Goal: Communication & Community: Answer question/provide support

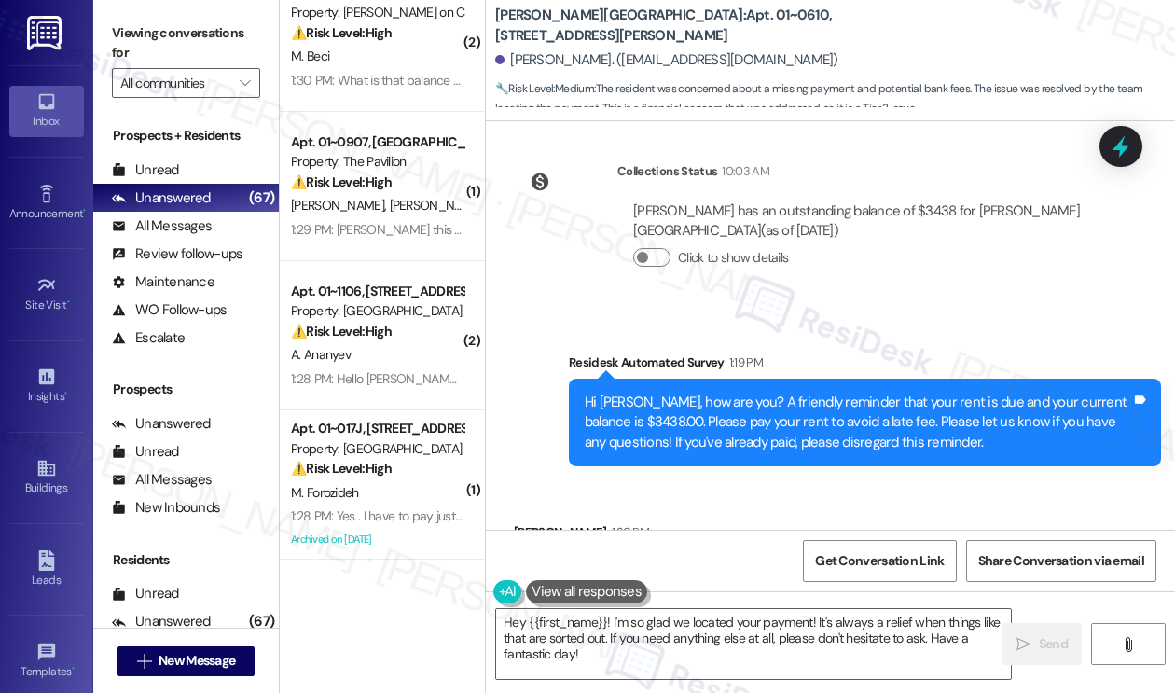
scroll to position [4259, 0]
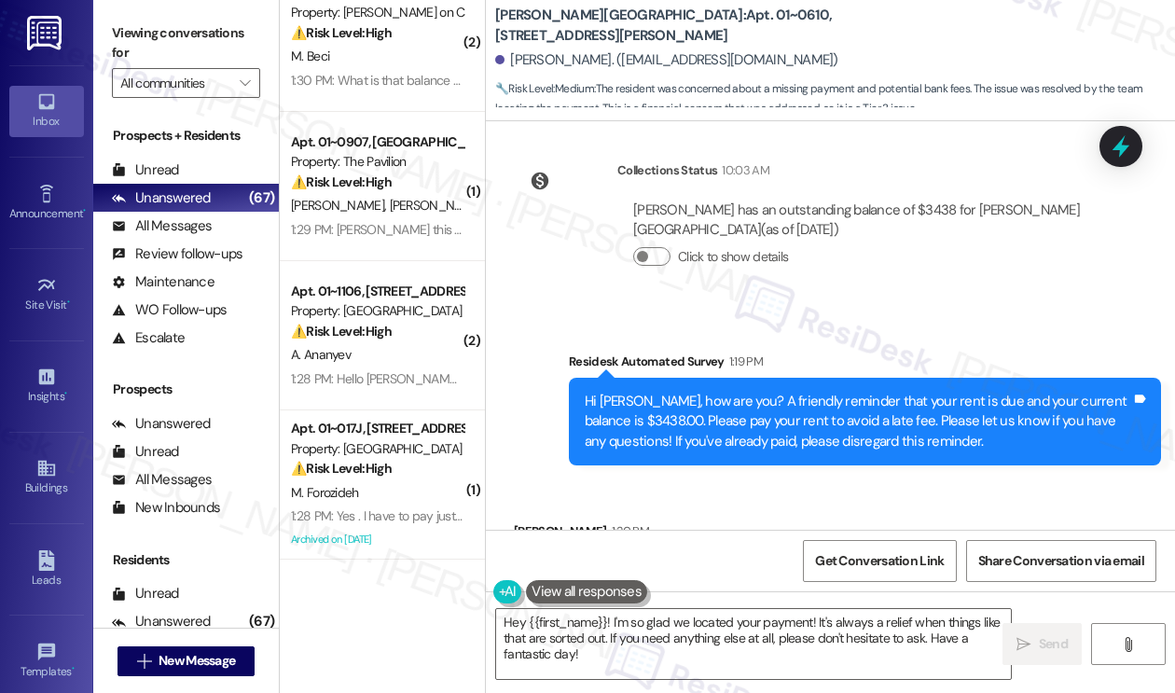
click at [630, 561] on div "Sarah -- We went through this a few days ago. I brought the check down last wee…" at bounding box center [802, 581] width 546 height 40
click at [847, 561] on div "Sarah -- We went through this a few days ago. I brought the check down last wee…" at bounding box center [802, 581] width 546 height 40
click at [848, 561] on div "Sarah -- We went through this a few days ago. I brought the check down last wee…" at bounding box center [802, 581] width 546 height 40
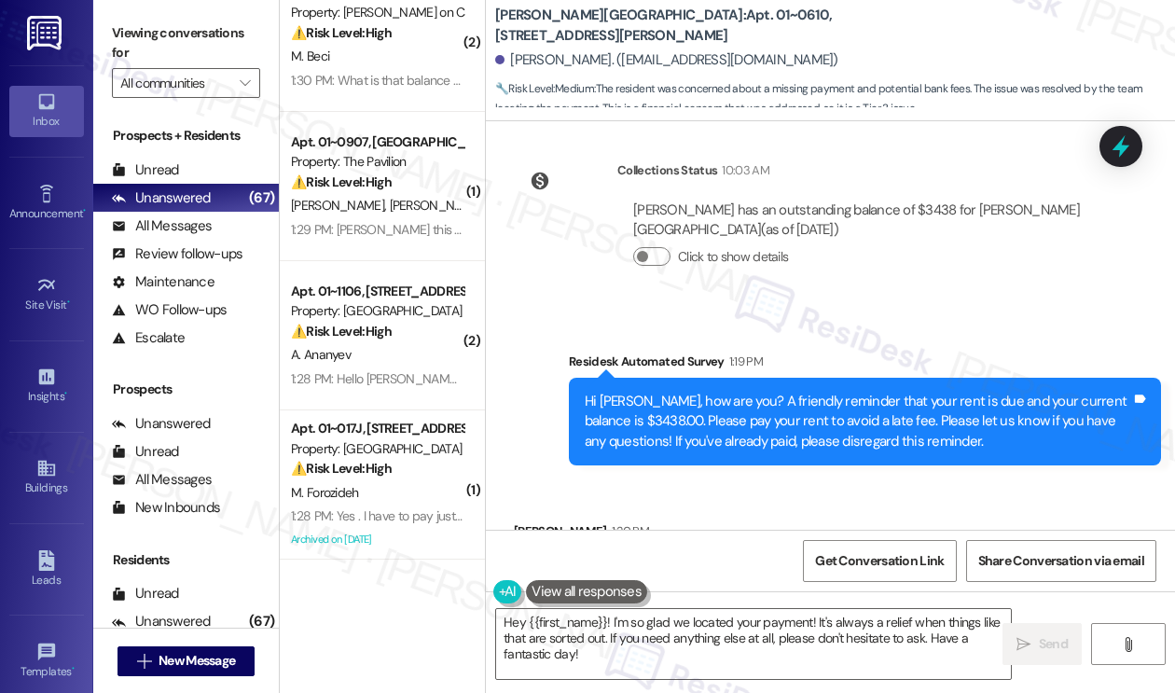
click at [848, 561] on div "Sarah -- We went through this a few days ago. I brought the check down last wee…" at bounding box center [802, 581] width 546 height 40
click at [808, 392] on div "Hi Beverly, how are you? A friendly reminder that your rent is due and your cur…" at bounding box center [857, 422] width 546 height 60
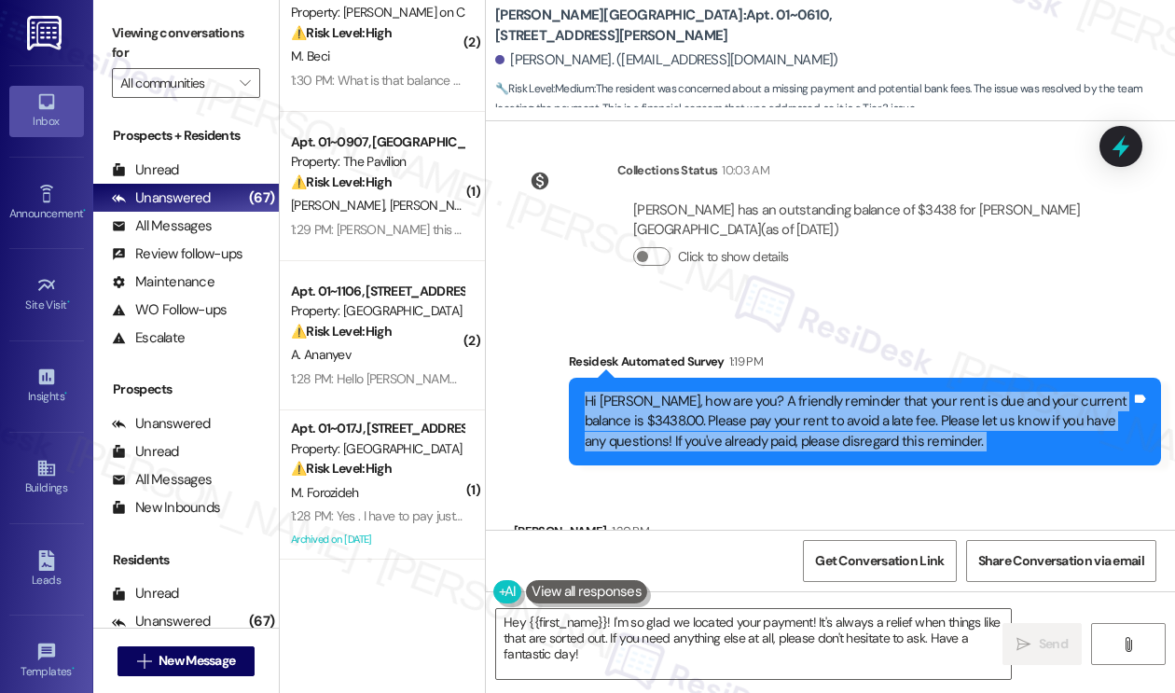
click at [808, 392] on div "Hi Beverly, how are you? A friendly reminder that your rent is due and your cur…" at bounding box center [857, 422] width 546 height 60
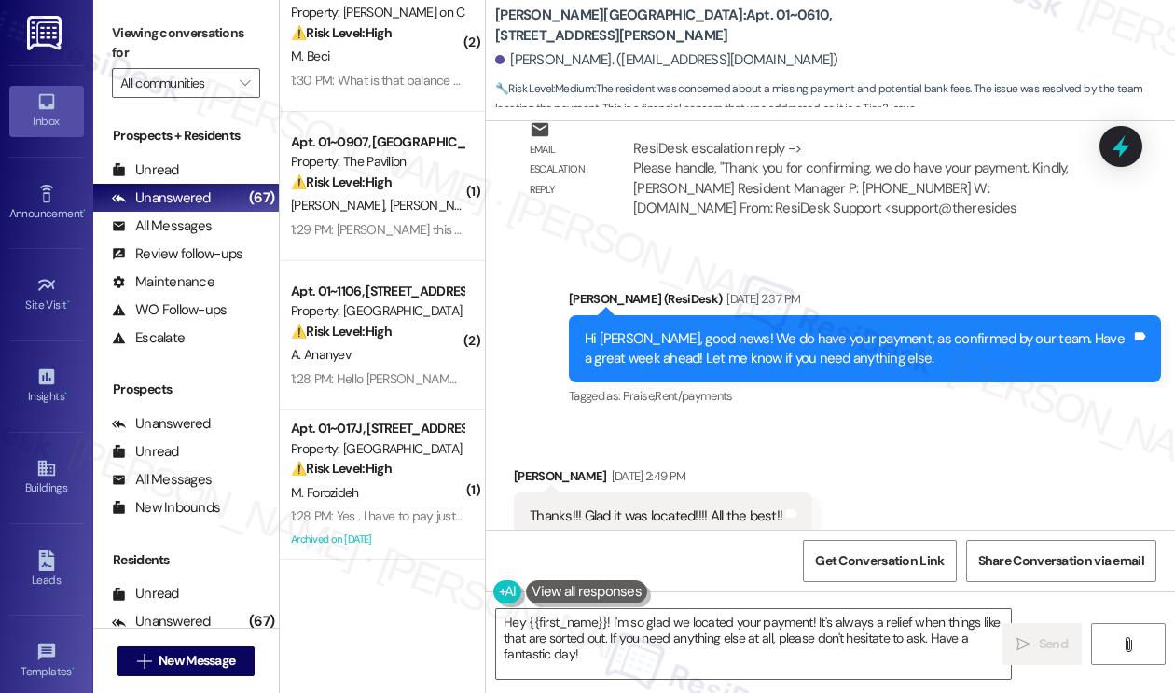
scroll to position [3793, 0]
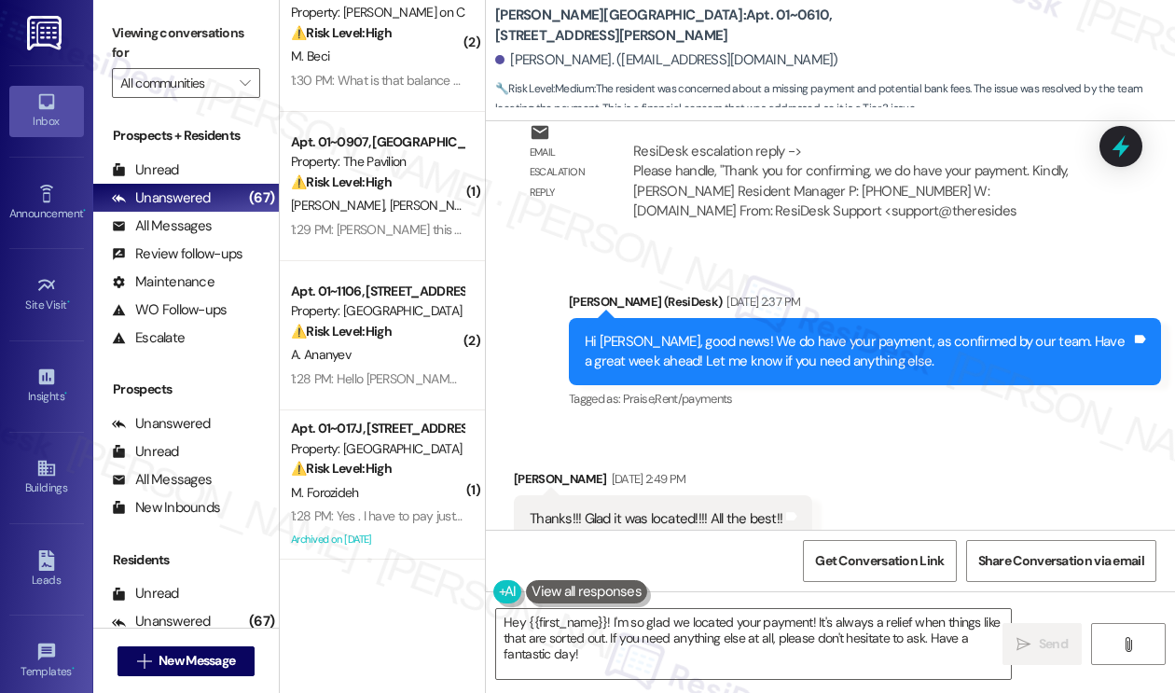
click at [714, 332] on div "Hi Beverly, good news! We do have your payment, as confirmed by our team. Have …" at bounding box center [857, 352] width 546 height 40
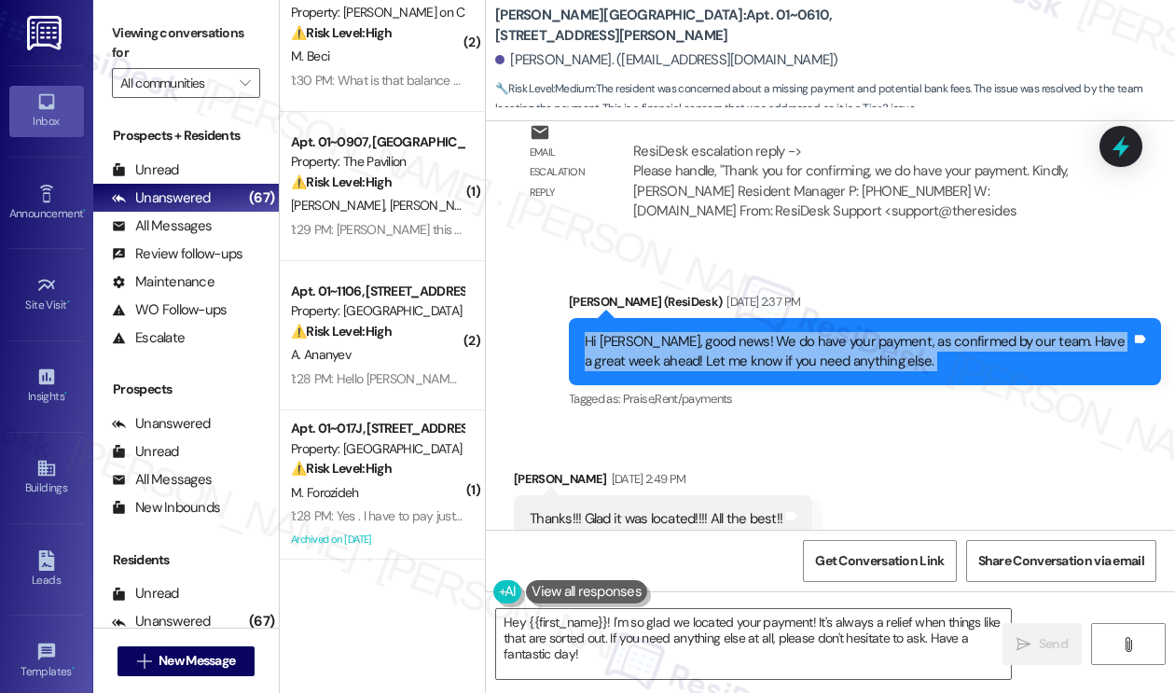
click at [714, 332] on div "Hi Beverly, good news! We do have your payment, as confirmed by our team. Have …" at bounding box center [857, 352] width 546 height 40
click at [870, 332] on div "Hi Beverly, good news! We do have your payment, as confirmed by our team. Have …" at bounding box center [857, 352] width 546 height 40
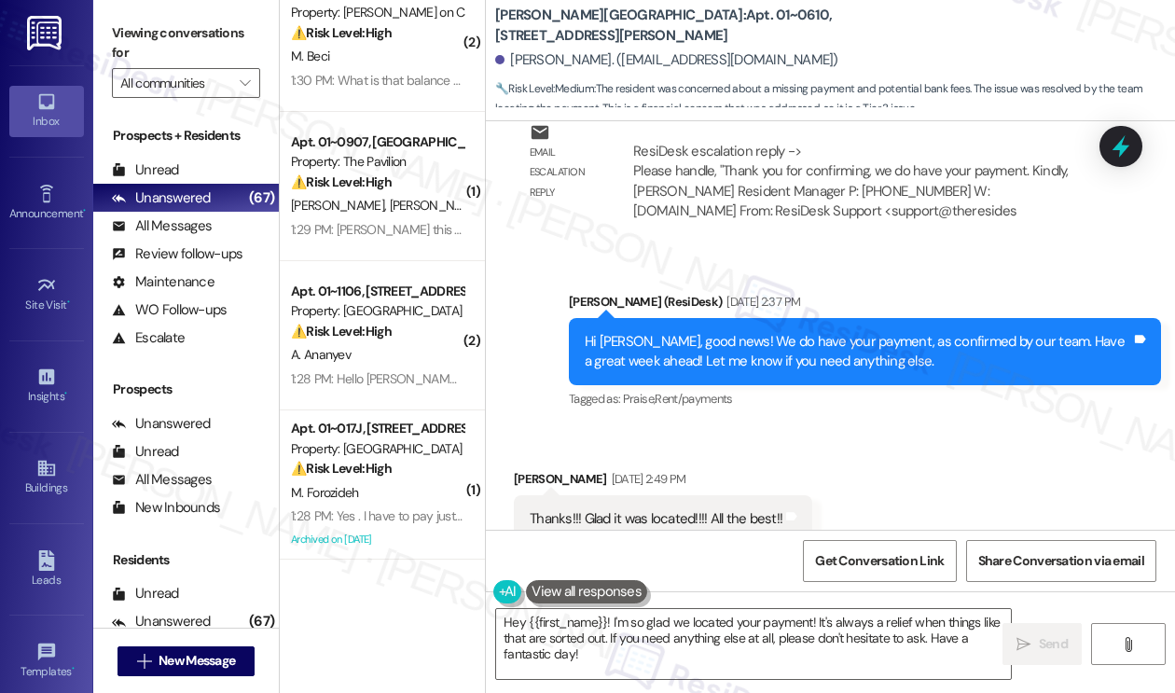
click at [864, 332] on div "Hi Beverly, good news! We do have your payment, as confirmed by our team. Have …" at bounding box center [857, 352] width 546 height 40
click at [861, 332] on div "Hi Beverly, good news! We do have your payment, as confirmed by our team. Have …" at bounding box center [857, 352] width 546 height 40
click at [869, 332] on div "Hi Beverly, good news! We do have your payment, as confirmed by our team. Have …" at bounding box center [857, 352] width 546 height 40
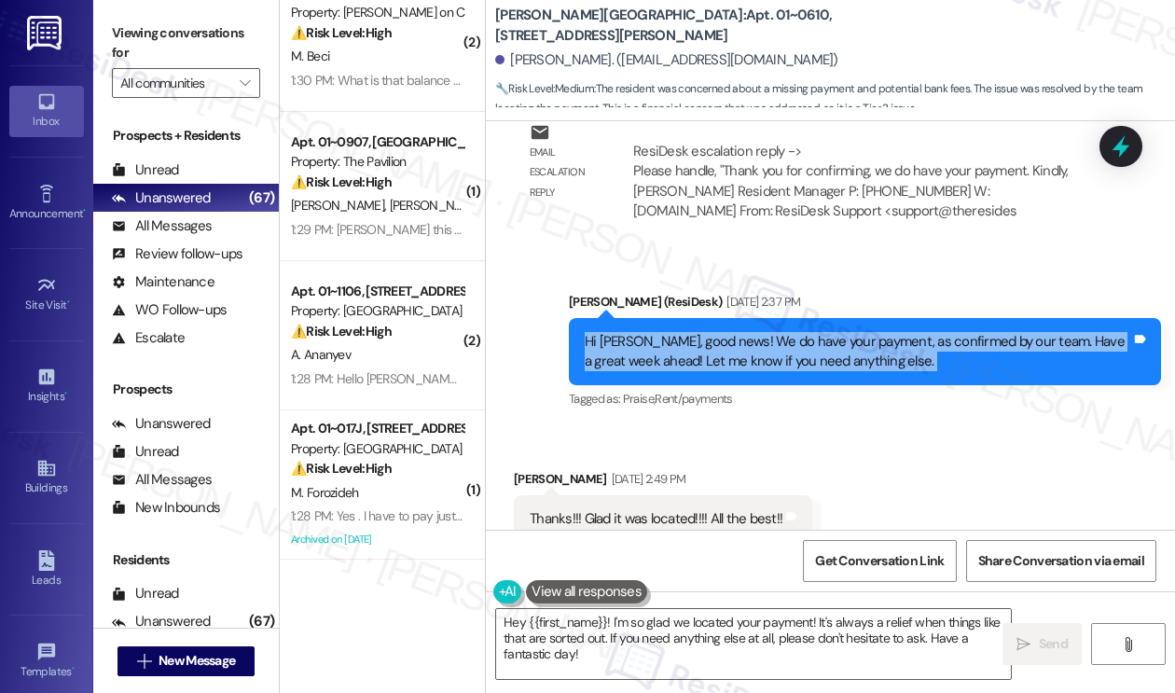
click at [869, 332] on div "Hi Beverly, good news! We do have your payment, as confirmed by our team. Have …" at bounding box center [857, 352] width 546 height 40
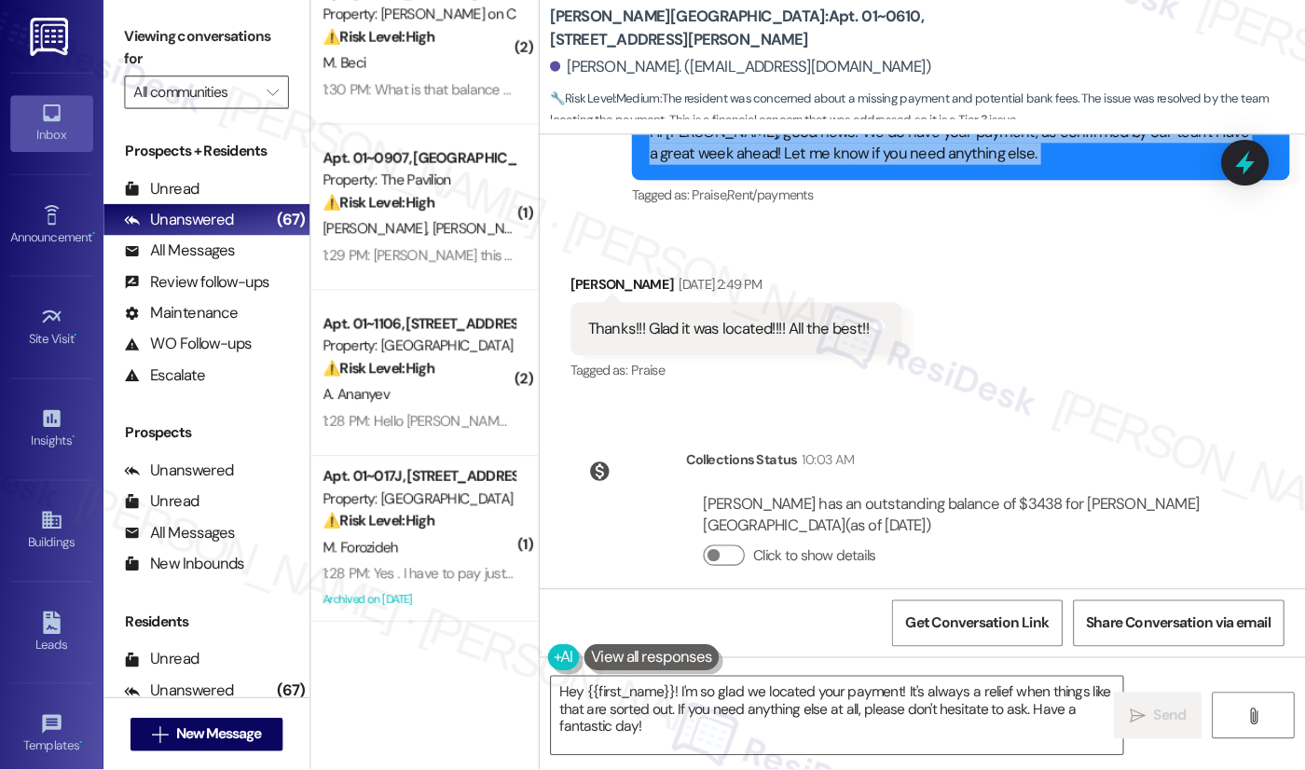
scroll to position [4259, 0]
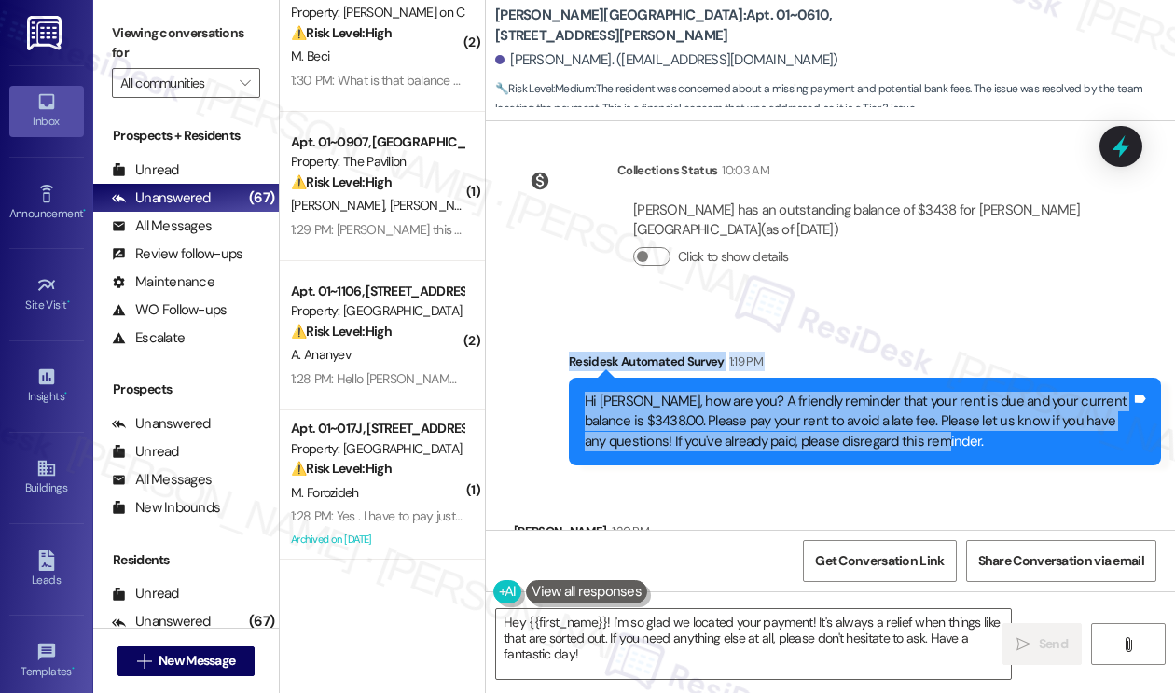
drag, startPoint x: 560, startPoint y: 238, endPoint x: 1107, endPoint y: 347, distance: 557.9
click at [1107, 346] on div "Survey, sent via SMS Residesk Automated Survey 1:19 PM Hi Beverly, how are you?…" at bounding box center [865, 408] width 620 height 142
click at [1051, 378] on div "Hi Beverly, how are you? A friendly reminder that your rent is due and your cur…" at bounding box center [865, 422] width 592 height 88
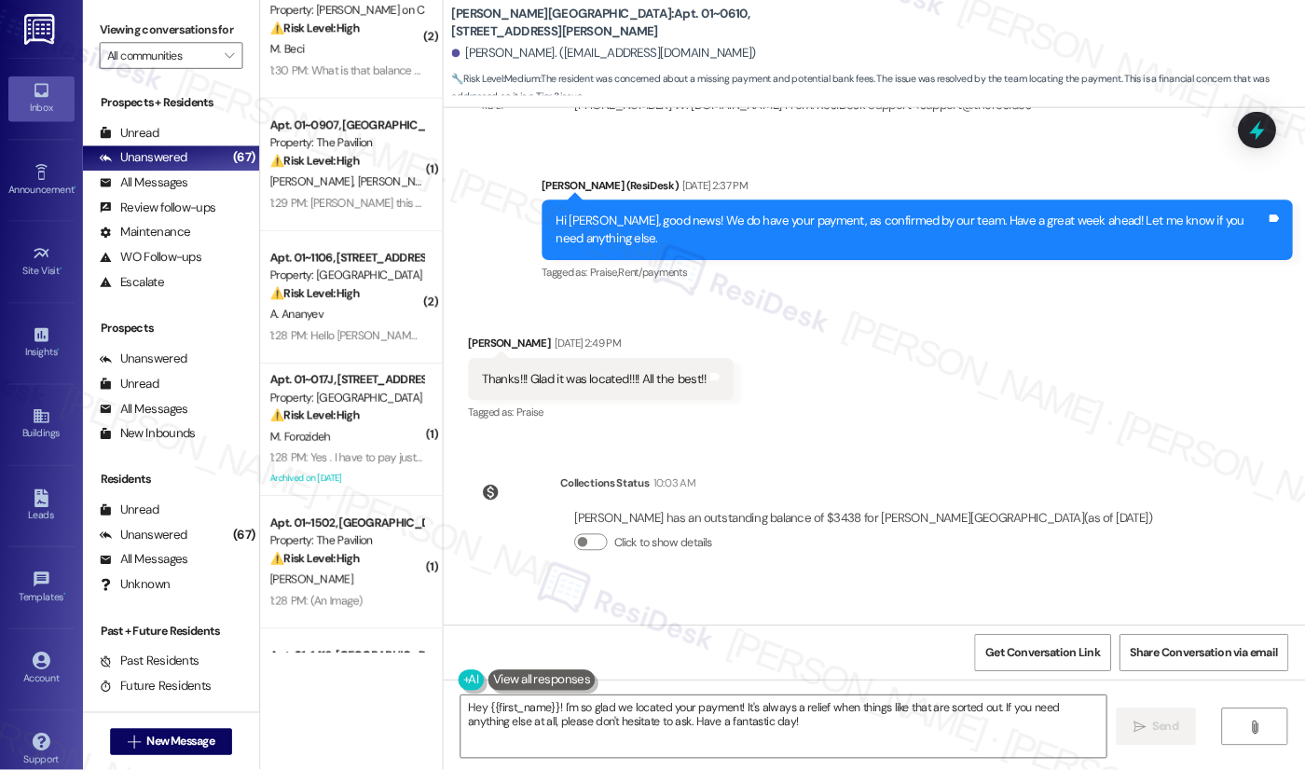
scroll to position [3767, 0]
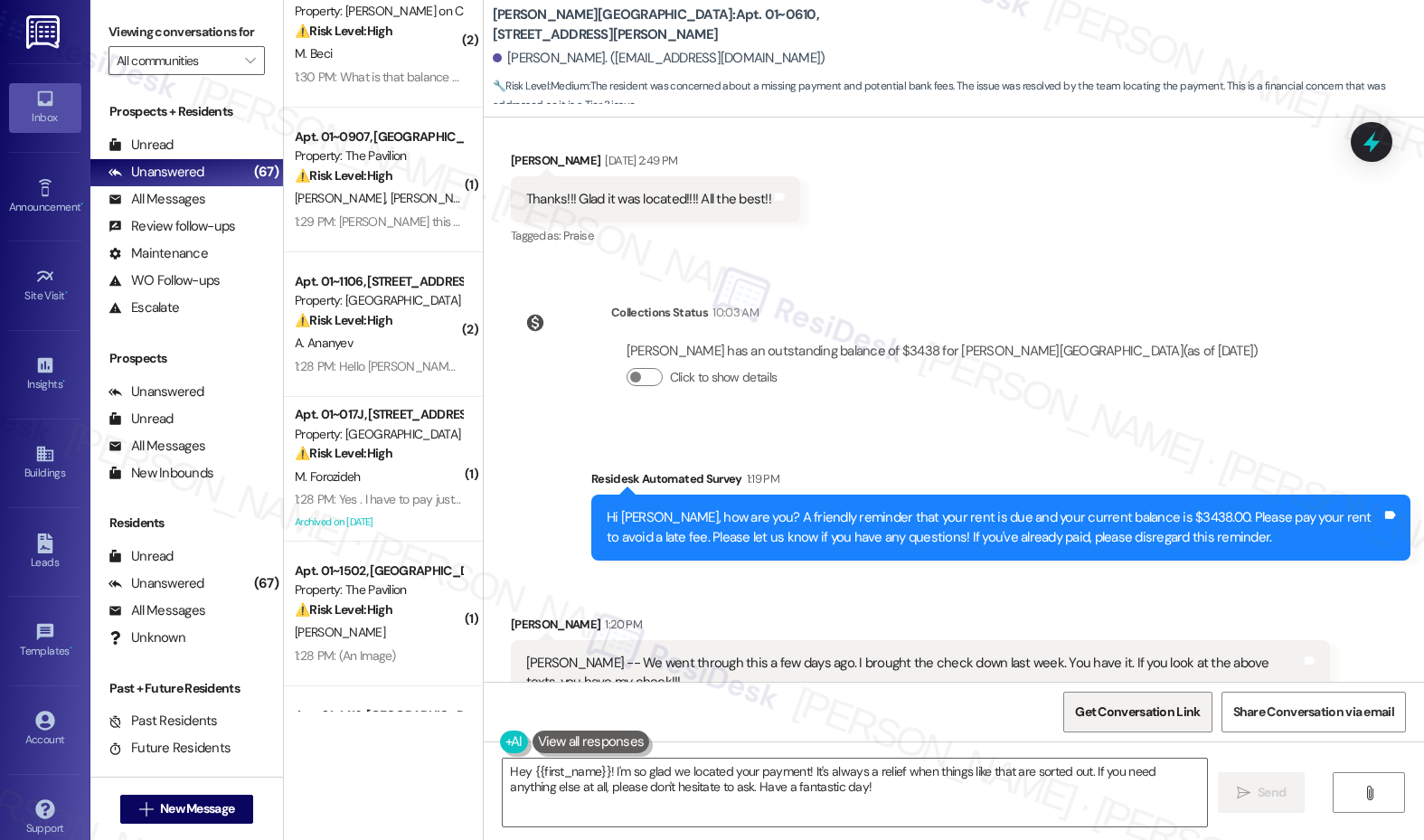
click at [1118, 671] on span "Get Conversation Link" at bounding box center [1137, 712] width 125 height 19
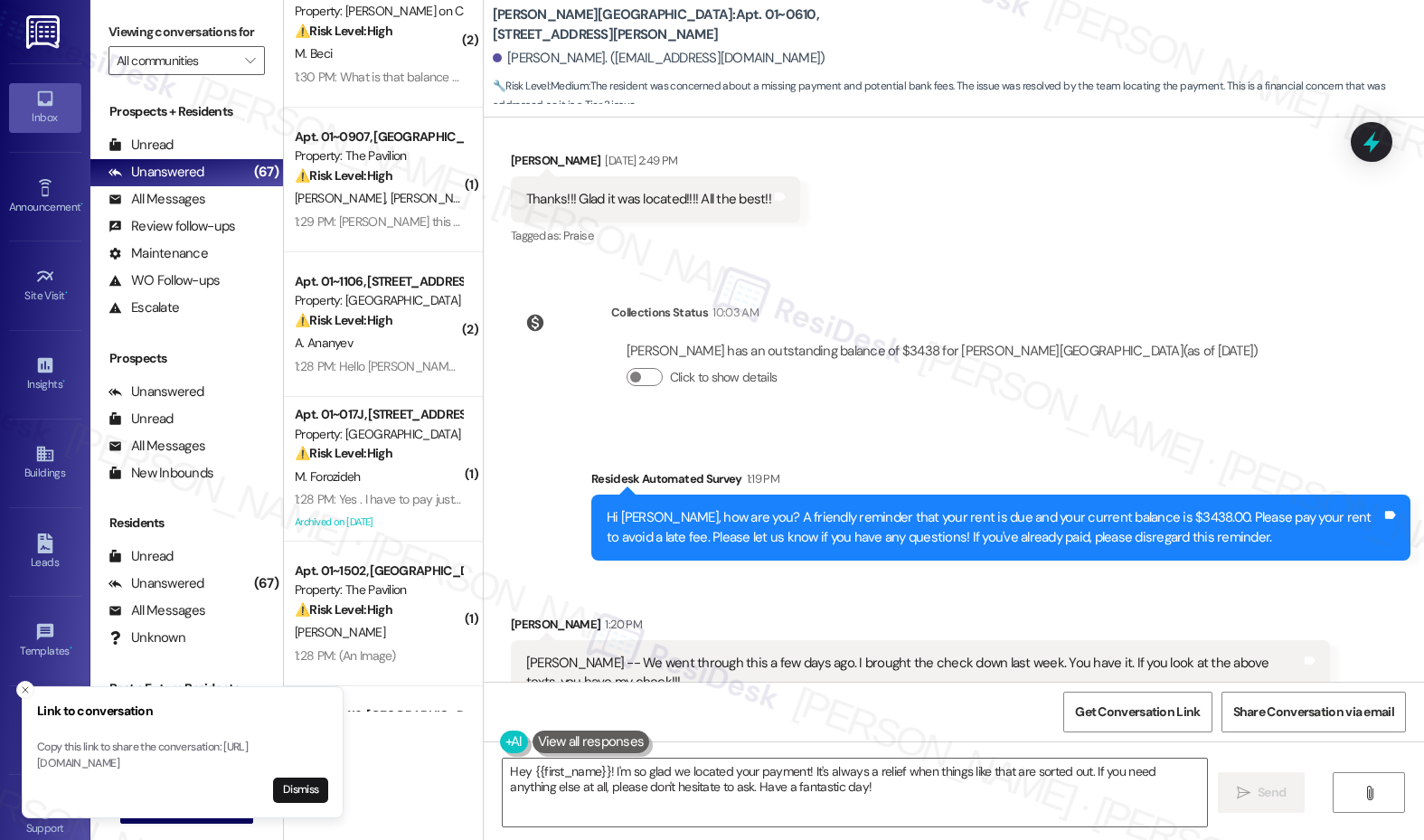
drag, startPoint x: 196, startPoint y: 26, endPoint x: 233, endPoint y: 40, distance: 39.6
click at [196, 26] on label "Viewing conversations for" at bounding box center [186, 32] width 156 height 28
click at [799, 671] on textarea "Hey {{first_name}}! I'm so glad we located your payment! It's always a relief w…" at bounding box center [854, 792] width 703 height 68
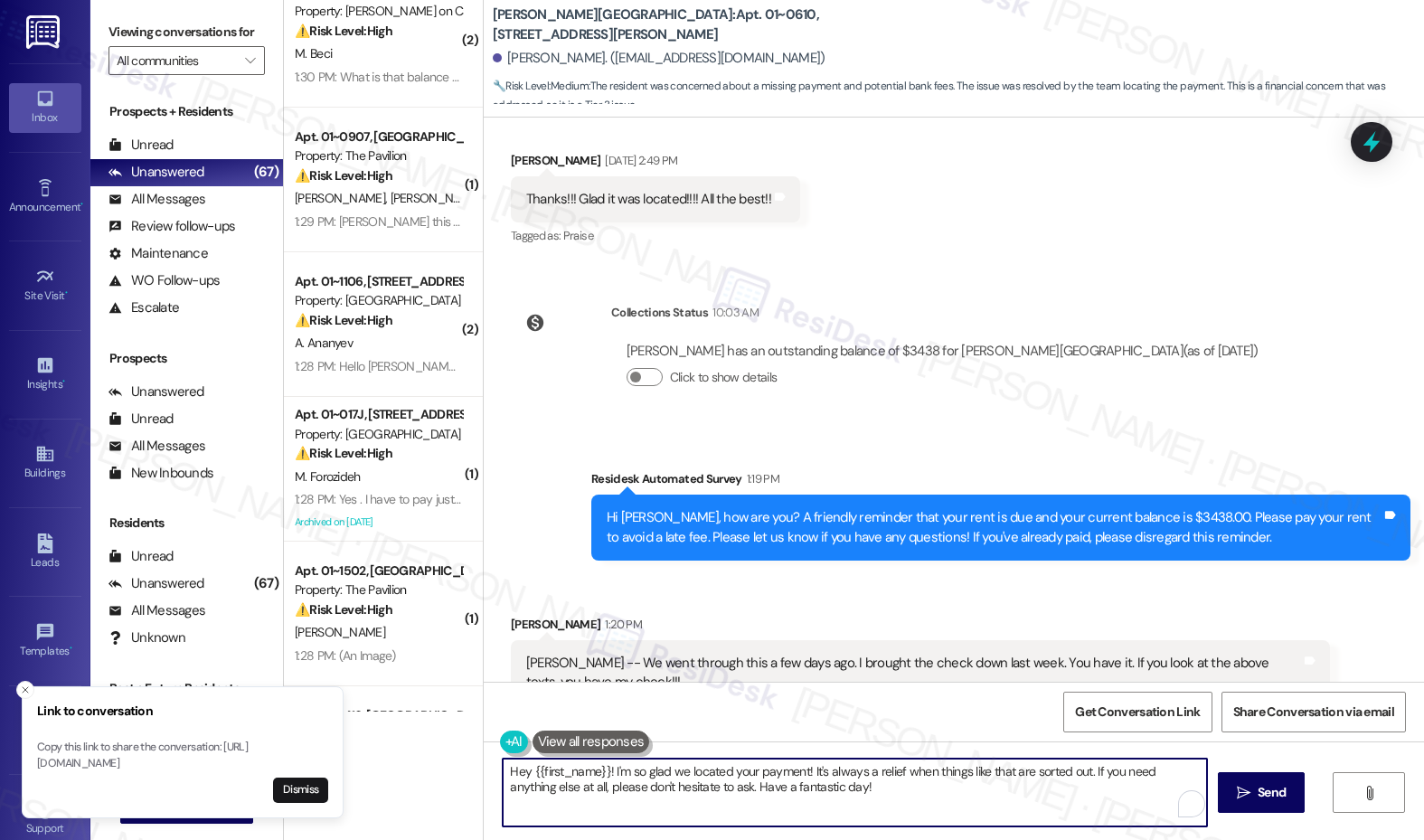
paste textarea "i {{first_name}}, I’m sorry for the repeated reminder. Please disregard it, it’…"
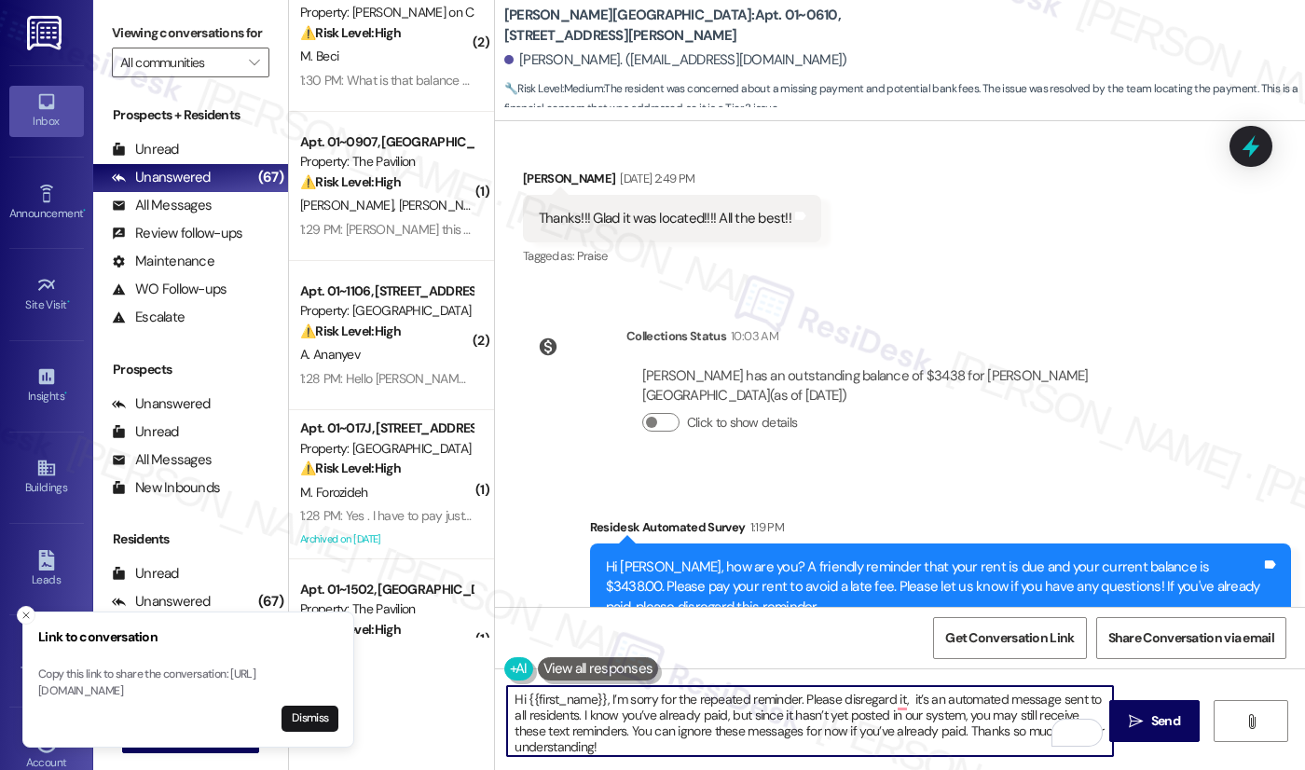
scroll to position [3974, 0]
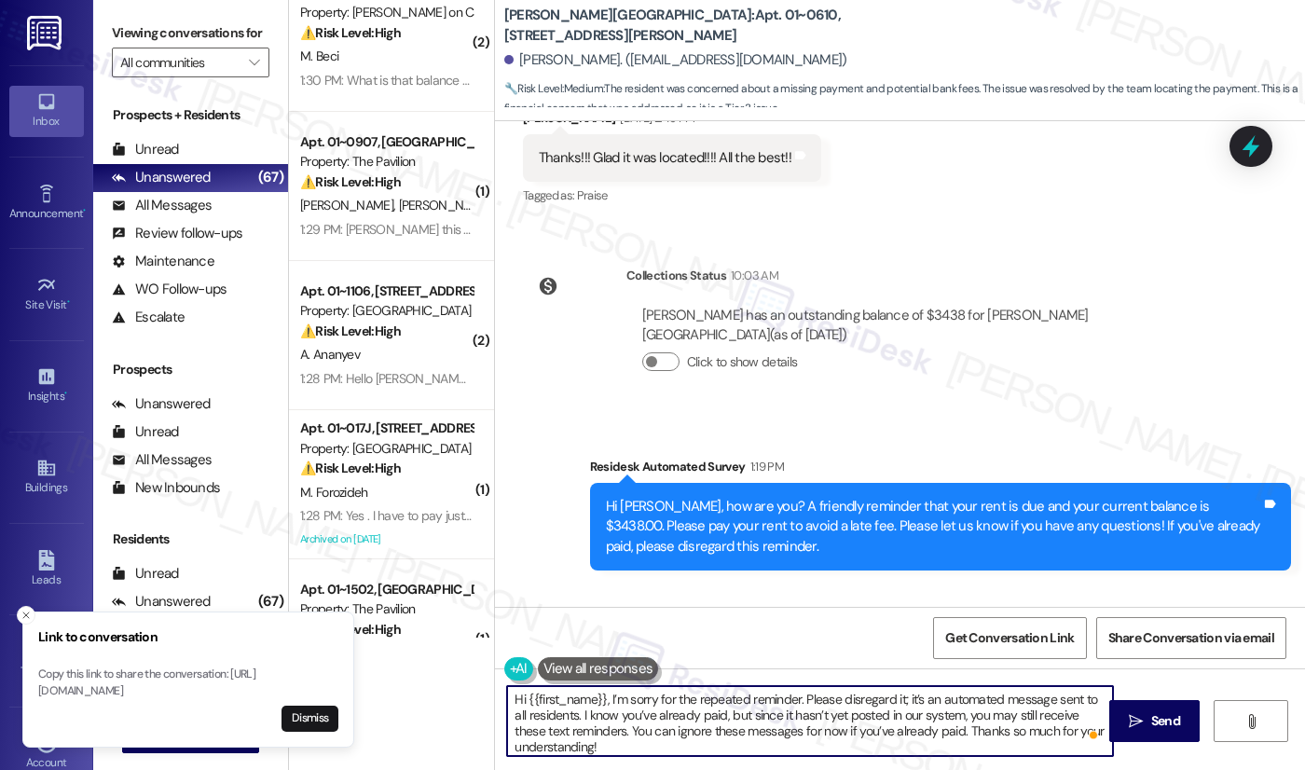
click at [928, 692] on textarea "Hi {{first_name}}, I’m sorry for the repeated reminder. Please disregard it; it…" at bounding box center [810, 721] width 606 height 70
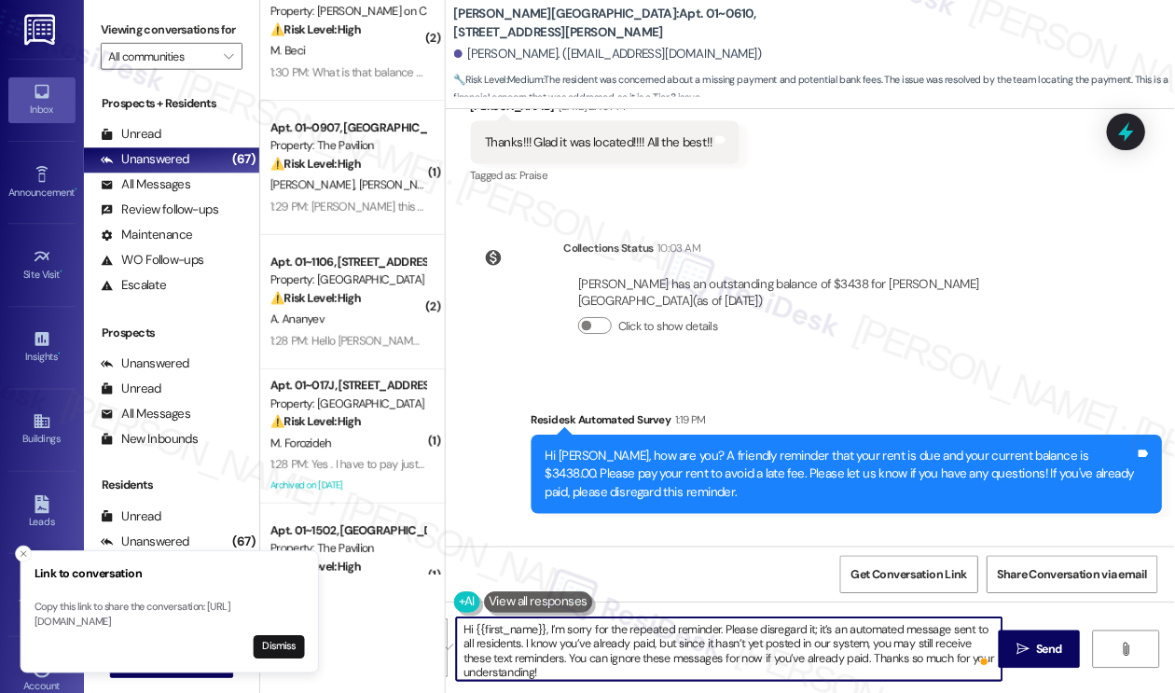
scroll to position [4023, 0]
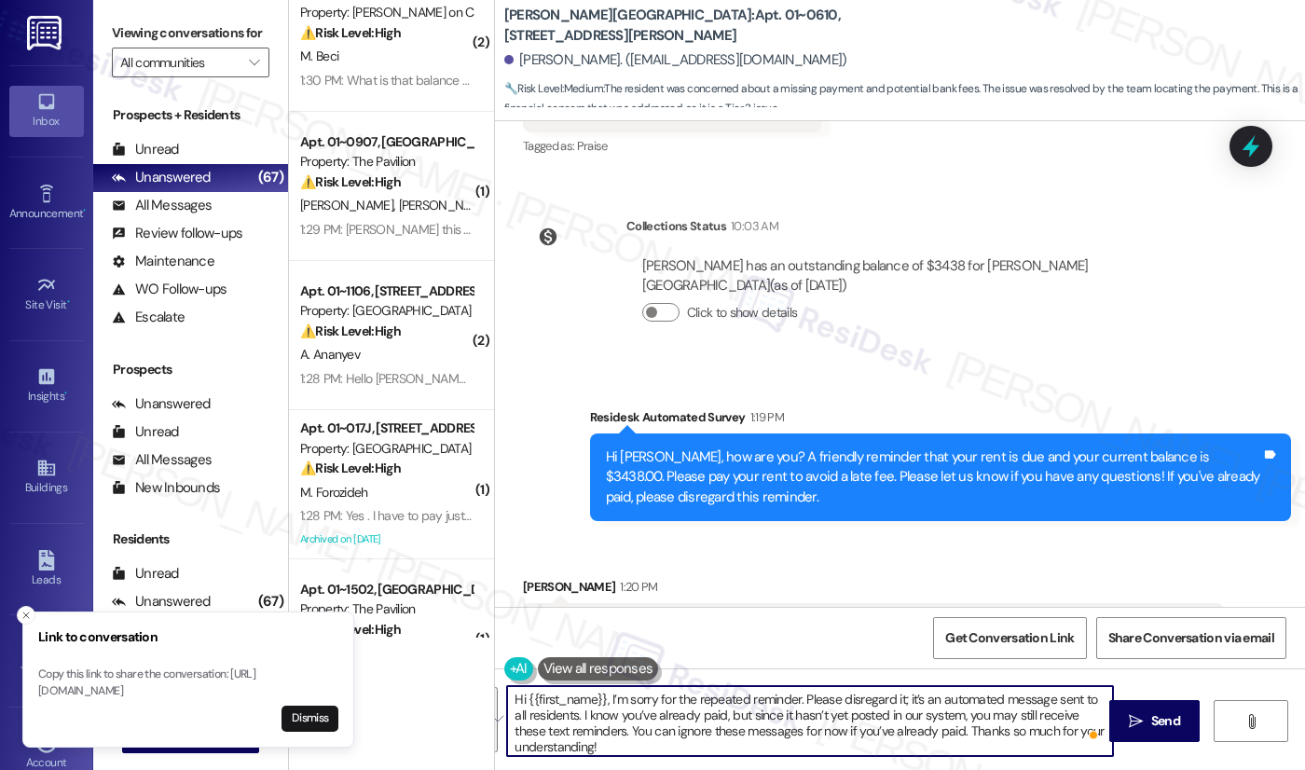
click at [827, 692] on textarea "Hi {{first_name}}, I’m sorry for the repeated reminder. Please disregard it; it…" at bounding box center [810, 721] width 606 height 70
click at [761, 692] on textarea "Hi {{first_name}}, I’m sorry for the repeated reminder. Please disregard it; it…" at bounding box center [810, 721] width 606 height 70
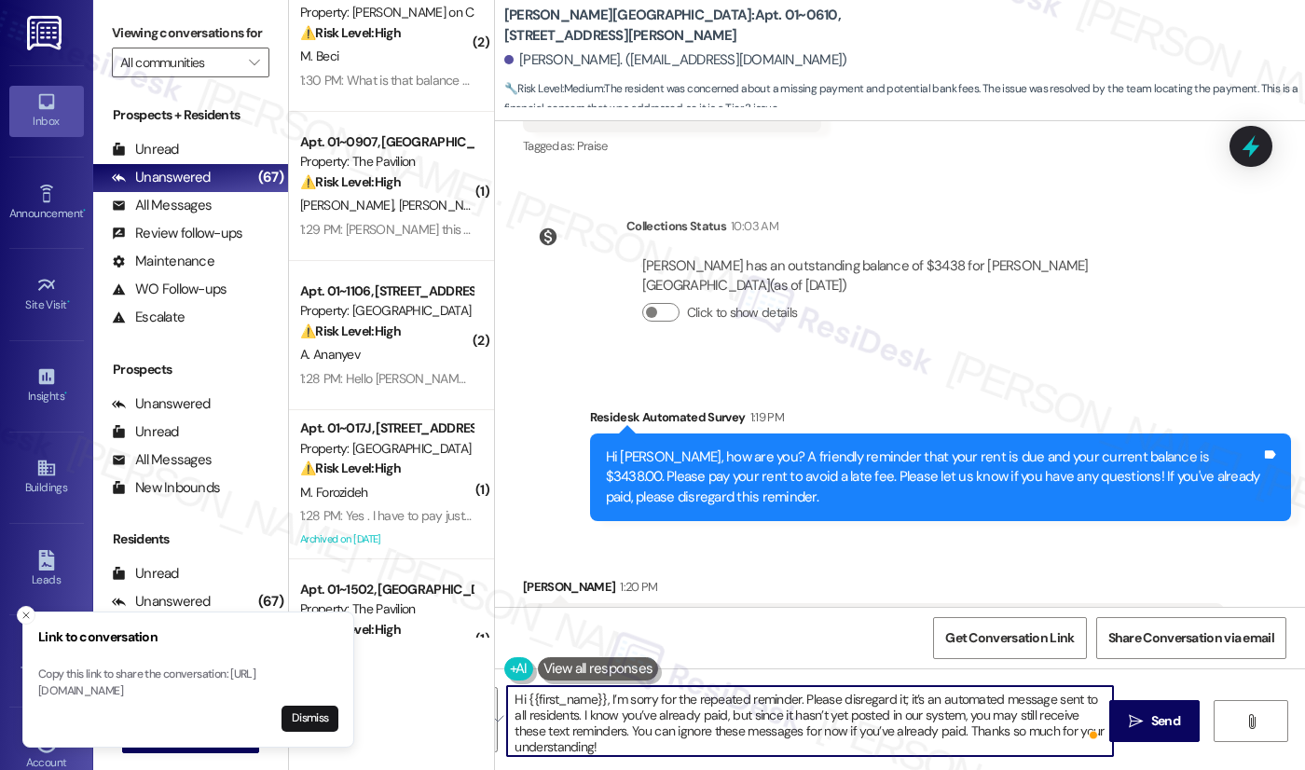
click at [761, 692] on textarea "Hi {{first_name}}, I’m sorry for the repeated reminder. Please disregard it; it…" at bounding box center [810, 721] width 606 height 70
click at [734, 692] on textarea "Hi {{first_name}}, I’m sorry for the repeated reminder. Please disregard it; it…" at bounding box center [810, 721] width 606 height 70
drag, startPoint x: 572, startPoint y: 716, endPoint x: 622, endPoint y: 734, distance: 52.5
click at [622, 692] on textarea "Hi {{first_name}}, I’m sorry for the repeated reminder. Please disregard it; it…" at bounding box center [810, 721] width 606 height 70
drag, startPoint x: 803, startPoint y: 714, endPoint x: 750, endPoint y: 717, distance: 52.3
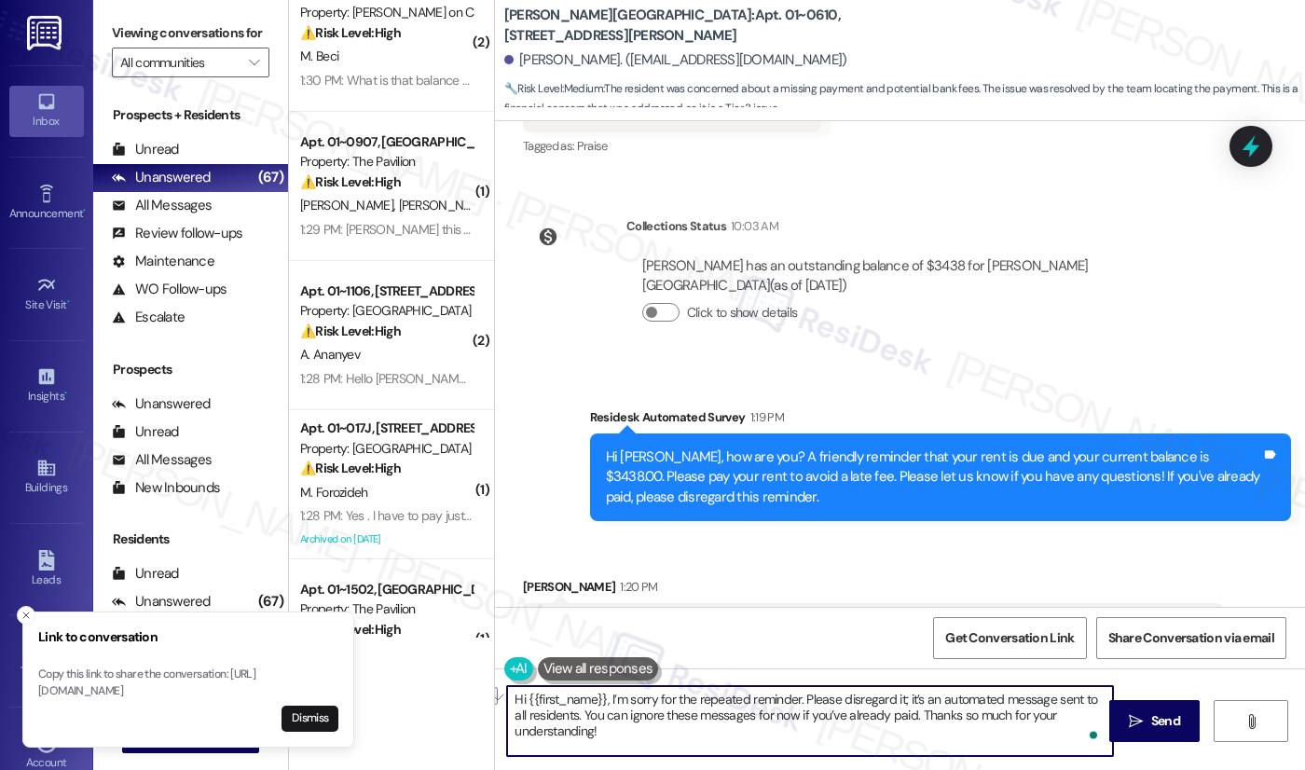
click at [750, 692] on textarea "Hi {{first_name}}, I’m sorry for the repeated reminder. Please disregard it; it…" at bounding box center [810, 721] width 606 height 70
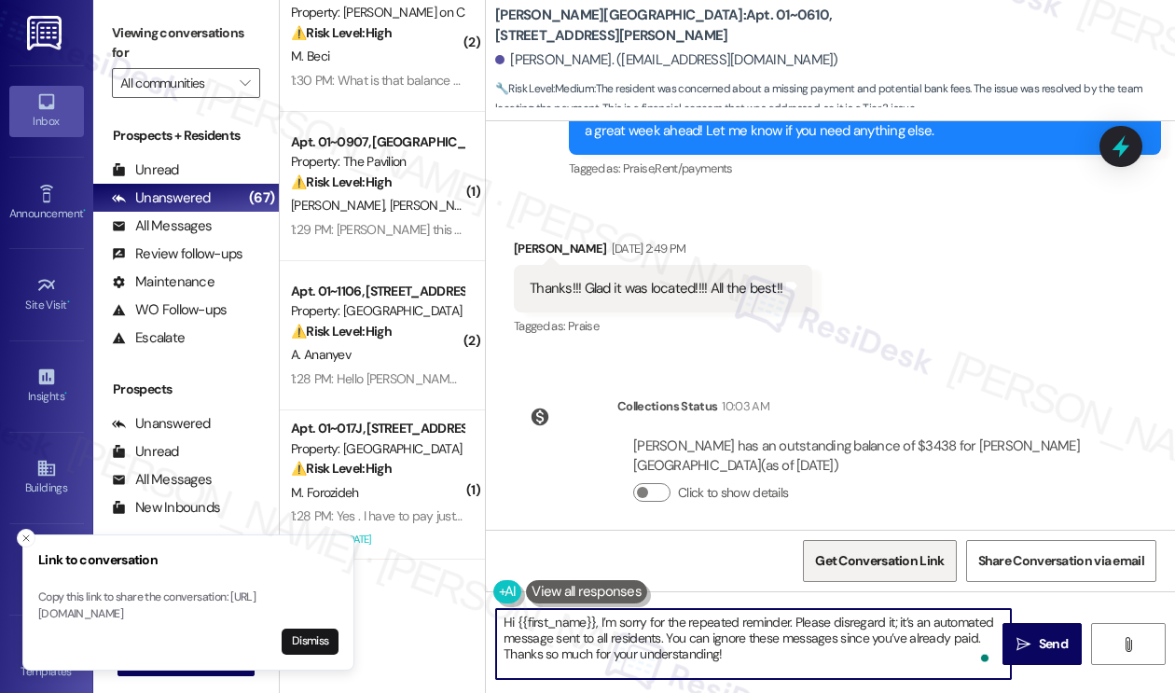
scroll to position [4116, 0]
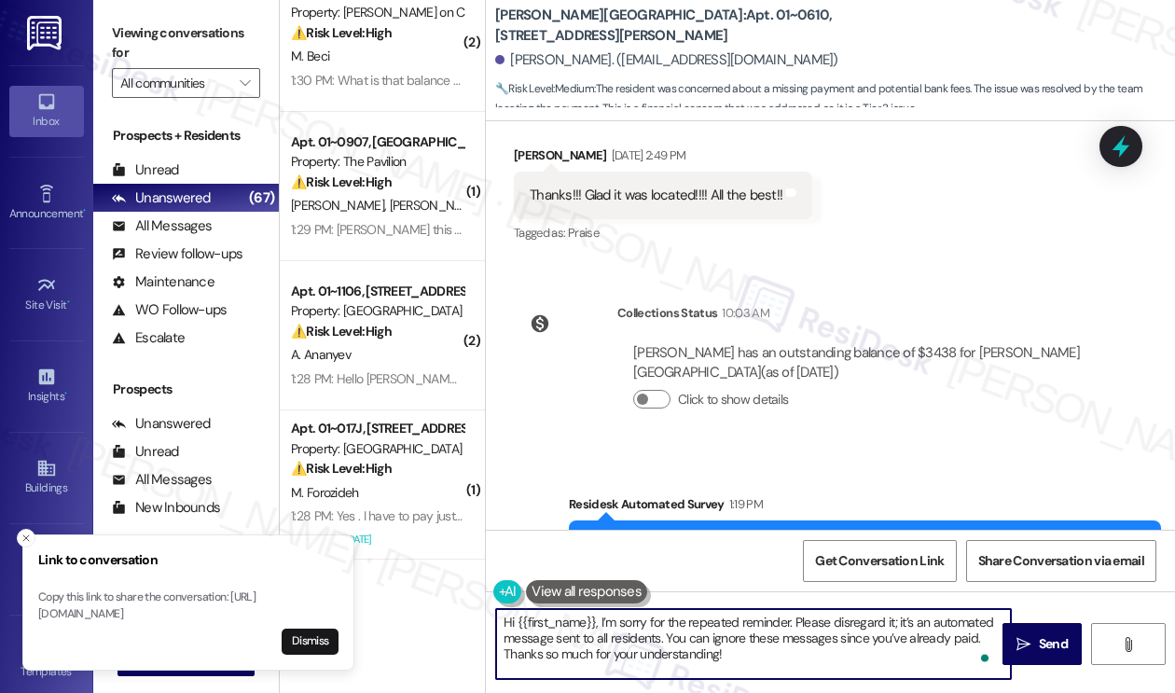
click at [898, 623] on textarea "Hi {{first_name}}, I’m sorry for the repeated reminder. Please disregard it; it…" at bounding box center [753, 644] width 515 height 70
click at [786, 623] on textarea "Hi {{first_name}}, I’m sorry for the repeated reminder. Please disregard it as …" at bounding box center [753, 644] width 515 height 70
drag, startPoint x: 786, startPoint y: 623, endPoint x: 802, endPoint y: 639, distance: 23.1
click at [786, 623] on textarea "Hi {{first_name}}, I’m sorry for the repeated reminder. Please disregard it as …" at bounding box center [753, 644] width 515 height 70
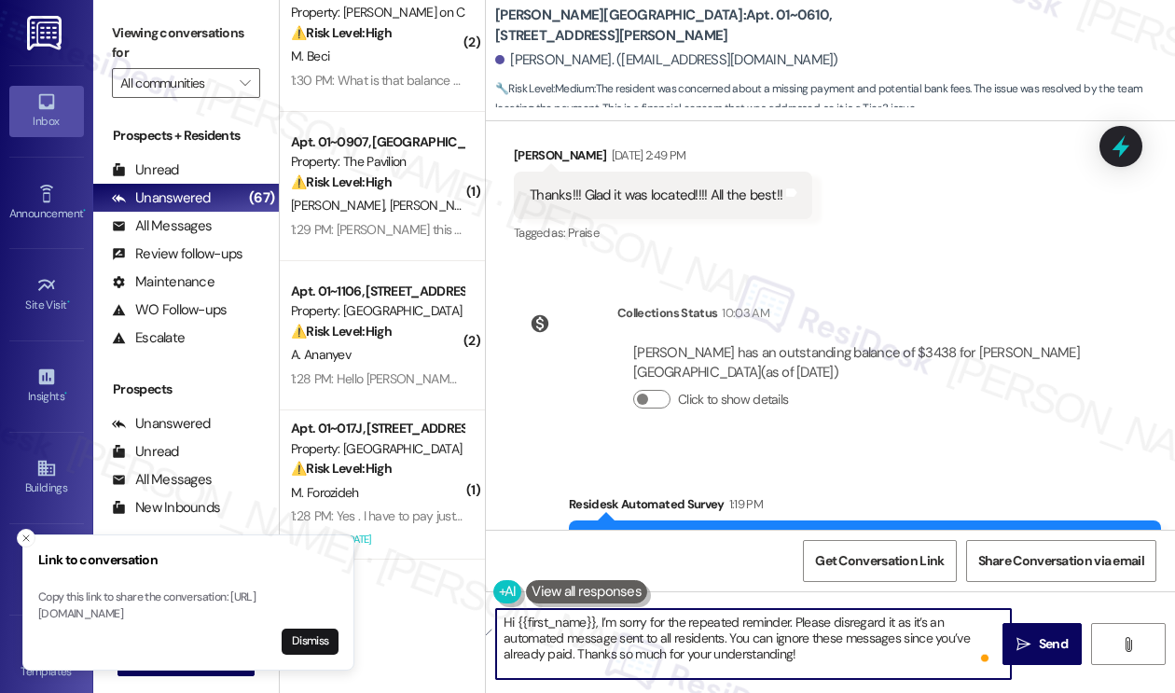
click at [810, 642] on textarea "Hi {{first_name}}, I’m sorry for the repeated reminder. Please disregard it as …" at bounding box center [753, 644] width 515 height 70
type textarea "Hi {{first_name}}, I’m sorry for the repeated reminder. Please disregard it as …"
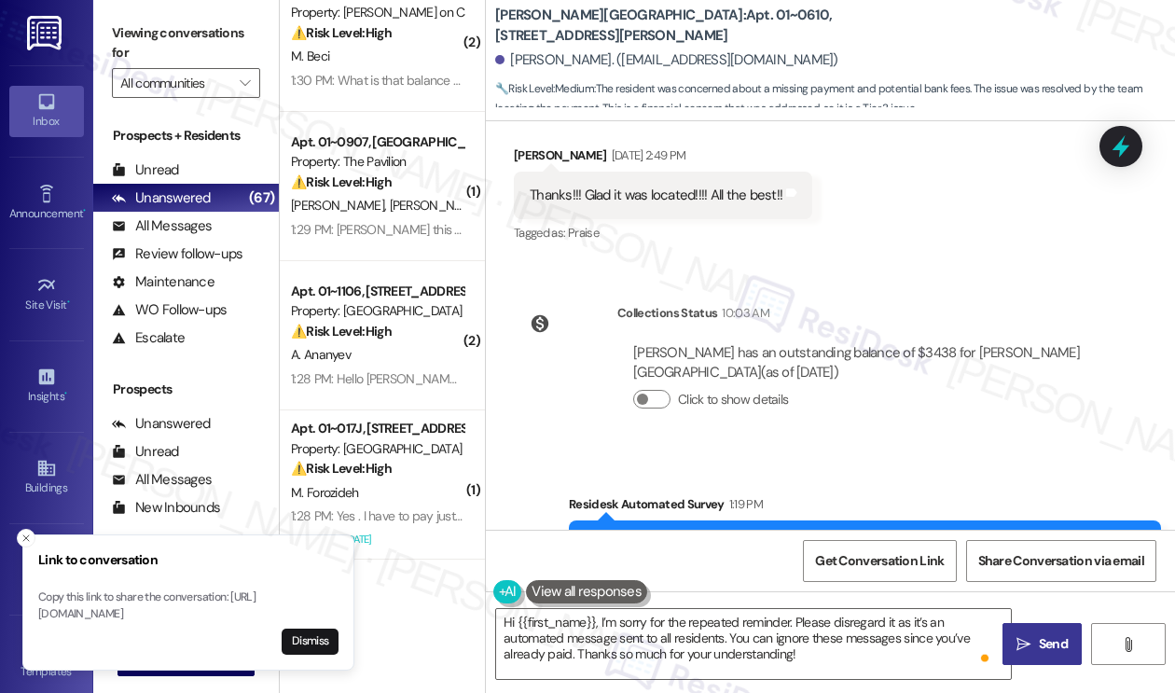
click at [1059, 643] on span "Send" at bounding box center [1052, 644] width 29 height 20
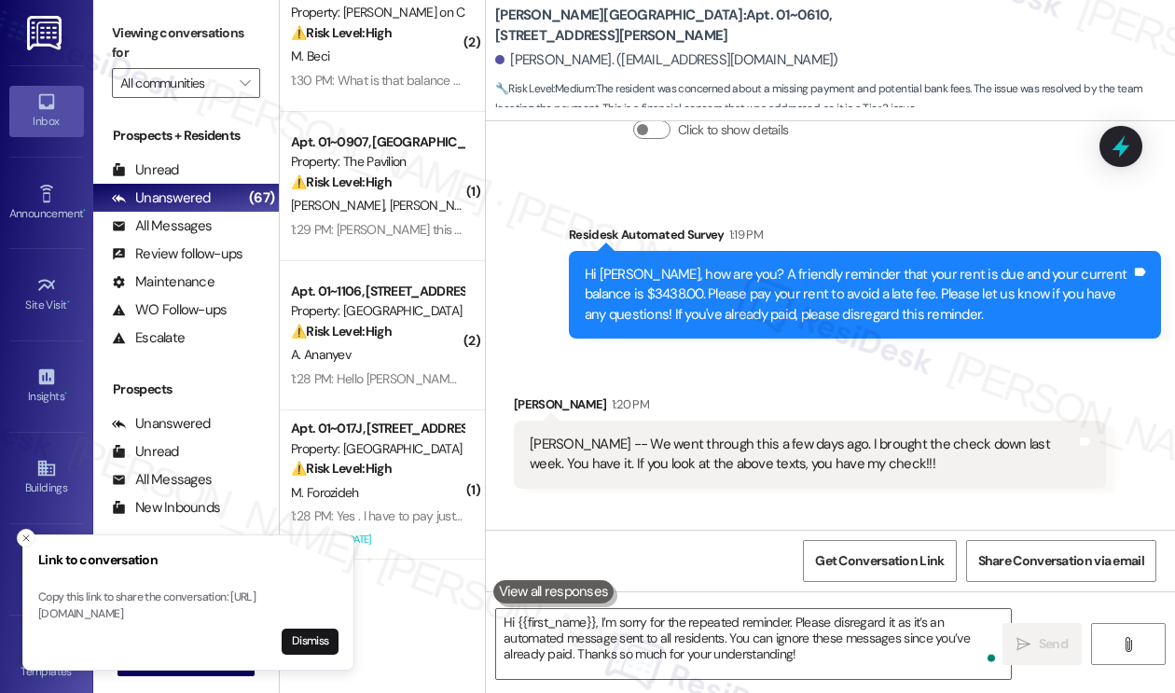
scroll to position [4430, 0]
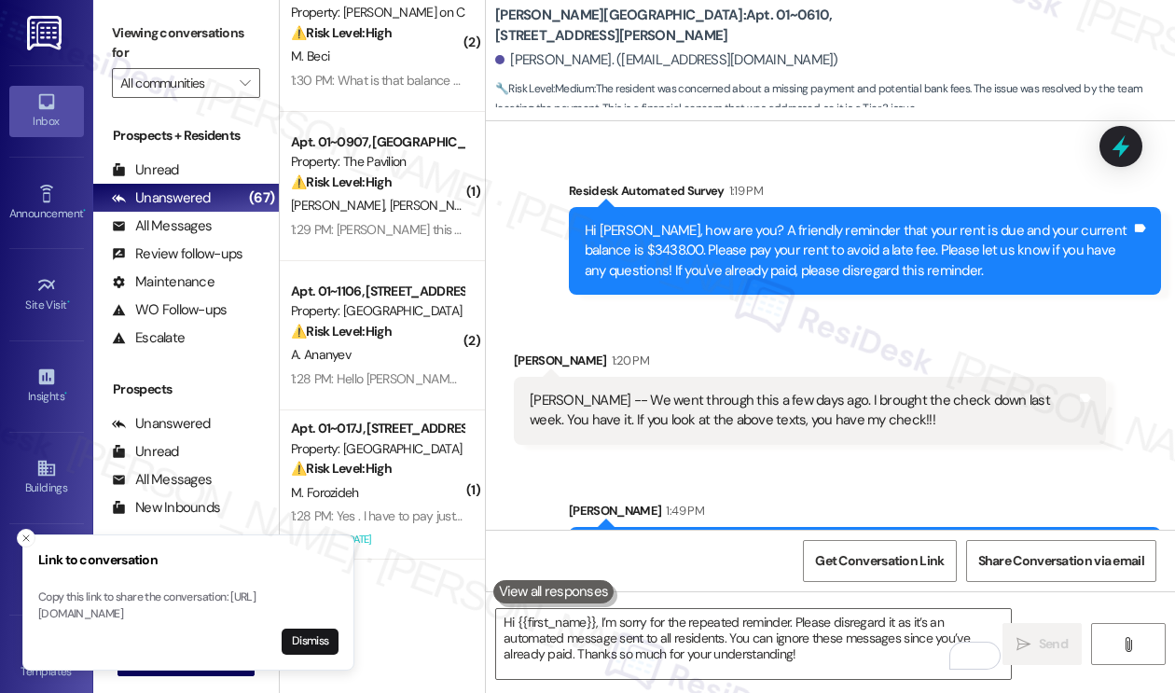
click at [711, 541] on div "Hi Beverly, I’m sorry for the repeated reminder. Please disregard it as it’s an…" at bounding box center [857, 571] width 546 height 60
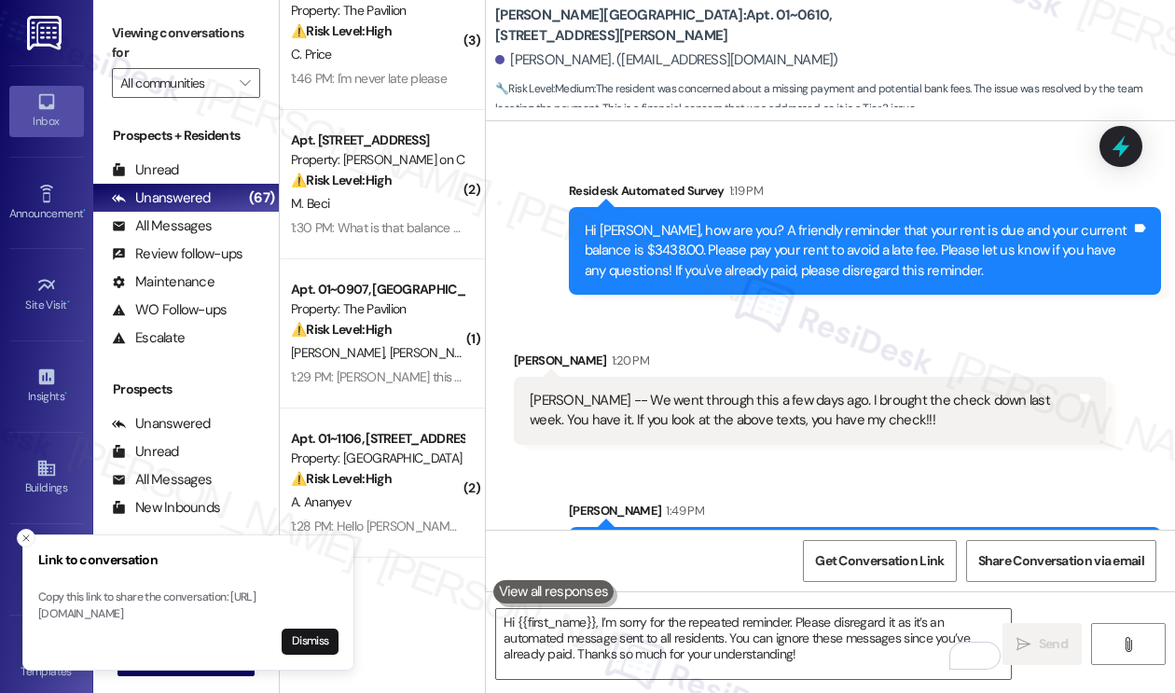
scroll to position [0, 0]
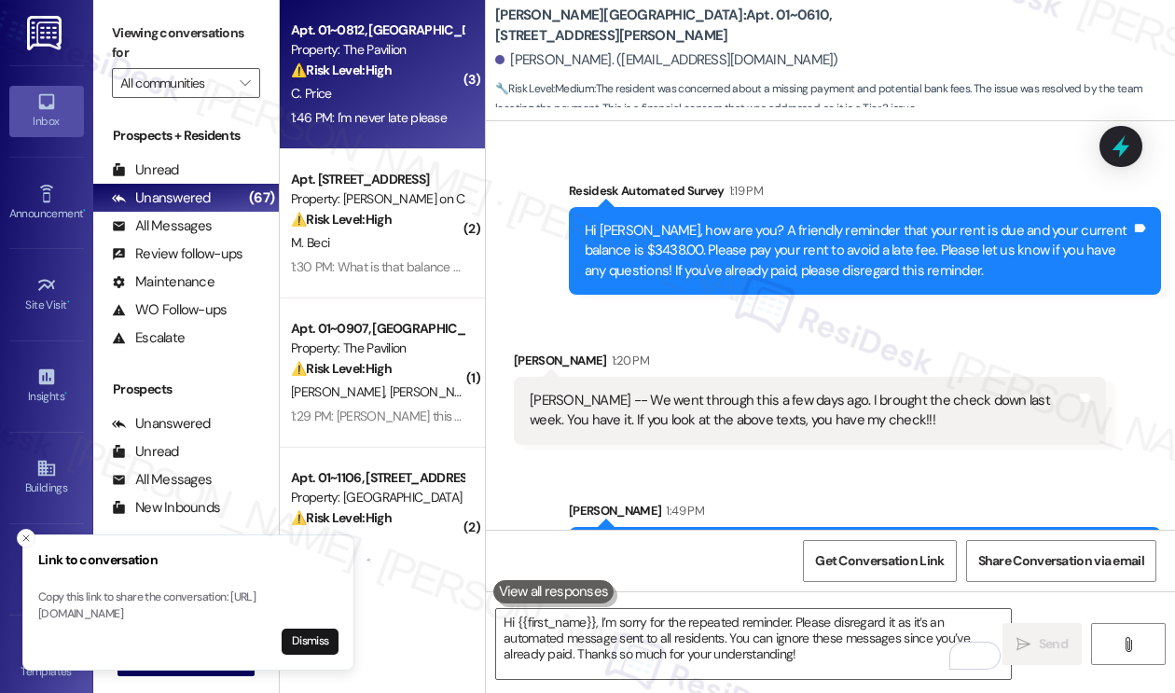
click at [384, 96] on div "C. Price" at bounding box center [377, 93] width 176 height 23
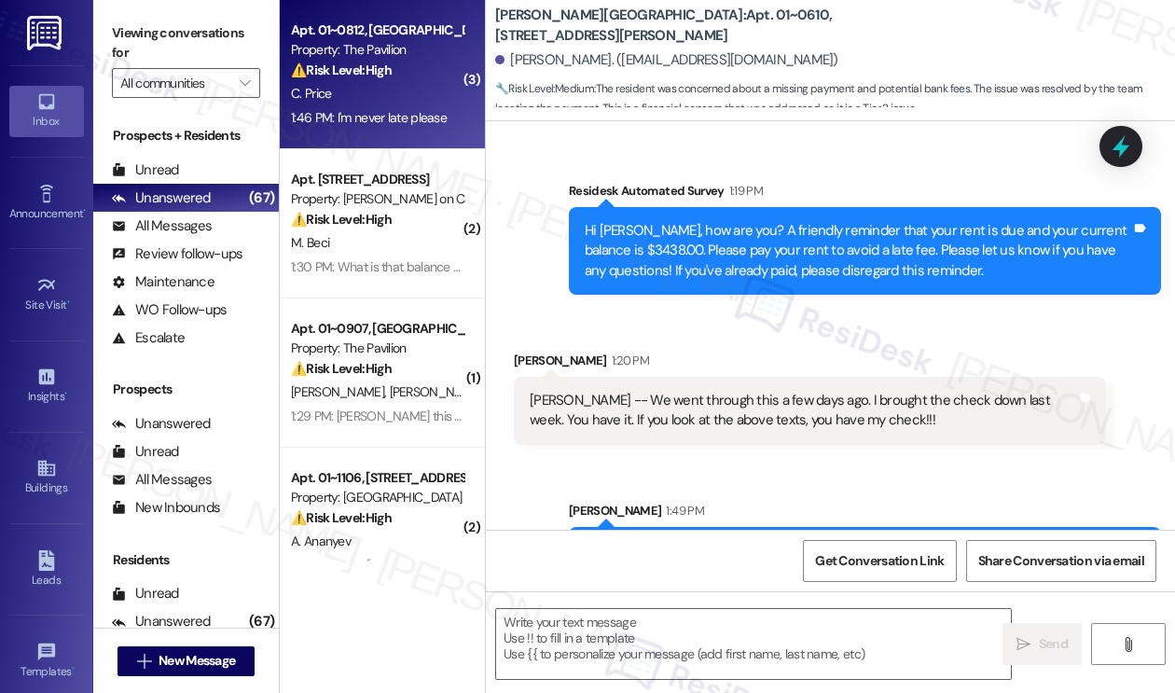
type textarea "Fetching suggested responses. Please feel free to read through the conversation…"
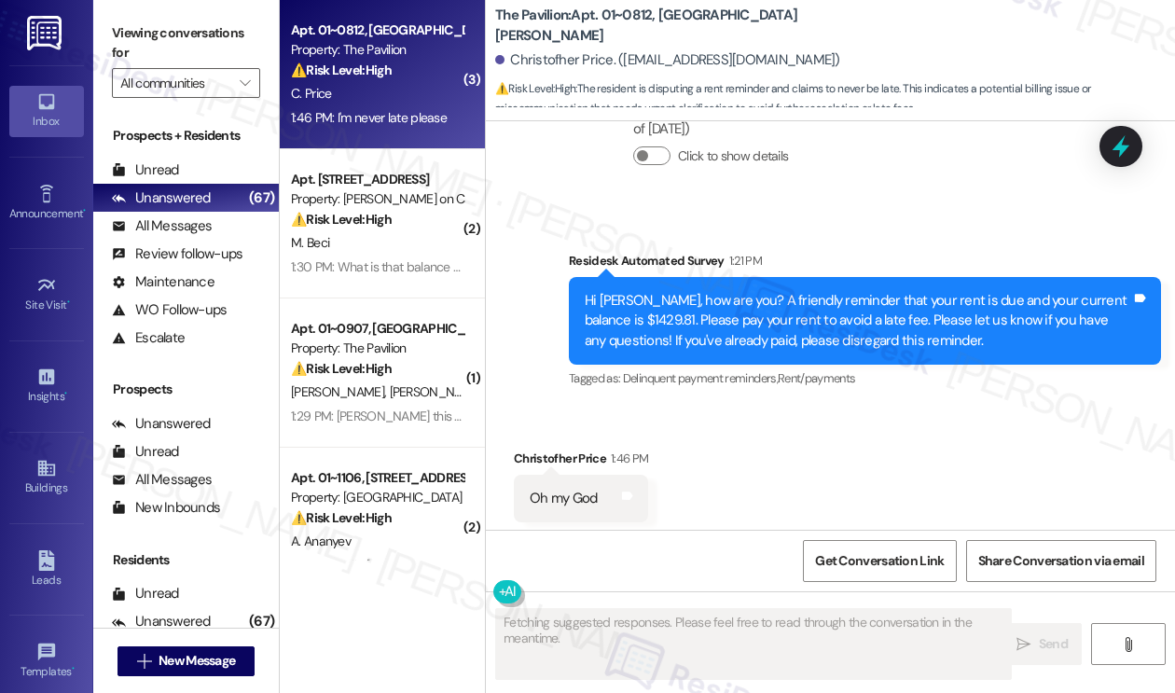
scroll to position [10295, 0]
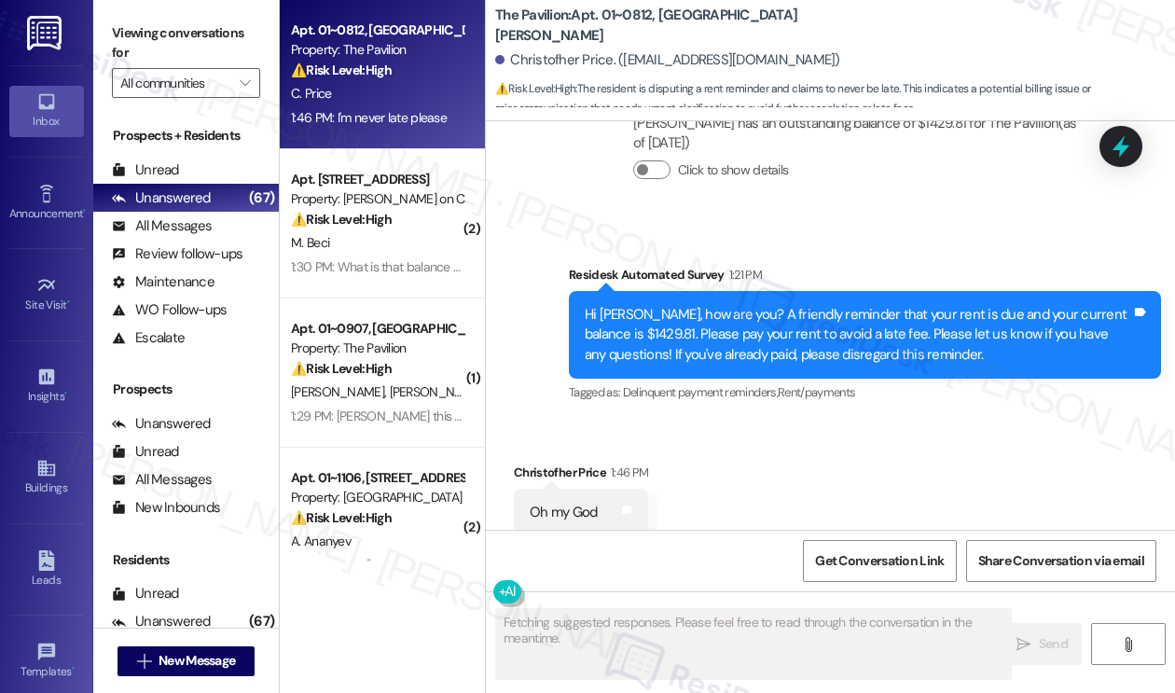
click at [656, 309] on div "Hi Christofher, how are you? A friendly reminder that your rent is due and your…" at bounding box center [857, 335] width 546 height 60
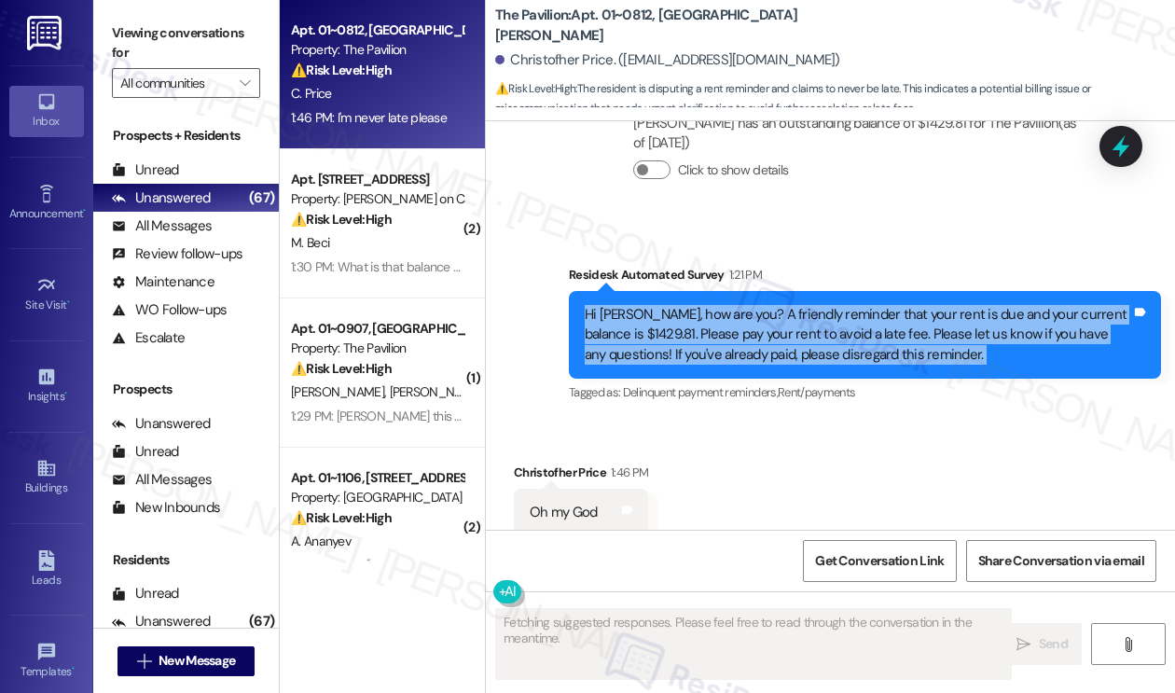
drag, startPoint x: 656, startPoint y: 309, endPoint x: 694, endPoint y: 311, distance: 38.3
click at [656, 309] on div "Hi Christofher, how are you? A friendly reminder that your rent is due and your…" at bounding box center [857, 335] width 546 height 60
click at [823, 320] on div "Hi Christofher, how are you? A friendly reminder that your rent is due and your…" at bounding box center [857, 335] width 546 height 60
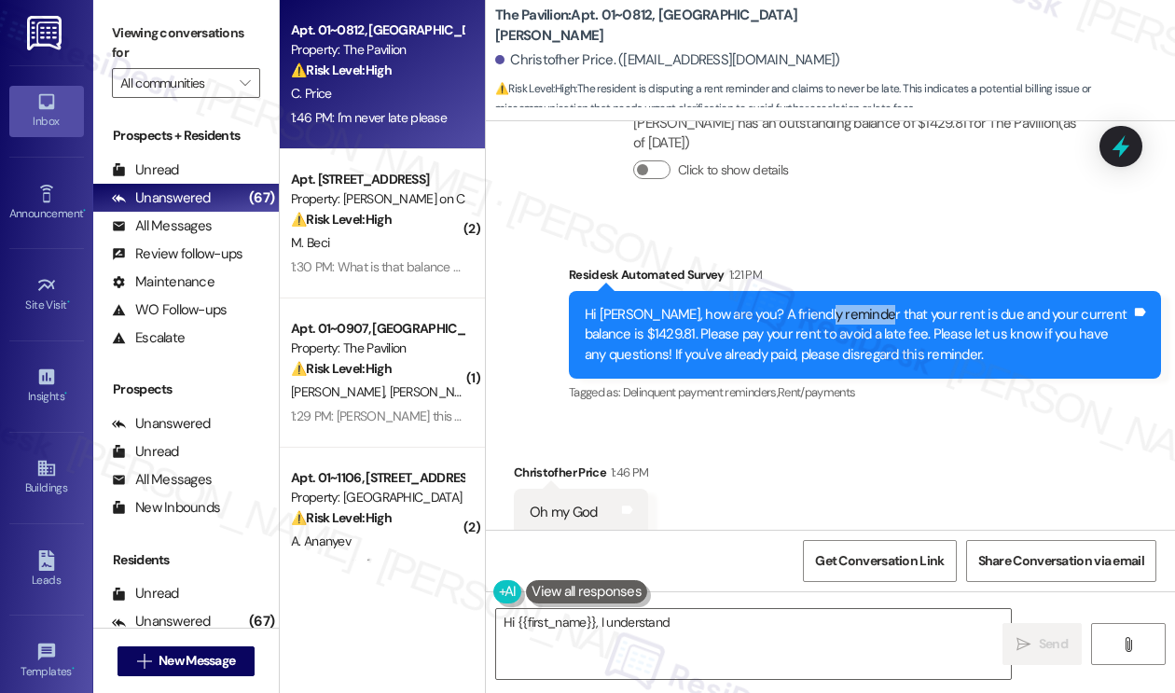
click at [823, 320] on div "Hi Christofher, how are you? A friendly reminder that your rent is due and your…" at bounding box center [857, 335] width 546 height 60
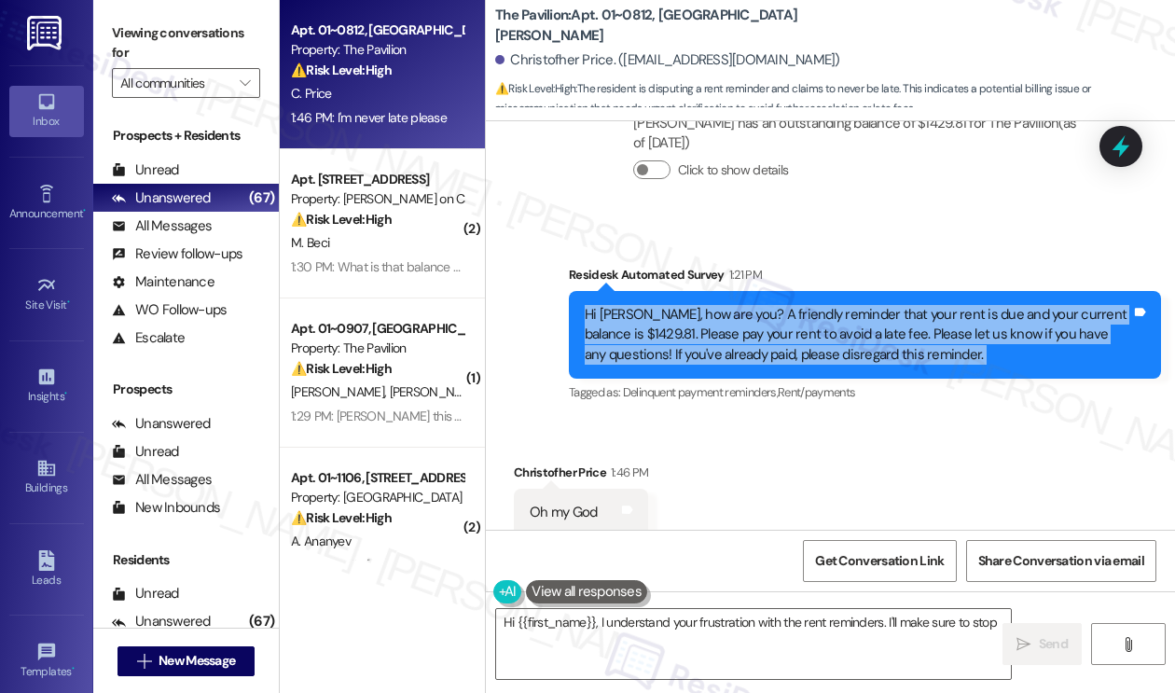
click at [823, 320] on div "Hi Christofher, how are you? A friendly reminder that your rent is due and your…" at bounding box center [857, 335] width 546 height 60
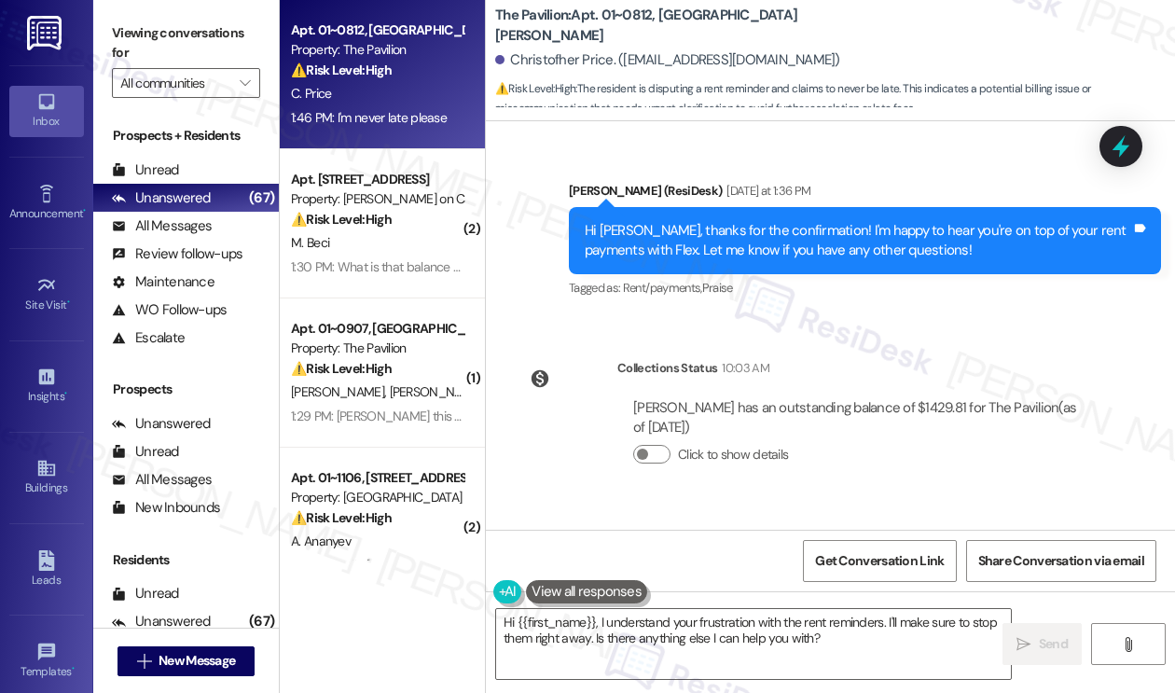
scroll to position [9829, 0]
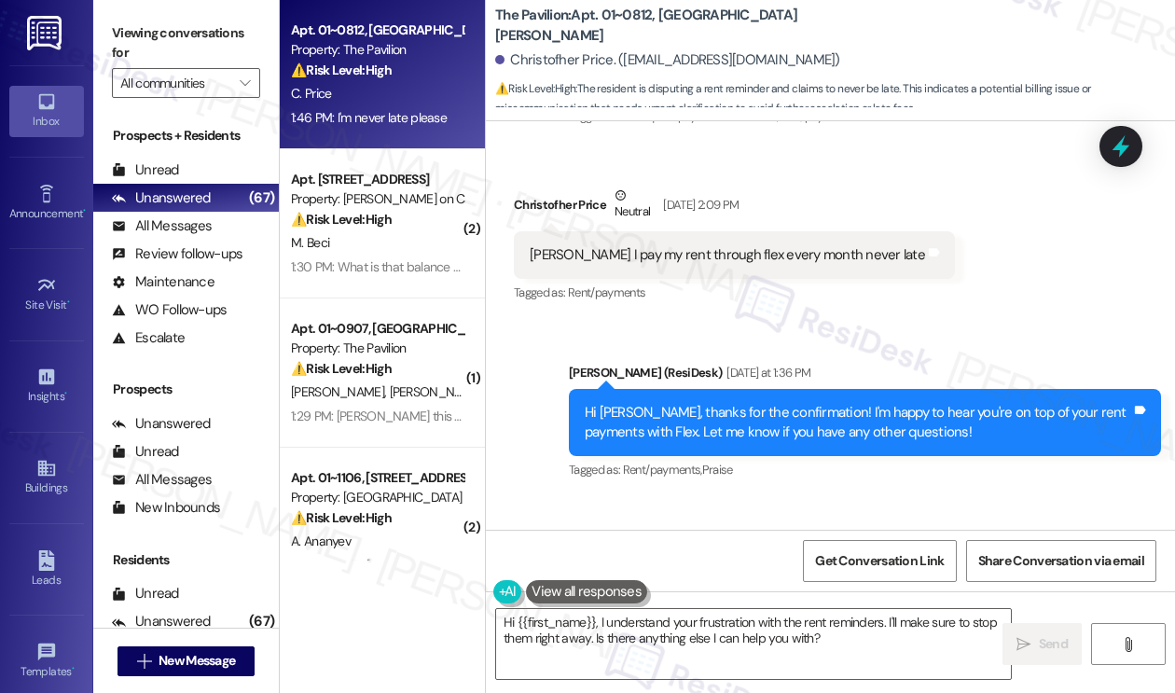
click at [714, 403] on div "Hi Christofher, thanks for the confirmation! I'm happy to hear you're on top of…" at bounding box center [857, 423] width 546 height 40
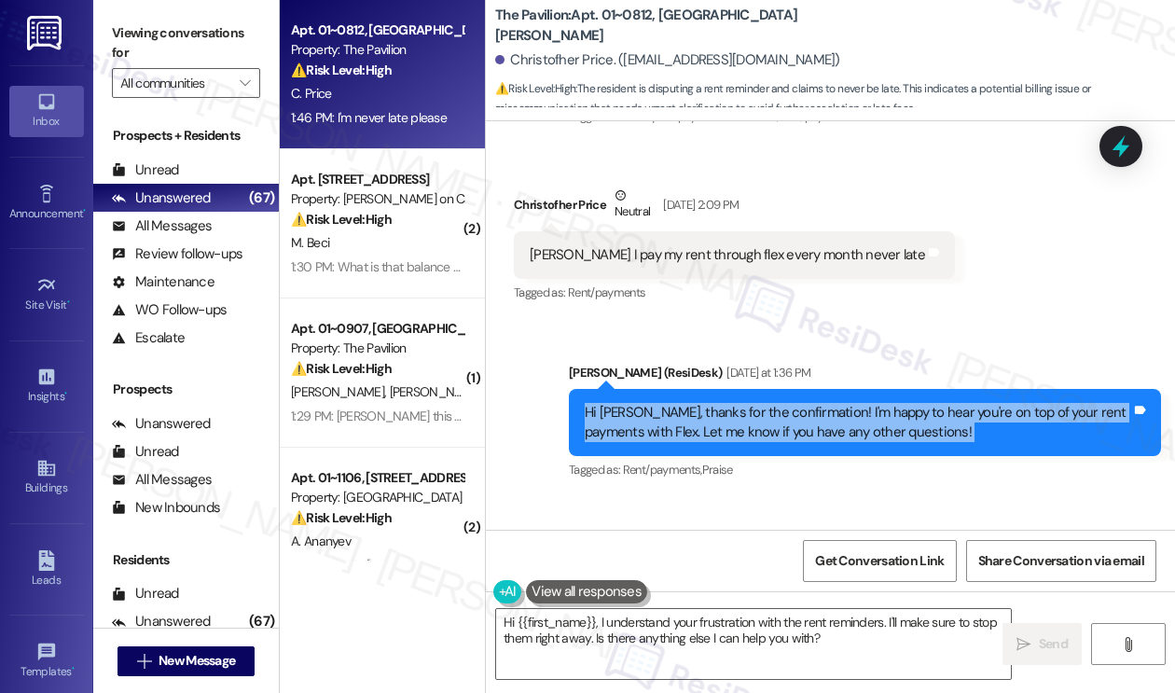
click at [714, 403] on div "Hi Christofher, thanks for the confirmation! I'm happy to hear you're on top of…" at bounding box center [857, 423] width 546 height 40
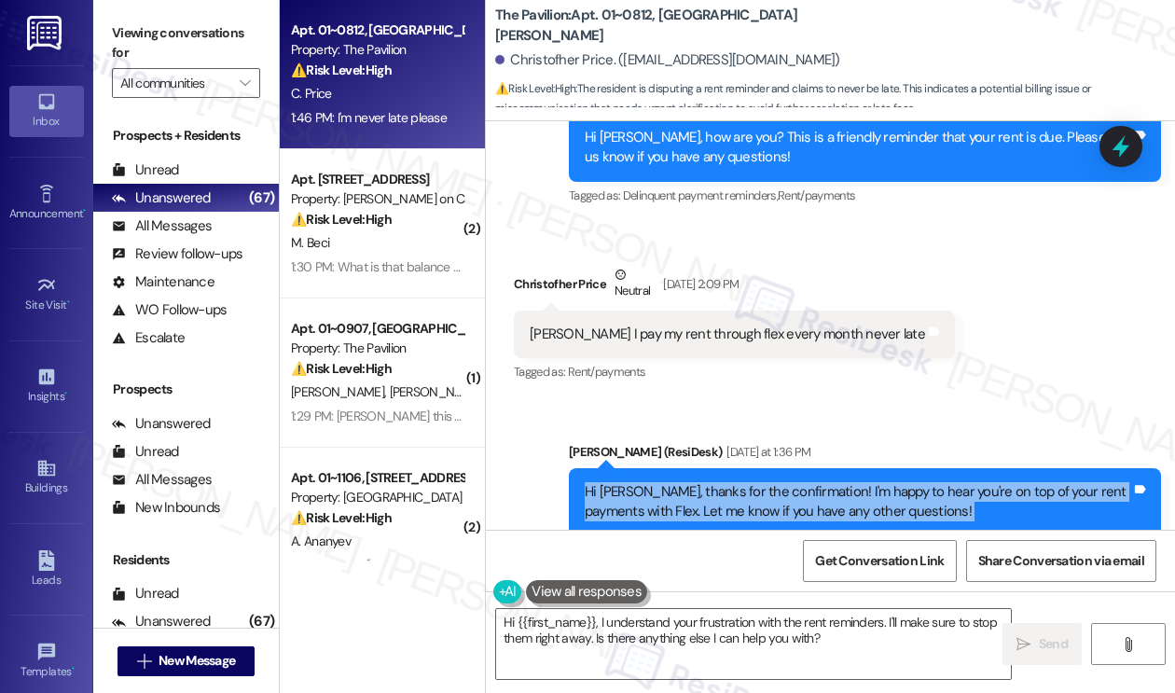
scroll to position [9642, 0]
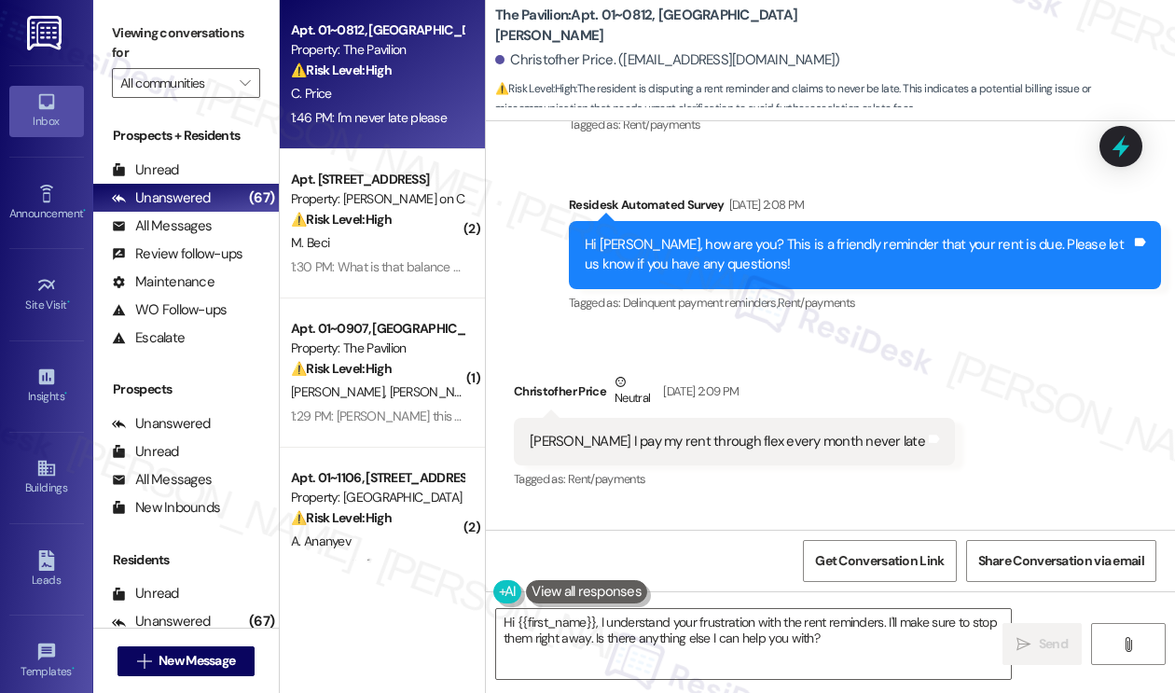
click at [664, 432] on div "Sarah I pay my rent through flex every month never late" at bounding box center [726, 442] width 395 height 20
click at [662, 432] on div "Sarah I pay my rent through flex every month never late" at bounding box center [726, 442] width 395 height 20
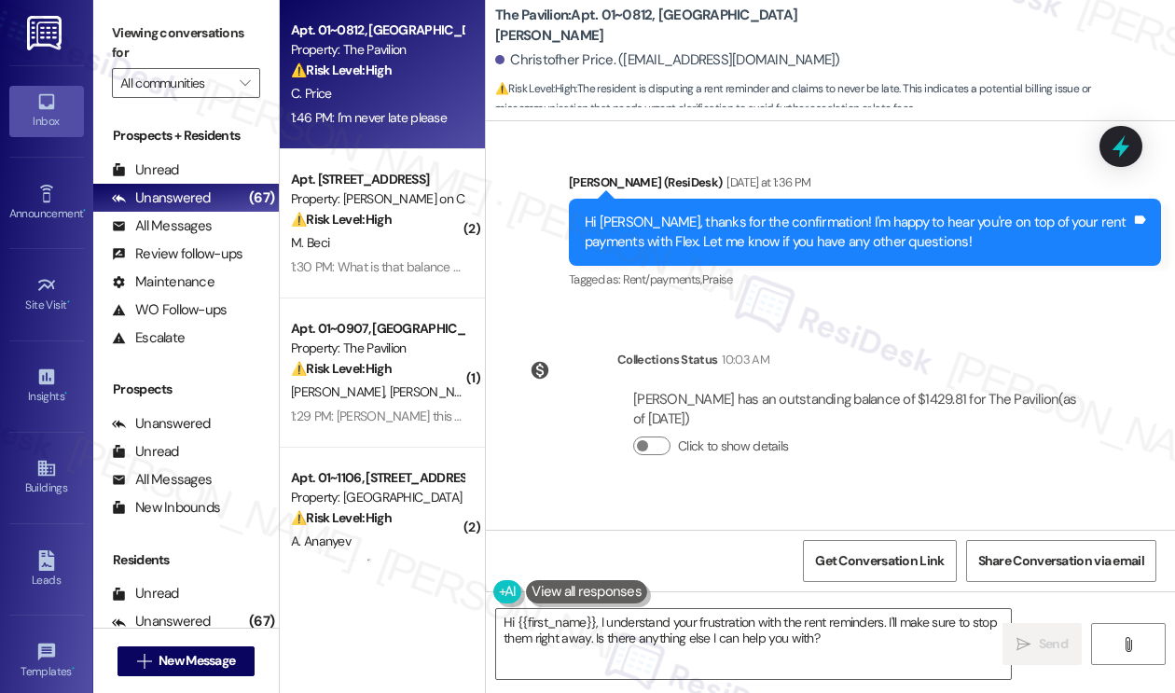
scroll to position [10015, 0]
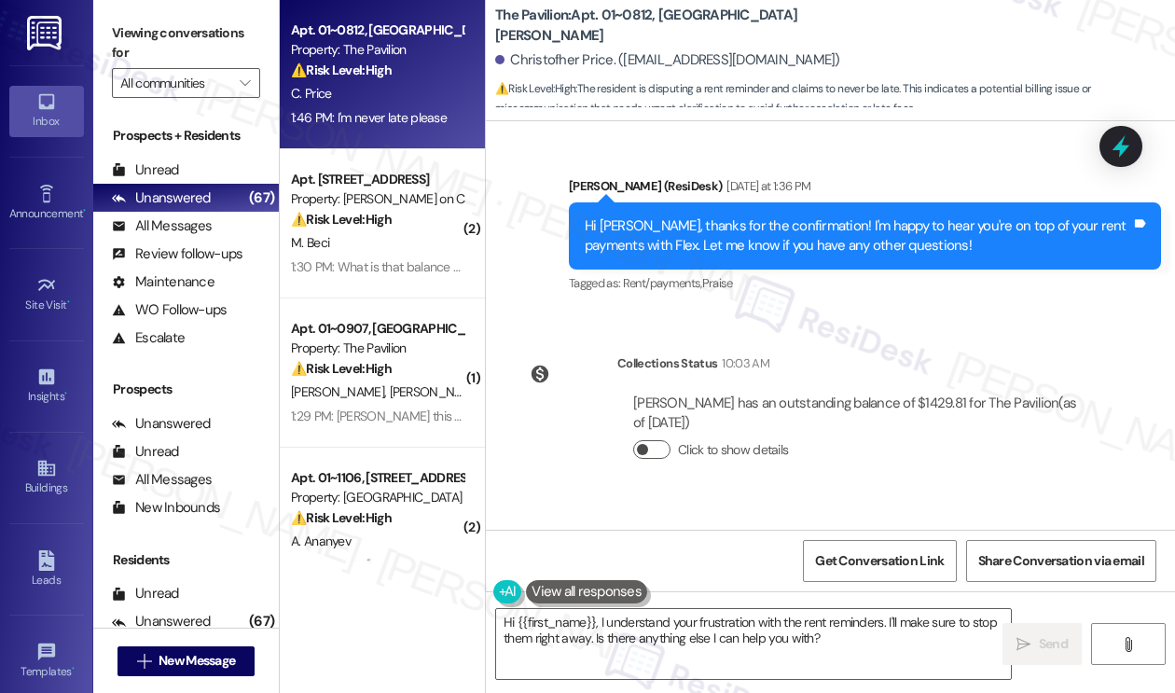
click at [639, 447] on span "button" at bounding box center [642, 449] width 11 height 11
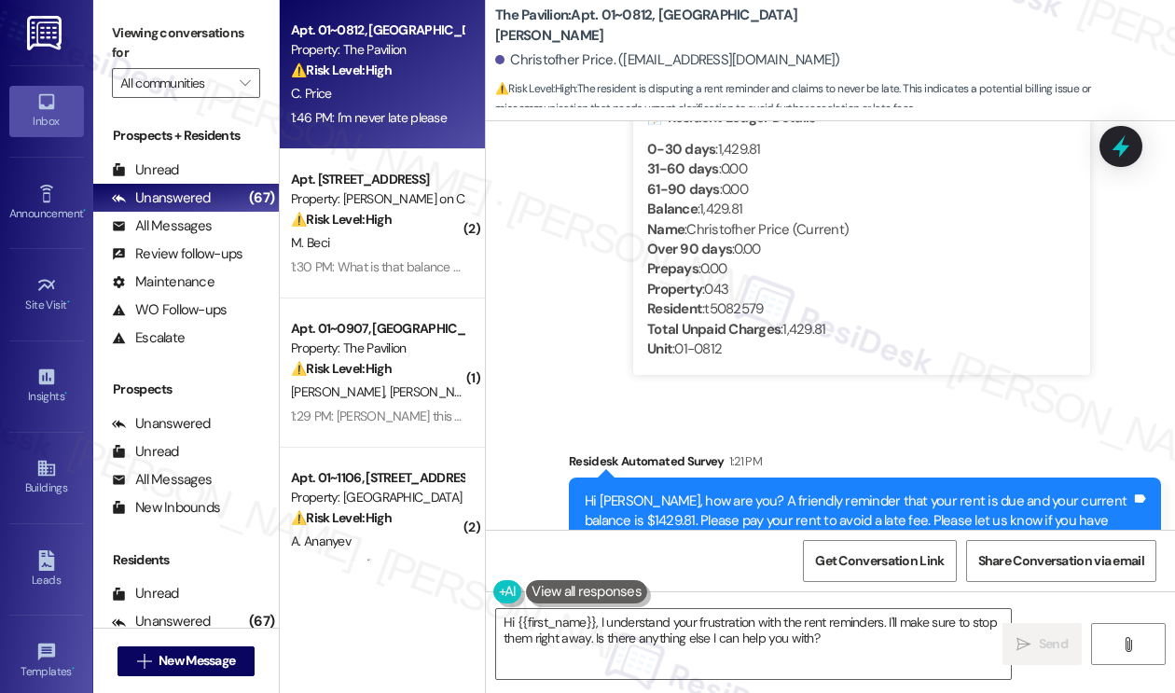
scroll to position [10388, 0]
drag, startPoint x: 712, startPoint y: 208, endPoint x: 751, endPoint y: 205, distance: 39.3
click at [749, 205] on div "Balance : 1,429.81" at bounding box center [861, 209] width 429 height 20
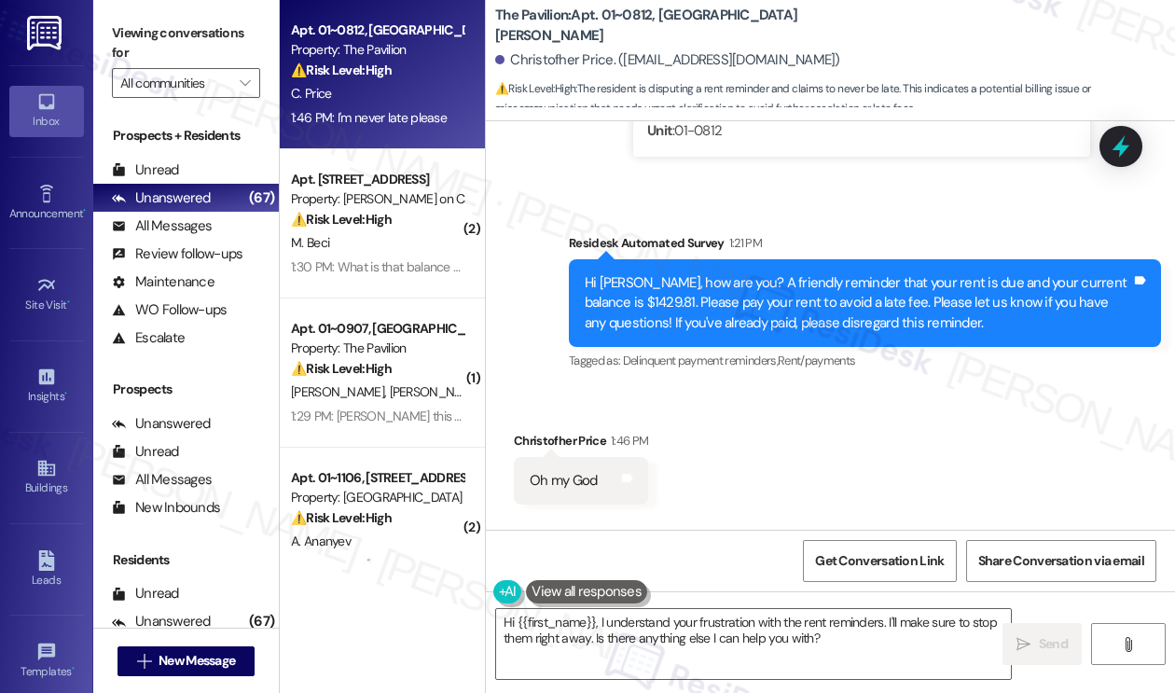
scroll to position [10854, 0]
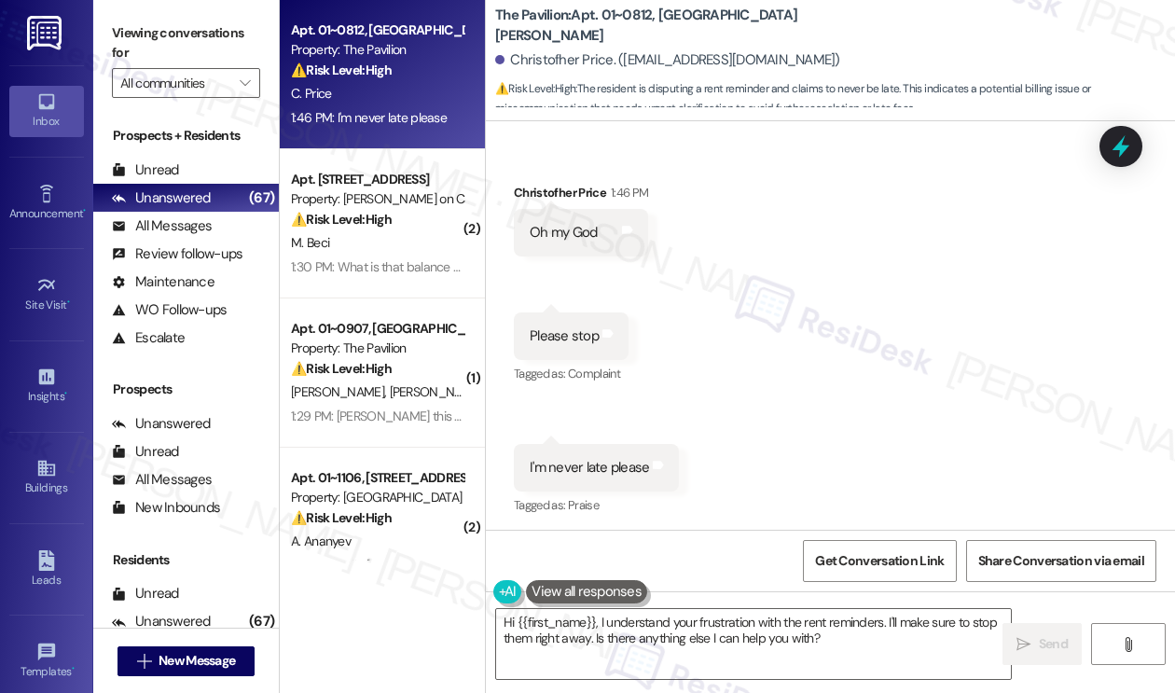
click at [544, 326] on div "Please stop" at bounding box center [563, 336] width 69 height 20
click at [577, 480] on div "I'm never late please Tags and notes" at bounding box center [596, 468] width 165 height 48
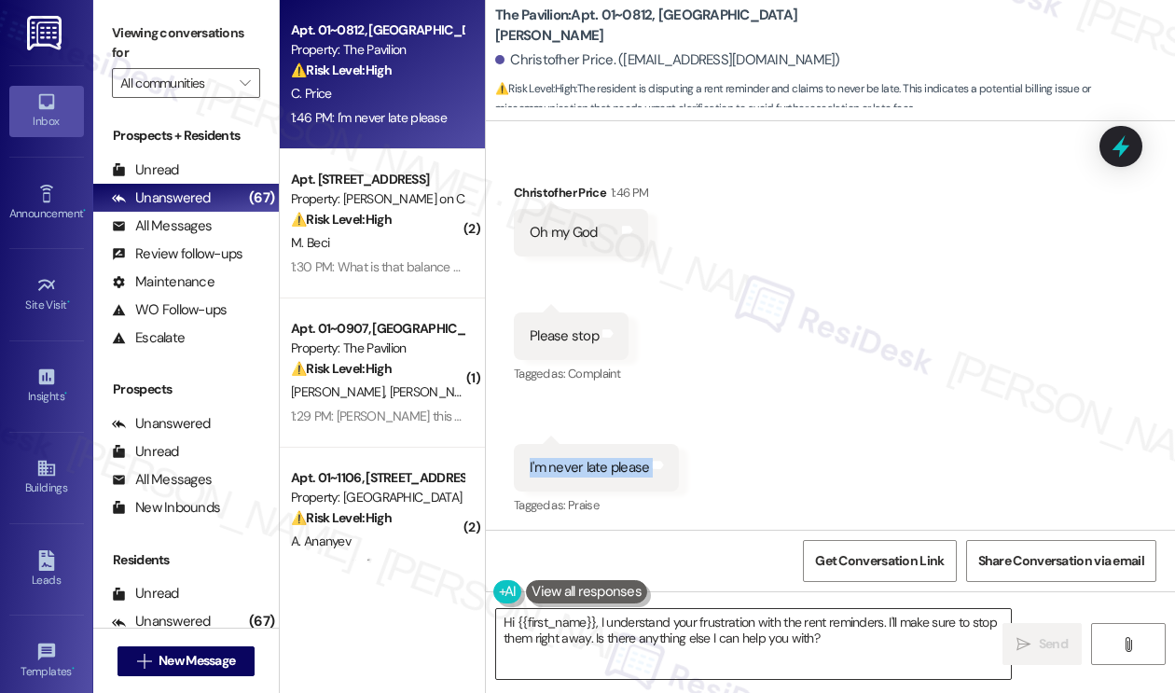
click at [723, 617] on textarea "Hi {{first_name}}, I understand your frustration with the rent reminders. I'll …" at bounding box center [753, 644] width 515 height 70
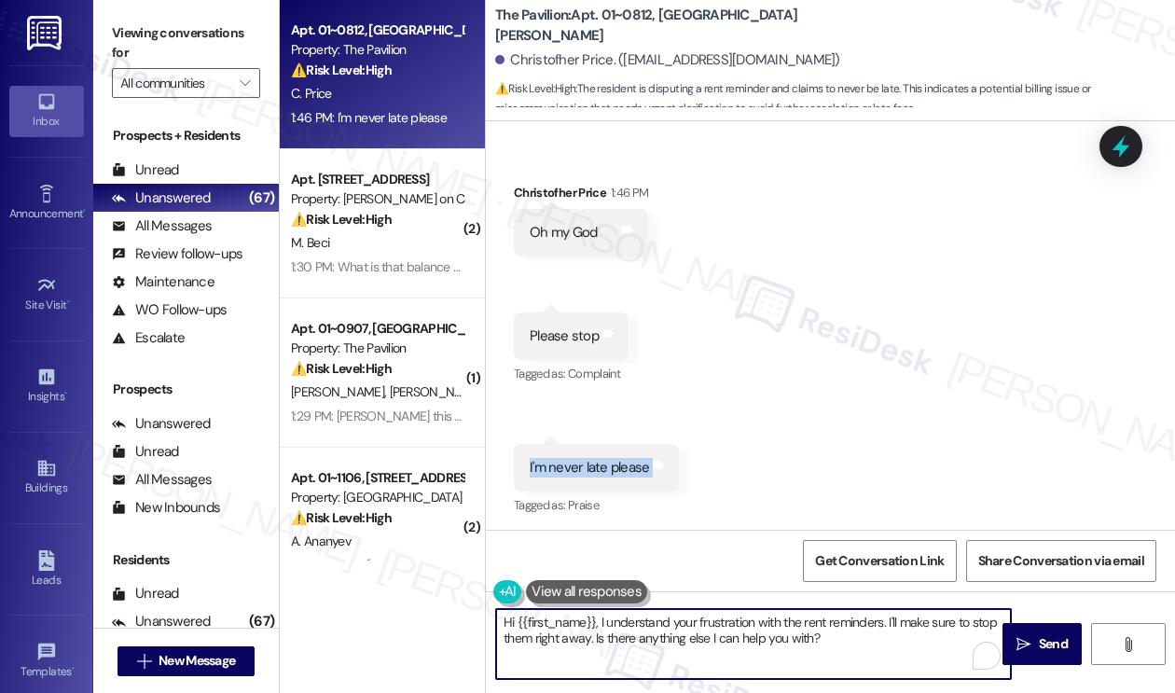
click at [727, 616] on textarea "Hi {{first_name}}, I understand your frustration with the rent reminders. I'll …" at bounding box center [753, 644] width 515 height 70
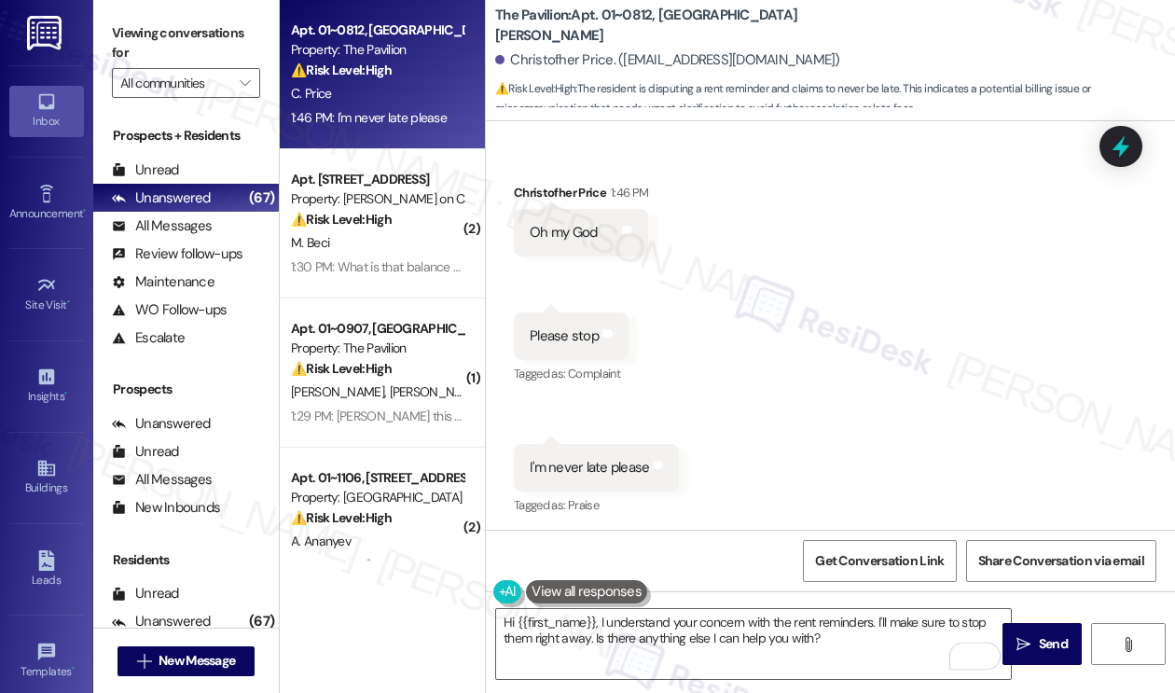
click at [164, 28] on label "Viewing conversations for" at bounding box center [186, 43] width 148 height 49
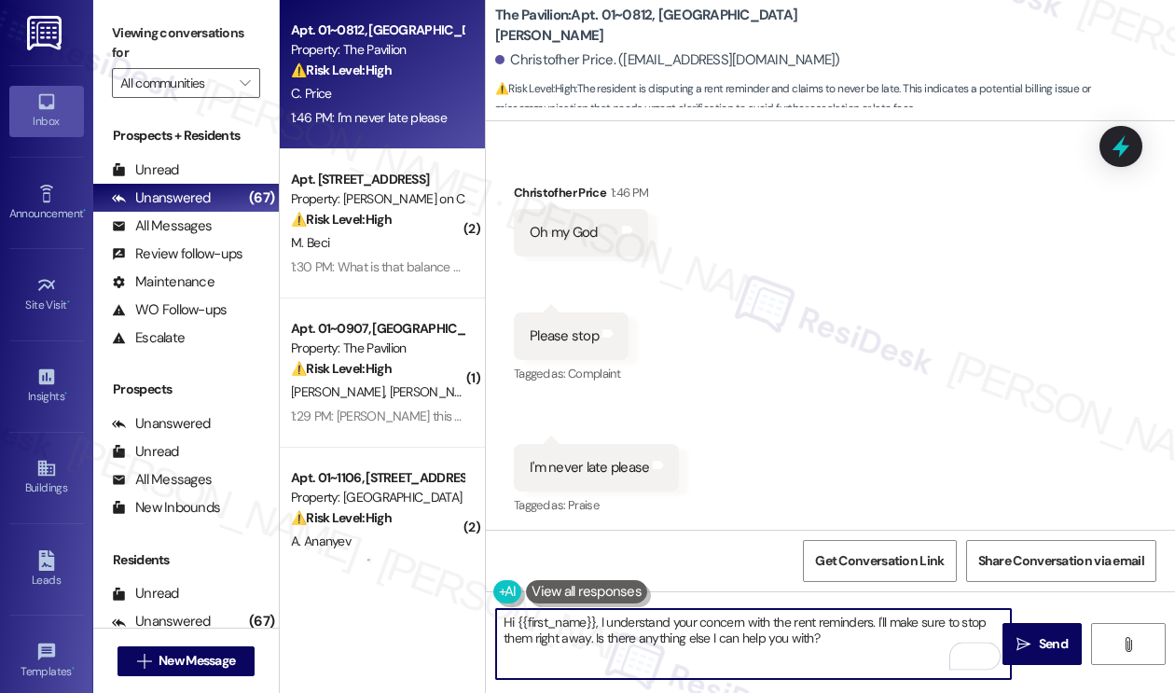
click at [706, 644] on textarea "Hi {{first_name}}, I understand your concern with the rent reminders. I'll make…" at bounding box center [753, 644] width 515 height 70
paste textarea "’m sorry for the repeated reminder. Please disregard it, it’s an automated mess…"
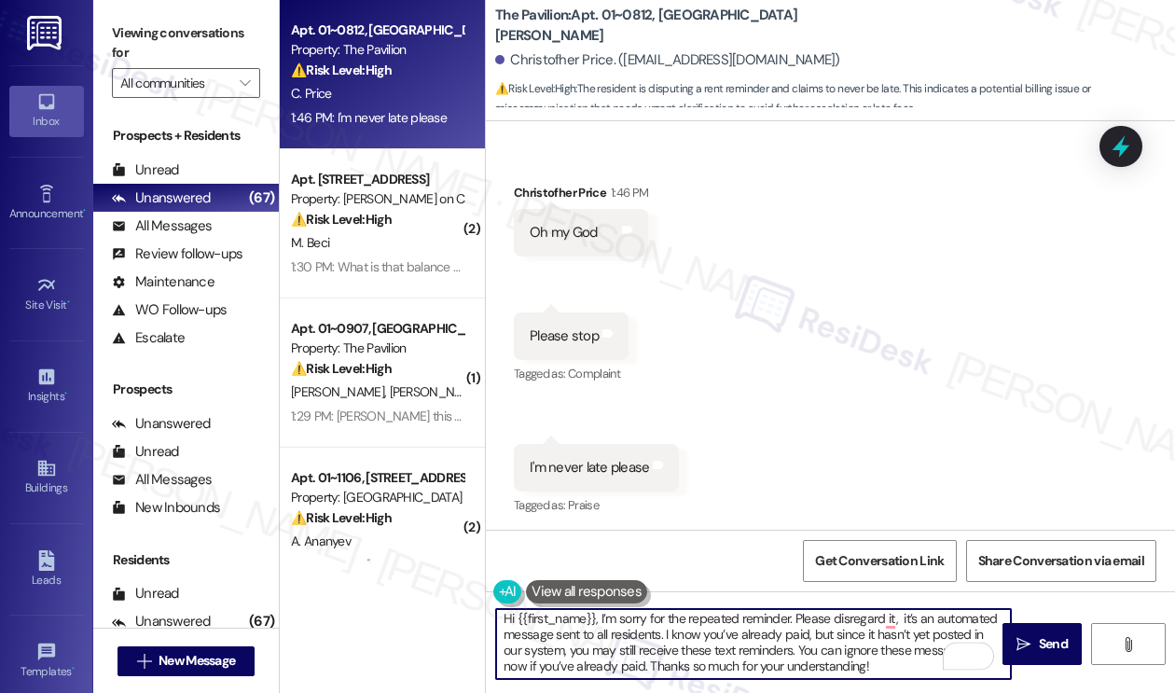
scroll to position [0, 0]
click at [899, 619] on textarea "Hi {{first_name}}, I’m sorry for the repeated reminder. Please disregard it, it…" at bounding box center [753, 644] width 515 height 70
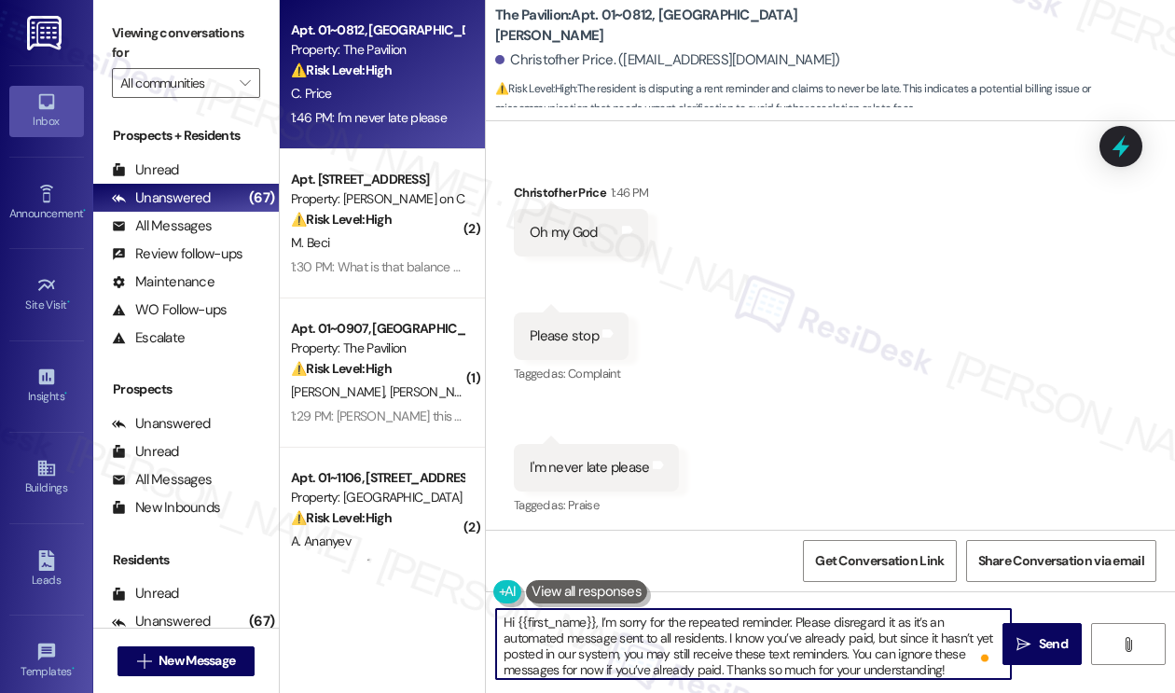
click at [770, 612] on textarea "Hi {{first_name}}, I’m sorry for the repeated reminder. Please disregard it as …" at bounding box center [753, 644] width 515 height 70
click at [692, 625] on textarea "Hi {{first_name}}, I’m sorry for the repeated reminder. Please disregard it as …" at bounding box center [753, 644] width 515 height 70
type textarea "Hi {{first_name}}, I’m sorry for the repeated reminder. Please disregard it as …"
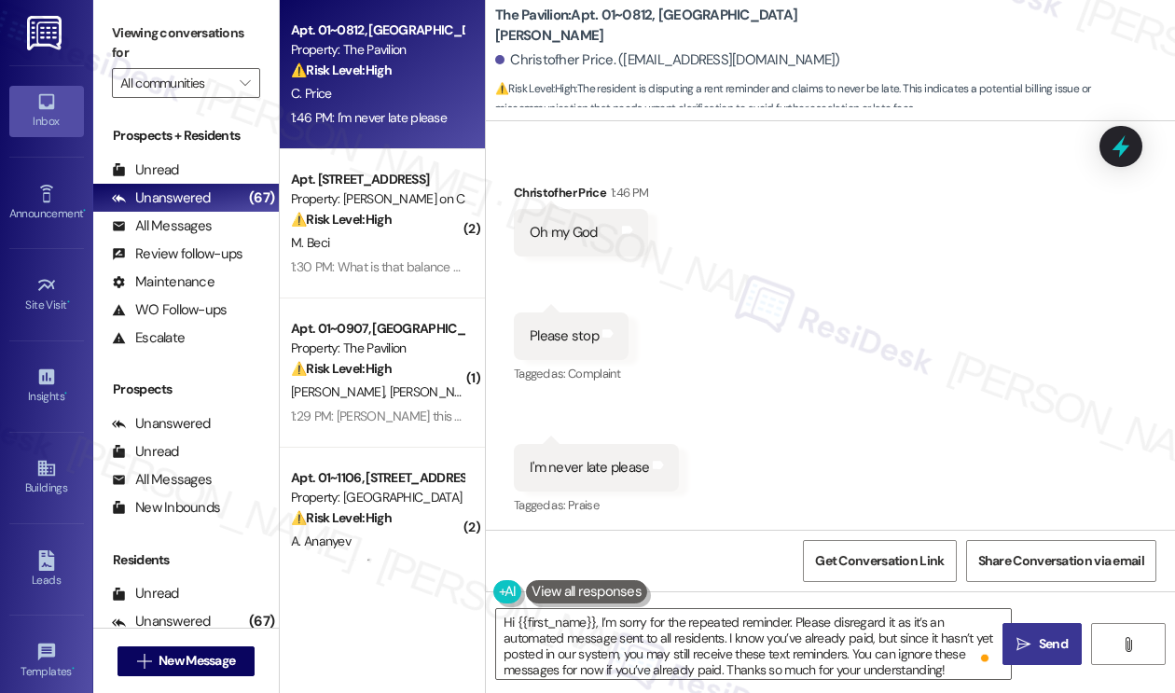
click at [1023, 640] on icon "" at bounding box center [1023, 644] width 14 height 15
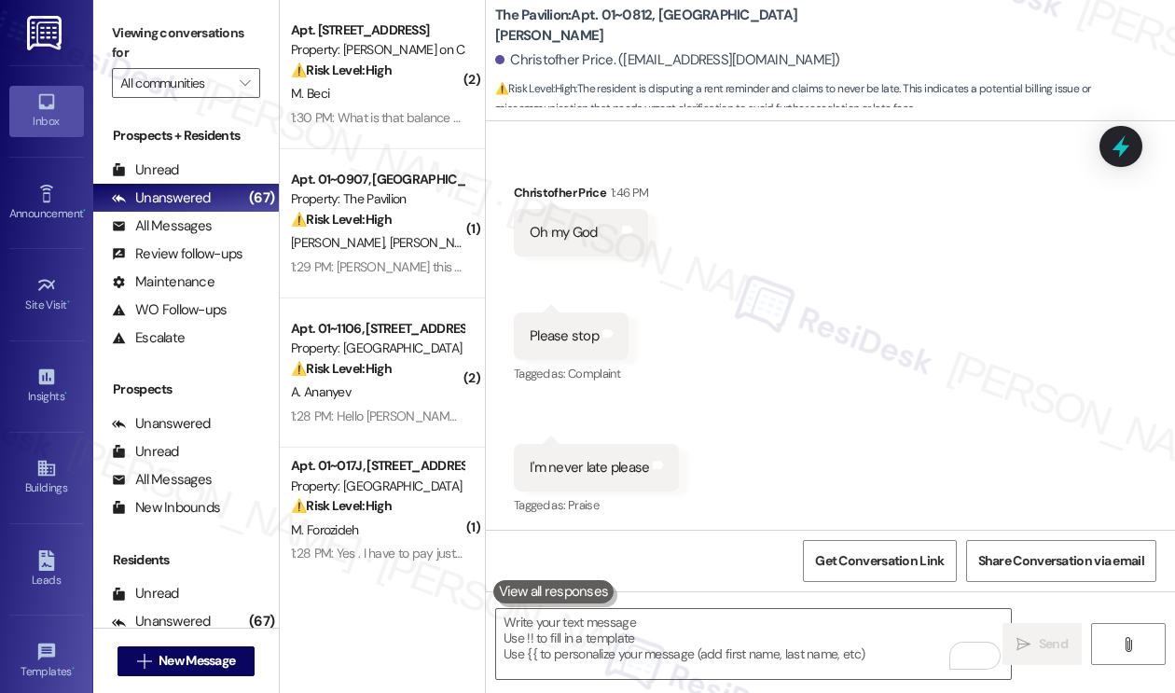
click at [196, 39] on label "Viewing conversations for" at bounding box center [186, 43] width 148 height 49
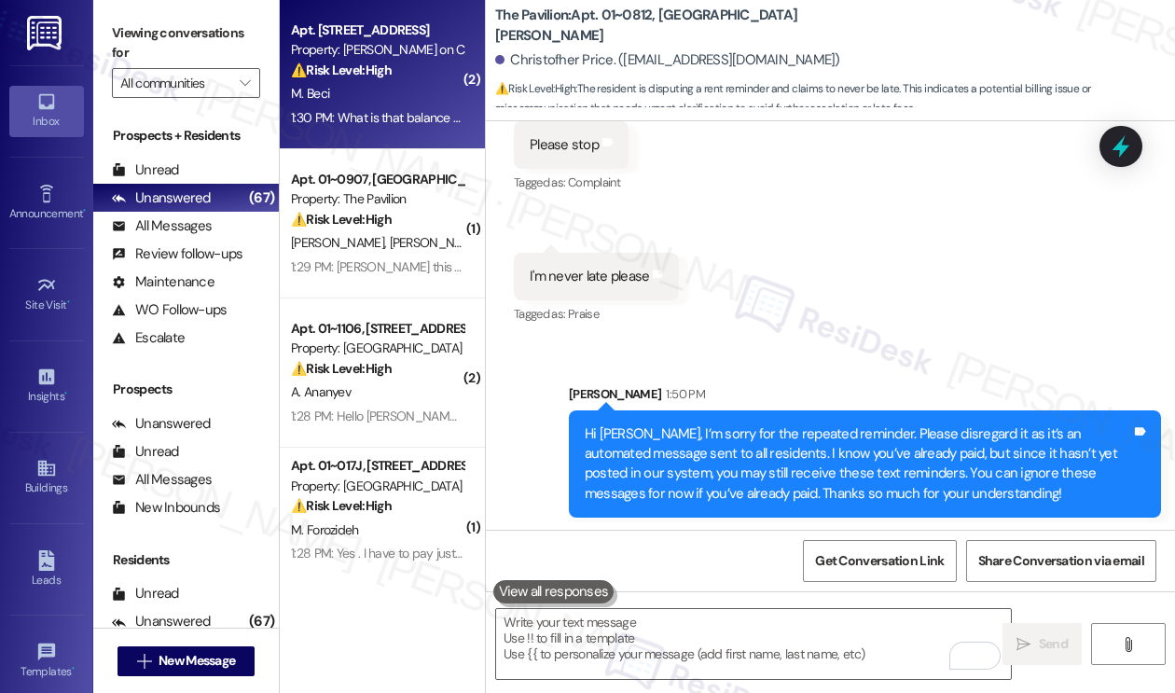
click at [417, 116] on div "1:30 PM: What is that balance for?? 1:30 PM: What is that balance for??" at bounding box center [385, 117] width 189 height 17
type textarea "Fetching suggested responses. Please feel free to read through the conversation…"
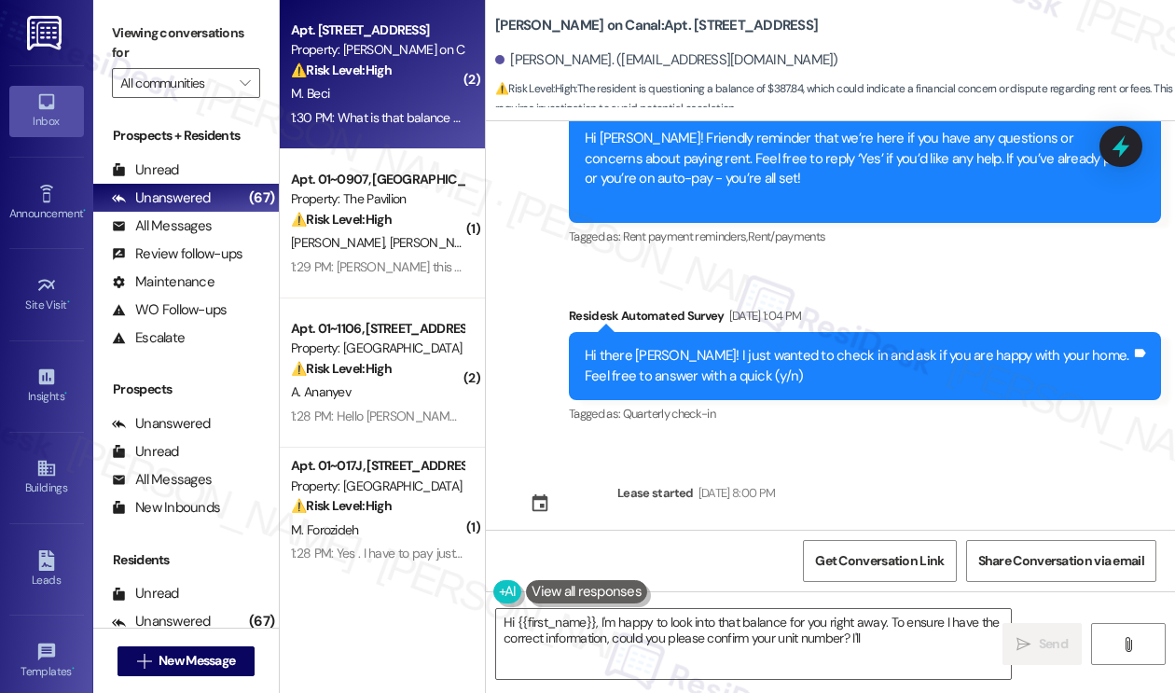
scroll to position [5015, 0]
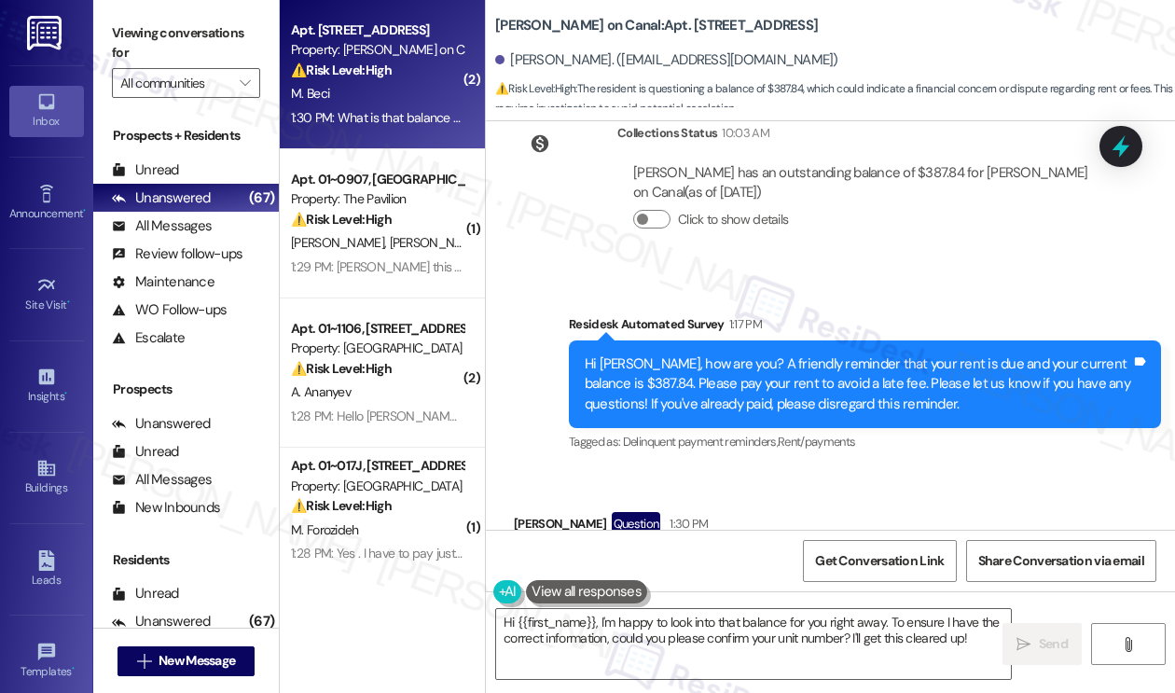
click at [657, 556] on div "What is that balance for??" at bounding box center [607, 566] width 156 height 20
click at [653, 556] on div "What is that balance for??" at bounding box center [607, 566] width 156 height 20
click at [794, 354] on div "Hi Michael, how are you? A friendly reminder that your rent is due and your cur…" at bounding box center [857, 384] width 546 height 60
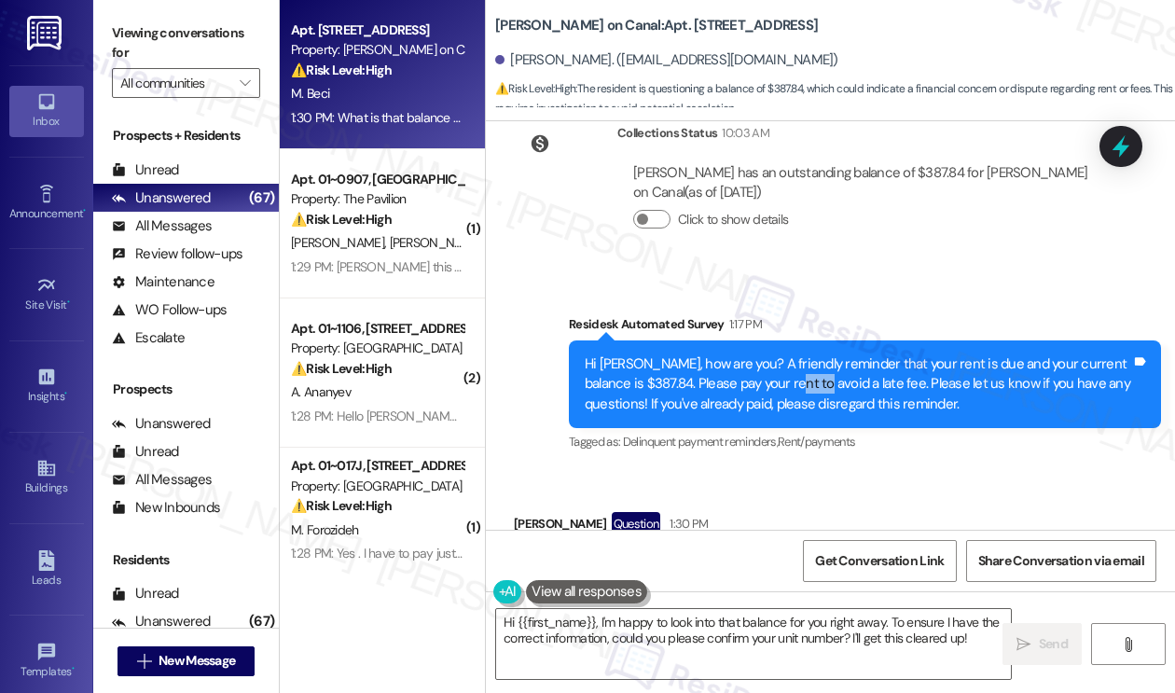
click at [795, 354] on div "Hi Michael, how are you? A friendly reminder that your rent is due and your cur…" at bounding box center [857, 384] width 546 height 60
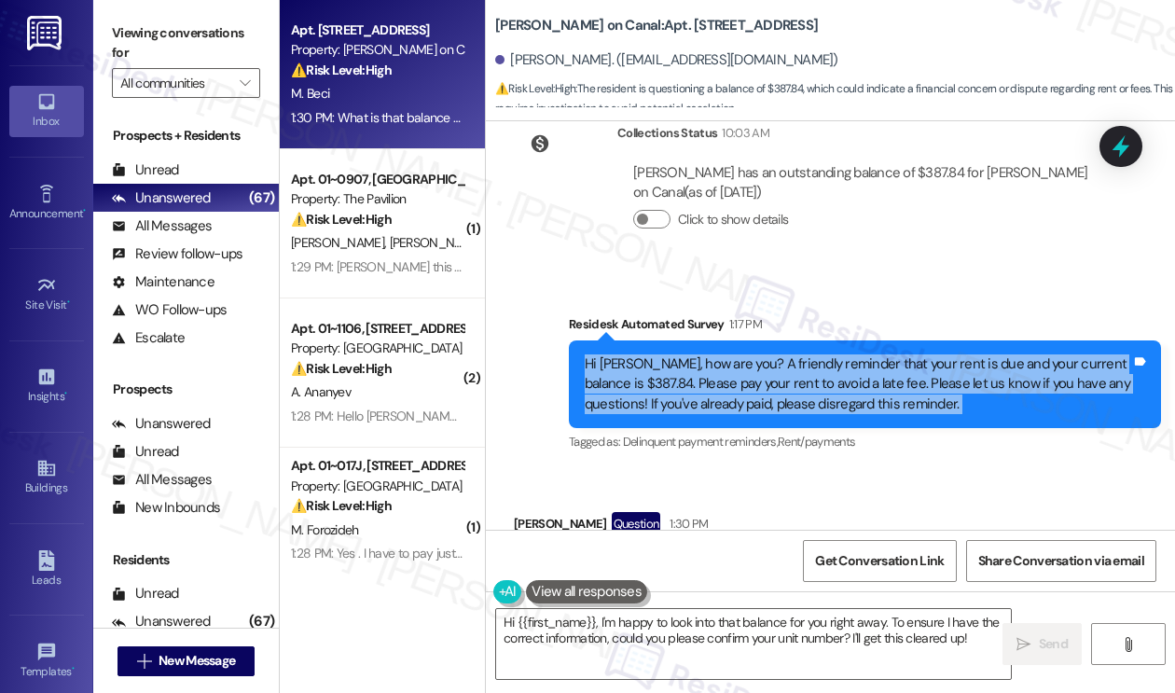
click at [796, 354] on div "Hi Michael, how are you? A friendly reminder that your rent is due and your cur…" at bounding box center [857, 384] width 546 height 60
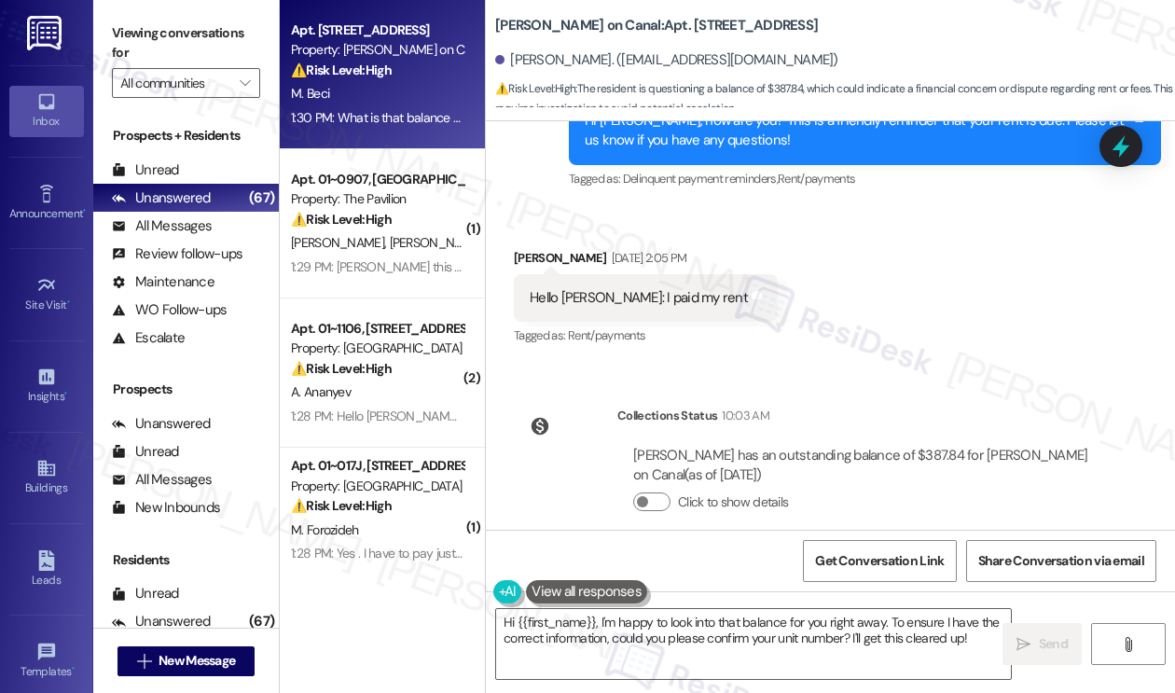
scroll to position [4735, 0]
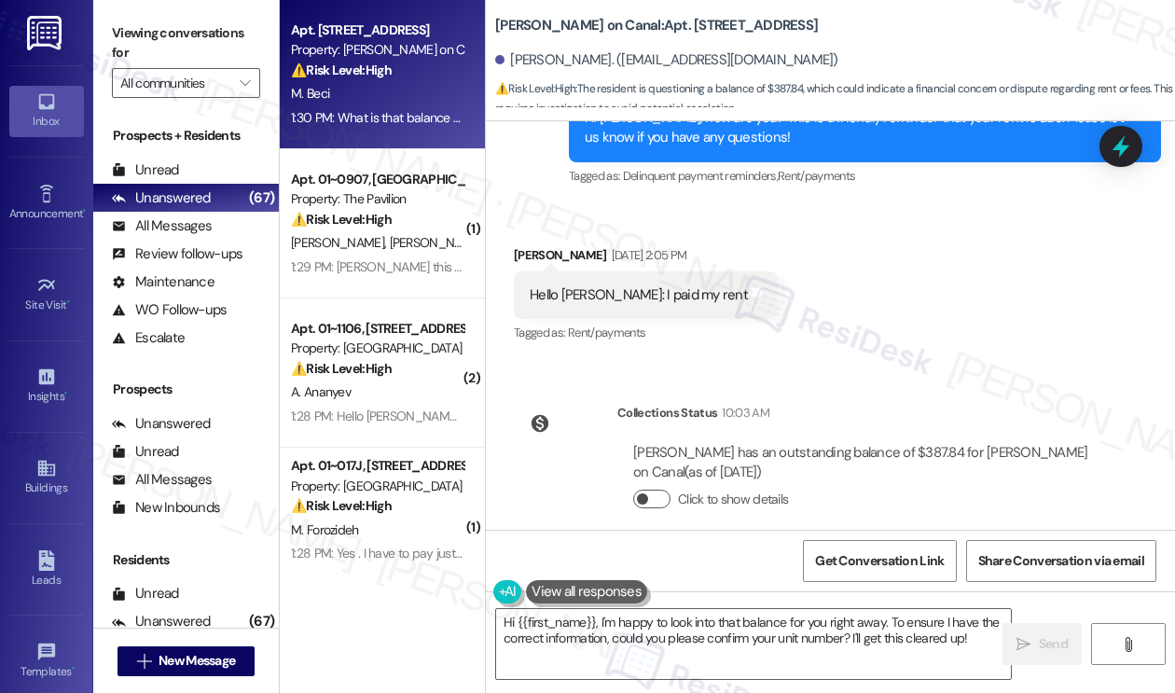
click at [663, 489] on button "Click to show details" at bounding box center [651, 498] width 37 height 19
click at [663, 493] on span "button" at bounding box center [660, 498] width 11 height 11
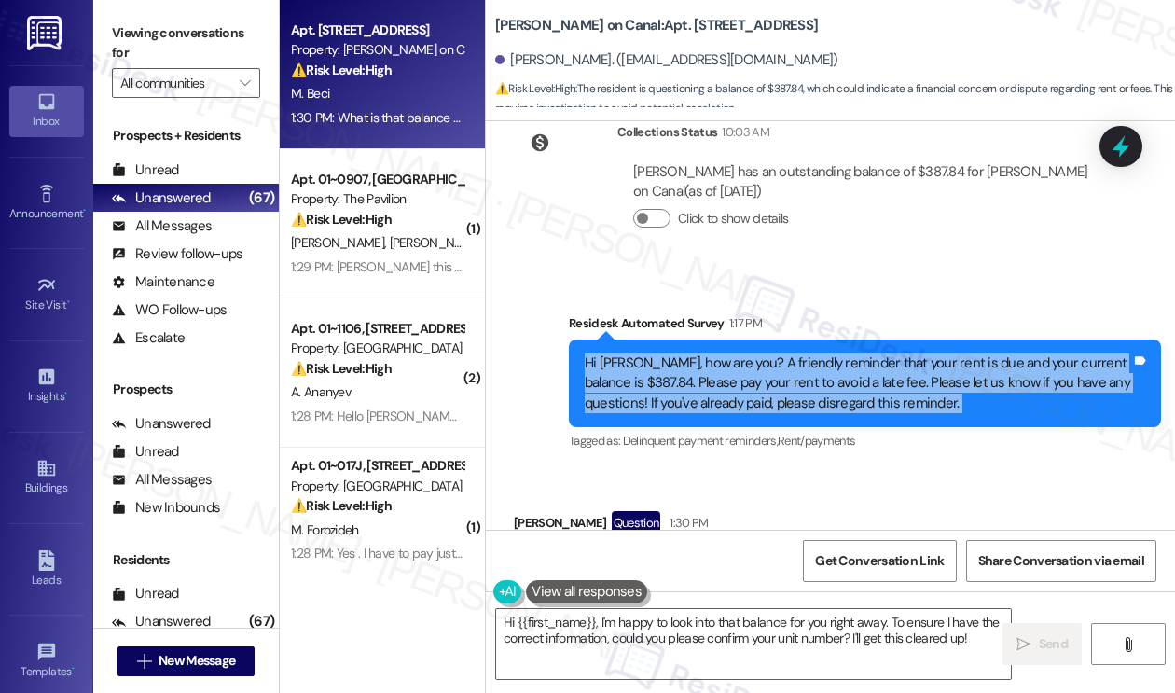
click at [787, 353] on div "Hi Michael, how are you? A friendly reminder that your rent is due and your cur…" at bounding box center [857, 383] width 546 height 60
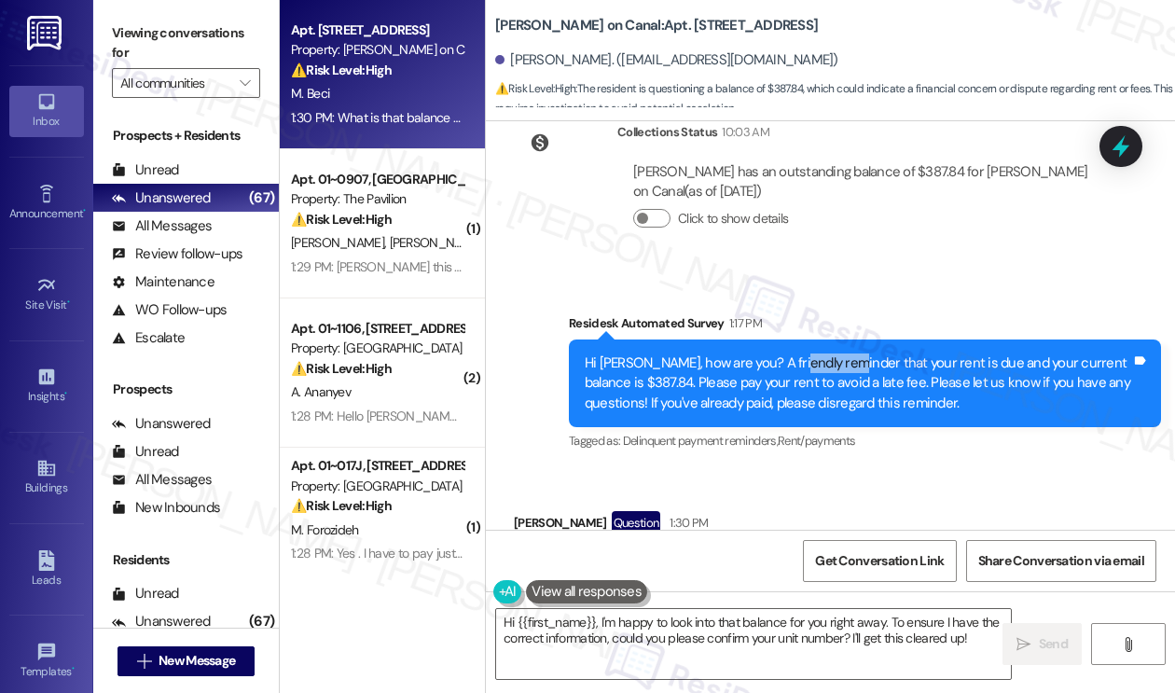
click at [787, 353] on div "Hi Michael, how are you? A friendly reminder that your rent is due and your cur…" at bounding box center [857, 383] width 546 height 60
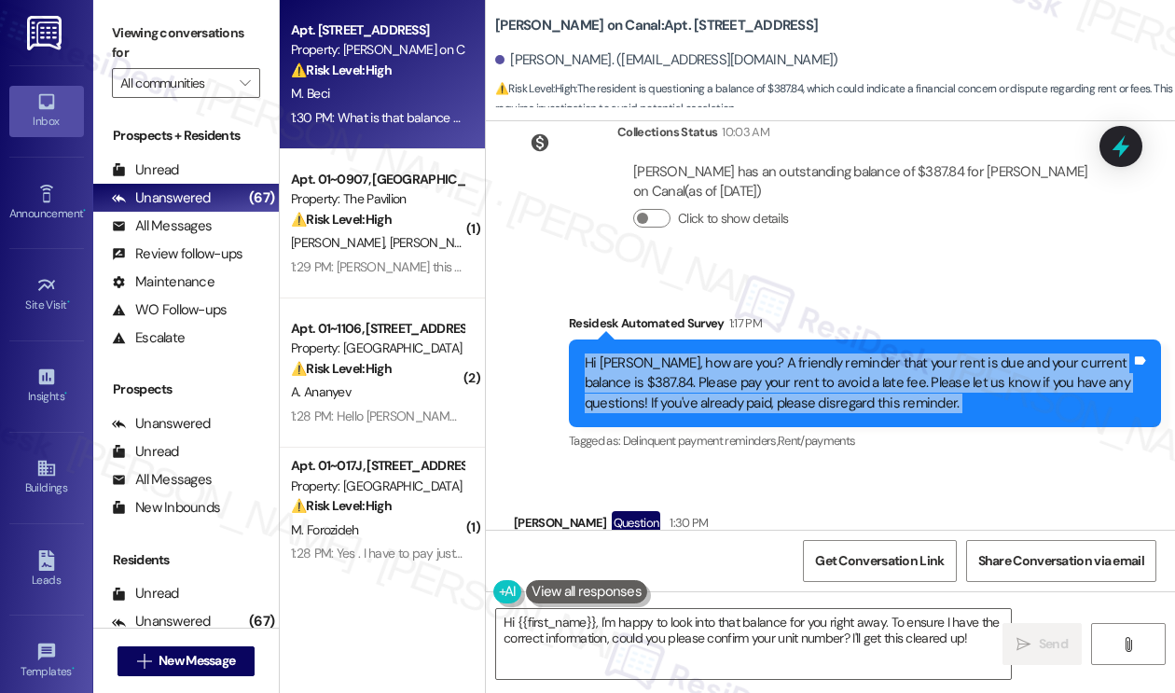
click at [787, 353] on div "Hi Michael, how are you? A friendly reminder that your rent is due and your cur…" at bounding box center [857, 383] width 546 height 60
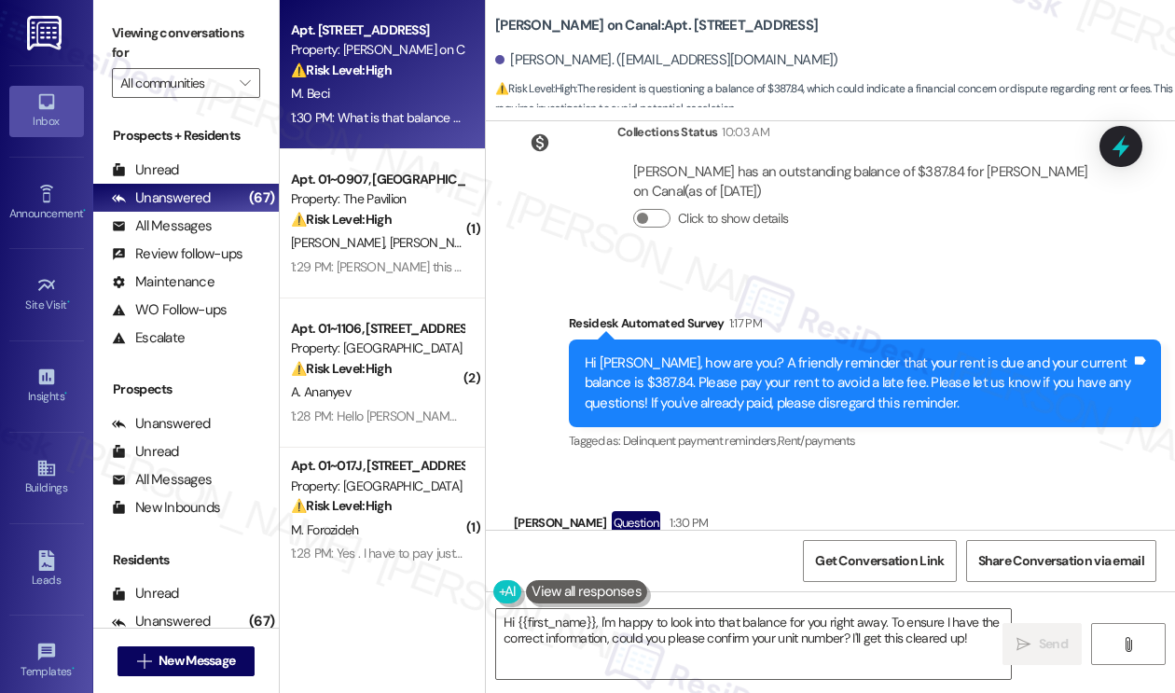
click at [629, 541] on div "What is that balance for?? Tags and notes" at bounding box center [614, 565] width 201 height 48
click at [702, 353] on div "Hi Michael, how are you? A friendly reminder that your rent is due and your cur…" at bounding box center [857, 383] width 546 height 60
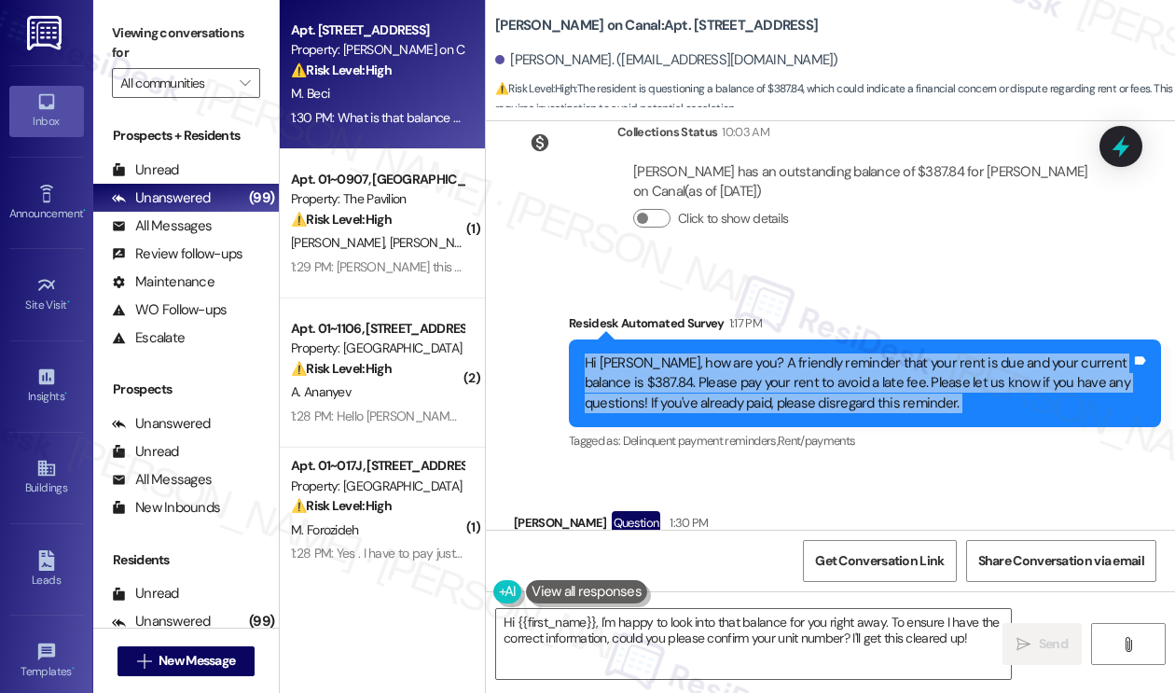
click at [702, 353] on div "Hi Michael, how are you? A friendly reminder that your rent is due and your cur…" at bounding box center [857, 383] width 546 height 60
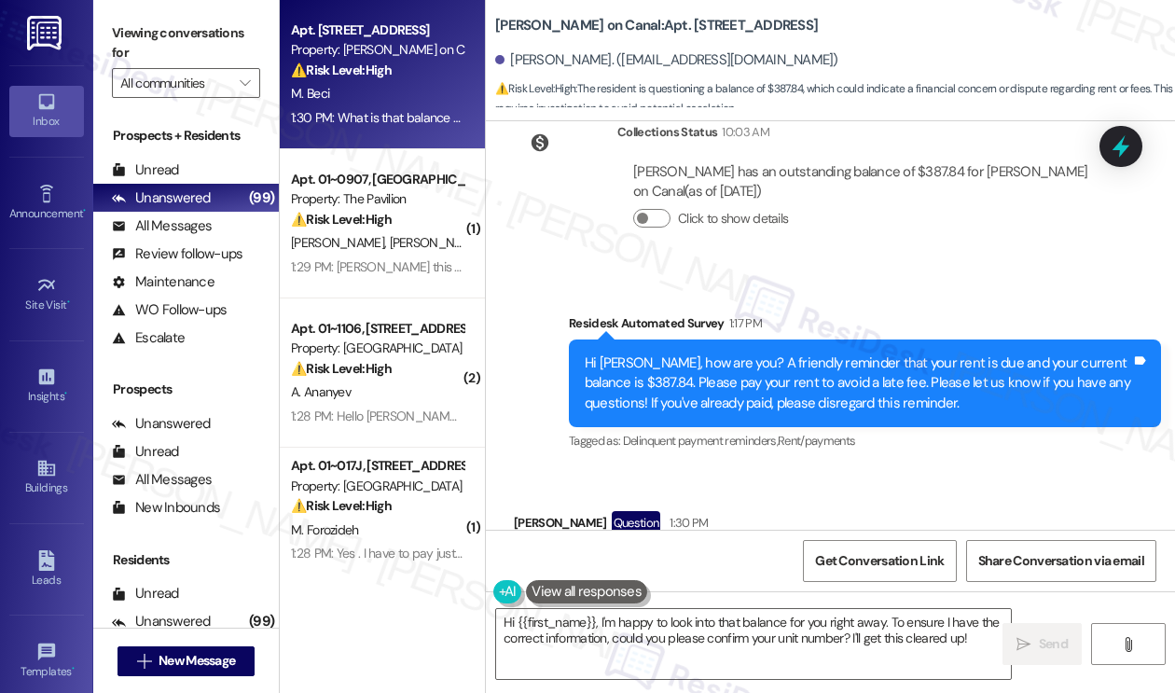
click at [600, 555] on div "What is that balance for??" at bounding box center [607, 565] width 156 height 20
click at [634, 618] on textarea "Hi {{first_name}}, I'm happy to look into that balance for you right away. To e…" at bounding box center [753, 644] width 515 height 70
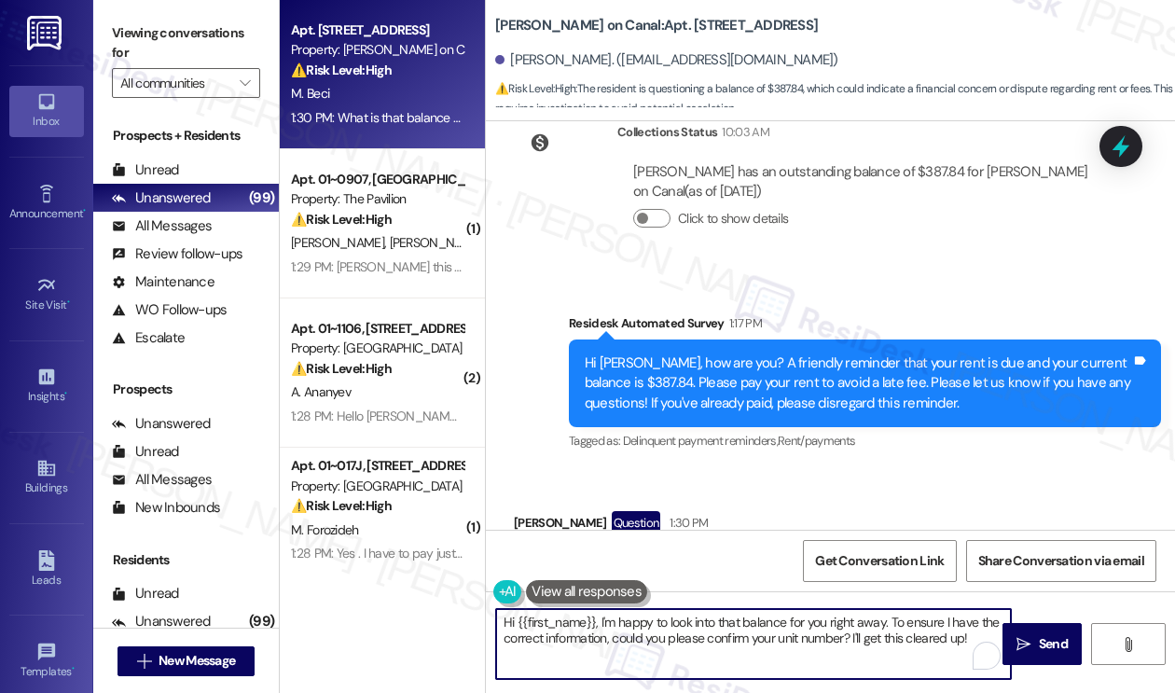
click at [634, 618] on textarea "Hi {{first_name}}, I'm happy to look into that balance for you right away. To e…" at bounding box center [753, 644] width 515 height 70
click at [971, 637] on textarea "Hi {{first_name}}, I'm happy to look into that balance for you right away. To e…" at bounding box center [753, 644] width 515 height 70
drag, startPoint x: 977, startPoint y: 634, endPoint x: 888, endPoint y: 618, distance: 90.0
click at [889, 618] on textarea "Hi {{first_name}}, I'm happy to look into that balance for you right away. To e…" at bounding box center [753, 644] width 515 height 70
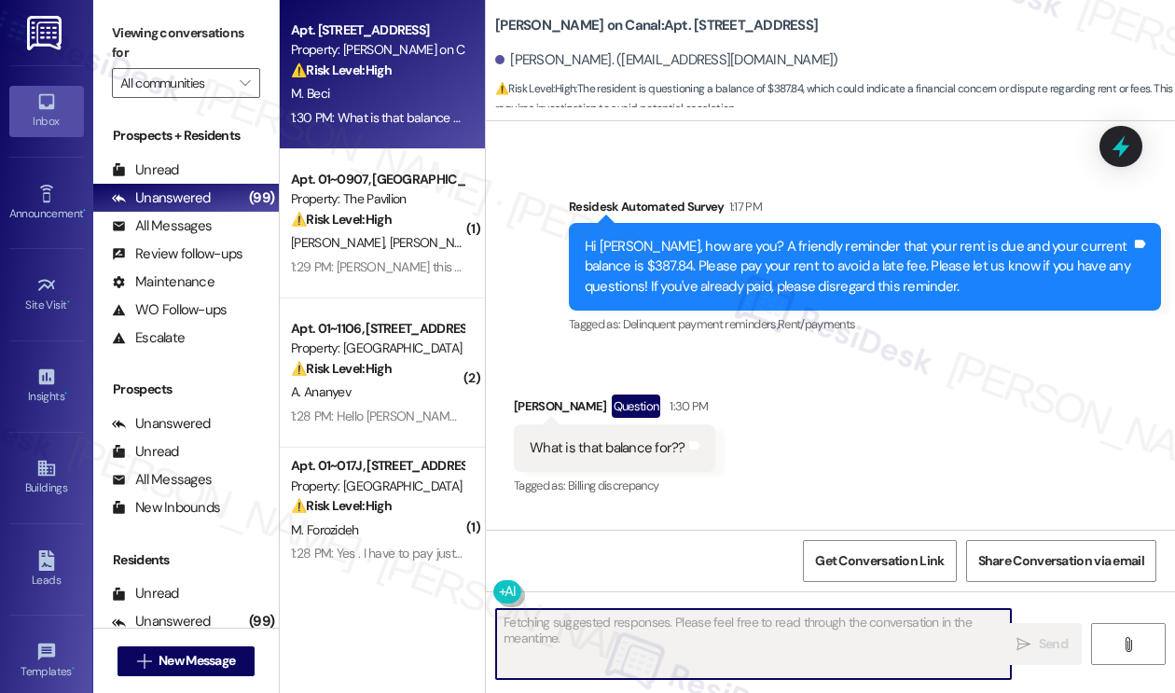
scroll to position [5166, 0]
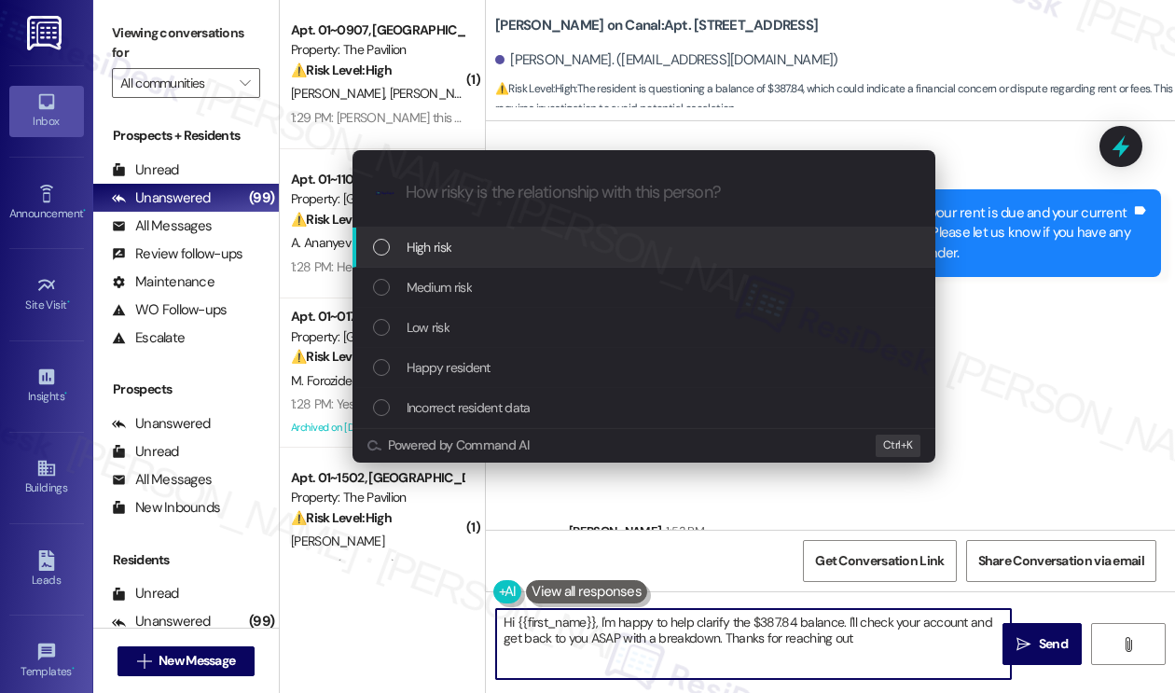
type textarea "Hi {{first_name}}, I'm happy to help clarify the $387.84 balance. I'll check yo…"
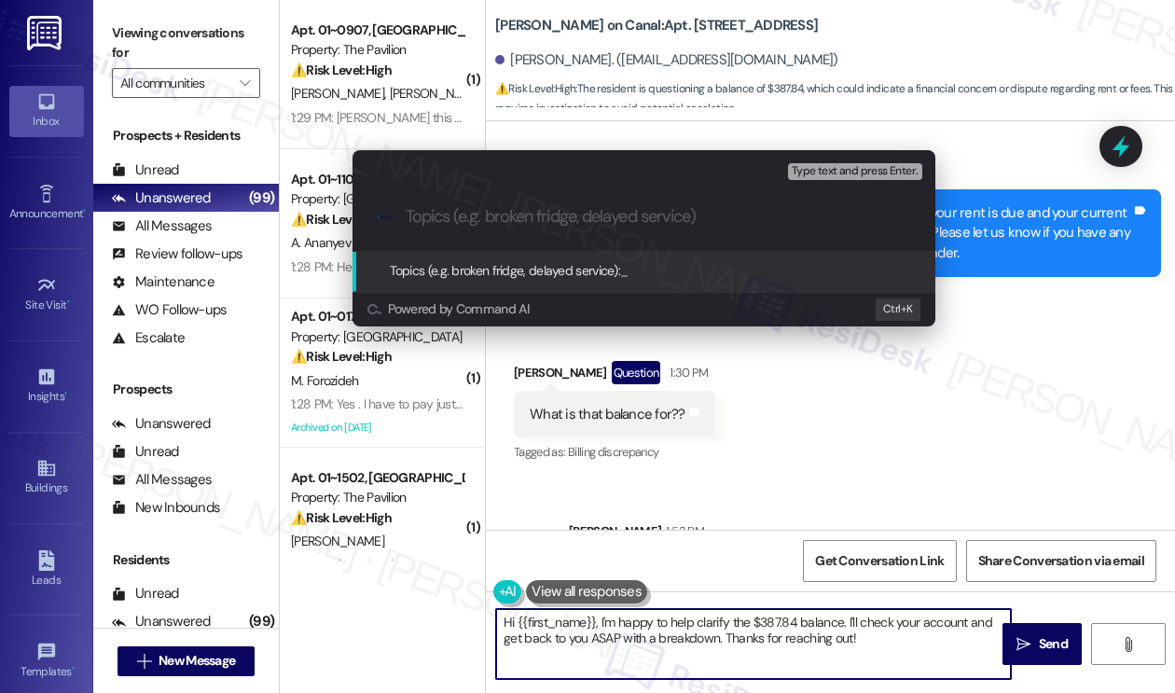
type input "o"
click at [528, 219] on input "Clarification of the balance" at bounding box center [650, 217] width 491 height 20
type input "Clarification of the balance"
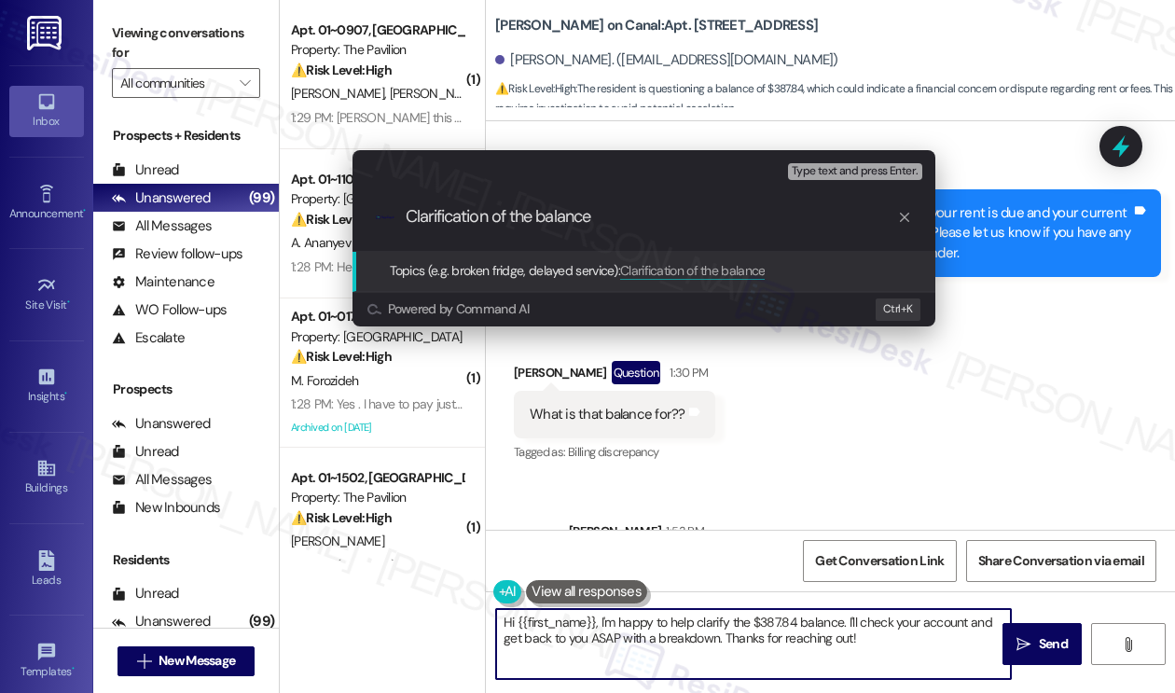
click at [705, 219] on input "Clarification of the balance" at bounding box center [650, 217] width 491 height 20
drag, startPoint x: 705, startPoint y: 219, endPoint x: 569, endPoint y: 212, distance: 136.3
click at [569, 212] on input "Clarification of the balance" at bounding box center [650, 217] width 491 height 20
click at [649, 222] on input "Clarification of the balance" at bounding box center [650, 217] width 491 height 20
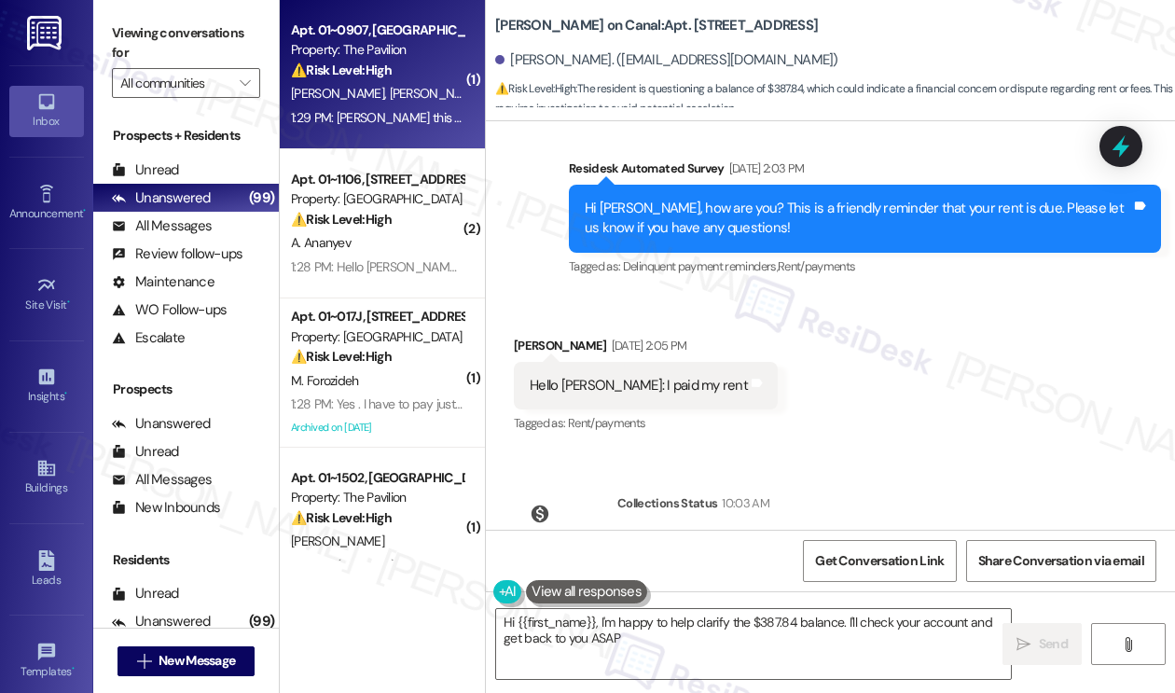
scroll to position [5015, 0]
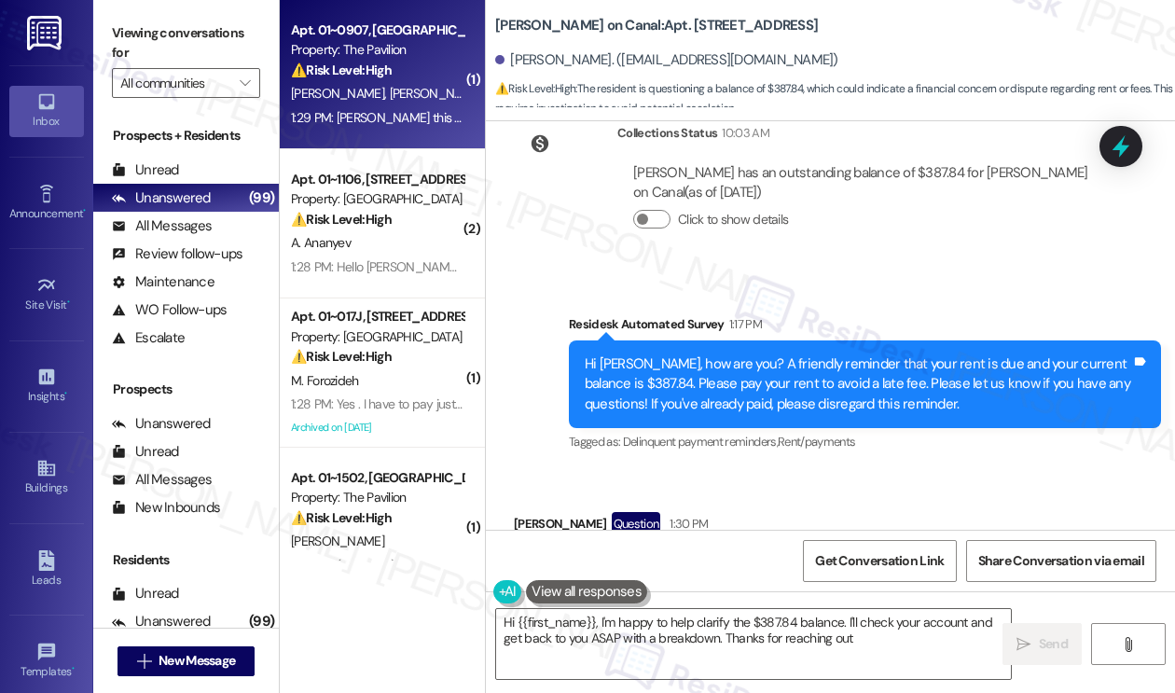
type textarea "Hi {{first_name}}, I'm happy to help clarify the $387.84 balance. I'll check yo…"
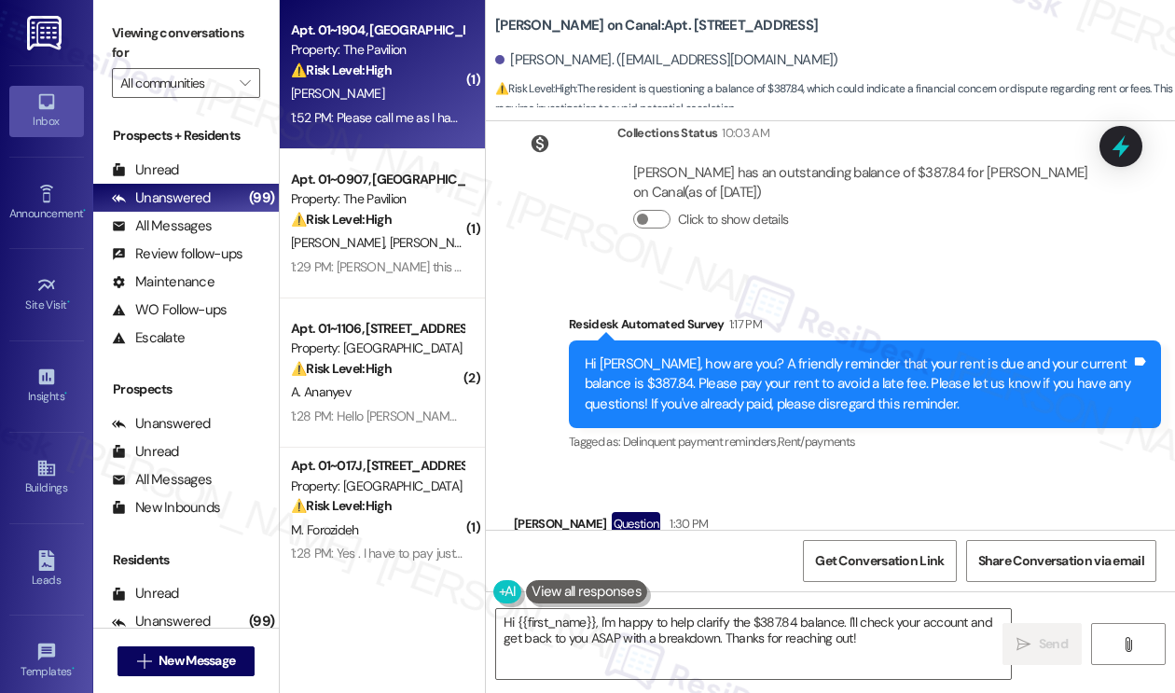
click at [411, 98] on div "[PERSON_NAME]" at bounding box center [377, 93] width 176 height 23
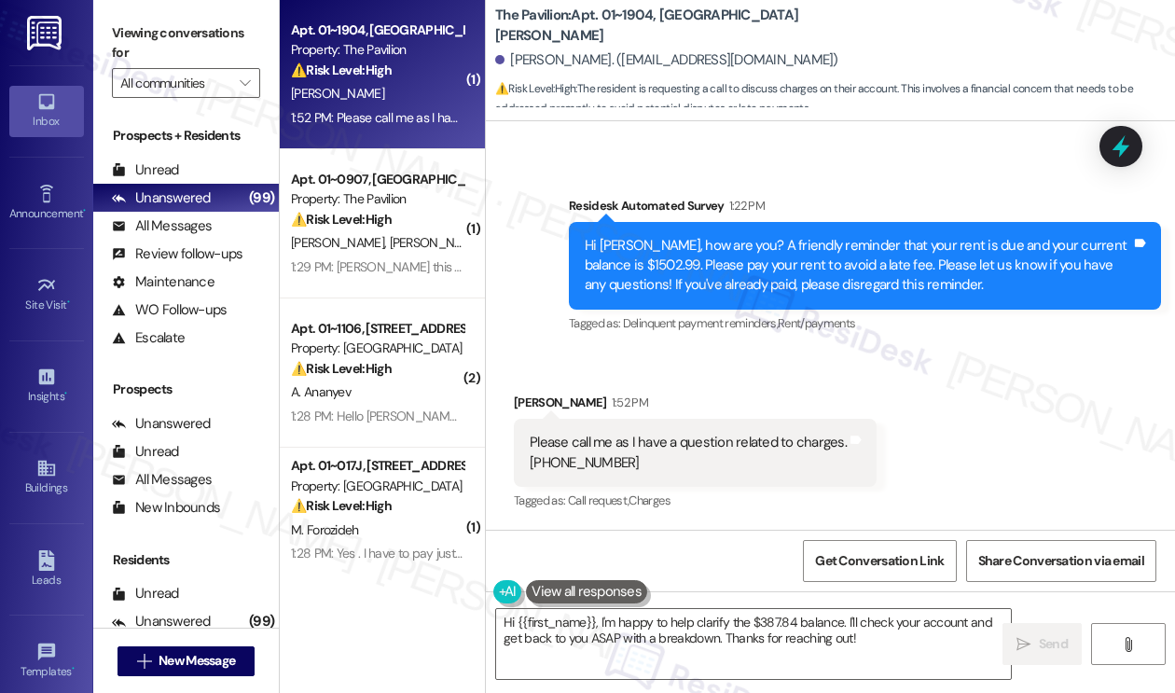
scroll to position [460, 0]
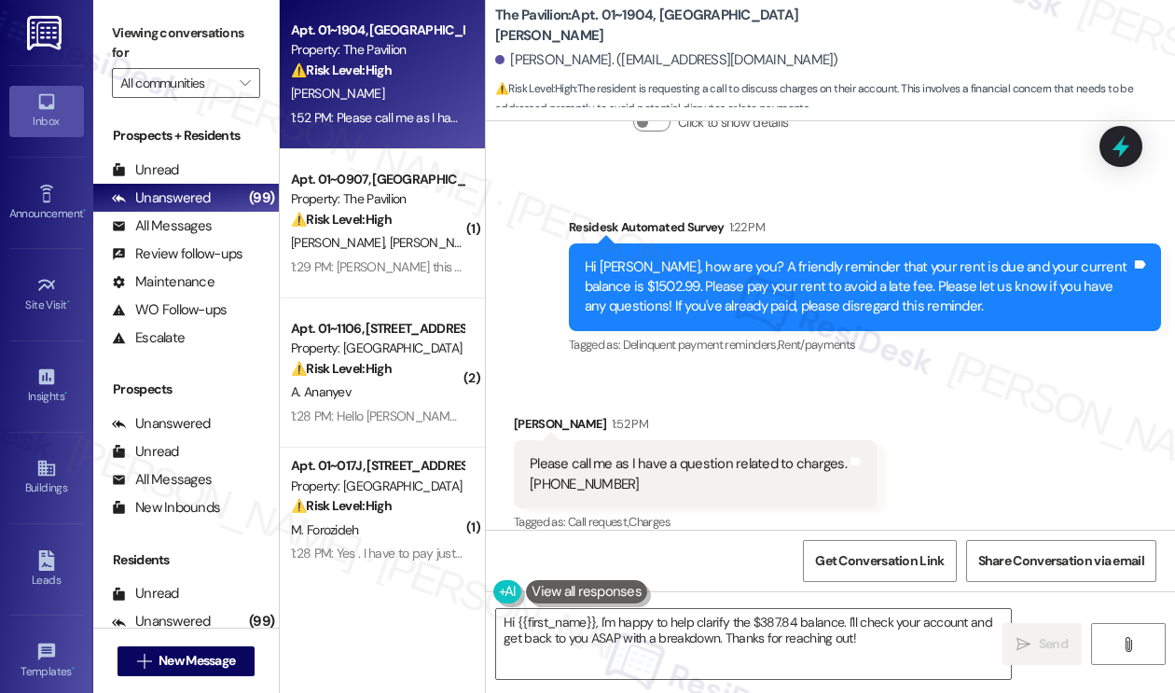
click at [666, 454] on div "Please call me as I have a question related to charges. 954-859-4223" at bounding box center [687, 474] width 317 height 40
click at [621, 458] on div "Please call me as I have a question related to charges. 954-859-4223" at bounding box center [687, 474] width 317 height 40
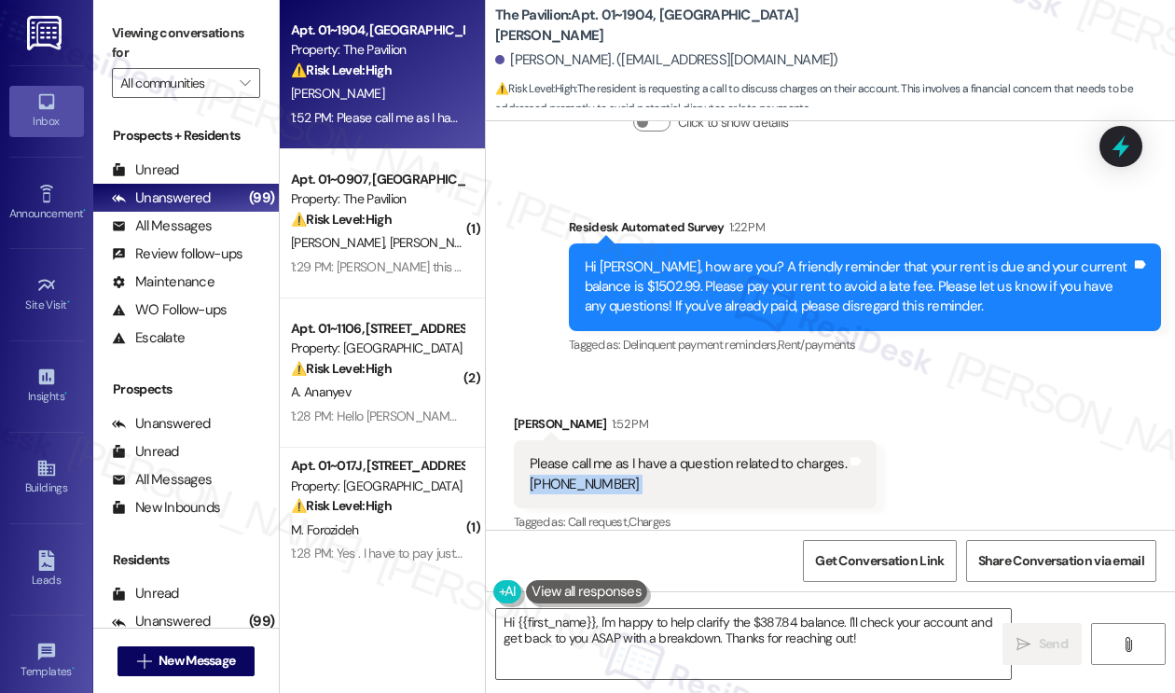
click at [621, 458] on div "Please call me as I have a question related to charges. 954-859-4223" at bounding box center [687, 474] width 317 height 40
click at [652, 267] on div "Hi [PERSON_NAME], how are you? A friendly reminder that your rent is due and yo…" at bounding box center [857, 287] width 546 height 60
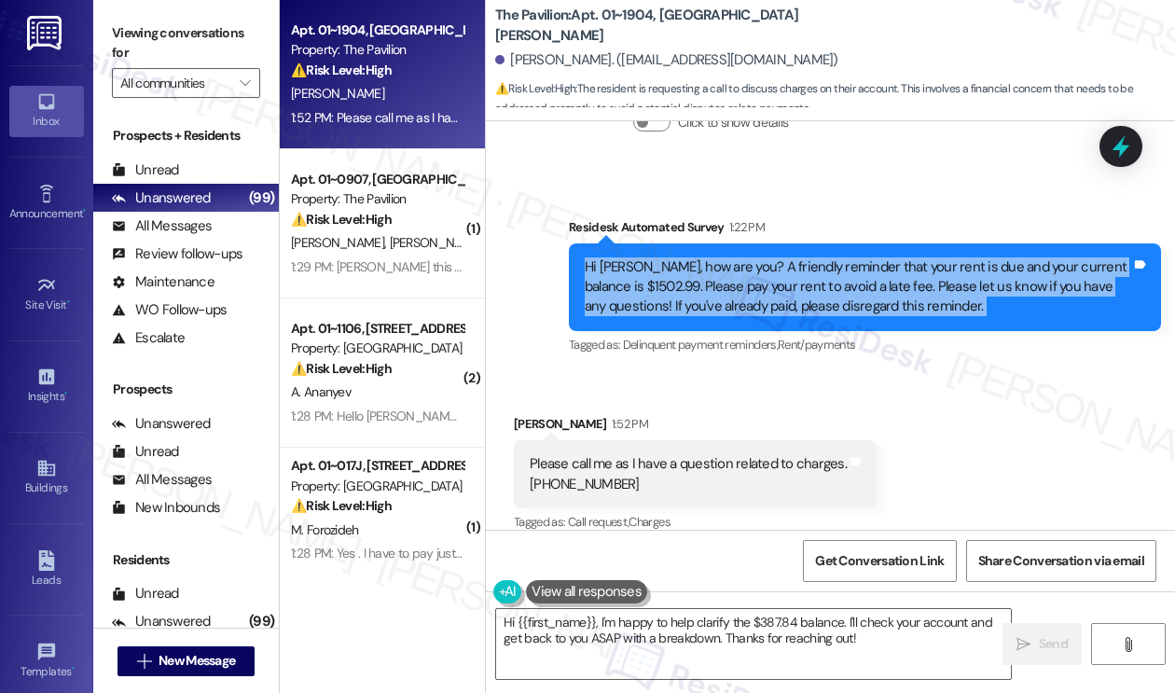
click at [652, 267] on div "Hi [PERSON_NAME], how are you? A friendly reminder that your rent is due and yo…" at bounding box center [857, 287] width 546 height 60
click at [650, 272] on div "Hi [PERSON_NAME], how are you? A friendly reminder that your rent is due and yo…" at bounding box center [857, 287] width 546 height 60
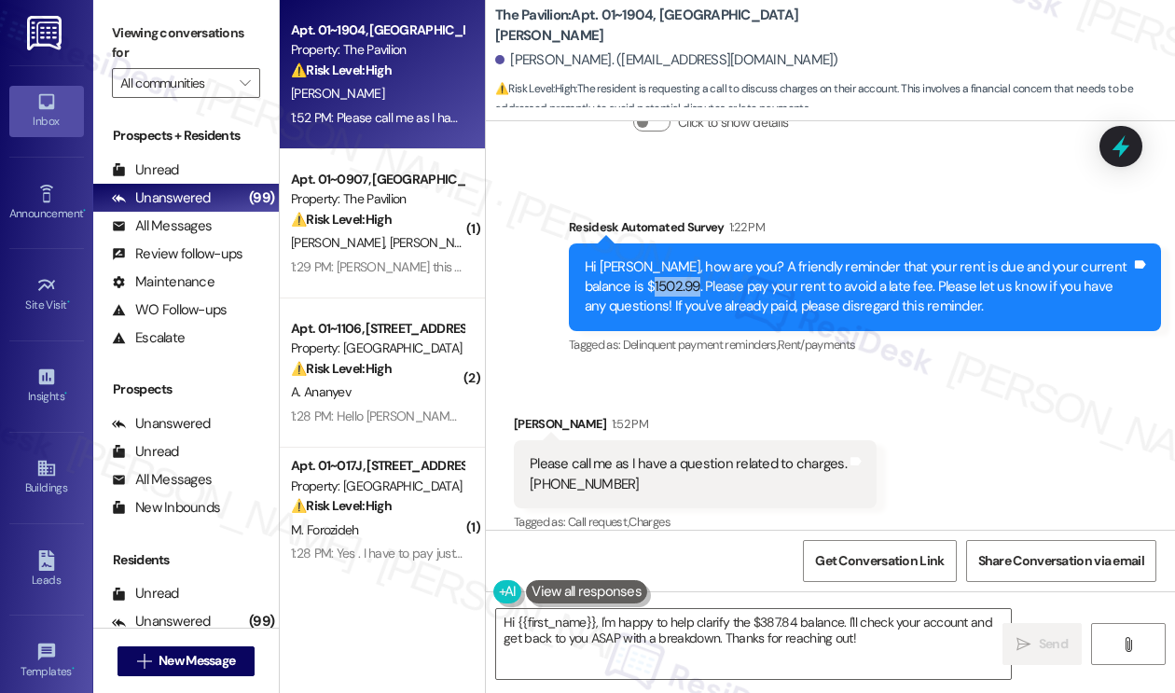
click at [650, 272] on div "Hi [PERSON_NAME], how are you? A friendly reminder that your rent is due and yo…" at bounding box center [857, 287] width 546 height 60
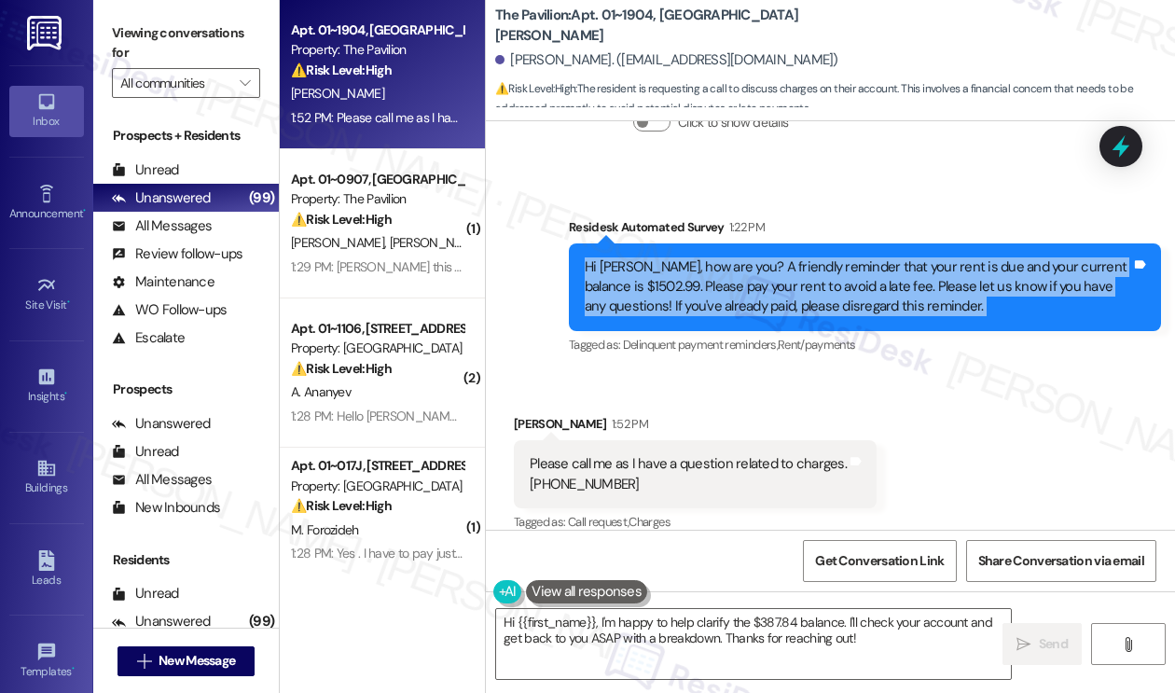
click at [650, 272] on div "Hi [PERSON_NAME], how are you? A friendly reminder that your rent is due and yo…" at bounding box center [857, 287] width 546 height 60
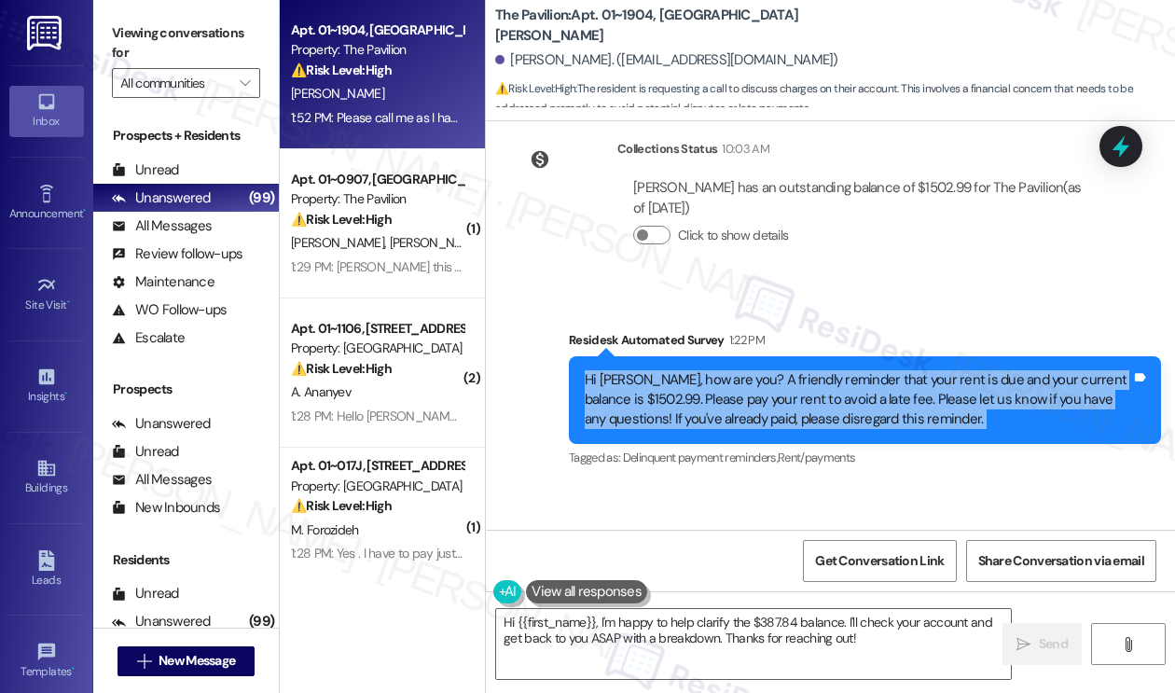
scroll to position [87, 0]
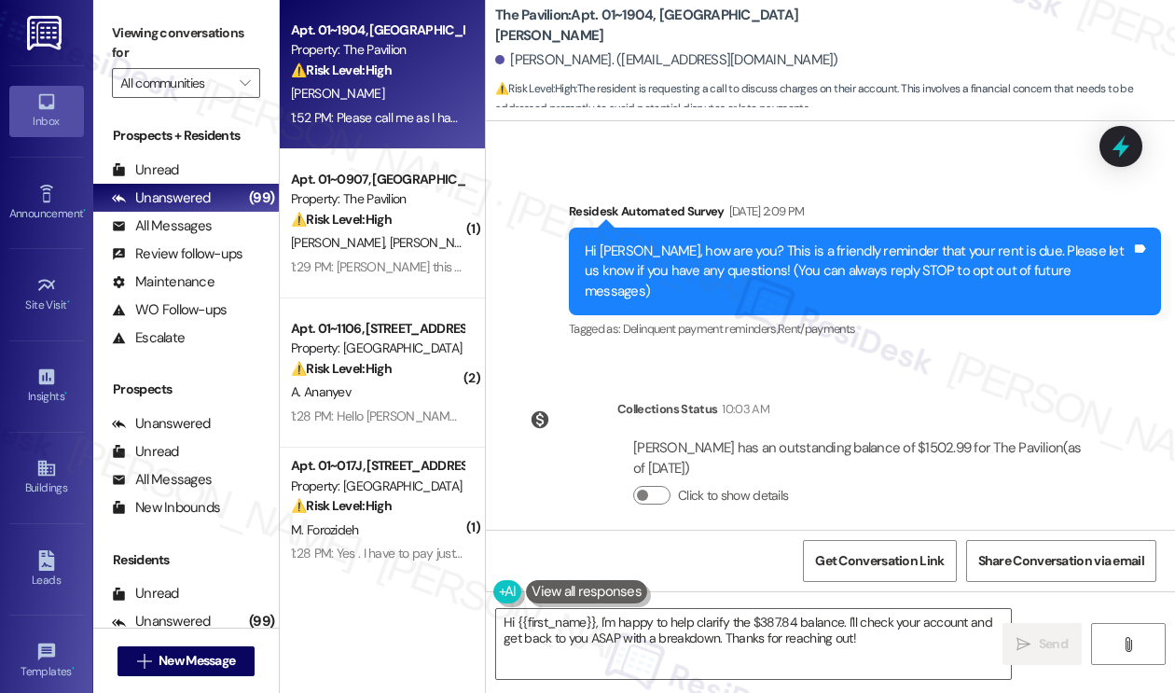
click at [716, 252] on div "Hi [PERSON_NAME], how are you? This is a friendly reminder that your rent is du…" at bounding box center [857, 271] width 546 height 60
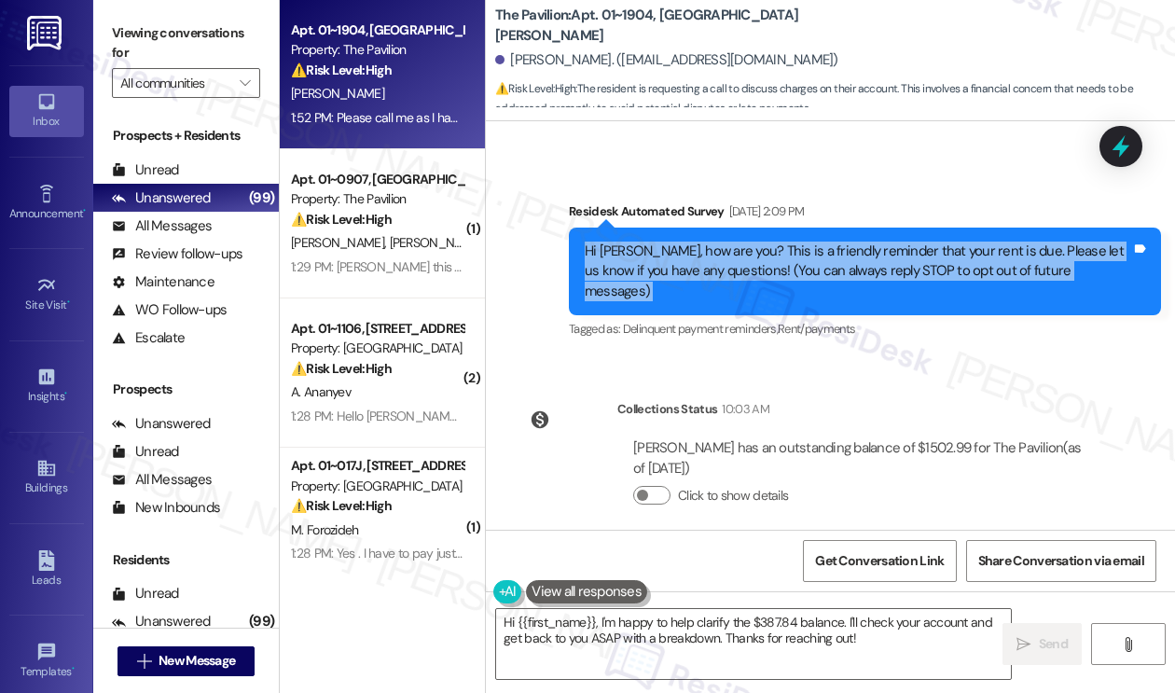
click at [716, 252] on div "Hi [PERSON_NAME], how are you? This is a friendly reminder that your rent is du…" at bounding box center [857, 271] width 546 height 60
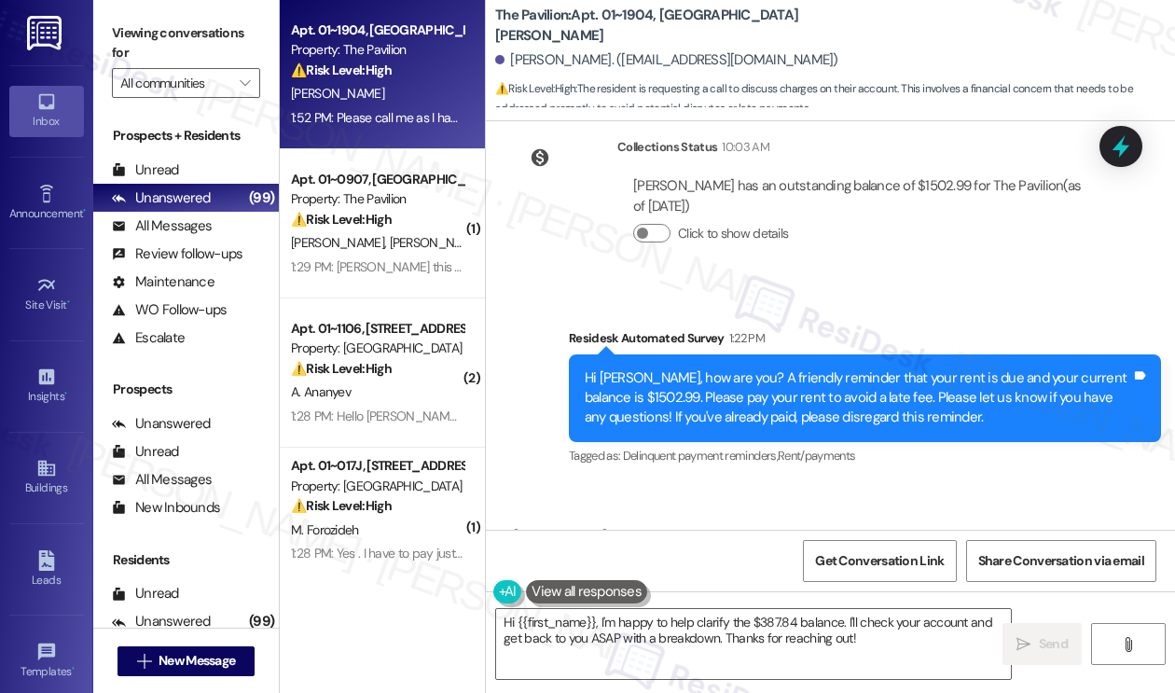
scroll to position [180, 0]
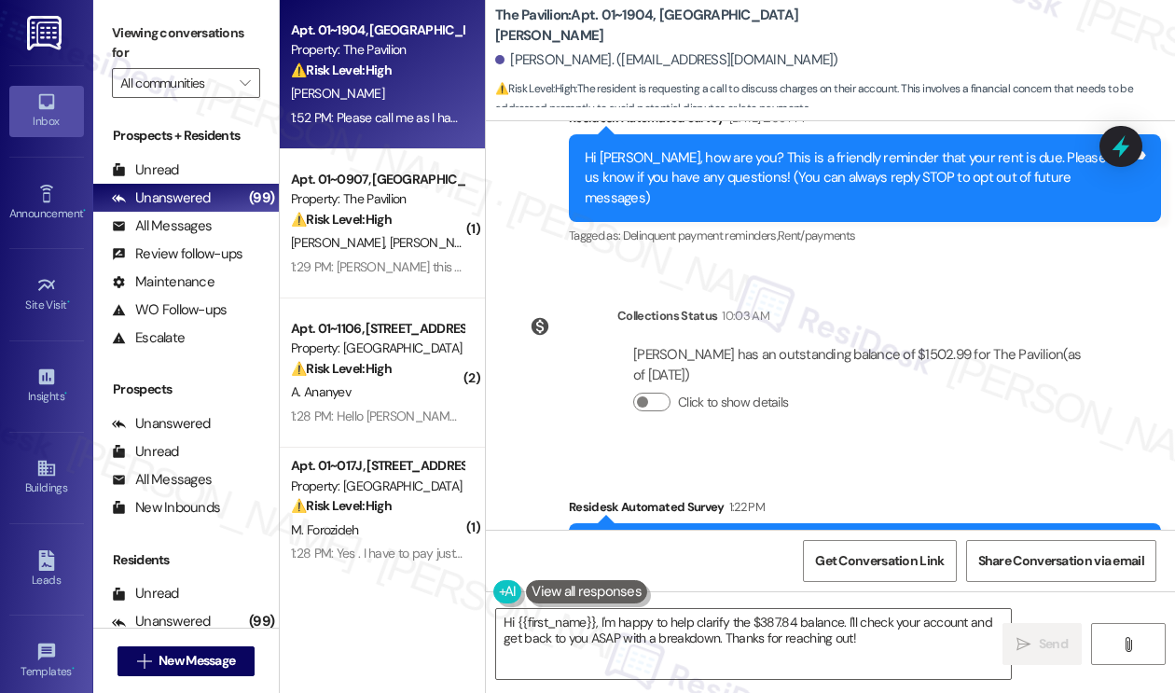
click at [895, 345] on div "Eric Scott has an outstanding balance of $1502.99 for The Pavilion (as of Sep 0…" at bounding box center [861, 365] width 457 height 40
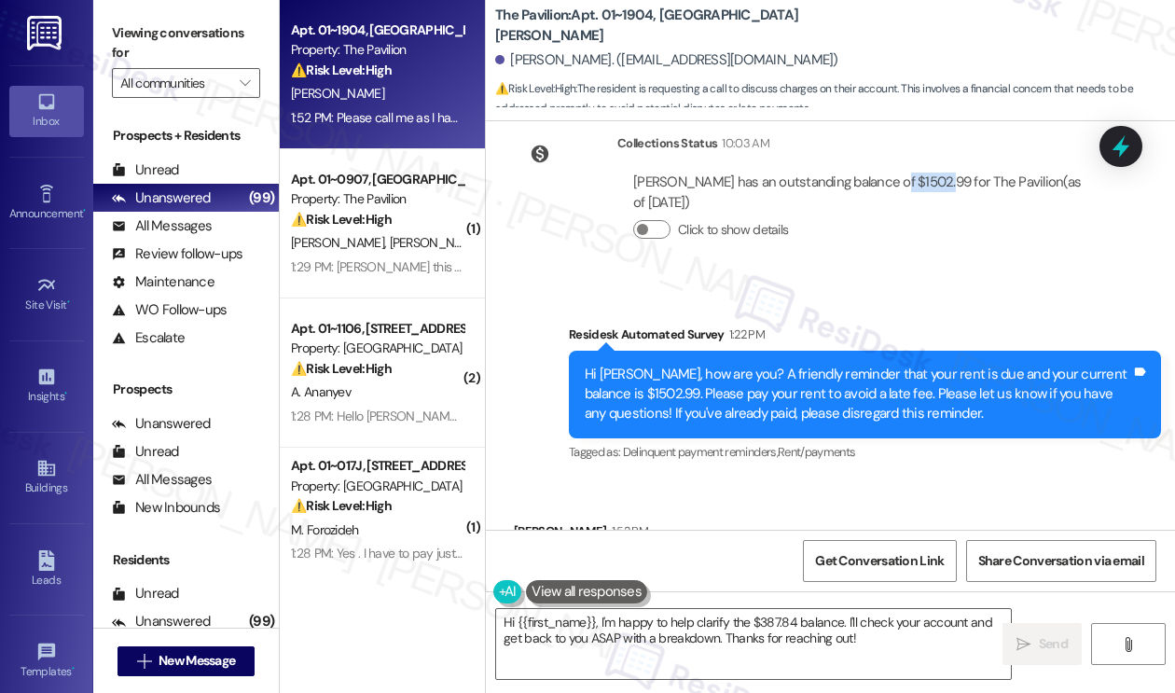
scroll to position [460, 0]
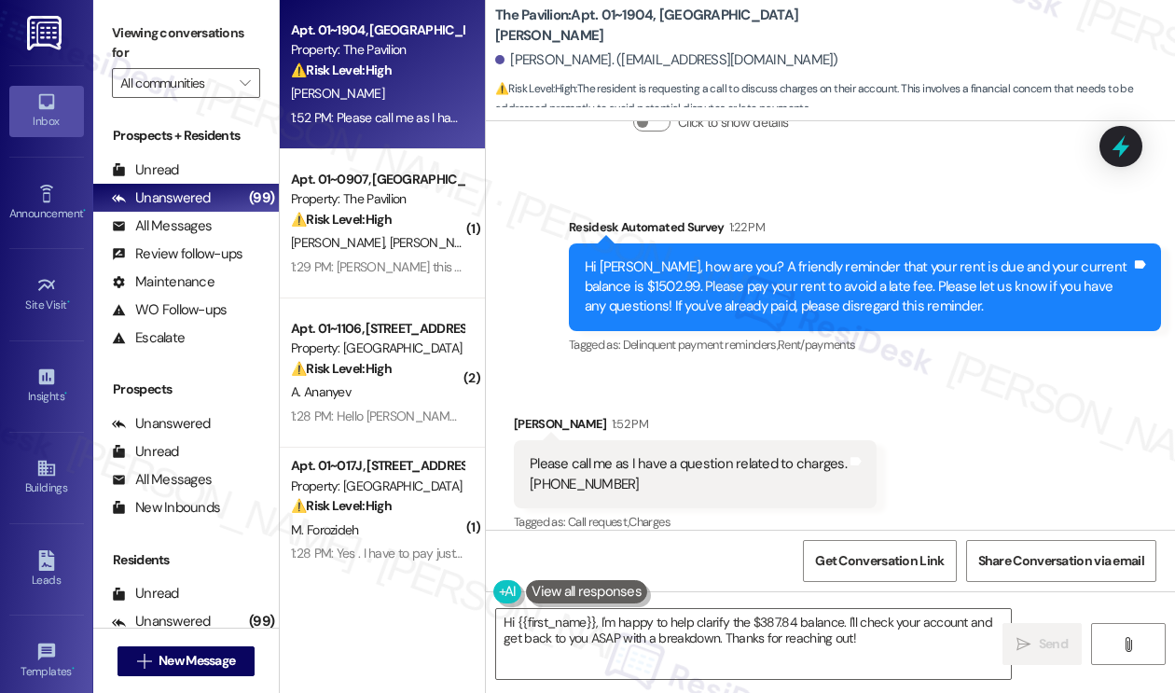
click at [601, 461] on div "Please call me as I have a question related to charges. 954-859-4223" at bounding box center [687, 474] width 317 height 40
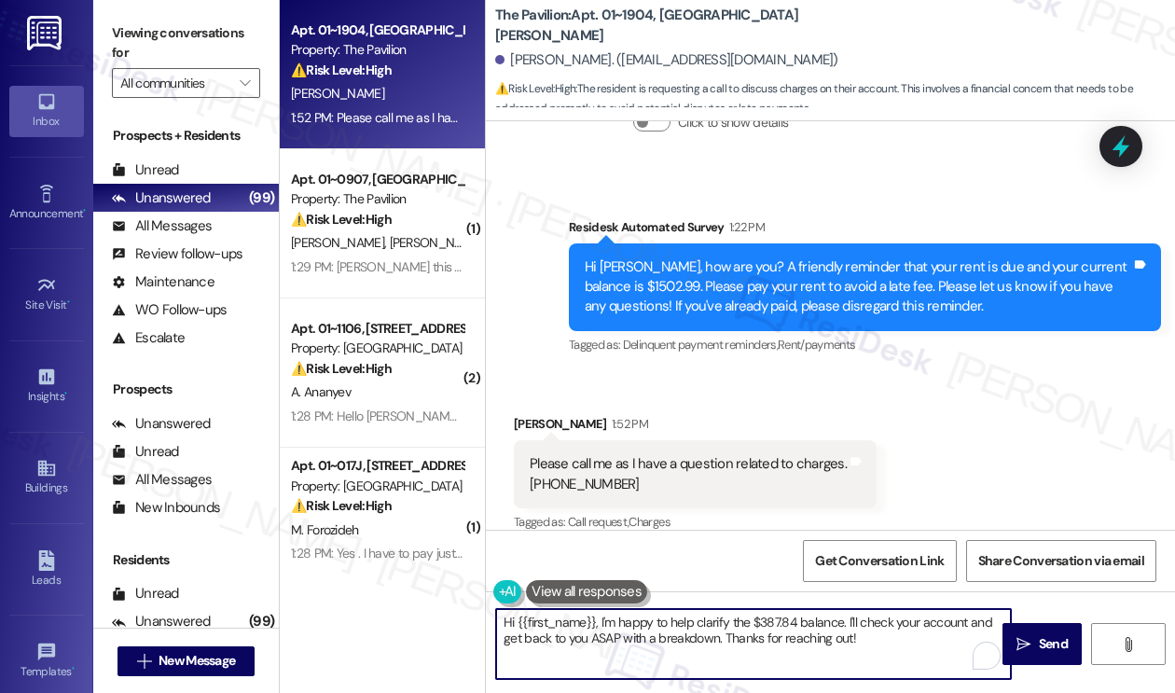
drag, startPoint x: 891, startPoint y: 643, endPoint x: 603, endPoint y: 616, distance: 289.3
click at [603, 616] on textarea "Hi {{first_name}}, I'm happy to help clarify the $387.84 balance. I'll check yo…" at bounding box center [753, 644] width 515 height 70
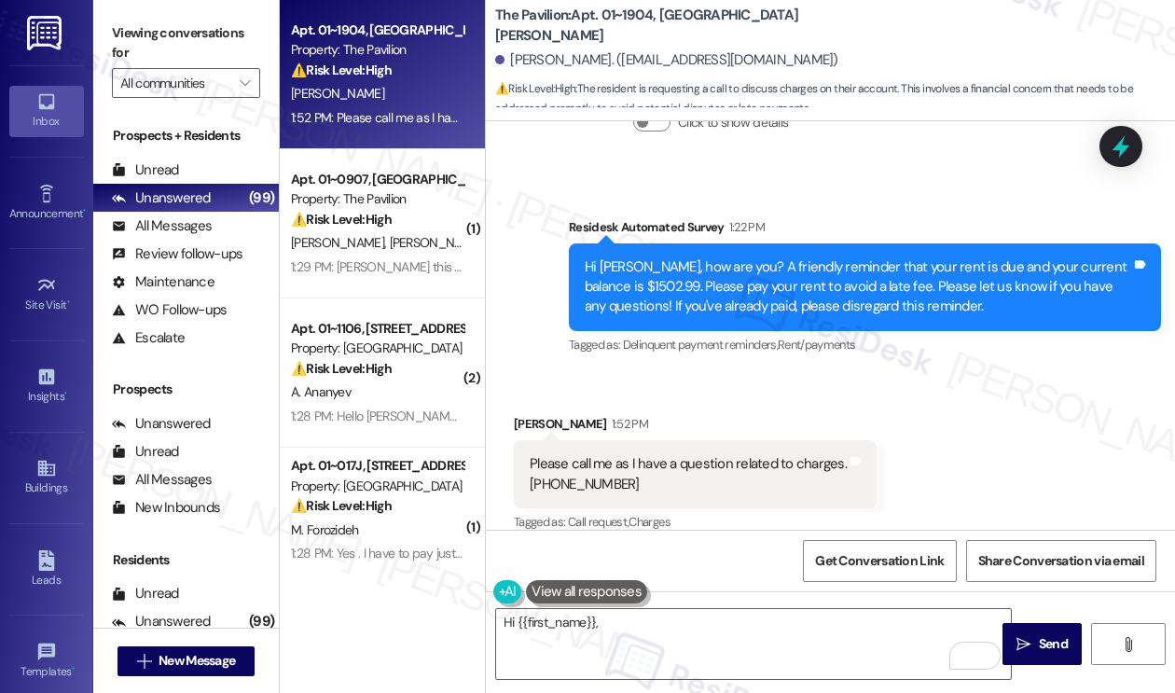
click at [121, 29] on label "Viewing conversations for" at bounding box center [186, 43] width 148 height 49
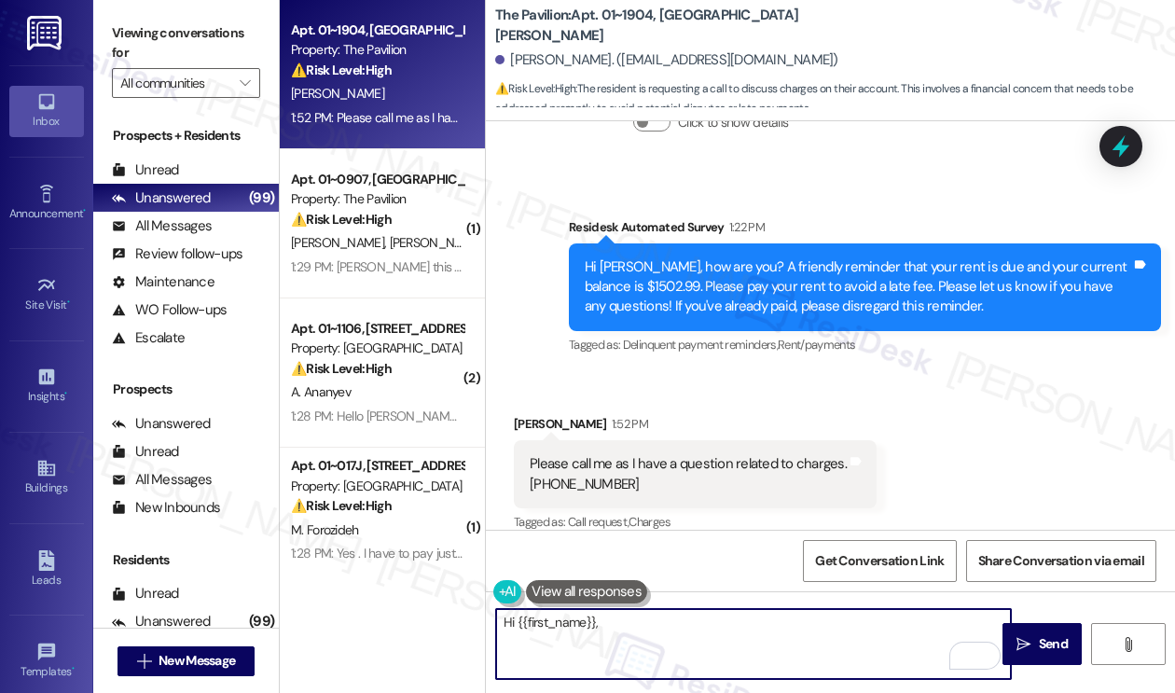
click at [677, 616] on textarea "Hi {{first_name}}," at bounding box center [753, 644] width 515 height 70
paste textarea "I understand wanting to discuss this further. I'm sorry, but my number is set u…"
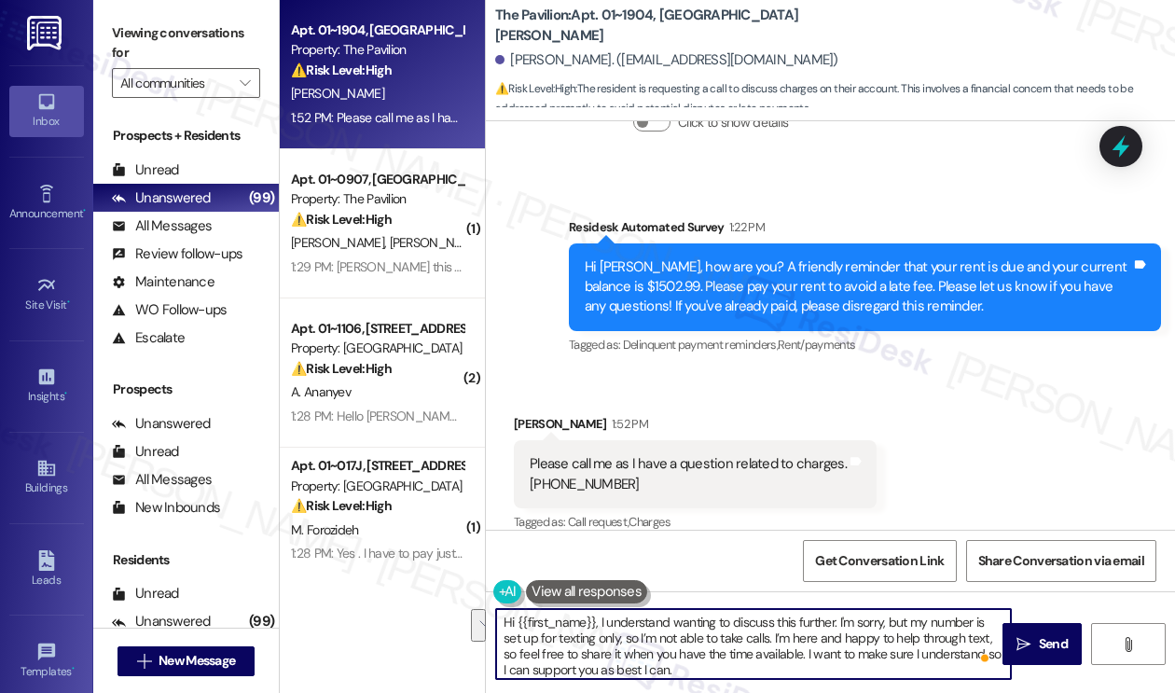
scroll to position [4, 0]
drag, startPoint x: 773, startPoint y: 637, endPoint x: 798, endPoint y: 671, distance: 42.7
click at [798, 671] on textarea "Hi {{first_name}}, I understand wanting to discuss this further. I'm sorry, but…" at bounding box center [753, 644] width 515 height 70
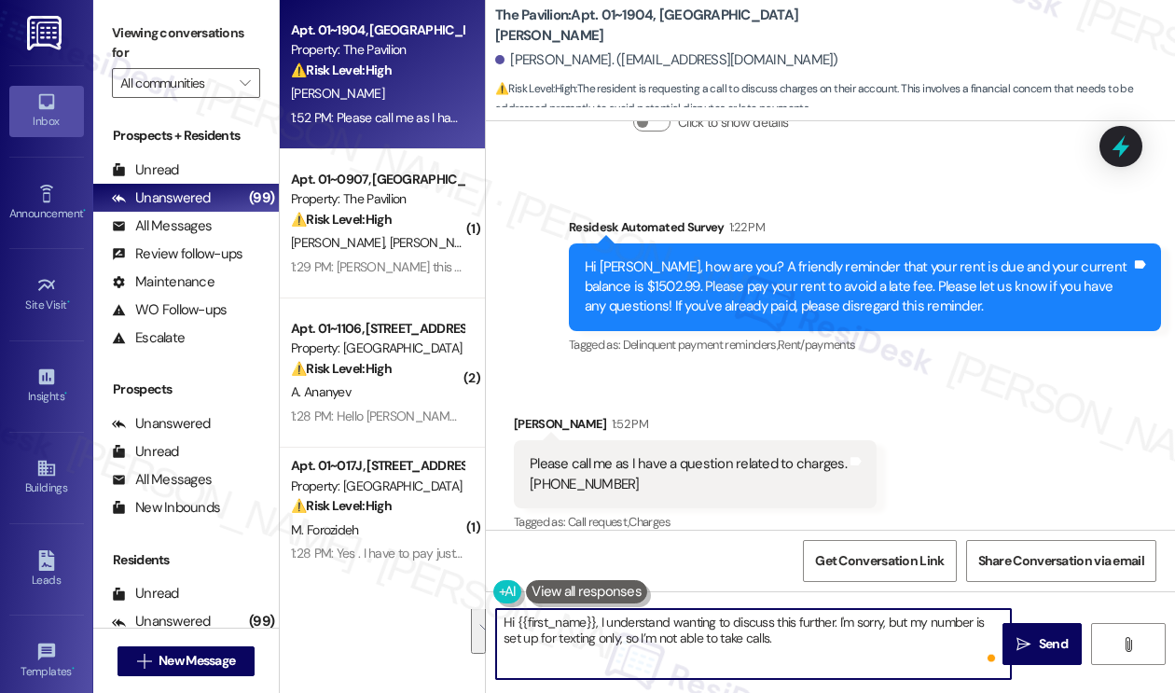
scroll to position [0, 0]
click at [675, 454] on div "Please call me as I have a question related to charges. 954-859-4223" at bounding box center [687, 474] width 317 height 40
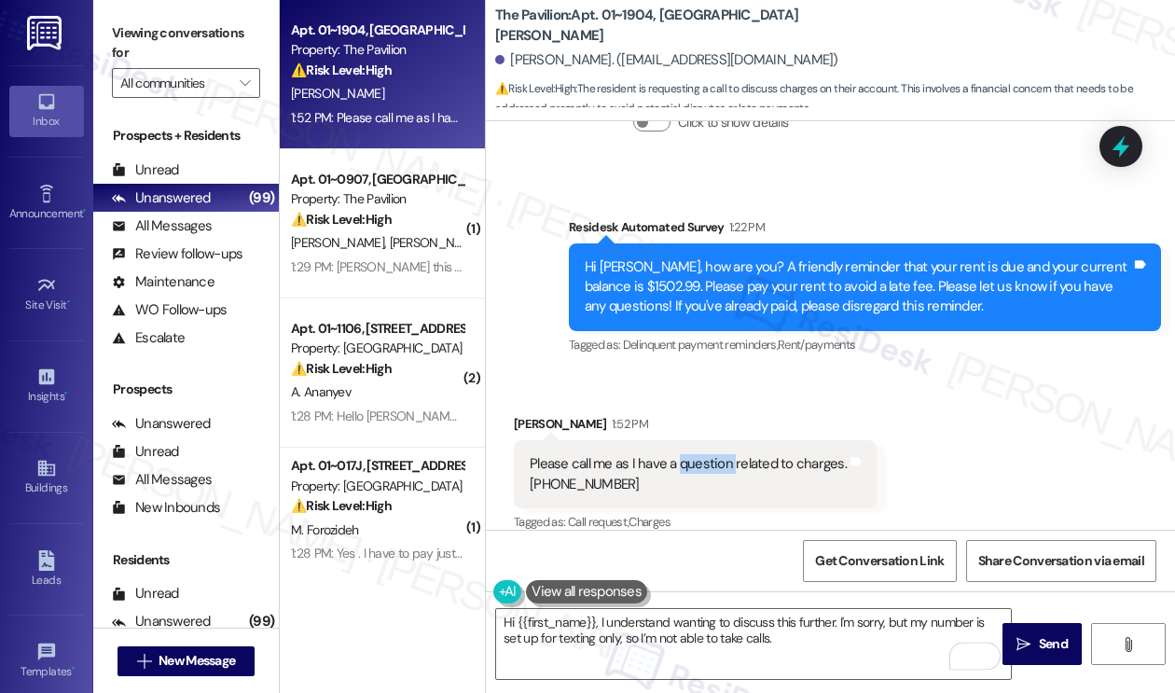
click at [675, 454] on div "Please call me as I have a question related to charges. 954-859-4223" at bounding box center [687, 474] width 317 height 40
copy div "Please call me as I have a question related to charges."
click at [910, 217] on div "Residesk Automated Survey 1:22 PM" at bounding box center [865, 230] width 592 height 26
click at [168, 26] on label "Viewing conversations for" at bounding box center [186, 43] width 148 height 49
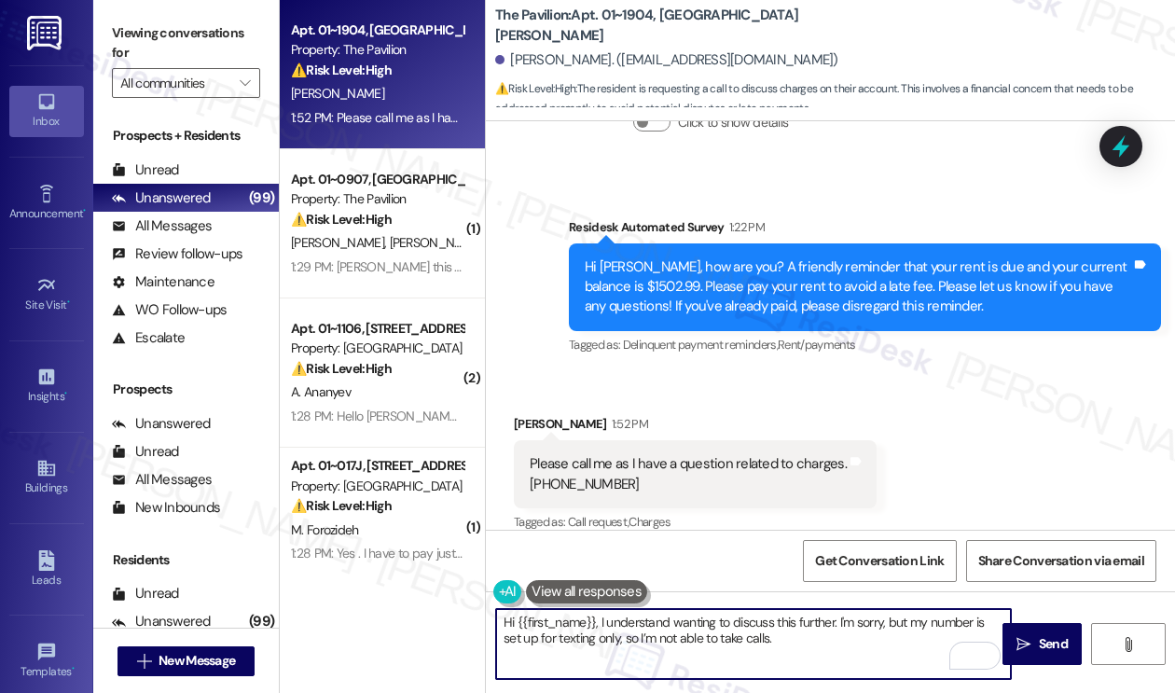
click at [790, 646] on textarea "Hi {{first_name}}, I understand wanting to discuss this further. I'm sorry, but…" at bounding box center [753, 644] width 515 height 70
paste textarea "Are the charges you’d like to discuss related to rent, utilities, or fees?"
drag, startPoint x: 708, startPoint y: 659, endPoint x: 576, endPoint y: 636, distance: 134.4
click at [576, 636] on textarea "Hi {{first_name}}, I understand wanting to discuss this further. I'm sorry, but…" at bounding box center [753, 644] width 515 height 70
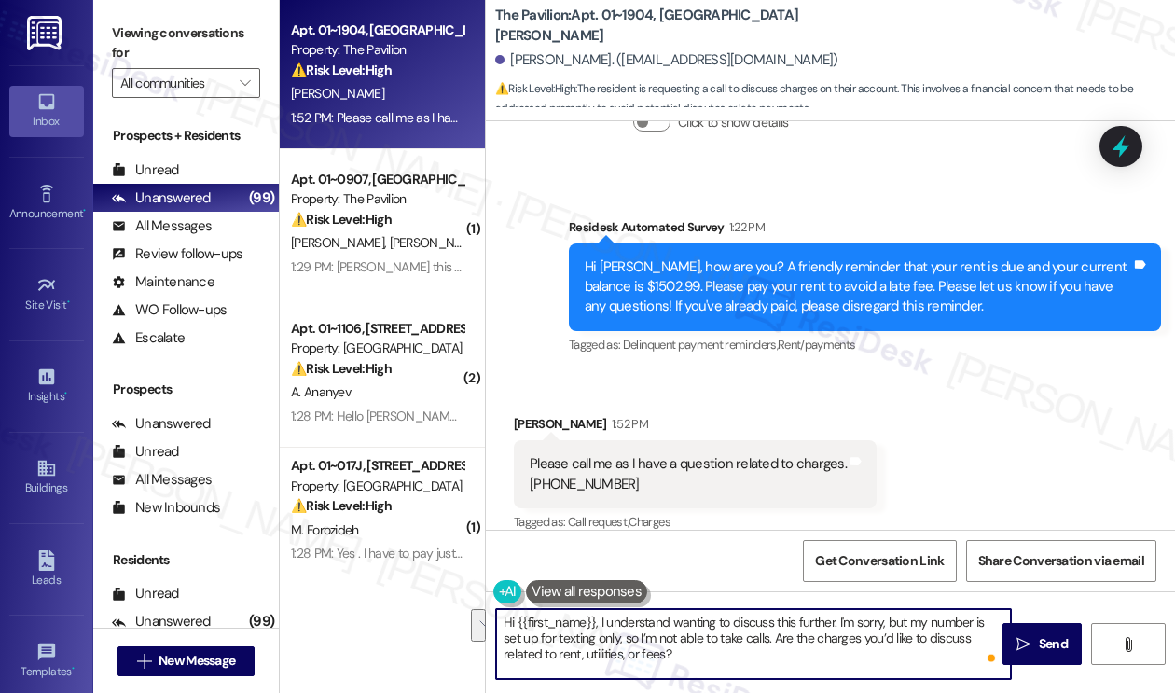
click at [576, 636] on textarea "Hi {{first_name}}, I understand wanting to discuss this further. I'm sorry, but…" at bounding box center [753, 644] width 515 height 70
click at [716, 660] on textarea "Hi {{first_name}}, I understand wanting to discuss this further. I'm sorry, but…" at bounding box center [753, 644] width 515 height 70
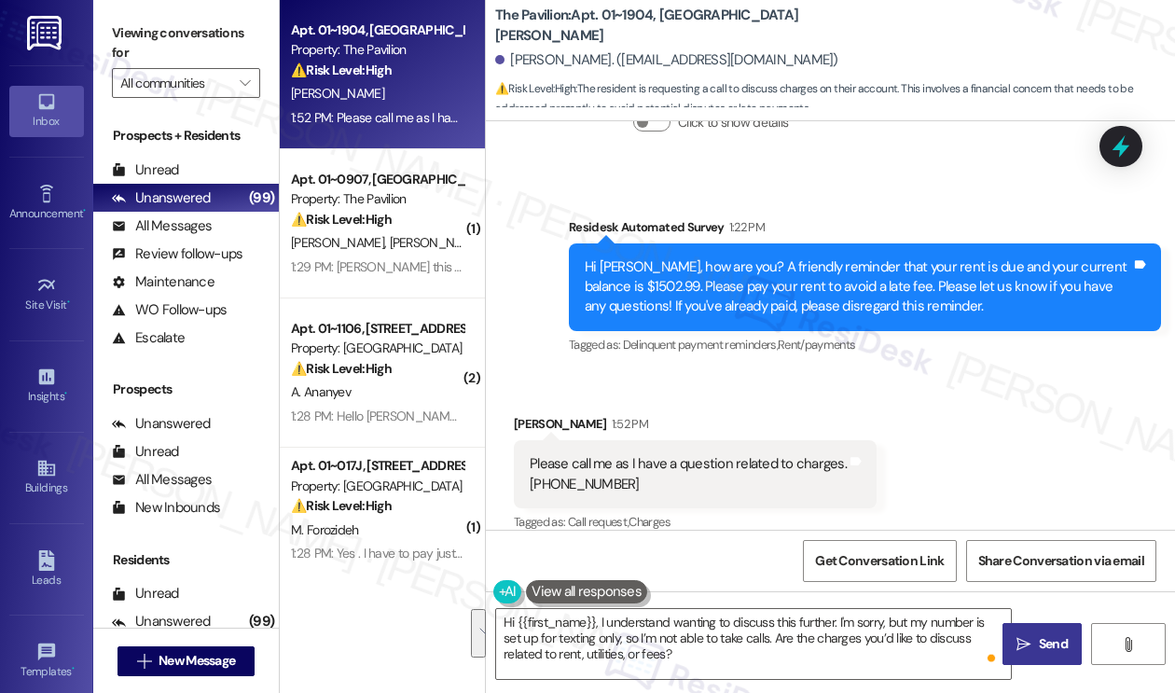
click at [1036, 645] on span "Send" at bounding box center [1053, 644] width 36 height 20
type textarea "Fetching suggested responses. Please feel free to read through the conversation…"
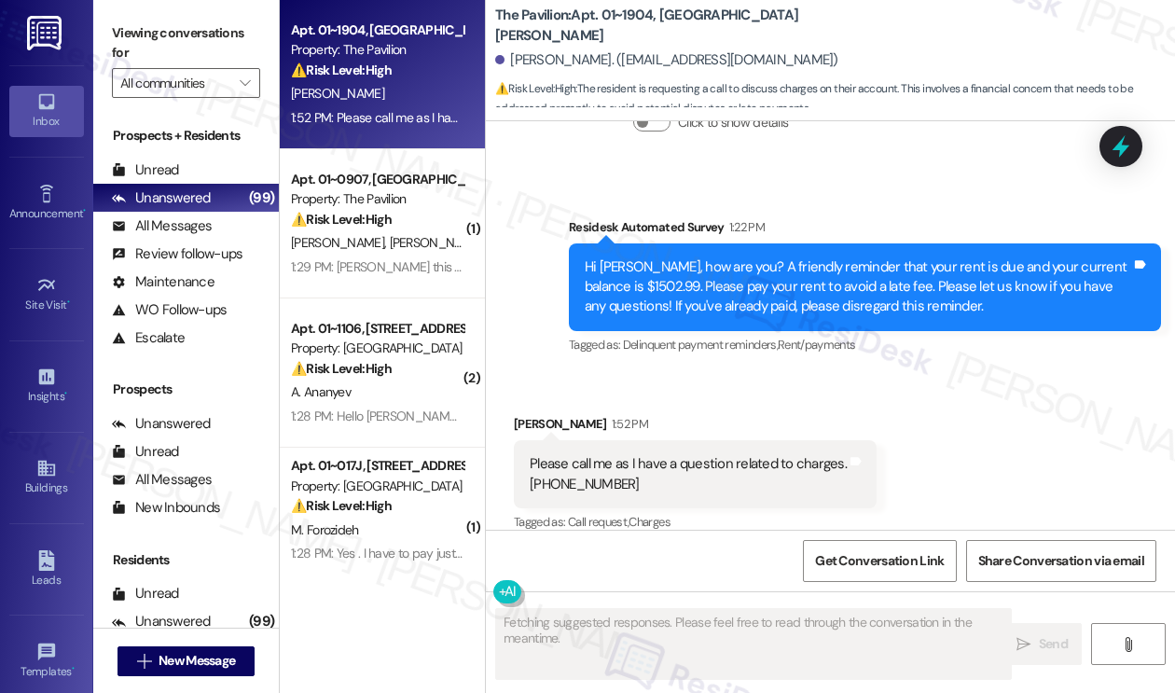
scroll to position [630, 0]
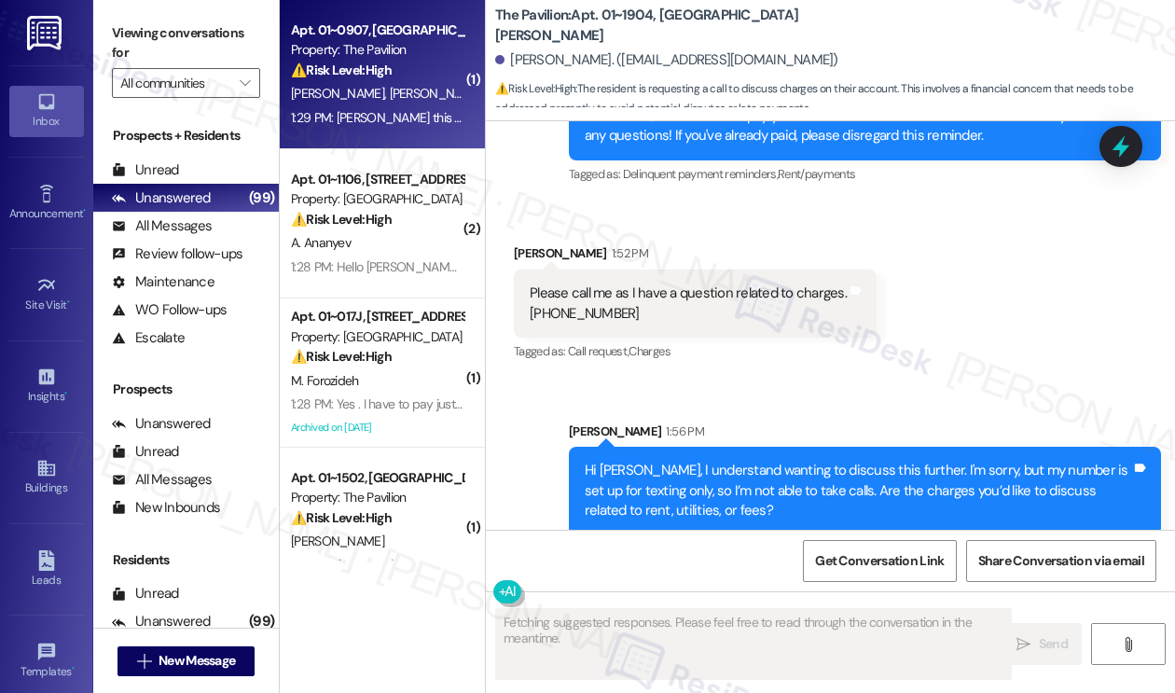
click at [405, 95] on div "V. Craig H. Craig" at bounding box center [377, 93] width 176 height 23
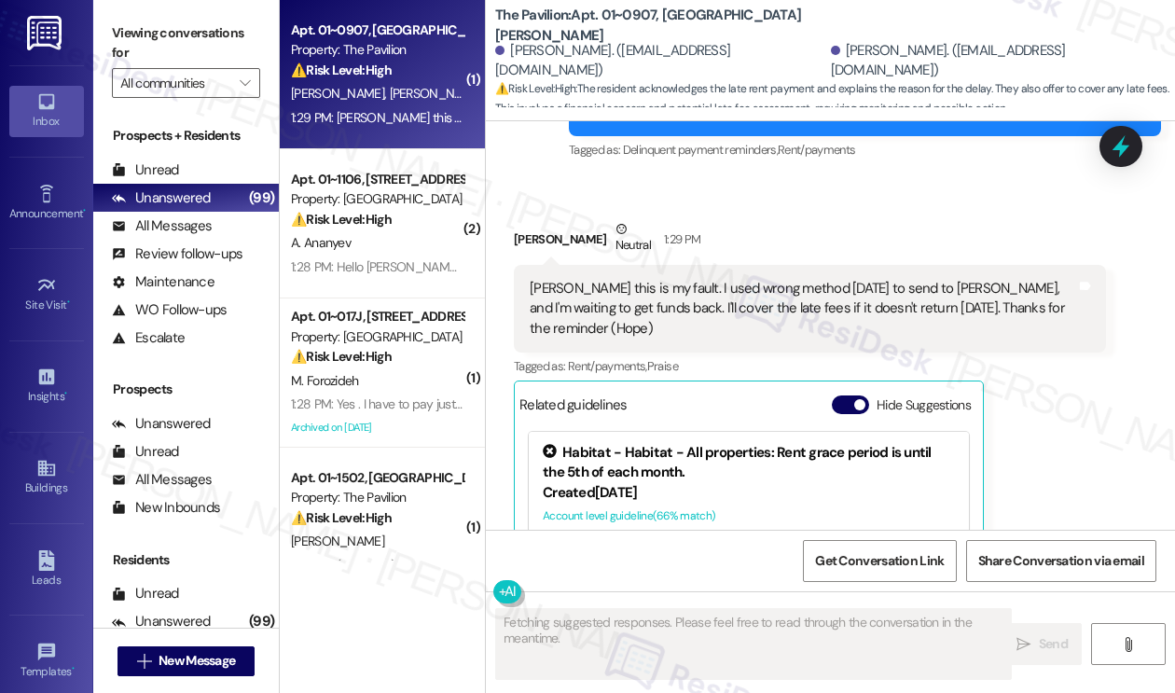
scroll to position [18100, 0]
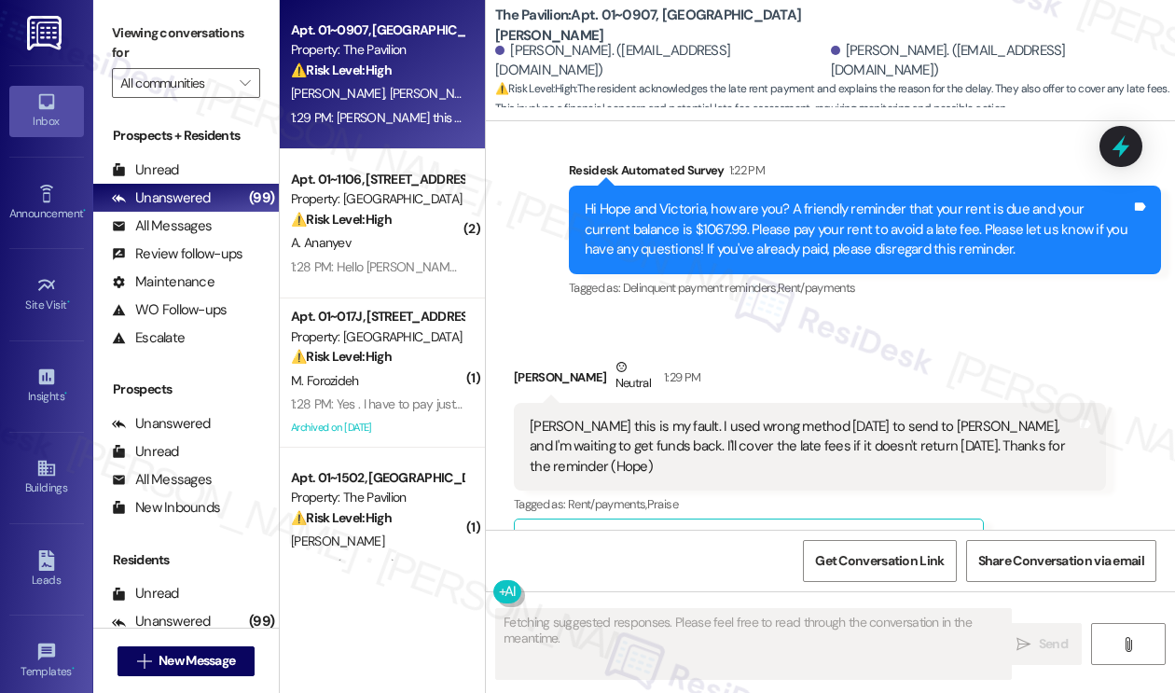
click at [639, 417] on div "Sarah this is my fault. I used wrong method yesterday to send to Tori, and I'm …" at bounding box center [802, 447] width 546 height 60
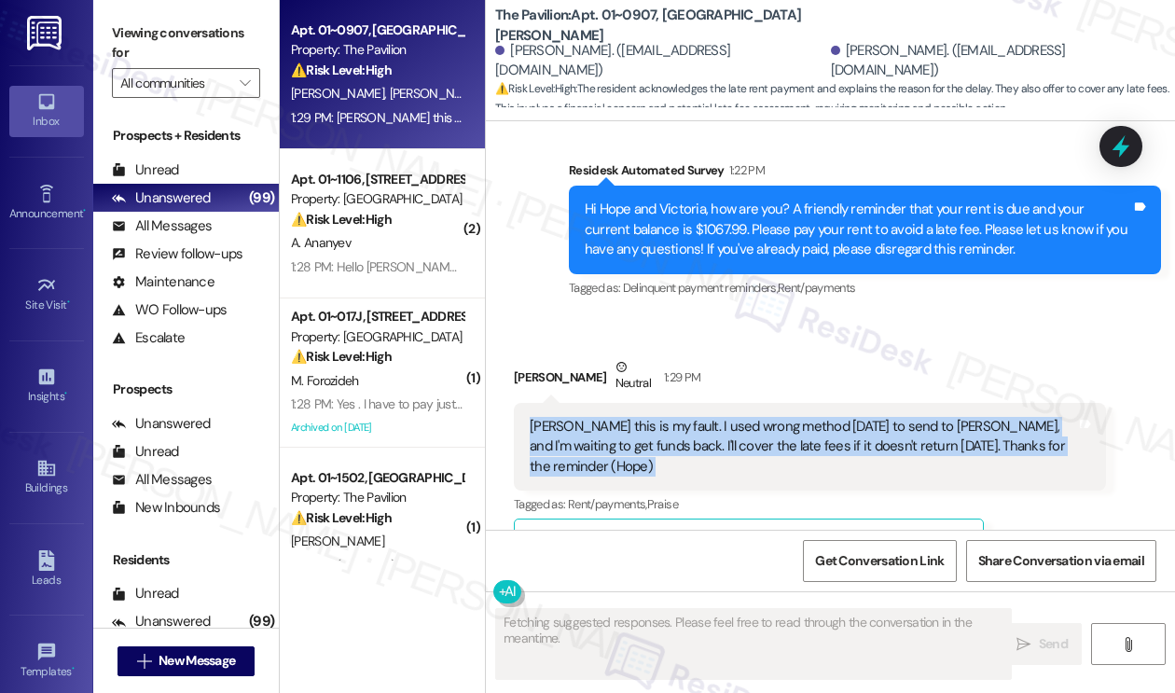
click at [639, 417] on div "Sarah this is my fault. I used wrong method yesterday to send to Tori, and I'm …" at bounding box center [802, 447] width 546 height 60
click at [810, 417] on div "Sarah this is my fault. I used wrong method yesterday to send to Tori, and I'm …" at bounding box center [802, 447] width 546 height 60
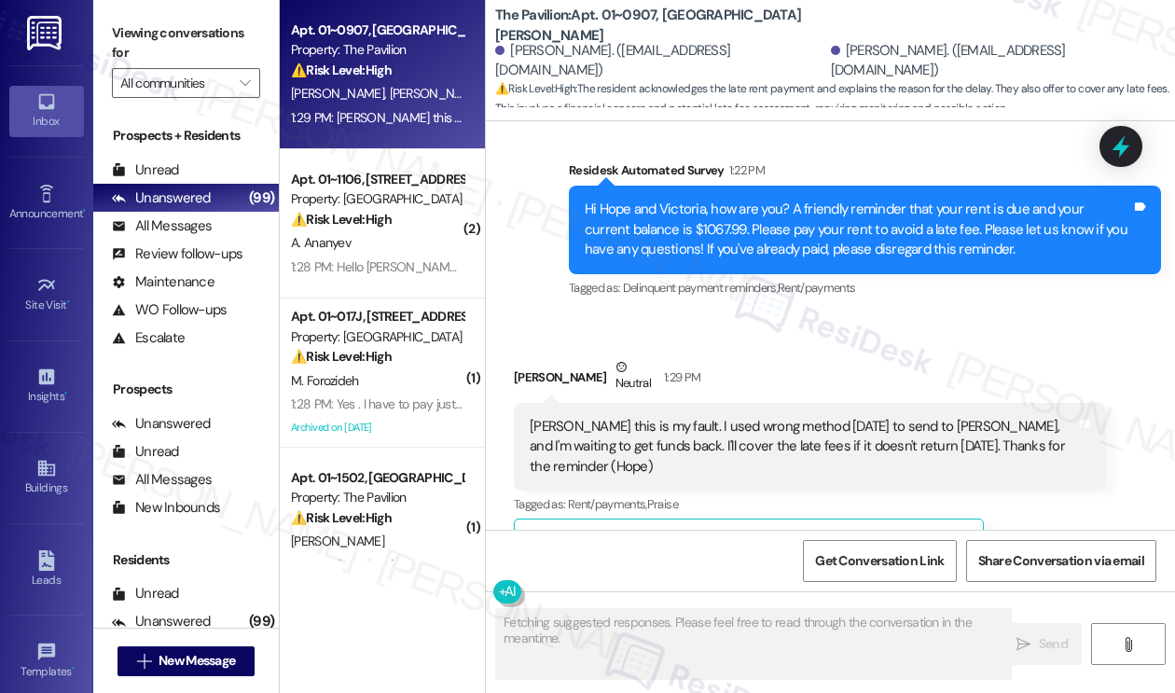
click at [810, 417] on div "Sarah this is my fault. I used wrong method yesterday to send to Tori, and I'm …" at bounding box center [802, 447] width 546 height 60
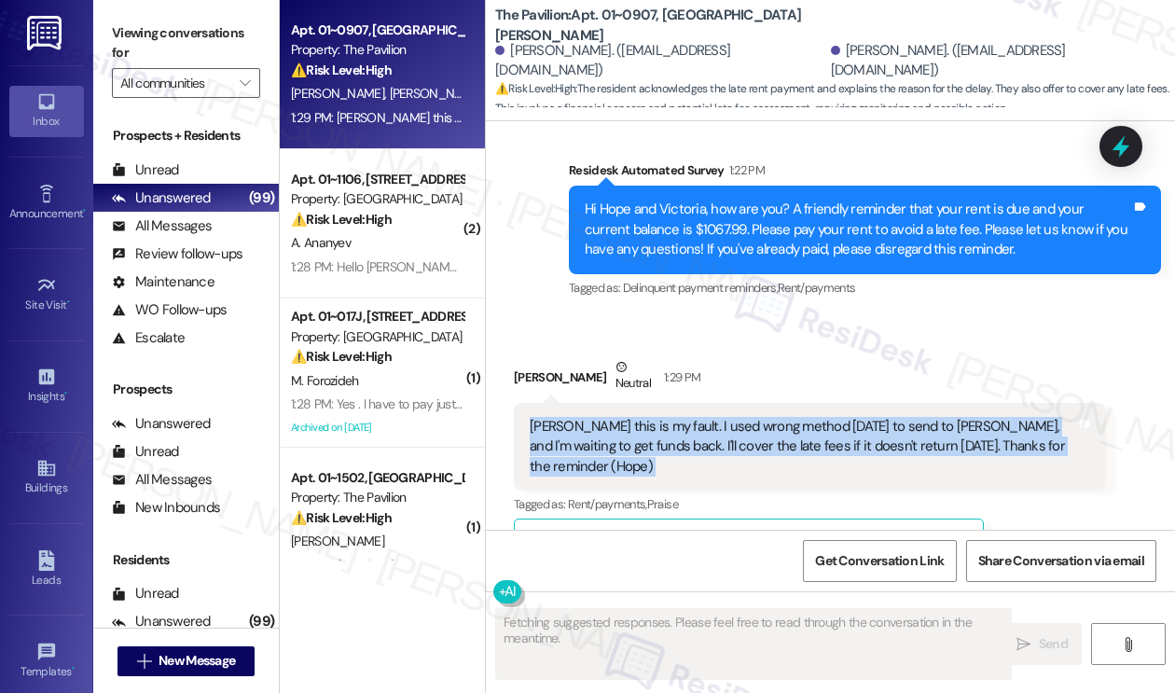
click at [810, 417] on div "Sarah this is my fault. I used wrong method yesterday to send to Tori, and I'm …" at bounding box center [802, 447] width 546 height 60
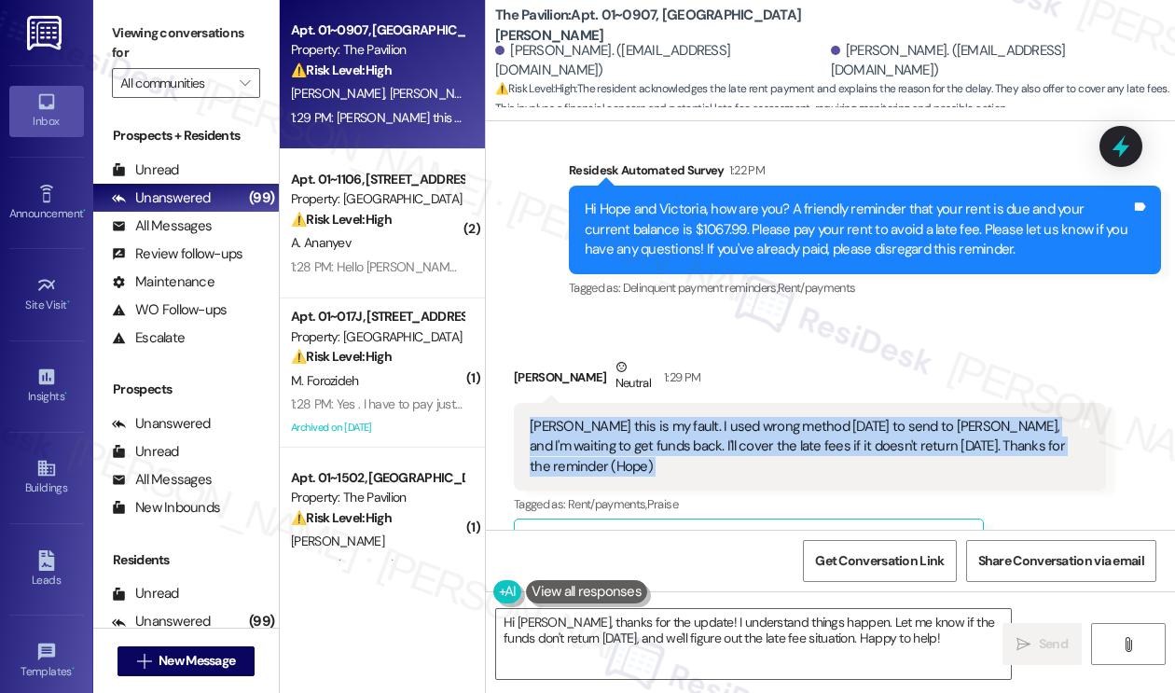
click at [753, 417] on div "Sarah this is my fault. I used wrong method yesterday to send to Tori, and I'm …" at bounding box center [802, 447] width 546 height 60
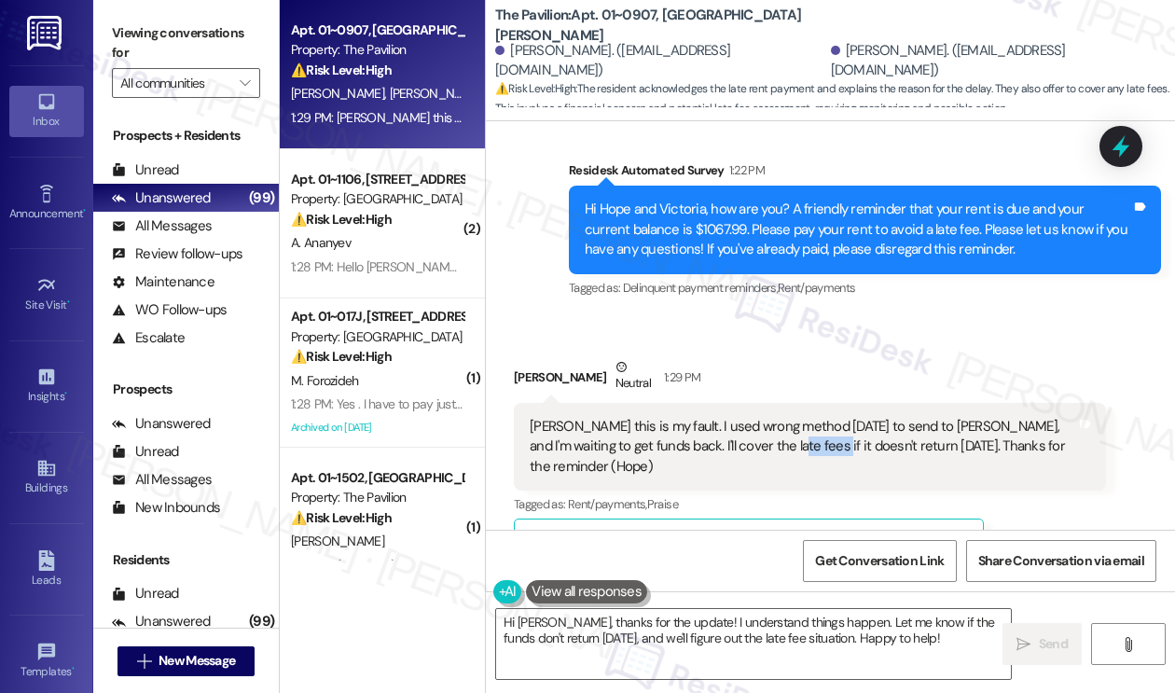
click at [753, 417] on div "Sarah this is my fault. I used wrong method yesterday to send to Tori, and I'm …" at bounding box center [802, 447] width 546 height 60
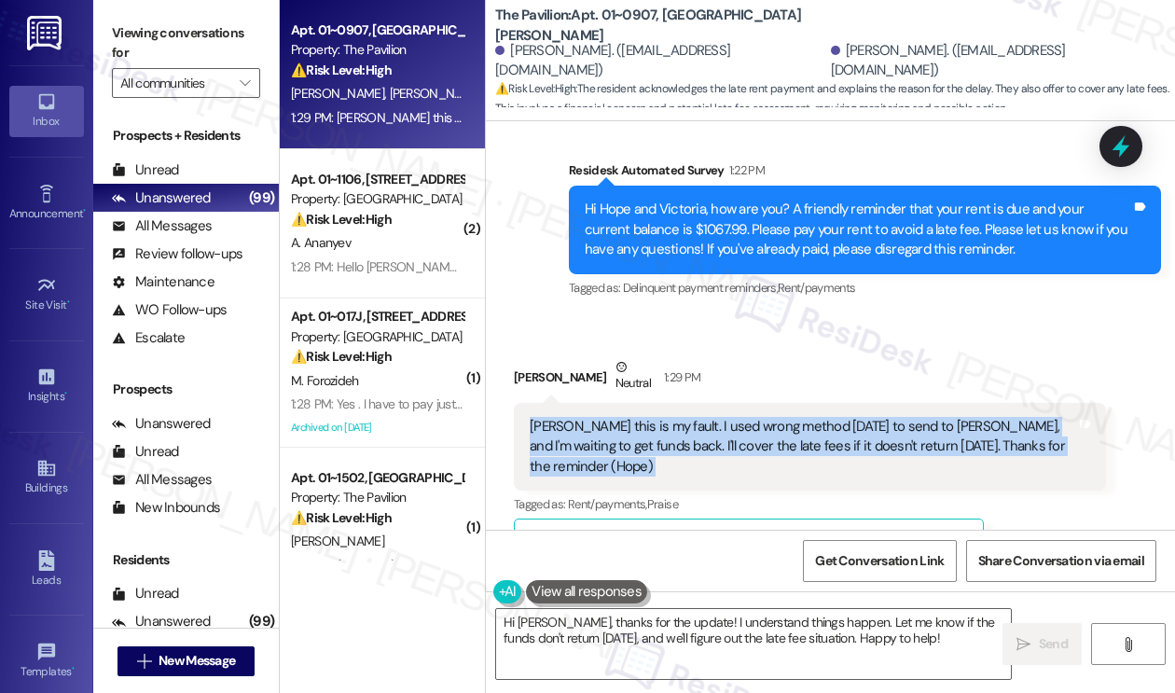
click at [753, 417] on div "Sarah this is my fault. I used wrong method yesterday to send to Tori, and I'm …" at bounding box center [802, 447] width 546 height 60
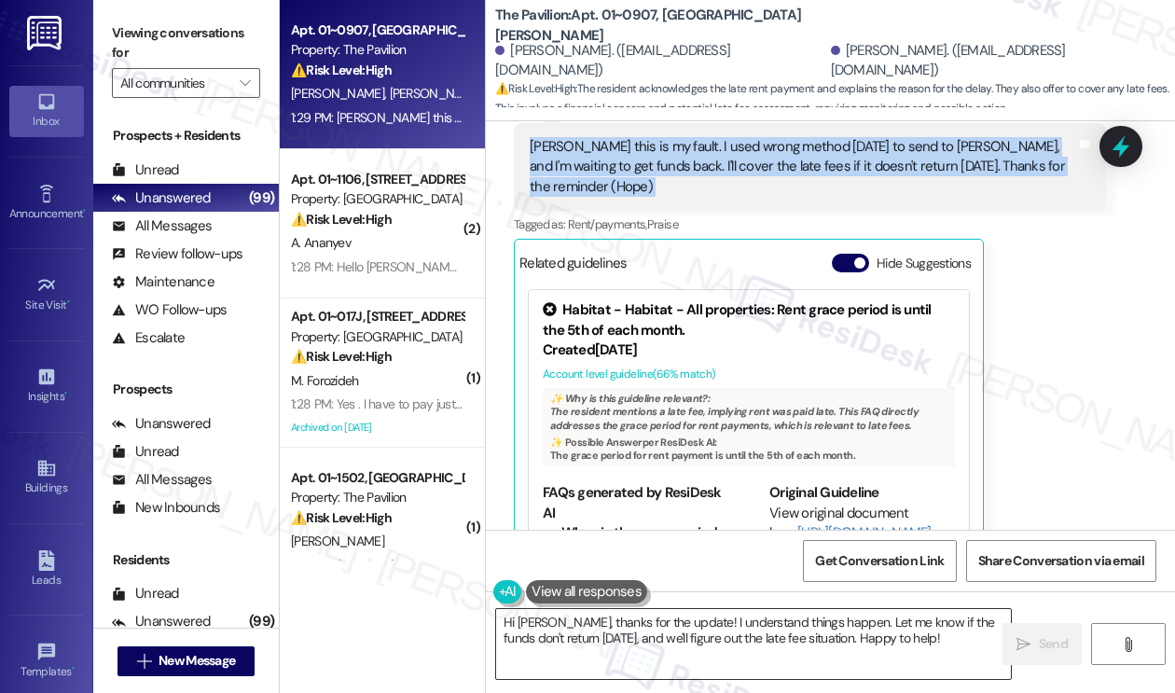
click at [666, 627] on textarea "Hi Hope, thanks for the update! I understand things happen. Let me know if the …" at bounding box center [753, 644] width 515 height 70
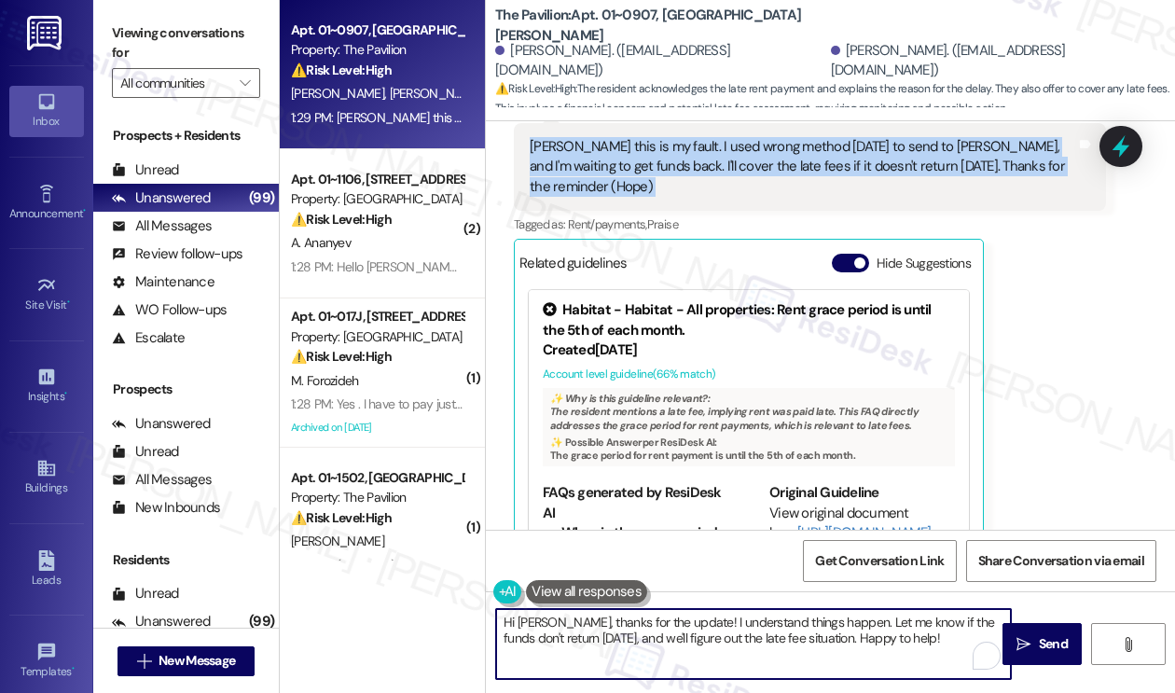
click at [666, 627] on textarea "Hi Hope, thanks for the update! I understand things happen. Let me know if the …" at bounding box center [753, 644] width 515 height 70
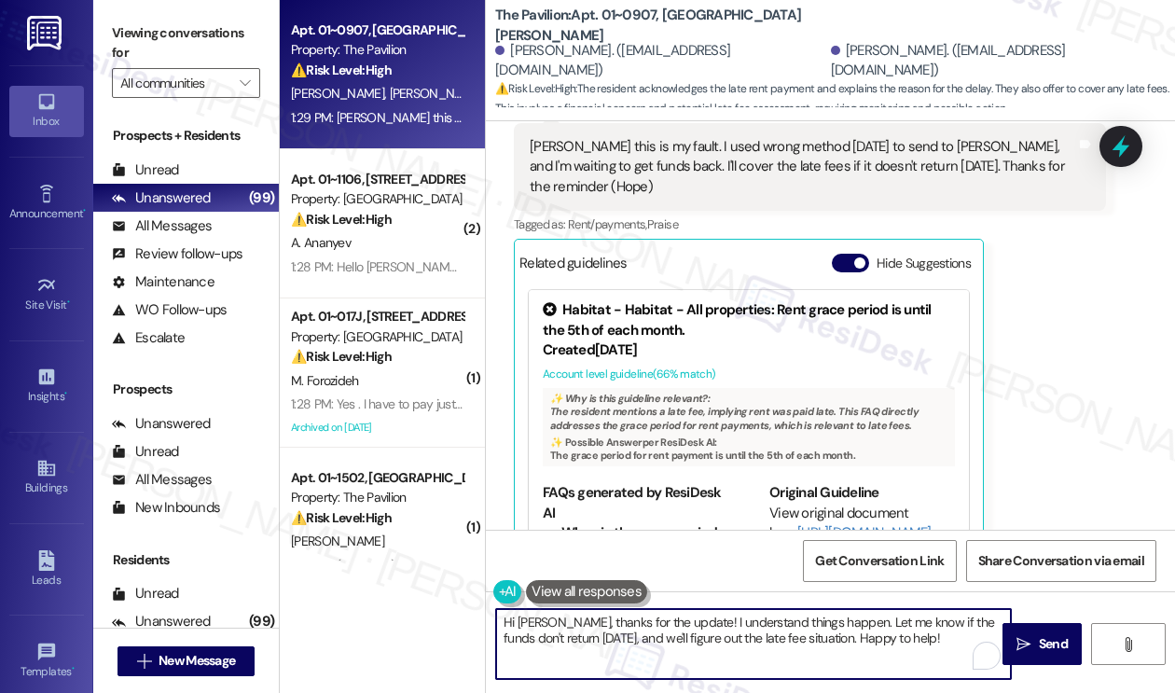
click at [666, 627] on textarea "Hi Hope, thanks for the update! I understand things happen. Let me know if the …" at bounding box center [753, 644] width 515 height 70
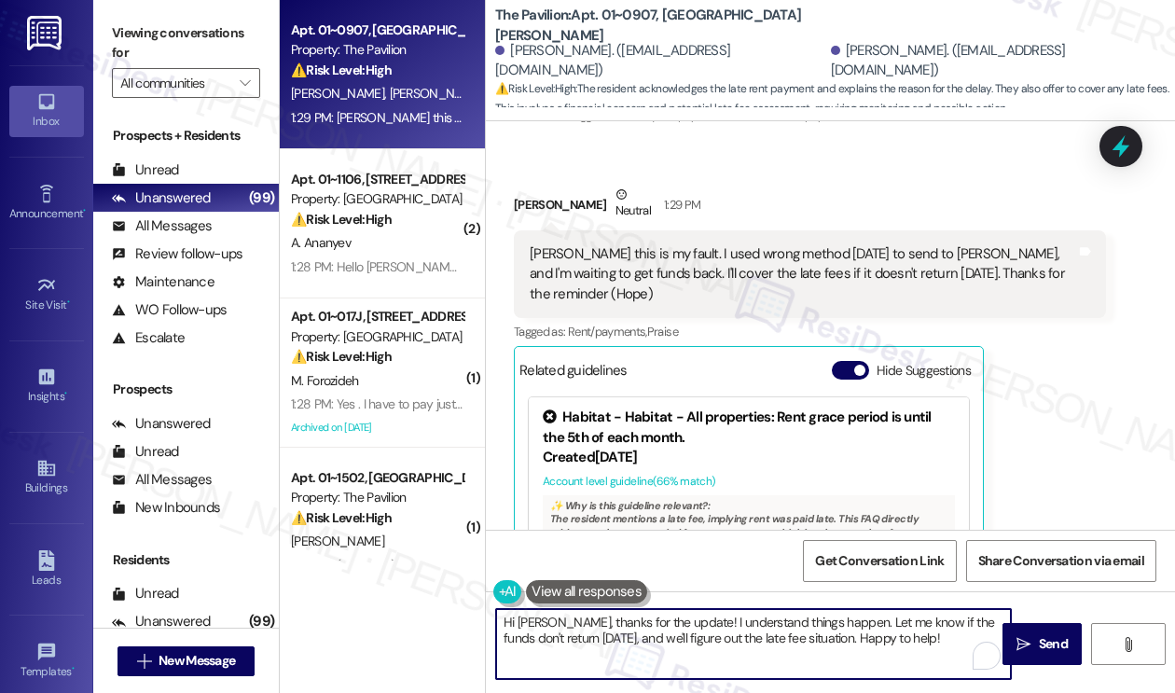
scroll to position [18193, 0]
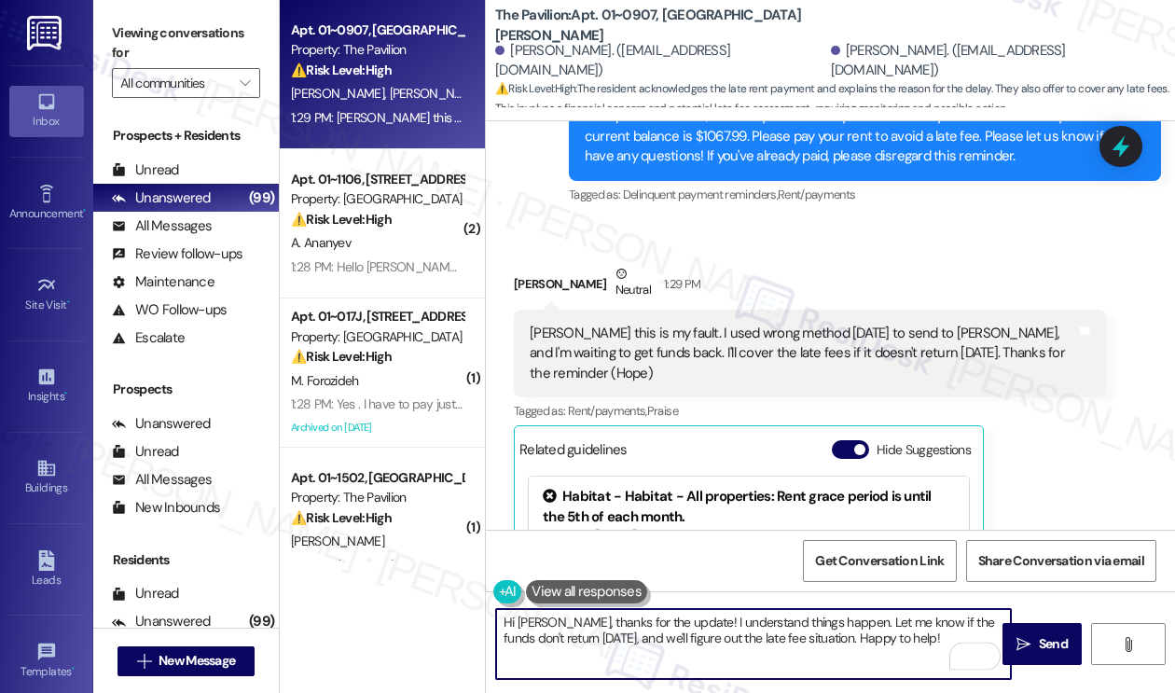
click at [731, 624] on textarea "Hi Hope, thanks for the update! I understand things happen. Let me know if the …" at bounding box center [753, 644] width 515 height 70
click at [743, 625] on textarea "Hi Hope, thanks for the update! I understand things happen. Let me know if the …" at bounding box center [753, 644] width 515 height 70
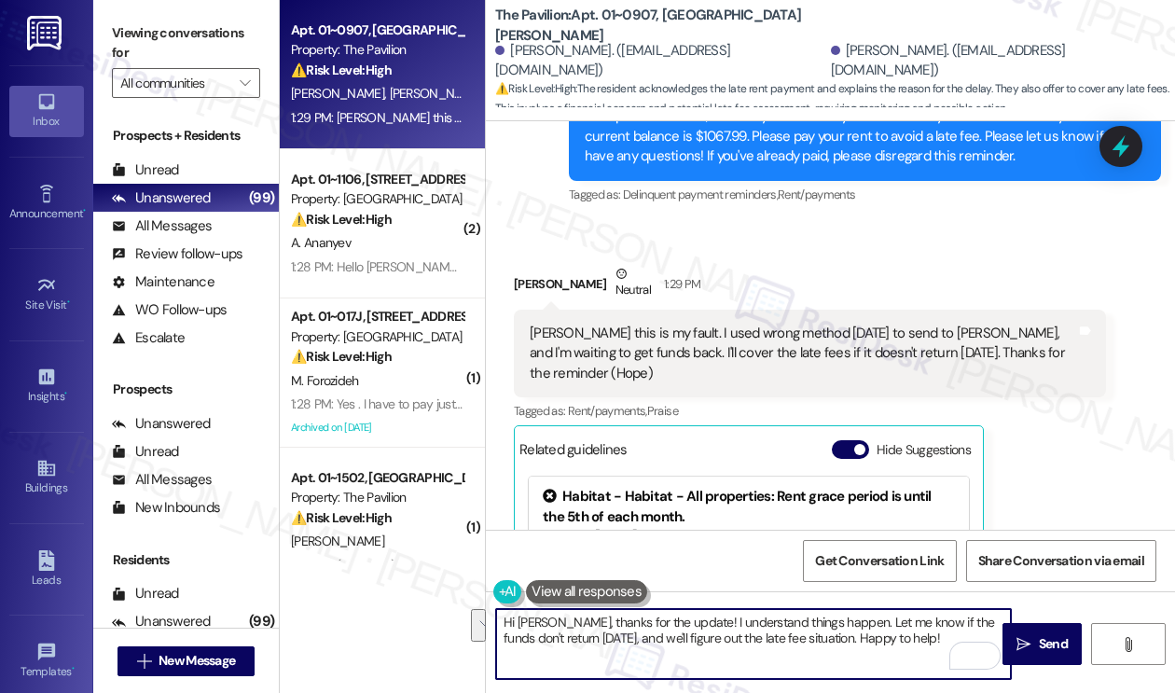
drag, startPoint x: 902, startPoint y: 644, endPoint x: 829, endPoint y: 620, distance: 77.5
click at [829, 620] on textarea "Hi Hope, thanks for the update! I understand things happen. Let me know if the …" at bounding box center [753, 644] width 515 height 70
type textarea "Hi Hope, thanks for the update! I understand things happen. If you have any oth…"
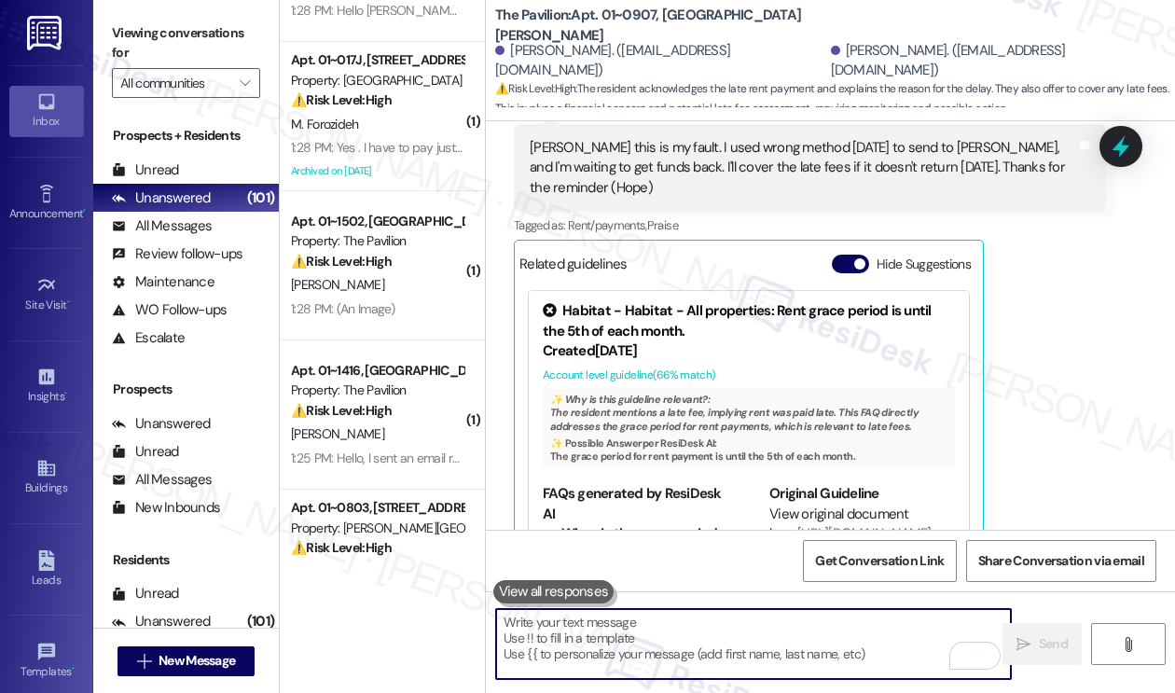
scroll to position [0, 0]
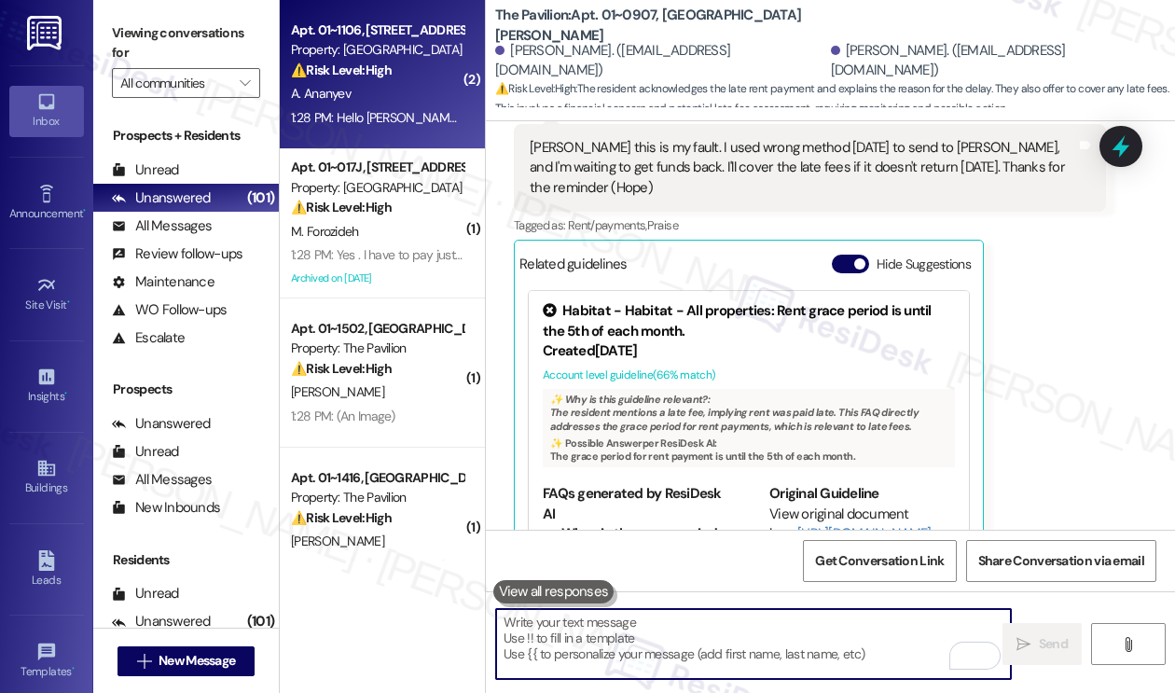
click at [328, 134] on div "Apt. 01~1106, 1130 N. Dearborn Property: Elm Street ⚠️ Risk Level: High The res…" at bounding box center [382, 74] width 205 height 149
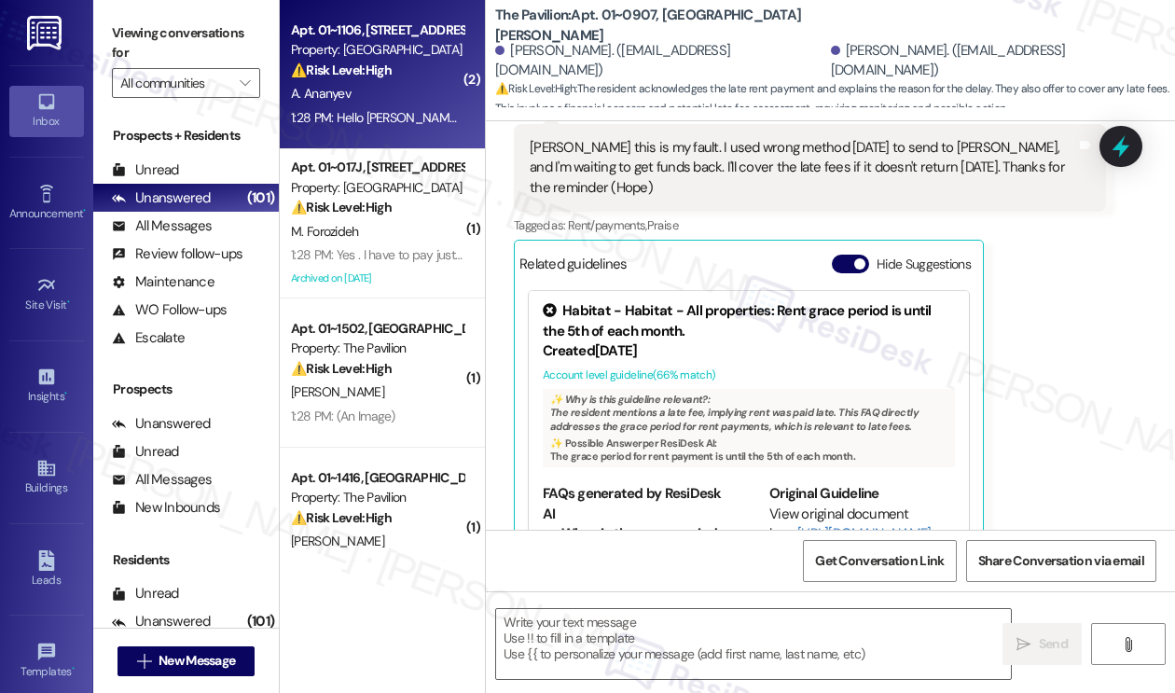
type textarea "Fetching suggested responses. Please feel free to read through the conversation…"
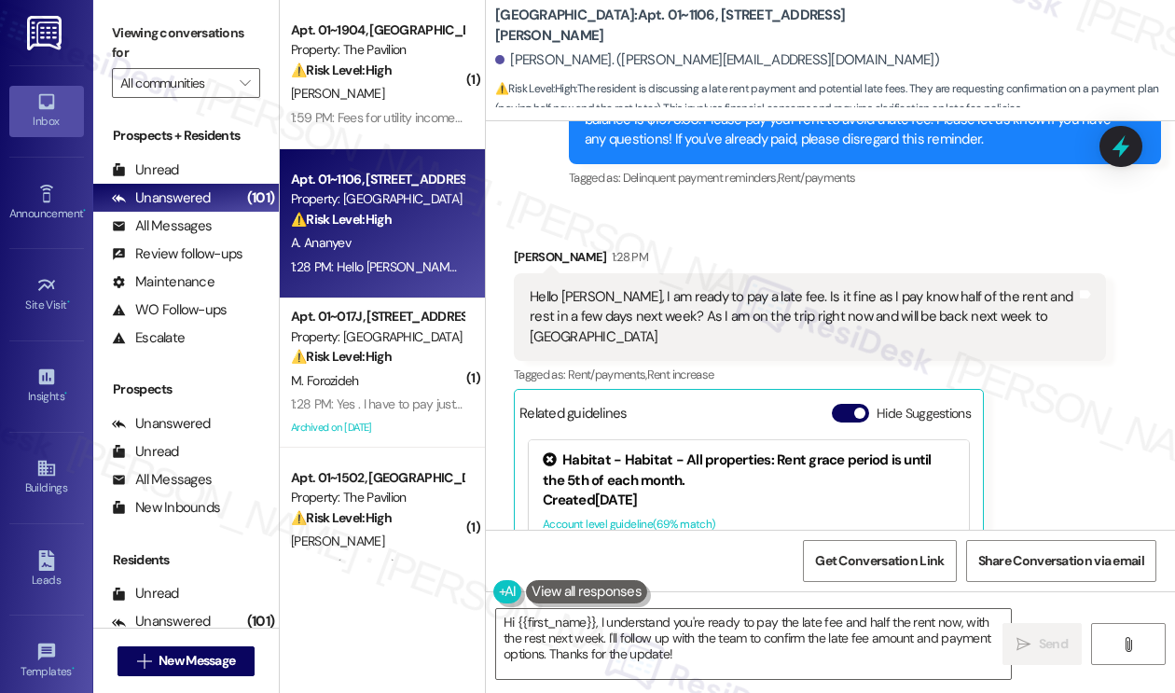
scroll to position [10384, 0]
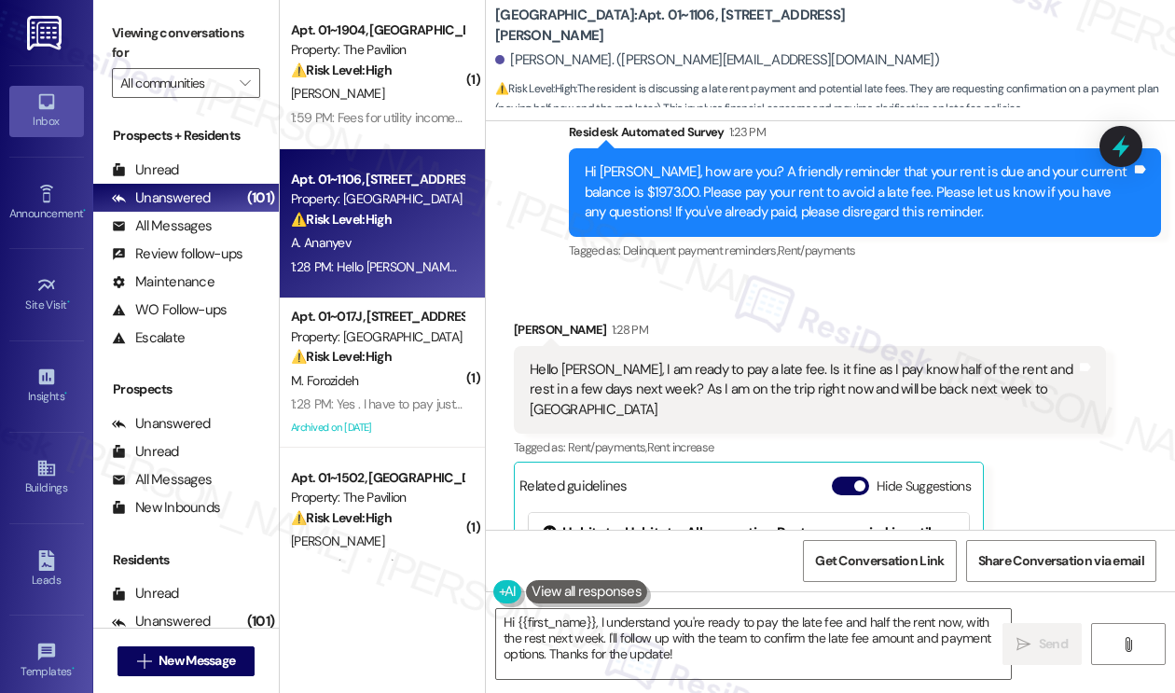
click at [671, 360] on div "Hello Sarah, I am ready to pay a late fee. Is it fine as I pay know half of the…" at bounding box center [802, 390] width 546 height 60
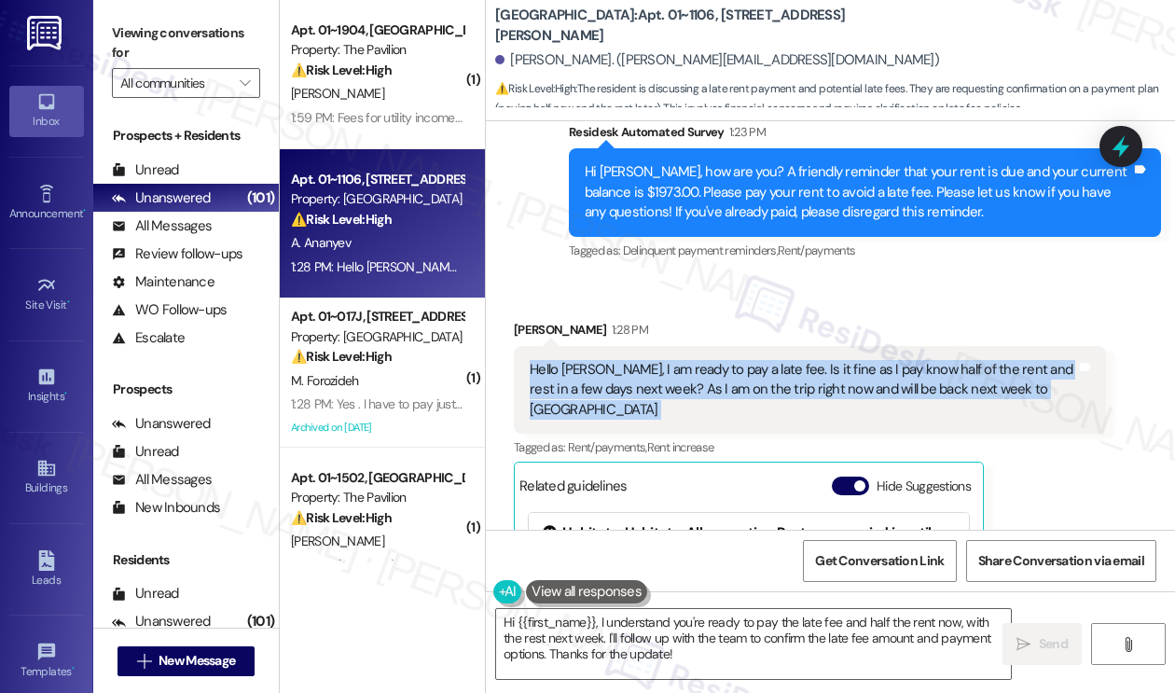
click at [671, 360] on div "Hello Sarah, I am ready to pay a late fee. Is it fine as I pay know half of the…" at bounding box center [802, 390] width 546 height 60
click at [819, 360] on div "Hello Sarah, I am ready to pay a late fee. Is it fine as I pay know half of the…" at bounding box center [802, 390] width 546 height 60
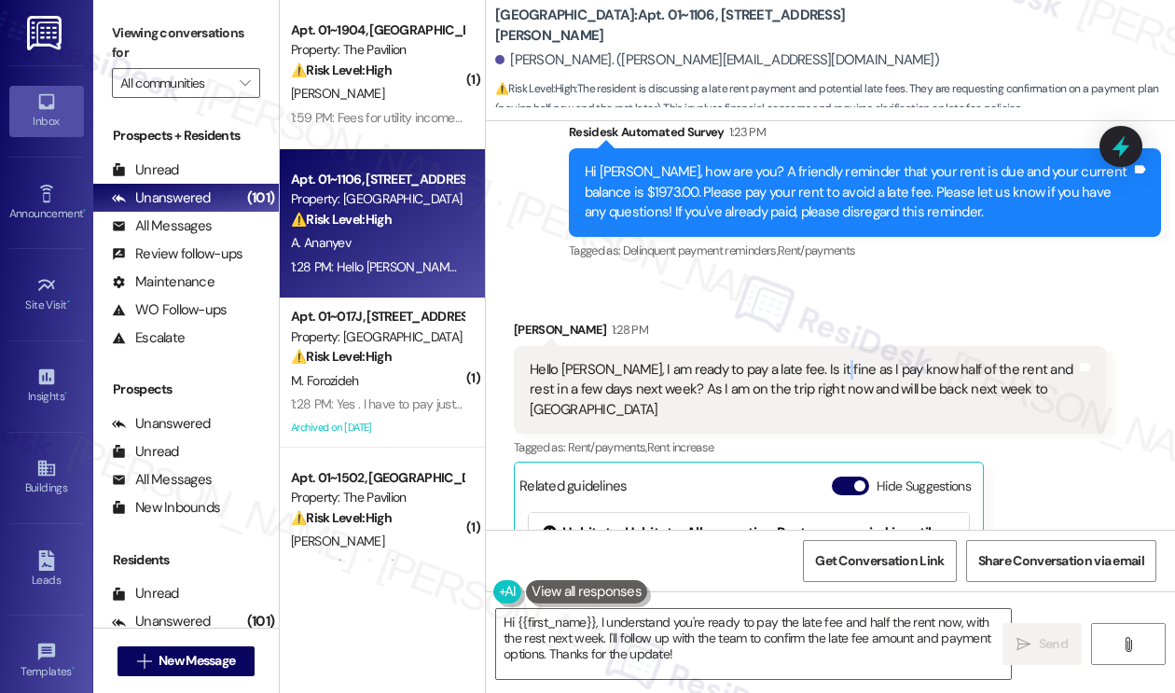
click at [819, 360] on div "Hello Sarah, I am ready to pay a late fee. Is it fine as I pay know half of the…" at bounding box center [802, 390] width 546 height 60
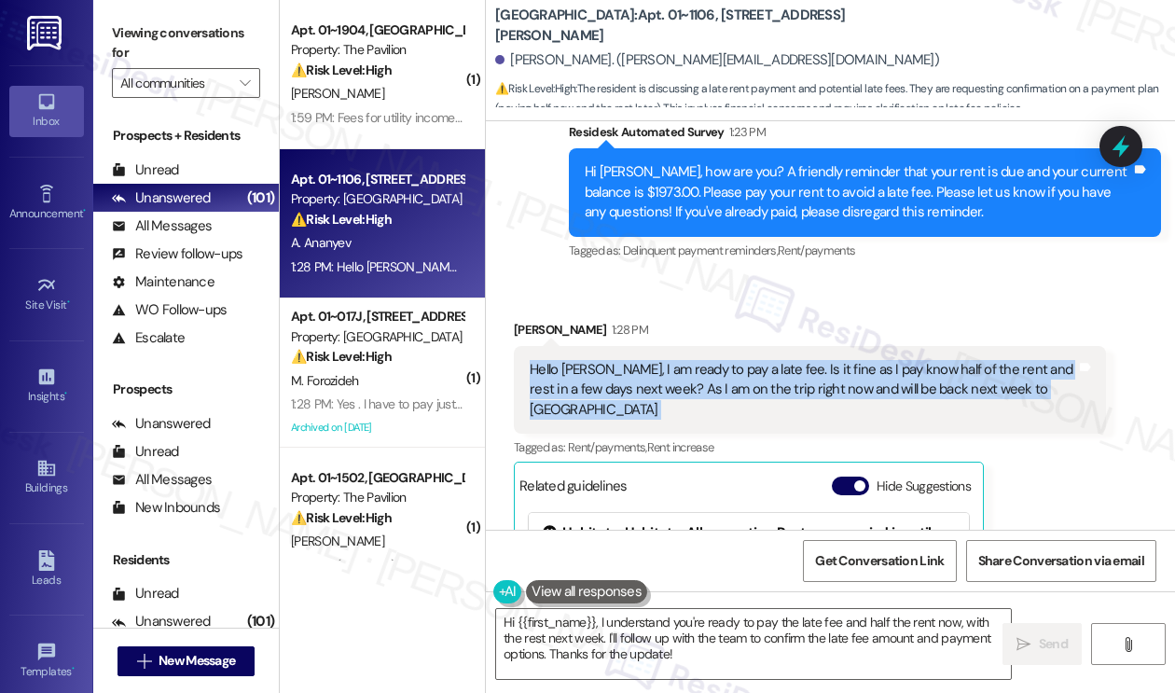
click at [819, 360] on div "Hello Sarah, I am ready to pay a late fee. Is it fine as I pay know half of the…" at bounding box center [802, 390] width 546 height 60
click at [759, 618] on textarea "Hi {{first_name}}, I understand you're ready to pay the late fee and half the r…" at bounding box center [753, 644] width 515 height 70
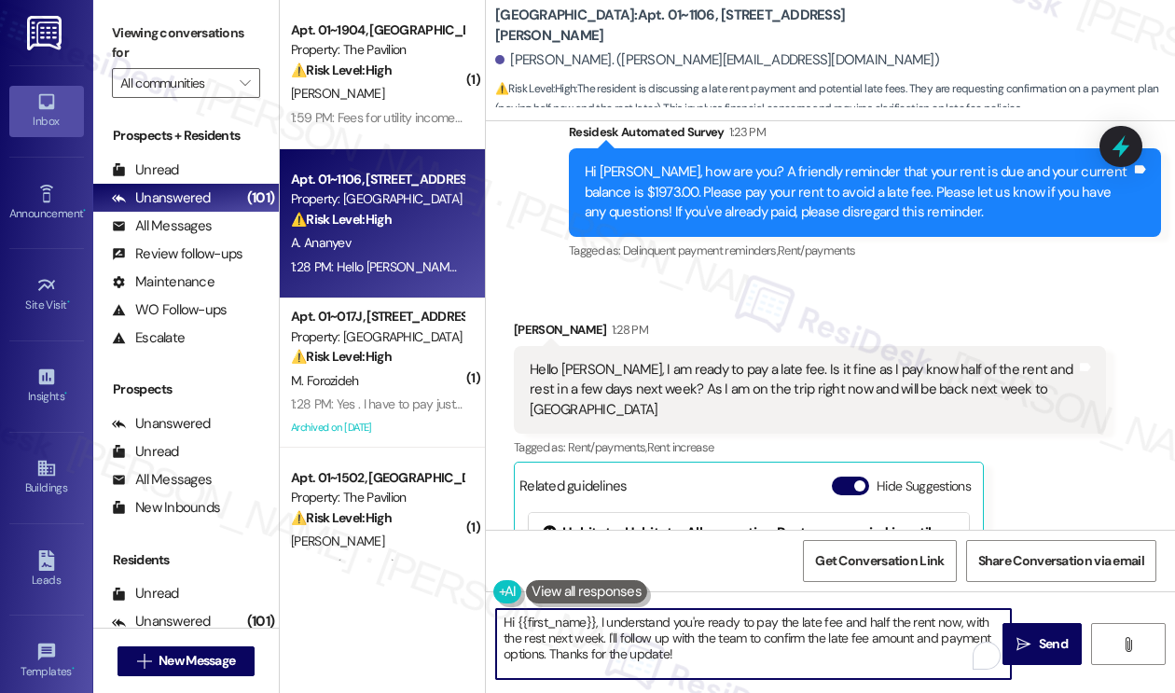
click at [759, 618] on textarea "Hi {{first_name}}, I understand you're ready to pay the late fee and half the r…" at bounding box center [753, 644] width 515 height 70
click at [692, 638] on textarea "Hi {{first_name}}, I understand you're ready to pay the late fee and half the r…" at bounding box center [753, 644] width 515 height 70
drag, startPoint x: 783, startPoint y: 652, endPoint x: 670, endPoint y: 642, distance: 113.2
click at [670, 642] on textarea "Hi {{first_name}}, I understand you're ready to pay the late fee and half the r…" at bounding box center [753, 644] width 515 height 70
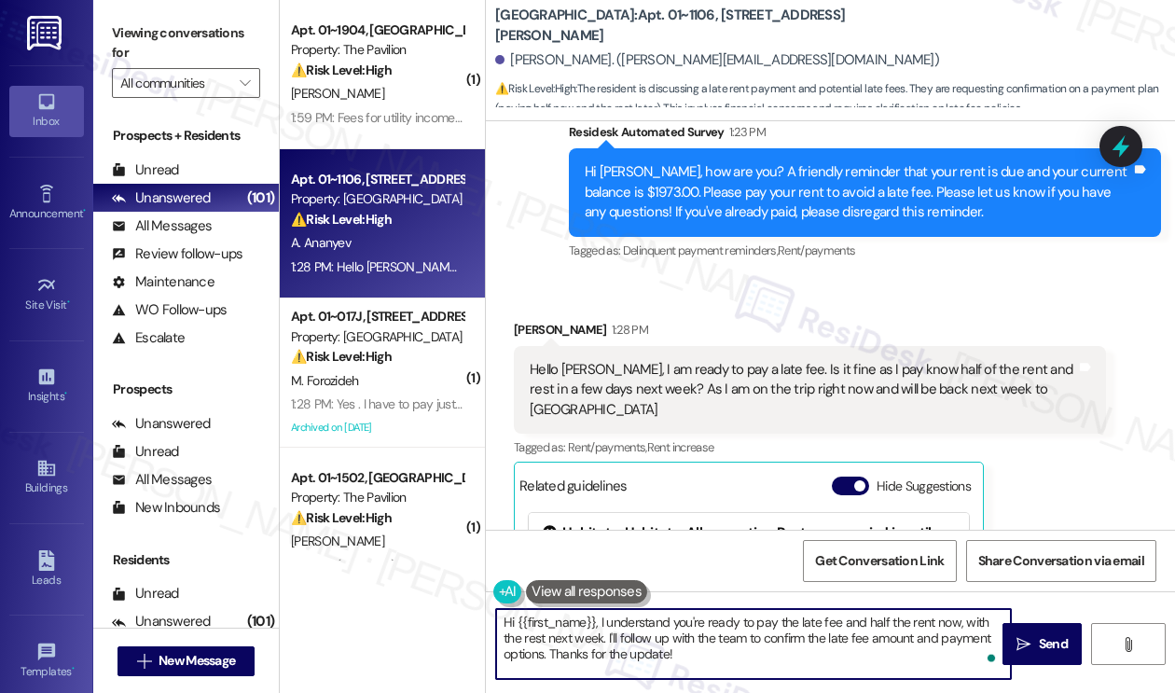
click at [705, 643] on textarea "Hi {{first_name}}, I understand you're ready to pay the late fee and half the r…" at bounding box center [753, 644] width 515 height 70
click at [750, 360] on div "Hello Sarah, I am ready to pay a late fee. Is it fine as I pay know half of the…" at bounding box center [802, 390] width 546 height 60
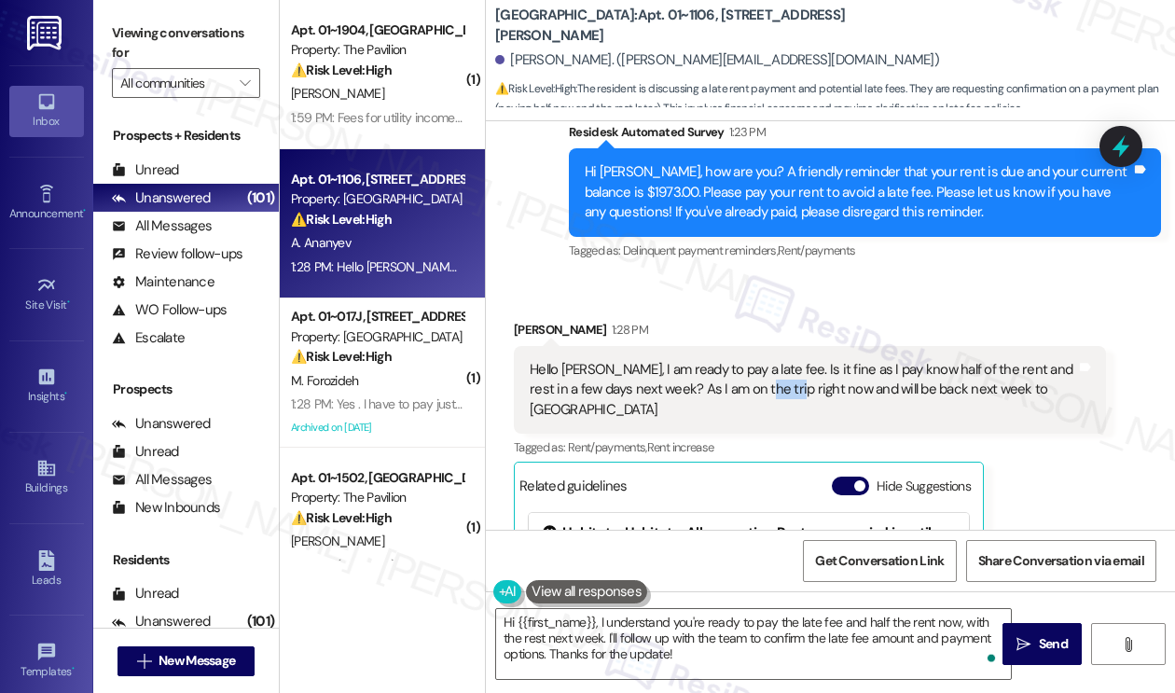
click at [750, 360] on div "Hello Sarah, I am ready to pay a late fee. Is it fine as I pay know half of the…" at bounding box center [802, 390] width 546 height 60
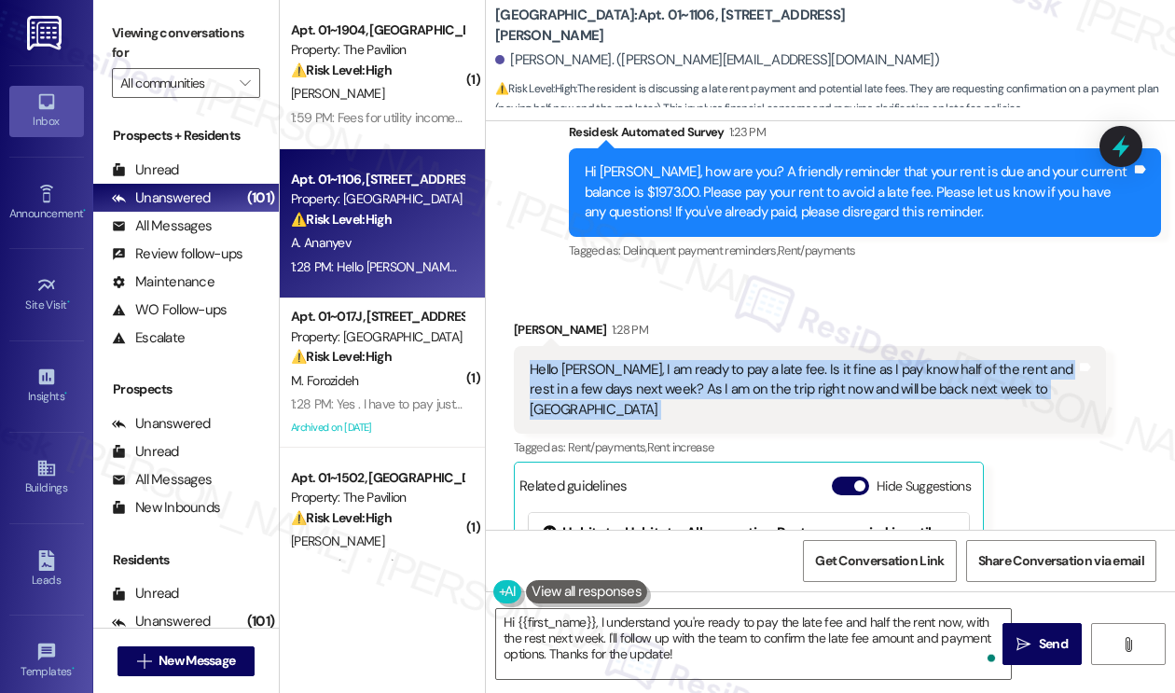
click at [750, 360] on div "Hello Sarah, I am ready to pay a late fee. Is it fine as I pay know half of the…" at bounding box center [802, 390] width 546 height 60
click at [650, 346] on div "Hello Sarah, I am ready to pay a late fee. Is it fine as I pay know half of the…" at bounding box center [810, 390] width 592 height 88
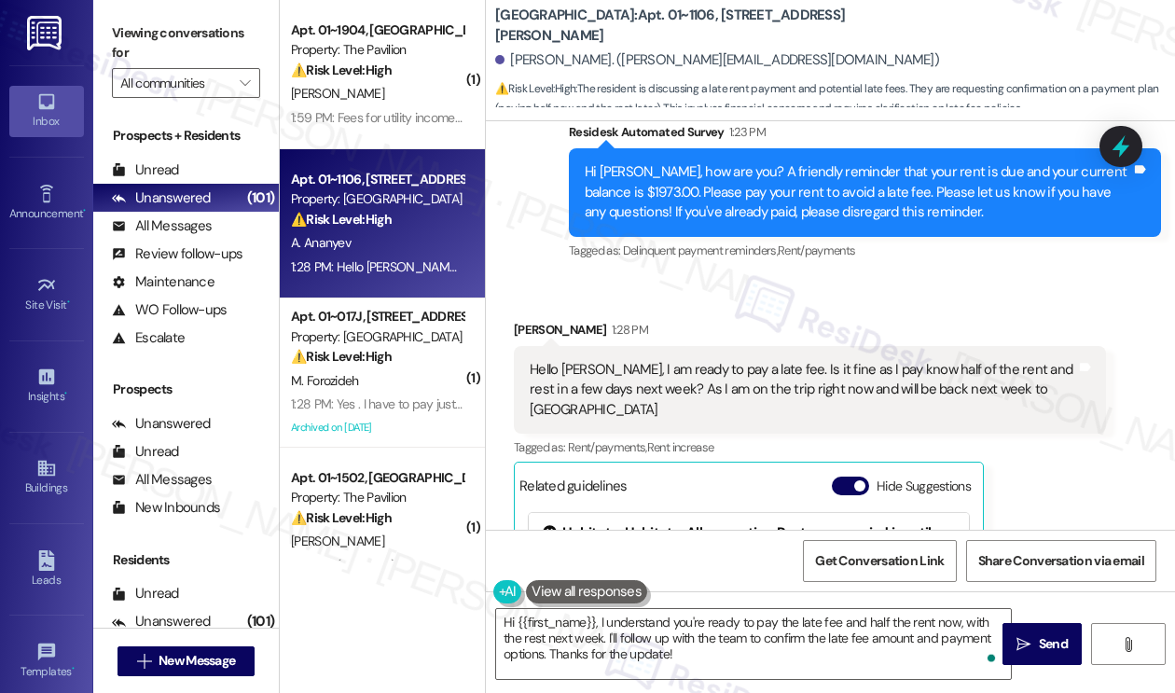
click at [686, 360] on div "Hello Sarah, I am ready to pay a late fee. Is it fine as I pay know half of the…" at bounding box center [802, 390] width 546 height 60
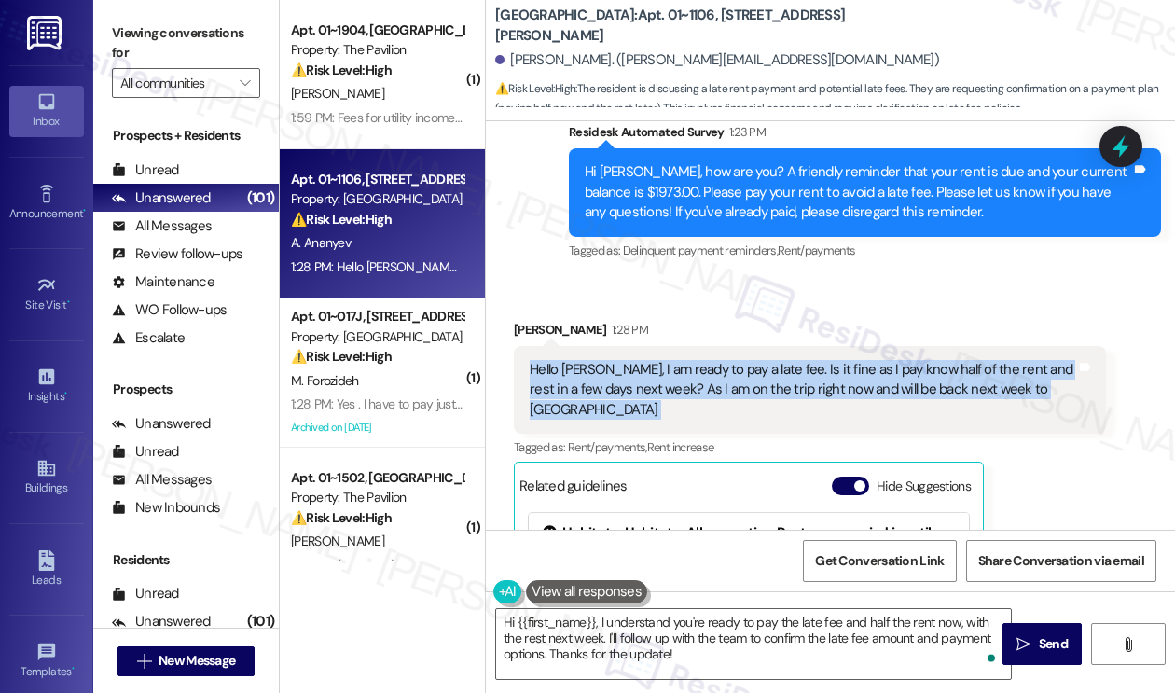
click at [686, 360] on div "Hello Sarah, I am ready to pay a late fee. Is it fine as I pay know half of the…" at bounding box center [802, 390] width 546 height 60
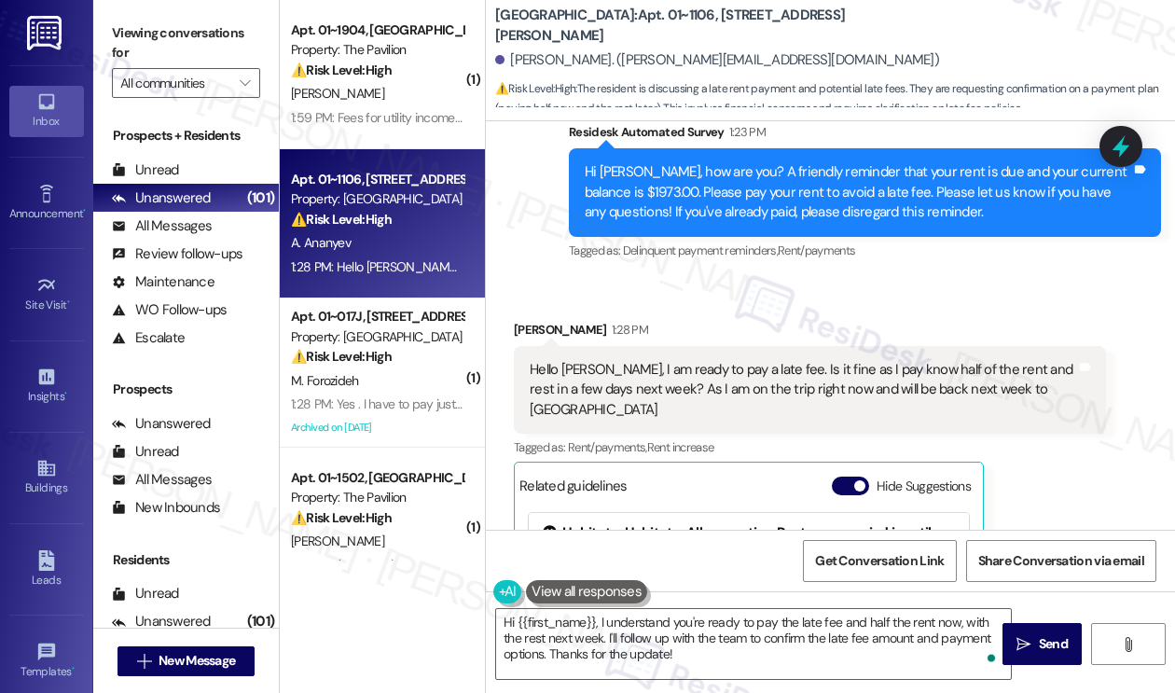
click at [188, 47] on label "Viewing conversations for" at bounding box center [186, 43] width 148 height 49
click at [888, 360] on div "Hello Sarah, I am ready to pay a late fee. Is it fine as I pay know half of the…" at bounding box center [802, 390] width 546 height 60
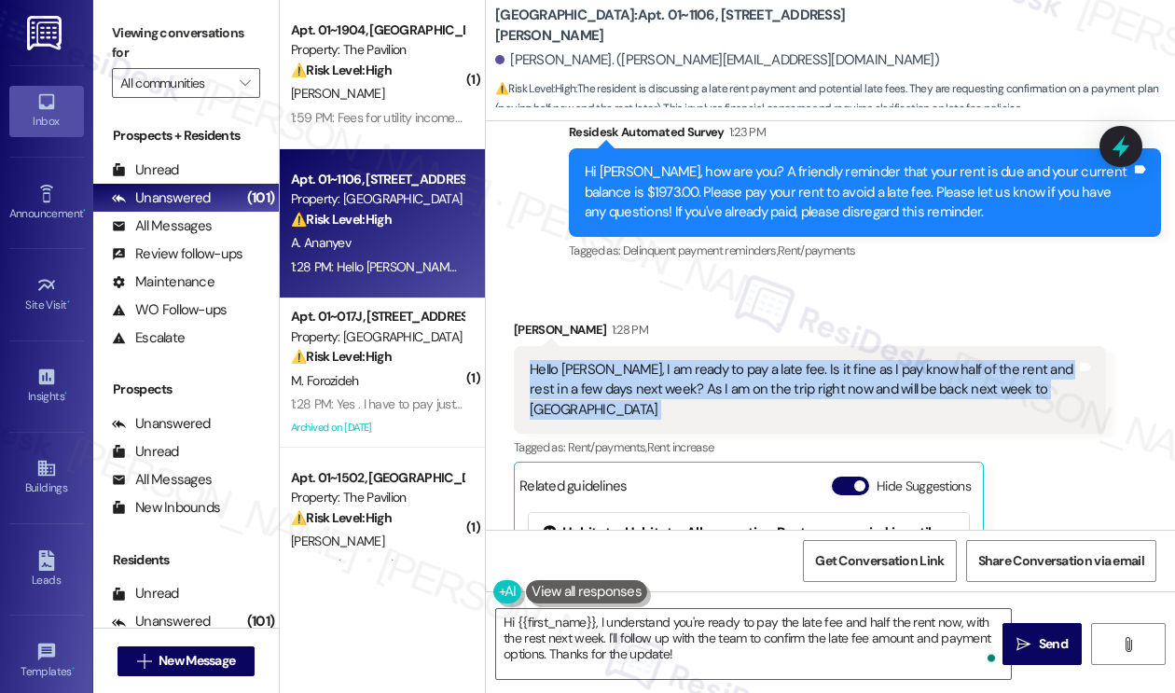
click at [888, 360] on div "Hello Sarah, I am ready to pay a late fee. Is it fine as I pay know half of the…" at bounding box center [802, 390] width 546 height 60
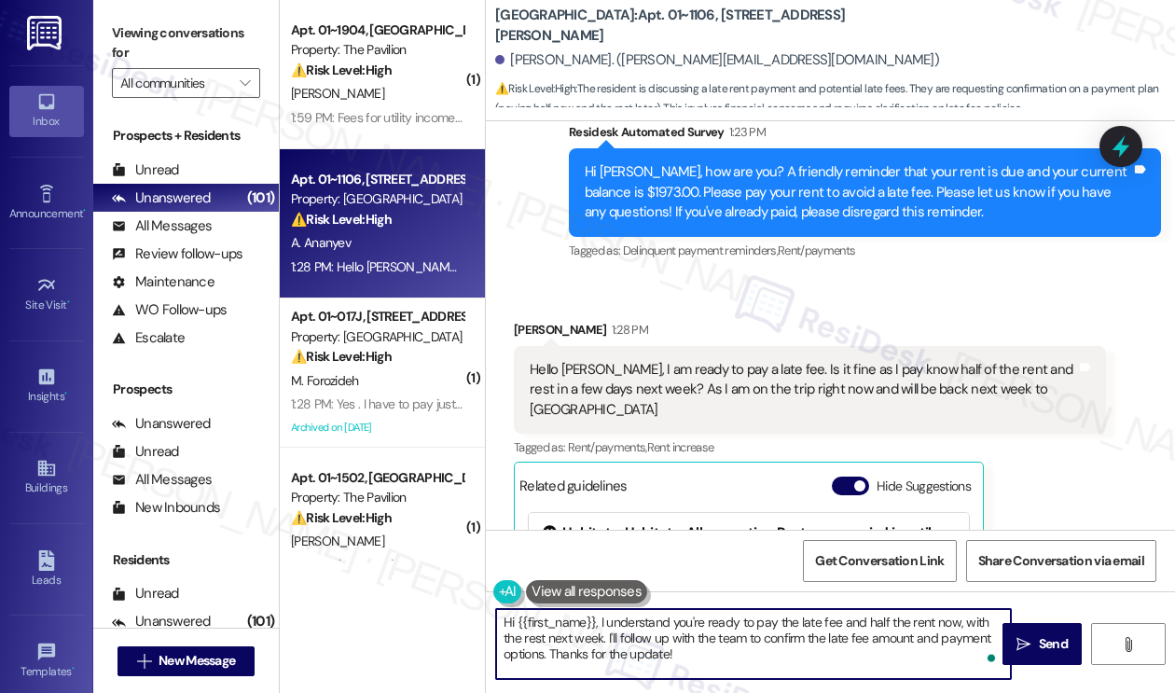
click at [677, 645] on textarea "Hi {{first_name}}, I understand you're ready to pay the late fee and half the r…" at bounding box center [753, 644] width 515 height 70
click at [752, 638] on textarea "Hi {{first_name}}, I understand you're ready to pay the late fee and half the r…" at bounding box center [753, 644] width 515 height 70
drag, startPoint x: 763, startPoint y: 652, endPoint x: 599, endPoint y: 637, distance: 164.7
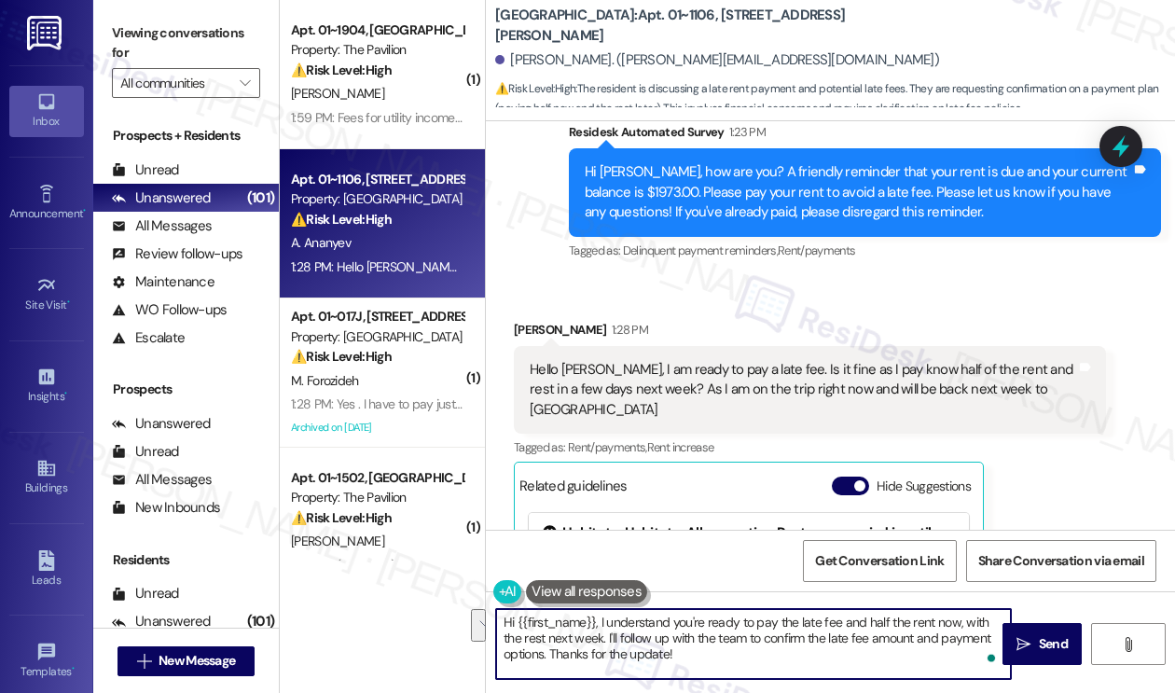
click at [599, 637] on textarea "Hi {{first_name}}, I understand you're ready to pay the late fee and half the r…" at bounding box center [753, 644] width 515 height 70
click at [589, 633] on textarea "Hi {{first_name}}, I understand you're ready to pay the late fee and half the r…" at bounding box center [753, 644] width 515 height 70
type textarea "Hi {{first_name}}, I understand you're ready to pay the late fee and half the r…"
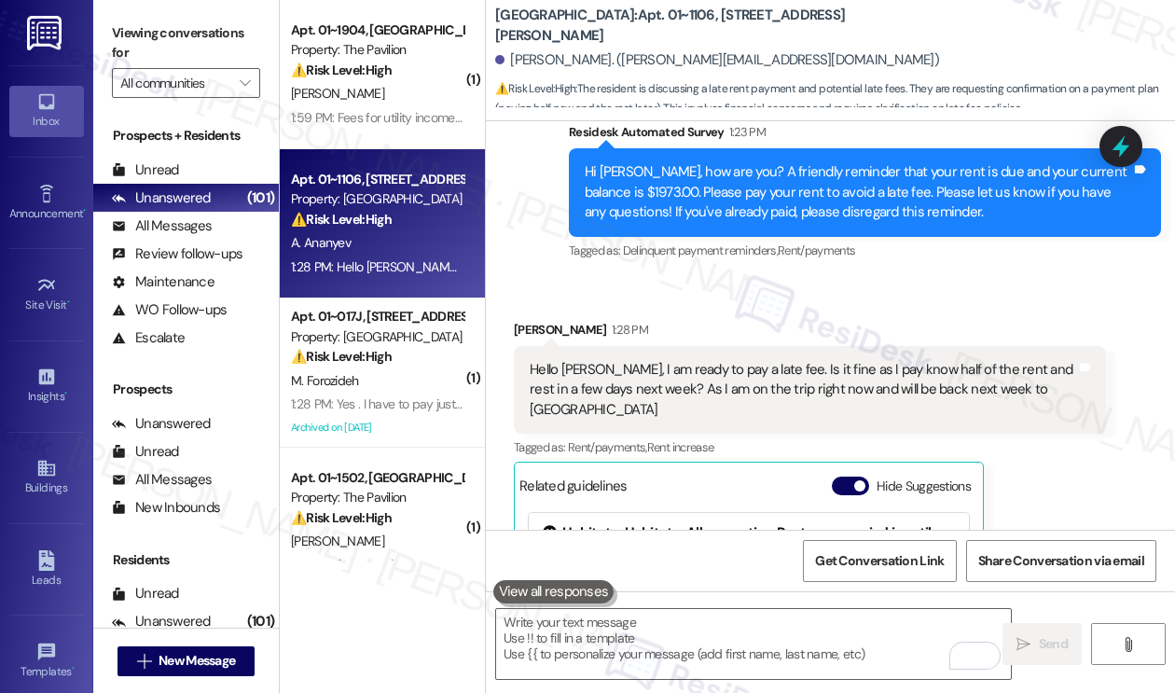
click at [216, 55] on label "Viewing conversations for" at bounding box center [186, 43] width 148 height 49
click at [172, 40] on label "Viewing conversations for" at bounding box center [186, 43] width 148 height 49
click at [158, 33] on label "Viewing conversations for" at bounding box center [186, 43] width 148 height 49
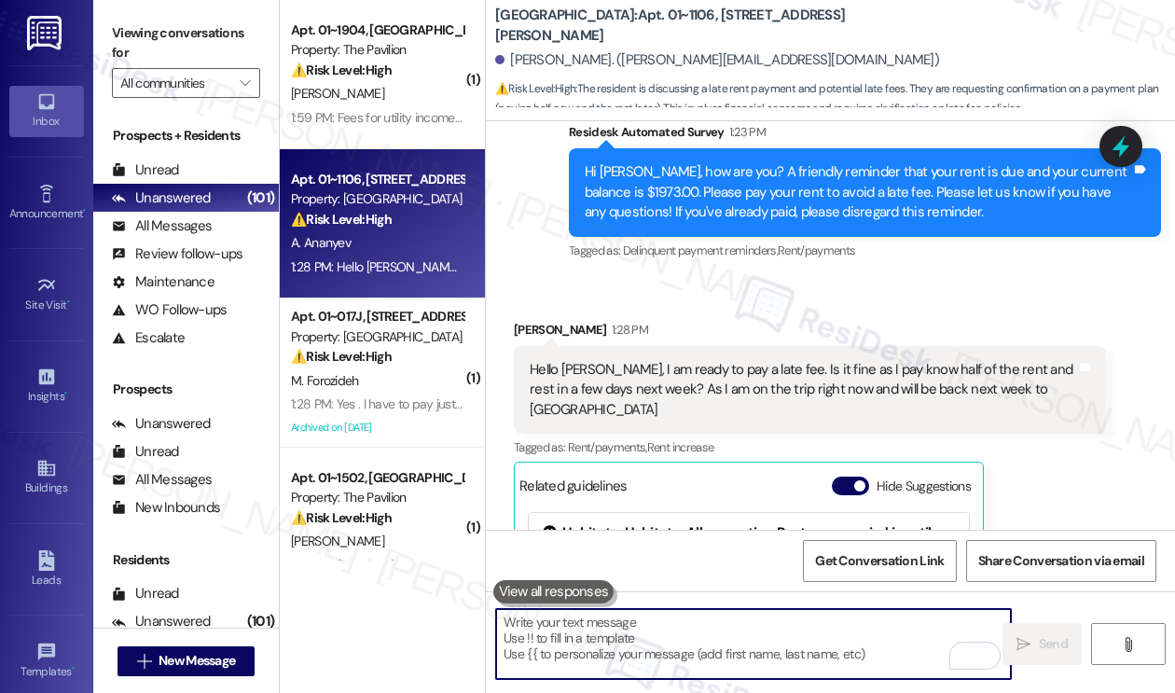
click at [627, 629] on textarea "To enrich screen reader interactions, please activate Accessibility in Grammarl…" at bounding box center [753, 644] width 515 height 70
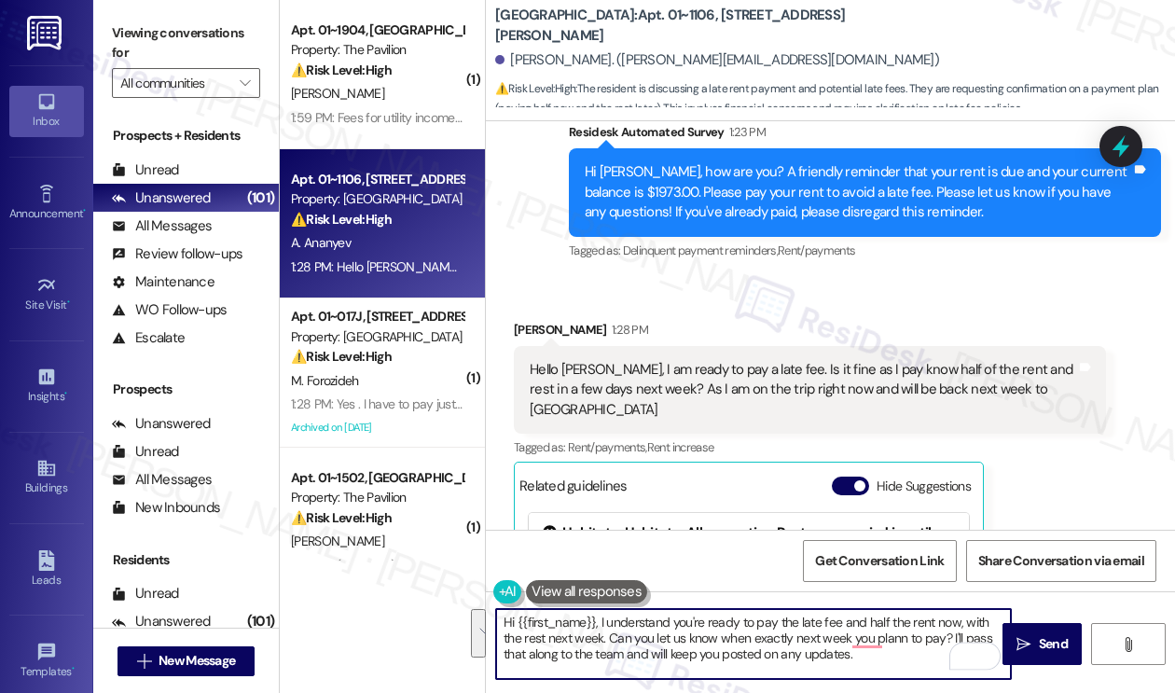
click at [744, 644] on textarea "Hi {{first_name}}, I understand you're ready to pay the late fee and half the r…" at bounding box center [753, 644] width 515 height 70
drag, startPoint x: 849, startPoint y: 659, endPoint x: 599, endPoint y: 607, distance: 255.2
click at [599, 607] on div "Hi {{first_name}}, I understand you're ready to pay the late fee and half the r…" at bounding box center [830, 661] width 689 height 140
paste textarea "’re ready to pay the late fee and half the rent now, with the remainder next we…"
click at [749, 648] on textarea "Hi {{first_name}}, I understand you’re ready to pay the late fee and half the r…" at bounding box center [753, 644] width 515 height 70
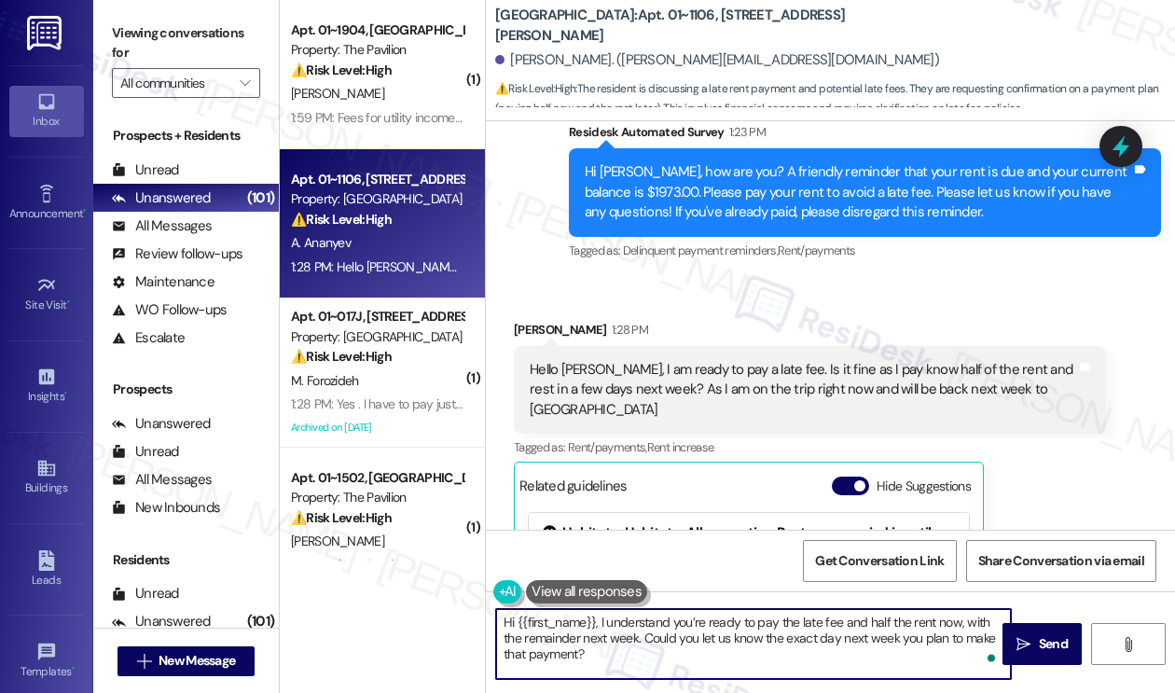
click at [749, 648] on textarea "Hi {{first_name}}, I understand you’re ready to pay the late fee and half the r…" at bounding box center [753, 644] width 515 height 70
click at [744, 644] on textarea "Hi {{first_name}}, I understand you’re ready to pay the late fee and half the r…" at bounding box center [753, 644] width 515 height 70
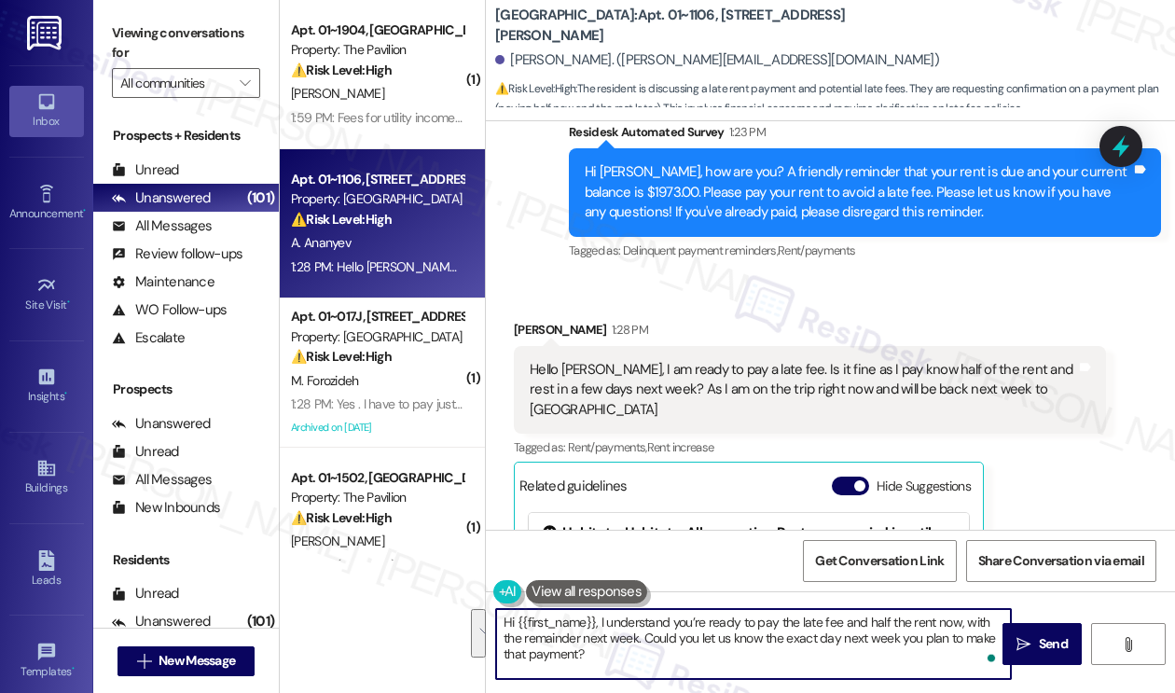
click at [721, 658] on textarea "Hi {{first_name}}, I understand you’re ready to pay the late fee and half the r…" at bounding box center [753, 644] width 515 height 70
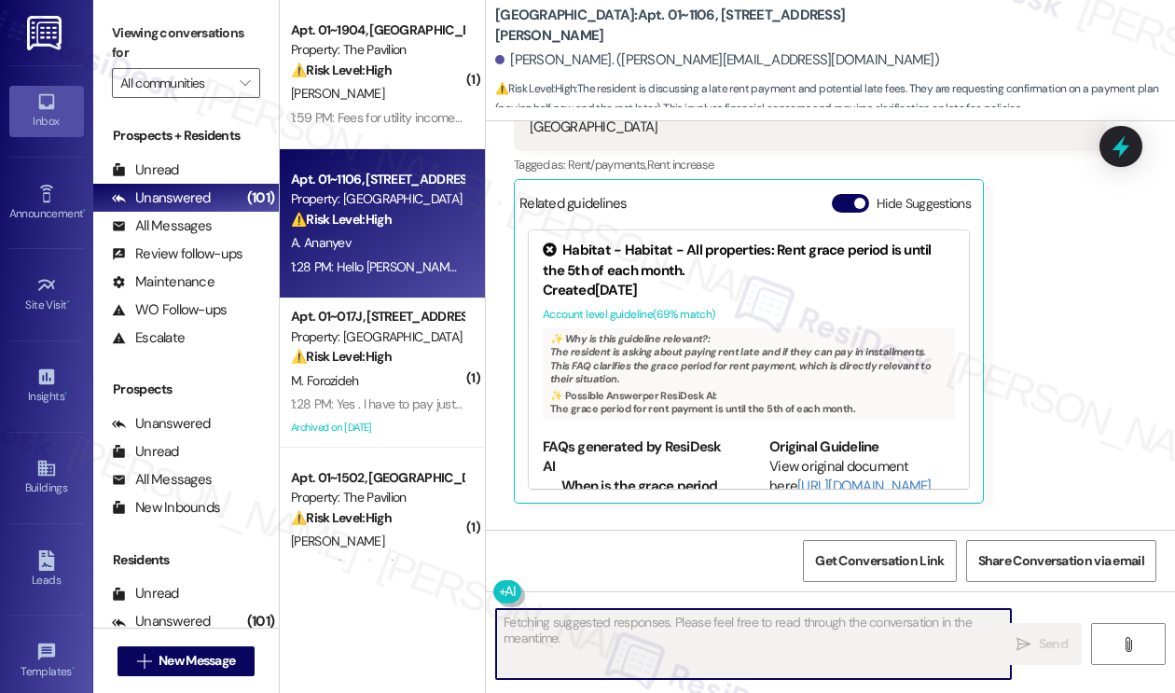
scroll to position [10740, 0]
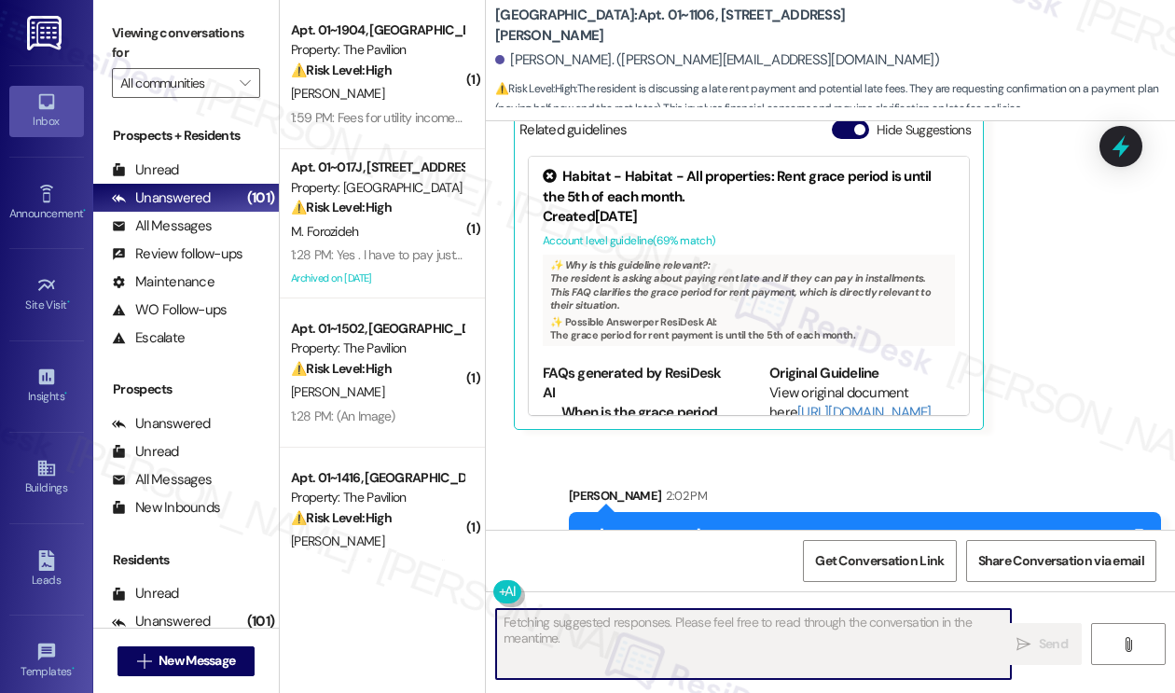
click at [907, 526] on div "Hi Artur, I understand you’re ready to pay the late fee and half the rent now, …" at bounding box center [857, 556] width 546 height 60
click at [764, 526] on div "Hi Artur, I understand you’re ready to pay the late fee and half the rent now, …" at bounding box center [857, 556] width 546 height 60
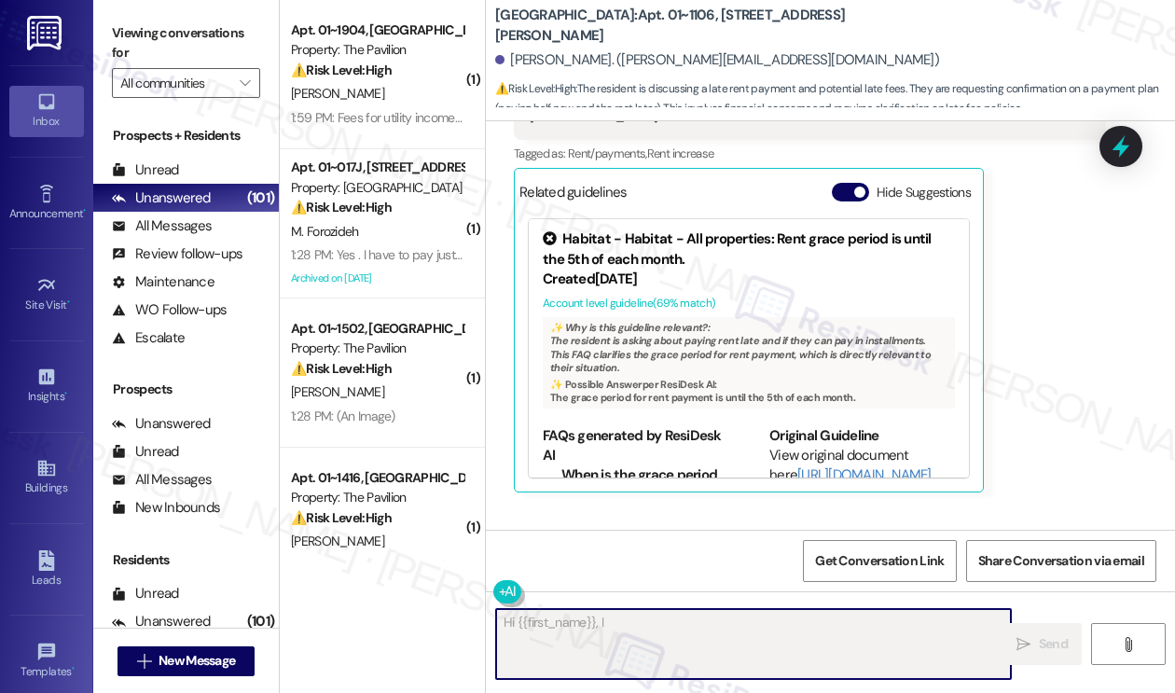
scroll to position [10274, 0]
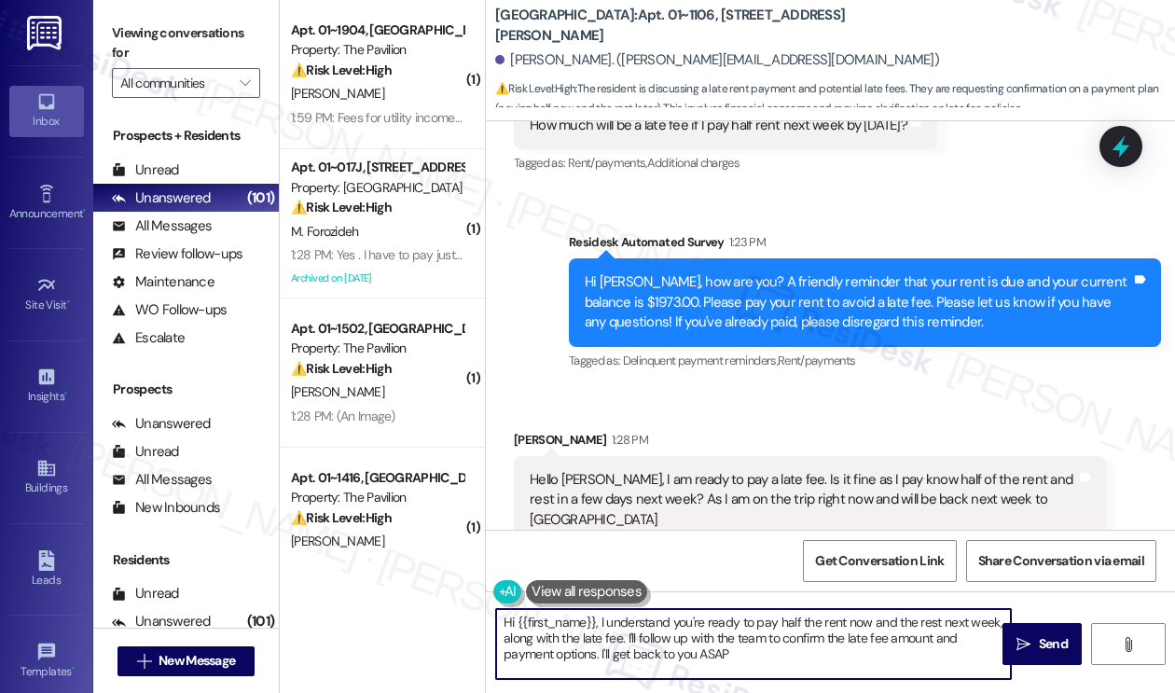
type textarea "Hi {{first_name}}, I understand you're ready to pay half the rent now and the r…"
click at [853, 586] on button "Hide Suggestions" at bounding box center [849, 595] width 37 height 19
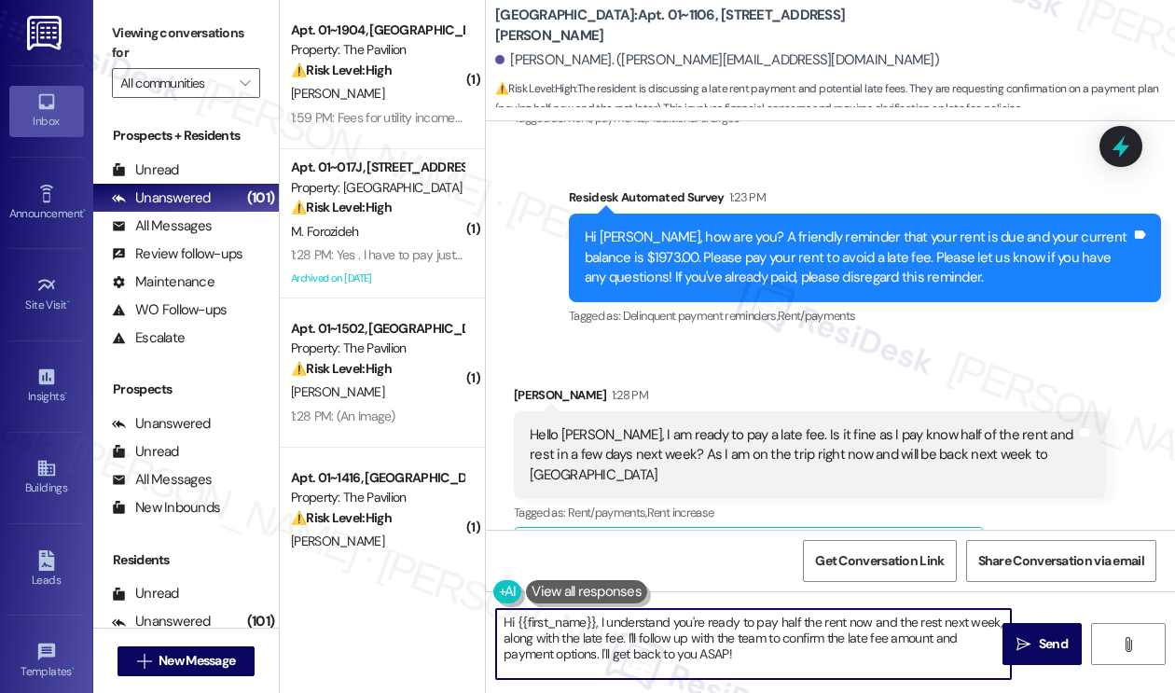
scroll to position [10463, 0]
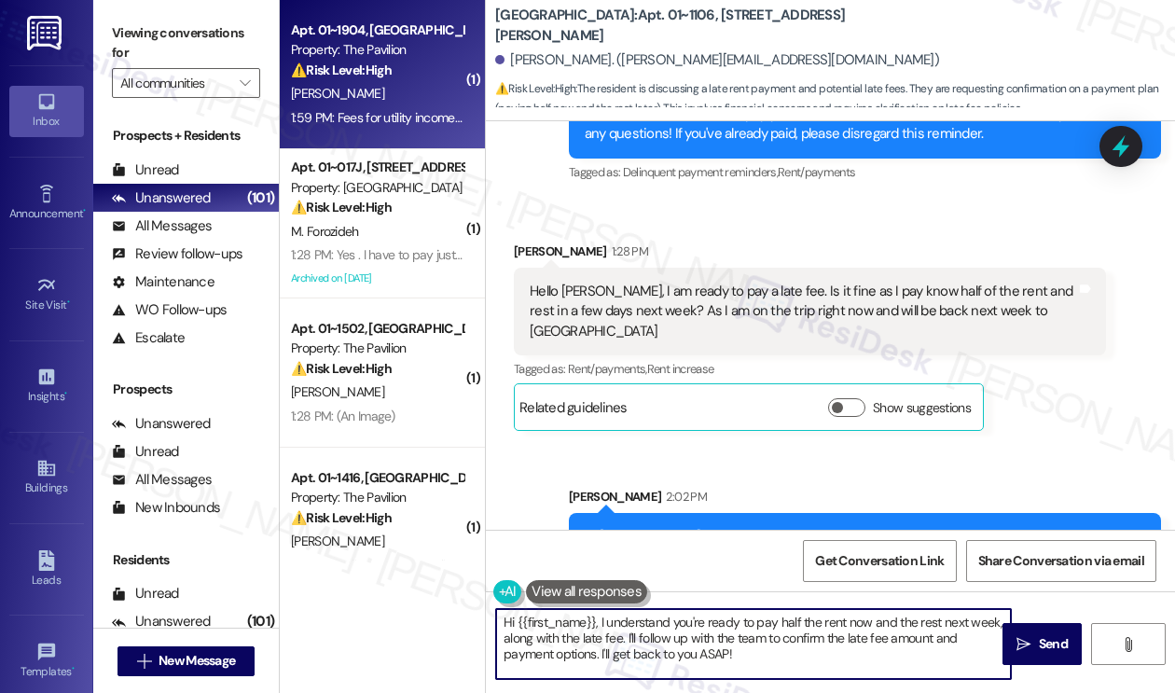
click at [426, 123] on div "1:59 PM: Fees for utility income plus parking was charged twice. Confused about…" at bounding box center [571, 117] width 561 height 17
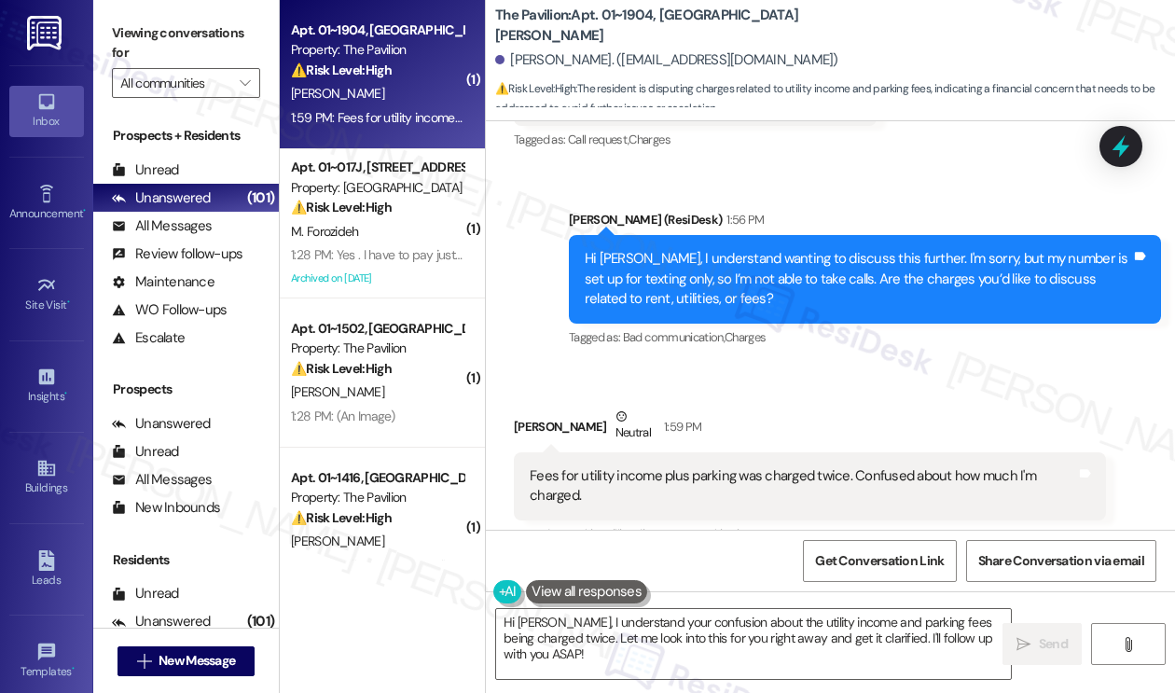
scroll to position [854, 0]
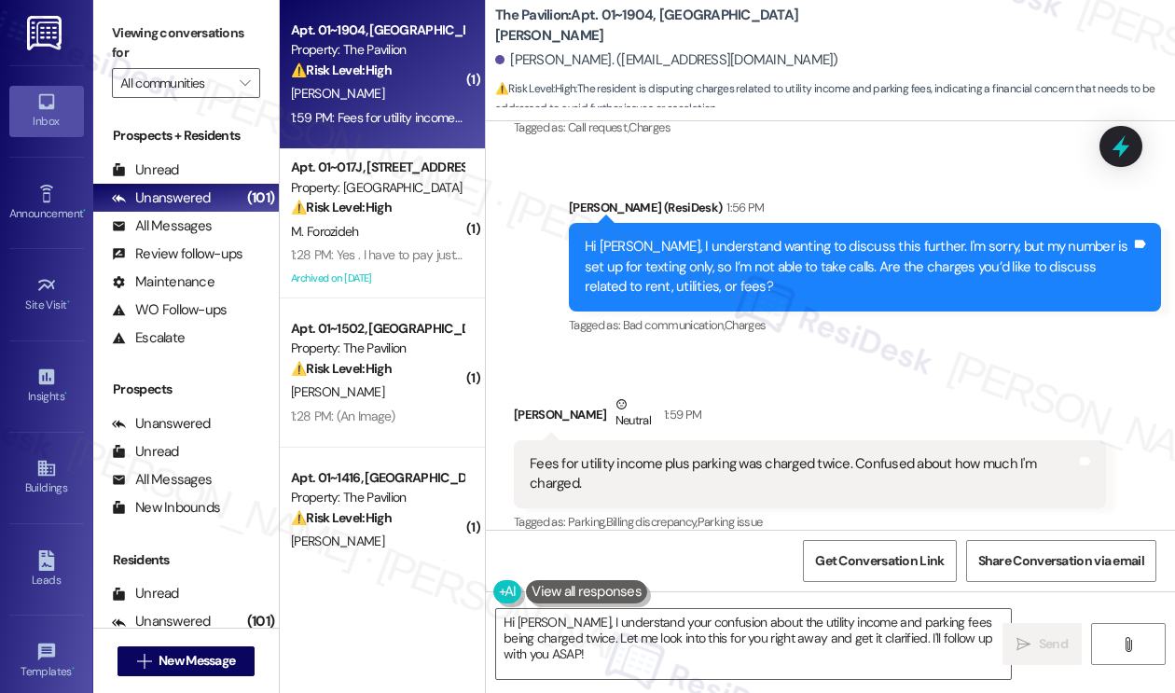
click at [690, 454] on div "Fees for utility income plus parking was charged twice. Confused about how much…" at bounding box center [802, 474] width 546 height 40
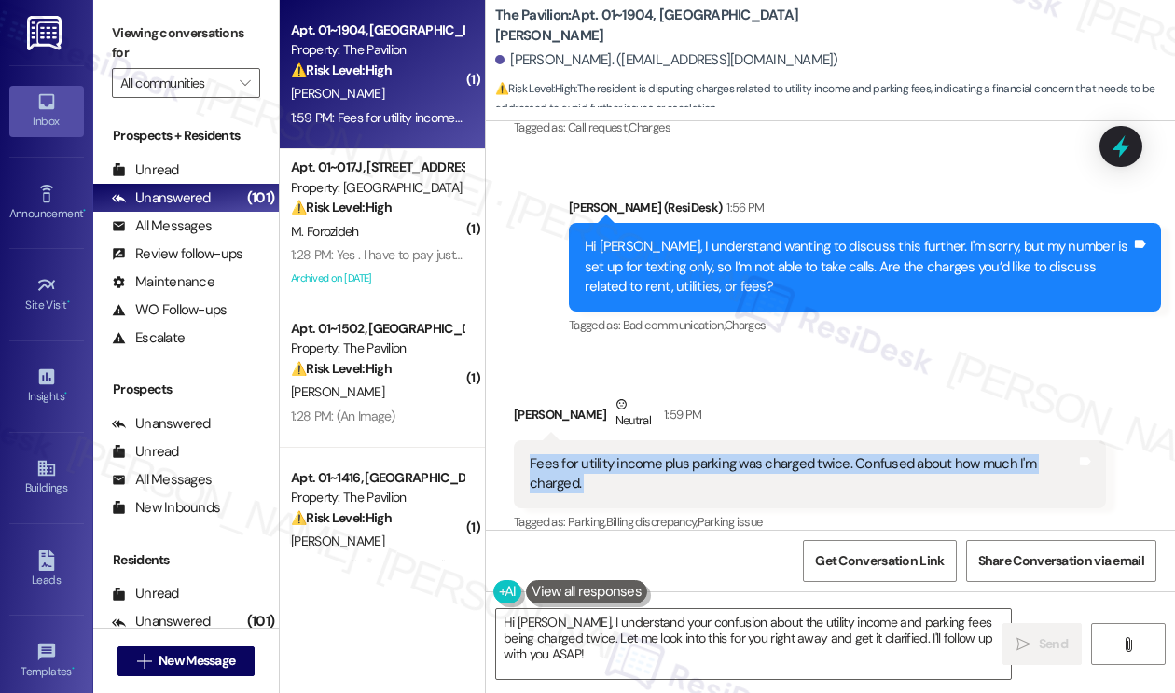
click at [690, 454] on div "Fees for utility income plus parking was charged twice. Confused about how much…" at bounding box center [802, 474] width 546 height 40
click at [788, 454] on div "Fees for utility income plus parking was charged twice. Confused about how much…" at bounding box center [802, 474] width 546 height 40
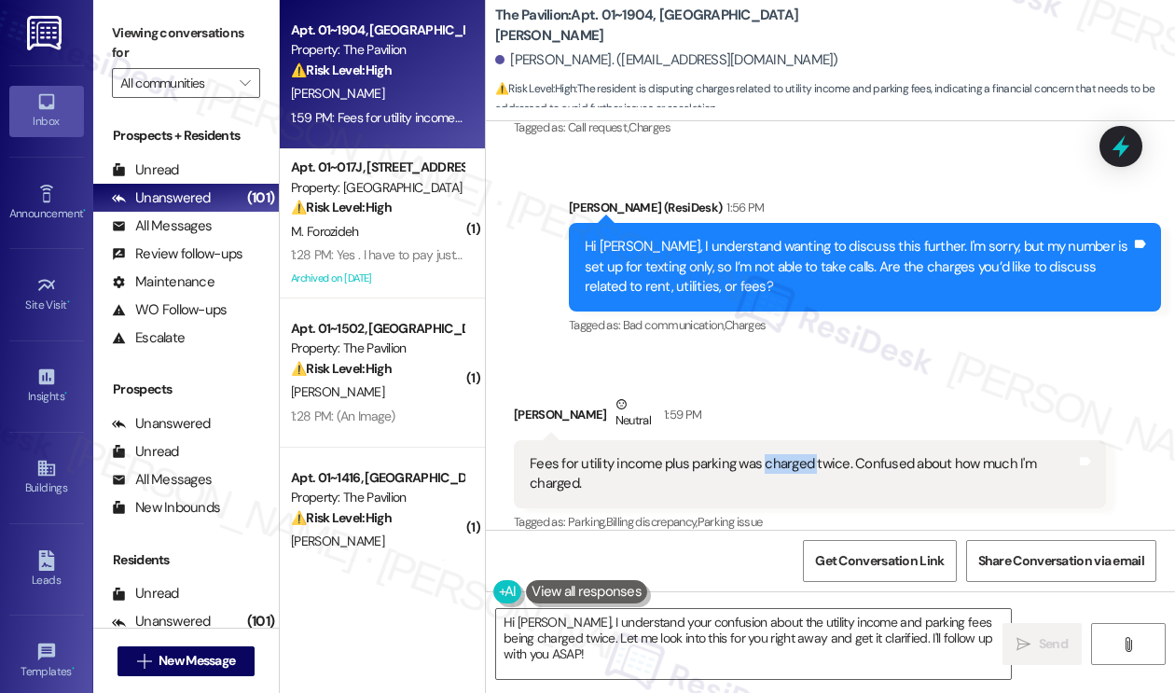
click at [788, 454] on div "Fees for utility income plus parking was charged twice. Confused about how much…" at bounding box center [802, 474] width 546 height 40
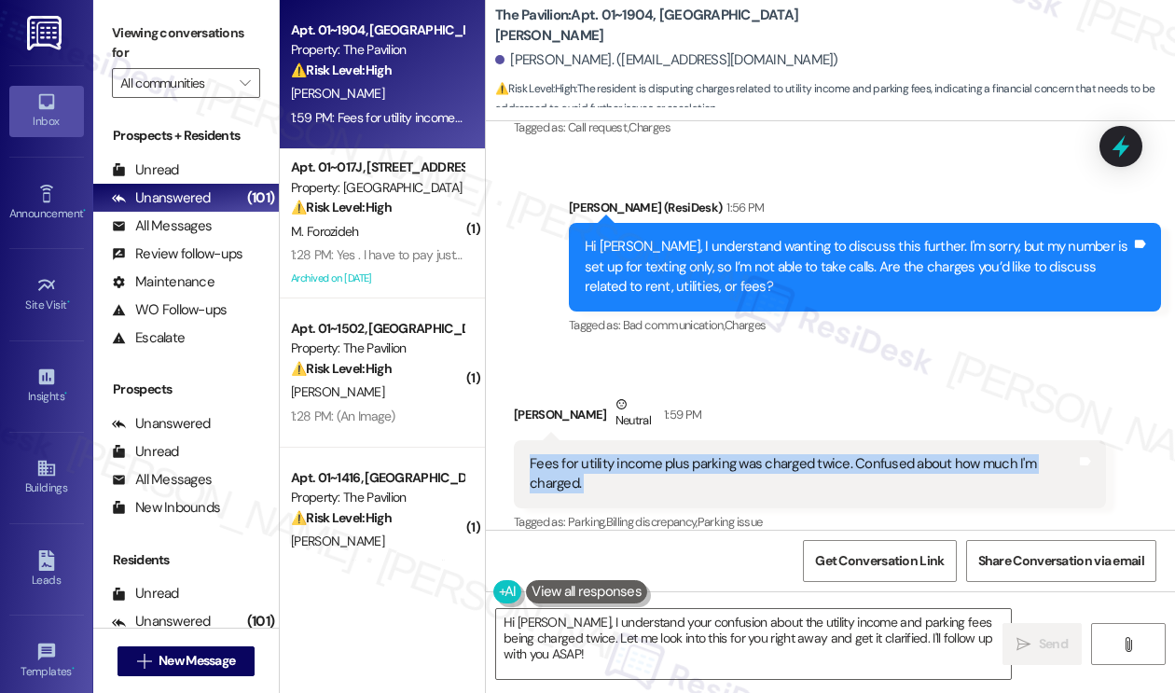
click at [788, 454] on div "Fees for utility income plus parking was charged twice. Confused about how much…" at bounding box center [802, 474] width 546 height 40
click at [656, 625] on textarea "Hi Eric, I understand your confusion about the utility income and parking fees …" at bounding box center [753, 644] width 515 height 70
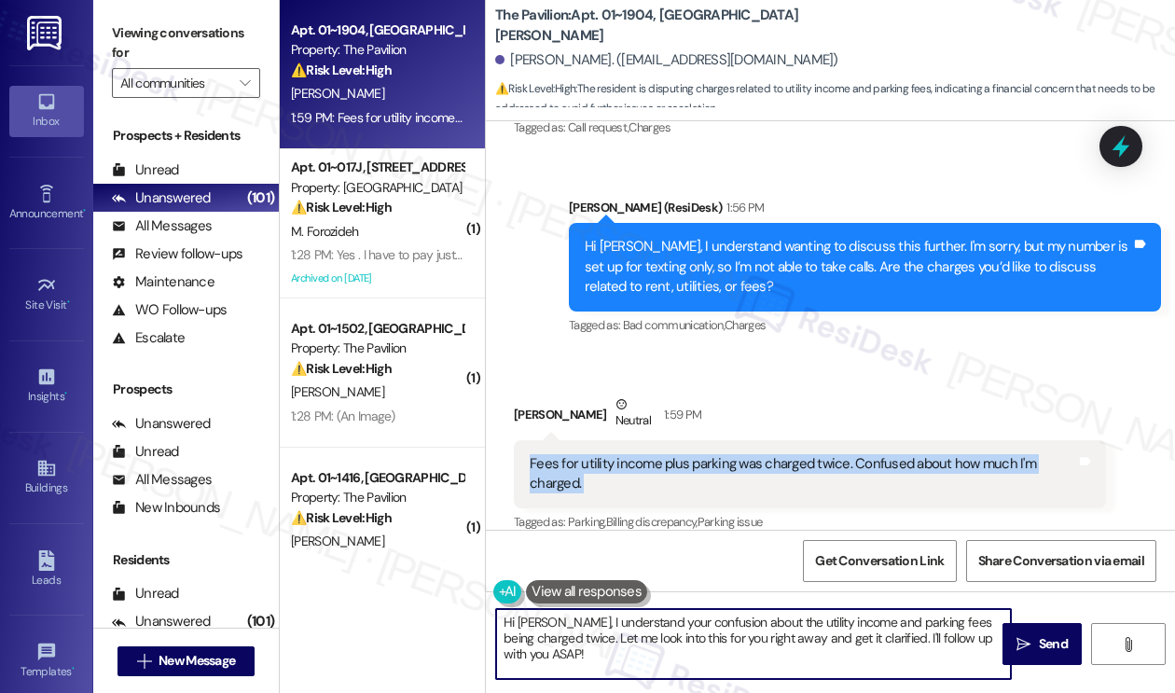
click at [656, 625] on textarea "Hi Eric, I understand your confusion about the utility income and parking fees …" at bounding box center [753, 644] width 515 height 70
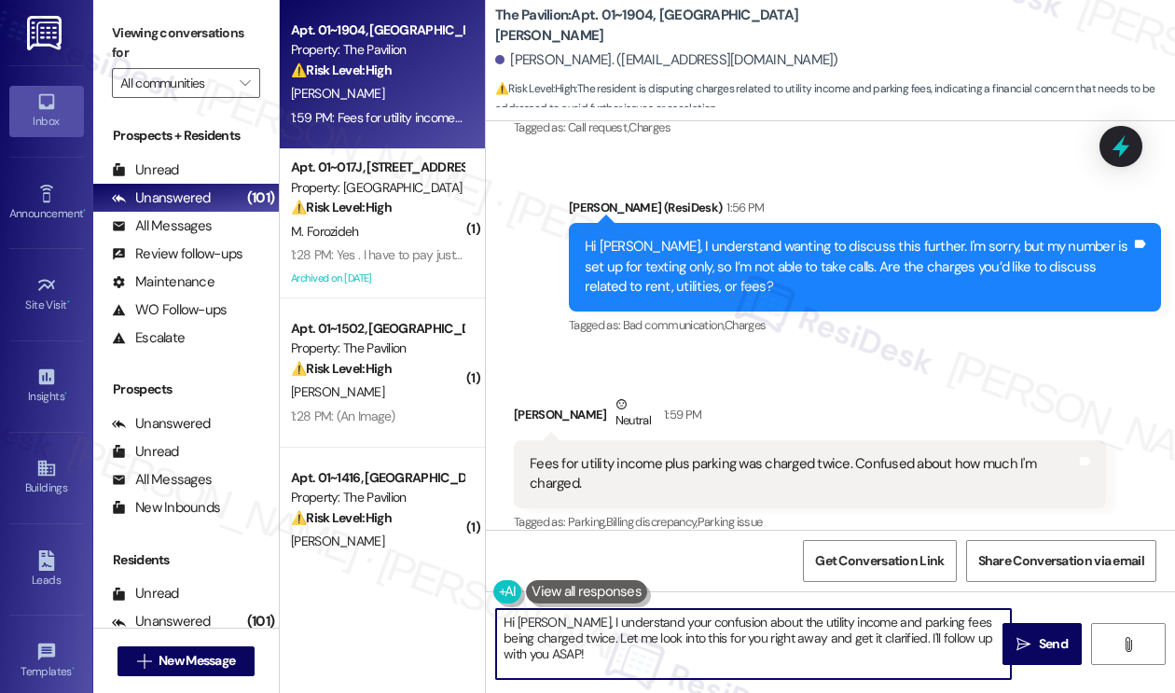
click at [656, 625] on textarea "Hi Eric, I understand your confusion about the utility income and parking fees …" at bounding box center [753, 644] width 515 height 70
click at [817, 632] on textarea "Hi Eric, I understand your confusion about the utility income and parking fees …" at bounding box center [753, 644] width 515 height 70
drag, startPoint x: 573, startPoint y: 637, endPoint x: 995, endPoint y: 640, distance: 421.4
click at [995, 640] on textarea "Hi Eric, I understand your confusion about the utility income and parking fees …" at bounding box center [753, 644] width 515 height 70
type textarea "Hi Eric, I understand your confusion about the utility income and parking fees …"
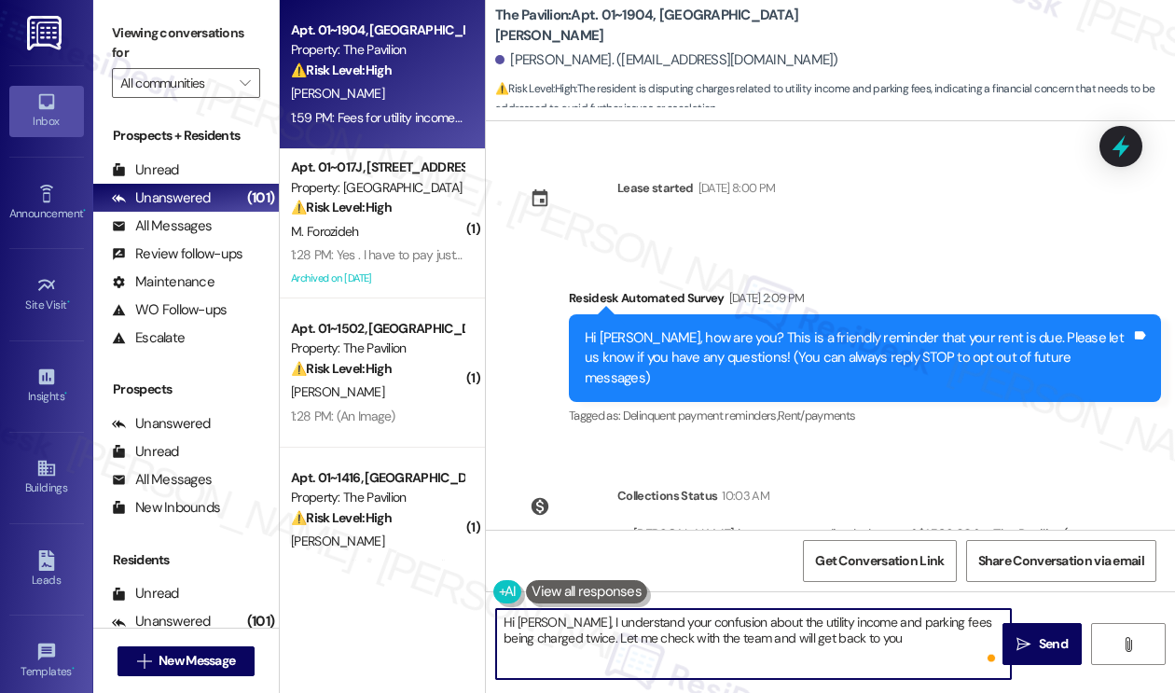
scroll to position [854, 0]
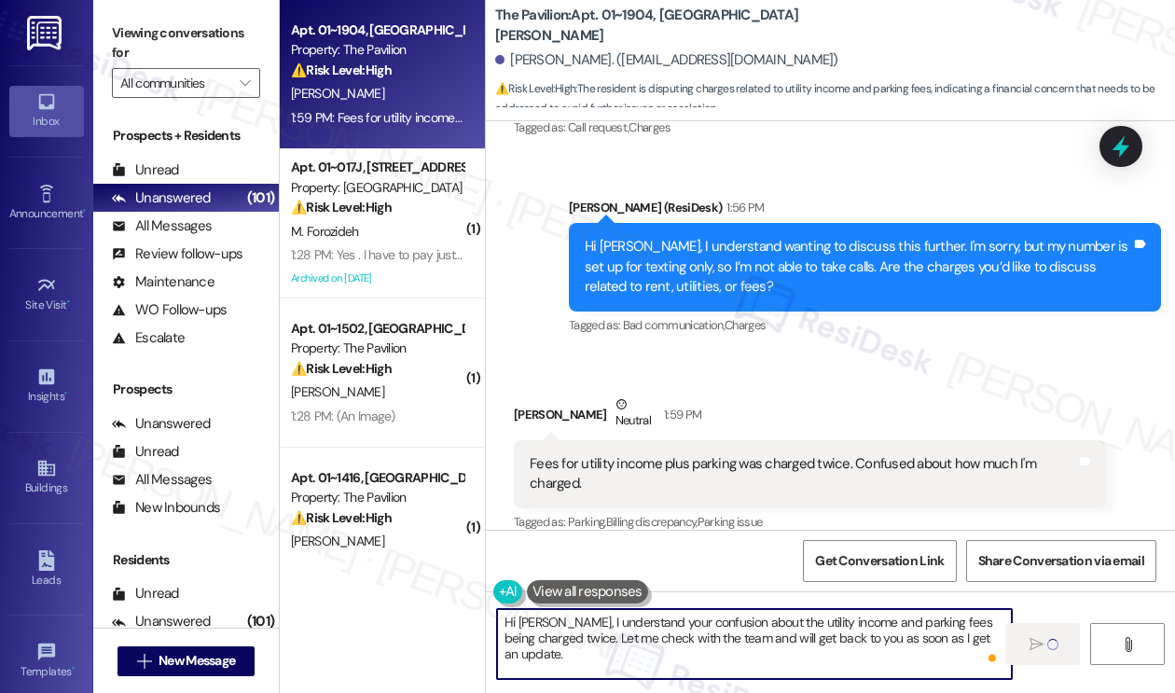
type textarea "Hi [PERSON_NAME], I understand your confusion about the utility income and park…"
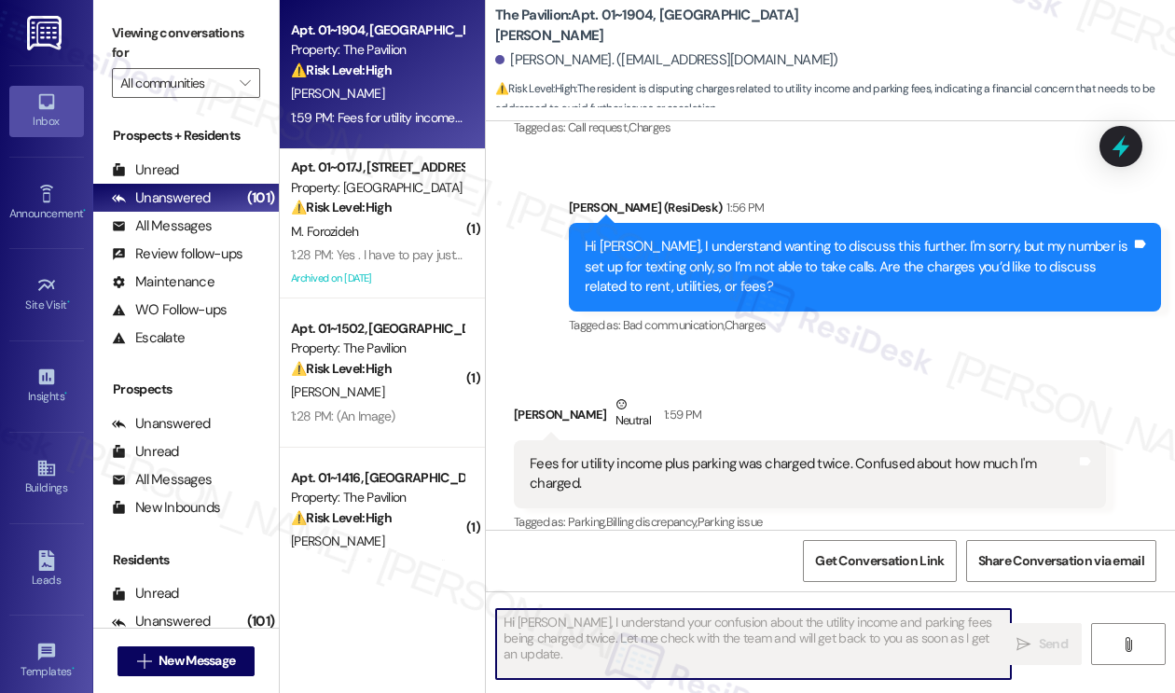
scroll to position [1004, 0]
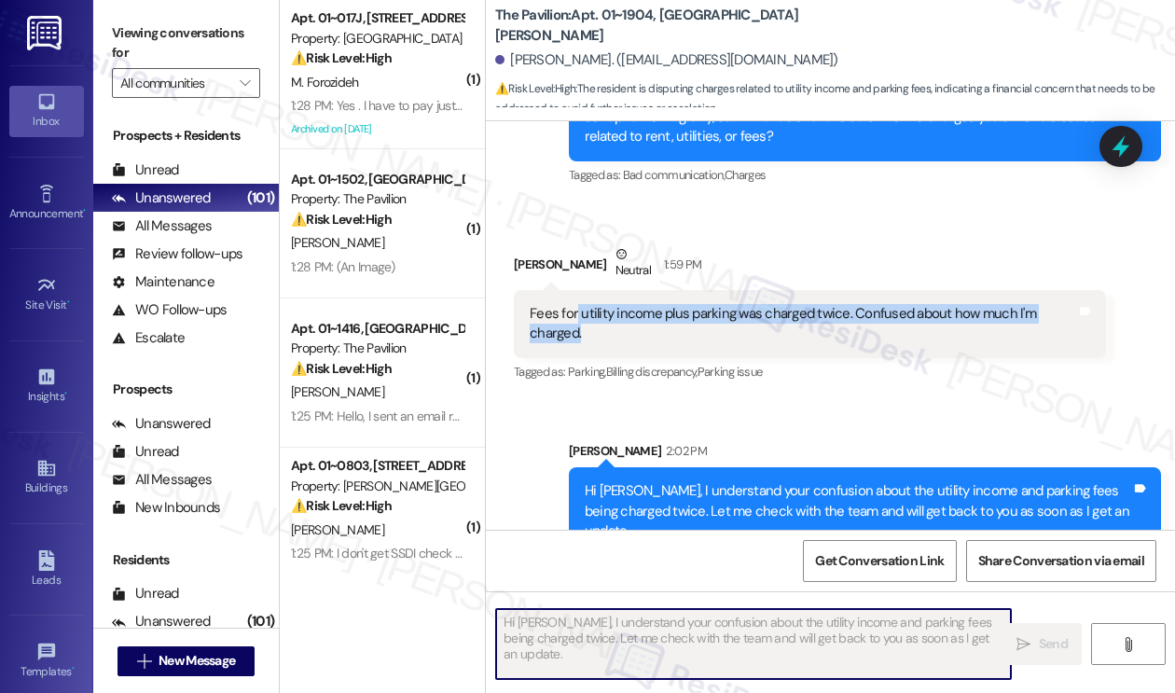
drag, startPoint x: 576, startPoint y: 292, endPoint x: 653, endPoint y: 306, distance: 78.6
click at [653, 306] on div "Fees for utility income plus parking was charged twice. Confused about how much…" at bounding box center [802, 324] width 546 height 40
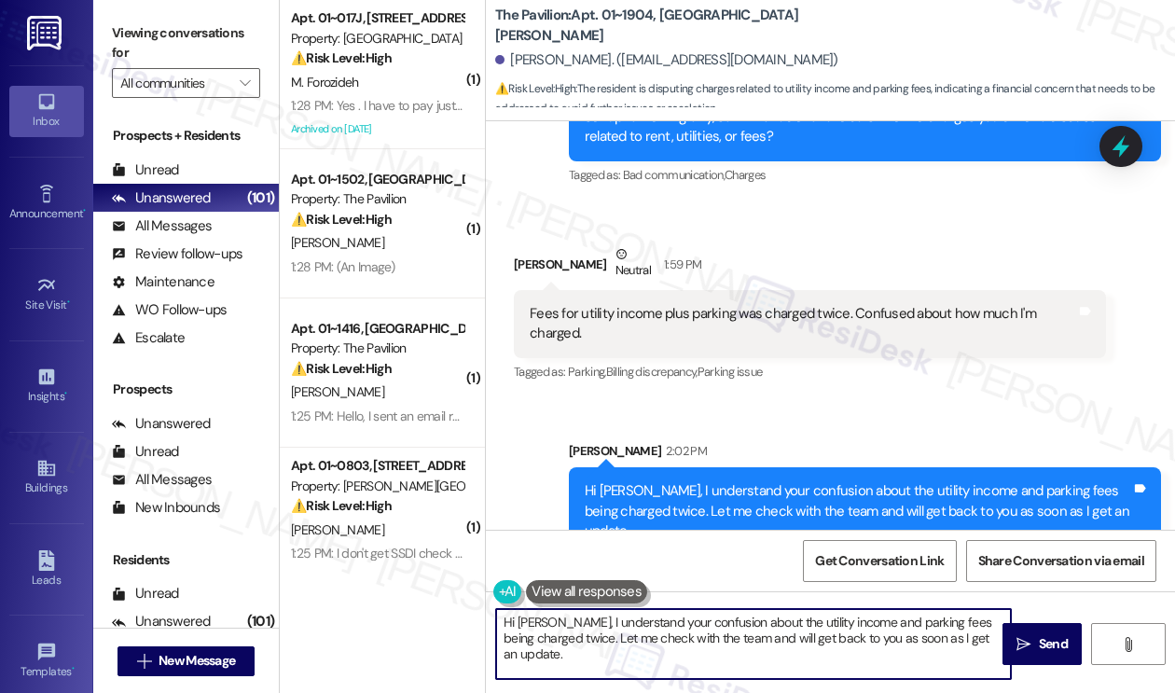
click at [981, 252] on div "[PERSON_NAME] Neutral 1:59 PM" at bounding box center [810, 267] width 592 height 46
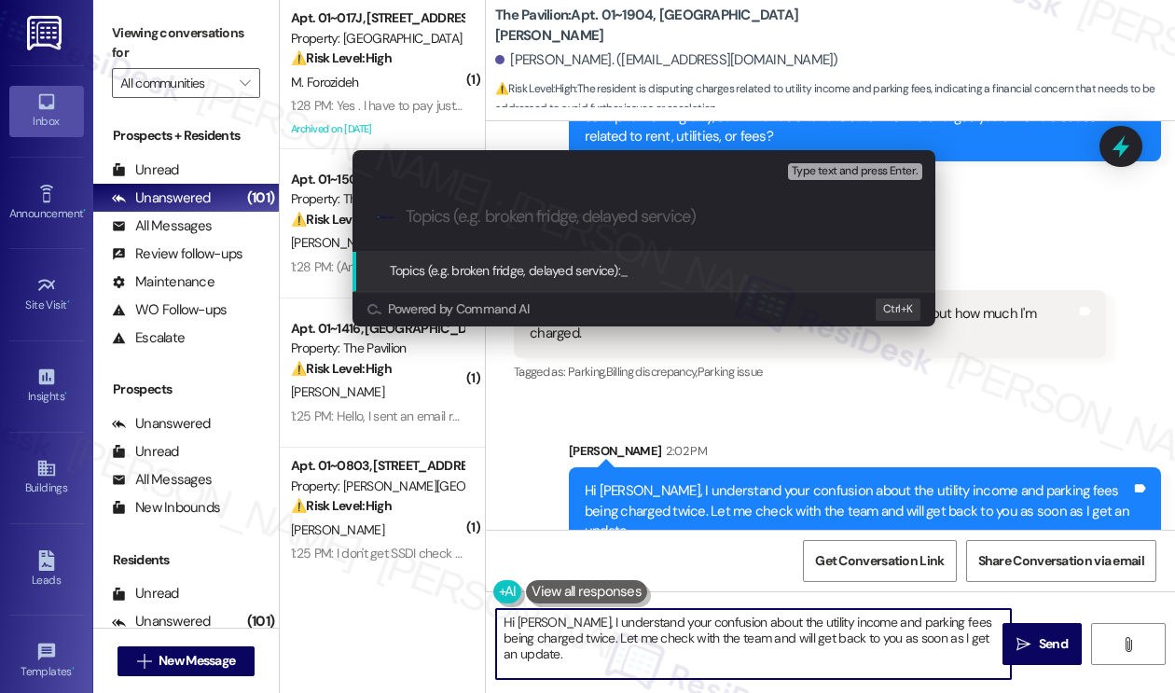
type input "A"
type input "O"
type input "a"
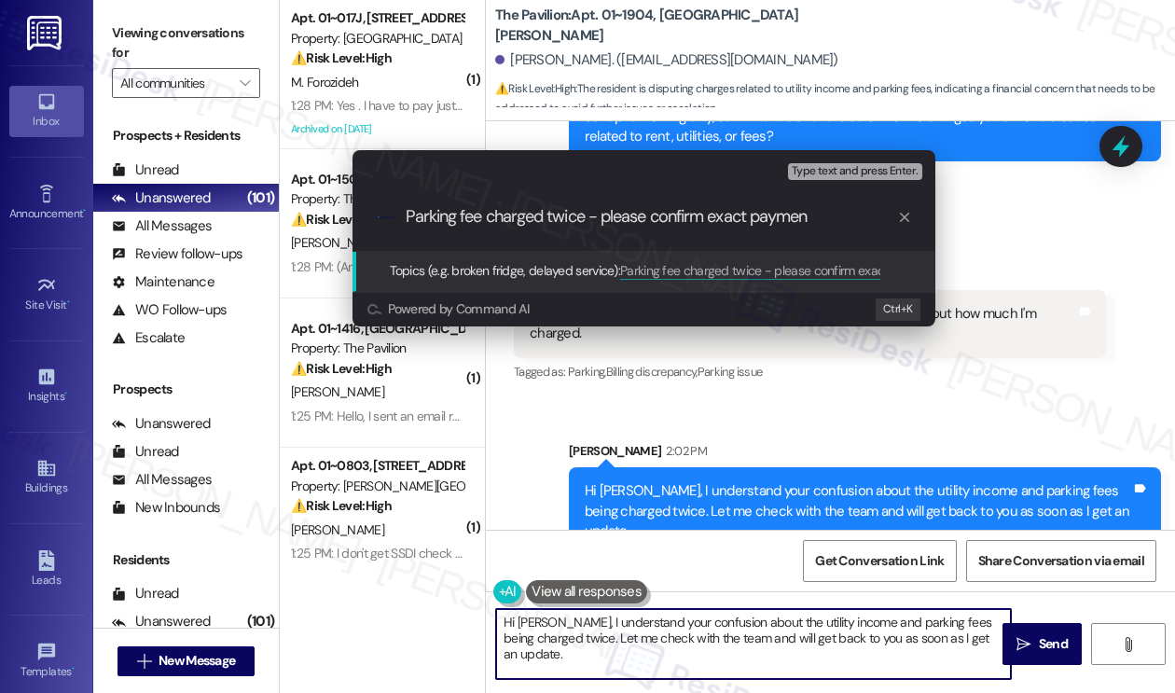
type input "Parking fee charged twice - please confirm exact payment"
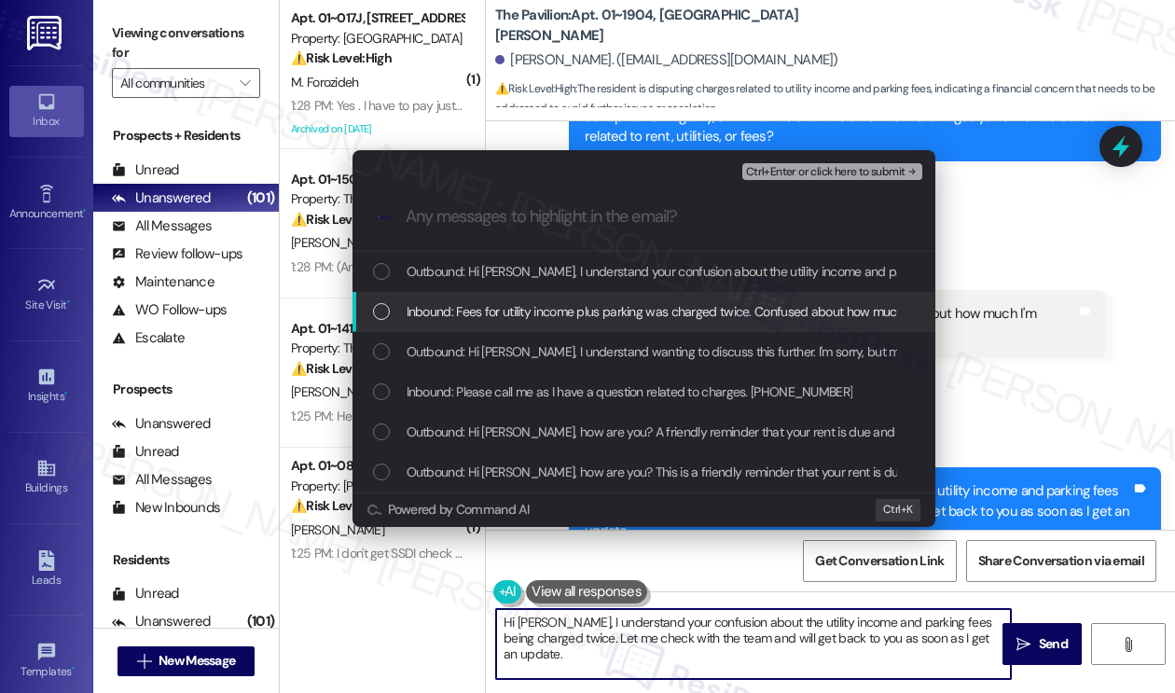
click at [802, 302] on span "Inbound: Fees for utility income plus parking was charged twice. Confused about…" at bounding box center [688, 311] width 565 height 21
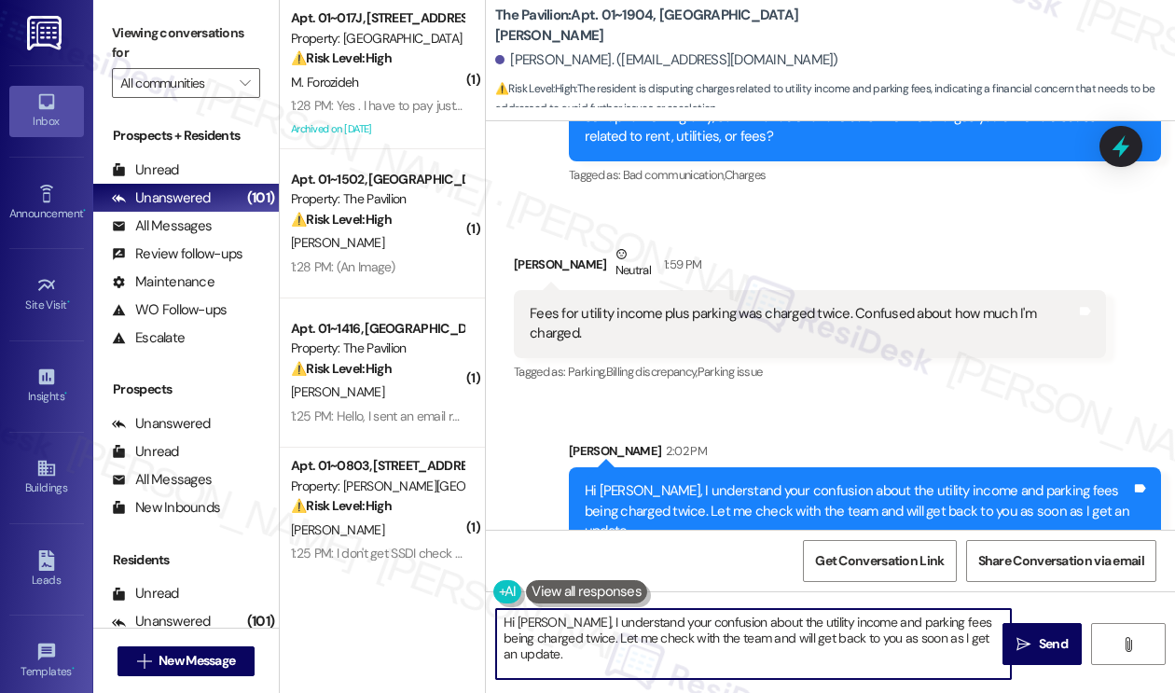
scroll to position [854, 0]
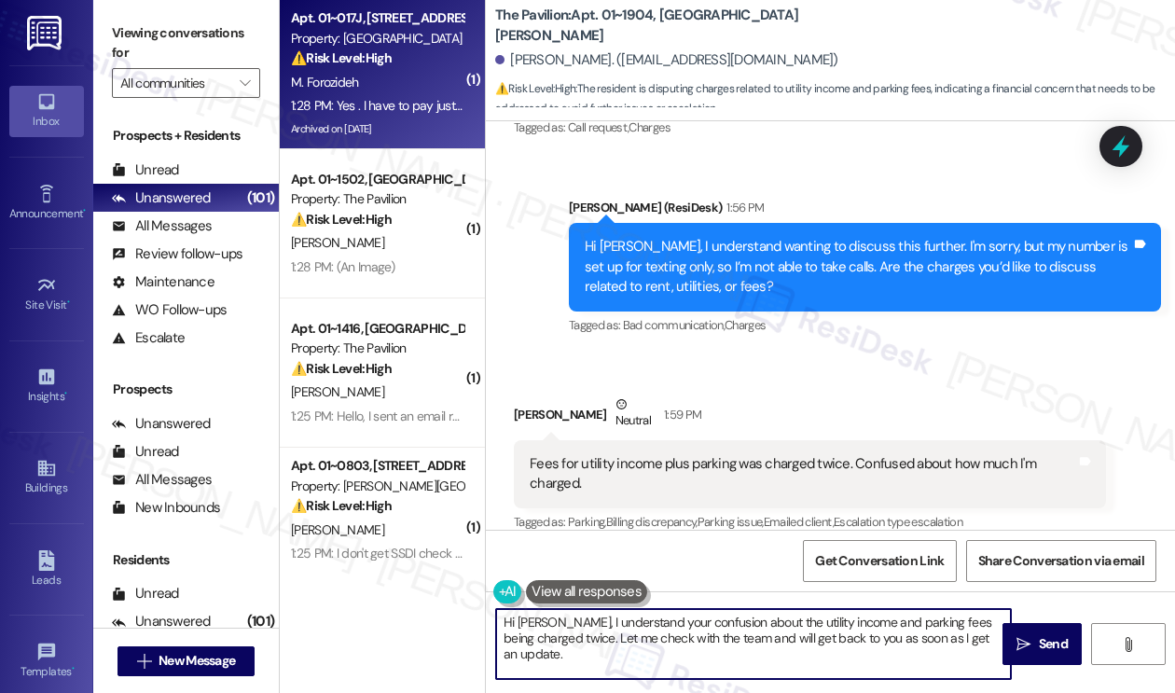
click at [411, 100] on div "1:28 PM: Yes . I have to pay just around 230 $ for last month ,and 437$for this…" at bounding box center [863, 105] width 1145 height 17
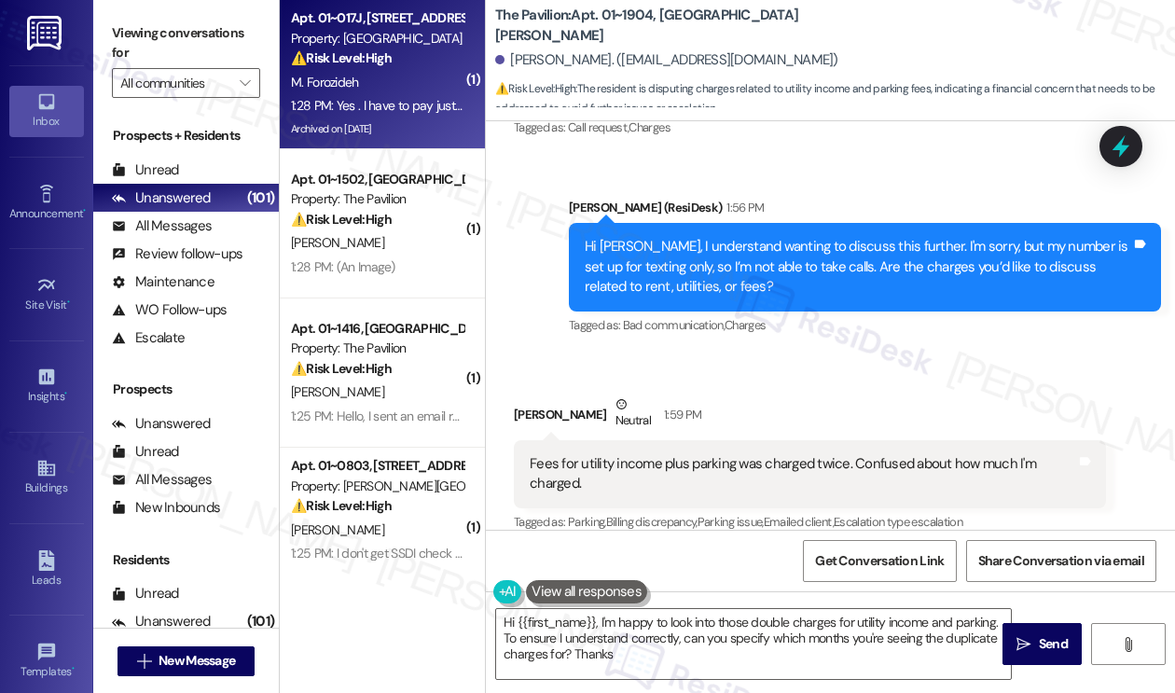
type textarea "Hi {{first_name}}, I'm happy to look into those double charges for utility inco…"
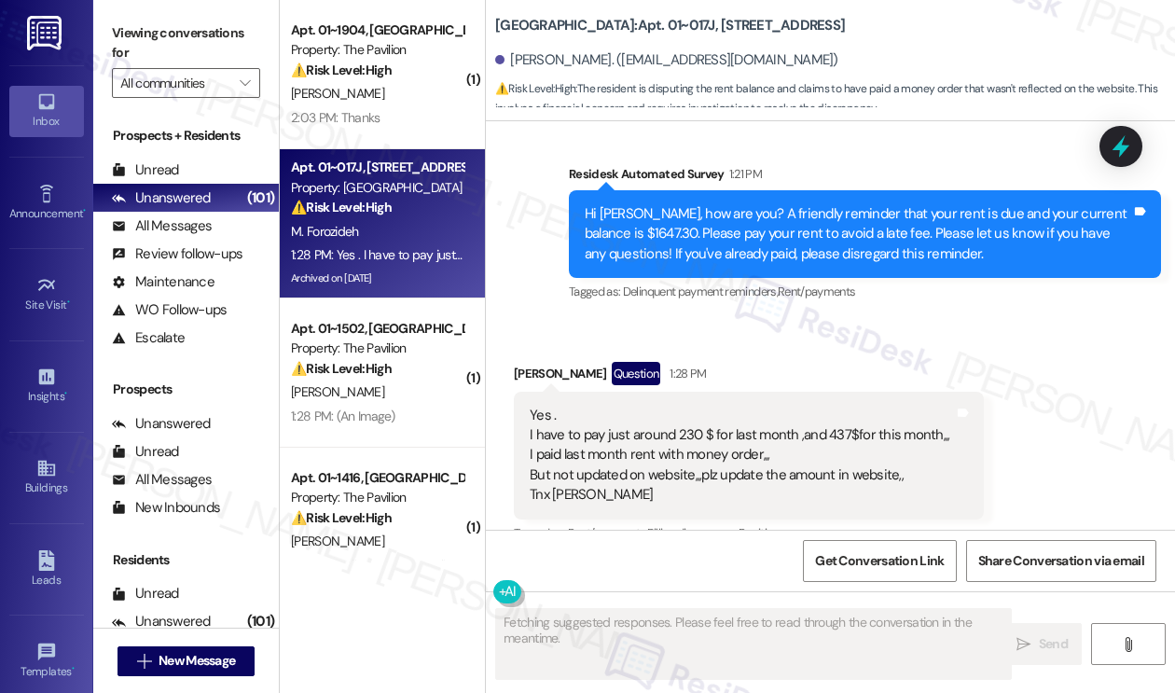
scroll to position [30349, 0]
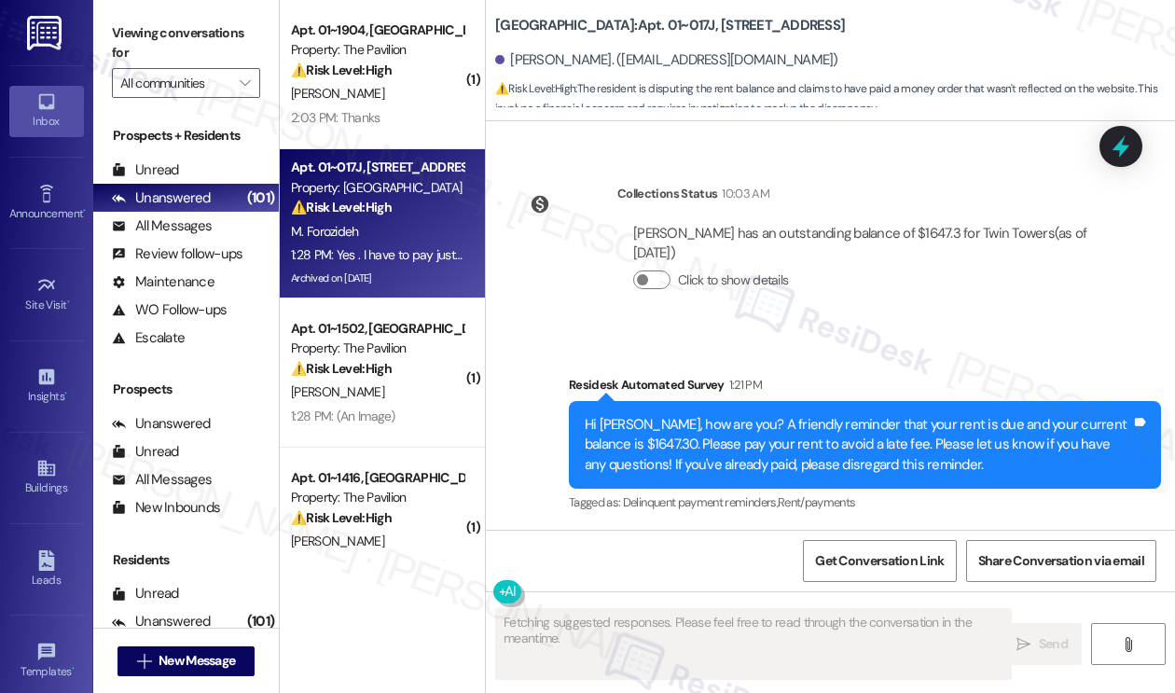
click at [606, 616] on div "Yes . I have to pay just around 230 $ for last month ,and 437$for this month,,,…" at bounding box center [738, 666] width 419 height 100
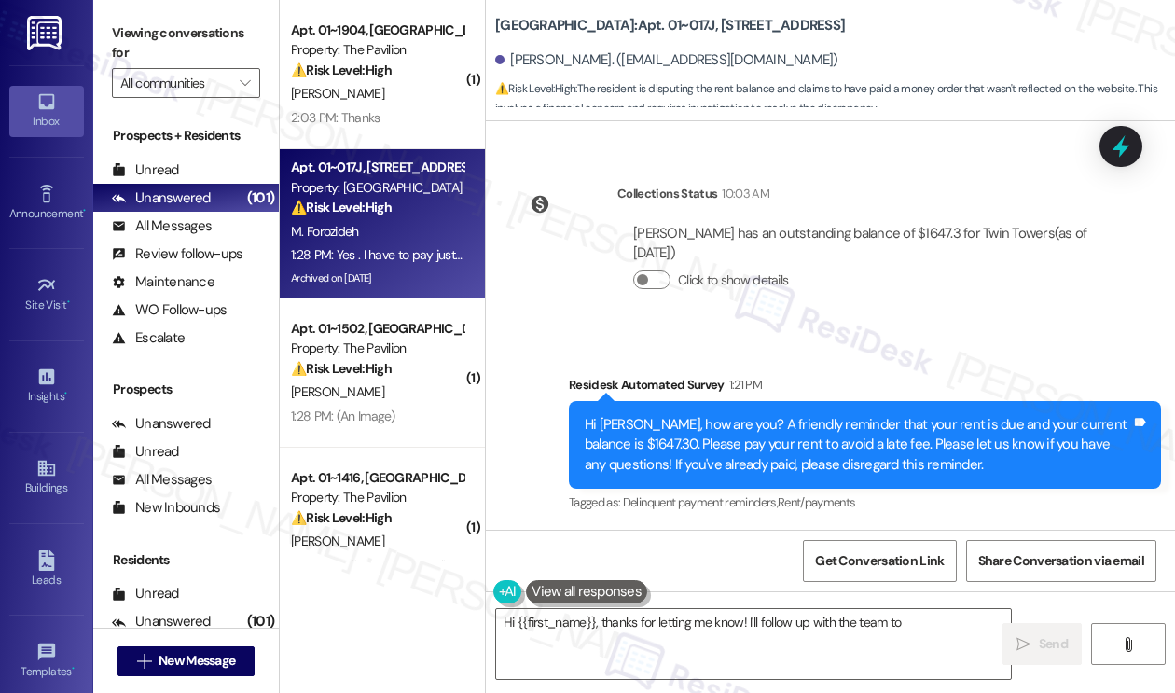
click at [606, 616] on div "Yes . I have to pay just around 230 $ for last month ,and 437$for this month,,,…" at bounding box center [738, 666] width 419 height 100
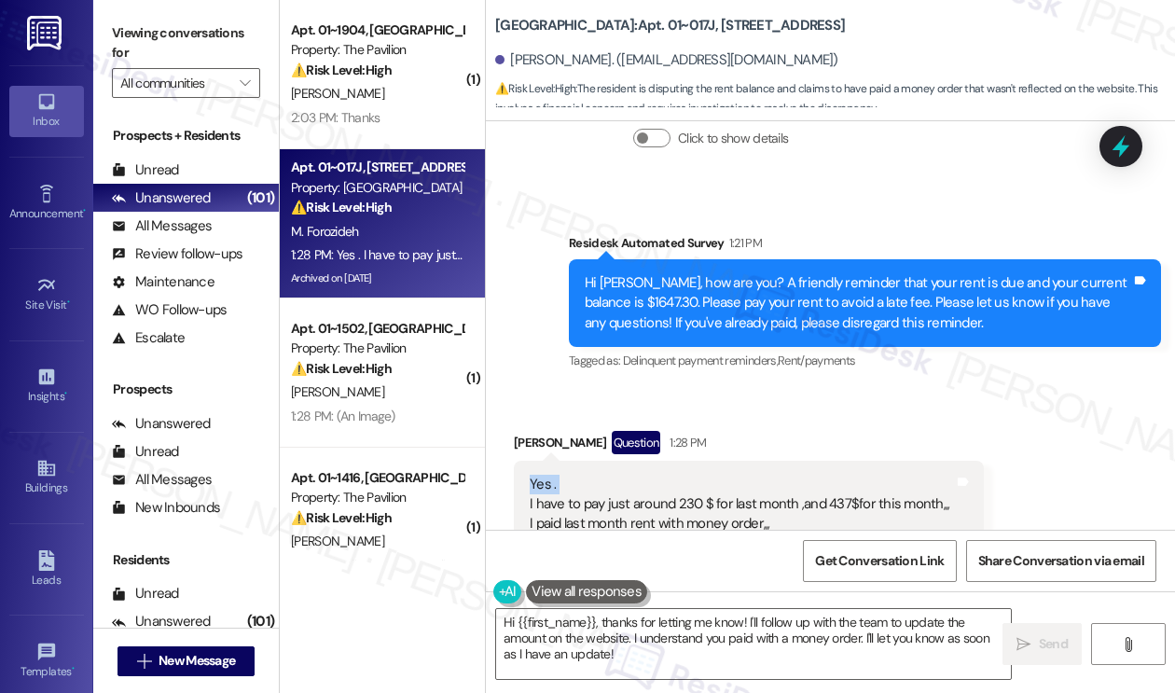
scroll to position [30628, 0]
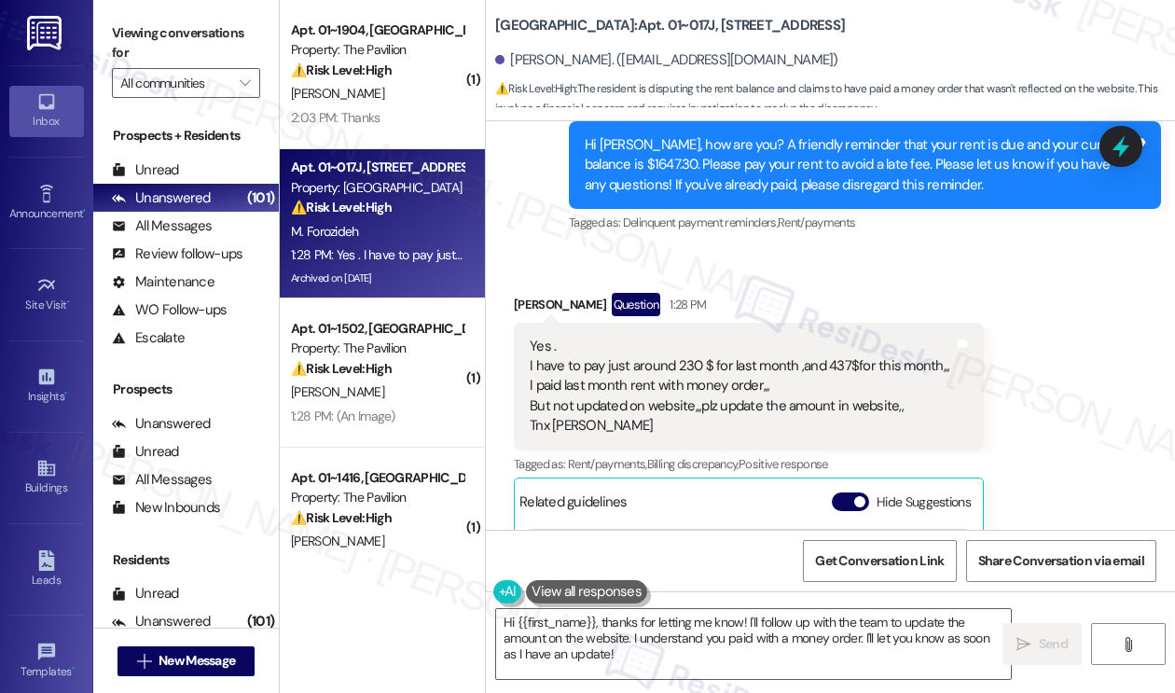
click at [667, 337] on div "Yes . I have to pay just around 230 $ for last month ,and 437$for this month,,,…" at bounding box center [738, 387] width 419 height 100
click at [746, 337] on div "Yes . I have to pay just around 230 $ for last month ,and 437$for this month,,,…" at bounding box center [738, 387] width 419 height 100
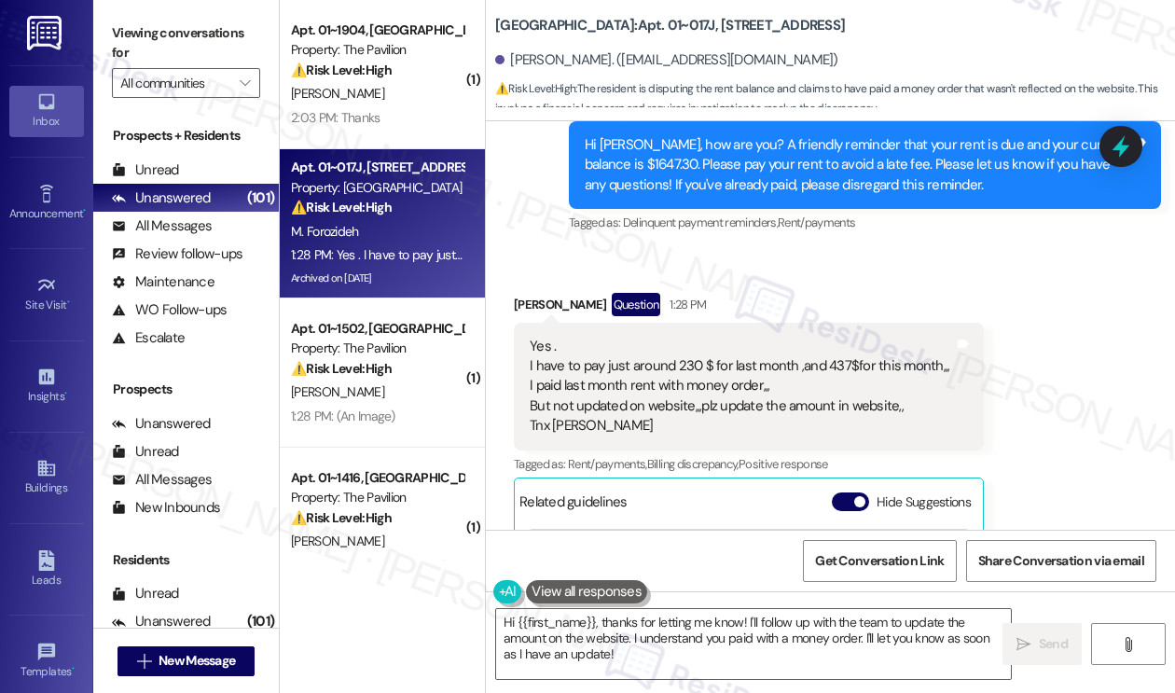
click at [716, 337] on div "Yes . I have to pay just around 230 $ for last month ,and 437$for this month,,,…" at bounding box center [738, 387] width 419 height 100
click at [593, 337] on div "Yes . I have to pay just around 230 $ for last month ,and 437$for this month,,,…" at bounding box center [738, 387] width 419 height 100
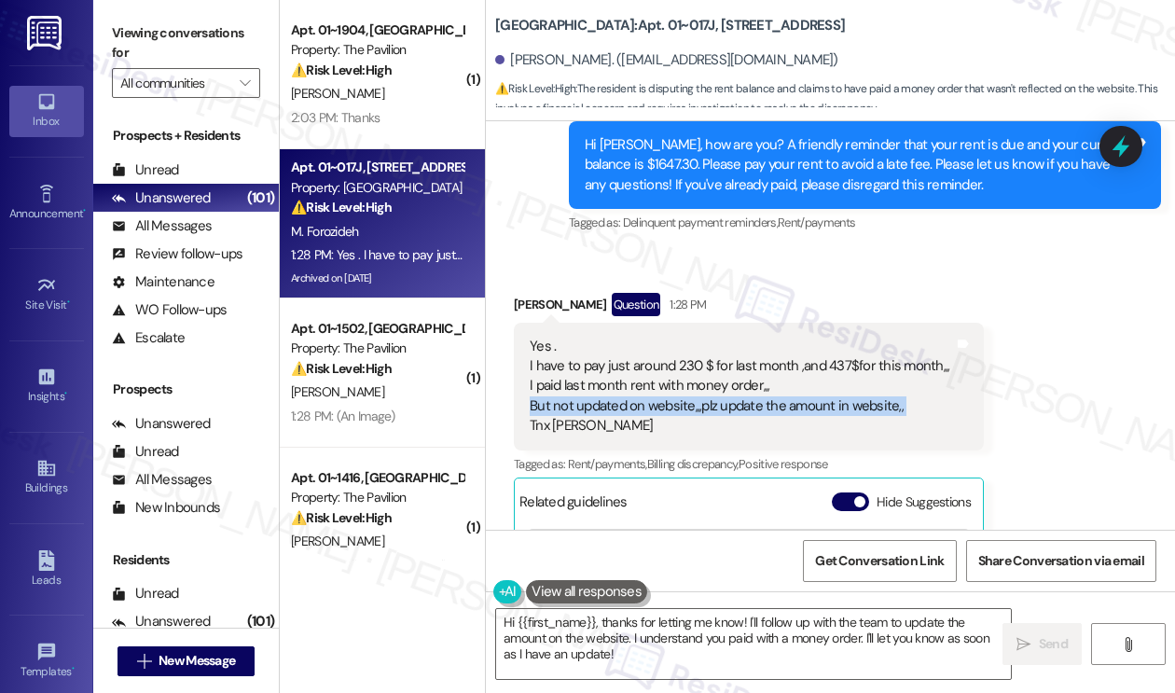
click at [593, 337] on div "Yes . I have to pay just around 230 $ for last month ,and 437$for this month,,,…" at bounding box center [738, 387] width 419 height 100
click at [705, 337] on div "Yes . I have to pay just around 230 $ for last month ,and 437$for this month,,,…" at bounding box center [738, 387] width 419 height 100
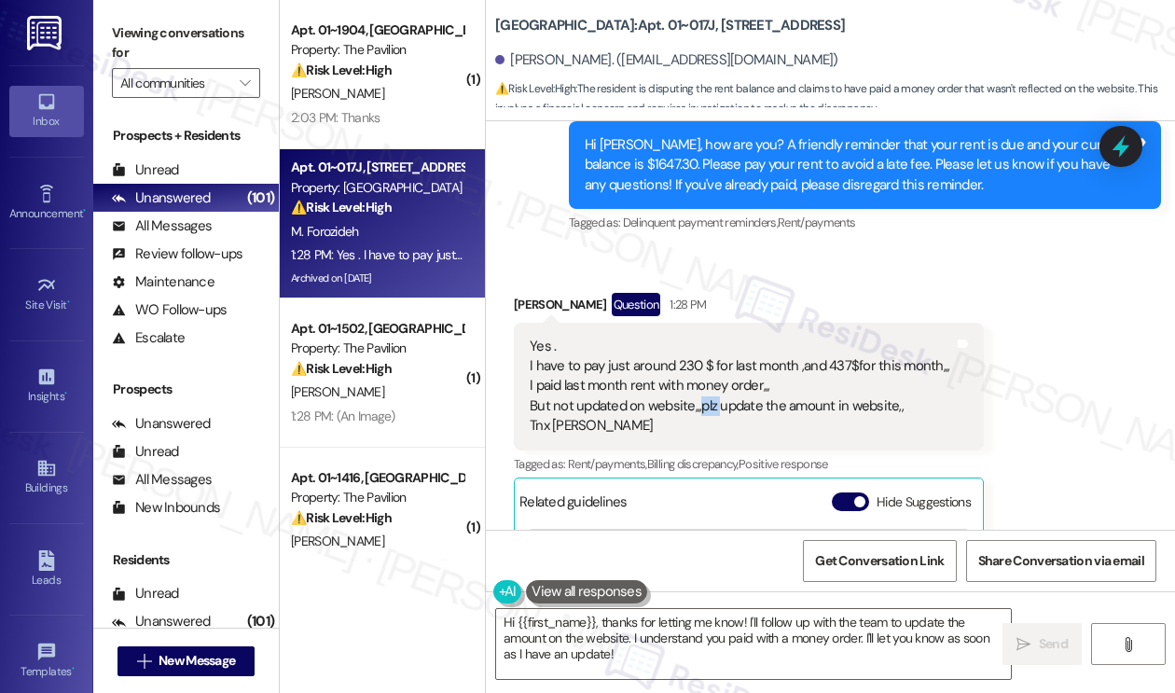
click at [705, 337] on div "Yes . I have to pay just around 230 $ for last month ,and 437$for this month,,,…" at bounding box center [738, 387] width 419 height 100
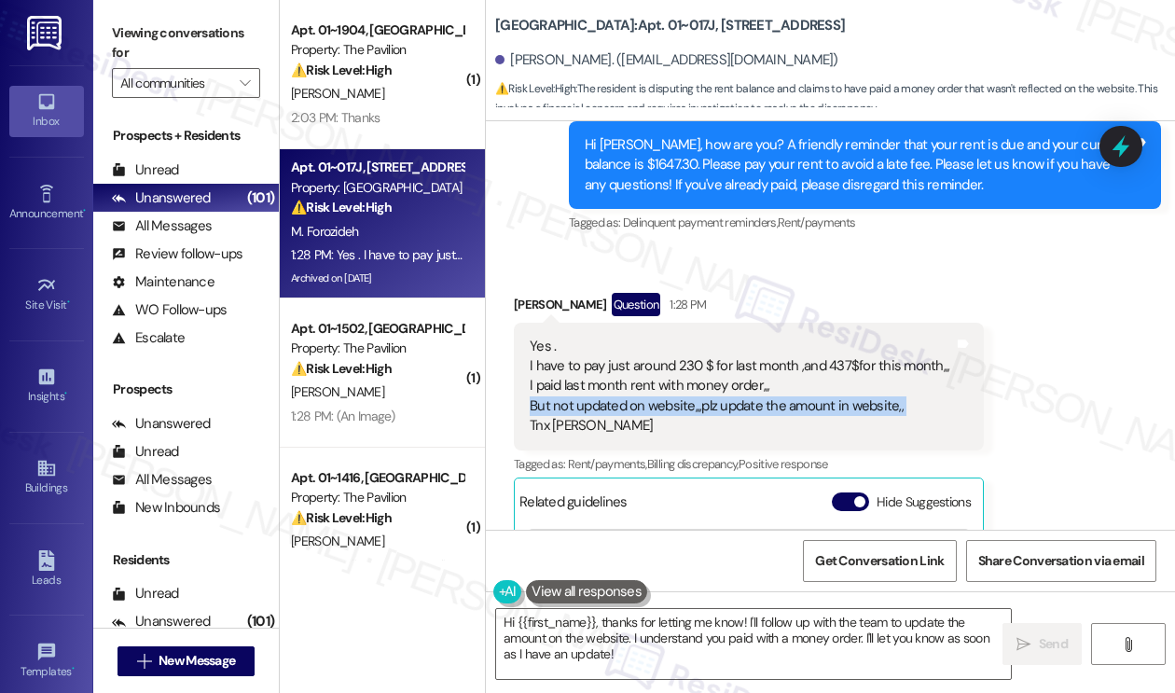
click at [705, 337] on div "Yes . I have to pay just around 230 $ for last month ,and 437$for this month,,,…" at bounding box center [738, 387] width 419 height 100
click at [846, 492] on button "Hide Suggestions" at bounding box center [849, 501] width 37 height 19
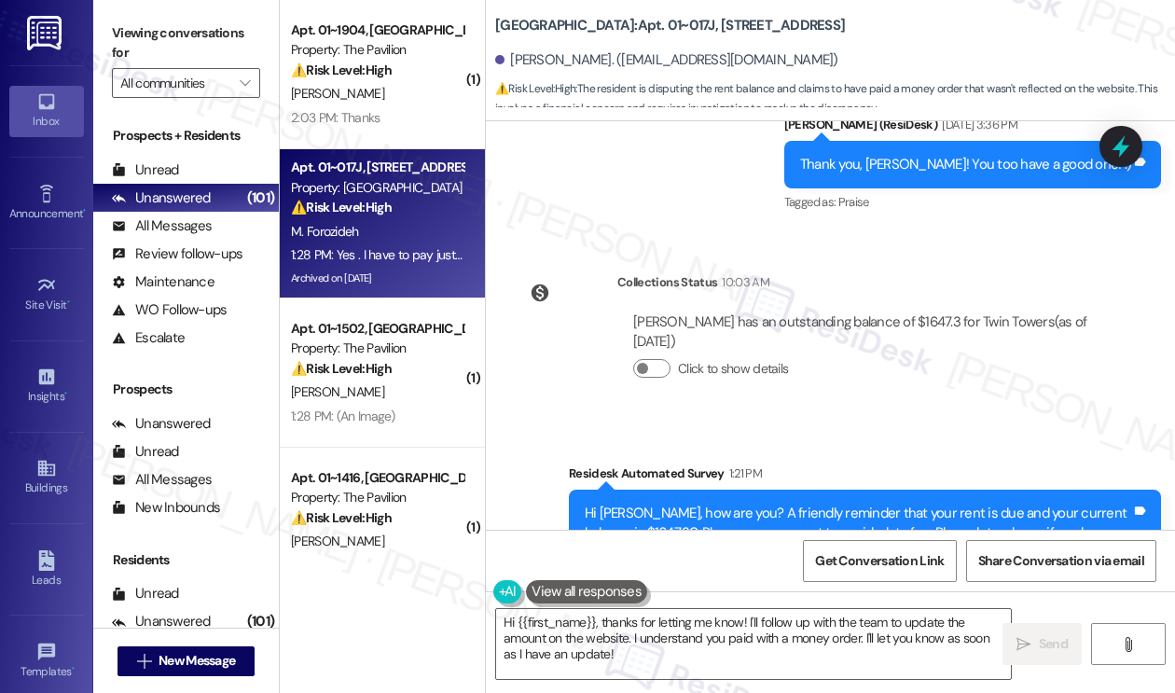
scroll to position [30258, 0]
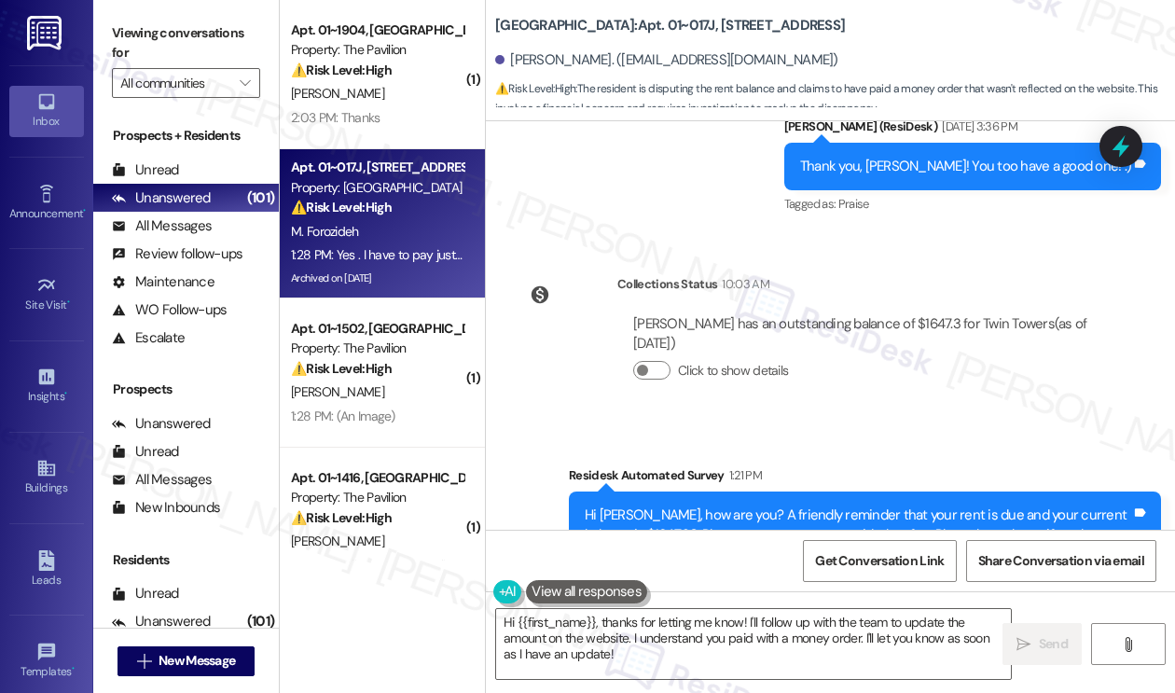
click at [712, 491] on div "Hi Maryam, how are you? A friendly reminder that your rent is due and your curr…" at bounding box center [865, 535] width 592 height 88
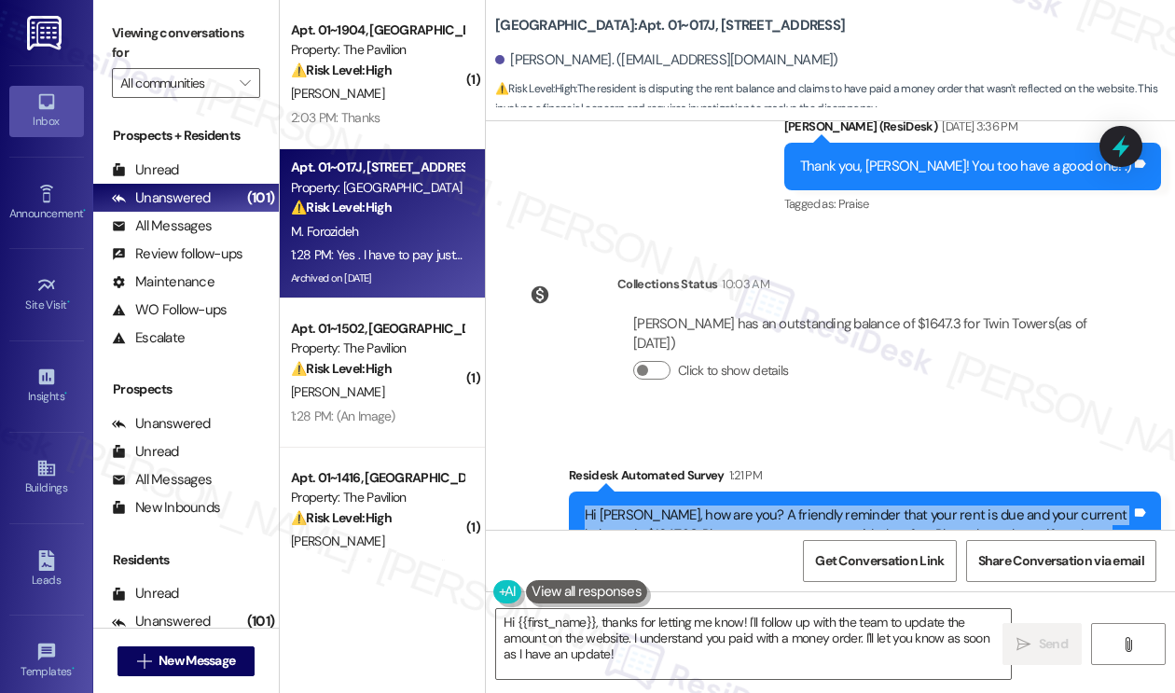
click at [712, 491] on div "Hi Maryam, how are you? A friendly reminder that your rent is due and your curr…" at bounding box center [865, 535] width 592 height 88
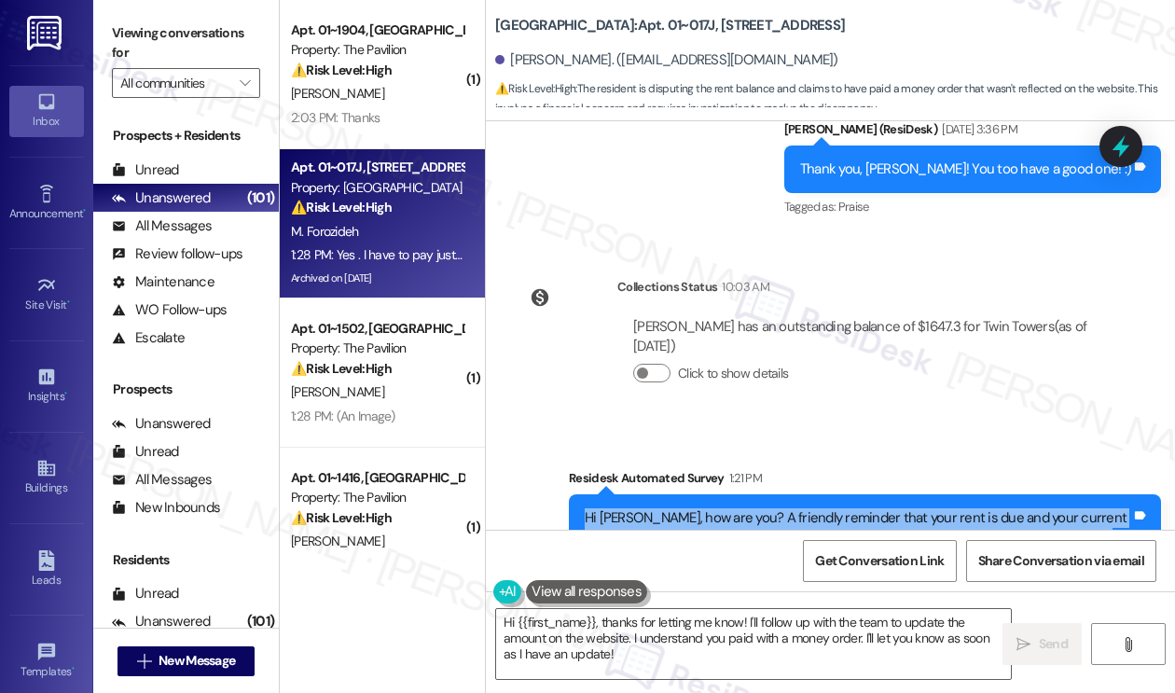
scroll to position [30351, 0]
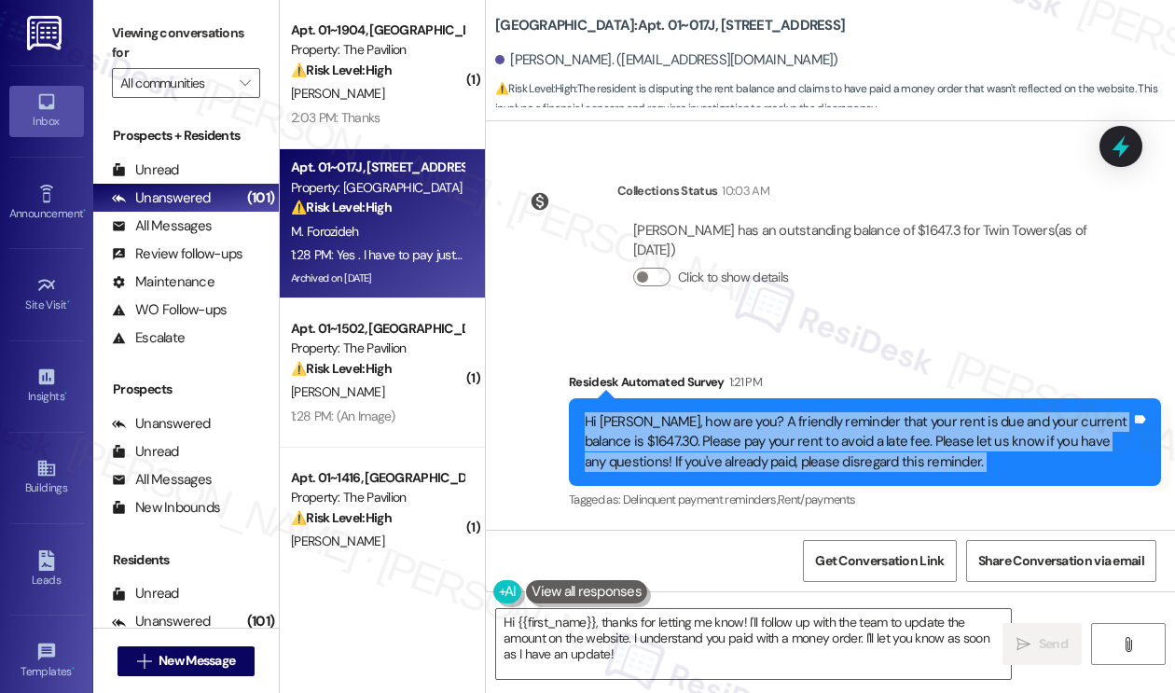
click at [901, 412] on div "Hi Maryam, how are you? A friendly reminder that your rent is due and your curr…" at bounding box center [857, 442] width 546 height 60
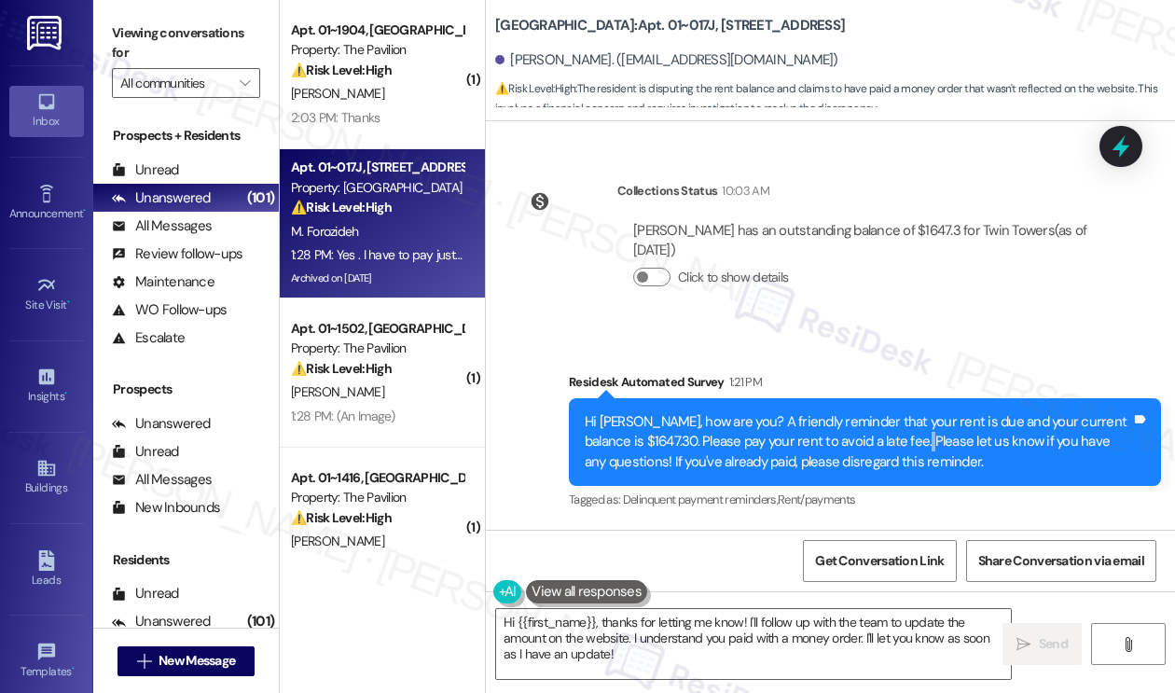
click at [901, 412] on div "Hi Maryam, how are you? A friendly reminder that your rent is due and your curr…" at bounding box center [857, 442] width 546 height 60
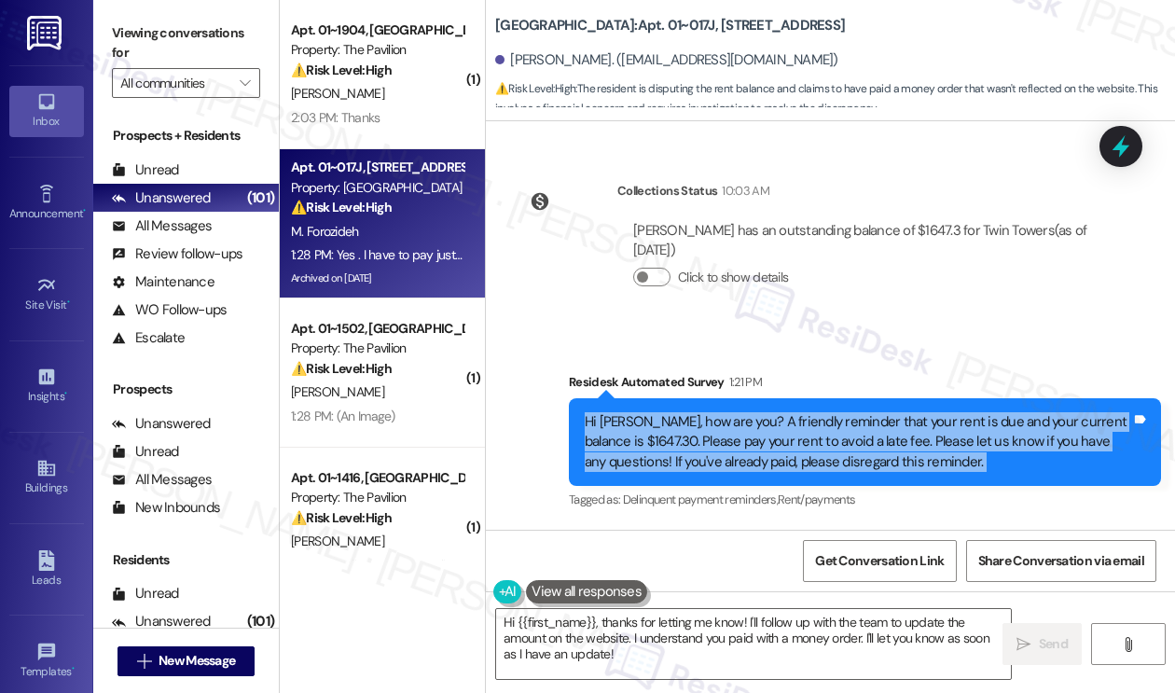
click at [899, 412] on div "Hi Maryam, how are you? A friendly reminder that your rent is due and your curr…" at bounding box center [857, 442] width 546 height 60
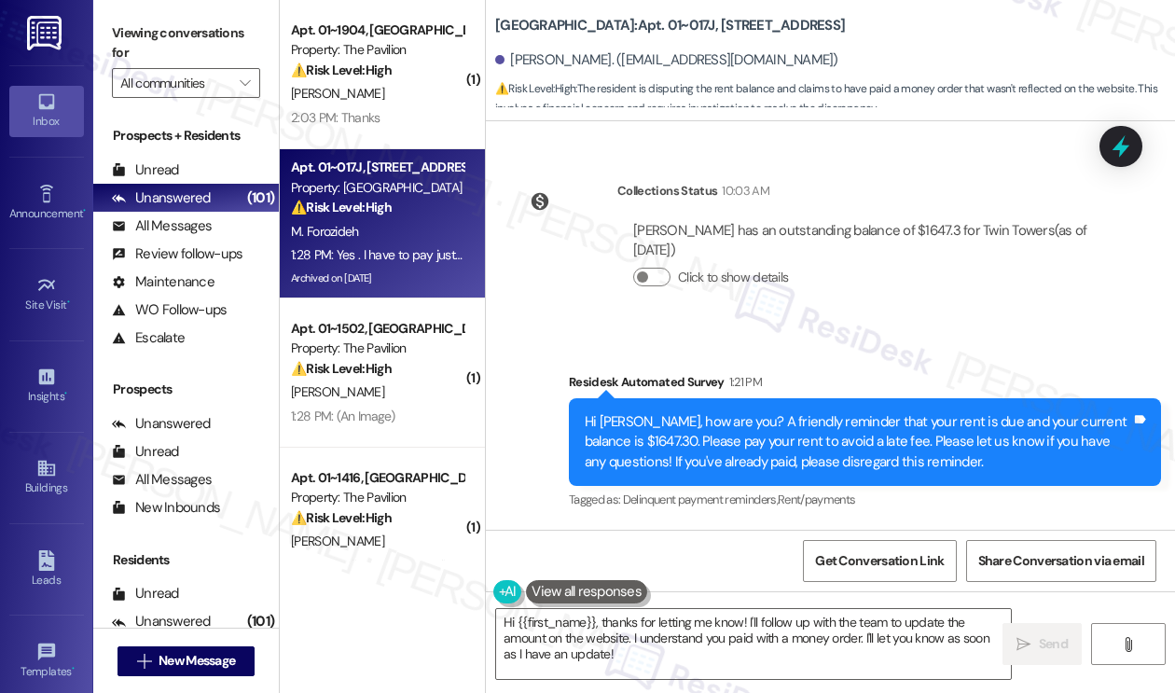
click at [631, 613] on div "Yes . I have to pay just around 230 $ for last month ,and 437$for this month,,,…" at bounding box center [738, 663] width 419 height 100
click at [630, 613] on div "Yes . I have to pay just around 230 $ for last month ,and 437$for this month,,,…" at bounding box center [738, 663] width 419 height 100
click at [611, 613] on div "Yes . I have to pay just around 230 $ for last month ,and 437$for this month,,,…" at bounding box center [738, 663] width 419 height 100
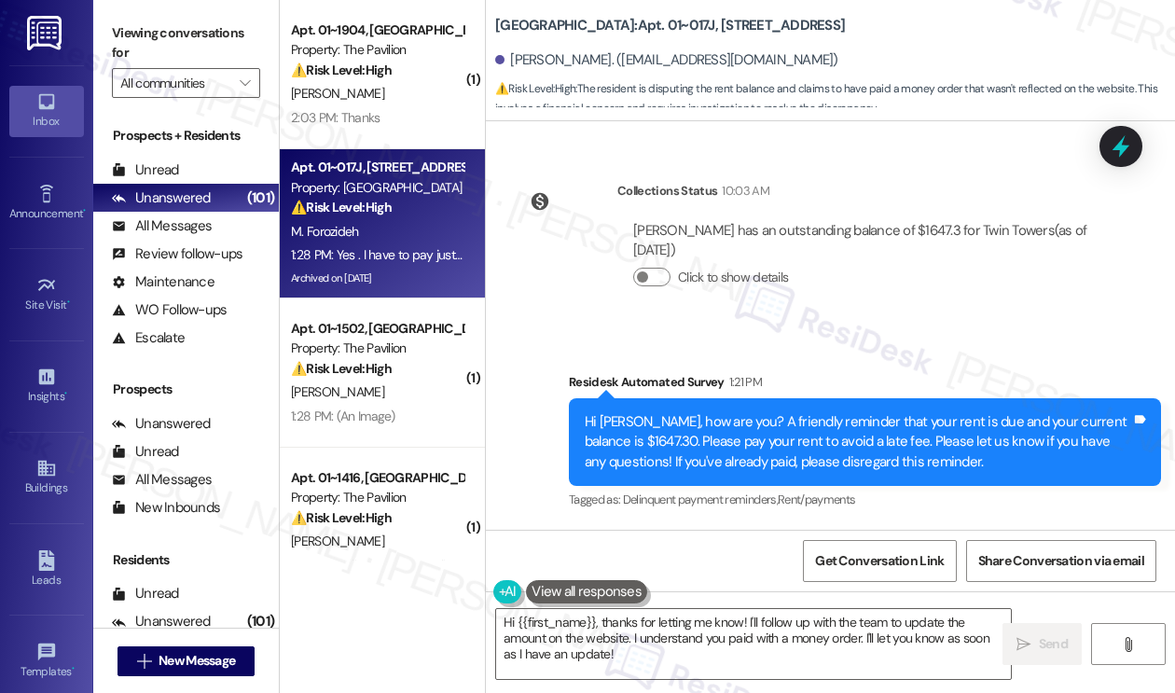
click at [611, 613] on div "Yes . I have to pay just around 230 $ for last month ,and 437$for this month,,,…" at bounding box center [738, 663] width 419 height 100
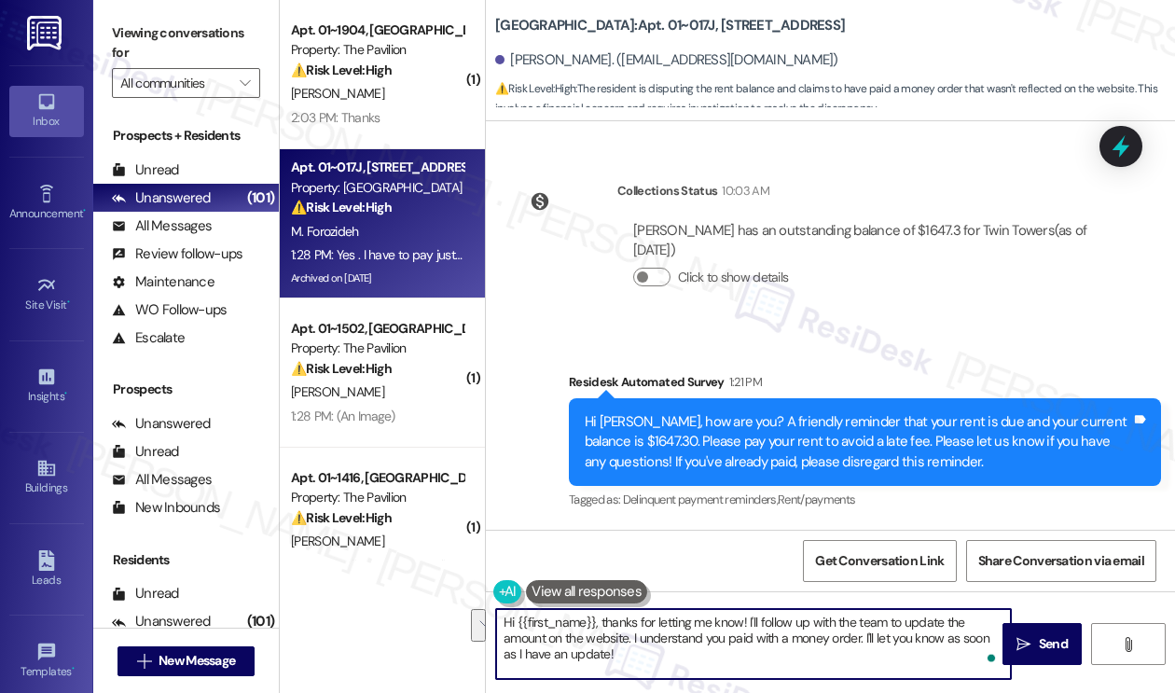
drag, startPoint x: 635, startPoint y: 652, endPoint x: 862, endPoint y: 633, distance: 228.2
click at [862, 633] on textarea "Hi {{first_name}}, thanks for letting me know! I'll follow up with the team to …" at bounding box center [753, 644] width 515 height 70
click at [721, 644] on textarea "Hi {{first_name}}, thanks for letting me know! I'll follow up with the team to …" at bounding box center [753, 644] width 515 height 70
click at [735, 625] on textarea "Hi {{first_name}}, thanks for letting me know! I'll follow up with the team to …" at bounding box center [753, 644] width 515 height 70
drag, startPoint x: 725, startPoint y: 637, endPoint x: 628, endPoint y: 640, distance: 97.0
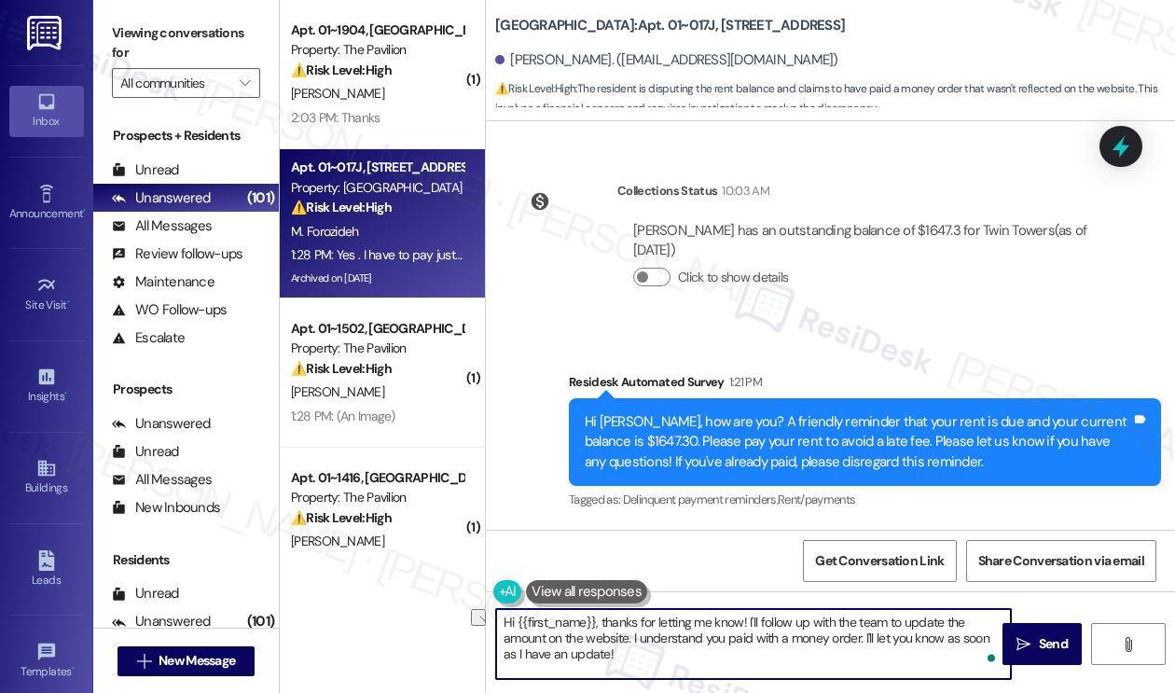
click at [628, 640] on textarea "Hi {{first_name}}, thanks for letting me know! I'll follow up with the team to …" at bounding box center [753, 644] width 515 height 70
click at [665, 641] on textarea "Hi {{first_name}}, thanks for letting me know! I'll follow up with the team to …" at bounding box center [753, 644] width 515 height 70
drag, startPoint x: 761, startPoint y: 621, endPoint x: 863, endPoint y: 639, distance: 104.1
click at [863, 639] on textarea "Hi {{first_name}}, thanks for letting me know! I'll follow up with the team to …" at bounding box center [753, 644] width 515 height 70
click at [749, 648] on textarea "Hi {{first_name}}, thanks for letting me know! I'll follow up with the team to …" at bounding box center [753, 644] width 515 height 70
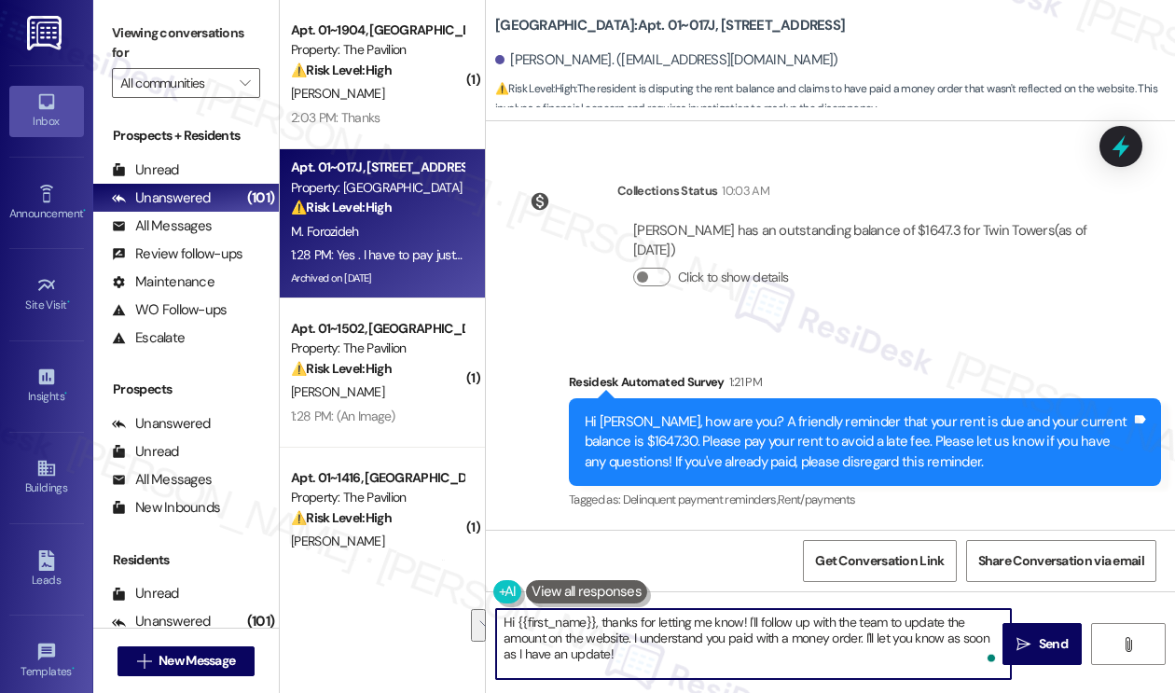
drag, startPoint x: 631, startPoint y: 635, endPoint x: 747, endPoint y: 617, distance: 116.9
click at [747, 617] on textarea "Hi {{first_name}}, thanks for letting me know! I'll follow up with the team to …" at bounding box center [753, 644] width 515 height 70
click at [973, 622] on textarea "Hi {{first_name}}, thanks for letting me know! I understand you paid with a mon…" at bounding box center [753, 644] width 515 height 70
paste textarea "I'll follow up with the team to update the amount on the website."
click at [572, 636] on textarea "Hi {{first_name}}, thanks for letting me know! I understand you paid with a mon…" at bounding box center [753, 644] width 515 height 70
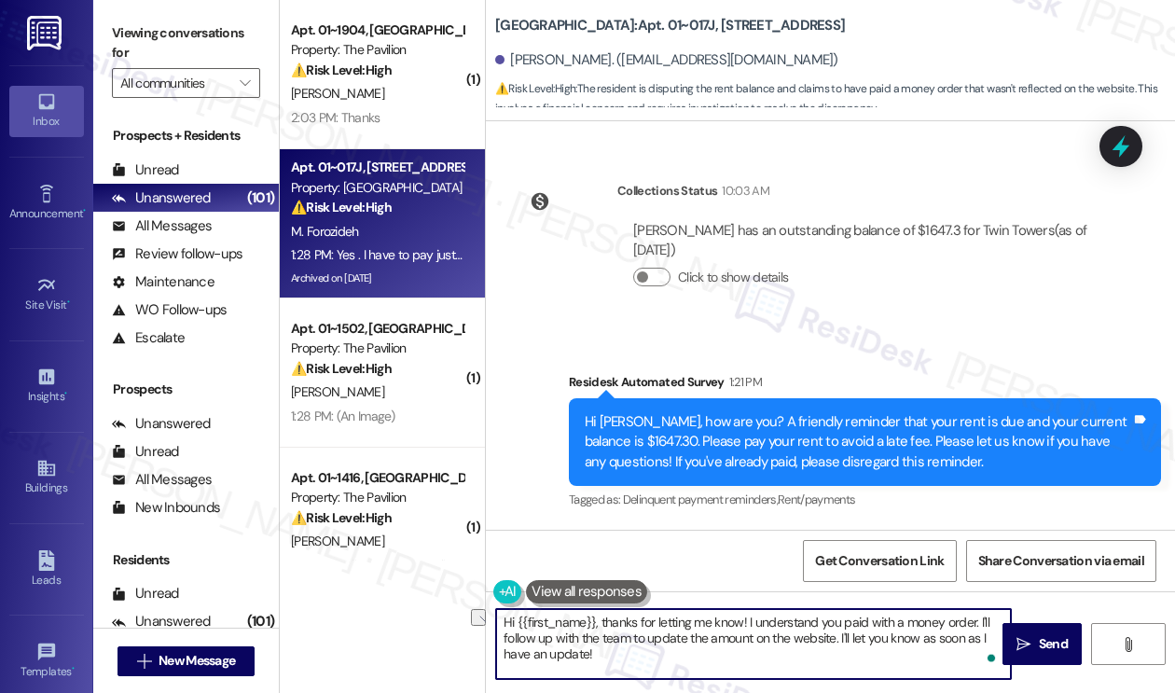
drag, startPoint x: 581, startPoint y: 635, endPoint x: 506, endPoint y: 638, distance: 74.6
click at [506, 638] on textarea "Hi {{first_name}}, thanks for letting me know! I understand you paid with a mon…" at bounding box center [753, 644] width 515 height 70
click at [521, 635] on textarea "Hi {{first_name}}, thanks for letting me know! I understand you paid with a mon…" at bounding box center [753, 644] width 515 height 70
drag, startPoint x: 556, startPoint y: 641, endPoint x: 502, endPoint y: 634, distance: 53.7
click at [502, 634] on textarea "Hi {{first_name}}, thanks for letting me know! I understand you paid with a mon…" at bounding box center [753, 644] width 515 height 70
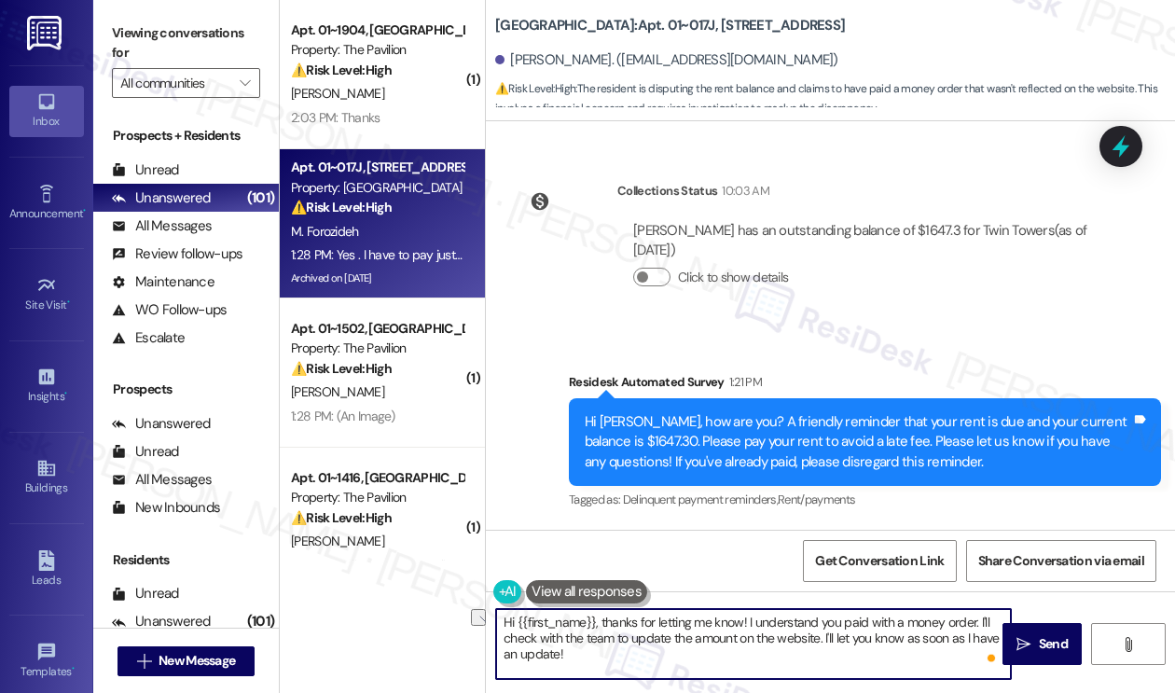
drag, startPoint x: 615, startPoint y: 637, endPoint x: 818, endPoint y: 636, distance: 202.3
click at [818, 636] on textarea "Hi {{first_name}}, thanks for letting me know! I understand you paid with a mon…" at bounding box center [753, 644] width 515 height 70
type textarea "Hi {{first_name}}, thanks for letting me know! I understand you paid with a mon…"
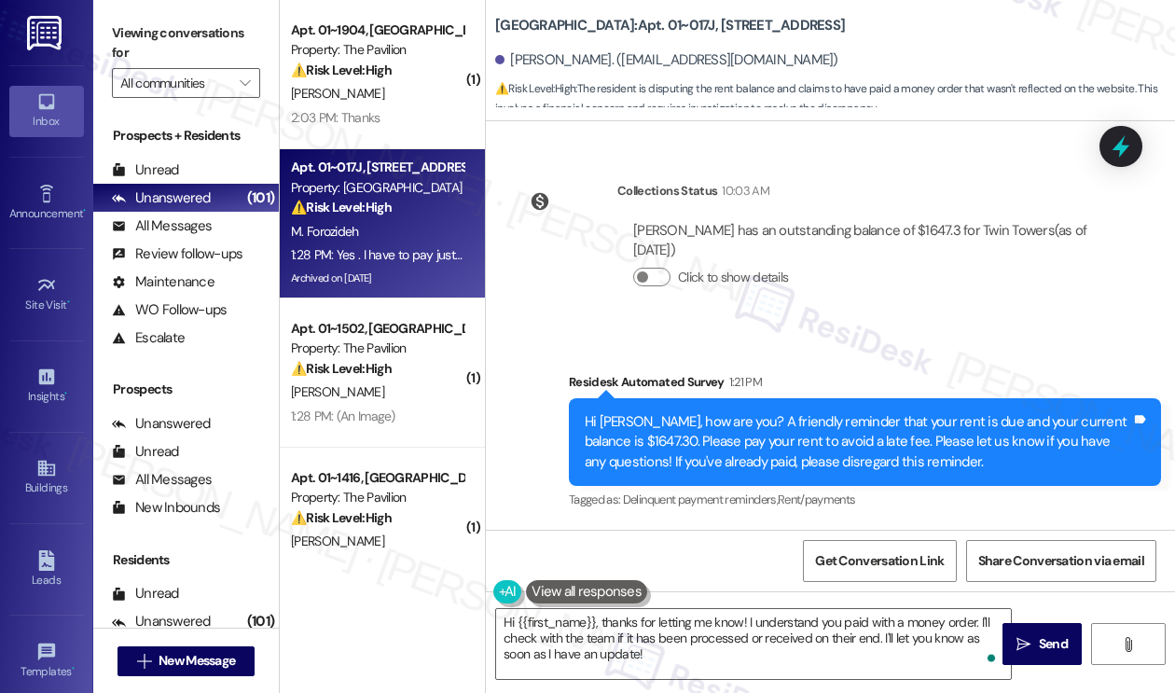
drag, startPoint x: 911, startPoint y: 491, endPoint x: 518, endPoint y: 445, distance: 395.2
click at [518, 599] on div "Yes . I have to pay just around 230 $ for last month ,and 437$for this month,,,…" at bounding box center [746, 663] width 465 height 128
copy div "I have to pay just around 230 $ for last month ,and 437$for this month,,, I pai…"
click at [222, 42] on label "Viewing conversations for" at bounding box center [186, 43] width 148 height 49
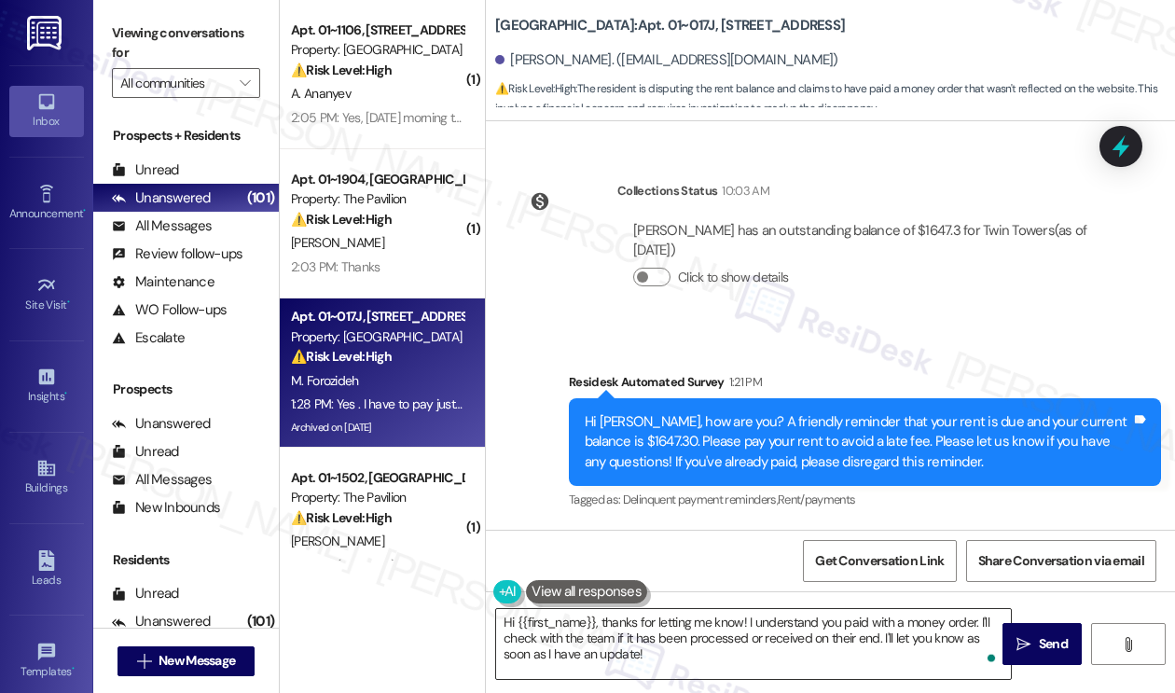
click at [772, 627] on textarea "Hi {{first_name}}, thanks for letting me know! I understand you paid with a mon…" at bounding box center [753, 644] width 515 height 70
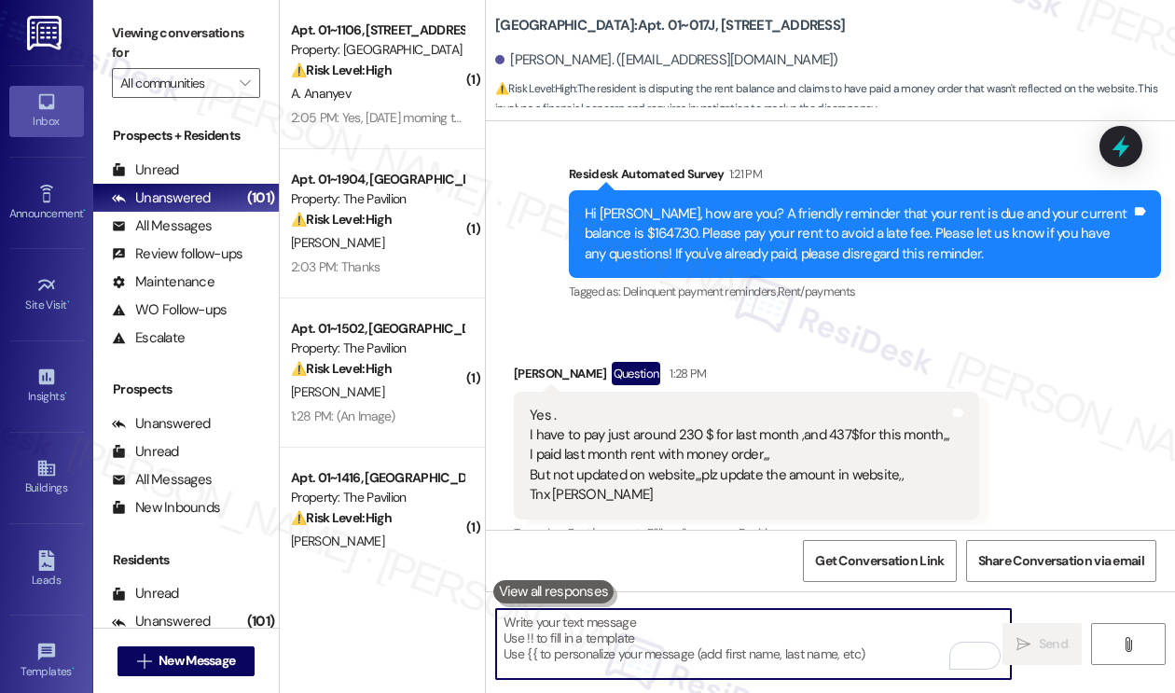
scroll to position [30614, 0]
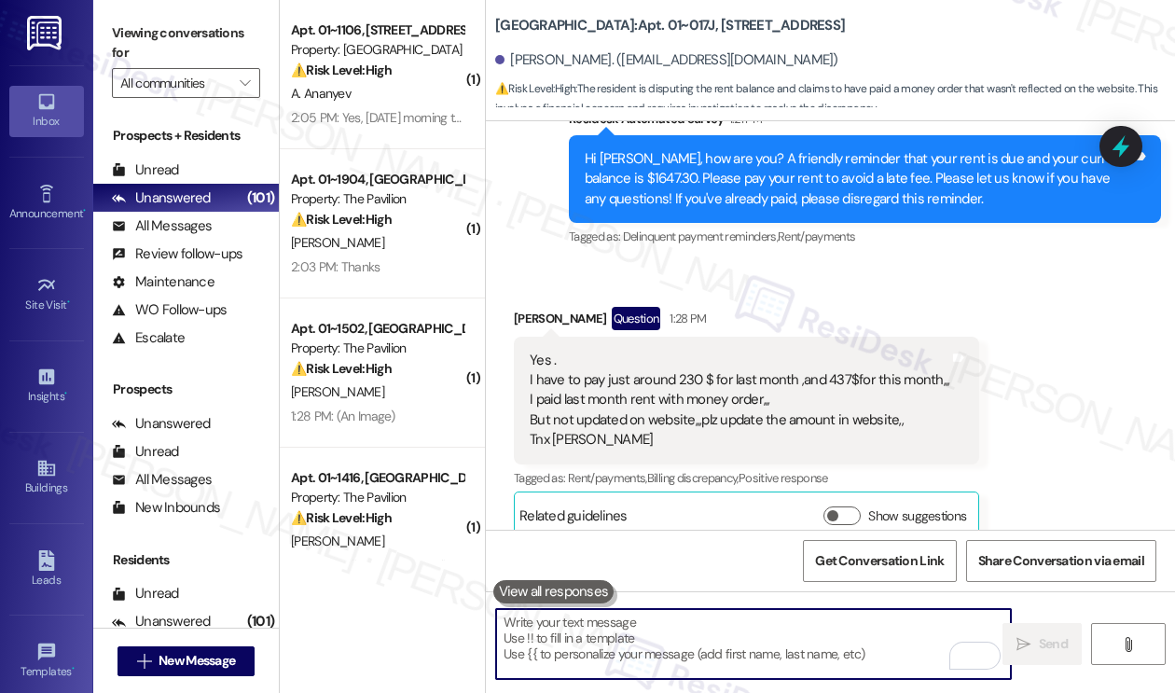
click at [964, 636] on div "Hi Maryam, thanks for letting me know! I understand you paid with a money order…" at bounding box center [857, 666] width 546 height 60
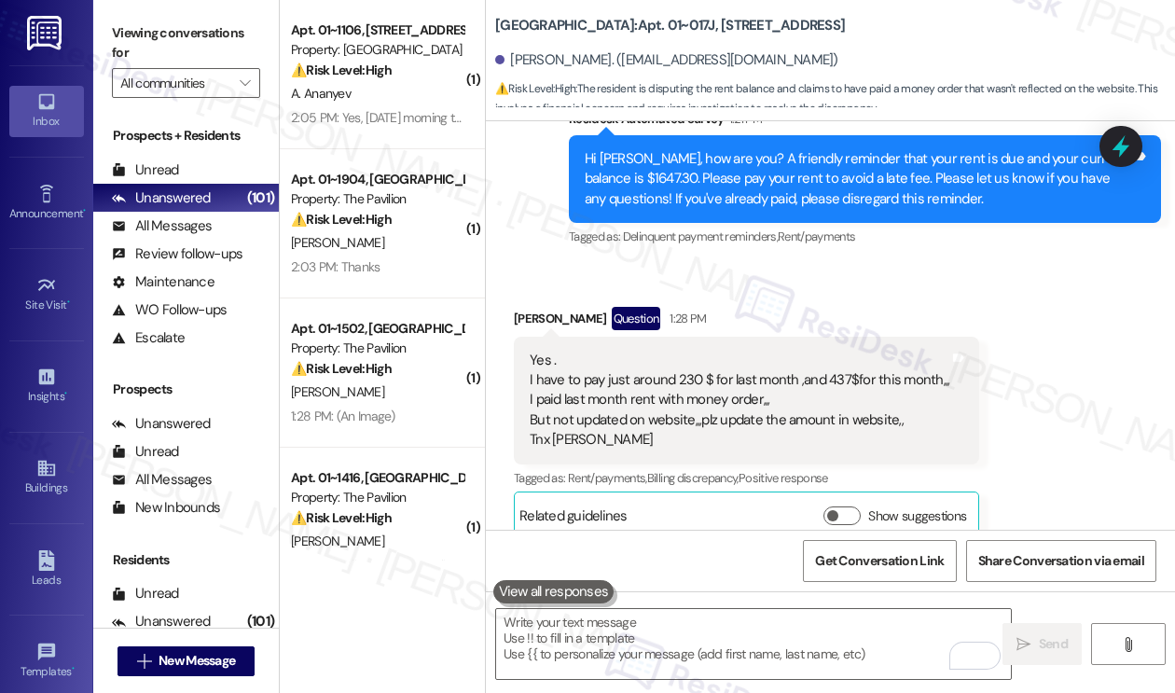
click at [964, 636] on div "Hi Maryam, thanks for letting me know! I understand you paid with a money order…" at bounding box center [857, 666] width 546 height 60
drag, startPoint x: 145, startPoint y: 61, endPoint x: 177, endPoint y: 59, distance: 31.7
click at [145, 61] on label "Viewing conversations for" at bounding box center [186, 43] width 148 height 49
click at [756, 497] on div "Related guidelines Show suggestions" at bounding box center [746, 515] width 454 height 36
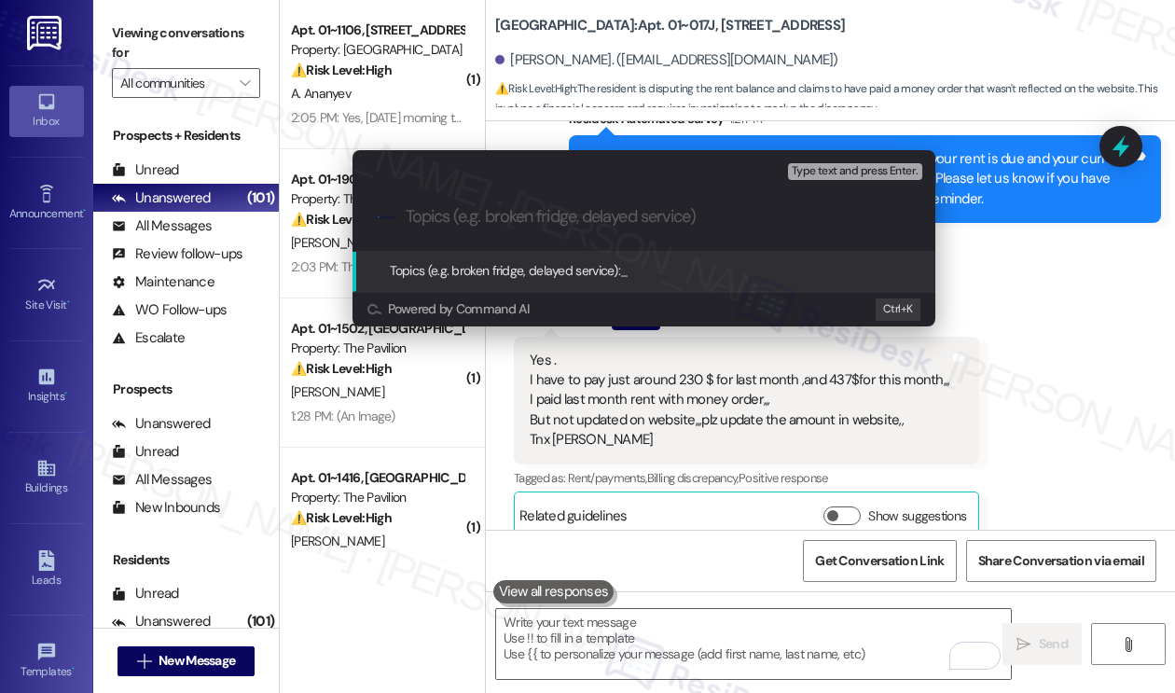
click at [180, 36] on div "Escalate Conversation Medium risk Topics (e.g. broken fridge, delayed service) …" at bounding box center [587, 346] width 1175 height 693
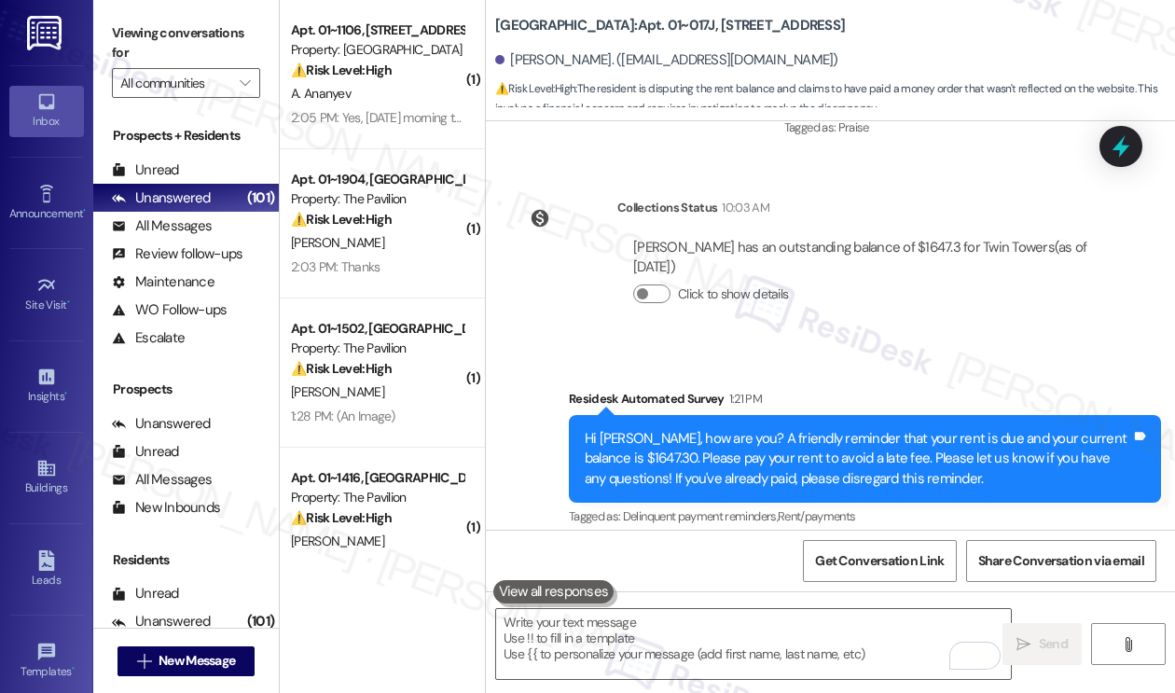
scroll to position [30428, 0]
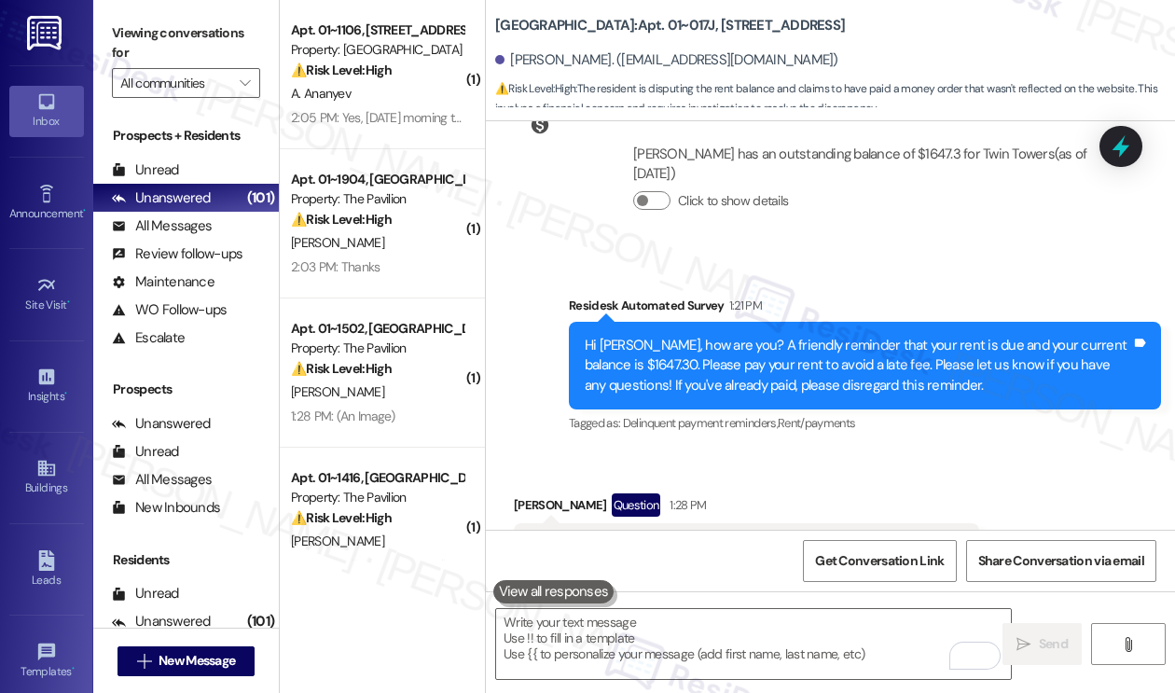
drag, startPoint x: 608, startPoint y: 378, endPoint x: 916, endPoint y: 371, distance: 308.6
click at [916, 537] on div "Yes . I have to pay just around 230 $ for last month ,and 437$for this month,,,…" at bounding box center [738, 587] width 419 height 100
click at [785, 537] on div "Yes . I have to pay just around 230 $ for last month ,and 437$for this month,,,…" at bounding box center [738, 587] width 419 height 100
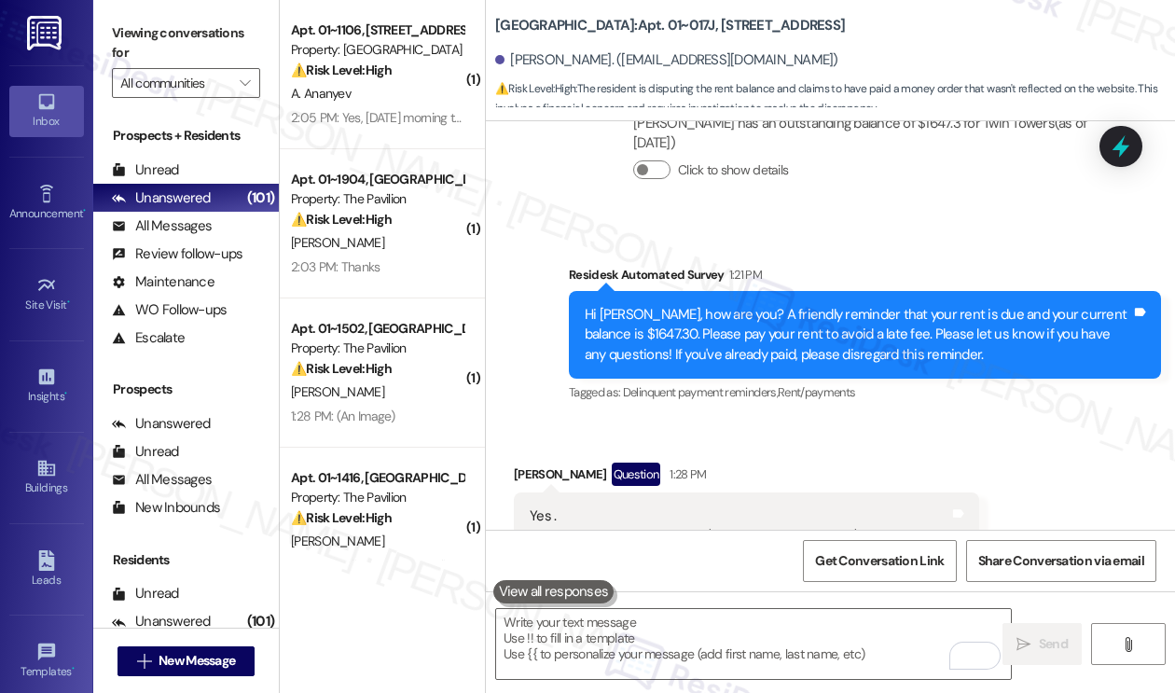
scroll to position [30614, 0]
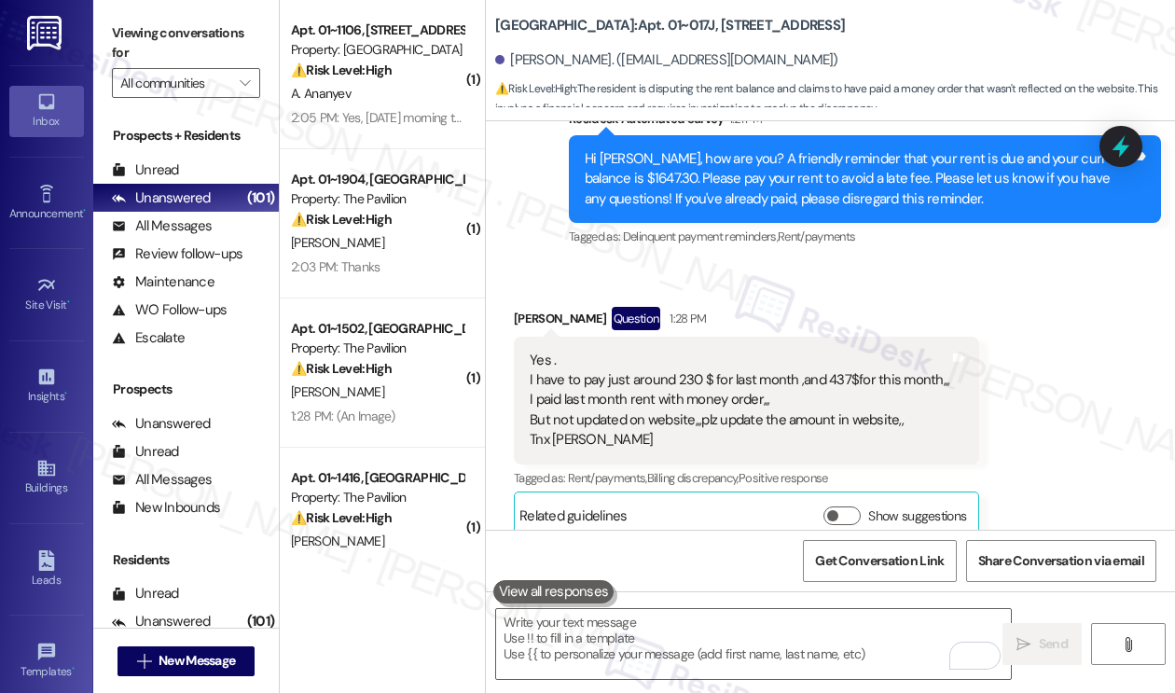
click at [801, 636] on div "Hi Maryam, thanks for letting me know! I understand you paid with a money order…" at bounding box center [857, 666] width 546 height 60
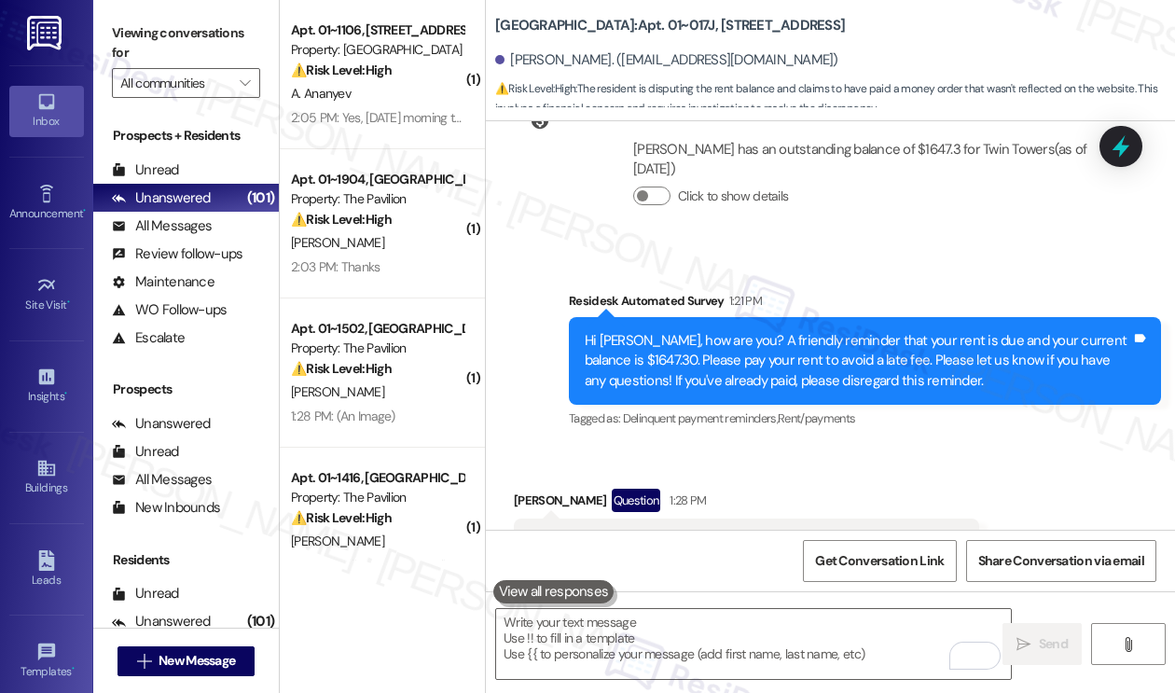
scroll to position [30428, 0]
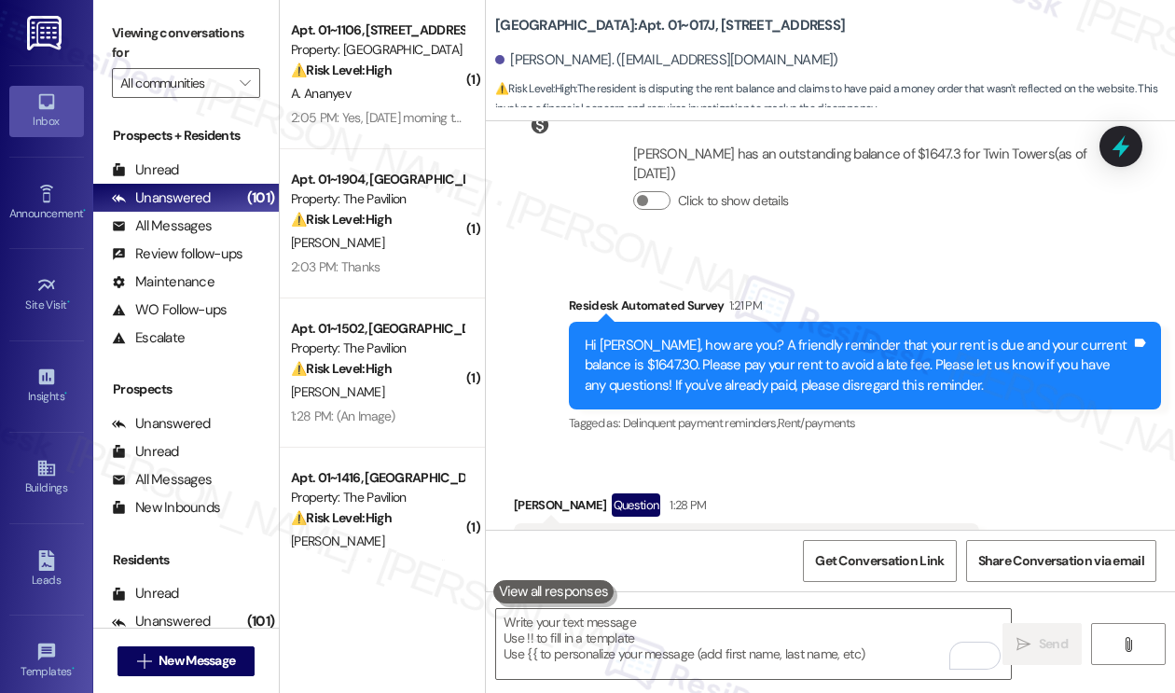
click at [955, 282] on div "Survey, sent via SMS Residesk Automated Survey 1:21 PM Hi Maryam, how are you? …" at bounding box center [865, 367] width 620 height 170
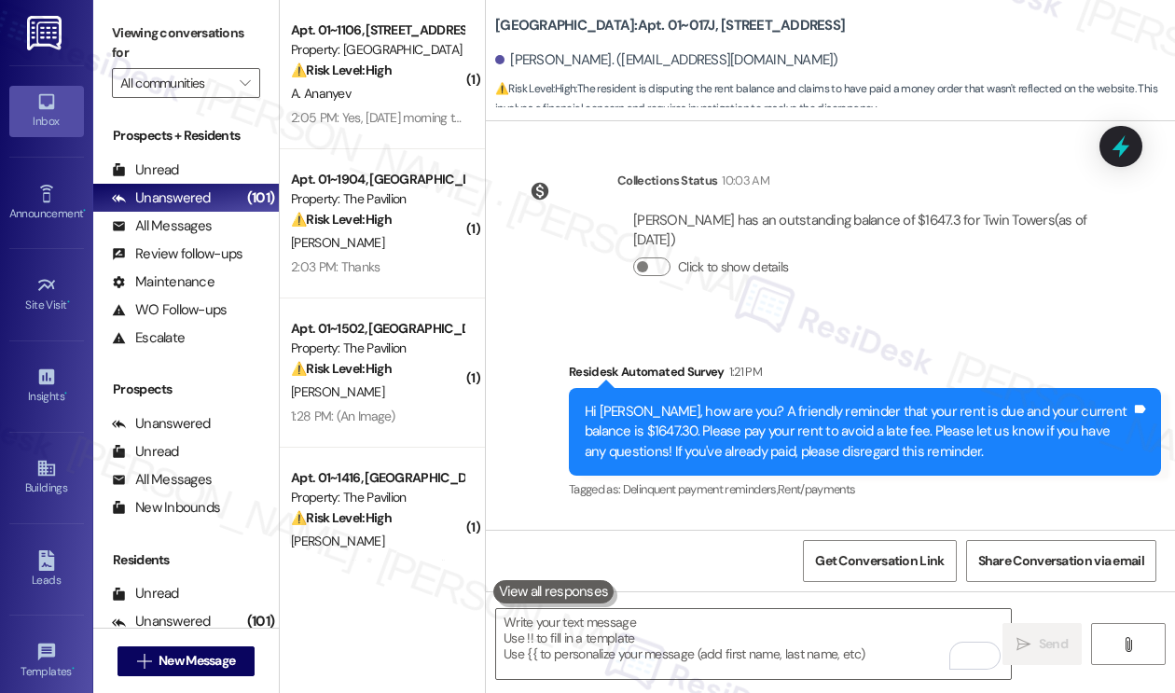
scroll to position [30335, 0]
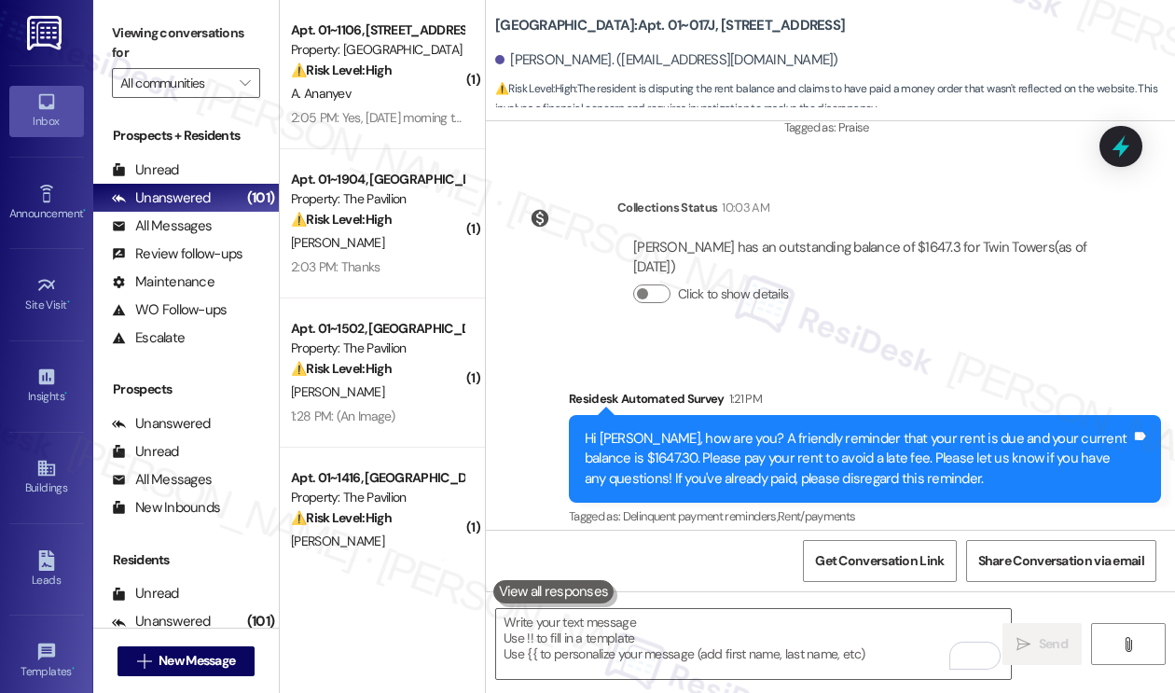
drag, startPoint x: 566, startPoint y: 461, endPoint x: 687, endPoint y: 488, distance: 124.0
click at [687, 630] on div "Yes . I have to pay just around 230 $ for last month ,and 437$for this month,,,…" at bounding box center [738, 680] width 419 height 100
drag, startPoint x: 612, startPoint y: 464, endPoint x: 896, endPoint y: 476, distance: 283.6
click at [896, 630] on div "Yes . I have to pay just around 230 $ for last month ,and 437$for this month,,,…" at bounding box center [738, 680] width 419 height 100
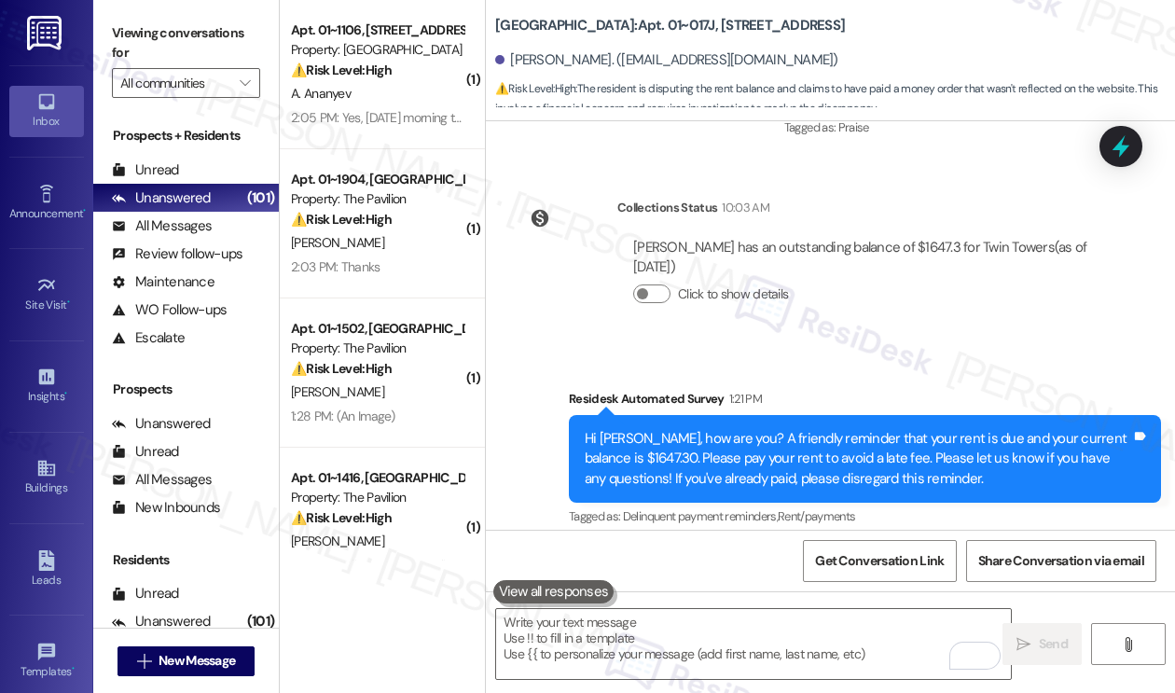
click at [741, 630] on div "Yes . I have to pay just around 230 $ for last month ,and 437$for this month,,,…" at bounding box center [738, 680] width 419 height 100
drag, startPoint x: 575, startPoint y: 474, endPoint x: 739, endPoint y: 503, distance: 166.6
click at [739, 630] on div "Yes . I have to pay just around 230 $ for last month ,and 437$for this month,,,…" at bounding box center [738, 680] width 419 height 100
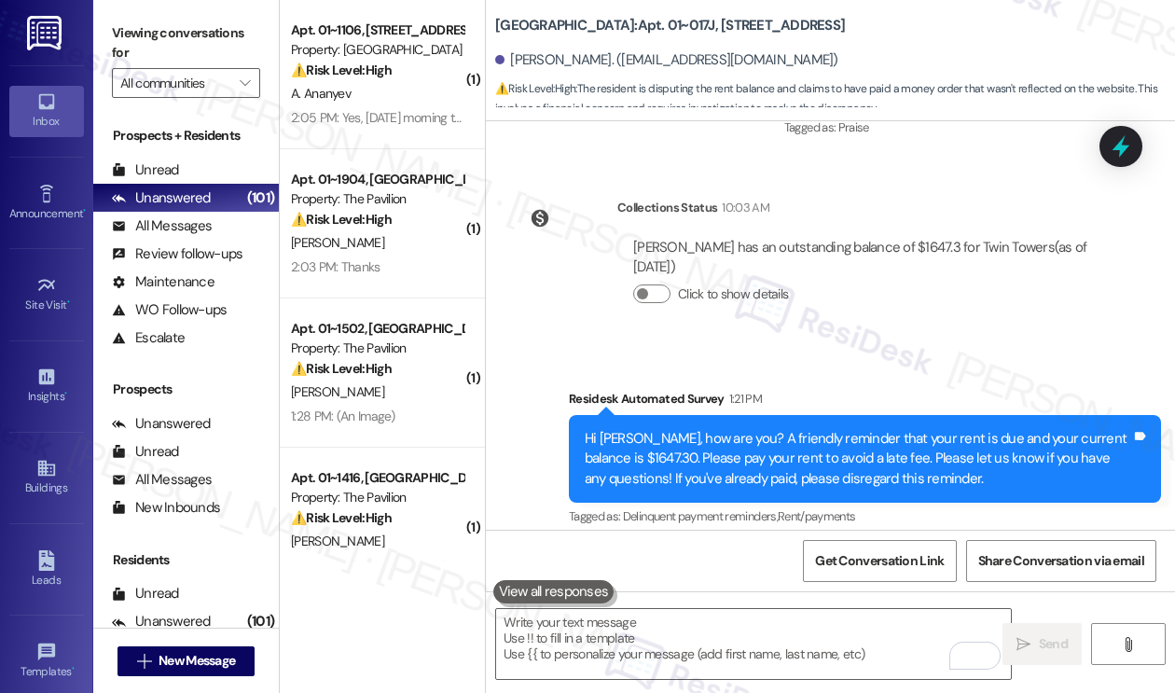
click at [739, 630] on div "Yes . I have to pay just around 230 $ for last month ,and 437$for this month,,,…" at bounding box center [738, 680] width 419 height 100
click at [733, 630] on div "Yes . I have to pay just around 230 $ for last month ,and 437$for this month,,,…" at bounding box center [738, 680] width 419 height 100
click at [666, 630] on div "Yes . I have to pay just around 230 $ for last month ,and 437$for this month,,,…" at bounding box center [738, 680] width 419 height 100
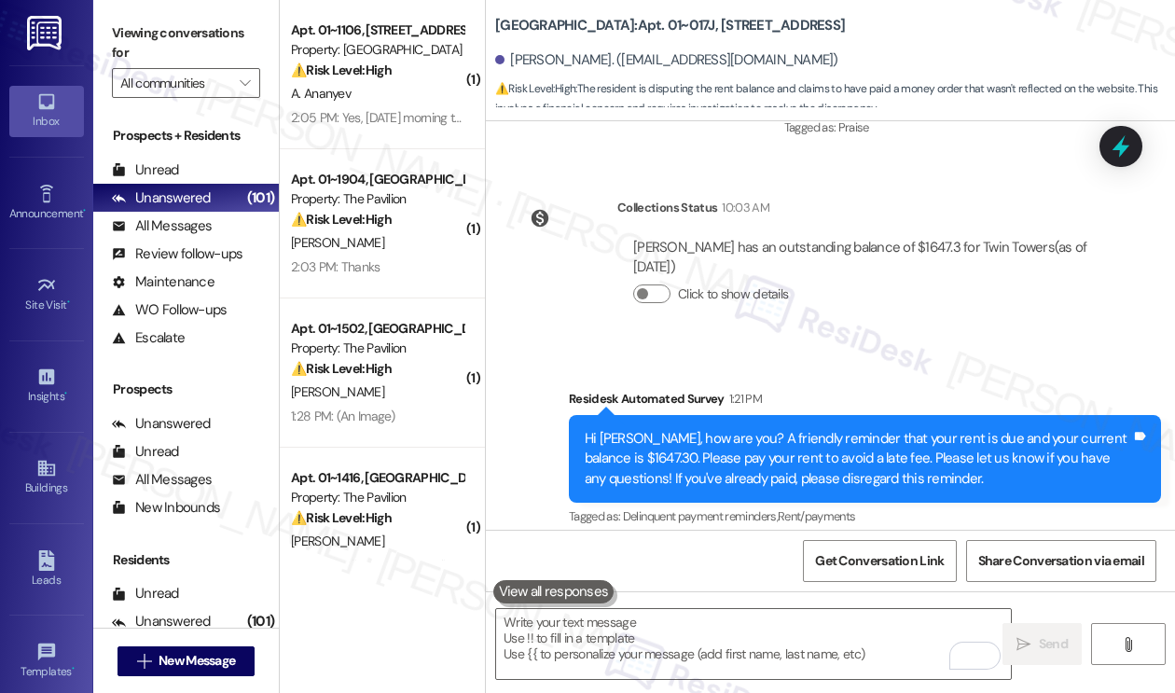
click at [666, 630] on div "Yes . I have to pay just around 230 $ for last month ,and 437$for this month,,,…" at bounding box center [738, 680] width 419 height 100
copy div "I have to pay just around 230 $ for last month ,and 437$for this month,,,"
click at [1099, 138] on div at bounding box center [1120, 146] width 43 height 41
click at [1105, 141] on icon at bounding box center [1121, 147] width 32 height 32
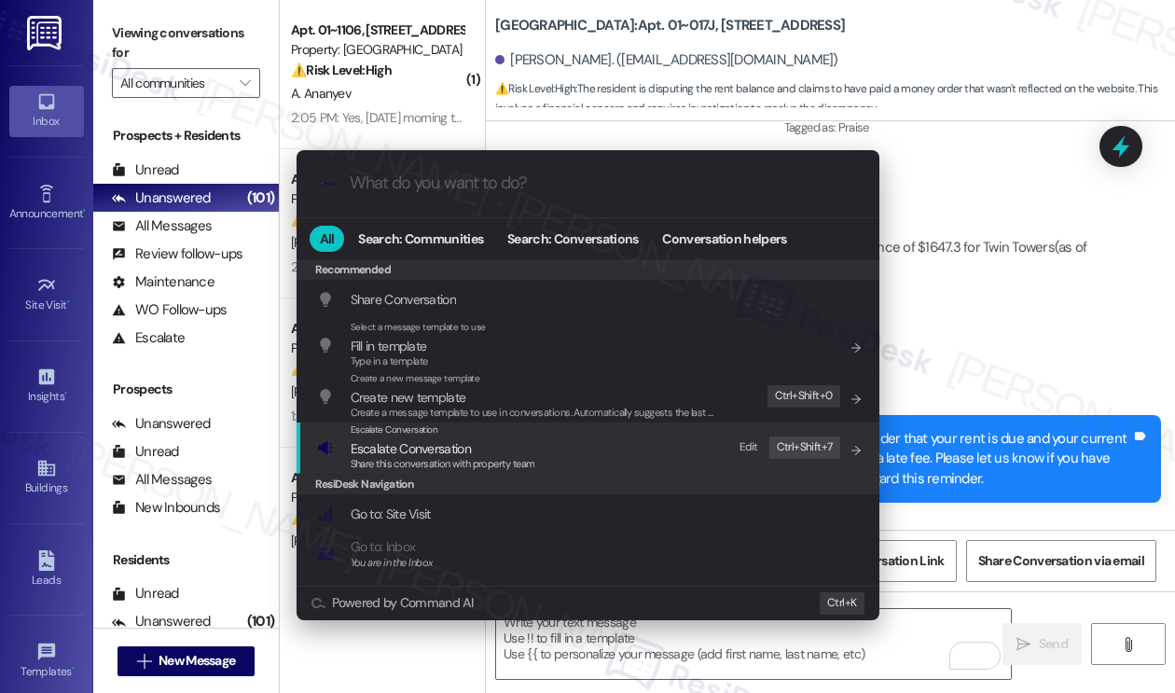
click at [451, 466] on span "Share this conversation with property team" at bounding box center [442, 463] width 185 height 13
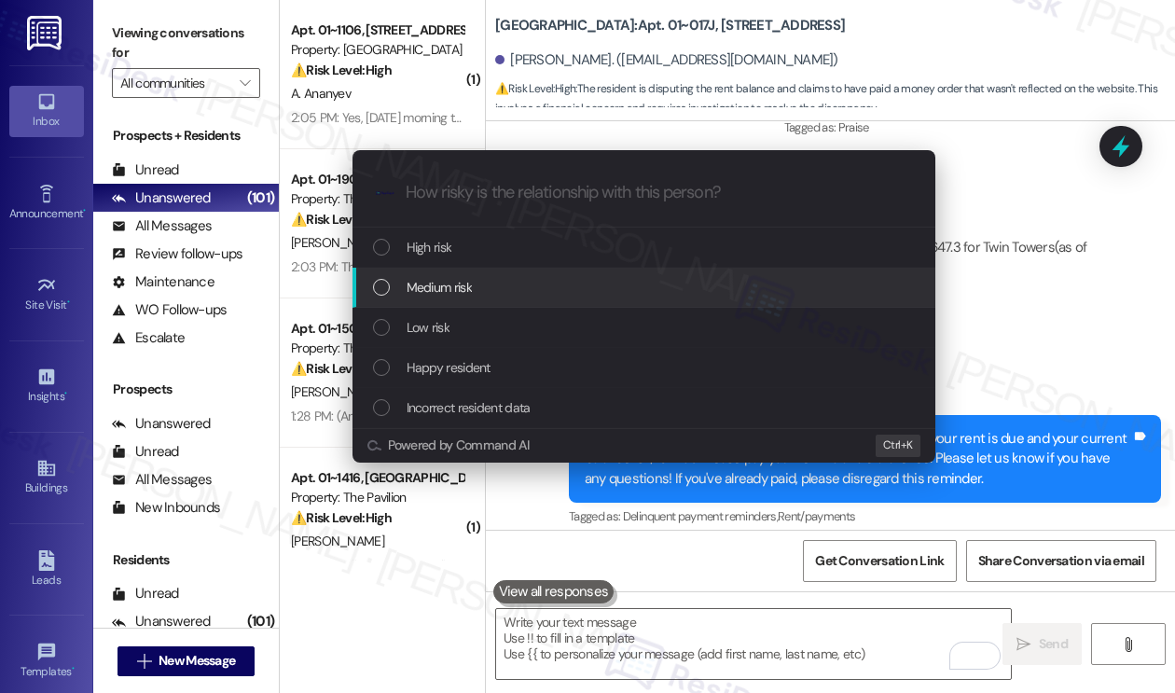
click at [459, 298] on div "Medium risk" at bounding box center [643, 288] width 583 height 40
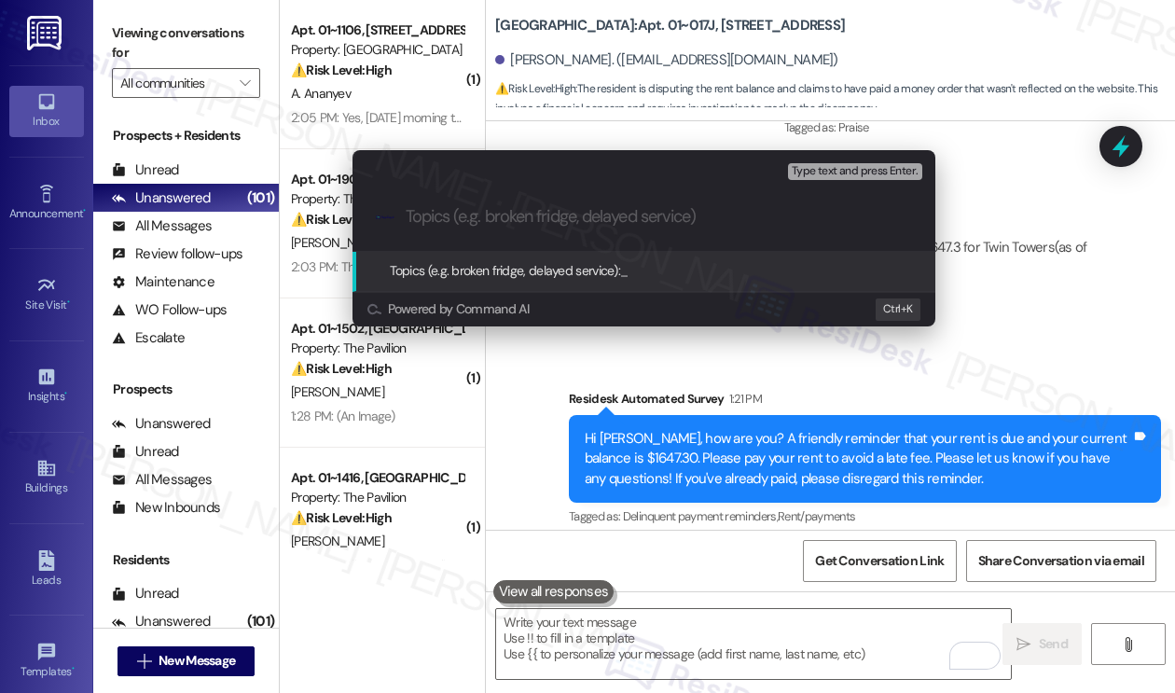
type input "P"
click at [1037, 207] on div "Escalate Conversation Medium risk Topics (e.g. broken fridge, delayed service) …" at bounding box center [587, 346] width 1175 height 693
paste input "I have to pay just around 230 $ for last month ,and 437$for this month,,,"
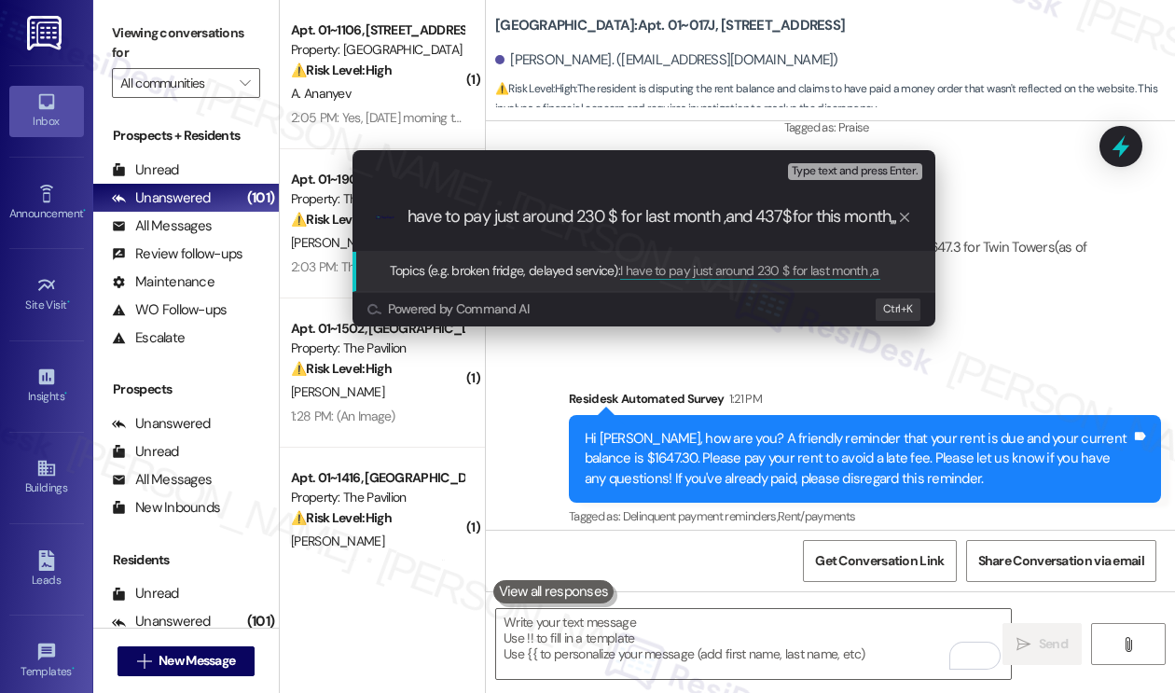
scroll to position [0, 0]
paste input "Request to Update Rent Payment and Account Balance in Portal"
type input "Request to Update Rent Payment and Account Balance in Portal"
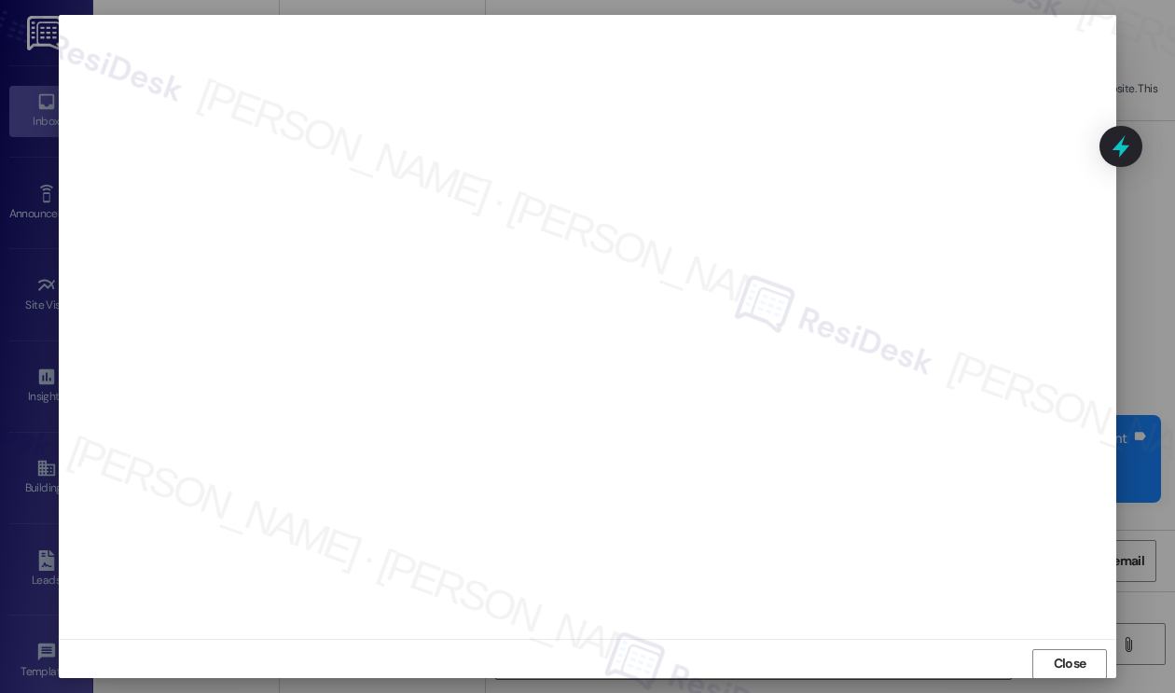
scroll to position [9, 0]
click at [1064, 645] on span "Close" at bounding box center [1069, 654] width 33 height 20
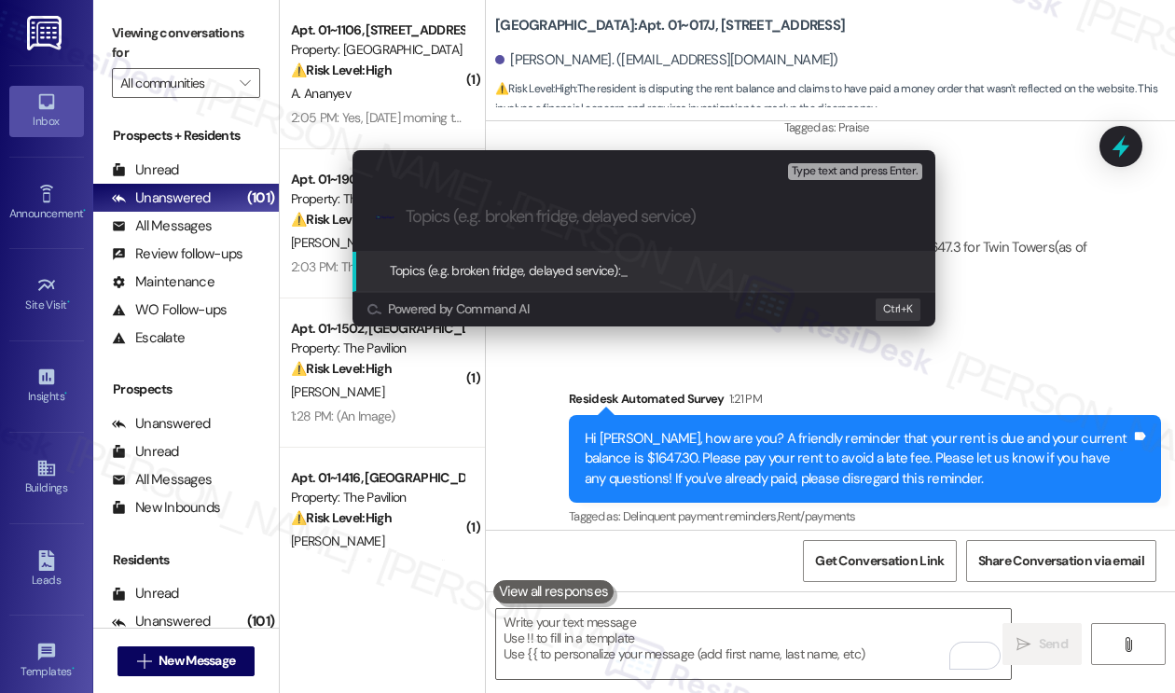
paste input "Request to Update Rent Payment and Account Balance in Portal"
type input "Request to Update Rent Payment and Account Balance in Portal"
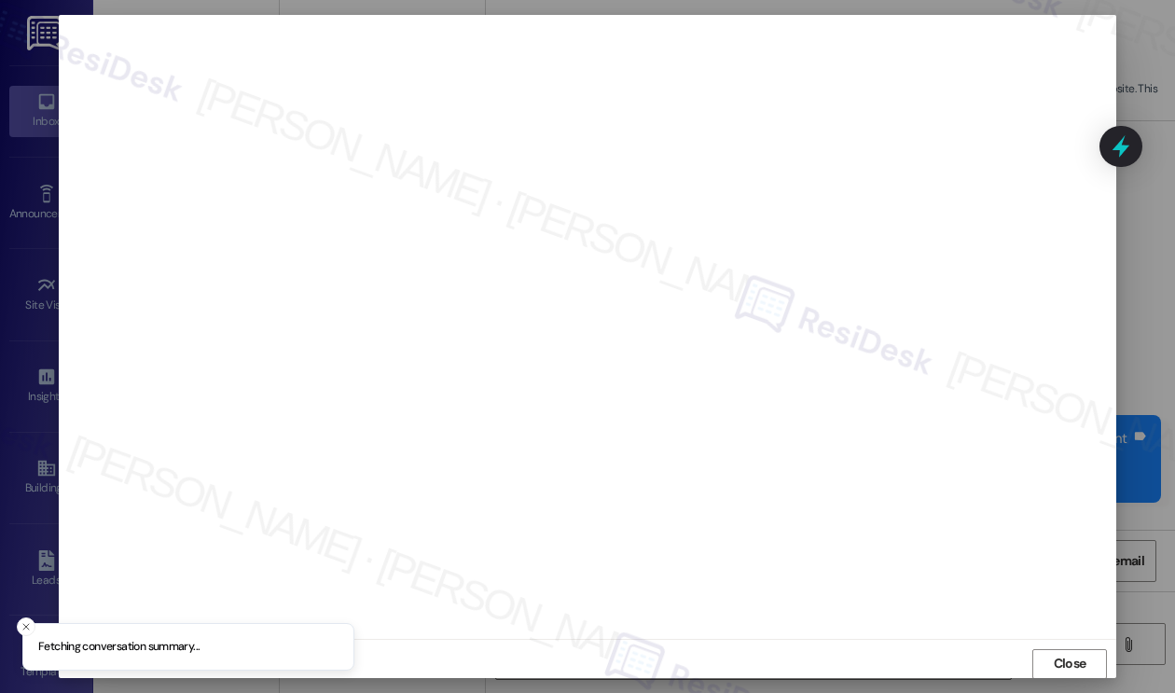
scroll to position [0, 0]
click at [1051, 655] on button "Close" at bounding box center [1069, 664] width 75 height 30
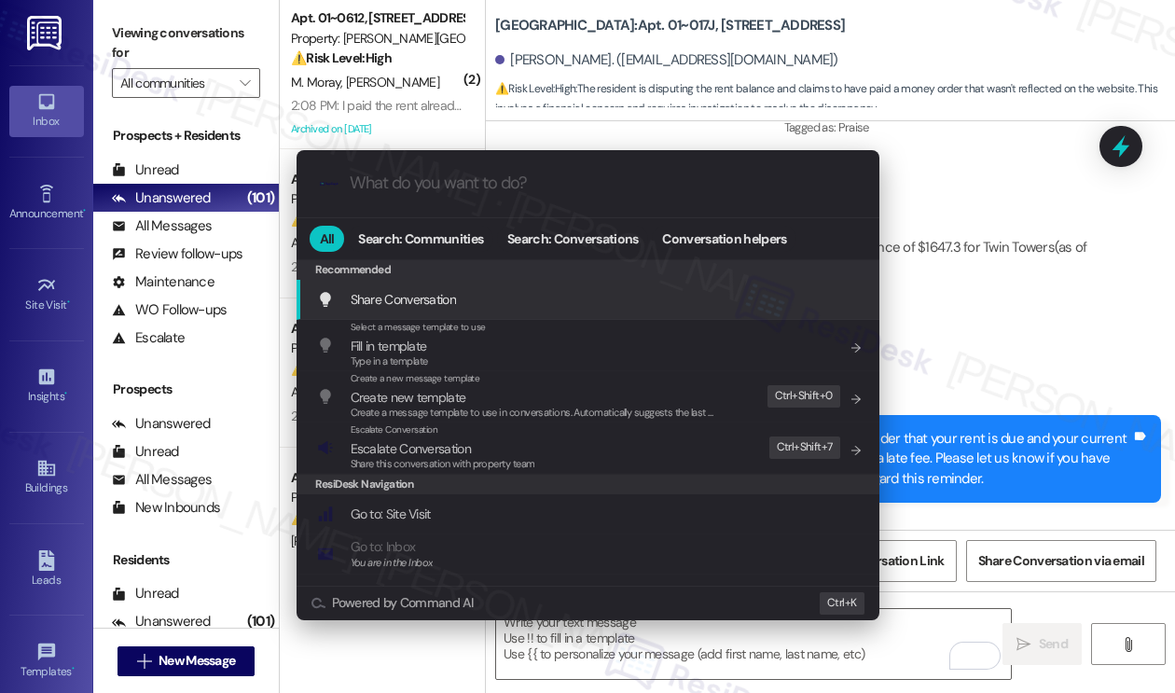
click at [1051, 254] on div ".cls-1{fill:#0a055f;}.cls-2{fill:#0cc4c4;} resideskLogoBlueOrange All Search: C…" at bounding box center [587, 346] width 1175 height 693
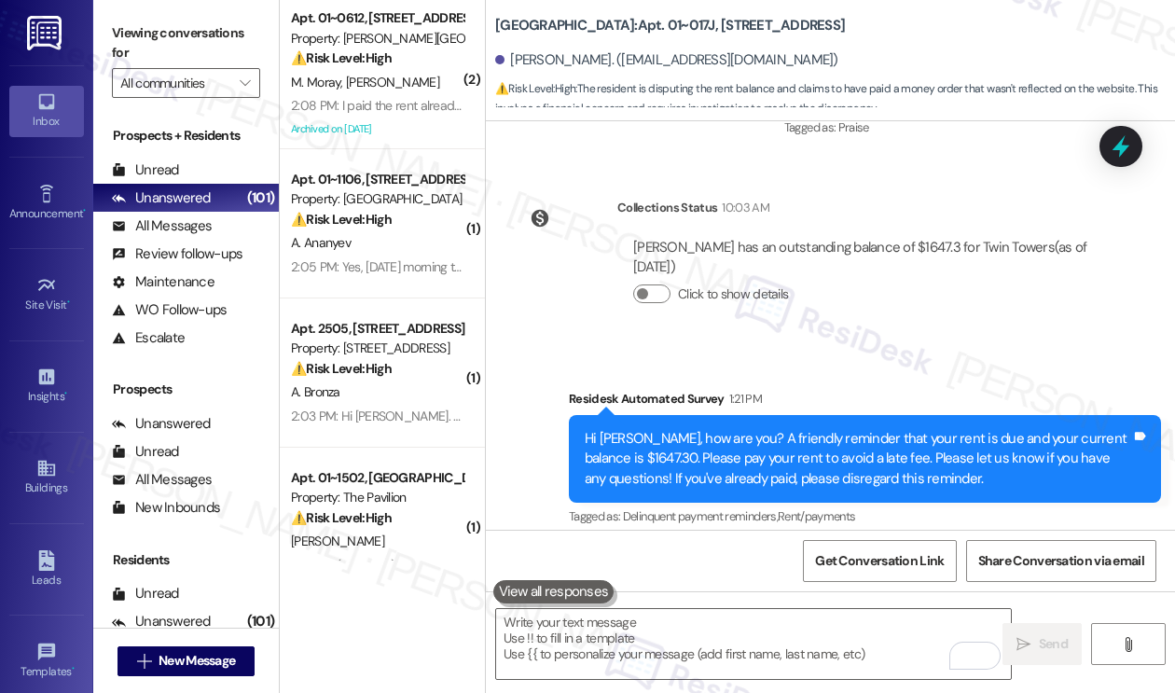
drag, startPoint x: 166, startPoint y: 21, endPoint x: 180, endPoint y: 12, distance: 16.3
click at [168, 21] on label "Viewing conversations for" at bounding box center [186, 43] width 148 height 49
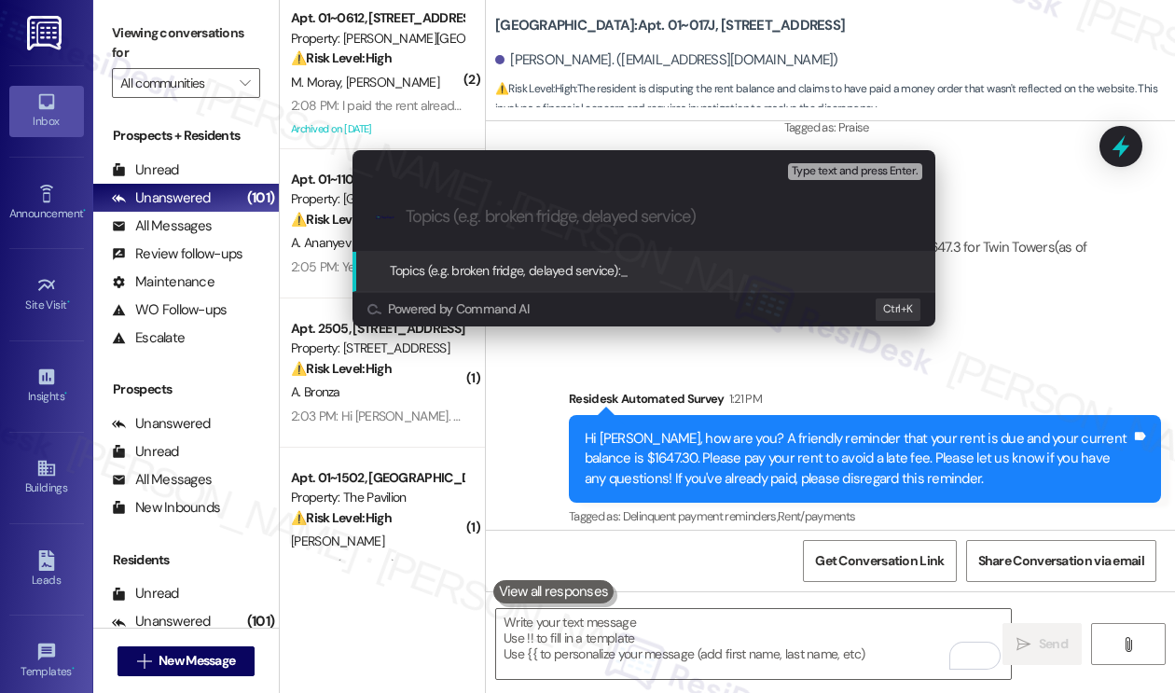
paste input "Subject: Request to Update Rent Payment and Account Balance in Portal"
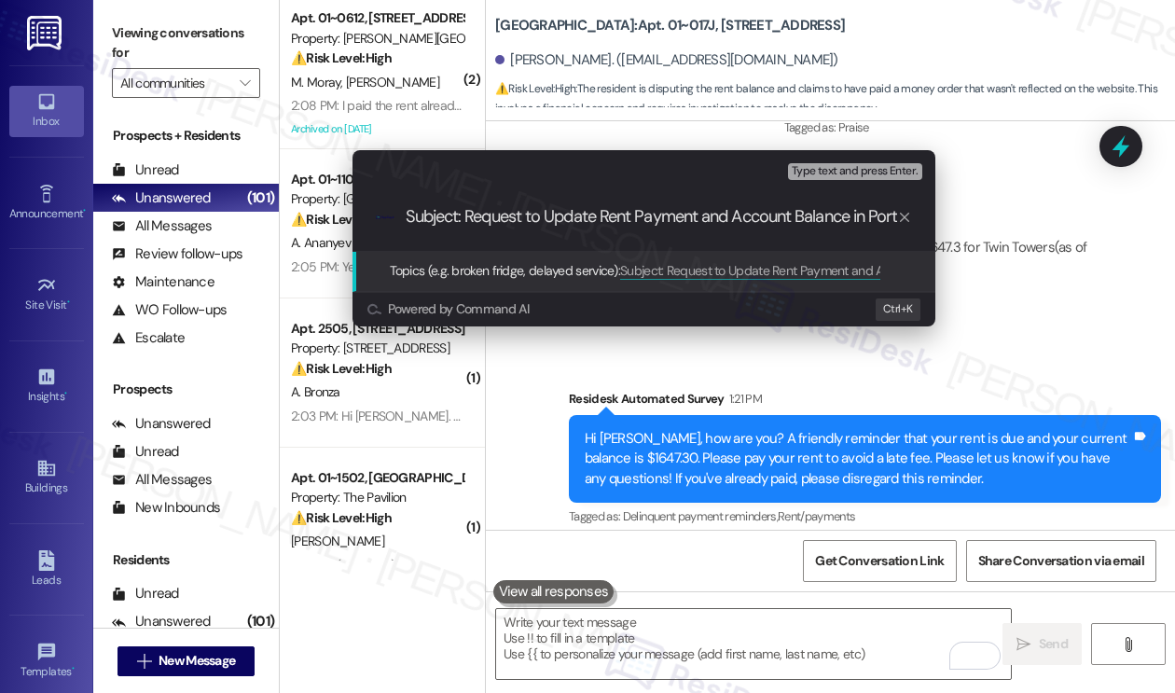
drag, startPoint x: 449, startPoint y: 213, endPoint x: 229, endPoint y: 188, distance: 221.4
click at [229, 188] on div "Escalate Conversation Medium risk Topics (e.g. broken fridge, delayed service) …" at bounding box center [587, 346] width 1175 height 693
type input "Request to Update Rent Payment and Account Balance in Portal"
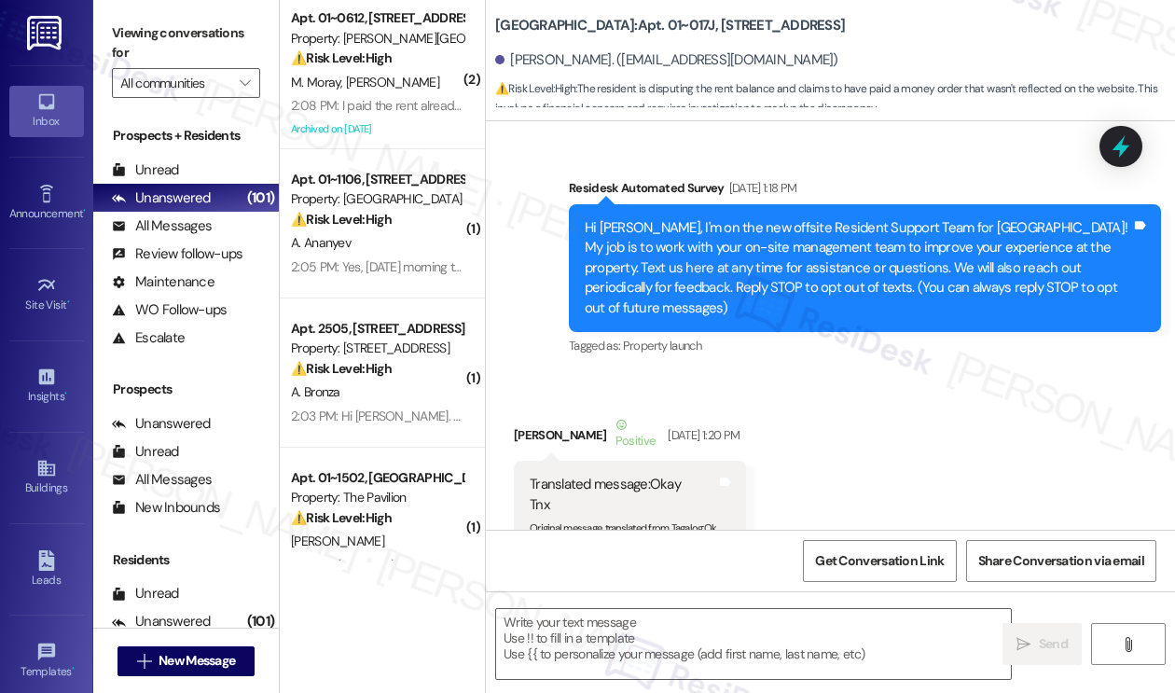
scroll to position [30919, 0]
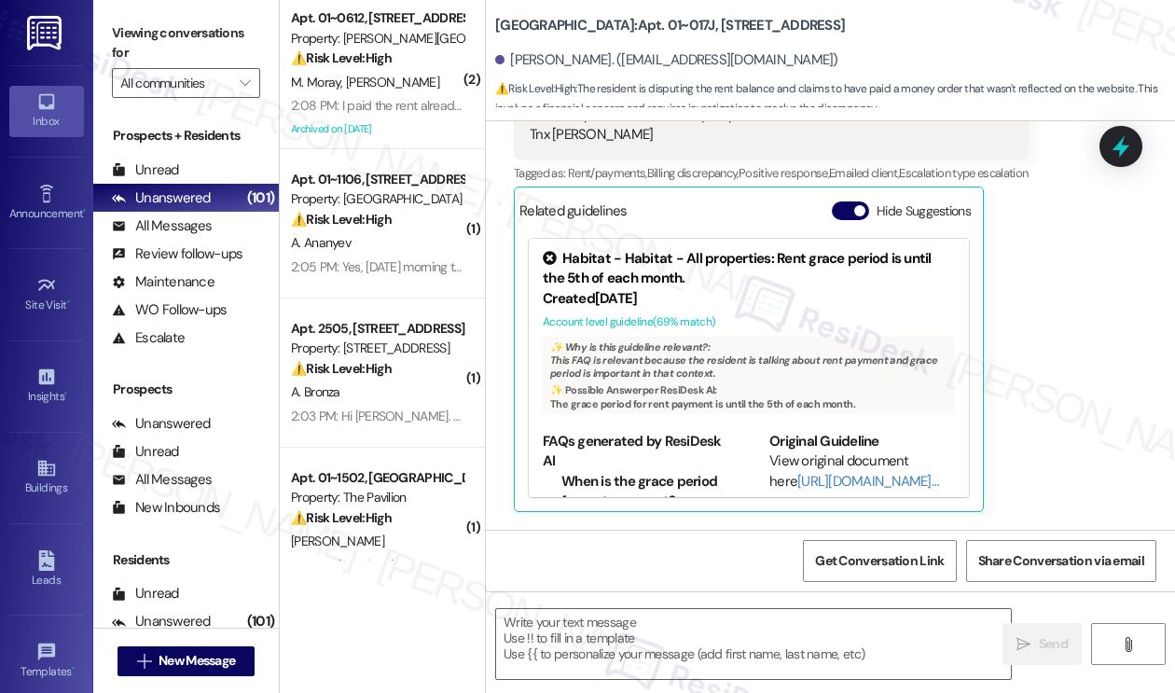
type textarea "Fetching suggested responses. Please feel free to read through the conversation…"
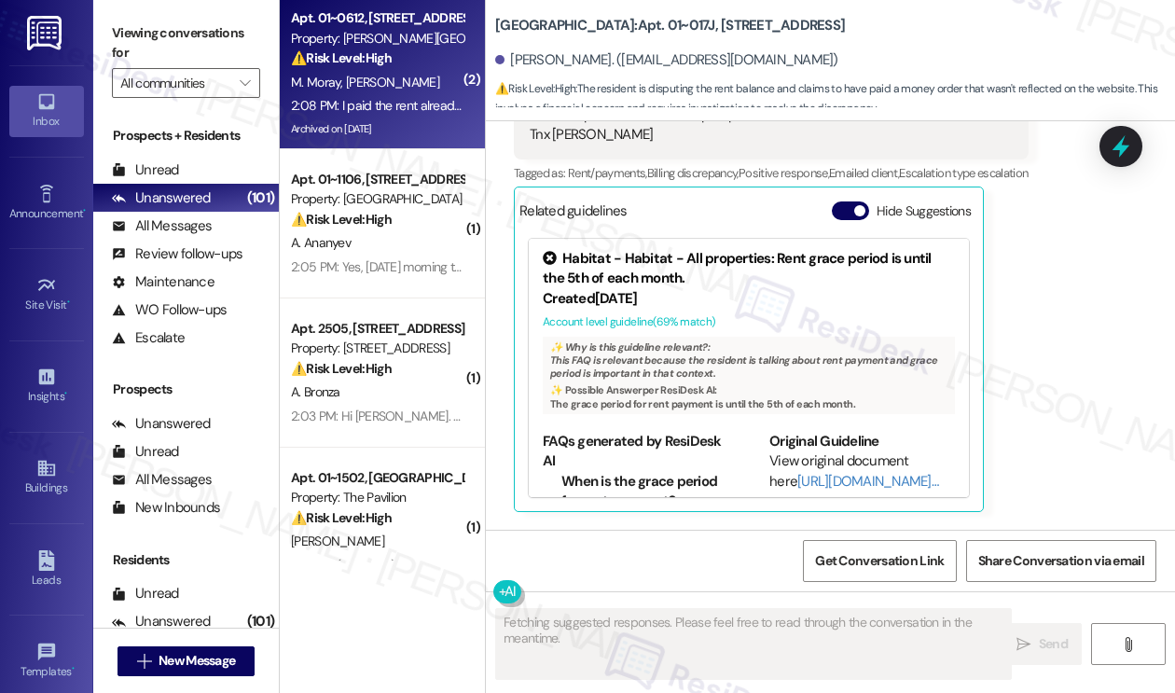
click at [327, 92] on div "M. Moray M. Levy" at bounding box center [377, 82] width 176 height 23
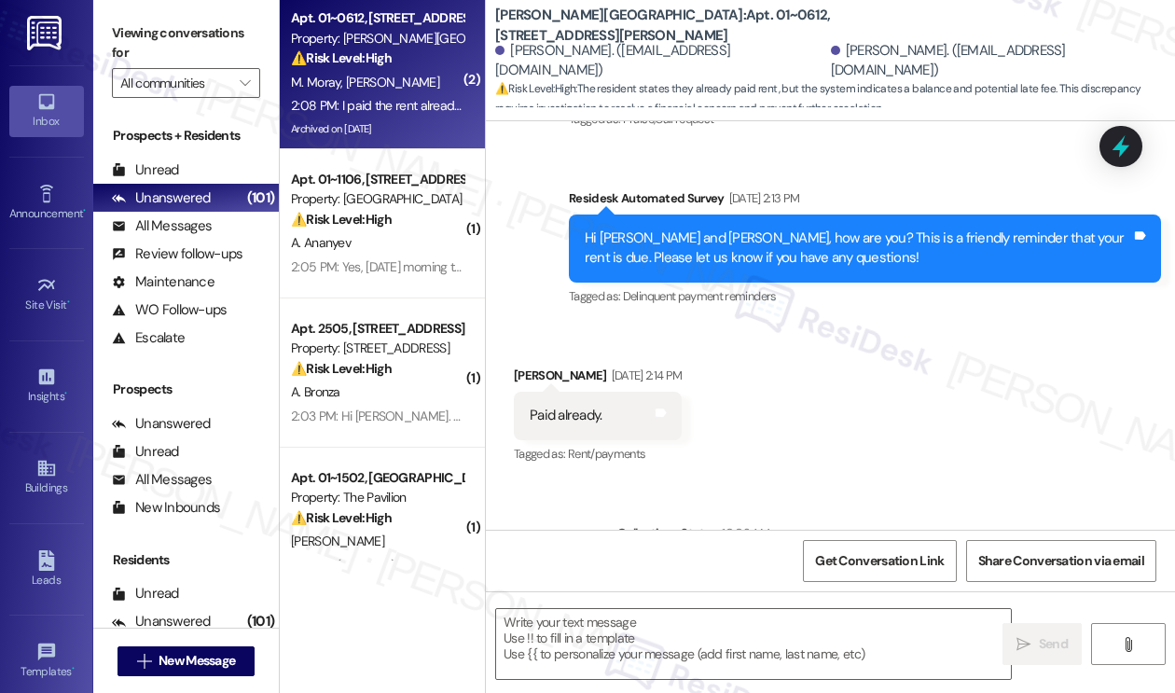
scroll to position [7034, 0]
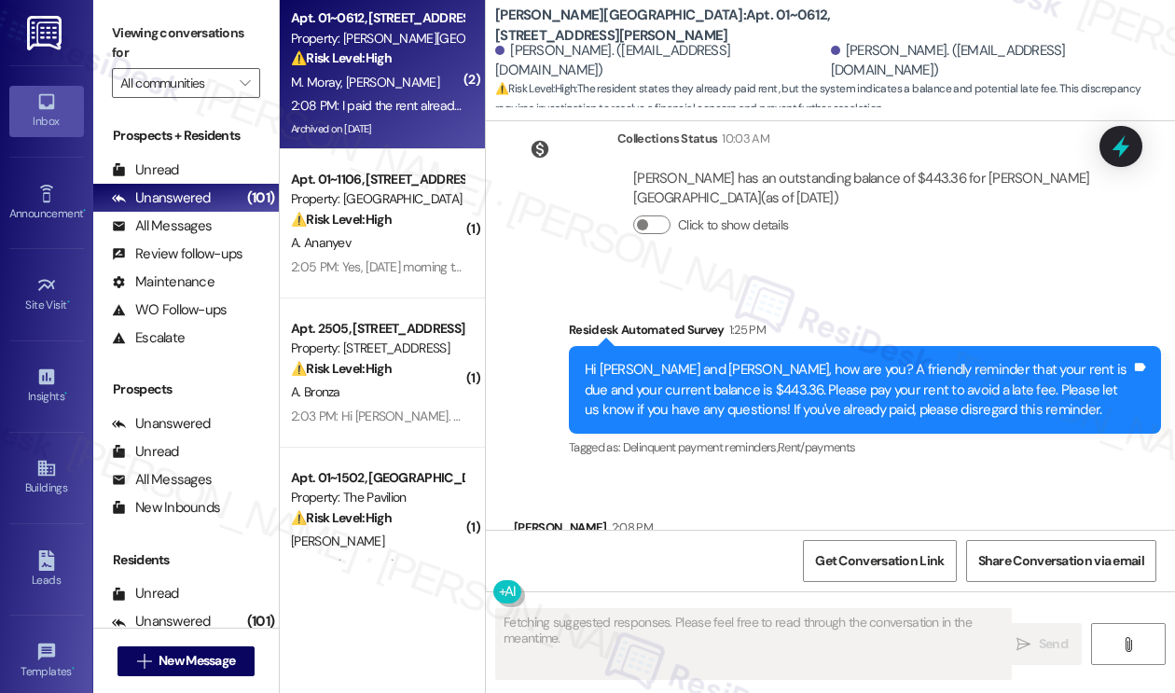
click at [798, 557] on div "I paid the rent already. There are no late fees so I don't know what that is." at bounding box center [741, 567] width 425 height 20
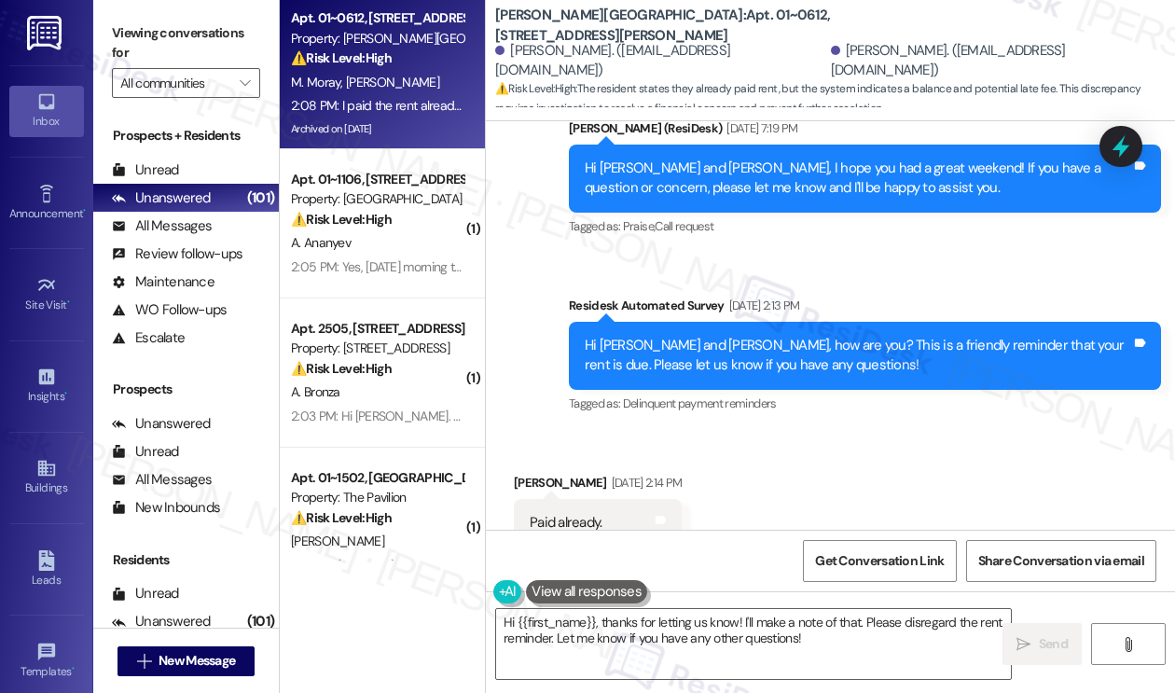
scroll to position [6383, 0]
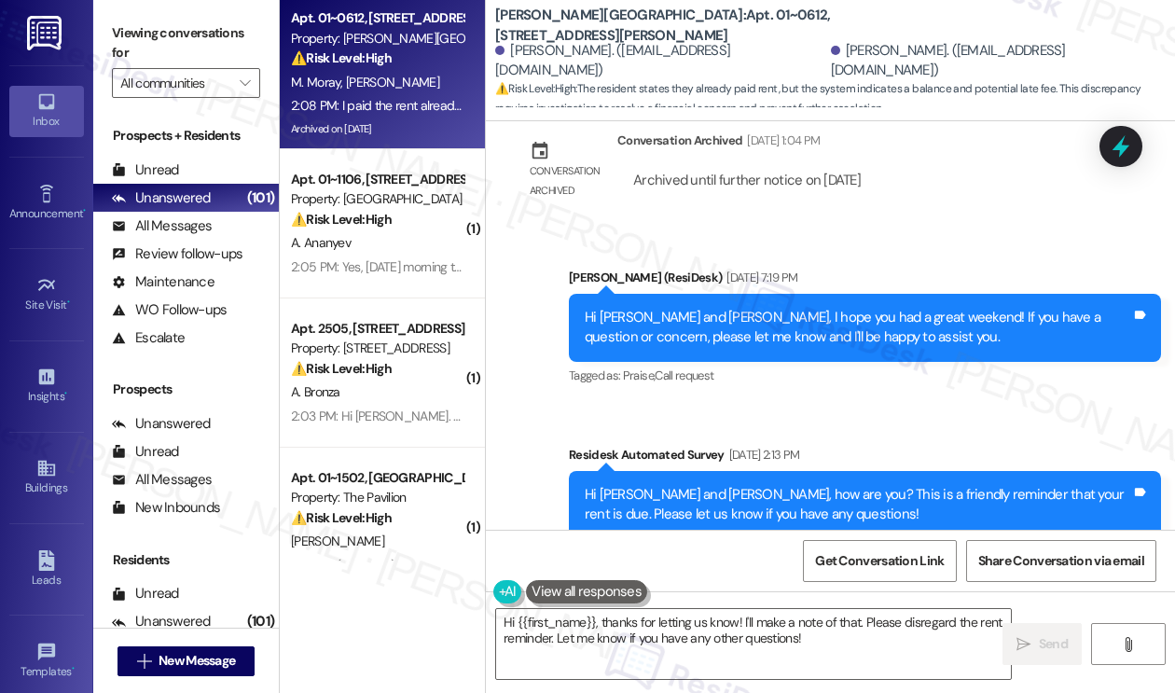
click at [724, 485] on div "Hi Mitchell and Max, how are you? This is a friendly reminder that your rent is…" at bounding box center [857, 505] width 546 height 40
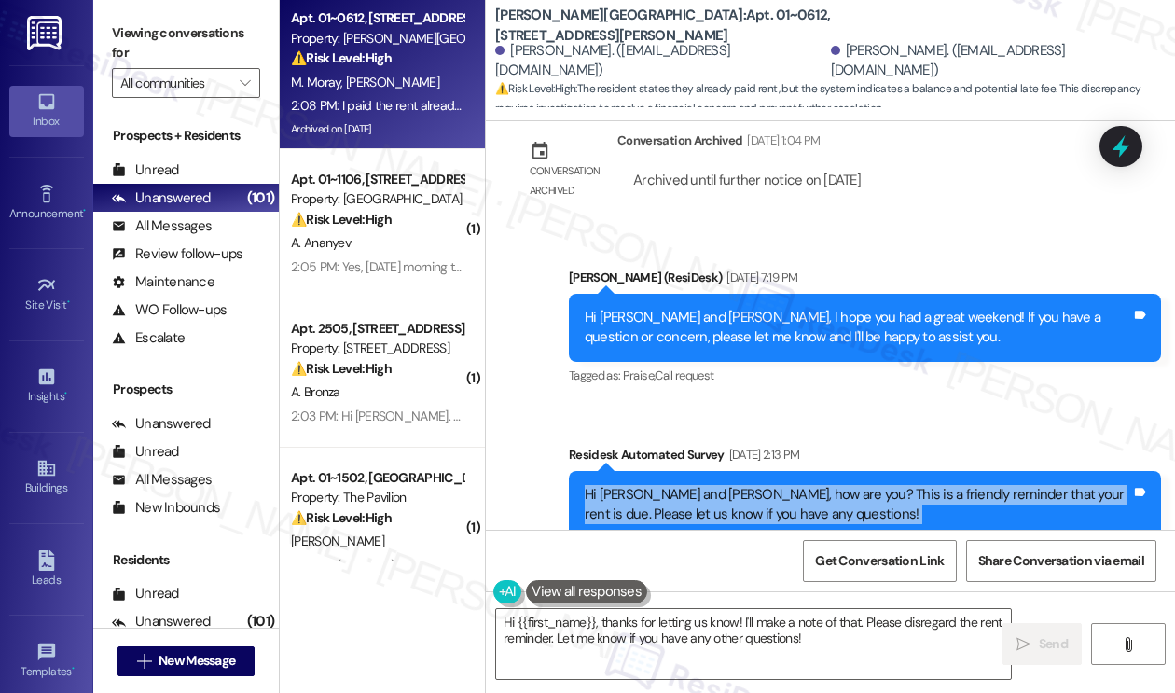
click at [724, 485] on div "Hi Mitchell and Max, how are you? This is a friendly reminder that your rent is…" at bounding box center [857, 505] width 546 height 40
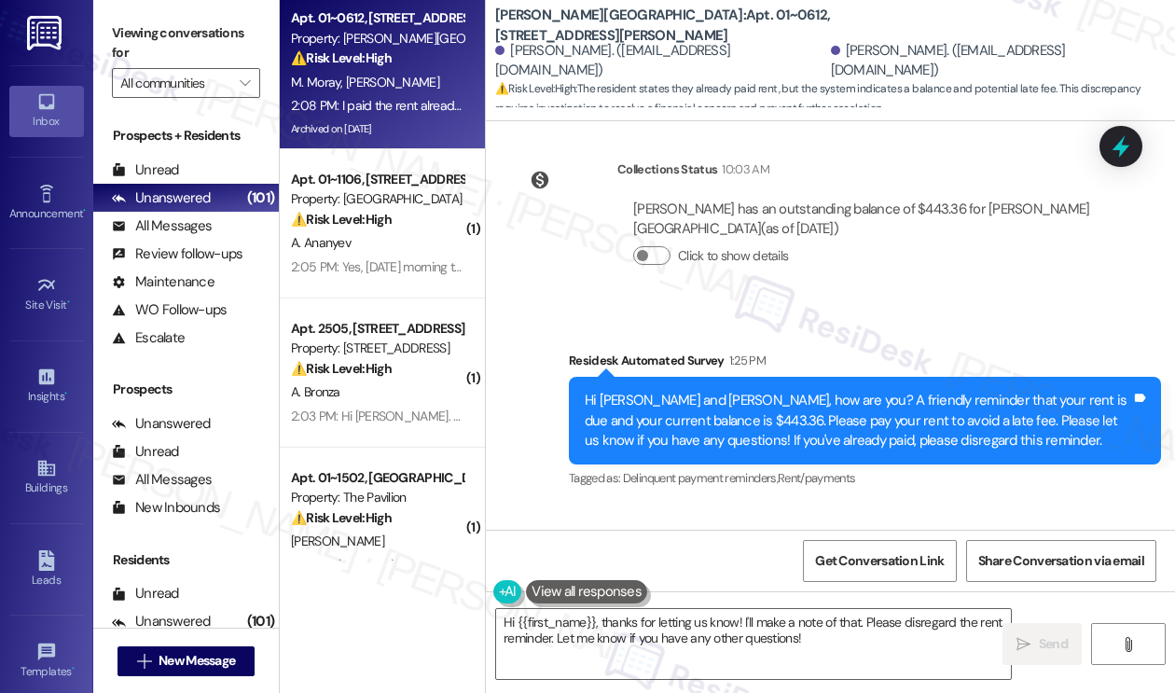
scroll to position [7035, 0]
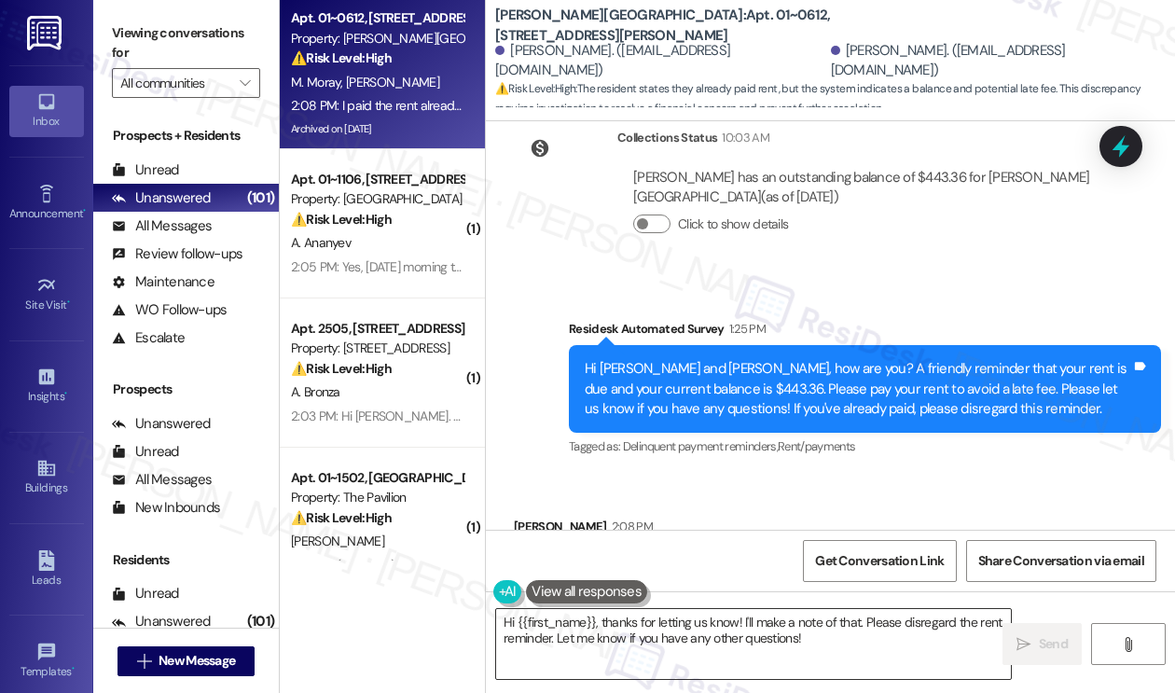
click at [671, 622] on textarea "Hi {{first_name}}, thanks for letting us know! I'll make a note of that. Please…" at bounding box center [753, 644] width 515 height 70
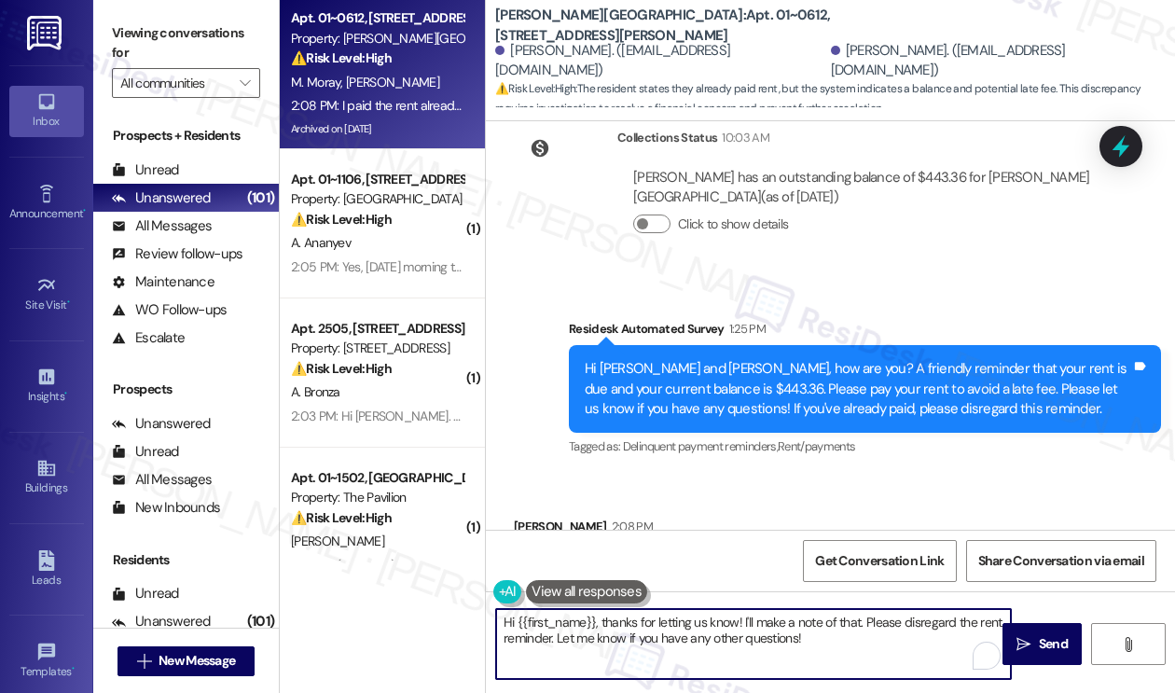
click at [671, 622] on textarea "Hi {{first_name}}, thanks for letting us know! I'll make a note of that. Please…" at bounding box center [753, 644] width 515 height 70
click at [824, 626] on textarea "Hi {{first_name}}, thanks for letting us know! I'll make a note of that. Please…" at bounding box center [753, 644] width 515 height 70
drag, startPoint x: 879, startPoint y: 645, endPoint x: 787, endPoint y: 619, distance: 95.9
click at [787, 619] on textarea "Hi {{first_name}}, thanks for letting us know! I'll make a note of that. Please…" at bounding box center [753, 644] width 515 height 70
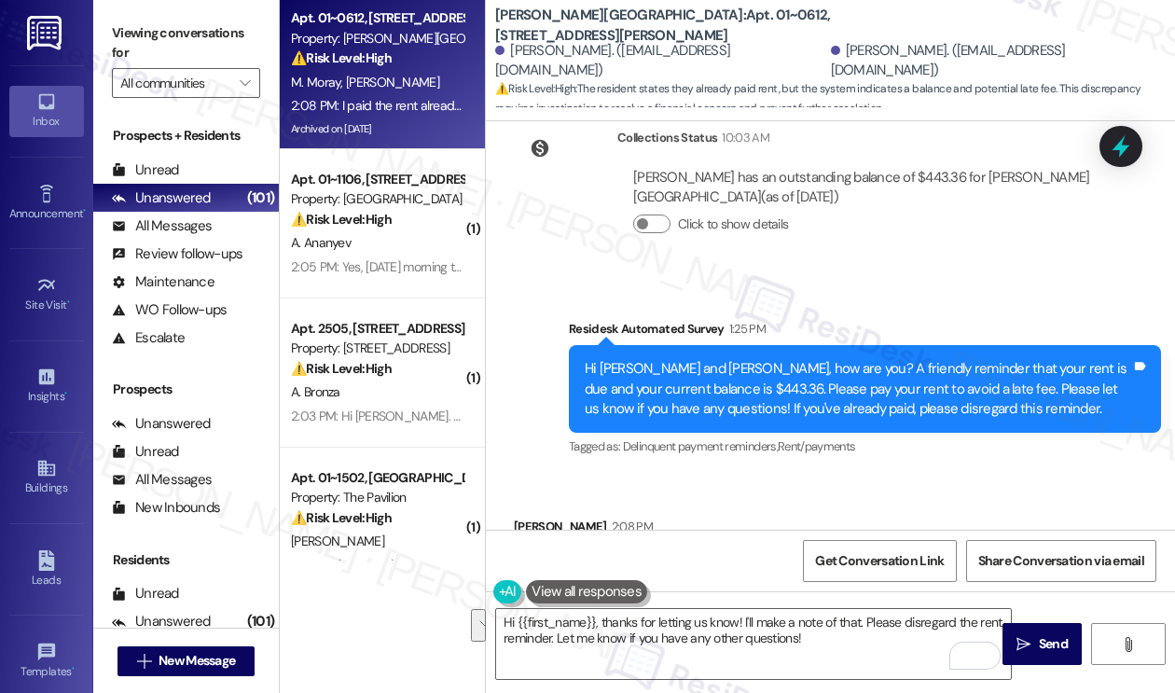
click at [198, 25] on label "Viewing conversations for" at bounding box center [186, 43] width 148 height 49
click at [818, 557] on div "I paid the rent already. There are no late fees so I don't know what that is." at bounding box center [741, 567] width 425 height 20
drag, startPoint x: 165, startPoint y: 7, endPoint x: 186, endPoint y: 21, distance: 24.8
click at [165, 7] on div "Viewing conversations for All communities " at bounding box center [186, 58] width 186 height 117
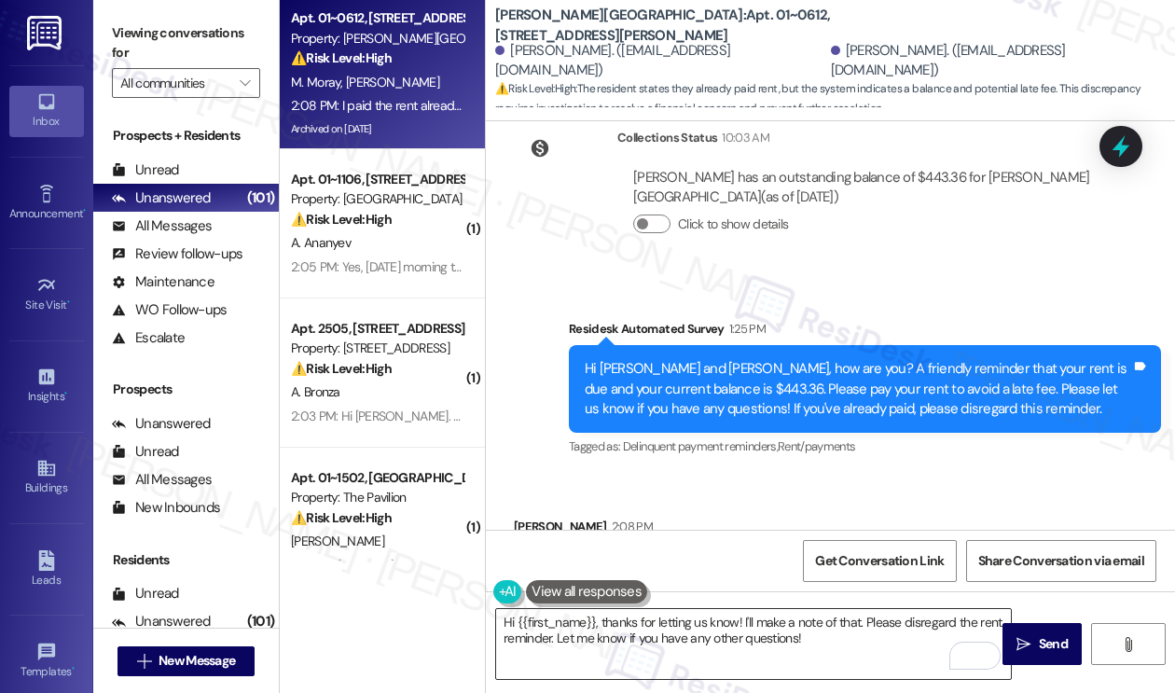
click at [686, 618] on textarea "Hi {{first_name}}, thanks for letting us know! I'll make a note of that. Please…" at bounding box center [753, 644] width 515 height 70
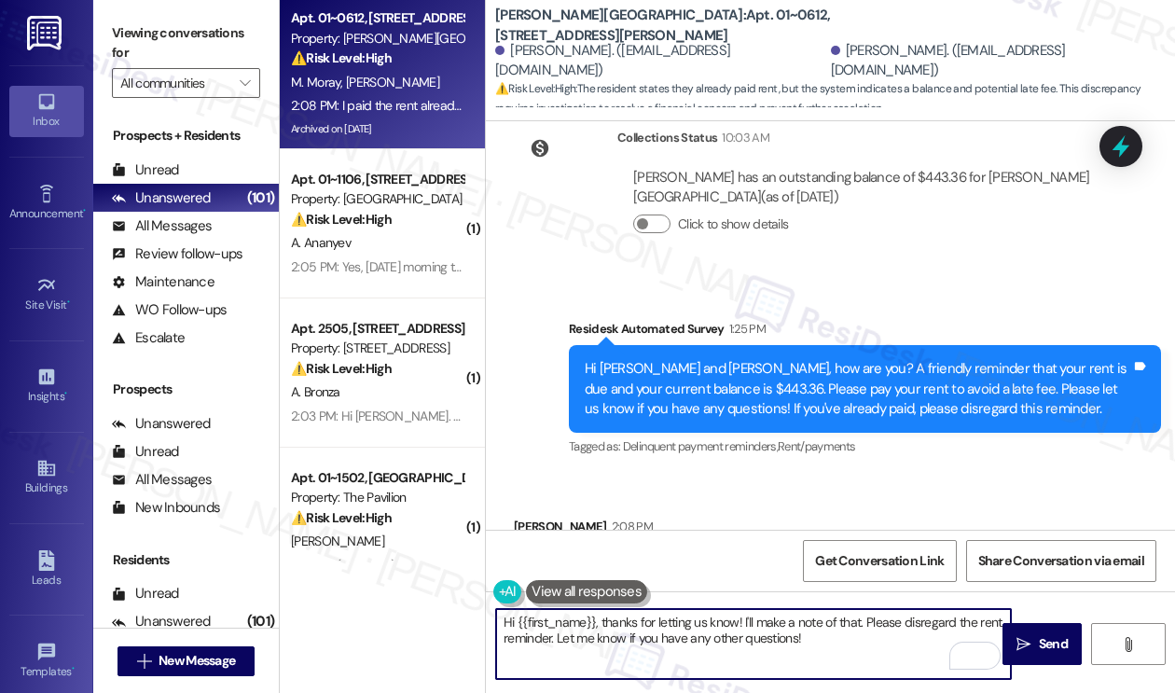
click at [686, 618] on textarea "Hi {{first_name}}, thanks for letting us know! I'll make a note of that. Please…" at bounding box center [753, 644] width 515 height 70
click at [837, 643] on textarea "Hi {{first_name}}, thanks for letting us know! I'll make a note of that. Please…" at bounding box center [753, 644] width 515 height 70
drag, startPoint x: 843, startPoint y: 644, endPoint x: 742, endPoint y: 615, distance: 104.7
click at [742, 615] on textarea "Hi {{first_name}}, thanks for letting us know! I'll make a note of that. Please…" at bounding box center [753, 644] width 515 height 70
paste textarea "Hi {{first_name}}! Thanks for taking care of it. Did you receive a payment conf…"
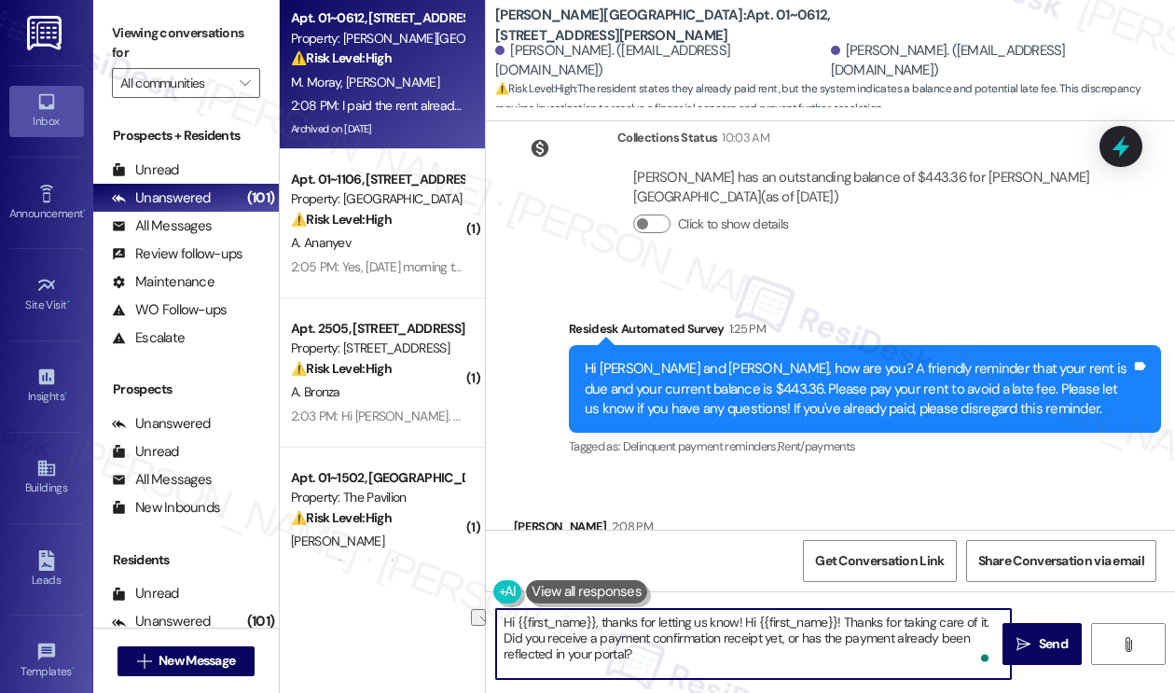
drag, startPoint x: 996, startPoint y: 620, endPoint x: 774, endPoint y: 609, distance: 223.1
click at [758, 622] on textarea "Hi {{first_name}}, thanks for letting us know! Hi {{first_name}}! Thanks for ta…" at bounding box center [753, 644] width 515 height 70
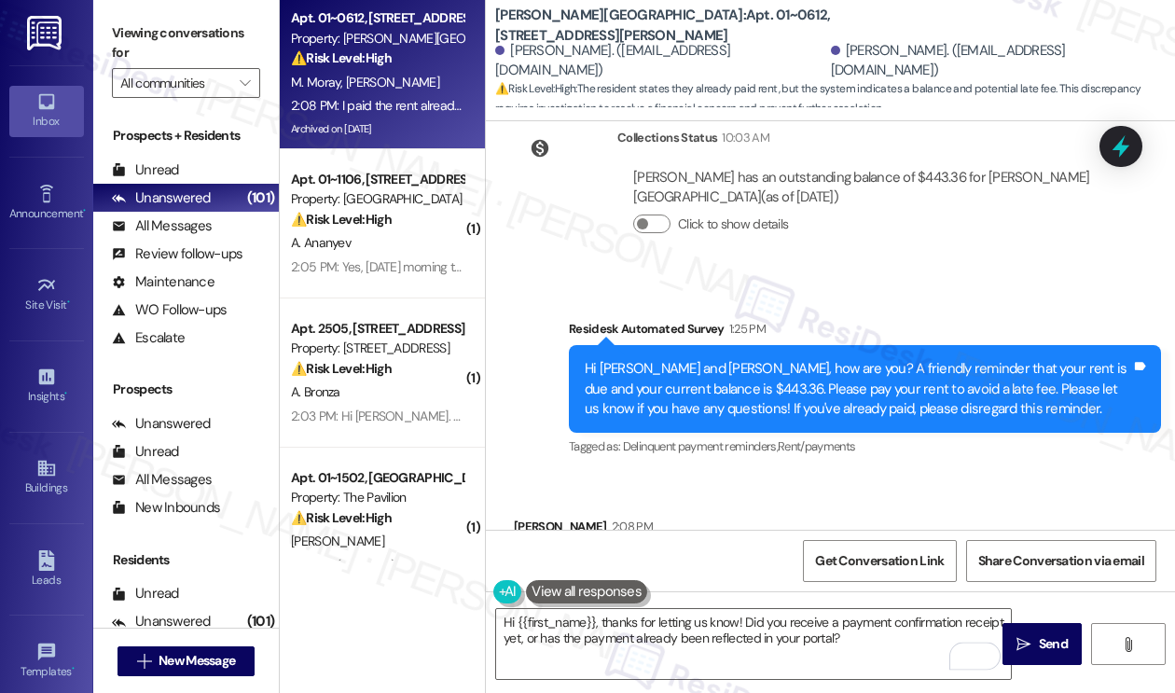
click at [526, 516] on div "Mitchell Levy 2:08 PM" at bounding box center [749, 529] width 471 height 26
copy div "Mitchell"
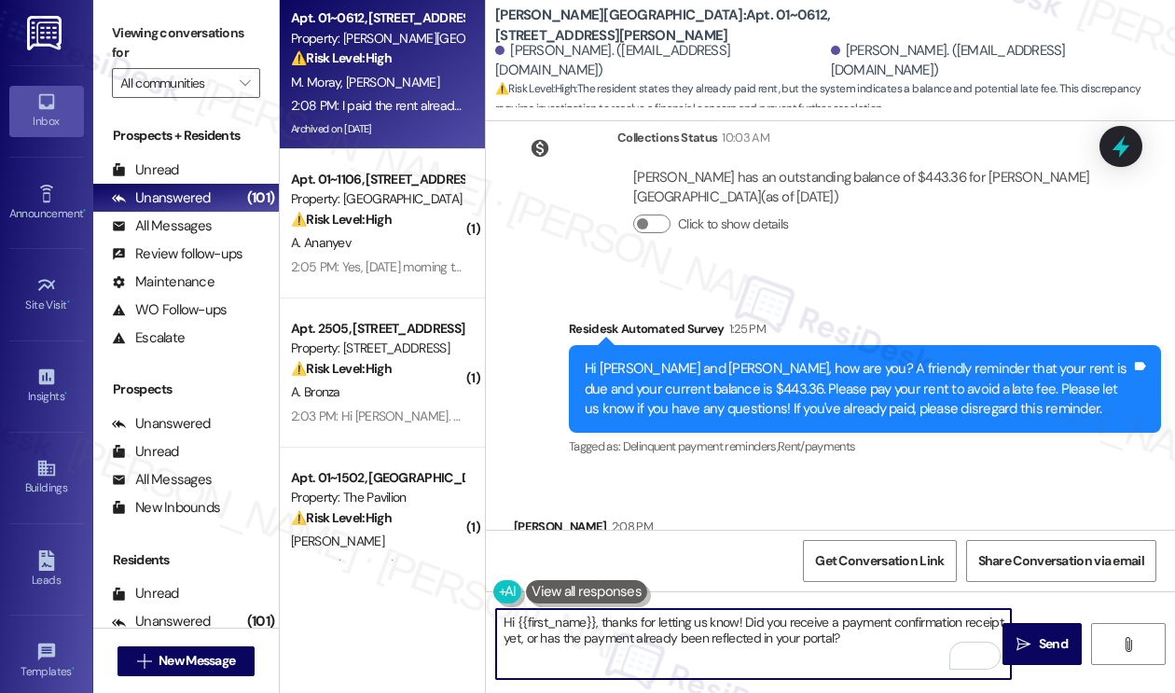
drag, startPoint x: 518, startPoint y: 620, endPoint x: 598, endPoint y: 610, distance: 79.9
click at [598, 610] on textarea "Hi {{first_name}}, thanks for letting us know! Did you receive a payment confir…" at bounding box center [753, 644] width 515 height 70
paste textarea "Mitchell"
click at [682, 648] on textarea "Hi Mitchell, I understand you already paid. Thanks for letting us know! Did you…" at bounding box center [753, 644] width 515 height 70
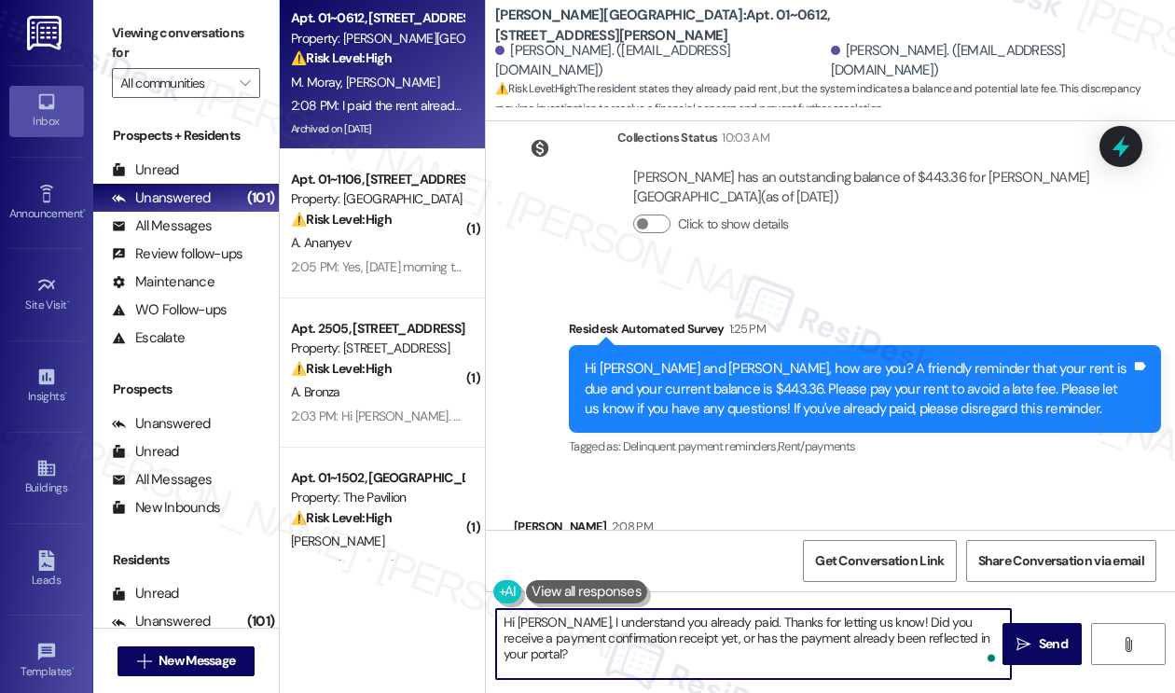
click at [682, 648] on textarea "Hi Mitchell, I understand you already paid. Thanks for letting us know! Did you…" at bounding box center [753, 644] width 515 height 70
type textarea "Hi Mitchell, I understand you already paid. Thanks for letting us know! Did you…"
click at [1013, 639] on span " Send" at bounding box center [1041, 644] width 59 height 20
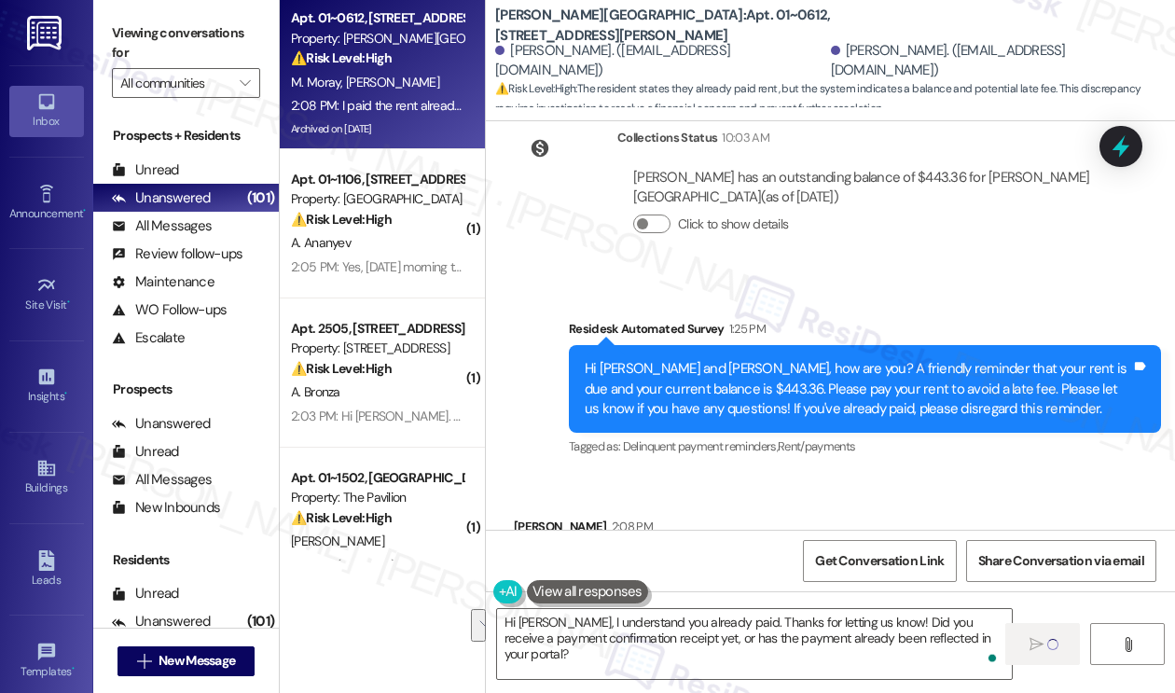
click at [664, 359] on div "Hi Mitchell and Max, how are you? A friendly reminder that your rent is due and…" at bounding box center [857, 389] width 546 height 60
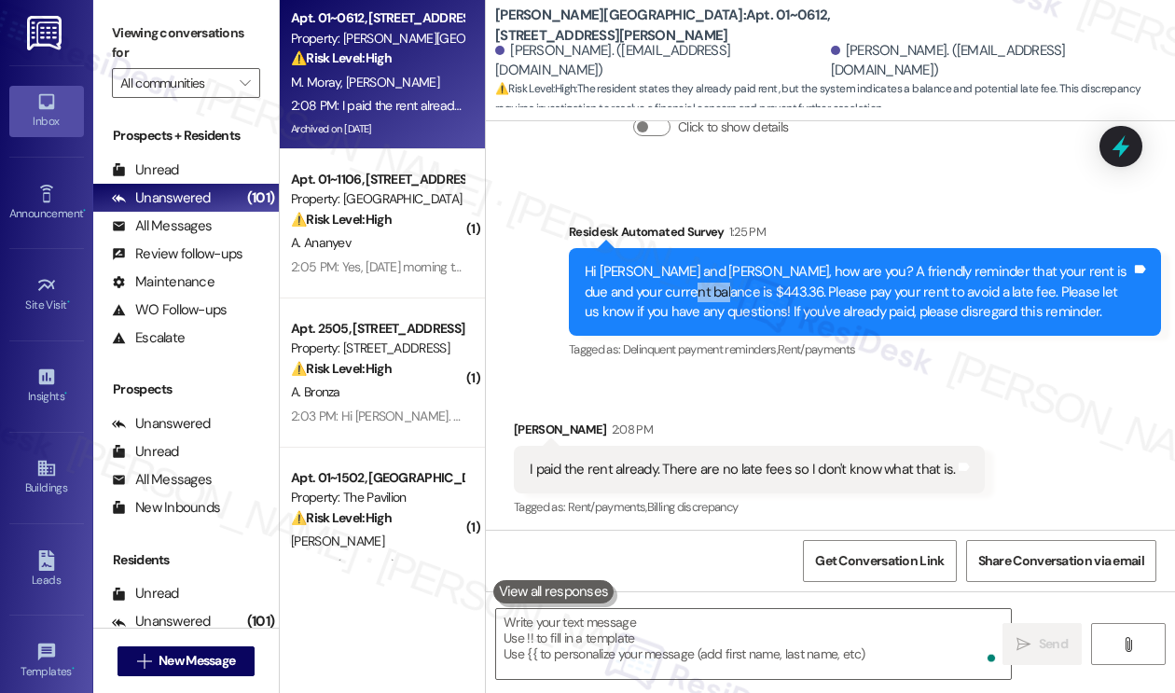
scroll to position [7185, 0]
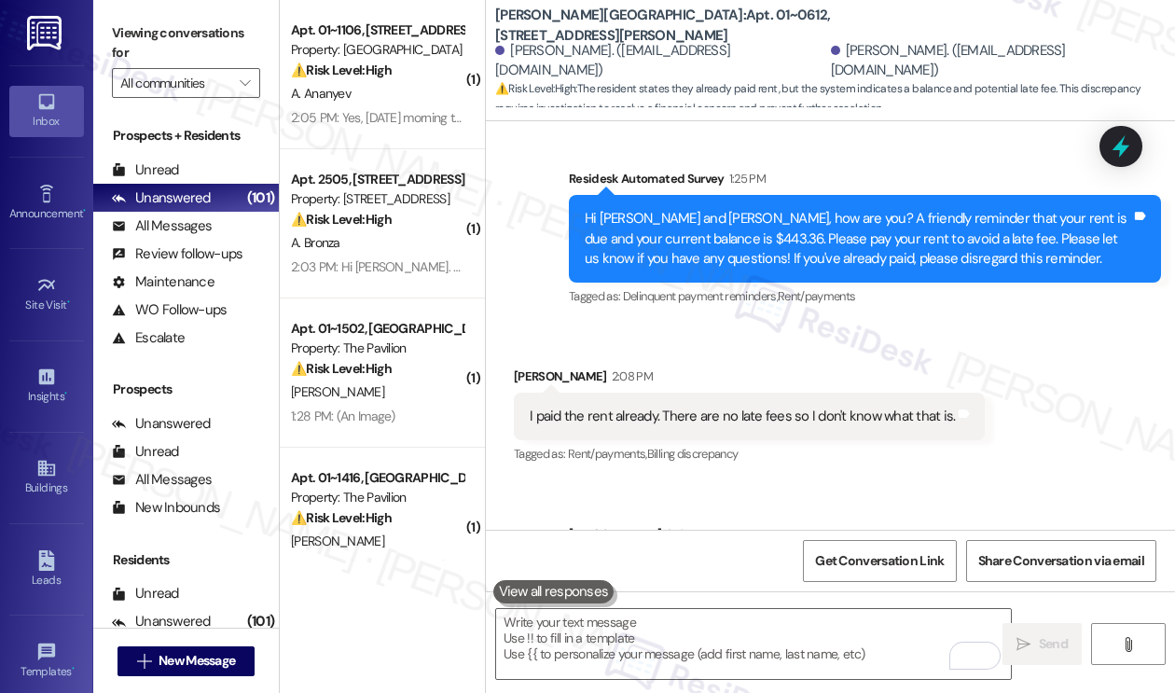
click at [851, 564] on div "Hi Mitchell, I understand you already paid. Thanks for letting us know! Did you…" at bounding box center [857, 594] width 546 height 60
click at [868, 366] on div "Mitchell Levy 2:08 PM" at bounding box center [749, 379] width 471 height 26
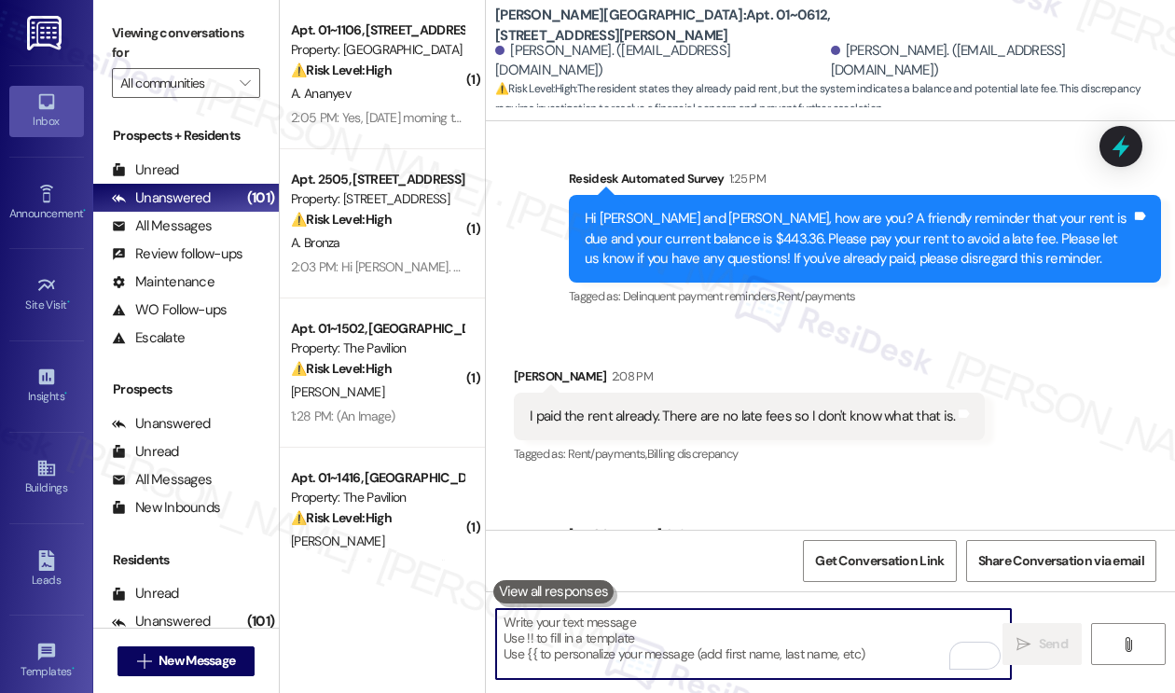
click at [640, 659] on textarea "To enrich screen reader interactions, please activate Accessibility in Grammarl…" at bounding box center [753, 644] width 515 height 70
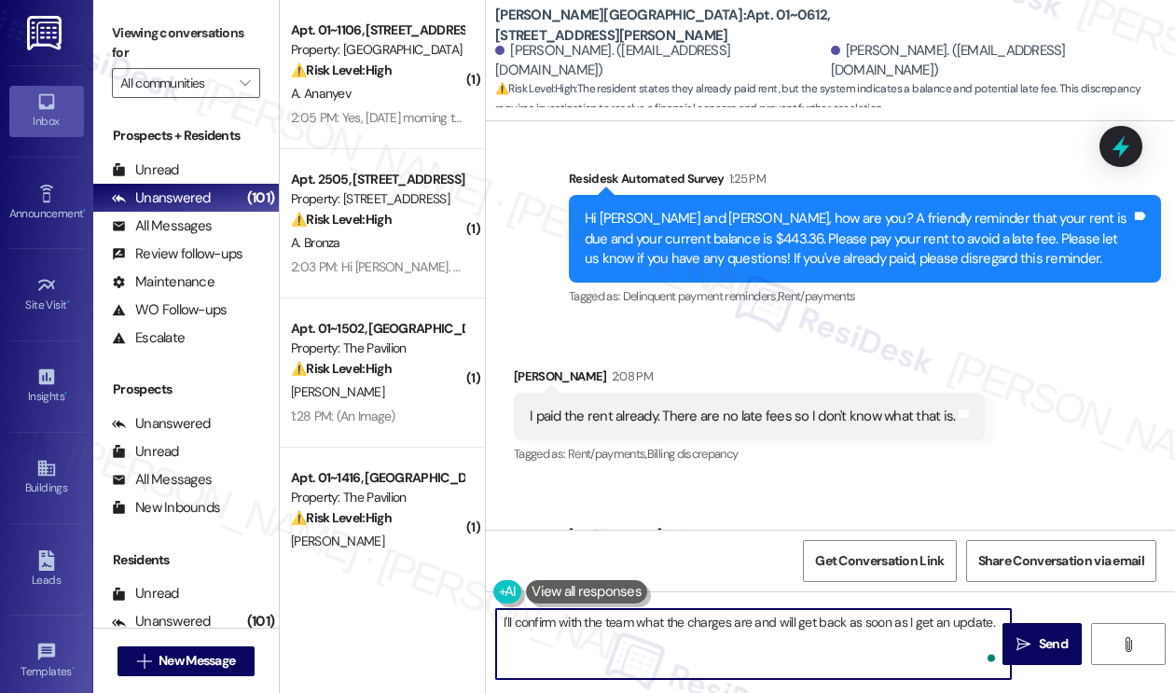
type textarea "I'll confirm with the team what the charges are and will get back as soon as I …"
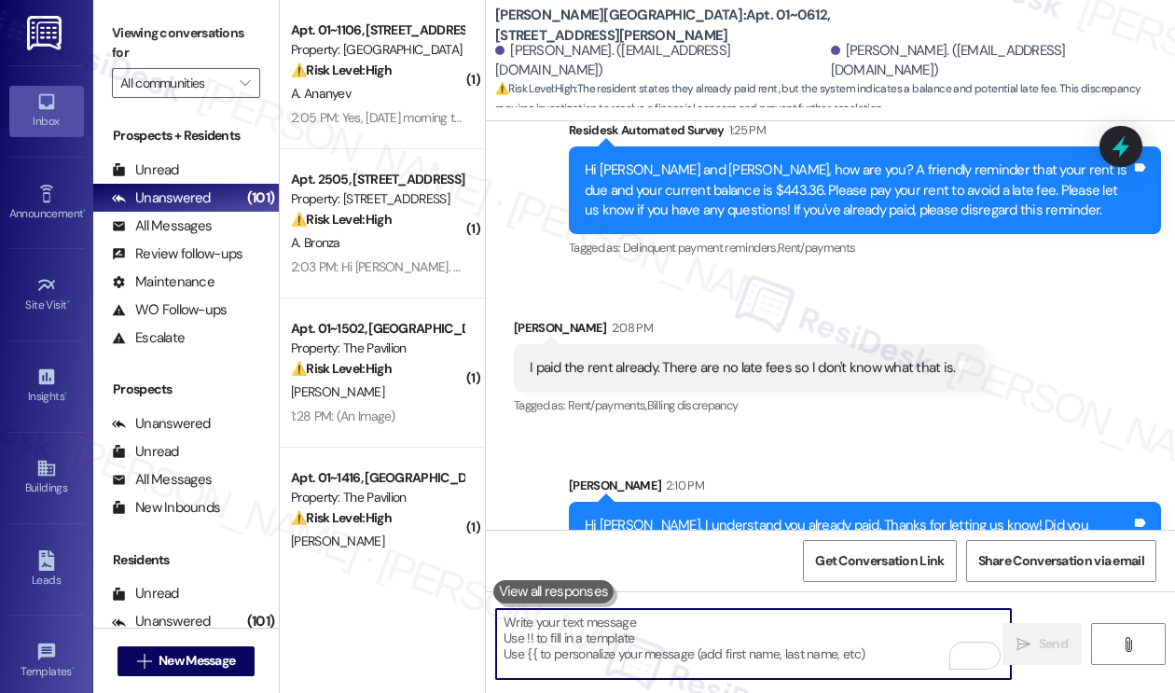
scroll to position [7315, 0]
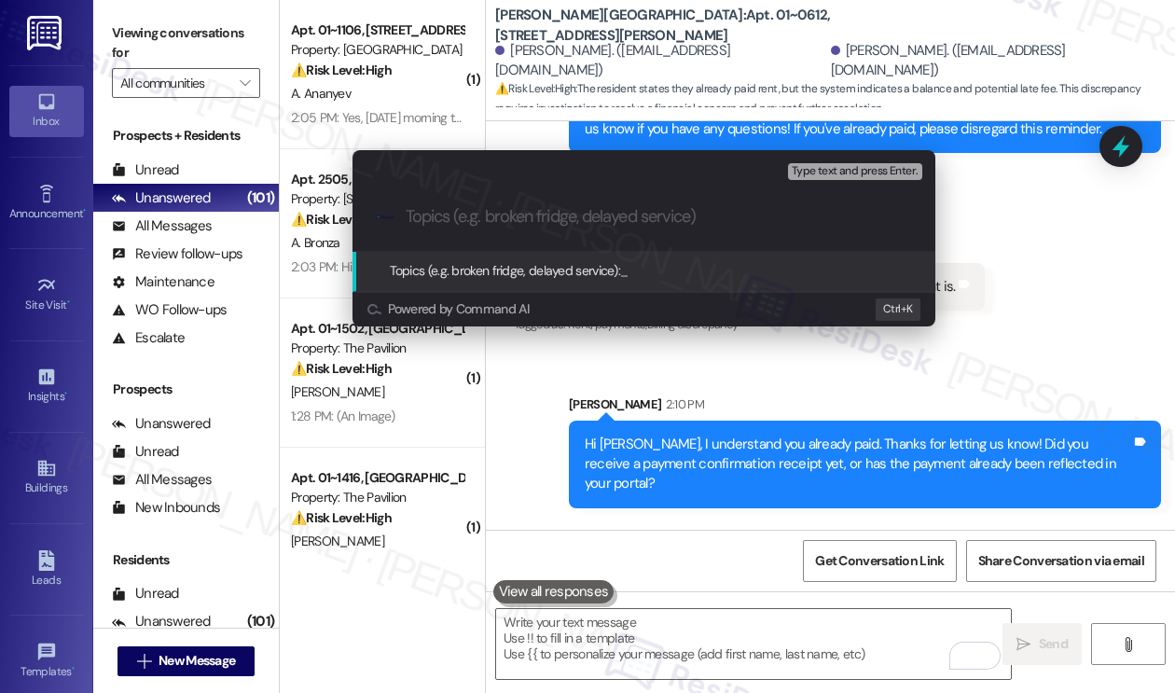
type input "P"
type input "Confirm what the charges"
click at [1022, 325] on div "Escalate Conversation Medium risk Topics (e.g. broken fridge, delayed service) …" at bounding box center [587, 346] width 1175 height 693
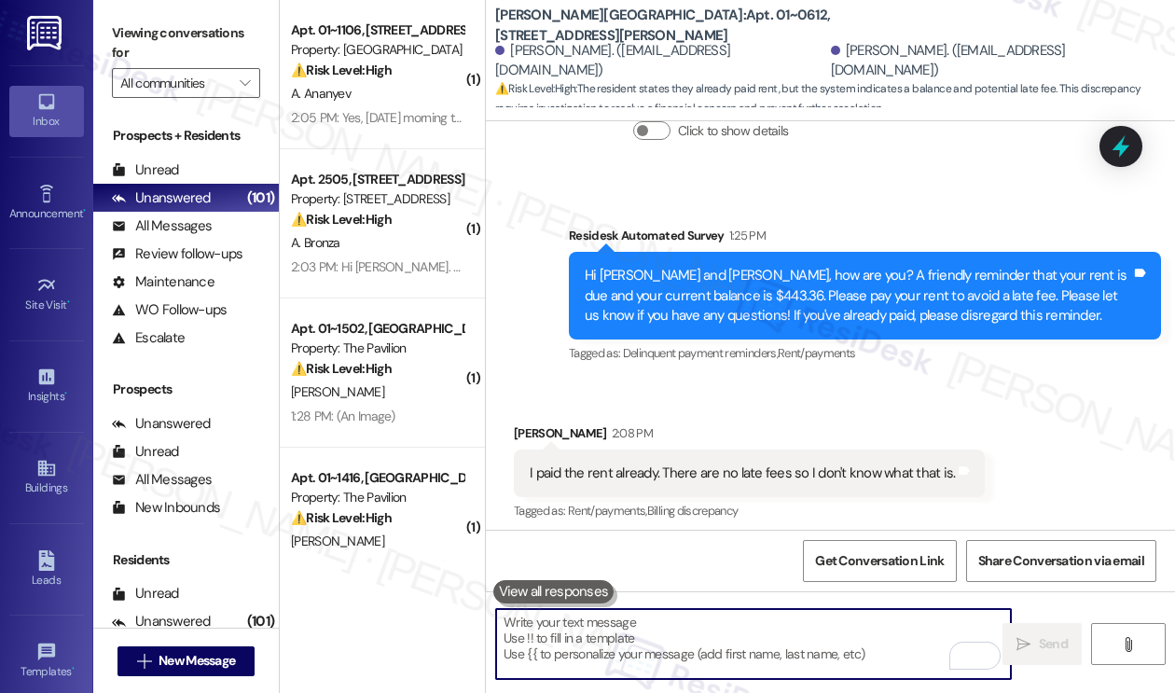
scroll to position [7035, 0]
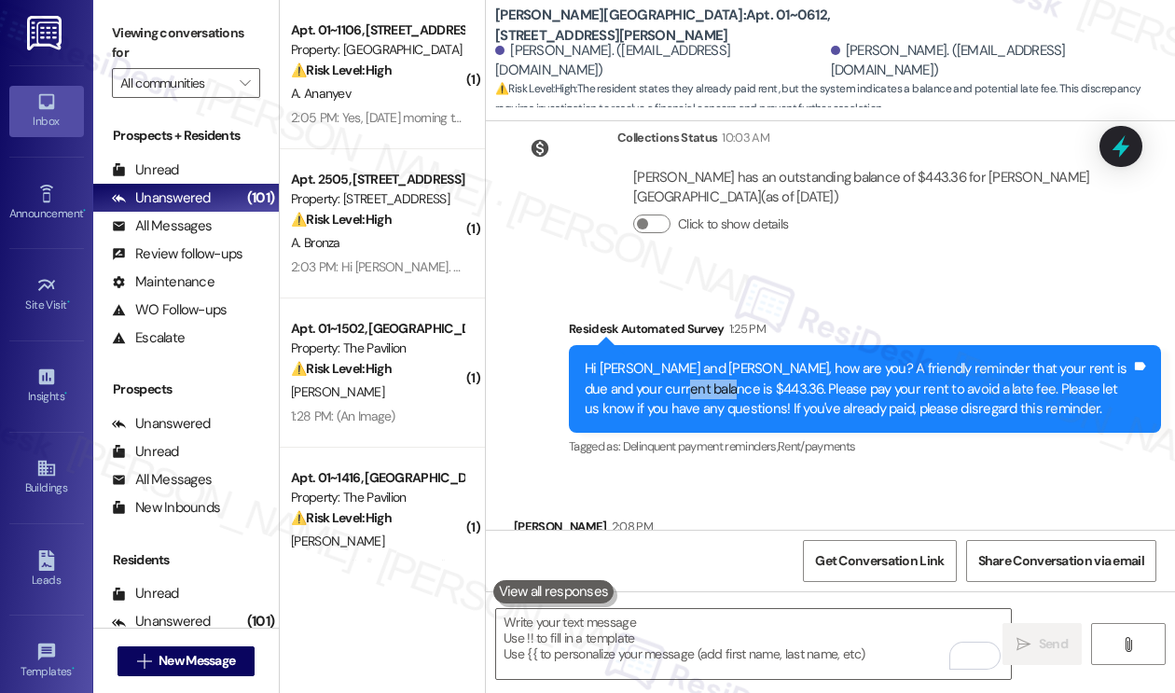
drag, startPoint x: 643, startPoint y: 283, endPoint x: 694, endPoint y: 282, distance: 50.3
click at [694, 359] on div "Hi Mitchell and Max, how are you? A friendly reminder that your rent is due and…" at bounding box center [857, 389] width 546 height 60
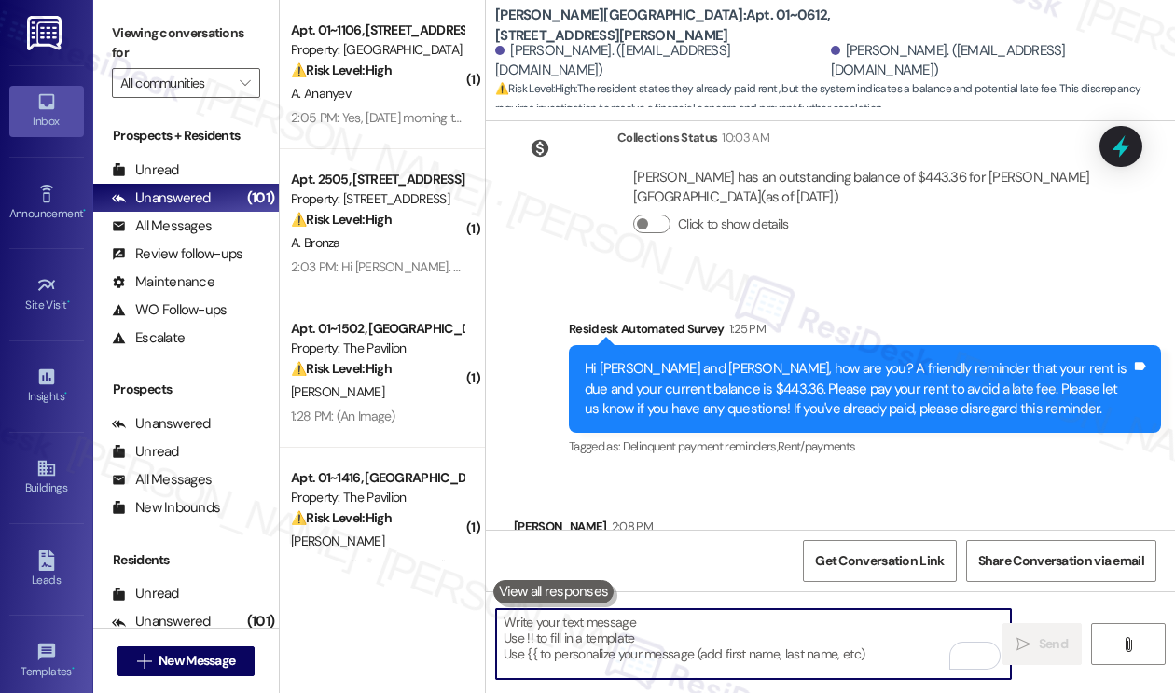
click at [712, 633] on textarea "To enrich screen reader interactions, please activate Accessibility in Grammarl…" at bounding box center [753, 644] width 515 height 70
paste textarea "Confirm what the charges"
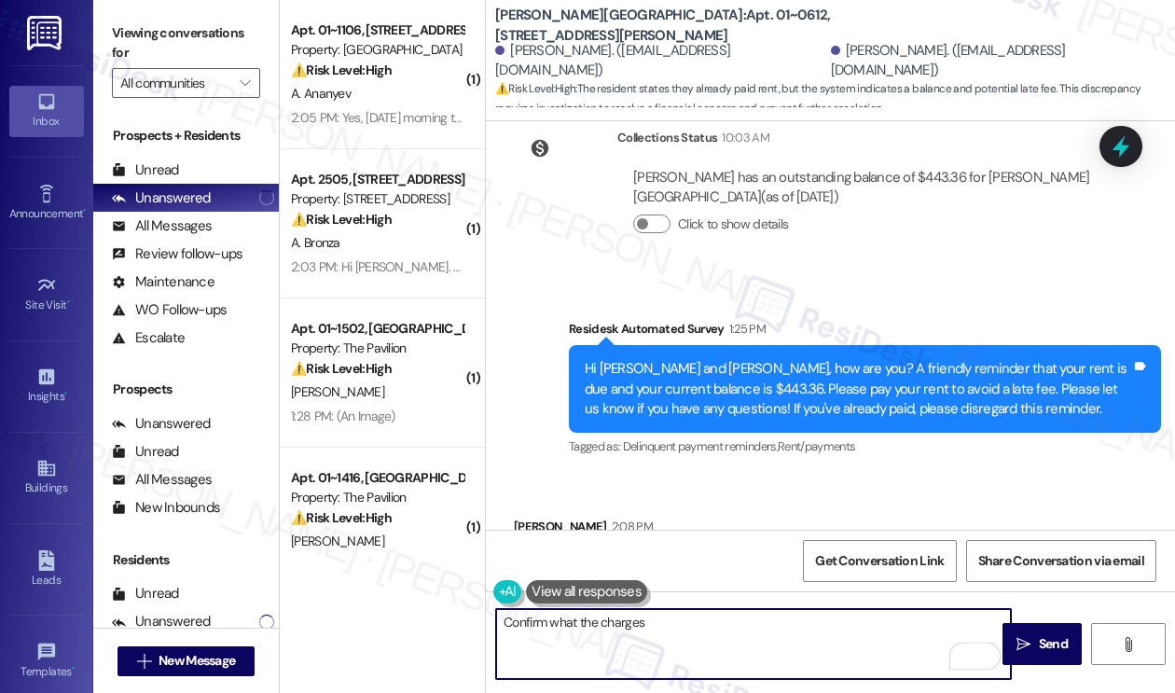
click at [674, 359] on div "Hi Mitchell and Max, how are you? A friendly reminder that your rent is due and…" at bounding box center [857, 389] width 546 height 60
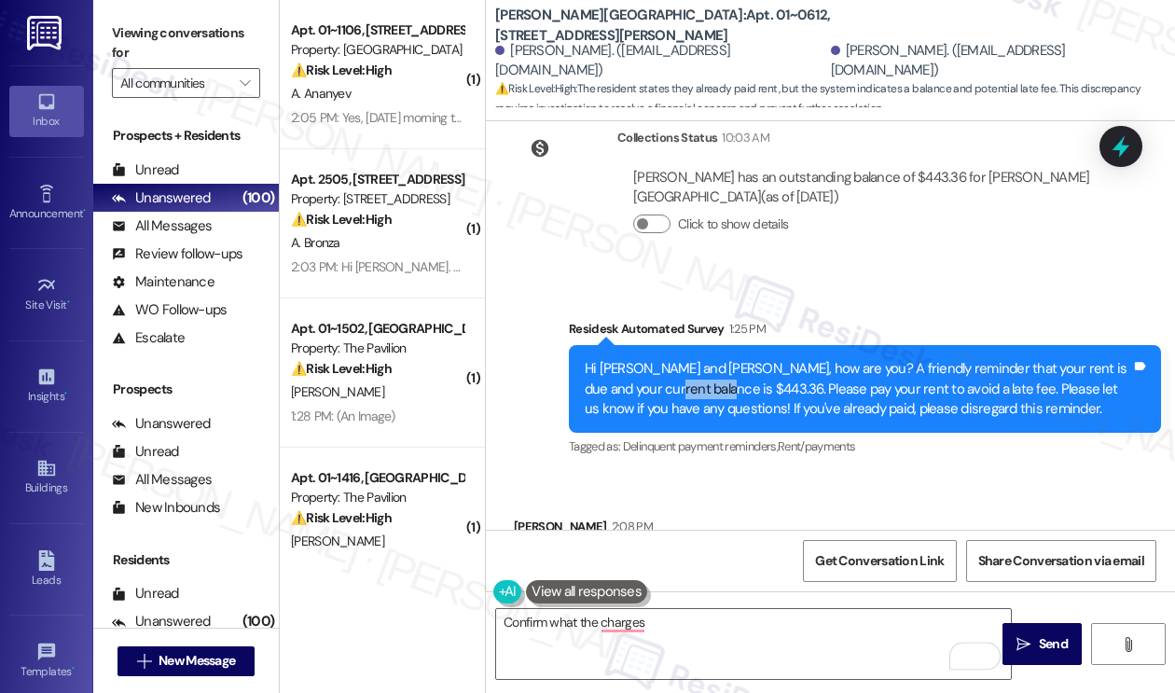
drag, startPoint x: 641, startPoint y: 285, endPoint x: 694, endPoint y: 285, distance: 53.1
click at [694, 359] on div "Hi Mitchell and Max, how are you? A friendly reminder that your rent is due and…" at bounding box center [857, 389] width 546 height 60
copy div "$443.36."
click at [685, 605] on div "Confirm what the charges  Send " at bounding box center [830, 661] width 689 height 140
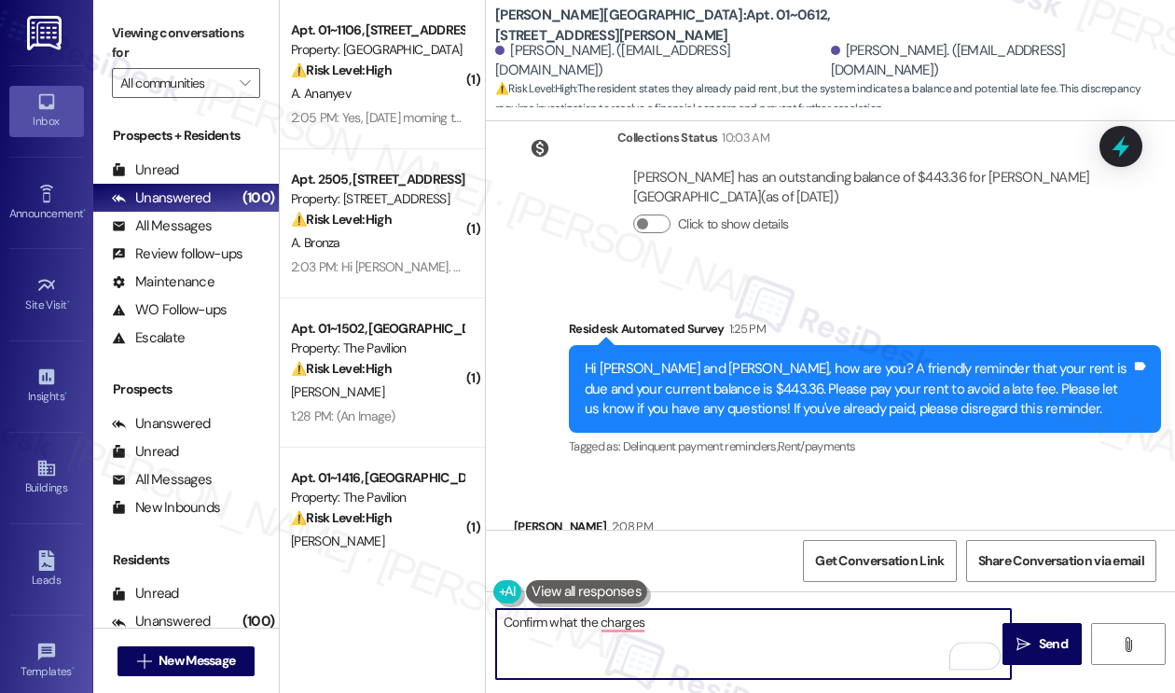
click at [675, 616] on textarea "Confirm what the charges" at bounding box center [753, 644] width 515 height 70
click at [633, 624] on textarea "Confirm what the charges" at bounding box center [753, 644] width 515 height 70
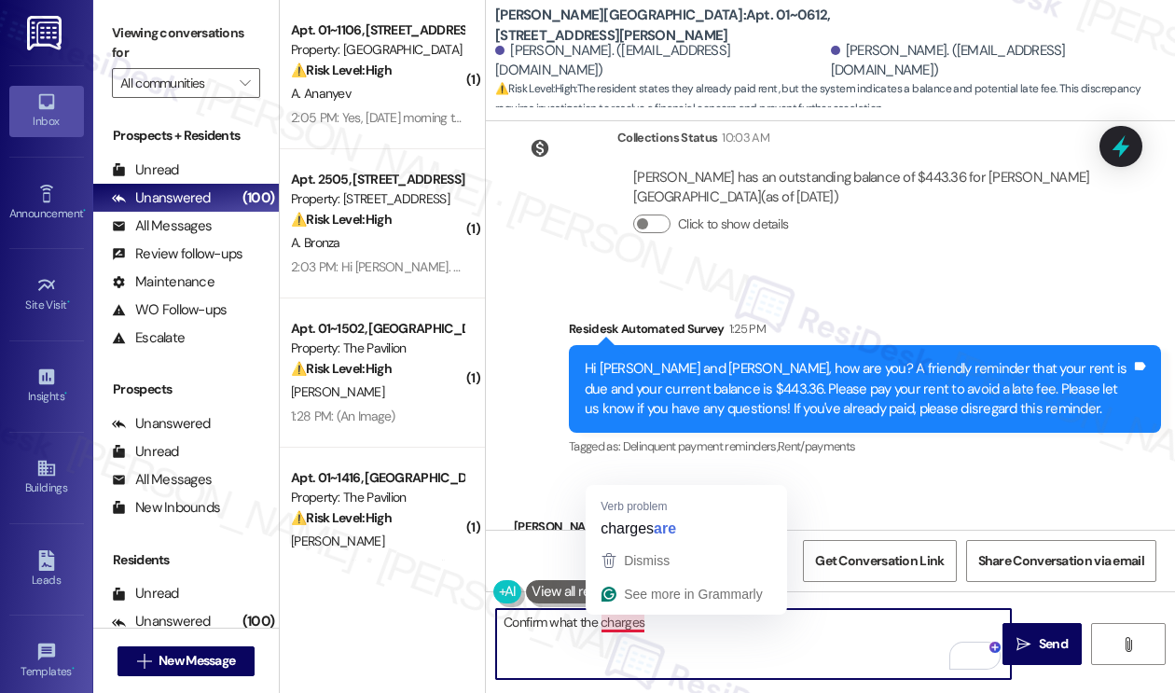
click at [633, 624] on textarea "Confirm what the charges" at bounding box center [753, 644] width 515 height 70
paste textarea "$443.36."
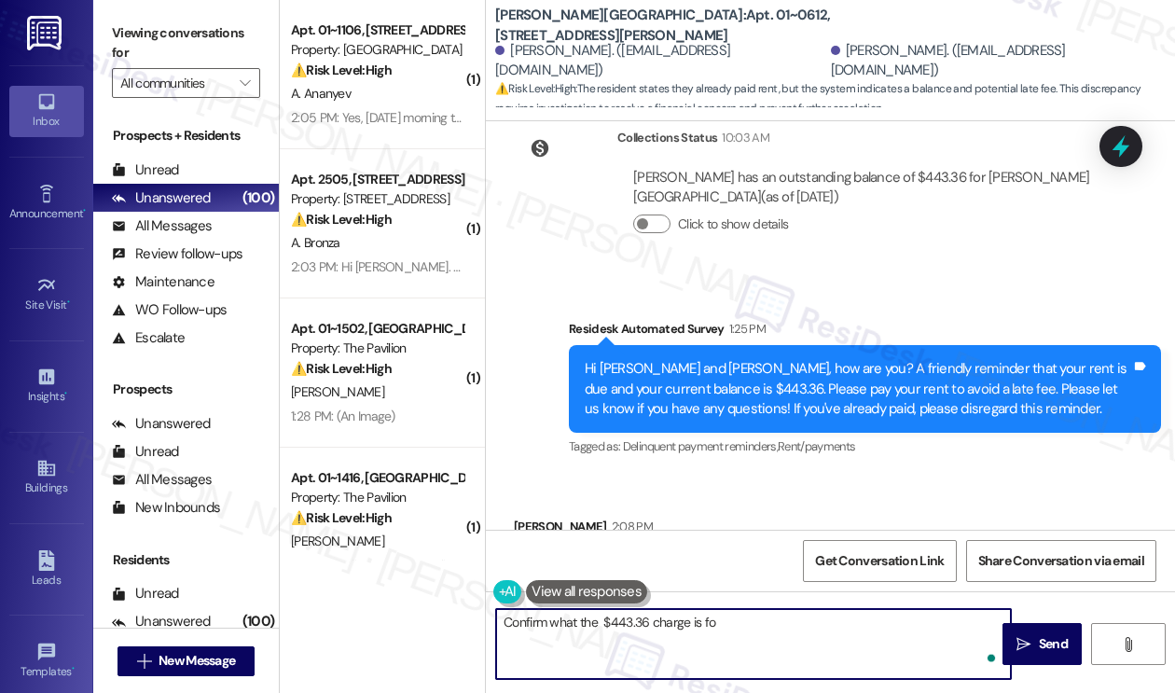
type textarea "Confirm what the $443.36 charge is for"
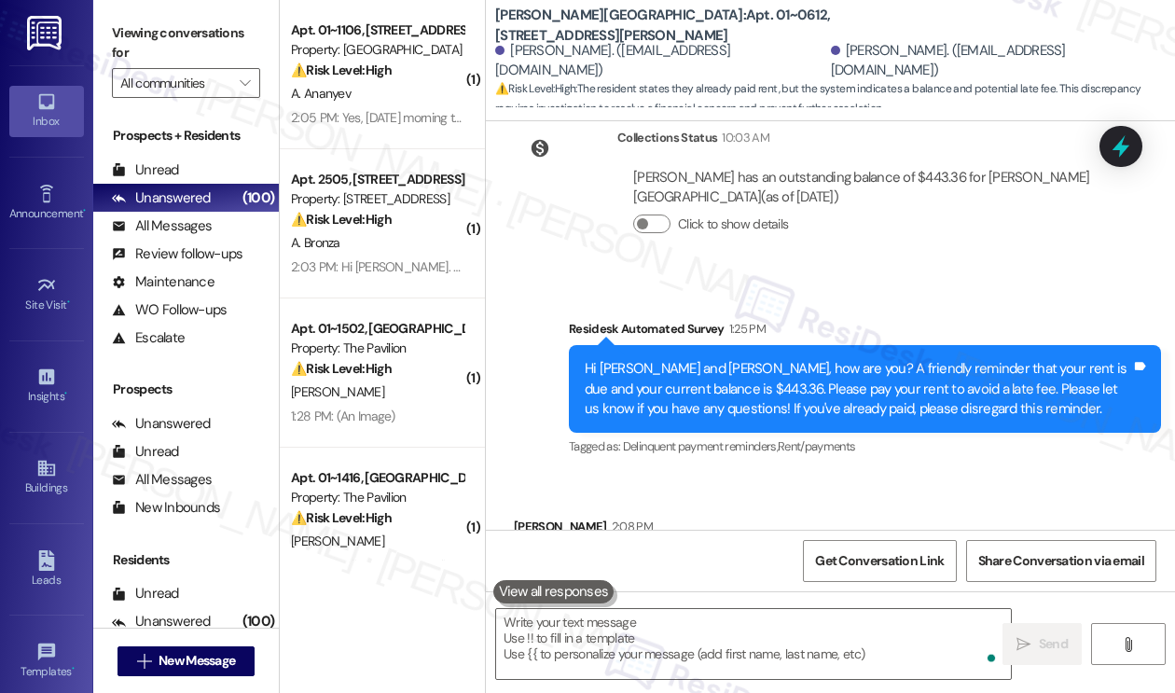
click at [749, 359] on div "Hi Mitchell and Max, how are you? A friendly reminder that your rent is due and…" at bounding box center [857, 389] width 546 height 60
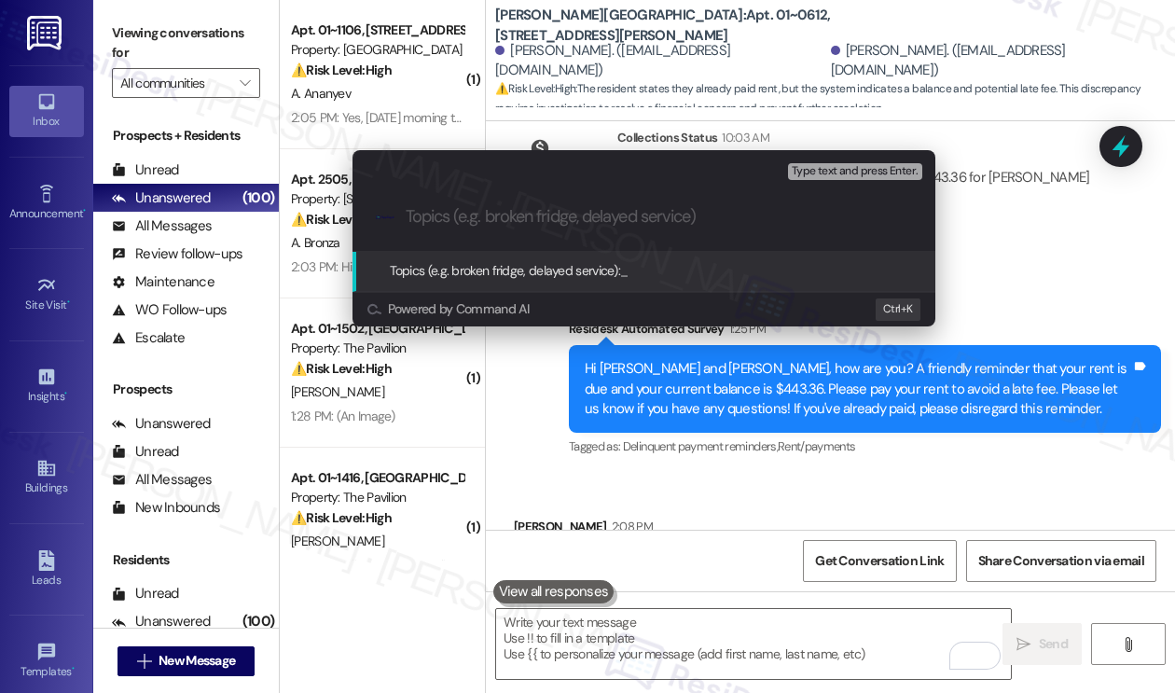
paste input "Confirm what the $443.36 charge is for"
type input "Confirm what the $443.36 charge is for"
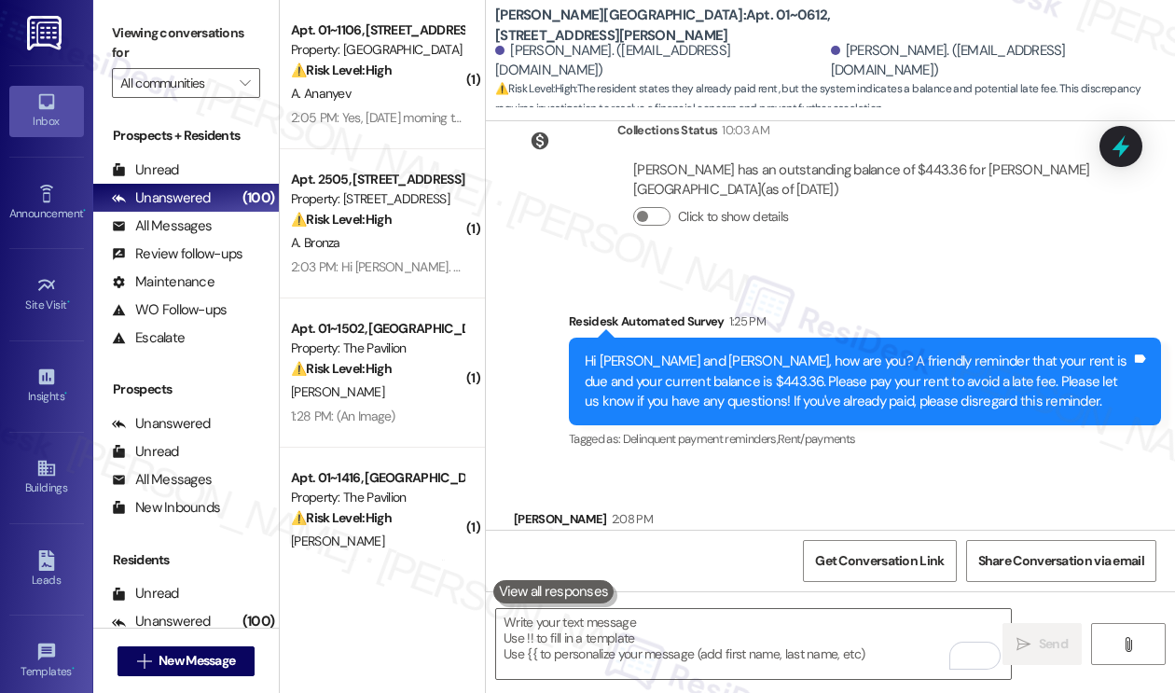
scroll to position [7034, 0]
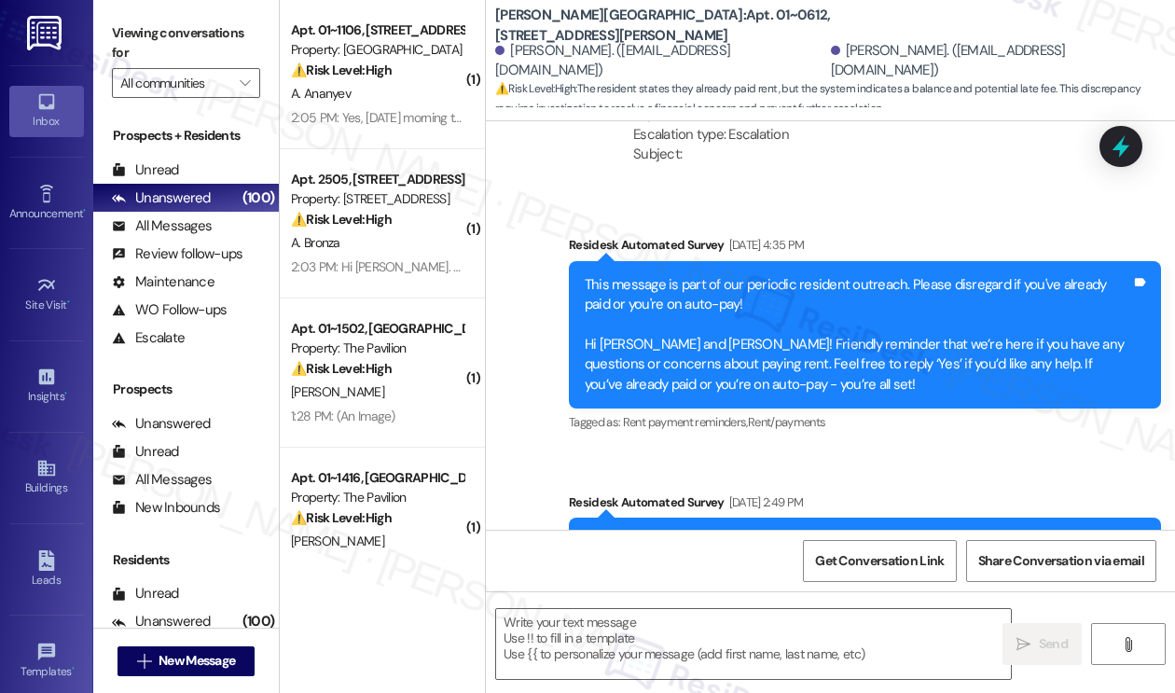
type textarea "Fetching suggested responses. Please feel free to read through the conversation…"
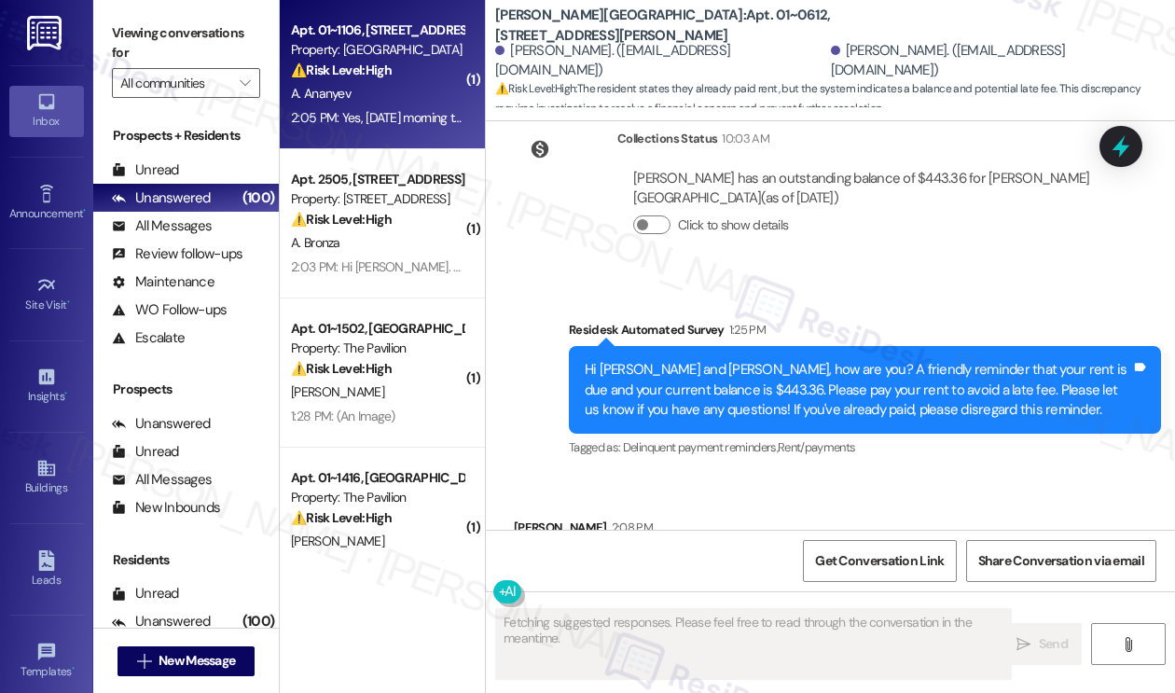
click at [403, 103] on div "A. Ananyev" at bounding box center [377, 93] width 176 height 23
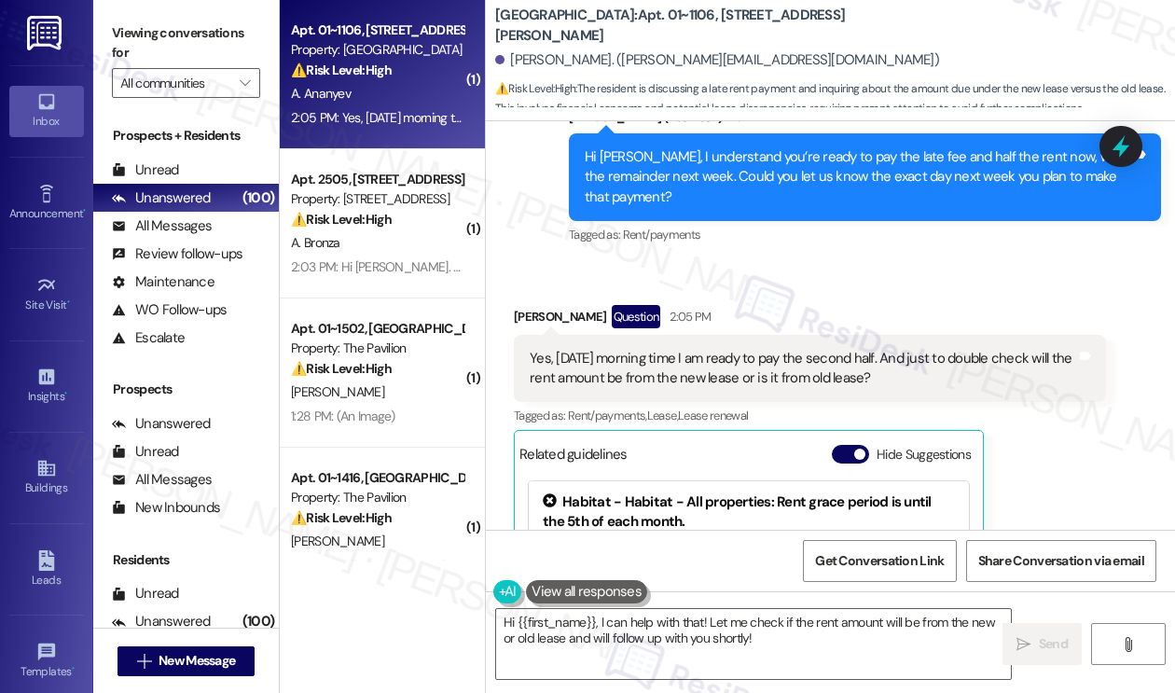
scroll to position [10716, 0]
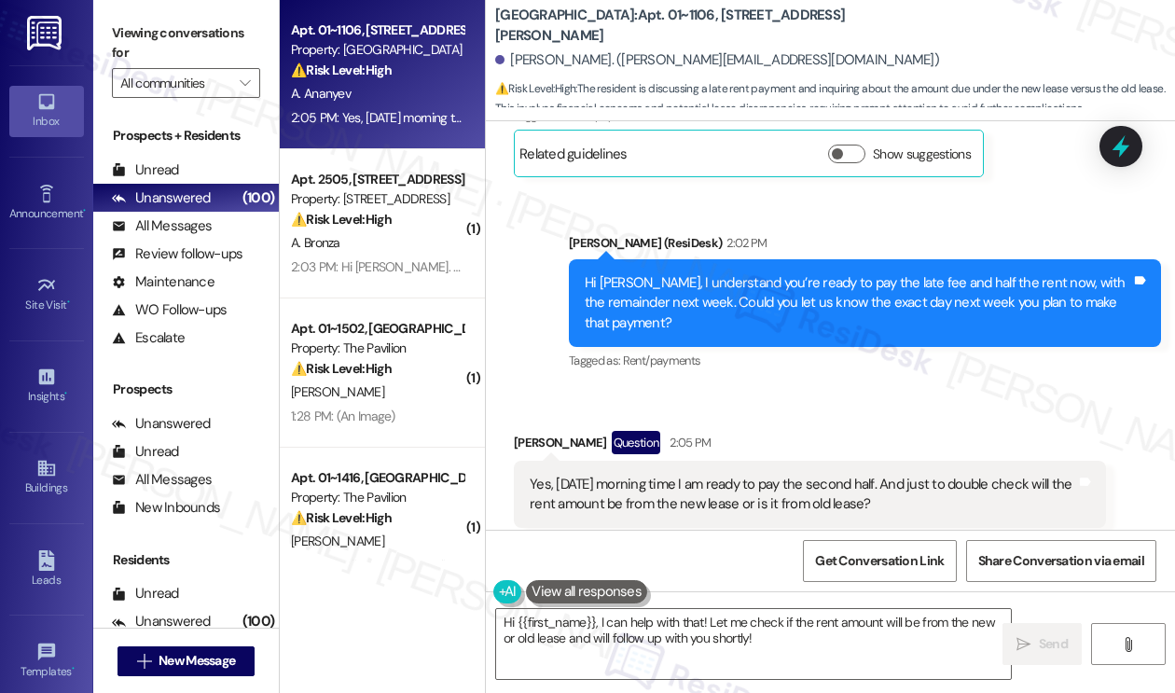
click at [630, 460] on div "Yes, September 12 morning time I am ready to pay the second half. And just to d…" at bounding box center [810, 494] width 592 height 68
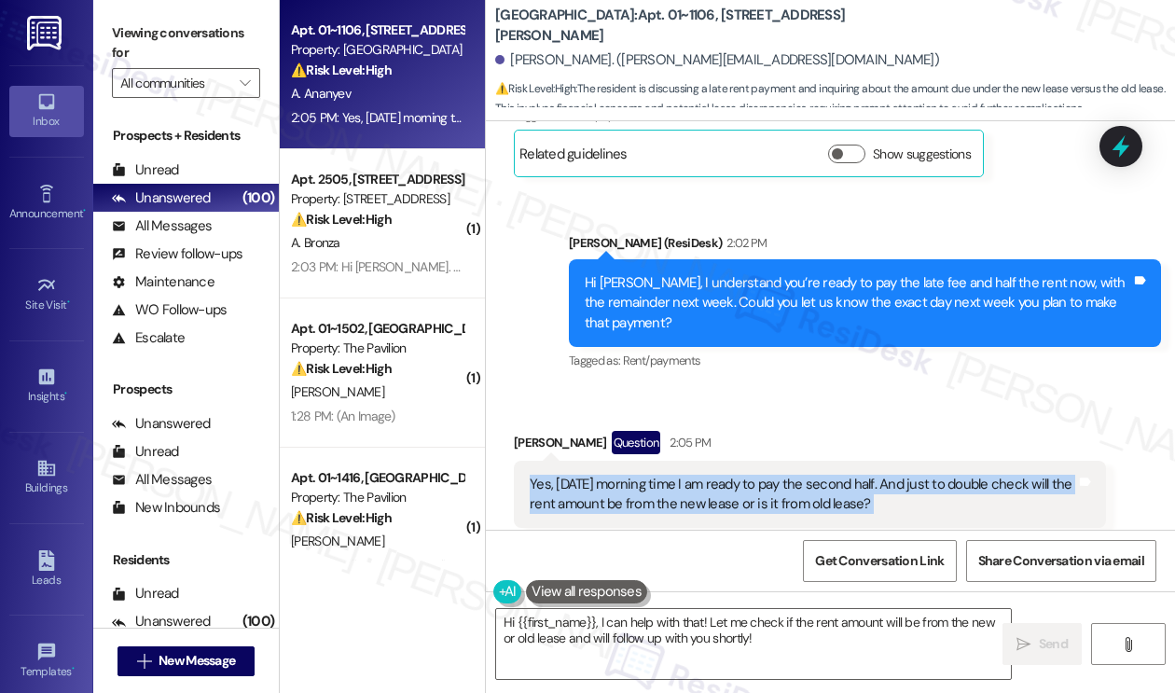
click at [630, 460] on div "Yes, September 12 morning time I am ready to pay the second half. And just to d…" at bounding box center [810, 494] width 592 height 68
click at [819, 474] on div "Yes, [DATE] morning time I am ready to pay the second half. And just to double …" at bounding box center [802, 494] width 546 height 40
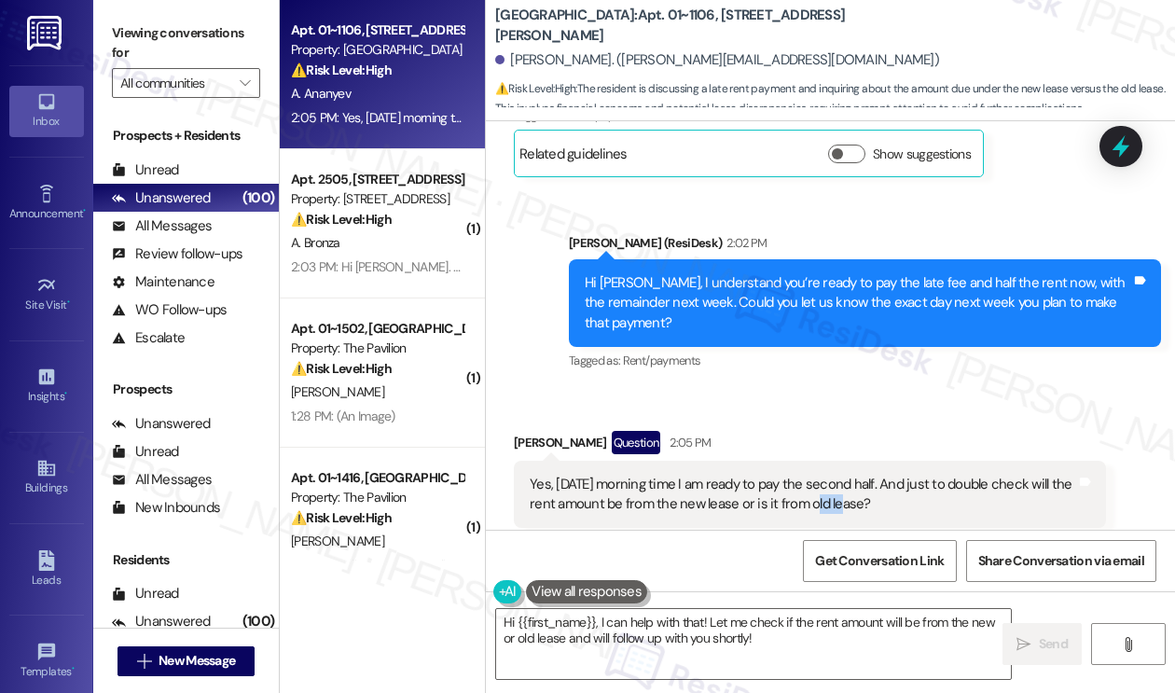
click at [819, 474] on div "Yes, [DATE] morning time I am ready to pay the second half. And just to double …" at bounding box center [802, 494] width 546 height 40
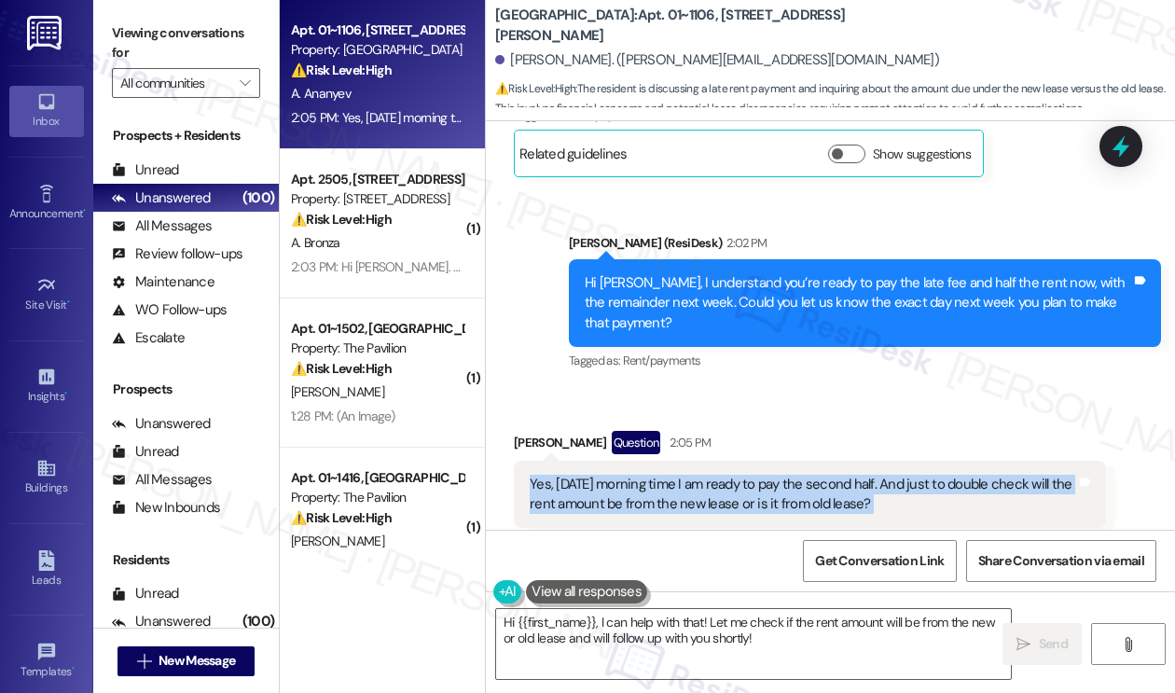
click at [819, 474] on div "Yes, [DATE] morning time I am ready to pay the second half. And just to double …" at bounding box center [802, 494] width 546 height 40
click at [832, 460] on div "Yes, September 12 morning time I am ready to pay the second half. And just to d…" at bounding box center [810, 494] width 592 height 68
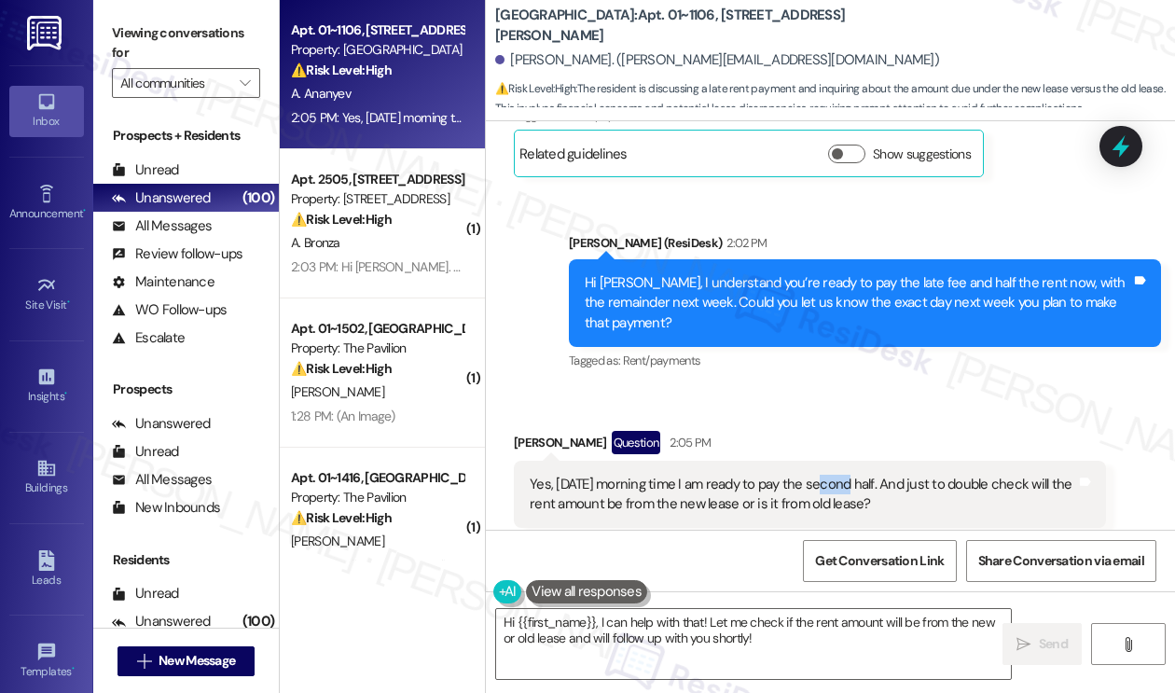
click at [832, 460] on div "Yes, September 12 morning time I am ready to pay the second half. And just to d…" at bounding box center [810, 494] width 592 height 68
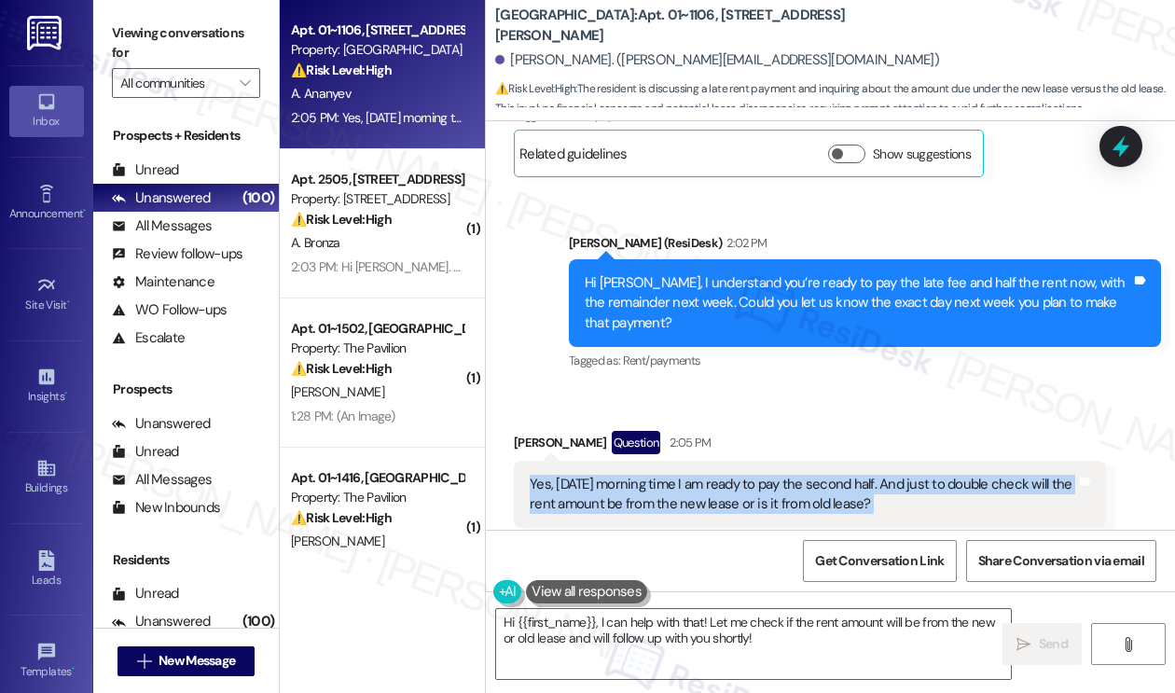
click at [832, 460] on div "Yes, September 12 morning time I am ready to pay the second half. And just to d…" at bounding box center [810, 494] width 592 height 68
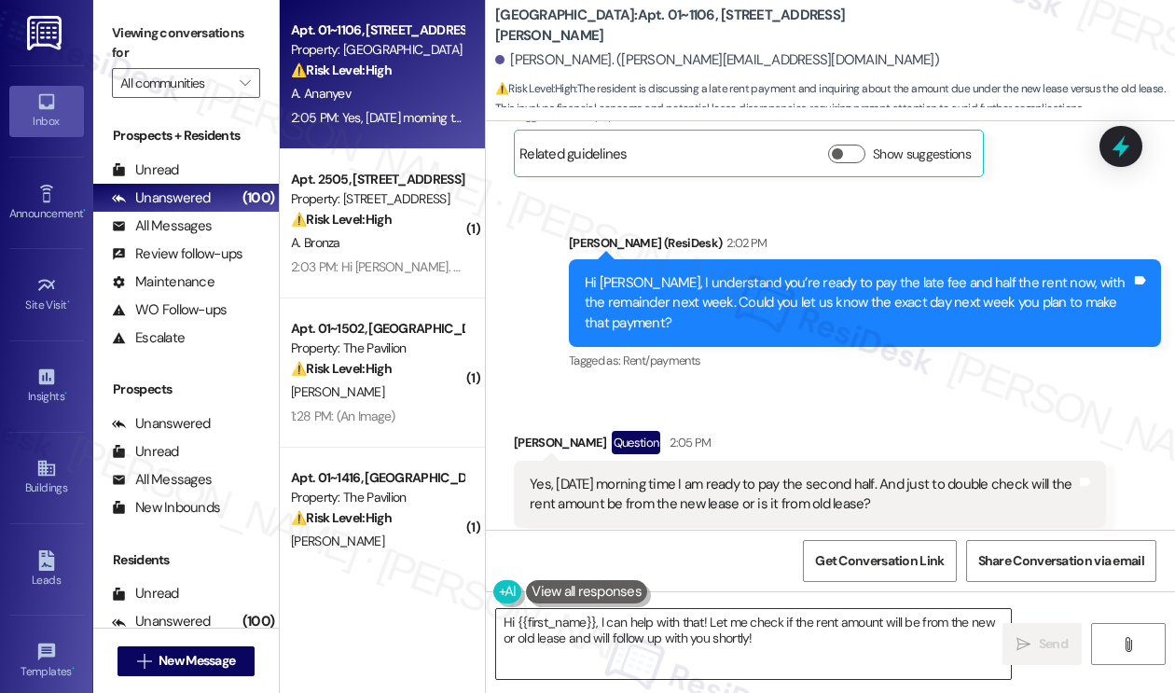
click at [755, 625] on textarea "Hi {{first_name}}, I can help with that! Let me check if the rent amount will b…" at bounding box center [753, 644] width 515 height 70
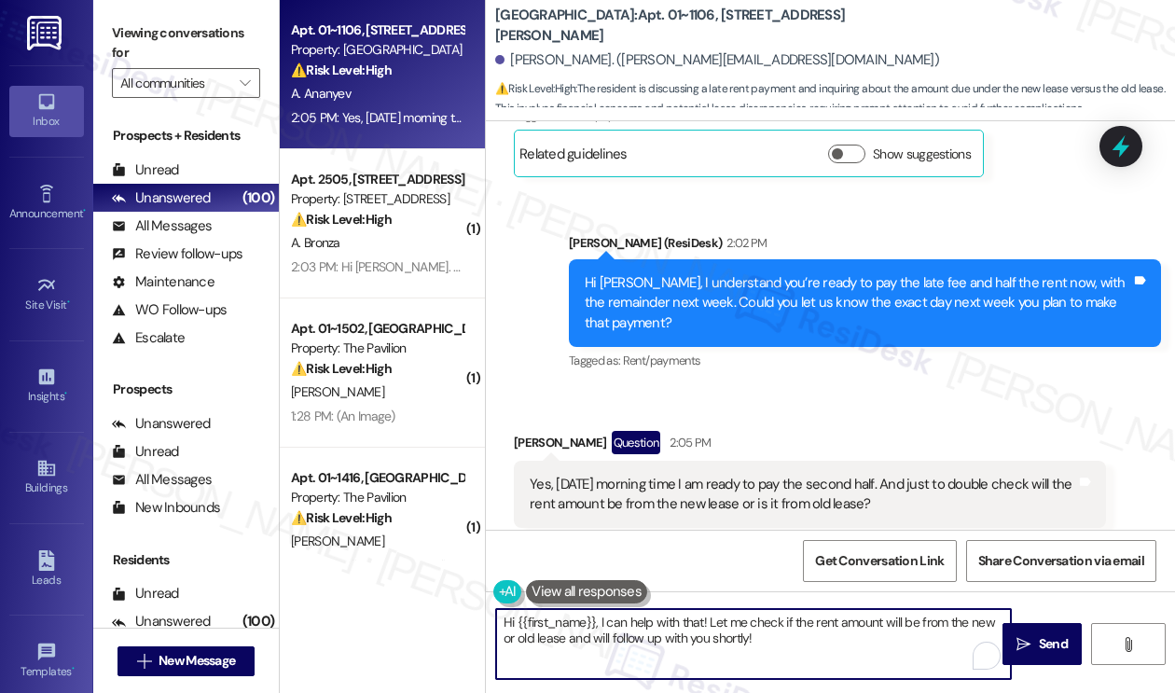
drag, startPoint x: 812, startPoint y: 643, endPoint x: 666, endPoint y: 629, distance: 147.0
click at [666, 629] on textarea "Hi {{first_name}}, I can help with that! Let me check if the rent amount will b…" at bounding box center [753, 644] width 515 height 70
drag, startPoint x: 708, startPoint y: 618, endPoint x: 356, endPoint y: 595, distance: 353.1
click at [356, 595] on div "Apt. 01~1106, 1130 N. Dearborn Property: Elm Street ⚠️ Risk Level: High The res…" at bounding box center [727, 346] width 895 height 693
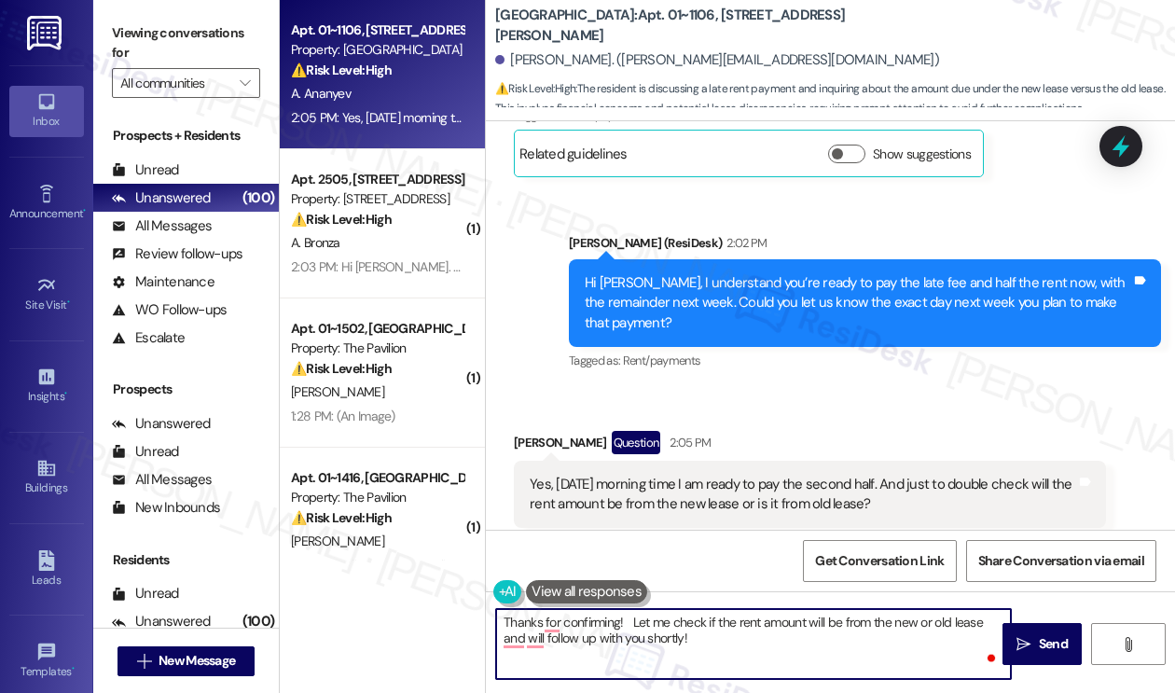
type textarea "Thanks for confirming! Let me check if the rent amount will be from the new or …"
click at [724, 633] on textarea "Thanks for confirming! Let me check if the rent amount will be from the new or …" at bounding box center [753, 644] width 515 height 70
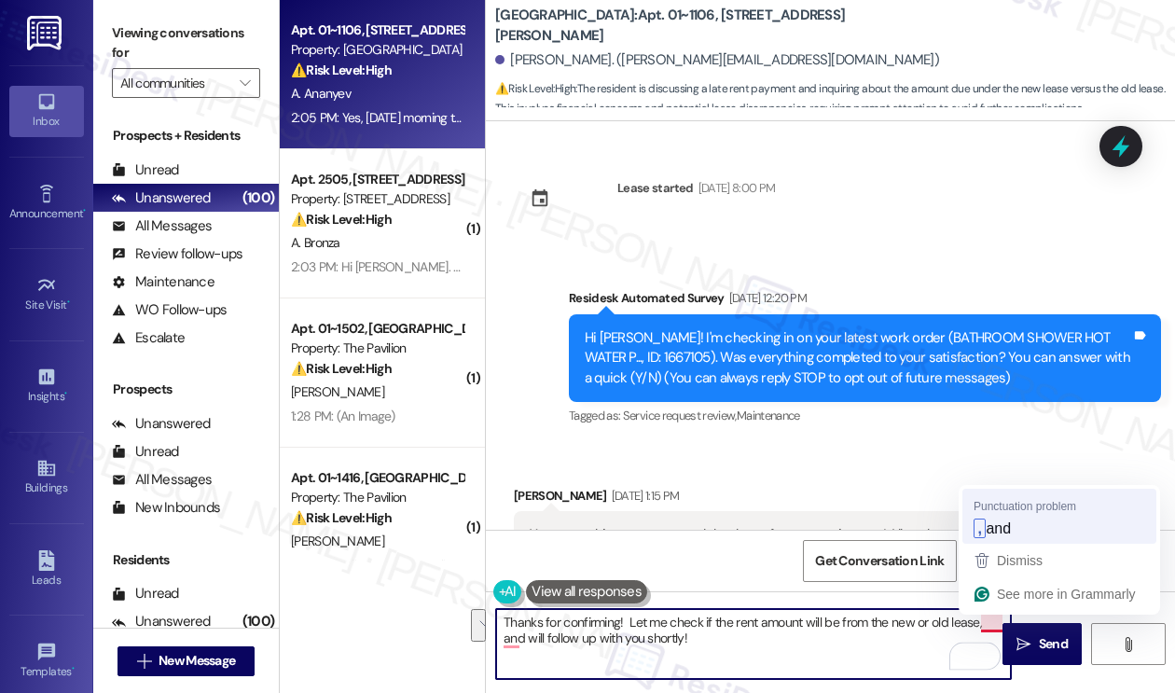
scroll to position [10716, 0]
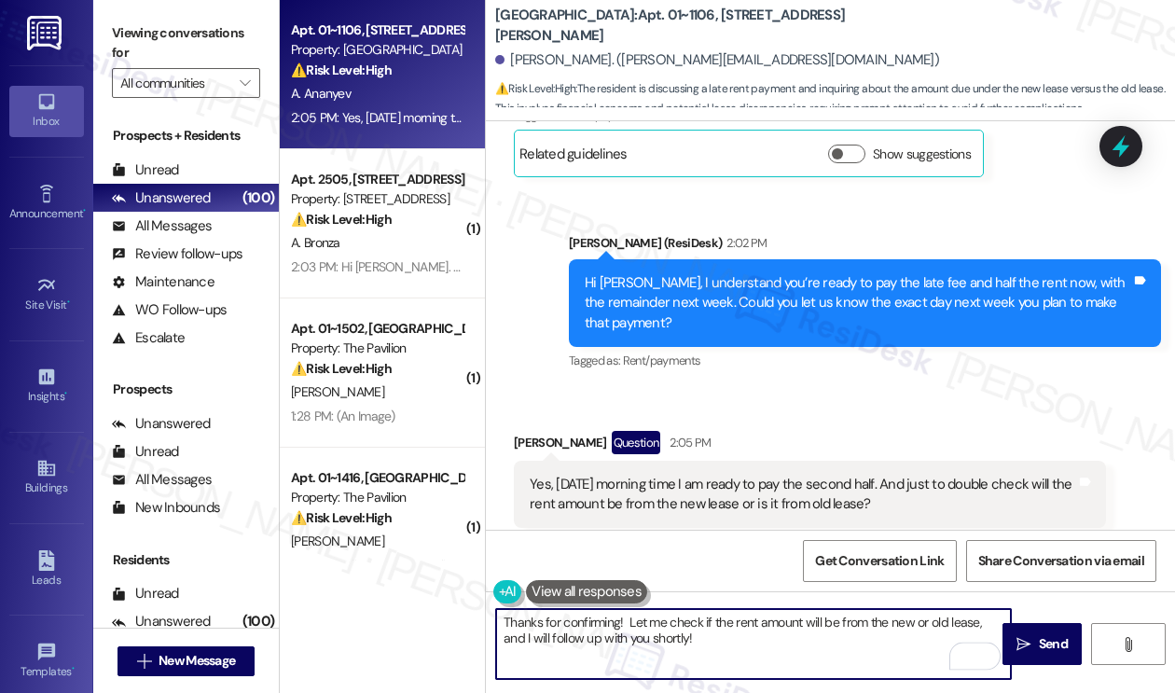
drag, startPoint x: 694, startPoint y: 642, endPoint x: 630, endPoint y: 635, distance: 63.8
click at [630, 635] on textarea "Thanks for confirming! Let me check if the rent amount will be from the new or …" at bounding box center [753, 644] width 515 height 70
type textarea "Thanks for confirming! Let me check if the rent amount will be from the new or …"
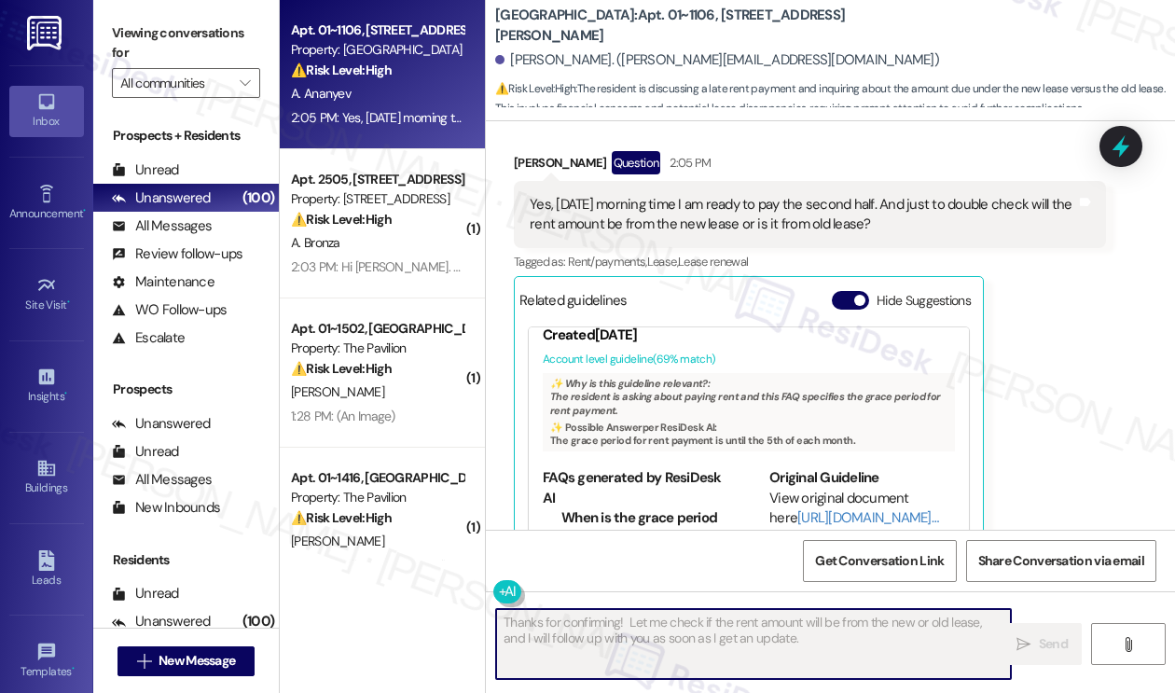
scroll to position [93, 0]
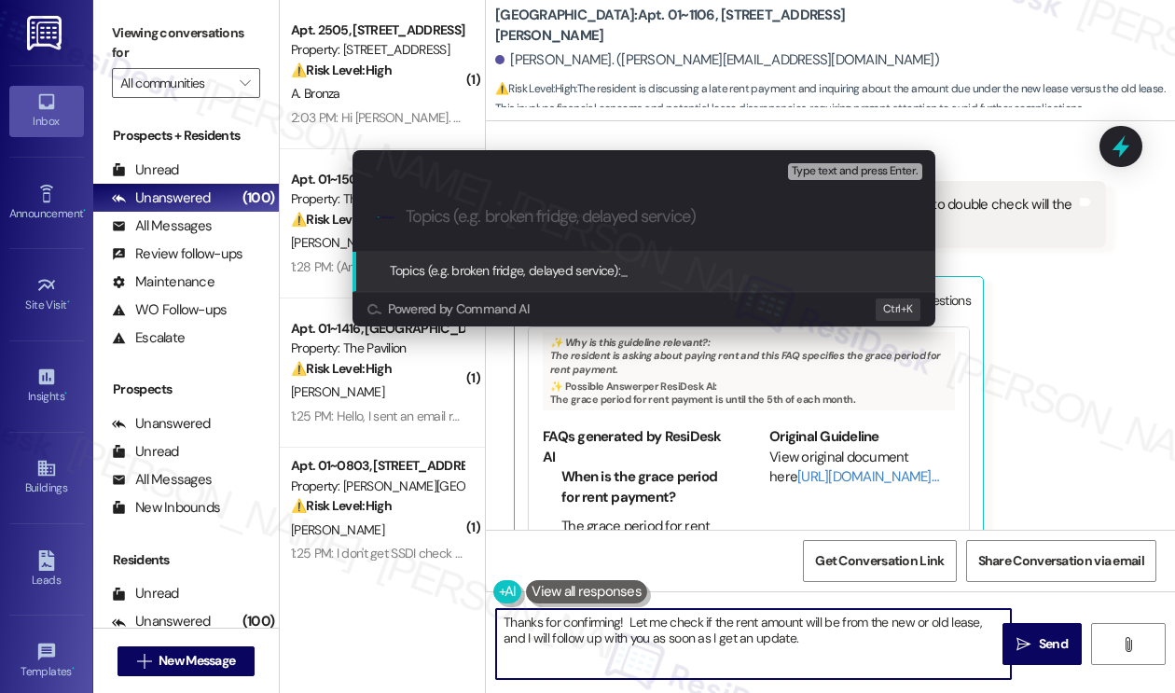
click at [1030, 300] on div "Escalate Conversation High risk Topics (e.g. broken fridge, delayed service) An…" at bounding box center [587, 346] width 1175 height 693
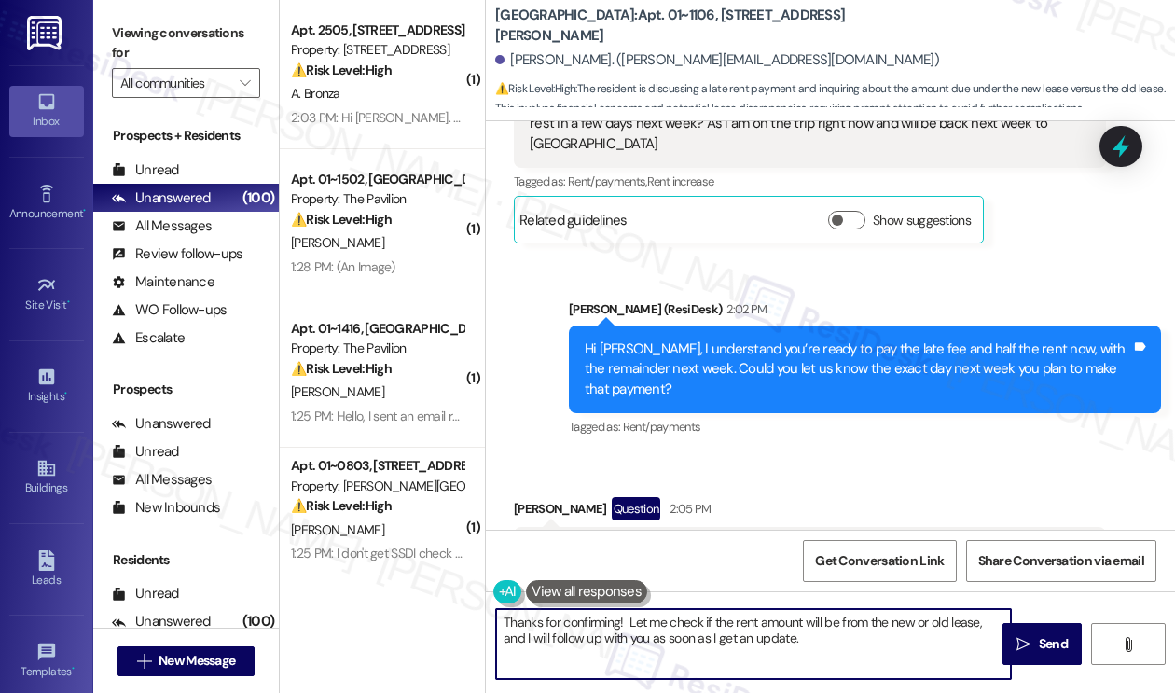
scroll to position [10623, 0]
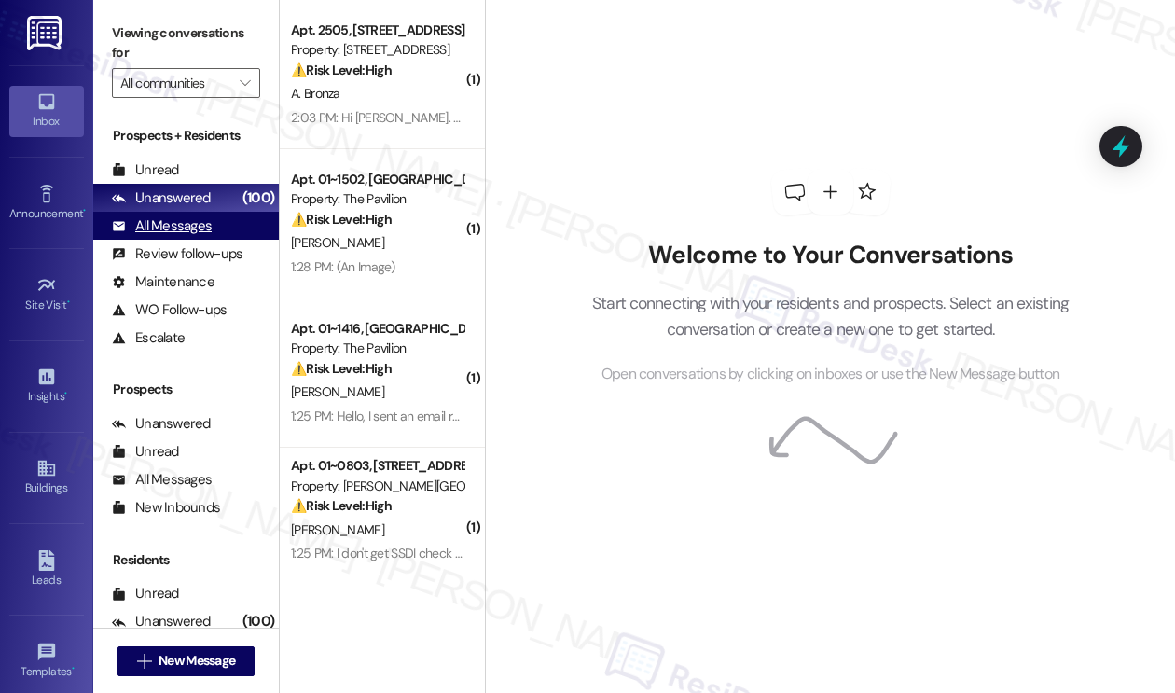
click at [201, 228] on div "All Messages" at bounding box center [162, 226] width 100 height 20
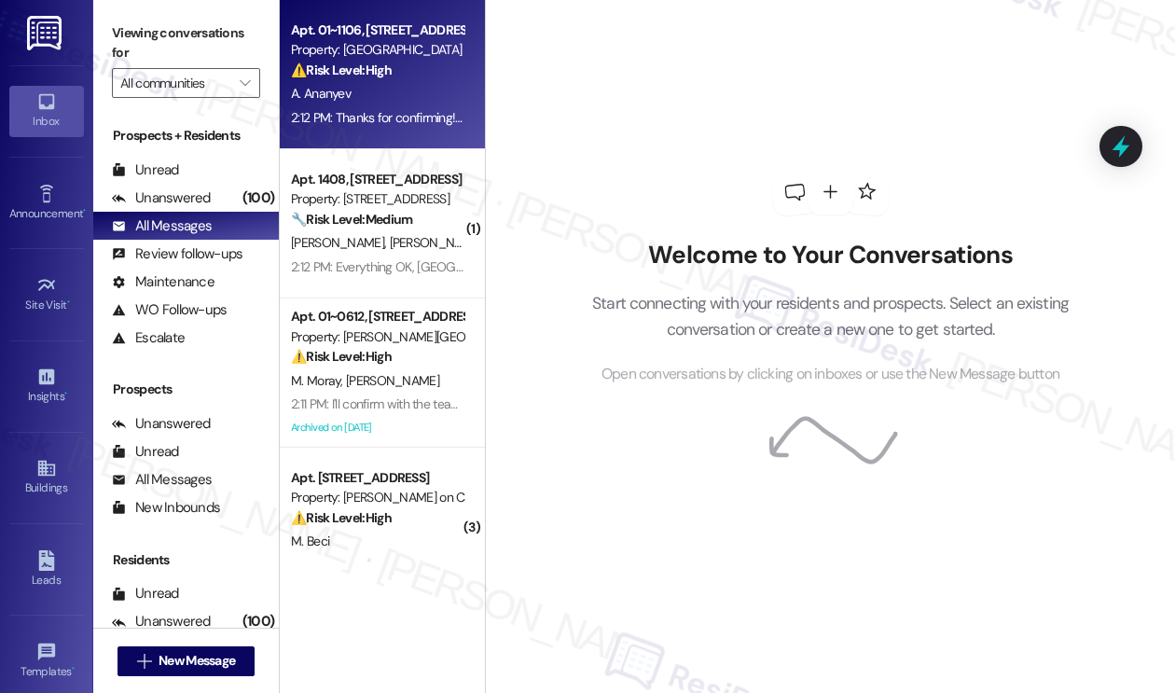
click at [415, 100] on div "A. Ananyev" at bounding box center [377, 93] width 176 height 23
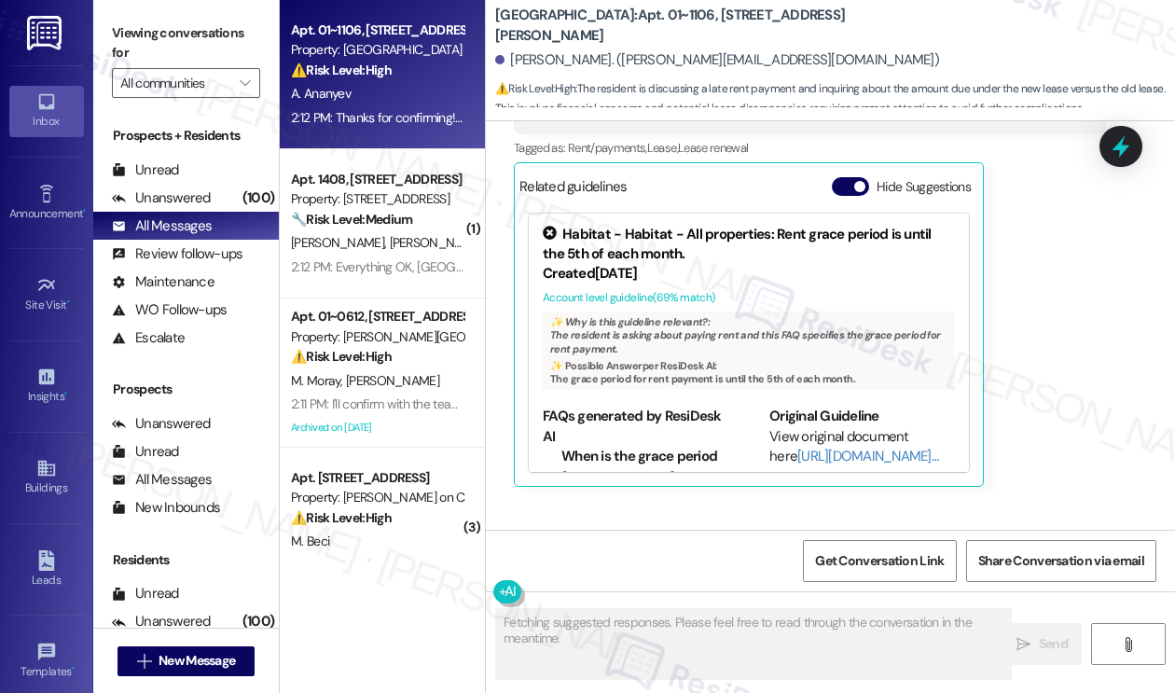
scroll to position [11174, 0]
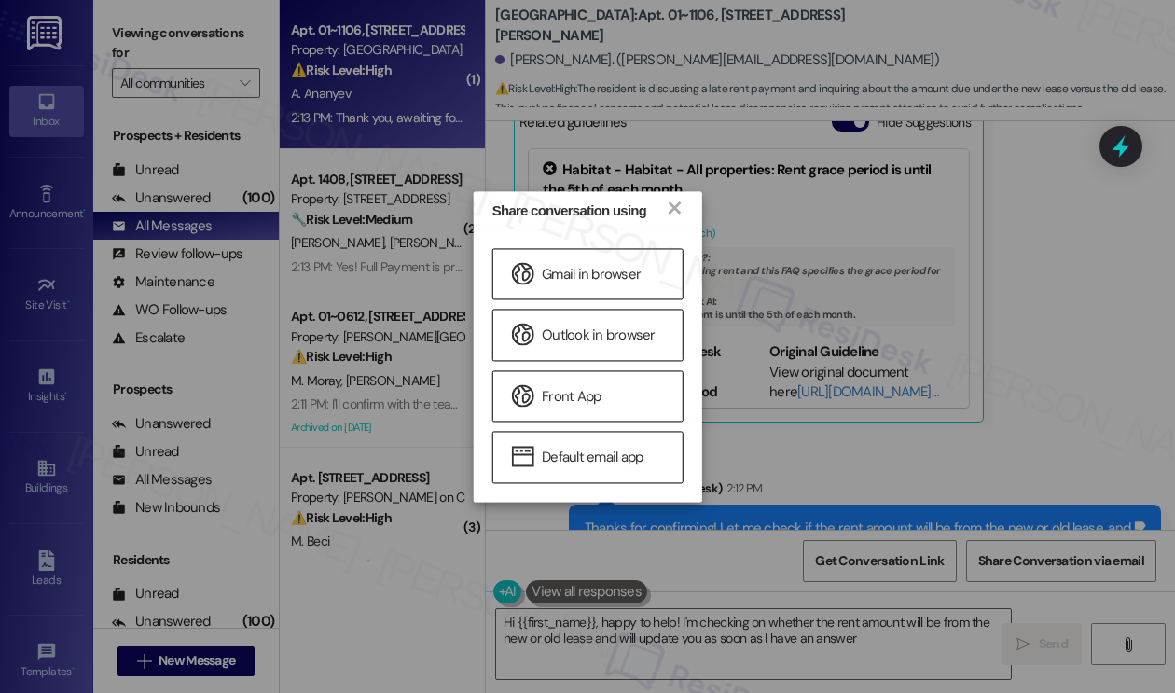
type textarea "Hi {{first_name}}, happy to help! I'm checking on whether the rent amount will …"
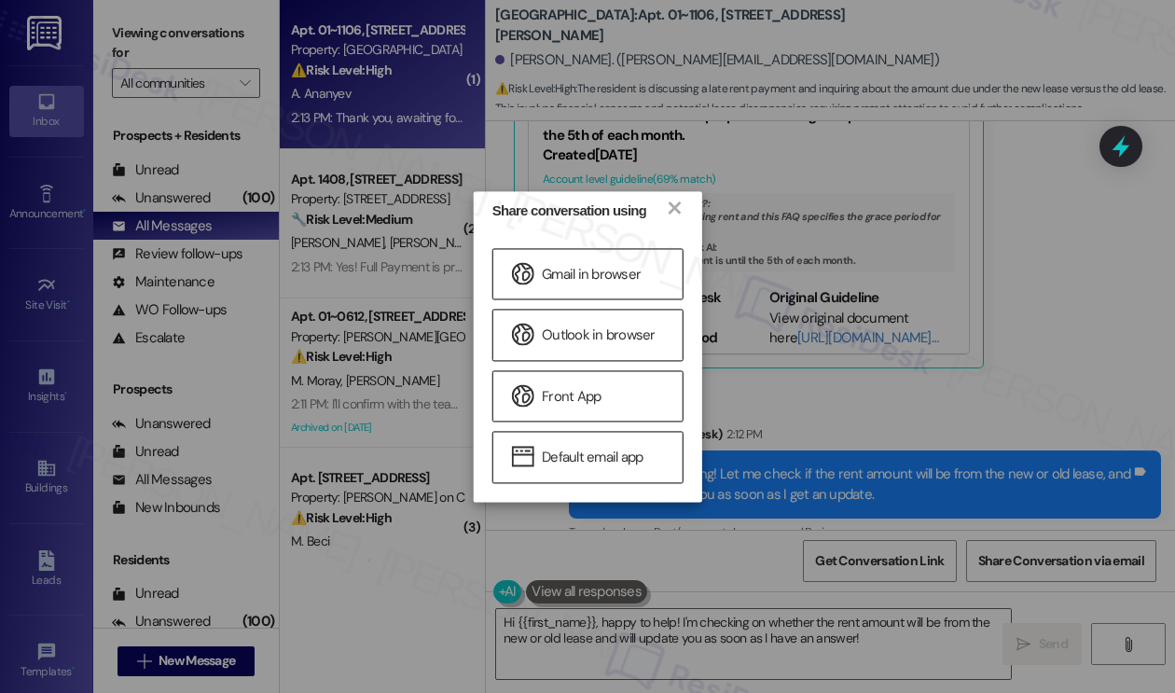
scroll to position [11303, 0]
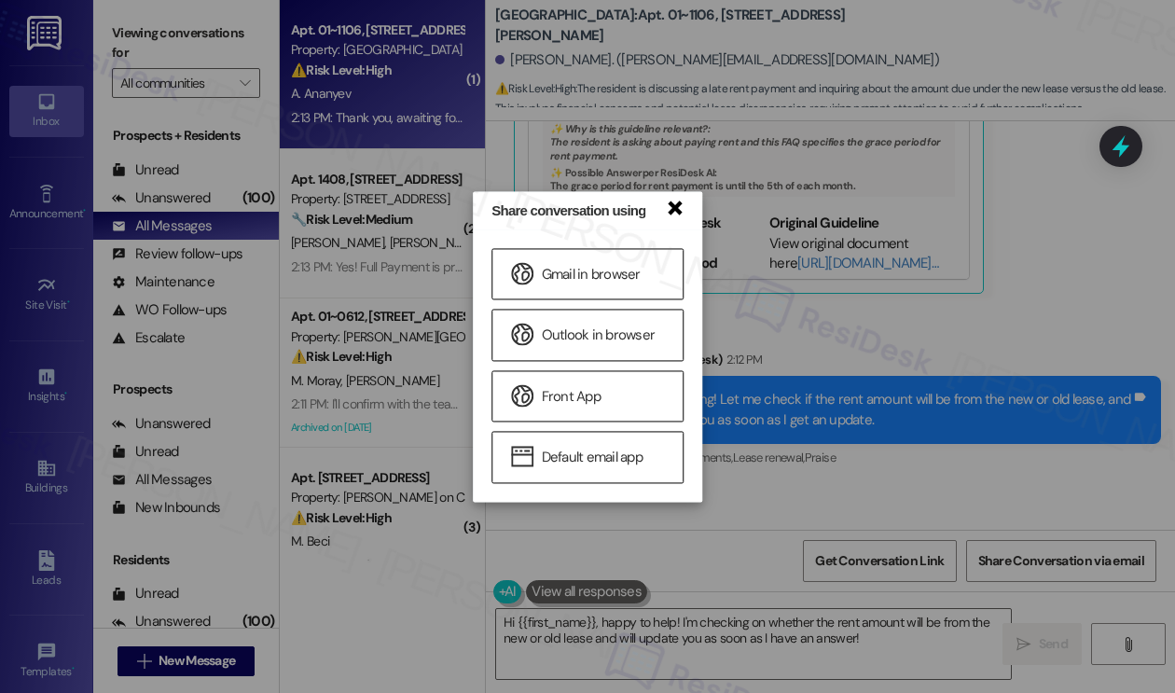
click at [679, 207] on link "×" at bounding box center [674, 207] width 19 height 20
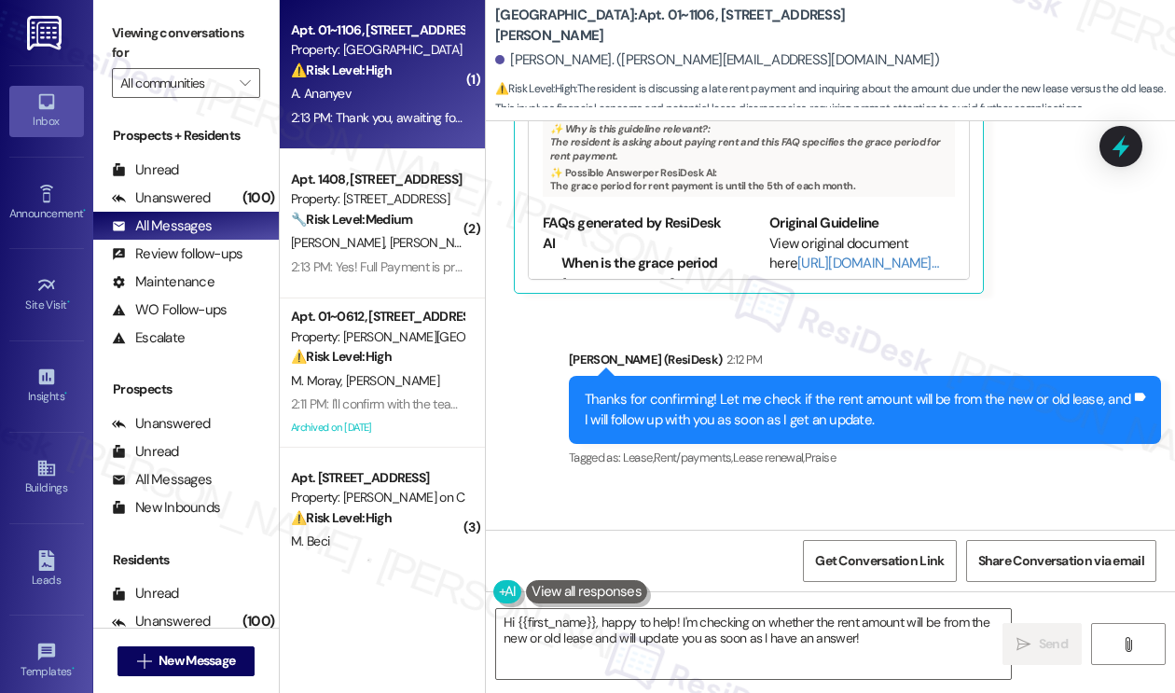
click at [899, 376] on div "Thanks for confirming! Let me check if the rent amount will be from the new or …" at bounding box center [865, 410] width 592 height 68
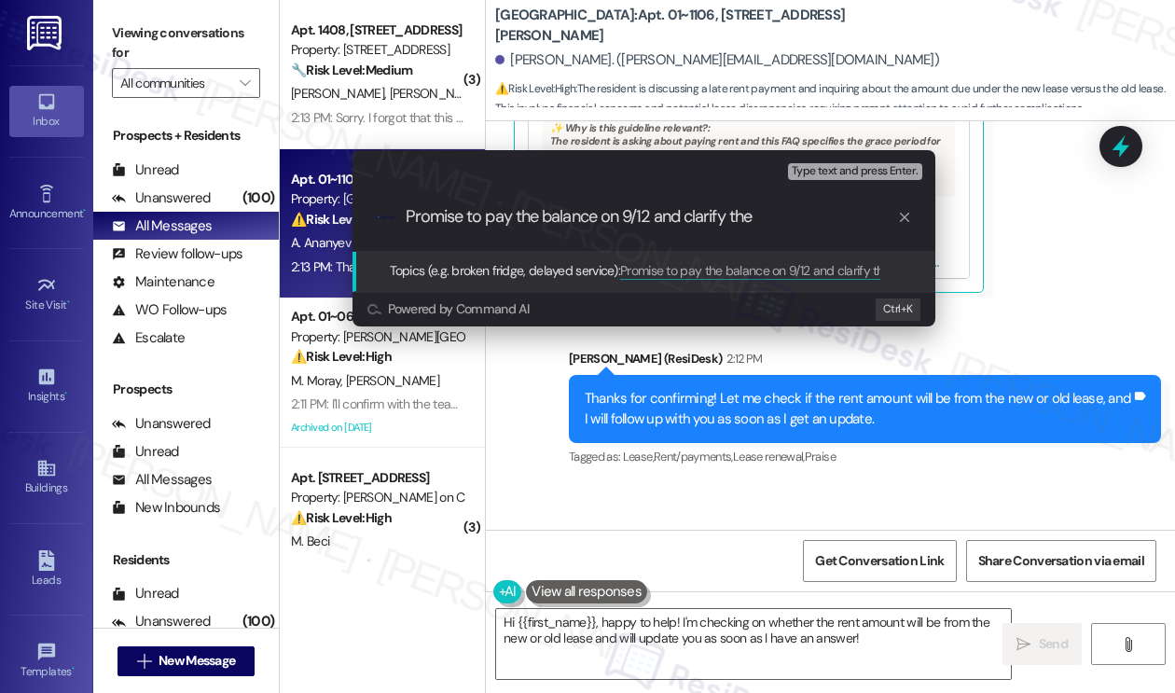
click at [750, 219] on input "Promise to pay the balance on 9/12 and clarify the" at bounding box center [650, 217] width 491 height 20
click at [748, 219] on input "Promise to pay the balance on 9/12 and clarify the" at bounding box center [650, 217] width 491 height 20
type input "Promise to pay the balance on 9/12 and clarify if"
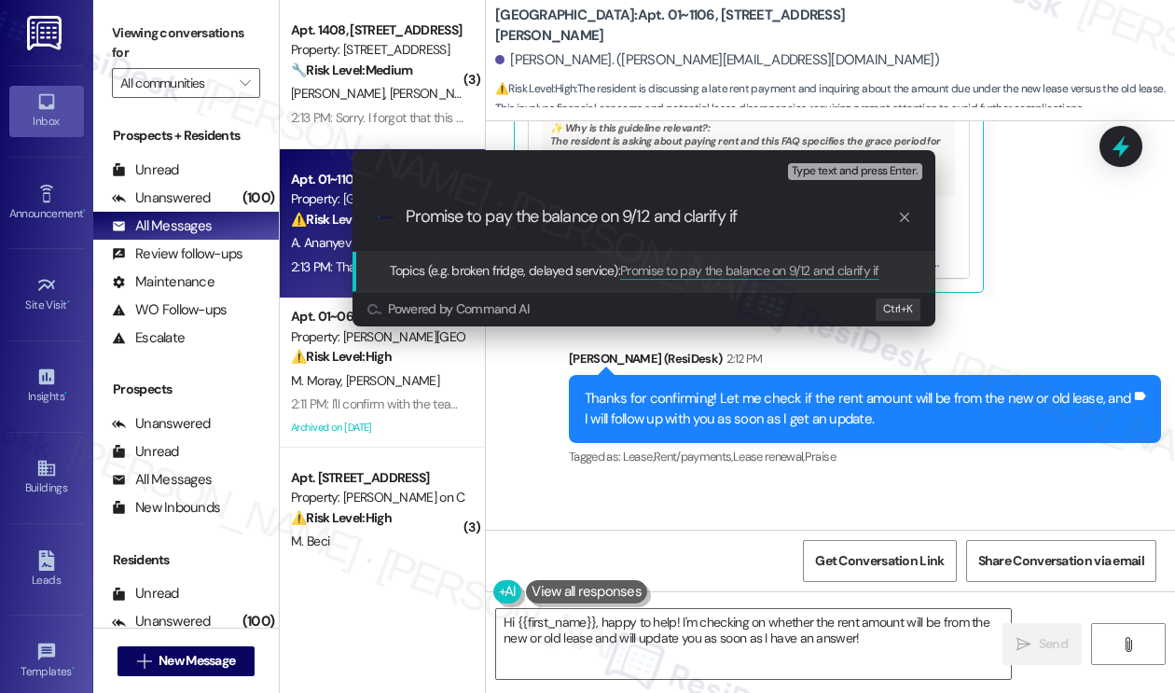
click at [891, 452] on div "Escalate Conversation Medium risk Topics (e.g. broken fridge, delayed service) …" at bounding box center [587, 346] width 1175 height 693
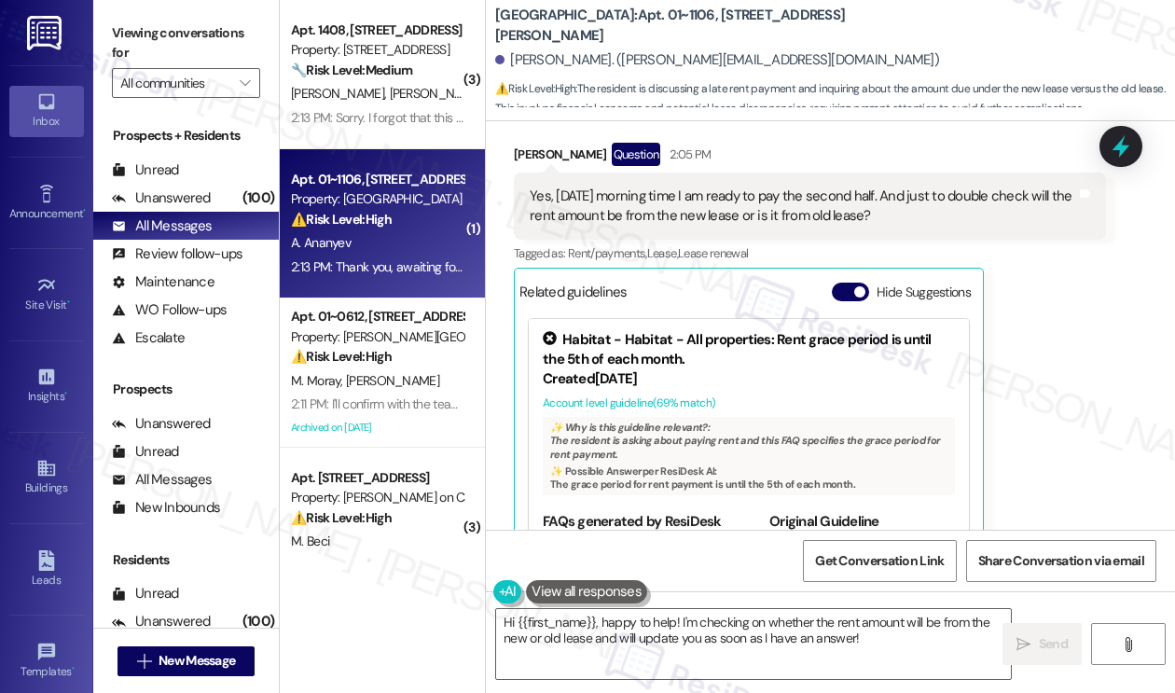
scroll to position [10837, 0]
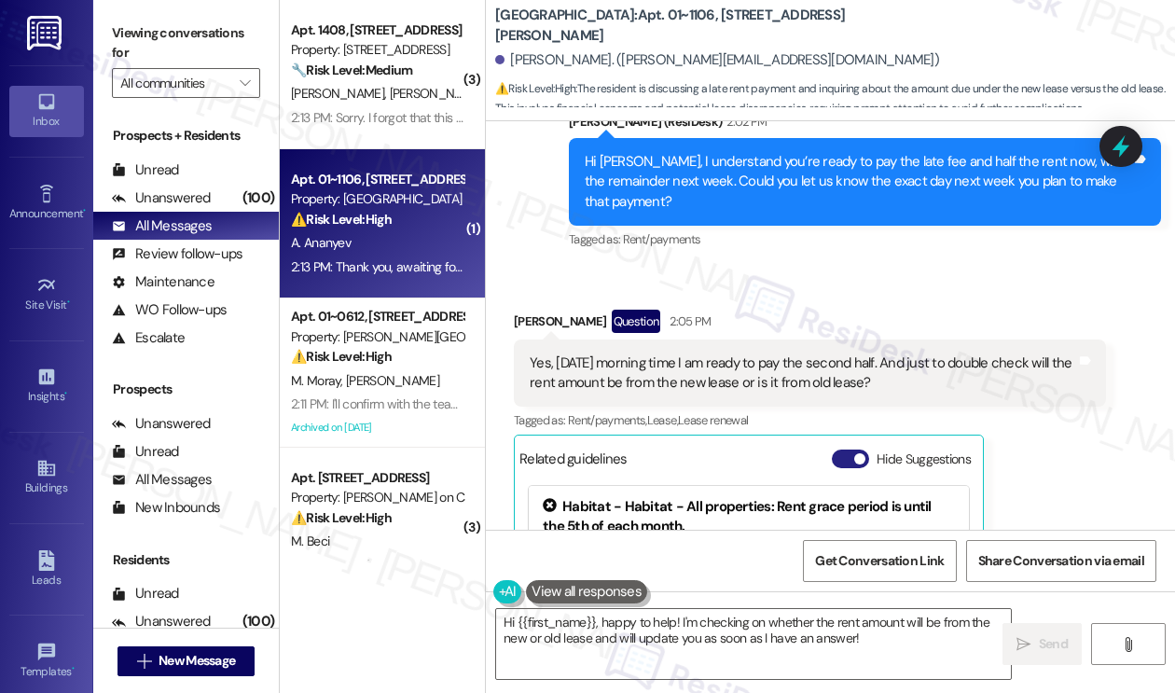
click at [848, 449] on button "Hide Suggestions" at bounding box center [849, 458] width 37 height 19
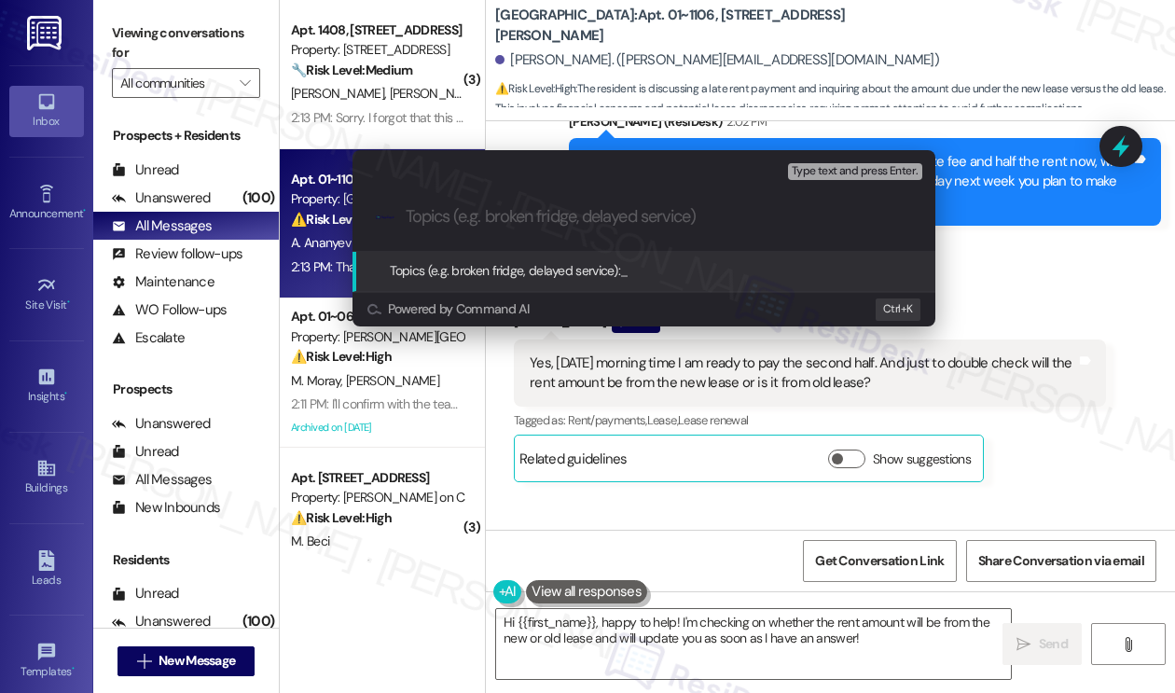
paste input "Promise to pay the balance on 9/12 and clarify if"
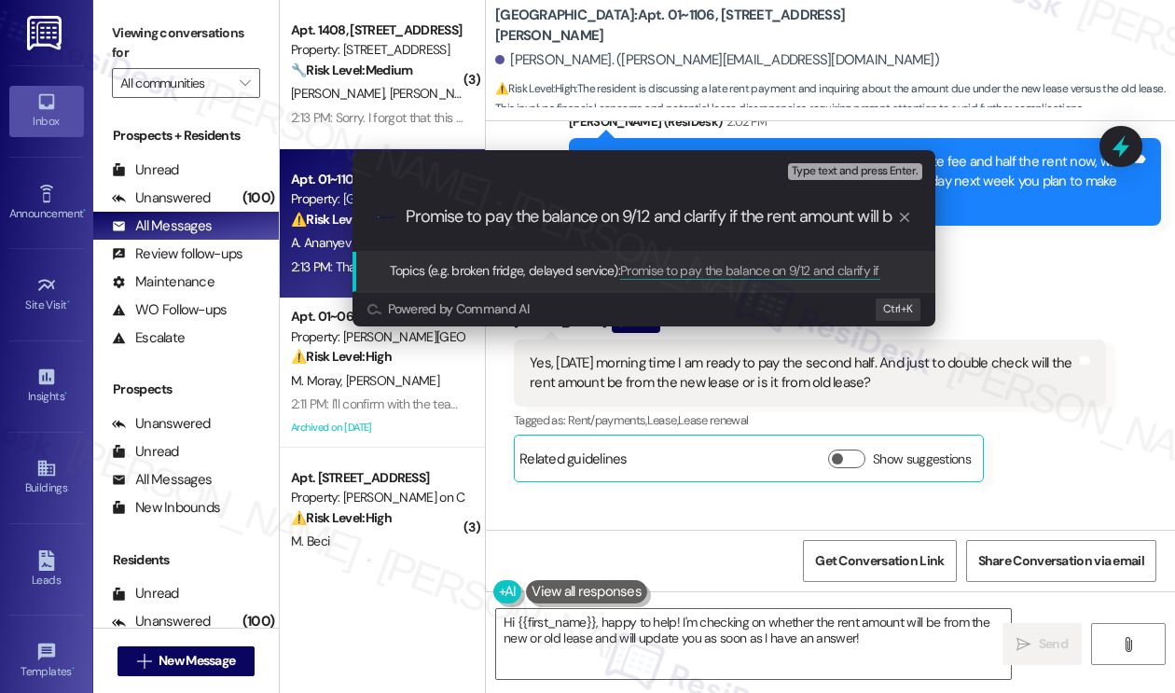
scroll to position [0, 0]
type input "Promise to pay the balance on 9/12 and clarify if the rent amount will be from …"
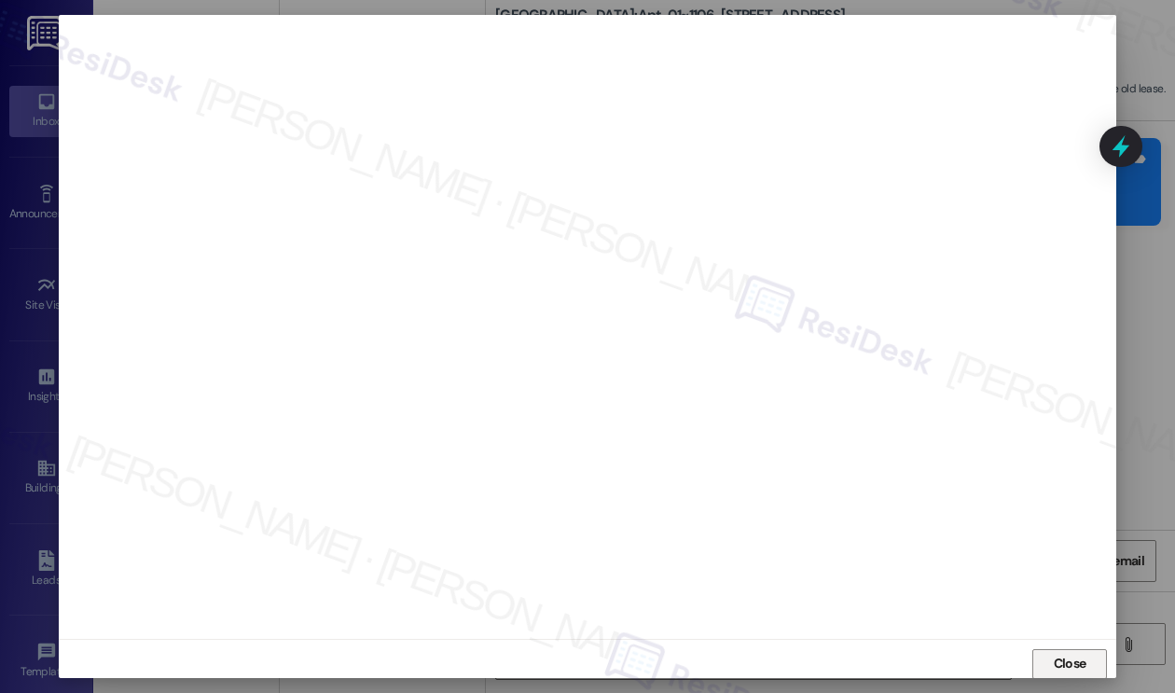
click at [1061, 667] on button "Close" at bounding box center [1069, 664] width 75 height 30
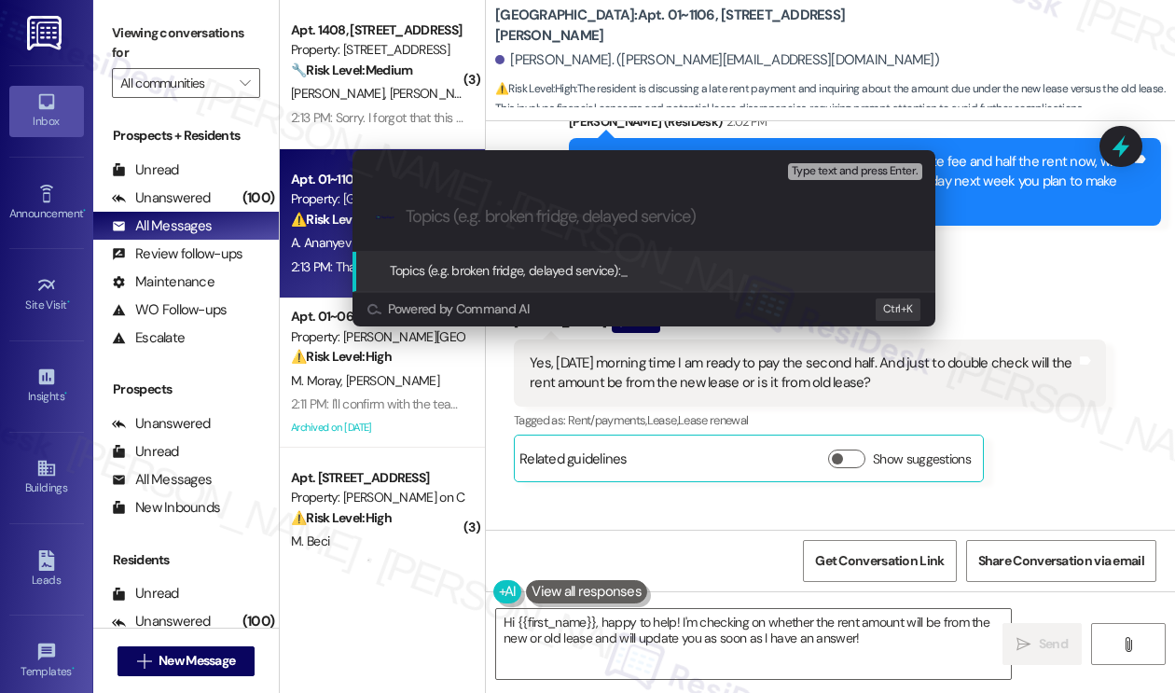
paste input "Promise to pay the balance on 9/12 and clarify if the rent amount will be from …"
type input "Promise to pay the balance on 9/12 and clarify if the rent amount will be from …"
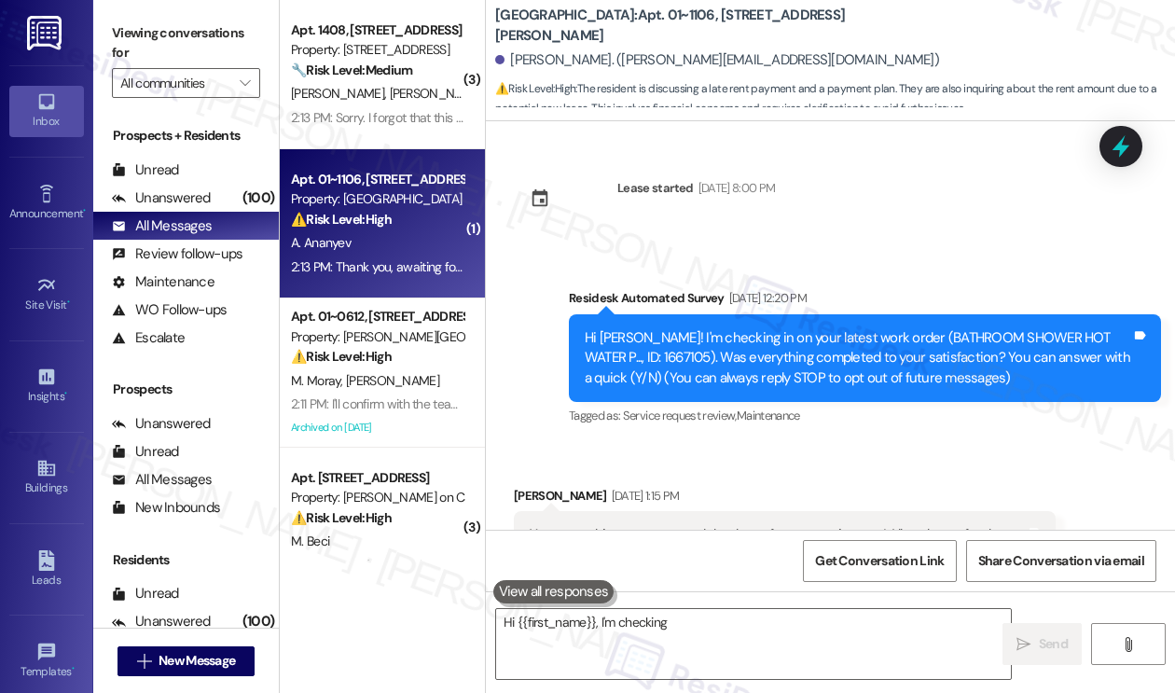
scroll to position [11053, 0]
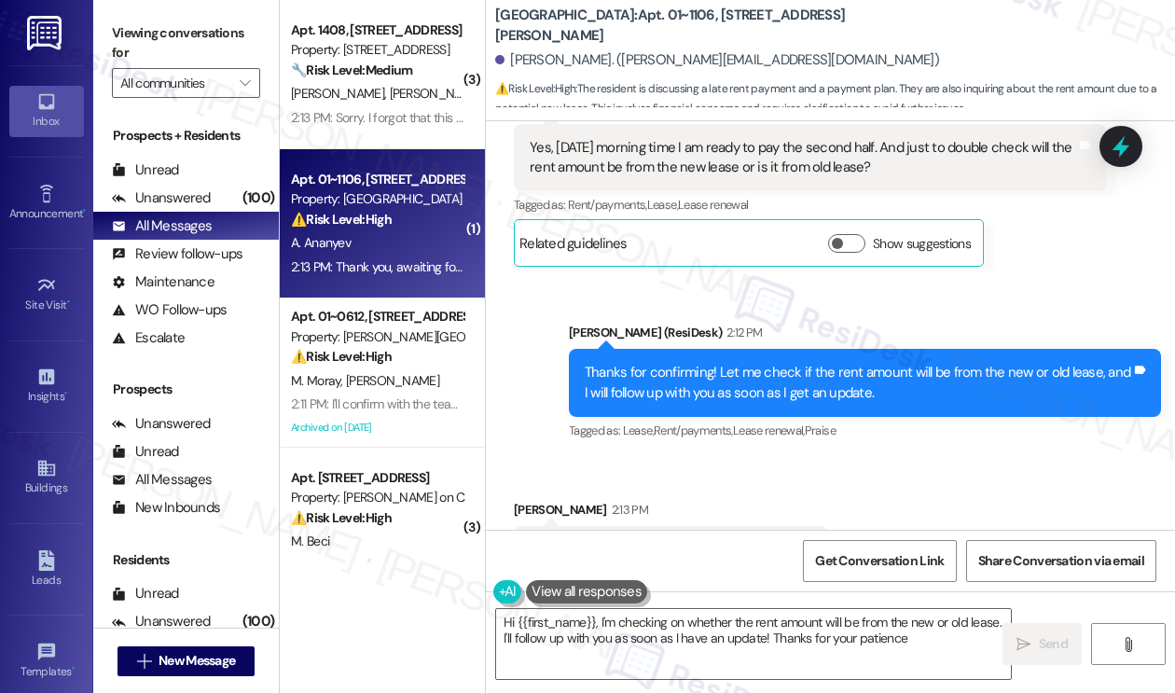
type textarea "Hi {{first_name}}, I'm checking on whether the rent amount will be from the new…"
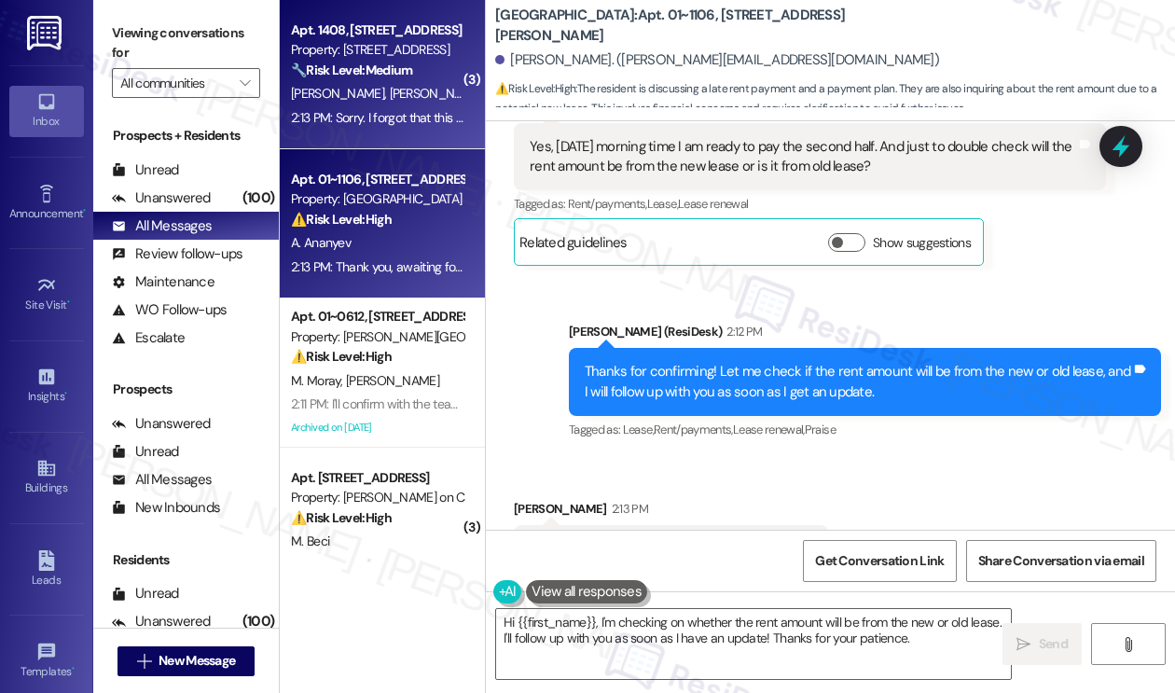
click at [433, 136] on div "Apt. 1408, 1333 South Wabash Property: 1333 S Wabash 🔧 Risk Level: Medium Resid…" at bounding box center [382, 74] width 205 height 149
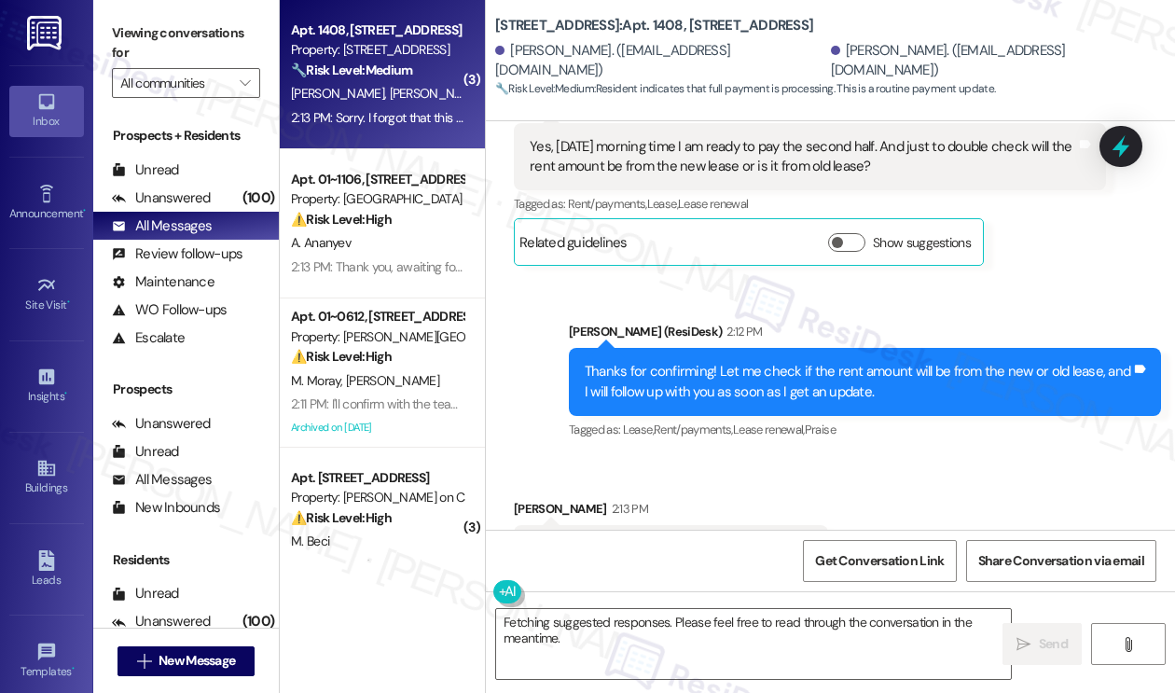
scroll to position [1381, 0]
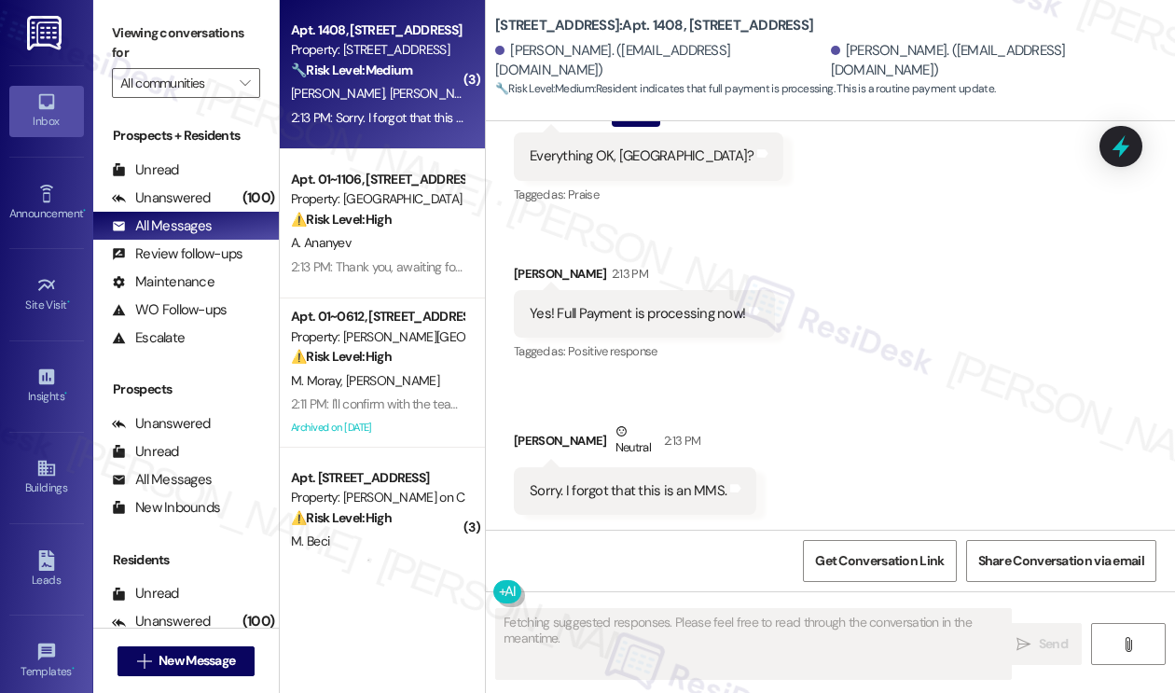
click at [666, 488] on div "Sorry. I forgot that this is an MMS." at bounding box center [627, 491] width 197 height 20
click at [625, 317] on div "Yes! Full Payment is processing now!" at bounding box center [636, 314] width 215 height 20
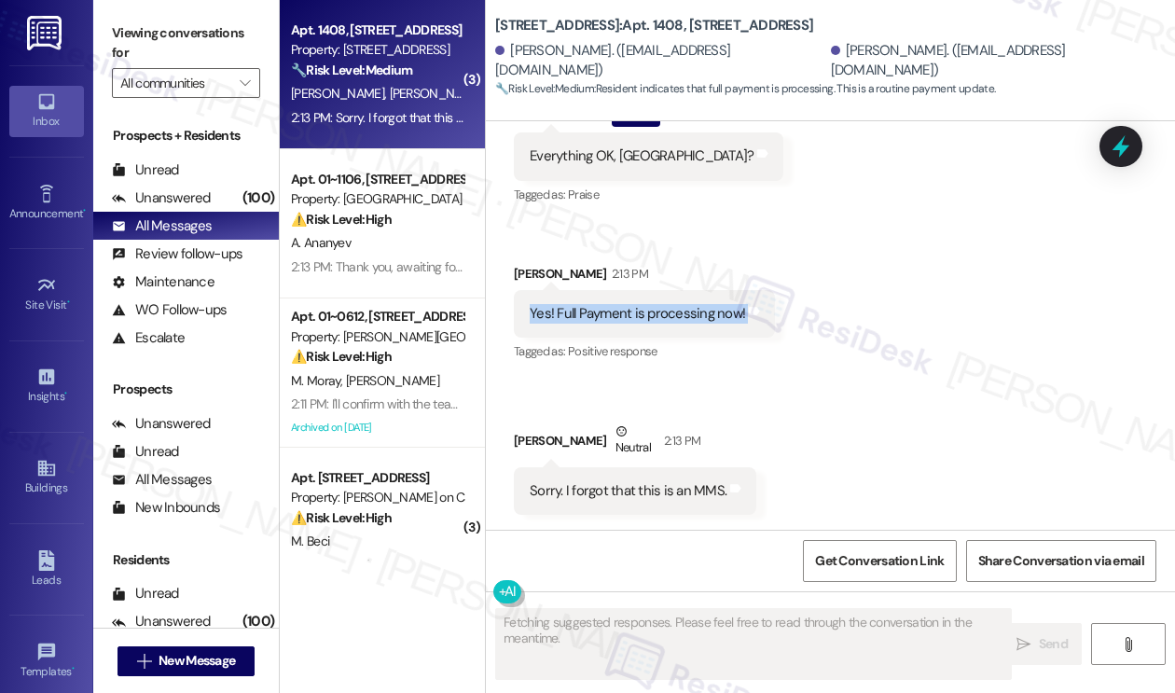
click at [625, 316] on div "Yes! Full Payment is processing now!" at bounding box center [636, 314] width 215 height 20
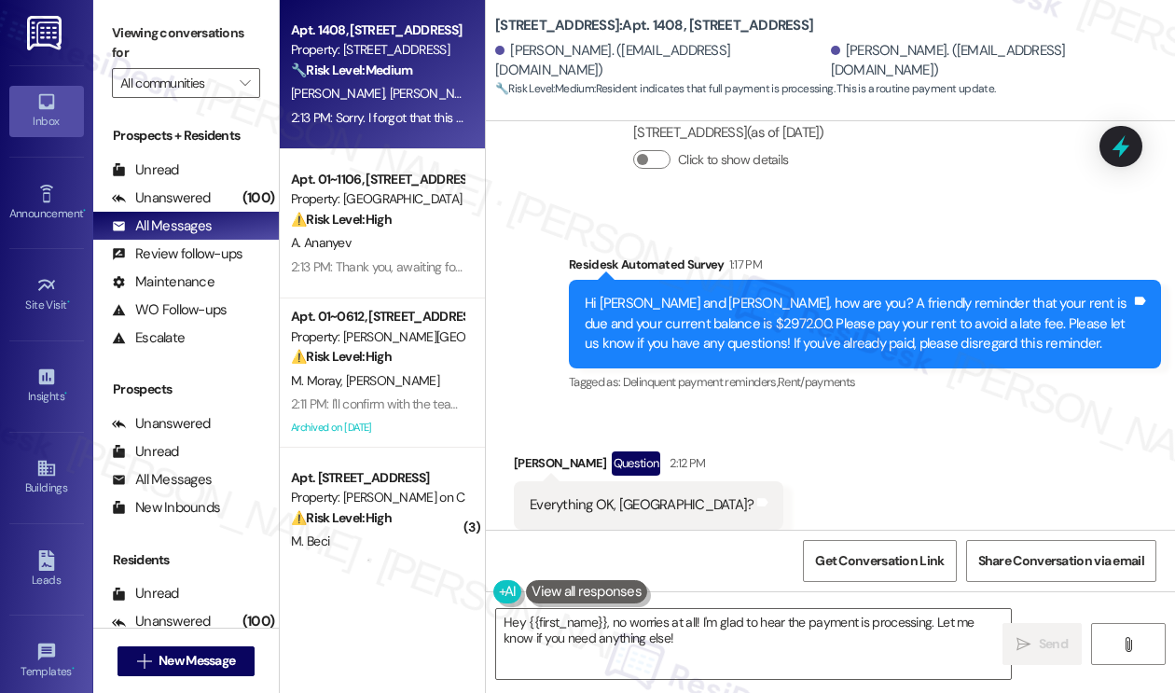
scroll to position [1009, 0]
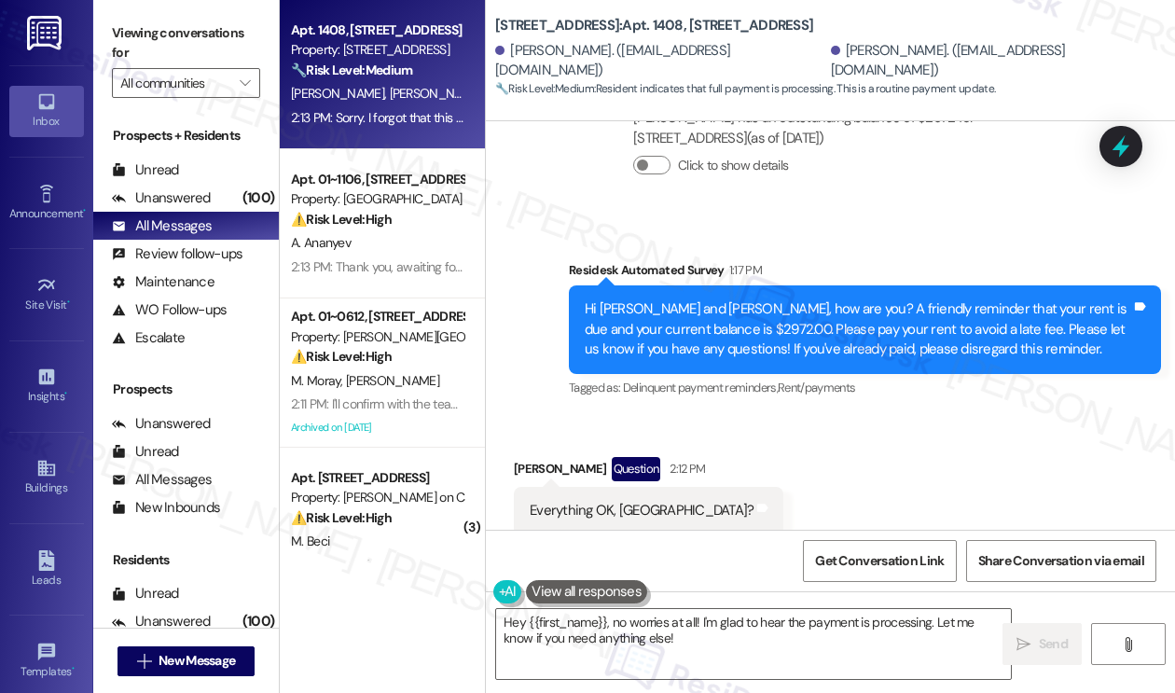
click at [695, 328] on div "Hi Sydney and Patrick, how are you? A friendly reminder that your rent is due a…" at bounding box center [857, 329] width 546 height 60
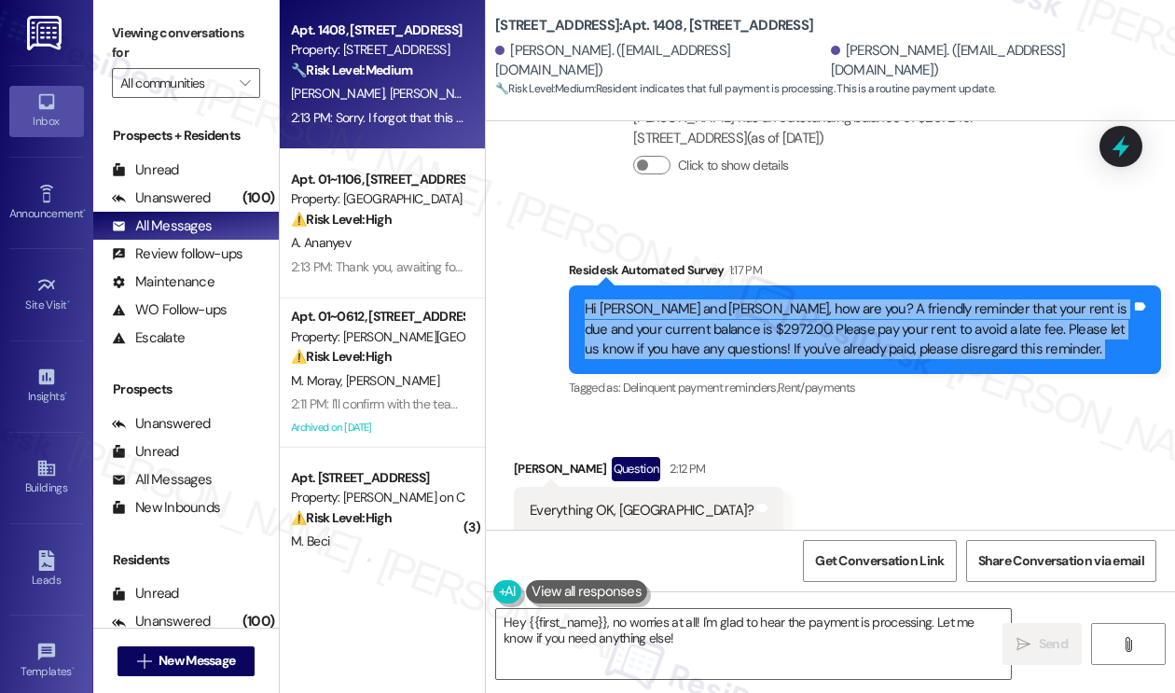
click at [695, 328] on div "Hi Sydney and Patrick, how are you? A friendly reminder that your rent is due a…" at bounding box center [857, 329] width 546 height 60
click at [883, 340] on div "Hi Sydney and Patrick, how are you? A friendly reminder that your rent is due a…" at bounding box center [857, 329] width 546 height 60
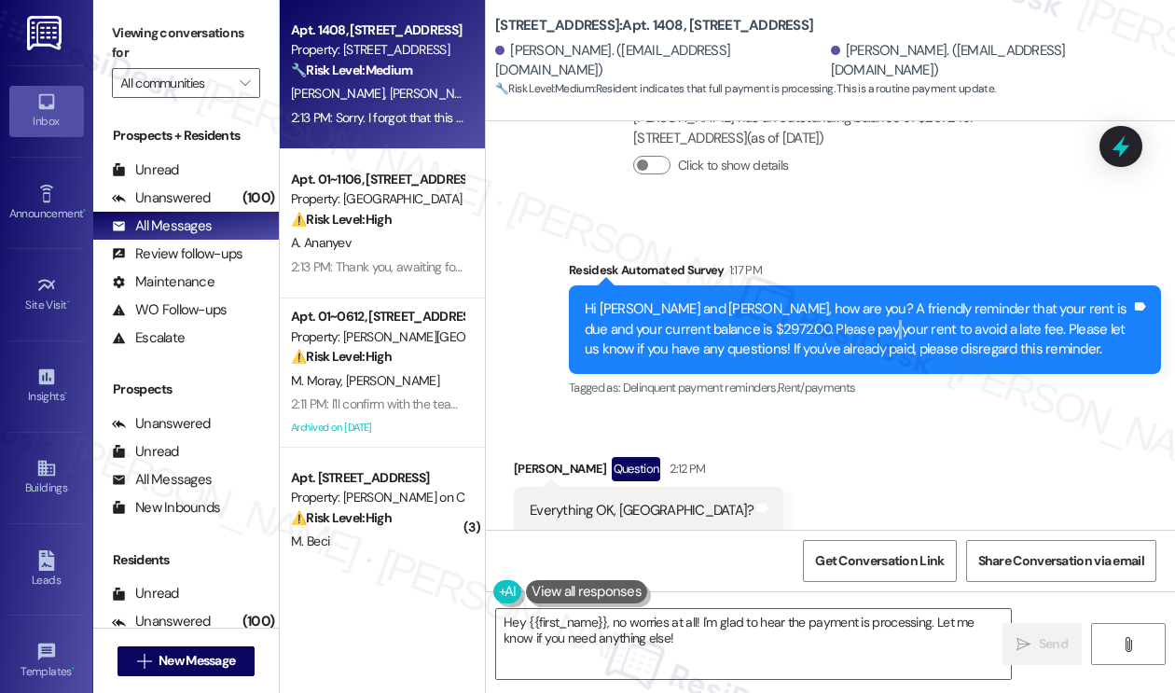
click at [883, 340] on div "Hi Sydney and Patrick, how are you? A friendly reminder that your rent is due a…" at bounding box center [857, 329] width 546 height 60
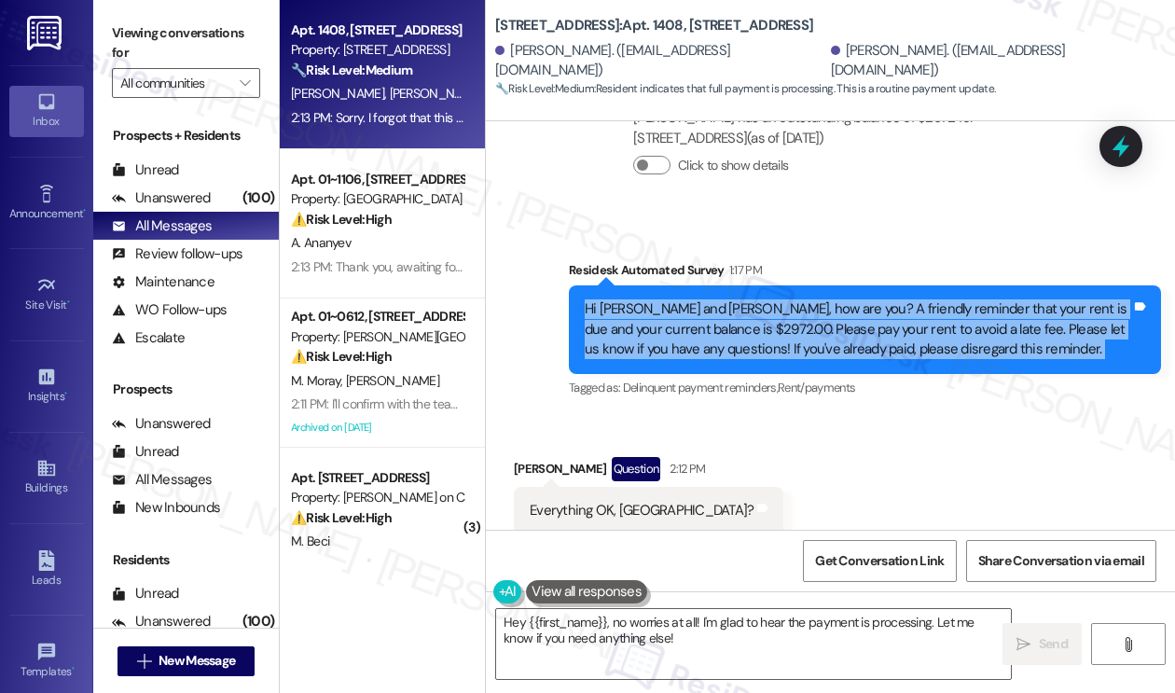
click at [883, 340] on div "Hi Sydney and Patrick, how are you? A friendly reminder that your rent is due a…" at bounding box center [857, 329] width 546 height 60
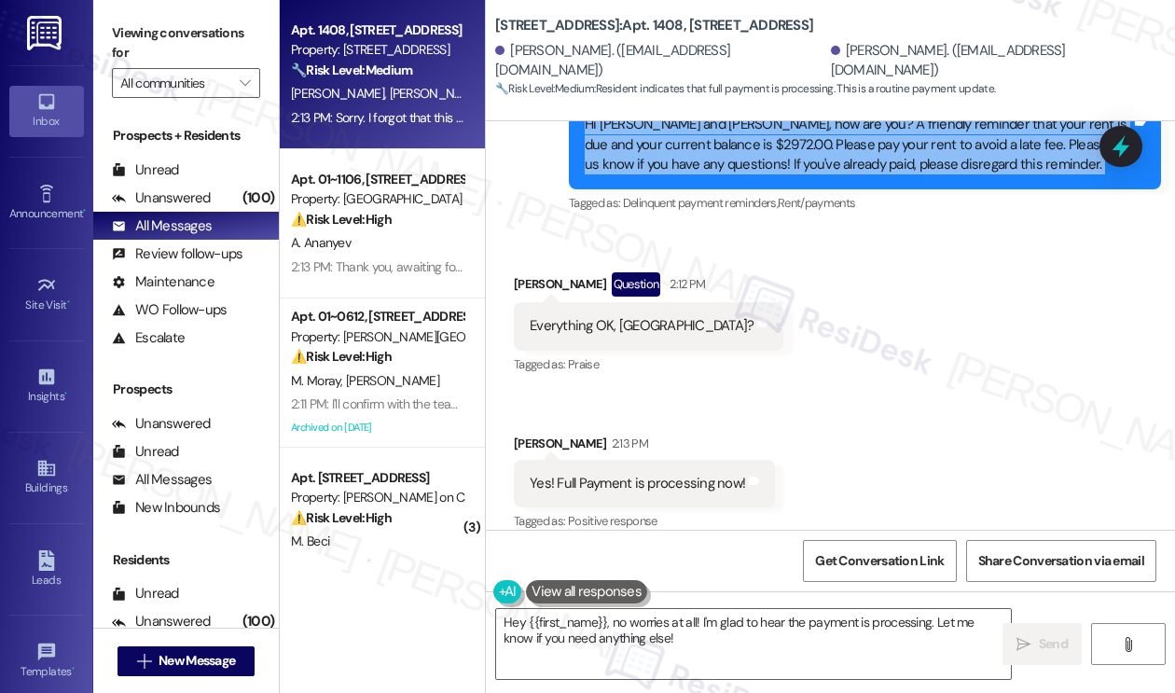
scroll to position [1288, 0]
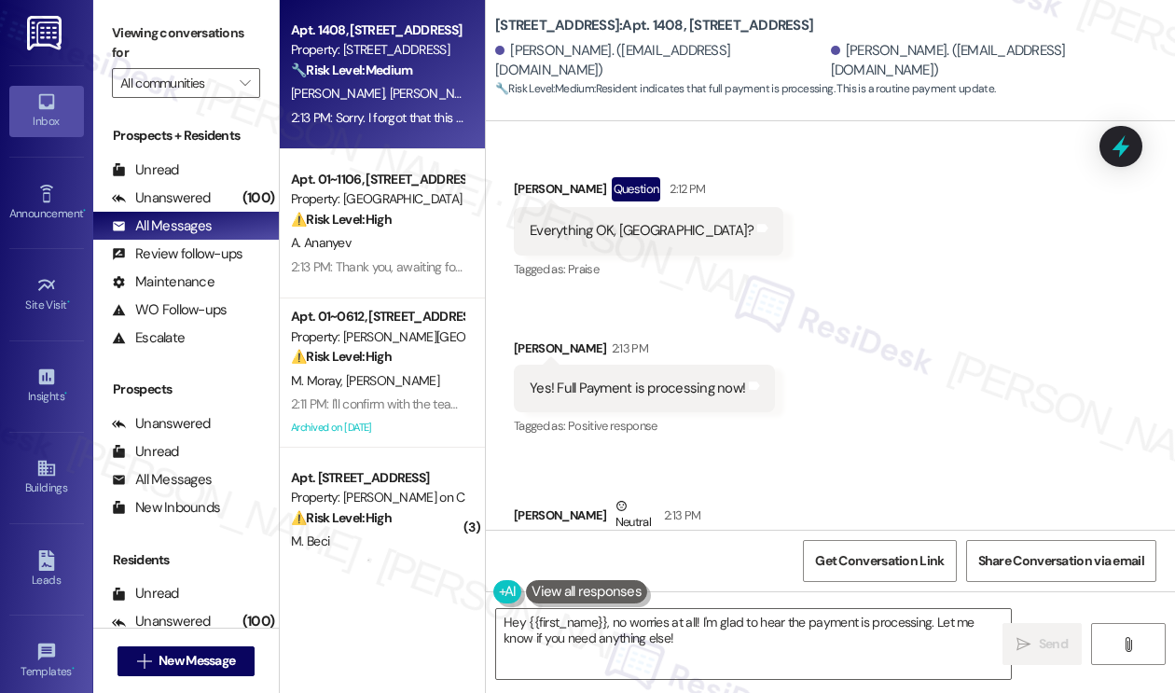
click at [625, 398] on div "Yes! Full Payment is processing now!" at bounding box center [636, 388] width 215 height 20
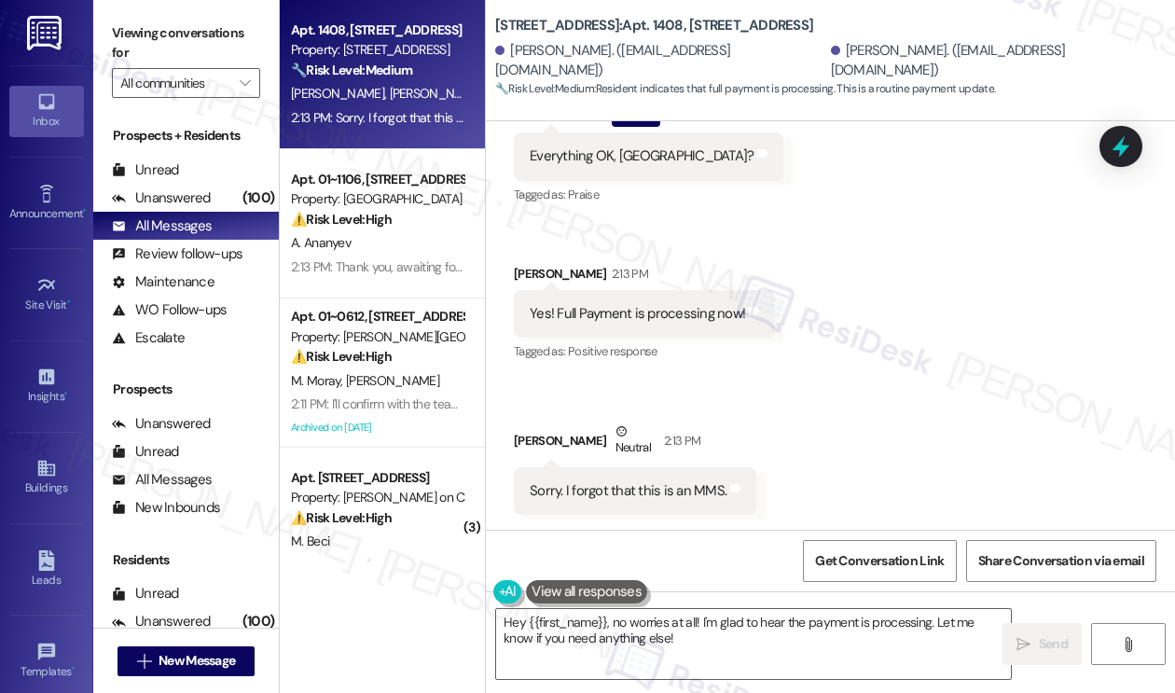
click at [602, 499] on div "Sorry. I forgot that this is an MMS." at bounding box center [627, 491] width 197 height 20
click at [627, 617] on textarea "Hey {{first_name}}, no worries at all! I'm glad to hear the payment is processi…" at bounding box center [753, 644] width 515 height 70
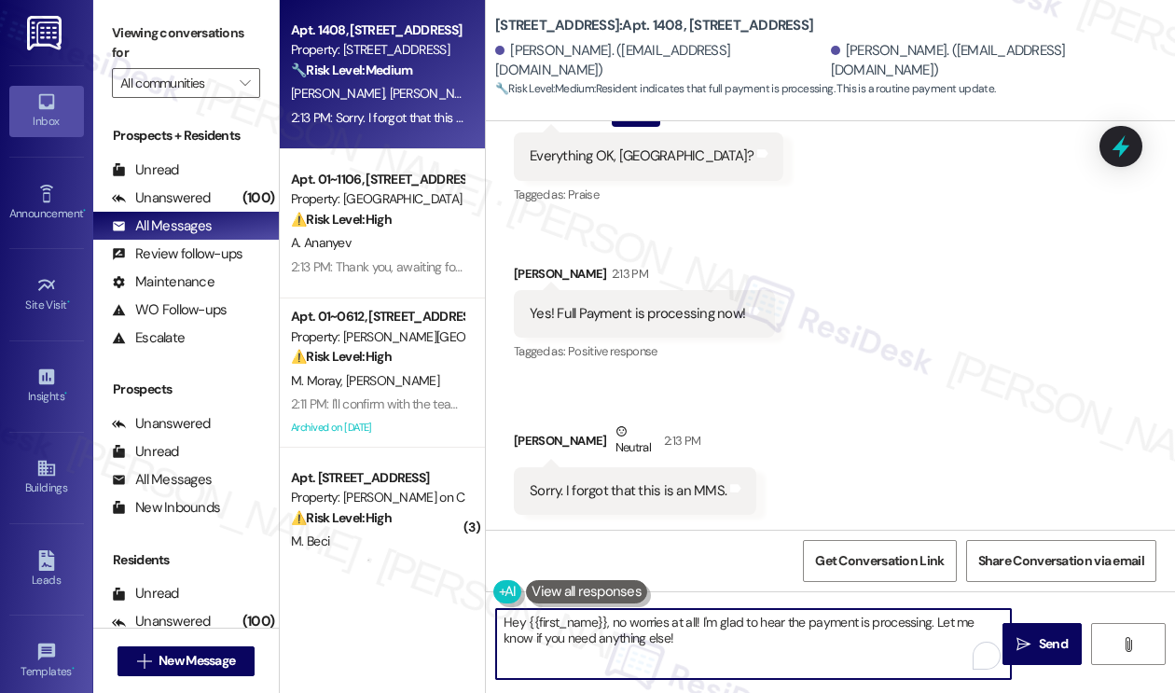
click at [507, 618] on textarea "Hey {{first_name}}, no worries at all! I'm glad to hear the payment is processi…" at bounding box center [753, 644] width 515 height 70
drag, startPoint x: 659, startPoint y: 644, endPoint x: 606, endPoint y: 620, distance: 58.4
click at [606, 620] on textarea "Hi {{first_name}}, no worries at all! I'm glad to hear the payment is processin…" at bounding box center [753, 644] width 515 height 70
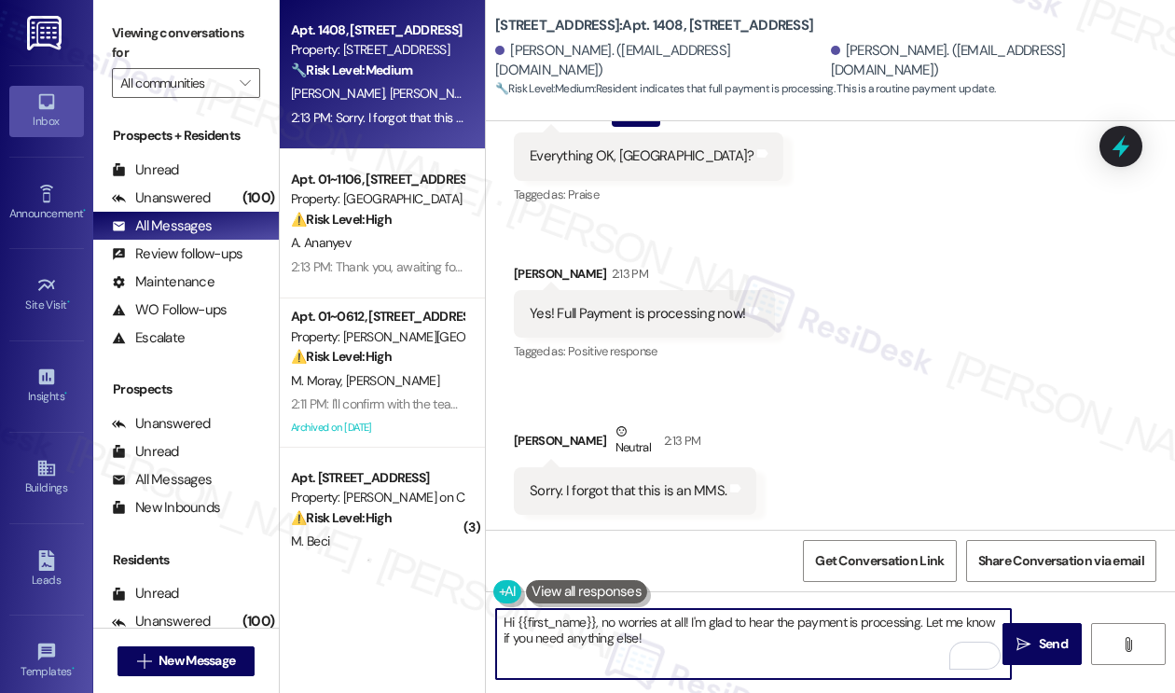
type textarea "Hi {{first_name}}, no worries at all! I'm glad to hear the payment is processin…"
click at [687, 486] on div "Sorry. I forgot that this is an MMS." at bounding box center [627, 491] width 197 height 20
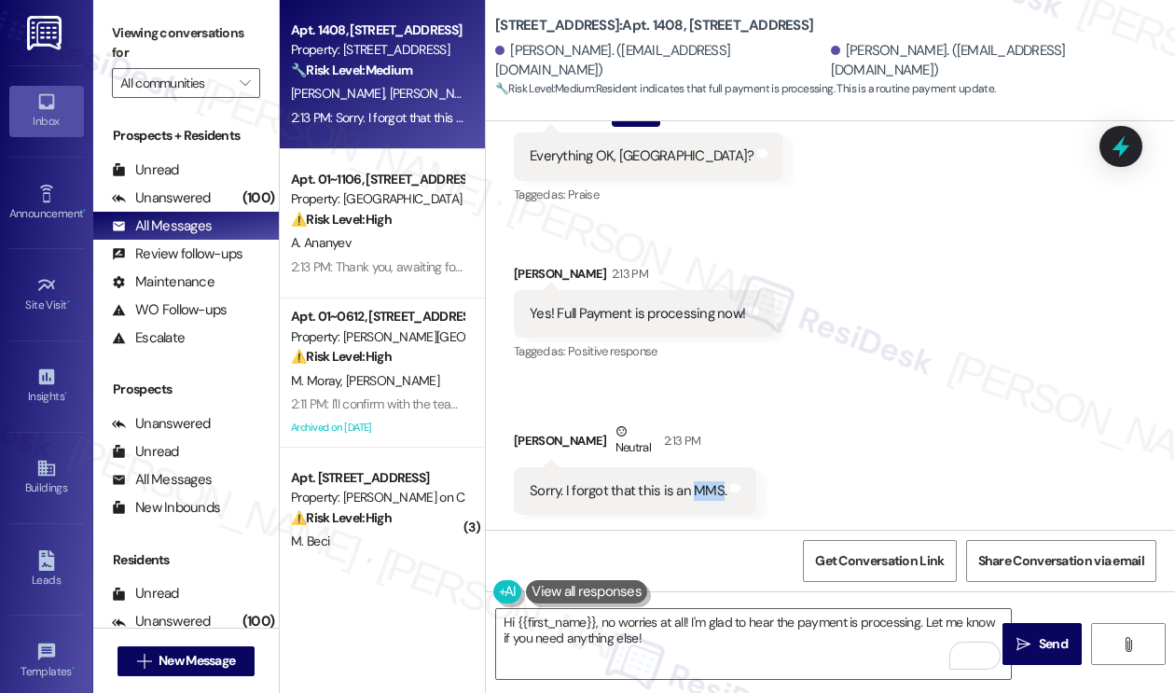
click at [687, 486] on div "Sorry. I forgot that this is an MMS." at bounding box center [627, 491] width 197 height 20
click at [213, 56] on label "Viewing conversations for" at bounding box center [186, 43] width 148 height 49
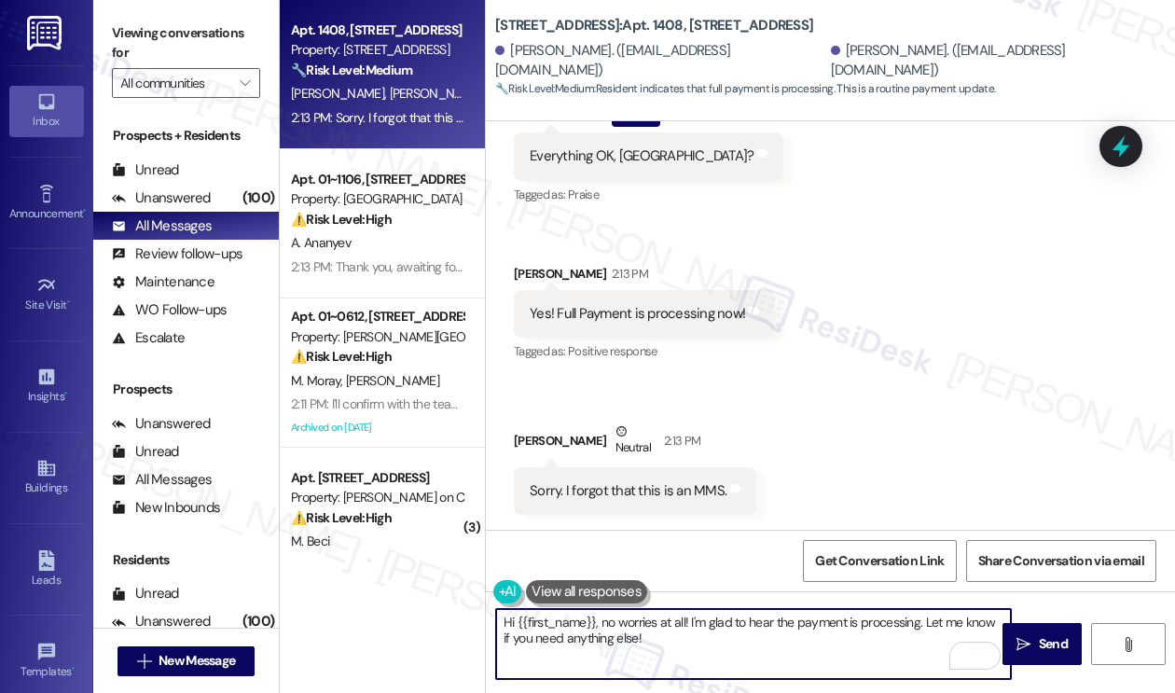
click at [706, 625] on textarea "Hi {{first_name}}, no worries at all! I'm glad to hear the payment is processin…" at bounding box center [753, 644] width 515 height 70
click at [682, 637] on textarea "Hi {{first_name}}, no worries at all! I'm glad to hear the payment is processin…" at bounding box center [753, 644] width 515 height 70
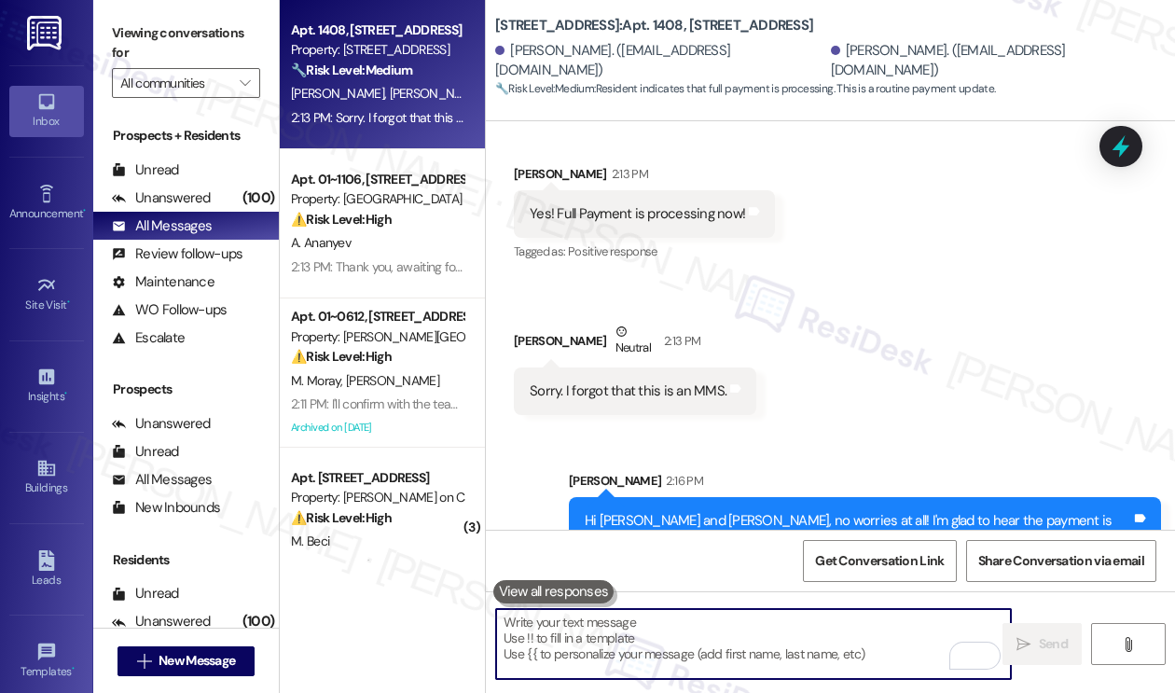
scroll to position [1532, 0]
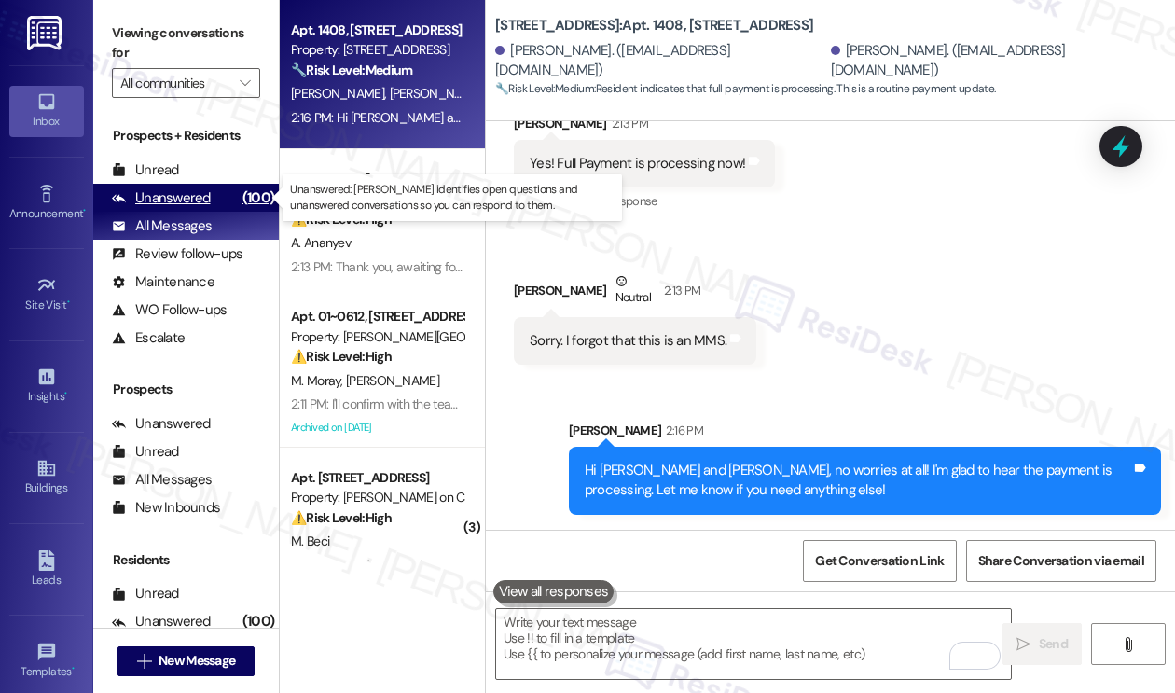
click at [240, 192] on div "(100)" at bounding box center [258, 198] width 41 height 29
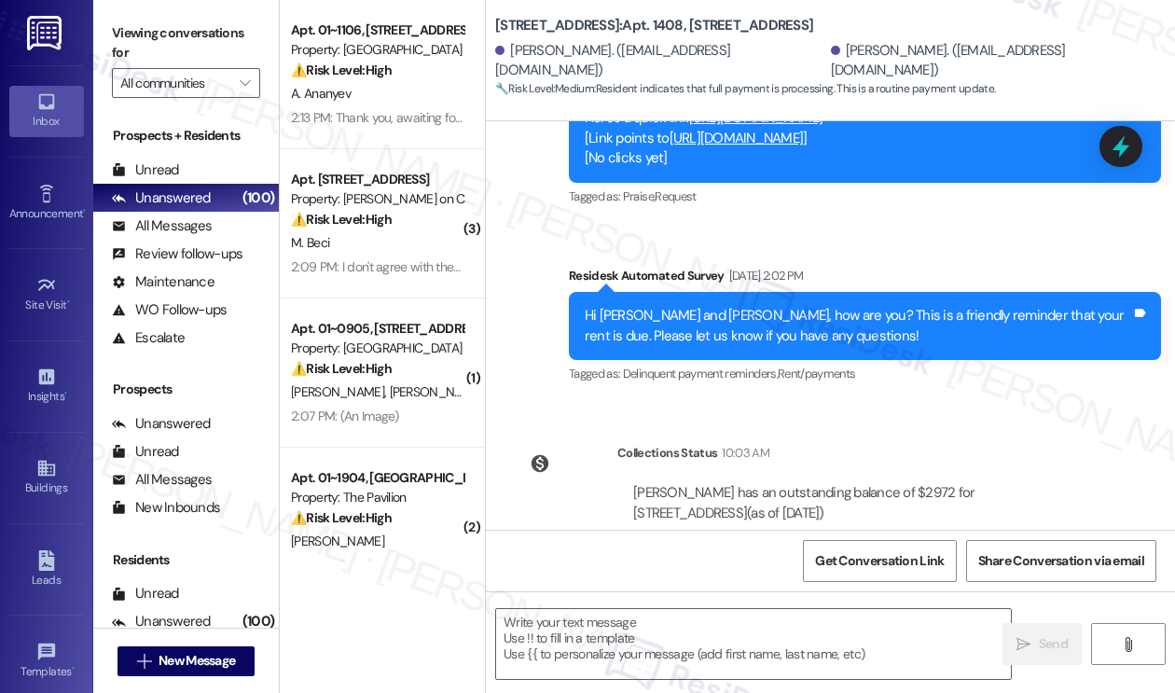
type textarea "Fetching suggested responses. Please feel free to read through the conversation…"
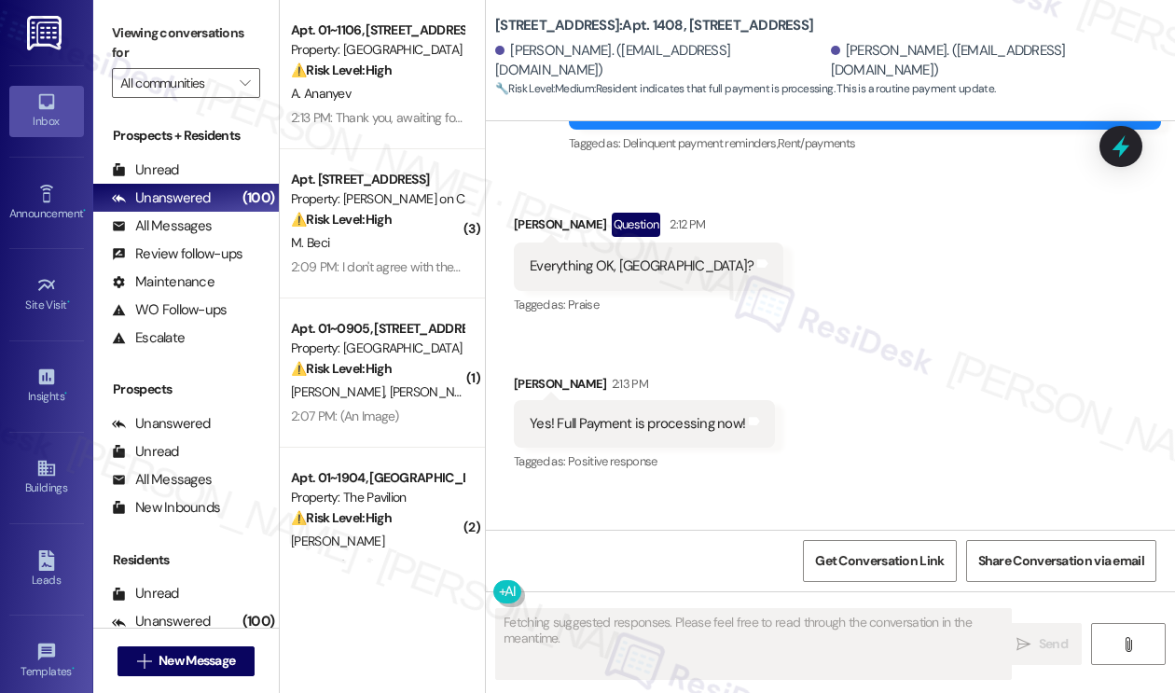
scroll to position [1381, 0]
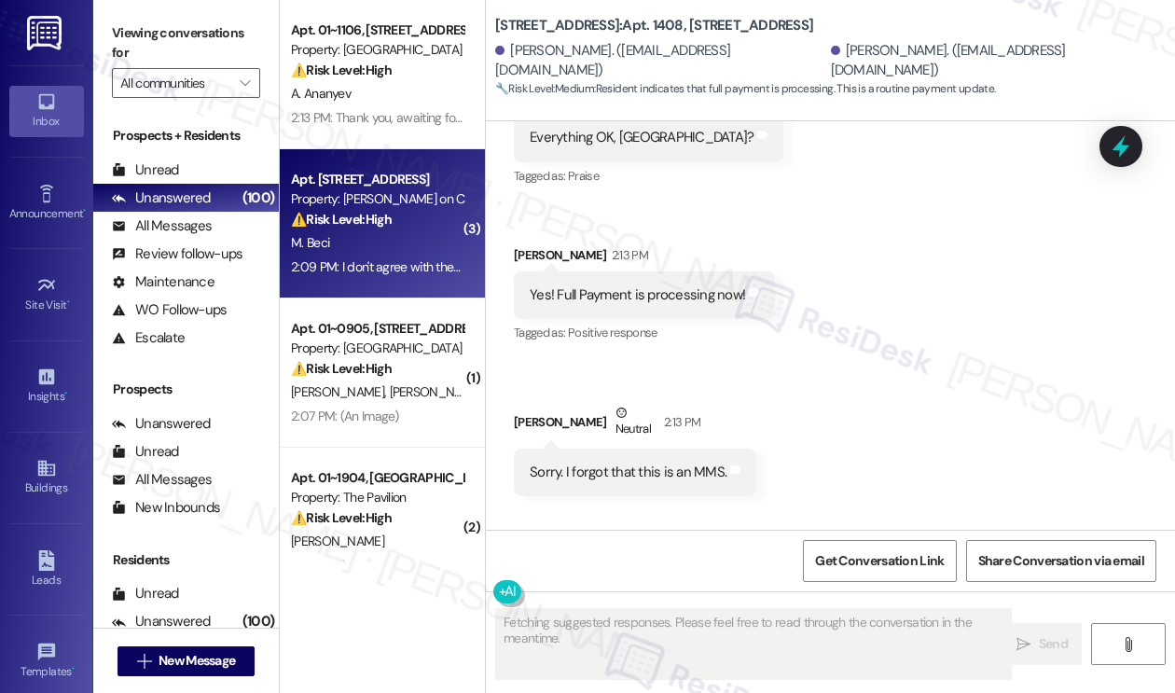
click at [422, 217] on div "⚠️ Risk Level: High The resident is disputing charges on their account and ques…" at bounding box center [377, 220] width 172 height 20
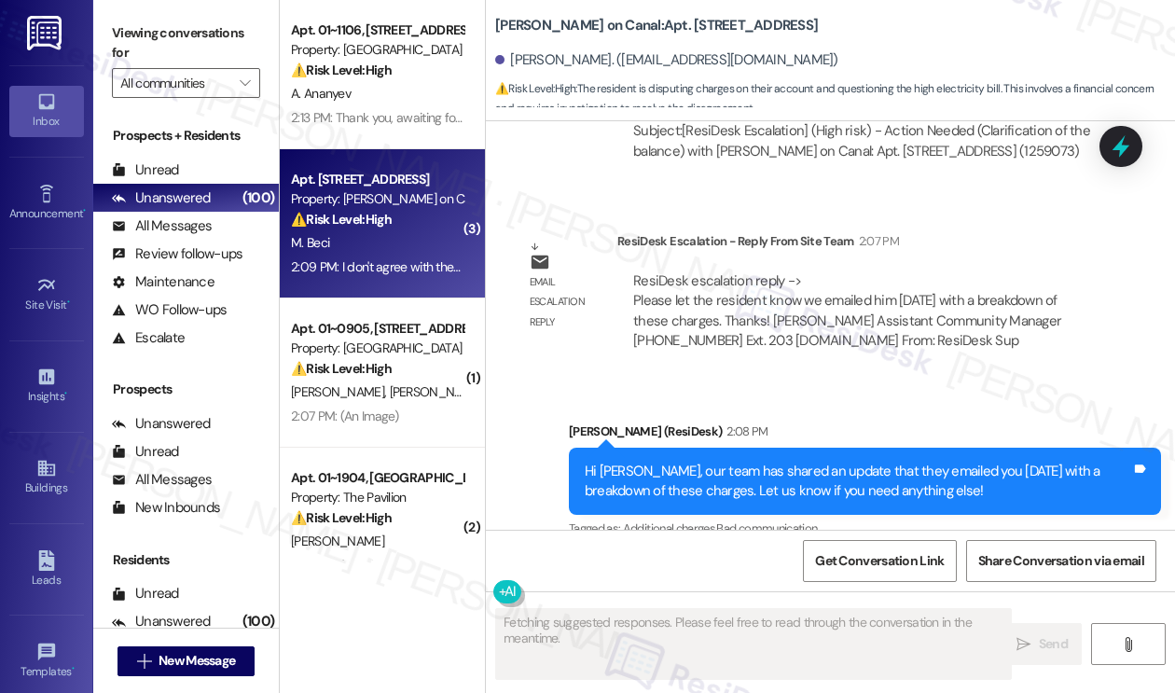
scroll to position [6210, 0]
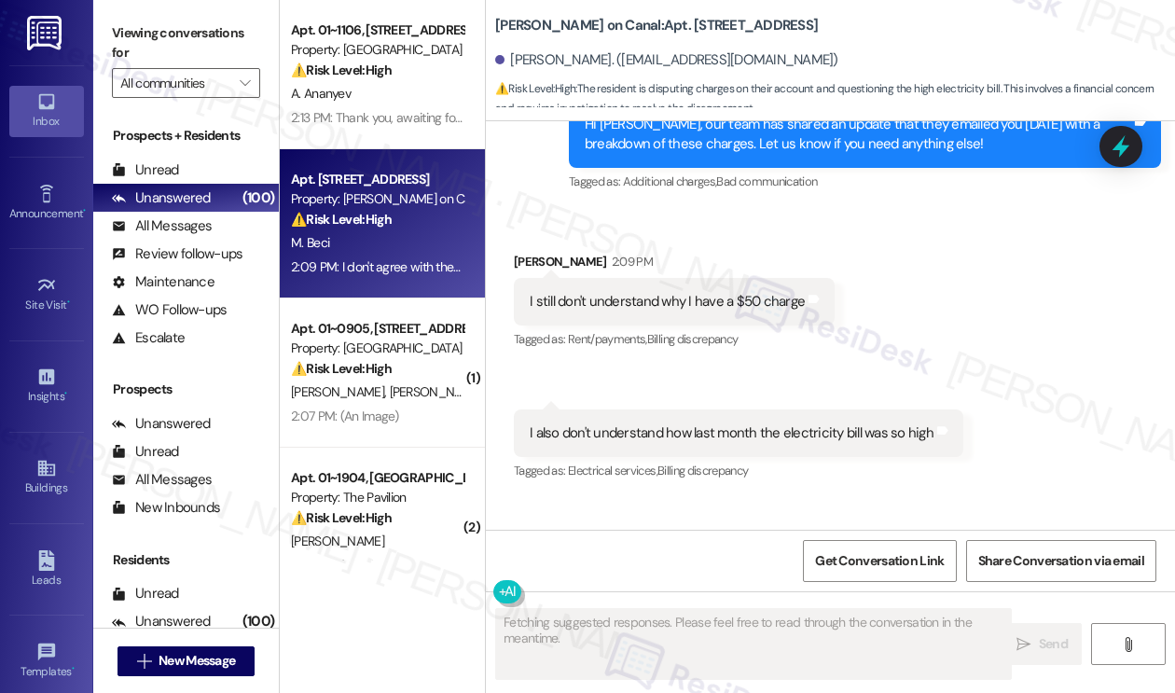
click at [617, 292] on div "I still don't understand why I have a $50 charge" at bounding box center [666, 302] width 275 height 20
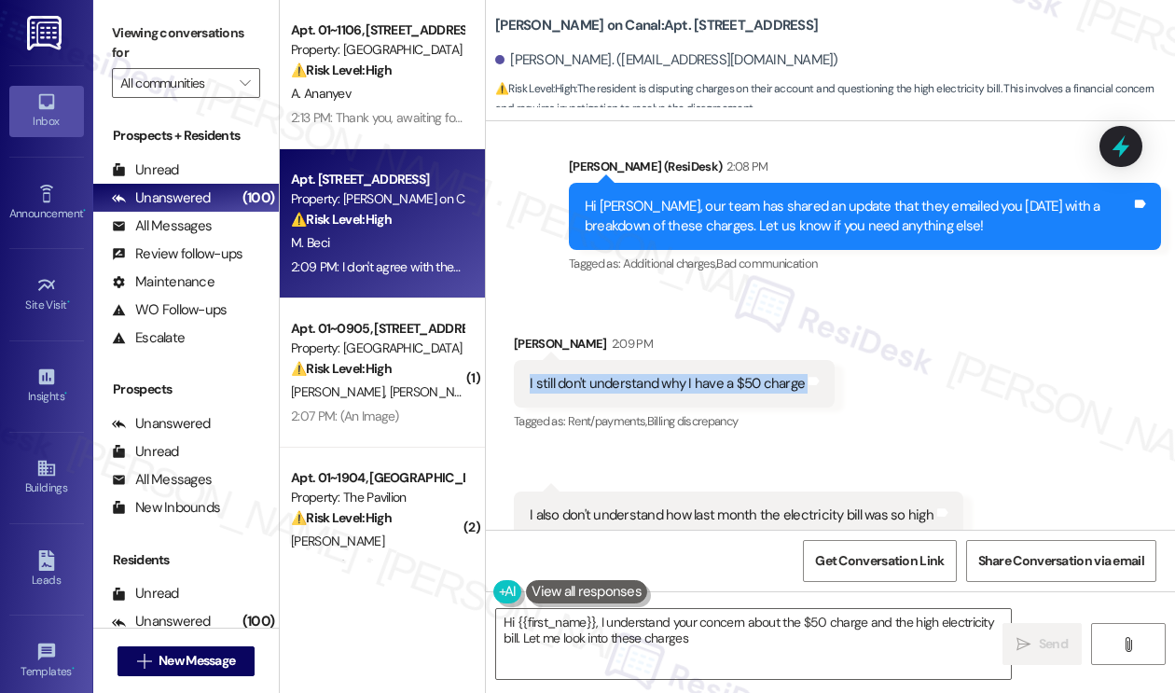
scroll to position [5837, 0]
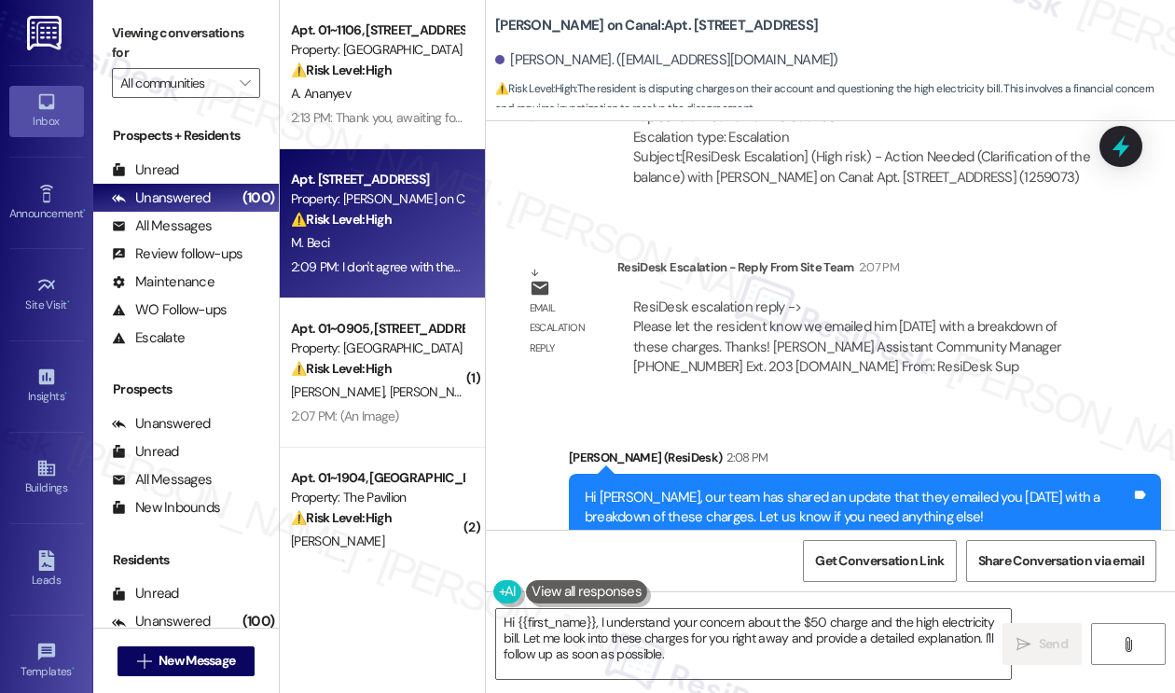
click at [726, 474] on div "Hi Michael, our team has shared an update that they emailed you on Tuesday with…" at bounding box center [865, 508] width 592 height 68
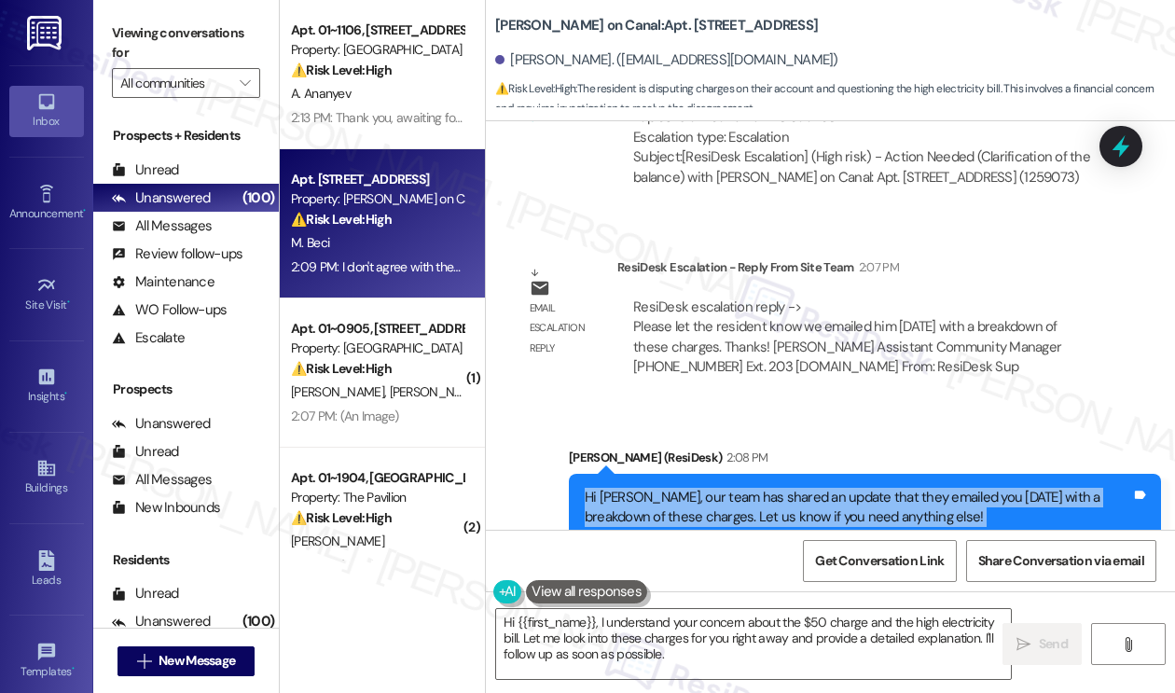
click at [726, 474] on div "Hi Michael, our team has shared an update that they emailed you on Tuesday with…" at bounding box center [865, 508] width 592 height 68
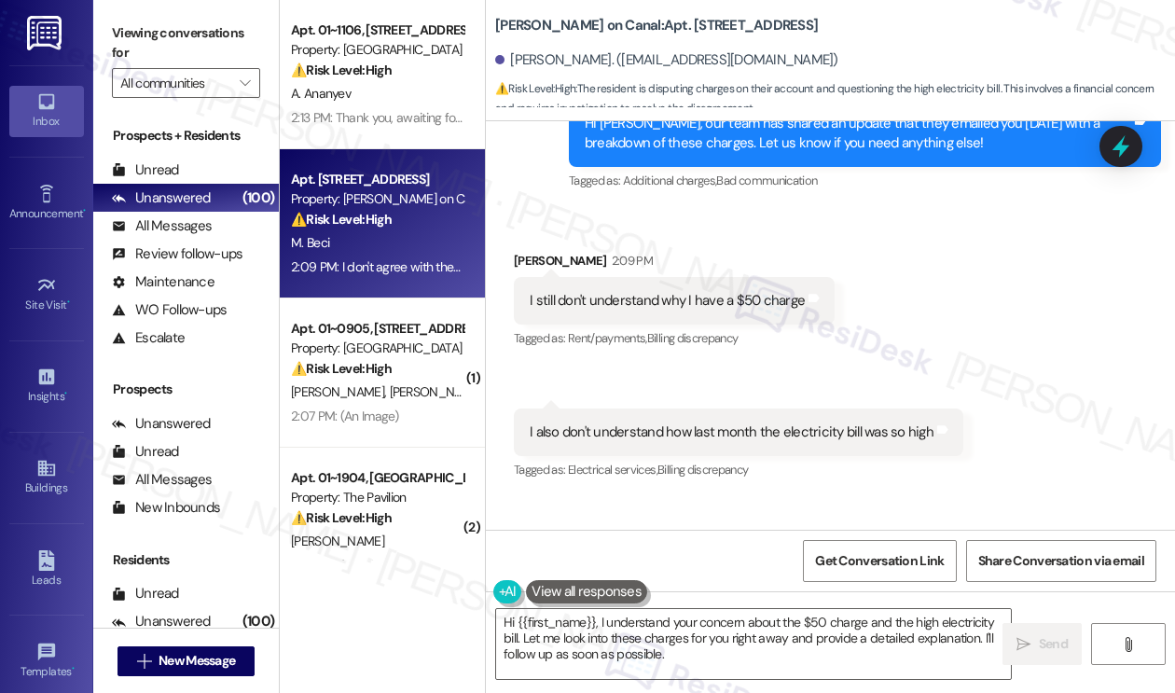
click at [584, 408] on div "I also don't understand how last month the electricity bill was so high Tags an…" at bounding box center [738, 432] width 449 height 48
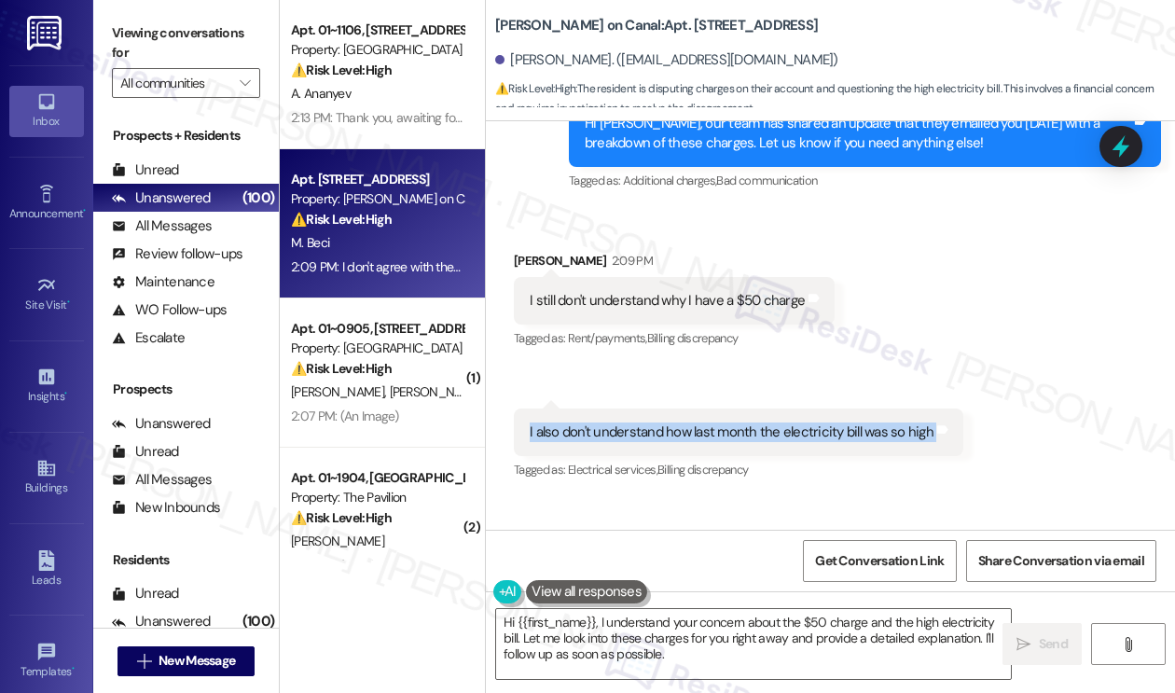
click at [584, 408] on div "I also don't understand how last month the electricity bill was so high Tags an…" at bounding box center [738, 432] width 449 height 48
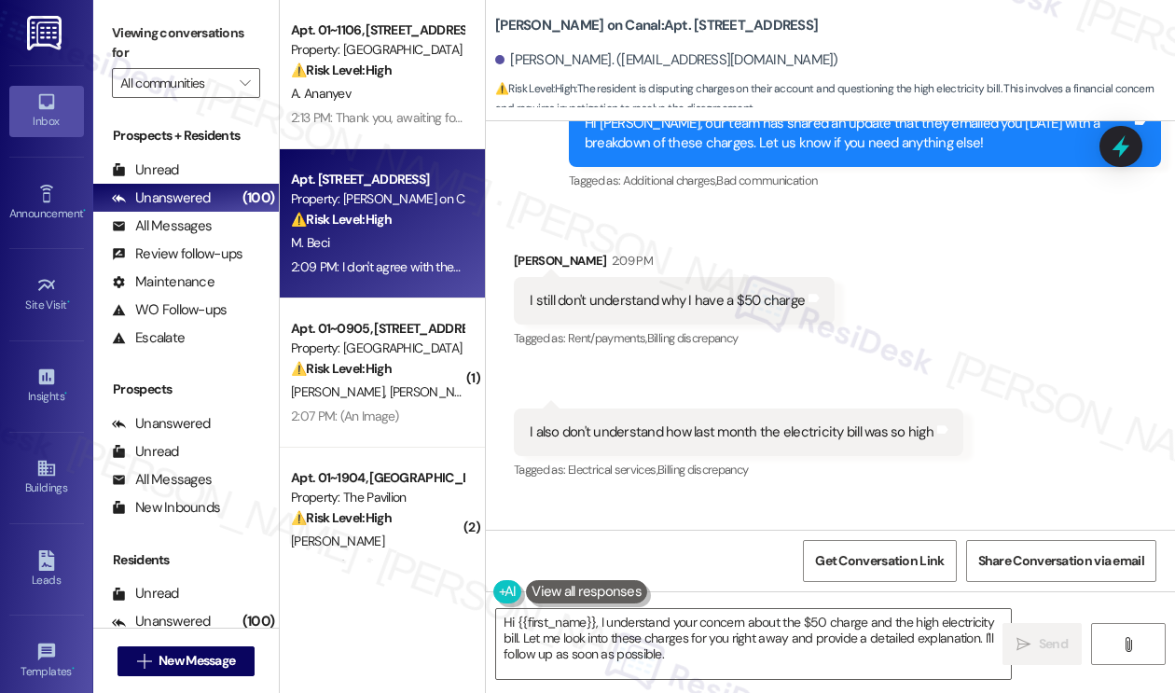
click at [625, 539] on div "I don't agree with these charges Tags and notes" at bounding box center [631, 563] width 234 height 48
click at [683, 636] on textarea "Hi {{first_name}}, I understand your concern about the $50 charge and the high …" at bounding box center [753, 644] width 515 height 70
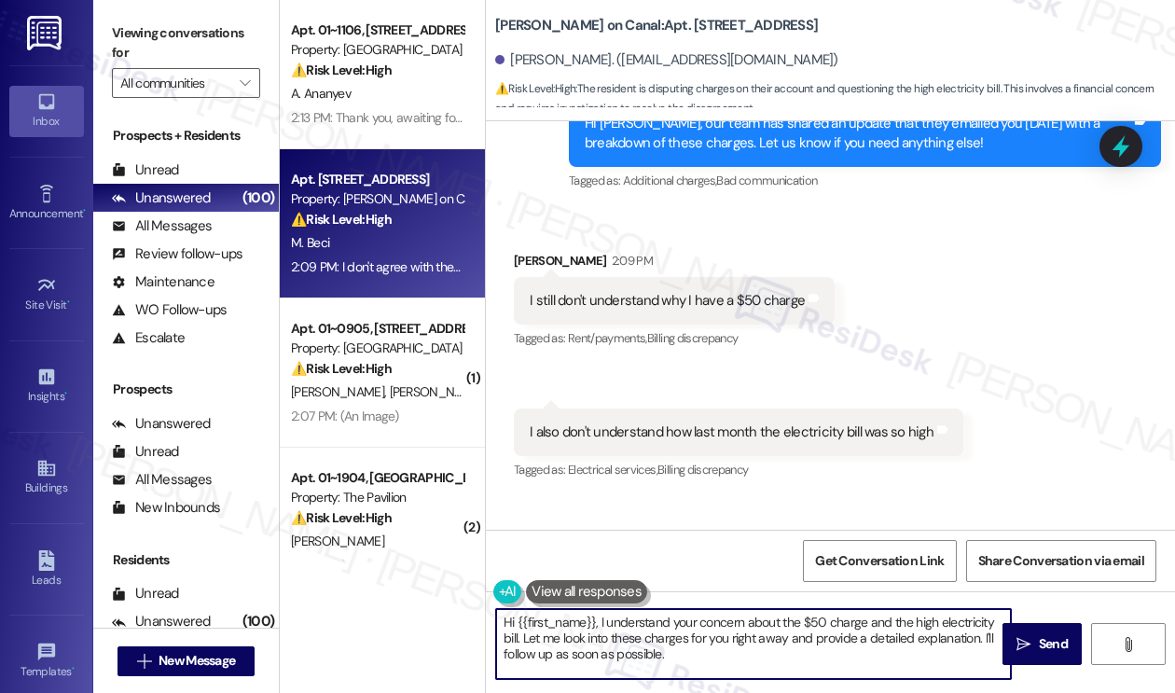
click at [683, 636] on textarea "Hi {{first_name}}, I understand your concern about the $50 charge and the high …" at bounding box center [753, 644] width 515 height 70
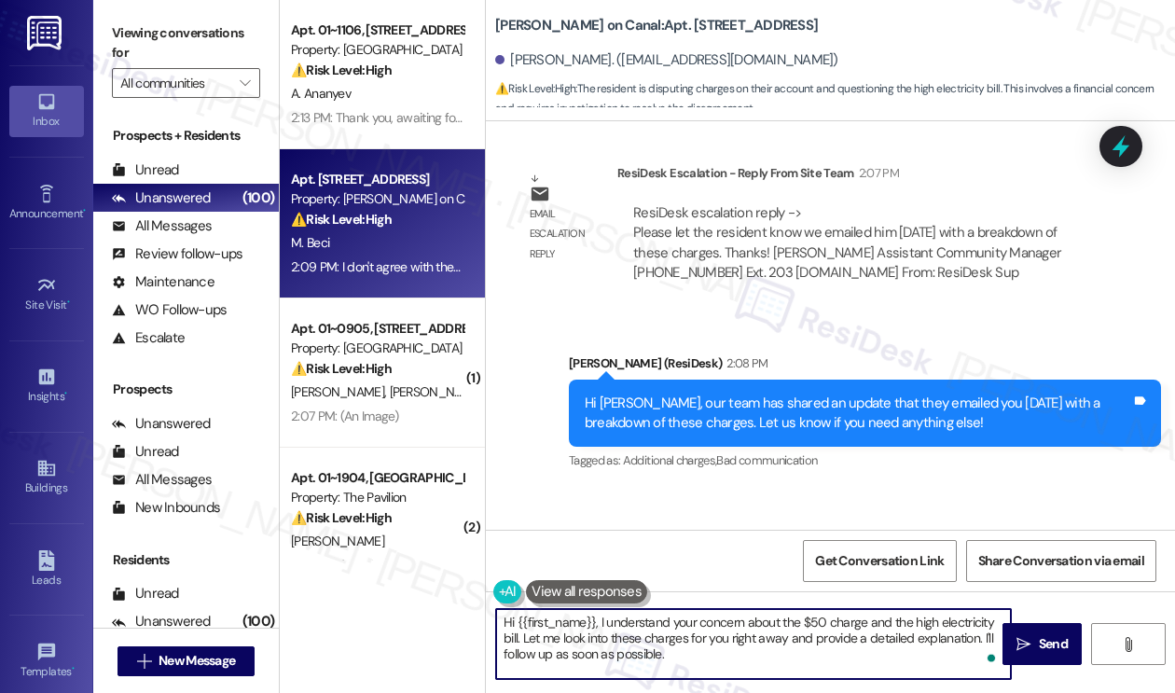
scroll to position [5652, 0]
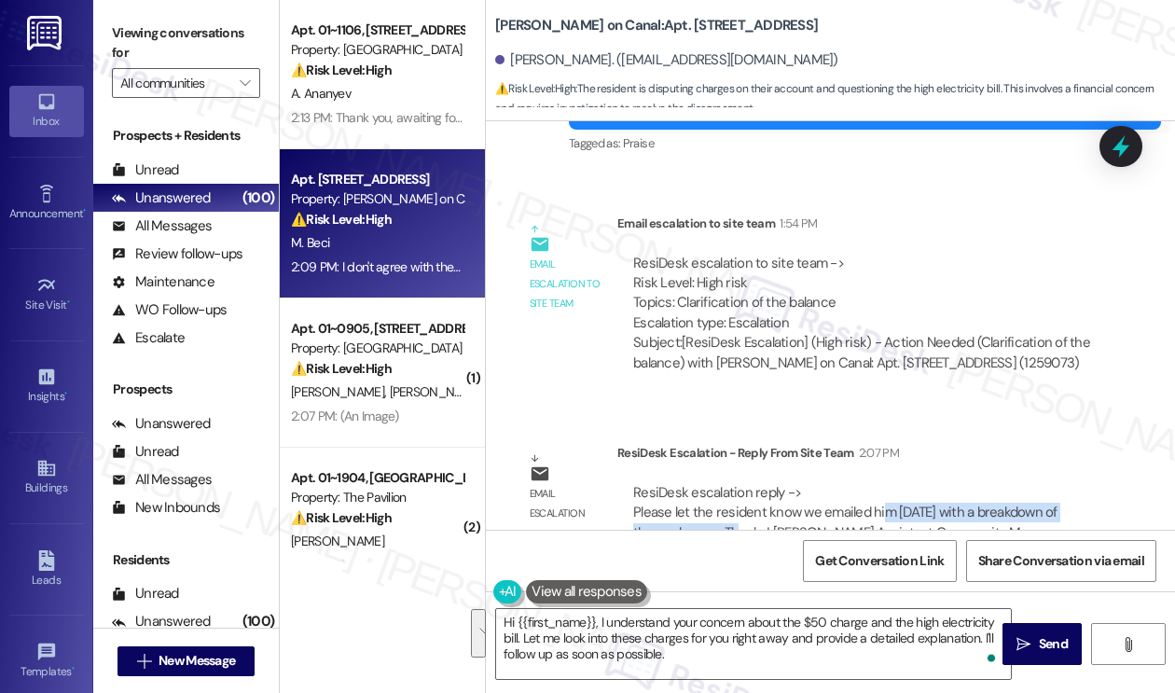
drag, startPoint x: 716, startPoint y: 425, endPoint x: 880, endPoint y: 417, distance: 164.3
click at [880, 483] on div "ResiDesk escalation reply -> Please let the resident know we emailed him on Tue…" at bounding box center [847, 522] width 428 height 78
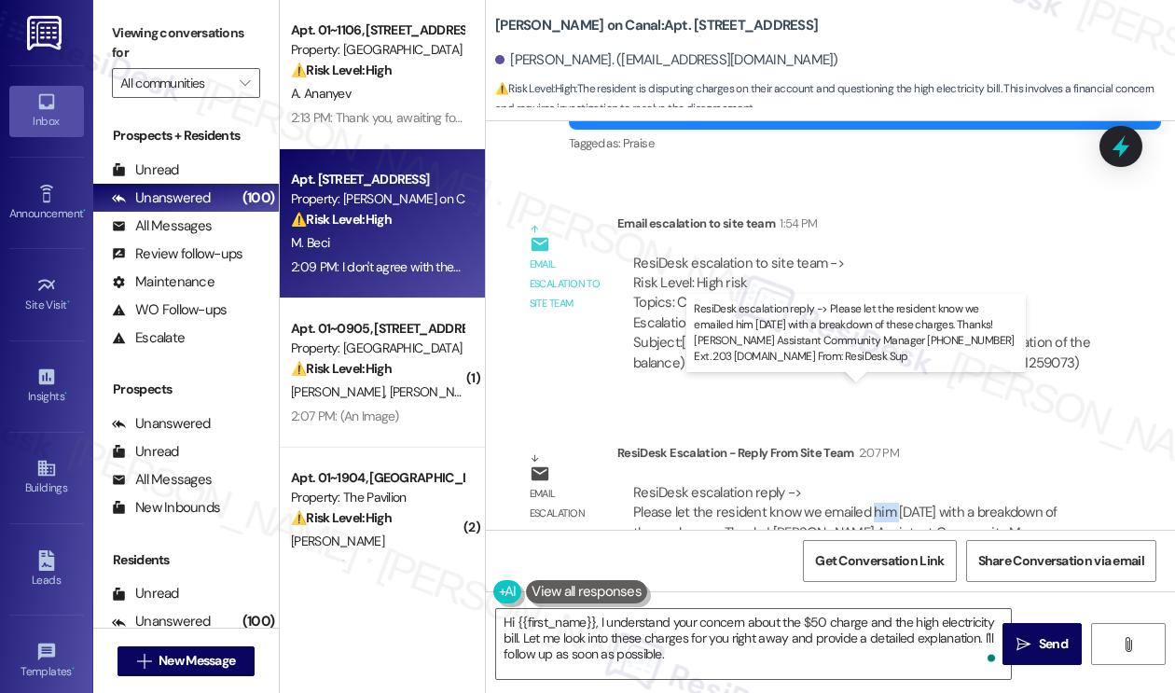
click at [880, 483] on div "ResiDesk escalation reply -> Please let the resident know we emailed him on Tue…" at bounding box center [847, 522] width 428 height 78
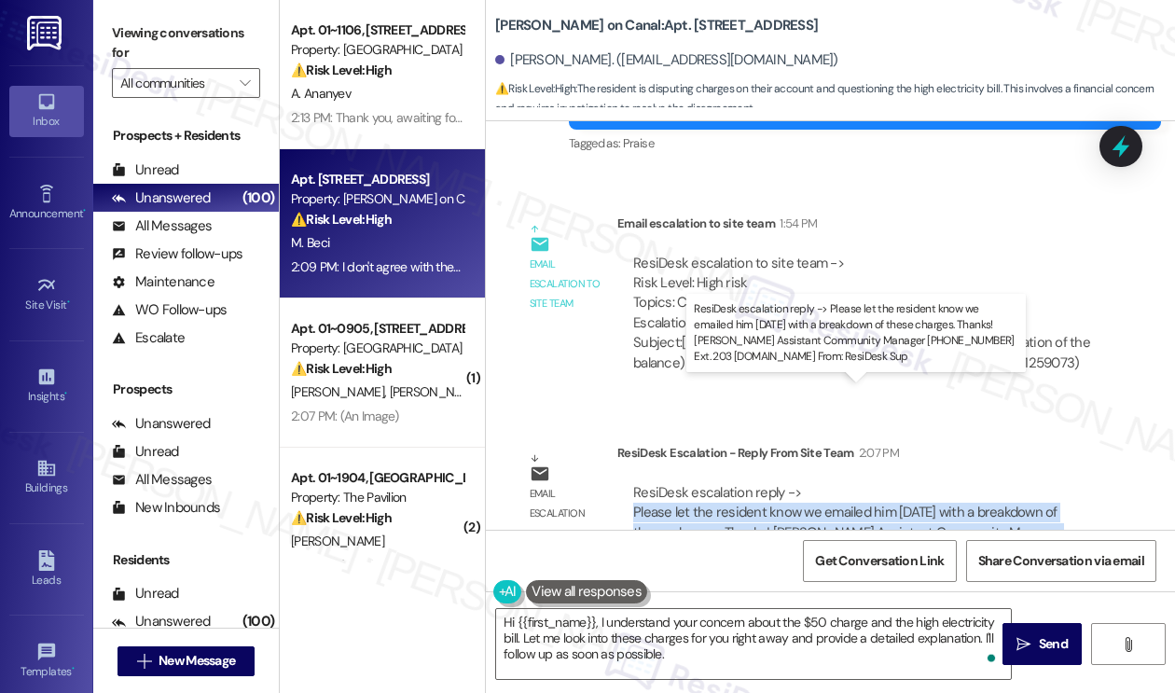
click at [880, 483] on div "ResiDesk escalation reply -> Please let the resident know we emailed him on Tue…" at bounding box center [847, 522] width 428 height 78
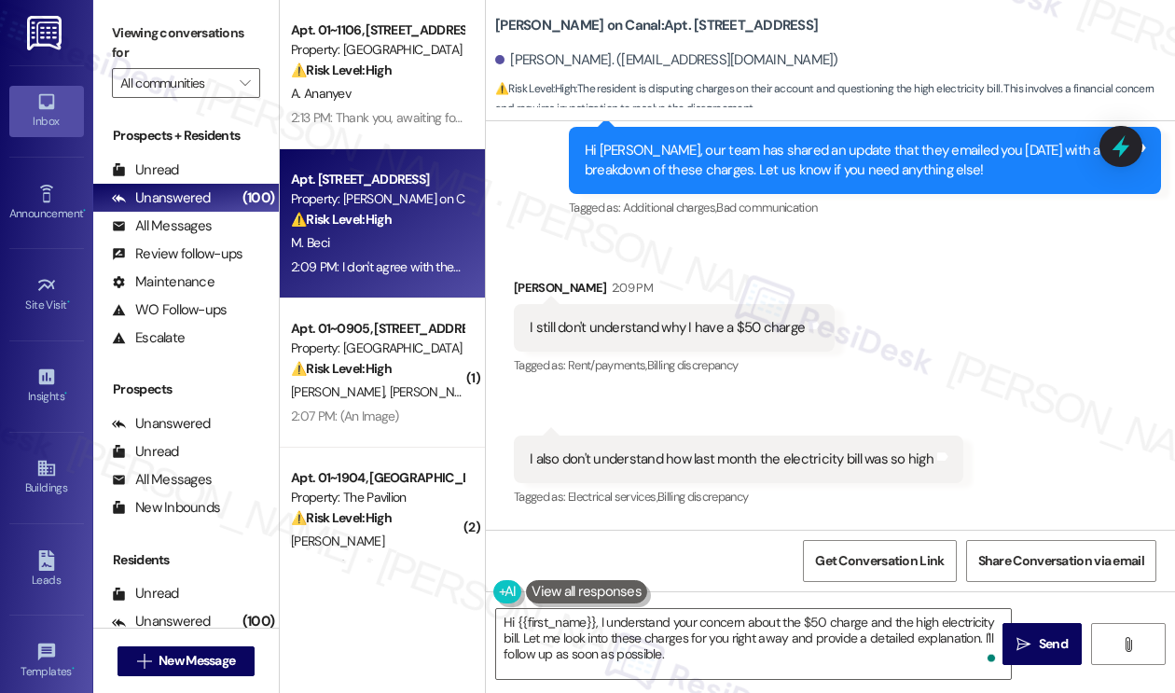
scroll to position [6211, 0]
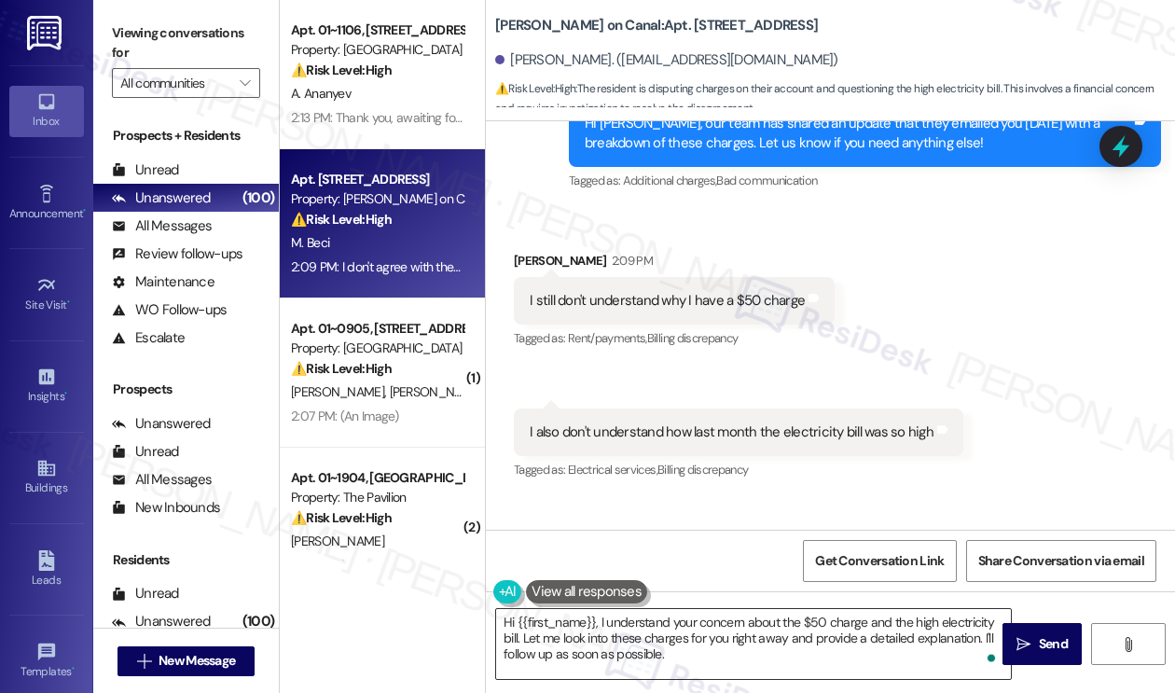
click at [683, 656] on textarea "Hi {{first_name}}, I understand your concern about the $50 charge and the high …" at bounding box center [753, 644] width 515 height 70
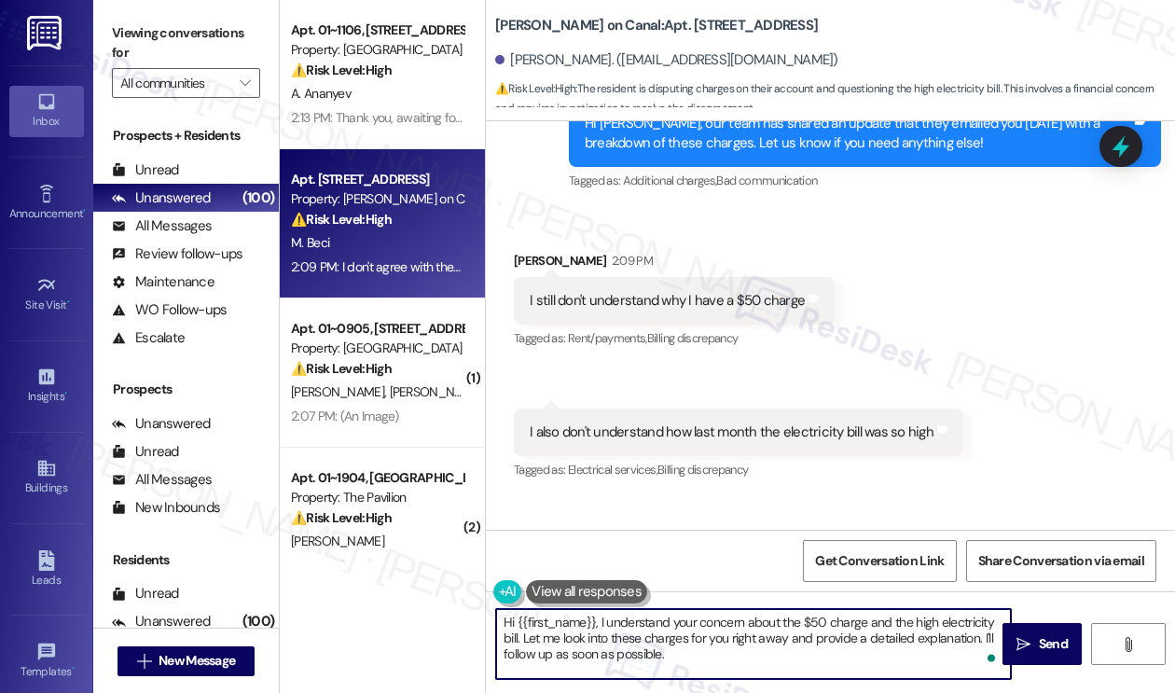
click at [683, 656] on textarea "Hi {{first_name}}, I understand your concern about the $50 charge and the high …" at bounding box center [753, 644] width 515 height 70
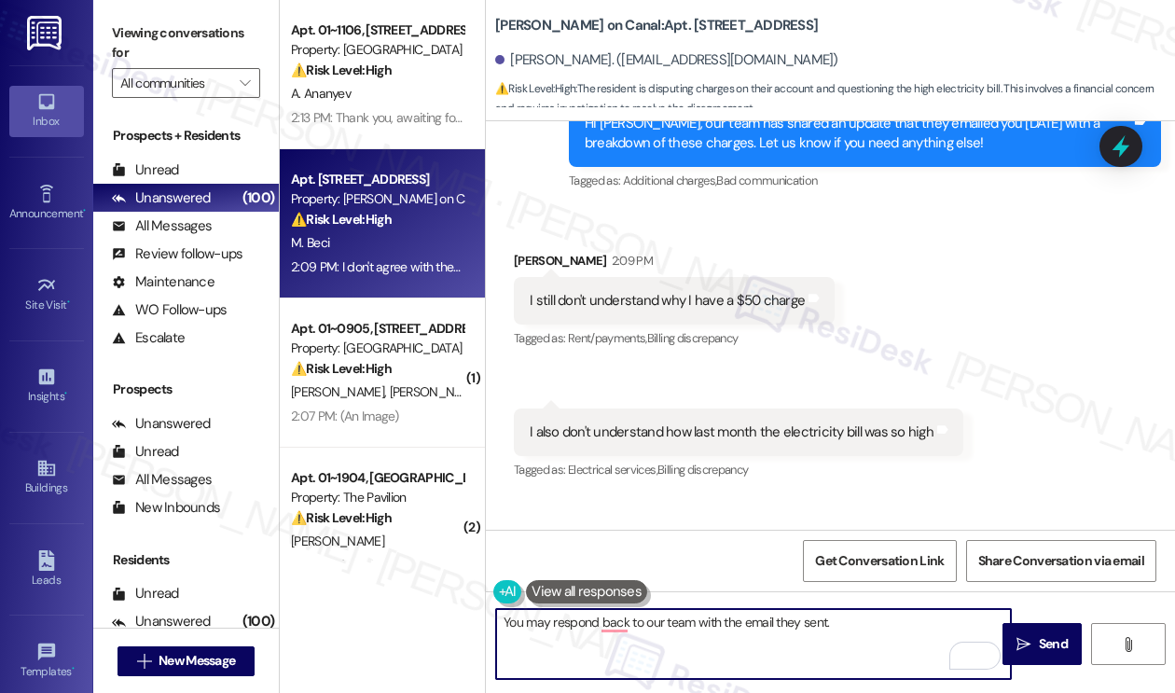
click at [693, 291] on div "I still don't understand why I have a $50 charge" at bounding box center [666, 301] width 275 height 20
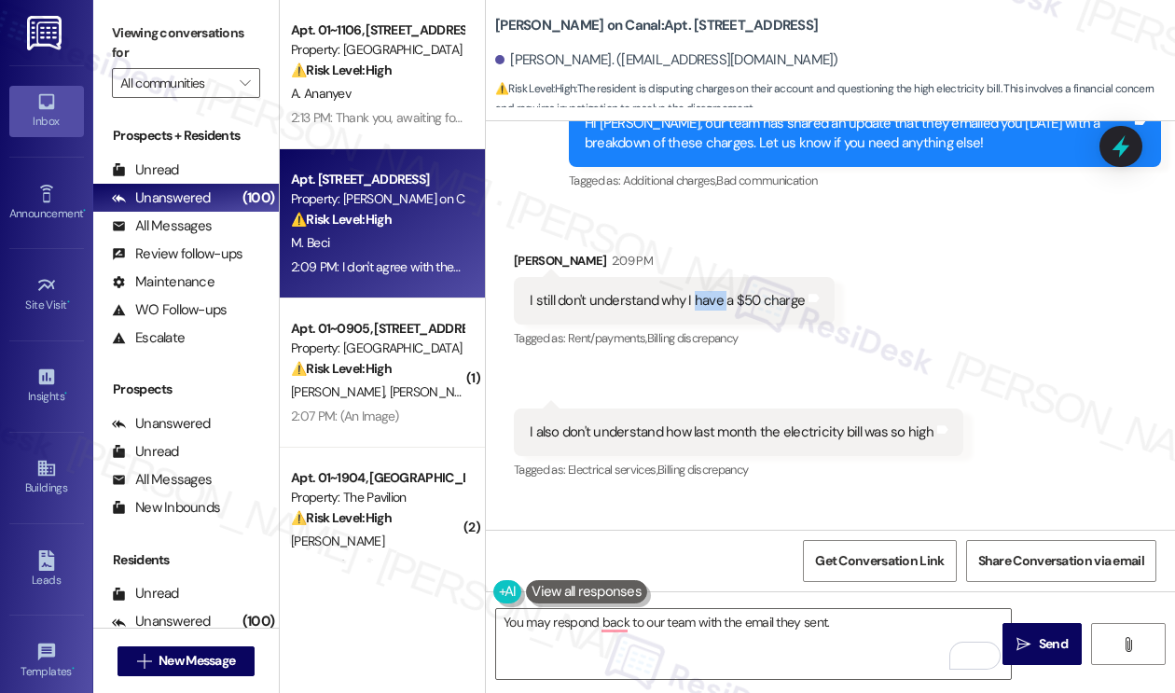
click at [693, 291] on div "I still don't understand why I have a $50 charge" at bounding box center [666, 301] width 275 height 20
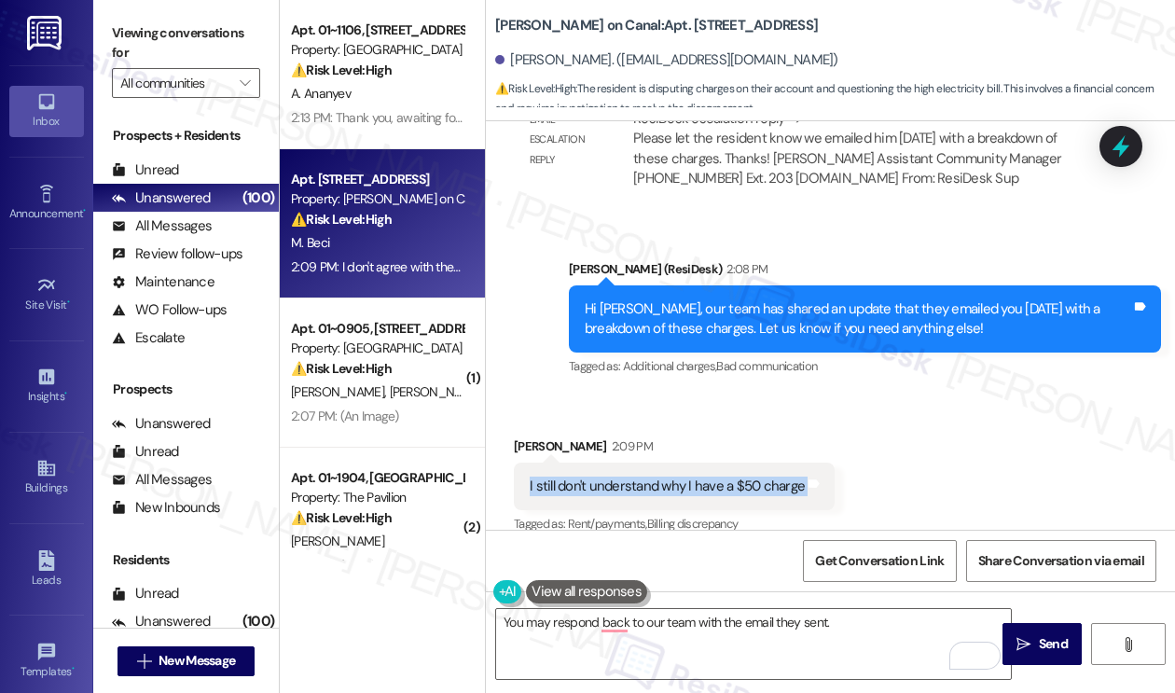
scroll to position [6025, 0]
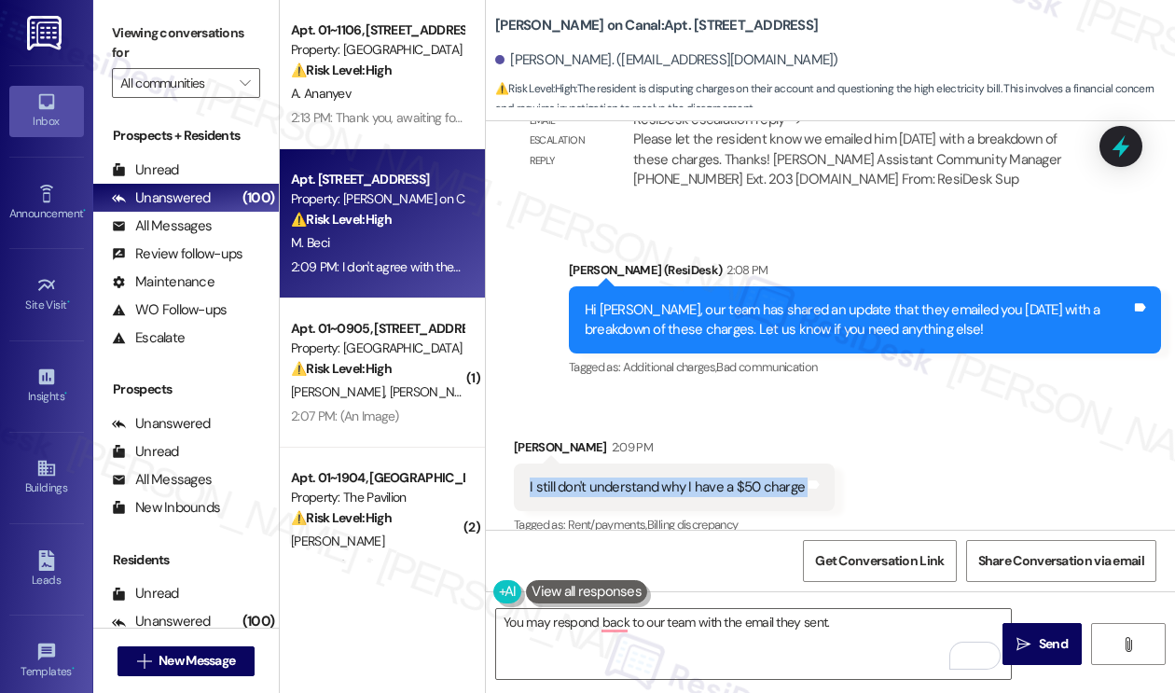
copy div "I still don't understand why I have a $50 charge Tags and notes"
click at [210, 25] on label "Viewing conversations for" at bounding box center [186, 43] width 148 height 49
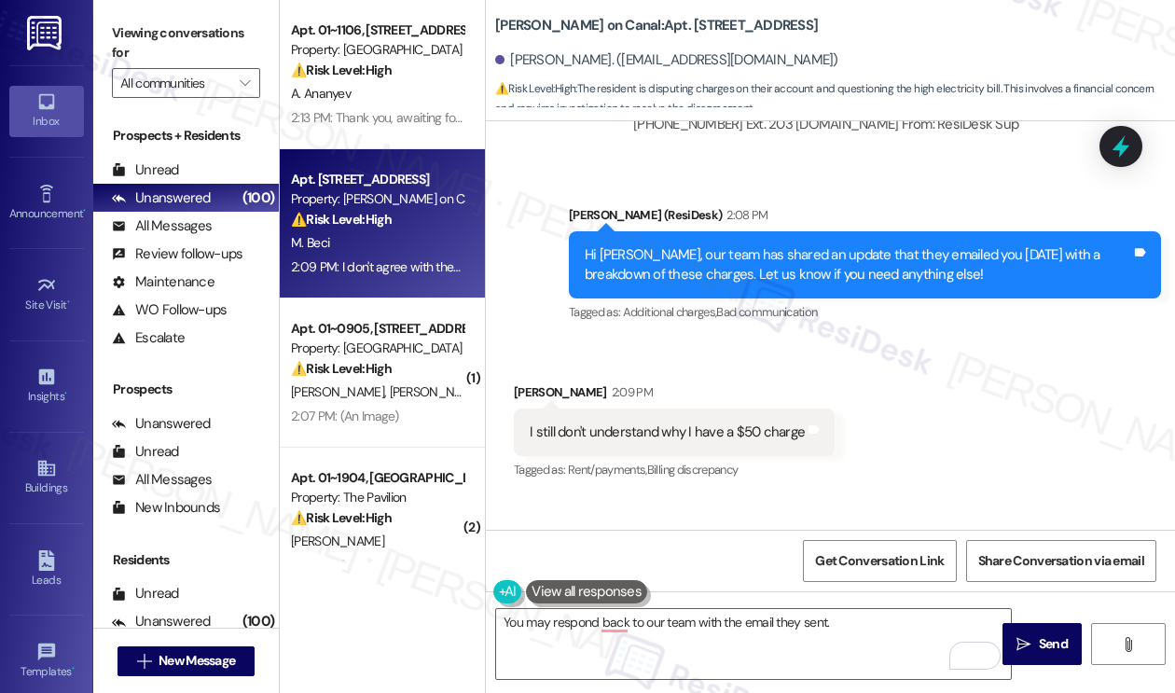
scroll to position [6211, 0]
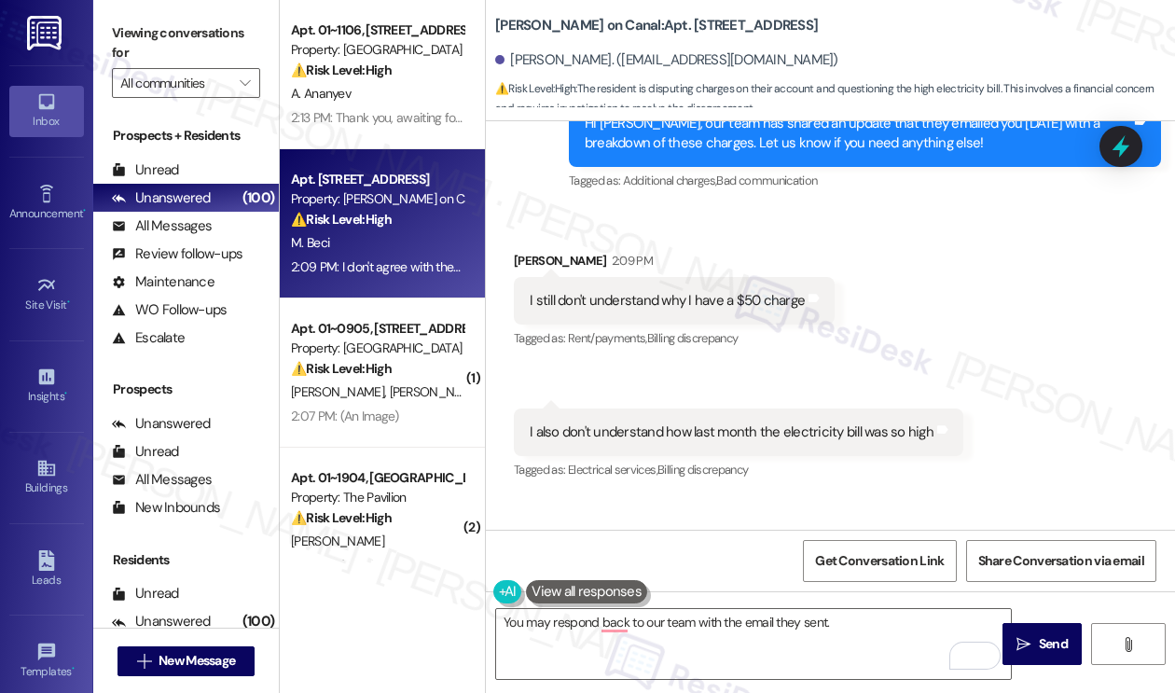
click at [767, 408] on div "I also don't understand how last month the electricity bill was so high Tags an…" at bounding box center [738, 432] width 449 height 48
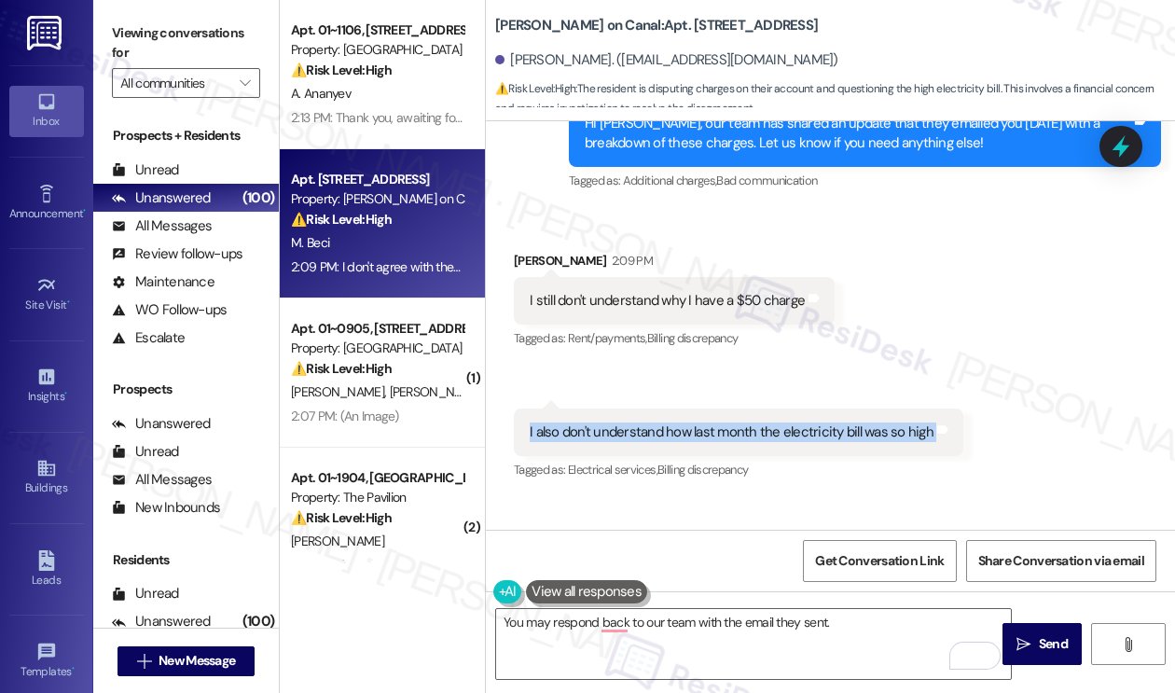
click at [767, 408] on div "I also don't understand how last month the electricity bill was so high Tags an…" at bounding box center [738, 432] width 449 height 48
copy div "I also don't understand how last month the electricity bill was so high Tags an…"
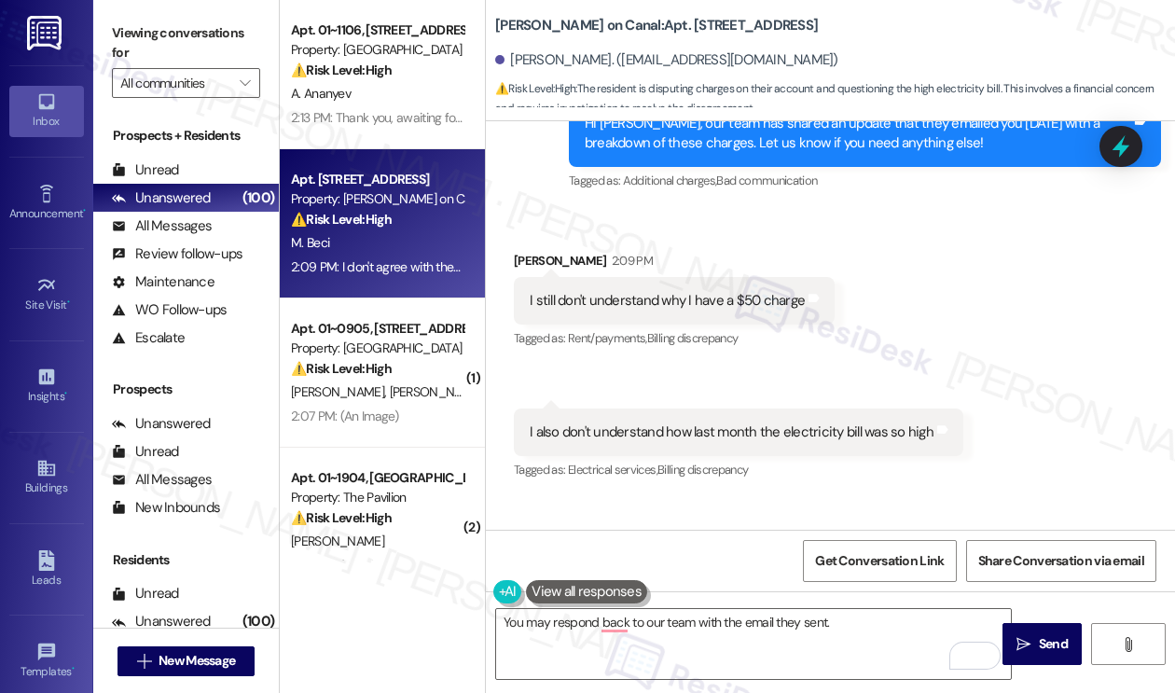
click at [205, 37] on label "Viewing conversations for" at bounding box center [186, 43] width 148 height 49
click at [680, 553] on div "I don't agree with these charges" at bounding box center [623, 563] width 188 height 20
copy div "I don't agree with these charges Tags and notes"
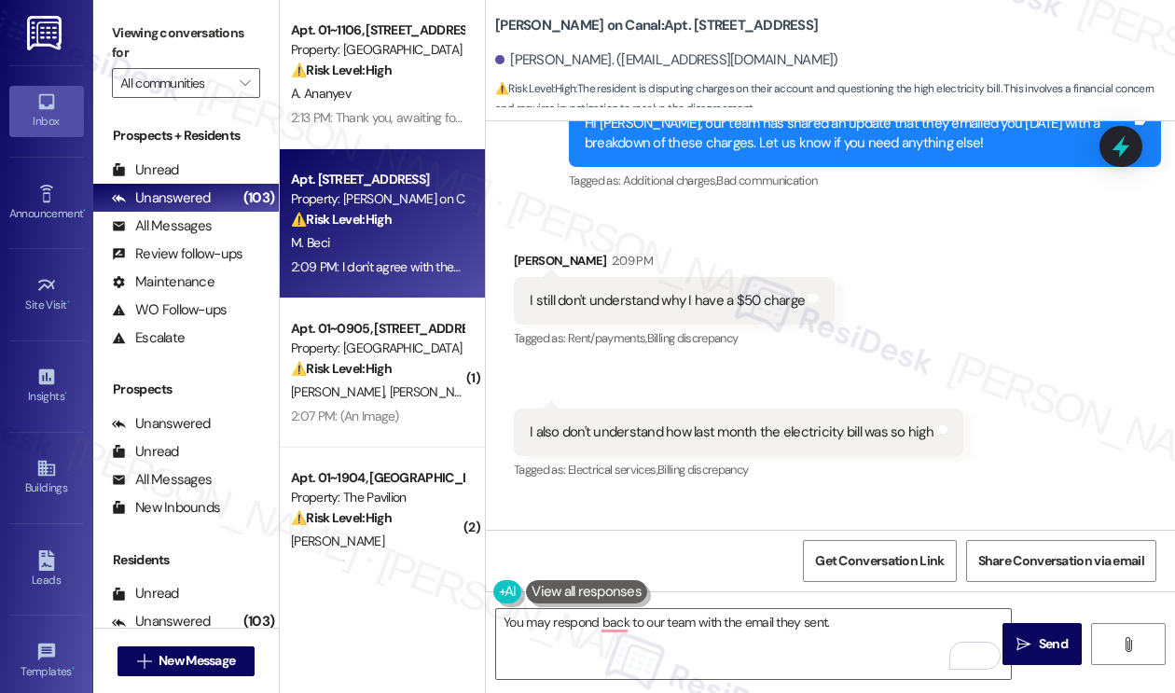
click at [214, 44] on label "Viewing conversations for" at bounding box center [186, 43] width 148 height 49
click at [201, 33] on label "Viewing conversations for" at bounding box center [186, 43] width 148 height 49
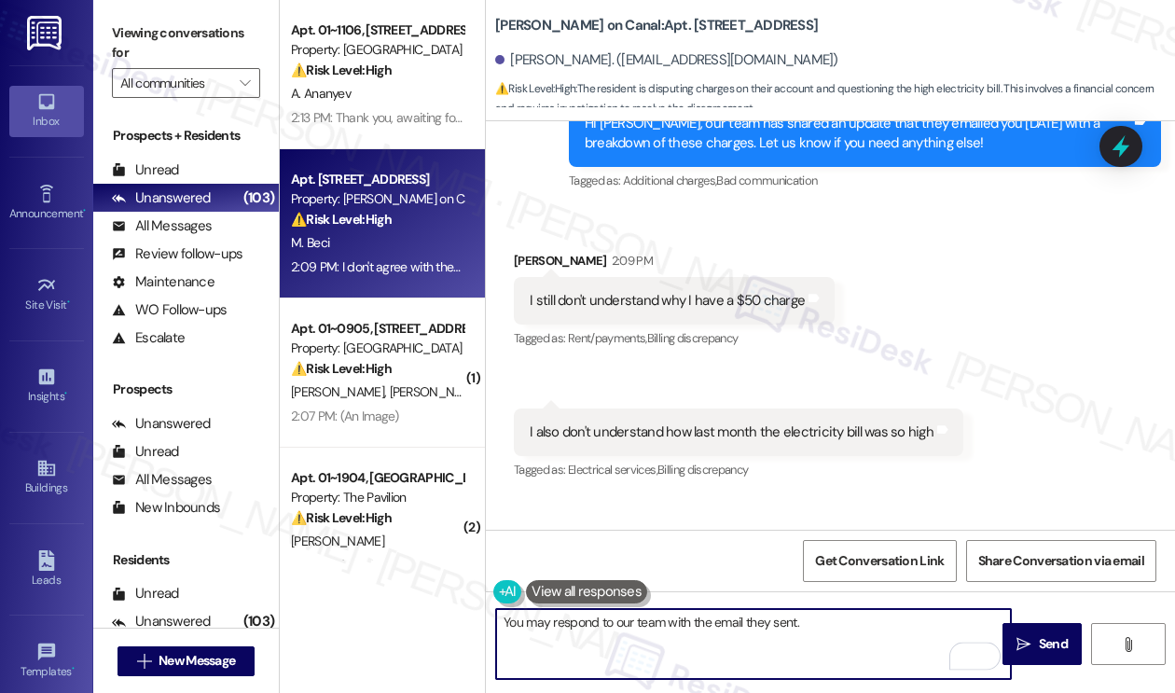
click at [779, 622] on textarea "You may respond to our team with the email they sent." at bounding box center [753, 644] width 515 height 70
click at [817, 620] on textarea "You may respond to our team with the email they sent." at bounding box center [753, 644] width 515 height 70
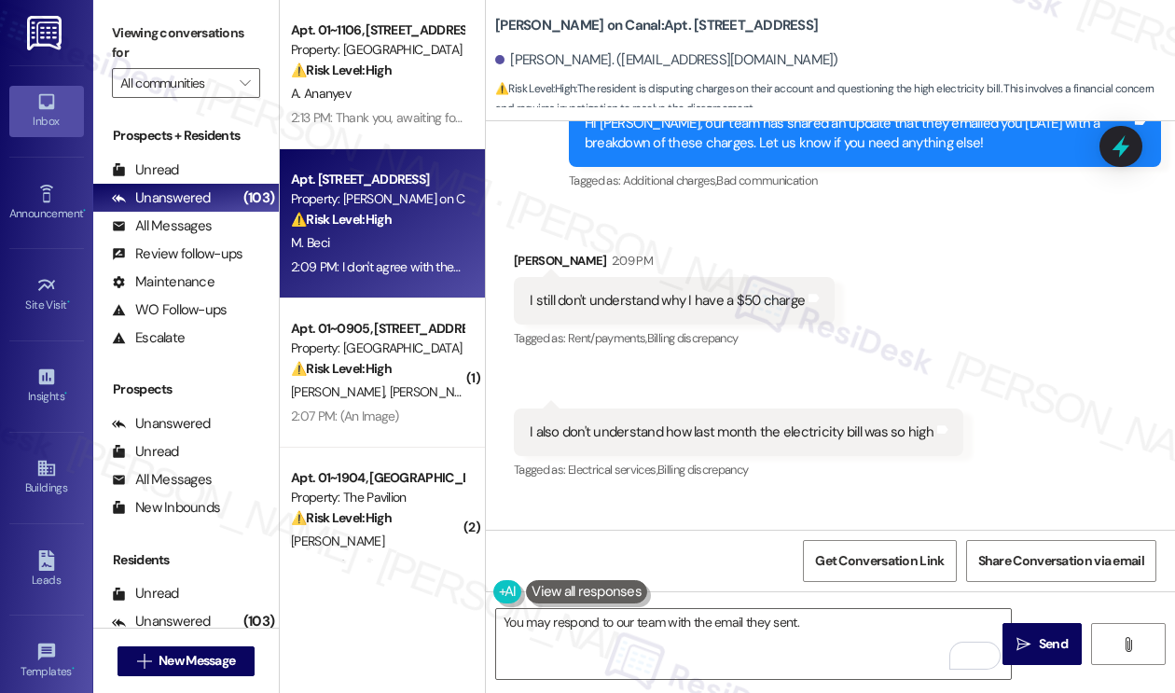
click at [189, 53] on label "Viewing conversations for" at bounding box center [186, 43] width 148 height 49
click at [207, 43] on label "Viewing conversations for" at bounding box center [186, 43] width 148 height 49
click at [502, 623] on textarea "You may respond to our team with the email they sent." at bounding box center [753, 644] width 515 height 70
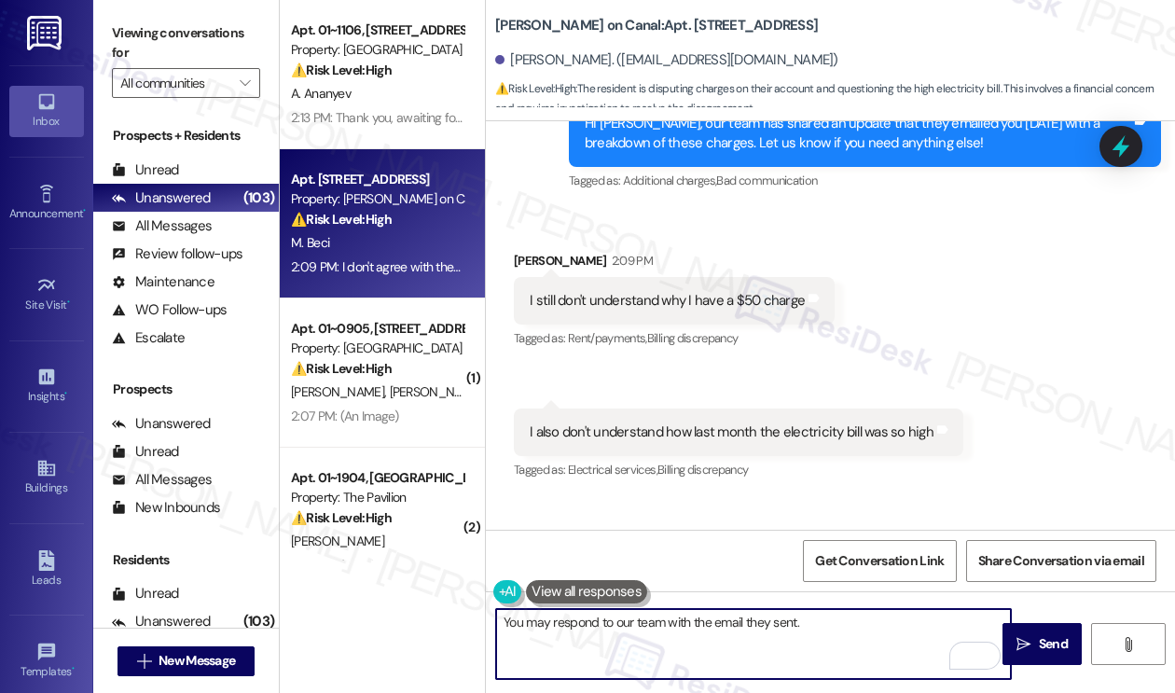
paste textarea "I completely understand your concern about the $50 charge and the high electric…"
click at [550, 622] on textarea "I completely understand your concern about the $50 charge and the high electric…" at bounding box center [753, 644] width 515 height 70
click at [720, 625] on textarea "I understand your concern about the $50 charge and the high electricity bill. Y…" at bounding box center [753, 644] width 515 height 70
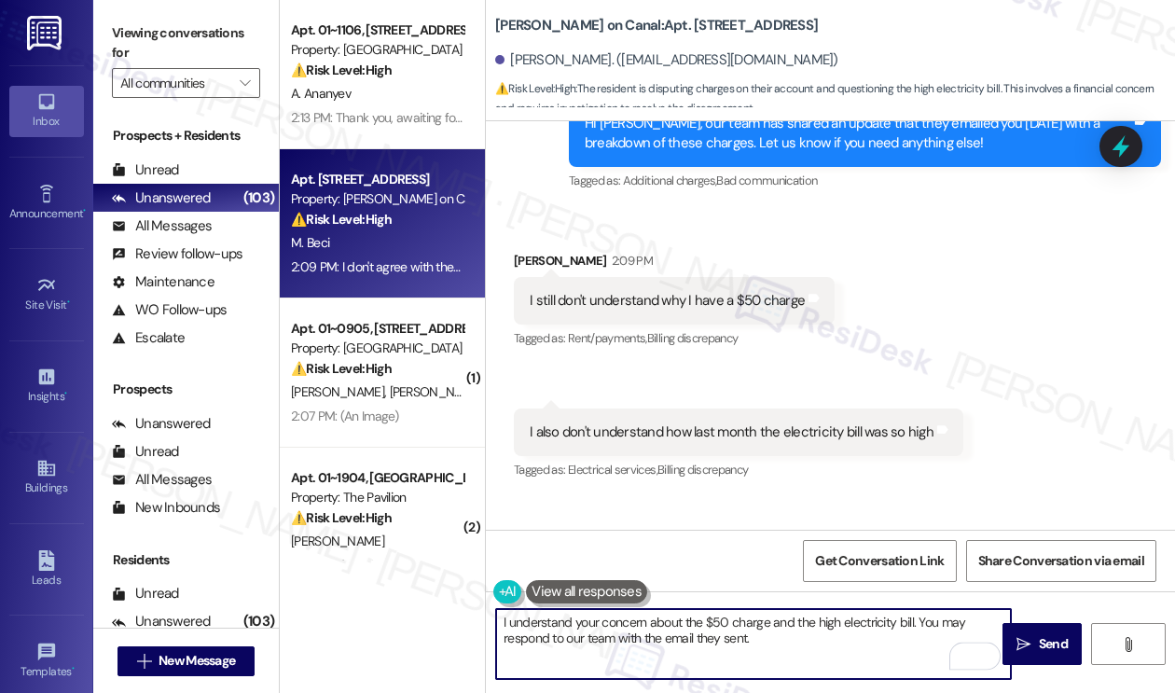
click at [720, 625] on textarea "I understand your concern about the $50 charge and the high electricity bill. Y…" at bounding box center [753, 644] width 515 height 70
click at [757, 654] on textarea "I understand your concern about the $50 charge and the high electricity bill. Y…" at bounding box center [753, 644] width 515 height 70
click at [749, 642] on textarea "I understand your concern about the $50 charge and the high electricity bill. Y…" at bounding box center [753, 644] width 515 height 70
click at [750, 642] on textarea "I understand your concern about the $50 charge and the high electricity bill. Y…" at bounding box center [753, 644] width 515 height 70
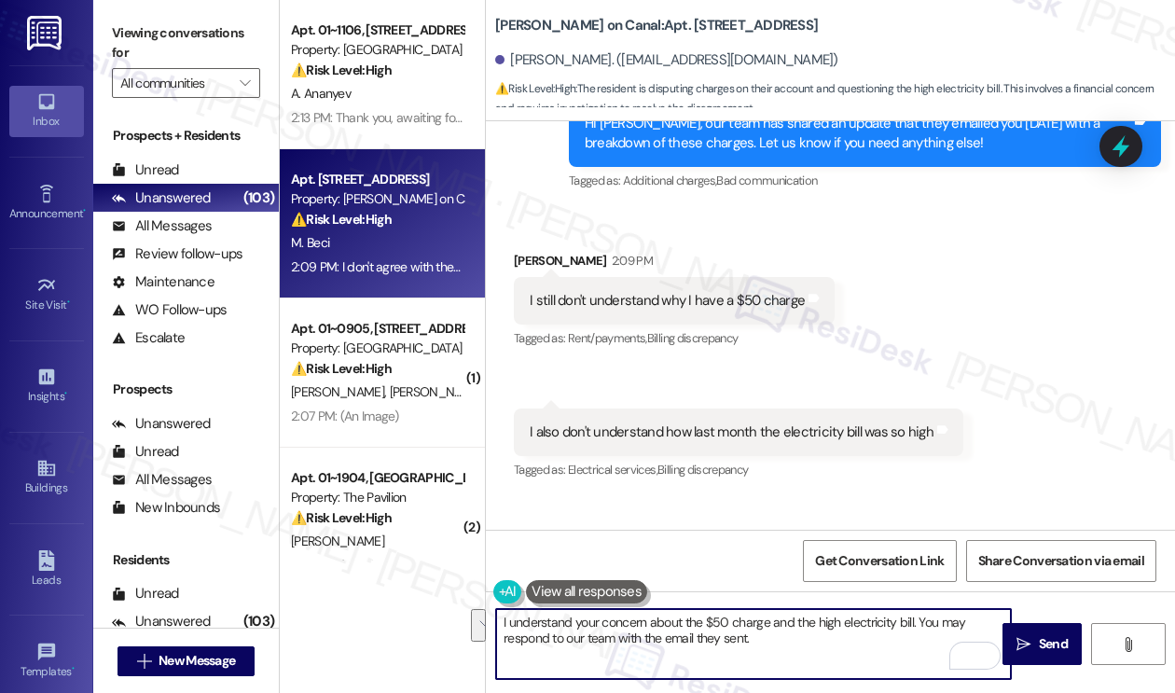
click at [782, 632] on textarea "I understand your concern about the $50 charge and the high electricity bill. Y…" at bounding box center [753, 644] width 515 height 70
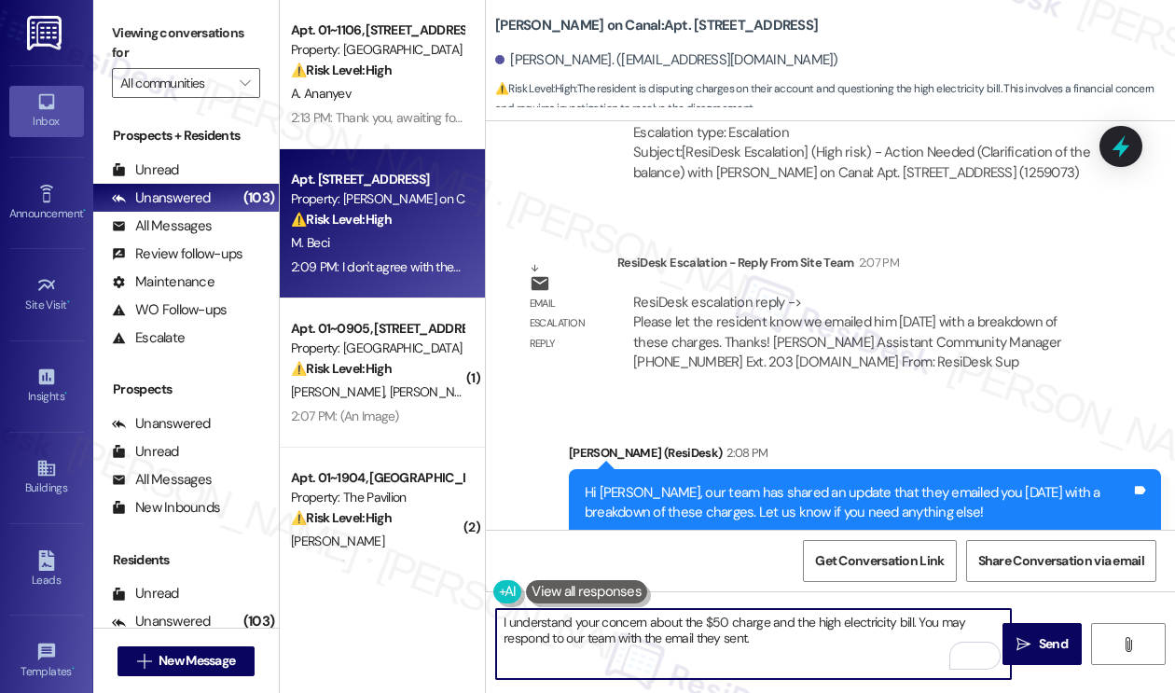
scroll to position [5838, 0]
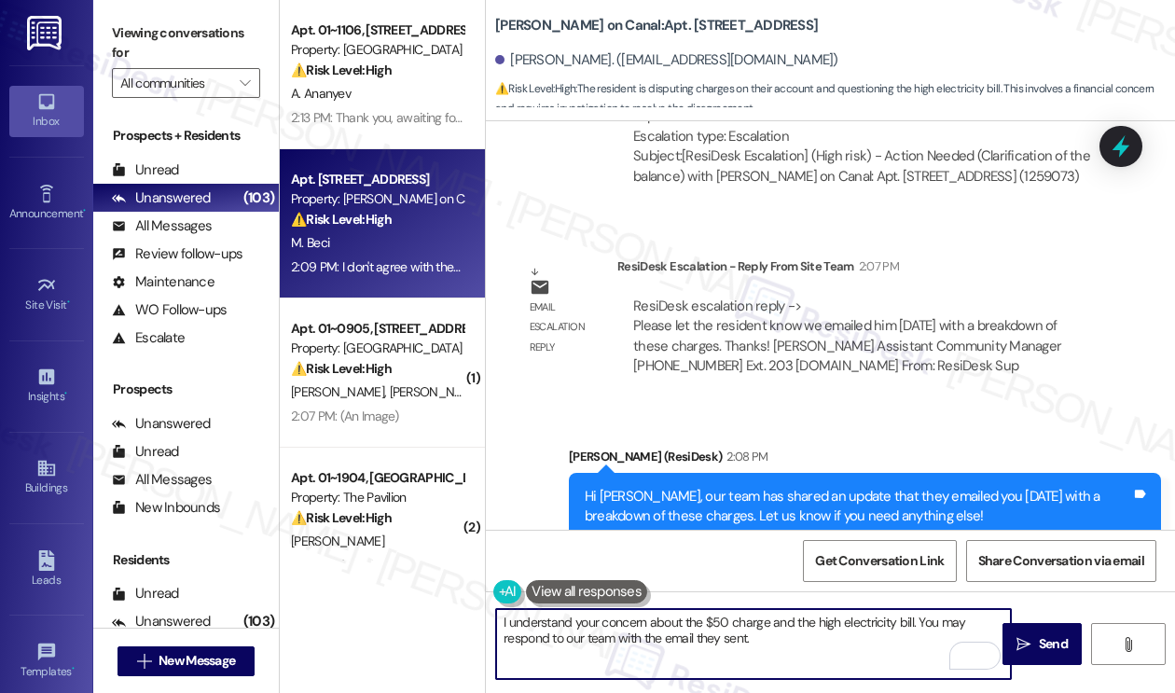
type textarea "I understand your concern about the $50 charge and the high electricity bill. Y…"
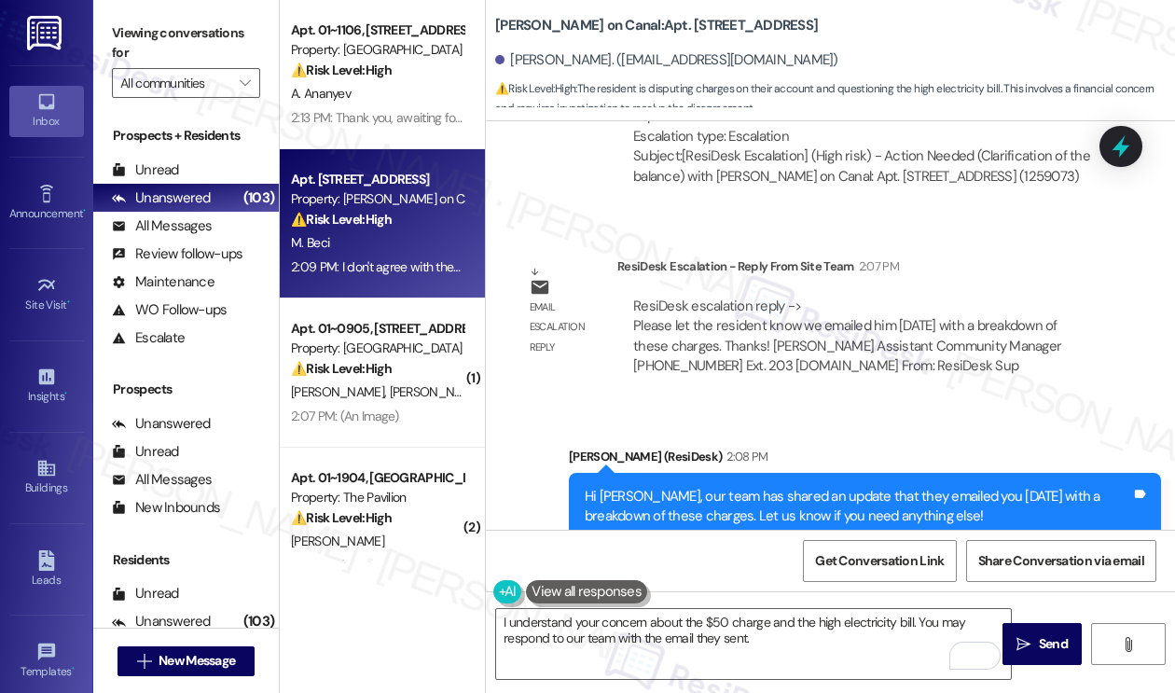
click at [893, 487] on div "Hi Michael, our team has shared an update that they emailed you on Tuesday with…" at bounding box center [857, 507] width 546 height 40
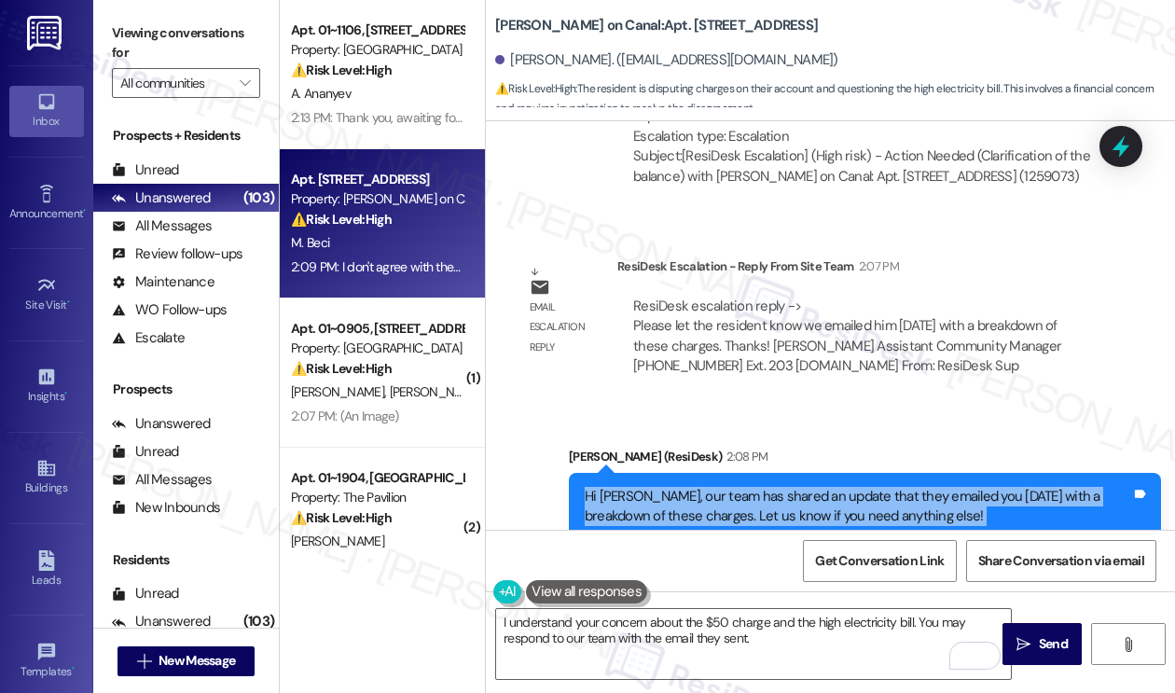
click at [893, 487] on div "Hi Michael, our team has shared an update that they emailed you on Tuesday with…" at bounding box center [857, 507] width 546 height 40
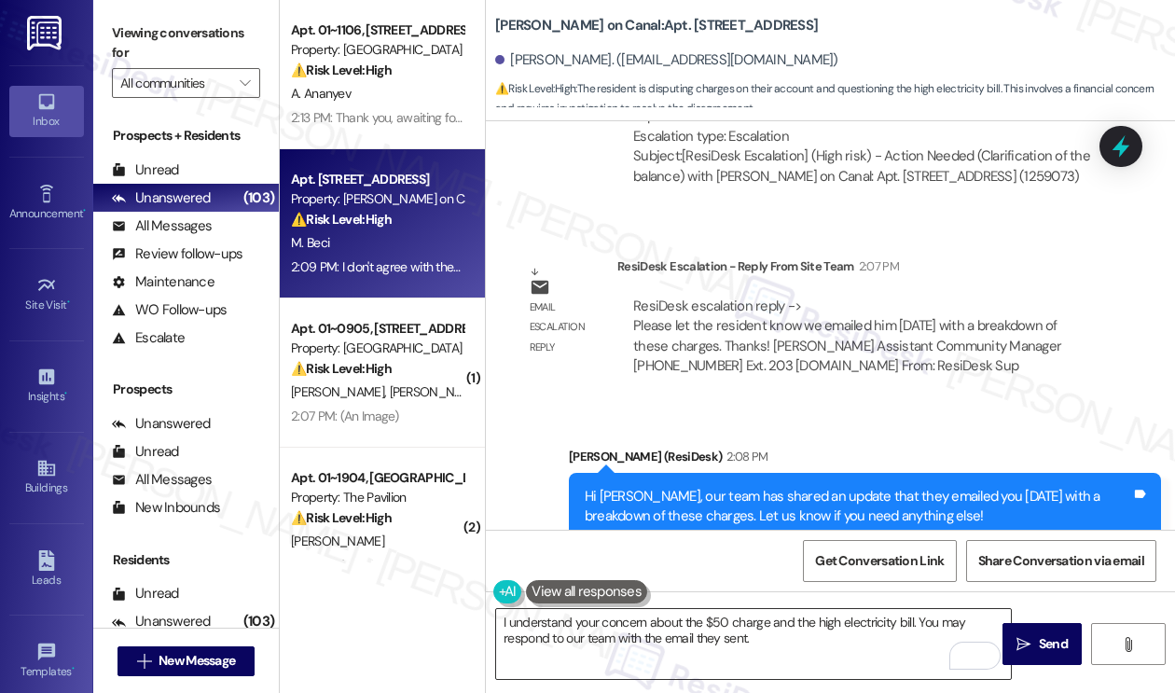
click at [790, 641] on textarea "I understand your concern about the $50 charge and the high electricity bill. Y…" at bounding box center [753, 644] width 515 height 70
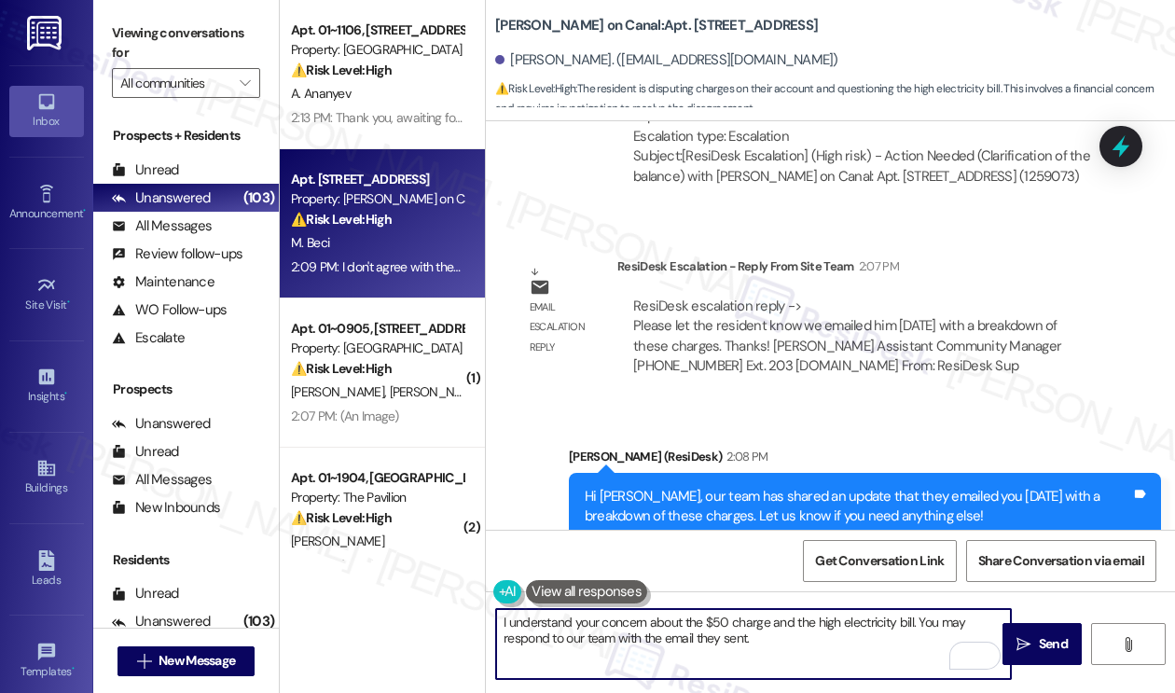
click at [790, 641] on textarea "I understand your concern about the $50 charge and the high electricity bill. Y…" at bounding box center [753, 644] width 515 height 70
click at [809, 619] on textarea "I understand your concern about the $50 charge and the high electricity bill. Y…" at bounding box center [753, 644] width 515 height 70
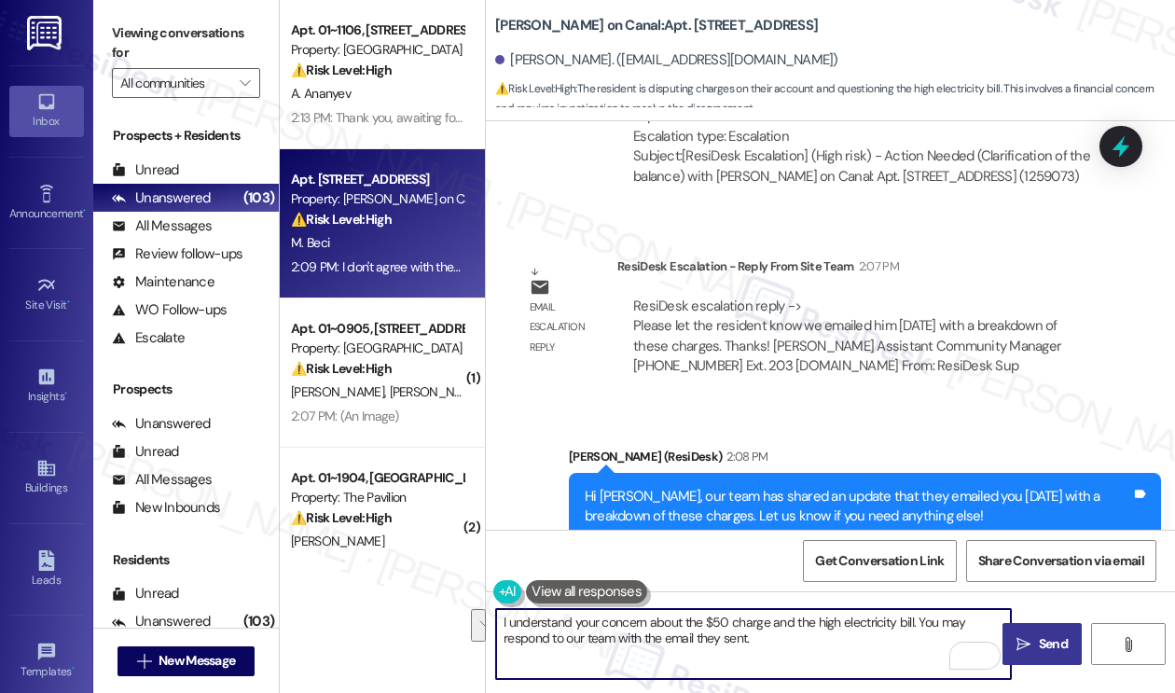
click at [1028, 638] on icon "" at bounding box center [1023, 644] width 14 height 15
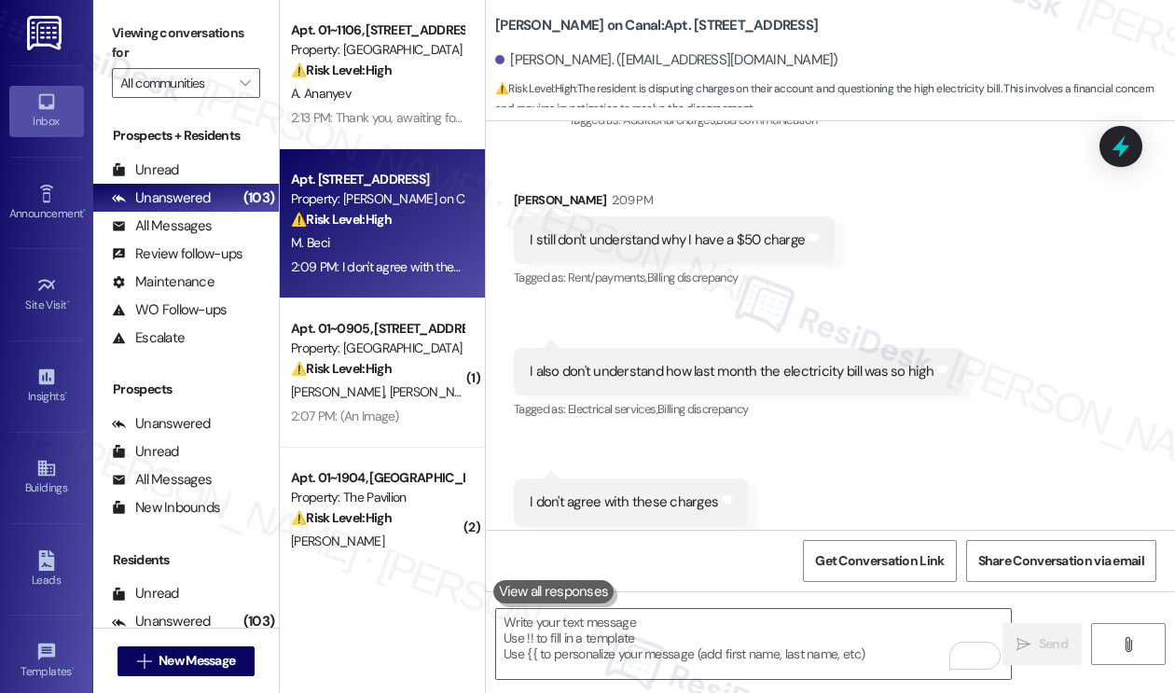
scroll to position [6361, 0]
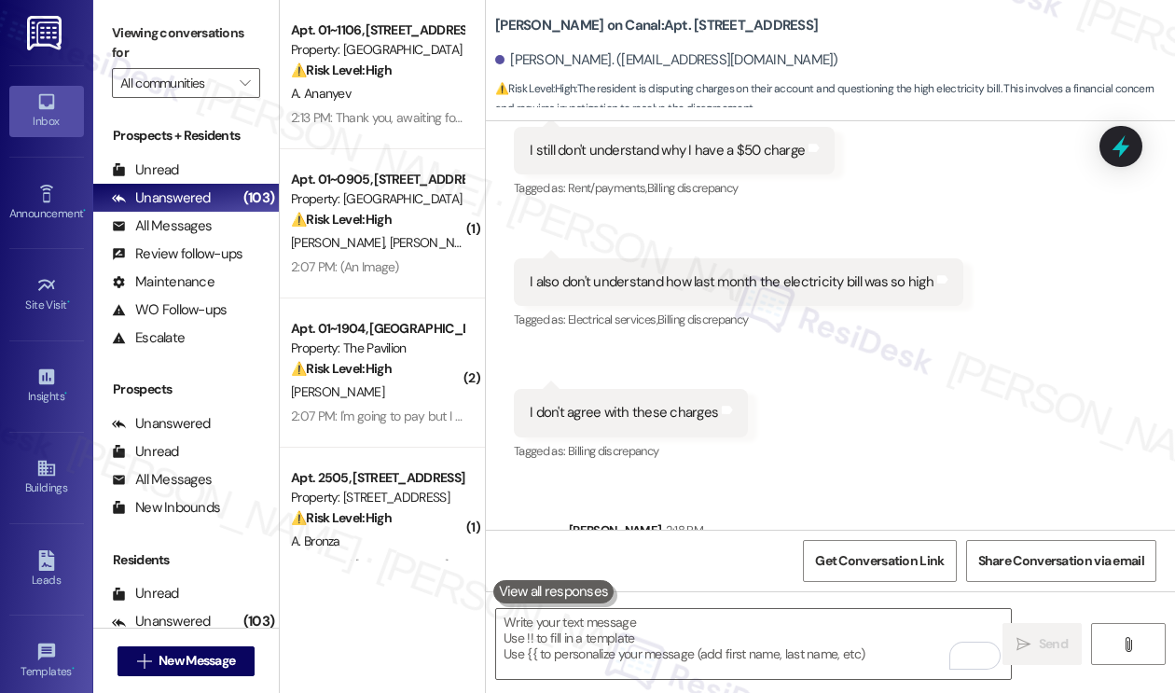
click at [445, 118] on div "2:13 PM: Thank you, awaiting for your reply 2:13 PM: Thank you, awaiting for yo…" at bounding box center [404, 117] width 226 height 17
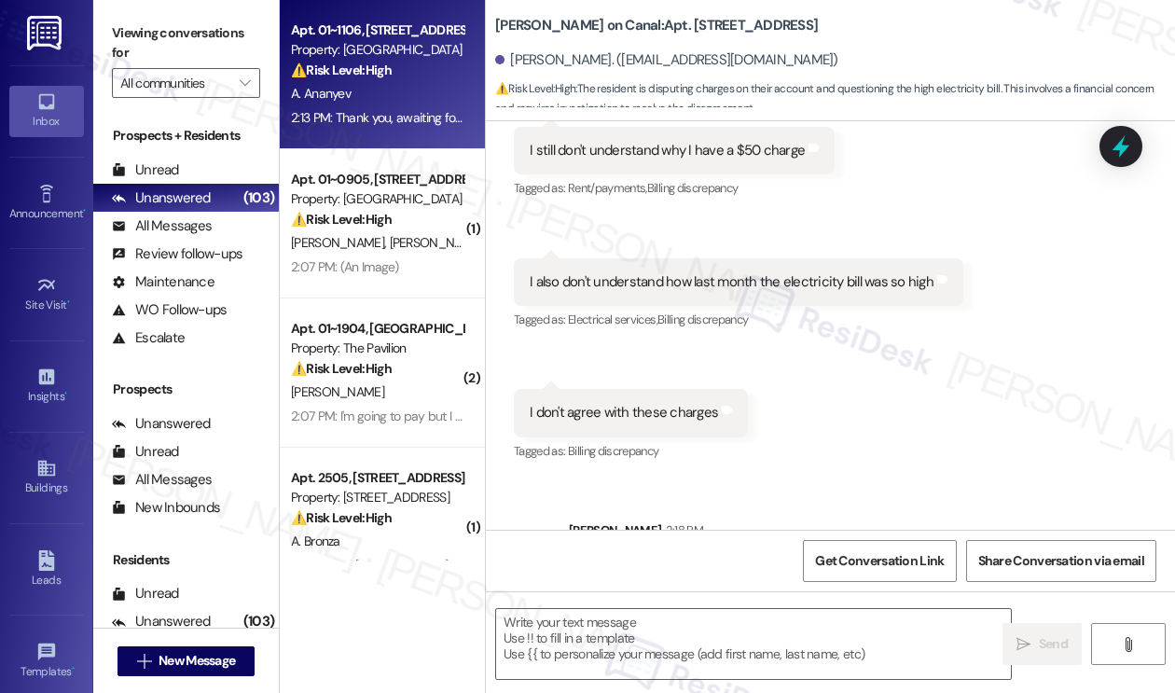
type textarea "Fetching suggested responses. Please feel free to read through the conversation…"
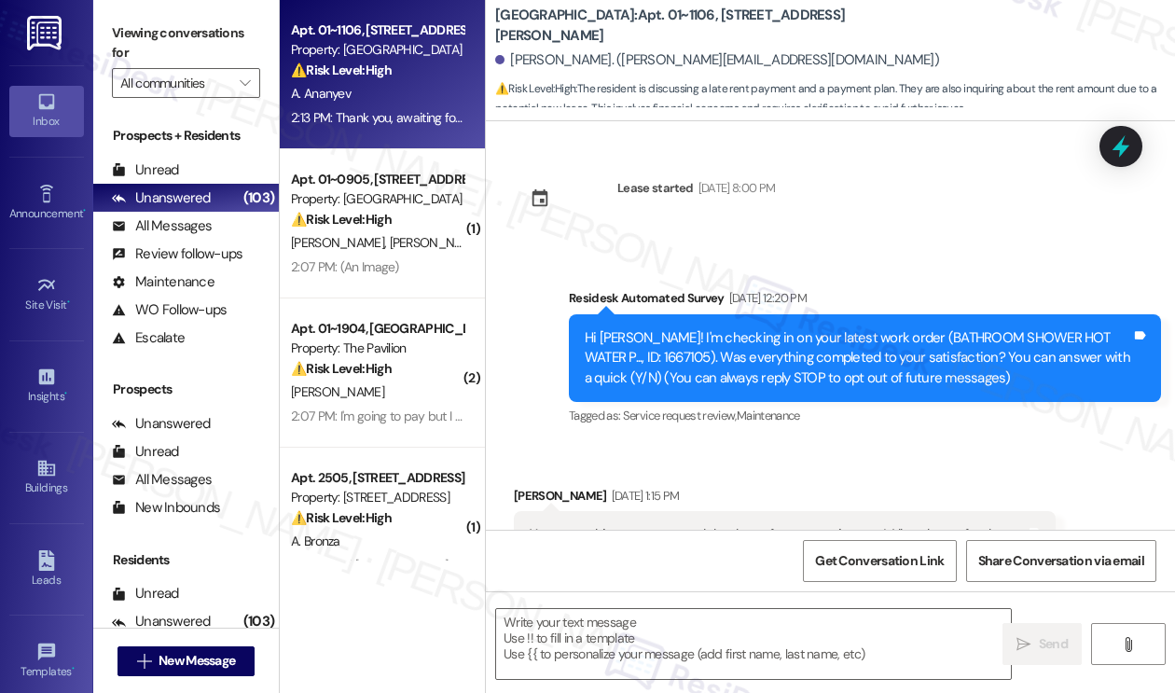
click at [478, 257] on div "Apt. 01~1106, 1130 N. Dearborn Property: Elm Street ⚠️ Risk Level: High The res…" at bounding box center [382, 280] width 205 height 560
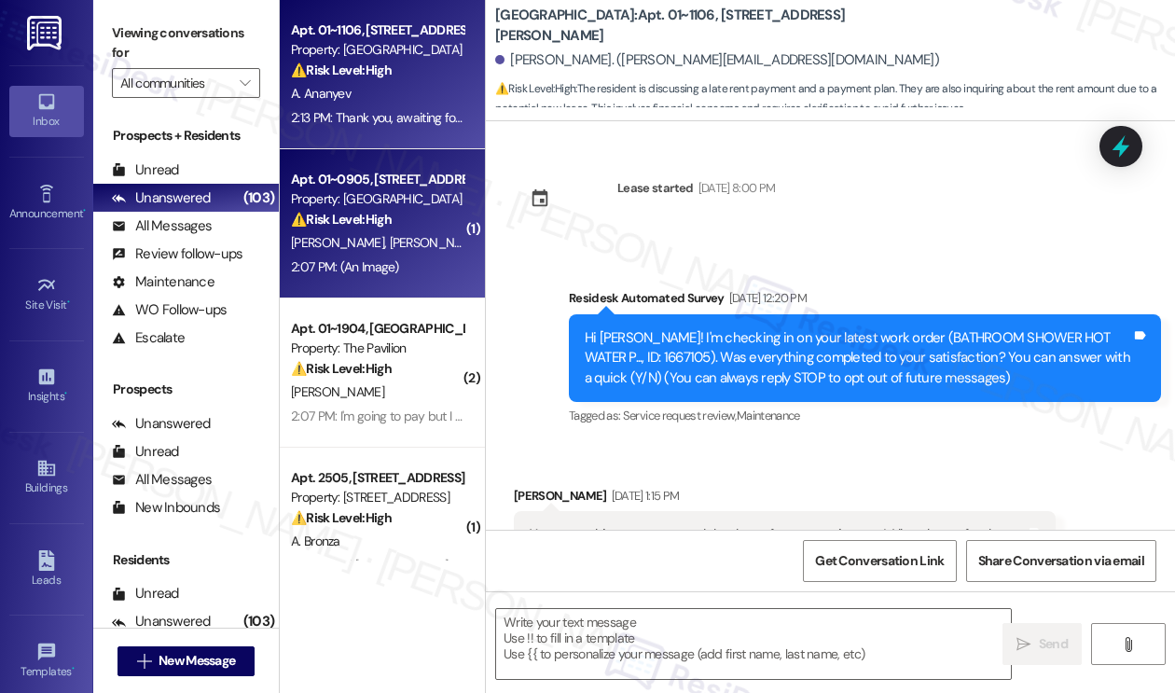
scroll to position [11053, 0]
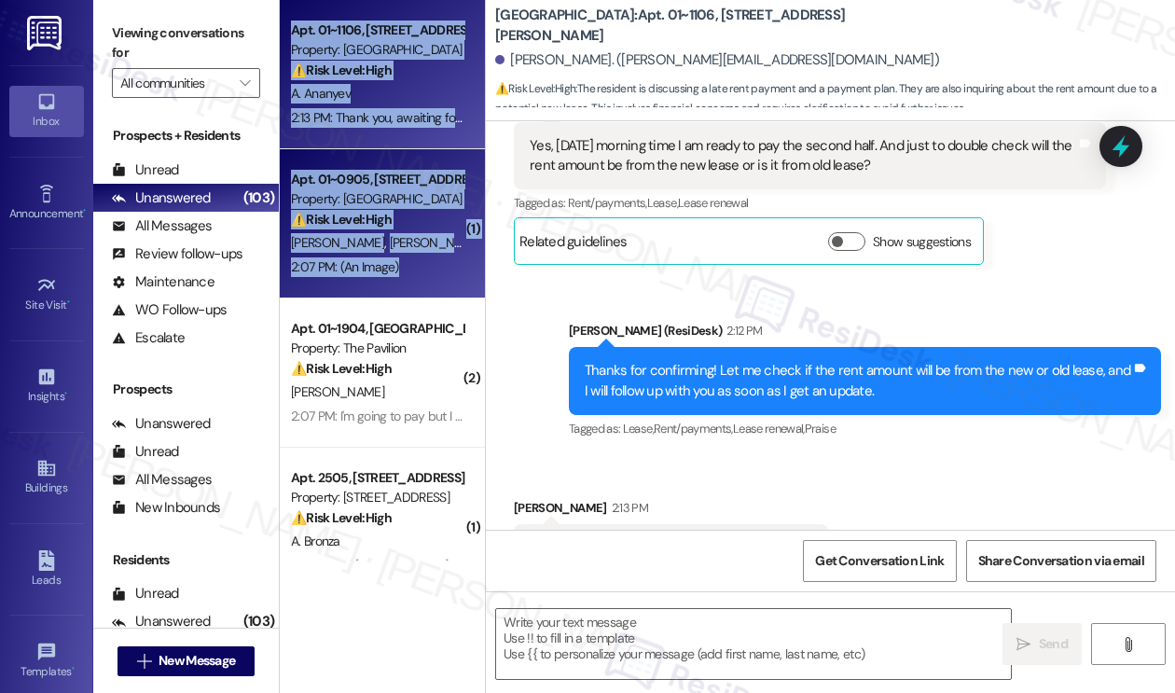
type textarea "Fetching suggested responses. Please feel free to read through the conversation…"
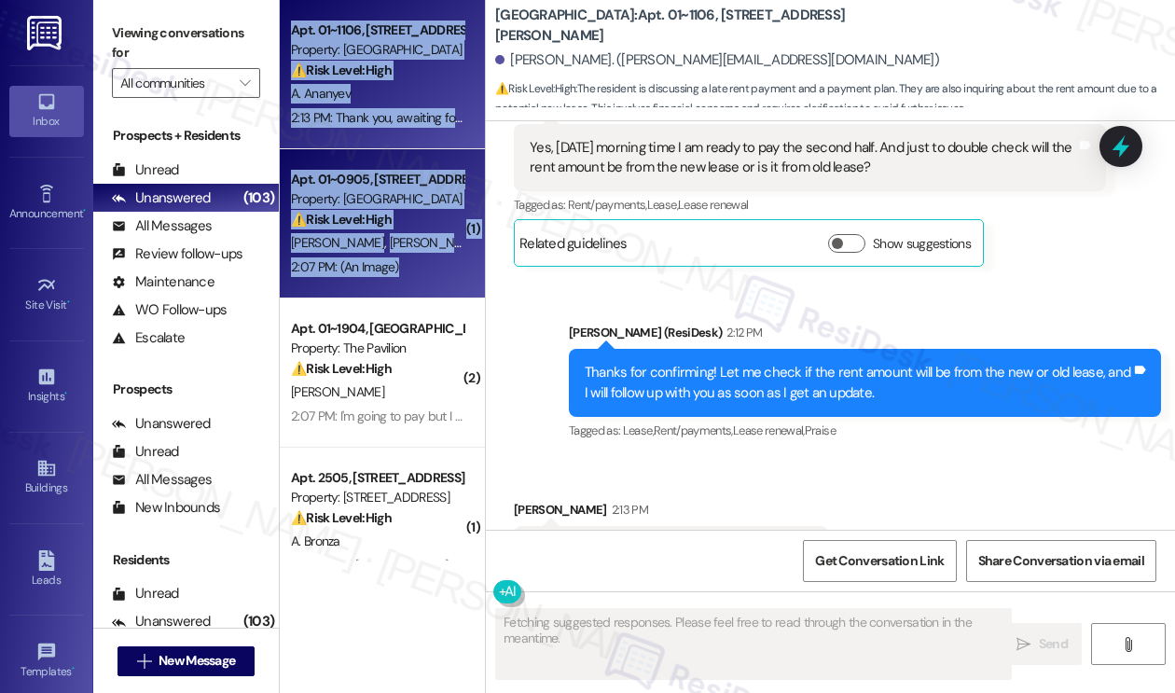
click at [429, 259] on div "2:07 PM: (An Image) 2:07 PM: (An Image)" at bounding box center [377, 266] width 176 height 23
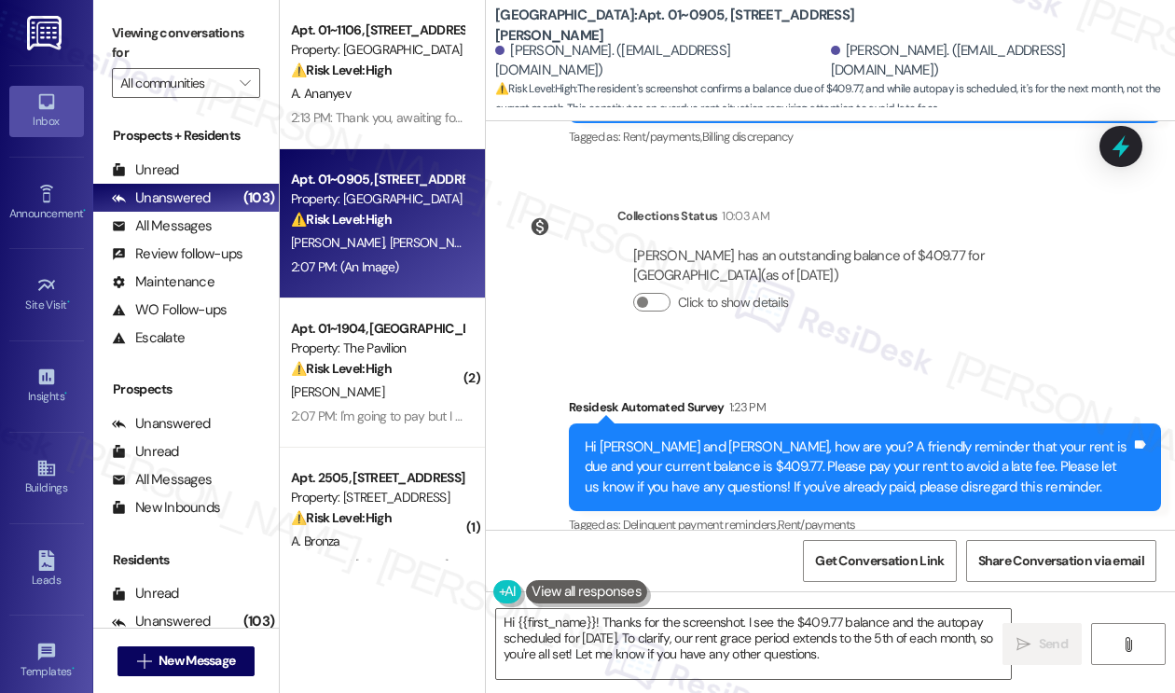
scroll to position [21733, 0]
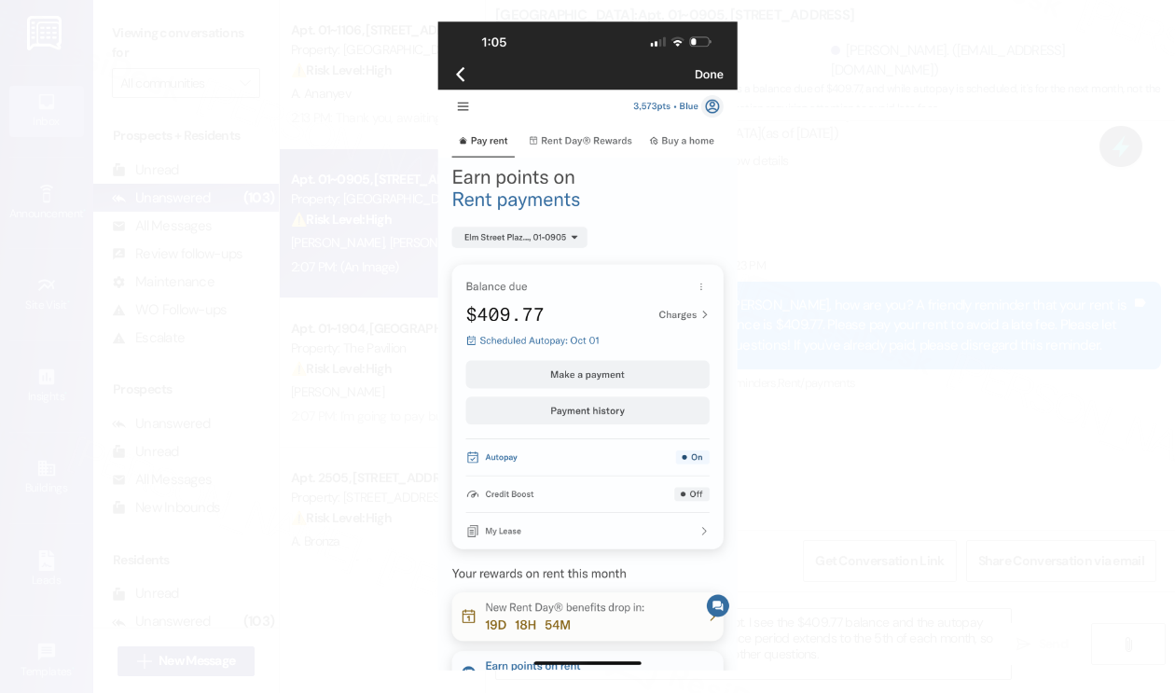
click at [777, 291] on button "Unzoom image" at bounding box center [587, 346] width 1175 height 693
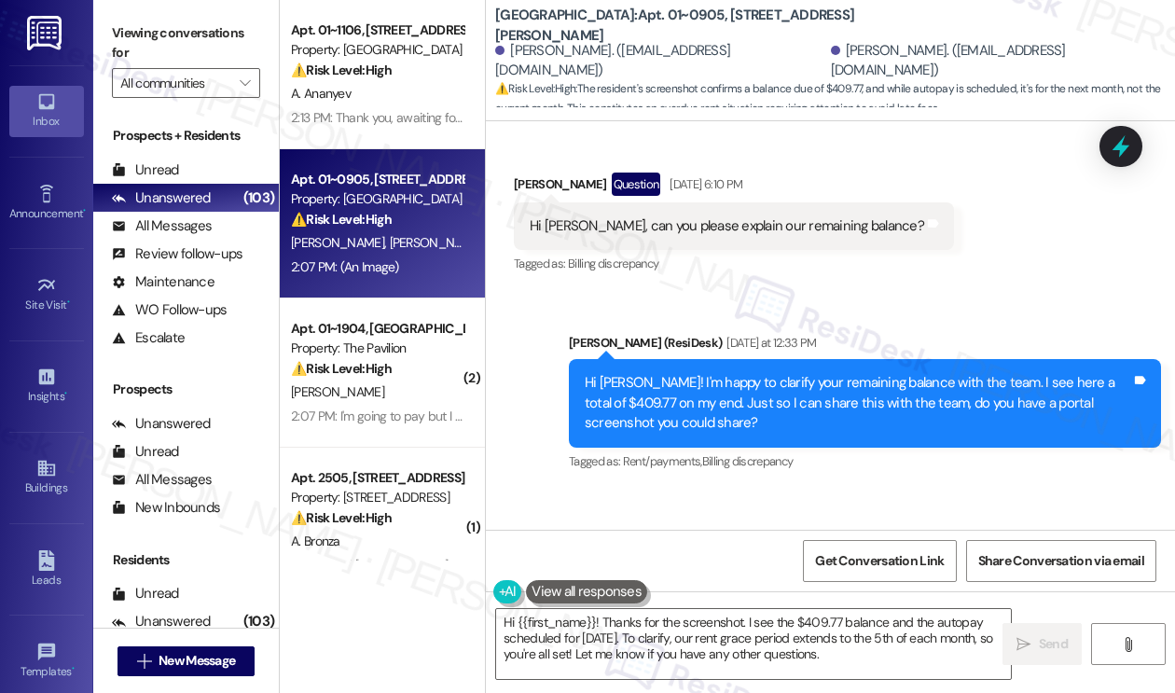
scroll to position [21453, 0]
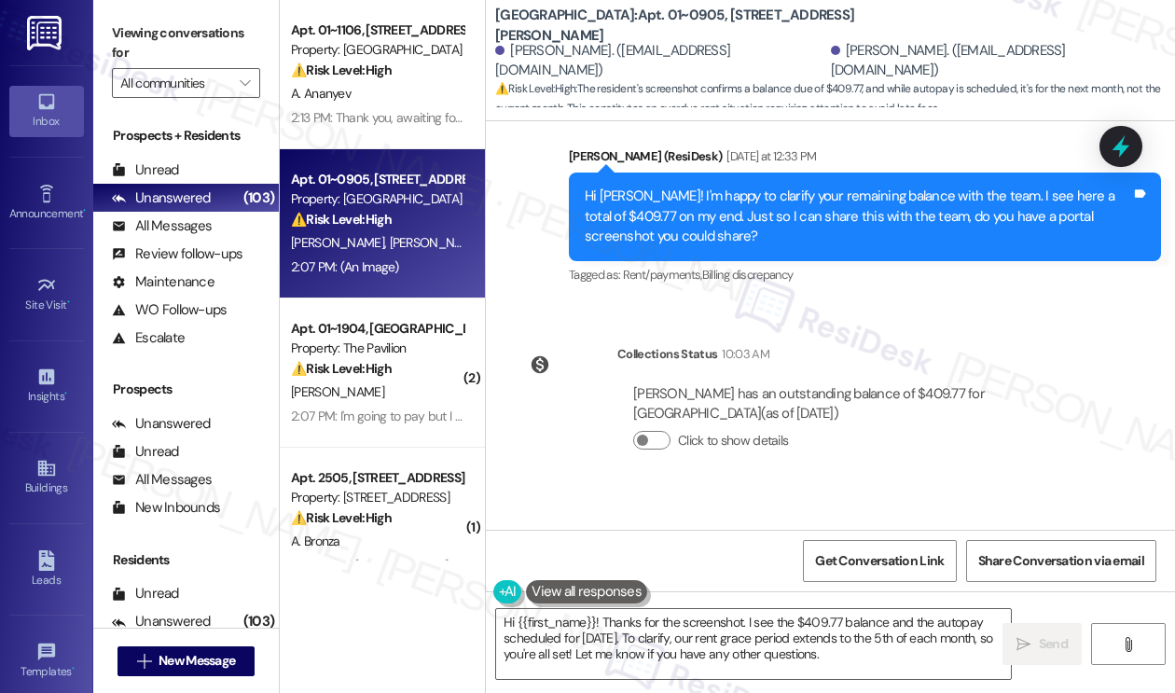
click at [653, 575] on div "Hi [PERSON_NAME] and [PERSON_NAME], how are you? A friendly reminder that your …" at bounding box center [857, 605] width 546 height 60
click at [671, 575] on div "Hi [PERSON_NAME] and [PERSON_NAME], how are you? A friendly reminder that your …" at bounding box center [857, 605] width 546 height 60
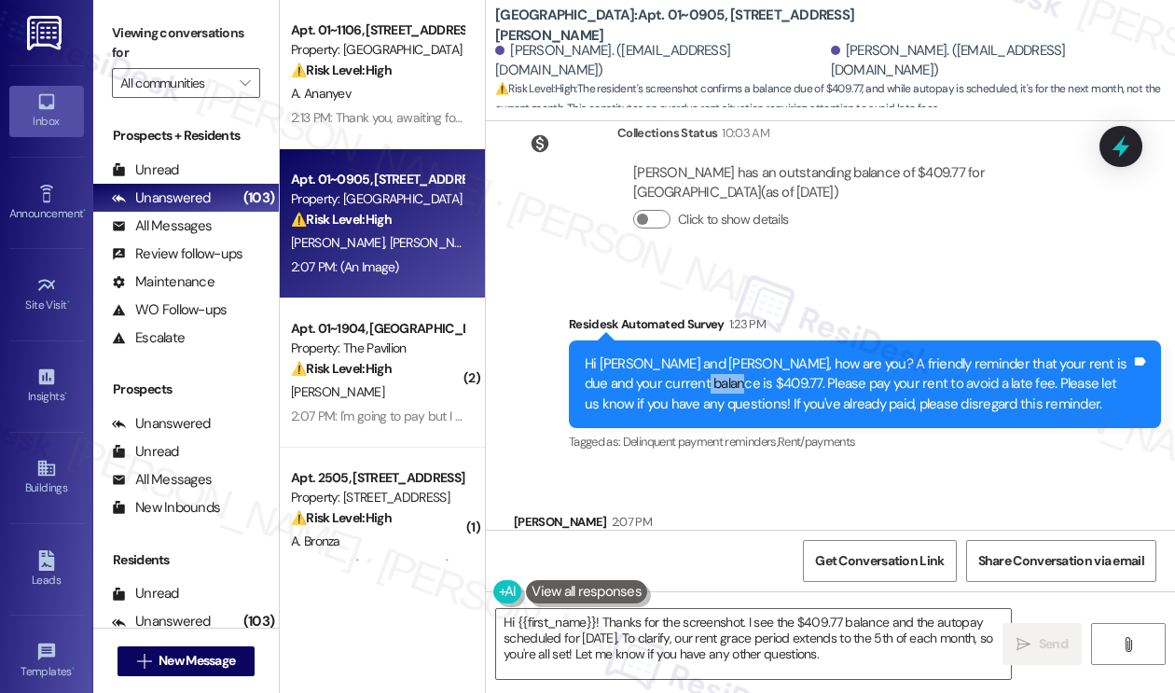
scroll to position [21733, 0]
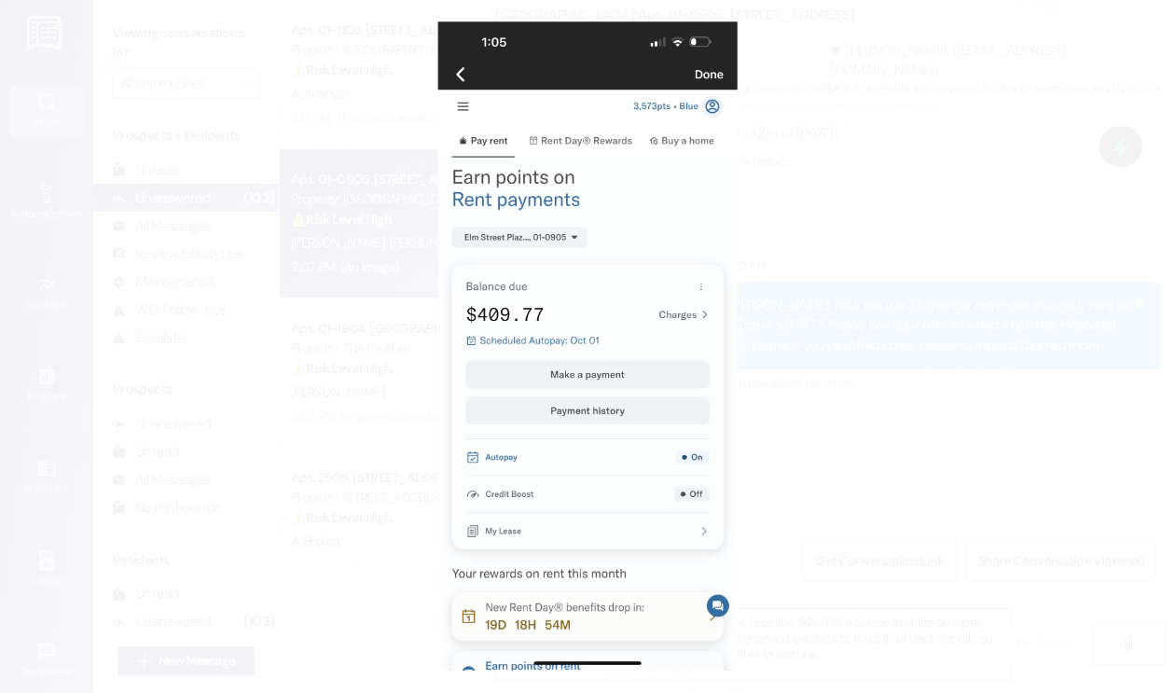
click at [774, 366] on button "Unzoom image" at bounding box center [587, 346] width 1175 height 693
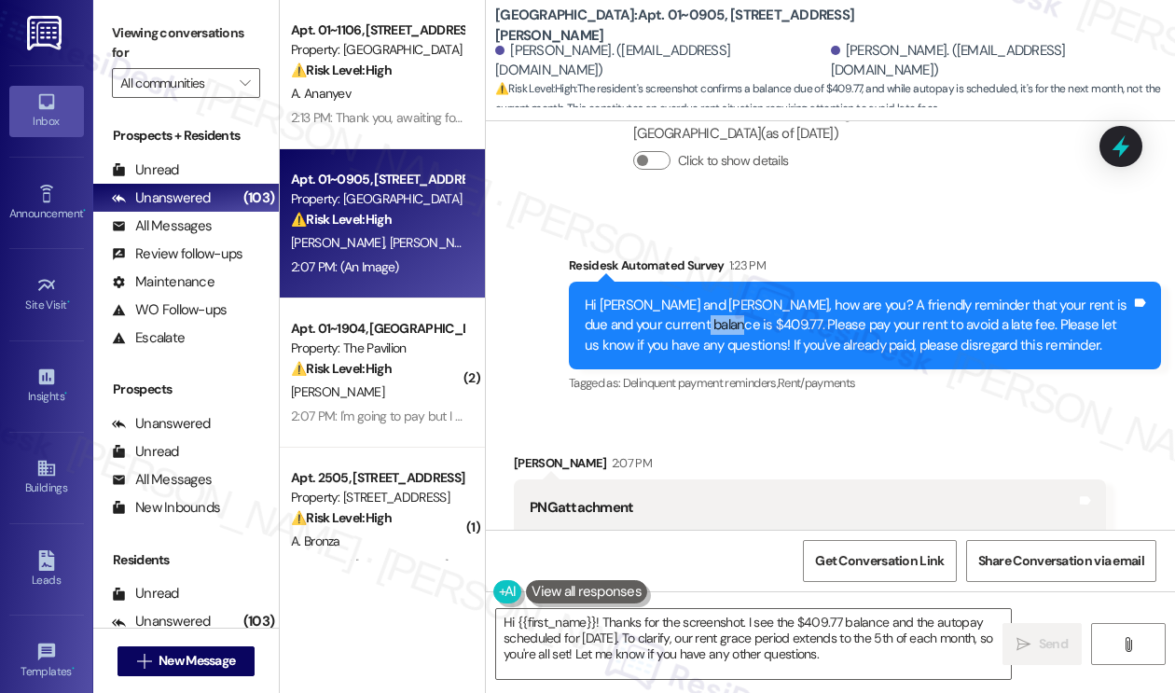
scroll to position [21546, 0]
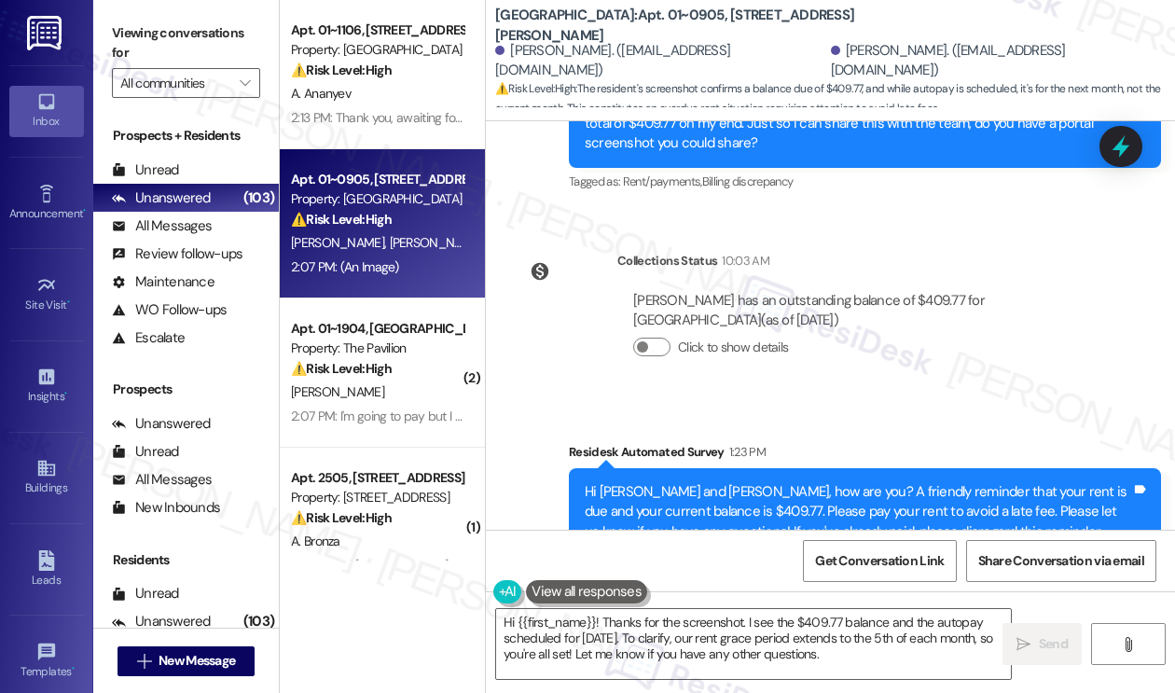
click at [737, 482] on div "Hi Elise and Mckenzie, how are you? A friendly reminder that your rent is due a…" at bounding box center [857, 512] width 546 height 60
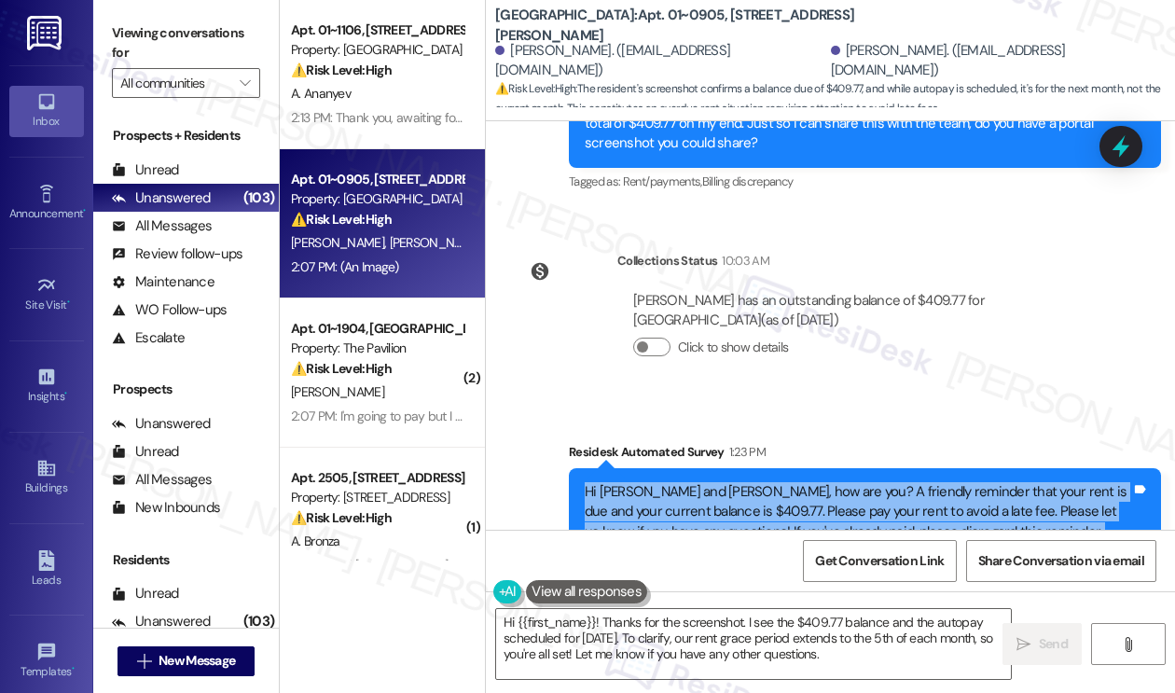
click at [737, 482] on div "Hi Elise and Mckenzie, how are you? A friendly reminder that your rent is due a…" at bounding box center [857, 512] width 546 height 60
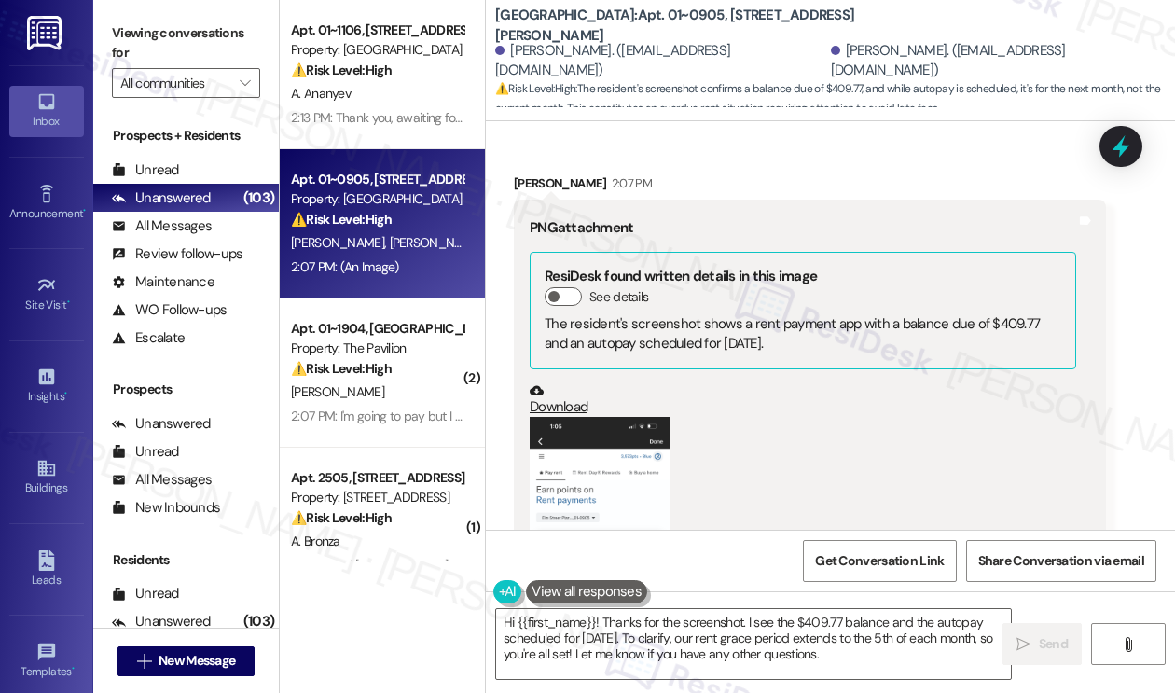
scroll to position [22105, 0]
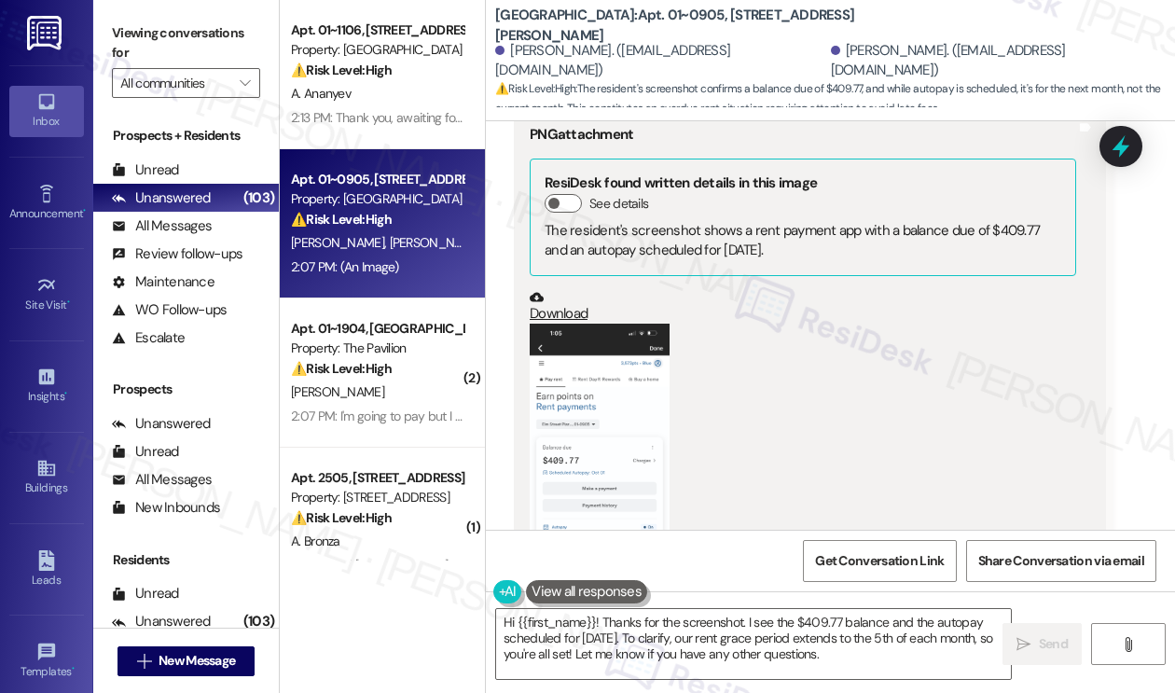
click at [549, 323] on button "Zoom image" at bounding box center [599, 474] width 140 height 303
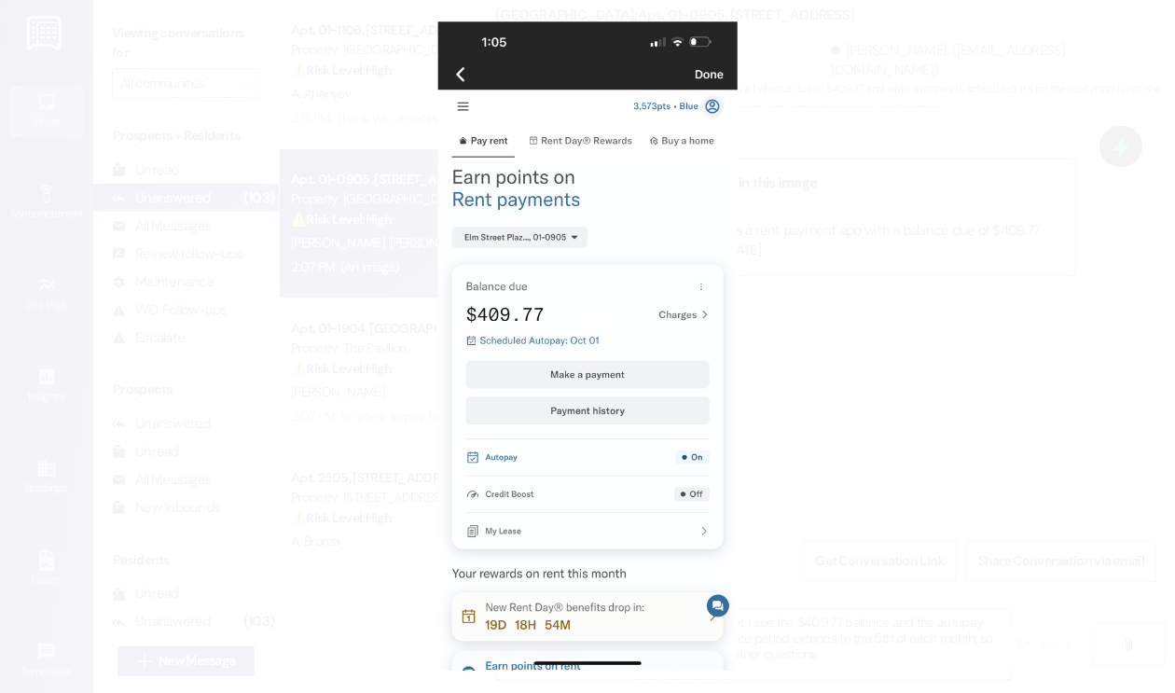
click at [903, 268] on button "Unzoom image" at bounding box center [587, 346] width 1175 height 693
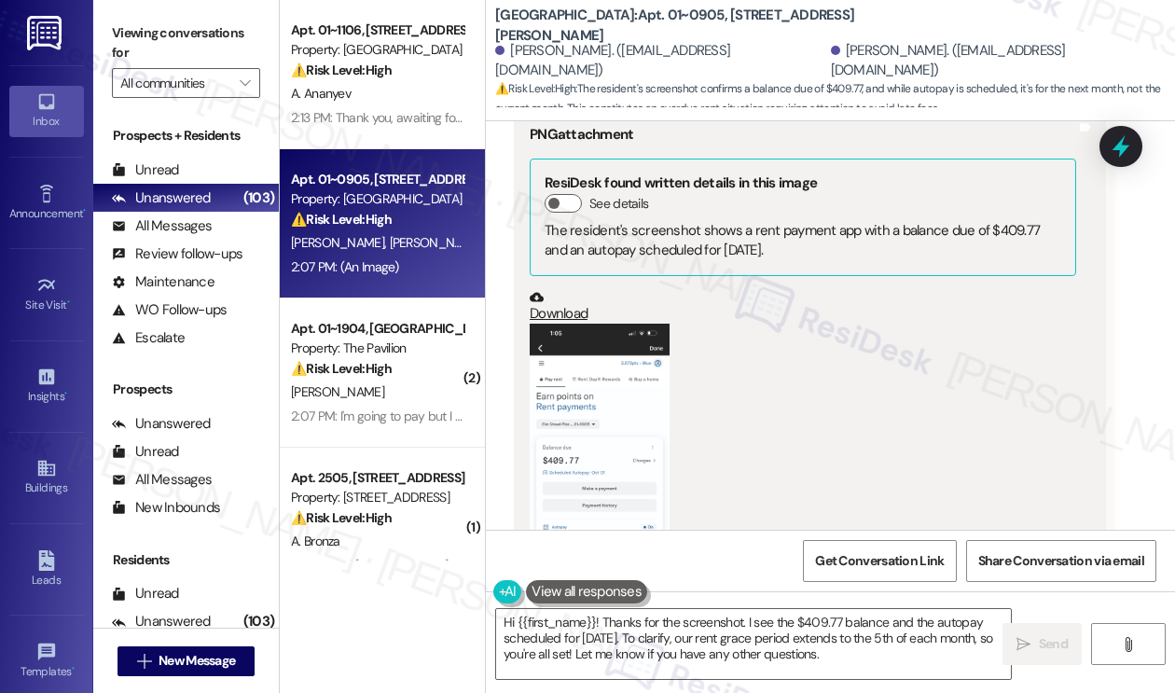
scroll to position [22292, 0]
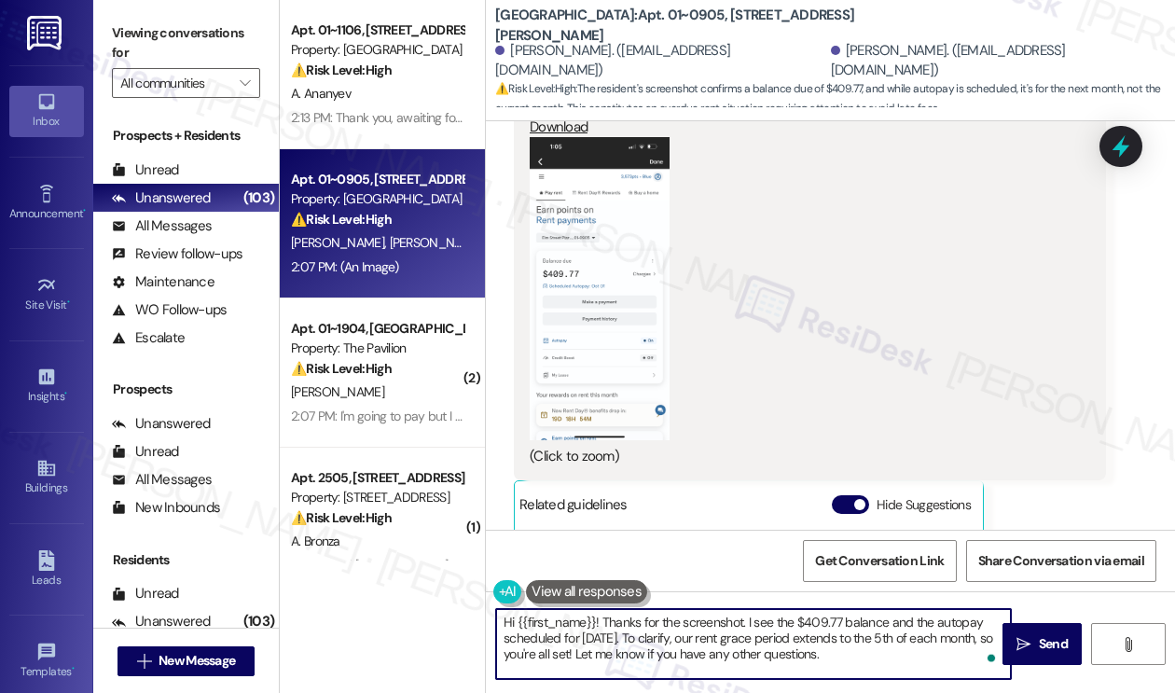
drag, startPoint x: 854, startPoint y: 657, endPoint x: 742, endPoint y: 645, distance: 112.5
click at [743, 644] on textarea "Hi {{first_name}}! Thanks for the screenshot. I see the $409.77 balance and the…" at bounding box center [753, 644] width 515 height 70
click at [742, 646] on textarea "Hi {{first_name}}! Thanks for the screenshot. I see the $409.77 balance and the…" at bounding box center [753, 644] width 515 height 70
click at [734, 644] on textarea "Hi {{first_name}}! Thanks for the screenshot. I see the $409.77 balance and the…" at bounding box center [753, 644] width 515 height 70
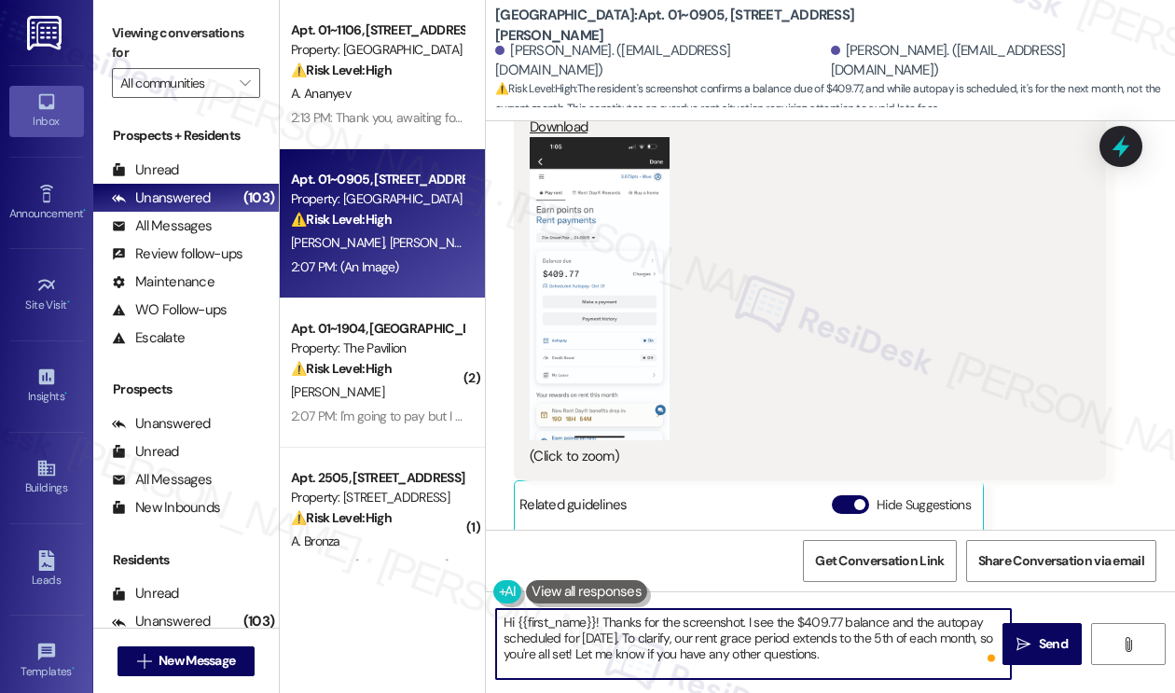
click at [734, 644] on textarea "Hi {{first_name}}! Thanks for the screenshot. I see the $409.77 balance and the…" at bounding box center [753, 644] width 515 height 70
click at [732, 643] on textarea "Hi {{first_name}}! Thanks for the screenshot. I see the $409.77 balance and the…" at bounding box center [753, 644] width 515 height 70
drag, startPoint x: 719, startPoint y: 637, endPoint x: 648, endPoint y: 635, distance: 70.9
click at [646, 635] on textarea "Hi {{first_name}}! Thanks for the screenshot. I see the $409.77 balance and the…" at bounding box center [753, 644] width 515 height 70
drag, startPoint x: 604, startPoint y: 655, endPoint x: 960, endPoint y: 657, distance: 356.1
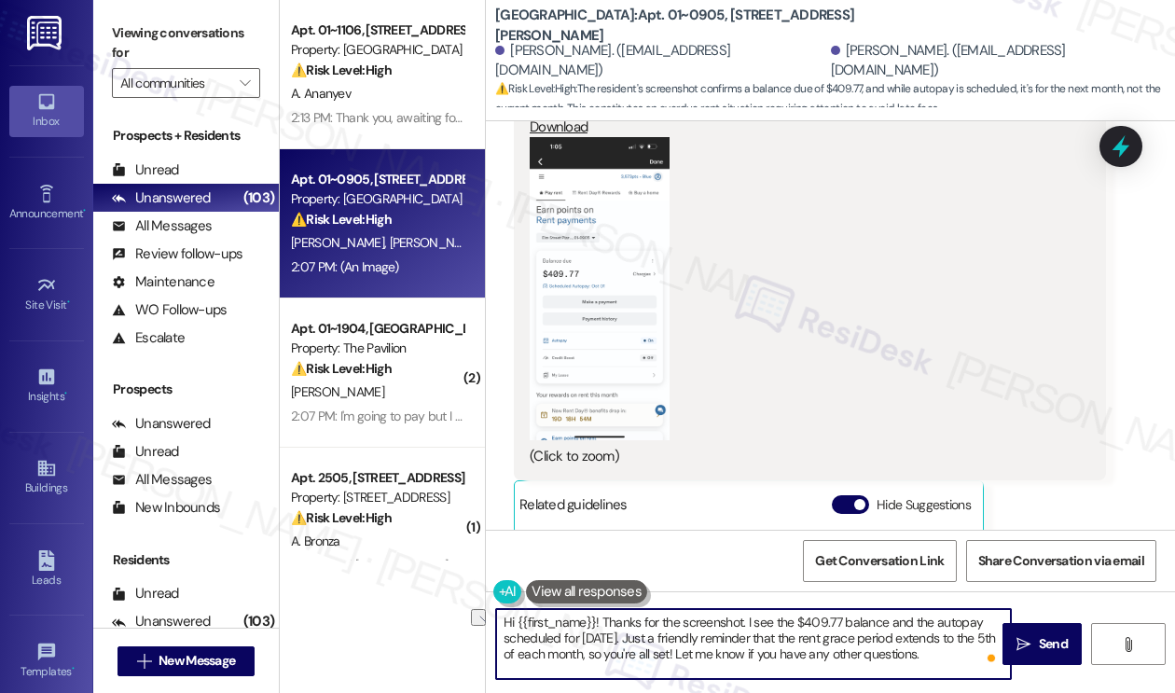
click at [960, 657] on textarea "Hi {{first_name}}! Thanks for the screenshot. I see the $409.77 balance and the…" at bounding box center [753, 644] width 515 height 70
click at [899, 670] on textarea "Hi {{first_name}}! Thanks for the screenshot. I see the $409.77 balance and the…" at bounding box center [753, 644] width 515 height 70
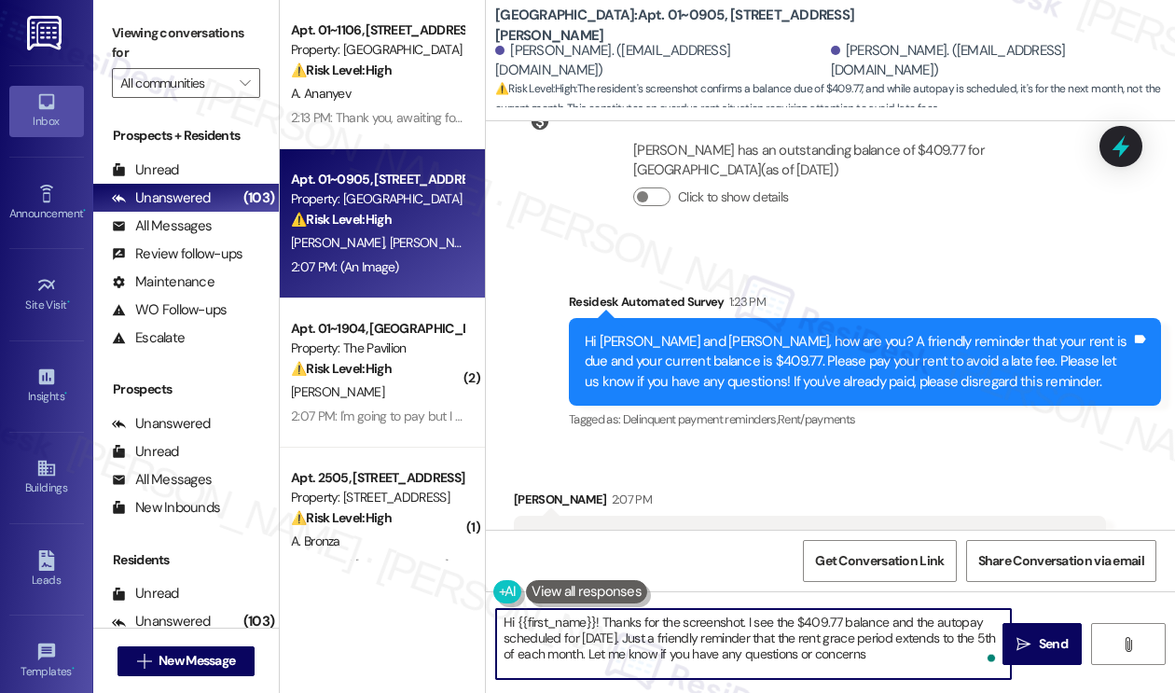
scroll to position [21546, 0]
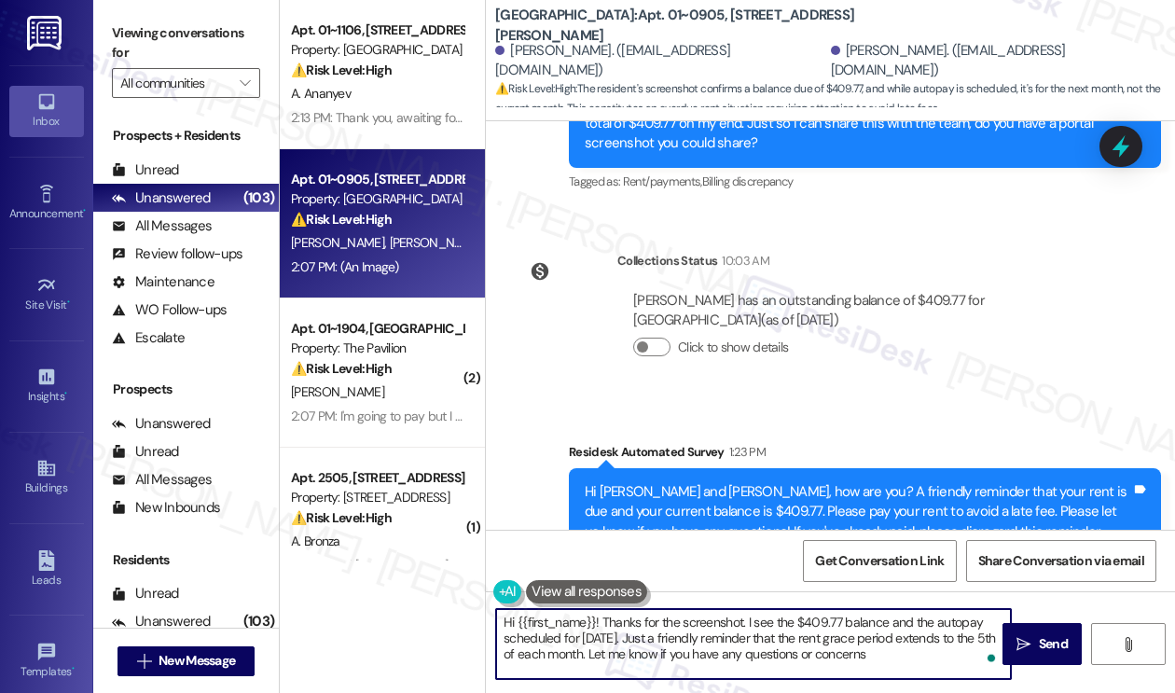
click at [518, 639] on div "Mckenzie Patrick 2:07 PM" at bounding box center [810, 652] width 592 height 26
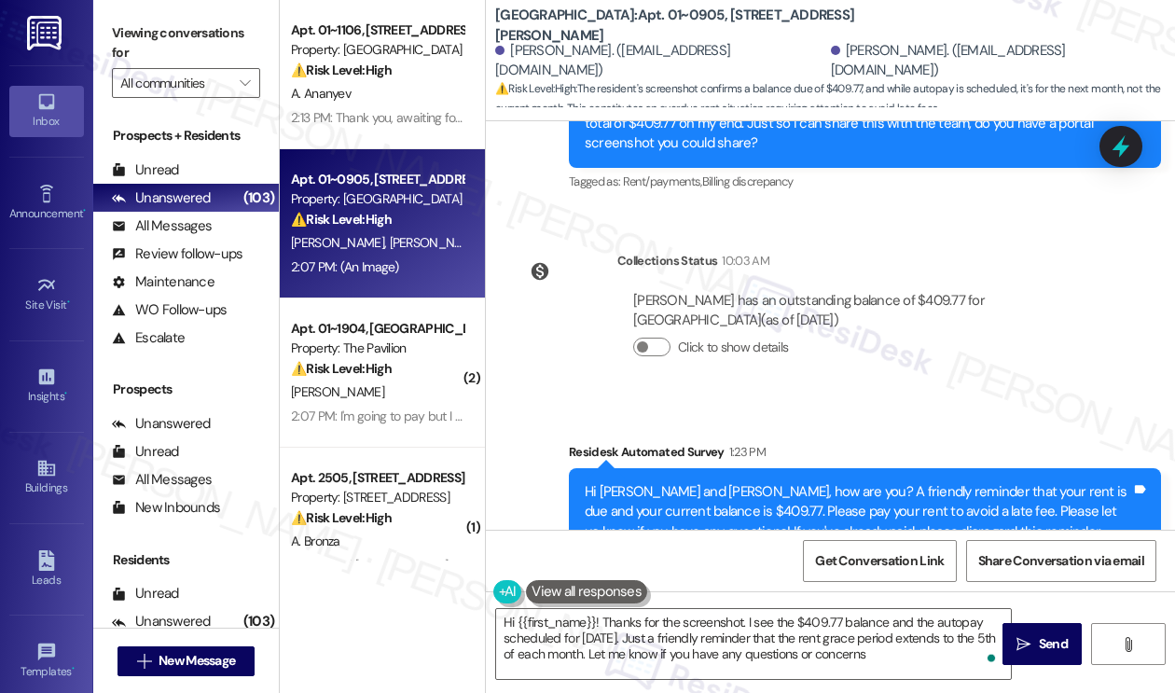
click at [518, 639] on div "Mckenzie Patrick 2:07 PM" at bounding box center [810, 652] width 592 height 26
copy div "Mckenzie"
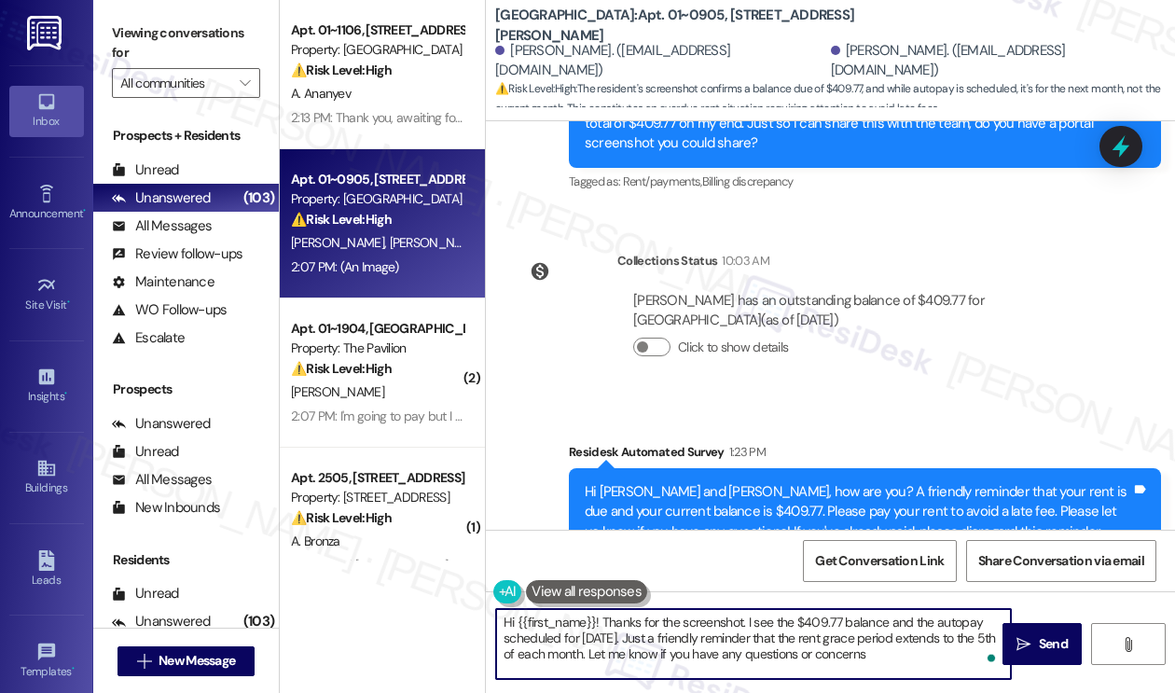
drag, startPoint x: 518, startPoint y: 618, endPoint x: 596, endPoint y: 622, distance: 77.5
click at [596, 622] on textarea "Hi {{first_name}}! Thanks for the screenshot. I see the $409.77 balance and the…" at bounding box center [753, 644] width 515 height 70
paste textarea "Mckenzie"
click at [911, 657] on textarea "Hi Mckenzie! Thanks for the screenshot. I see the $409.77 balance and the autop…" at bounding box center [753, 644] width 515 height 70
type textarea "Hi Mckenzie! Thanks for the screenshot. I see the $409.77 balance and the autop…"
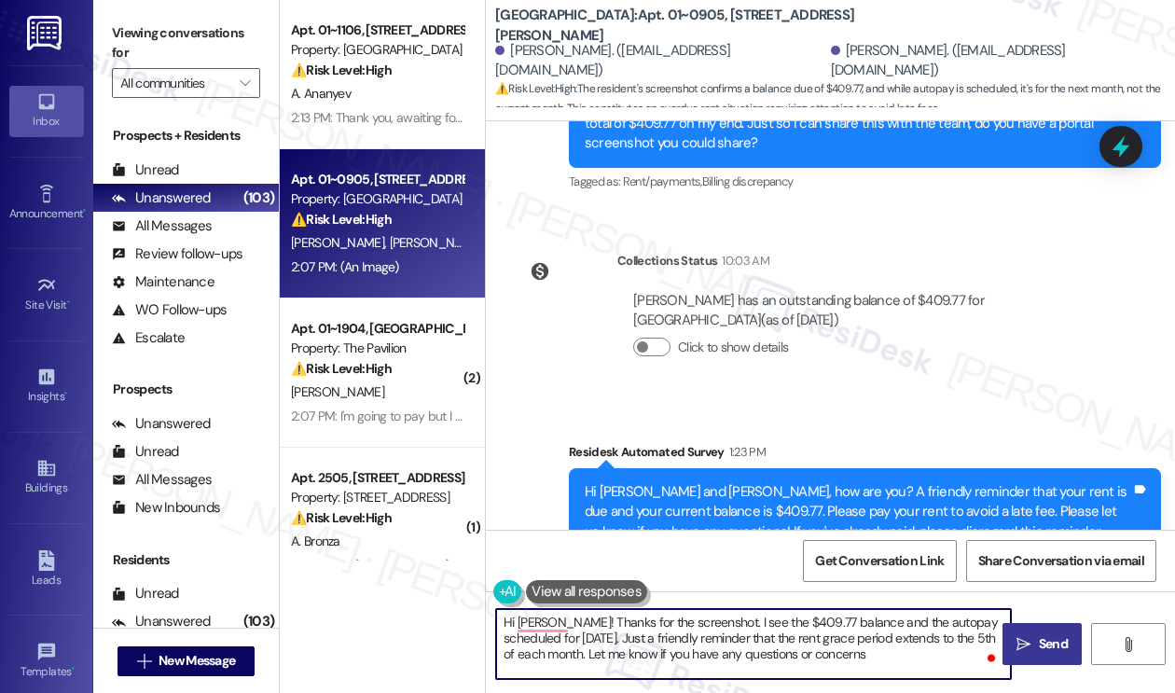
click at [1035, 637] on span "Send" at bounding box center [1053, 644] width 36 height 20
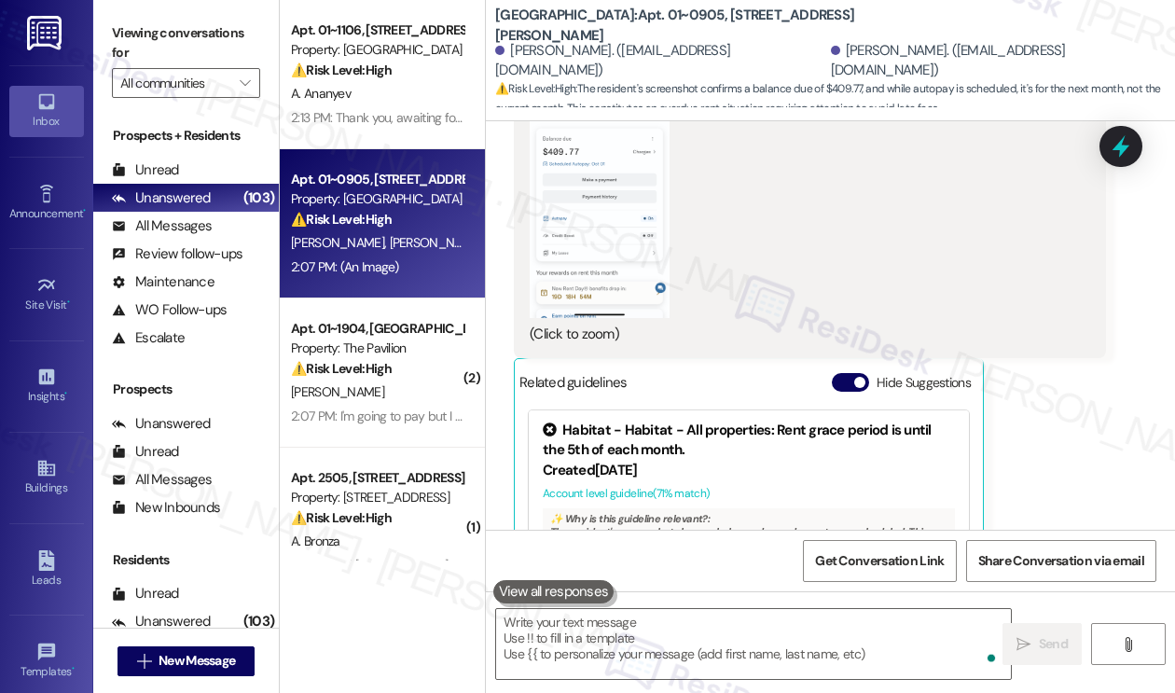
scroll to position [22461, 0]
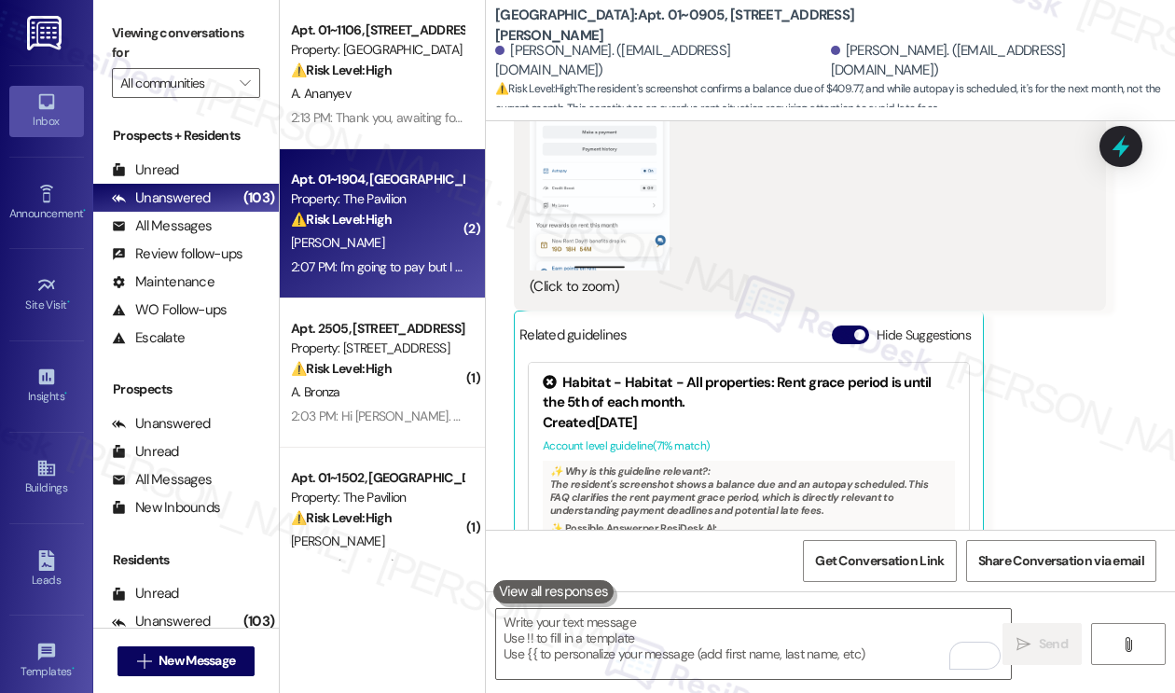
click at [408, 256] on div "2:07 PM: I'm going to pay but I need to understand the discrepancy in the amoun…" at bounding box center [377, 266] width 176 height 23
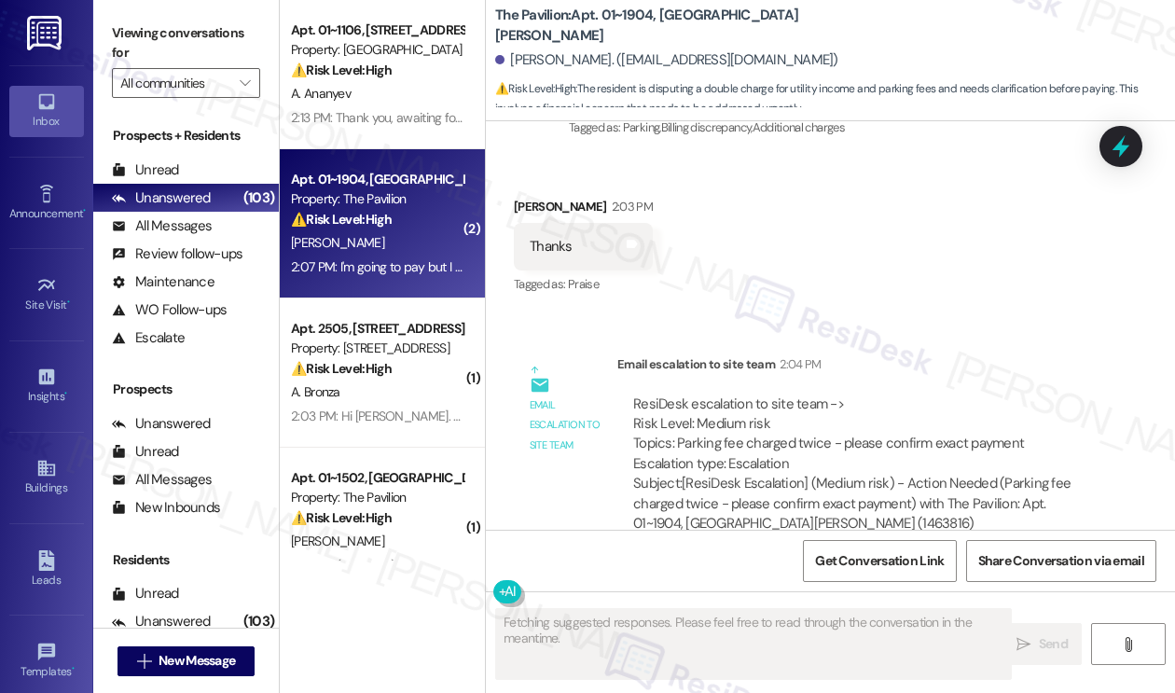
scroll to position [1570, 0]
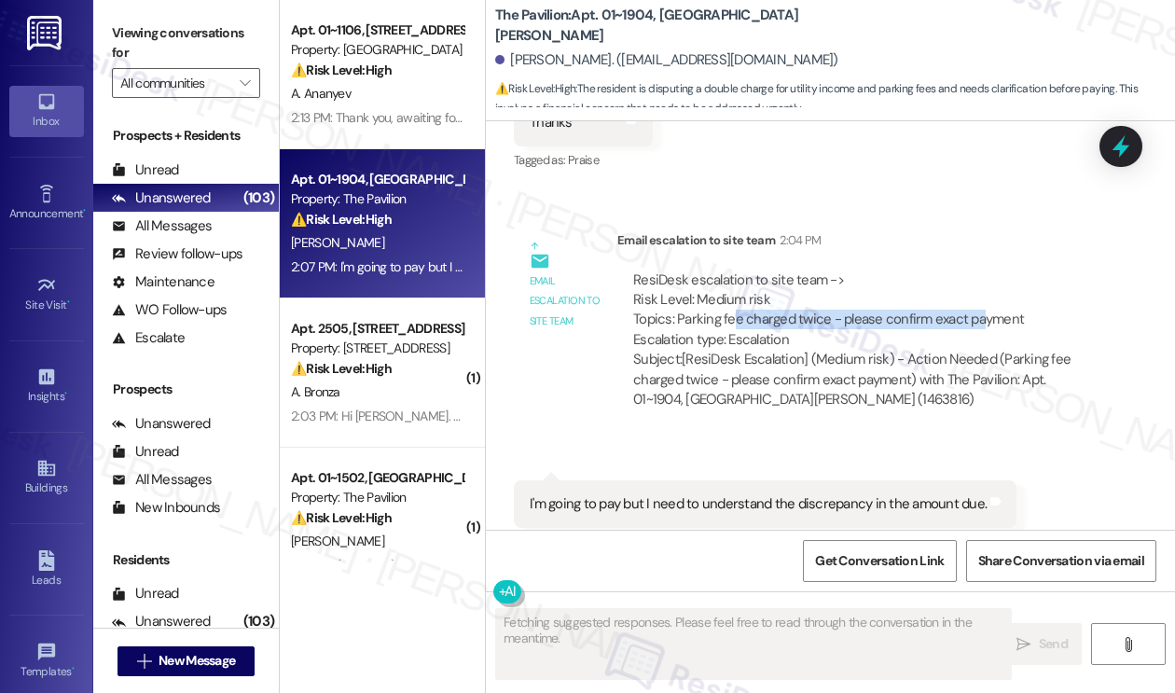
drag, startPoint x: 735, startPoint y: 279, endPoint x: 973, endPoint y: 279, distance: 237.7
click at [973, 279] on div "ResiDesk escalation to site team -> Risk Level: Medium risk Topics: Parking fee…" at bounding box center [861, 310] width 457 height 80
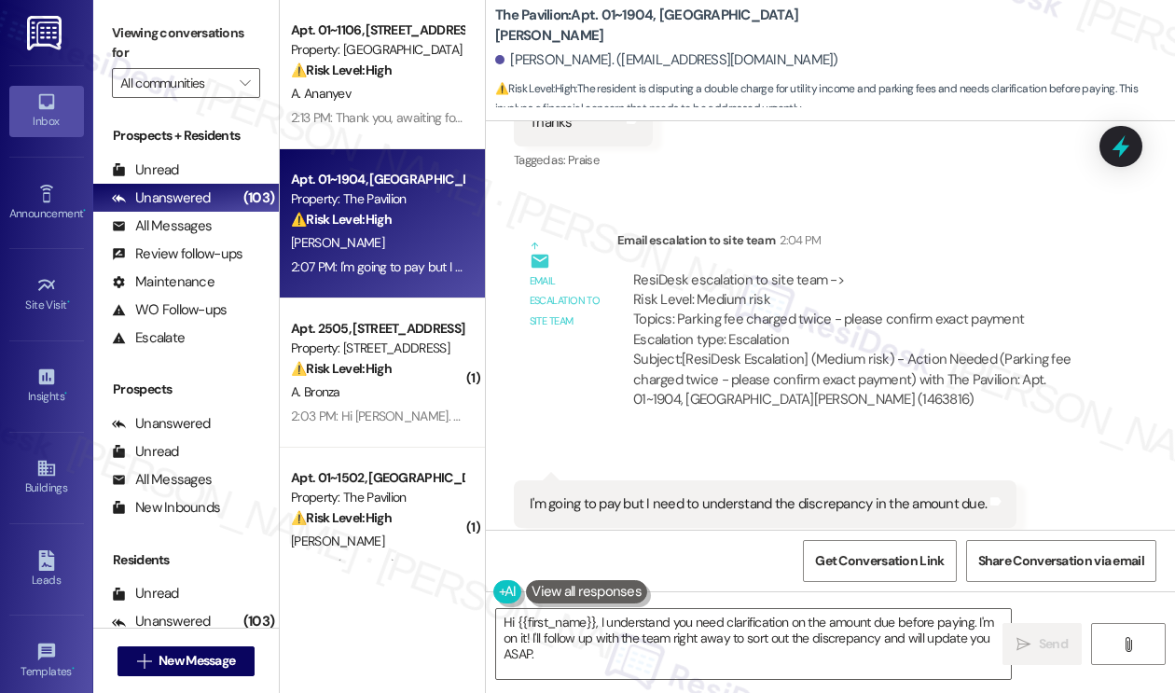
click at [678, 494] on div "I'm going to pay but I need to understand the discrepancy in the amount due." at bounding box center [757, 504] width 457 height 20
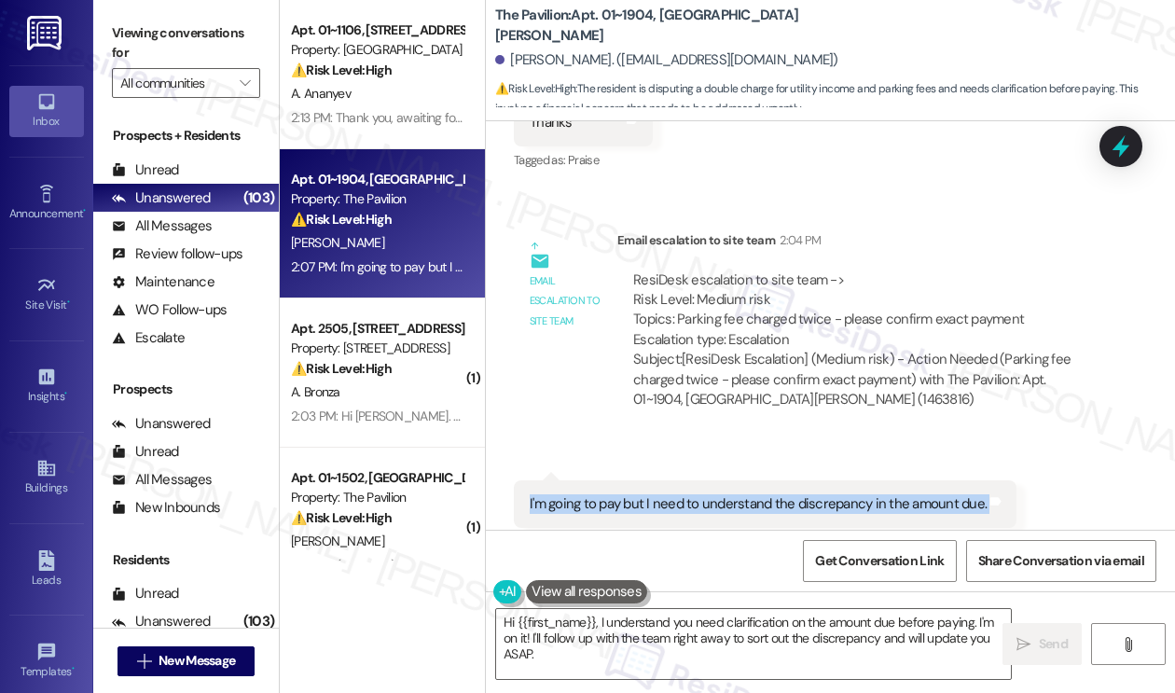
click at [678, 494] on div "I'm going to pay but I need to understand the discrepancy in the amount due." at bounding box center [757, 504] width 457 height 20
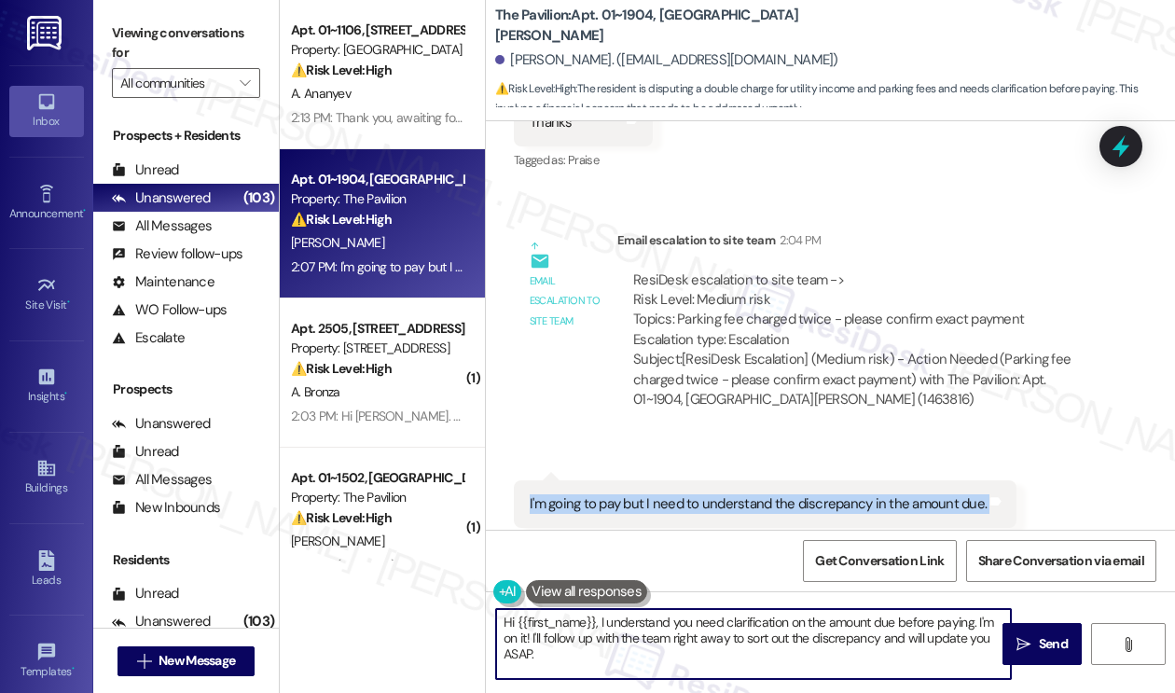
click at [638, 614] on textarea "Hi {{first_name}}, I understand you need clarification on the amount due before…" at bounding box center [753, 644] width 515 height 70
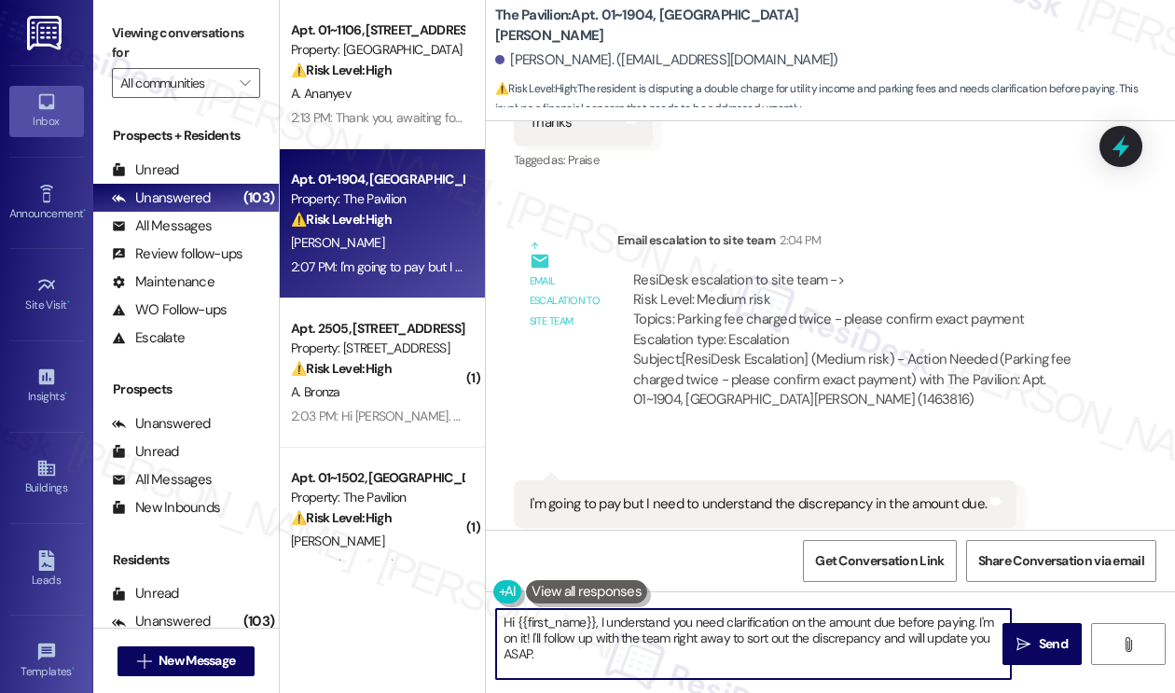
click at [638, 614] on textarea "Hi {{first_name}}, I understand you need clarification on the amount due before…" at bounding box center [753, 644] width 515 height 70
click at [554, 638] on textarea "Hi {{first_name}}, I understand you need clarification on the amount due before…" at bounding box center [753, 644] width 515 height 70
click at [527, 638] on textarea "Hi {{first_name}}, I understand you need clarification on the amount due before…" at bounding box center [753, 644] width 515 height 70
drag, startPoint x: 551, startPoint y: 652, endPoint x: 983, endPoint y: 619, distance: 432.8
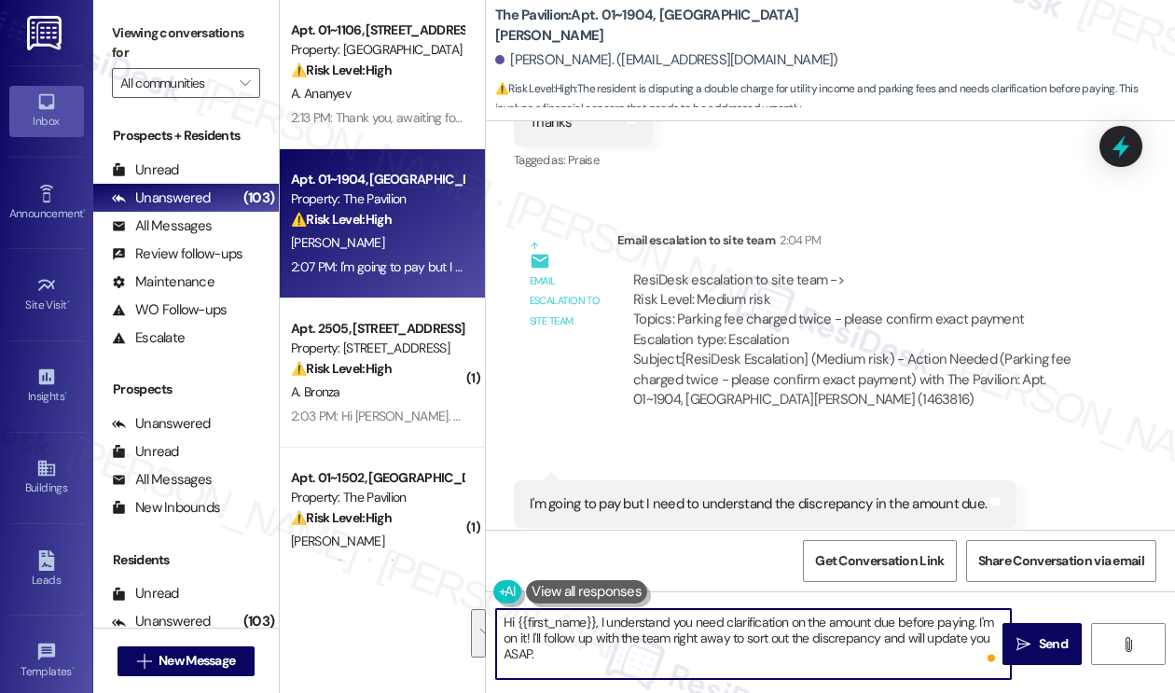
click at [983, 619] on textarea "Hi {{first_name}}, I understand you need clarification on the amount due before…" at bounding box center [753, 644] width 515 height 70
type textarea "Hi {{first_name}}, I understand you need clarification on the amount due before…"
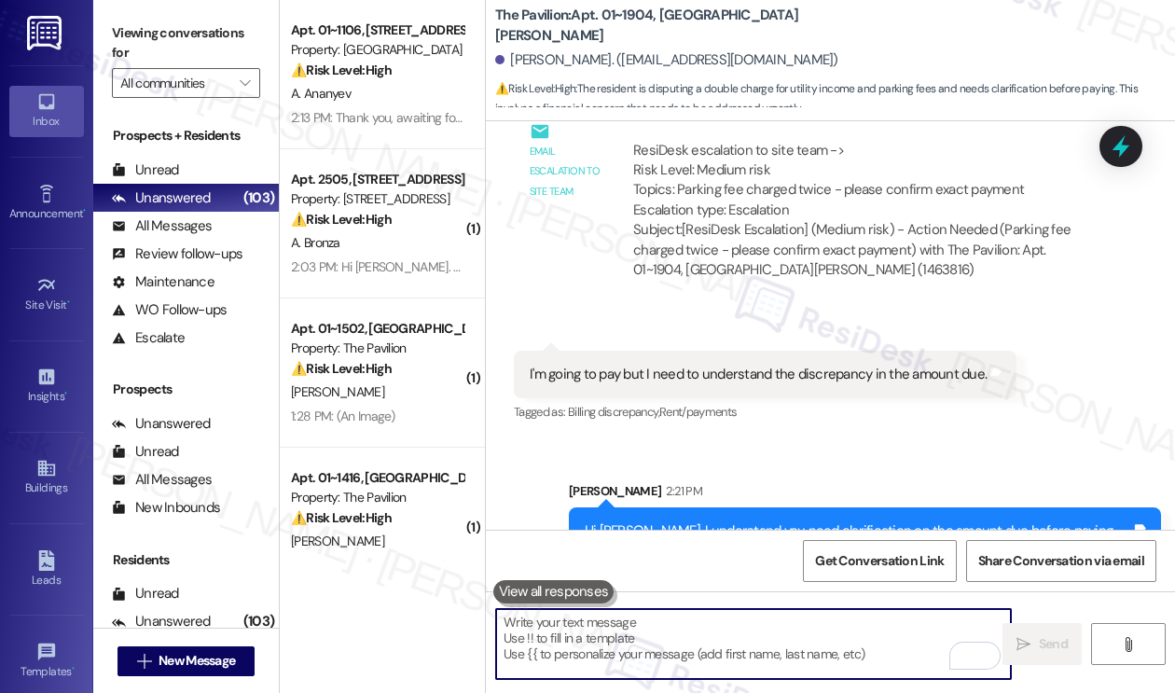
scroll to position [1719, 0]
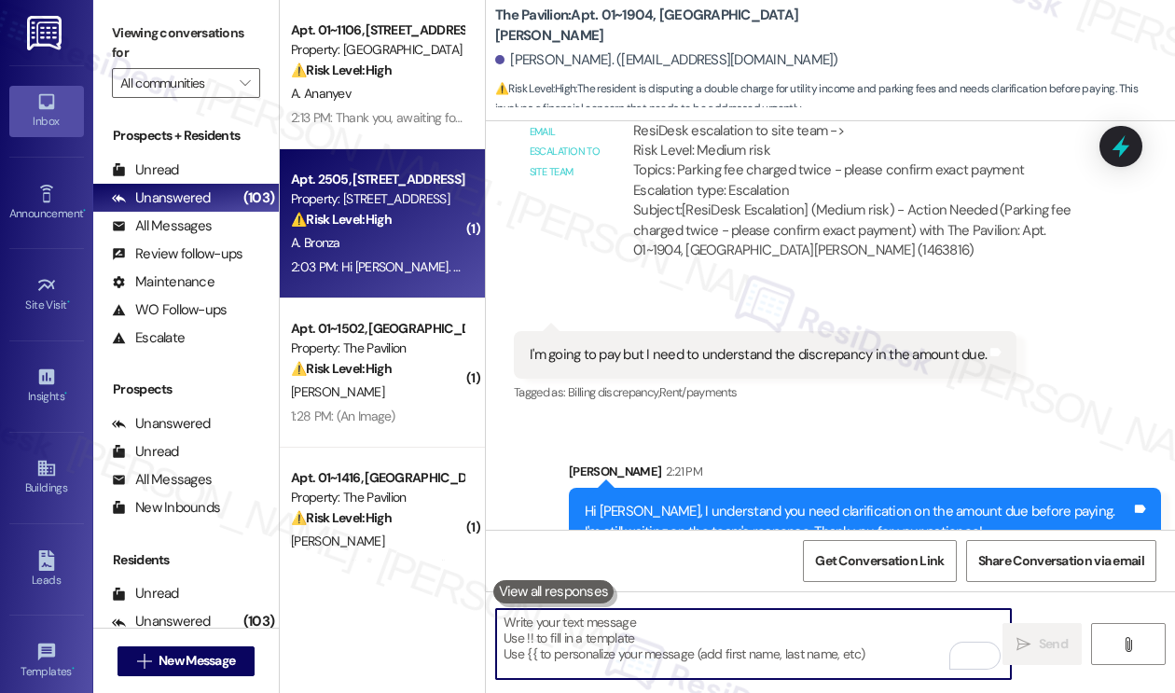
click at [378, 241] on div "A. Bronza" at bounding box center [377, 242] width 176 height 23
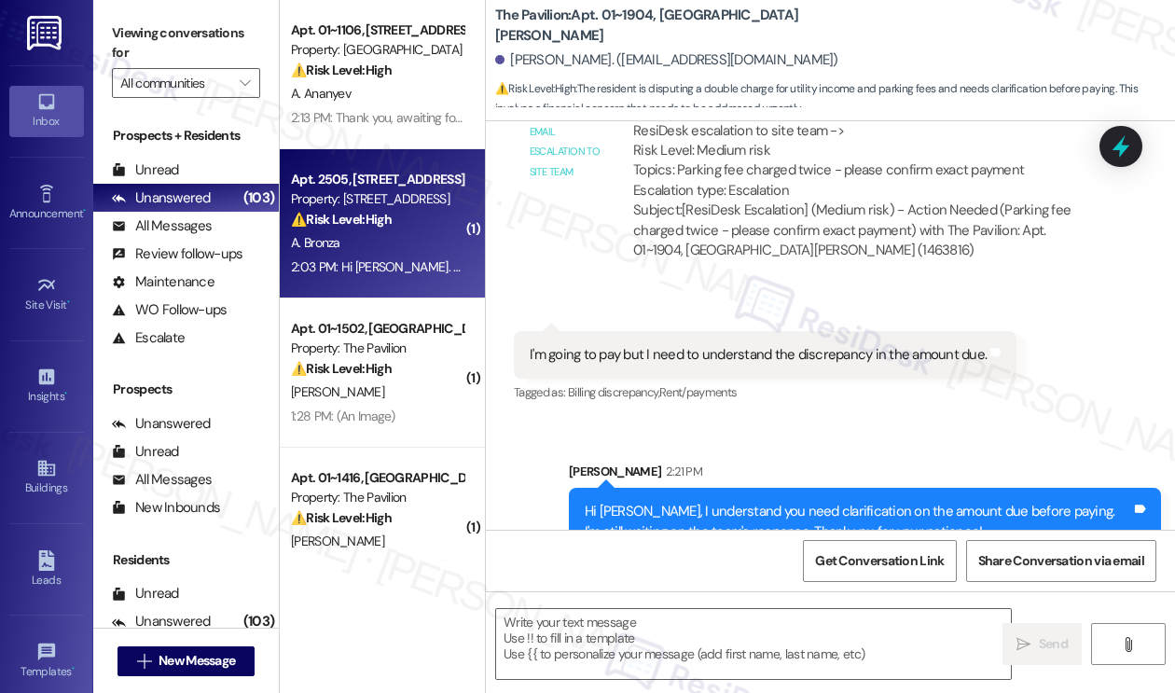
type textarea "Fetching suggested responses. Please feel free to read through the conversation…"
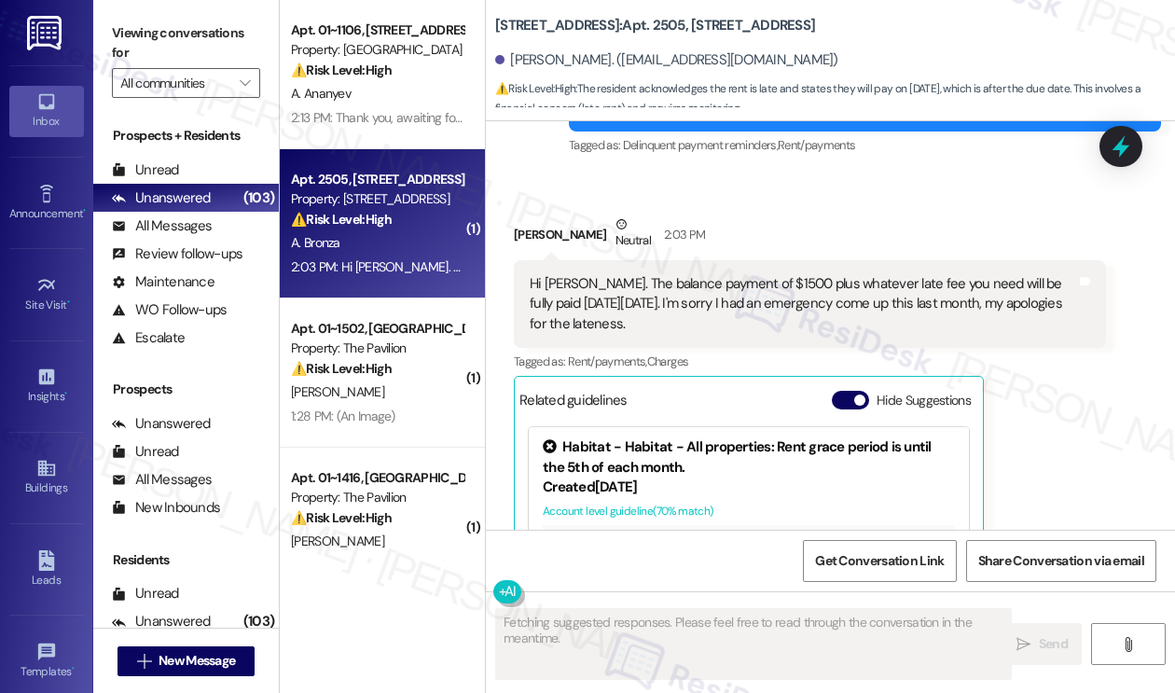
scroll to position [9102, 0]
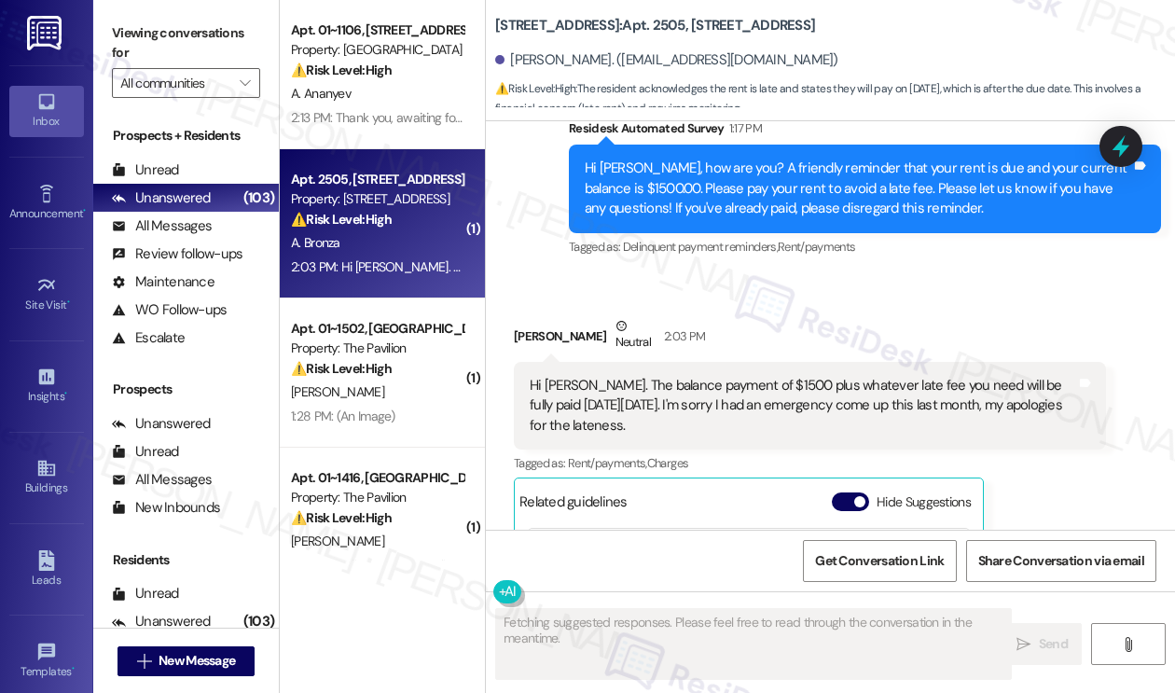
click at [697, 362] on div "Hi Sarah. The balance payment of $1500 plus whatever late fee you need will be …" at bounding box center [810, 406] width 592 height 88
click at [702, 376] on div "Hi Sarah. The balance payment of $1500 plus whatever late fee you need will be …" at bounding box center [802, 406] width 546 height 60
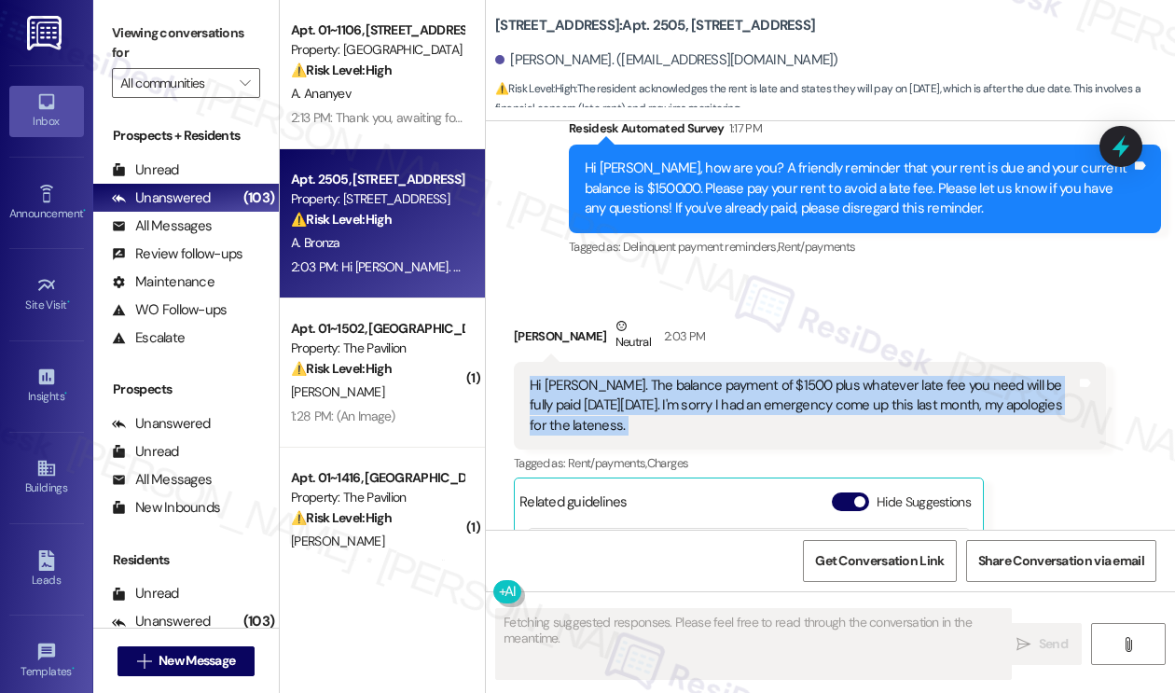
click at [703, 376] on div "Hi Sarah. The balance payment of $1500 plus whatever late fee you need will be …" at bounding box center [802, 406] width 546 height 60
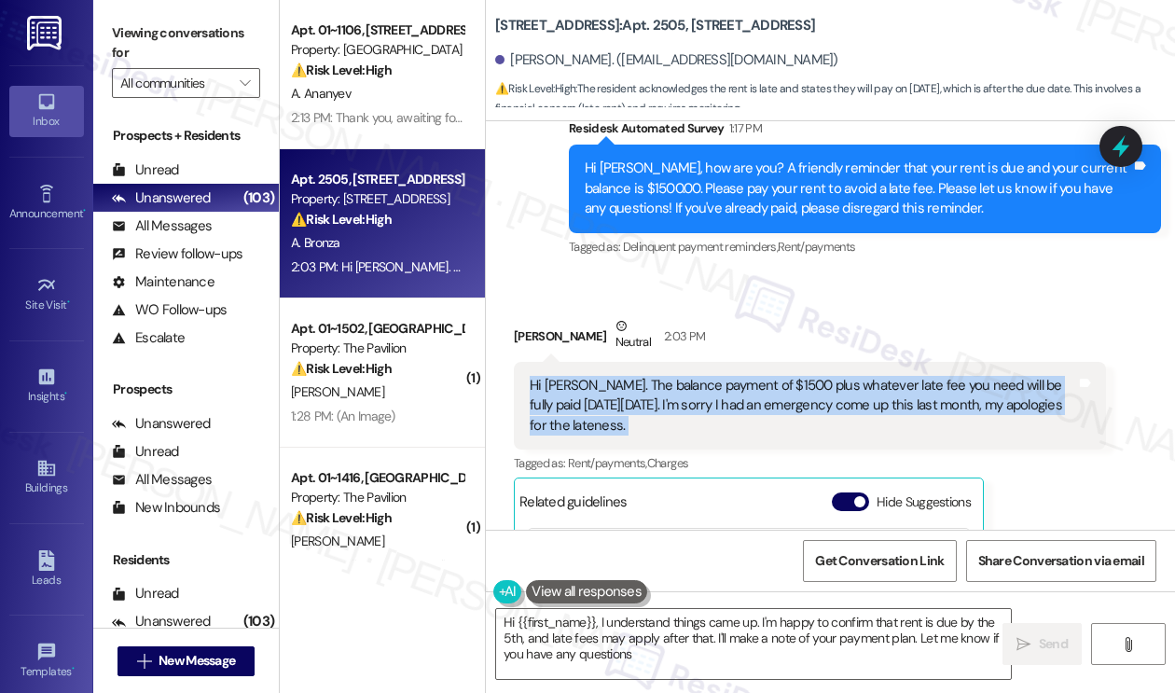
type textarea "Hi {{first_name}}, I understand things came up. I'm happy to confirm that rent …"
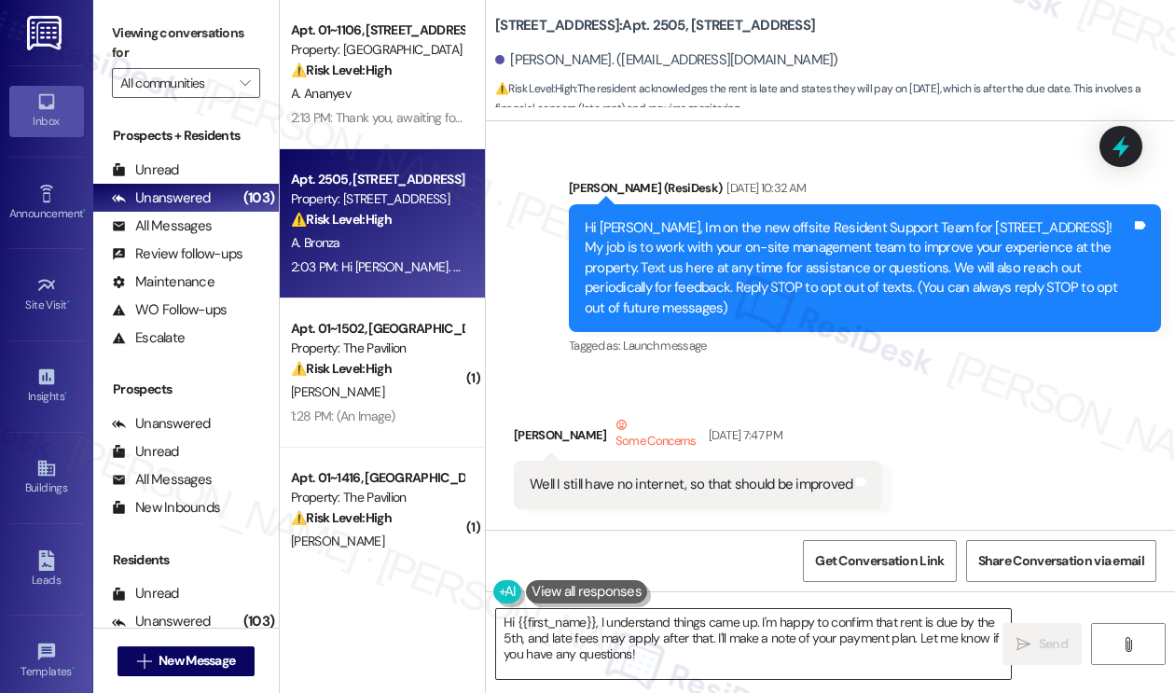
scroll to position [9102, 0]
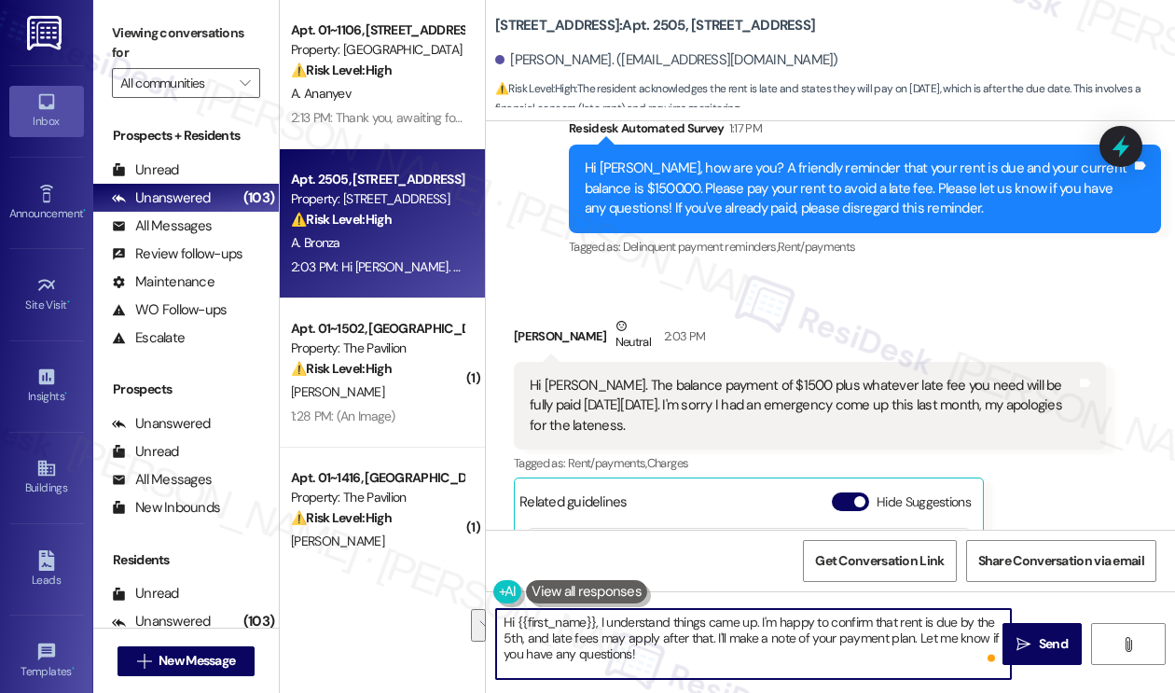
drag, startPoint x: 763, startPoint y: 621, endPoint x: 710, endPoint y: 637, distance: 54.6
click at [712, 636] on textarea "Hi {{first_name}}, I understand things came up. I'm happy to confirm that rent …" at bounding box center [753, 644] width 515 height 70
drag, startPoint x: 829, startPoint y: 655, endPoint x: 789, endPoint y: 622, distance: 52.3
click at [789, 622] on textarea "Hi {{first_name}}, I understand things came up. I'll make a note of your paymen…" at bounding box center [753, 644] width 515 height 70
click at [787, 622] on textarea "Hi {{first_name}}, I understand things came up. I'm happy to confirm that rent …" at bounding box center [753, 644] width 515 height 70
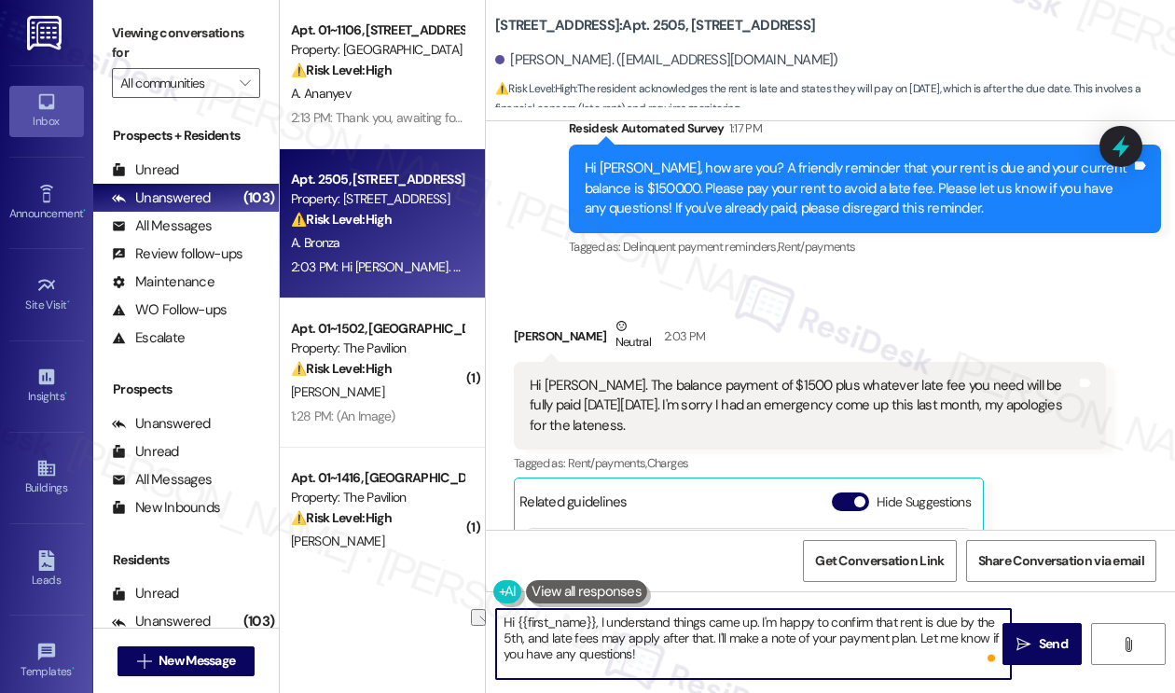
drag, startPoint x: 755, startPoint y: 622, endPoint x: 870, endPoint y: 599, distance: 116.8
click at [870, 599] on div "Hi {{first_name}}, I understand things came up. I'm happy to confirm that rent …" at bounding box center [830, 661] width 689 height 140
click at [915, 638] on textarea "Hi {{first_name}}, I understand things came up. Just a friendly reminder that r…" at bounding box center [753, 644] width 515 height 70
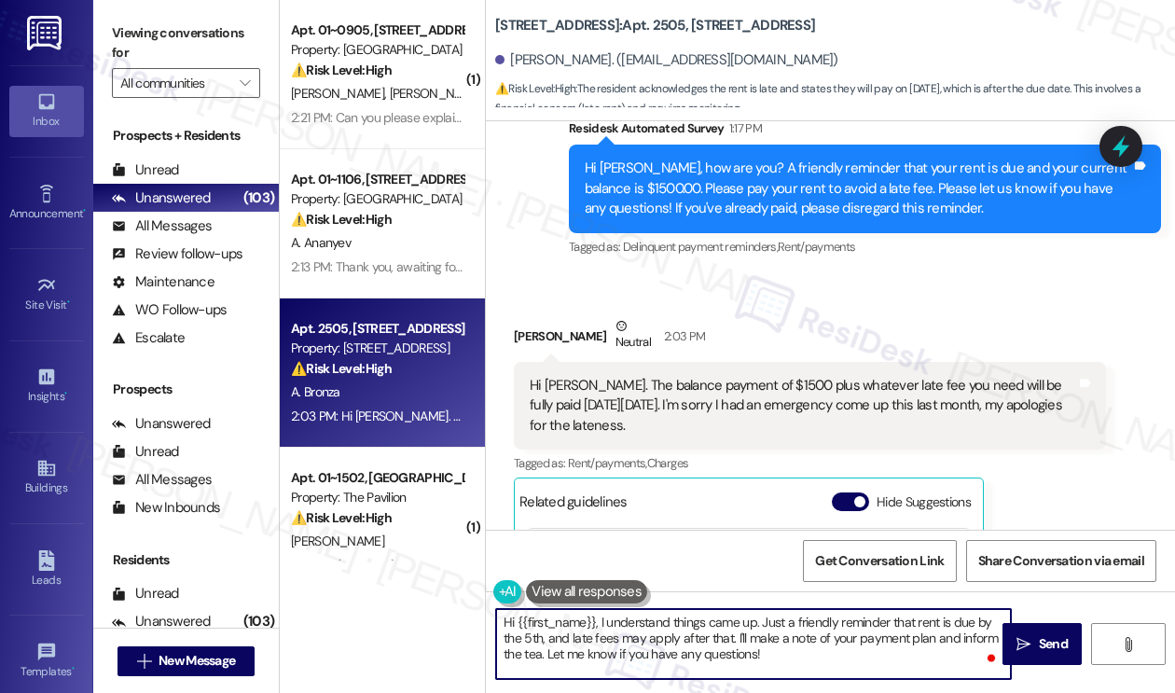
type textarea "Hi {{first_name}}, I understand things came up. Just a friendly reminder that r…"
click at [752, 643] on textarea "Hi {{first_name}}, I understand things came up. Just a friendly reminder that r…" at bounding box center [753, 644] width 515 height 70
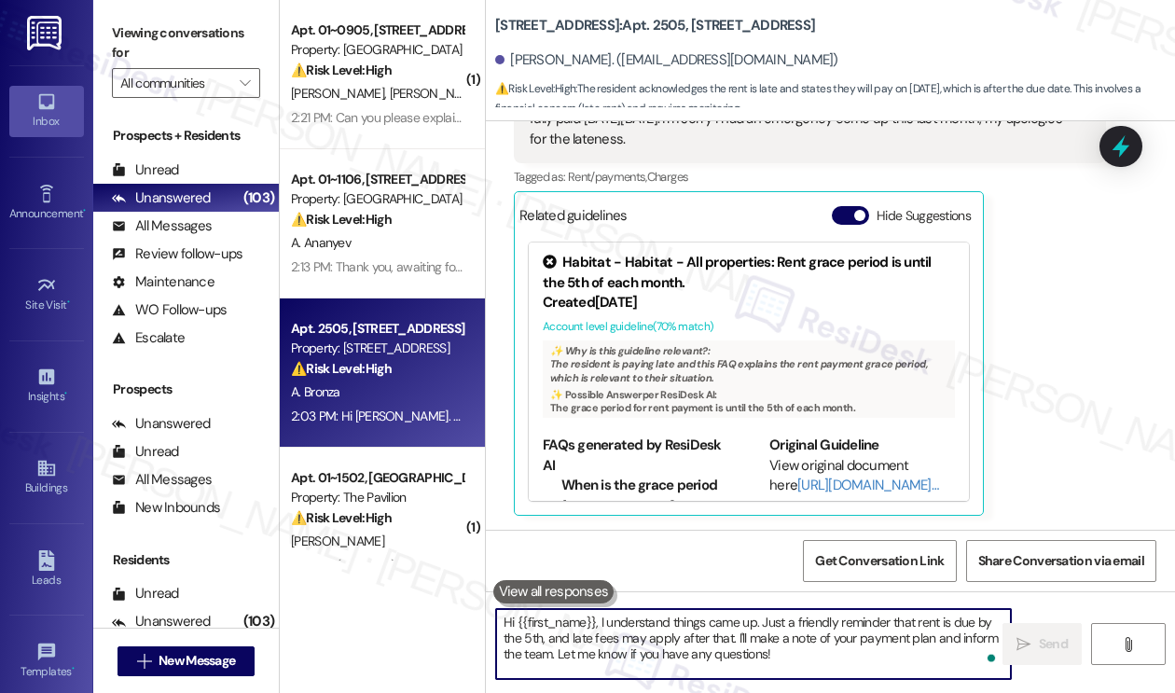
scroll to position [9458, 0]
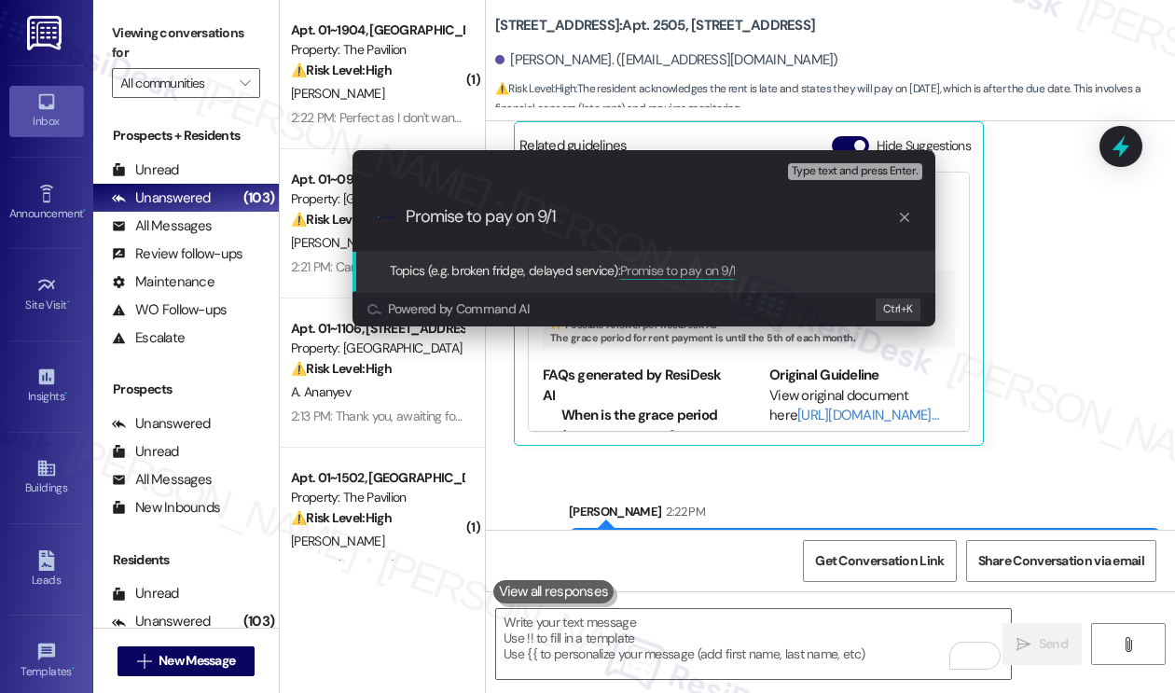
type input "Promise to pay on 9/11"
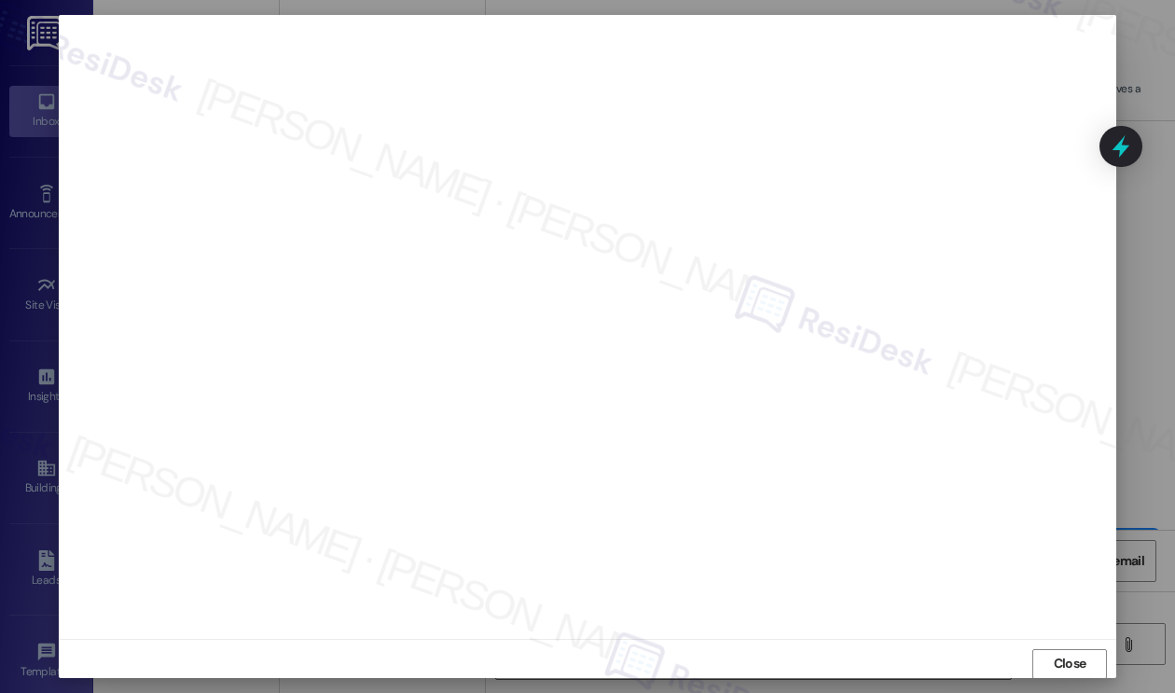
scroll to position [9, 0]
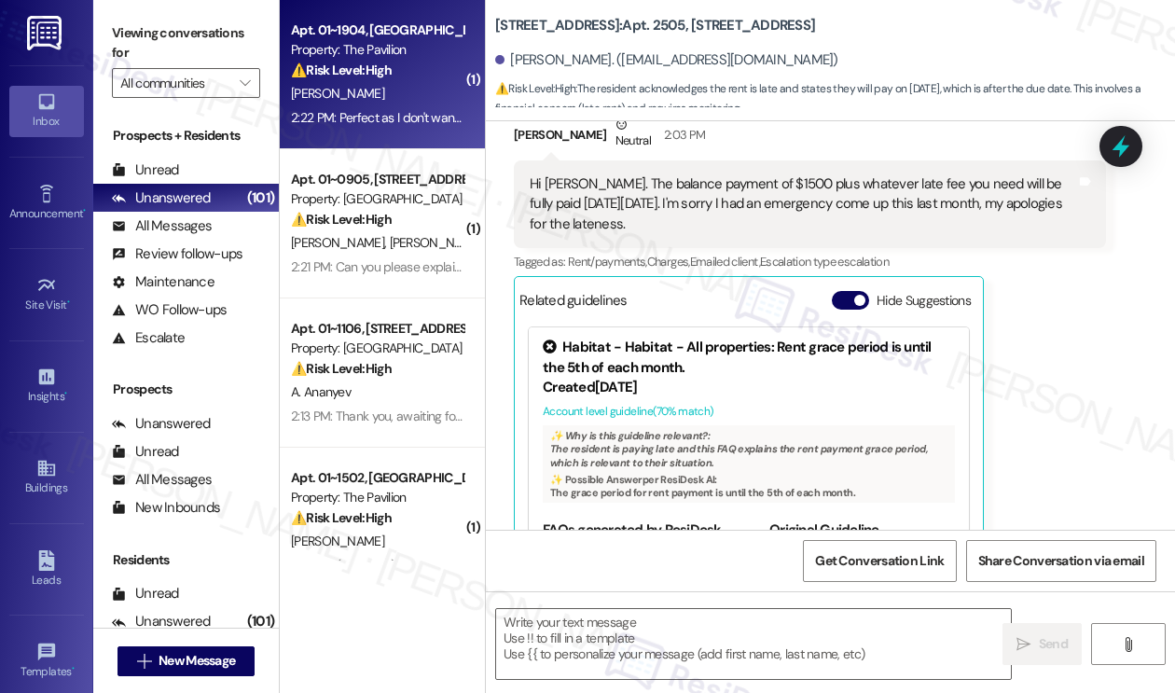
type textarea "Fetching suggested responses. Please feel free to read through the conversation…"
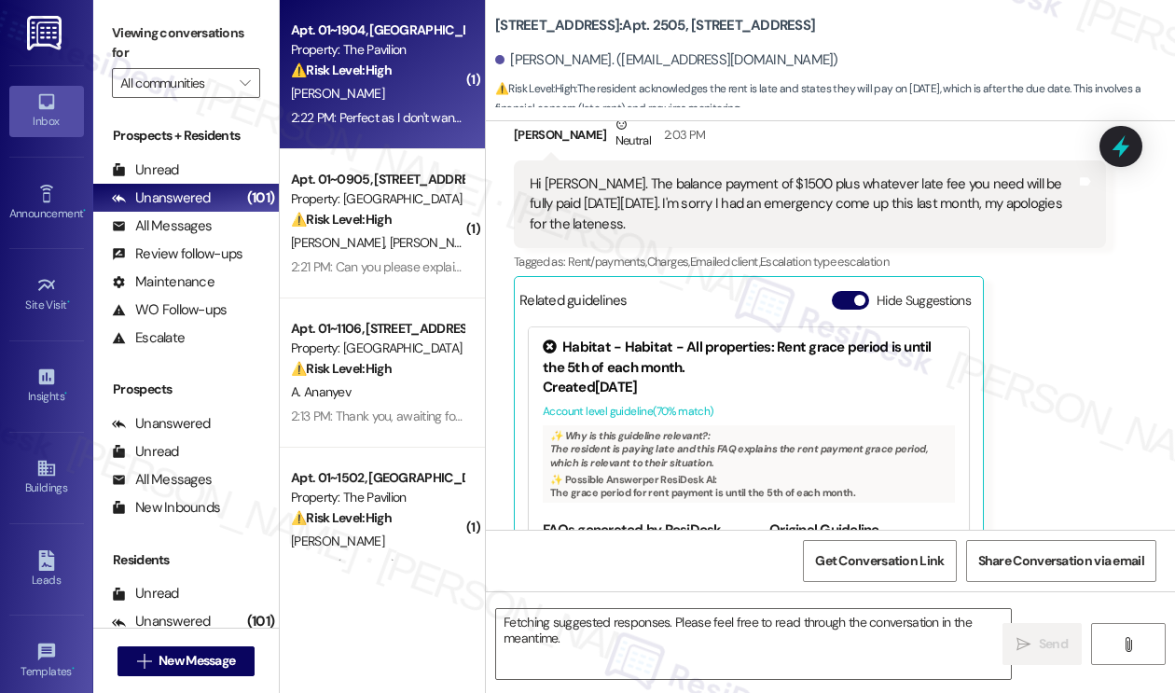
scroll to position [9287, 0]
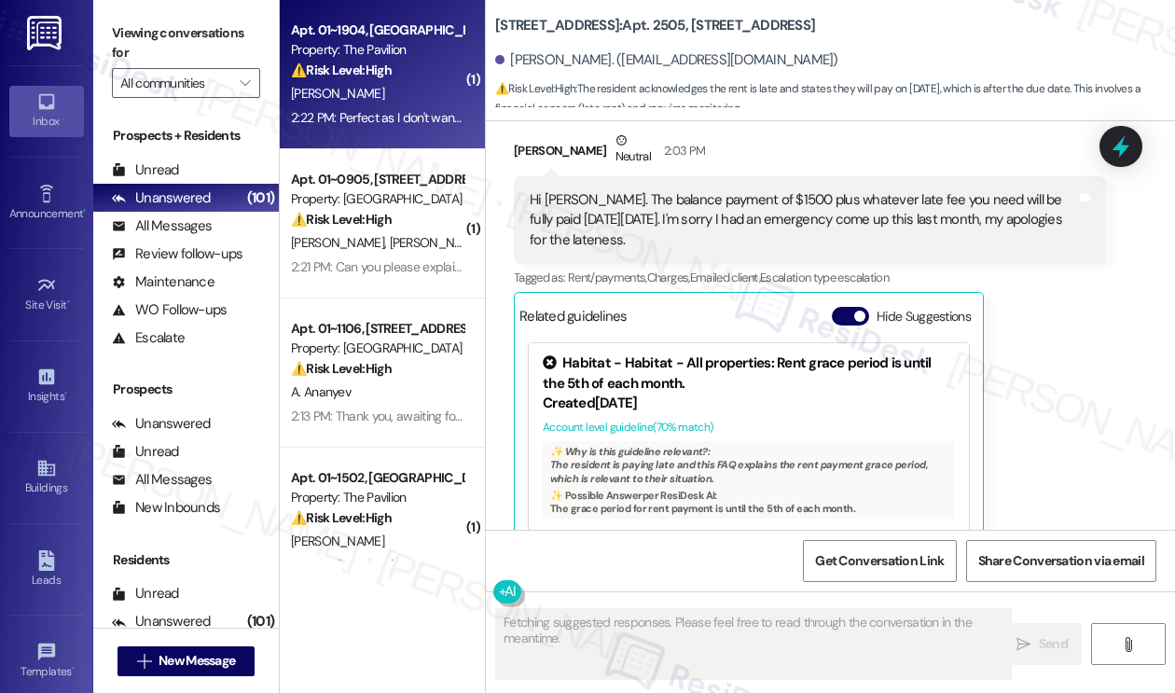
click at [392, 107] on div "2:22 PM: Perfect as I don't want to incur any late fees 2:22 PM: Perfect as I d…" at bounding box center [377, 117] width 176 height 23
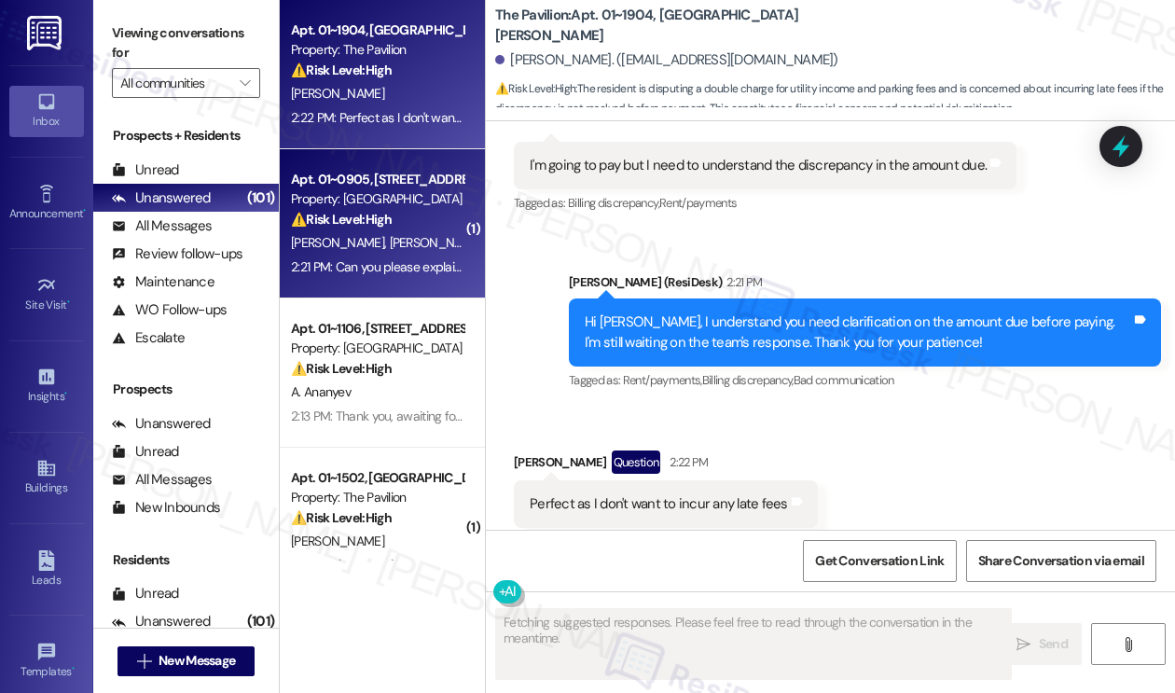
click at [410, 229] on div "⚠️ Risk Level: High The resident is questioning a charge on their account after…" at bounding box center [377, 220] width 172 height 20
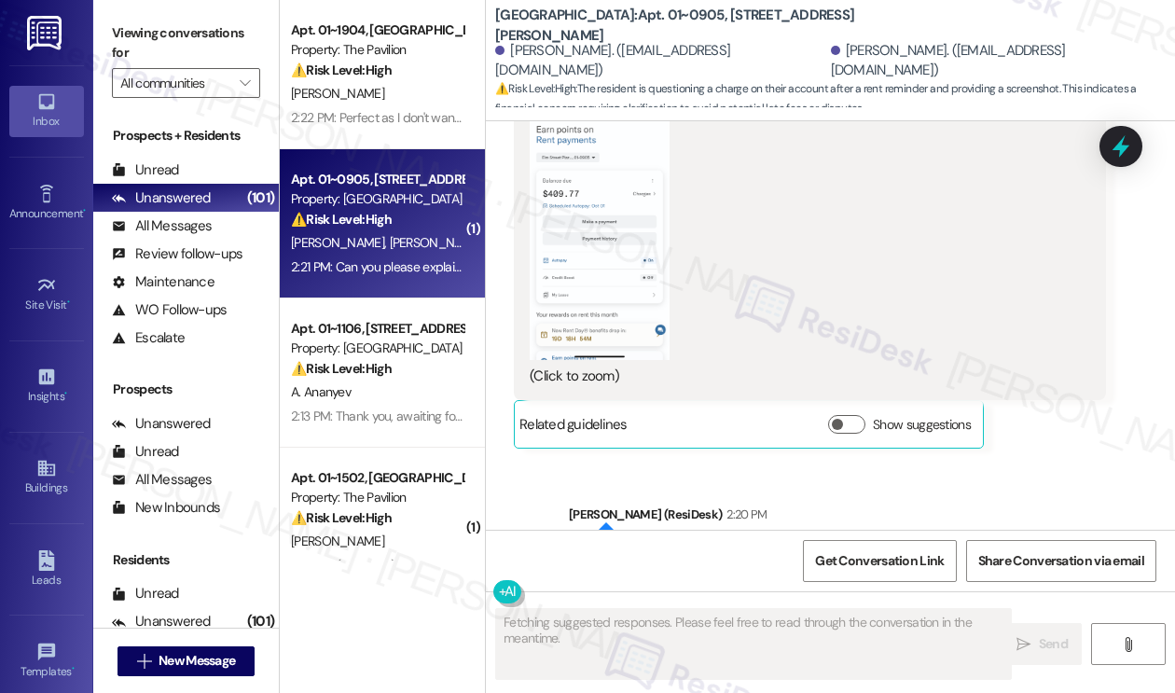
scroll to position [22373, 0]
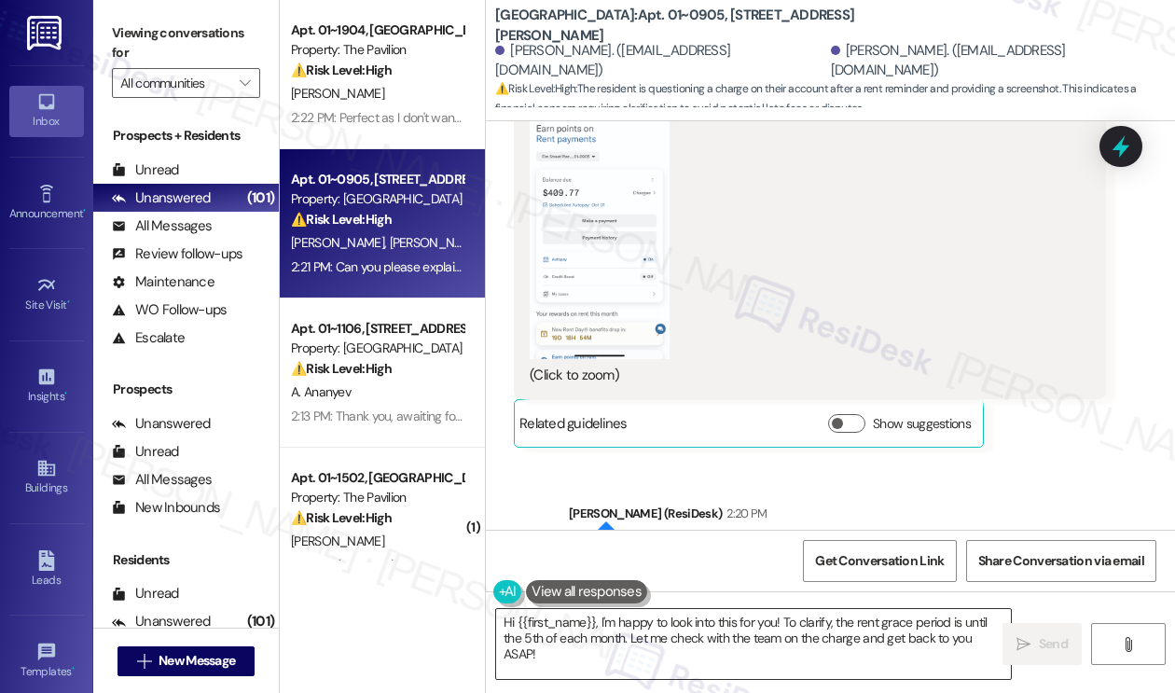
click at [526, 654] on textarea "Hi {{first_name}}, I'm happy to look into this for you! To clarify, the rent gr…" at bounding box center [753, 644] width 515 height 70
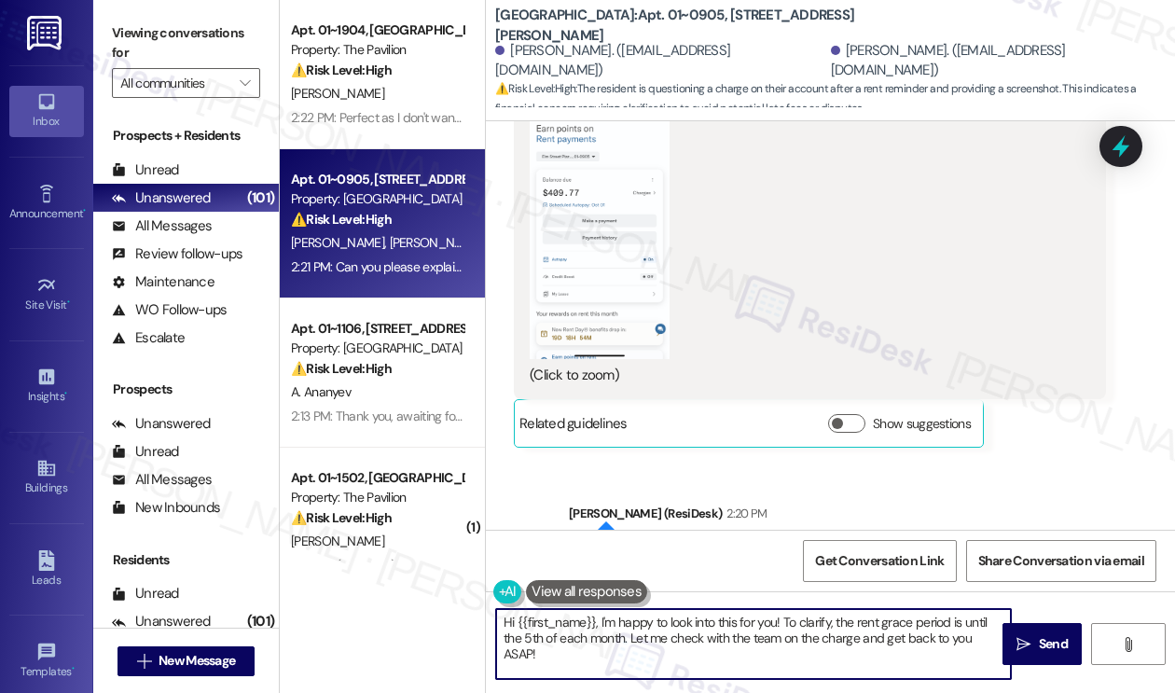
click at [526, 654] on textarea "Hi {{first_name}}, I'm happy to look into this for you! To clarify, the rent gr…" at bounding box center [753, 644] width 515 height 70
drag, startPoint x: 625, startPoint y: 640, endPoint x: 783, endPoint y: 602, distance: 162.1
click at [783, 602] on div "Hi {{first_name}}, I'm happy to look into this for you! To clarify, the rent gr…" at bounding box center [830, 661] width 689 height 140
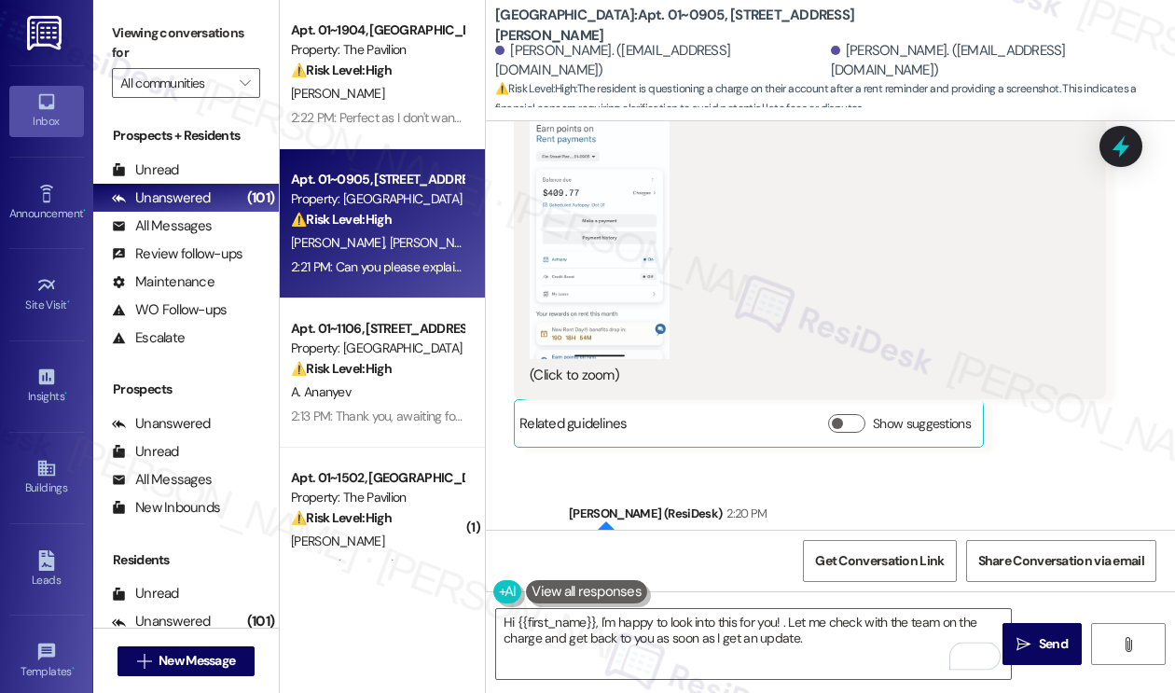
drag, startPoint x: 865, startPoint y: 256, endPoint x: 912, endPoint y: 249, distance: 47.2
click at [912, 529] on div "Hi [PERSON_NAME]! Thanks for the screenshot. I see the $409.77 balance and the …" at bounding box center [865, 573] width 592 height 88
copy div "$409.77"
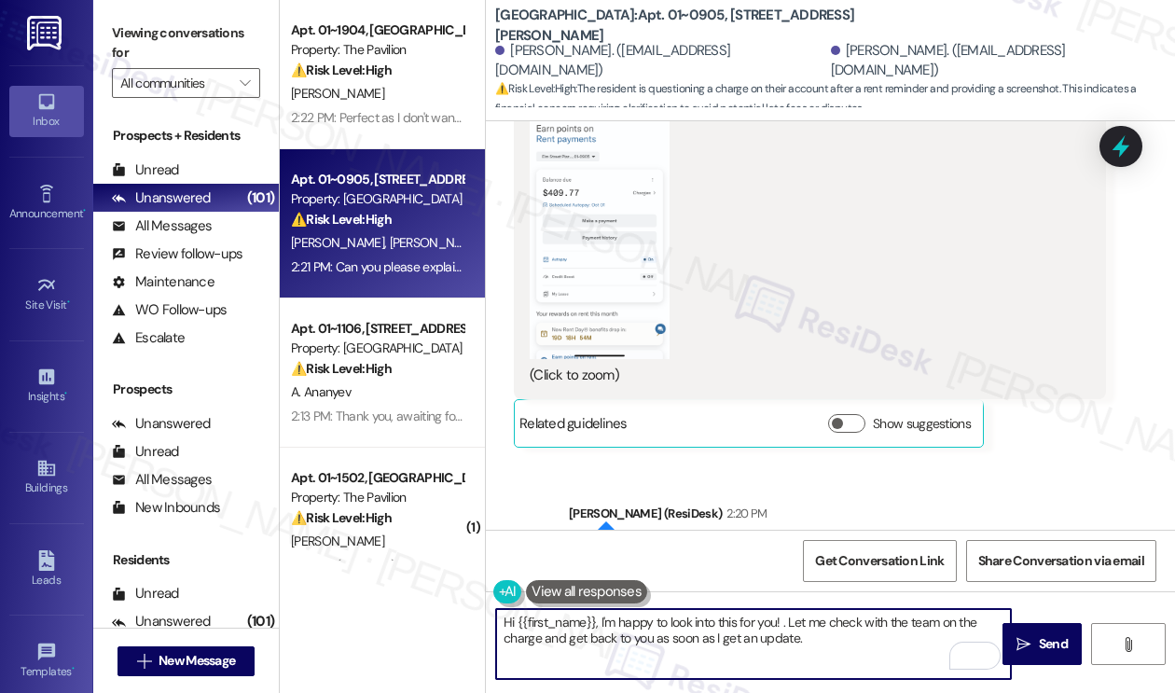
click at [738, 621] on textarea "Hi {{first_name}}, I'm happy to look into this for you! . Let me check with the…" at bounding box center [753, 644] width 515 height 70
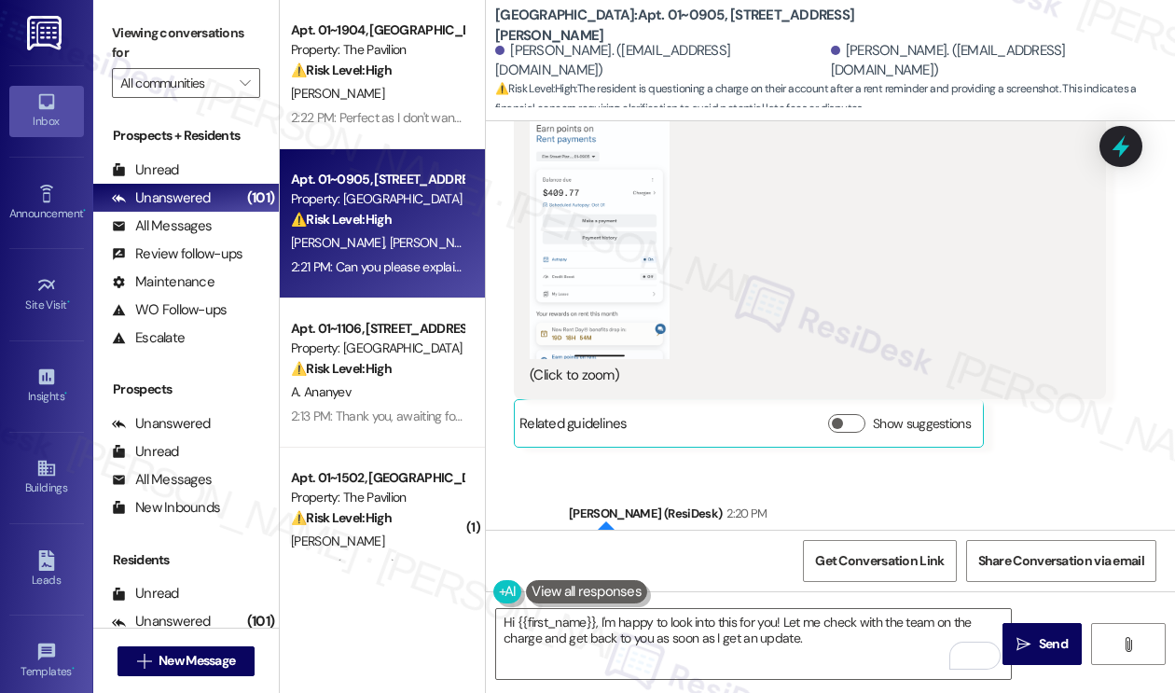
copy div "[PERSON_NAME]"
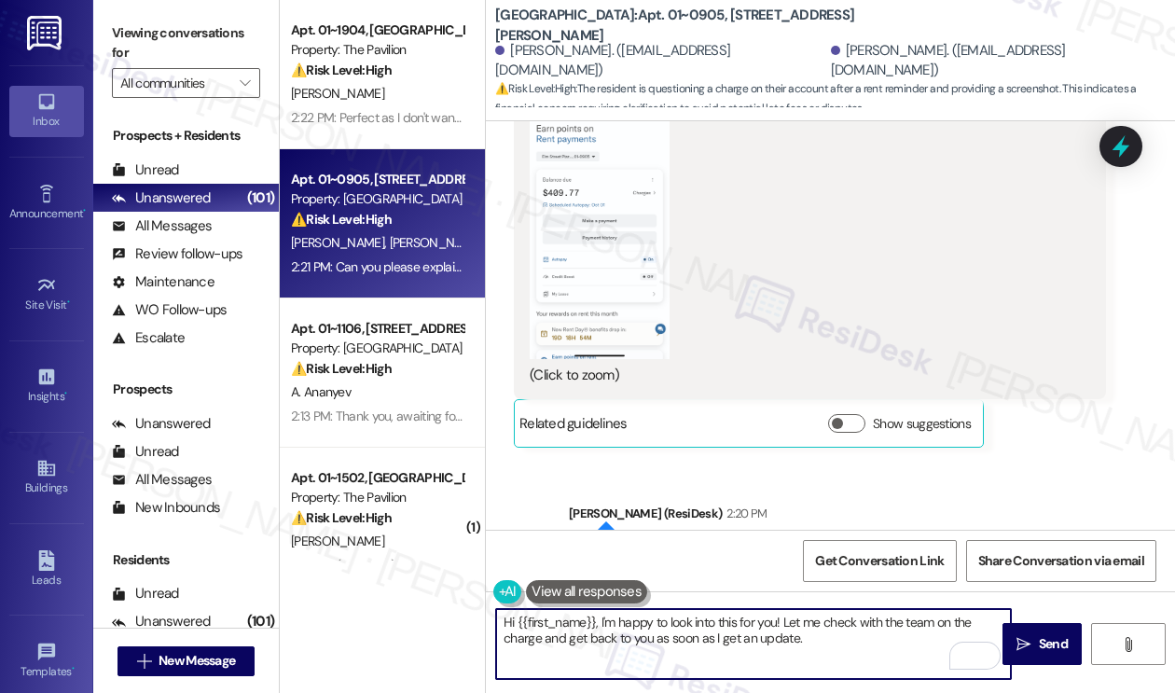
drag, startPoint x: 516, startPoint y: 625, endPoint x: 593, endPoint y: 613, distance: 77.4
click at [597, 613] on textarea "Hi {{first_name}}, I'm happy to look into this for you! Let me check with the t…" at bounding box center [753, 644] width 515 height 70
paste textarea "[PERSON_NAME]"
type textarea "Hi [PERSON_NAME], I'm happy to look into this for you! Let me check with the te…"
click at [1038, 629] on button " Send" at bounding box center [1041, 644] width 79 height 42
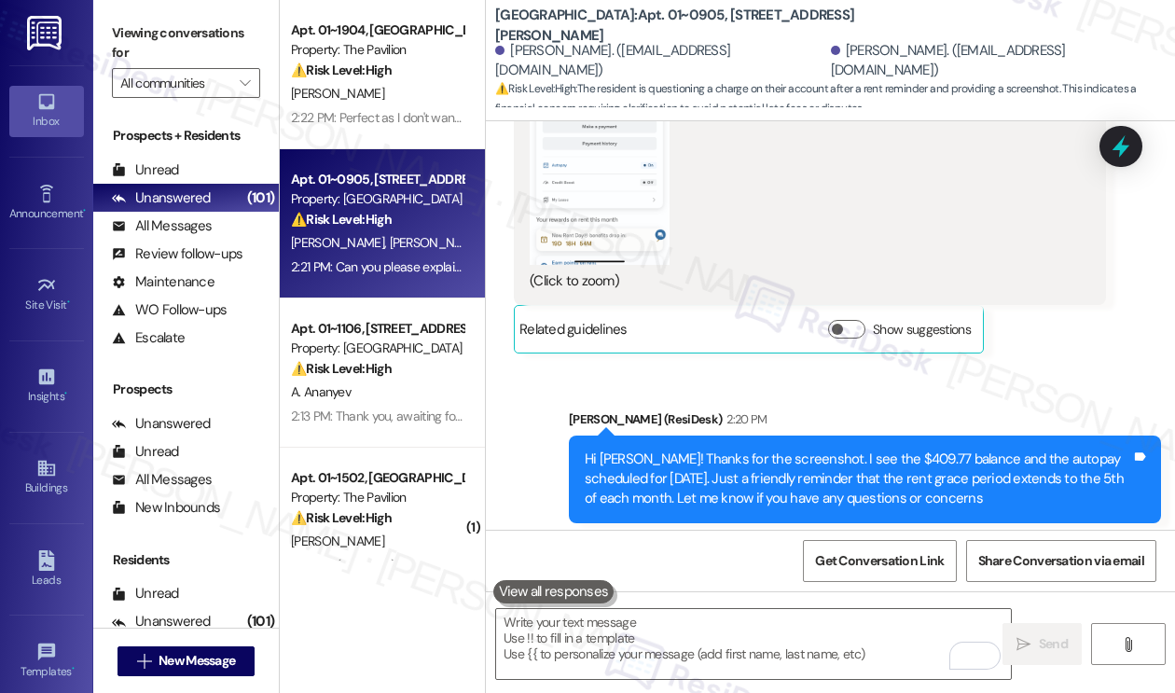
scroll to position [22523, 0]
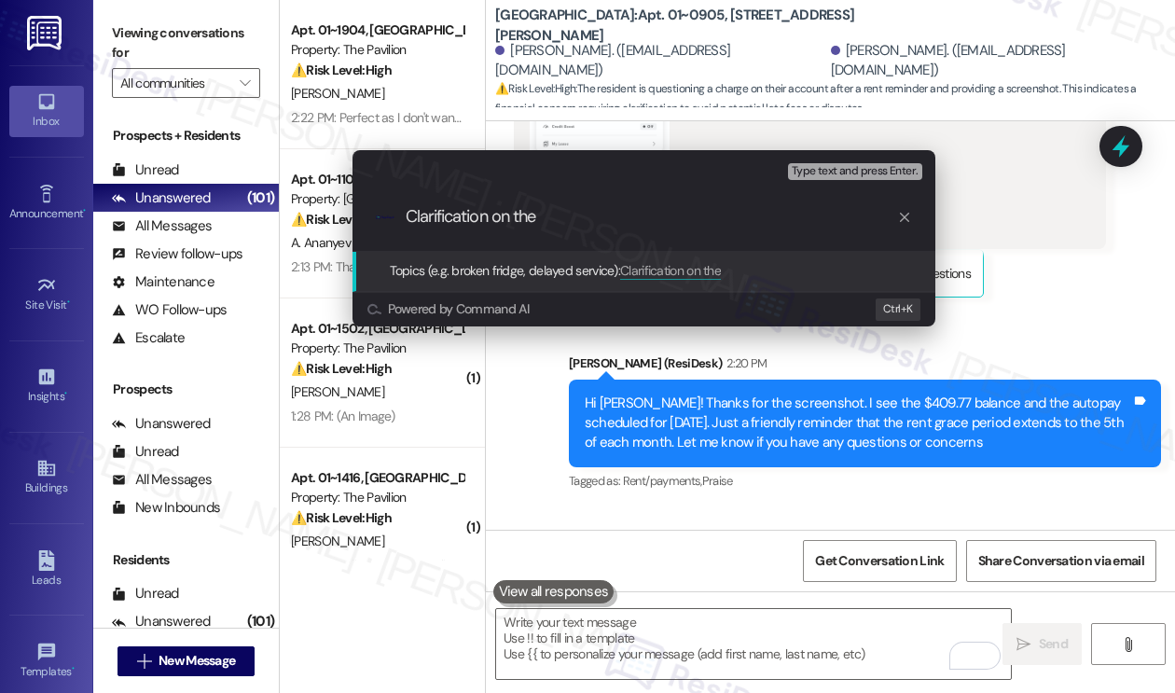
click at [998, 318] on div "Escalate Conversation Medium risk Topics (e.g. broken fridge, delayed service) …" at bounding box center [587, 346] width 1175 height 693
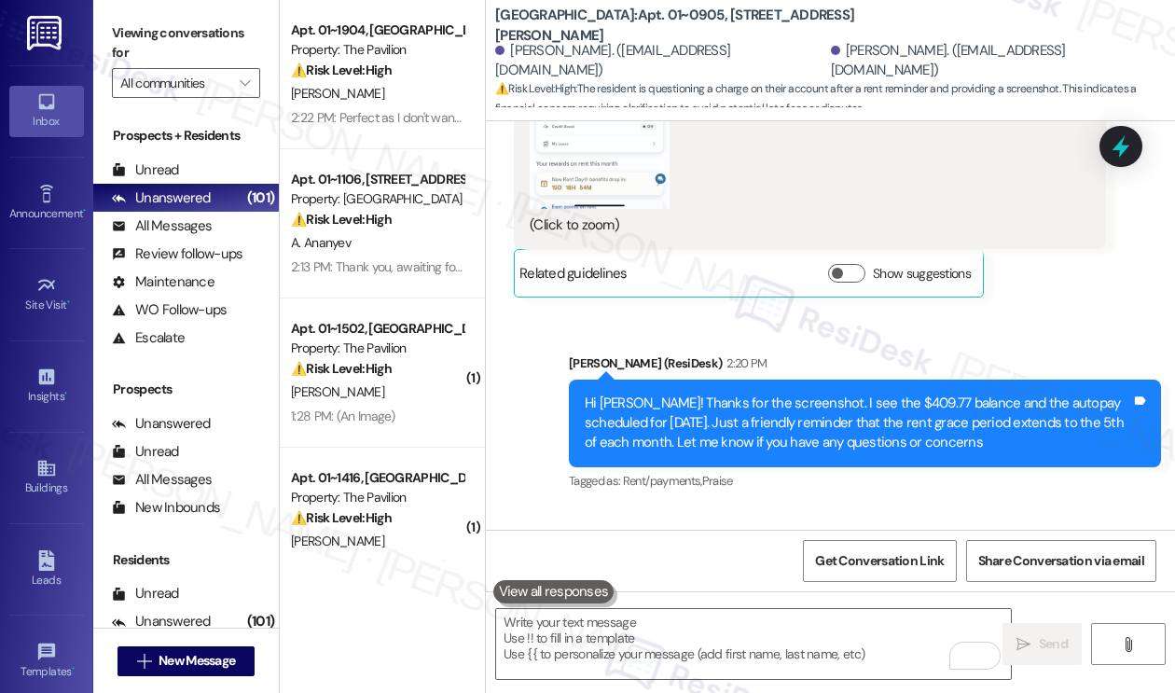
scroll to position [22243, 0]
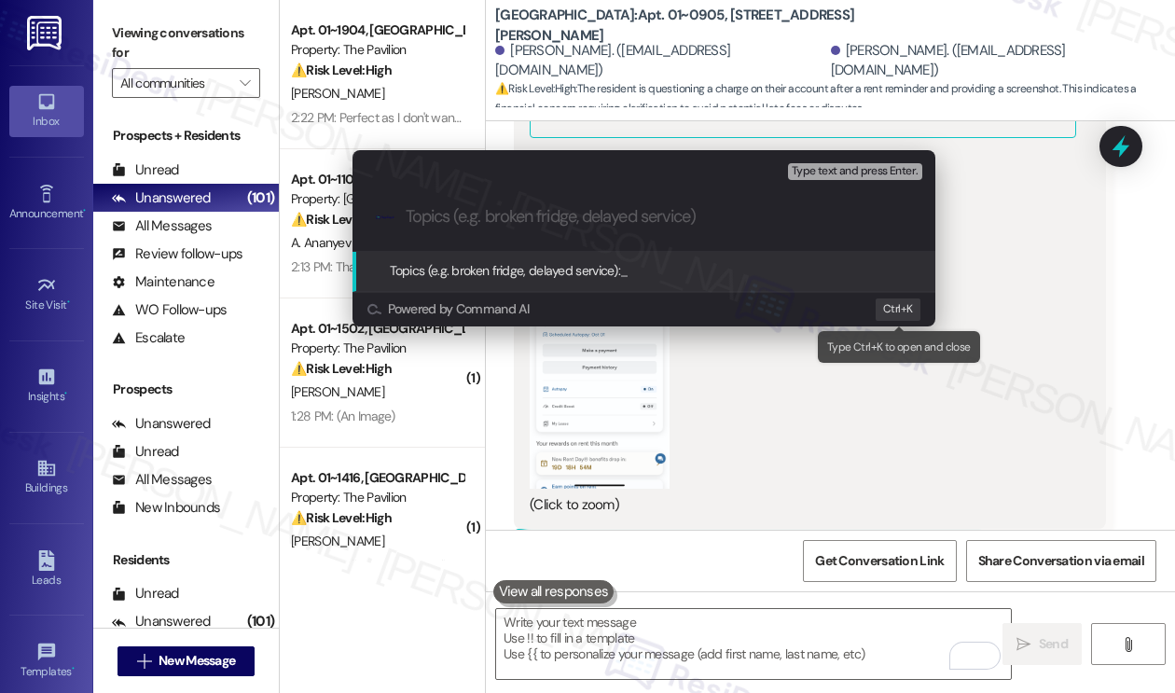
paste input "Clarification on the"
type input "Clarification of their balance"
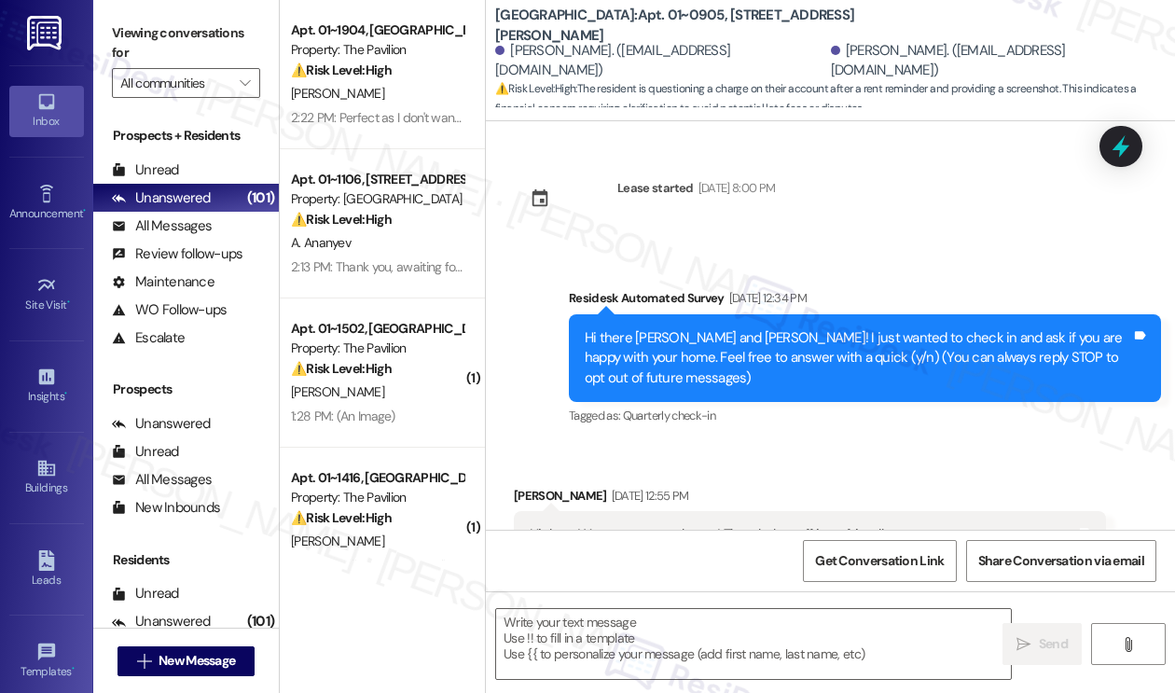
scroll to position [22372, 0]
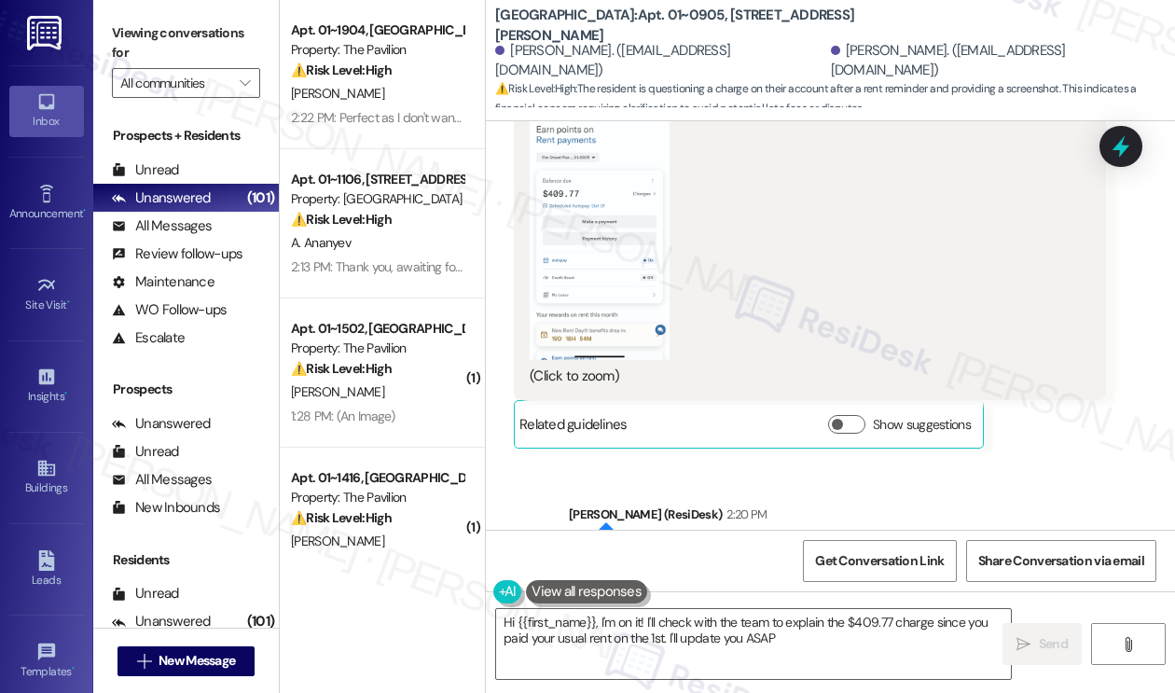
type textarea "Hi {{first_name}}, I'm on it! I'll check with the team to explain the $409.77 c…"
click at [213, 35] on label "Viewing conversations for" at bounding box center [186, 43] width 148 height 49
click at [213, 32] on label "Viewing conversations for" at bounding box center [186, 43] width 148 height 49
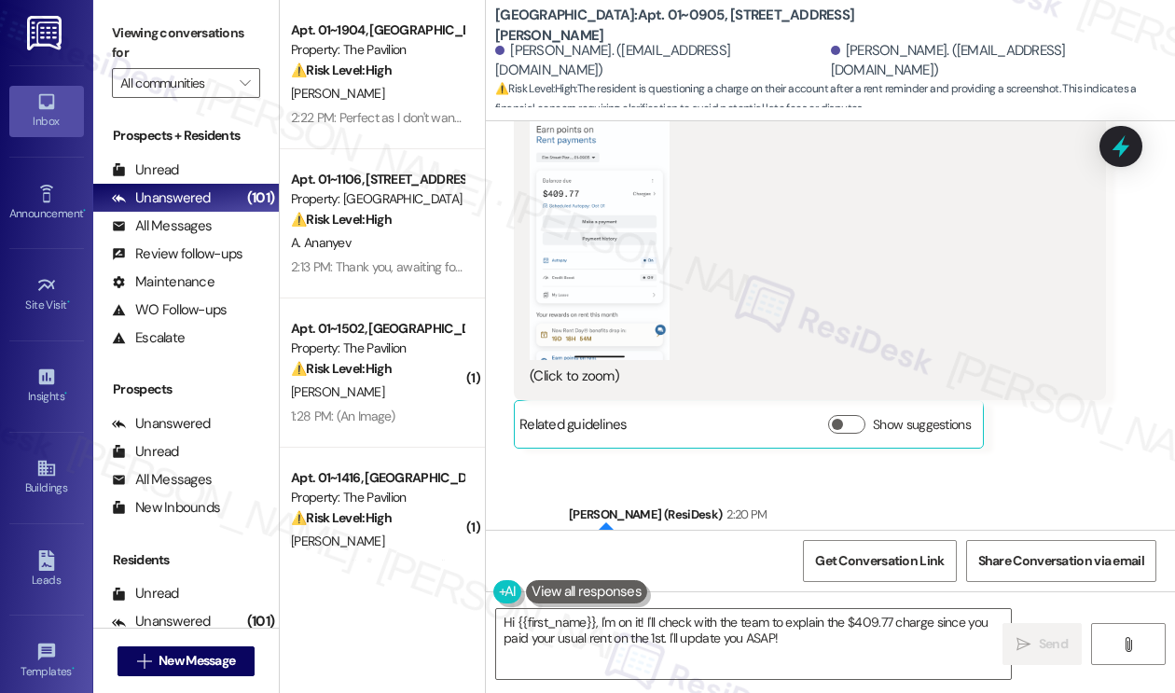
scroll to position [22551, 0]
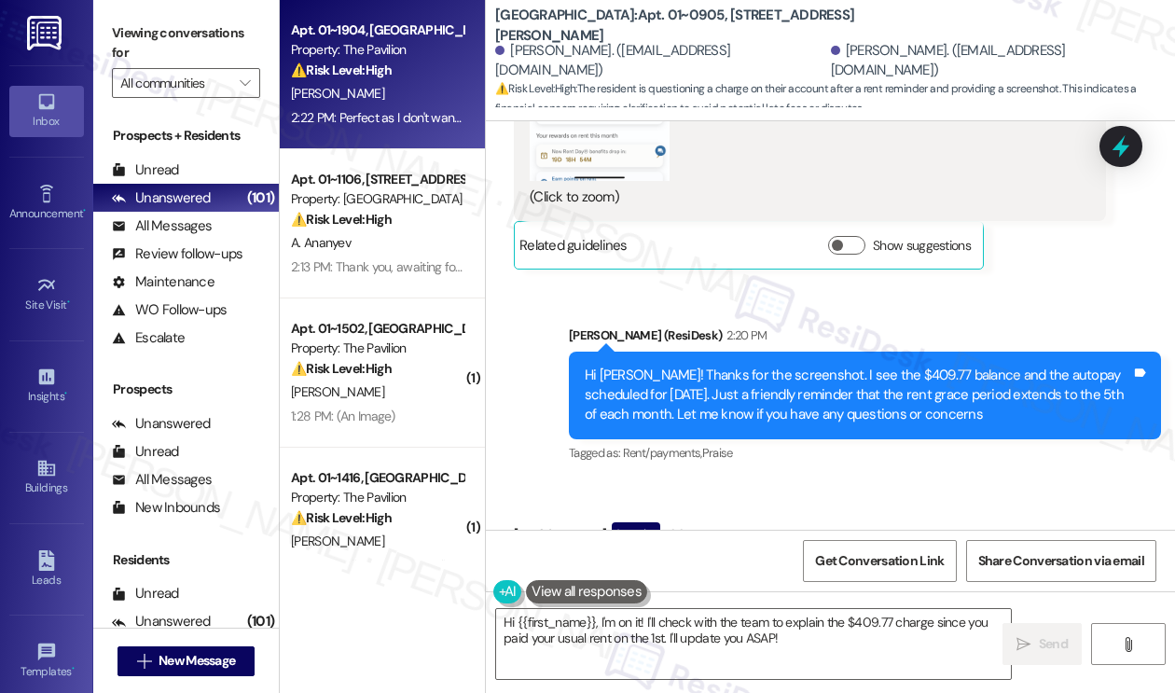
click at [405, 107] on div "2:22 PM: Perfect as I don't want to incur any late fees 2:22 PM: Perfect as I d…" at bounding box center [377, 117] width 176 height 23
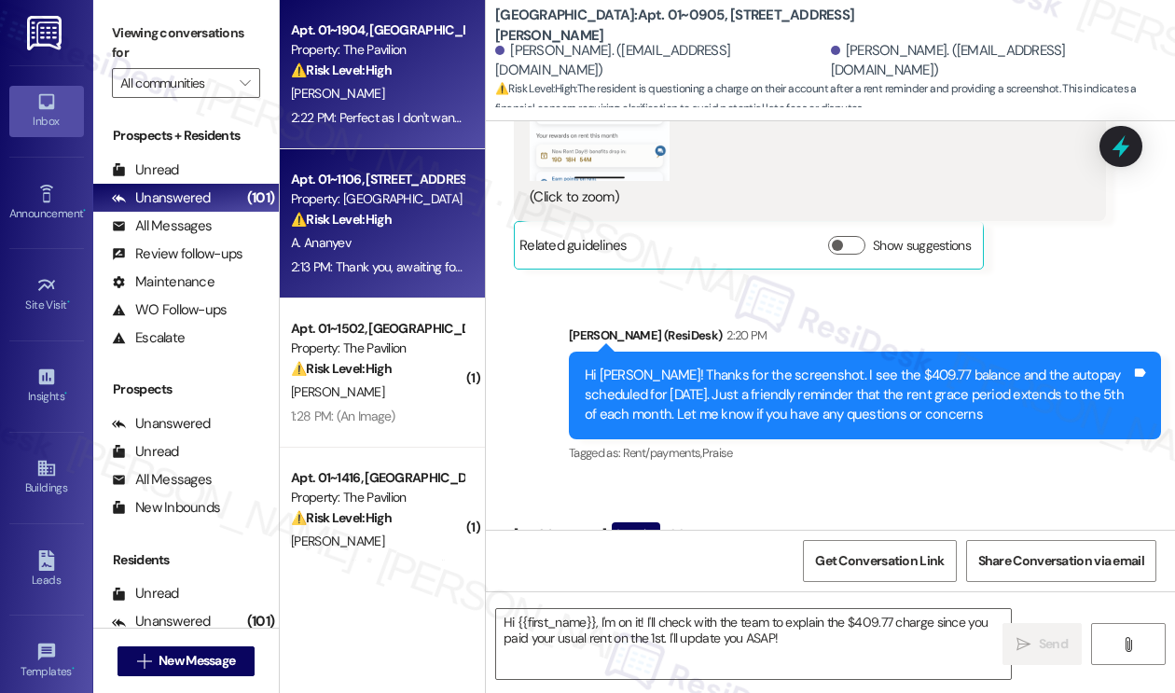
type textarea "Fetching suggested responses. Please feel free to read through the conversation…"
click at [392, 217] on strong "⚠️ Risk Level: High" at bounding box center [341, 219] width 101 height 17
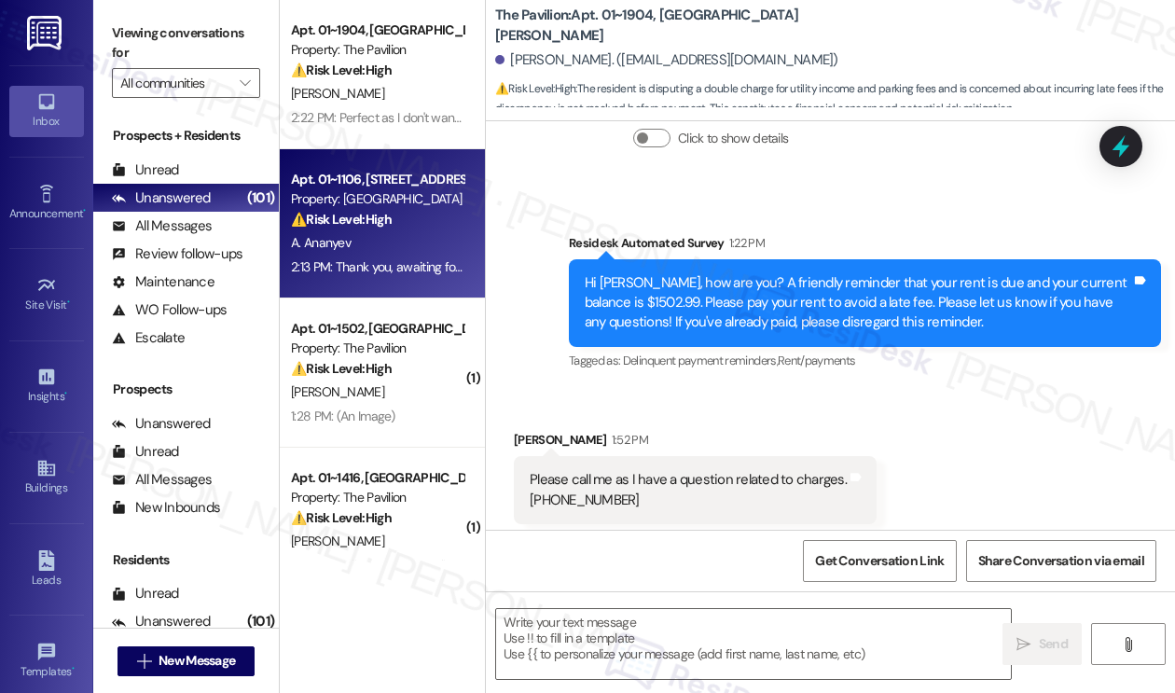
scroll to position [0, 0]
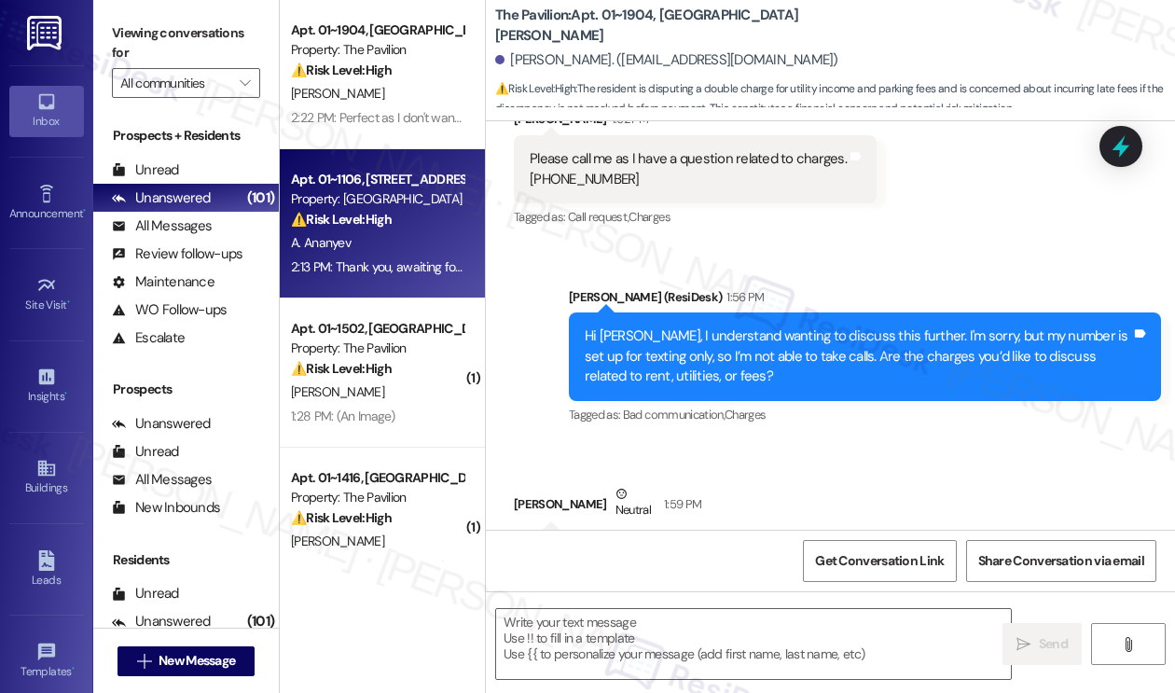
type textarea "Fetching suggested responses. Please feel free to read through the conversation…"
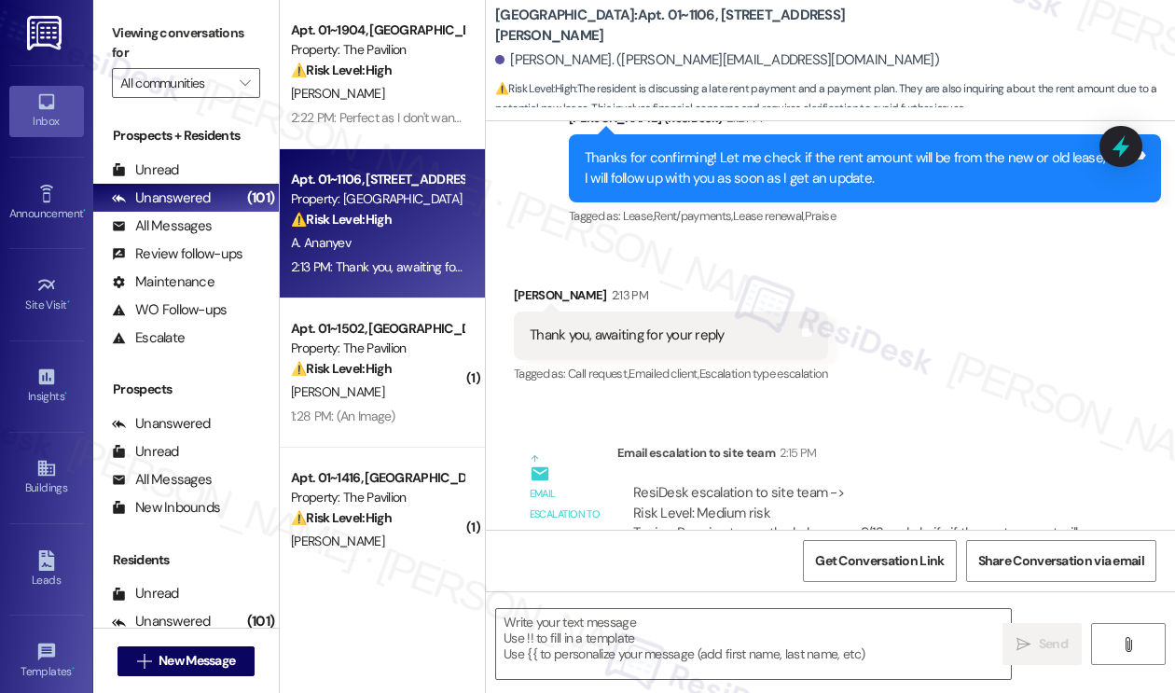
type textarea "Fetching suggested responses. Please feel free to read through the conversation…"
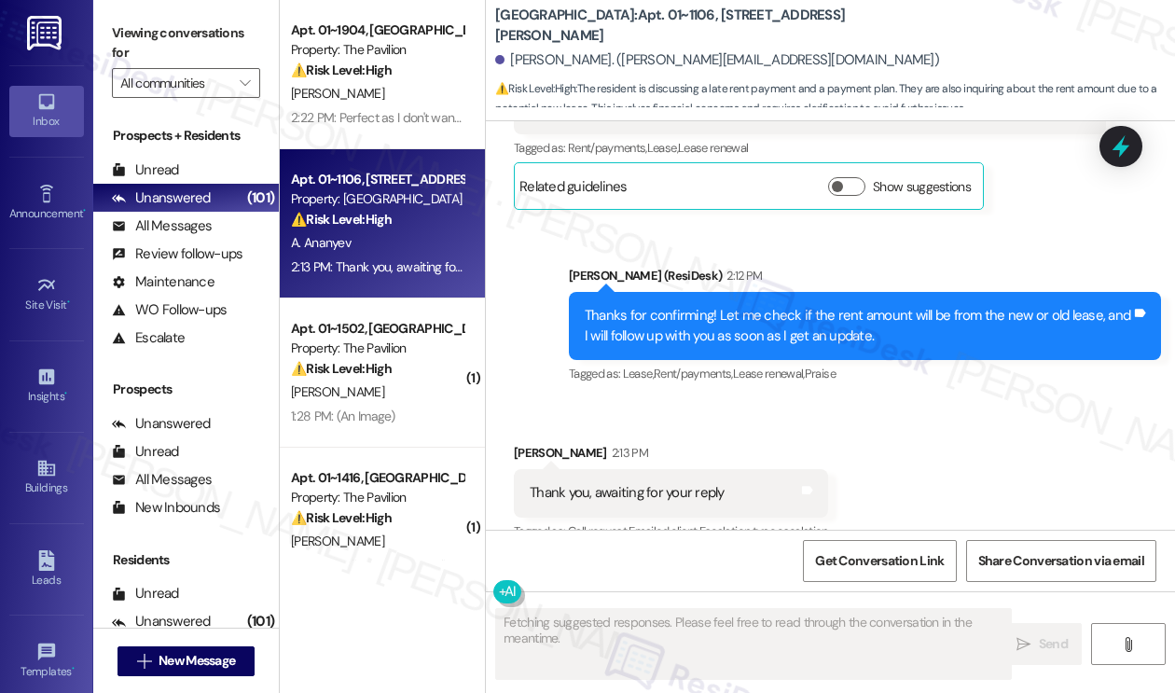
scroll to position [11053, 0]
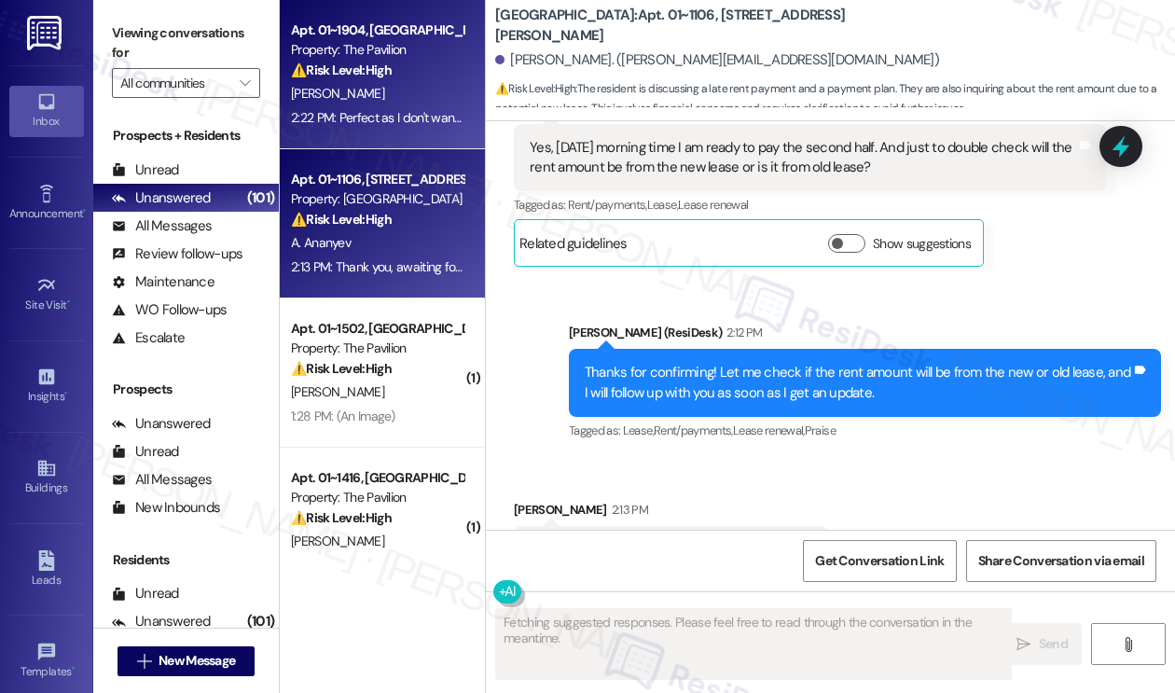
click at [425, 113] on div "2:22 PM: Perfect as I don't want to incur any late fees 2:22 PM: Perfect as I d…" at bounding box center [433, 117] width 284 height 17
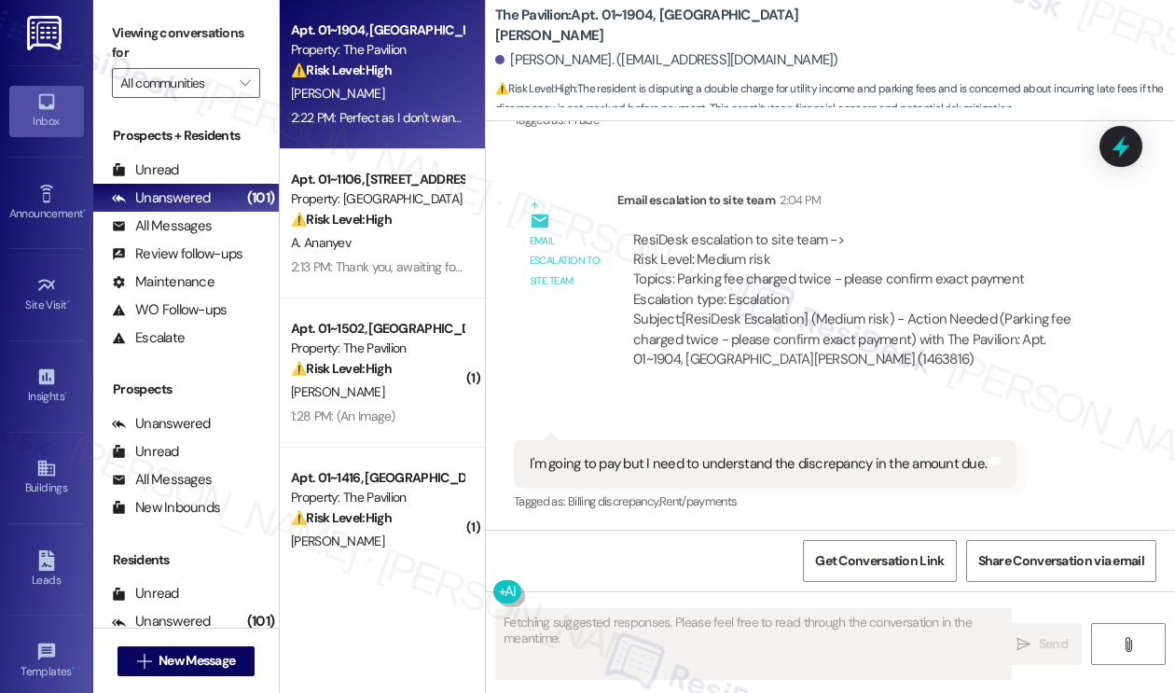
scroll to position [1534, 0]
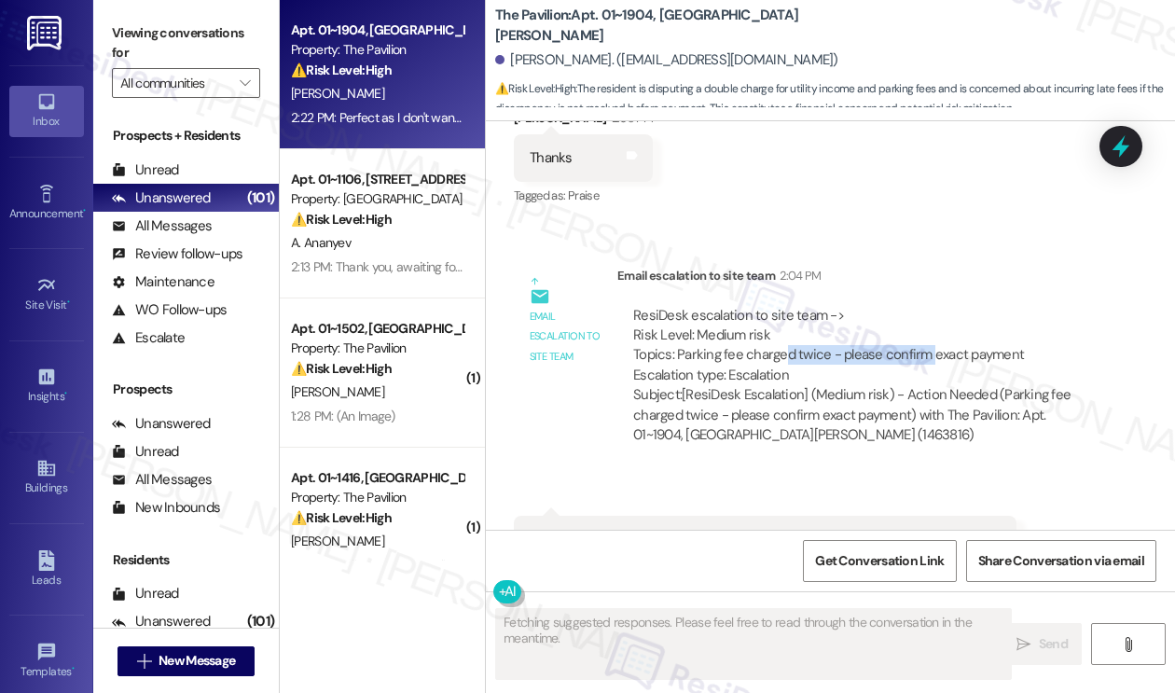
drag, startPoint x: 778, startPoint y: 317, endPoint x: 926, endPoint y: 321, distance: 147.3
click at [926, 321] on div "ResiDesk escalation to site team -> Risk Level: Medium risk Topics: Parking fee…" at bounding box center [861, 346] width 457 height 80
click at [927, 323] on div "ResiDesk escalation to site team -> Risk Level: Medium risk Topics: Parking fee…" at bounding box center [861, 346] width 457 height 80
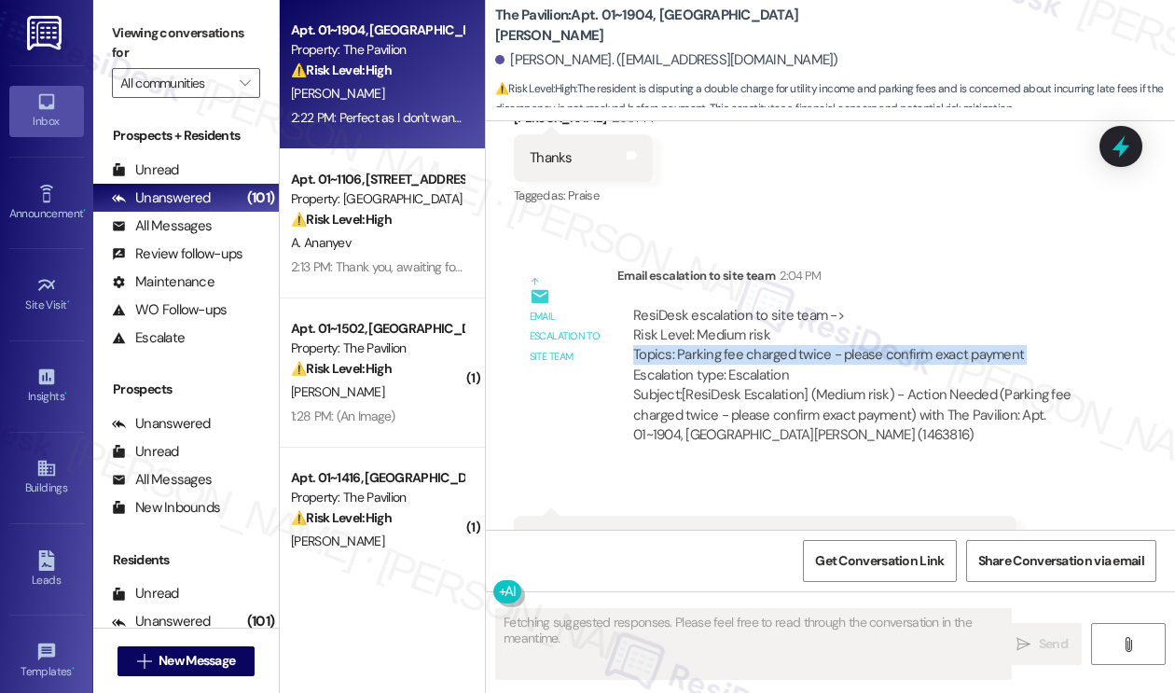
click at [927, 323] on div "ResiDesk escalation to site team -> Risk Level: Medium risk Topics: Parking fee…" at bounding box center [861, 346] width 457 height 80
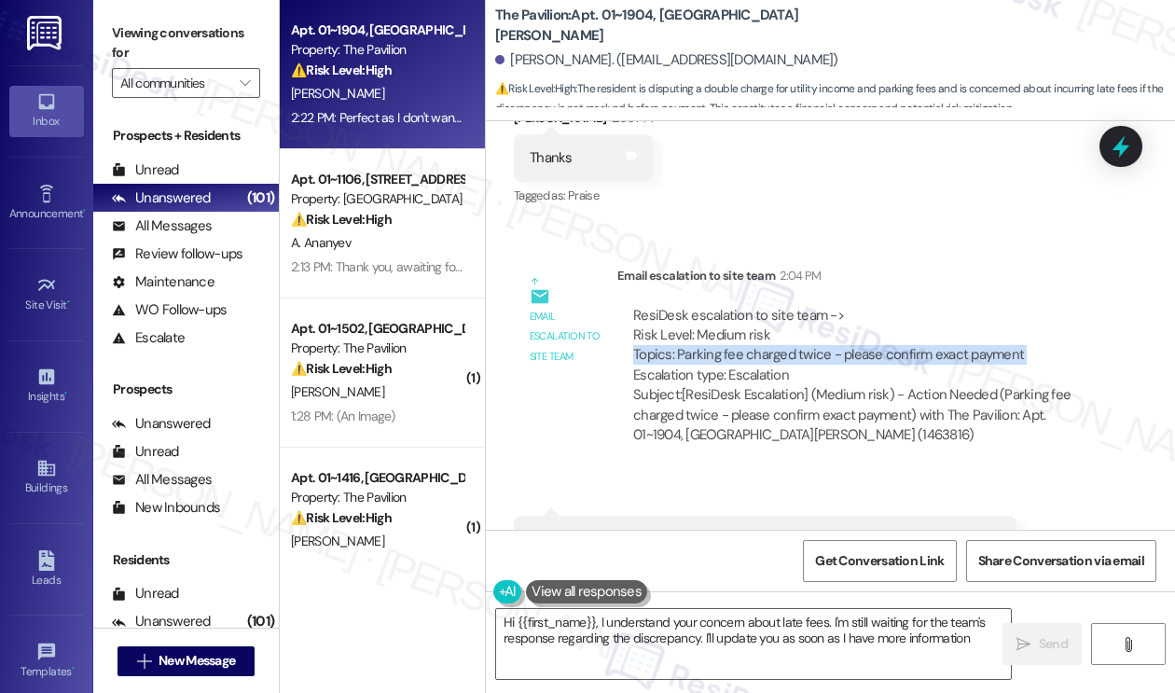
type textarea "Hi {{first_name}}, I understand your concern about late fees. I'm still waiting…"
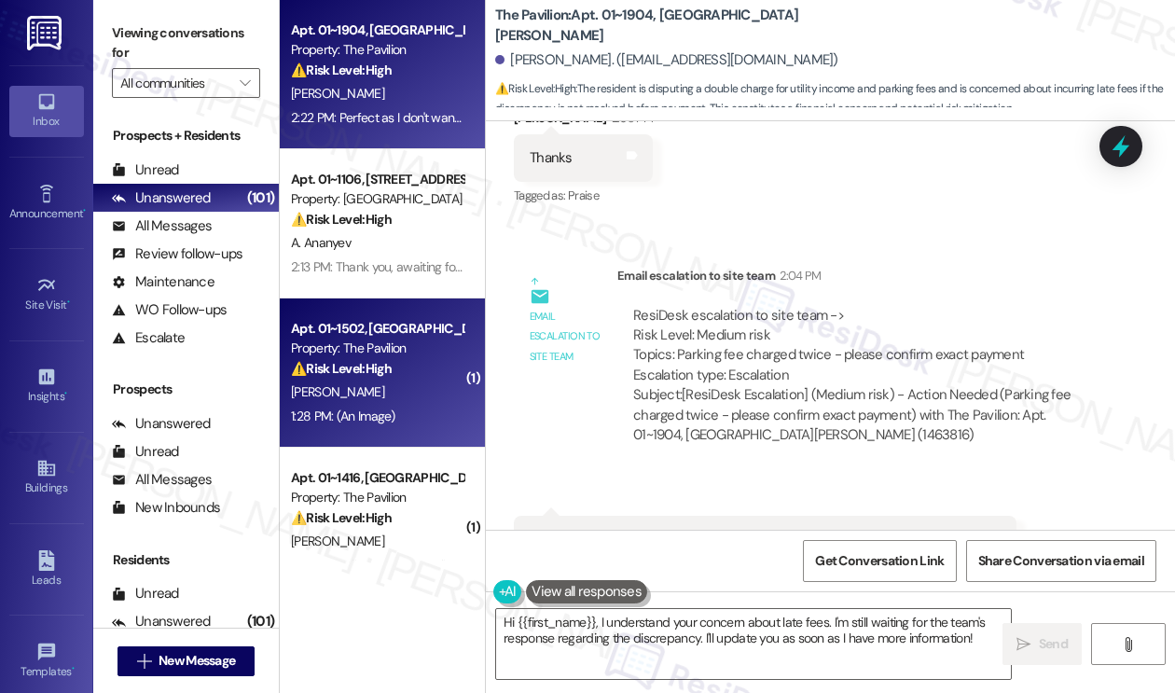
click at [447, 383] on div "[PERSON_NAME]" at bounding box center [377, 391] width 176 height 23
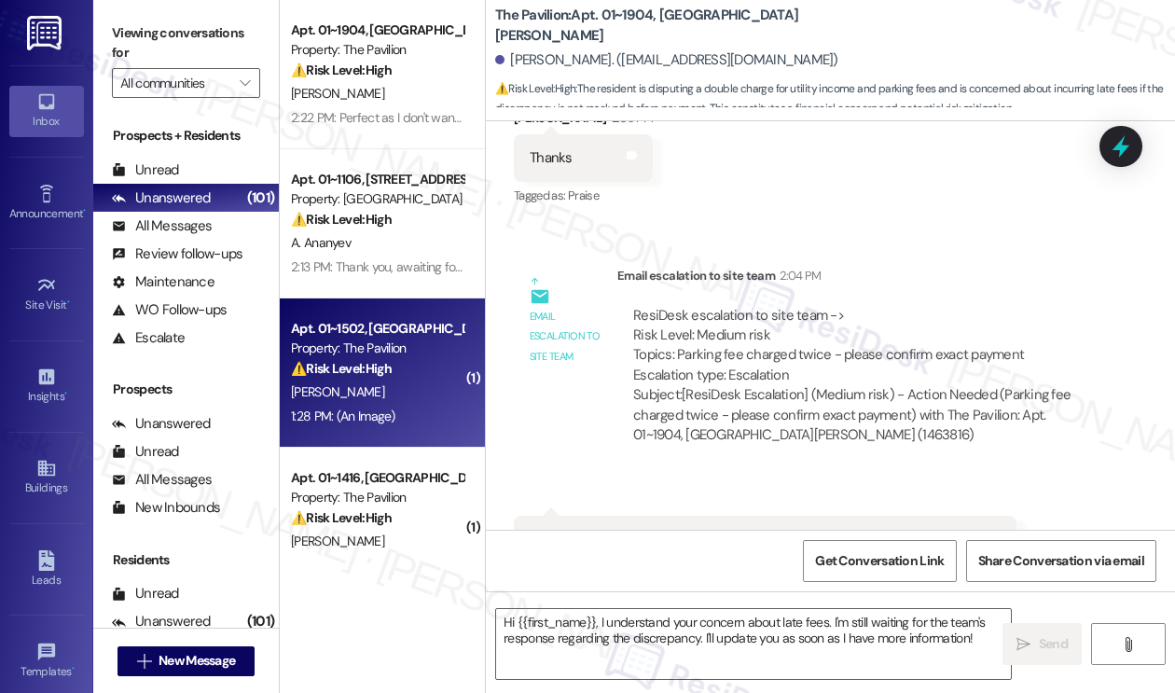
type textarea "Fetching suggested responses. Please feel free to read through the conversation…"
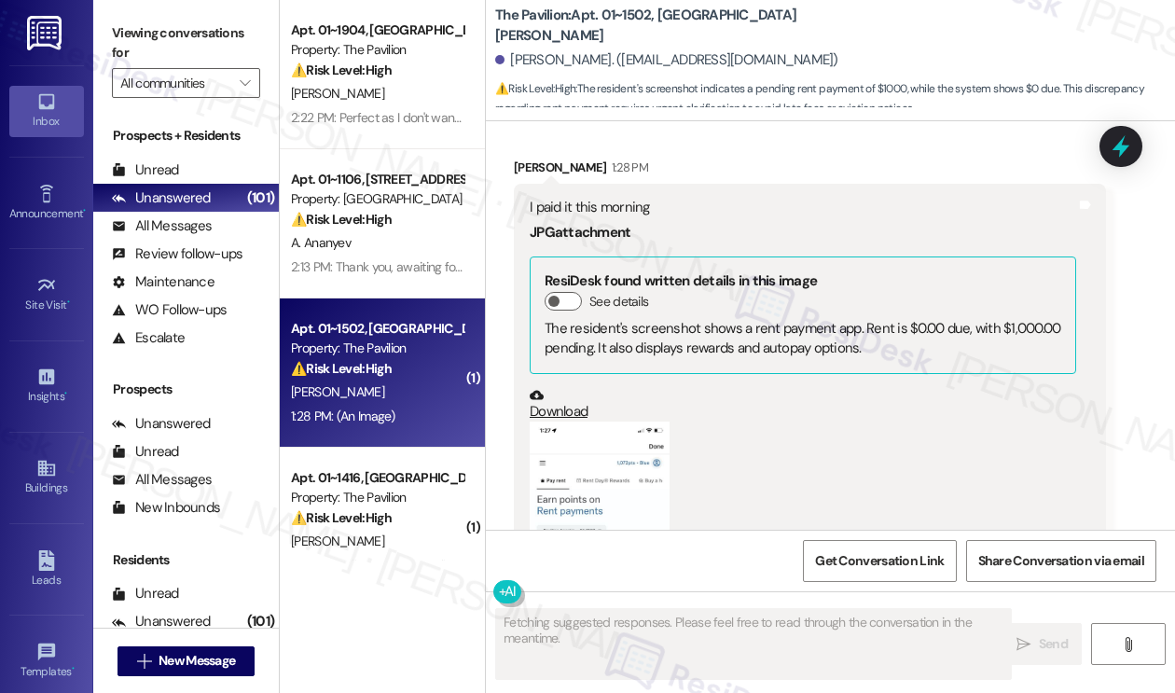
scroll to position [7925, 0]
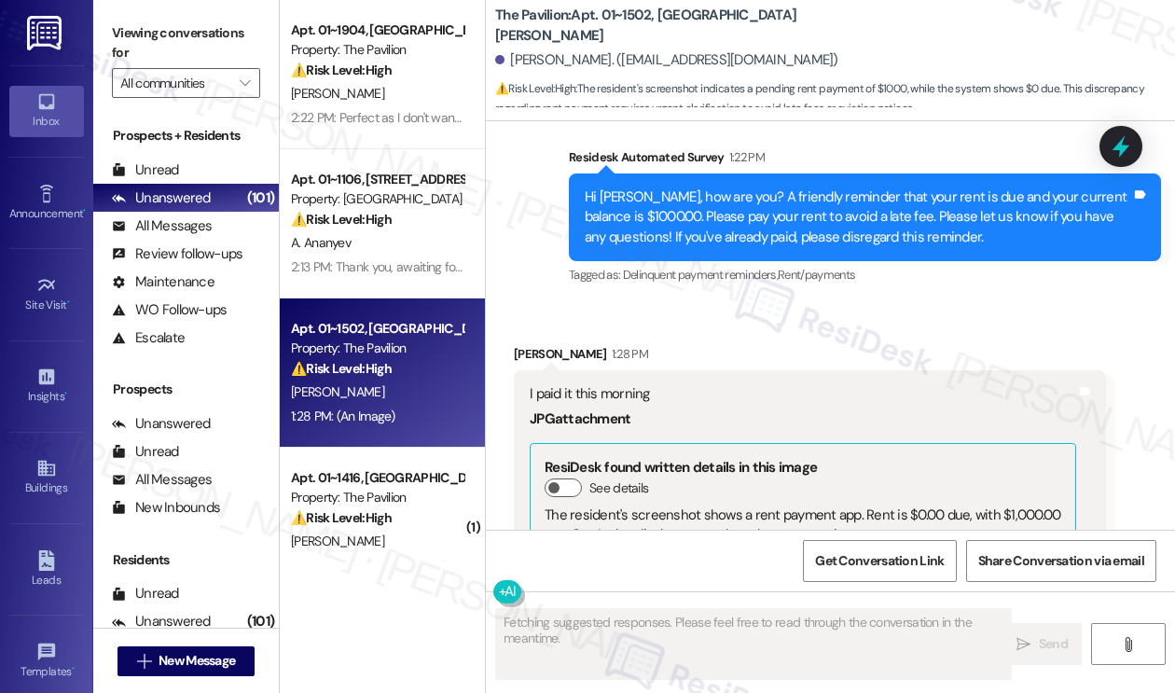
click at [627, 370] on div "I paid it this morning JPG attachment ResiDesk found written details in this im…" at bounding box center [810, 660] width 592 height 581
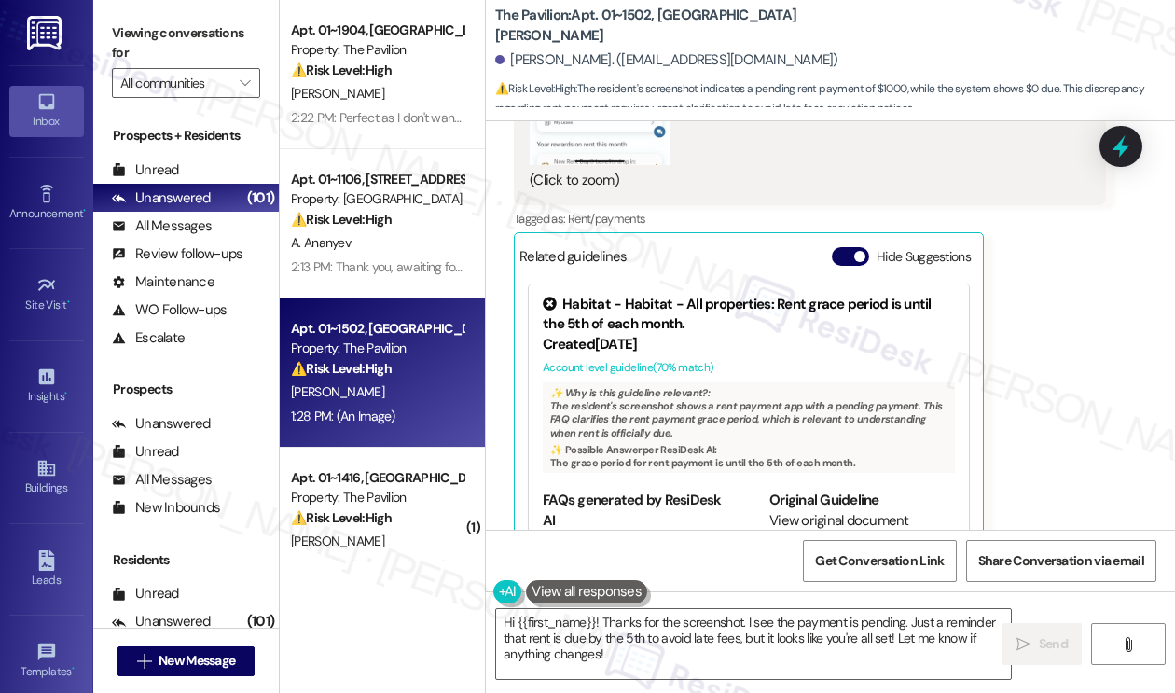
scroll to position [8299, 0]
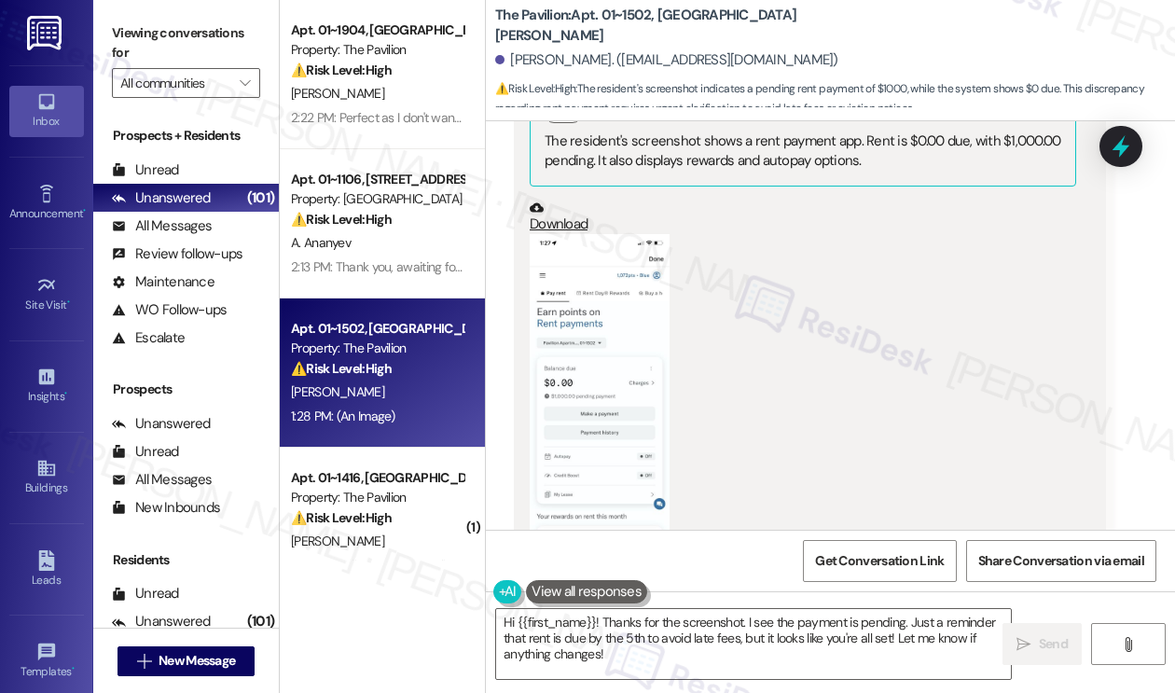
click at [566, 290] on button "Zoom image" at bounding box center [599, 385] width 140 height 303
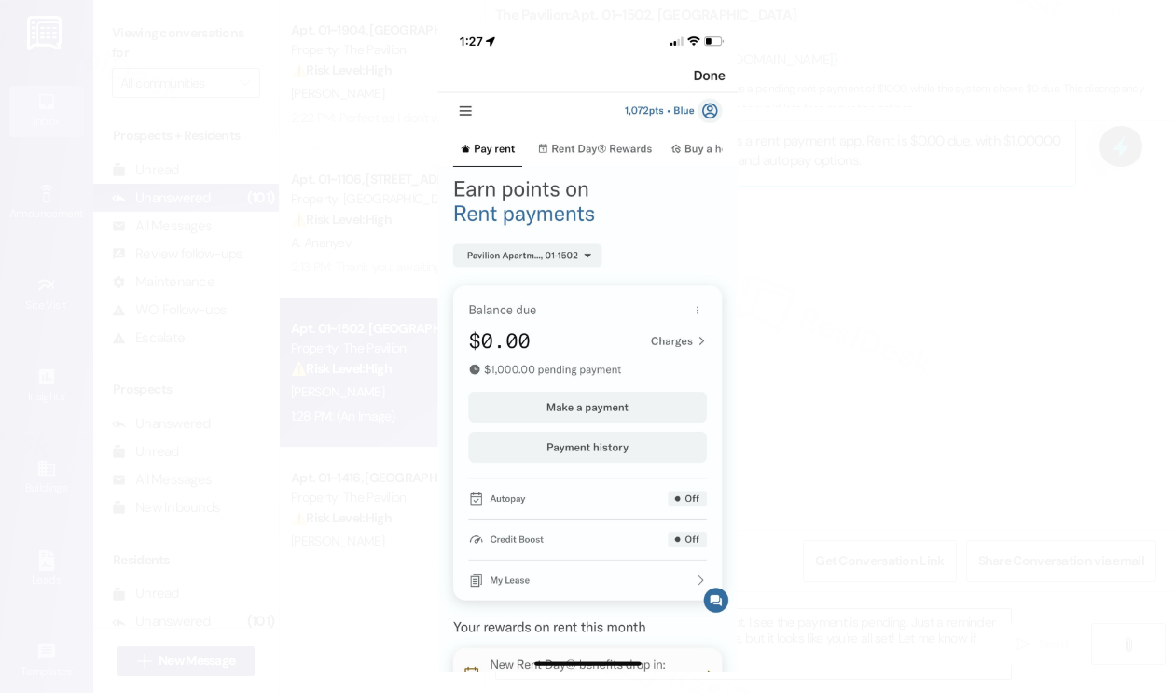
click at [965, 315] on button "Unzoom image" at bounding box center [587, 346] width 1175 height 693
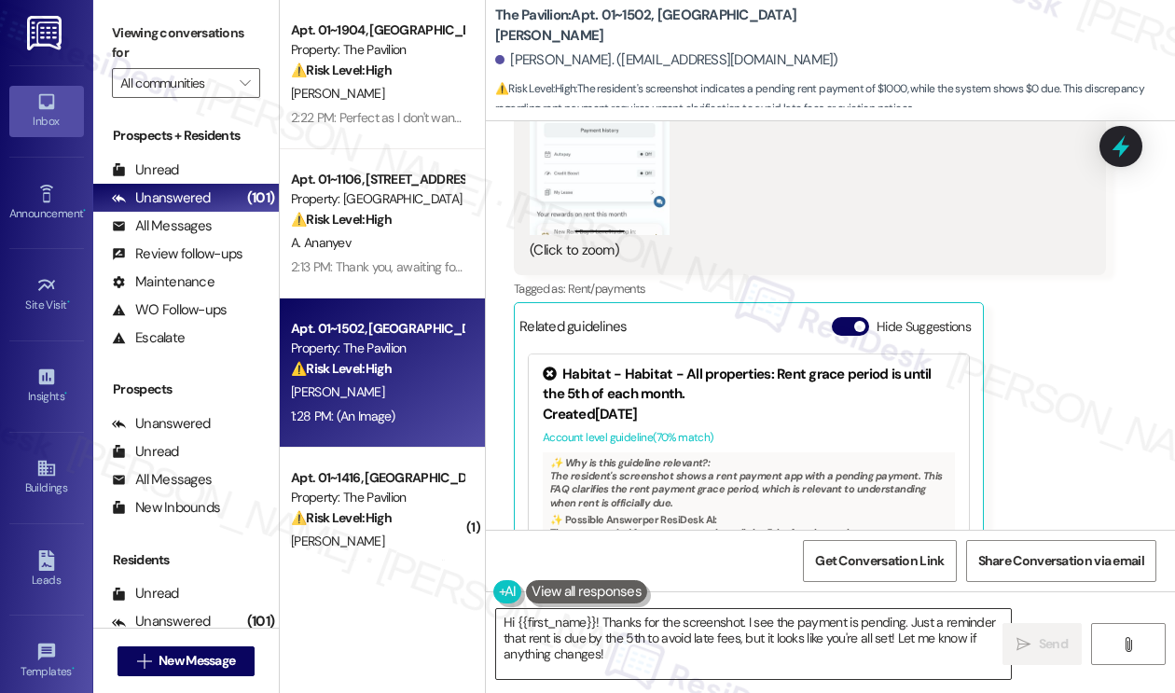
scroll to position [8671, 0]
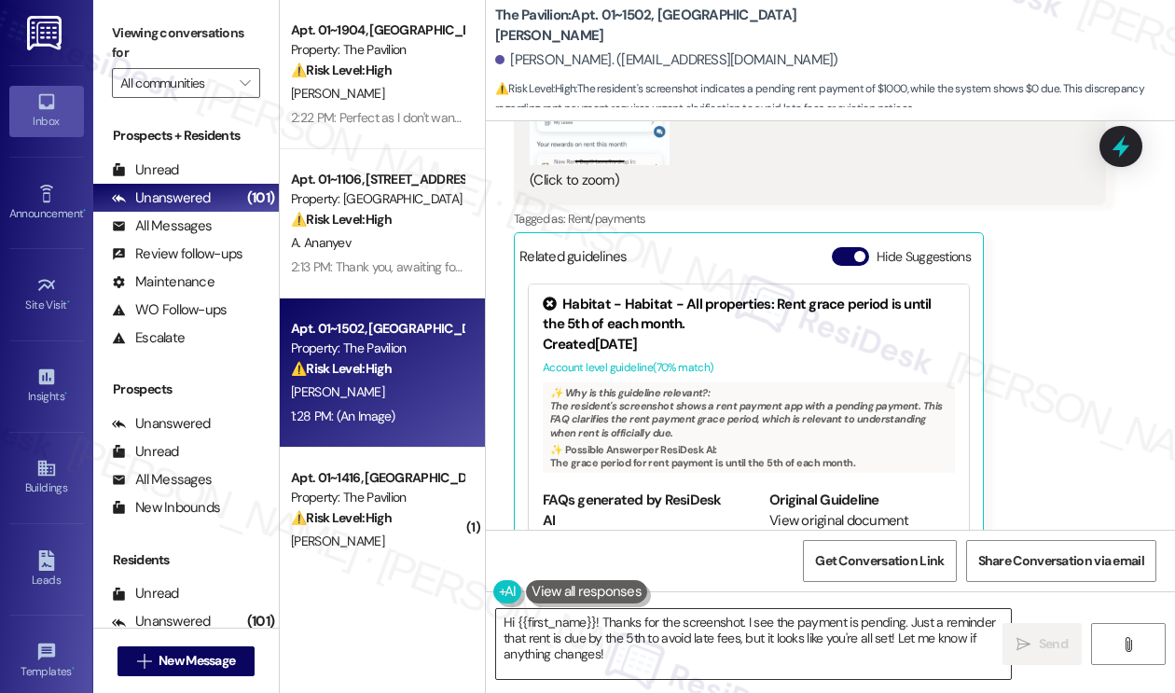
click at [725, 634] on textarea "Hi {{first_name}}! Thanks for the screenshot. I see the payment is pending. Jus…" at bounding box center [753, 644] width 515 height 70
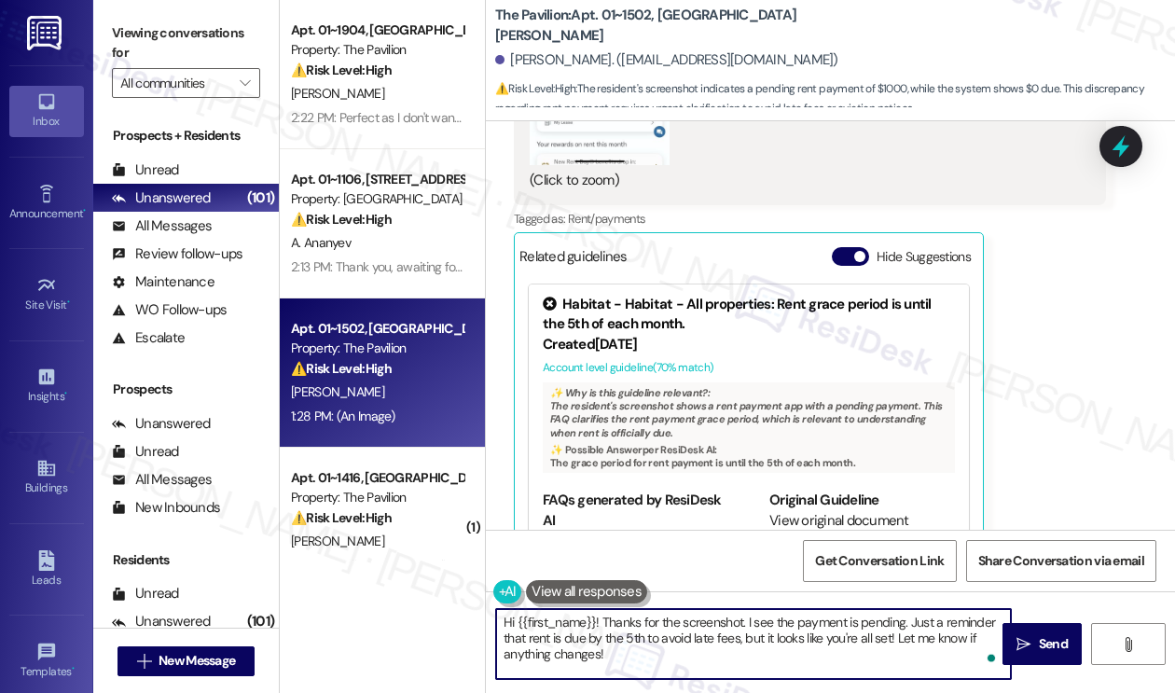
click at [725, 634] on textarea "Hi {{first_name}}! Thanks for the screenshot. I see the payment is pending. Jus…" at bounding box center [753, 644] width 515 height 70
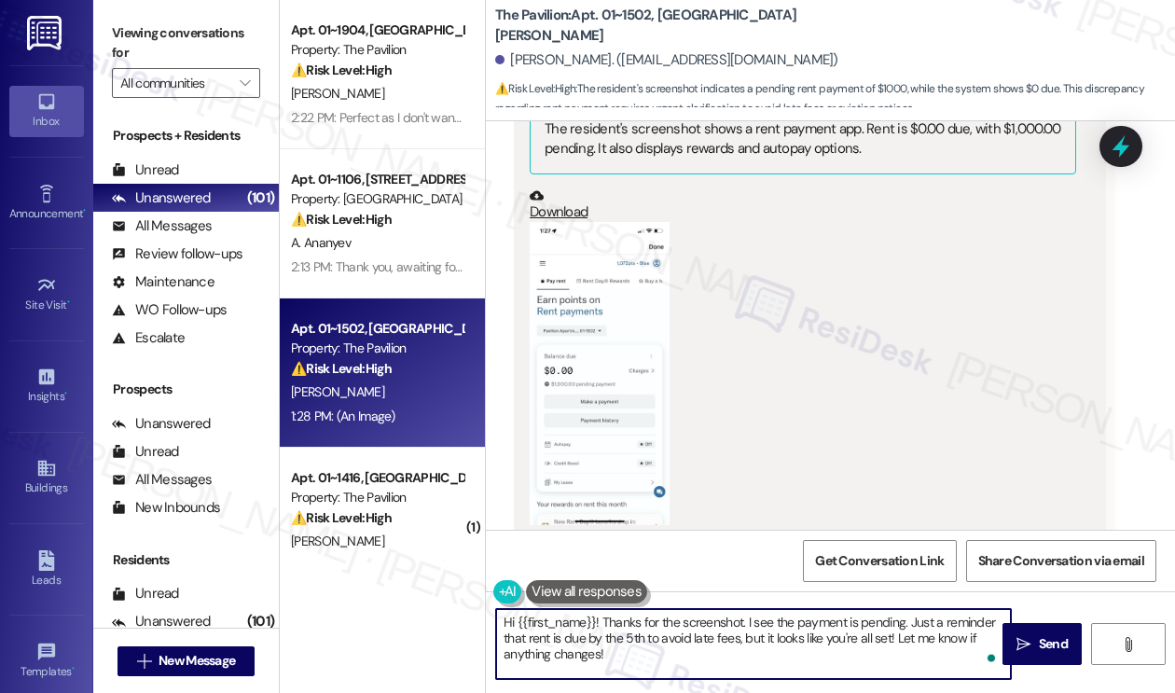
scroll to position [8205, 0]
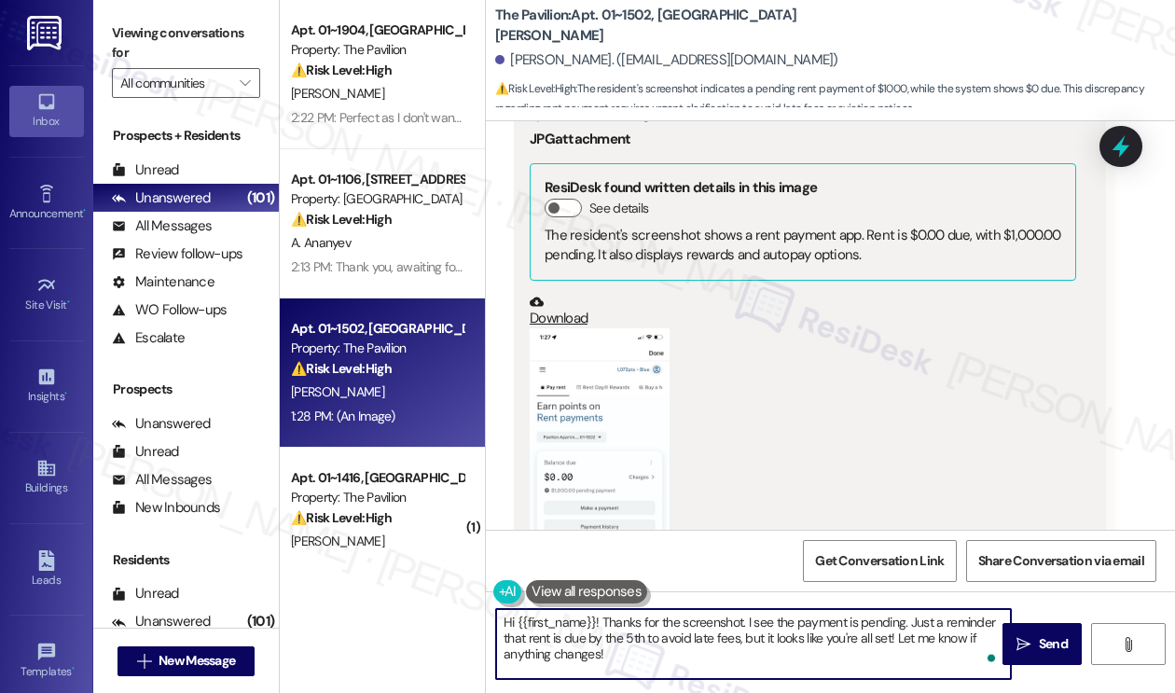
click at [600, 364] on button "Zoom image" at bounding box center [599, 479] width 140 height 303
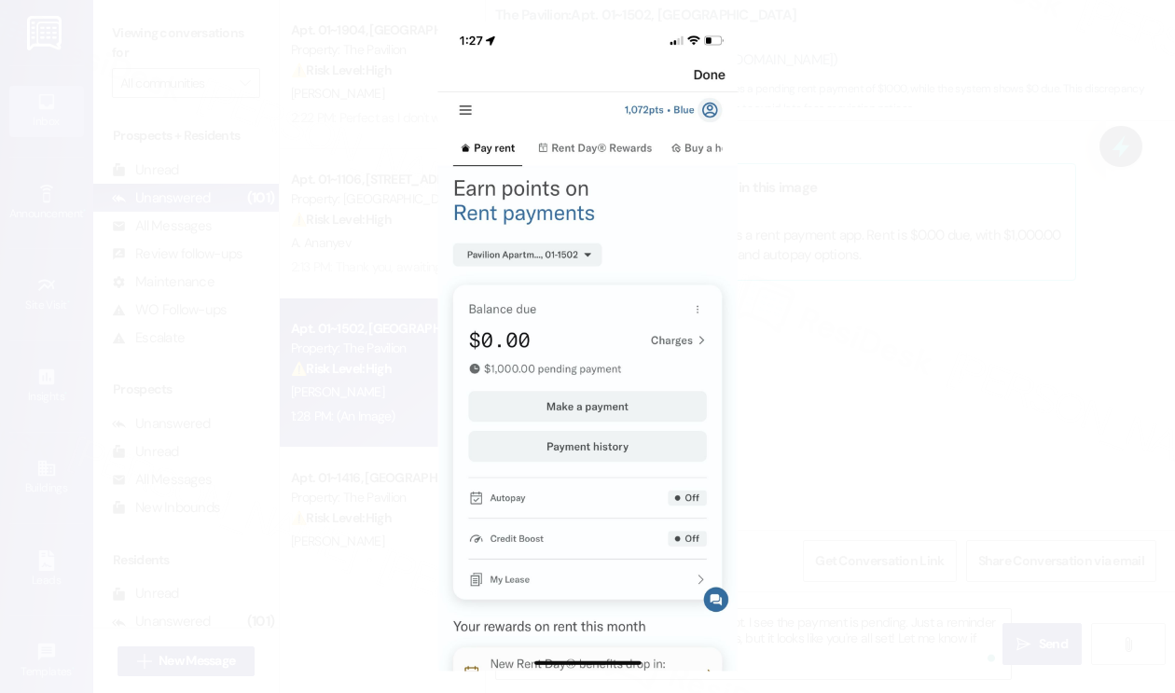
click at [925, 311] on button "Unzoom image" at bounding box center [587, 346] width 1175 height 693
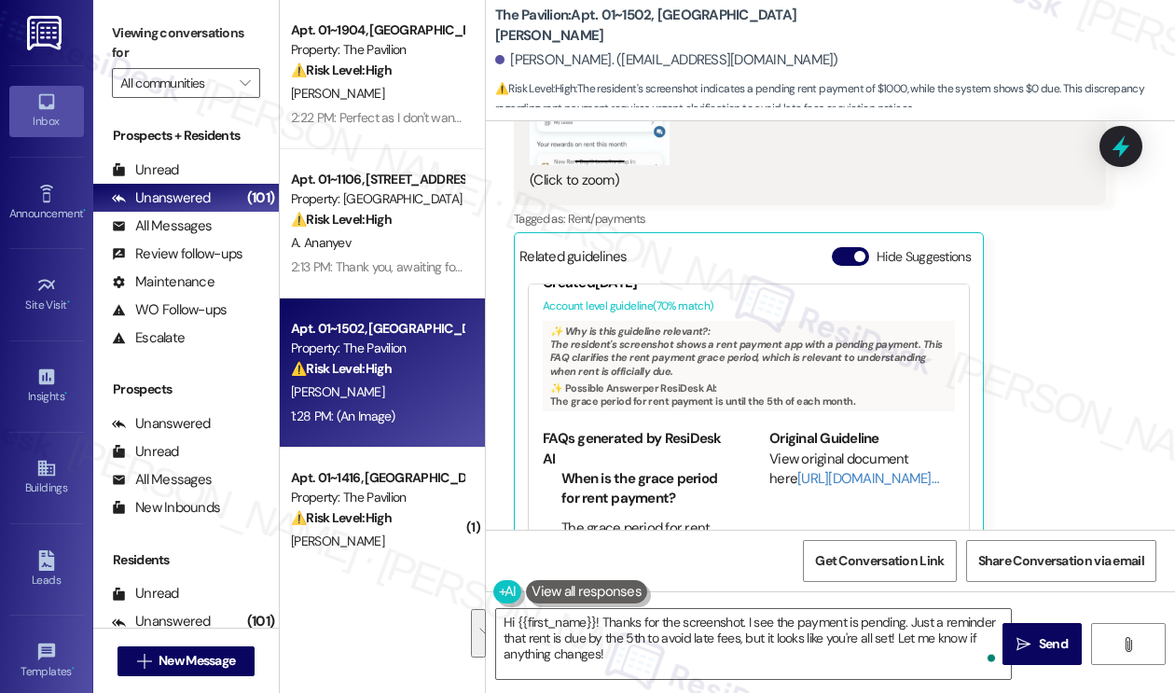
scroll to position [107, 0]
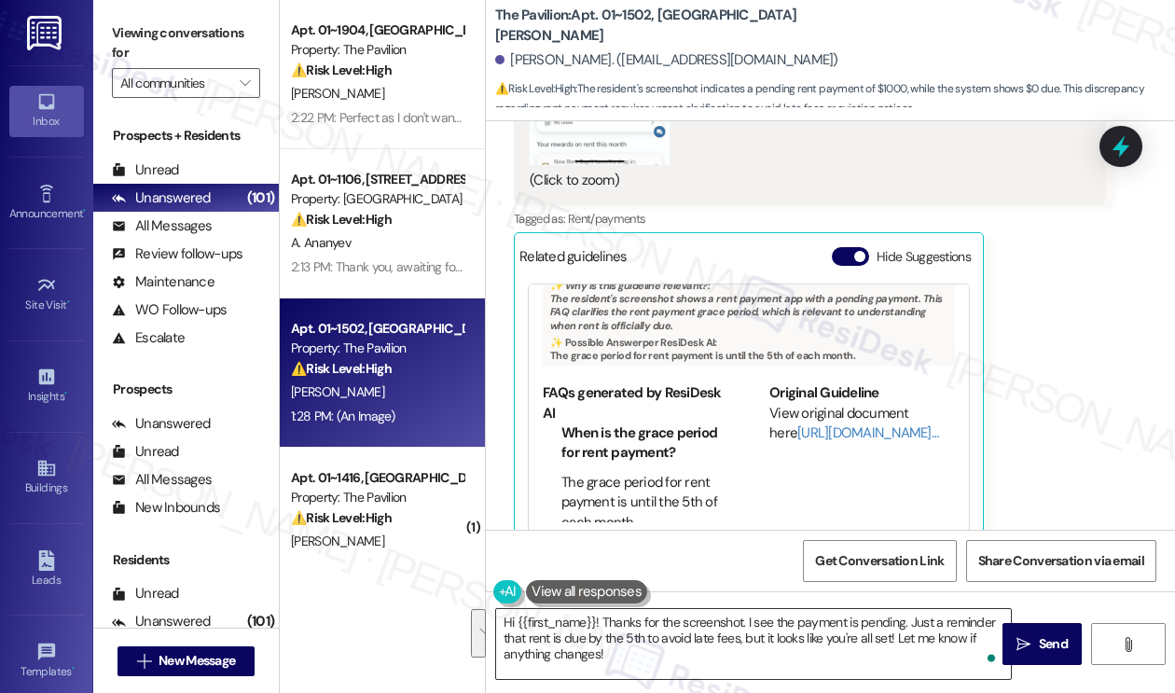
click at [710, 648] on textarea "Hi {{first_name}}! Thanks for the screenshot. I see the payment is pending. Jus…" at bounding box center [753, 644] width 515 height 70
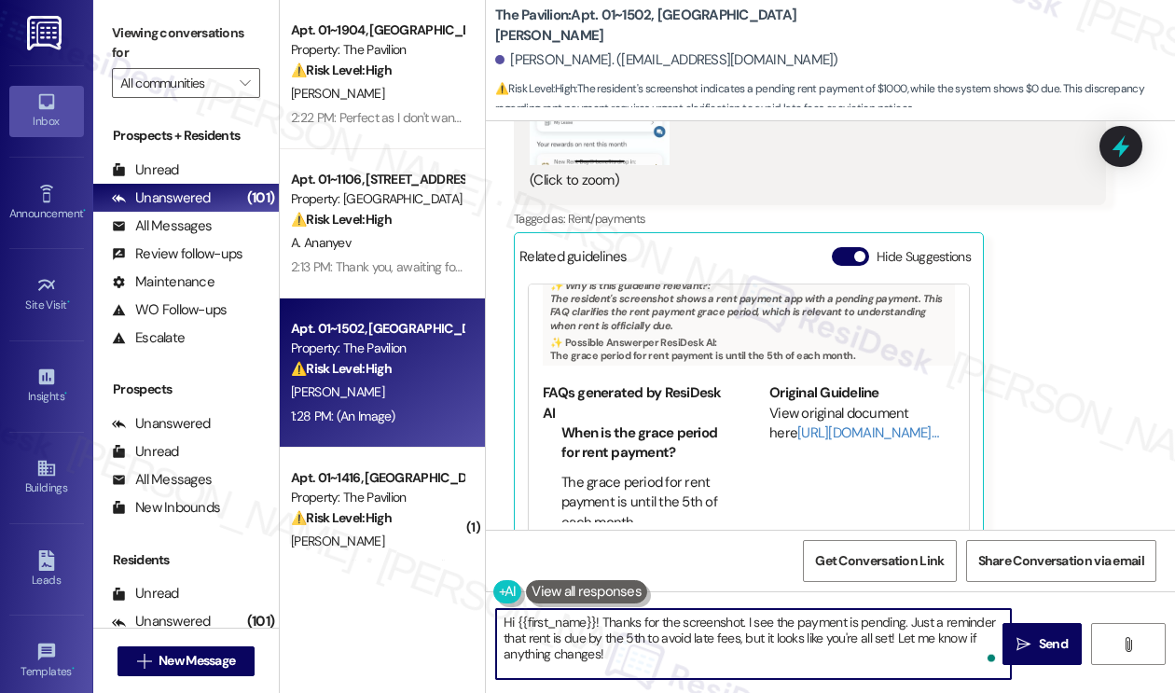
click at [745, 621] on textarea "Hi {{first_name}}! Thanks for the screenshot. I see the payment is pending. Jus…" at bounding box center [753, 644] width 515 height 70
drag, startPoint x: 772, startPoint y: 666, endPoint x: 855, endPoint y: 610, distance: 100.6
click at [853, 610] on textarea "Hi {{first_name}}! Thanks for the screenshot and taking care of it! I see the p…" at bounding box center [753, 644] width 515 height 70
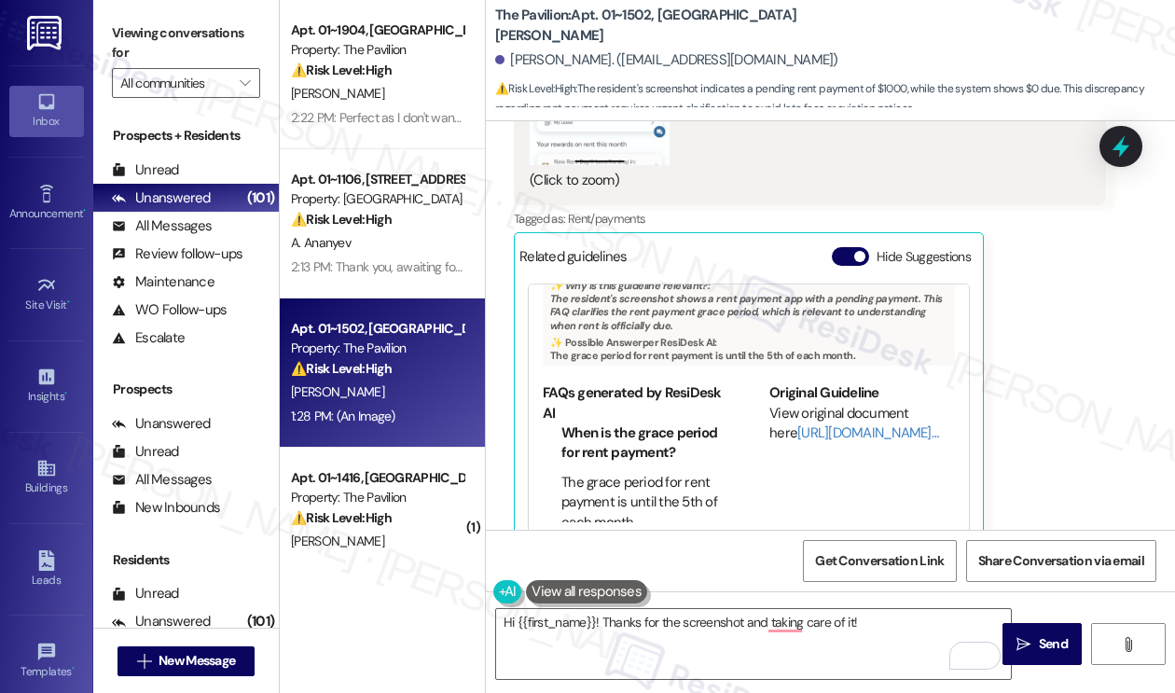
drag, startPoint x: 186, startPoint y: 43, endPoint x: 219, endPoint y: 49, distance: 33.3
click at [186, 43] on label "Viewing conversations for" at bounding box center [186, 43] width 148 height 49
click at [871, 630] on textarea "Hi {{first_name}}! Thanks for the screenshot and taking care of it!" at bounding box center [753, 644] width 515 height 70
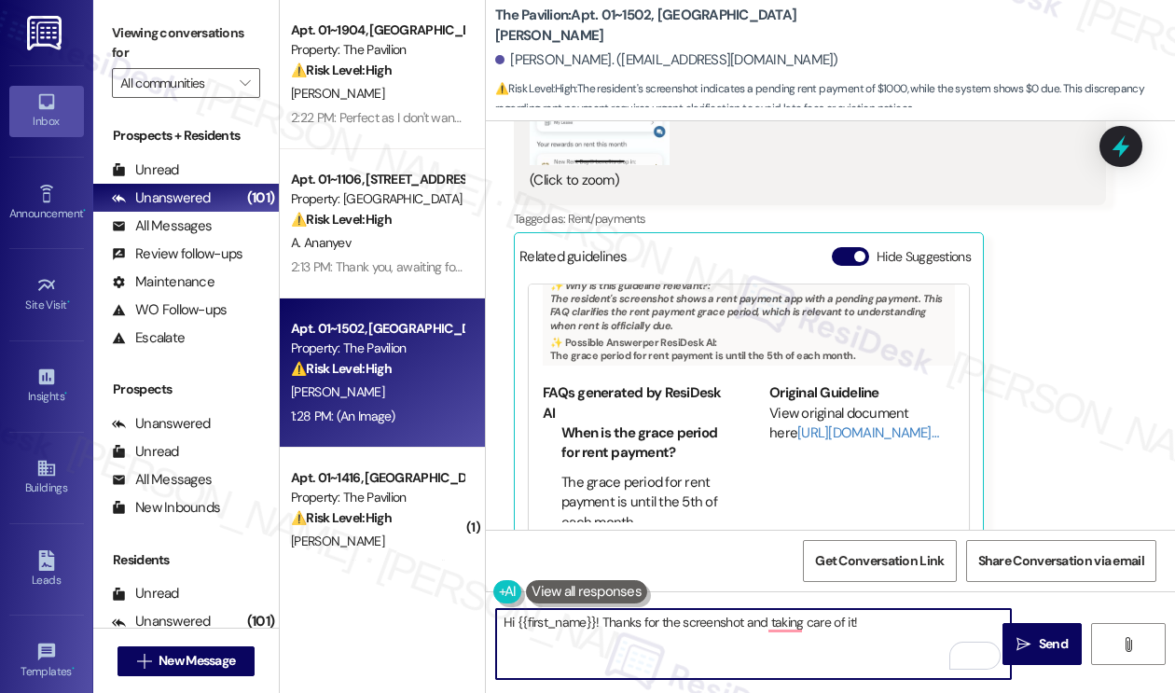
paste textarea "If you have any questions or concerns in the future, please feel free to let us…"
click at [969, 635] on textarea "Hi {{first_name}}! Thanks for the screenshot and for taking care of it! If you …" at bounding box center [753, 644] width 515 height 70
click at [969, 634] on textarea "Hi {{first_name}}! Thanks for the screenshot and for taking care of it! If you …" at bounding box center [753, 644] width 515 height 70
type textarea "Hi {{first_name}}! Thanks for the screenshot and for taking care of it! If you …"
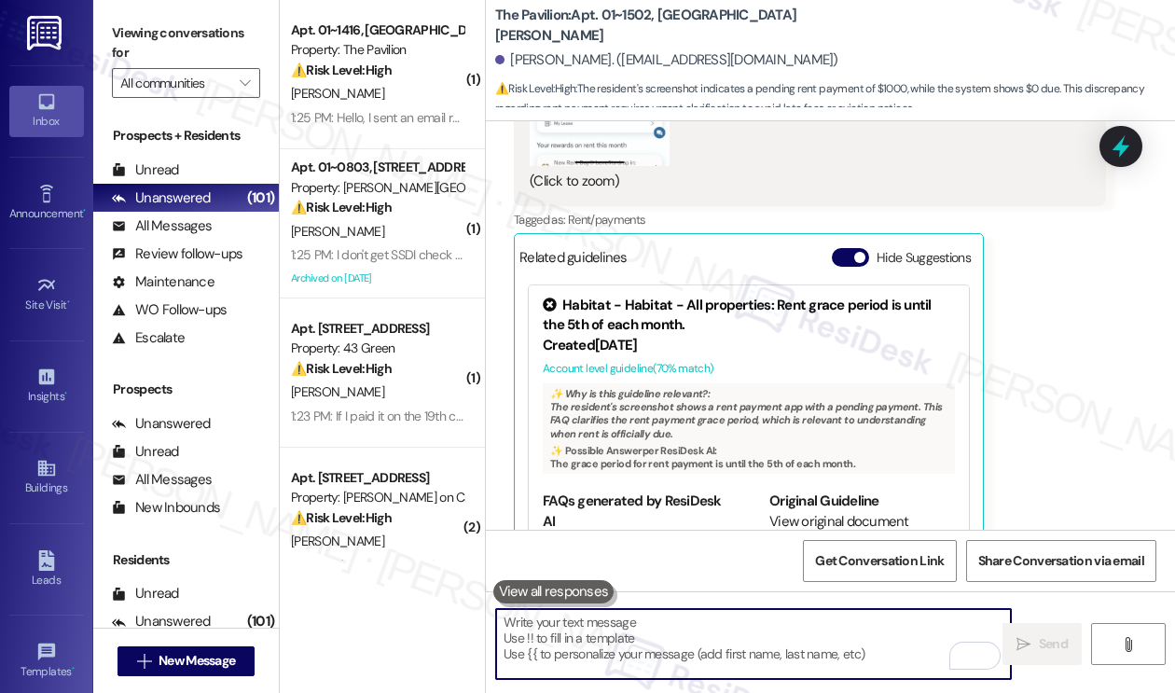
scroll to position [186, 0]
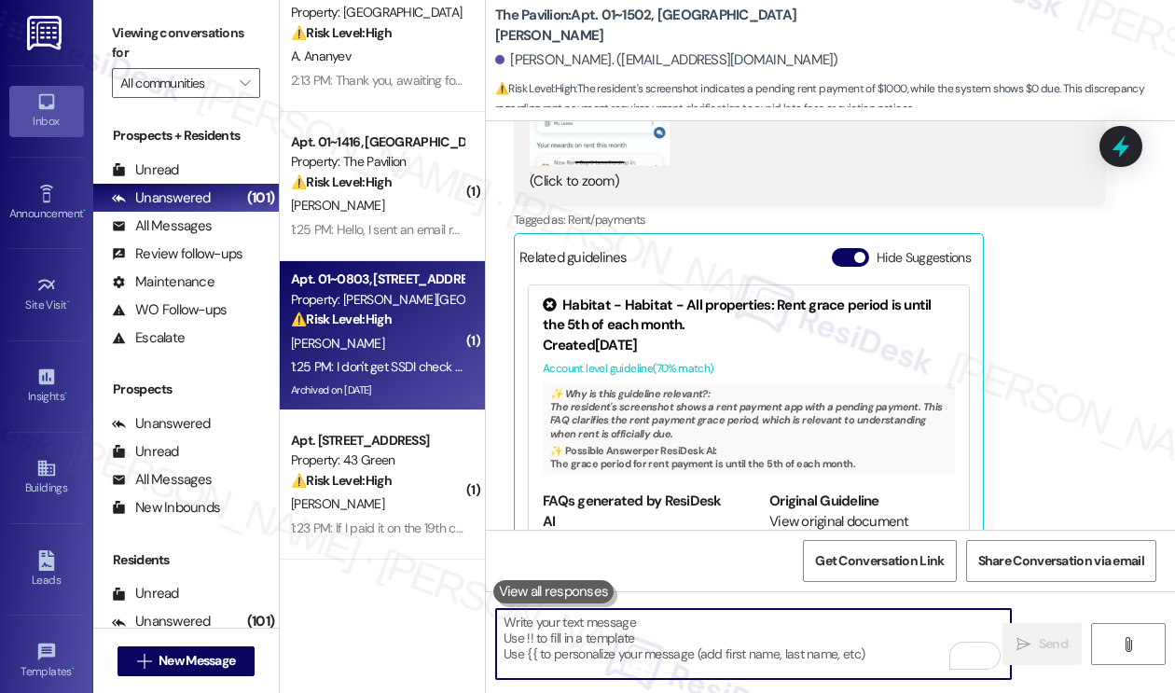
click at [393, 265] on div "Apt. 01~0803, [STREET_ADDRESS][PERSON_NAME] Property: [PERSON_NAME][GEOGRAPHIC_…" at bounding box center [382, 335] width 205 height 149
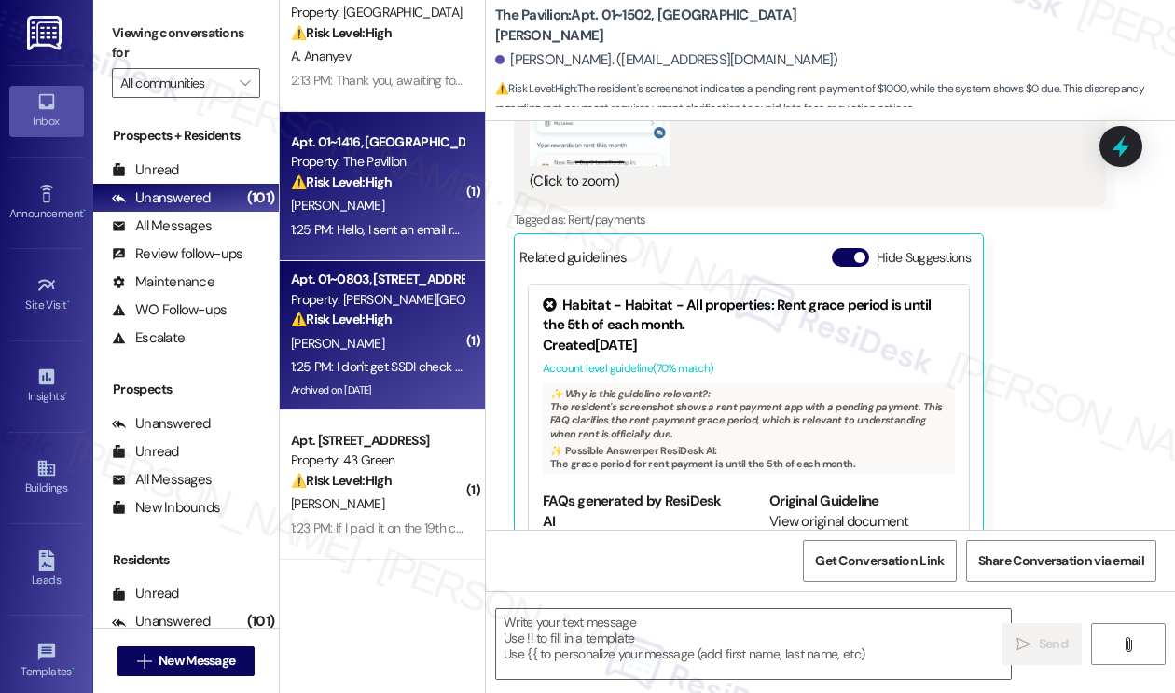
click at [393, 215] on div "[PERSON_NAME]" at bounding box center [377, 205] width 176 height 23
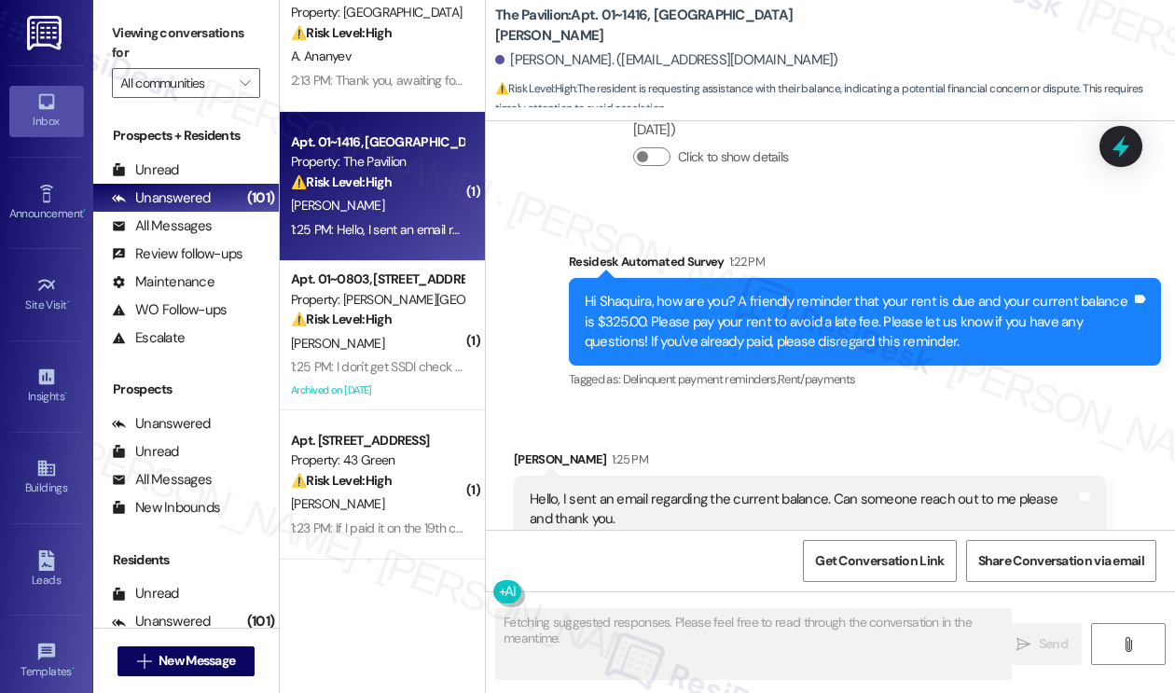
scroll to position [3660, 0]
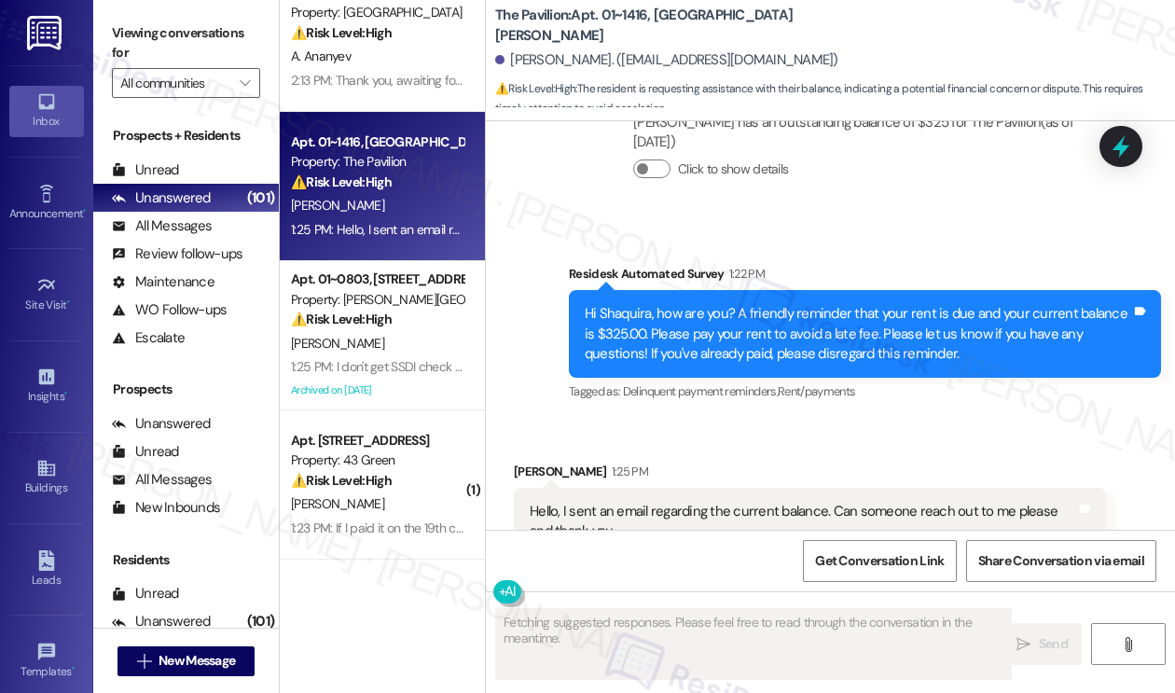
click at [712, 488] on div "Hello, I sent an email regarding the current balance. Can someone reach out to …" at bounding box center [810, 522] width 592 height 68
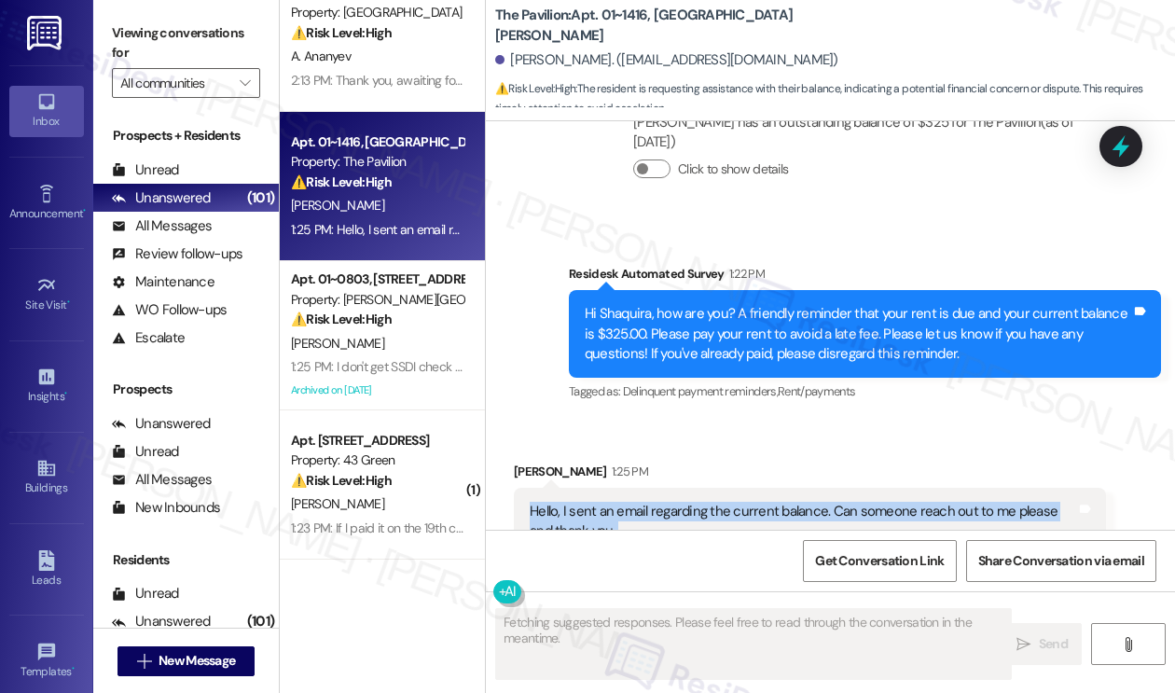
click at [712, 488] on div "Hello, I sent an email regarding the current balance. Can someone reach out to …" at bounding box center [810, 522] width 592 height 68
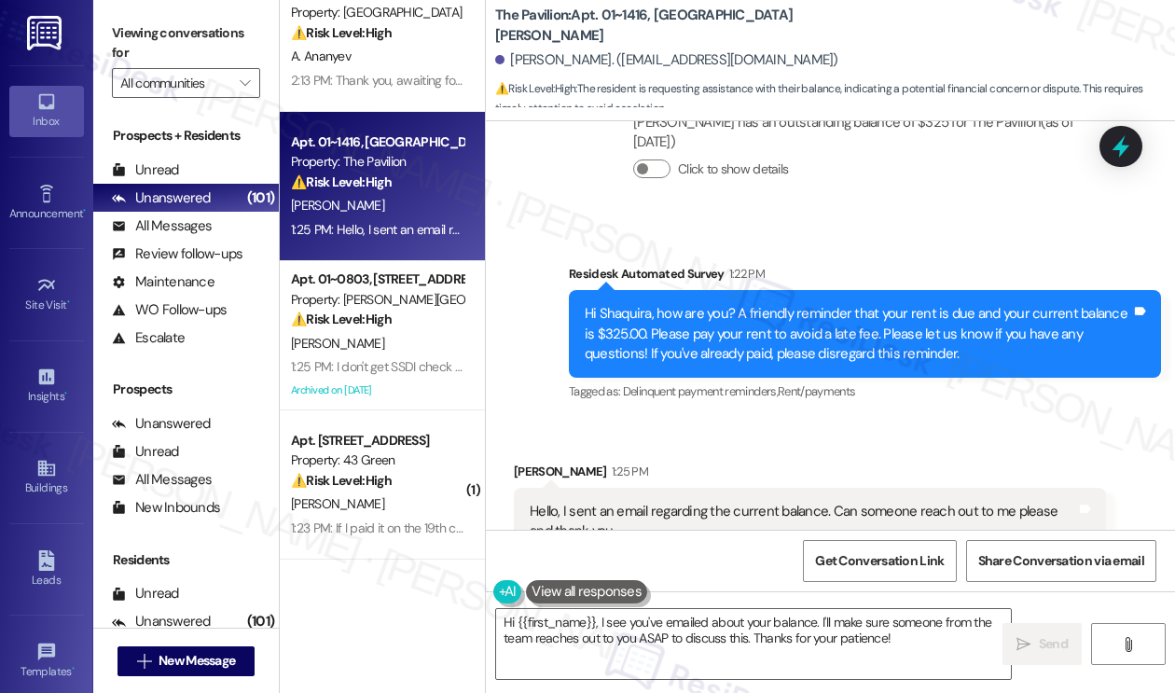
click at [782, 304] on div "Hi Shaquira, how are you? A friendly reminder that your rent is due and your cu…" at bounding box center [857, 334] width 546 height 60
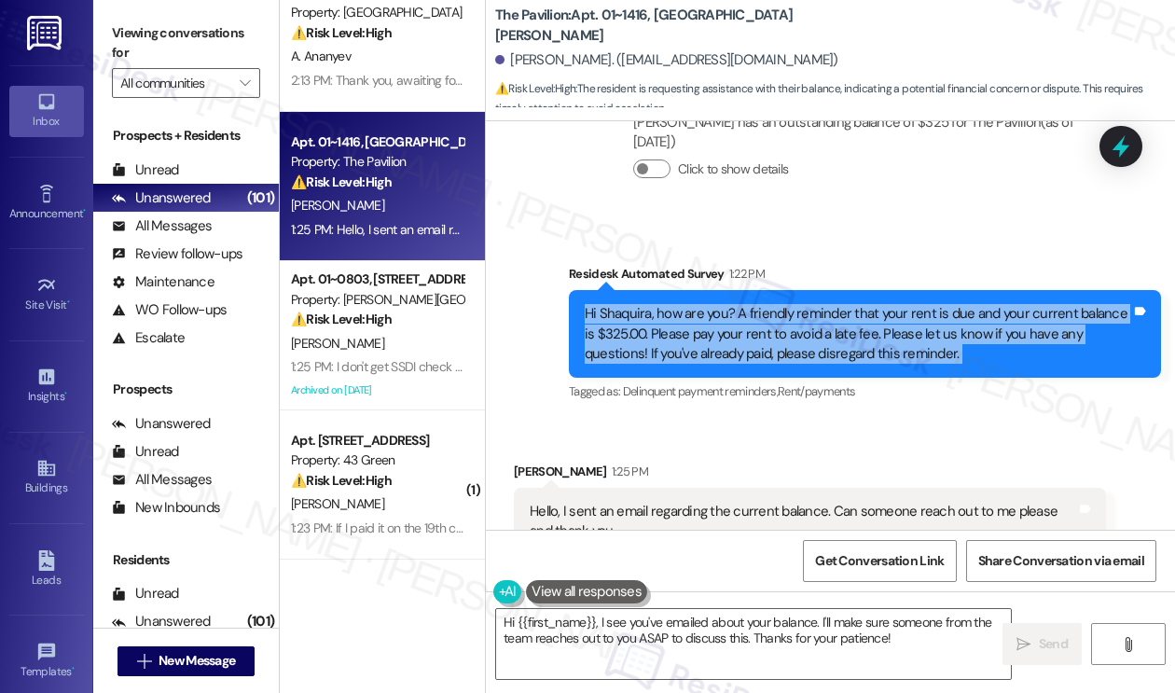
click at [782, 304] on div "Hi Shaquira, how are you? A friendly reminder that your rent is due and your cu…" at bounding box center [857, 334] width 546 height 60
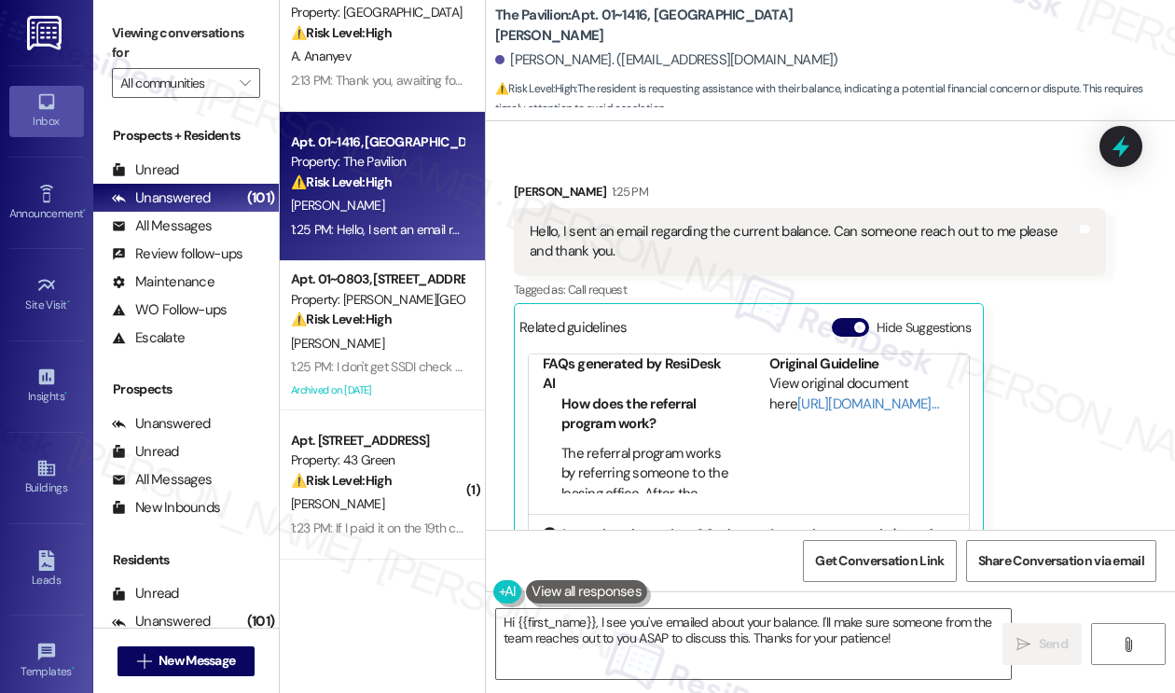
scroll to position [242, 0]
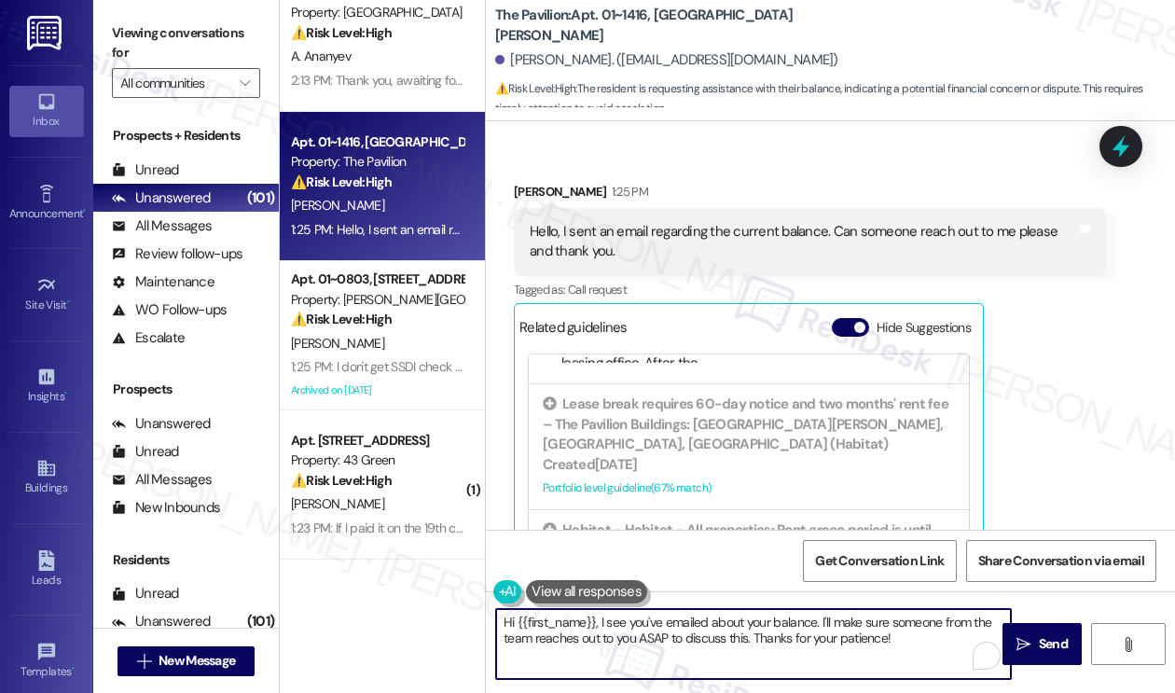
drag, startPoint x: 599, startPoint y: 622, endPoint x: 814, endPoint y: 620, distance: 214.4
click at [814, 620] on textarea "Hi {{first_name}}, I see you've emailed about your balance. I'll make sure some…" at bounding box center [753, 644] width 515 height 70
click at [612, 636] on textarea "Hi {{first_name}}, thank you for sending an email. I'll make sure someone from …" at bounding box center [753, 644] width 515 height 70
drag, startPoint x: 880, startPoint y: 640, endPoint x: 783, endPoint y: 620, distance: 99.1
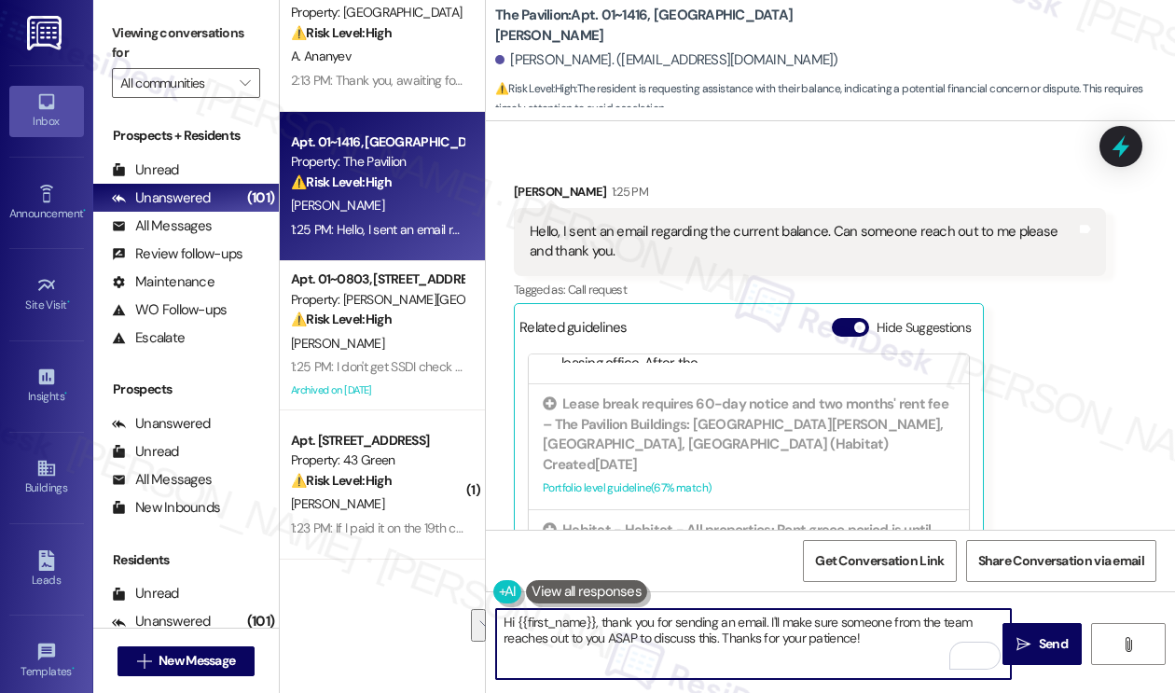
click at [783, 620] on textarea "Hi {{first_name}}, thank you for sending an email. I'll make sure someone from …" at bounding box center [753, 644] width 515 height 70
click at [740, 642] on textarea "Hi {{first_name}}, thank you for sending an email. I'll also check with the tea…" at bounding box center [753, 644] width 515 height 70
click at [884, 625] on textarea "Hi {{first_name}}, thank you for sending an email. I'll also check with the tea…" at bounding box center [753, 644] width 515 height 70
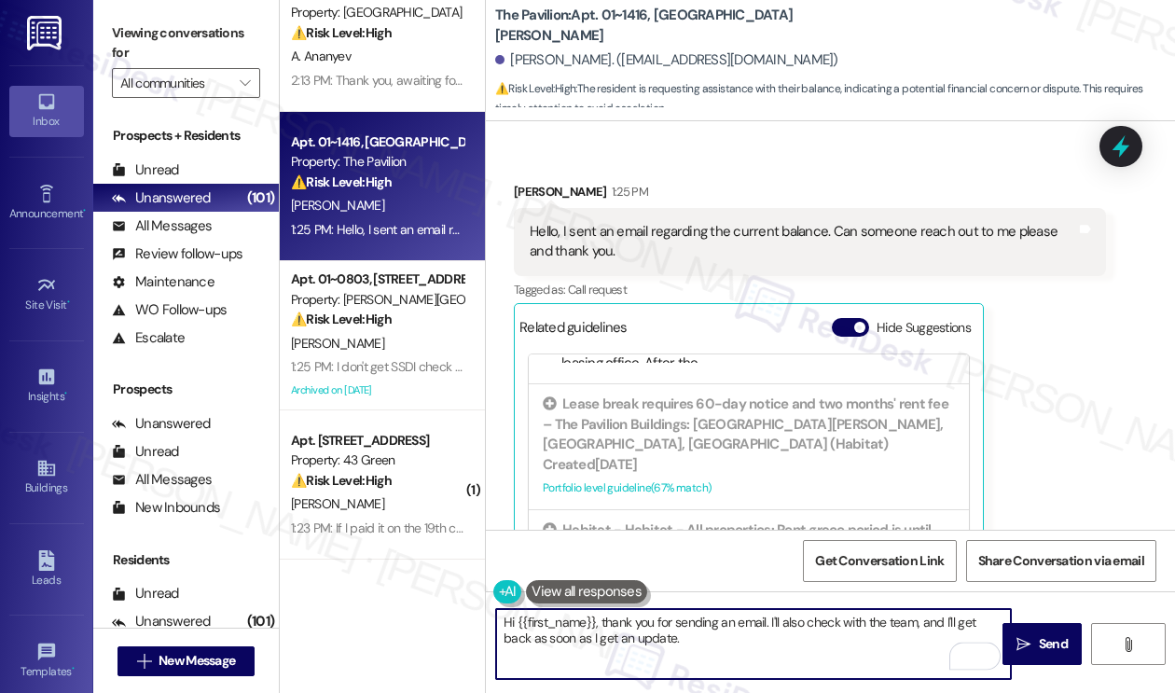
click at [914, 621] on textarea "Hi {{first_name}}, thank you for sending an email. I'll also check with the tea…" at bounding box center [753, 644] width 515 height 70
type textarea "Hi {{first_name}}, thank you for sending an email. I'll also check with the tea…"
click at [878, 633] on textarea "Hi {{first_name}}, thank you for sending an email. I'll also check with the tea…" at bounding box center [753, 644] width 515 height 70
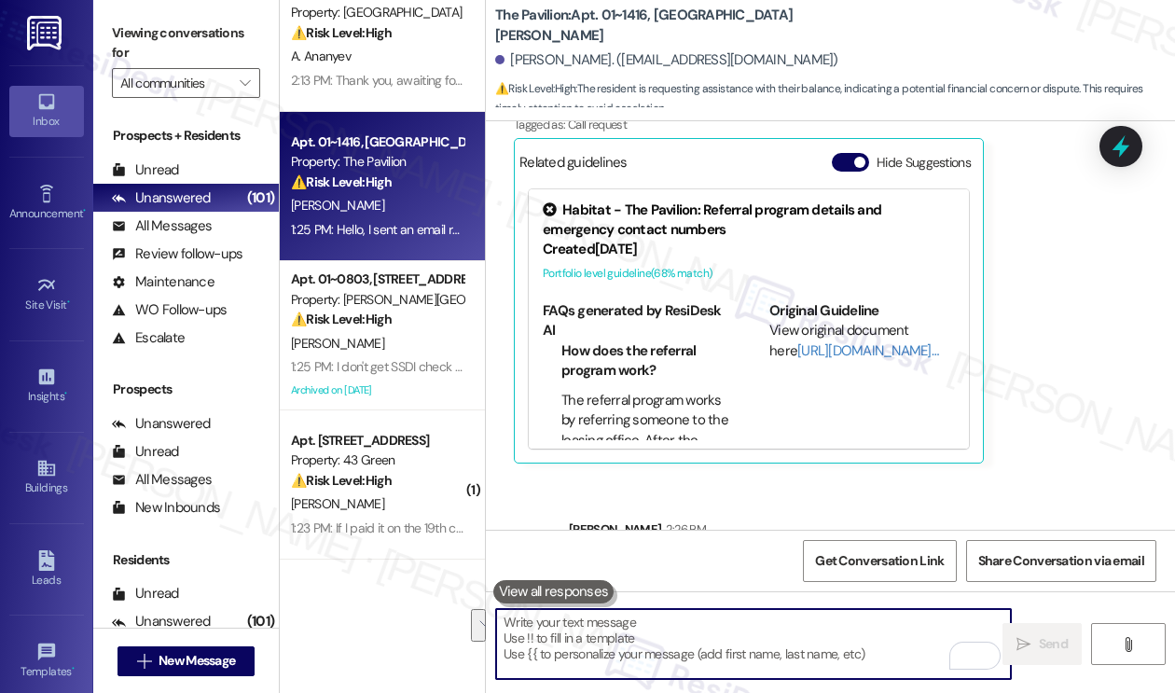
scroll to position [4182, 0]
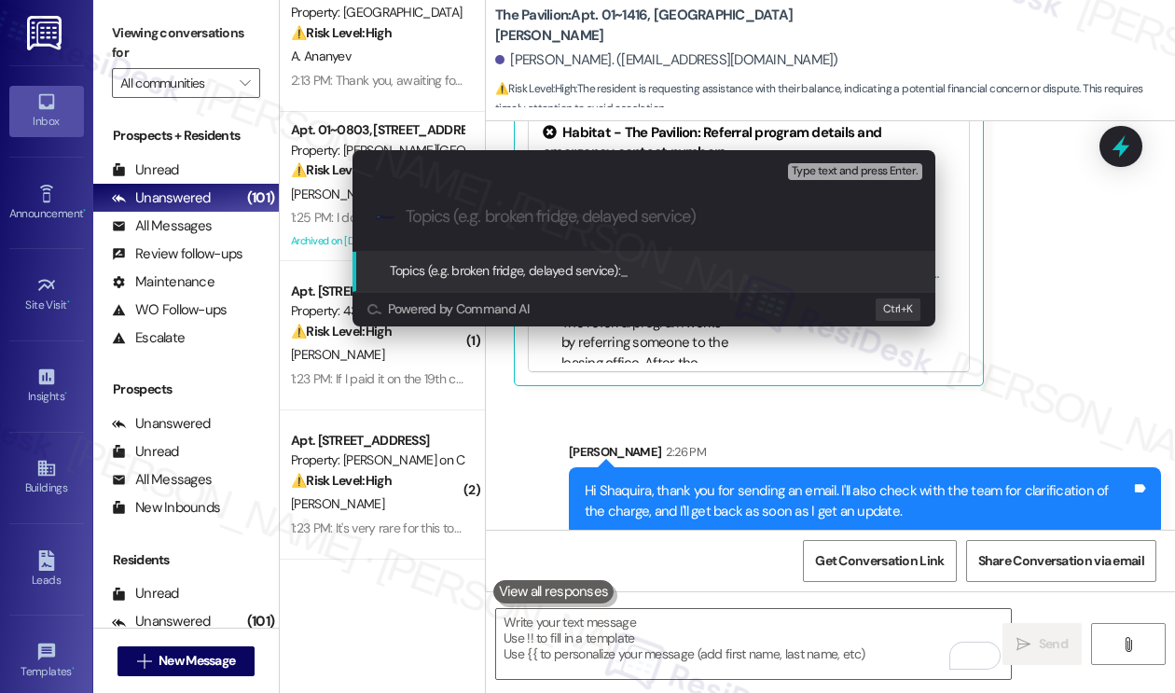
paste input "Clarification of their balance"
type input "Clarification of their balance"
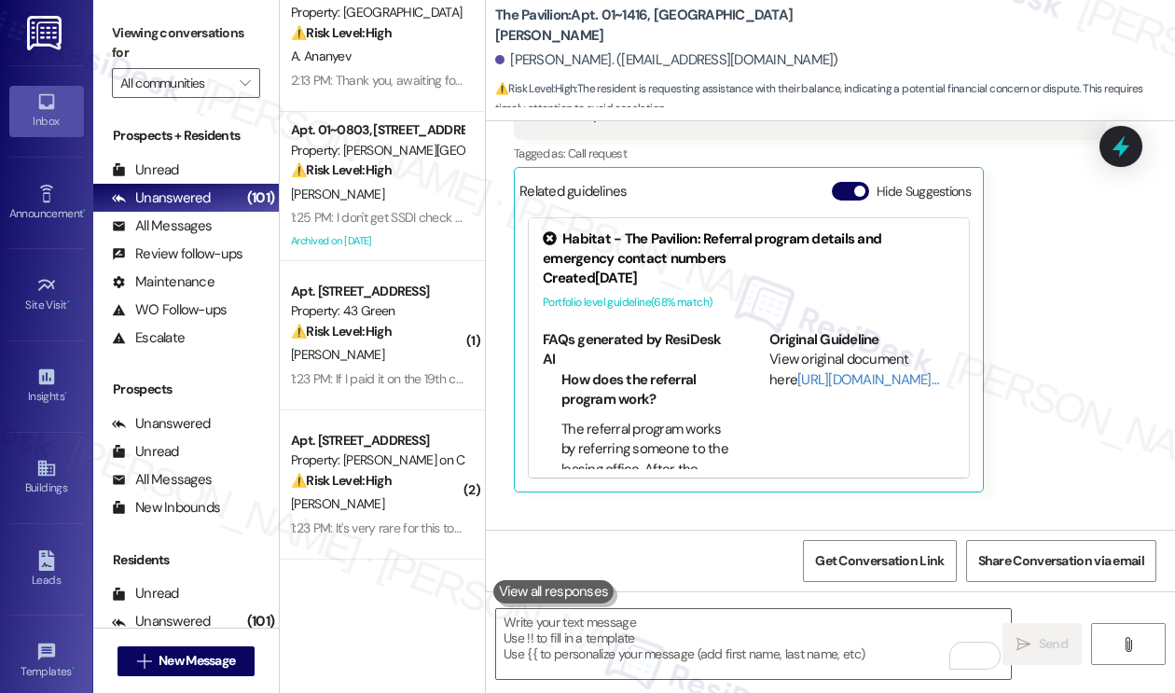
scroll to position [4031, 0]
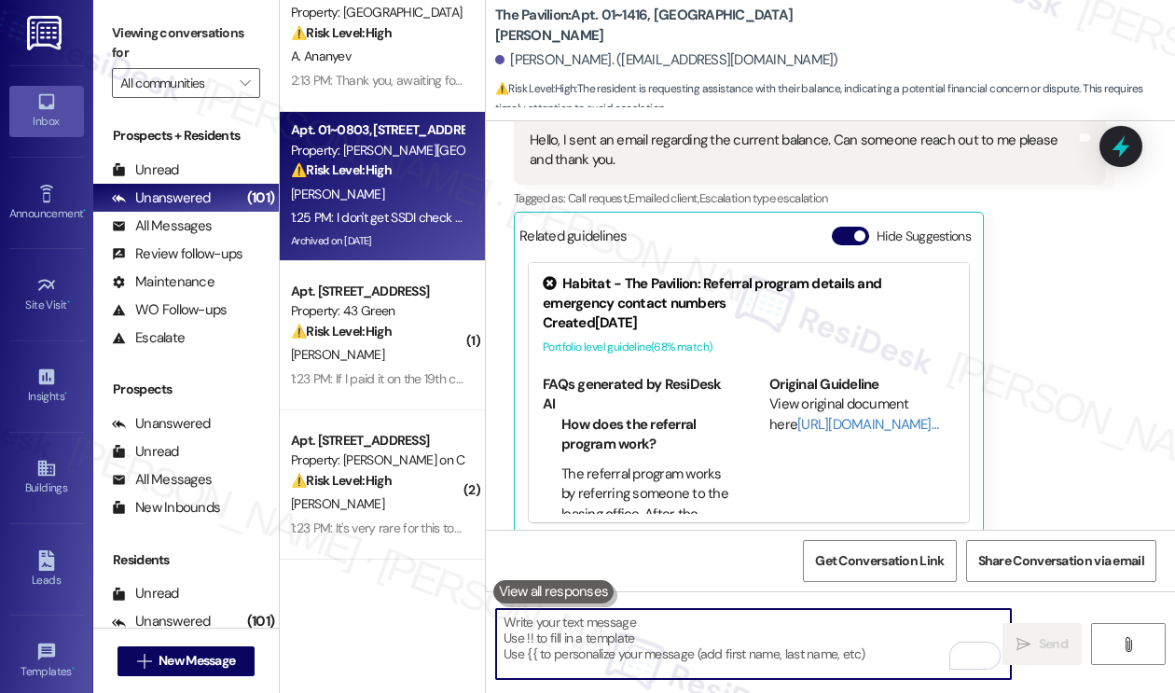
click at [395, 228] on div "1:25 PM: I don't get SSDI check till the 12th 1:25 PM: I don't get SSDI check t…" at bounding box center [377, 217] width 176 height 23
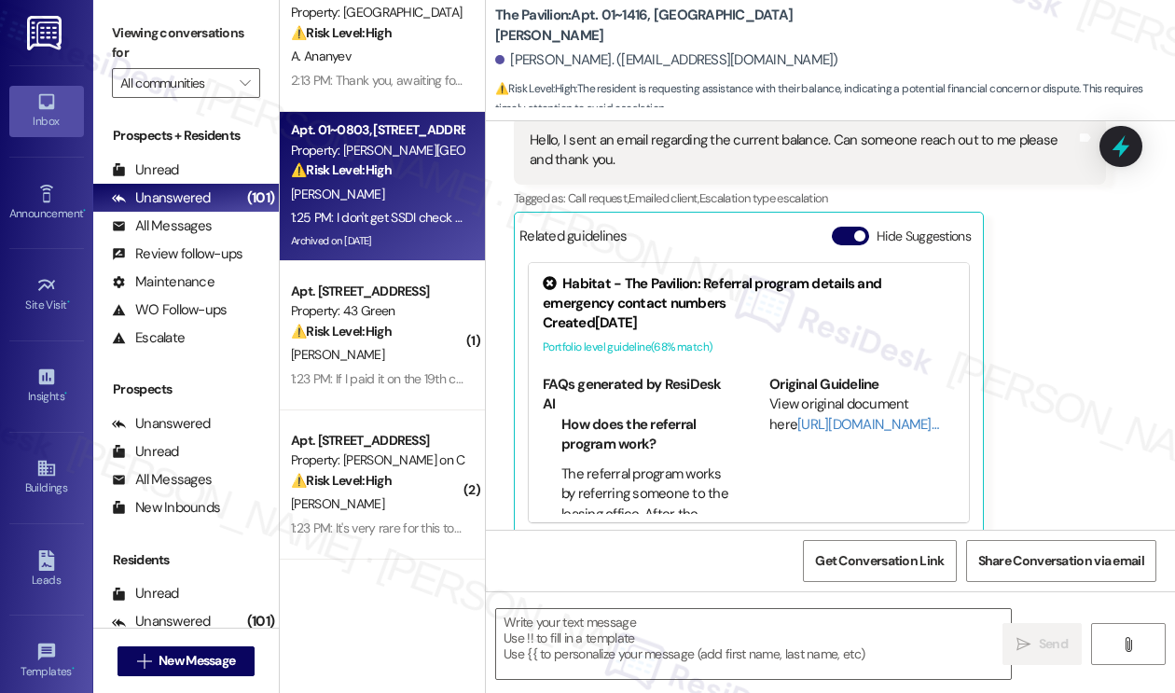
type textarea "Fetching suggested responses. Please feel free to read through the conversation…"
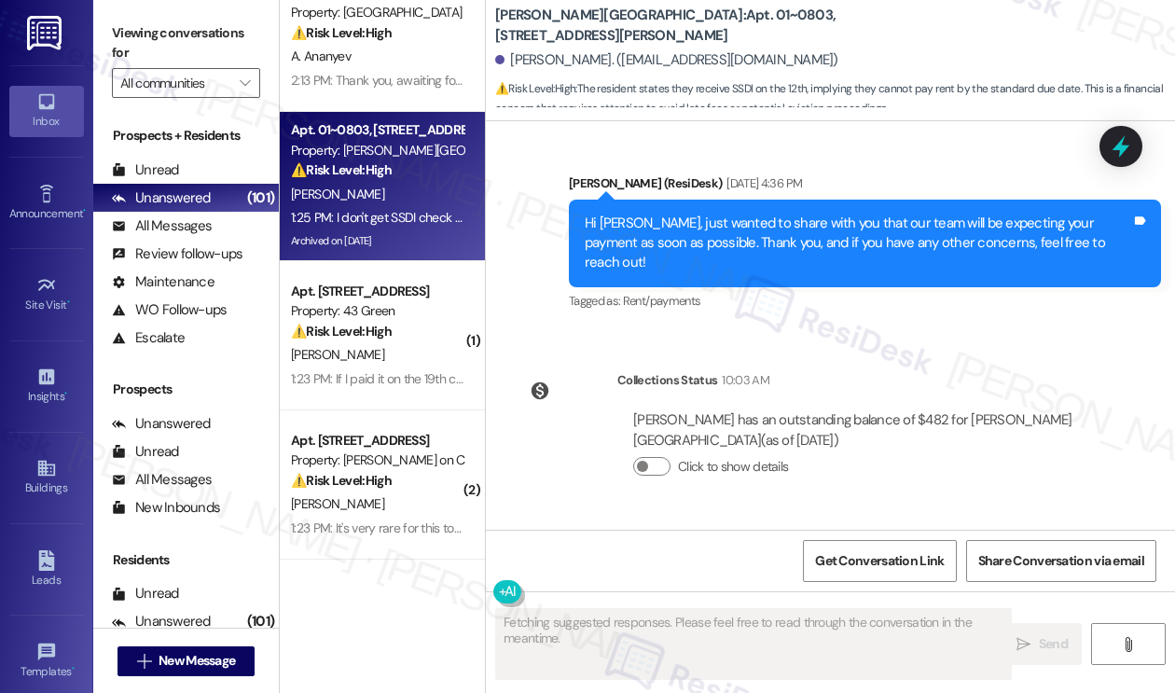
scroll to position [19109, 0]
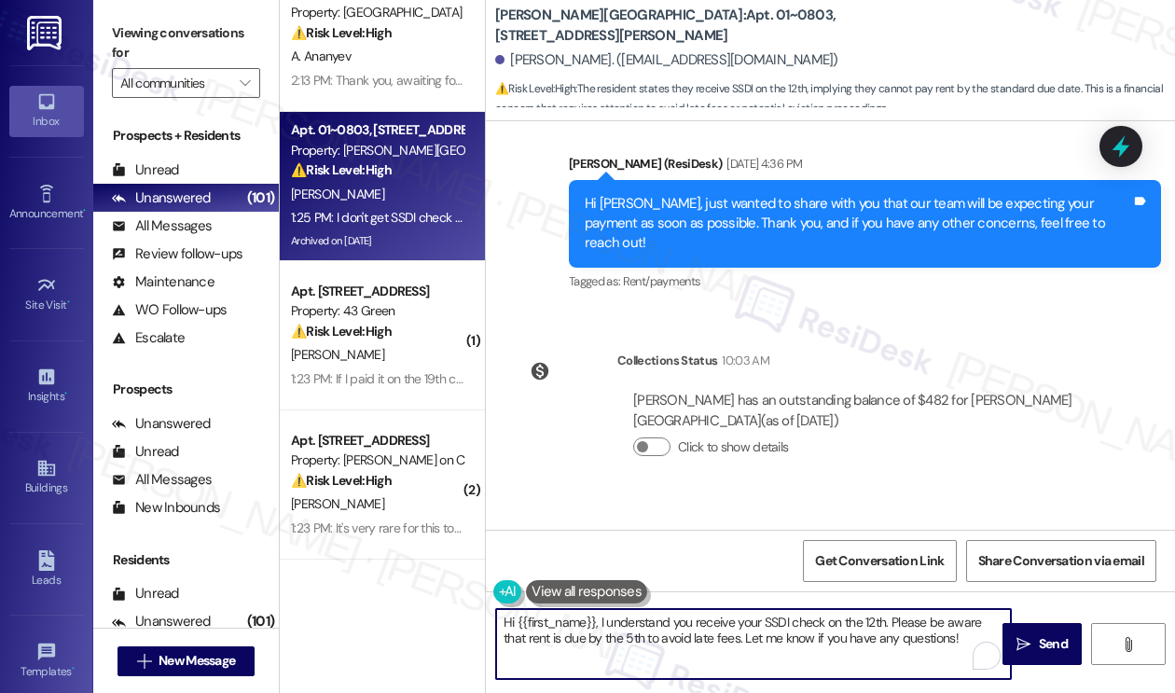
drag, startPoint x: 960, startPoint y: 628, endPoint x: 741, endPoint y: 631, distance: 219.1
click at [741, 631] on textarea "Hi {{first_name}}, I understand you receive your SSDI check on the 12th. Please…" at bounding box center [753, 644] width 515 height 70
drag, startPoint x: 936, startPoint y: 634, endPoint x: 719, endPoint y: 640, distance: 217.3
click at [719, 640] on textarea "Hi {{first_name}}, I understand you receive your SSDI check on the 12th. Please…" at bounding box center [753, 644] width 515 height 70
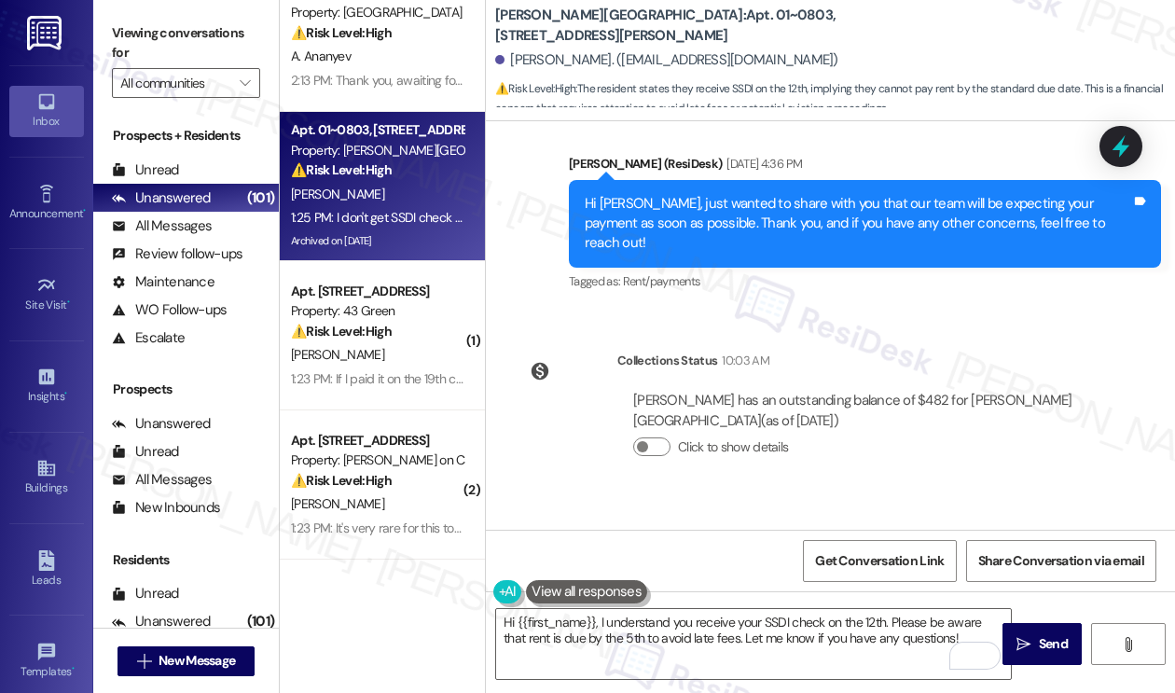
click at [164, 49] on label "Viewing conversations for" at bounding box center [186, 43] width 148 height 49
click at [161, 7] on div "Viewing conversations for All communities " at bounding box center [186, 58] width 186 height 117
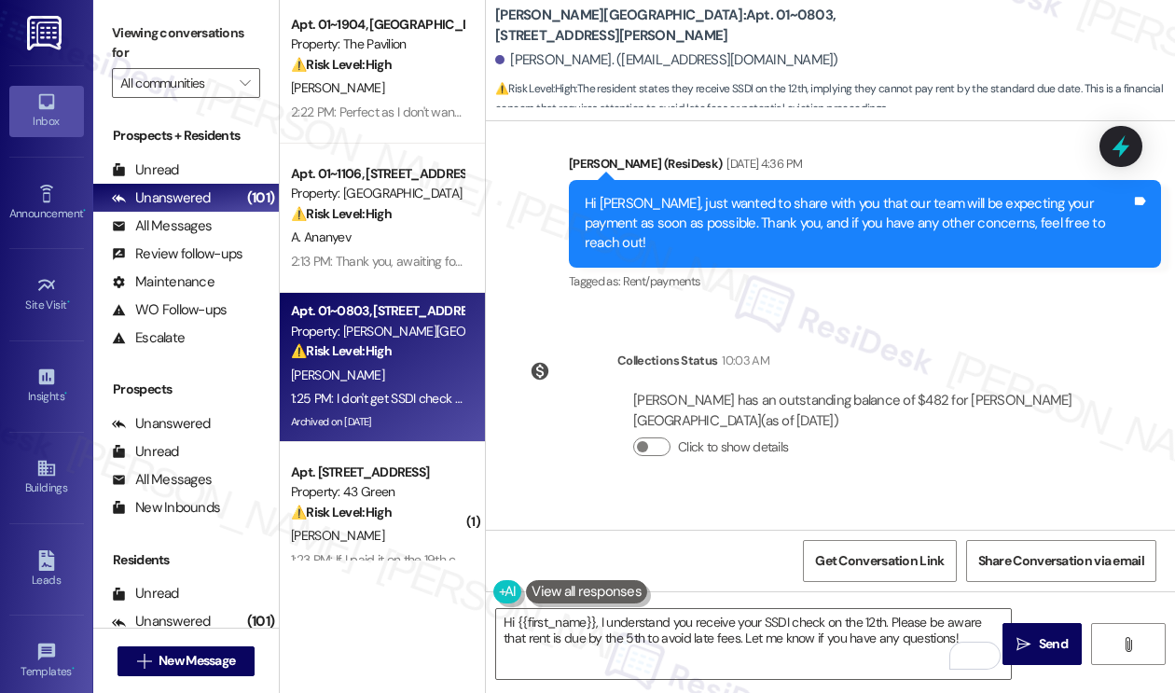
scroll to position [0, 0]
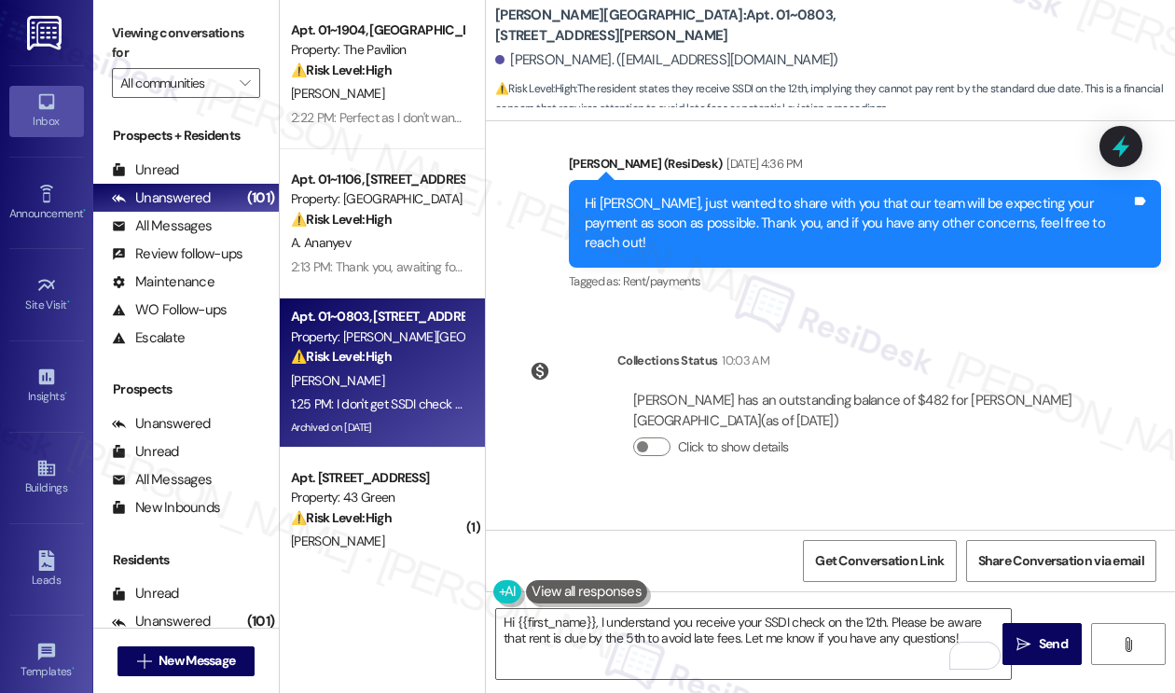
click at [194, 28] on label "Viewing conversations for" at bounding box center [186, 43] width 148 height 49
drag, startPoint x: 198, startPoint y: 38, endPoint x: 213, endPoint y: 55, distance: 23.1
click at [198, 38] on label "Viewing conversations for" at bounding box center [186, 43] width 148 height 49
click at [785, 637] on textarea "Hi {{first_name}}, I understand you receive your SSDI check on the 12th. Please…" at bounding box center [753, 644] width 515 height 70
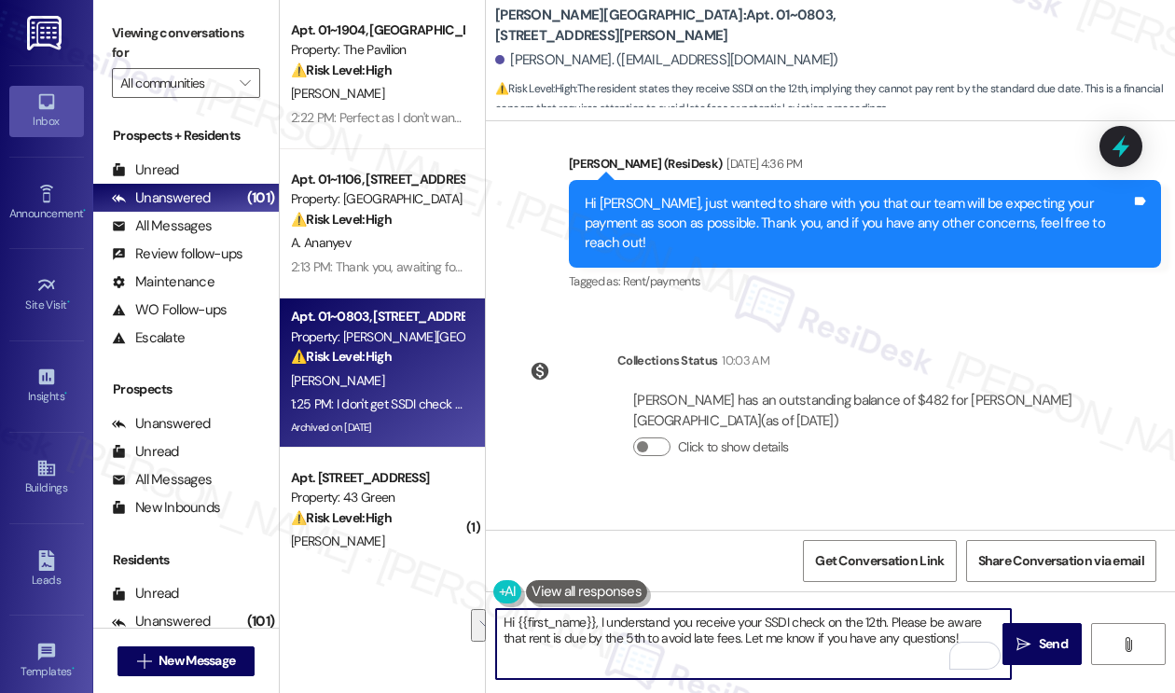
drag, startPoint x: 949, startPoint y: 637, endPoint x: 894, endPoint y: 624, distance: 56.5
click at [894, 624] on textarea "Hi {{first_name}}, I understand you receive your SSDI check on the 12th. Please…" at bounding box center [753, 644] width 515 height 70
paste textarea "Thank you for letting us know. Just to help us better understand and assist you…"
drag, startPoint x: 969, startPoint y: 642, endPoint x: 809, endPoint y: 643, distance: 160.3
click at [809, 643] on textarea "Hi {{first_name}}, I understand you receive your SSDI check on the 12th. Just a…" at bounding box center [753, 644] width 515 height 70
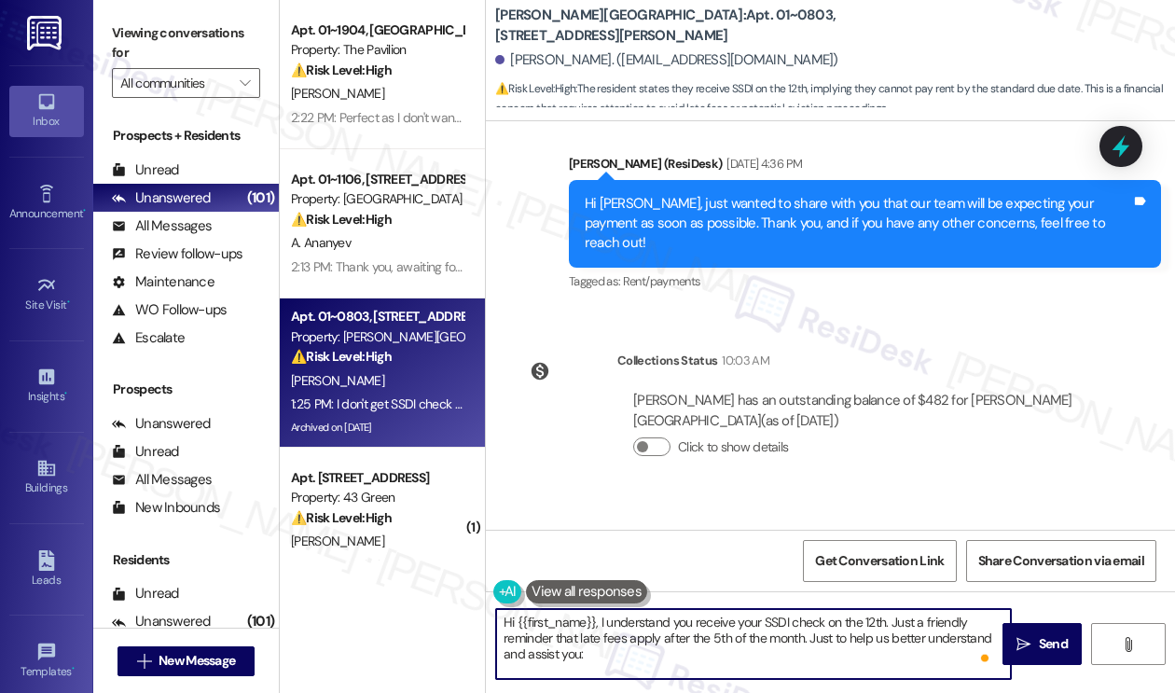
click at [709, 633] on textarea "Hi {{first_name}}, I understand you receive your SSDI check on the 12th. Just a…" at bounding box center [753, 644] width 515 height 70
click at [710, 633] on textarea "Hi {{first_name}}, I understand you receive your SSDI check on the 12th. Just a…" at bounding box center [753, 644] width 515 height 70
click at [814, 638] on textarea "Hi {{first_name}}, I understand you receive your SSDI check on the 12th. Just a…" at bounding box center [753, 644] width 515 height 70
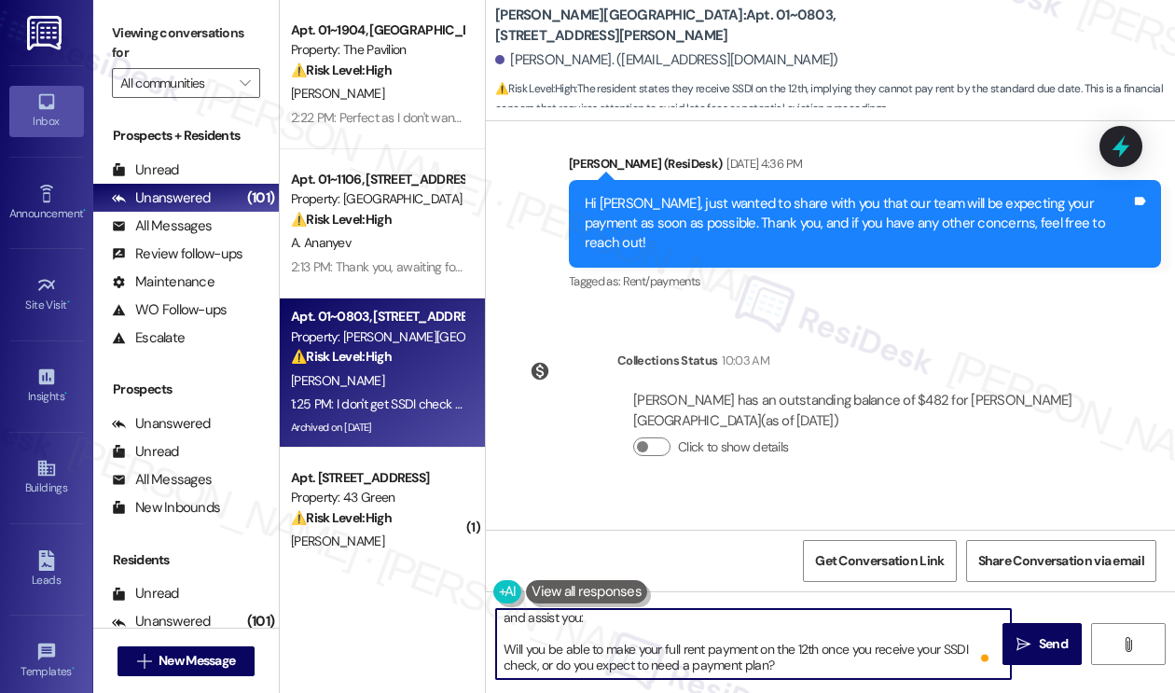
click at [513, 651] on textarea "Hi {{first_name}}, I understand you receive your SSDI check on the 12th. Just a…" at bounding box center [753, 644] width 515 height 70
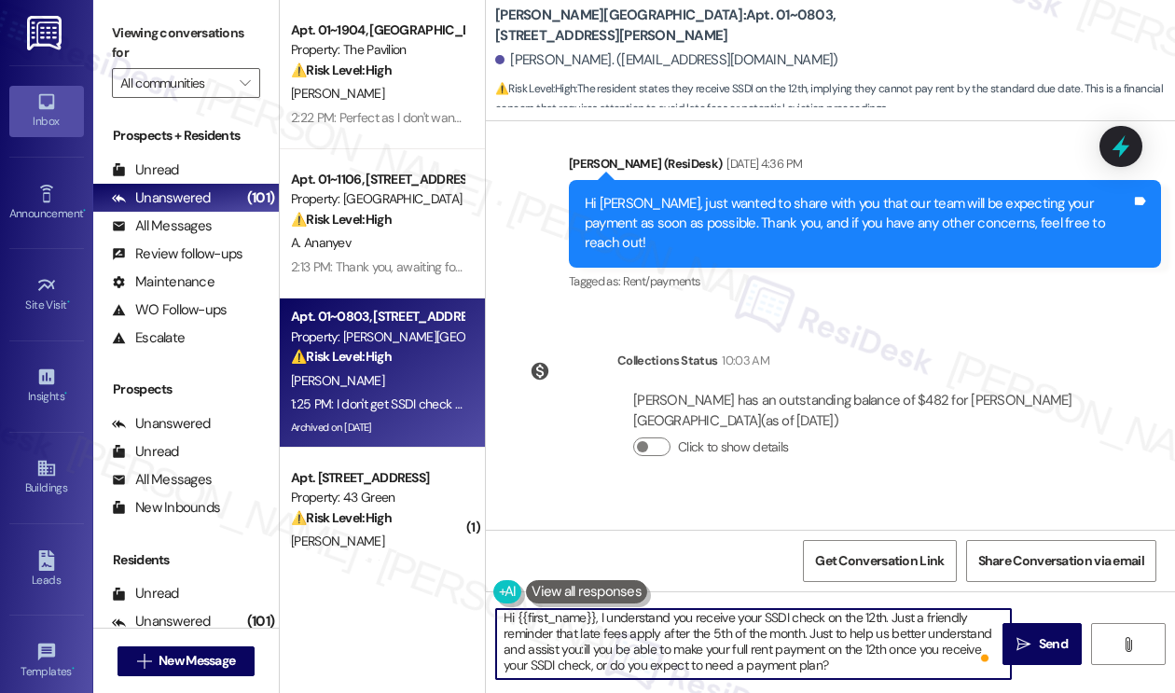
scroll to position [4, 0]
type textarea "Hi {{first_name}}, I understand you receive your SSDI check on the 12th. Just a…"
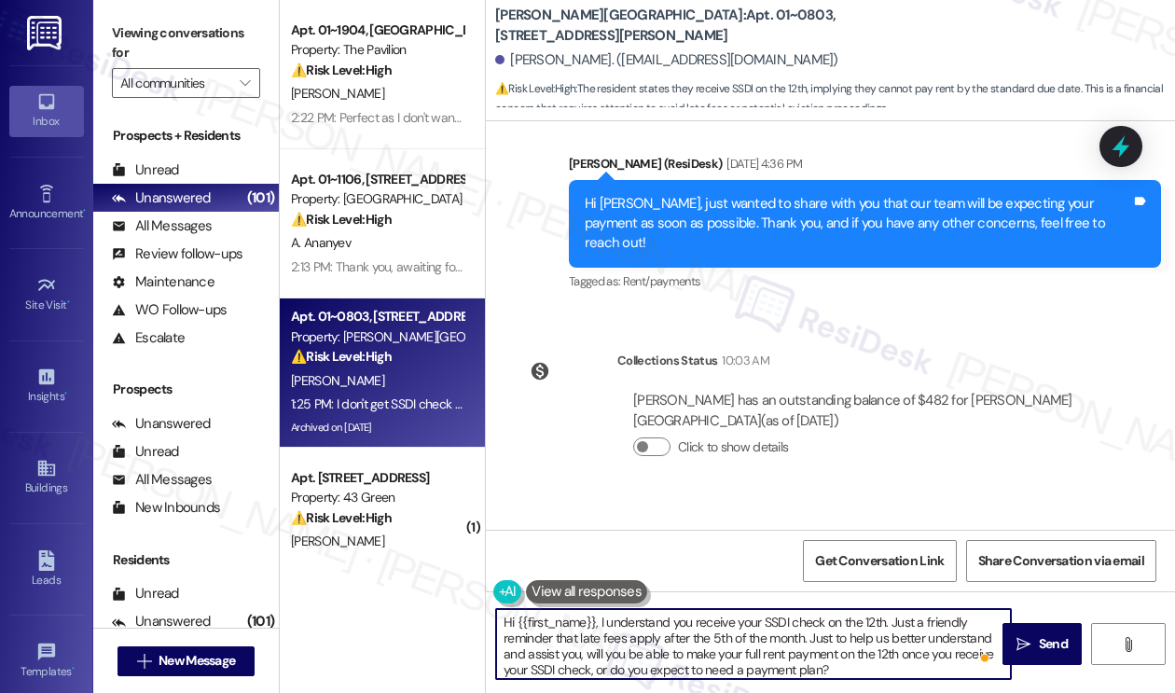
scroll to position [4, 0]
click at [778, 660] on textarea "Hi {{first_name}}, I understand you receive your SSDI check on the 12th. Just a…" at bounding box center [753, 644] width 515 height 70
click at [708, 661] on textarea "Hi {{first_name}}, I understand you receive your SSDI check on the 12th. Just a…" at bounding box center [753, 644] width 515 height 70
drag, startPoint x: 821, startPoint y: 666, endPoint x: 589, endPoint y: 665, distance: 232.1
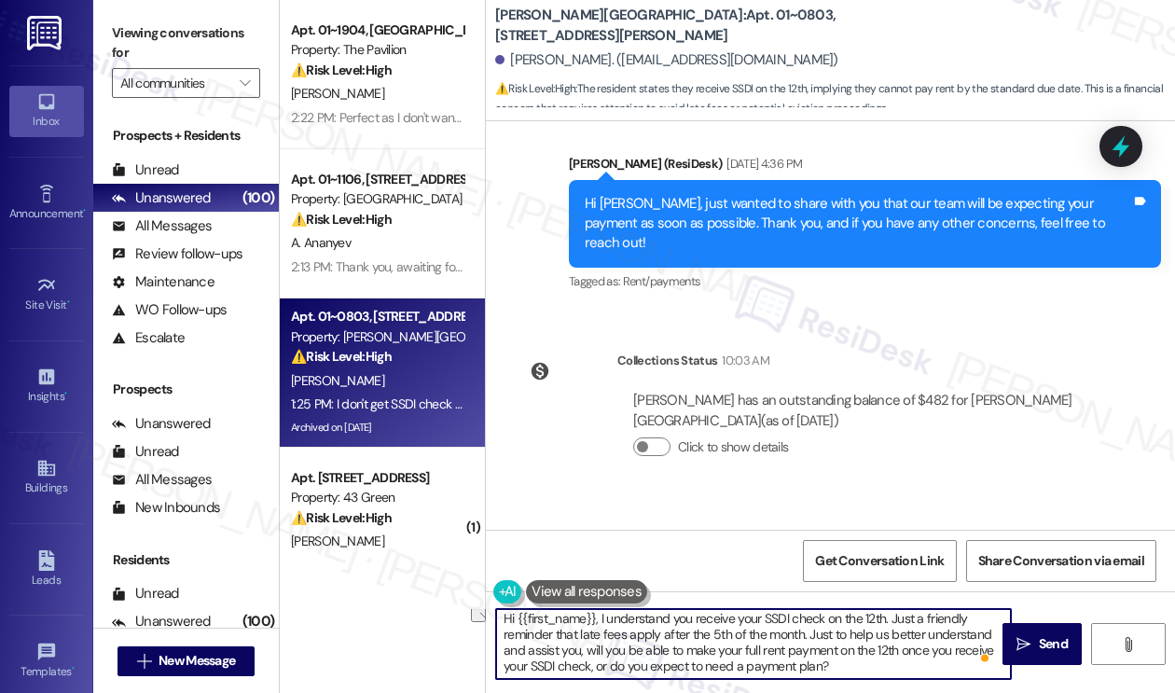
click at [589, 665] on textarea "Hi {{first_name}}, I understand you receive your SSDI check on the 12th. Just a…" at bounding box center [753, 644] width 515 height 70
click at [585, 649] on textarea "Hi {{first_name}}, I understand you receive your SSDI check on the 12th. Just a…" at bounding box center [753, 644] width 515 height 70
drag, startPoint x: 582, startPoint y: 649, endPoint x: 849, endPoint y: 631, distance: 268.1
click at [849, 631] on textarea "Hi {{first_name}}, I understand you receive your SSDI check on the 12th. Just a…" at bounding box center [753, 644] width 515 height 70
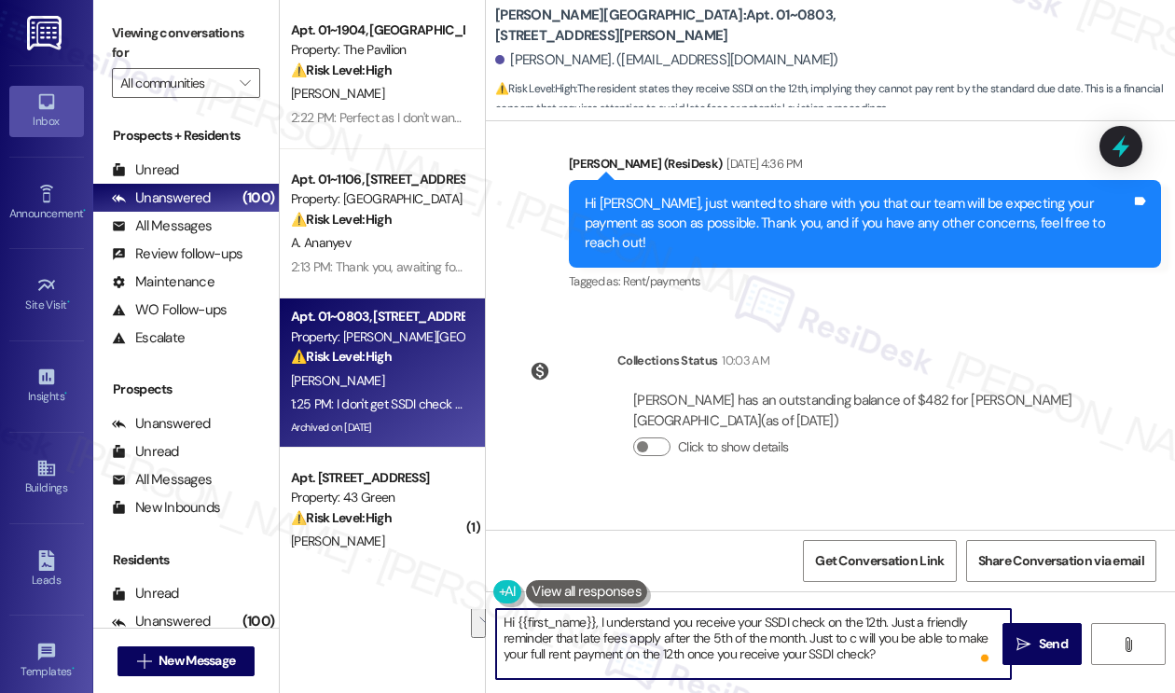
scroll to position [0, 0]
click at [915, 666] on textarea "Hi {{first_name}}, I understand you receive your SSDI check on the 12th. Just a…" at bounding box center [753, 644] width 515 height 70
click at [904, 657] on textarea "Hi {{first_name}}, I understand you receive your SSDI check on the 12th. Just a…" at bounding box center [753, 644] width 515 height 70
click at [952, 647] on textarea "Hi {{first_name}}, I understand you receive your SSDI check on the 12th. Just a…" at bounding box center [753, 644] width 515 height 70
type textarea "Hi {{first_name}}, I understand you receive your SSDI check on the 12th. Just a…"
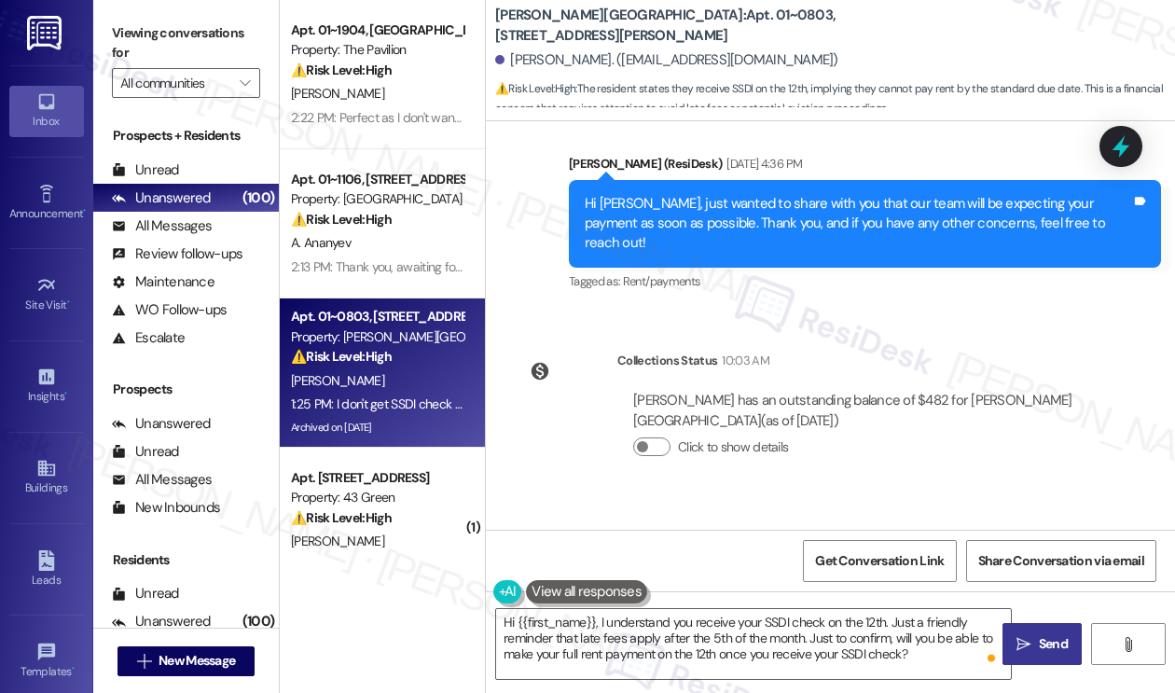
click at [1038, 641] on span "Send" at bounding box center [1052, 644] width 29 height 20
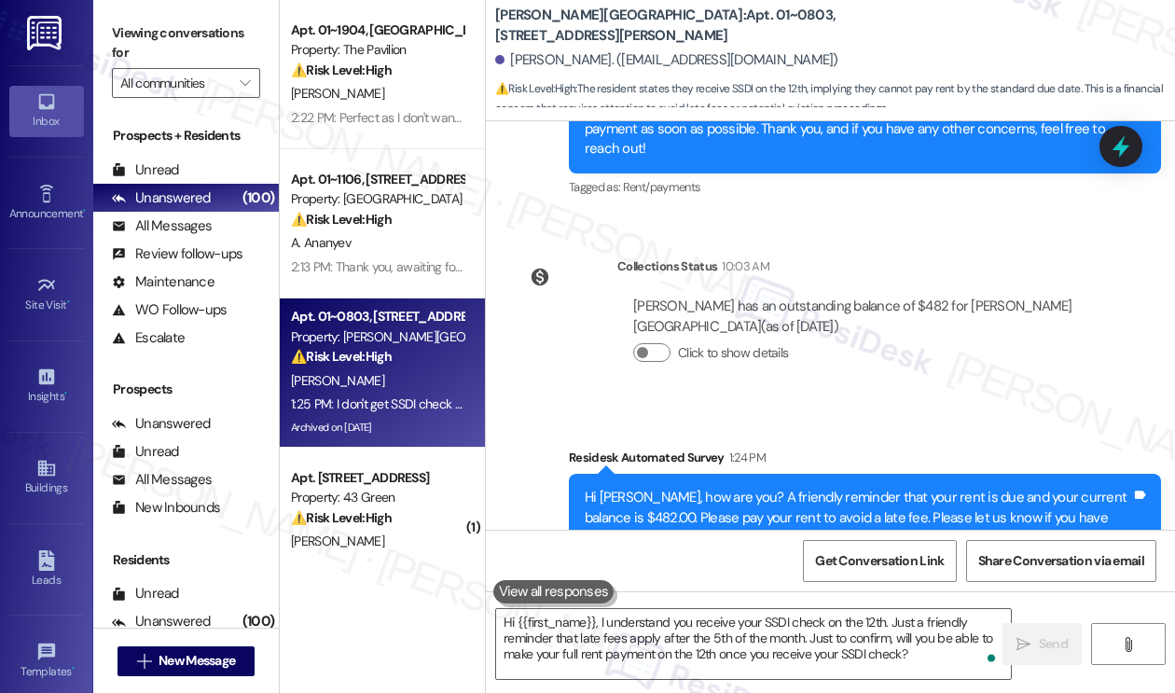
scroll to position [19280, 0]
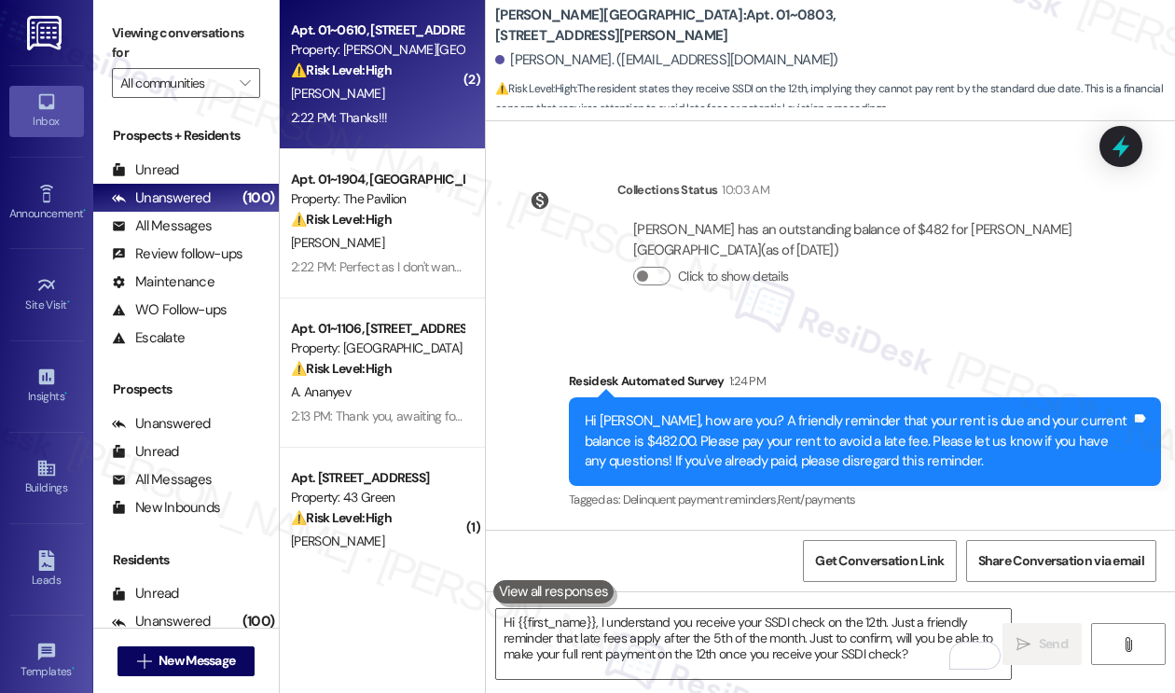
click at [392, 104] on div "[PERSON_NAME]" at bounding box center [377, 93] width 176 height 23
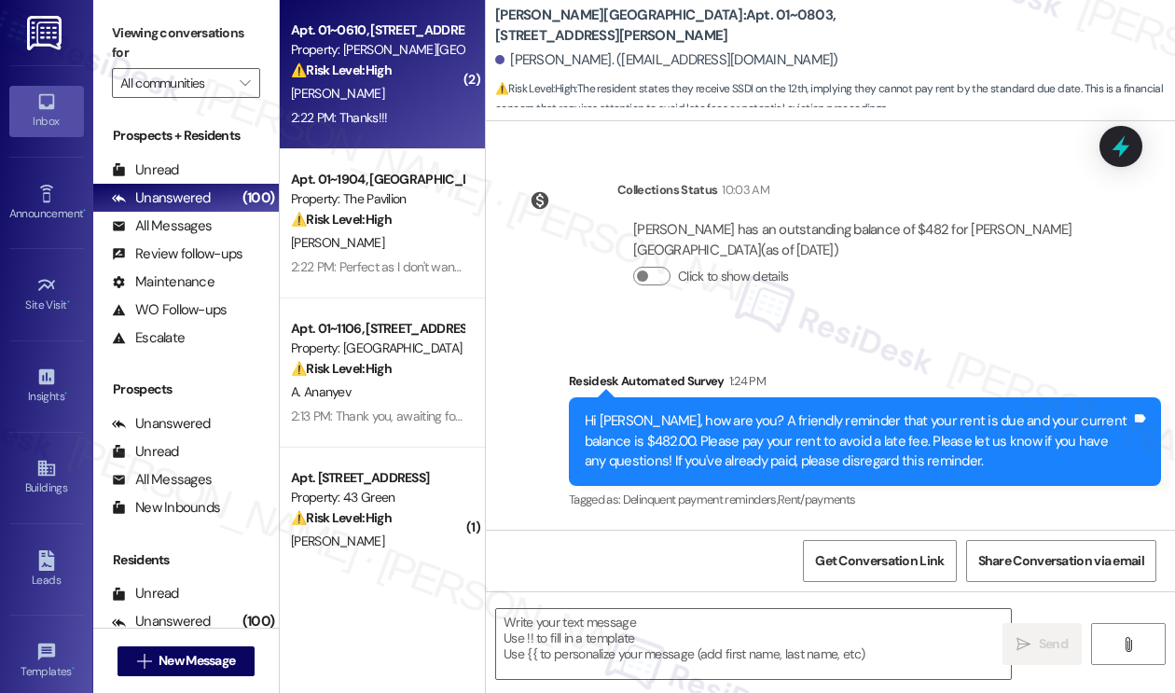
type textarea "Fetching suggested responses. Please feel free to read through the conversation…"
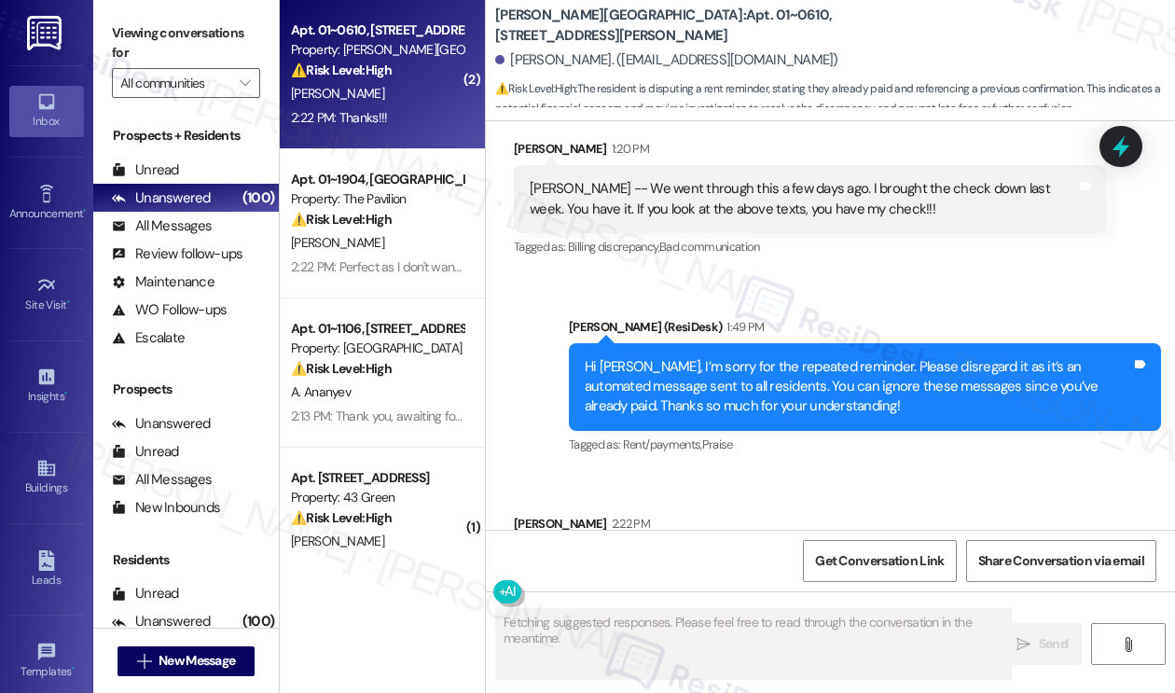
scroll to position [4668, 0]
click at [741, 357] on div "Hi [PERSON_NAME], I’m sorry for the repeated reminder. Please disregard it as i…" at bounding box center [857, 387] width 546 height 60
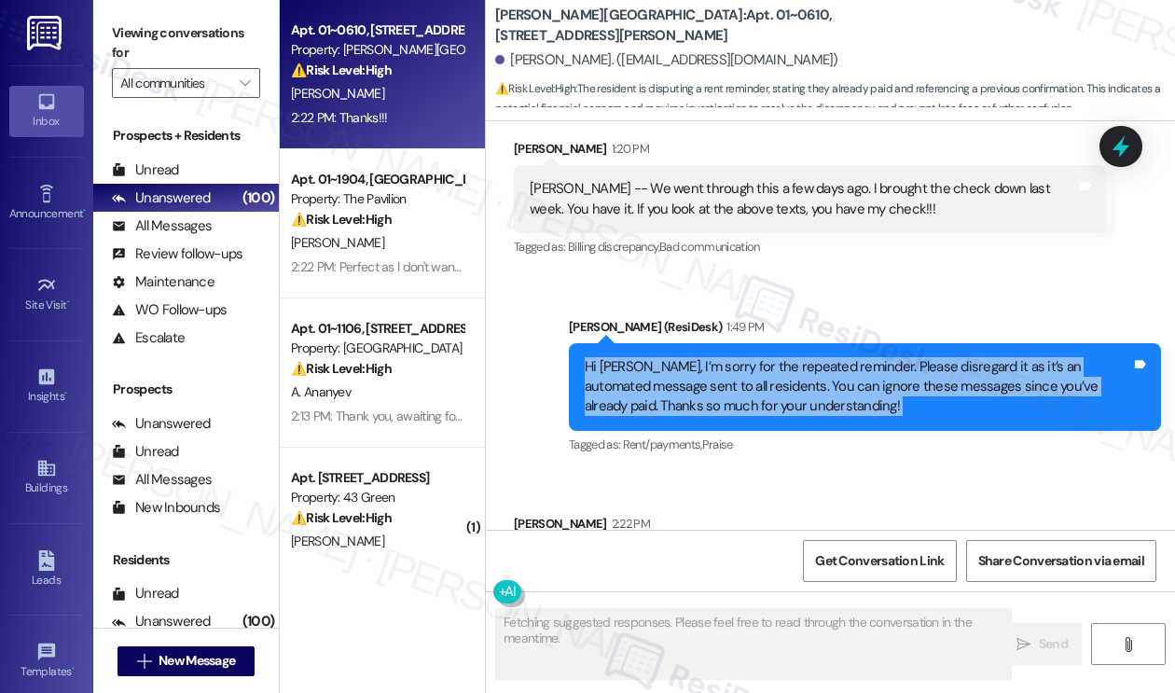
click at [741, 357] on div "Hi [PERSON_NAME], I’m sorry for the repeated reminder. Please disregard it as i…" at bounding box center [857, 387] width 546 height 60
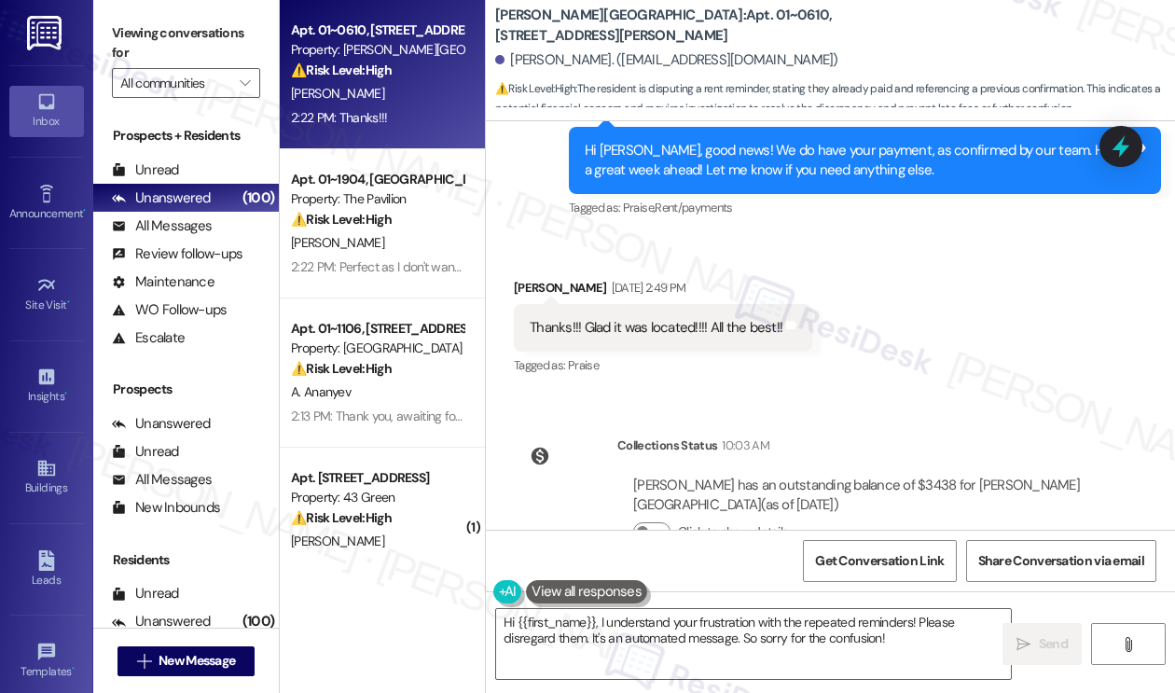
scroll to position [3829, 0]
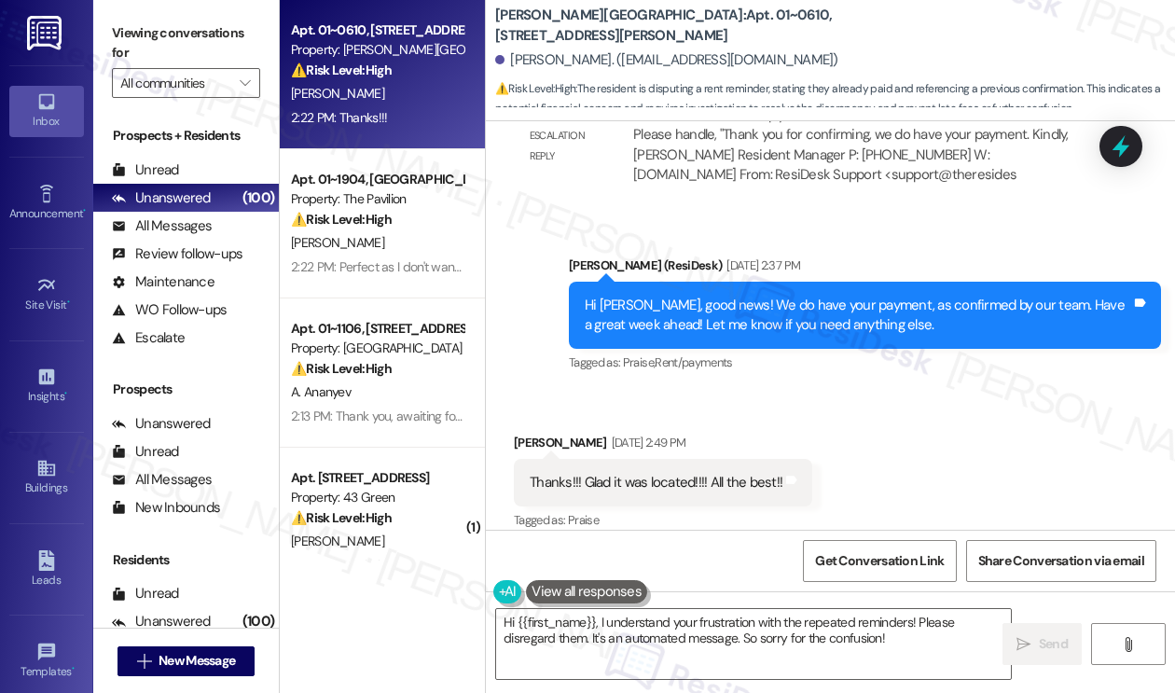
click at [670, 473] on div "Thanks!!! Glad it was located!!!! All the best!!" at bounding box center [655, 483] width 253 height 20
click at [889, 391] on div "Received via SMS [PERSON_NAME] [DATE] 2:49 PM Thanks!!! Glad it was located!!!!…" at bounding box center [830, 470] width 689 height 158
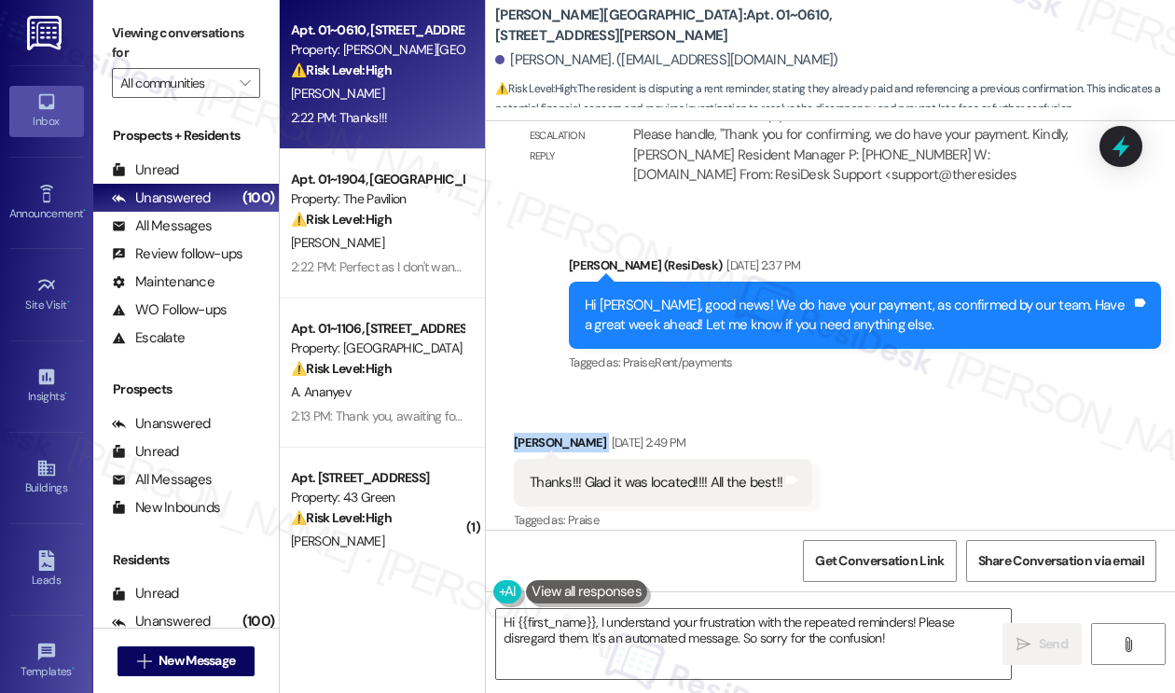
click at [889, 391] on div "Received via SMS [PERSON_NAME] [DATE] 2:49 PM Thanks!!! Glad it was located!!!!…" at bounding box center [830, 470] width 689 height 158
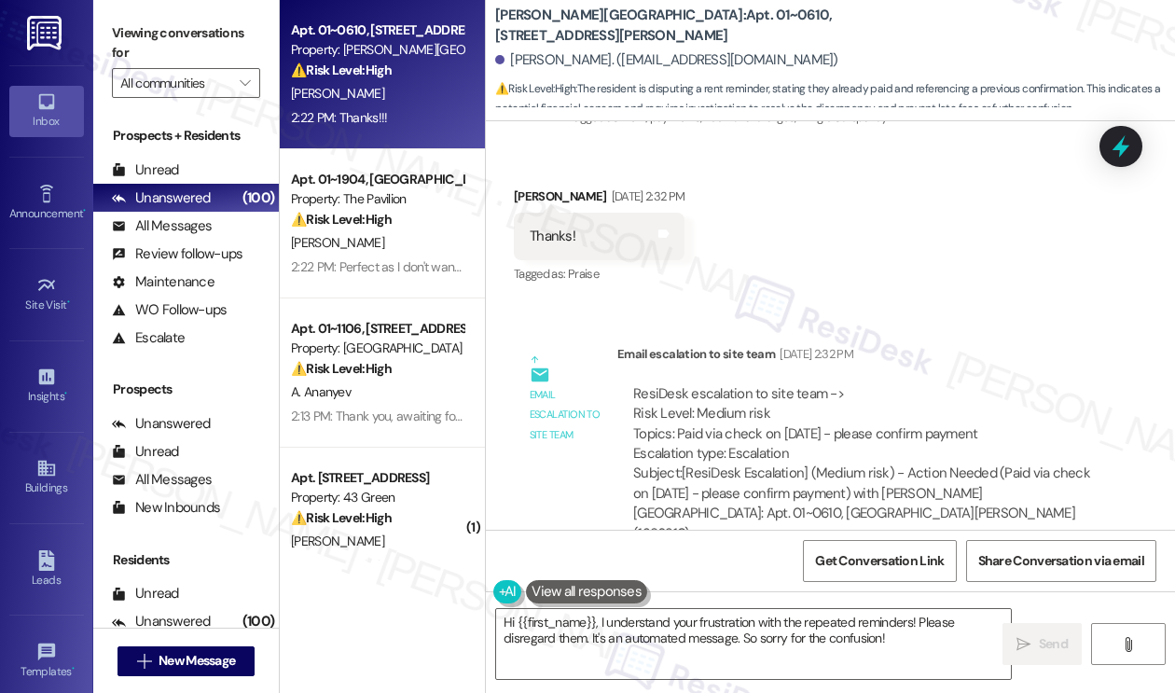
scroll to position [3270, 0]
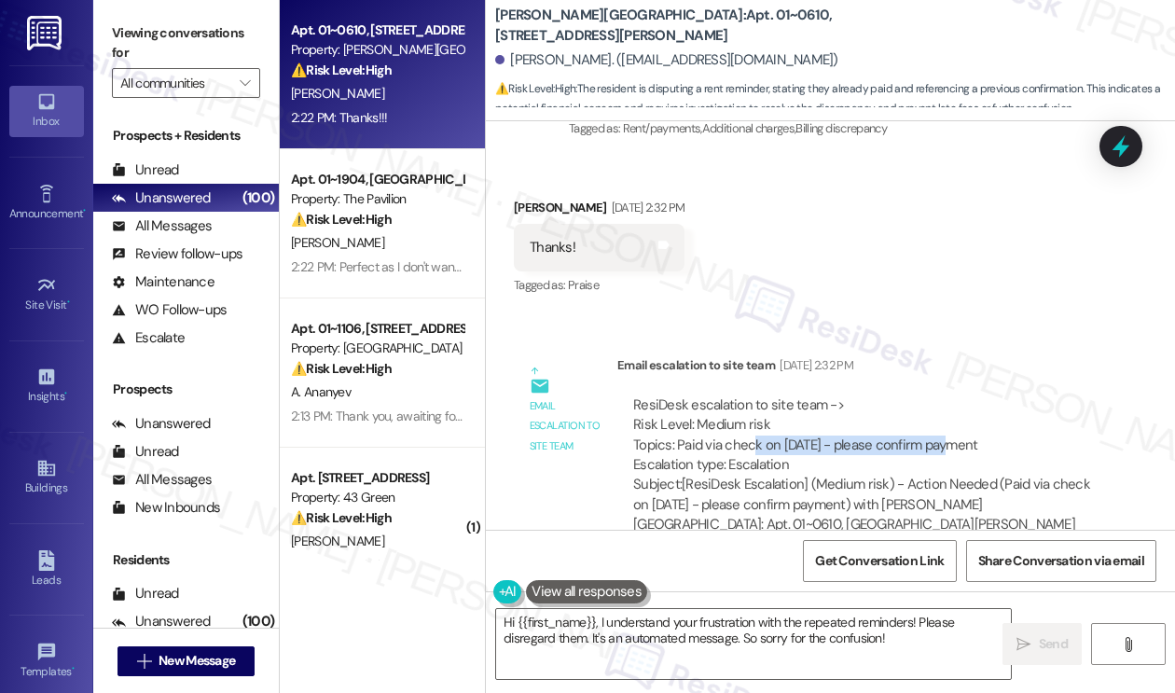
drag, startPoint x: 754, startPoint y: 369, endPoint x: 940, endPoint y: 372, distance: 185.5
click at [940, 395] on div "ResiDesk escalation to site team -> Risk Level: Medium risk Topics: Paid via ch…" at bounding box center [861, 435] width 457 height 80
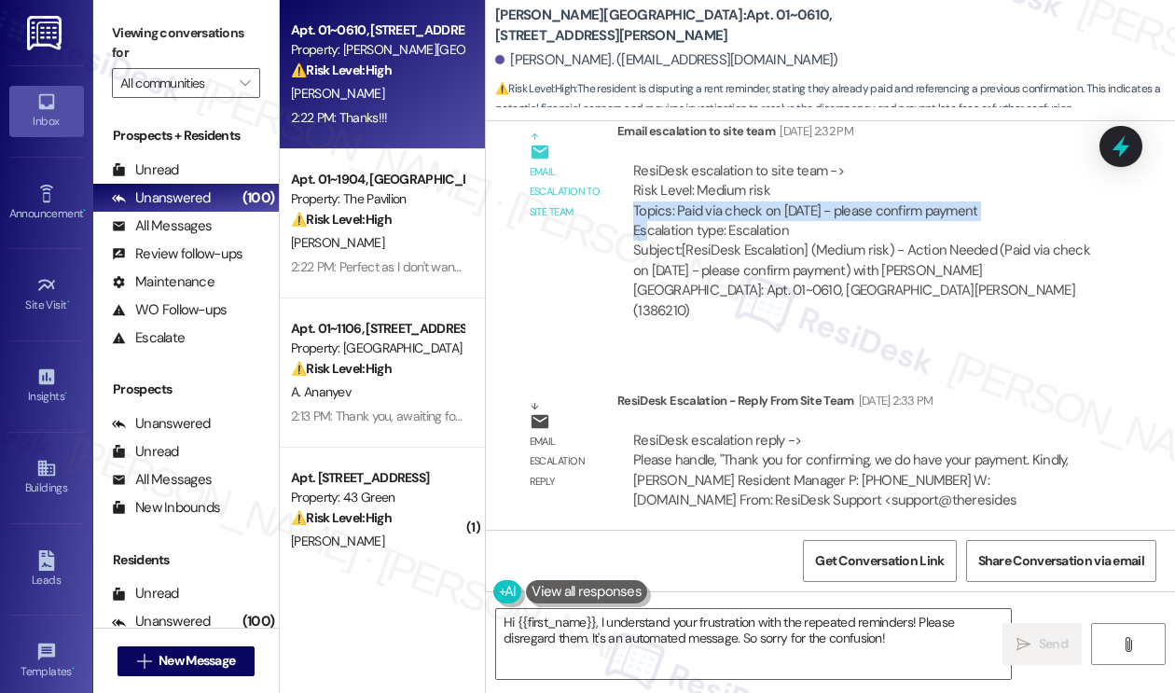
scroll to position [3643, 0]
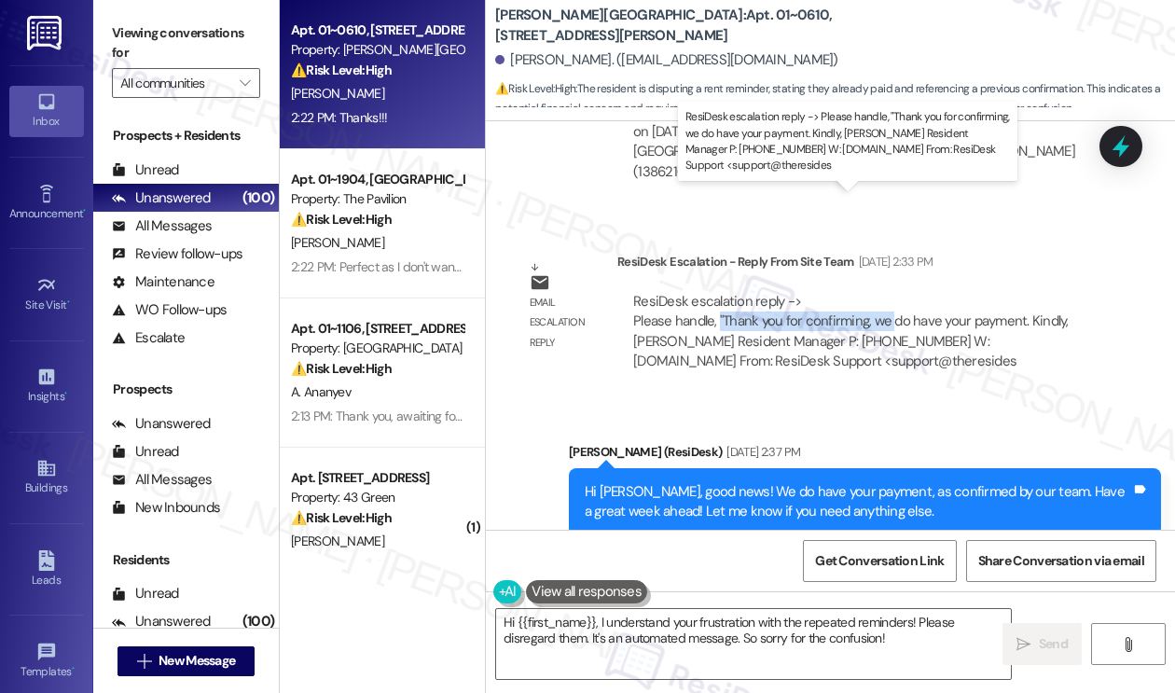
drag, startPoint x: 719, startPoint y: 214, endPoint x: 891, endPoint y: 223, distance: 172.7
click at [891, 292] on div "ResiDesk escalation reply -> Please handle, "Thank you for confirming, we do ha…" at bounding box center [850, 331] width 435 height 78
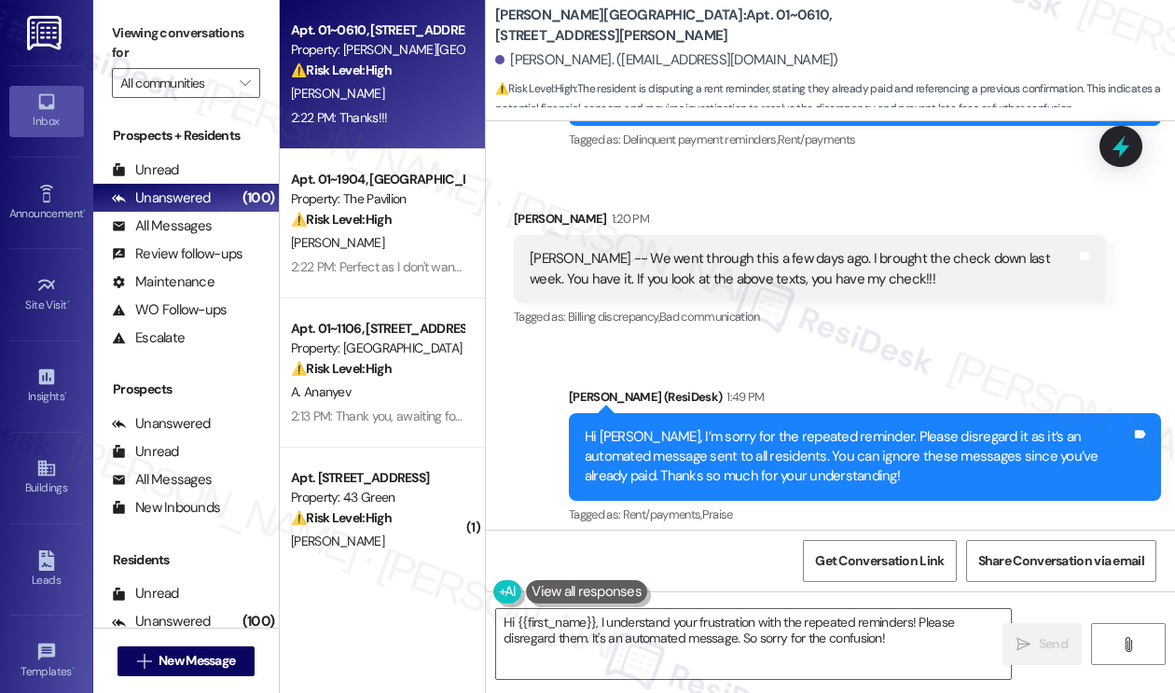
scroll to position [4668, 0]
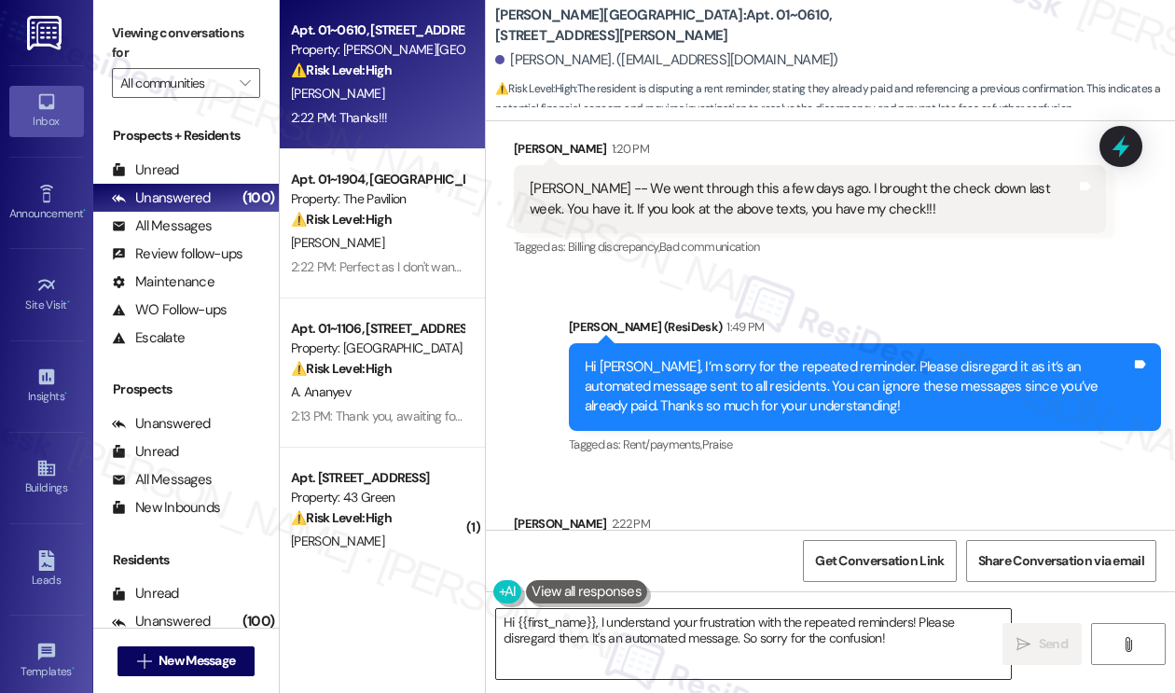
click at [682, 618] on textarea "Hi {{first_name}}, I understand your frustration with the repeated reminders! P…" at bounding box center [753, 644] width 515 height 70
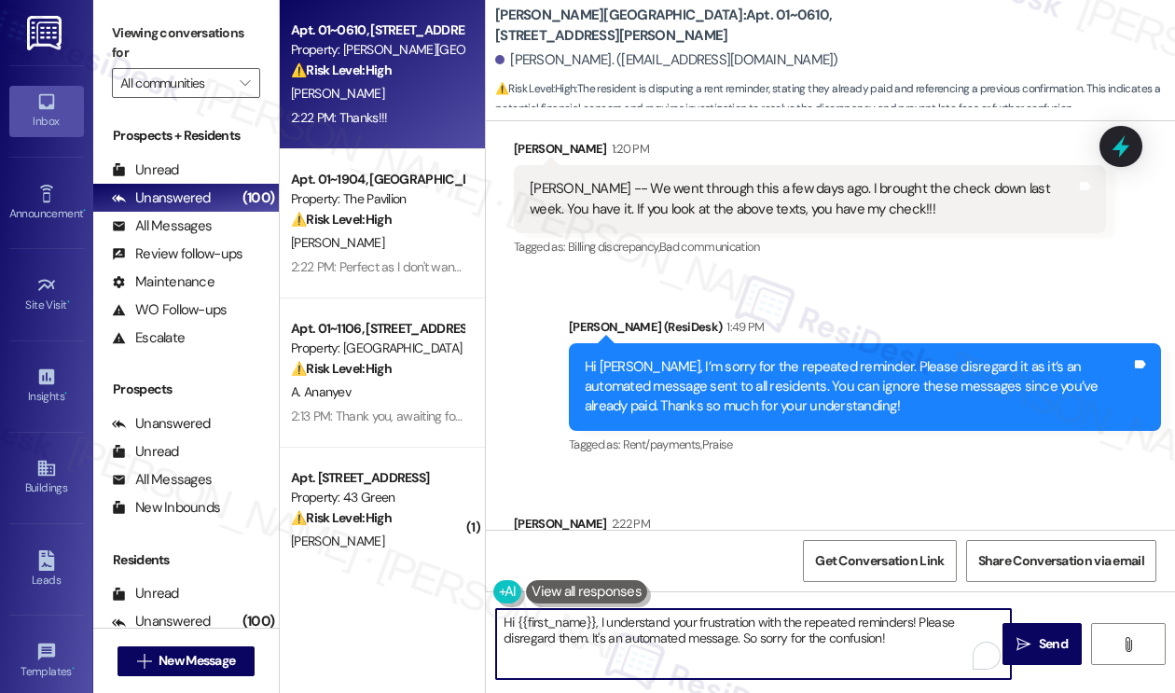
click at [682, 618] on textarea "Hi {{first_name}}, I understand your frustration with the repeated reminders! P…" at bounding box center [753, 644] width 515 height 70
click at [680, 618] on textarea "Hi {{first_name}}, I understand your frustration with the repeated reminders! P…" at bounding box center [753, 644] width 515 height 70
click at [815, 612] on textarea "You're welcome, and again we apologize for the confusion. Have a great weekend …" at bounding box center [753, 644] width 515 height 70
click at [818, 622] on textarea "You're welcome, and again we apologize for the confusion. If you have questions…" at bounding box center [753, 644] width 515 height 70
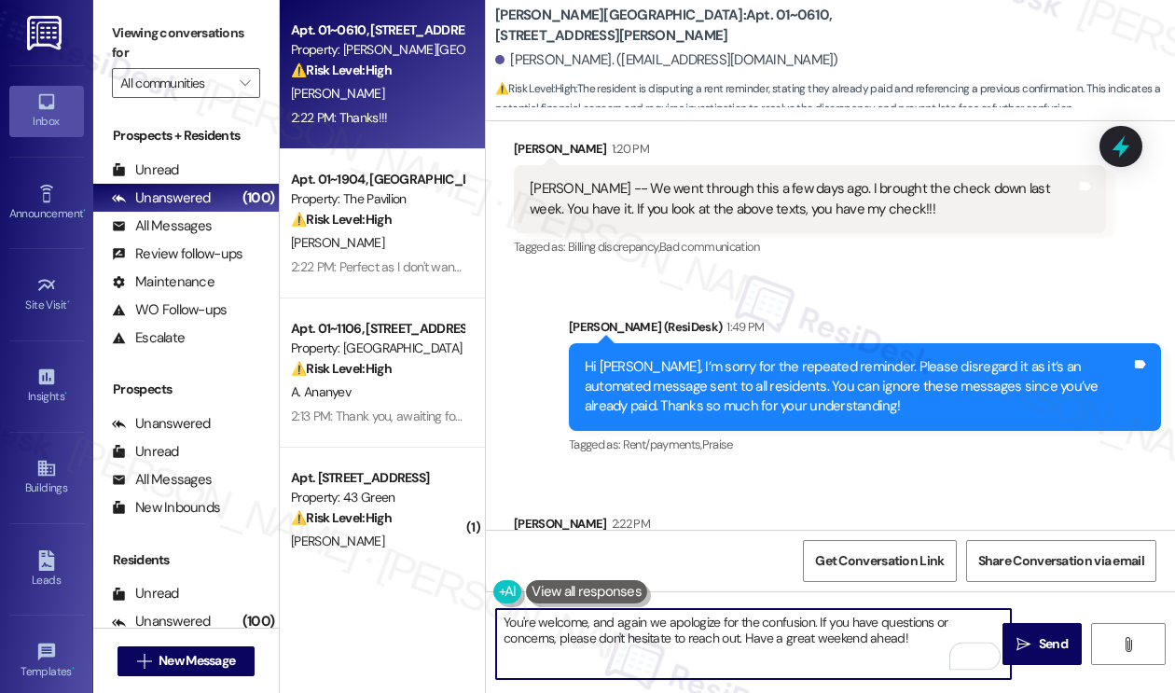
click at [818, 622] on textarea "You're welcome, and again we apologize for the confusion. If you have questions…" at bounding box center [753, 644] width 515 height 70
click at [919, 633] on textarea "You're welcome, and again we apologize for the confusion. If you have questions…" at bounding box center [753, 644] width 515 height 70
type textarea "You're welcome, and again we apologize for the confusion. If you have questions…"
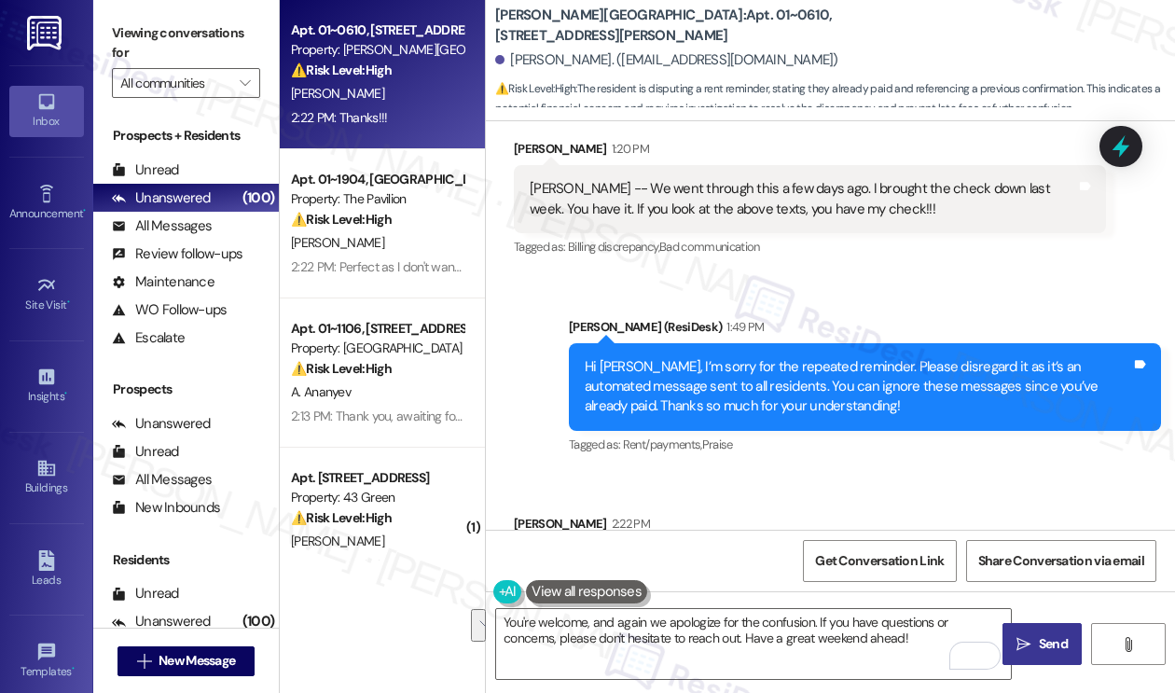
click at [1056, 627] on button " Send" at bounding box center [1041, 644] width 79 height 42
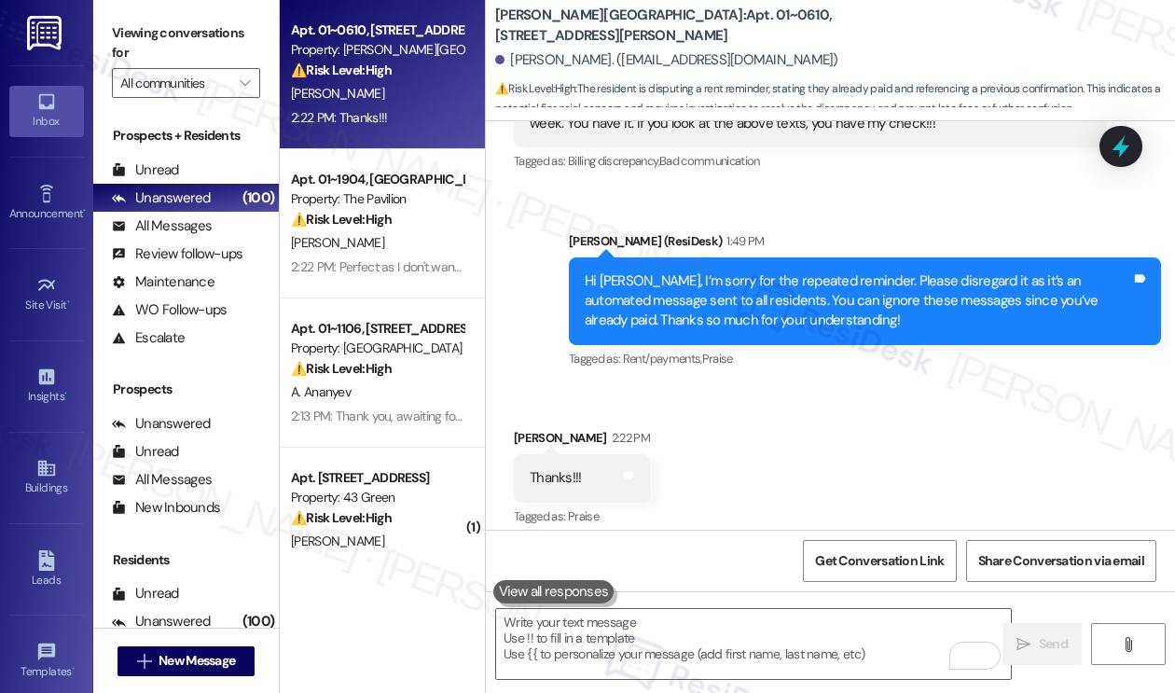
scroll to position [4818, 0]
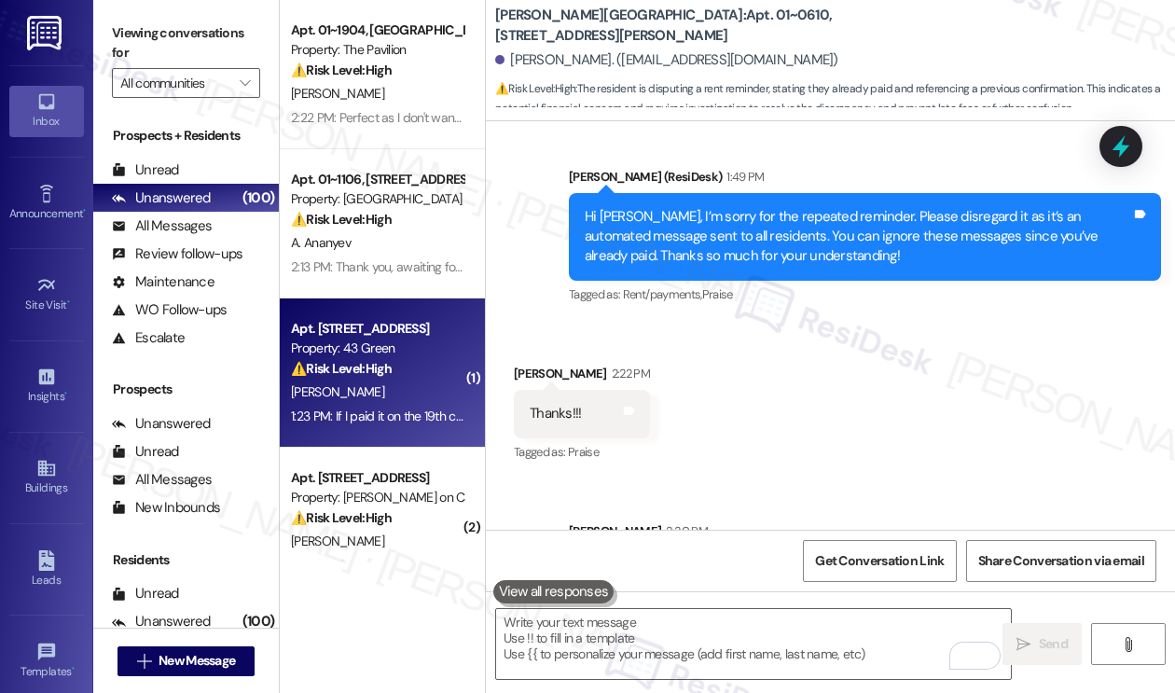
click at [381, 357] on div "Property: 43 Green" at bounding box center [377, 348] width 172 height 20
type textarea "Fetching suggested responses. Please feel free to read through the conversation…"
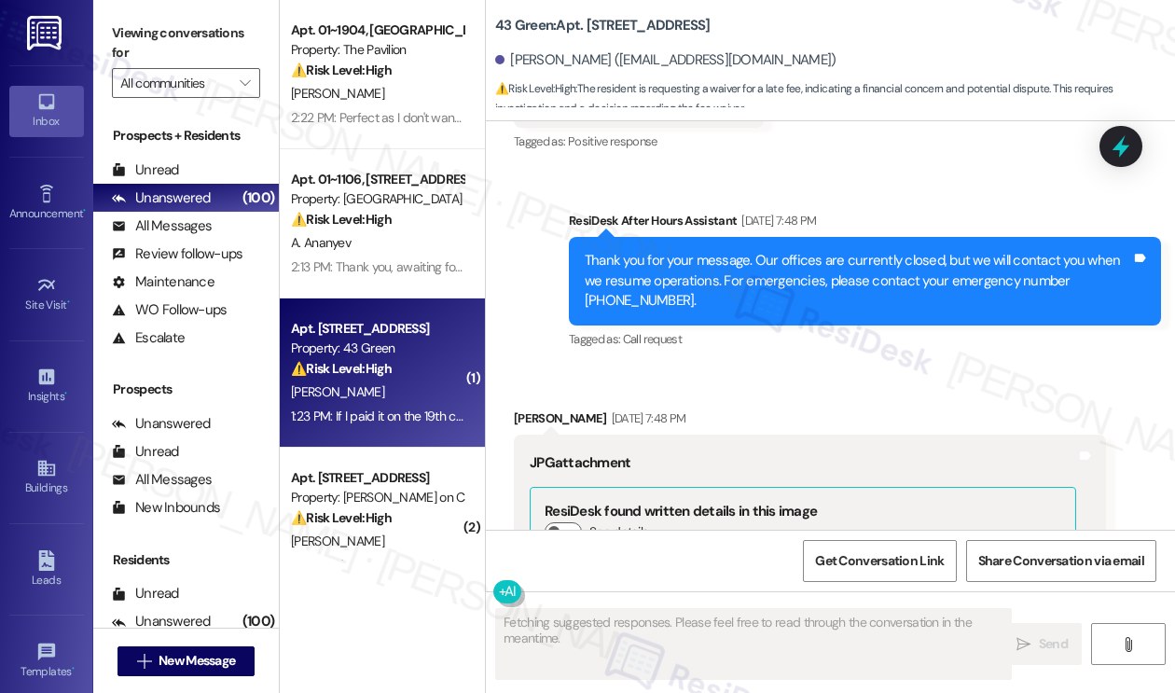
scroll to position [5193, 0]
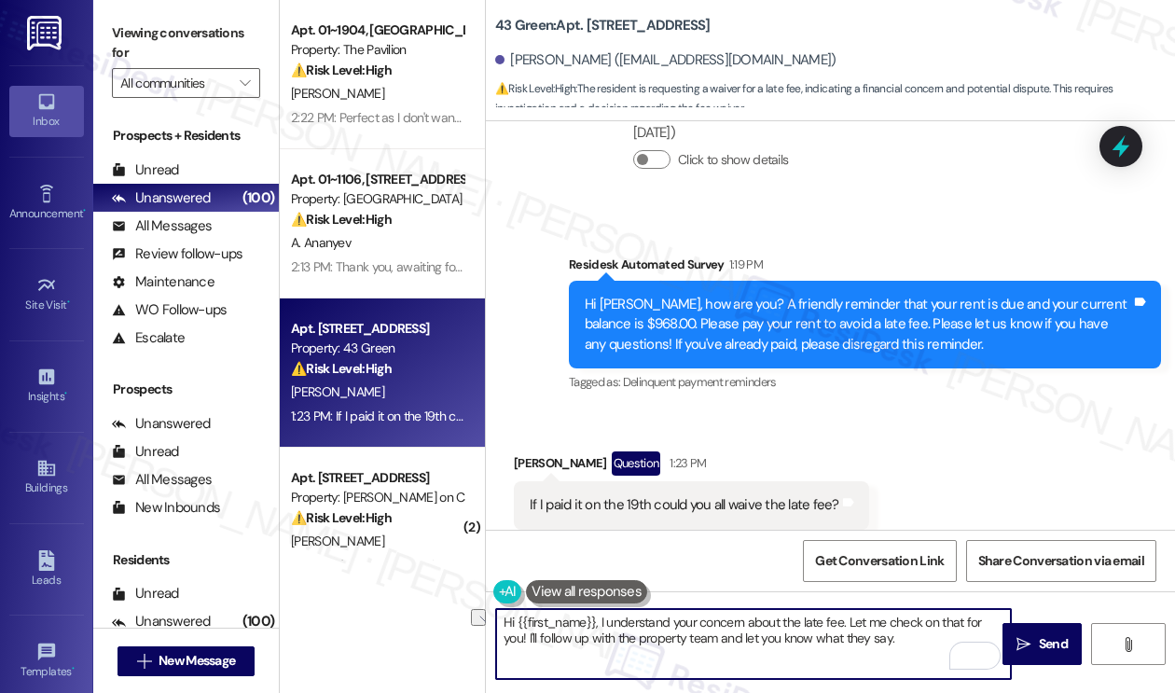
drag, startPoint x: 540, startPoint y: 637, endPoint x: 613, endPoint y: 640, distance: 73.7
click at [613, 640] on textarea "Hi {{first_name}}, I understand your concern about the late fee. Let me check o…" at bounding box center [753, 644] width 515 height 70
drag, startPoint x: 524, startPoint y: 637, endPoint x: 846, endPoint y: 617, distance: 323.1
click at [845, 621] on textarea "Hi {{first_name}}, I understand your concern about the late fee. Let me check o…" at bounding box center [753, 644] width 515 height 70
type textarea "Hi {{first_name}}, I understand your concern about the late fee. I'll need to c…"
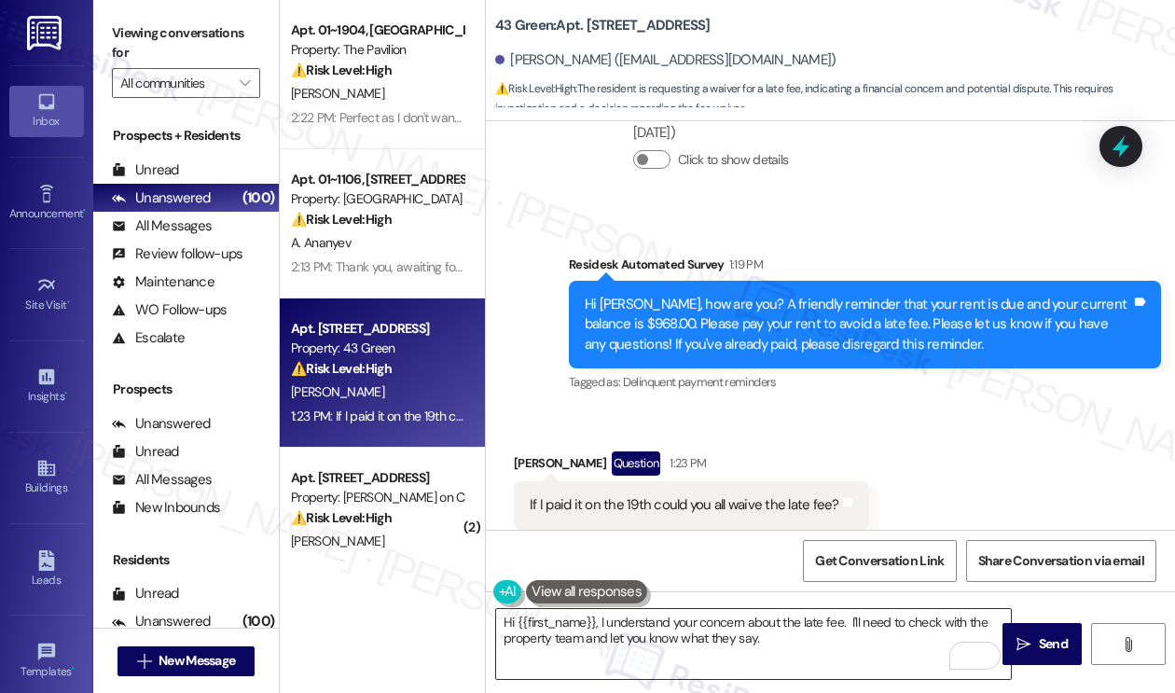
click at [848, 630] on textarea "Hi {{first_name}}, I understand your concern about the late fee. I'll need to c…" at bounding box center [753, 644] width 515 height 70
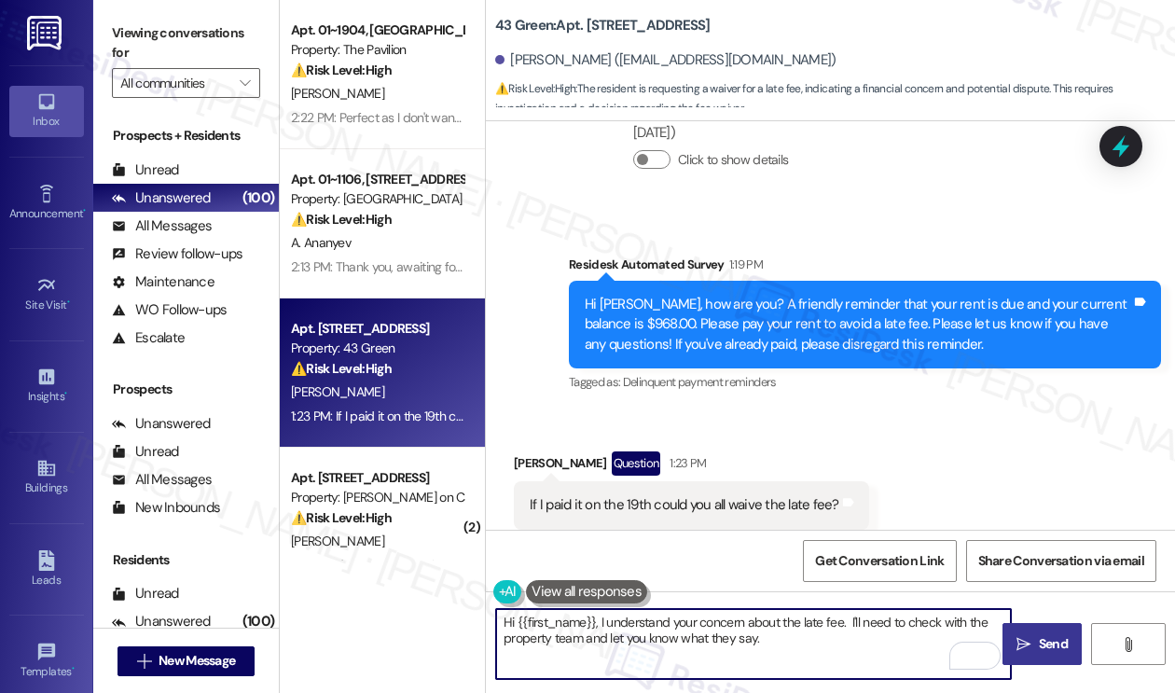
click at [1038, 637] on span "Send" at bounding box center [1052, 644] width 29 height 20
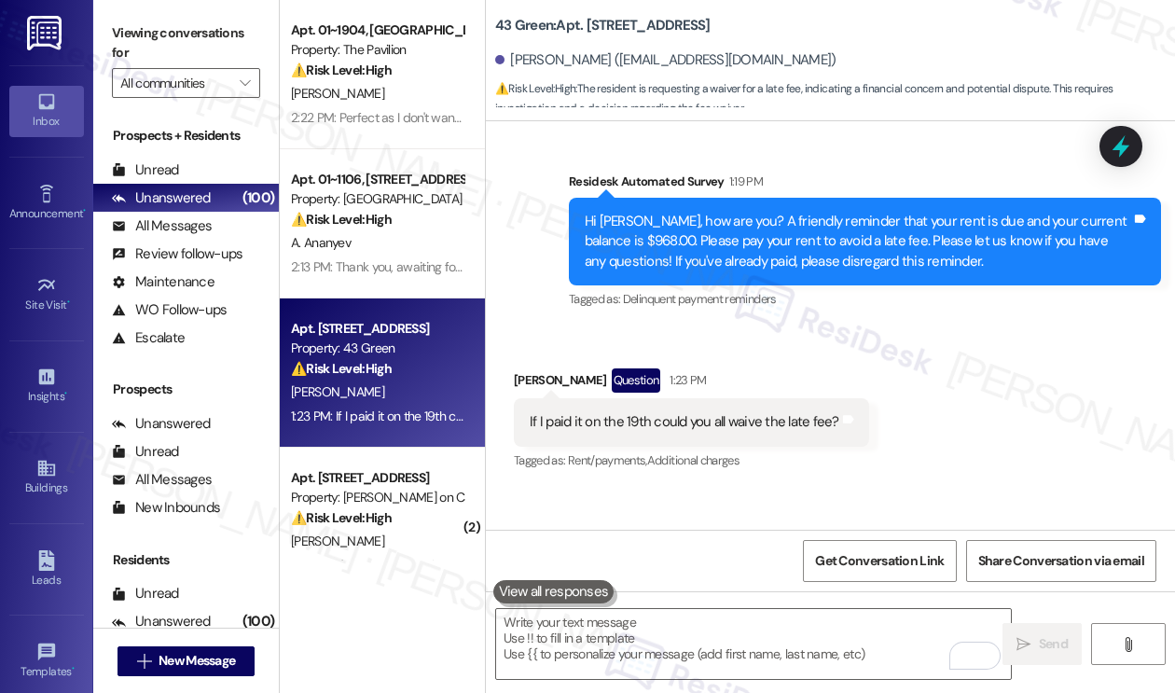
scroll to position [5343, 0]
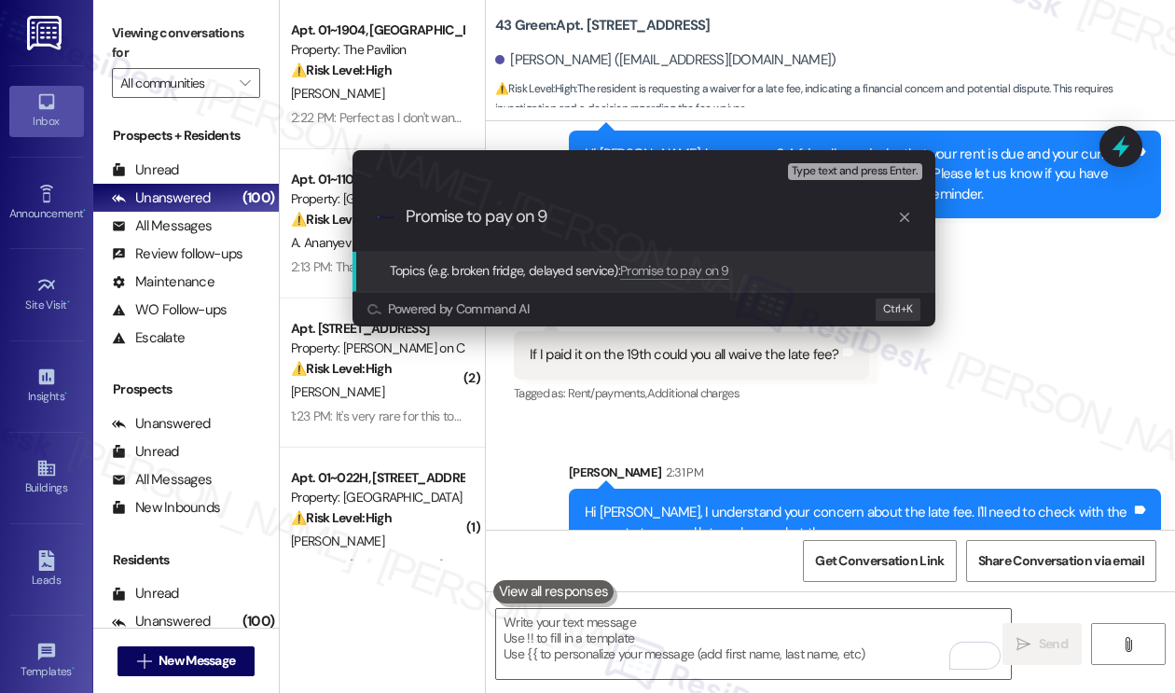
type input "Promise to pay on 9/"
click at [877, 391] on div "Escalate Conversation Medium risk Topics (e.g. broken fridge, delayed service) …" at bounding box center [587, 346] width 1175 height 693
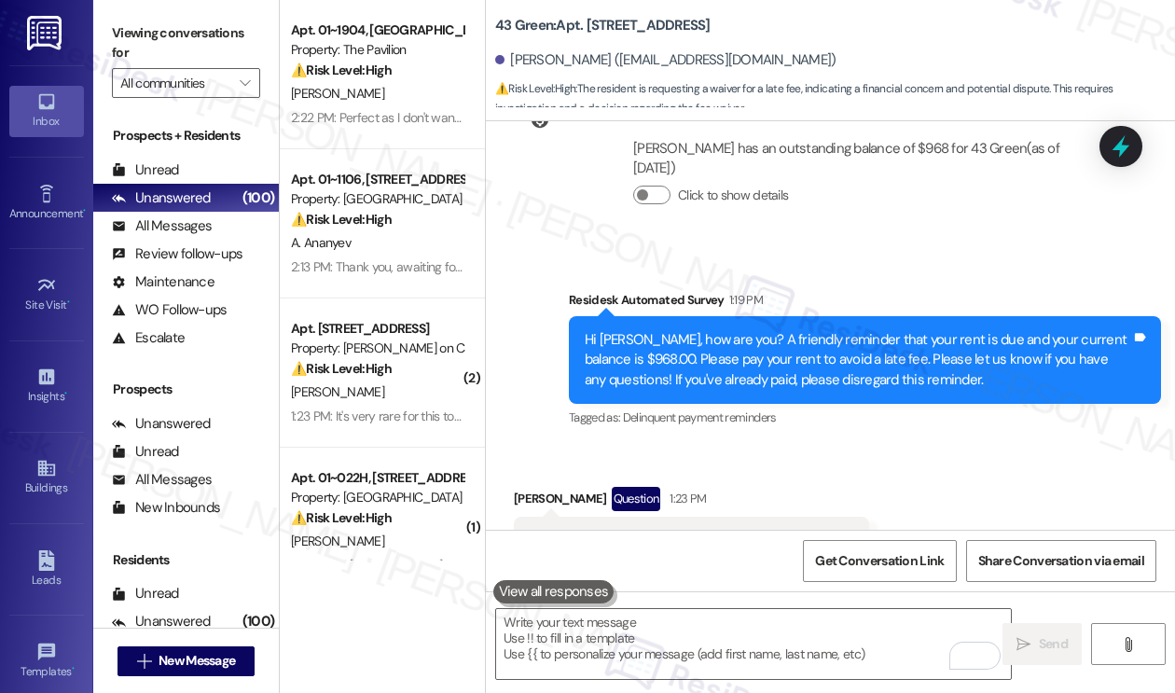
scroll to position [5157, 0]
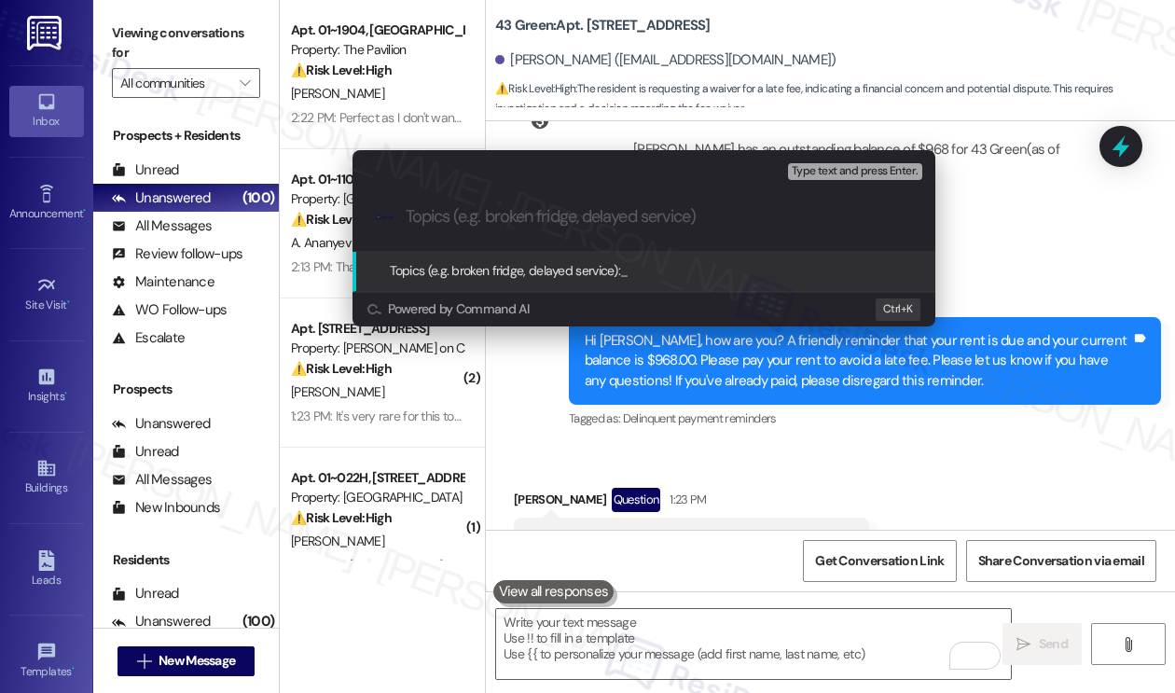
paste input "Promise to pay on 9/"
type input "Promise to pay on 9/19 - request to waive late fee"
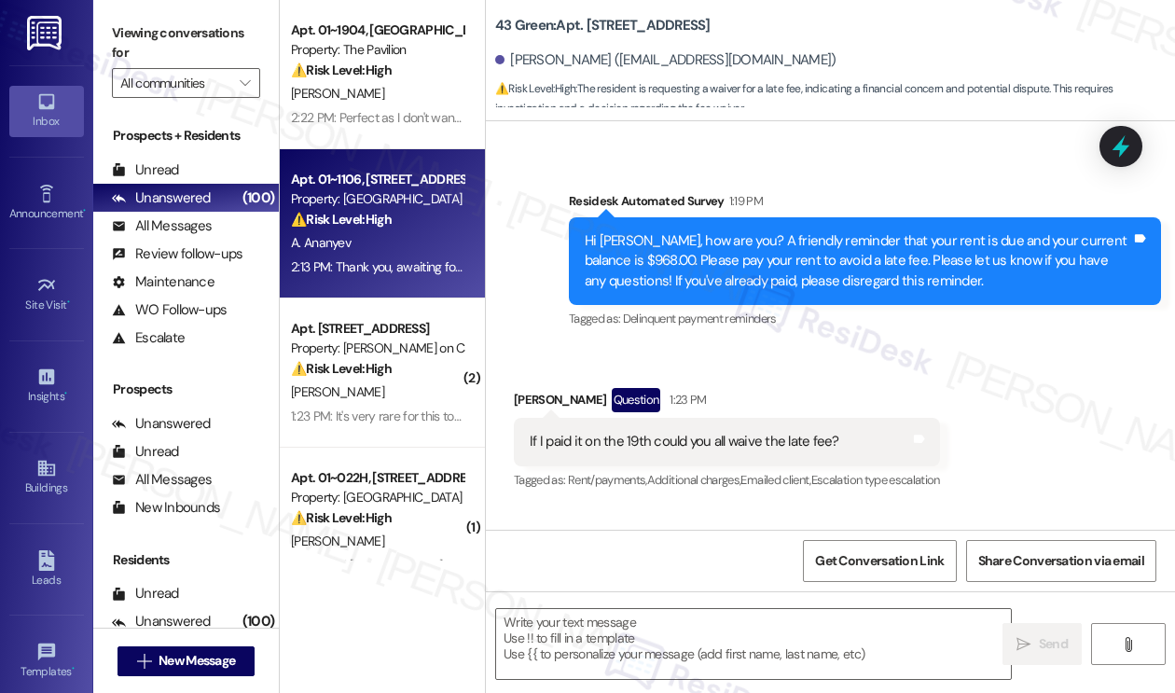
scroll to position [5192, 0]
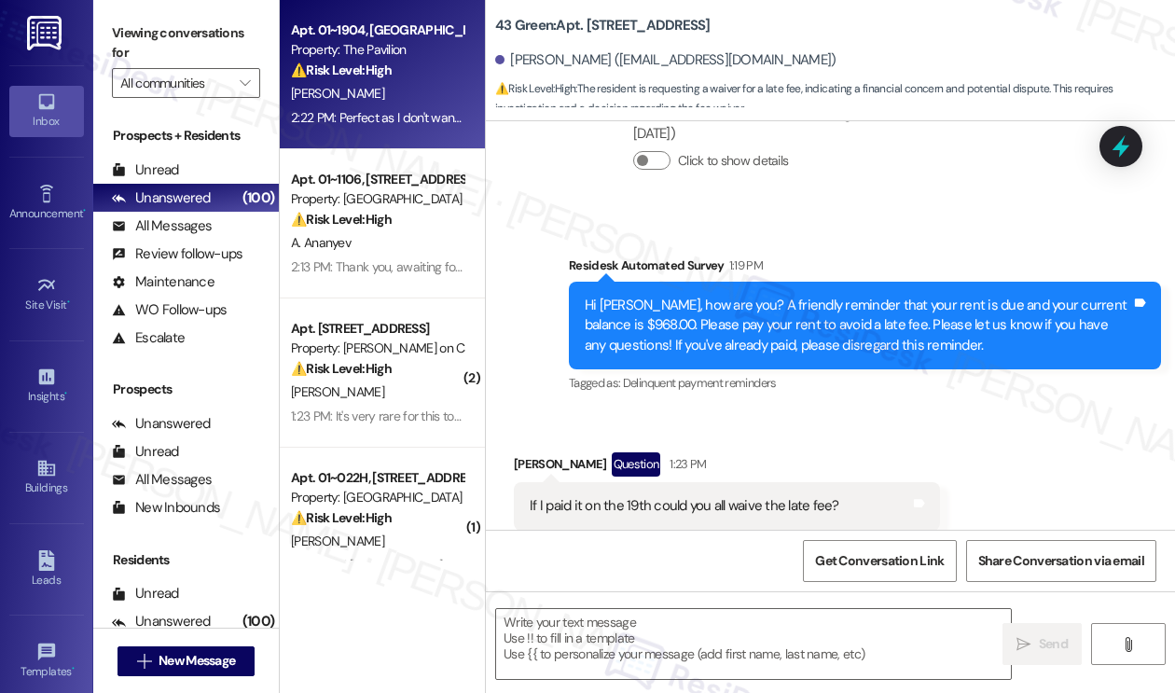
type textarea "Fetching suggested responses. Please feel free to read through the conversation…"
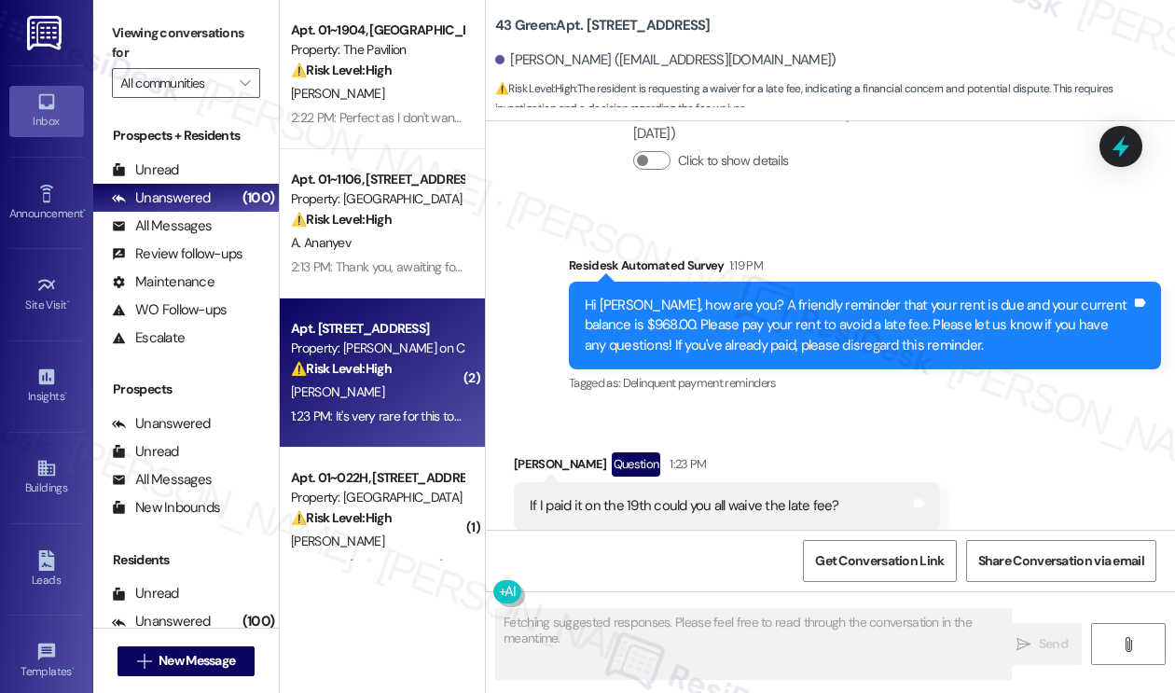
click at [439, 378] on div "⚠️ Risk Level: High The resident is inquiring about a late fee, indicating a fi…" at bounding box center [377, 369] width 172 height 20
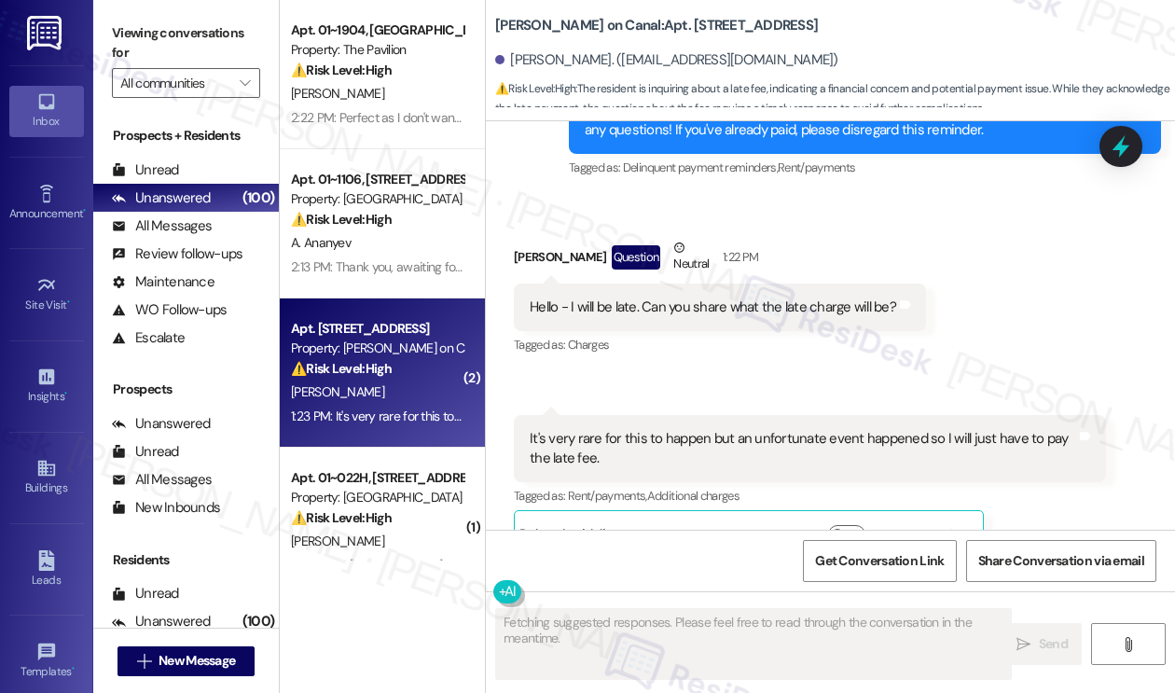
scroll to position [5728, 0]
click at [675, 296] on div "Hello - I will be late. Can you share what the late charge will be?" at bounding box center [712, 306] width 366 height 20
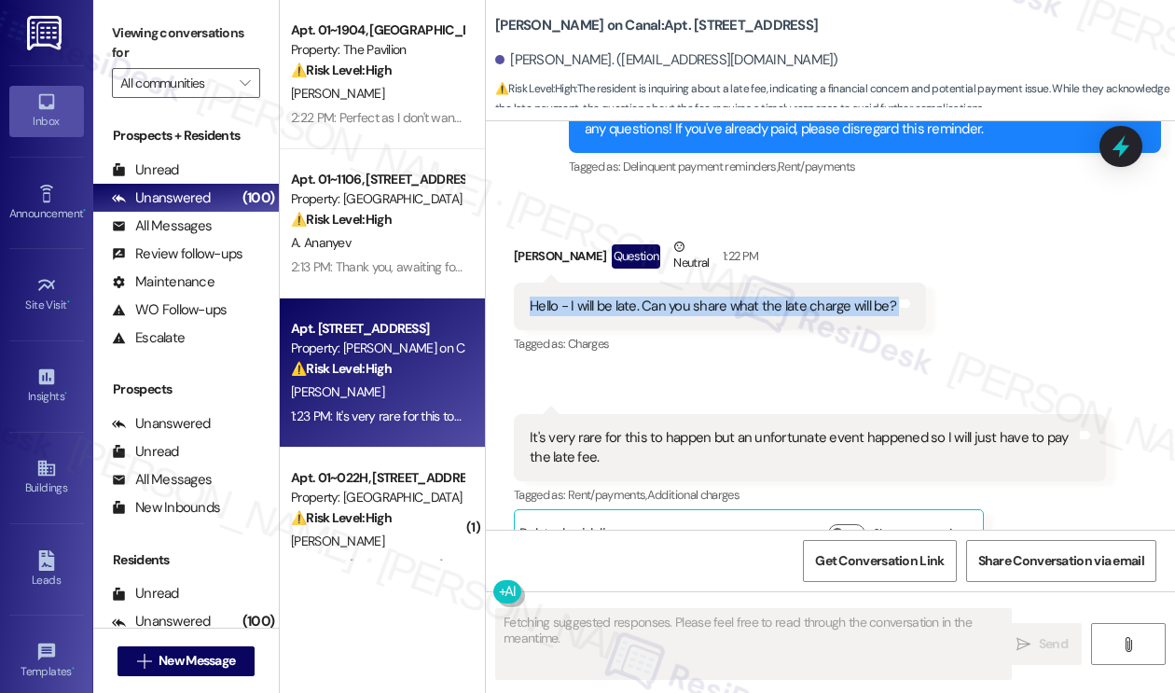
click at [675, 296] on div "Hello - I will be late. Can you share what the late charge will be?" at bounding box center [712, 306] width 366 height 20
click at [664, 428] on div "It's very rare for this to happen but an unfortunate event happened so I will j…" at bounding box center [802, 448] width 546 height 40
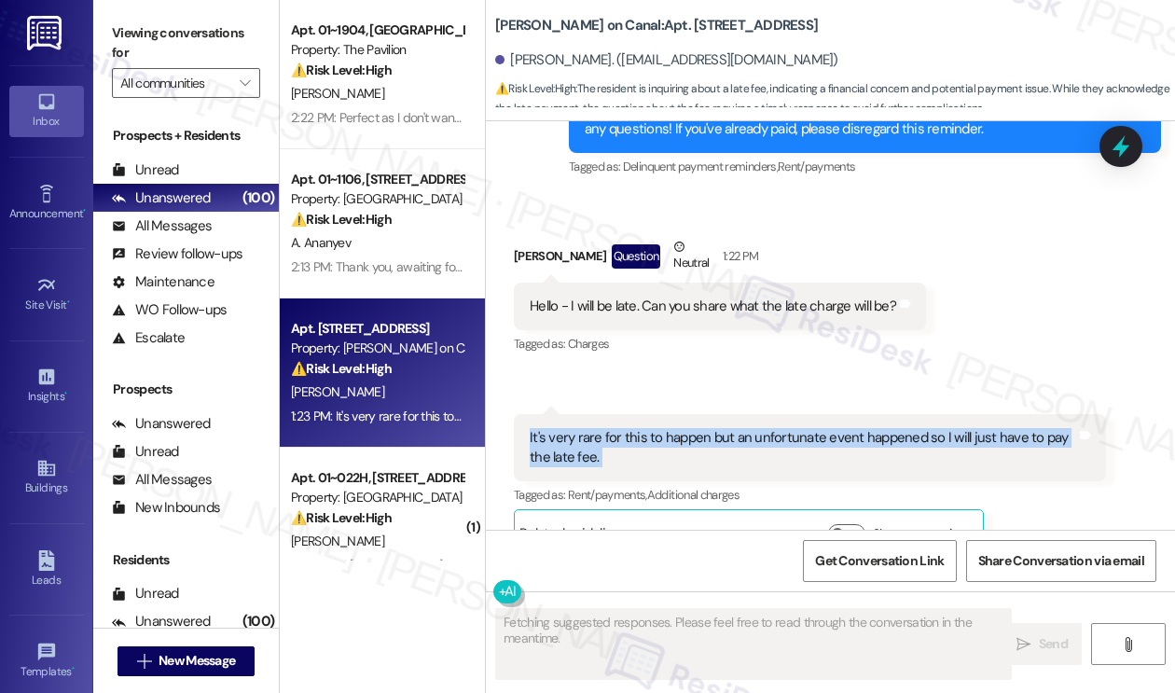
click at [664, 428] on div "It's very rare for this to happen but an unfortunate event happened so I will j…" at bounding box center [802, 448] width 546 height 40
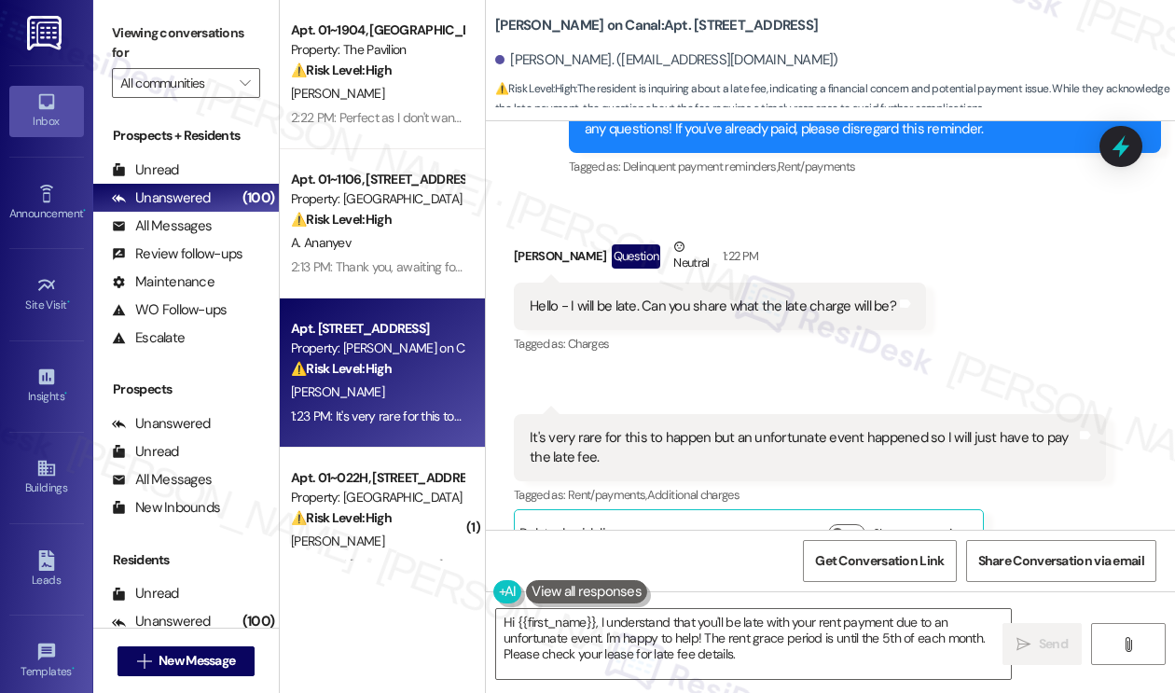
click at [515, 24] on b "Cassidy on Canal: Apt. 1305, 350 N Canal St" at bounding box center [656, 26] width 323 height 20
copy b "Cassidy"
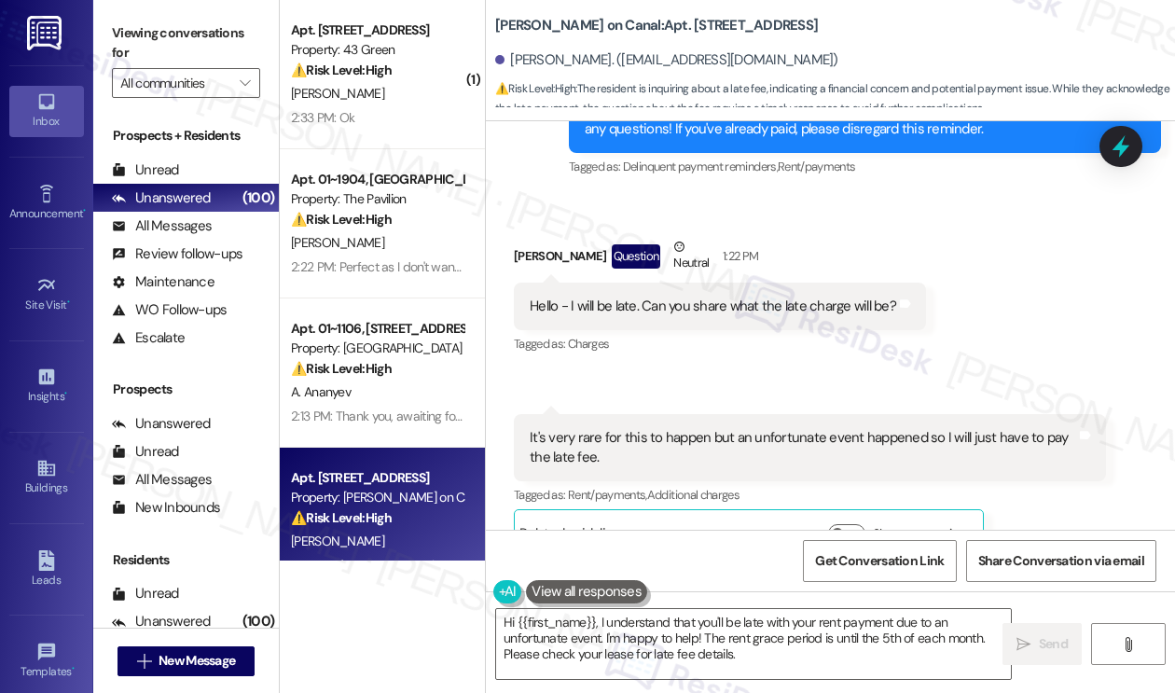
click at [728, 296] on div "Hello - I will be late. Can you share what the late charge will be?" at bounding box center [712, 306] width 366 height 20
copy div "Hello - I will be late. Can you share what the late charge will be? Tags and no…"
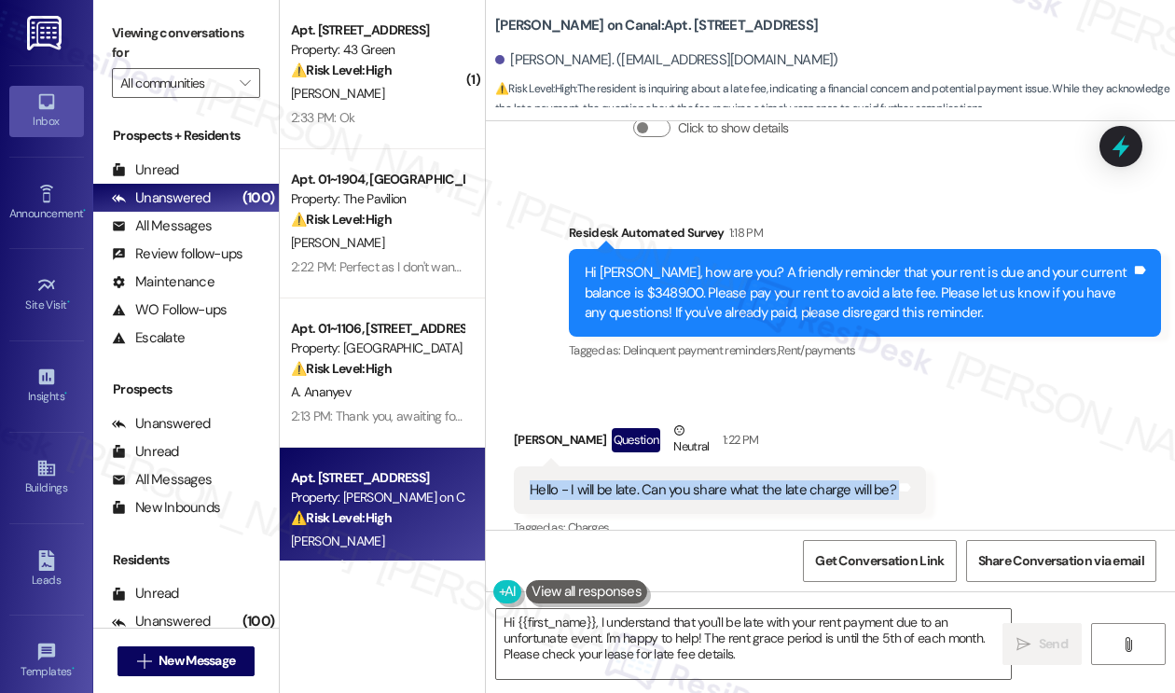
scroll to position [5542, 0]
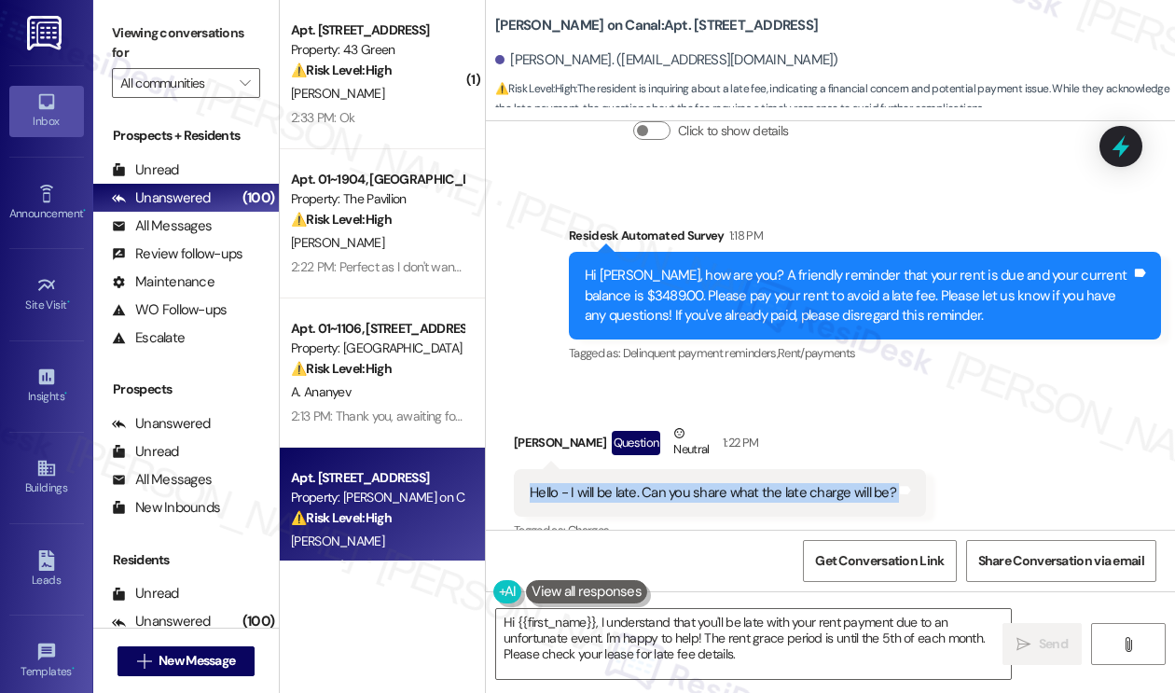
click at [191, 27] on label "Viewing conversations for" at bounding box center [186, 43] width 148 height 49
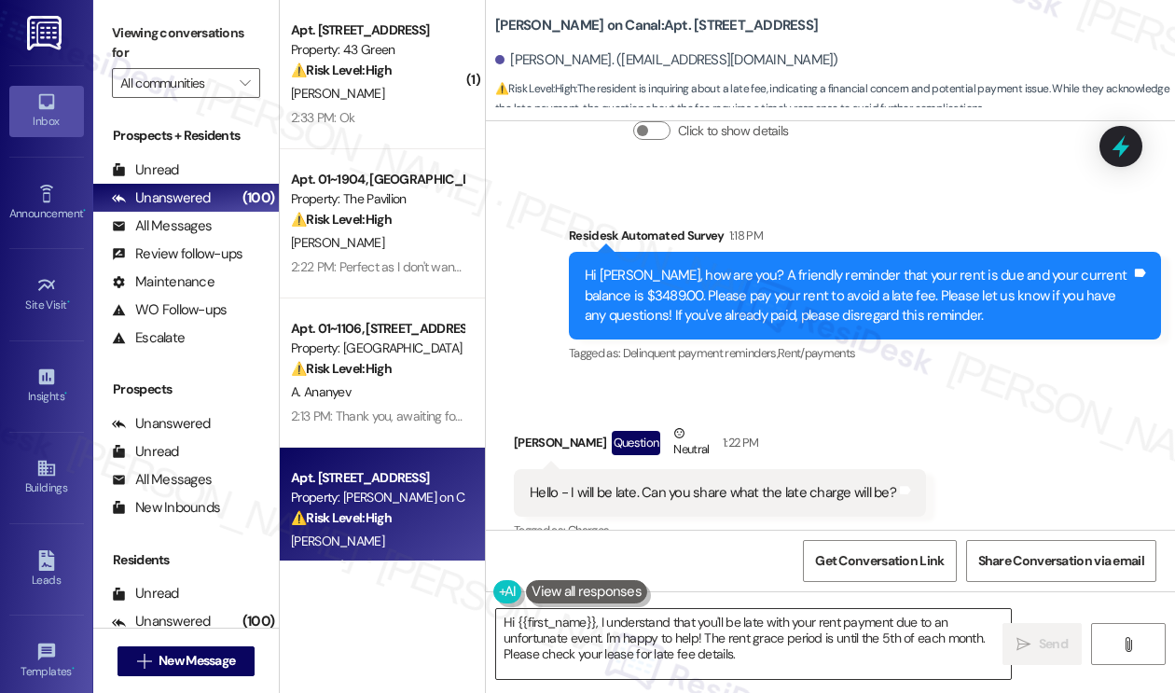
click at [694, 611] on textarea "Hi {{first_name}}, I understand that you'll be late with your rent payment due …" at bounding box center [753, 644] width 515 height 70
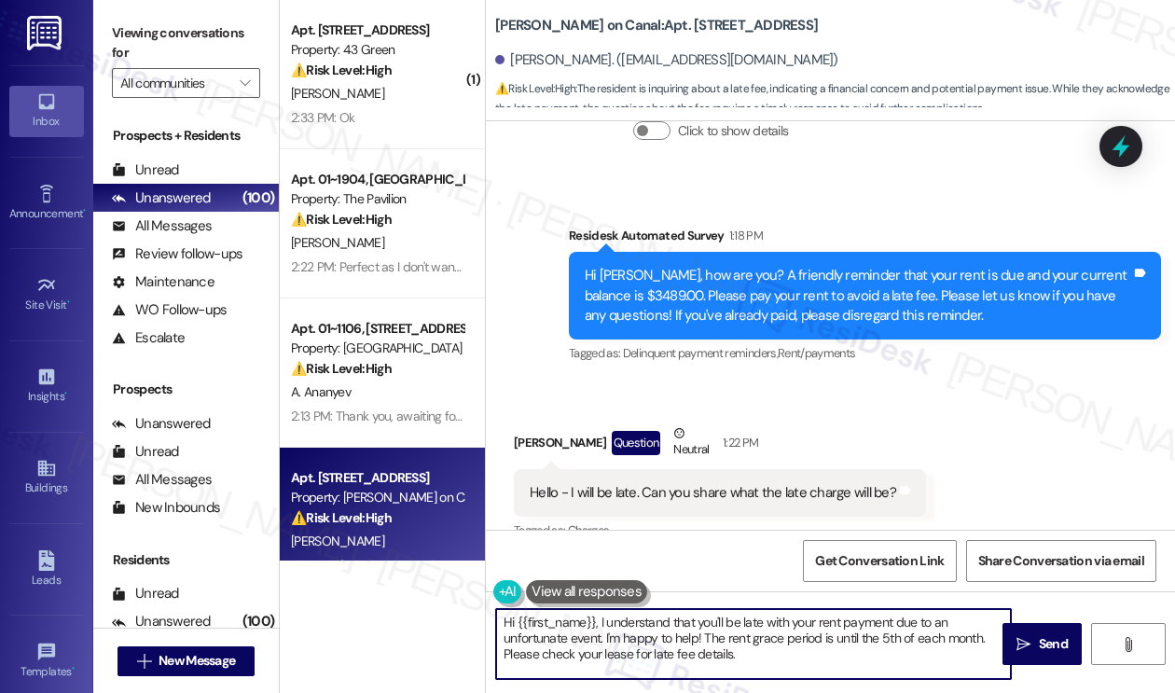
click at [694, 611] on textarea "Hi {{first_name}}, I understand that you'll be late with your rent payment due …" at bounding box center [753, 644] width 515 height 70
click at [804, 639] on textarea "Hi {{first_name}}, I understand that you'll be late with your rent payment due …" at bounding box center [753, 644] width 515 height 70
drag, startPoint x: 771, startPoint y: 655, endPoint x: 604, endPoint y: 637, distance: 167.9
click at [604, 637] on textarea "Hi {{first_name}}, I understand that you'll be late with your rent payment due …" at bounding box center [753, 644] width 515 height 70
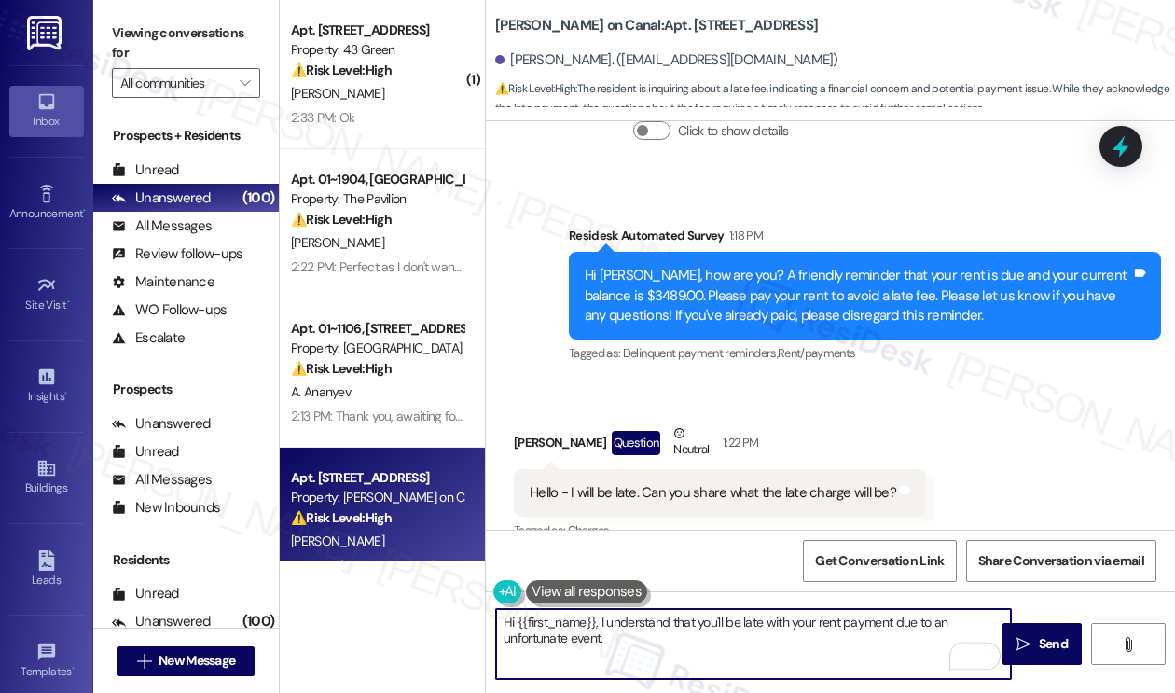
scroll to position [5635, 0]
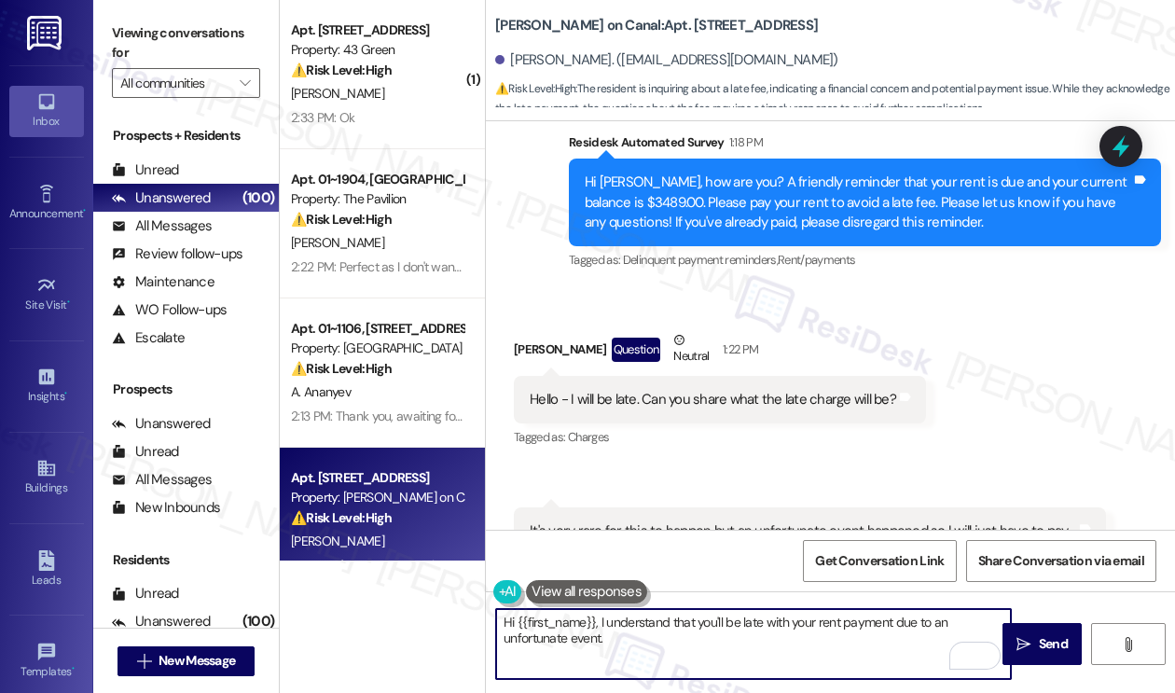
click at [664, 507] on div "It's very rare for this to happen but an unfortunate event happened so I will j…" at bounding box center [810, 541] width 592 height 68
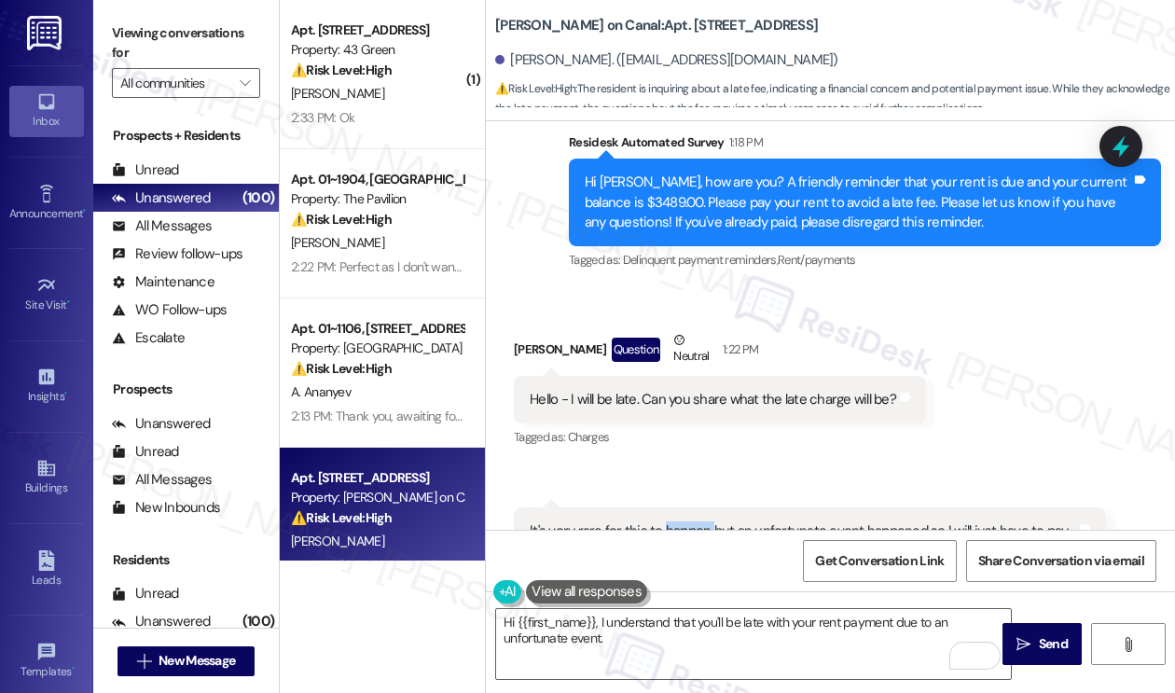
click at [664, 507] on div "It's very rare for this to happen but an unfortunate event happened so I will j…" at bounding box center [810, 541] width 592 height 68
copy div "It's very rare for this to happen but an unfortunate event happened so I will j…"
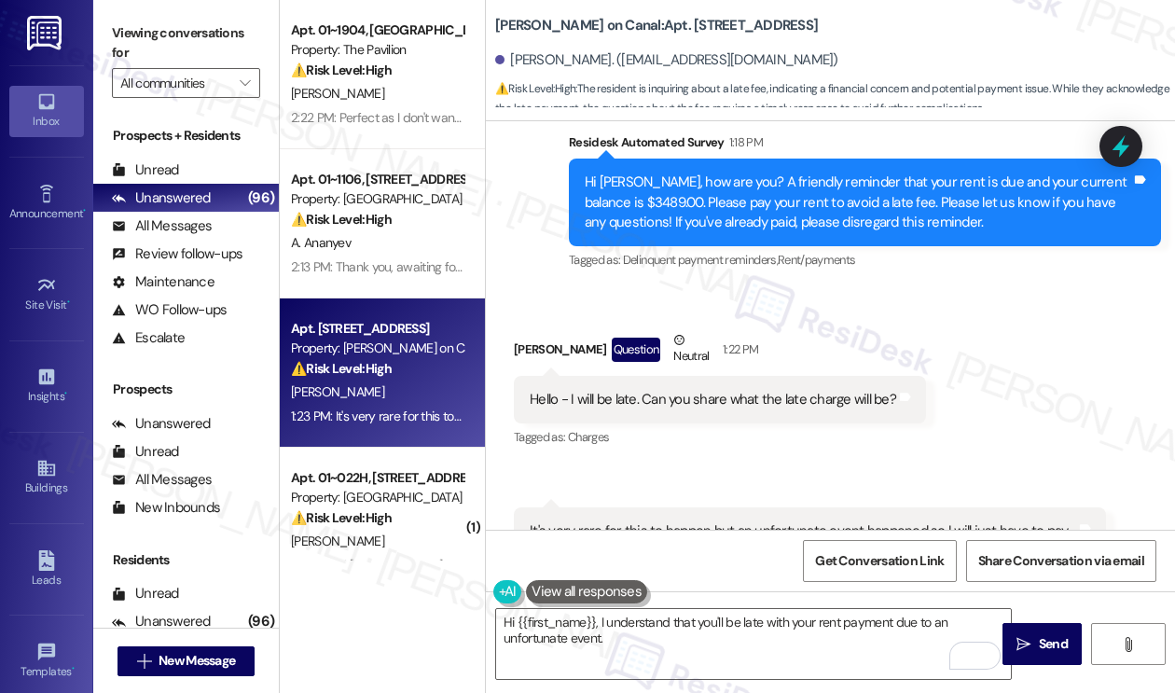
click at [189, 29] on label "Viewing conversations for" at bounding box center [186, 43] width 148 height 49
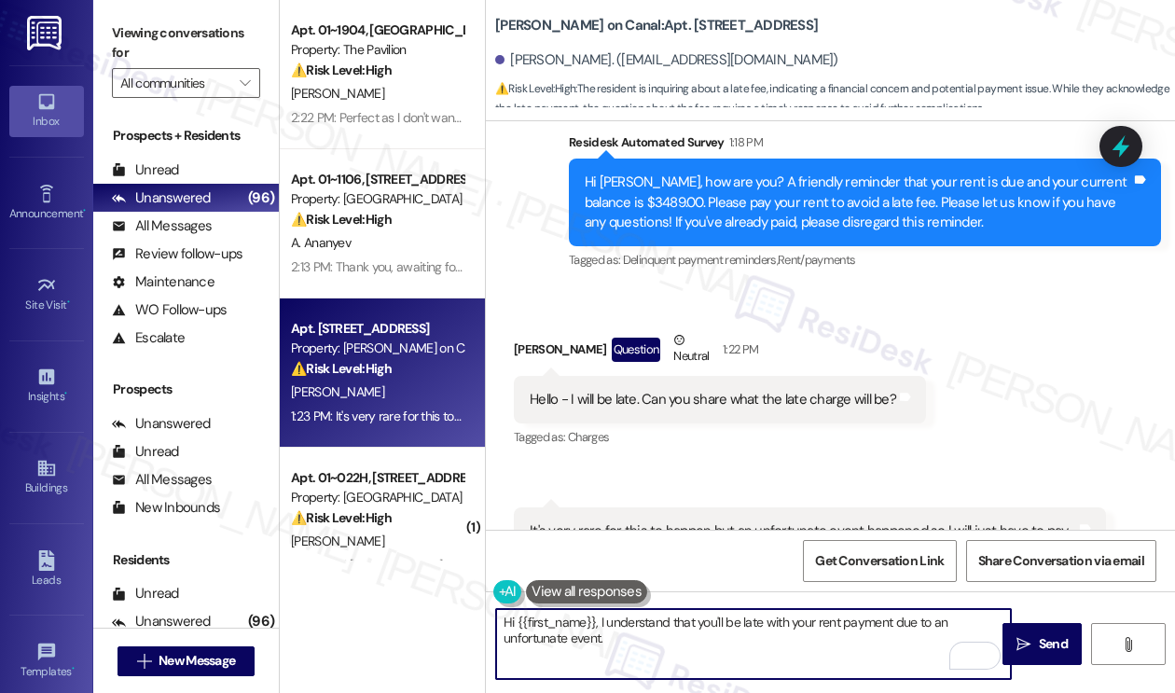
click at [735, 642] on textarea "Hi {{first_name}}, I understand that you'll be late with your rent payment due …" at bounding box center [753, 644] width 515 height 70
paste textarea "When do you anticipate being able to make the rent payment?"
click at [622, 629] on textarea "Hi {{first_name}}, I understand that you'll be late with your rent payment due …" at bounding box center [753, 644] width 515 height 70
click at [613, 638] on textarea "Hi {{first_name}}, I understand that you'll be late with your rent payment due …" at bounding box center [753, 644] width 515 height 70
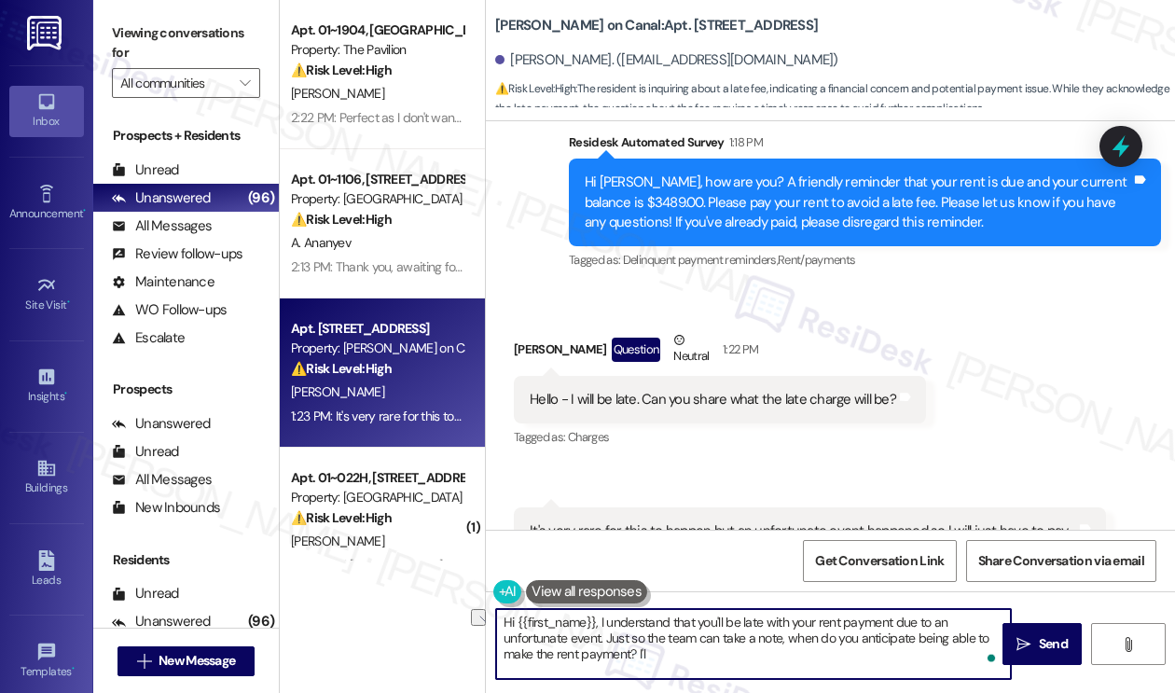
drag, startPoint x: 775, startPoint y: 637, endPoint x: 682, endPoint y: 634, distance: 92.3
click at [682, 634] on textarea "Hi {{first_name}}, I understand that you'll be late with your rent payment due …" at bounding box center [753, 644] width 515 height 70
drag, startPoint x: 645, startPoint y: 637, endPoint x: 783, endPoint y: 641, distance: 138.0
click at [783, 641] on textarea "Hi {{first_name}}, I understand that you'll be late with your rent payment due …" at bounding box center [753, 644] width 515 height 70
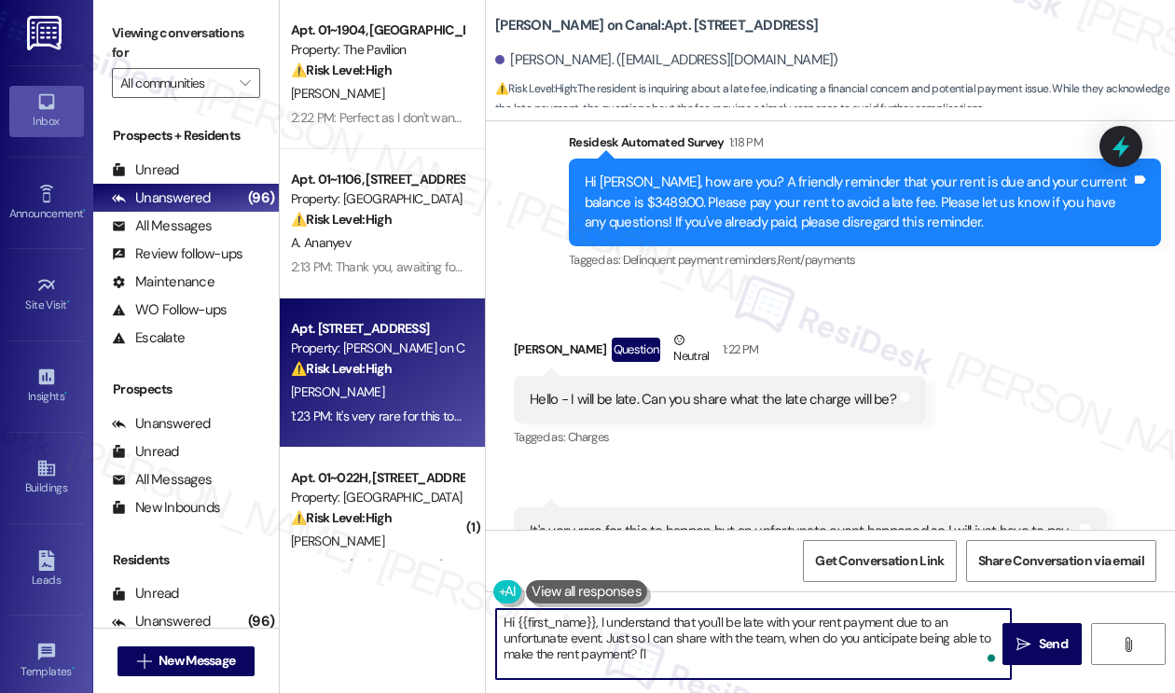
click at [757, 652] on textarea "Hi {{first_name}}, I understand that you'll be late with your rent payment due …" at bounding box center [753, 644] width 515 height 70
click at [921, 654] on textarea "Hi {{first_name}}, I understand that you'll be late with your rent payment due …" at bounding box center [753, 644] width 515 height 70
drag, startPoint x: 928, startPoint y: 654, endPoint x: 877, endPoint y: 653, distance: 50.3
click at [877, 653] on textarea "Hi {{first_name}}, I understand that you'll be late with your rent payment due …" at bounding box center [753, 644] width 515 height 70
click at [879, 653] on textarea "Hi {{first_name}}, I understand that you'll be late with your rent payment due …" at bounding box center [753, 644] width 515 height 70
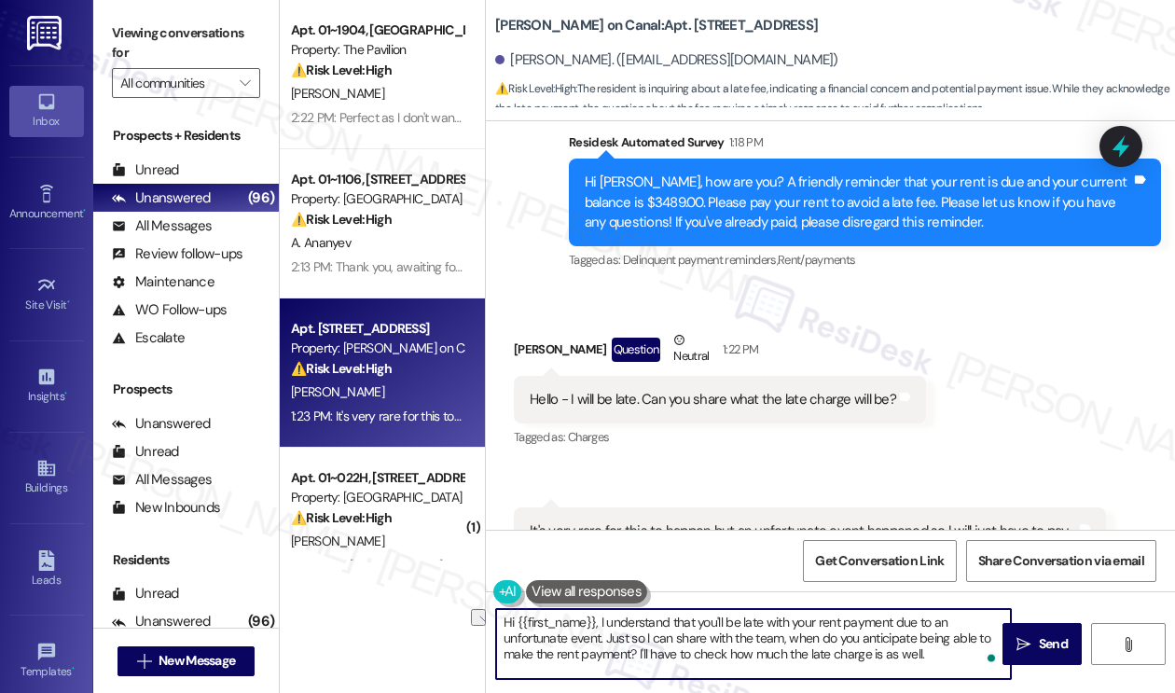
drag, startPoint x: 934, startPoint y: 651, endPoint x: 880, endPoint y: 655, distance: 54.3
click at [880, 655] on textarea "Hi {{first_name}}, I understand that you'll be late with your rent payment due …" at bounding box center [753, 644] width 515 height 70
type textarea "Hi {{first_name}}, I understand that you'll be late with your rent payment due …"
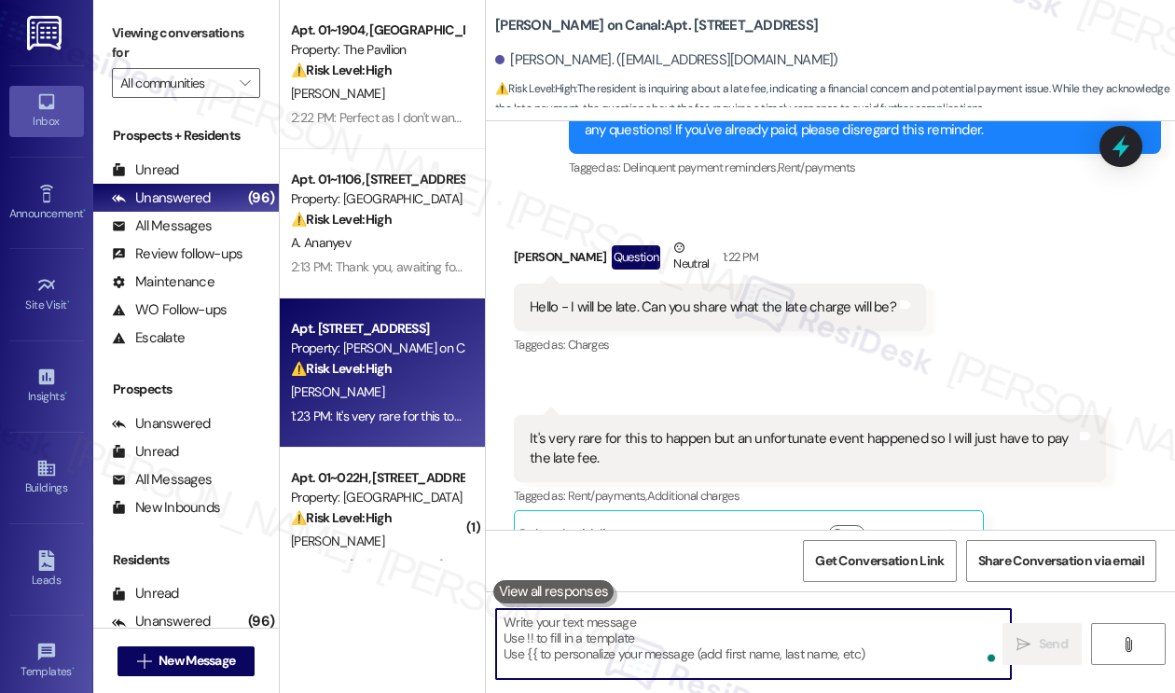
scroll to position [5899, 0]
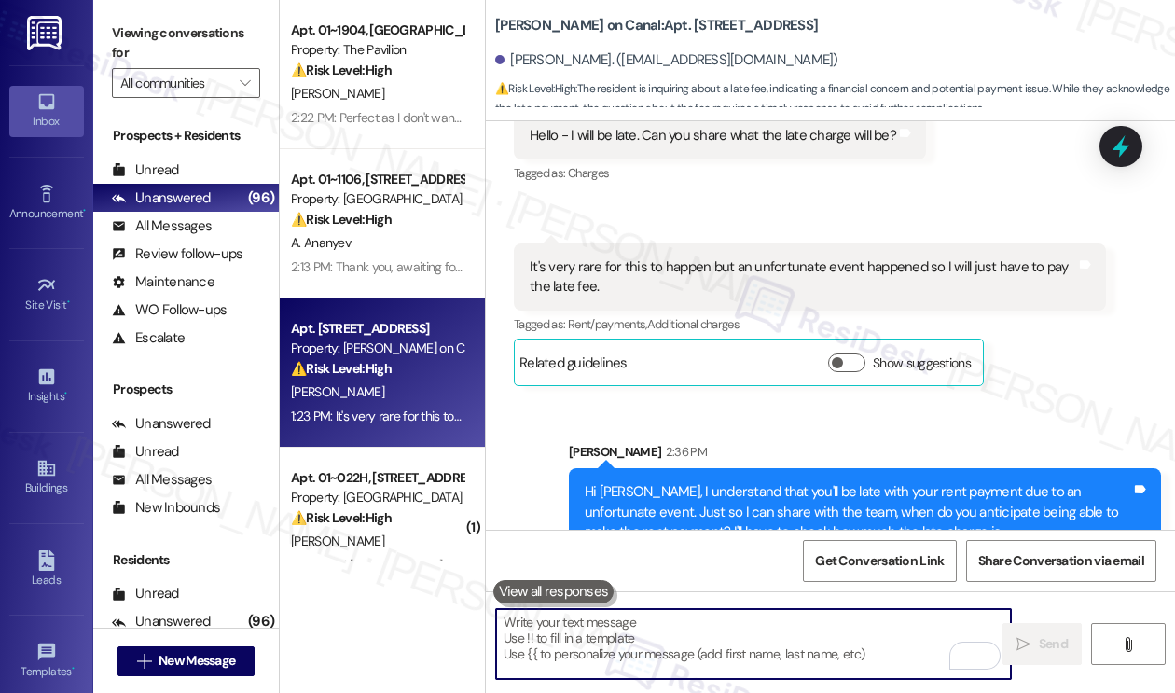
click at [857, 482] on div "Hi [PERSON_NAME], I understand that you'll be late with your rent payment due t…" at bounding box center [857, 512] width 546 height 60
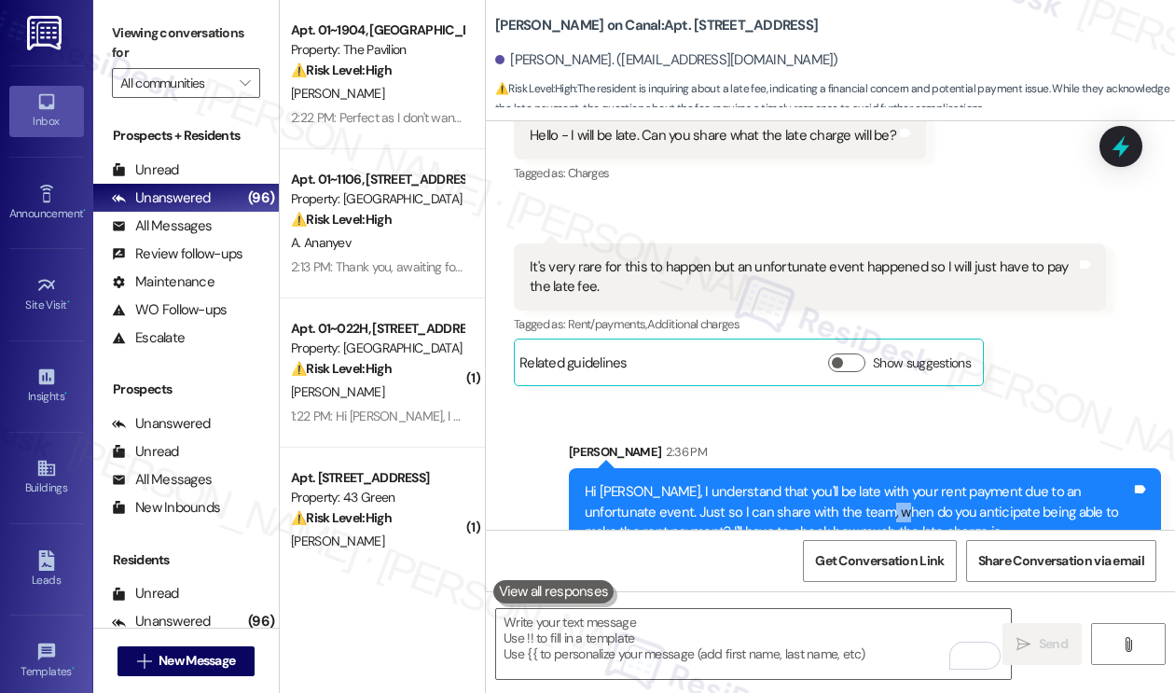
click at [857, 482] on div "Hi [PERSON_NAME], I understand that you'll be late with your rent payment due t…" at bounding box center [857, 512] width 546 height 60
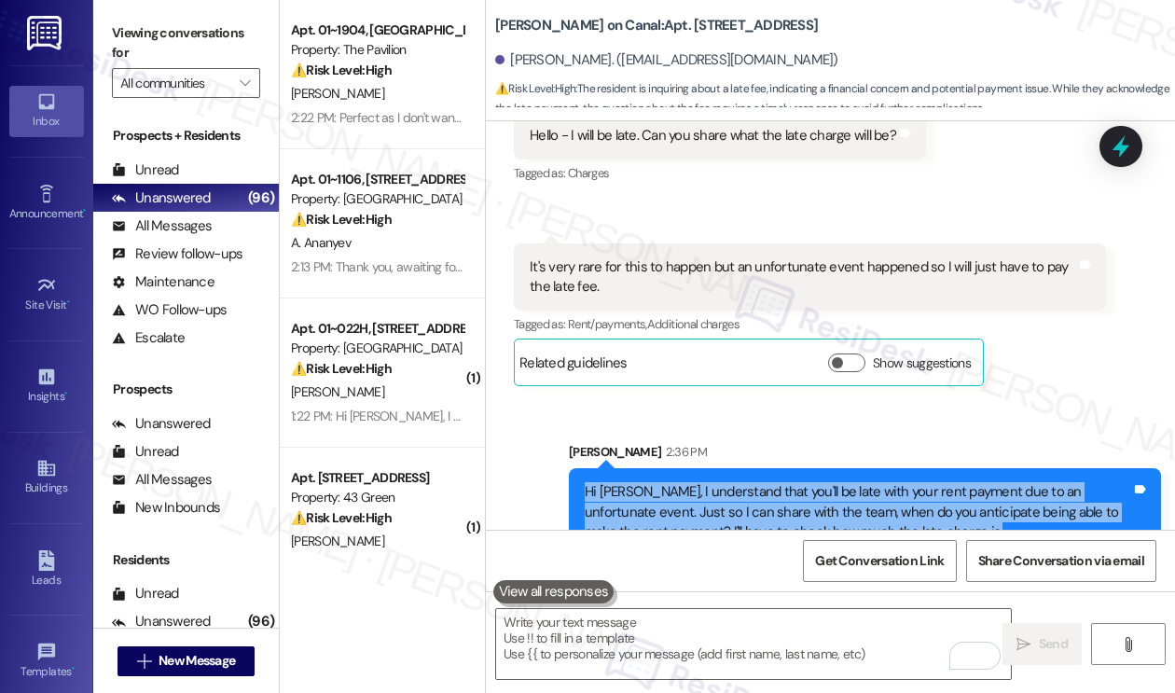
click at [854, 482] on div "Hi [PERSON_NAME], I understand that you'll be late with your rent payment due t…" at bounding box center [857, 512] width 546 height 60
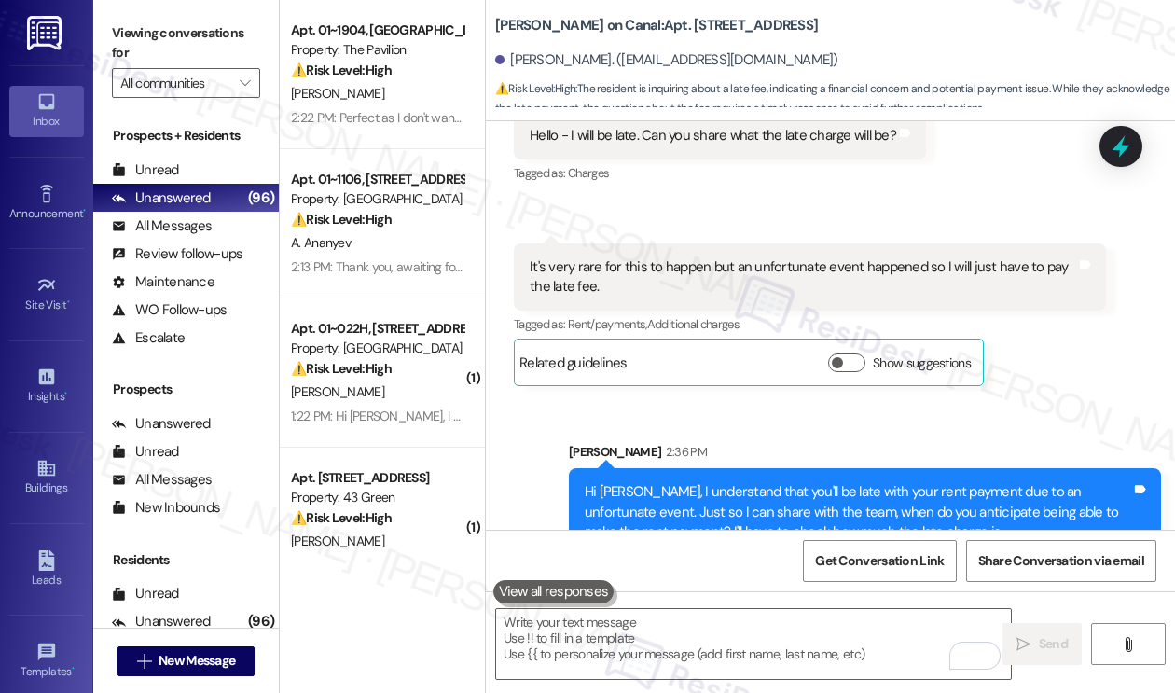
click at [200, 31] on label "Viewing conversations for" at bounding box center [186, 43] width 148 height 49
click at [917, 268] on div "It's very rare for this to happen but an unfortunate event happened so I will j…" at bounding box center [810, 277] width 592 height 68
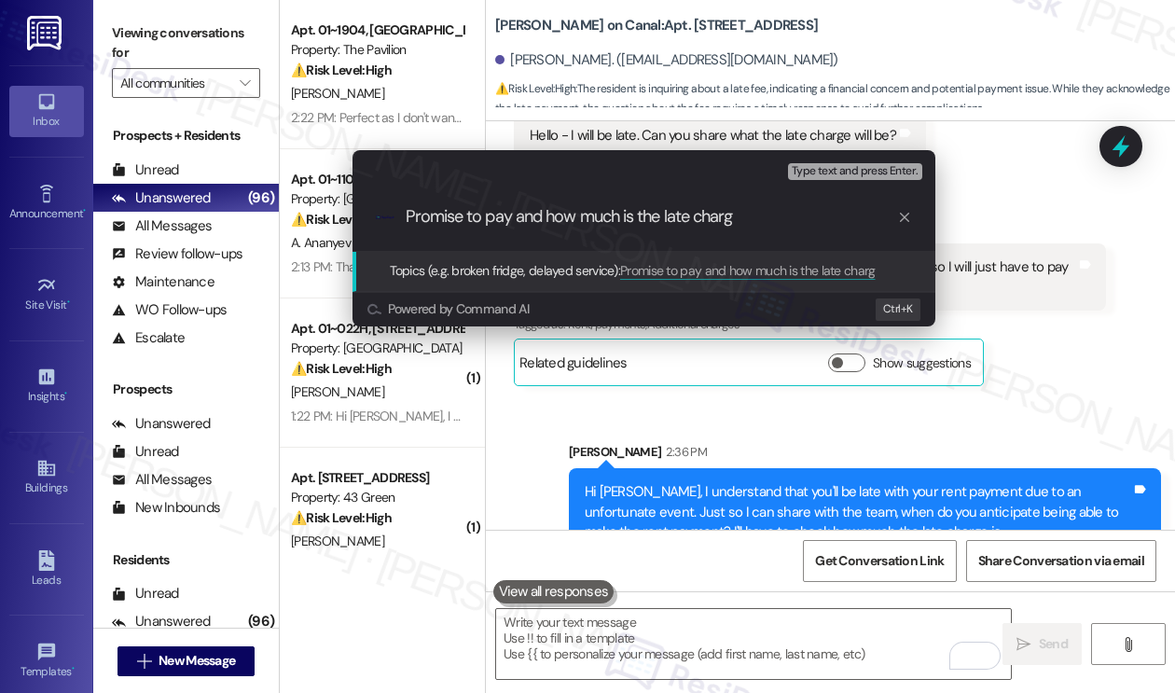
type input "Promise to pay and how much is the late charge"
click at [1066, 254] on div "Escalate Conversation Medium risk Topics (e.g. broken fridge, delayed service) …" at bounding box center [587, 346] width 1175 height 693
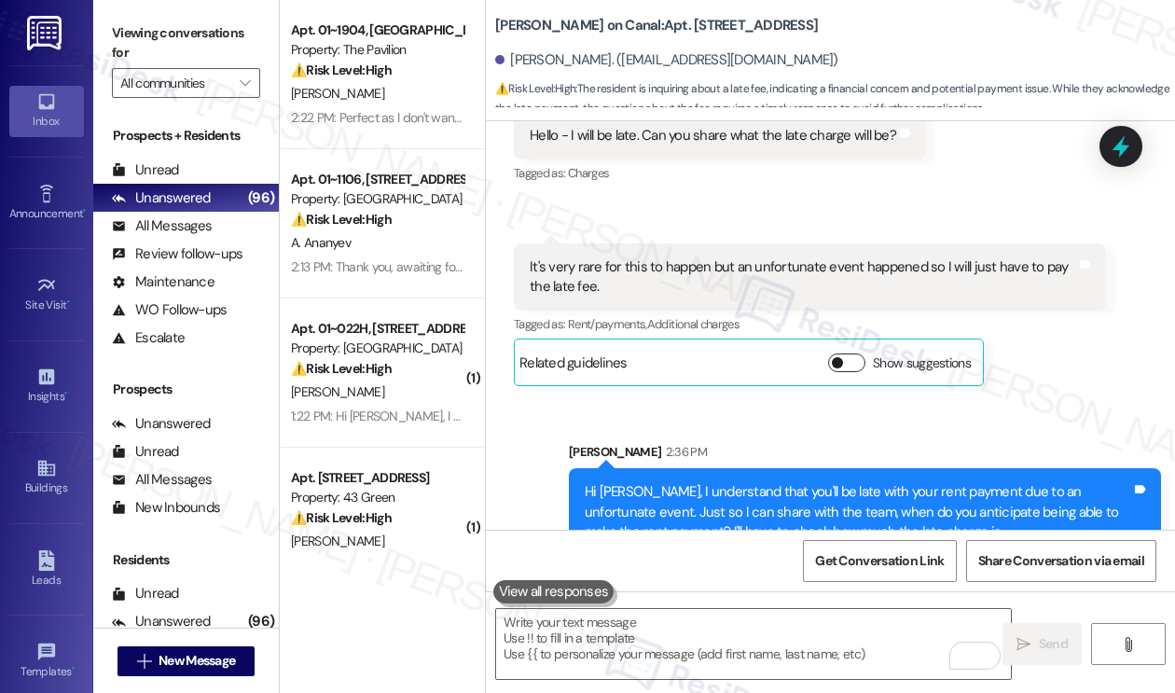
click at [846, 353] on button "Show suggestions" at bounding box center [846, 362] width 37 height 19
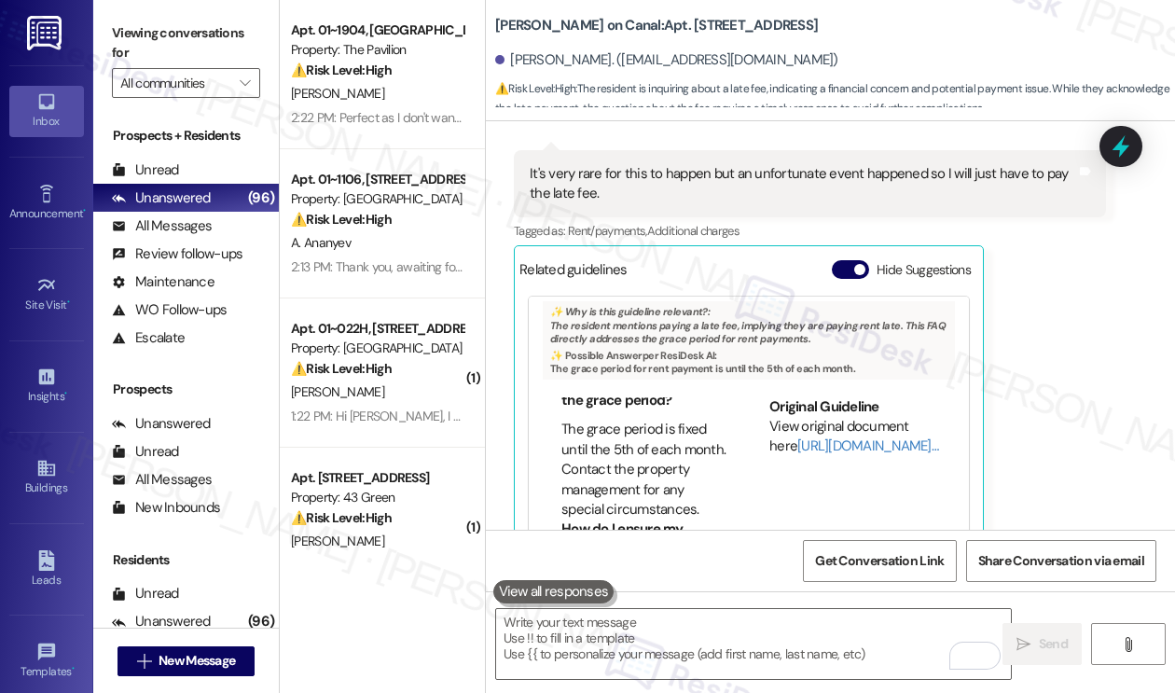
scroll to position [466, 0]
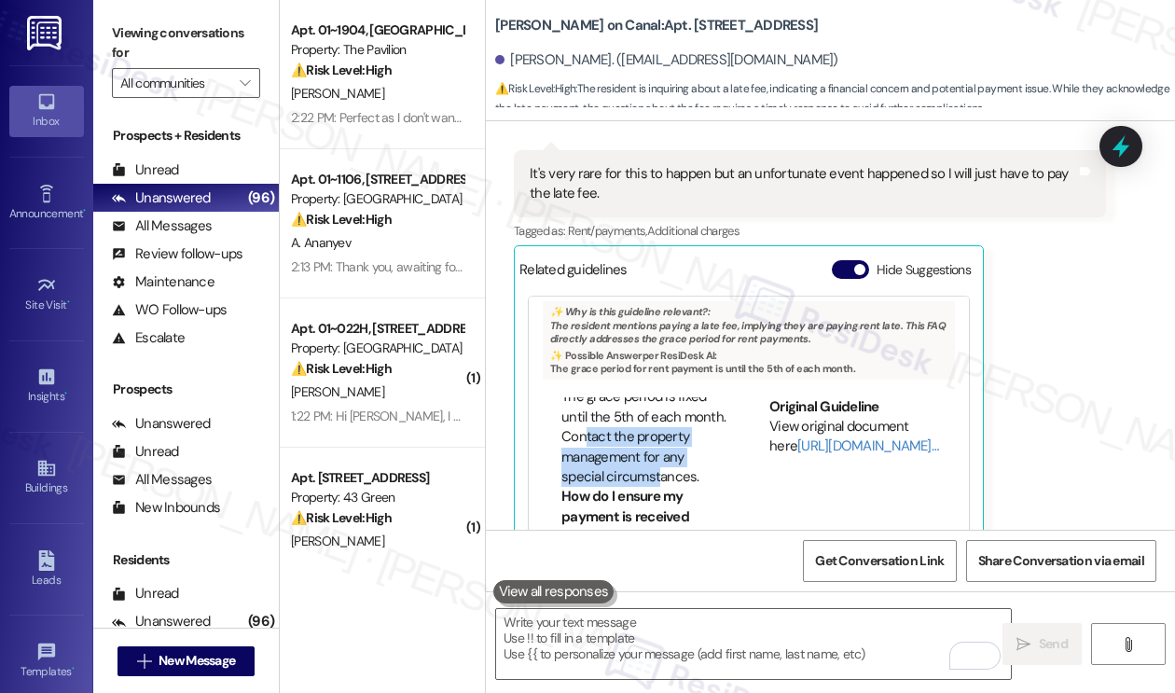
drag, startPoint x: 627, startPoint y: 394, endPoint x: 682, endPoint y: 435, distance: 68.6
click at [682, 435] on li "The grace period is fixed until the 5th of each month. Contact the property man…" at bounding box center [644, 437] width 167 height 100
click at [610, 390] on li "The grace period is fixed until the 5th of each month. Contact the property man…" at bounding box center [644, 437] width 167 height 100
drag, startPoint x: 604, startPoint y: 393, endPoint x: 712, endPoint y: 431, distance: 114.4
click at [712, 431] on li "The grace period is fixed until the 5th of each month. Contact the property man…" at bounding box center [644, 437] width 167 height 100
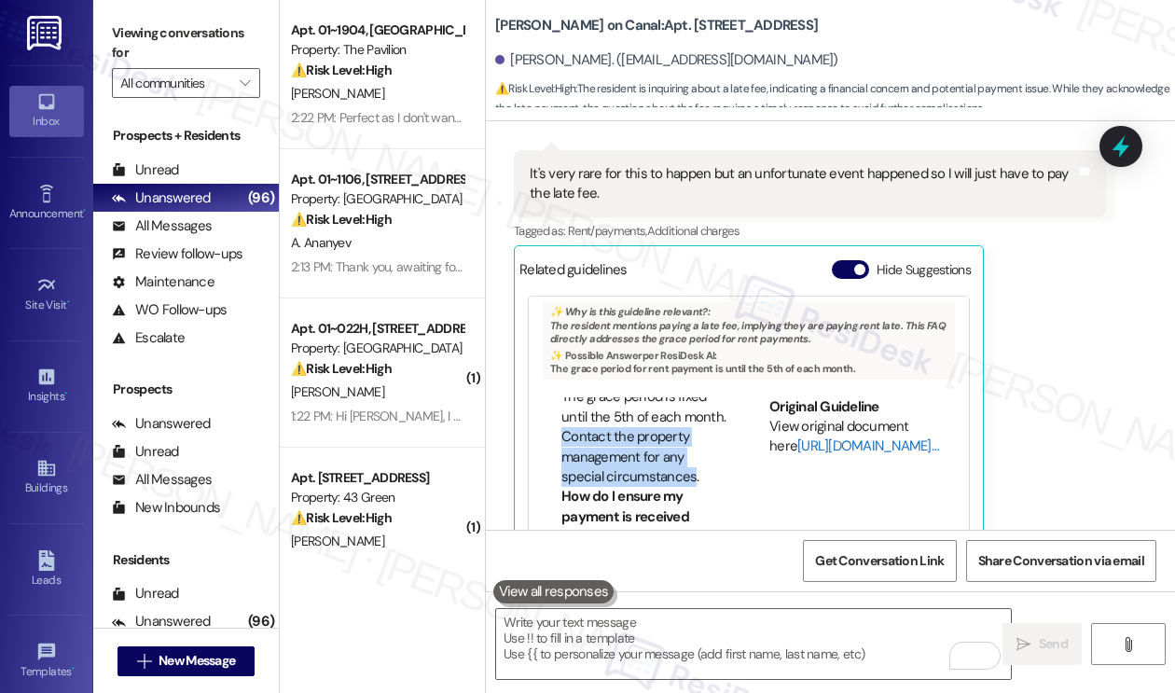
click at [797, 436] on link "[URL][DOMAIN_NAME]…" at bounding box center [867, 445] width 141 height 19
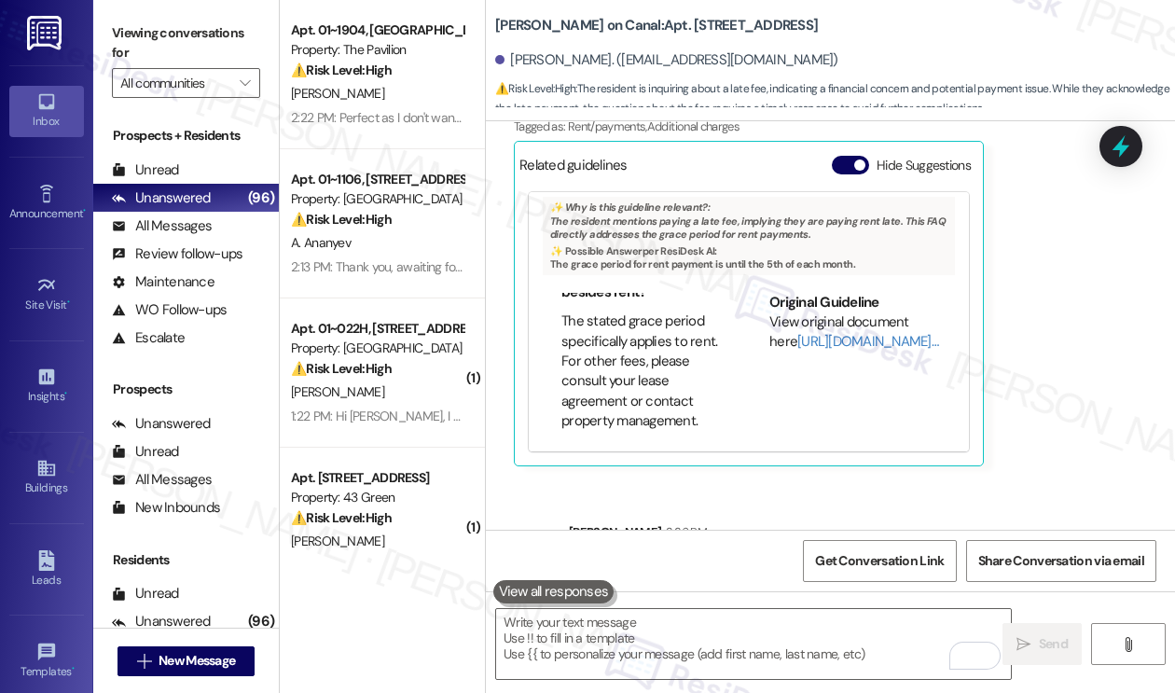
scroll to position [6176, 0]
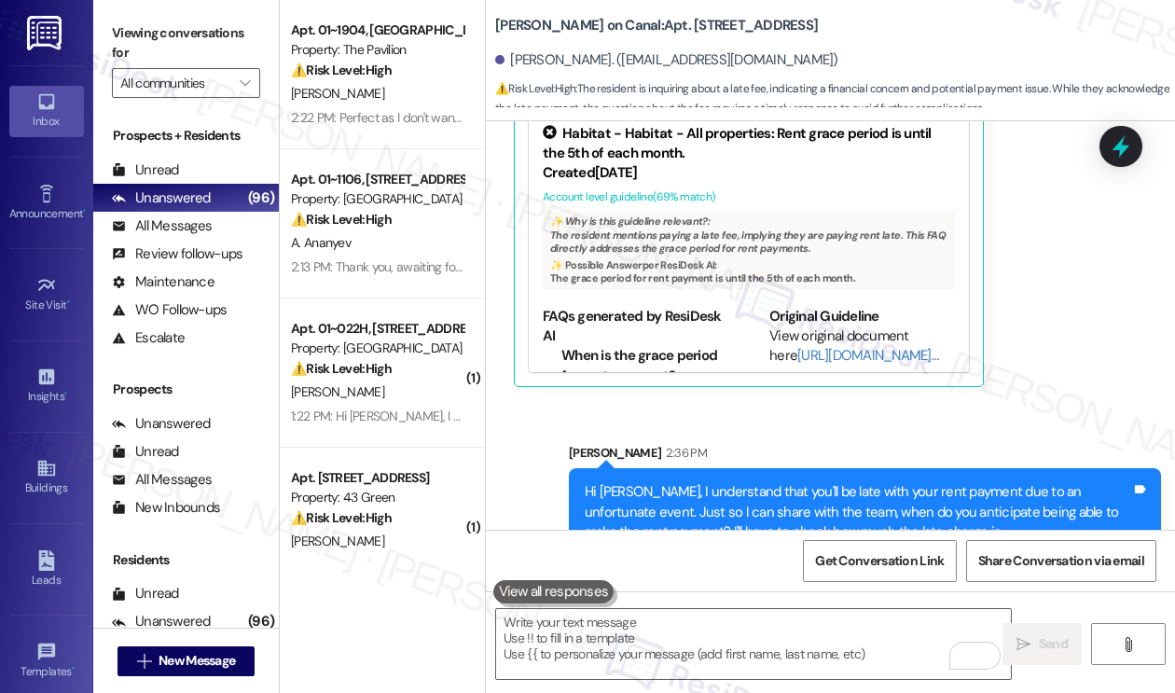
click at [1038, 401] on div "Sent via SMS Sarah 2:36 PM Hi Monica, I understand that you'll be late with you…" at bounding box center [830, 486] width 689 height 170
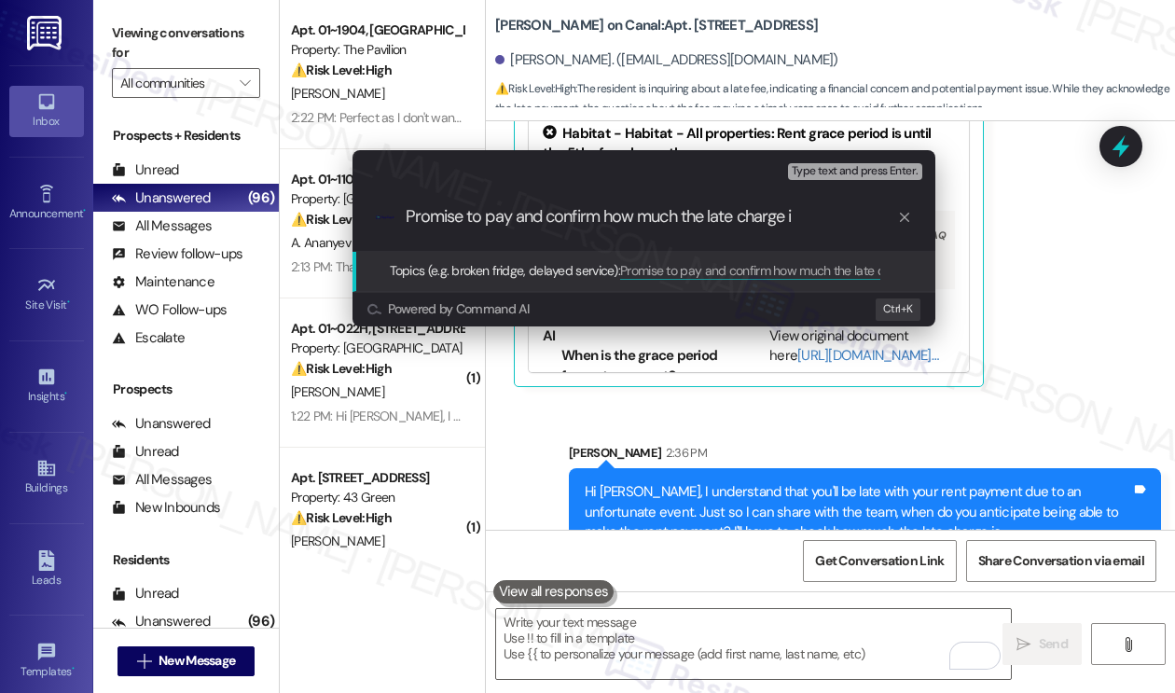
type input "Promise to pay and confirm how much the late charge is"
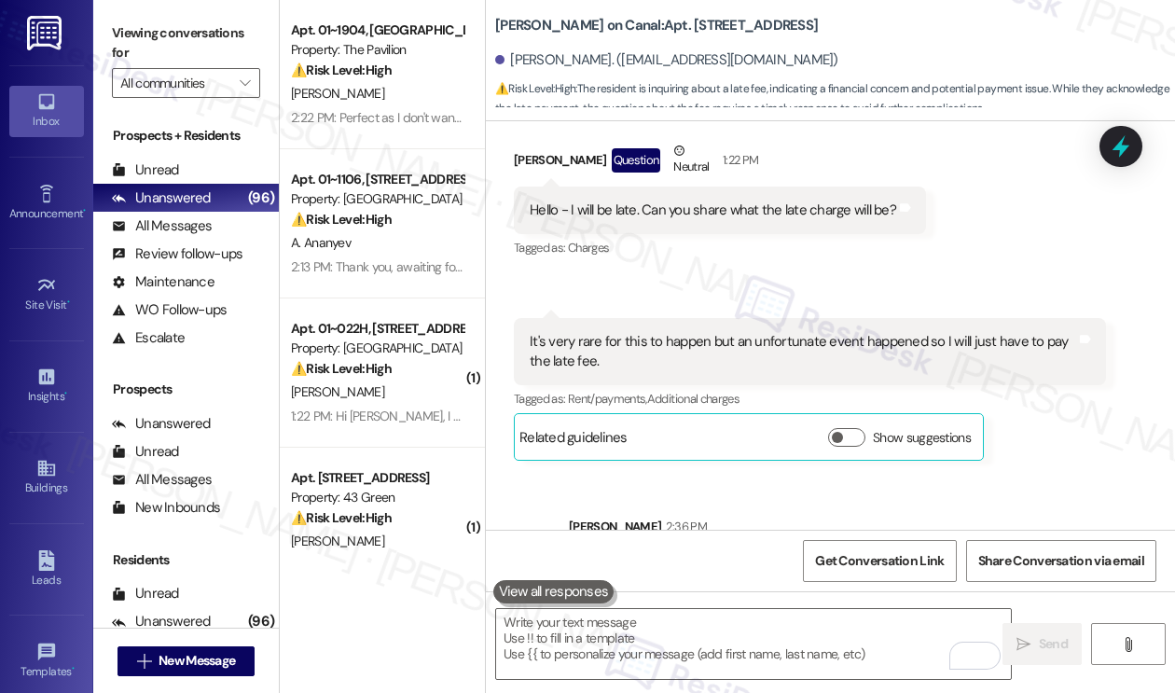
scroll to position [5727, 0]
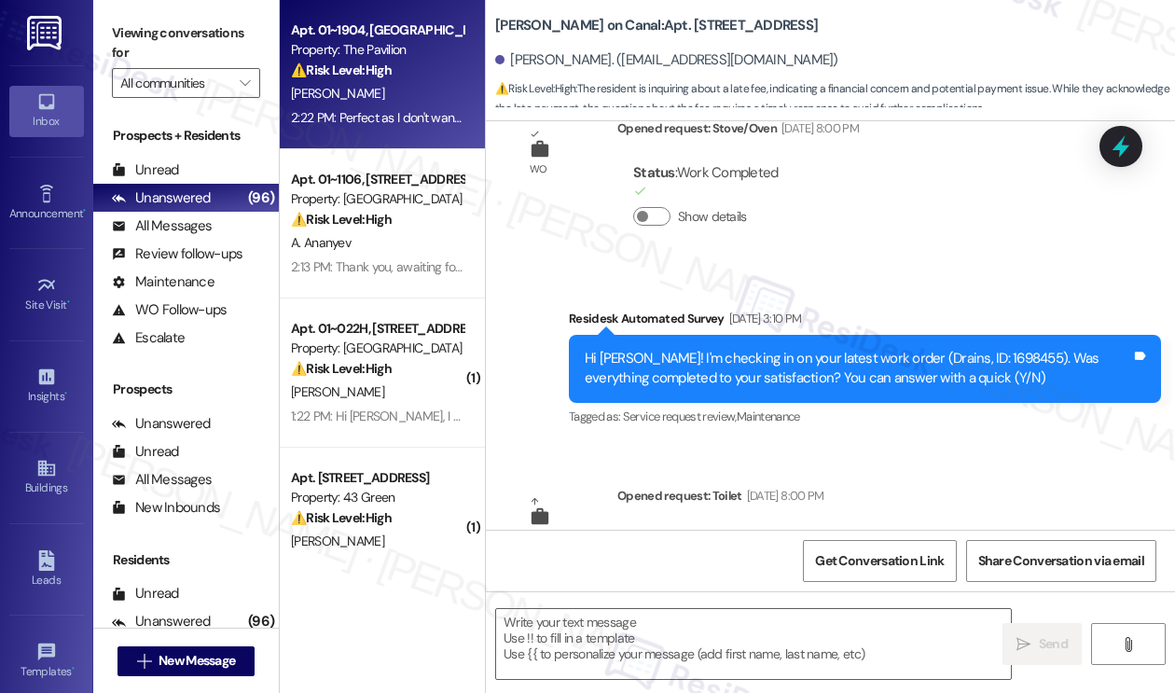
type textarea "Fetching suggested responses. Please feel free to read through the conversation…"
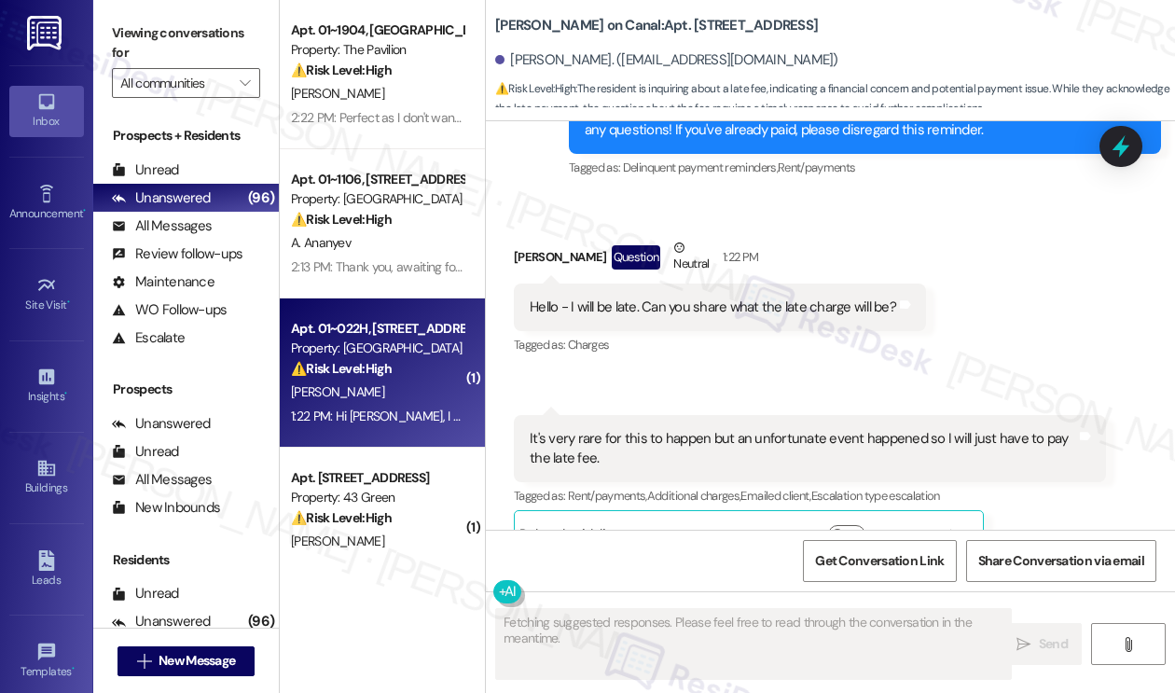
click at [343, 424] on div "1:22 PM: Hi Sarah, I already paid my rent for 22H, please make sure this is not…" at bounding box center [377, 416] width 176 height 23
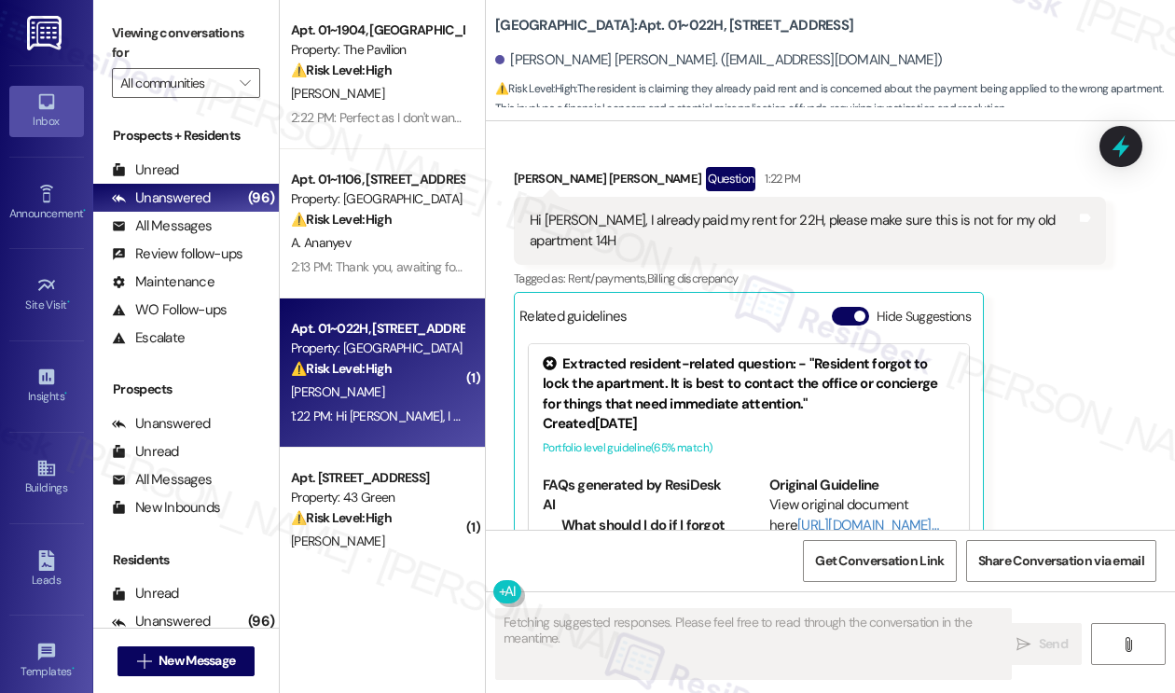
scroll to position [3654, 0]
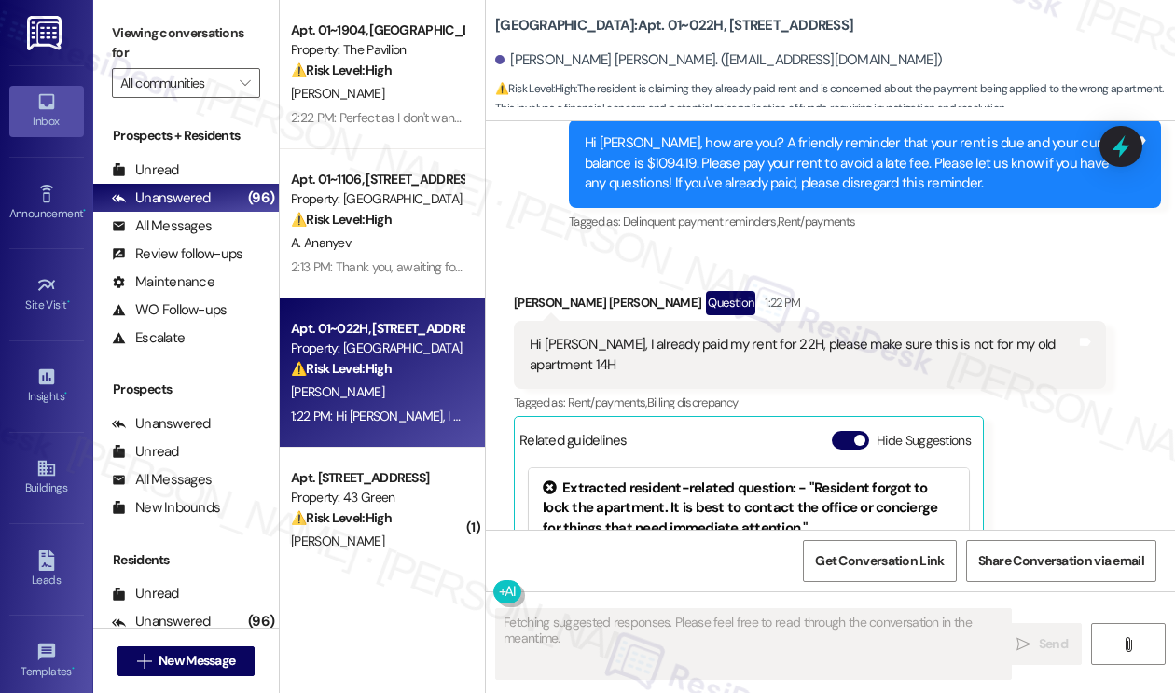
click at [706, 335] on div "Hi Sarah, I already paid my rent for 22H, please make sure this is not for my o…" at bounding box center [802, 355] width 546 height 40
click at [710, 335] on div "Hi Sarah, I already paid my rent for 22H, please make sure this is not for my o…" at bounding box center [802, 355] width 546 height 40
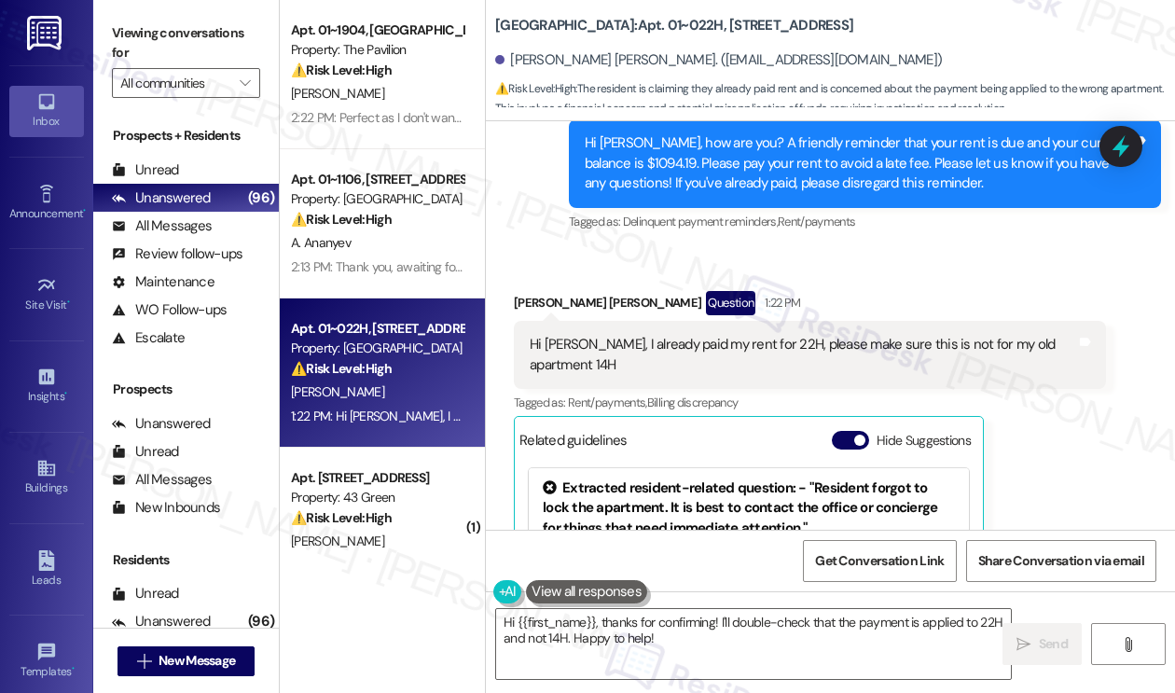
click at [821, 335] on div "Hi Sarah, I already paid my rent for 22H, please make sure this is not for my o…" at bounding box center [802, 355] width 546 height 40
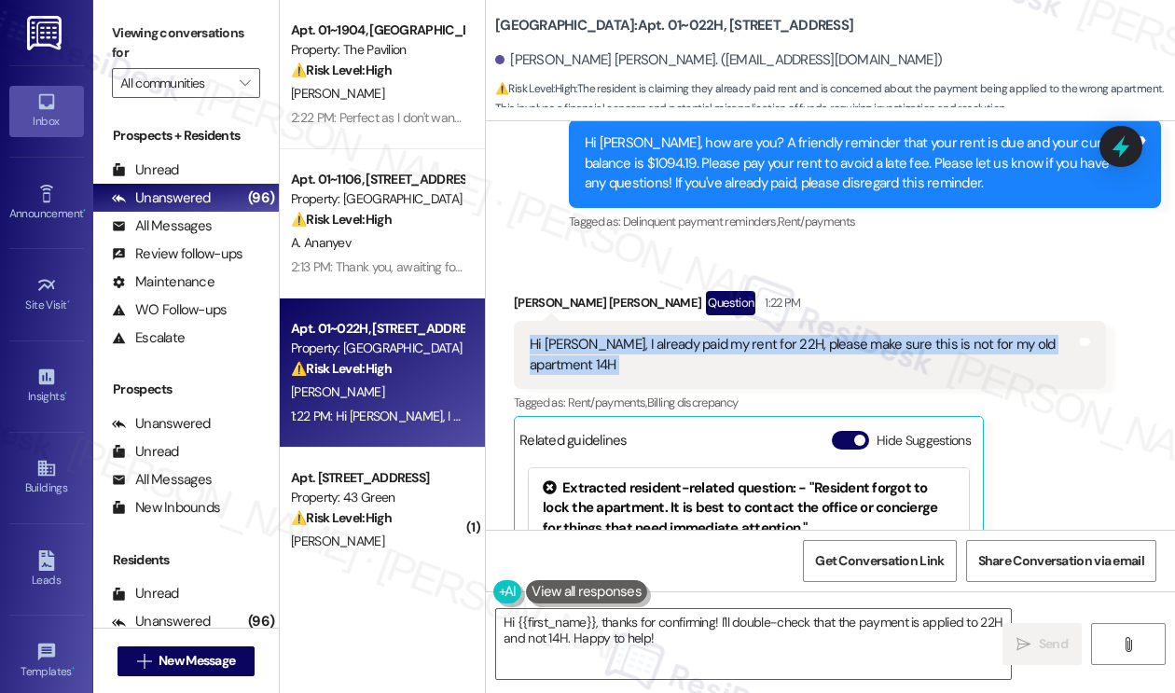
click at [821, 335] on div "Hi Sarah, I already paid my rent for 22H, please make sure this is not for my o…" at bounding box center [802, 355] width 546 height 40
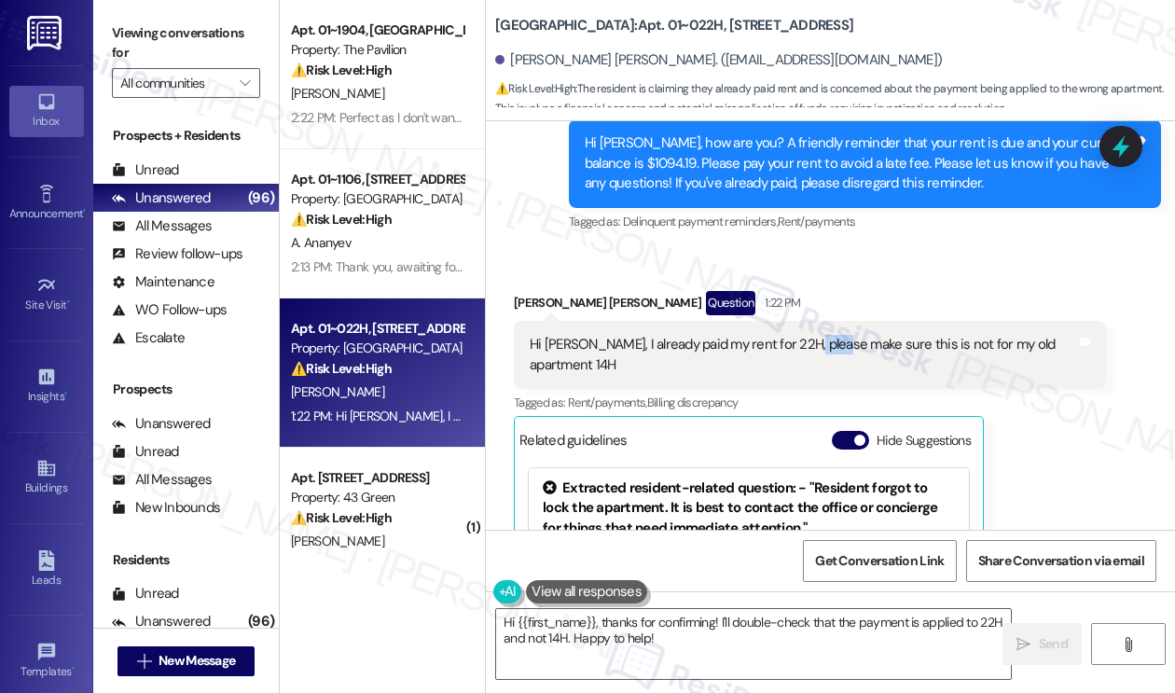
click at [821, 335] on div "Hi Sarah, I already paid my rent for 22H, please make sure this is not for my o…" at bounding box center [802, 355] width 546 height 40
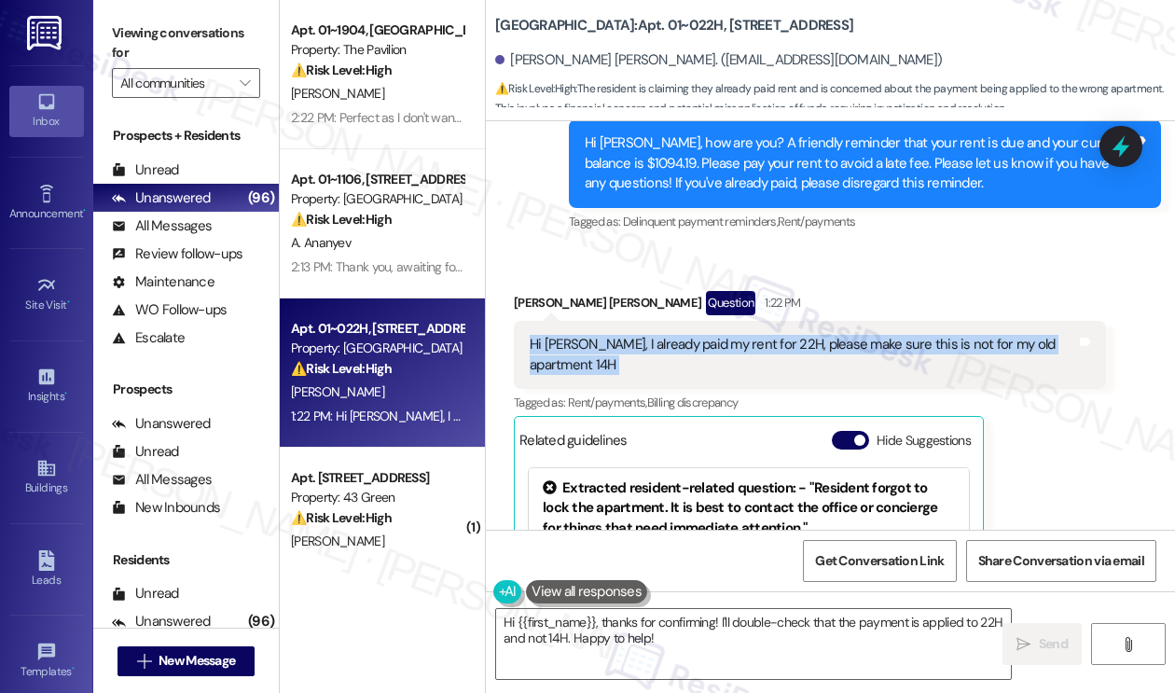
click at [821, 335] on div "Hi Sarah, I already paid my rent for 22H, please make sure this is not for my o…" at bounding box center [802, 355] width 546 height 40
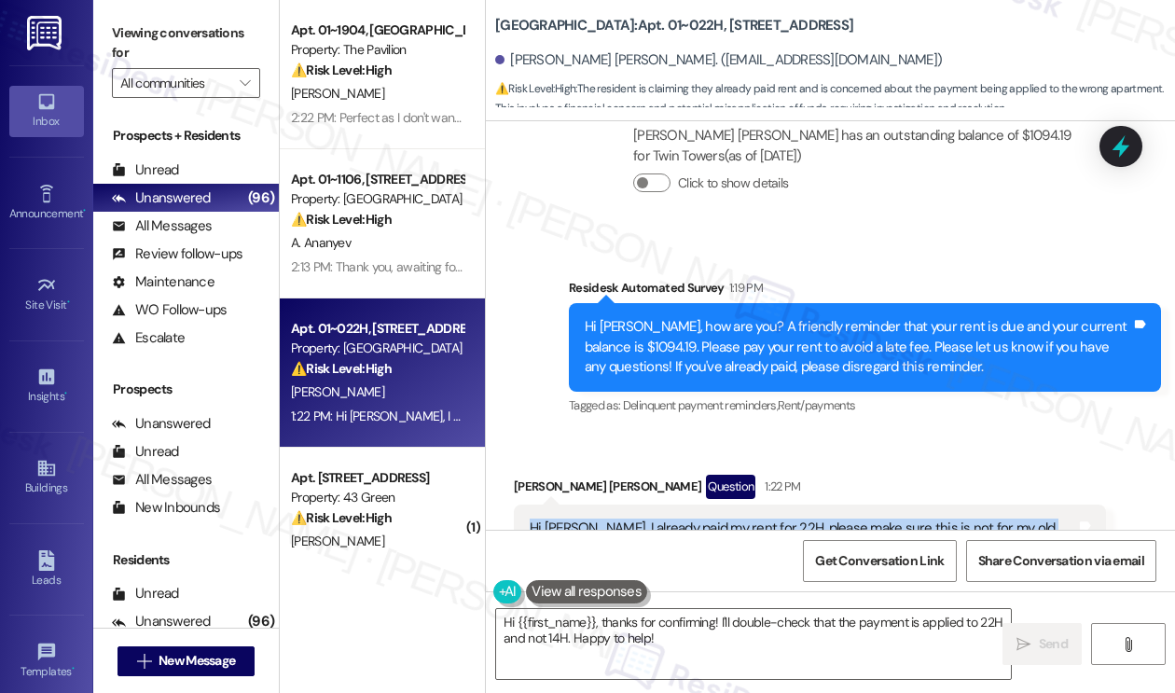
scroll to position [3468, 0]
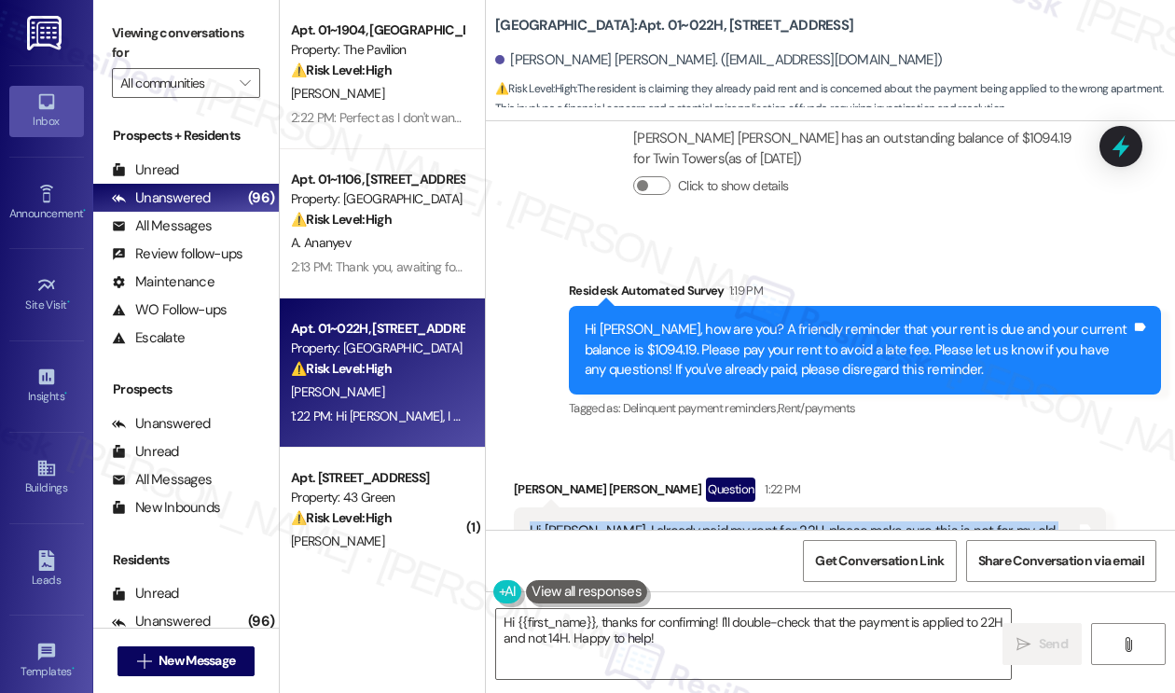
click at [548, 507] on div "Hi Sarah, I already paid my rent for 22H, please make sure this is not for my o…" at bounding box center [810, 541] width 592 height 68
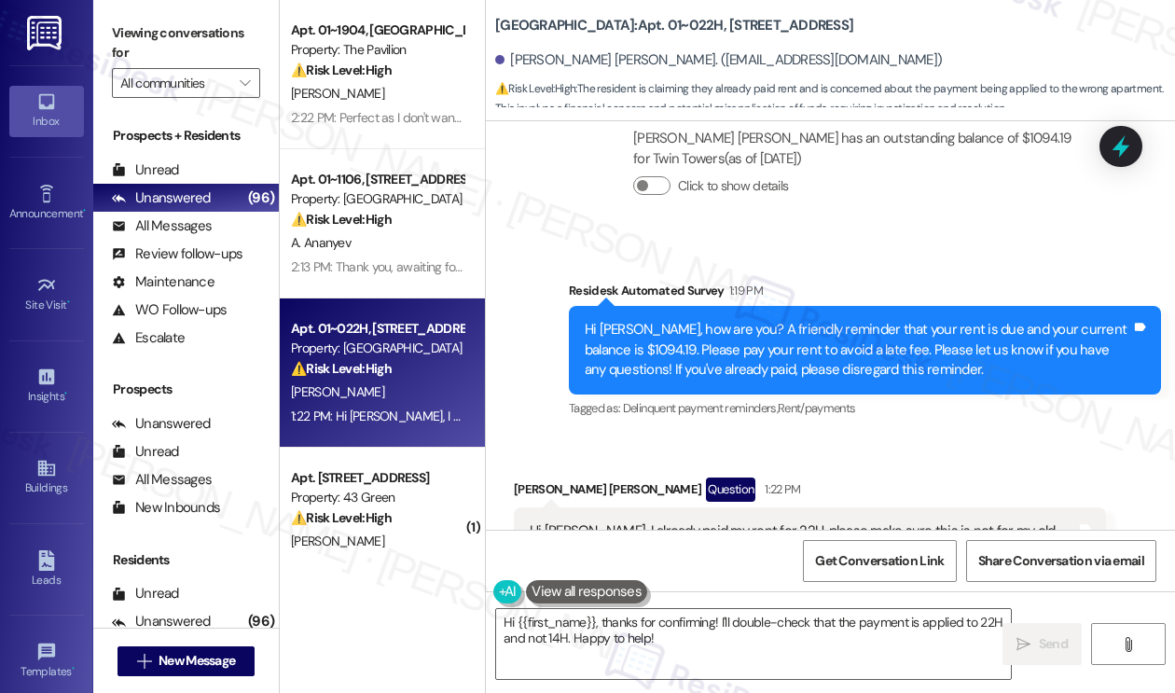
click at [548, 507] on div "Hi Sarah, I already paid my rent for 22H, please make sure this is not for my o…" at bounding box center [810, 541] width 592 height 68
click at [775, 633] on textarea "Hi {{first_name}}, thanks for confirming! I'll double-check that the payment is…" at bounding box center [753, 644] width 515 height 70
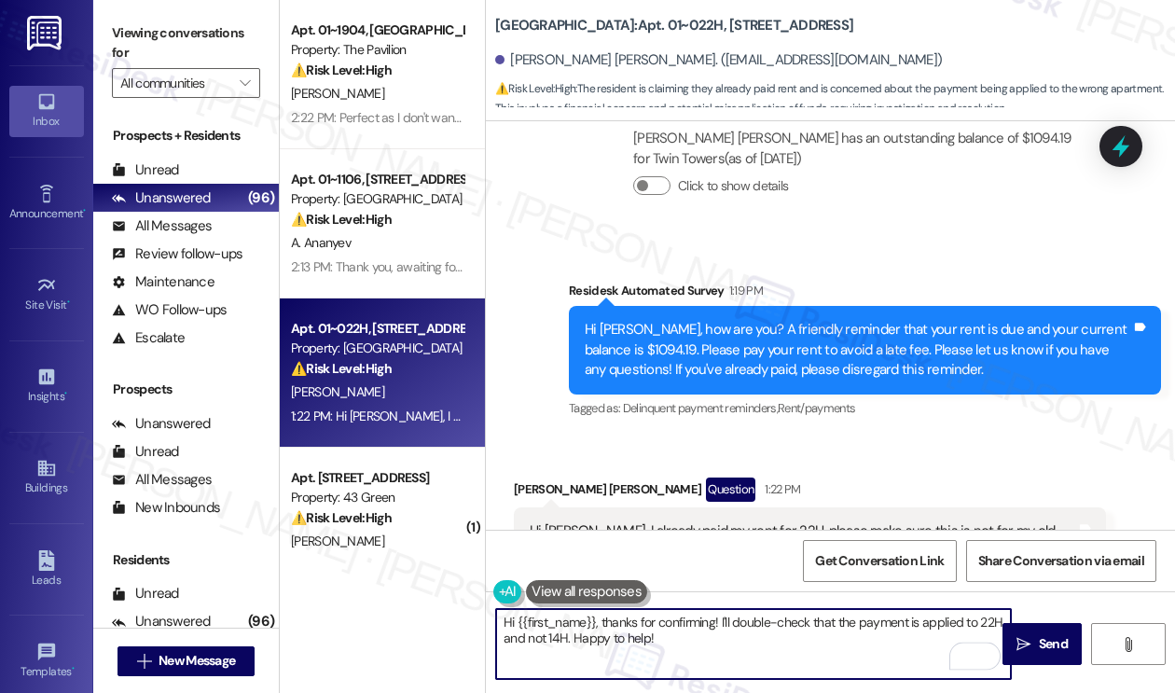
click at [811, 620] on textarea "Hi {{first_name}}, thanks for confirming! I'll double-check that the payment is…" at bounding box center [753, 644] width 515 height 70
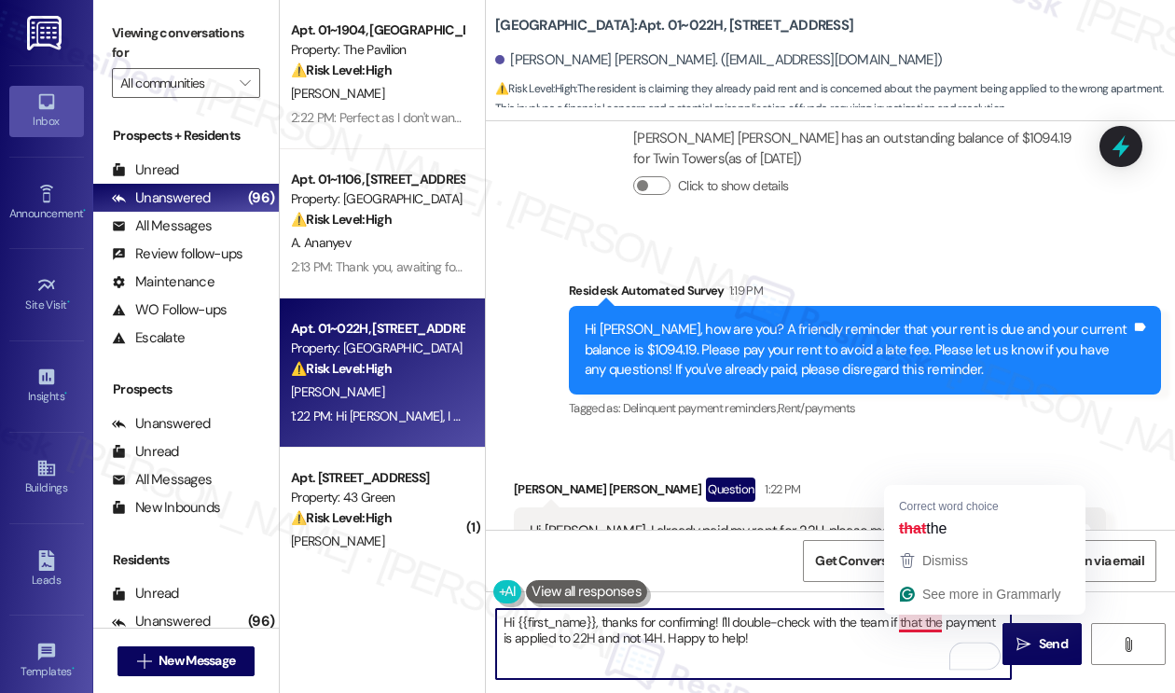
click at [911, 618] on textarea "Hi {{first_name}}, thanks for confirming! I'll double-check with the team if th…" at bounding box center [753, 644] width 515 height 70
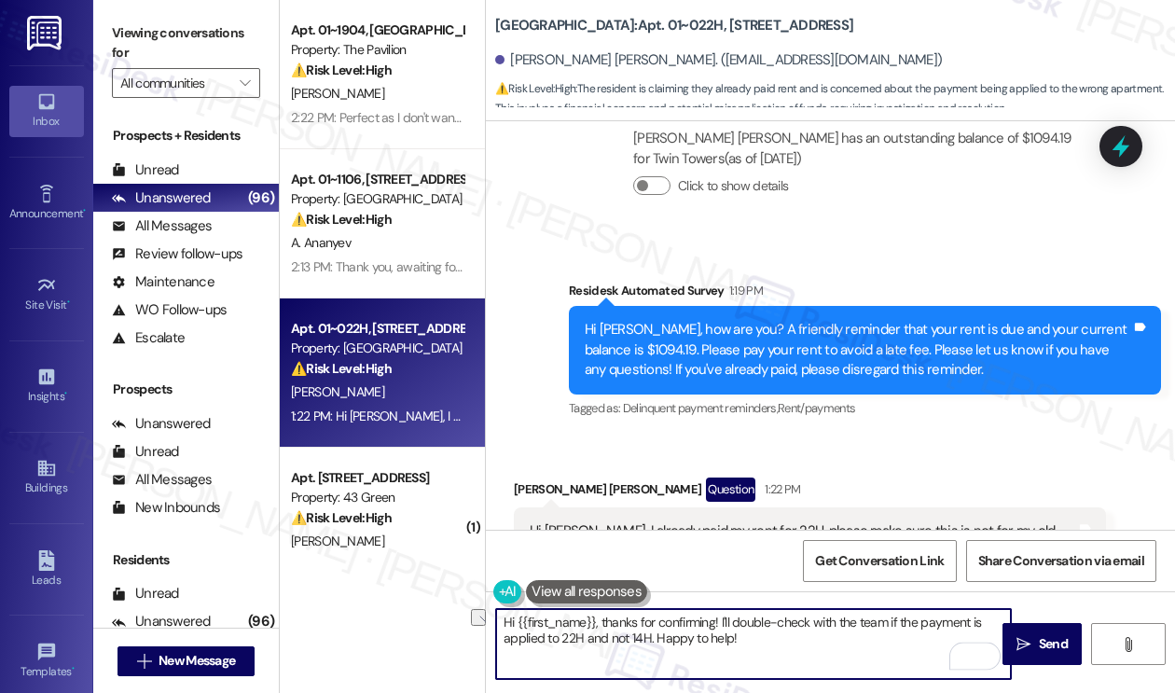
drag, startPoint x: 787, startPoint y: 646, endPoint x: 656, endPoint y: 642, distance: 130.6
click at [656, 642] on textarea "Hi {{first_name}}, thanks for confirming! I'll double-check with the team if th…" at bounding box center [753, 644] width 515 height 70
click at [698, 521] on div "Hi Sarah, I already paid my rent for 22H, please make sure this is not for my o…" at bounding box center [802, 541] width 546 height 40
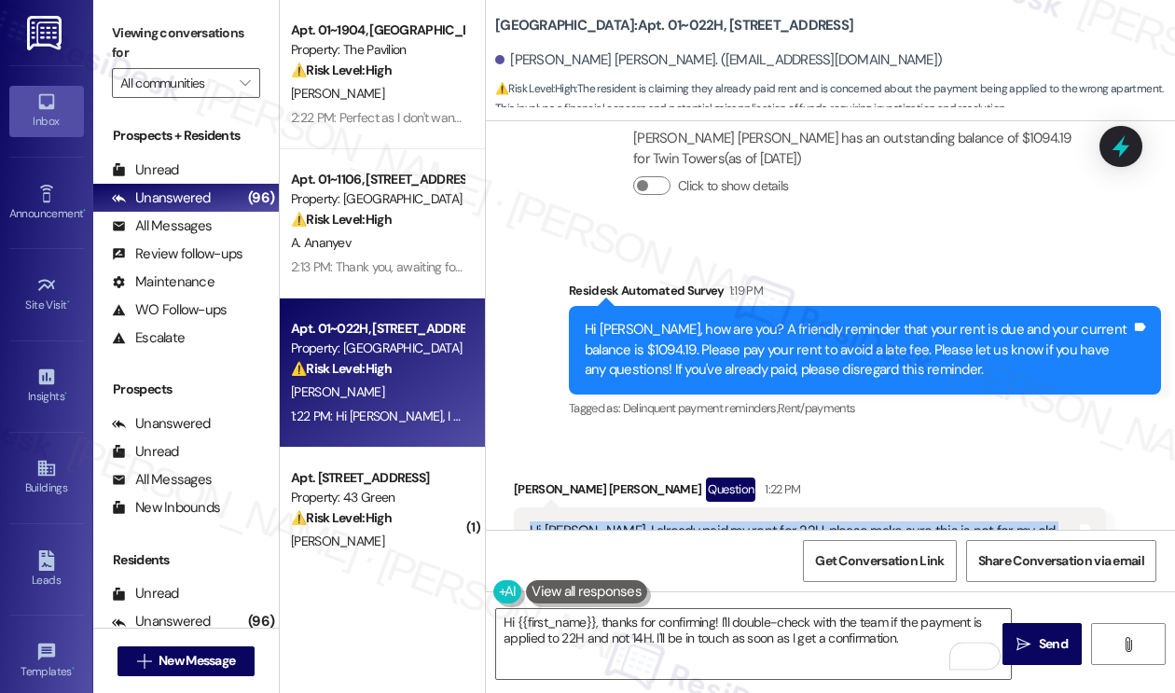
click at [698, 521] on div "Hi Sarah, I already paid my rent for 22H, please make sure this is not for my o…" at bounding box center [802, 541] width 546 height 40
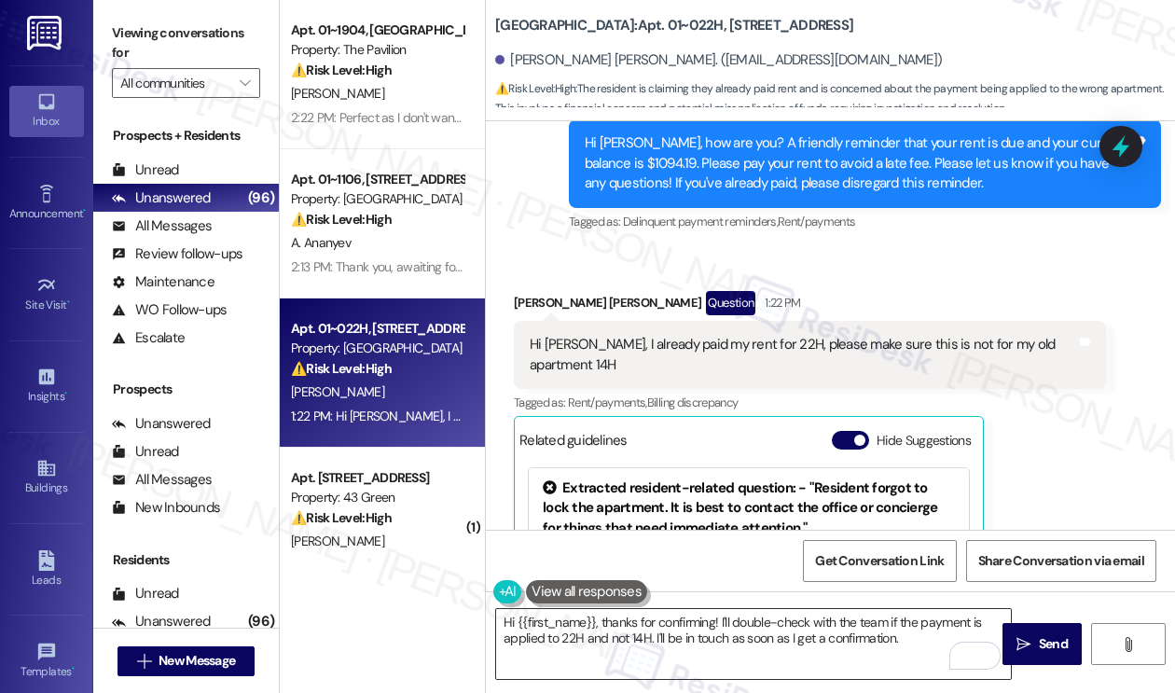
click at [713, 616] on textarea "Hi {{first_name}}, thanks for confirming! I'll double-check with the team if th…" at bounding box center [753, 644] width 515 height 70
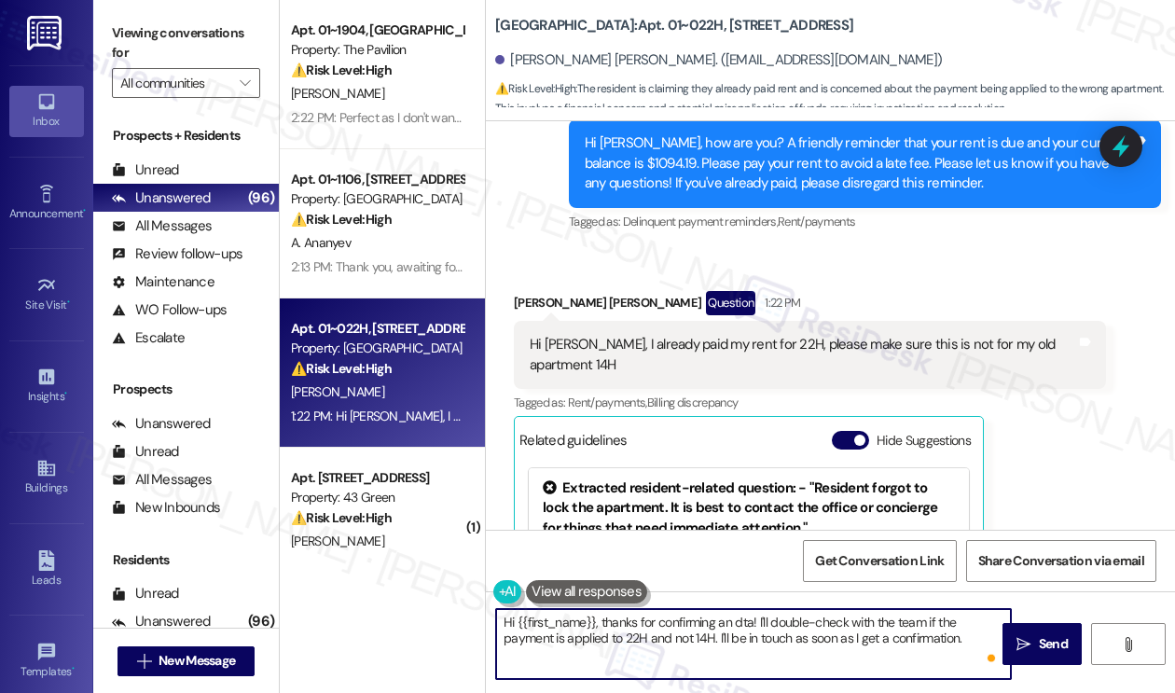
type textarea "Hi {{first_name}}, thanks for confirming an dt! I'll double-check with the team…"
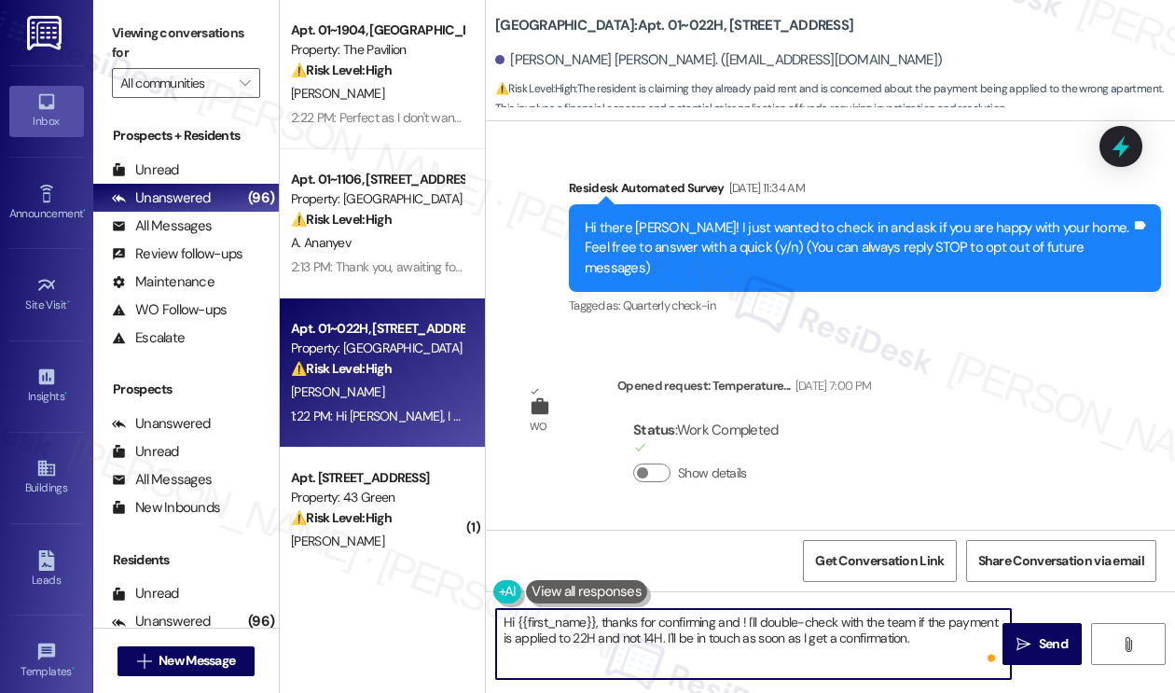
scroll to position [3654, 0]
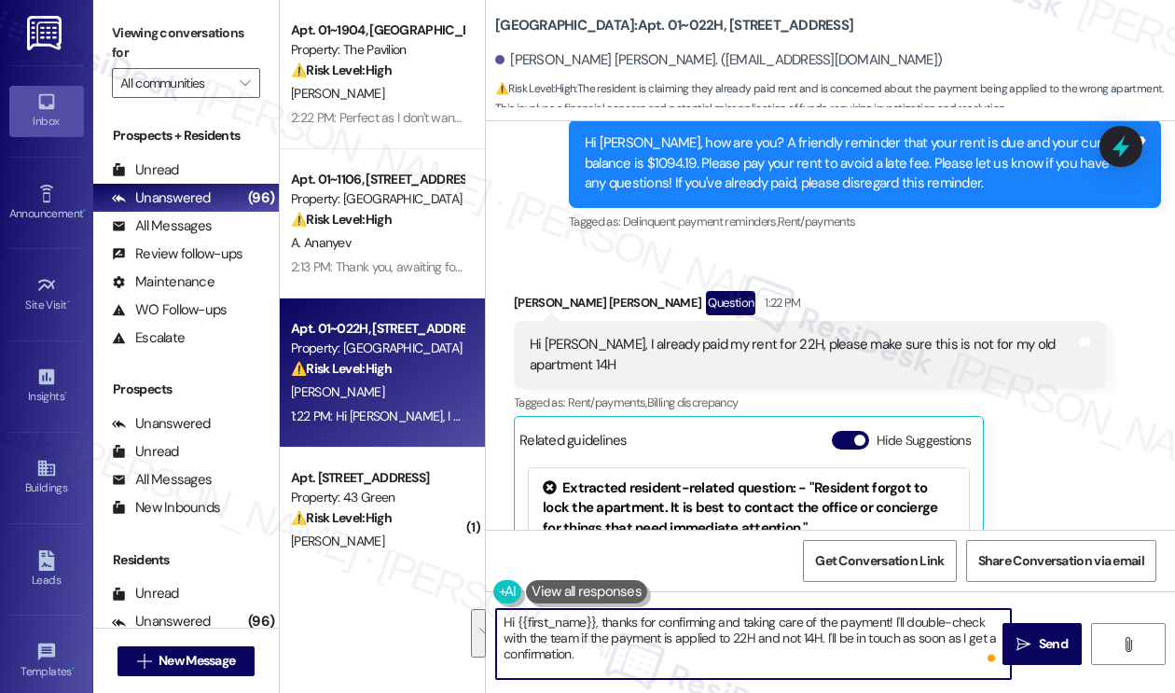
click at [549, 657] on textarea "Hi {{first_name}}, thanks for confirming and taking care of the payment! I'll d…" at bounding box center [753, 644] width 515 height 70
type textarea "Hi {{first_name}}, thanks for confirming and taking care of the payment! I'll d…"
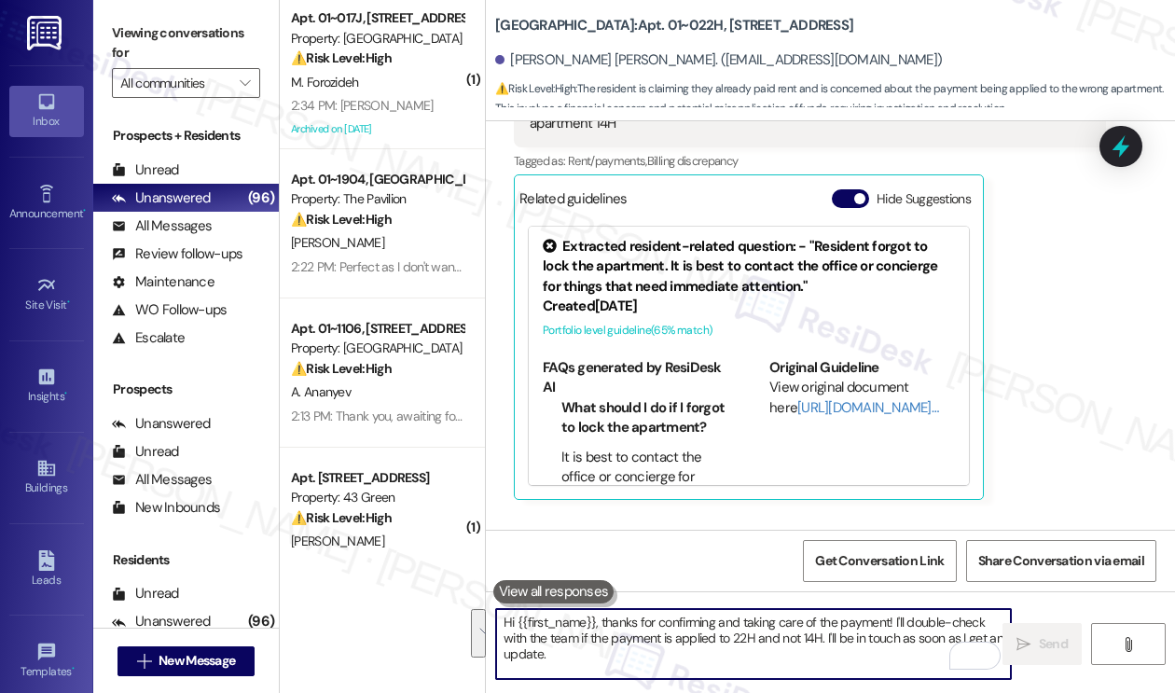
scroll to position [3990, 0]
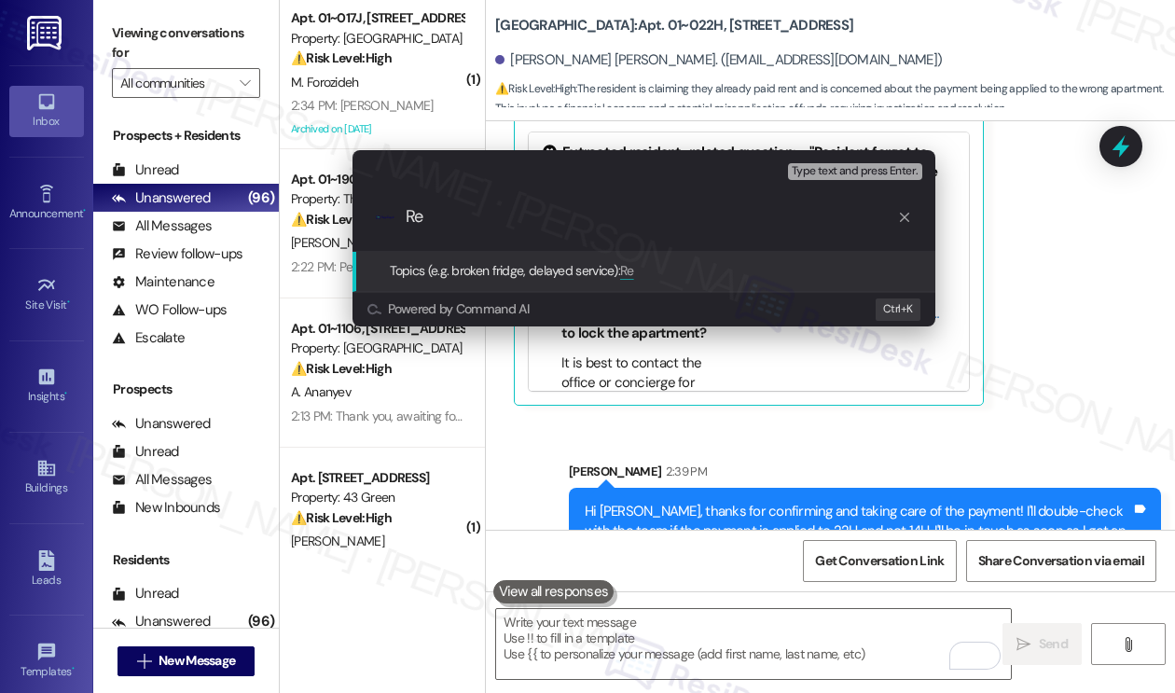
type input "R"
type input "Rent already paid- please confirm if the p"
click at [970, 383] on div "Escalate Conversation Medium risk Topics (e.g. broken fridge, delayed service) …" at bounding box center [587, 346] width 1175 height 693
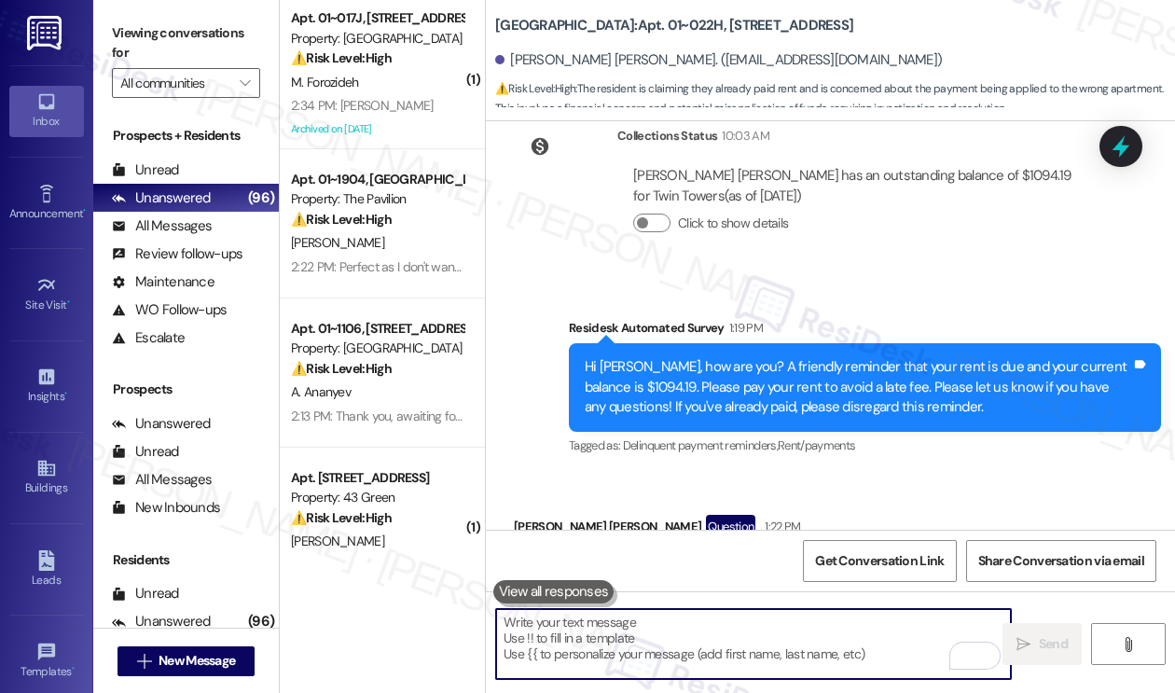
scroll to position [3524, 0]
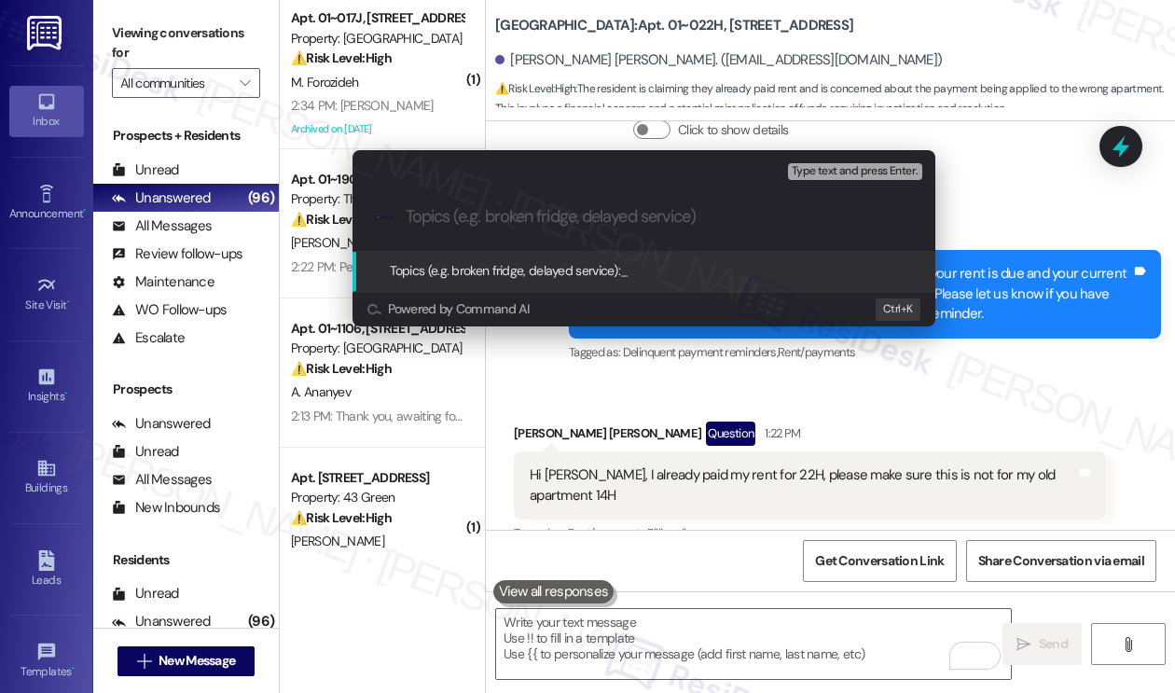
paste input "Rent already paid- please confirm if the p"
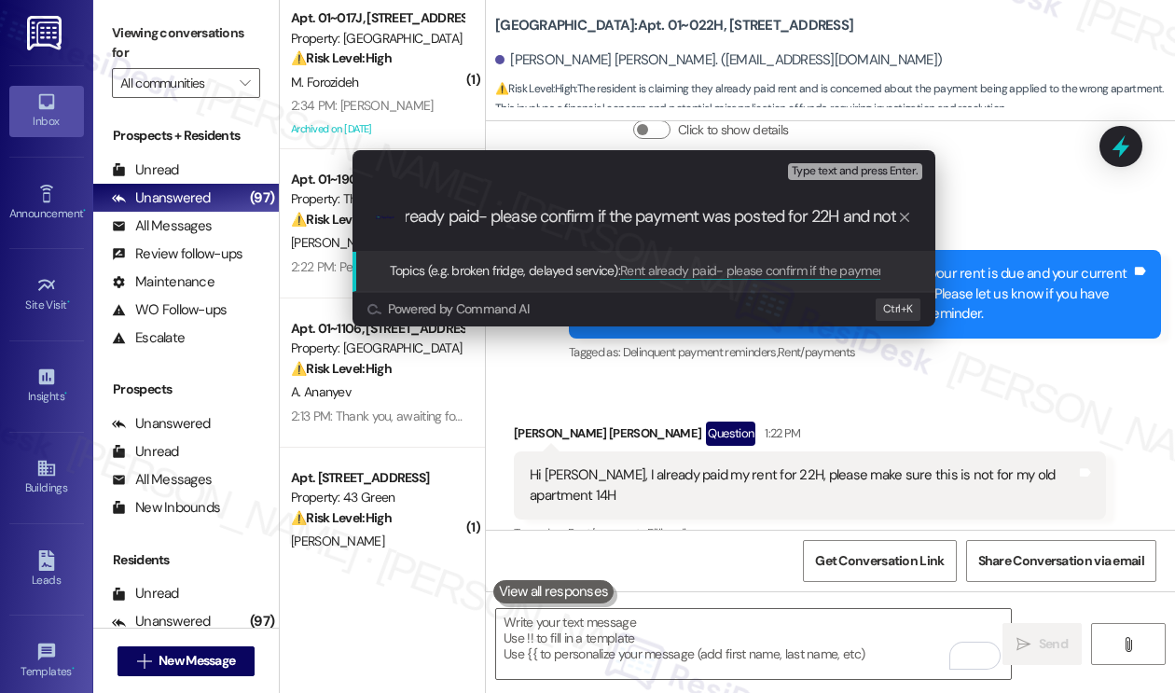
scroll to position [0, 57]
type input "Rent already paid- please confirm if the payment was posted for 22H and not 14H"
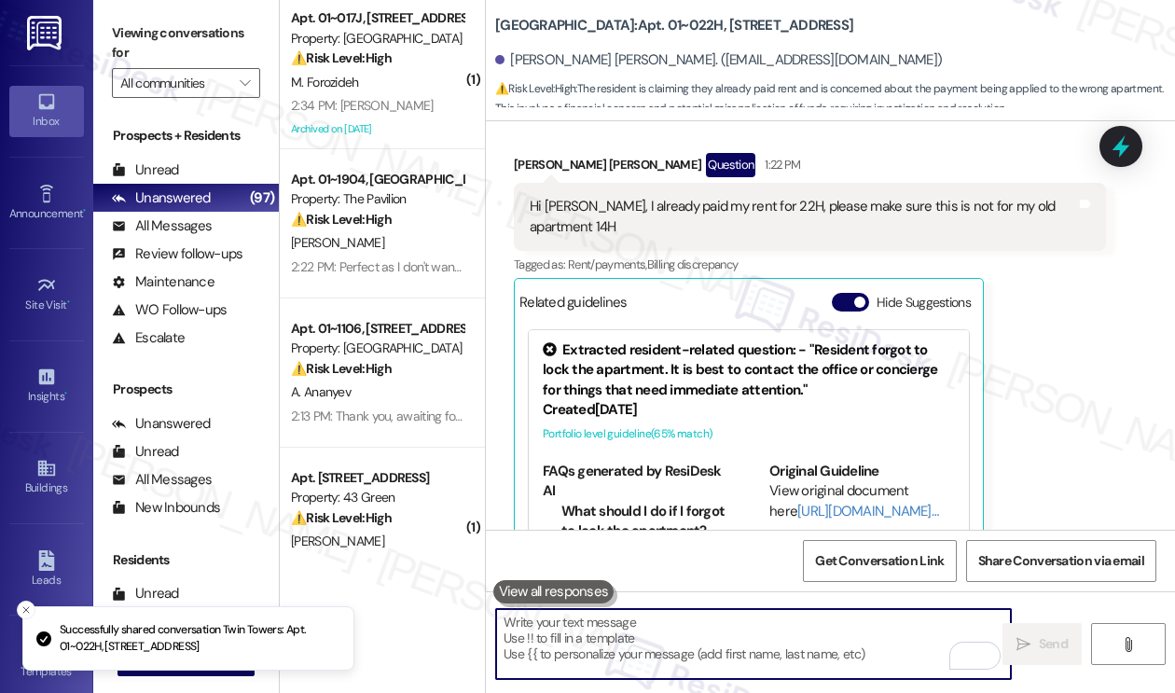
scroll to position [3840, 0]
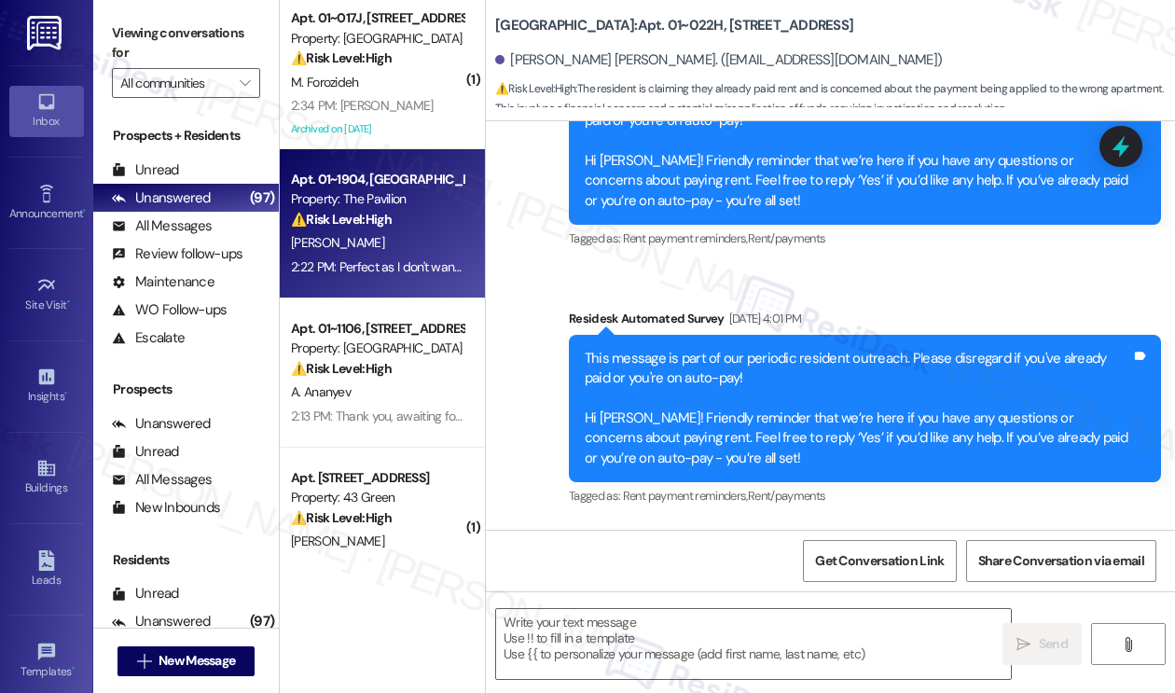
type textarea "Fetching suggested responses. Please feel free to read through the conversation…"
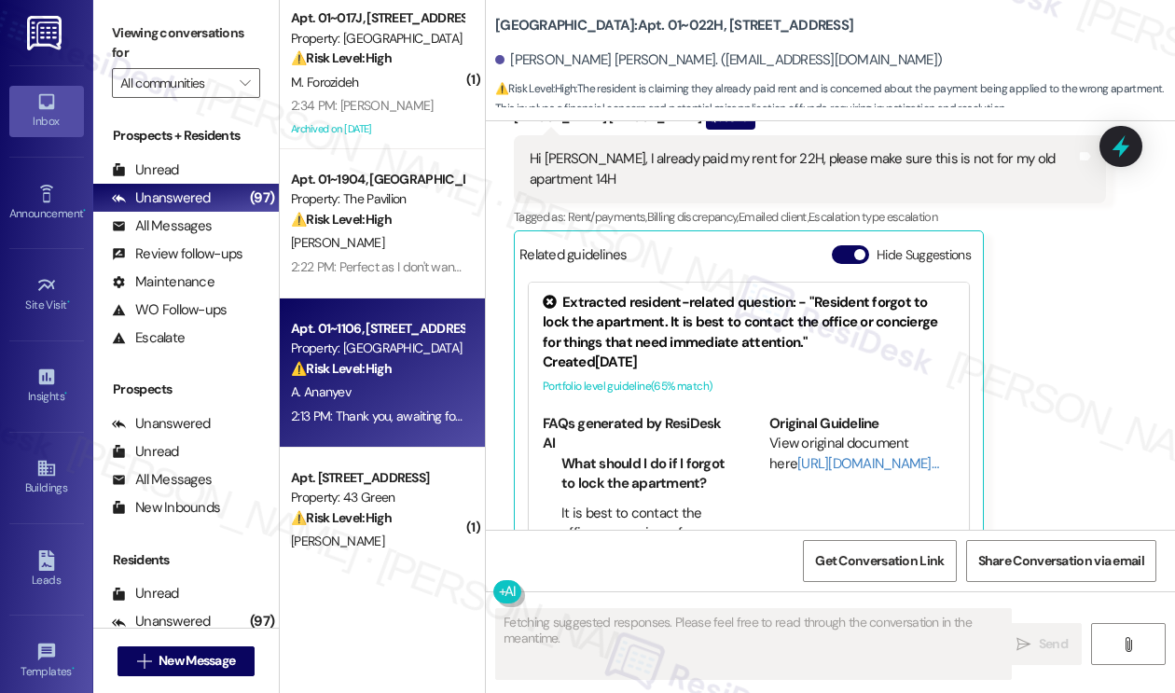
click at [424, 419] on div "2:13 PM: Thank you, awaiting for your reply 2:13 PM: Thank you, awaiting for yo…" at bounding box center [404, 415] width 226 height 17
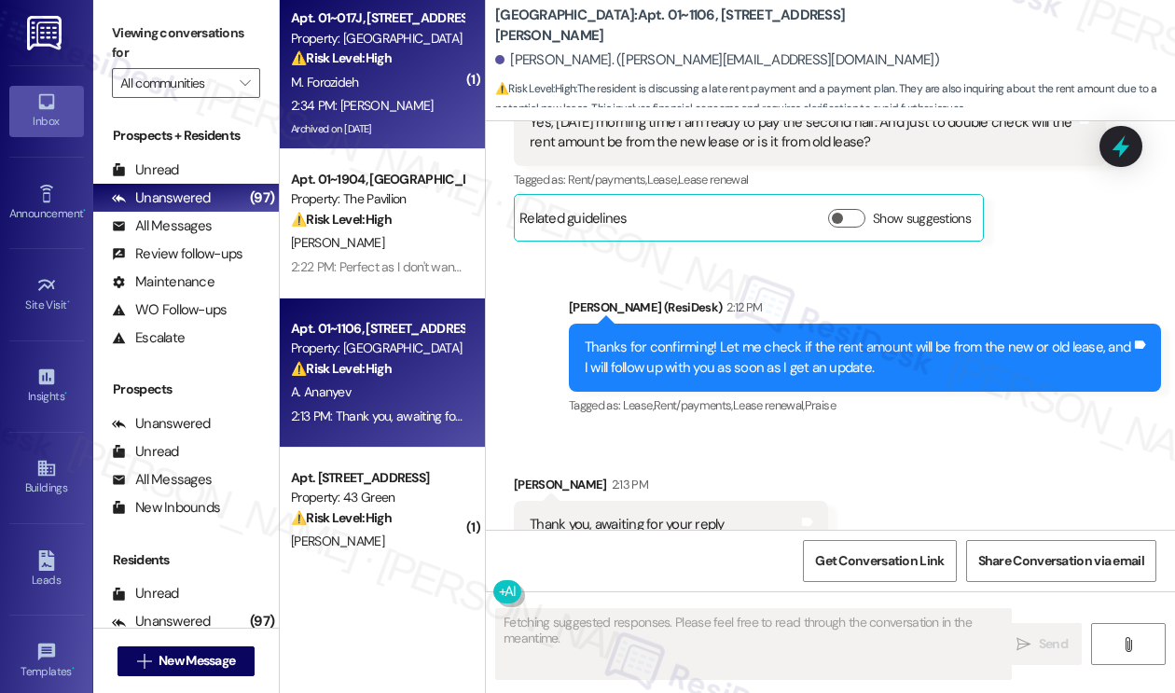
scroll to position [11053, 0]
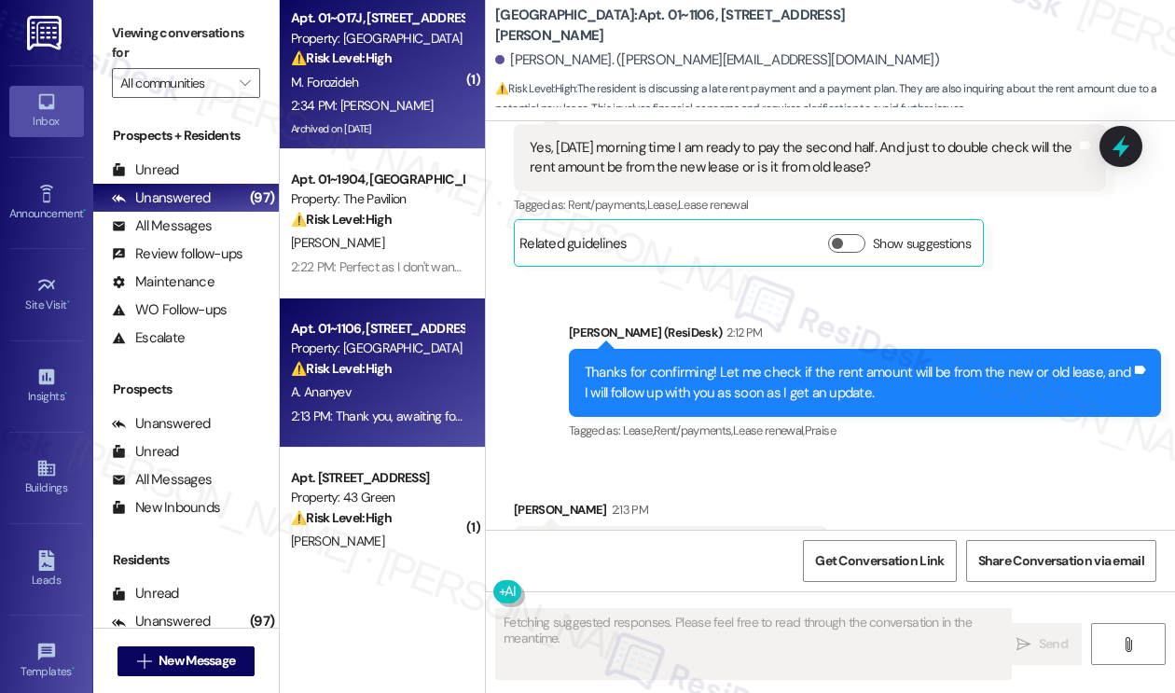
click at [370, 76] on div "M. Forozideh" at bounding box center [377, 82] width 176 height 23
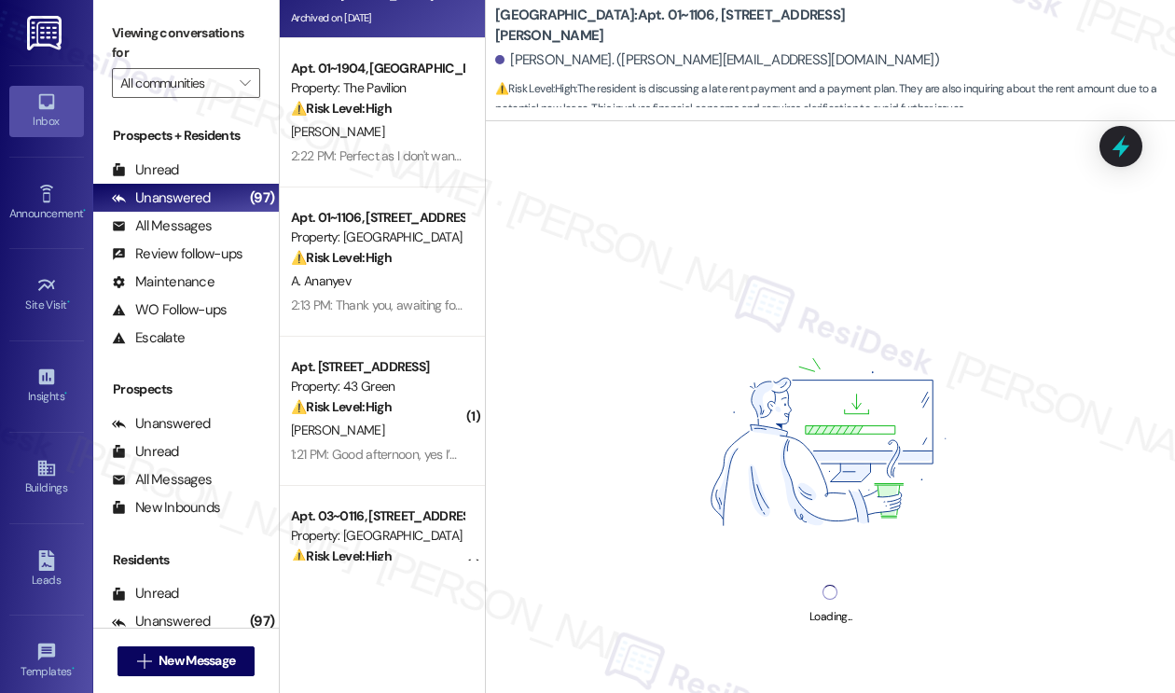
scroll to position [186, 0]
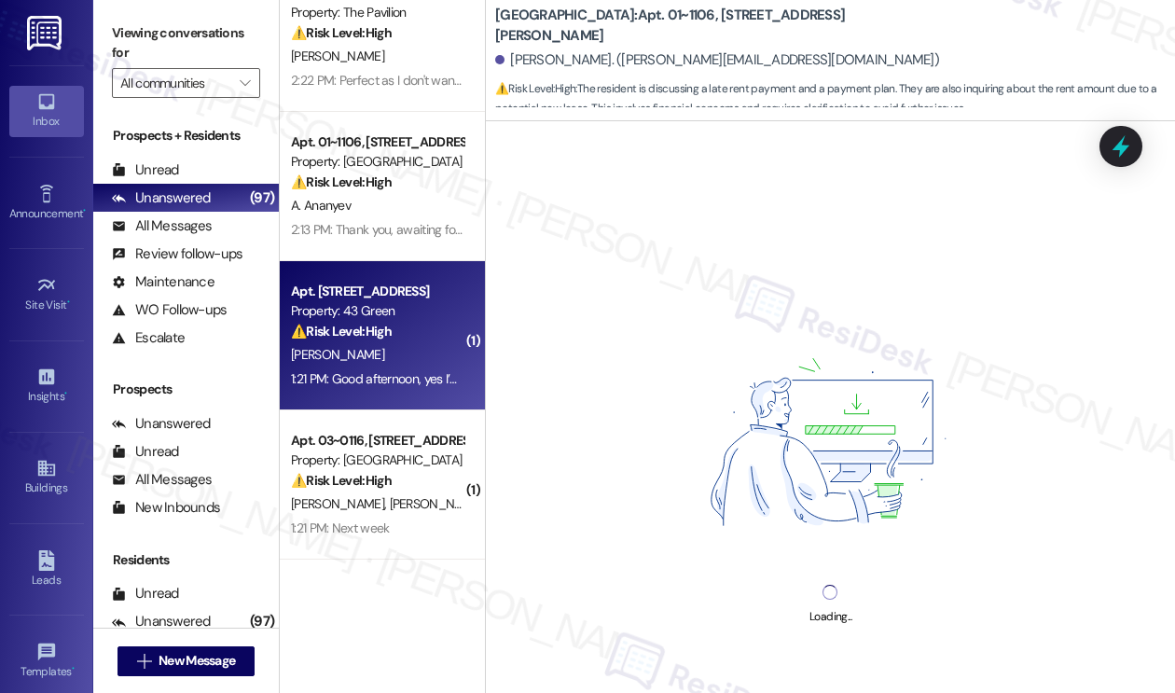
click at [437, 344] on div "[PERSON_NAME]" at bounding box center [377, 354] width 176 height 23
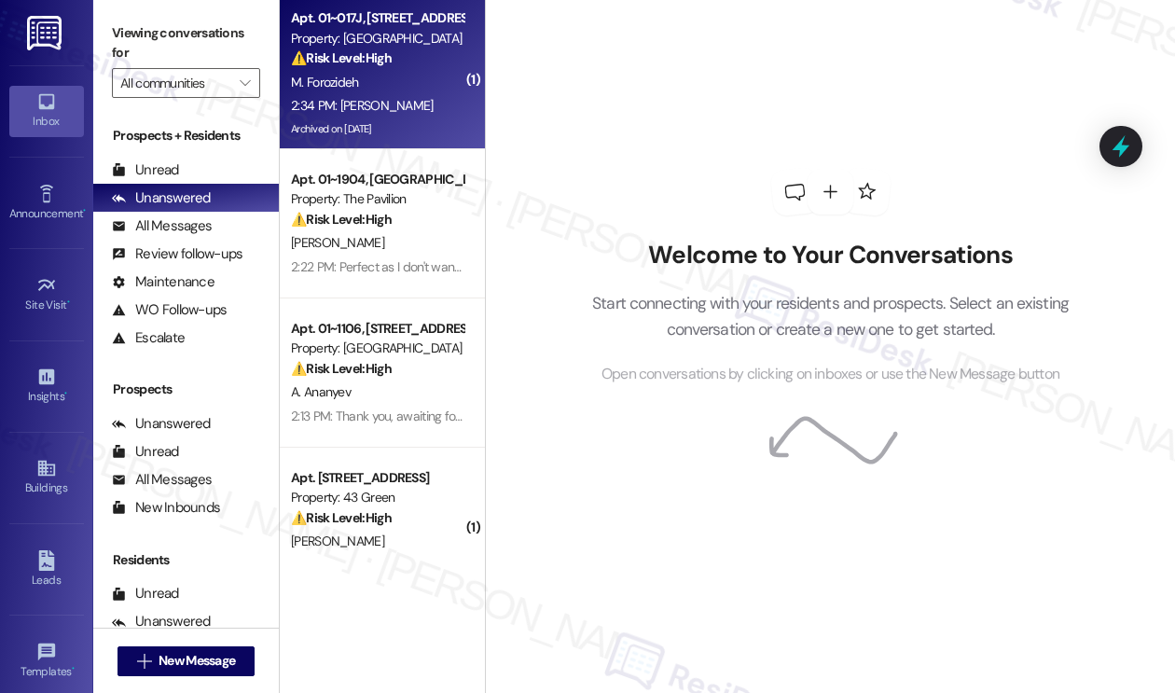
click at [362, 96] on div "2:34 PM: Tnx [PERSON_NAME] 2:34 PM: [PERSON_NAME]" at bounding box center [377, 105] width 176 height 23
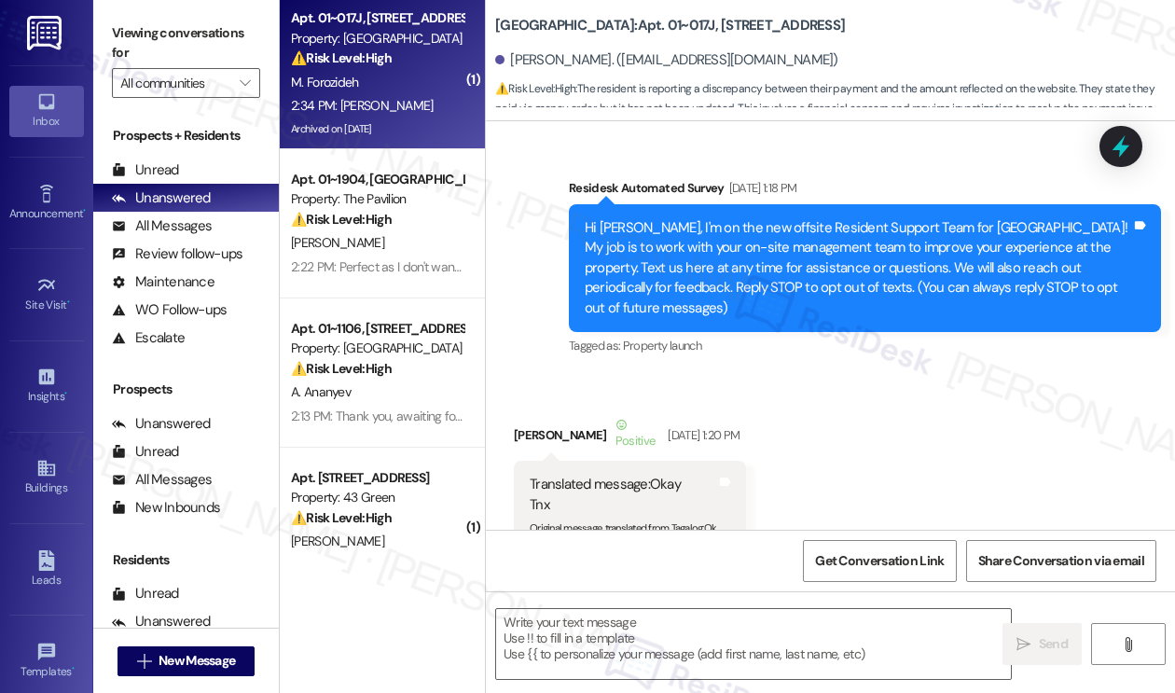
type textarea "Fetching suggested responses. Please feel free to read through the conversation…"
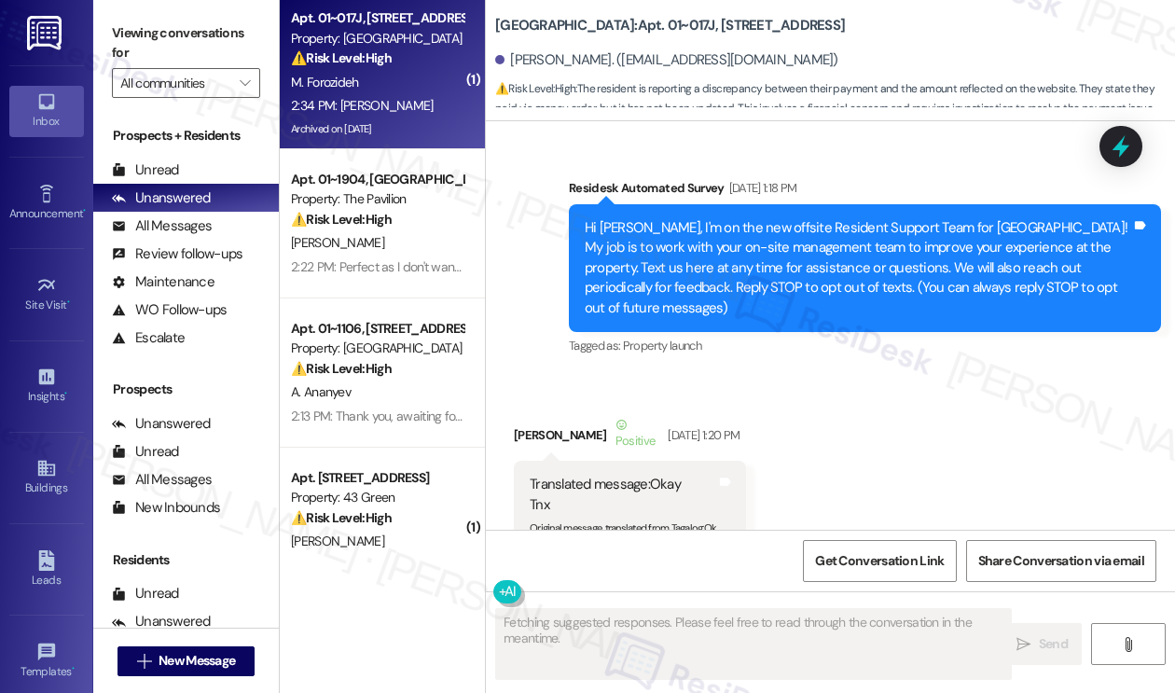
scroll to position [31069, 0]
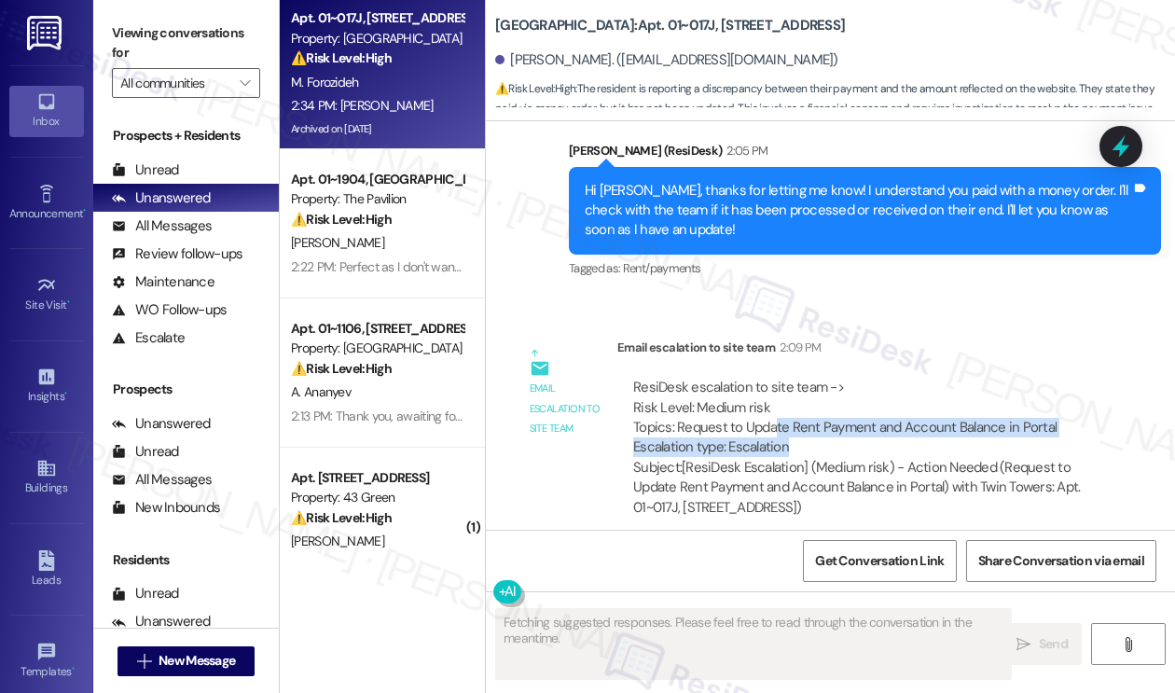
drag, startPoint x: 773, startPoint y: 236, endPoint x: 942, endPoint y: 254, distance: 170.6
click at [942, 378] on div "ResiDesk escalation to site team -> Risk Level: Medium risk Topics: Request to …" at bounding box center [861, 418] width 457 height 80
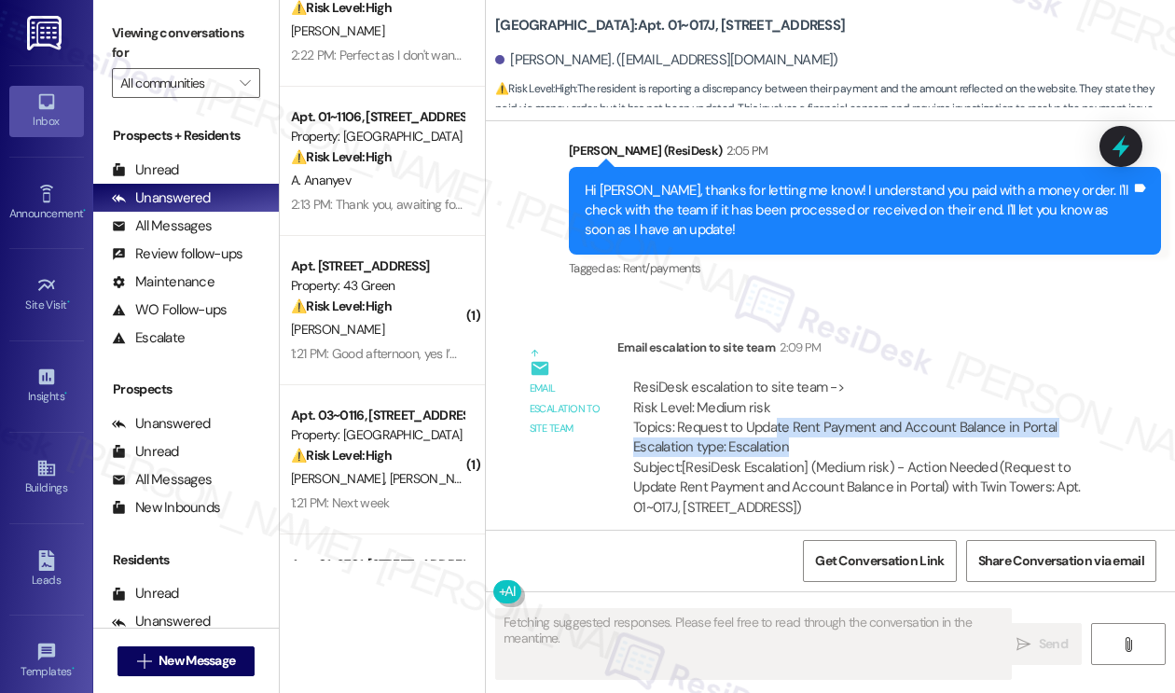
scroll to position [373, 0]
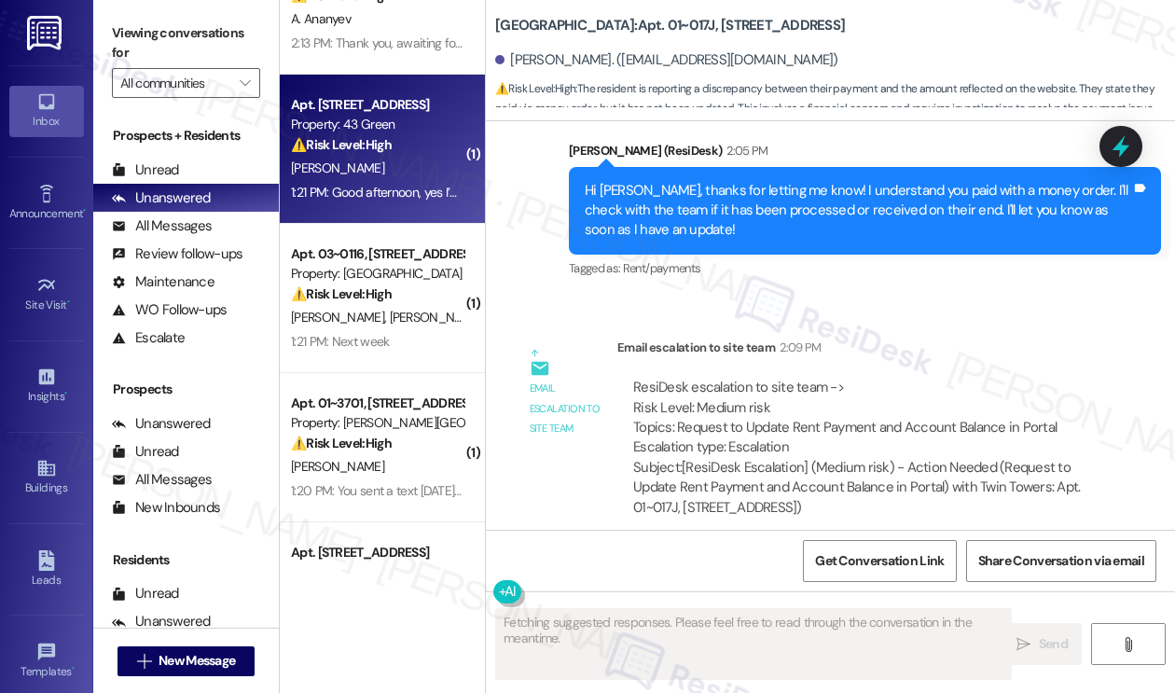
click at [403, 212] on div "Apt. [STREET_ADDRESS] Property: 43 Green ⚠️ Risk Level: High The resident ackno…" at bounding box center [382, 149] width 205 height 149
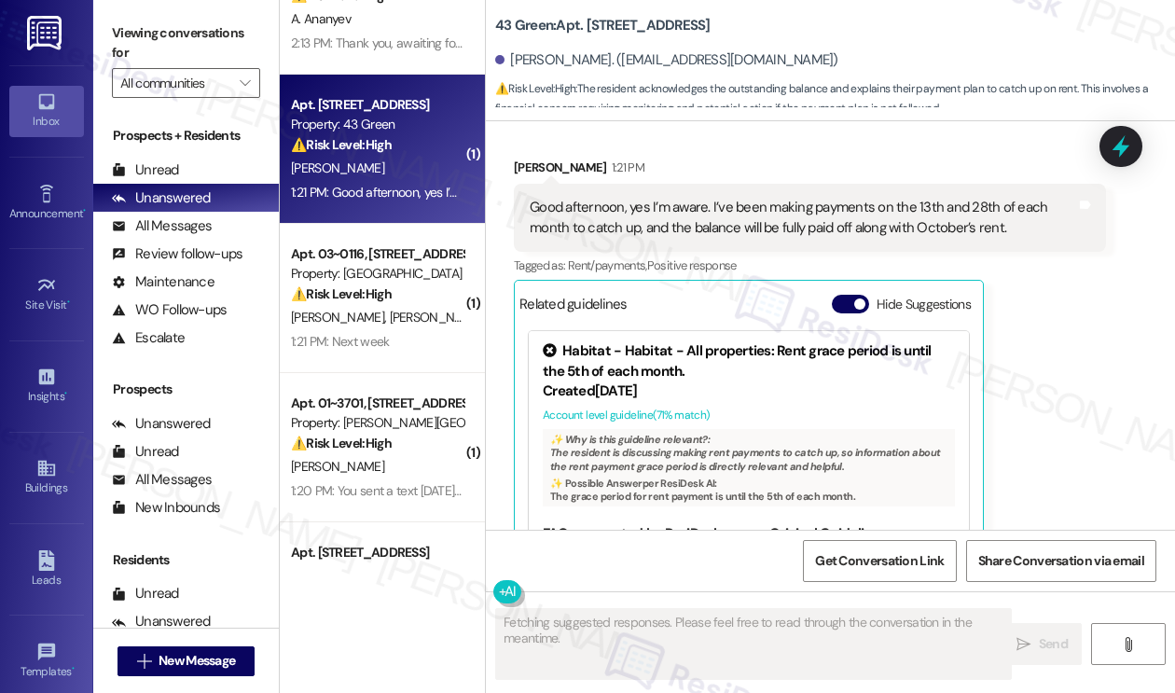
scroll to position [6084, 0]
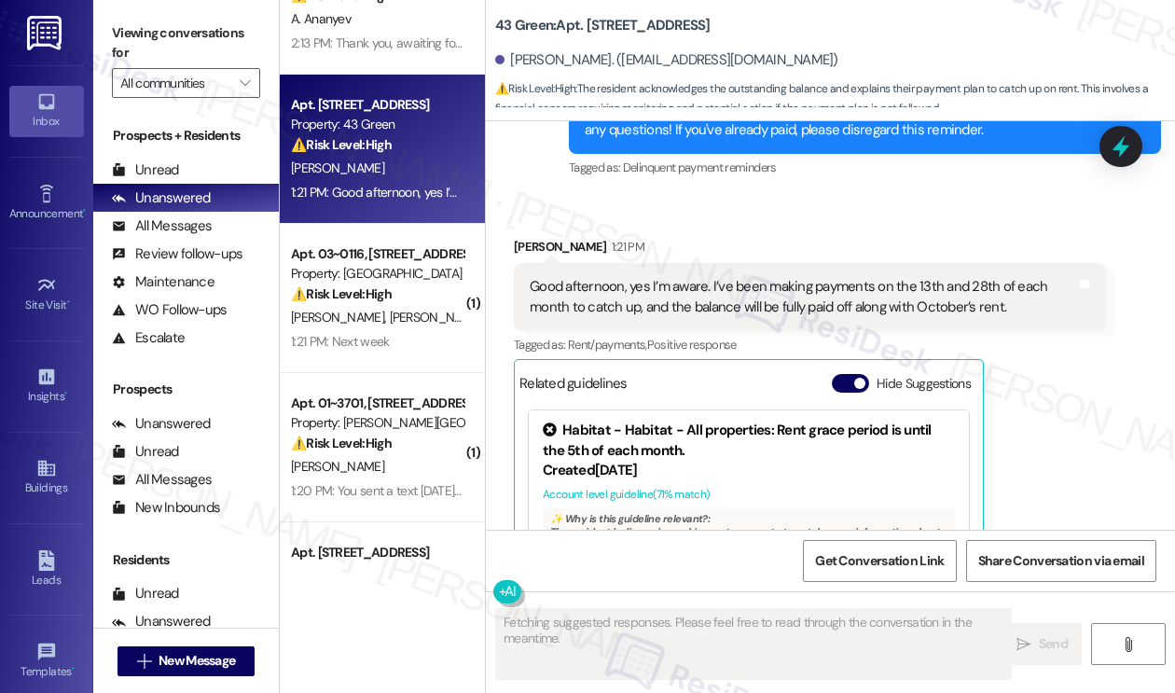
click at [690, 292] on div "Good afternoon, yes I’m aware. I’ve been making payments on the 13th and 28th o…" at bounding box center [810, 297] width 592 height 68
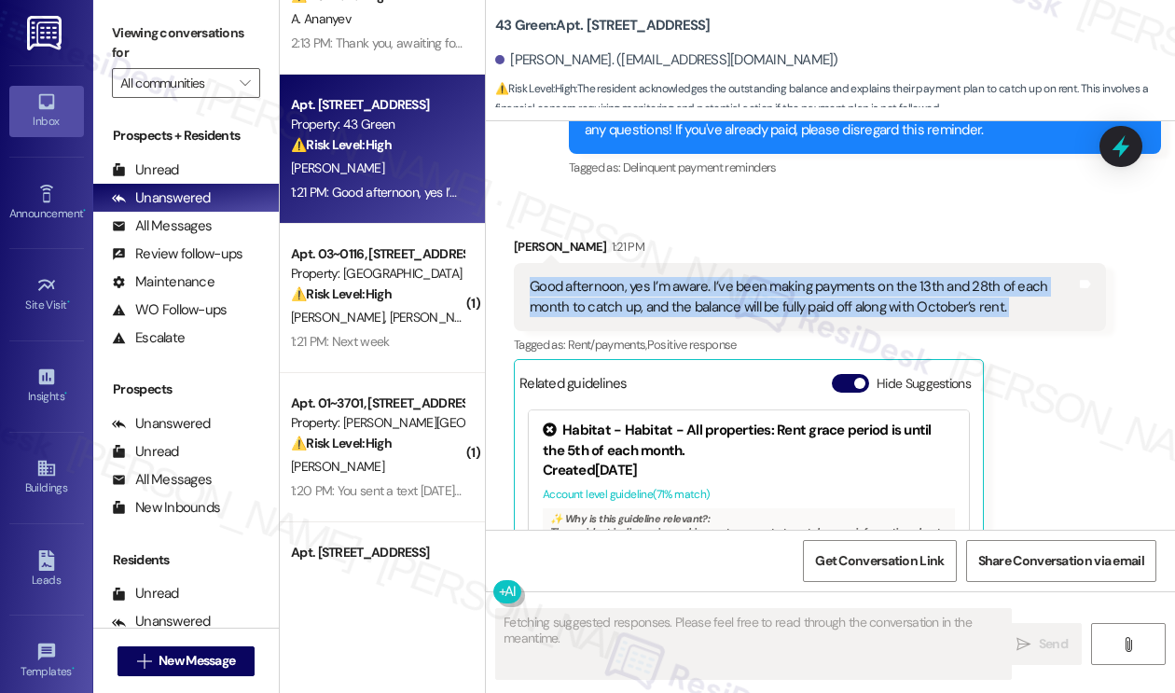
click at [690, 292] on div "Good afternoon, yes I’m aware. I’ve been making payments on the 13th and 28th o…" at bounding box center [810, 297] width 592 height 68
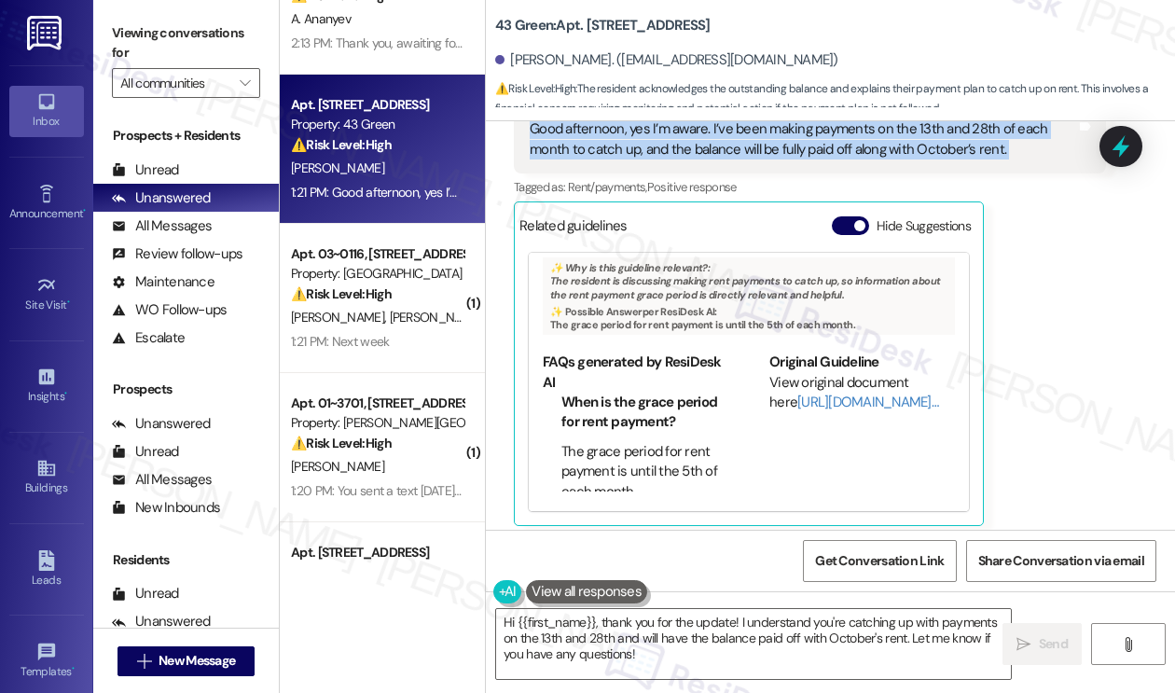
scroll to position [6272, 0]
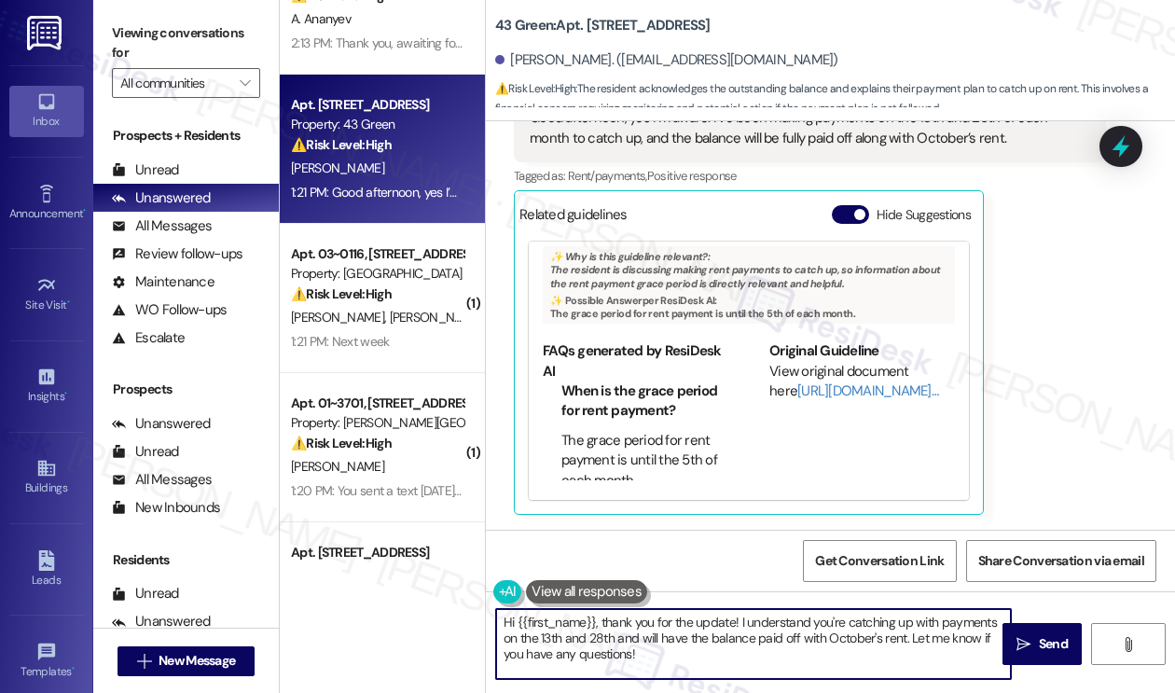
drag, startPoint x: 792, startPoint y: 651, endPoint x: 682, endPoint y: 642, distance: 110.3
click at [682, 642] on textarea "Hi {{first_name}}, thank you for the update! I understand you're catching up wi…" at bounding box center [753, 644] width 515 height 70
click at [789, 654] on textarea "Hi {{first_name}}, thank you for the update! I understand you're catching up wi…" at bounding box center [753, 644] width 515 height 70
click at [858, 220] on button "Hide Suggestions" at bounding box center [849, 214] width 37 height 19
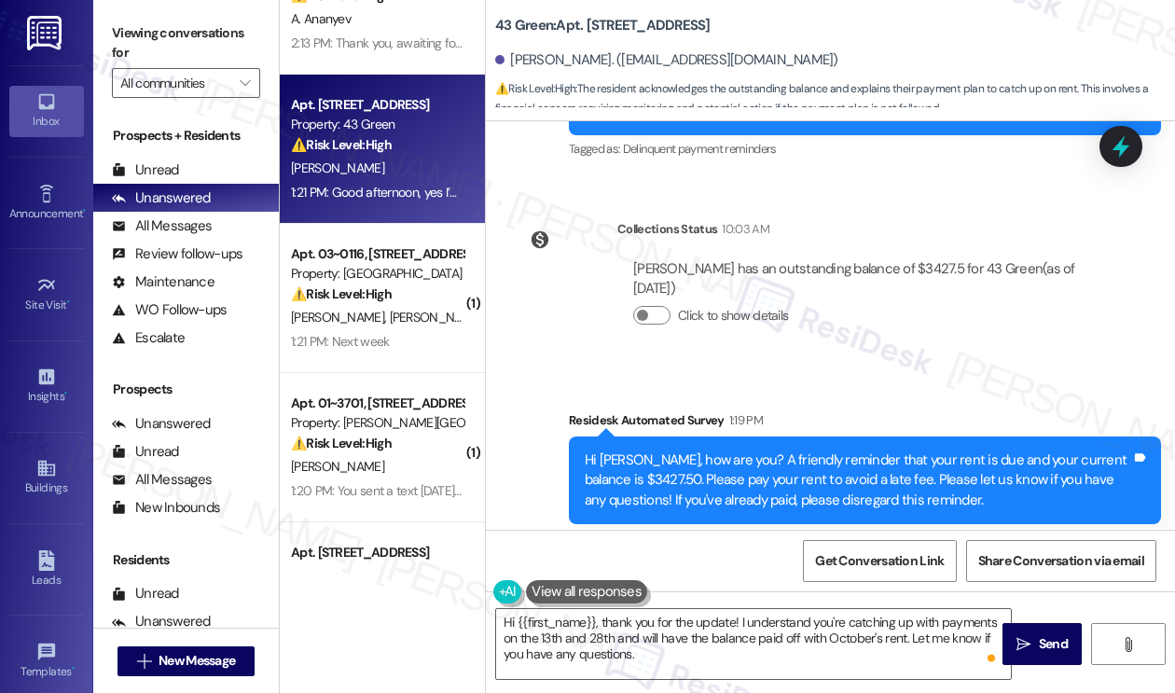
scroll to position [5994, 0]
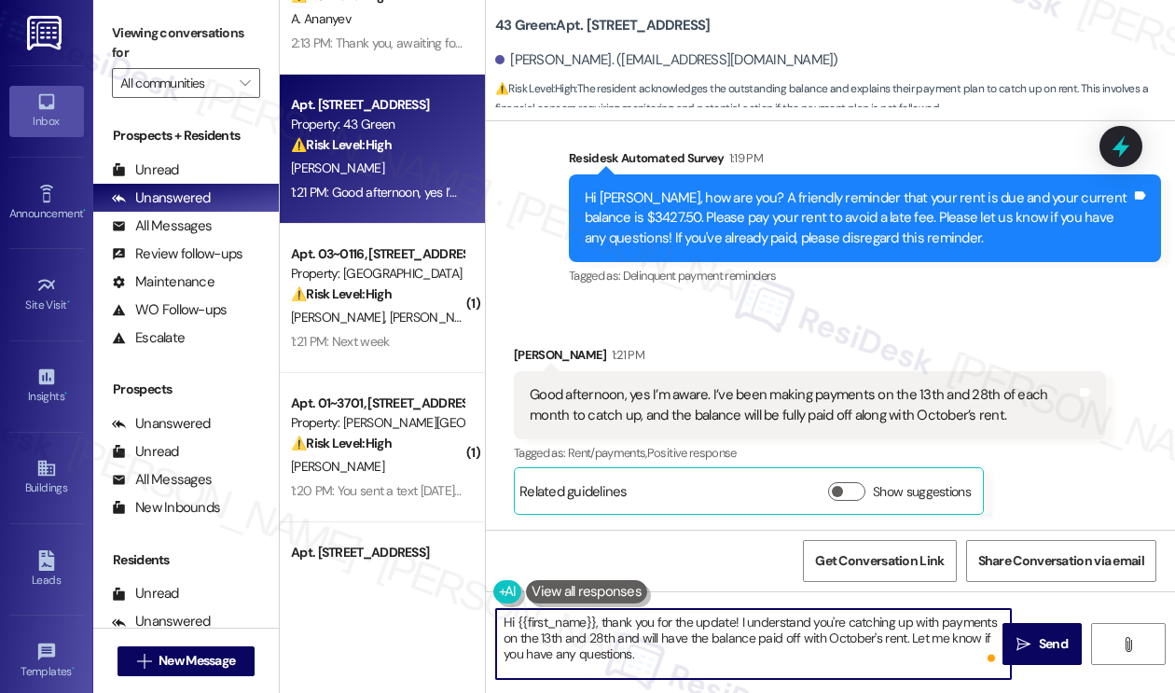
click at [711, 642] on textarea "Hi {{first_name}}, thank you for the update! I understand you're catching up wi…" at bounding box center [753, 644] width 515 height 70
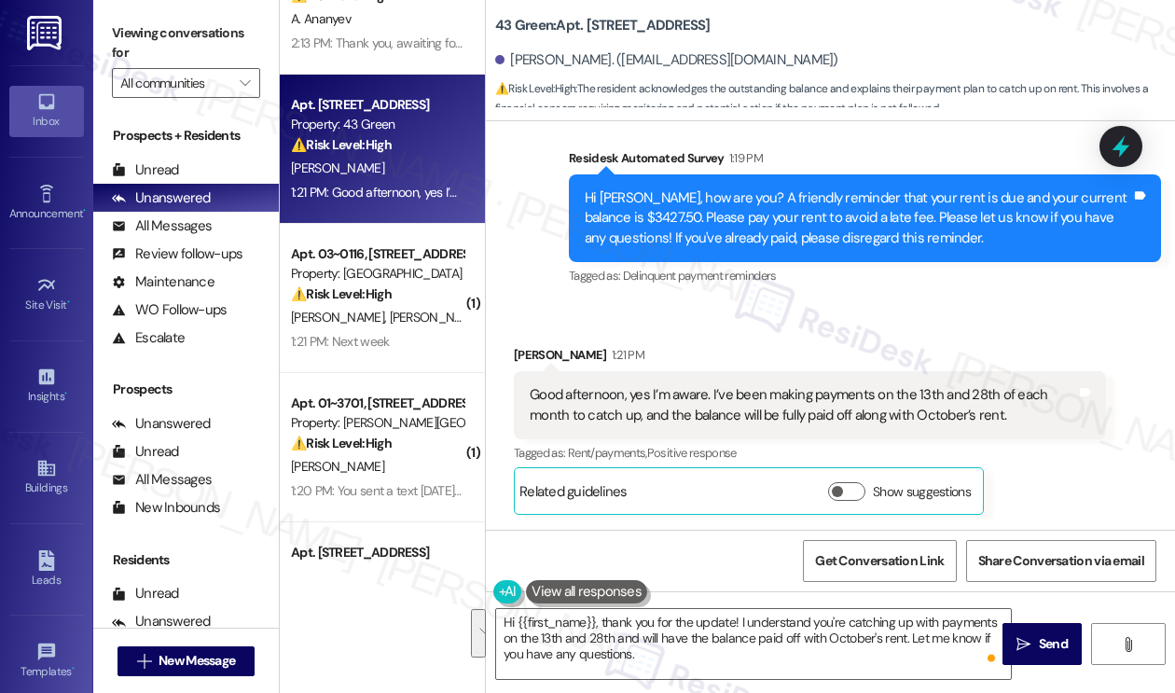
click at [197, 19] on label "Viewing conversations for" at bounding box center [186, 43] width 148 height 49
click at [735, 666] on textarea "Hi {{first_name}}, thank you for the update! I understand you're catching up wi…" at bounding box center [753, 644] width 515 height 70
click at [221, 25] on label "Viewing conversations for" at bounding box center [186, 43] width 148 height 49
click at [119, 44] on label "Viewing conversations for" at bounding box center [186, 43] width 148 height 49
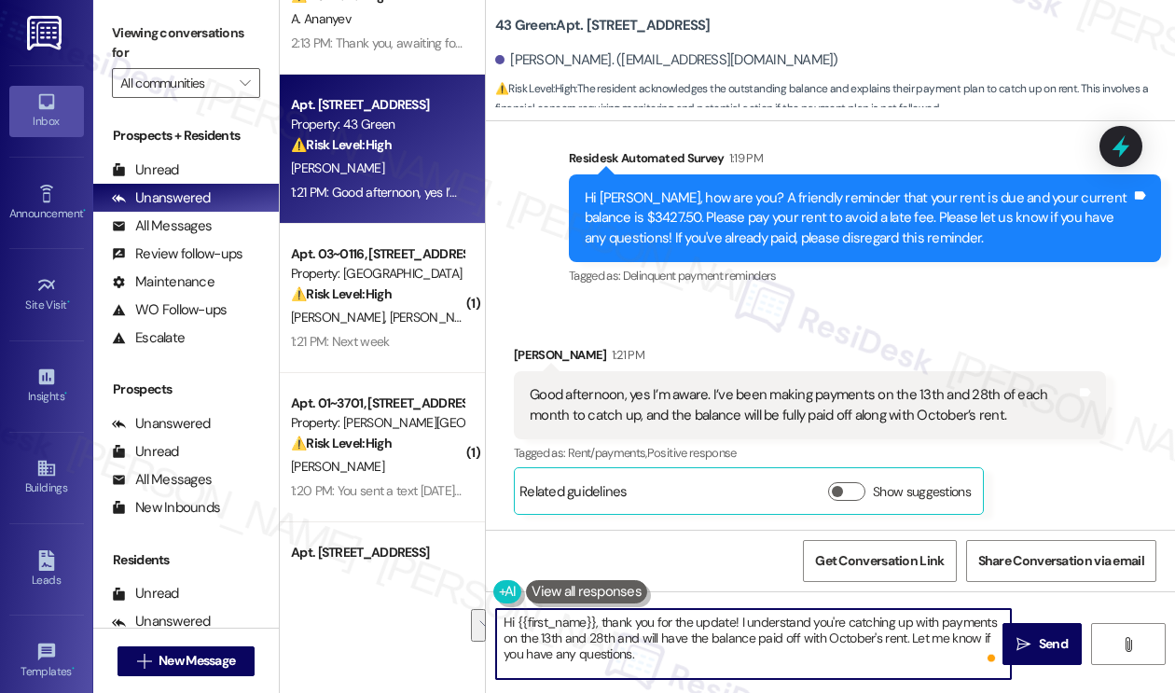
drag, startPoint x: 793, startPoint y: 659, endPoint x: 909, endPoint y: 636, distance: 117.9
click at [909, 636] on textarea "Hi {{first_name}}, thank you for the update! I understand you're catching up wi…" at bounding box center [753, 644] width 515 height 70
paste textarea "Have you received a payment confirmation receipt yet, or has the payment alread…"
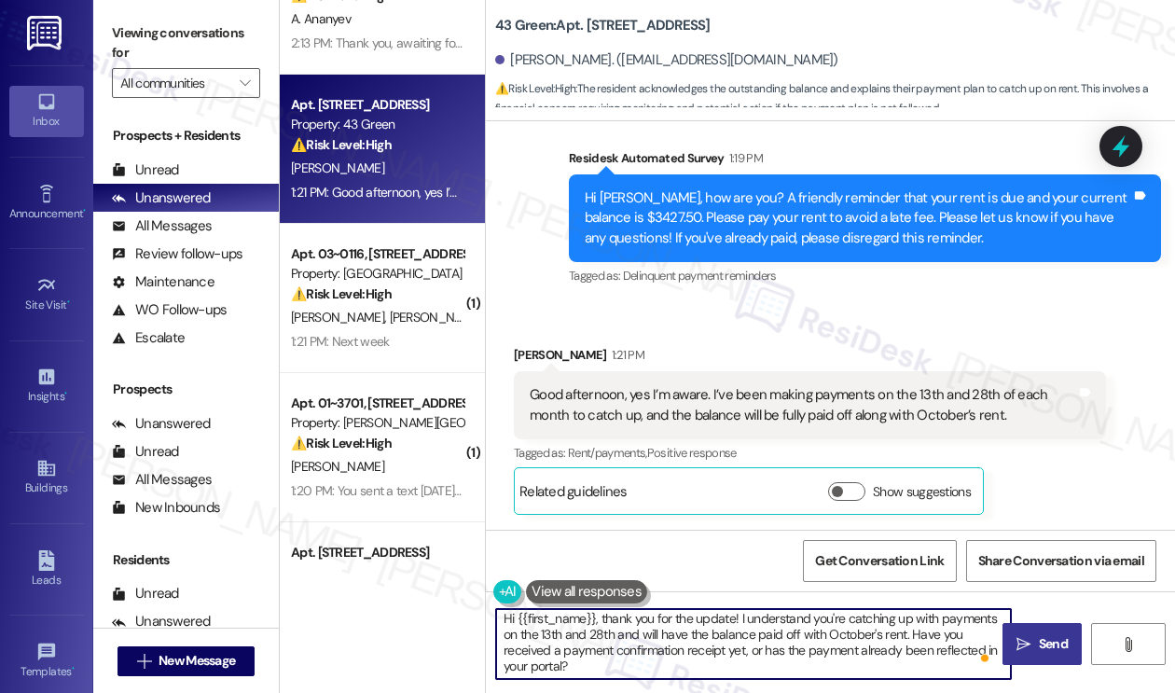
type textarea "Hi {{first_name}}, thank you for the update! I understand you're catching up wi…"
click at [1033, 646] on span " Send" at bounding box center [1041, 644] width 59 height 20
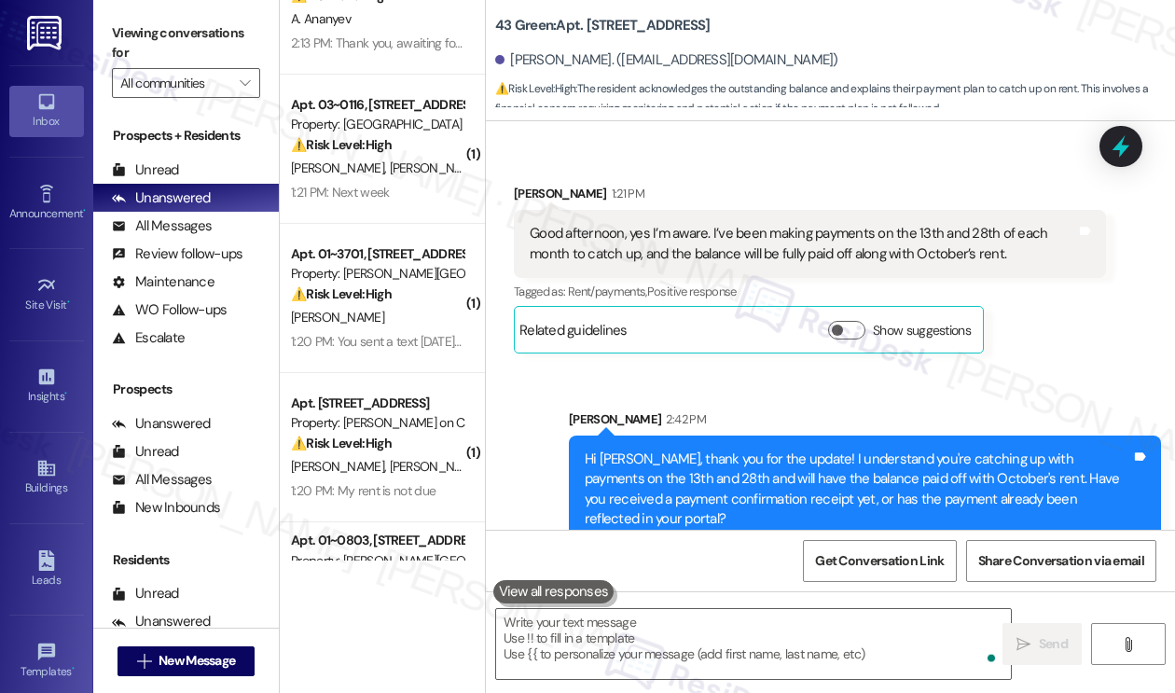
scroll to position [6163, 0]
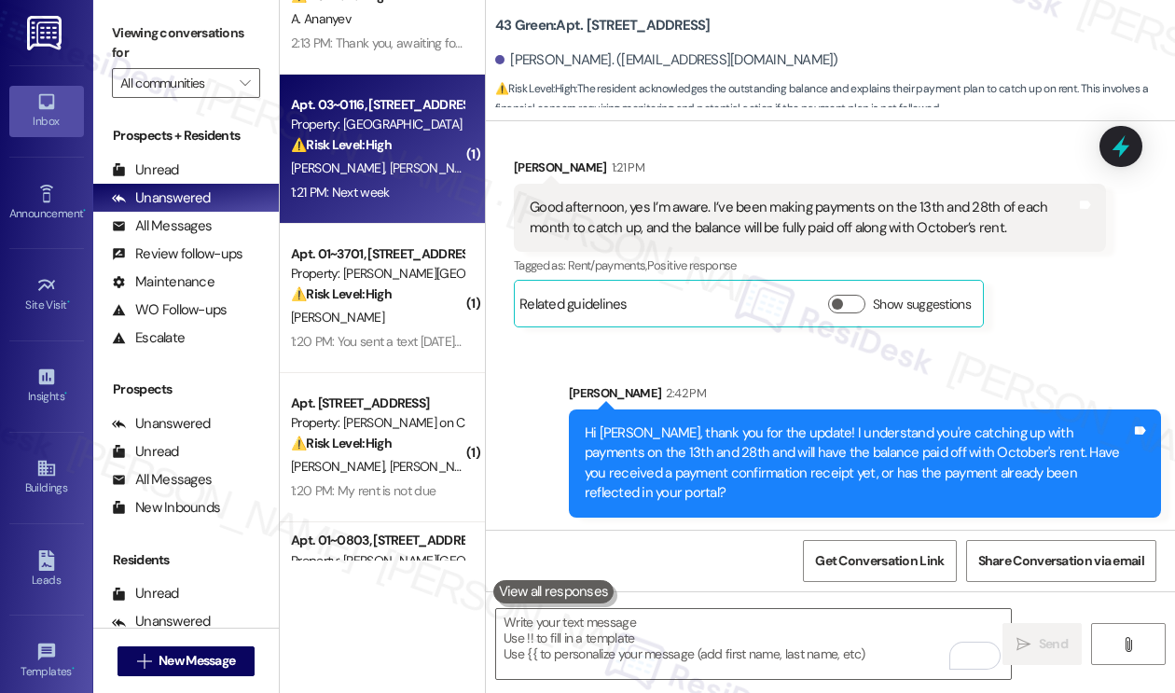
click at [388, 183] on div "1:21 PM: Next week 1:21 PM: Next week" at bounding box center [377, 192] width 176 height 23
type textarea "Fetching suggested responses. Please feel free to read through the conversation…"
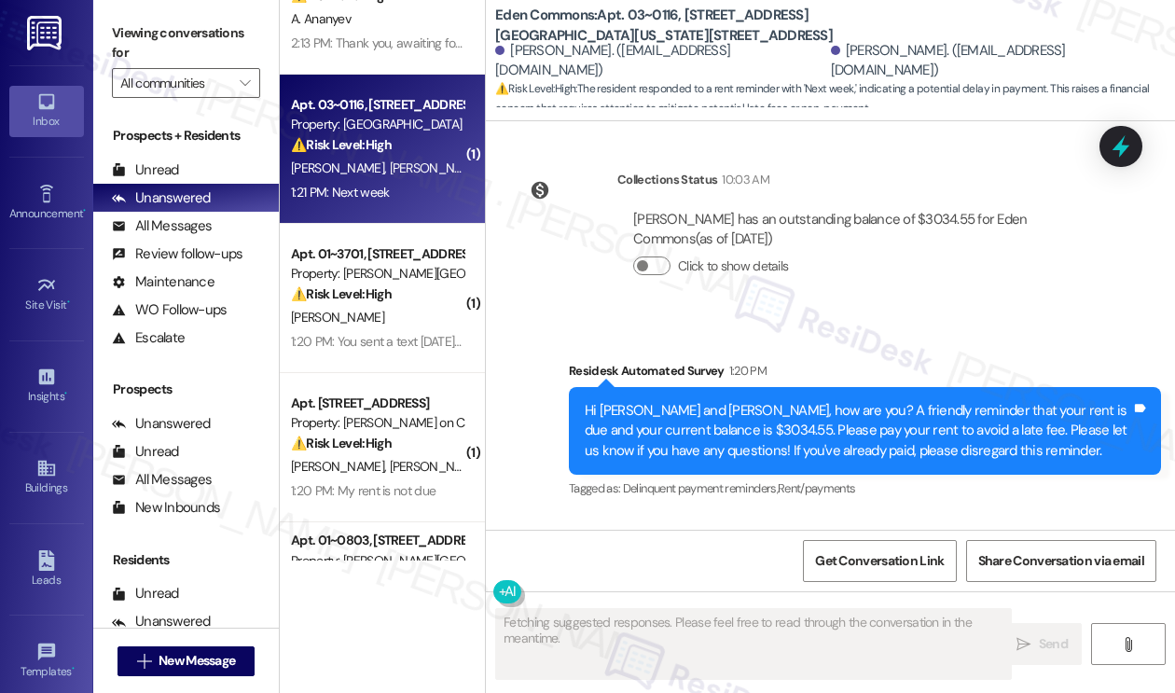
scroll to position [12869, 0]
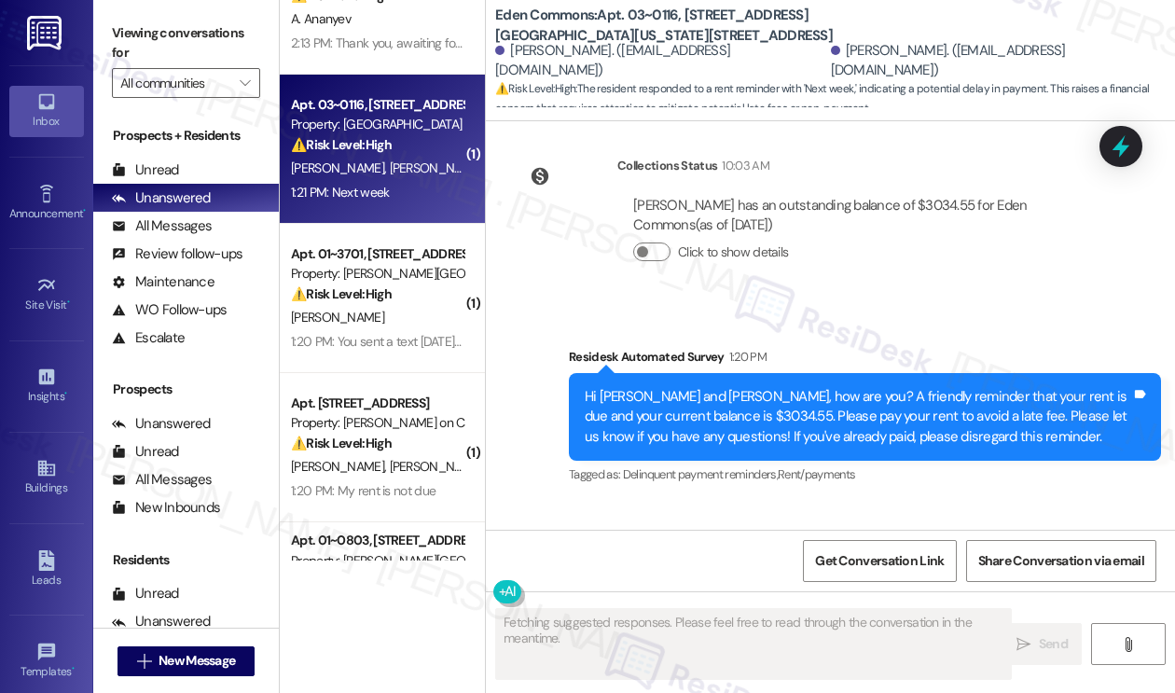
click at [719, 387] on div "Hi Emmanuel and Janet, how are you? A friendly reminder that your rent is due a…" at bounding box center [857, 417] width 546 height 60
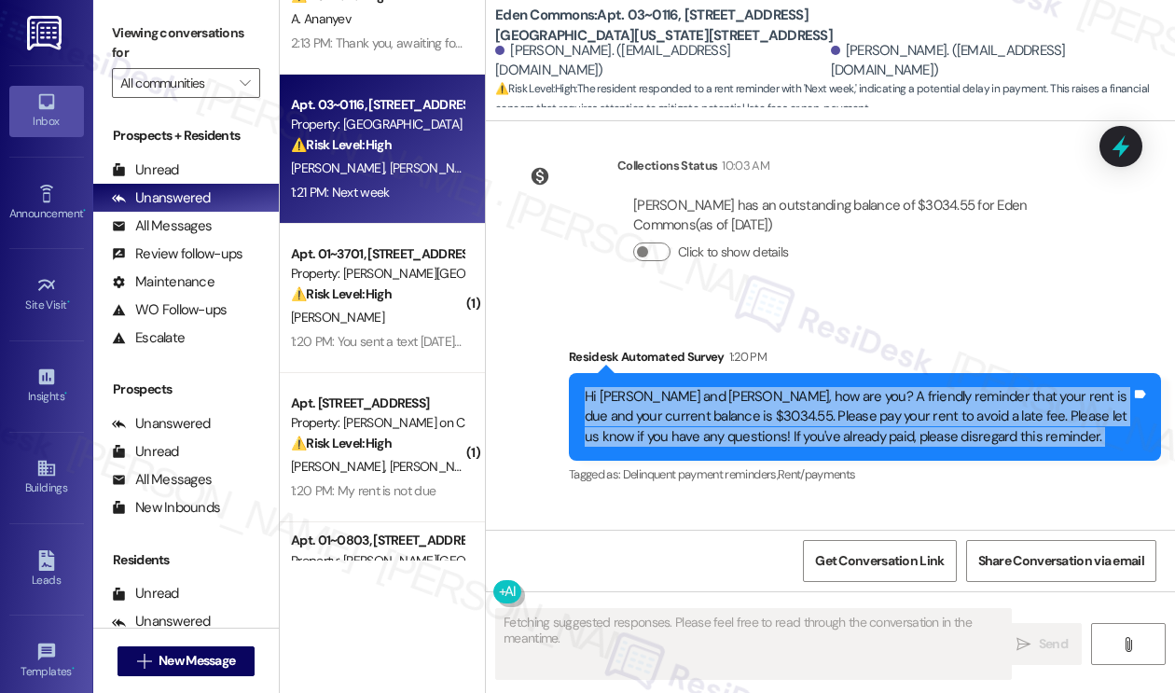
click at [719, 387] on div "Hi Emmanuel and Janet, how are you? A friendly reminder that your rent is due a…" at bounding box center [857, 417] width 546 height 60
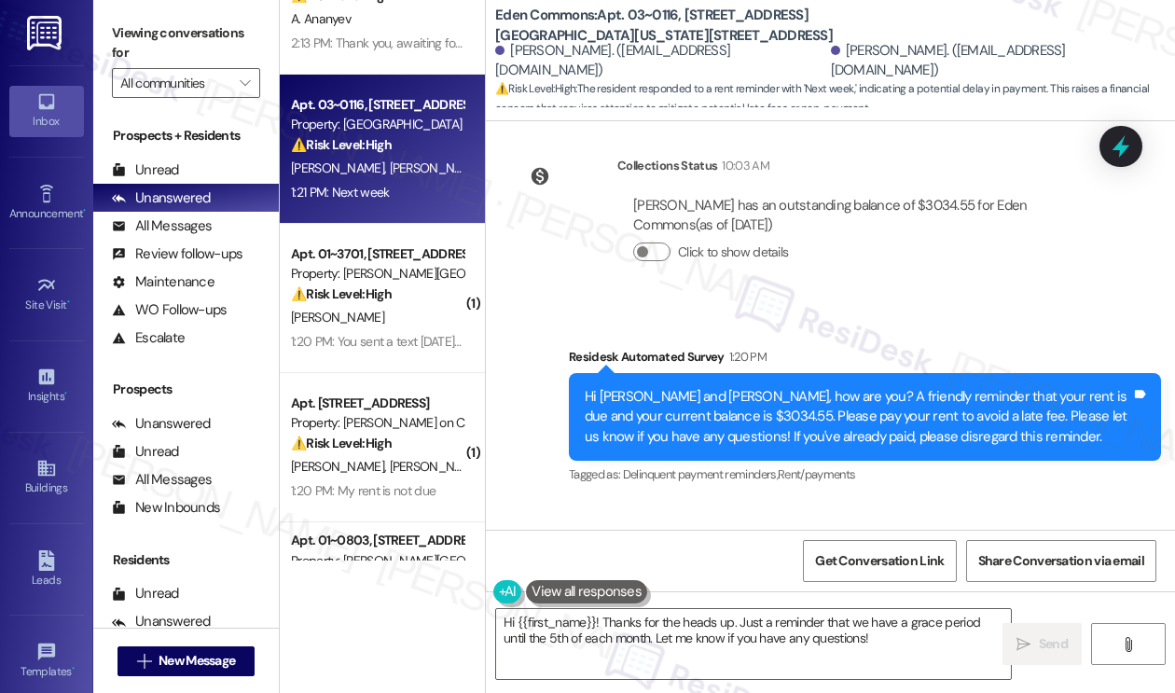
click at [557, 584] on div "Next week" at bounding box center [560, 594] width 62 height 20
copy div "Next week Tags and notes"
click at [136, 0] on div "Viewing conversations for All communities " at bounding box center [186, 58] width 186 height 117
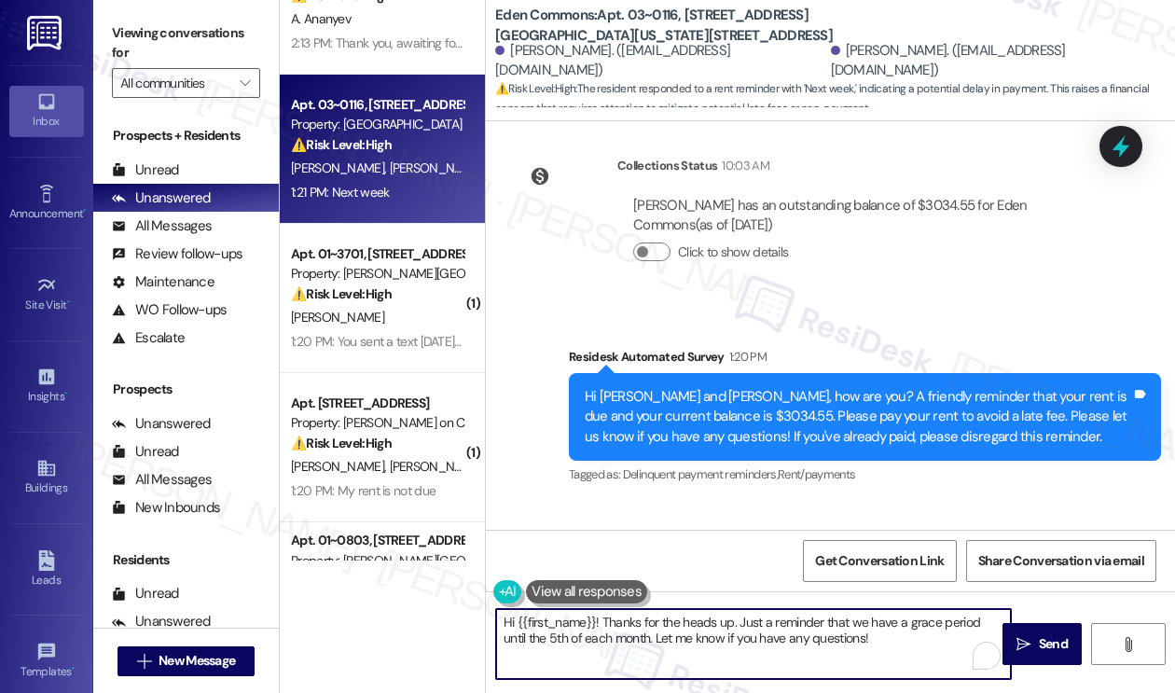
drag, startPoint x: 880, startPoint y: 644, endPoint x: 737, endPoint y: 614, distance: 145.7
click at [737, 614] on textarea "Hi {{first_name}}! Thanks for the heads up. Just a reminder that we have a grac…" at bounding box center [753, 644] width 515 height 70
click at [812, 648] on textarea "Hi {{first_name}}! Thanks for the heads up. Just a reminder that we have a grac…" at bounding box center [753, 644] width 515 height 70
drag, startPoint x: 854, startPoint y: 635, endPoint x: 629, endPoint y: 633, distance: 224.7
click at [629, 633] on textarea "Hi {{first_name}}! Thanks for the heads up. Just a reminder that we have a grac…" at bounding box center [753, 644] width 515 height 70
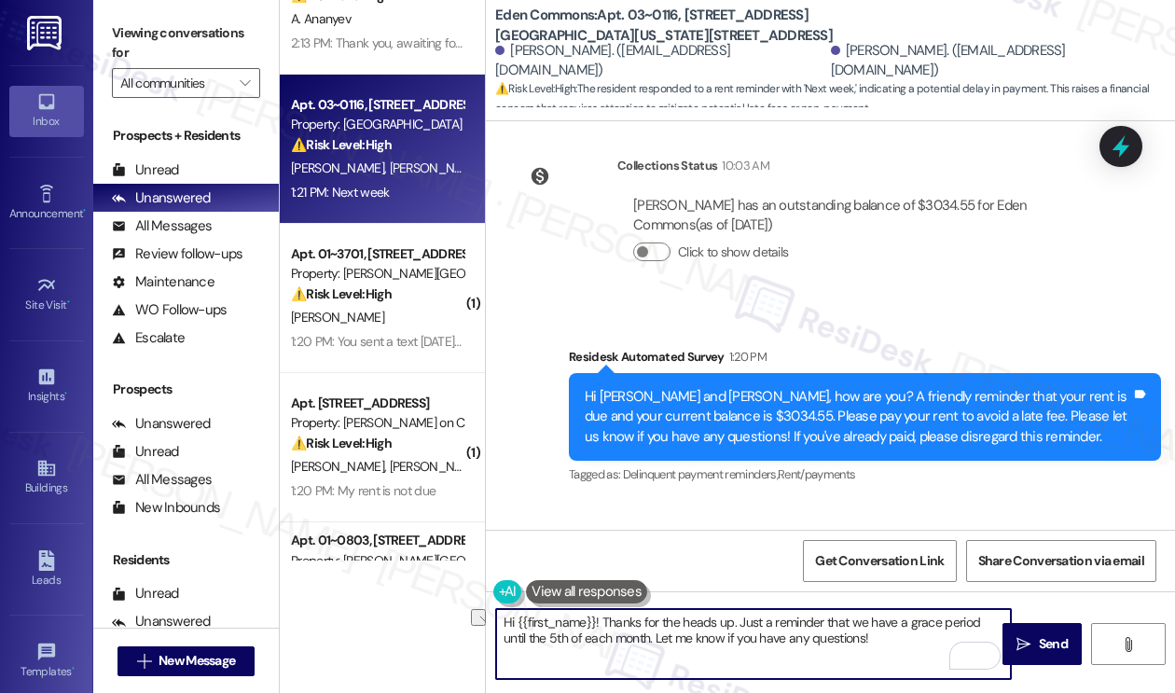
paste textarea "When do you anticipate being able to make the rent payment?"
drag, startPoint x: 642, startPoint y: 633, endPoint x: 632, endPoint y: 633, distance: 10.3
click at [632, 633] on textarea "Hi {{first_name}}! Thanks for the heads up. Just a reminder that we have a grac…" at bounding box center [753, 644] width 515 height 70
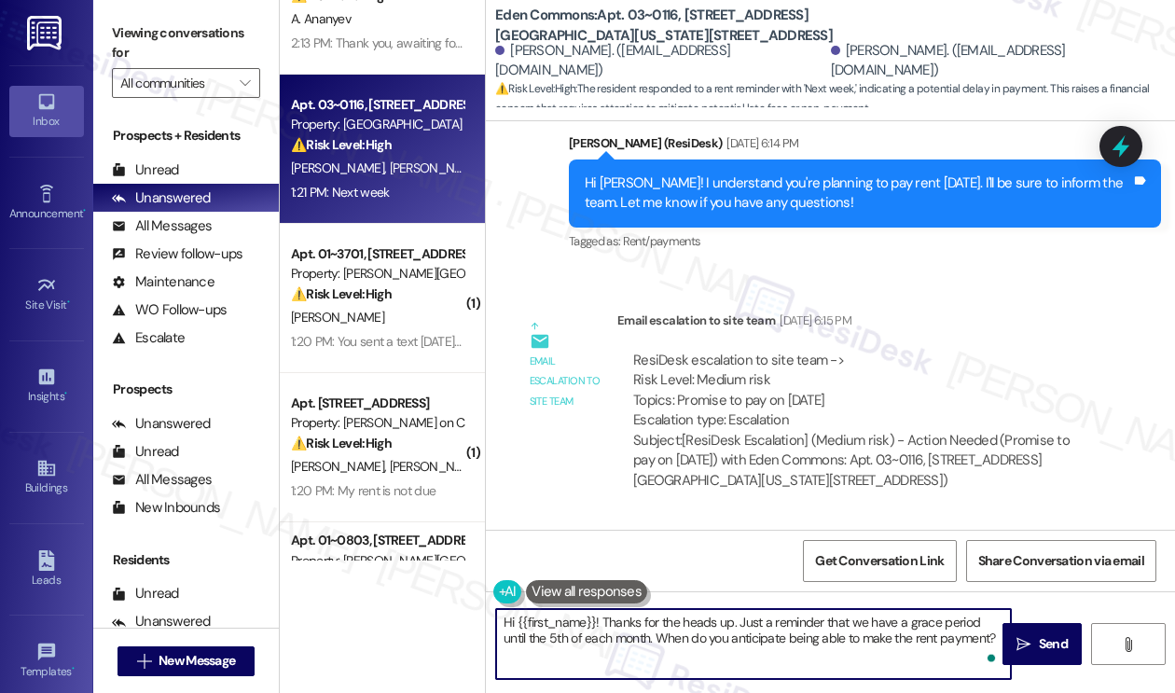
scroll to position [12869, 0]
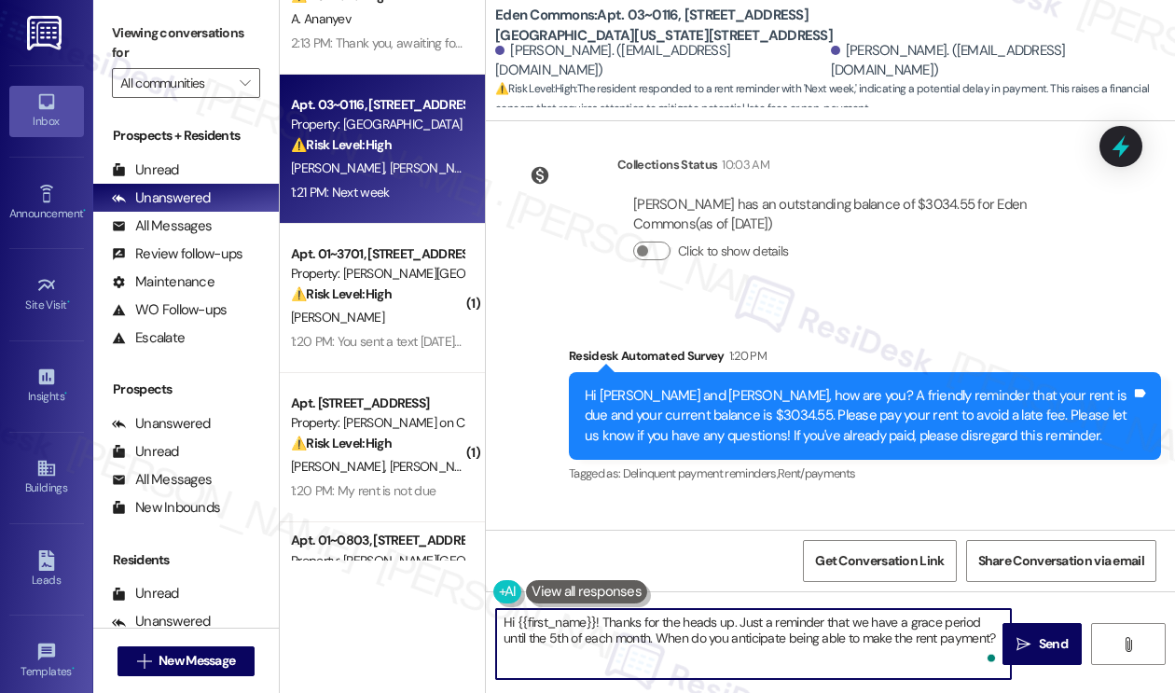
click at [709, 642] on textarea "Hi {{first_name}}! Thanks for the heads up. Just a reminder that we have a grac…" at bounding box center [753, 644] width 515 height 70
click at [644, 639] on textarea "Hi {{first_name}}! Thanks for the heads up. Just a reminder that we have a grac…" at bounding box center [753, 644] width 515 height 70
click at [578, 652] on textarea "Hi {{first_name}}! Thanks for the heads up. Just a reminder that we have a grac…" at bounding box center [753, 644] width 515 height 70
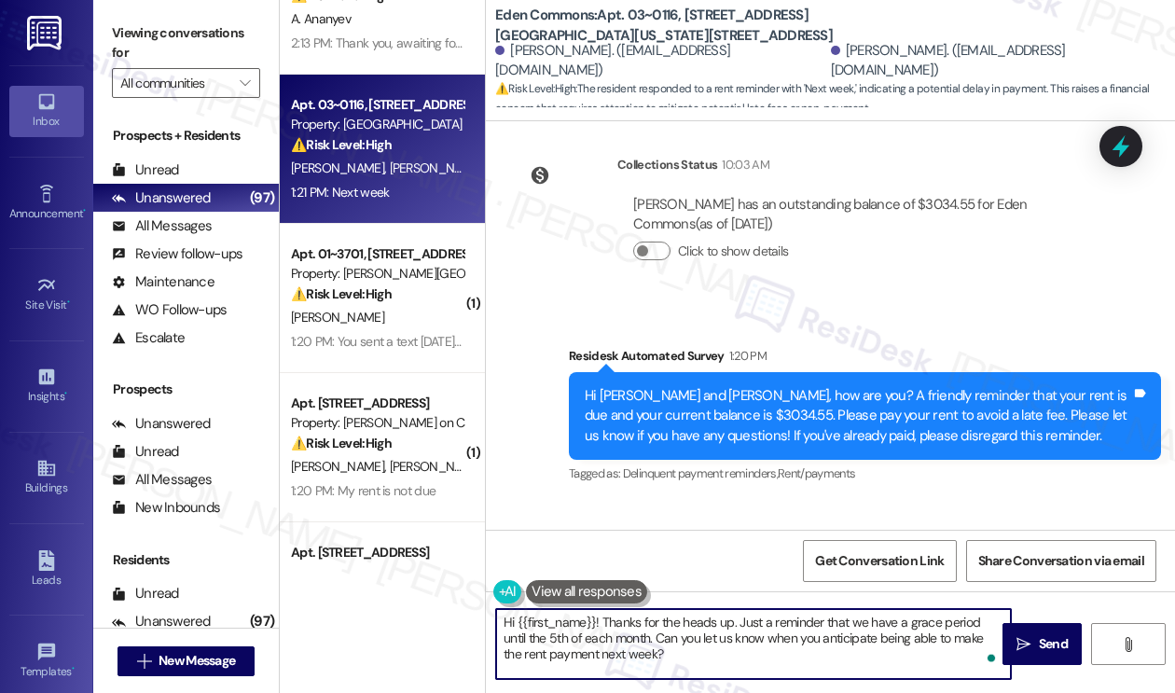
click at [641, 653] on textarea "Hi {{first_name}}! Thanks for the heads up. Just a reminder that we have a grac…" at bounding box center [753, 644] width 515 height 70
click at [539, 543] on div "Emmanuel Obua 1:21 PM" at bounding box center [579, 556] width 131 height 26
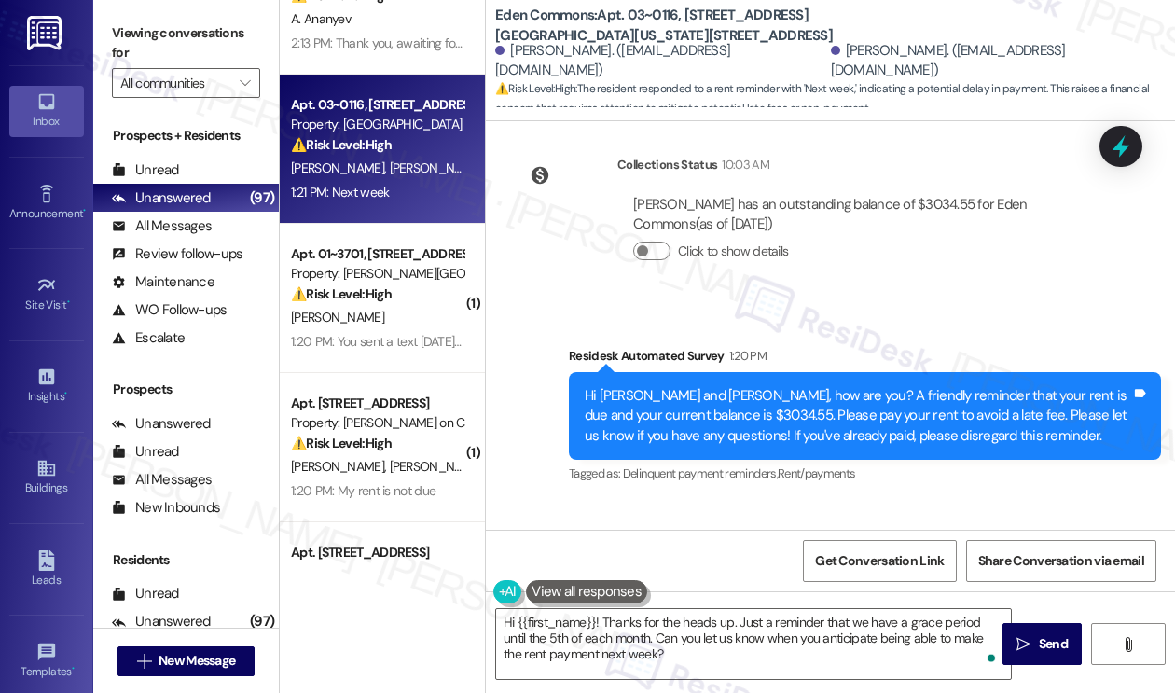
click at [539, 543] on div "Emmanuel Obua 1:21 PM" at bounding box center [579, 556] width 131 height 26
copy div "Emmanuel"
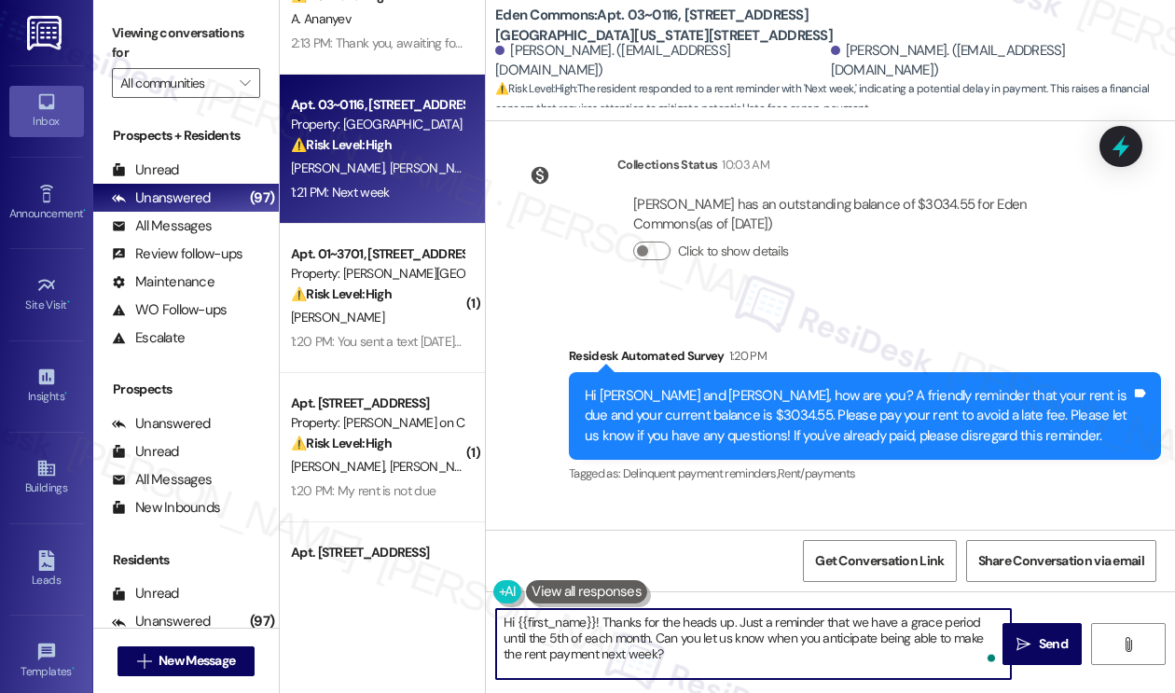
drag, startPoint x: 518, startPoint y: 620, endPoint x: 597, endPoint y: 604, distance: 79.9
click at [597, 608] on div "Hi {{first_name}}! Thanks for the heads up. Just a reminder that we have a grac…" at bounding box center [744, 644] width 516 height 72
paste textarea "Emmanuel"
drag, startPoint x: 608, startPoint y: 638, endPoint x: 637, endPoint y: 628, distance: 30.4
click at [608, 638] on textarea "Hi Emmanuel! Thanks for the heads up. Just a reminder that we have a grace peri…" at bounding box center [753, 644] width 515 height 70
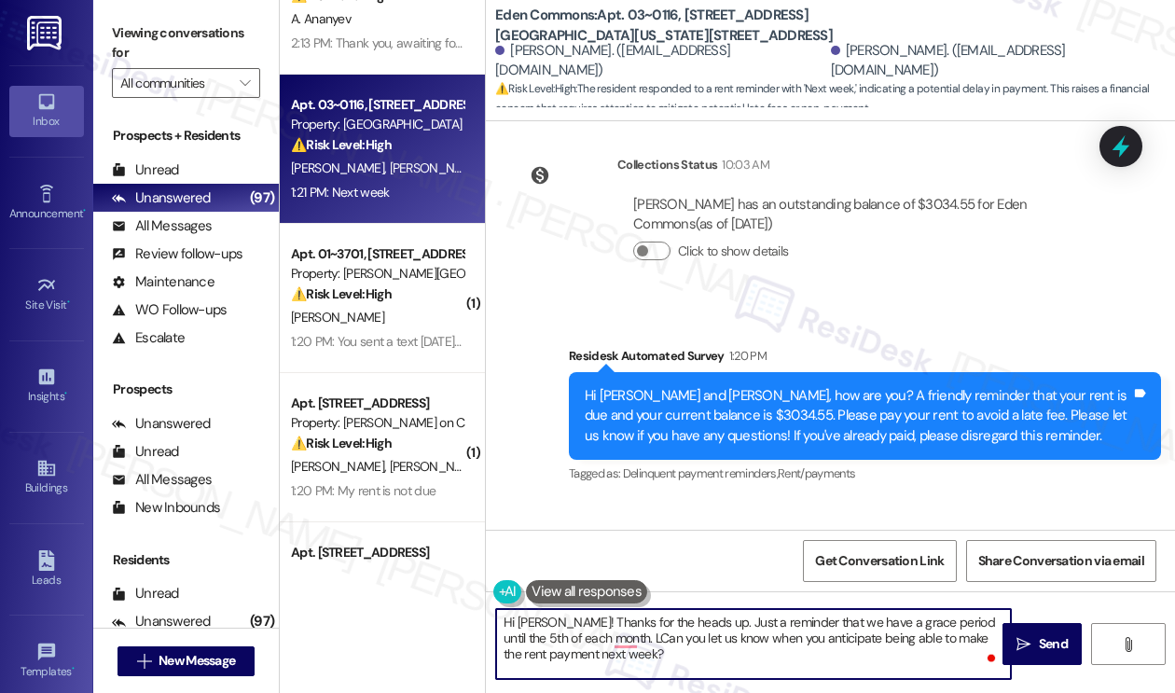
type textarea "Hi Emmanuel! Thanks for the heads up. Just a reminder that we have a grace peri…"
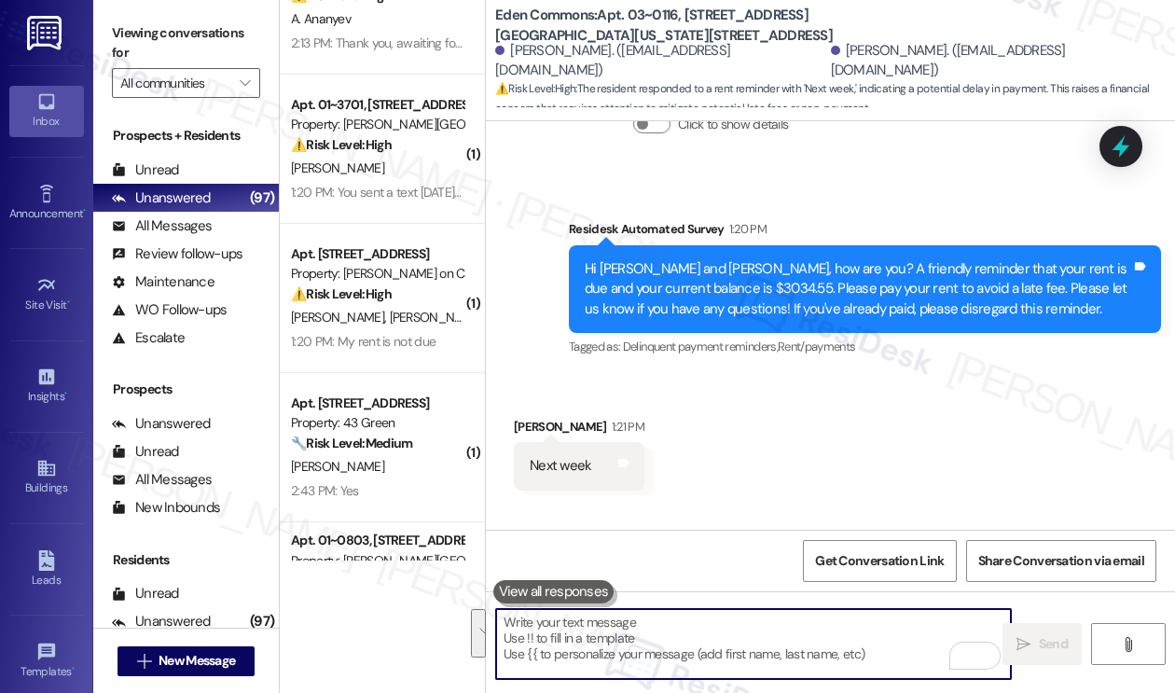
scroll to position [13039, 0]
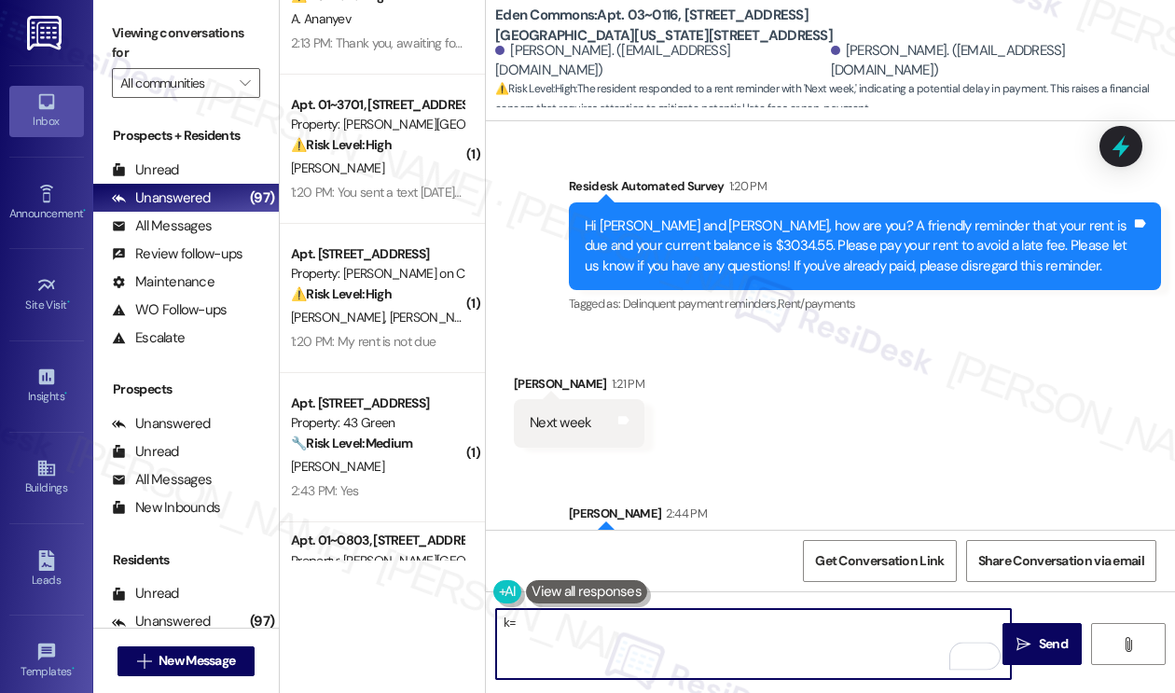
type textarea "k"
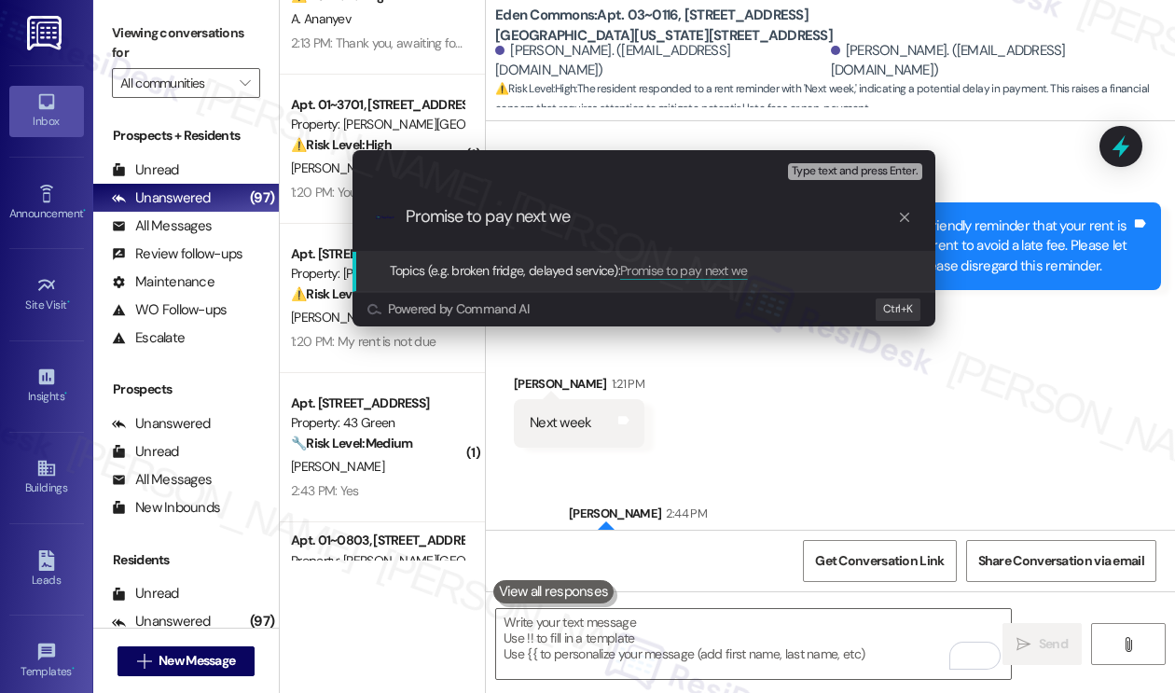
type input "Promise to pay next we"
click at [1044, 360] on div "Escalate Conversation Medium risk Topics (e.g. broken fridge, delayed service) …" at bounding box center [587, 346] width 1175 height 693
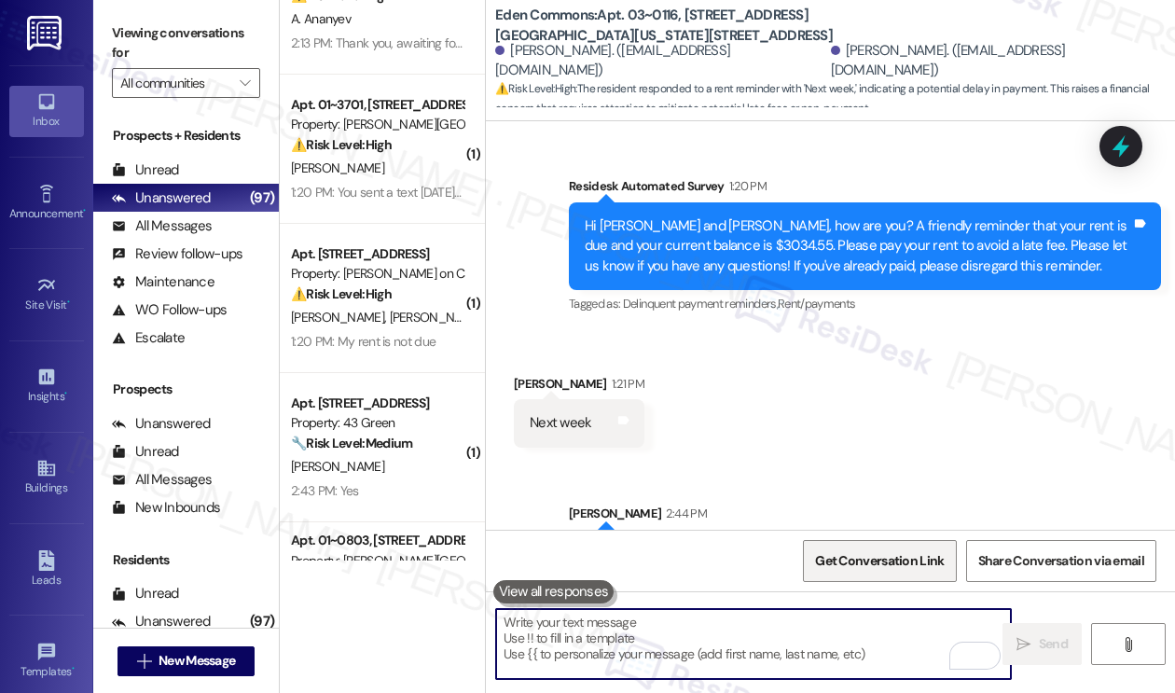
click at [915, 543] on span "Get Conversation Link" at bounding box center [879, 561] width 136 height 40
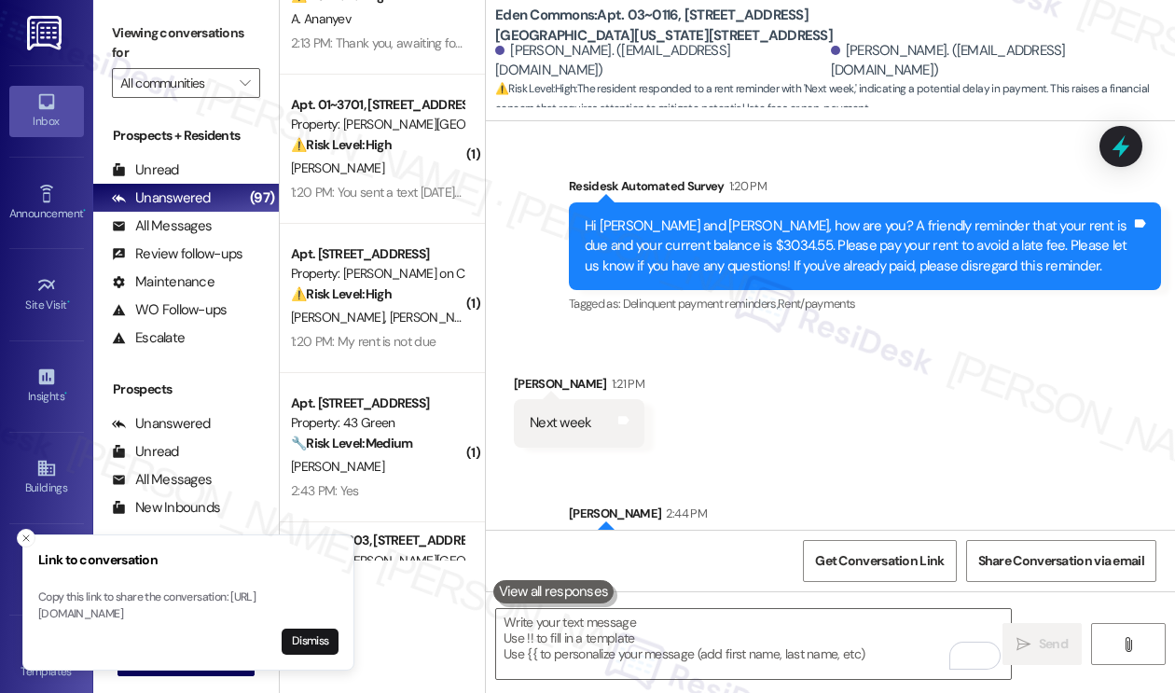
drag, startPoint x: 144, startPoint y: 17, endPoint x: 198, endPoint y: 50, distance: 63.6
click at [144, 17] on div "Viewing conversations for All communities " at bounding box center [186, 58] width 186 height 117
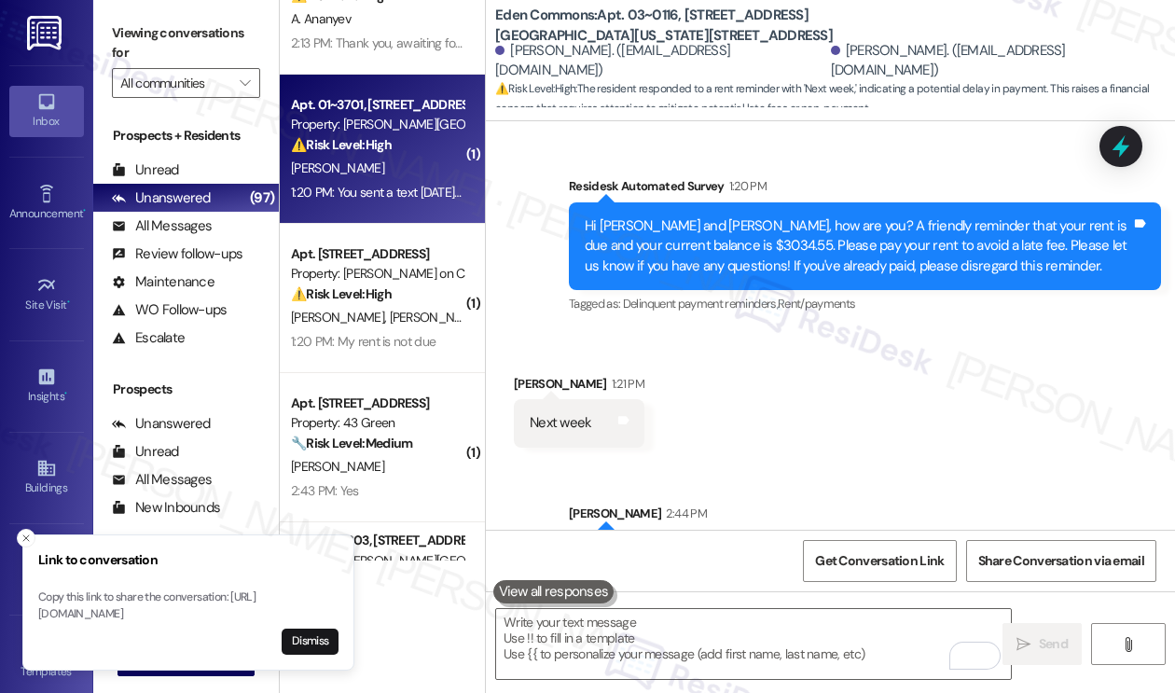
click at [392, 200] on div "1:20 PM: You sent a text on Wednesday that you have check number 10031 in the f…" at bounding box center [581, 192] width 581 height 17
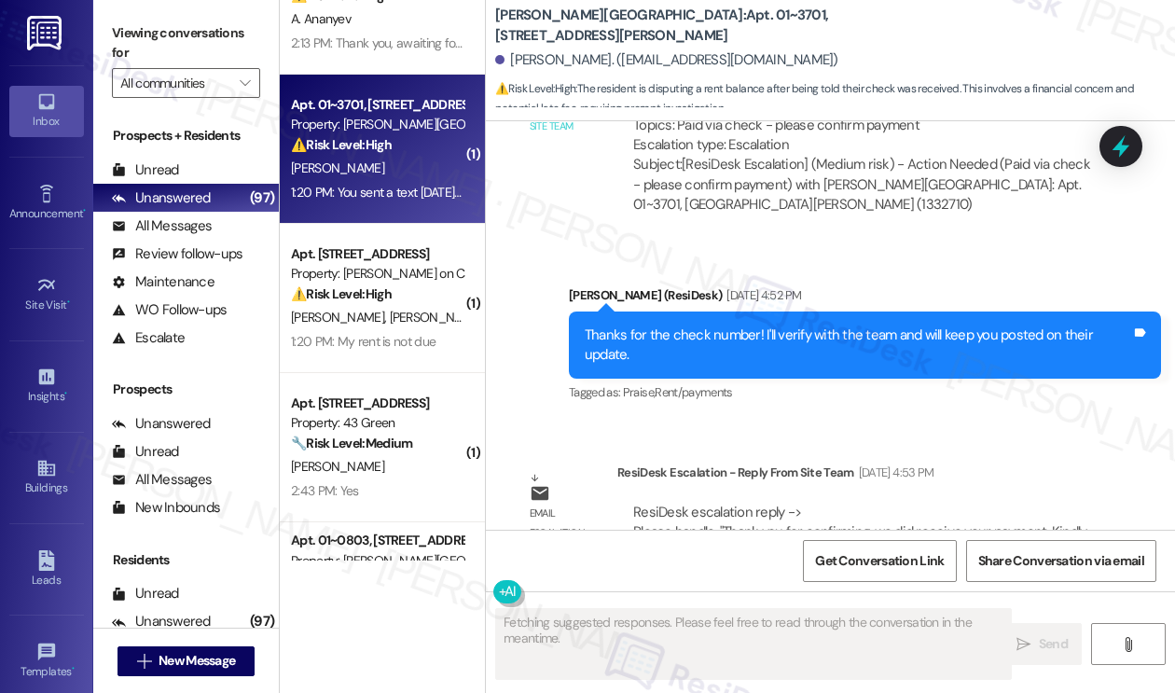
scroll to position [3461, 0]
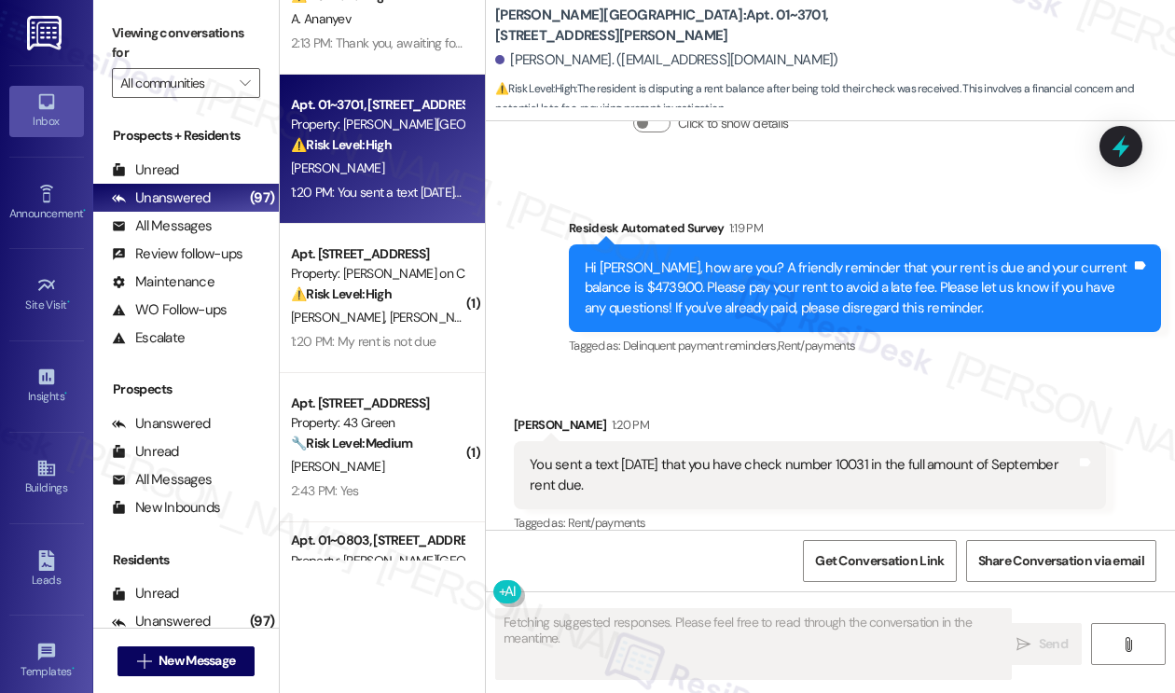
click at [712, 441] on div "You sent a text on Wednesday that you have check number 10031 in the full amoun…" at bounding box center [810, 475] width 592 height 68
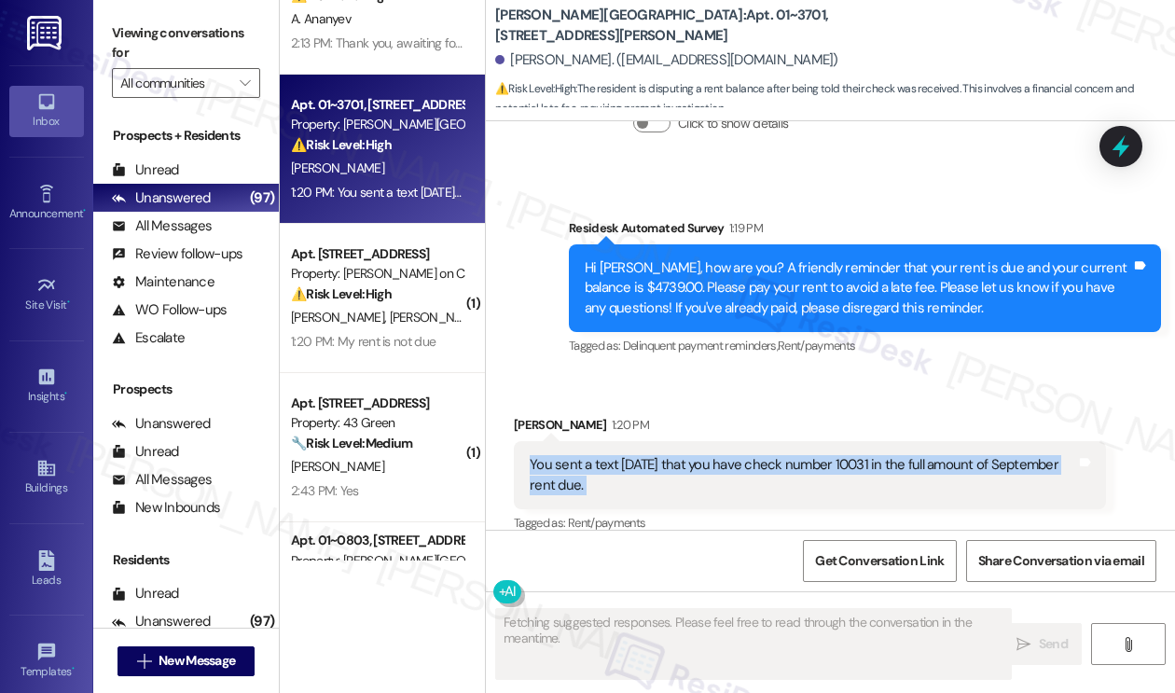
click at [712, 441] on div "You sent a text on Wednesday that you have check number 10031 in the full amoun…" at bounding box center [810, 475] width 592 height 68
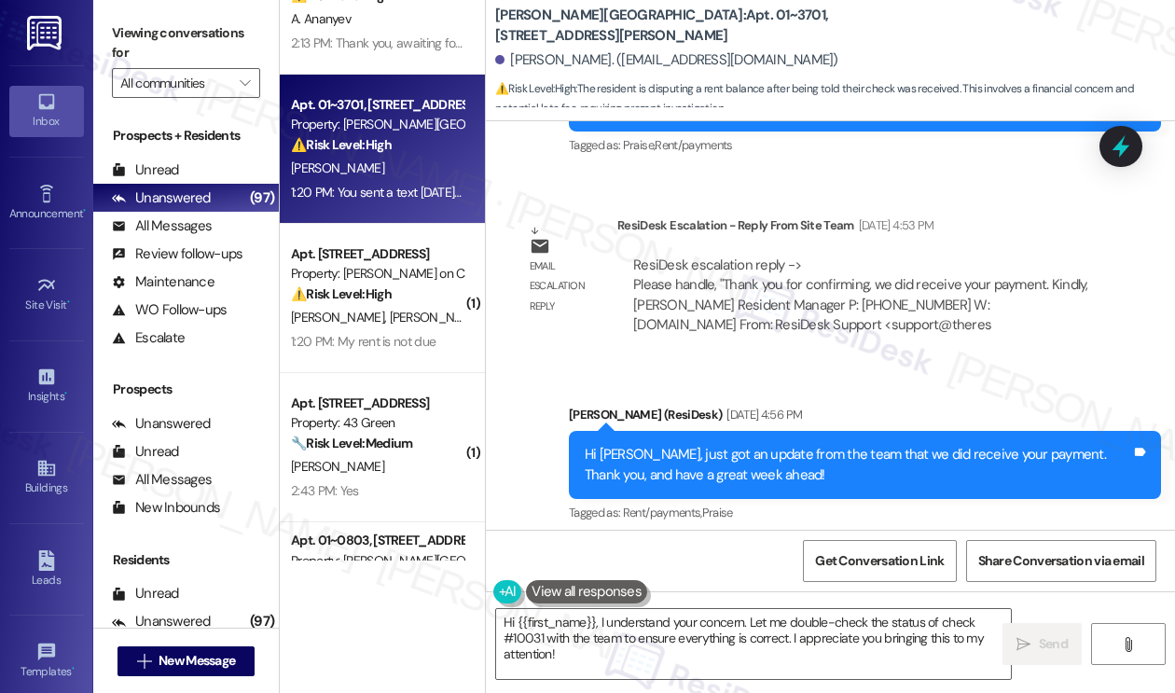
scroll to position [2902, 0]
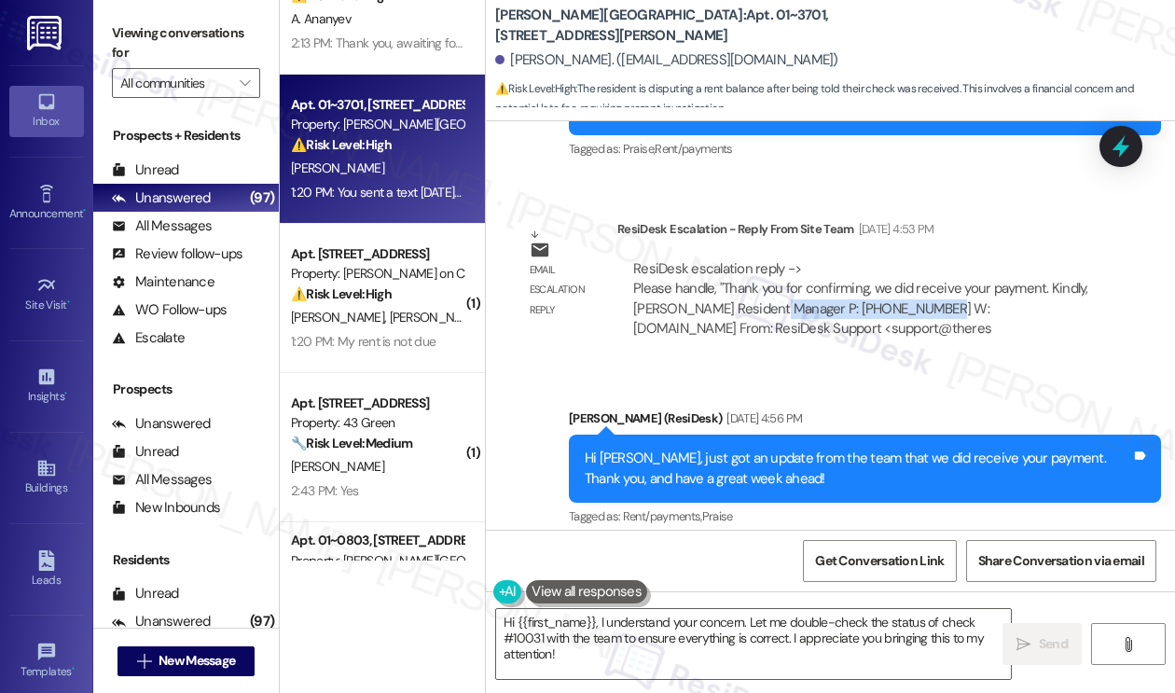
drag, startPoint x: 771, startPoint y: 293, endPoint x: 928, endPoint y: 282, distance: 156.9
click at [928, 282] on div "ResiDesk escalation reply -> Please handle, "Thank you for confirming, we did r…" at bounding box center [860, 298] width 455 height 78
click at [155, 18] on div "Viewing conversations for All communities " at bounding box center [186, 58] width 186 height 117
click at [720, 645] on textarea "Hi {{first_name}}, I understand your concern. Let me double-check the status of…" at bounding box center [753, 644] width 515 height 70
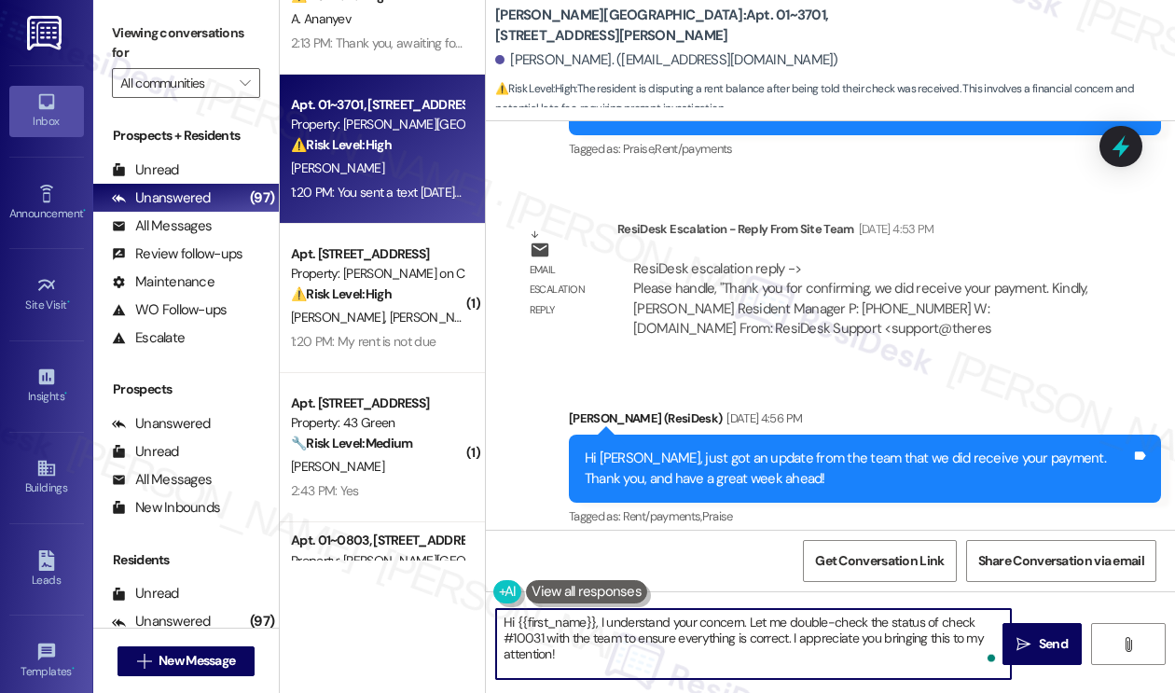
paste textarea "’m sorry for the repeated reminder. Please disregard it as it’s an automated me…"
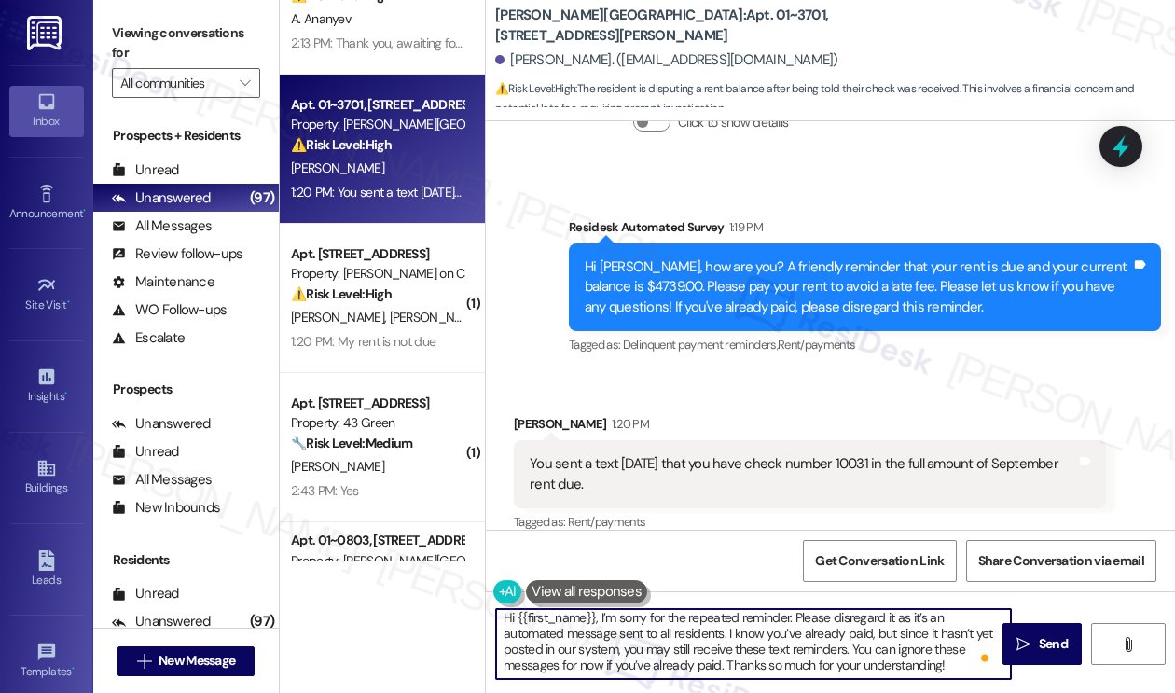
scroll to position [20, 0]
drag, startPoint x: 716, startPoint y: 652, endPoint x: 562, endPoint y: 651, distance: 153.8
click at [562, 651] on textarea "Hi {{first_name}}, I’m sorry for the repeated reminder. Please disregard it as …" at bounding box center [753, 644] width 515 height 70
click at [569, 651] on textarea "Hi {{first_name}}, I’m sorry for the repeated reminder. Please disregard it as …" at bounding box center [753, 644] width 515 height 70
drag, startPoint x: 608, startPoint y: 648, endPoint x: 569, endPoint y: 633, distance: 41.9
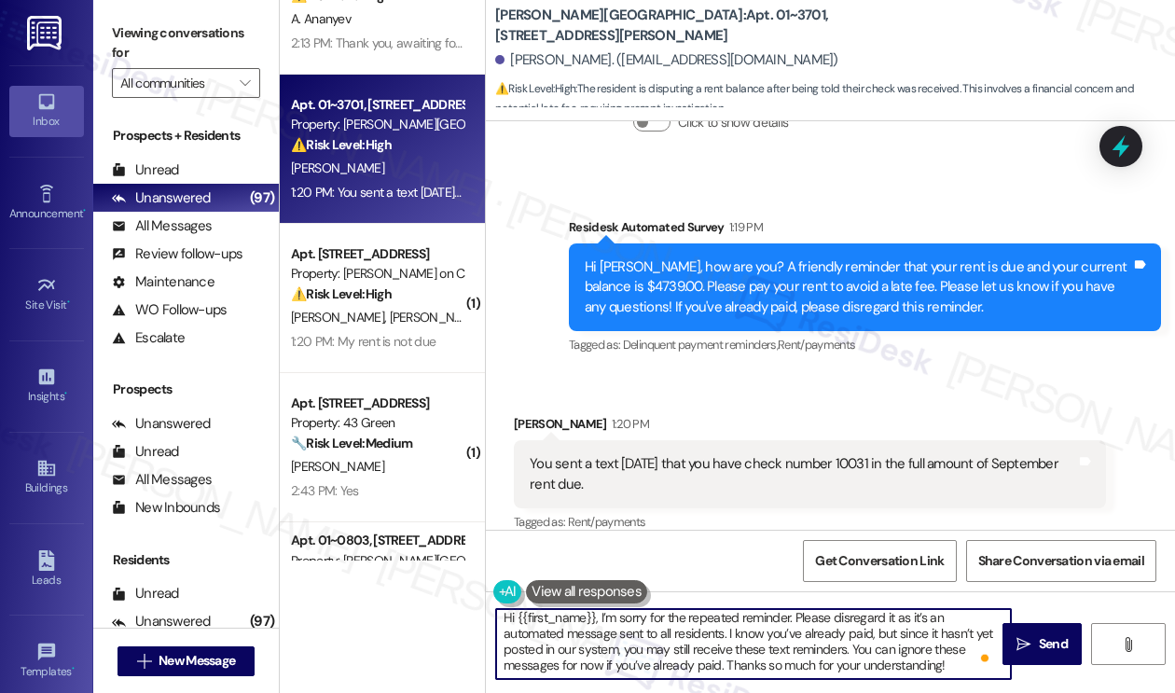
click at [563, 650] on textarea "Hi {{first_name}}, I’m sorry for the repeated reminder. Please disregard it as …" at bounding box center [753, 644] width 515 height 70
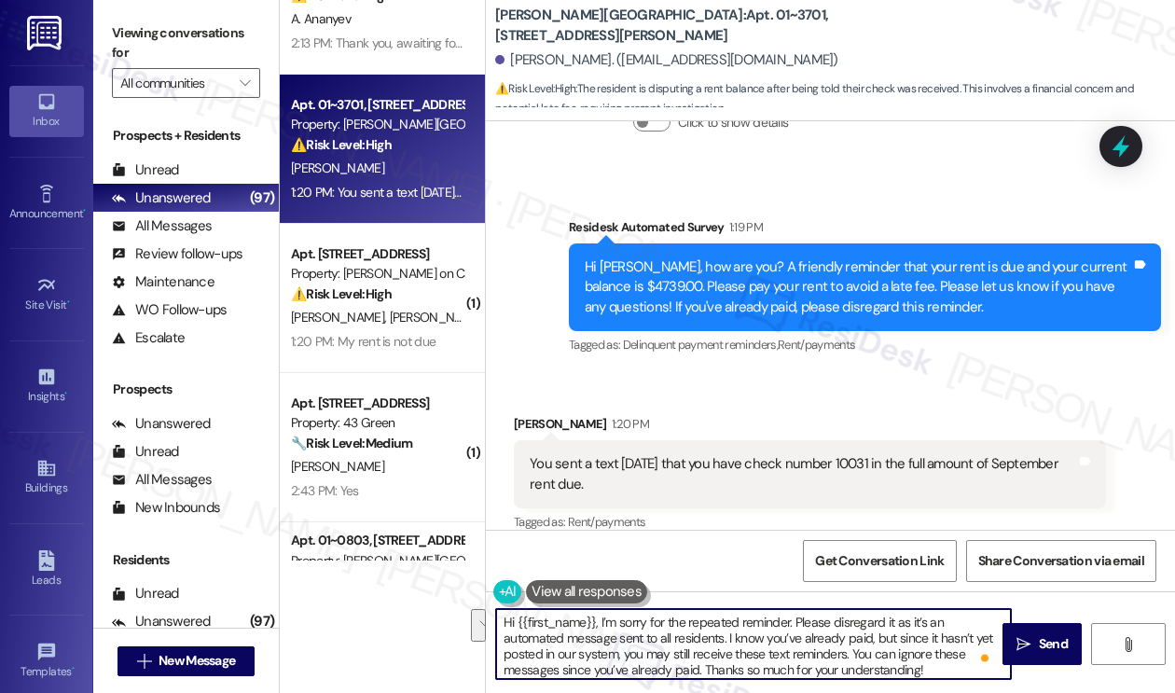
drag, startPoint x: 873, startPoint y: 636, endPoint x: 845, endPoint y: 651, distance: 31.7
click at [845, 651] on textarea "Hi {{first_name}}, I’m sorry for the repeated reminder. Please disregard it as …" at bounding box center [753, 644] width 515 height 70
click at [613, 663] on textarea "Hi {{first_name}}, I’m sorry for the repeated reminder. Please disregard it as …" at bounding box center [753, 644] width 515 height 70
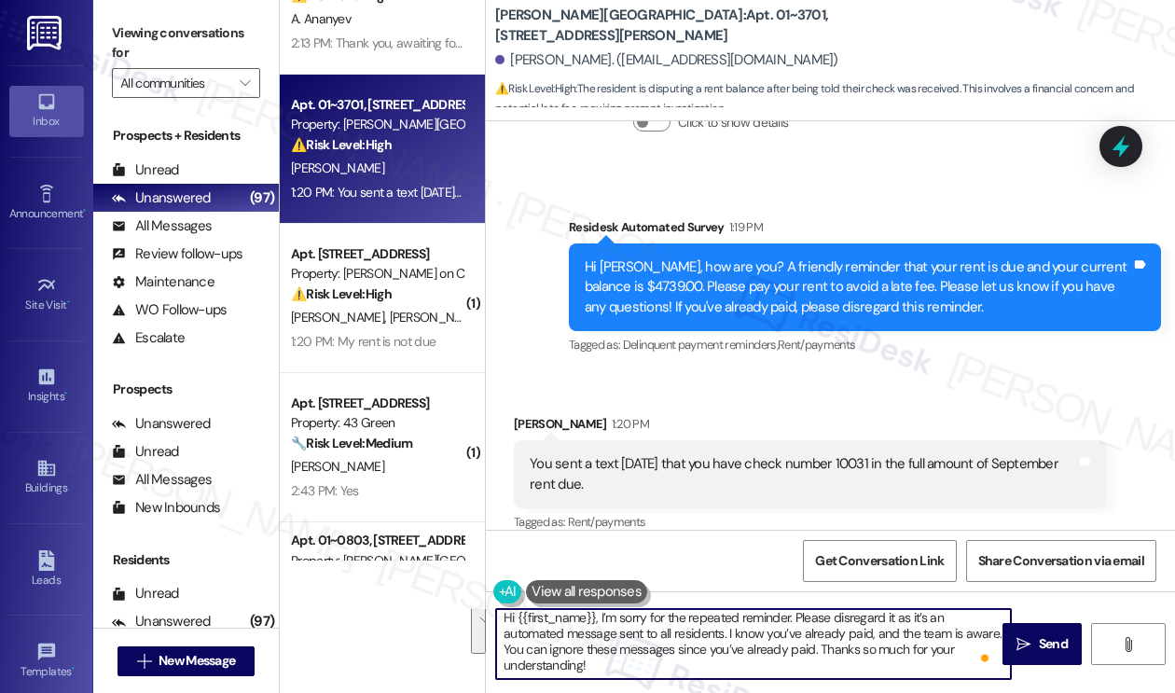
click at [605, 670] on textarea "Hi {{first_name}}, I’m sorry for the repeated reminder. Please disregard it as …" at bounding box center [753, 644] width 515 height 70
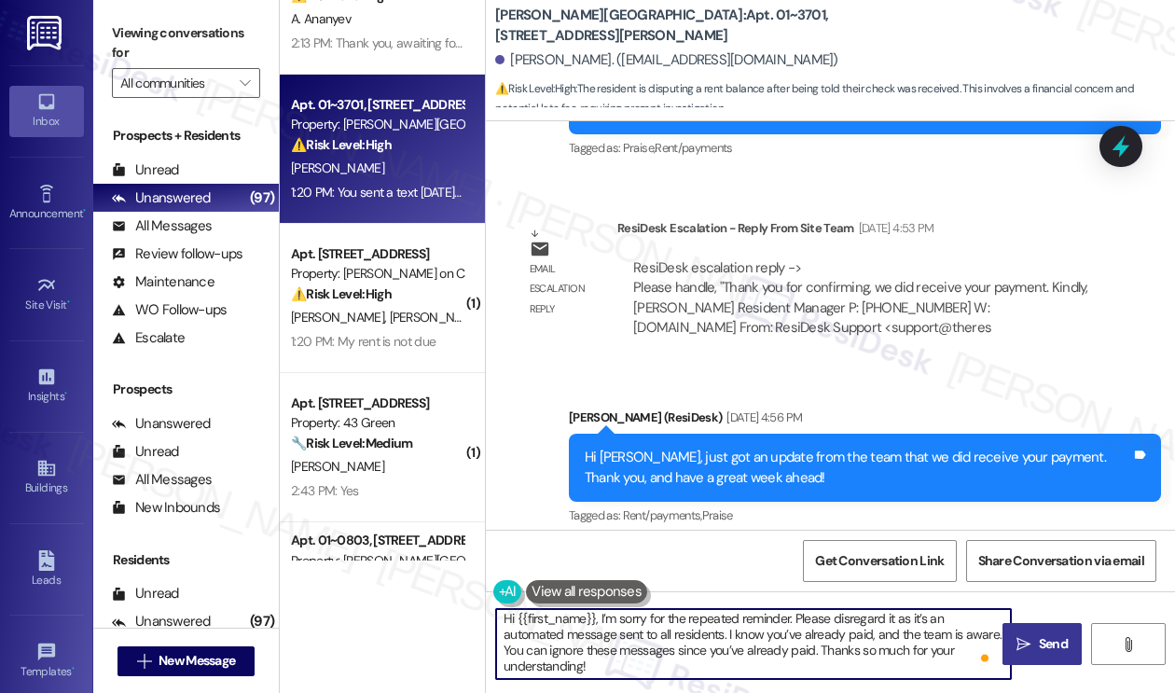
type textarea "Hi {{first_name}}, I’m sorry for the repeated reminder. Please disregard it as …"
click at [1050, 637] on span "Send" at bounding box center [1052, 644] width 29 height 20
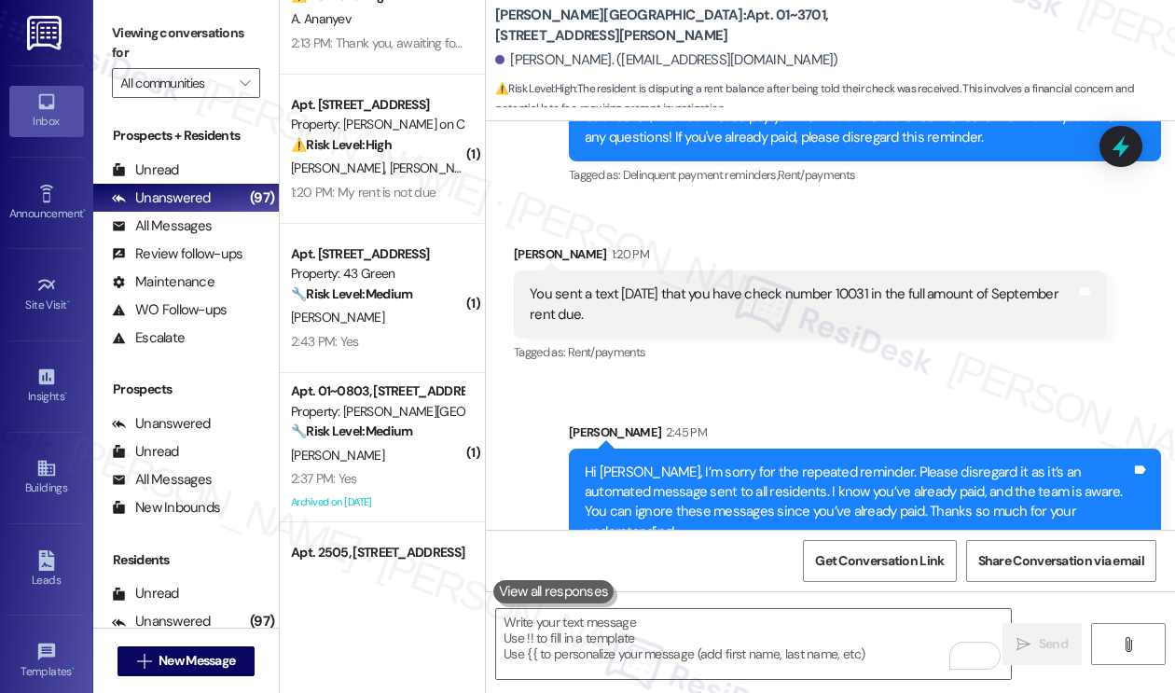
click at [839, 462] on div "Hi Kelly, I’m sorry for the repeated reminder. Please disregard it as it’s an a…" at bounding box center [857, 502] width 546 height 80
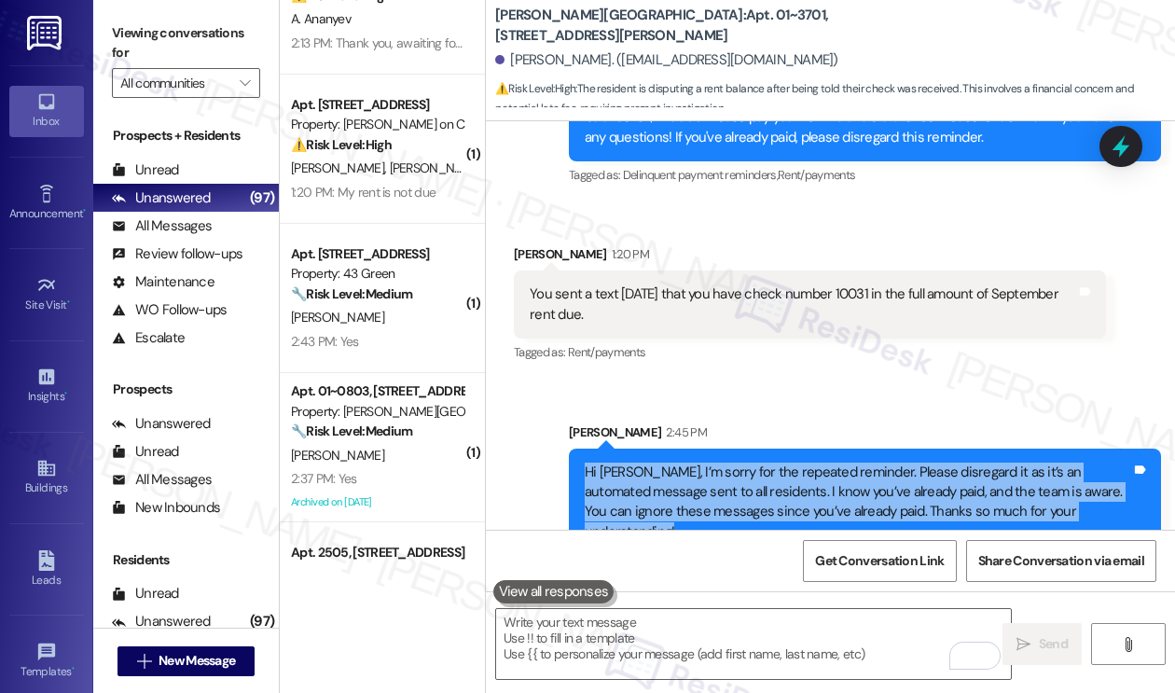
click at [839, 462] on div "Hi Kelly, I’m sorry for the repeated reminder. Please disregard it as it’s an a…" at bounding box center [857, 502] width 546 height 80
click at [787, 470] on div "Hi Kelly, I’m sorry for the repeated reminder. Please disregard it as it’s an a…" at bounding box center [857, 502] width 546 height 80
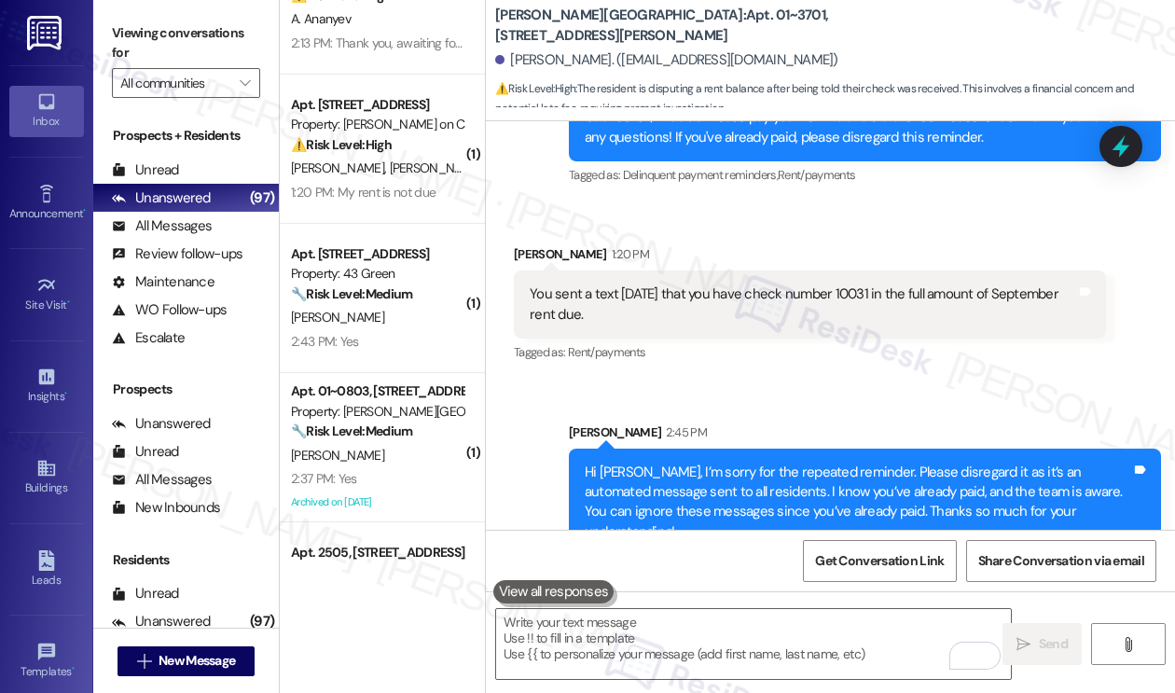
click at [787, 470] on div "Hi Kelly, I’m sorry for the repeated reminder. Please disregard it as it’s an a…" at bounding box center [857, 502] width 546 height 80
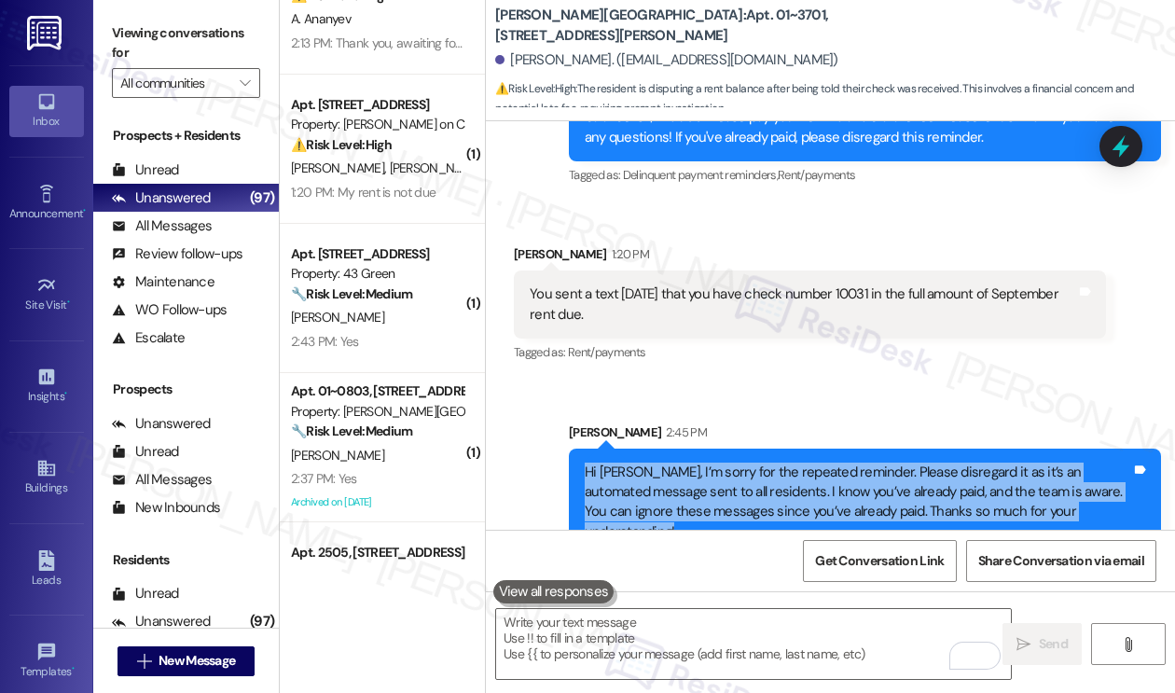
click at [787, 470] on div "Hi Kelly, I’m sorry for the repeated reminder. Please disregard it as it’s an a…" at bounding box center [857, 502] width 546 height 80
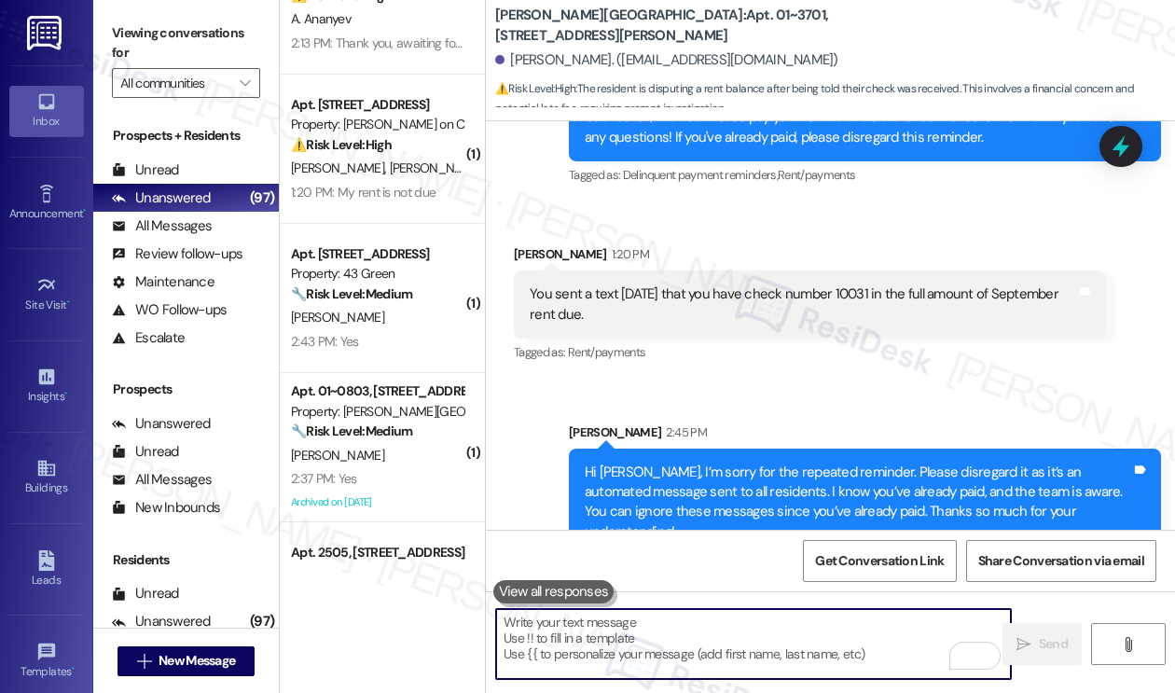
click at [593, 631] on textarea "To enrich screen reader interactions, please activate Accessibility in Grammarl…" at bounding box center [753, 644] width 515 height 70
paste textarea "Hi Kelly, I’m sorry for the repeated reminder. Please disregard it as it’s an a…"
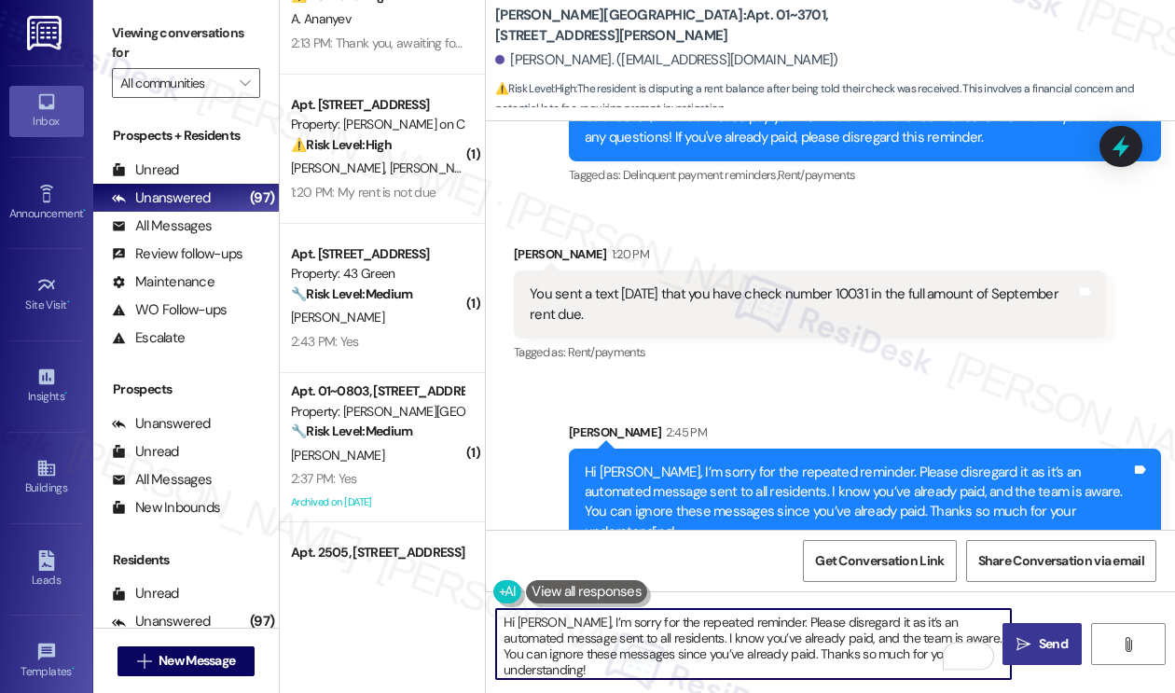
type textarea "Hi Kelly, I’m sorry for the repeated reminder. Please disregard it as it’s an a…"
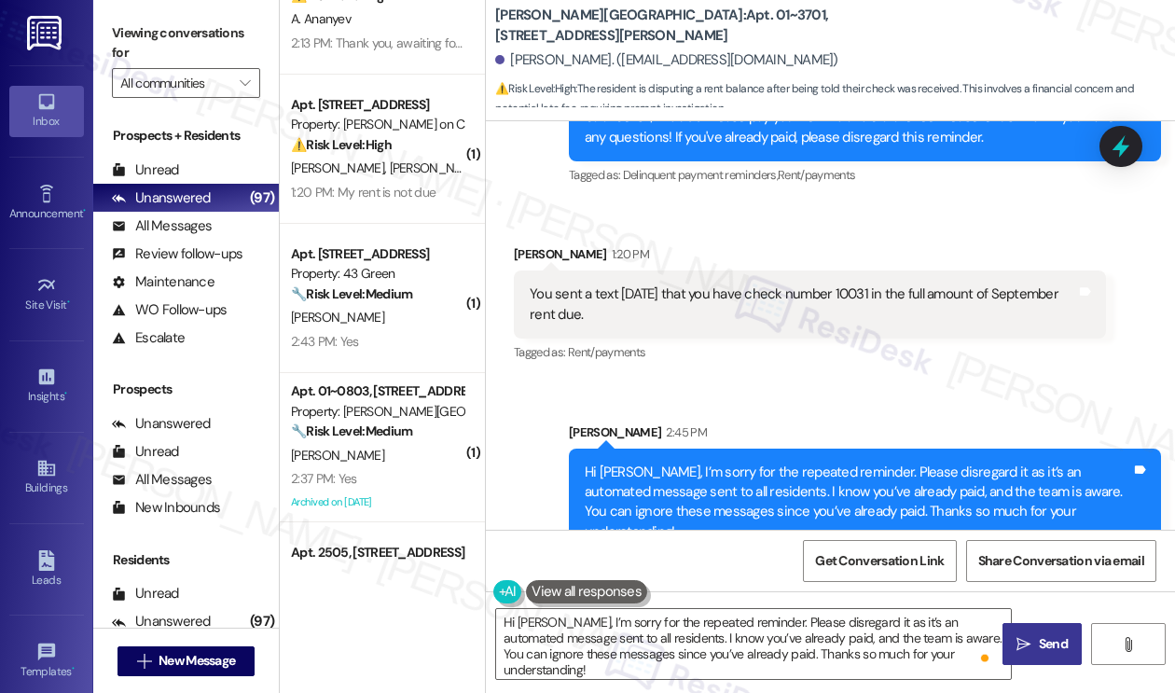
click at [208, 37] on label "Viewing conversations for" at bounding box center [186, 43] width 148 height 49
click at [720, 608] on div "Hi Kelly, I’m sorry for the repeated reminder. Please disregard it as it’s an a…" at bounding box center [753, 644] width 516 height 72
click at [709, 639] on textarea "Hi Kelly, I’m sorry for the repeated reminder. Please disregard it as it’s an a…" at bounding box center [753, 644] width 515 height 70
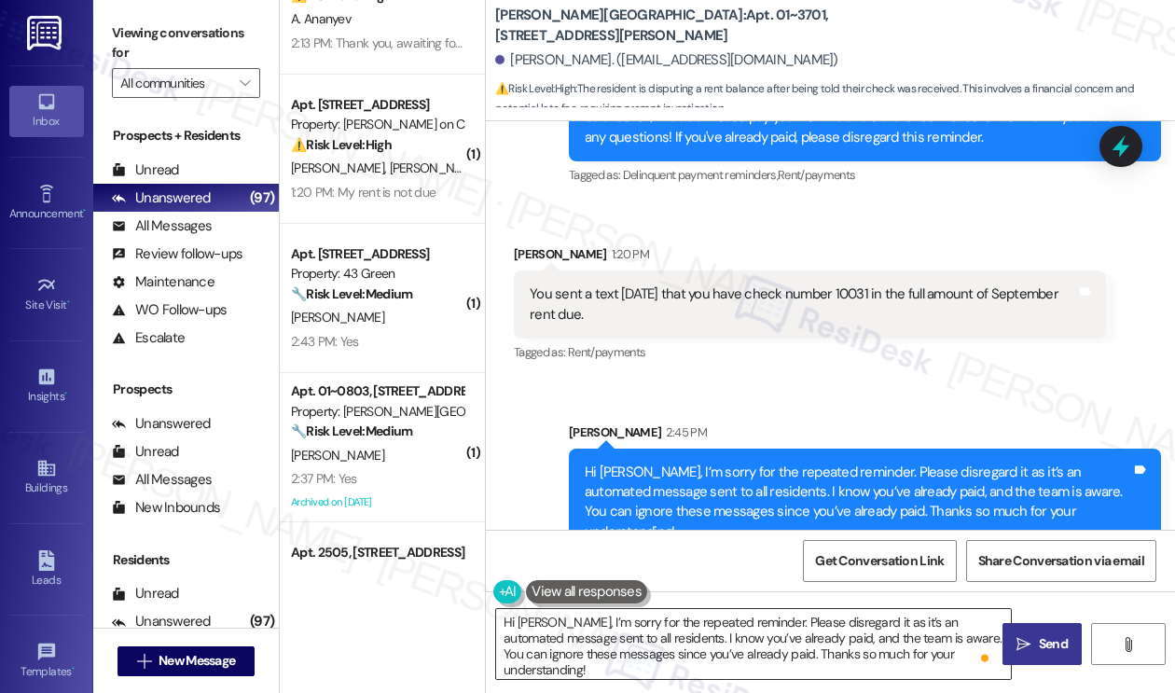
click at [709, 640] on textarea "Hi Kelly, I’m sorry for the repeated reminder. Please disregard it as it’s an a…" at bounding box center [753, 644] width 515 height 70
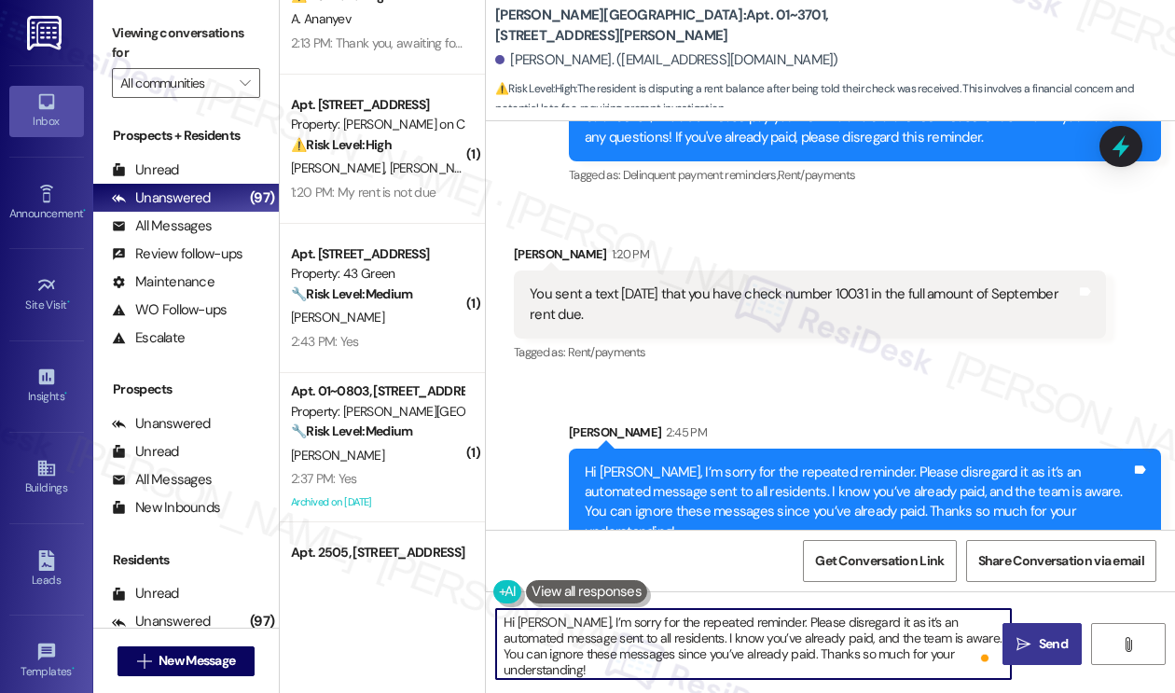
click at [709, 640] on textarea "Hi Kelly, I’m sorry for the repeated reminder. Please disregard it as it’s an a…" at bounding box center [753, 644] width 515 height 70
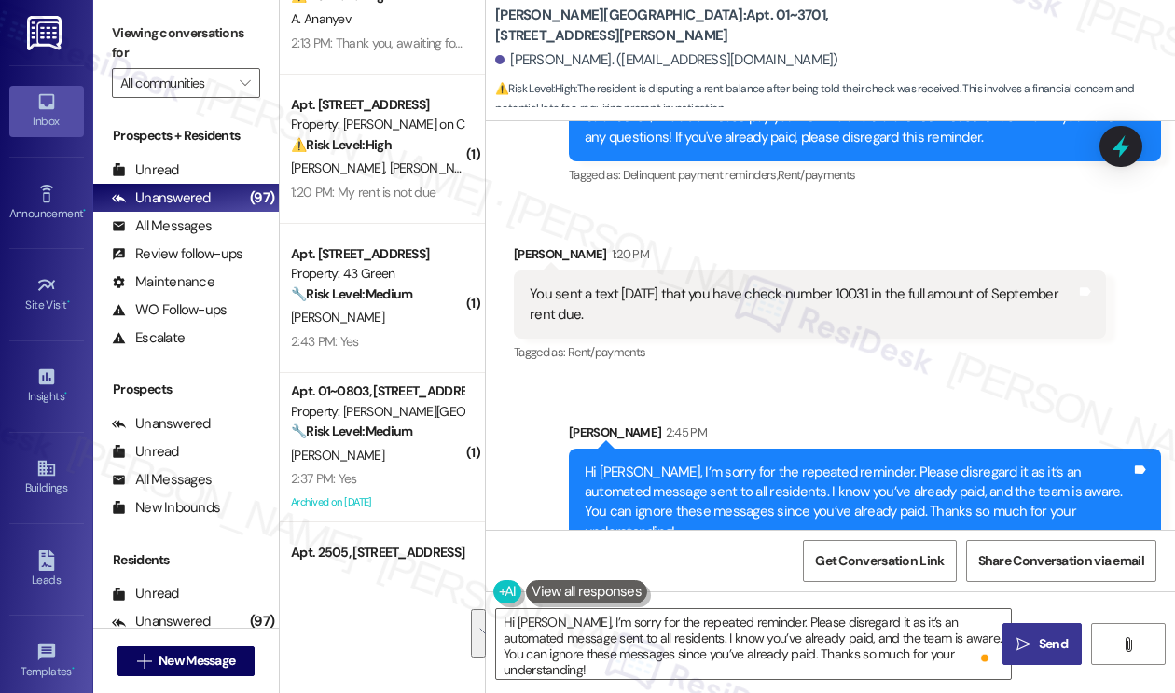
click at [161, 18] on div "Viewing conversations for All communities " at bounding box center [186, 58] width 186 height 117
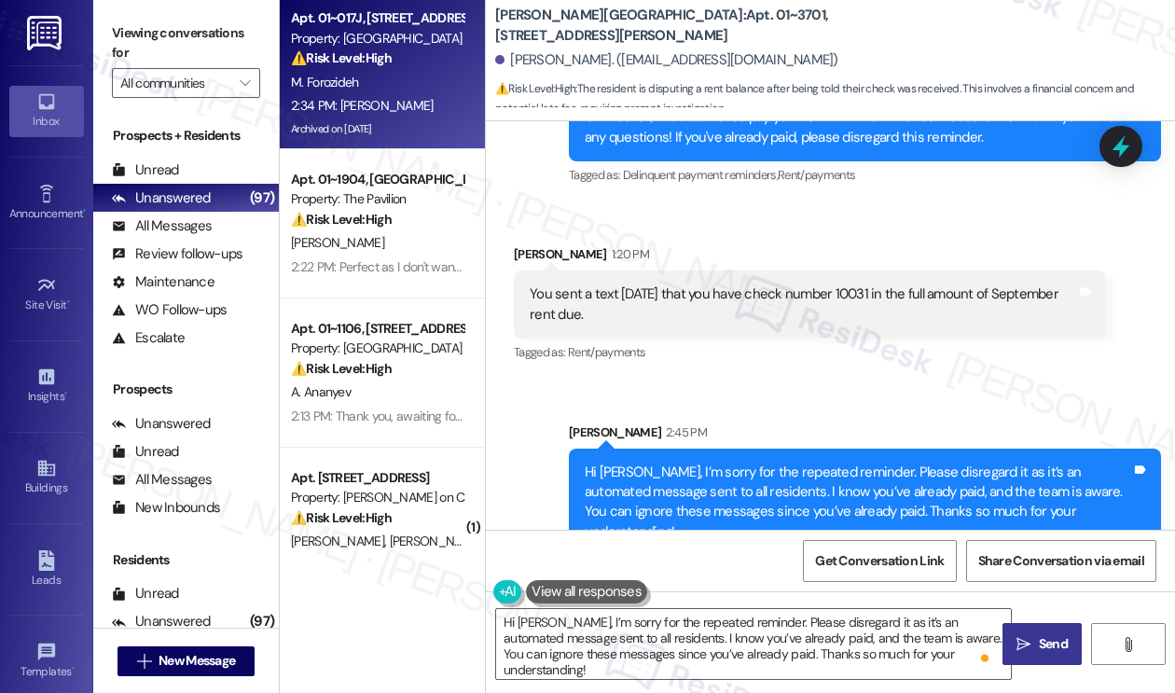
click at [395, 85] on div "M. Forozideh" at bounding box center [377, 82] width 176 height 23
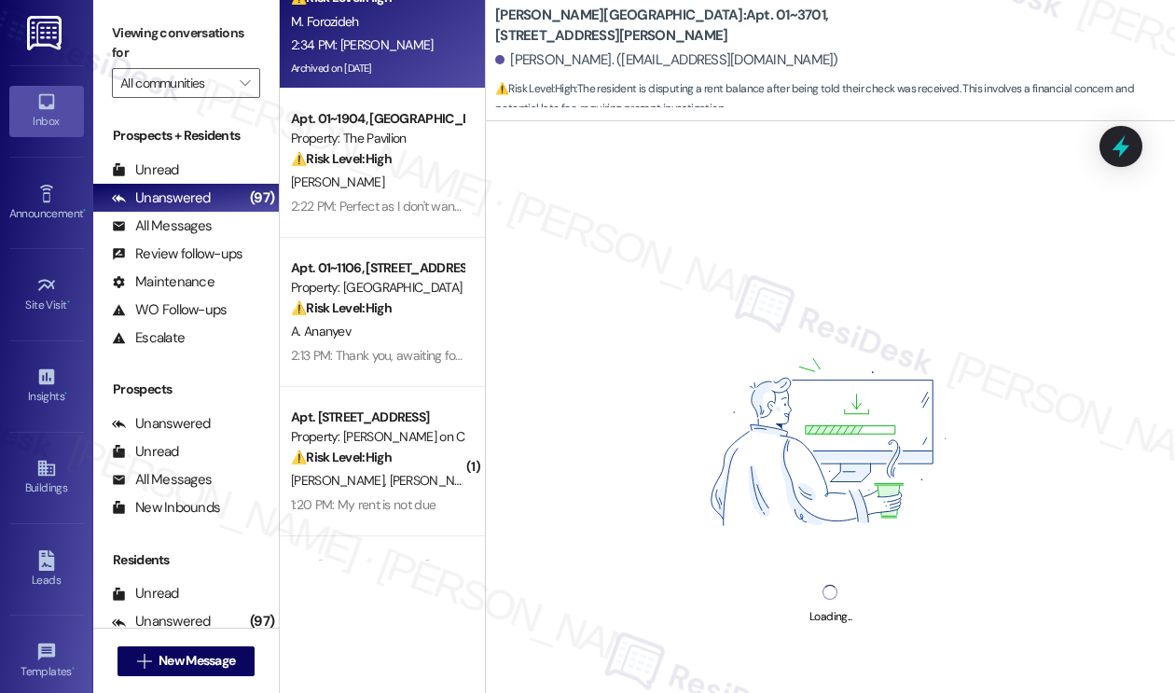
scroll to position [93, 0]
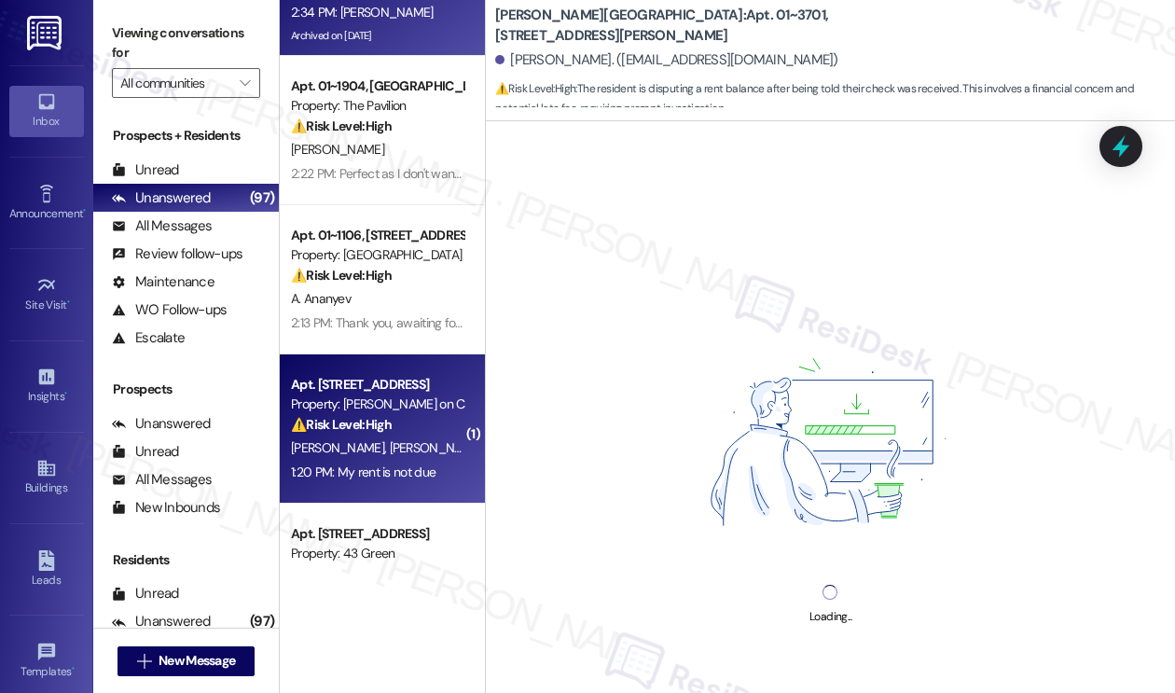
click at [418, 414] on div "Property: [PERSON_NAME] on Canal" at bounding box center [377, 404] width 172 height 20
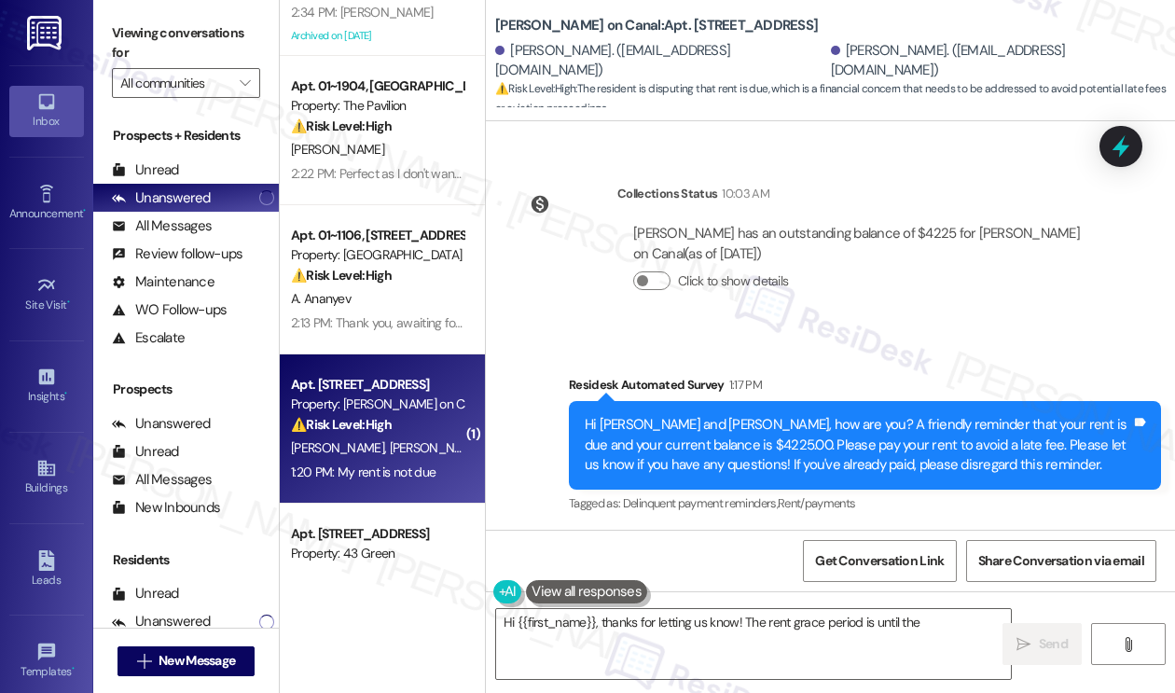
scroll to position [8573, 0]
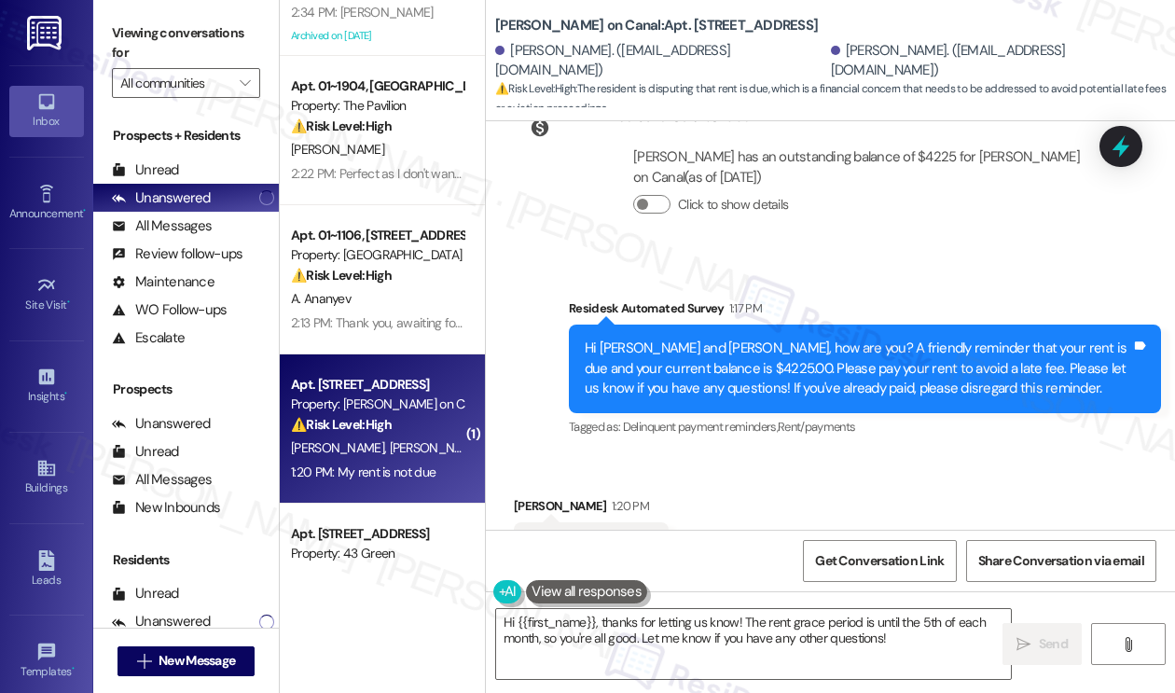
click at [756, 338] on div "Hi Jimmie and George, how are you? A friendly reminder that your rent is due an…" at bounding box center [857, 368] width 546 height 60
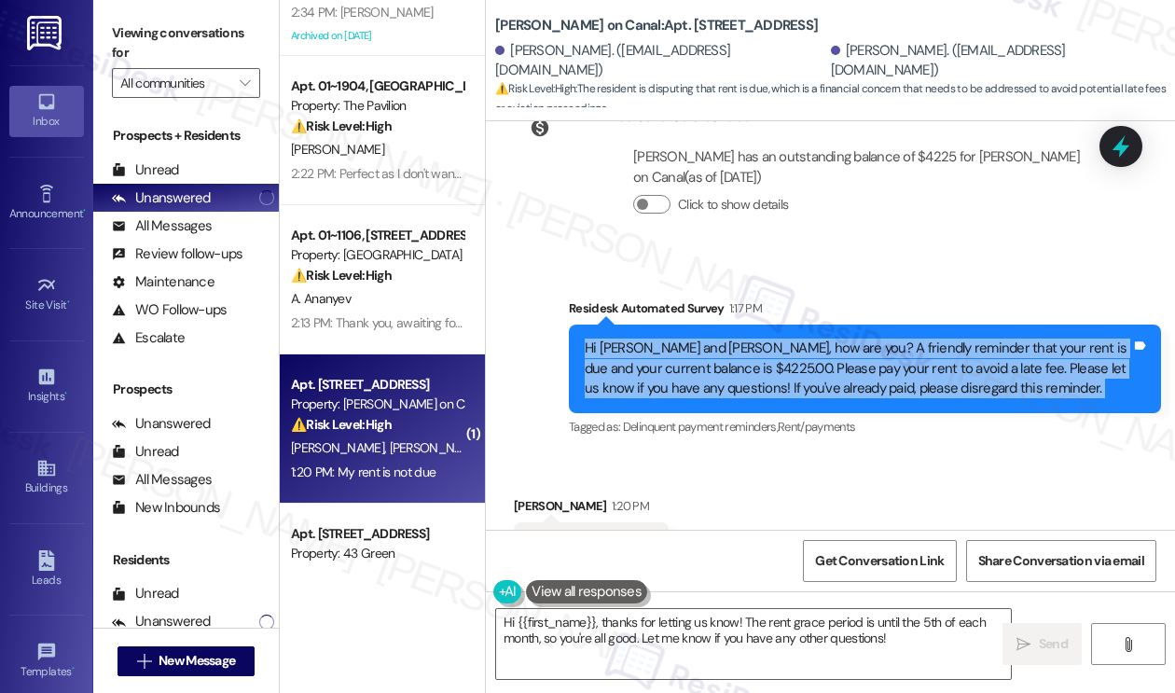
click at [756, 338] on div "Hi Jimmie and George, how are you? A friendly reminder that your rent is due an…" at bounding box center [857, 368] width 546 height 60
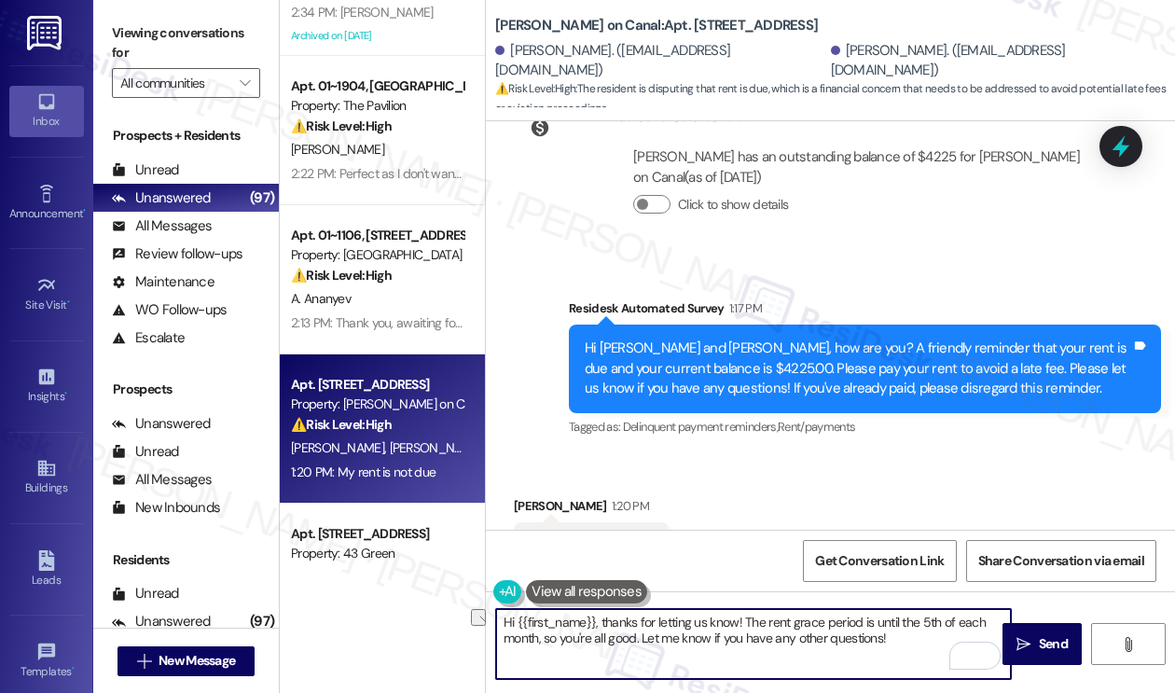
drag, startPoint x: 744, startPoint y: 618, endPoint x: 619, endPoint y: 628, distance: 125.3
click at [619, 628] on textarea "Hi {{first_name}}, thanks for letting us know! The rent grace period is until t…" at bounding box center [753, 644] width 515 height 70
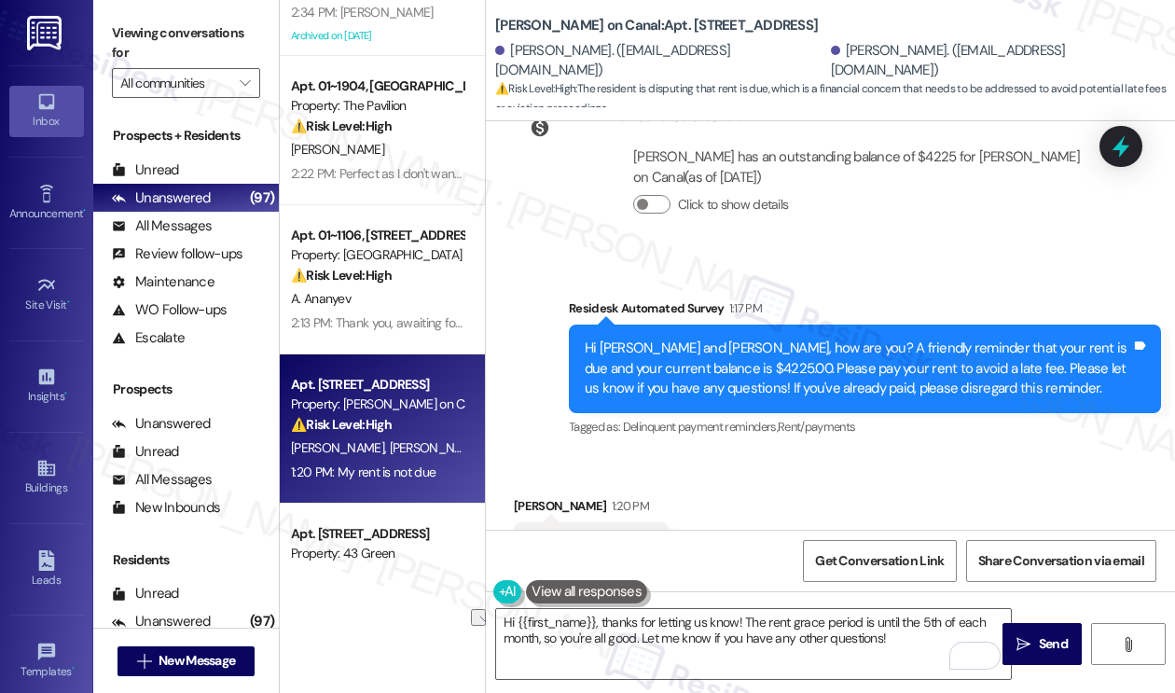
click at [528, 496] on div "Jimmie Ash 1:20 PM" at bounding box center [591, 509] width 155 height 26
copy div "Jimmie"
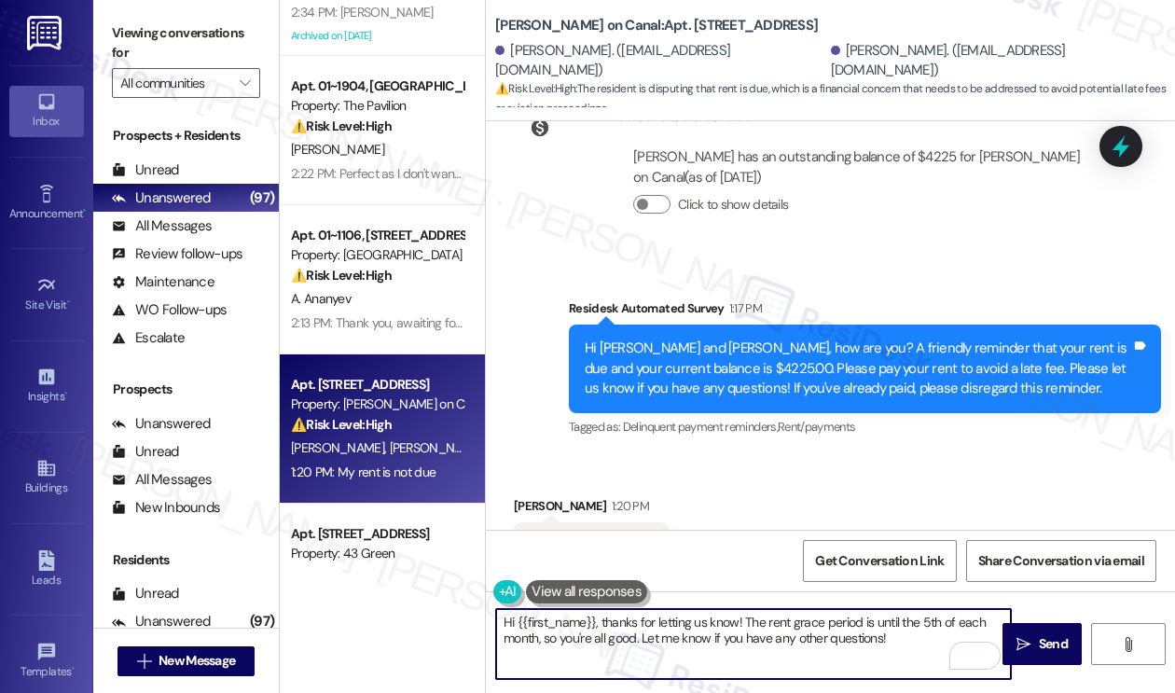
drag, startPoint x: 517, startPoint y: 618, endPoint x: 596, endPoint y: 599, distance: 80.5
click at [596, 608] on div "Hi {{first_name}}, thanks for letting us know! The rent grace period is until t…" at bounding box center [744, 644] width 516 height 72
paste textarea "Jimmie"
drag, startPoint x: 701, startPoint y: 615, endPoint x: 615, endPoint y: 617, distance: 85.8
click at [615, 617] on textarea "Hi Jimmie, thanks for letting us know! The rent grace period is until the 5th o…" at bounding box center [753, 644] width 515 height 70
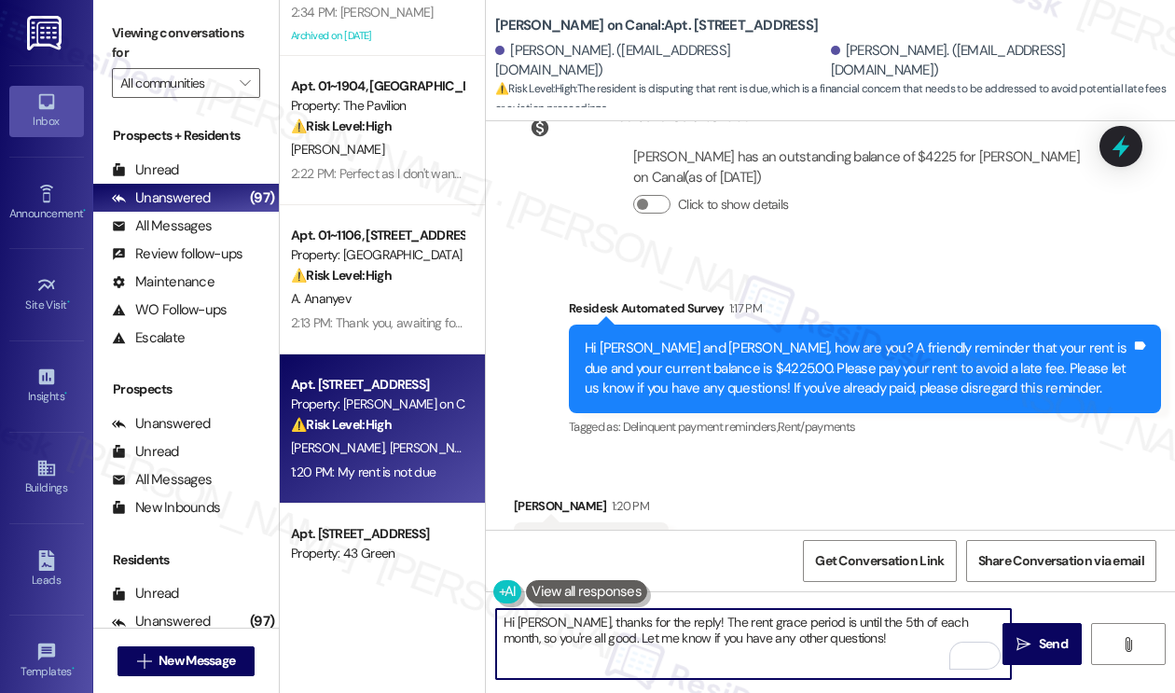
click at [719, 622] on textarea "Hi Jimmie, thanks for the reply! The rent grace period is until the 5th of each…" at bounding box center [753, 644] width 515 height 70
drag, startPoint x: 580, startPoint y: 639, endPoint x: 930, endPoint y: 634, distance: 350.5
click at [930, 634] on textarea "Hi Jimmie, thanks for the reply! The rent due is on the 1st and the grace perio…" at bounding box center [753, 644] width 515 height 70
click at [836, 633] on textarea "Hi Jimmie, thanks for the reply! The rent due is on the 1st, and the grace peri…" at bounding box center [753, 644] width 515 height 70
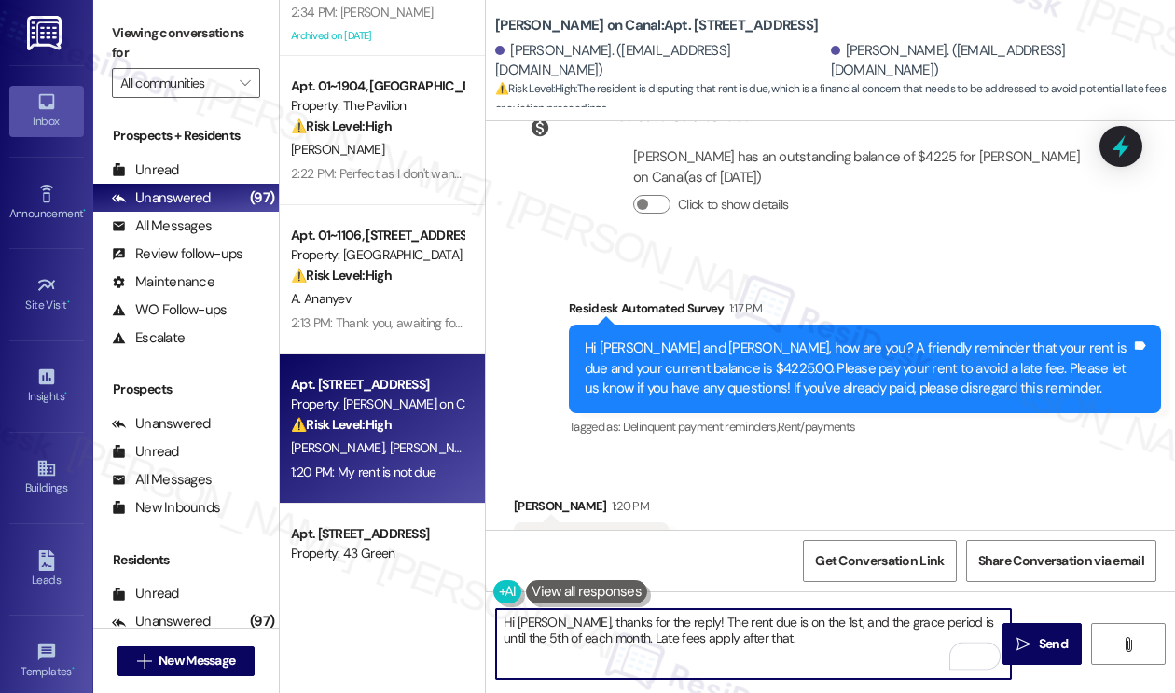
click at [836, 633] on textarea "Hi Jimmie, thanks for the reply! The rent due is on the 1st, and the grace peri…" at bounding box center [753, 644] width 515 height 70
click at [838, 630] on textarea "Hi Jimmie, thanks for the reply! The rent due is on the 1st, and the grace peri…" at bounding box center [753, 644] width 515 height 70
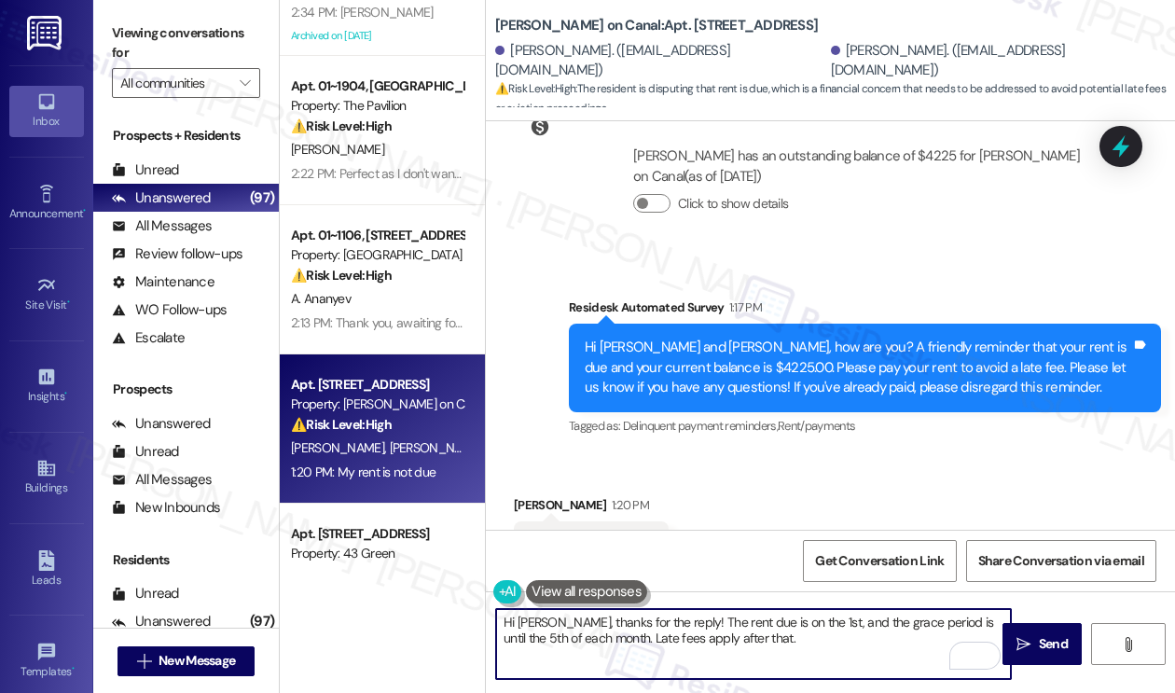
click at [795, 626] on textarea "Hi Jimmie, thanks for the reply! The rent due is on the 1st, and the grace peri…" at bounding box center [753, 644] width 515 height 70
click at [761, 646] on textarea "Hi Jimmie, thanks for the reply! The rent due is on the 1st, and the grace peri…" at bounding box center [753, 644] width 515 height 70
type textarea "Fetching suggested responses. Please feel free to read through the conversation…"
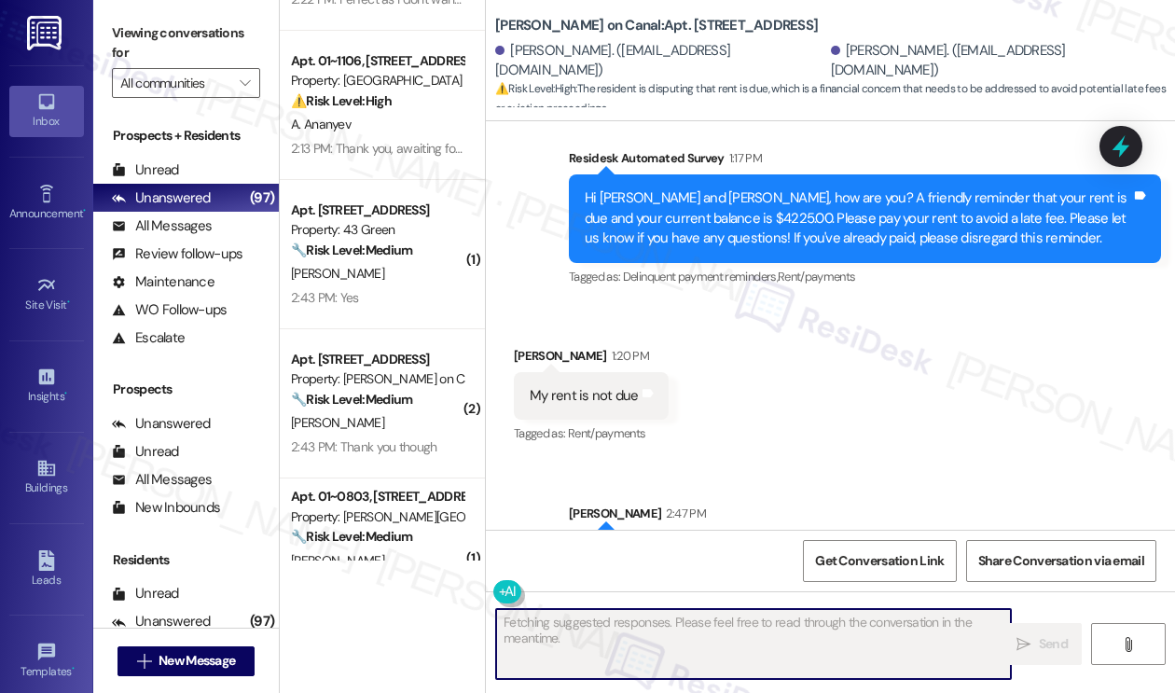
scroll to position [186, 0]
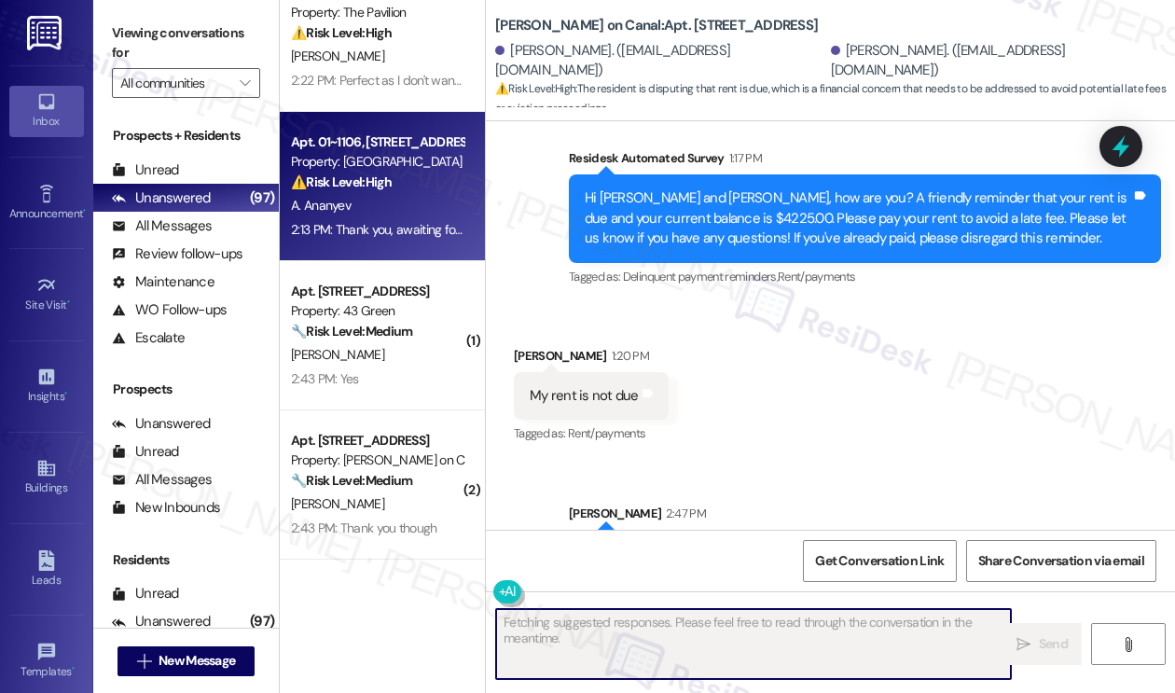
click at [396, 212] on div "A. Ananyev" at bounding box center [377, 205] width 176 height 23
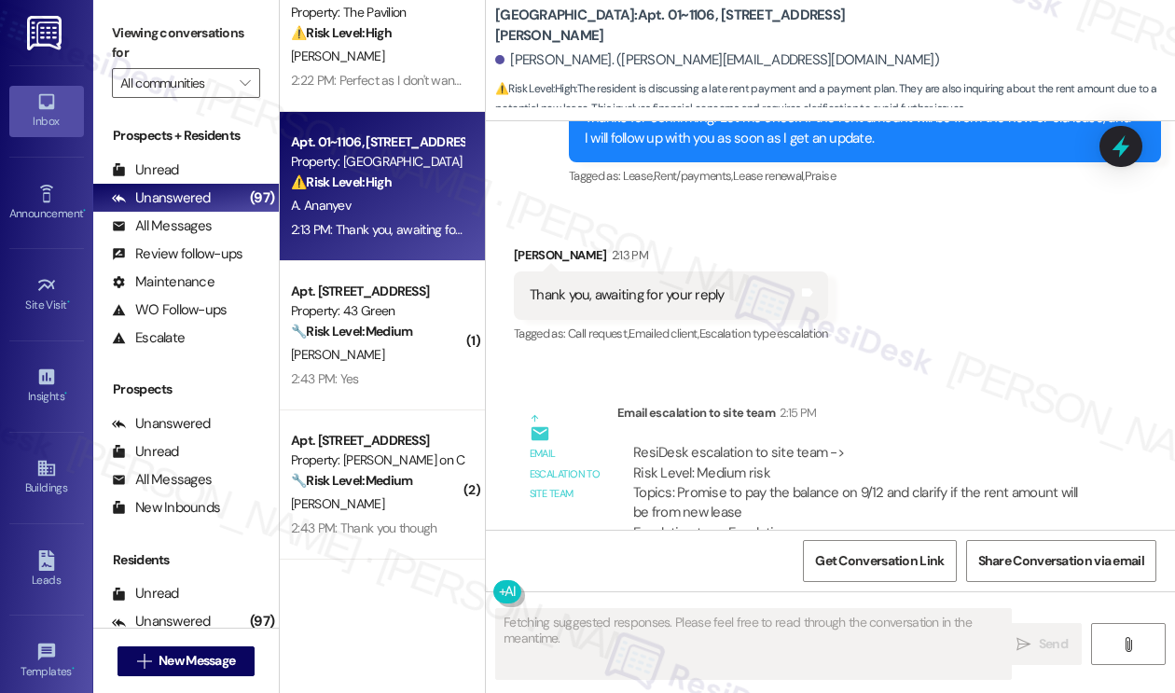
scroll to position [11324, 0]
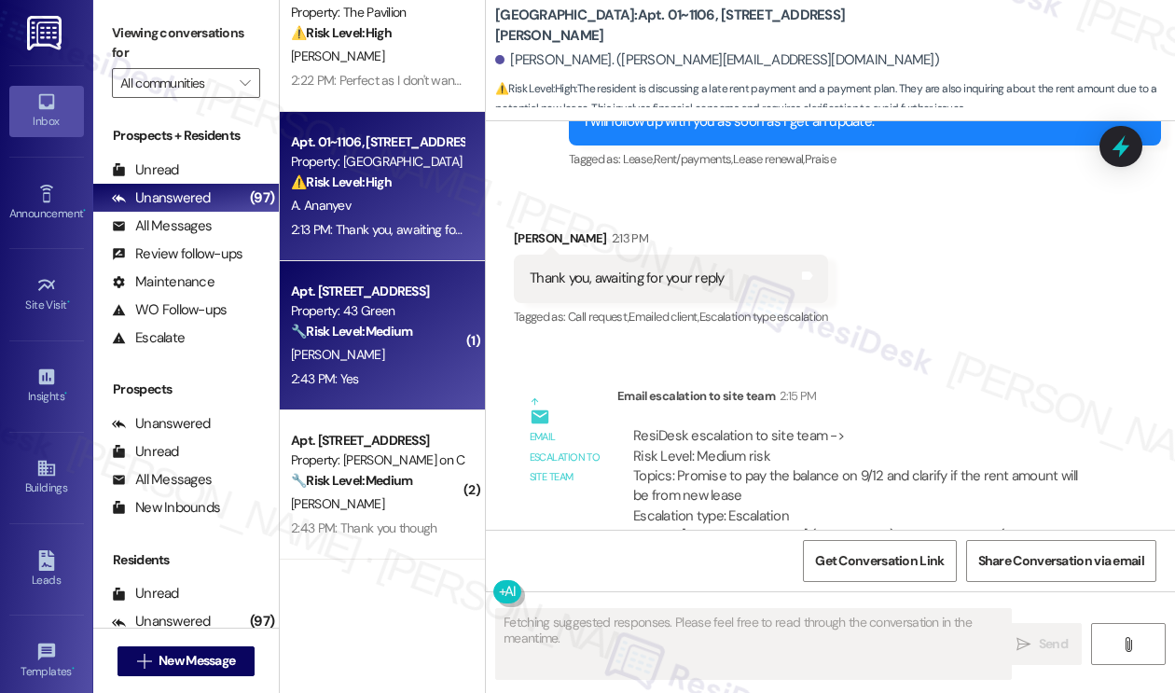
click at [337, 300] on div "Apt. 202, Phase 2 4307 S Prairie Ave" at bounding box center [377, 292] width 172 height 20
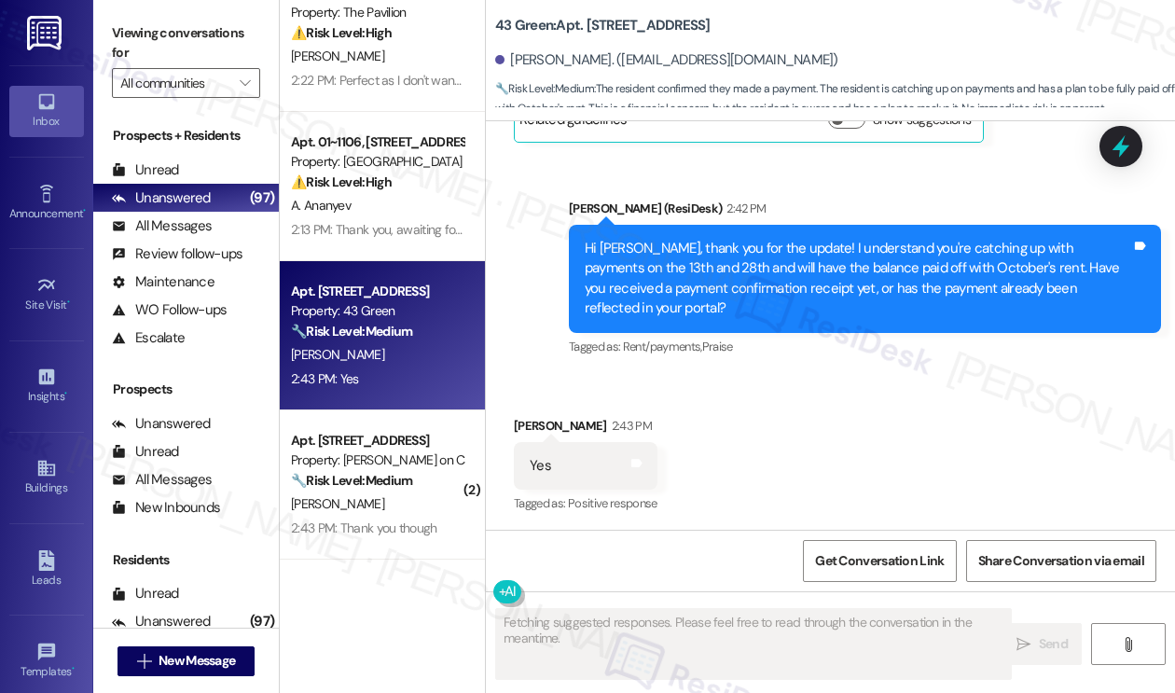
scroll to position [6349, 0]
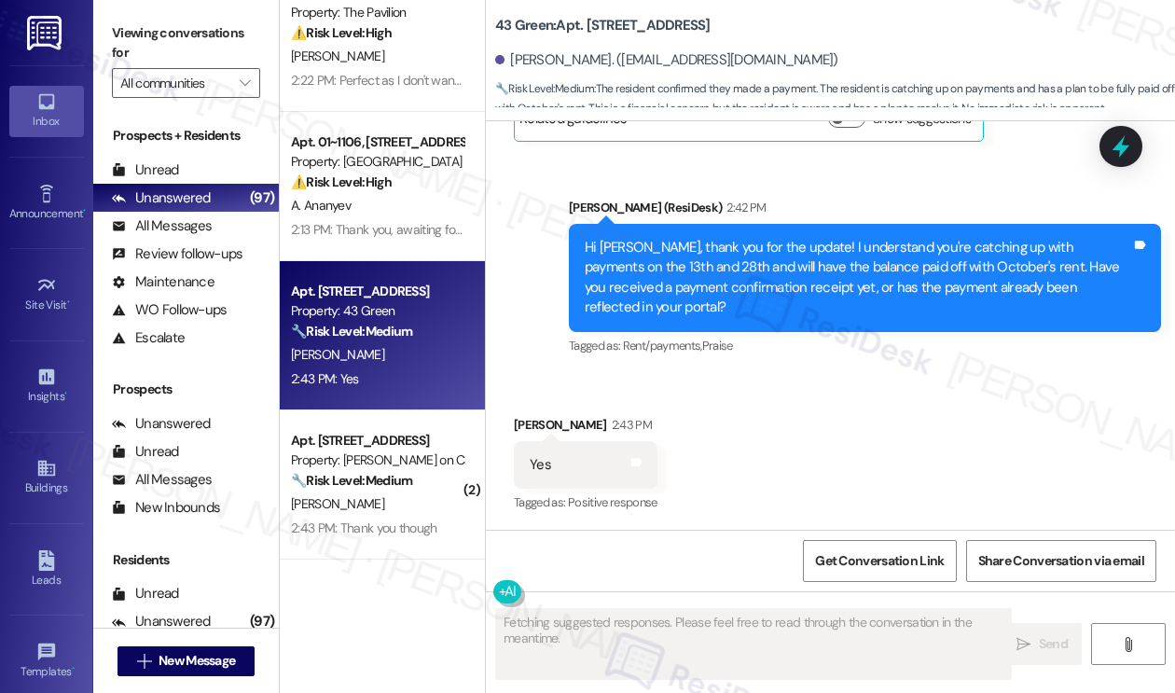
click at [803, 295] on div "Hi Jeremiah, thank you for the update! I understand you're catching up with pay…" at bounding box center [857, 278] width 546 height 80
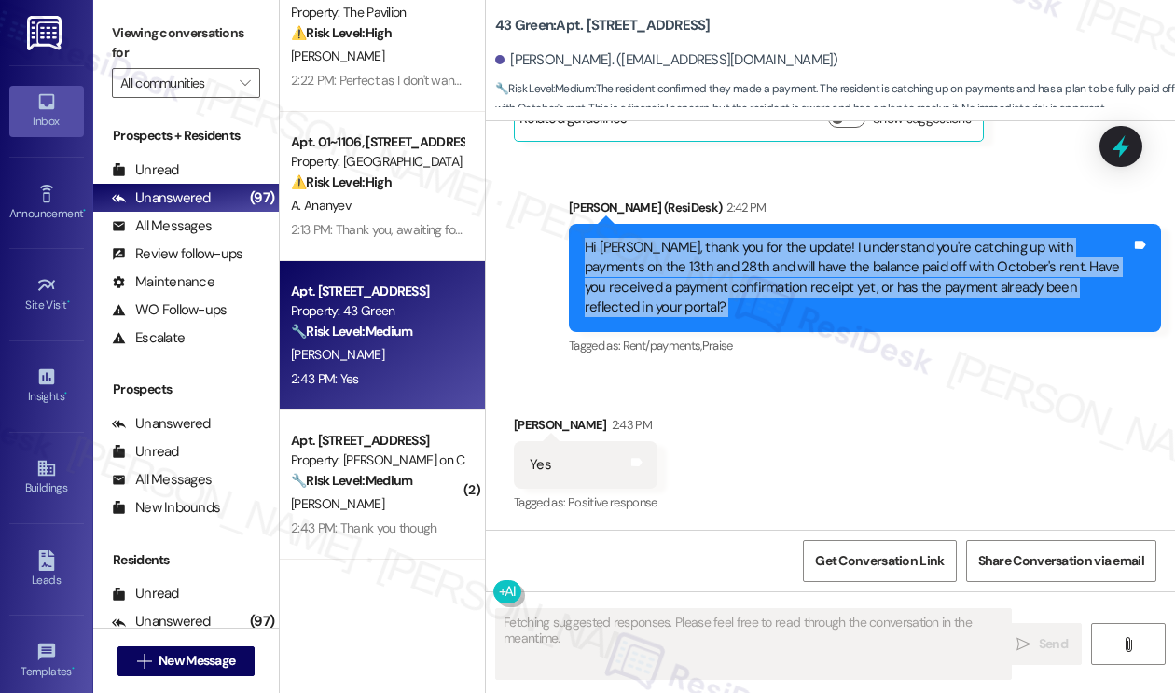
click at [803, 295] on div "Hi Jeremiah, thank you for the update! I understand you're catching up with pay…" at bounding box center [857, 278] width 546 height 80
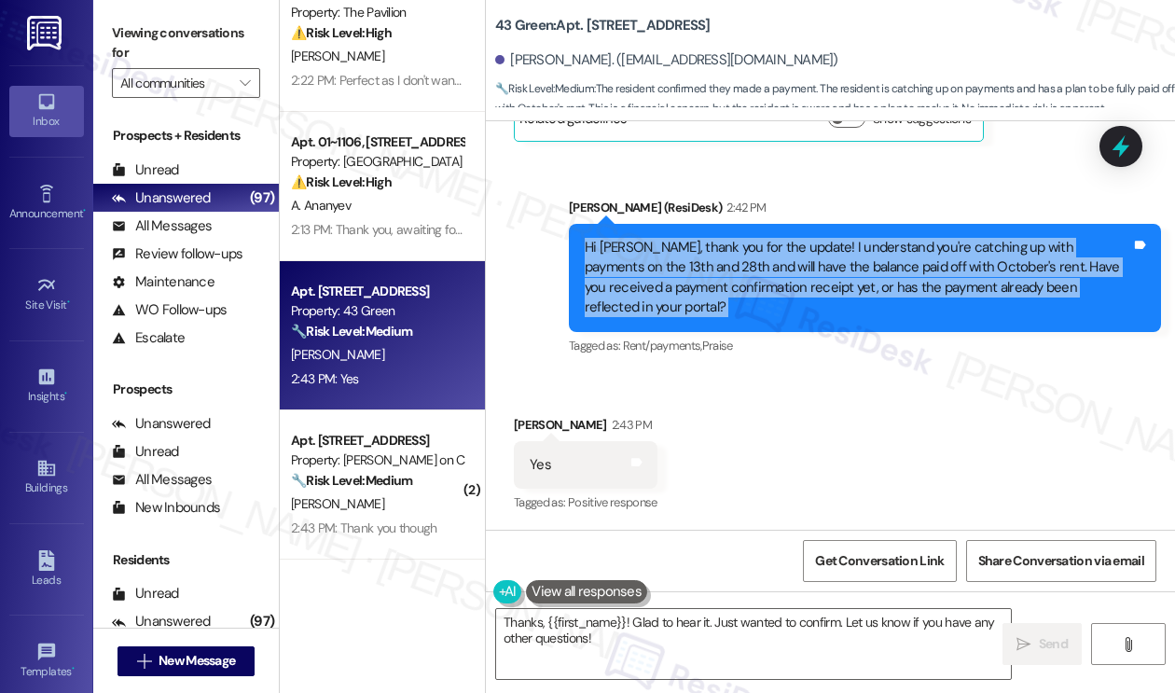
click at [794, 294] on div "Hi Jeremiah, thank you for the update! I understand you're catching up with pay…" at bounding box center [857, 278] width 546 height 80
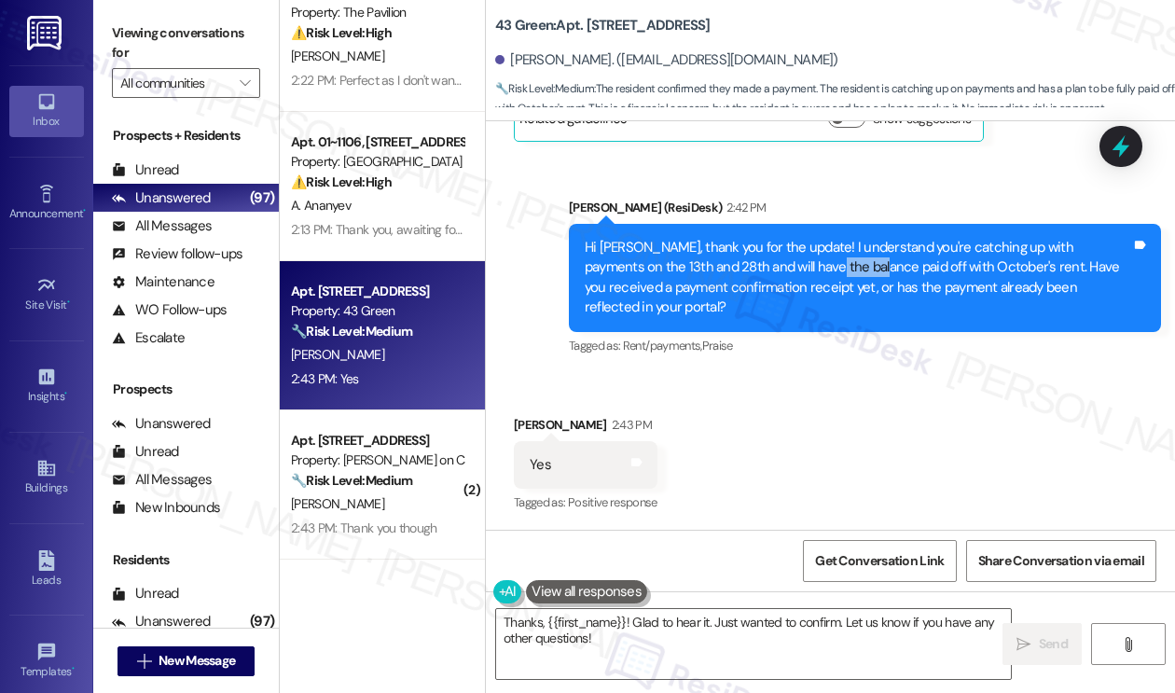
click at [794, 294] on div "Hi Jeremiah, thank you for the update! I understand you're catching up with pay…" at bounding box center [857, 278] width 546 height 80
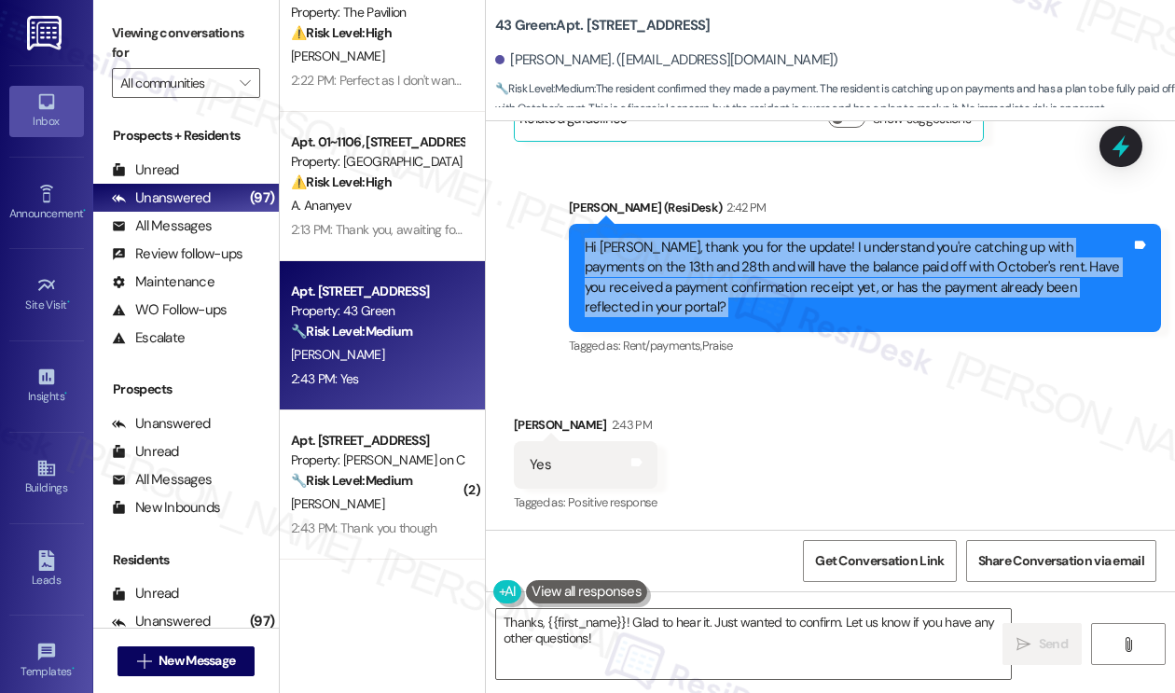
click at [794, 294] on div "Hi Jeremiah, thank you for the update! I understand you're catching up with pay…" at bounding box center [857, 278] width 546 height 80
click at [920, 294] on div "Hi Jeremiah, thank you for the update! I understand you're catching up with pay…" at bounding box center [857, 278] width 546 height 80
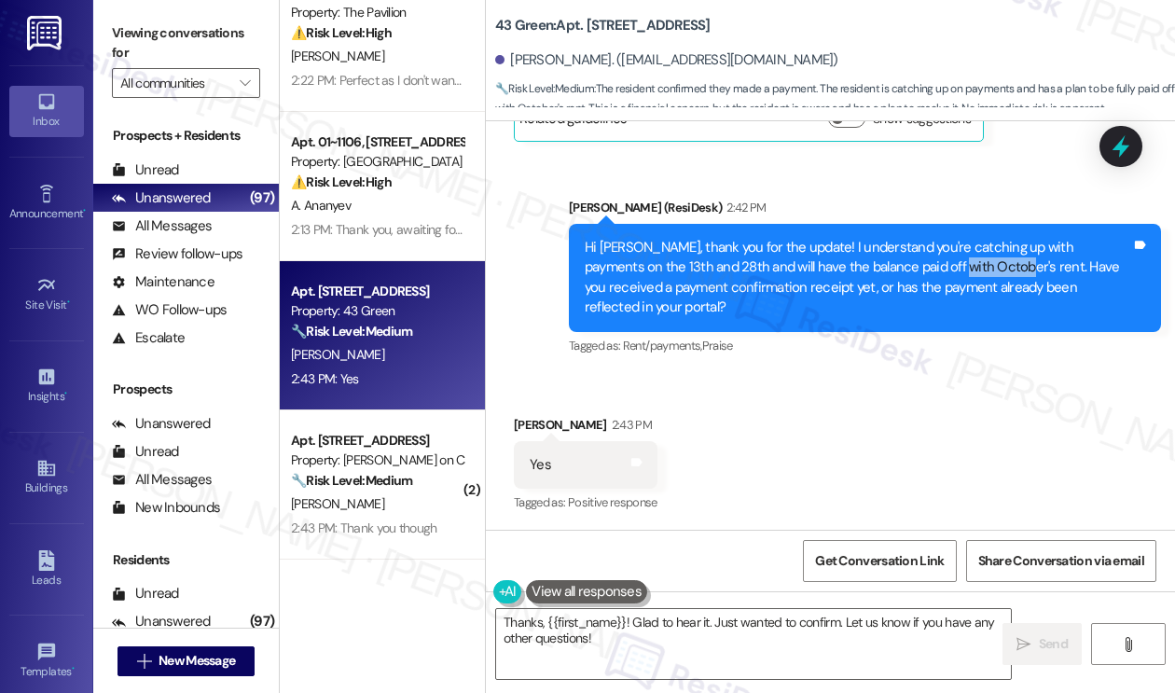
click at [920, 294] on div "Hi Jeremiah, thank you for the update! I understand you're catching up with pay…" at bounding box center [857, 278] width 546 height 80
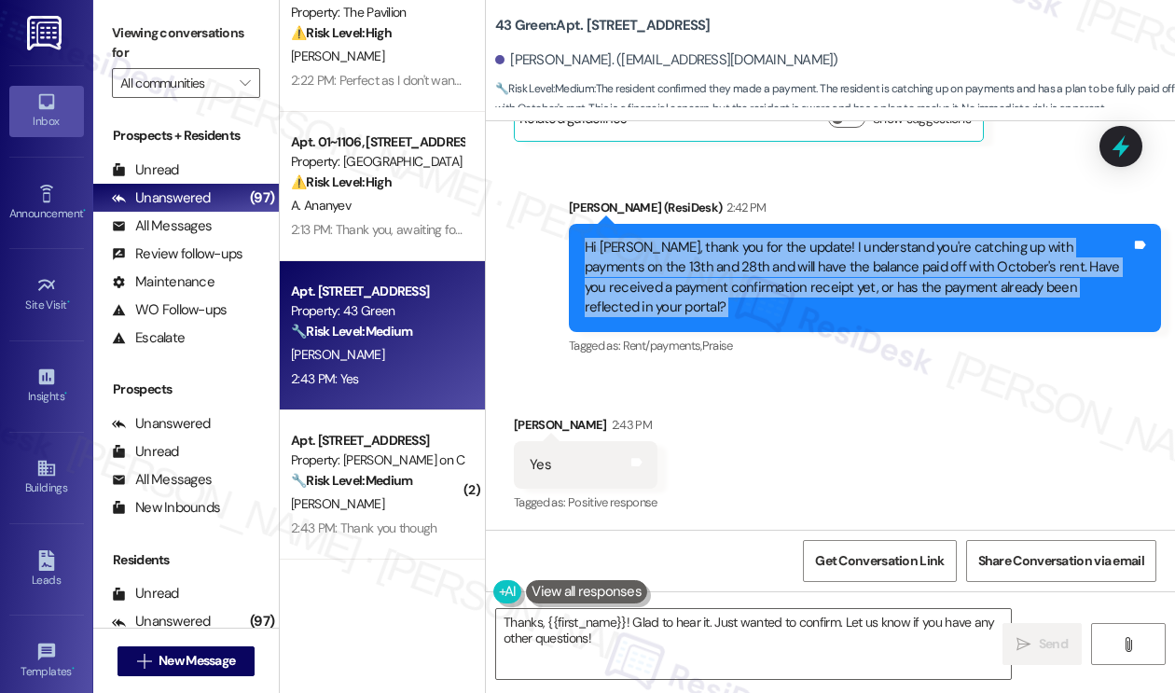
click at [920, 294] on div "Hi Jeremiah, thank you for the update! I understand you're catching up with pay…" at bounding box center [857, 278] width 546 height 80
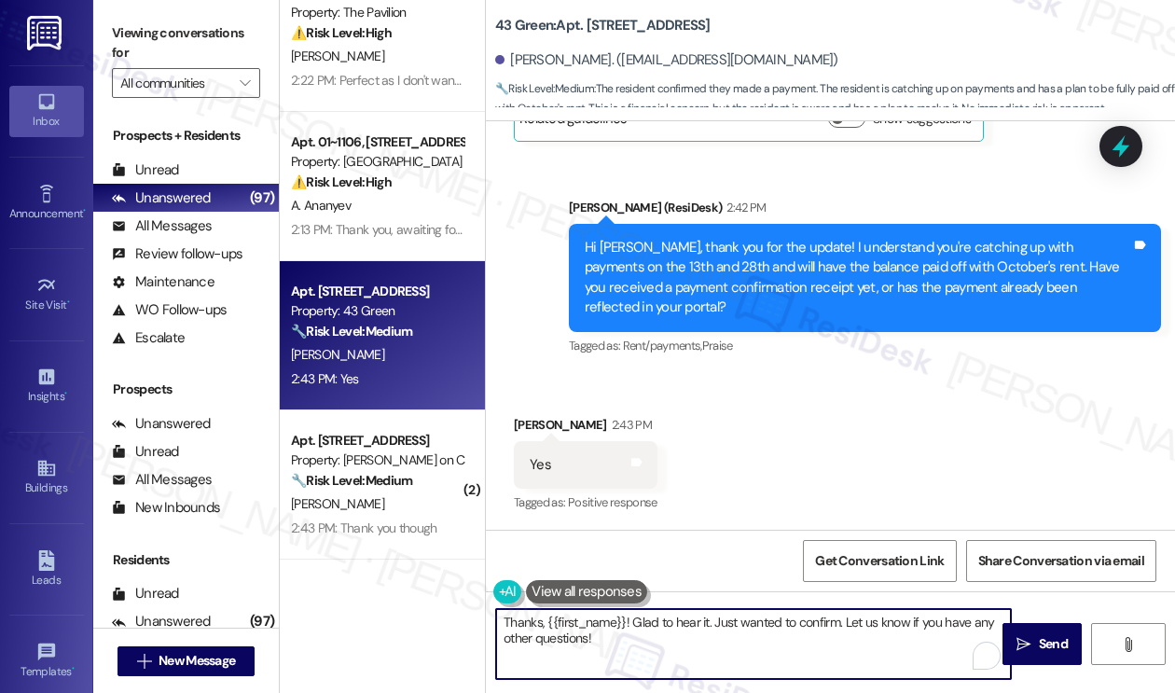
drag, startPoint x: 631, startPoint y: 621, endPoint x: 506, endPoint y: 613, distance: 125.1
click at [510, 614] on textarea "Thanks, {{first_name}}! Glad to hear it. Just wanted to confirm. Let us know if…" at bounding box center [753, 644] width 515 height 70
drag, startPoint x: 713, startPoint y: 622, endPoint x: 585, endPoint y: 622, distance: 127.7
click at [585, 622] on textarea "Glad to hear it. Just wanted to confirm. Let us know if you have any other ques…" at bounding box center [753, 644] width 515 height 70
click at [865, 632] on textarea "Glad to hear it.! Let us know if you have any other questions!" at bounding box center [753, 644] width 515 height 70
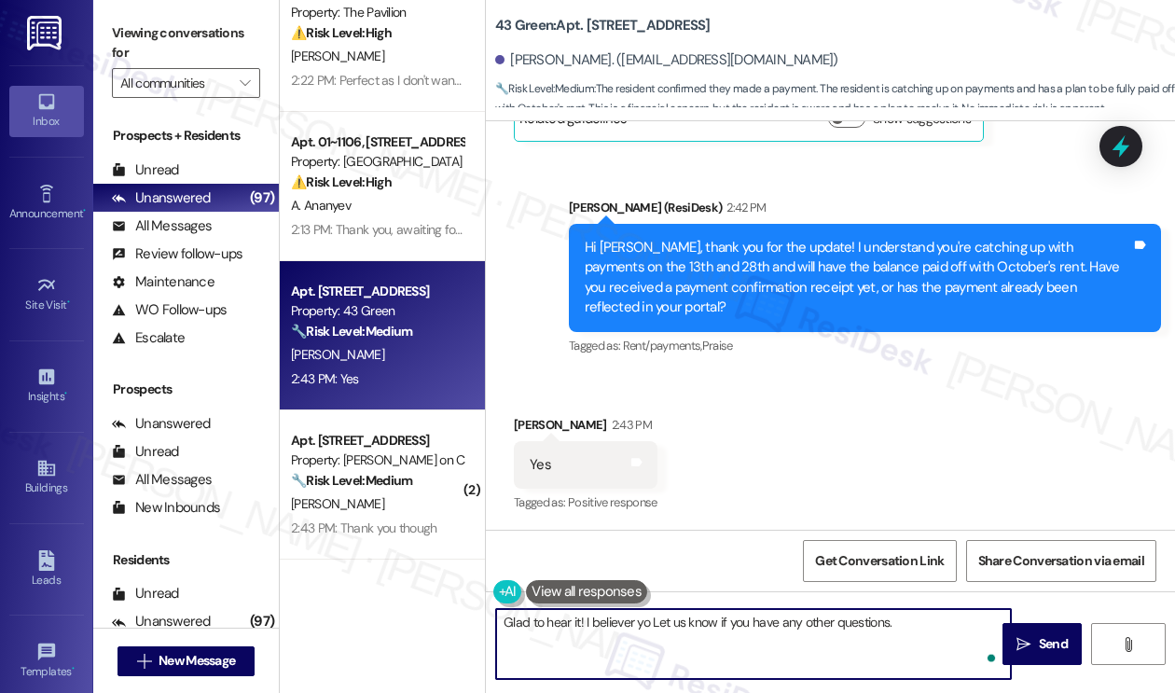
type textarea "Glad to hear it! I believer you Let us know if you have any other questions."
click at [628, 624] on textarea "Glad to hear it! I believer you Let us know if you have any other questions." at bounding box center [754, 644] width 515 height 70
click at [628, 625] on textarea "Glad to hear it! I believer you Let us know if you have any other questions." at bounding box center [754, 644] width 515 height 70
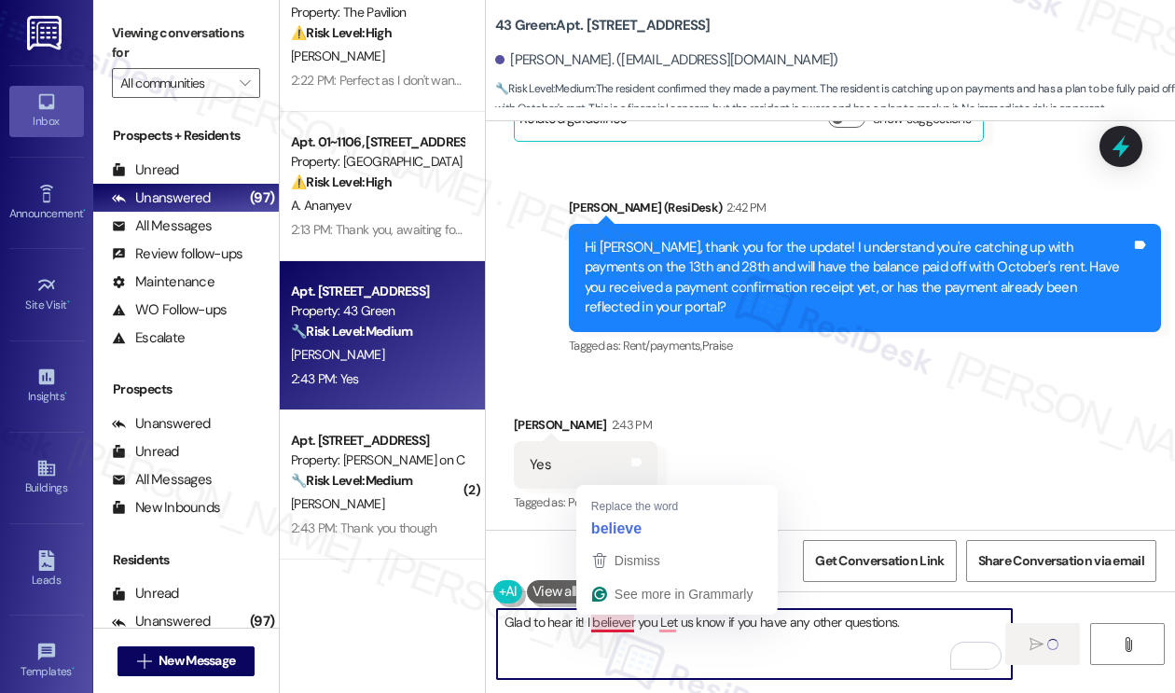
click at [628, 626] on textarea "Glad to hear it! I believer you Let us know if you have any other questions." at bounding box center [754, 644] width 515 height 70
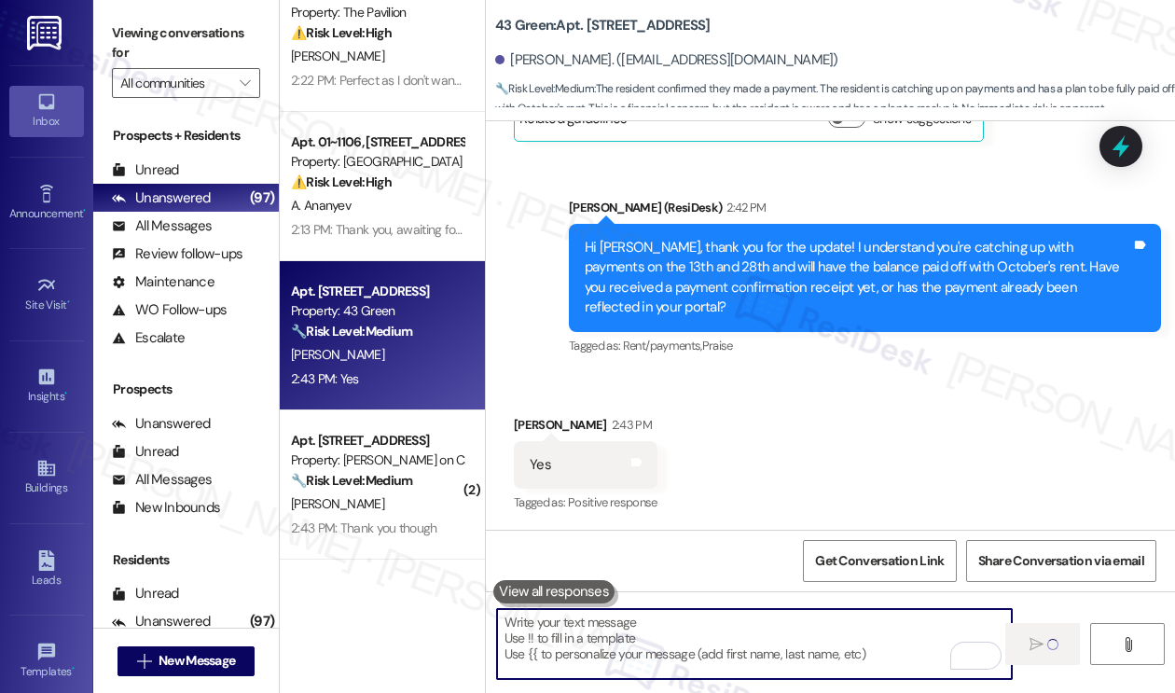
click at [661, 628] on textarea "To enrich screen reader interactions, please activate Accessibility in Grammarl…" at bounding box center [754, 644] width 515 height 70
click at [784, 620] on textarea "To enrich screen reader interactions, please activate Accessibility in Grammarl…" at bounding box center [754, 644] width 515 height 70
paste textarea "Glad to hear it! I believer you Let us know if you have any other questions."
type textarea "Glad to hear it! I believer you Let us know if you have any other questions."
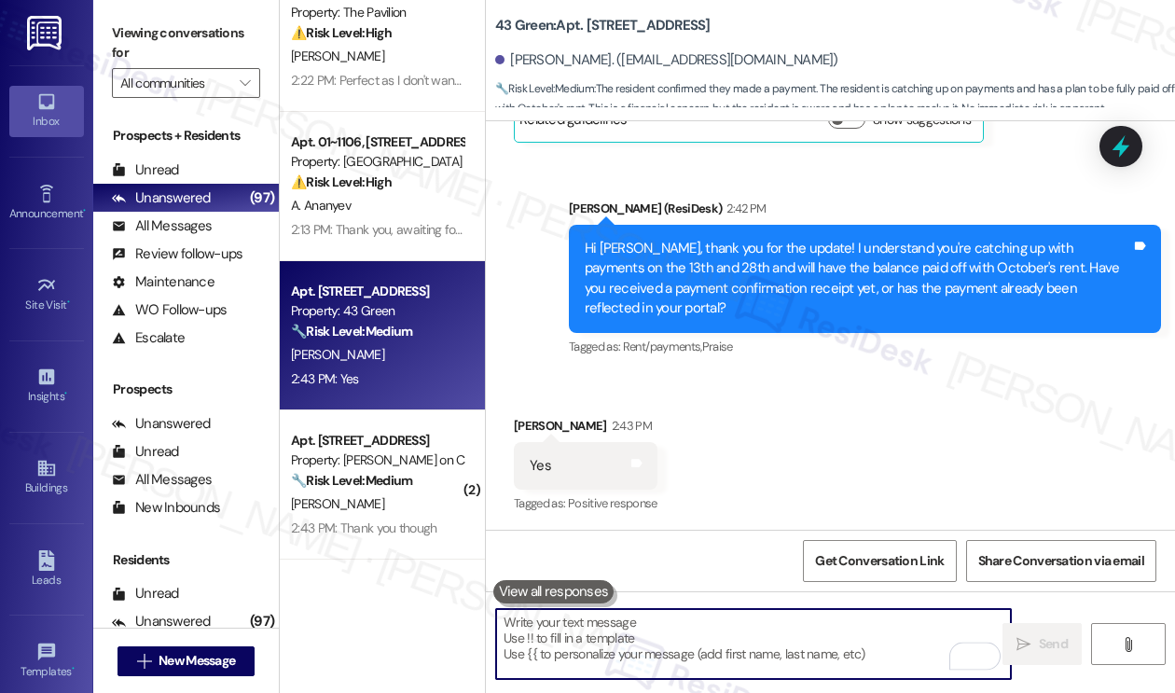
click at [638, 621] on textarea "To enrich screen reader interactions, please activate Accessibility in Grammarl…" at bounding box center [753, 644] width 515 height 70
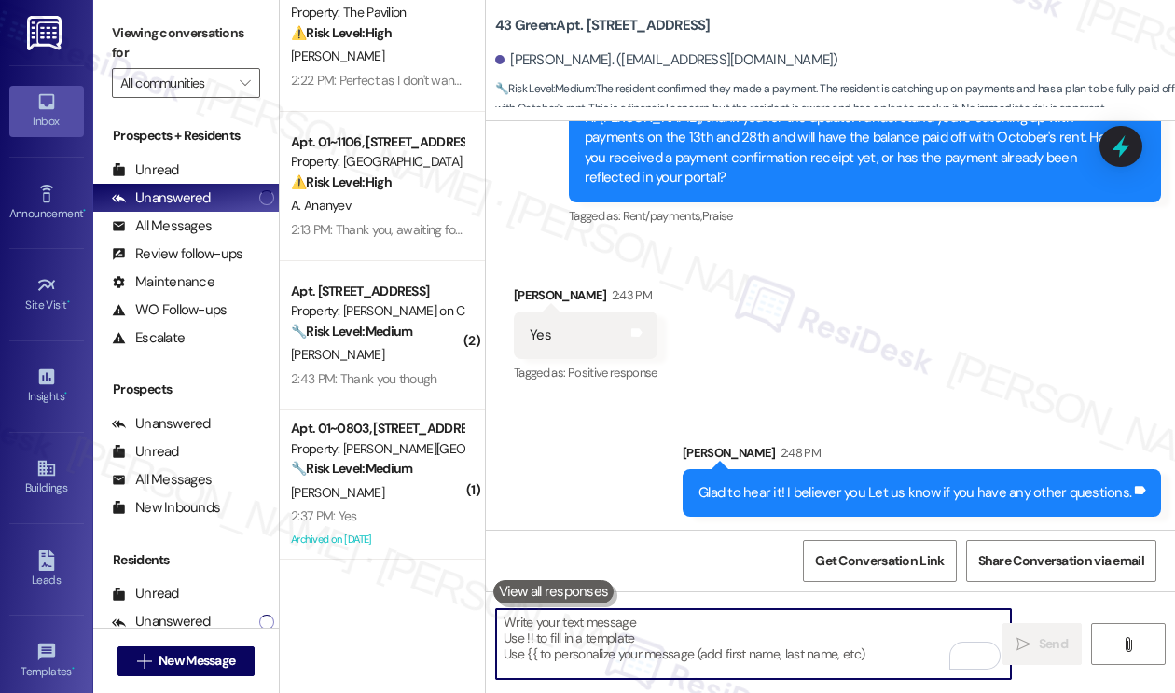
click at [630, 646] on textarea "To enrich screen reader interactions, please activate Accessibility in Grammarl…" at bounding box center [753, 644] width 515 height 70
paste textarea "Glad to hear it! I believer you Let us know if you have any other questions."
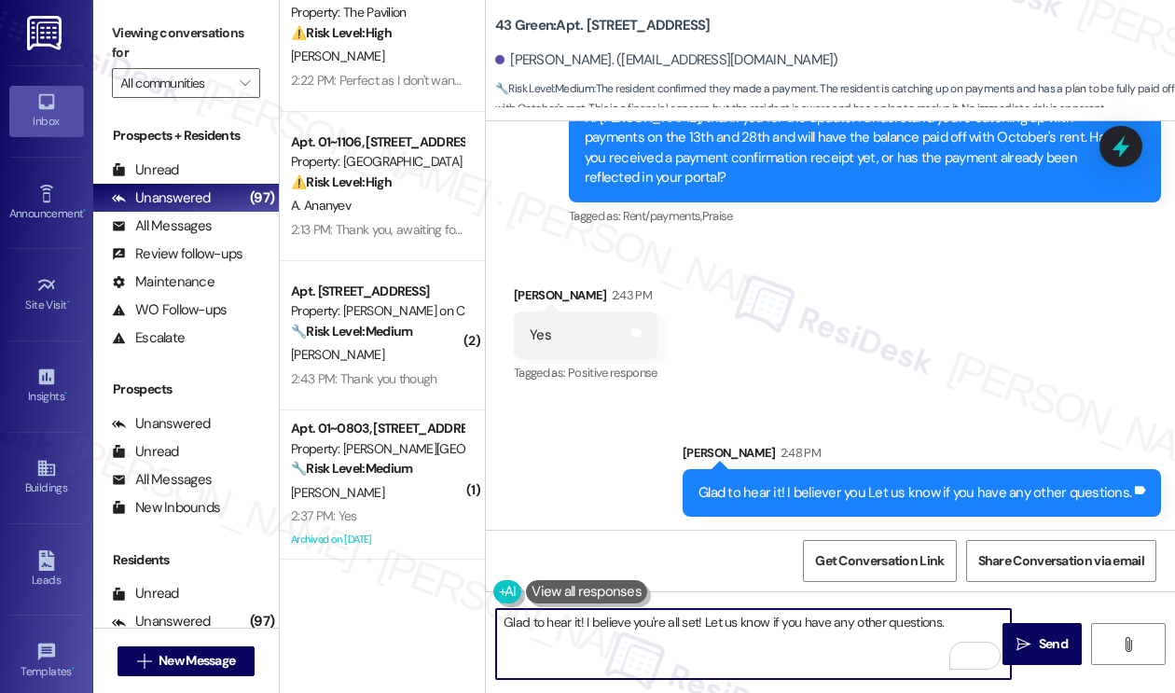
click at [507, 622] on textarea "Glad to hear it! I believe you're all set! Let us know if you have any other qu…" at bounding box center [753, 644] width 515 height 70
drag, startPoint x: 683, startPoint y: 621, endPoint x: 608, endPoint y: 620, distance: 75.5
click at [608, 620] on textarea "Sorry for the typo. Glad to hear it! I believe you're all set! Let us know if y…" at bounding box center [753, 644] width 515 height 70
type textarea "Sorry for the typo. I believe you're all set! Let us know if you have any other…"
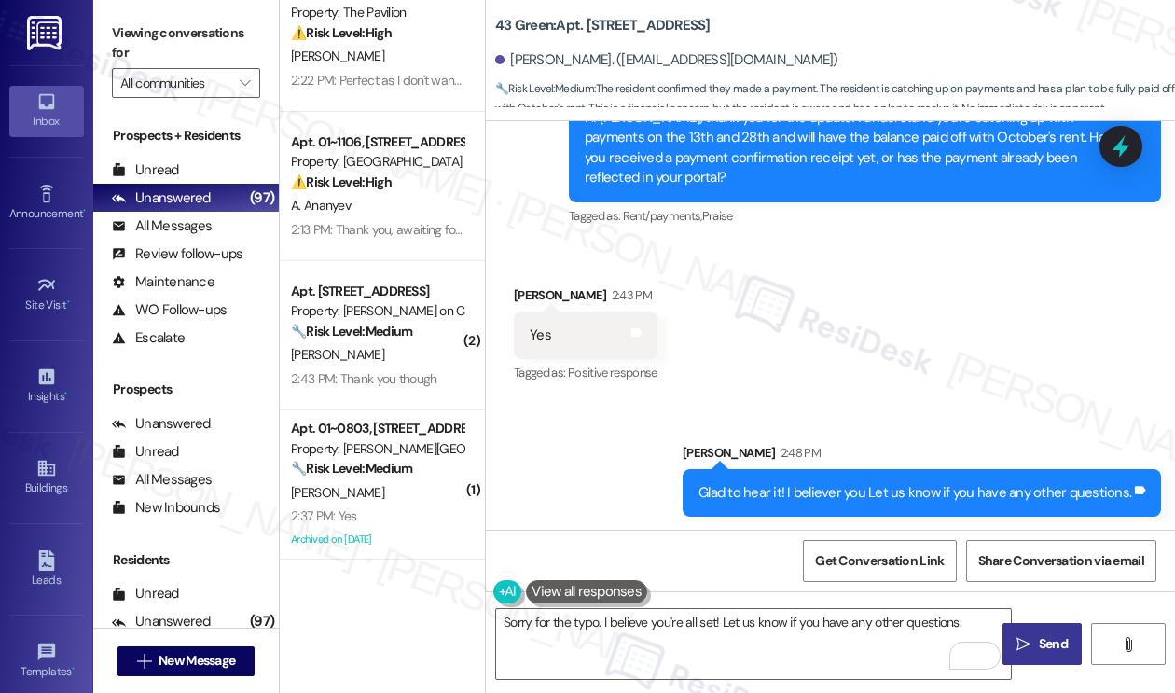
click at [1047, 635] on span "Send" at bounding box center [1052, 644] width 29 height 20
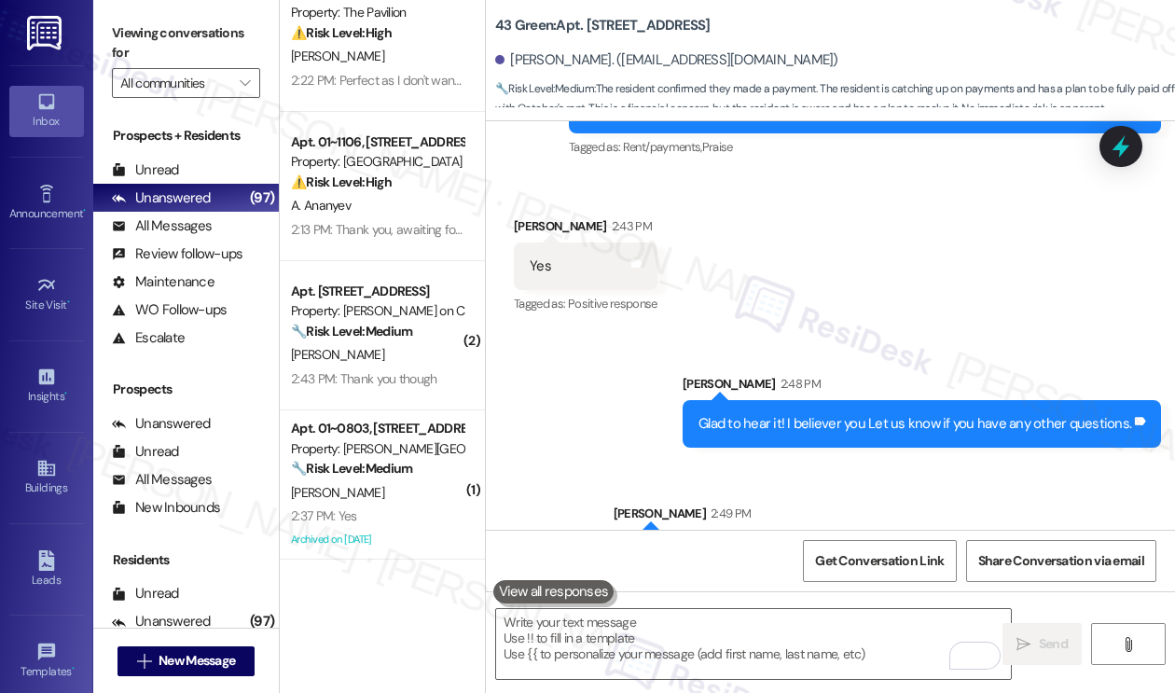
scroll to position [6608, 0]
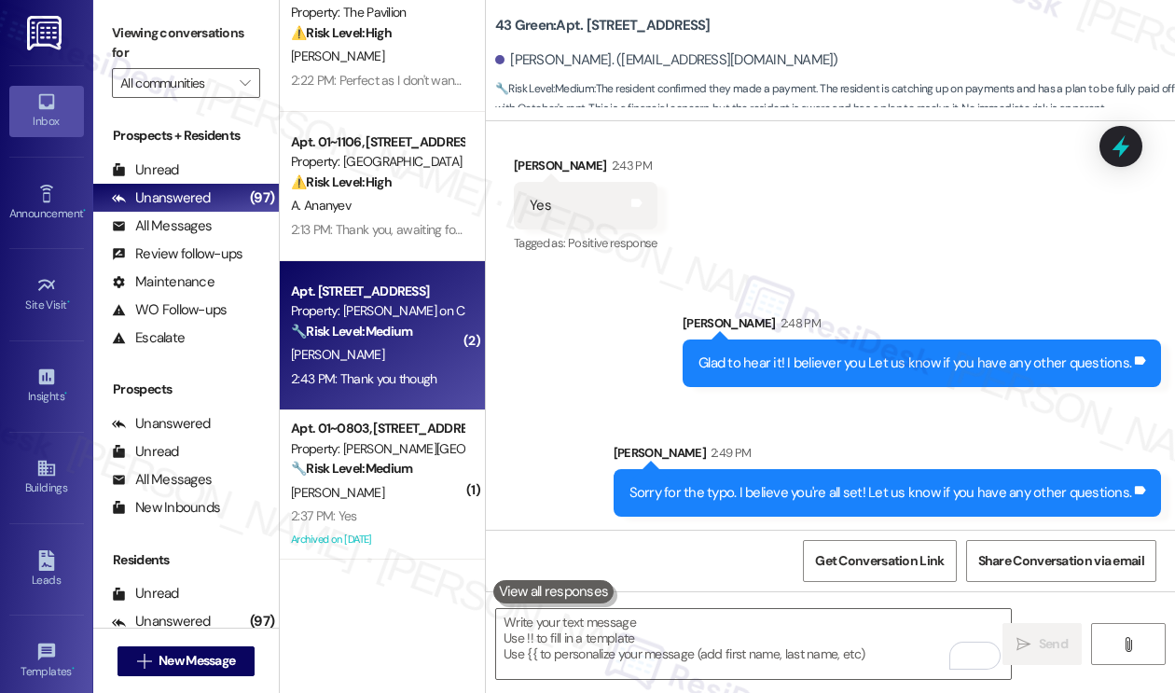
click at [364, 364] on div "M. Elabed" at bounding box center [377, 354] width 176 height 23
type textarea "Fetching suggested responses. Please feel free to read through the conversation…"
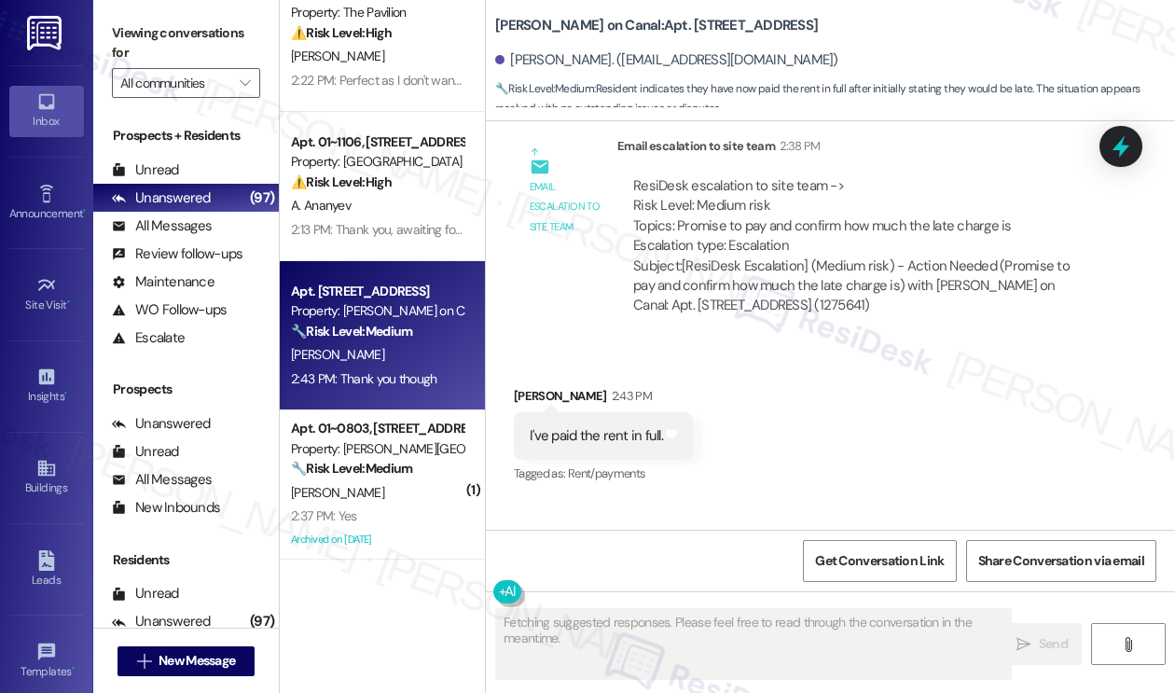
scroll to position [6277, 0]
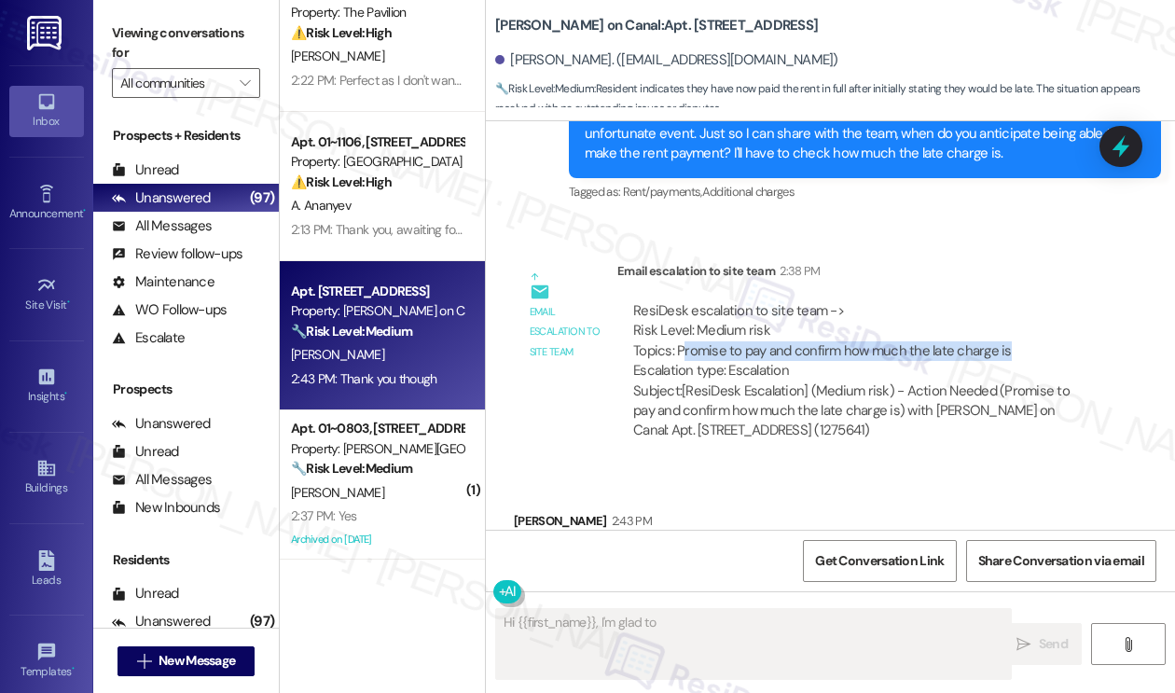
drag, startPoint x: 684, startPoint y: 308, endPoint x: 1025, endPoint y: 308, distance: 341.2
click at [1025, 308] on div "ResiDesk escalation to site team -> Risk Level: Medium risk Topics: Promise to …" at bounding box center [861, 341] width 457 height 80
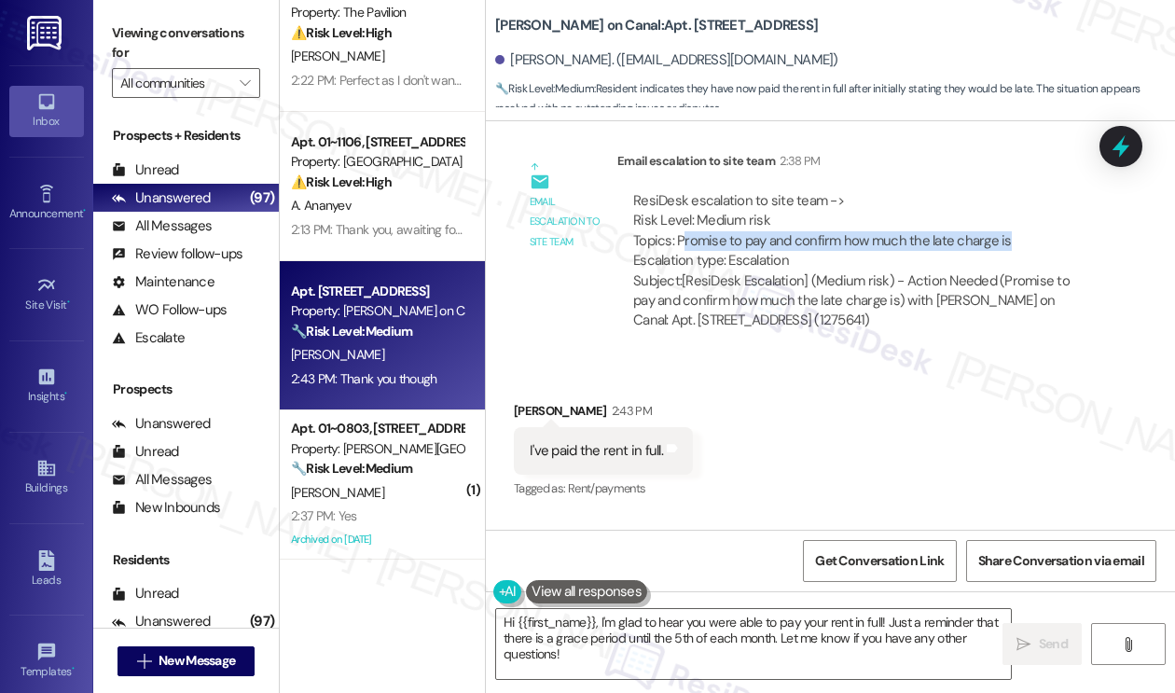
scroll to position [6465, 0]
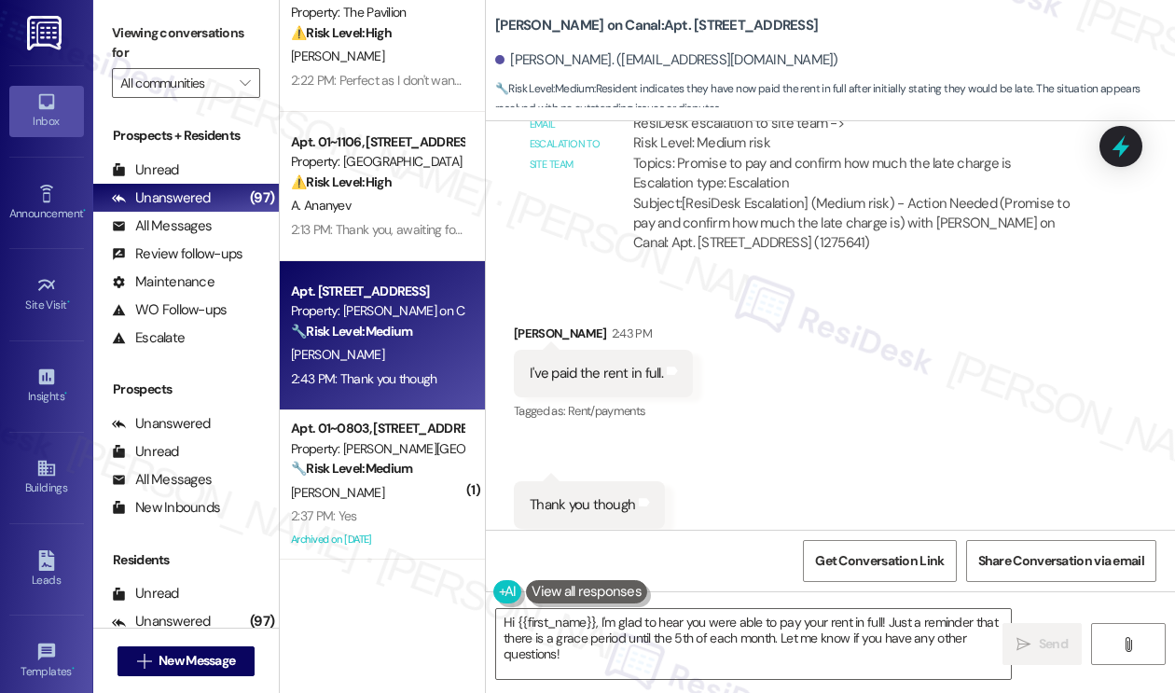
click at [583, 364] on div "I've paid the rent in full." at bounding box center [595, 374] width 133 height 20
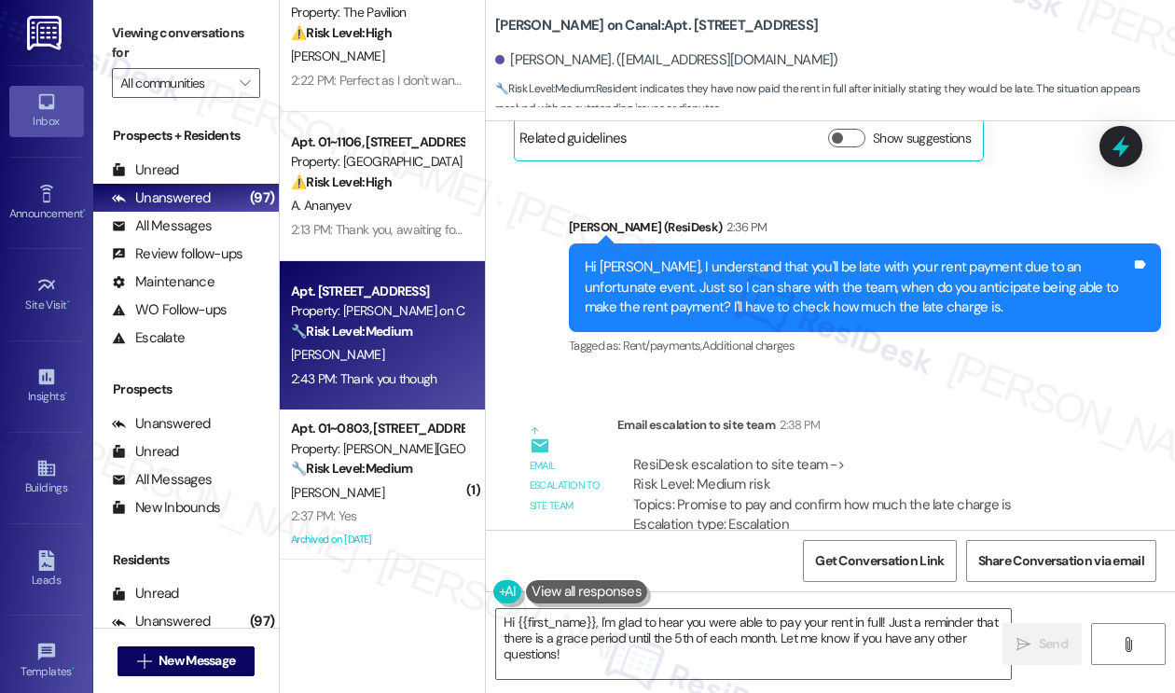
scroll to position [6092, 0]
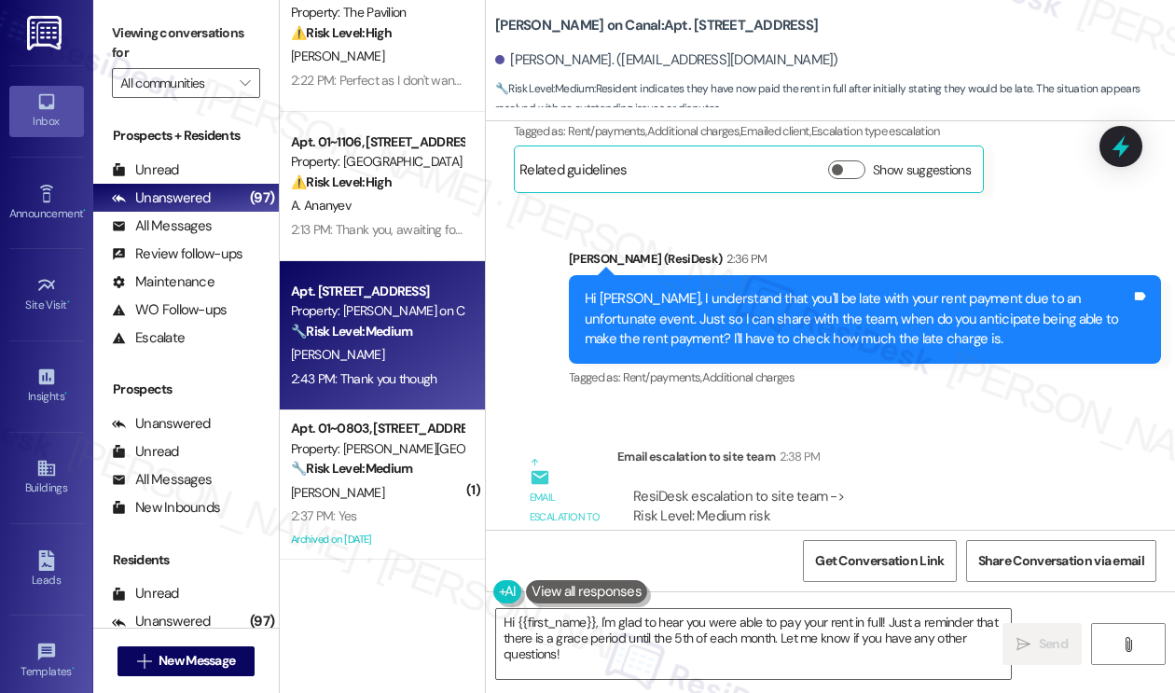
click at [749, 301] on div "Hi Monica, I understand that you'll be late with your rent payment due to an un…" at bounding box center [857, 319] width 546 height 60
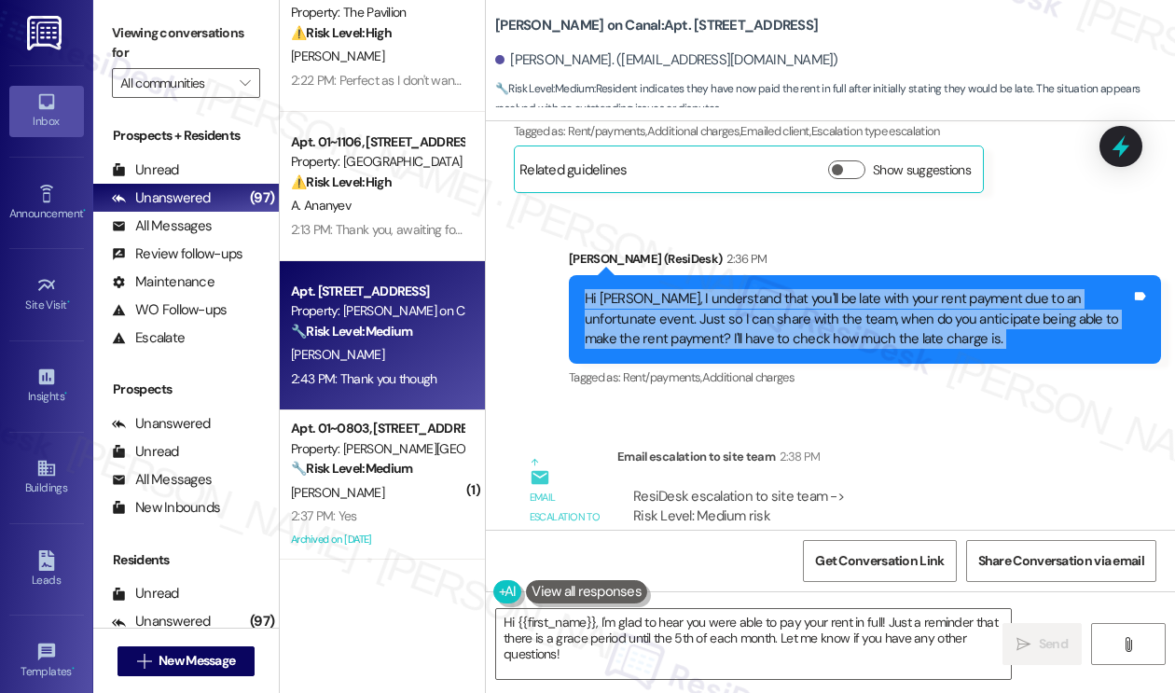
click at [749, 301] on div "Hi Monica, I understand that you'll be late with your rent payment due to an un…" at bounding box center [857, 319] width 546 height 60
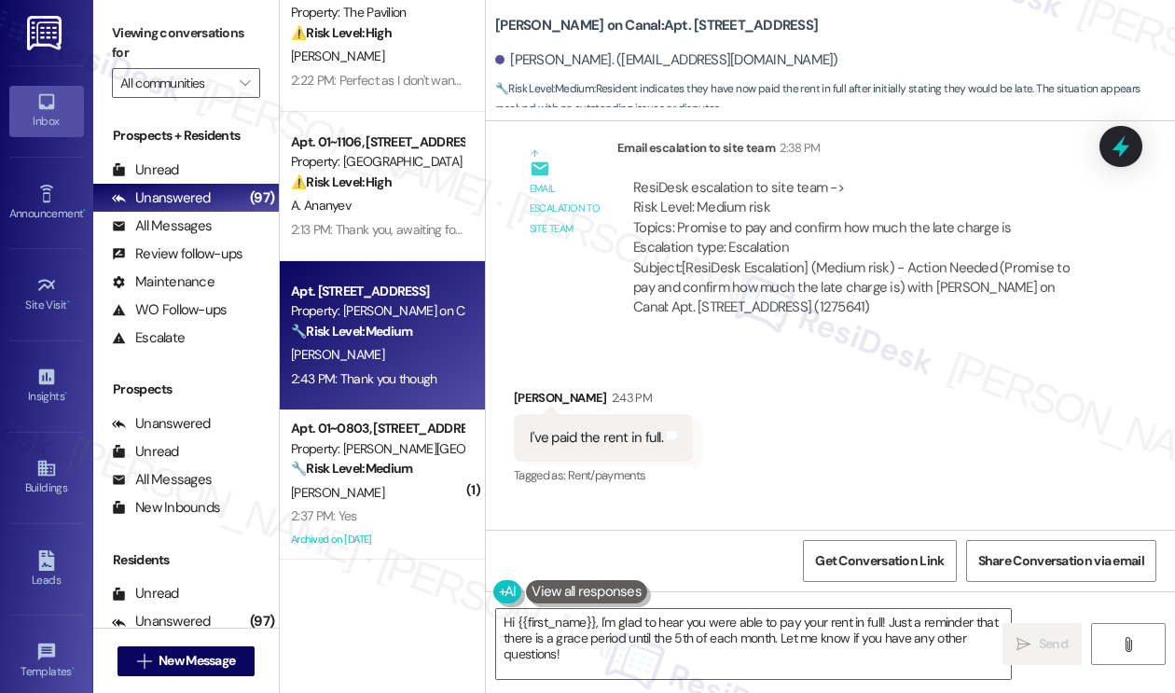
scroll to position [6465, 0]
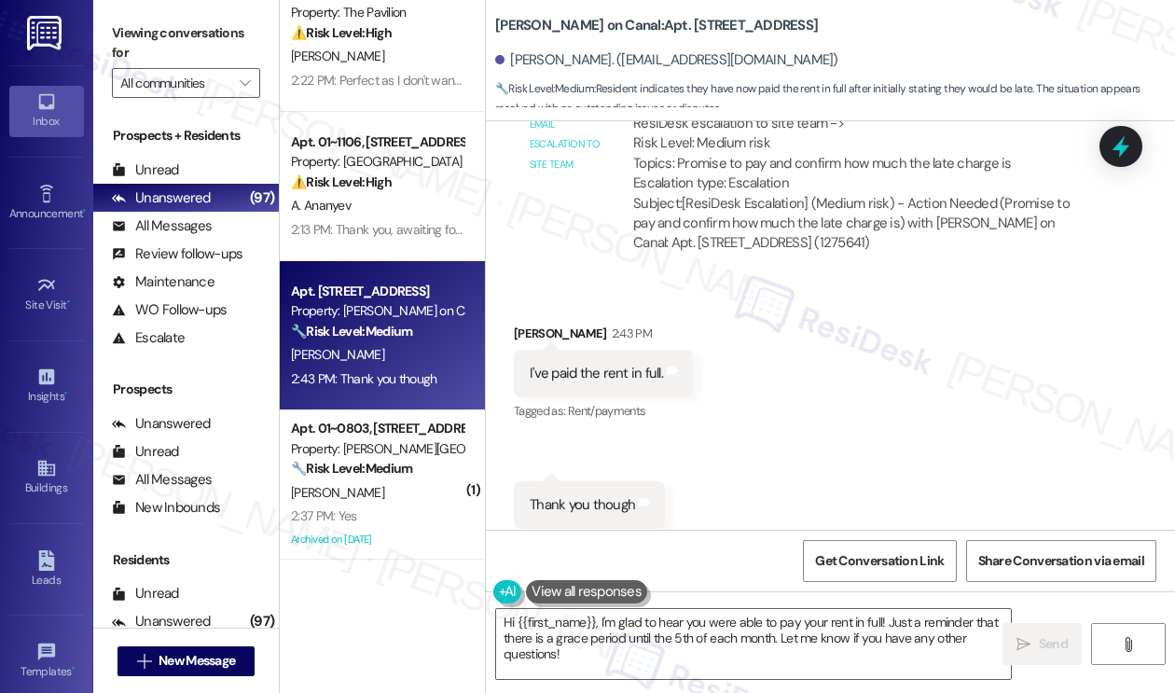
click at [613, 364] on div "I've paid the rent in full." at bounding box center [595, 374] width 133 height 20
click at [577, 495] on div "Thank you though" at bounding box center [581, 505] width 105 height 20
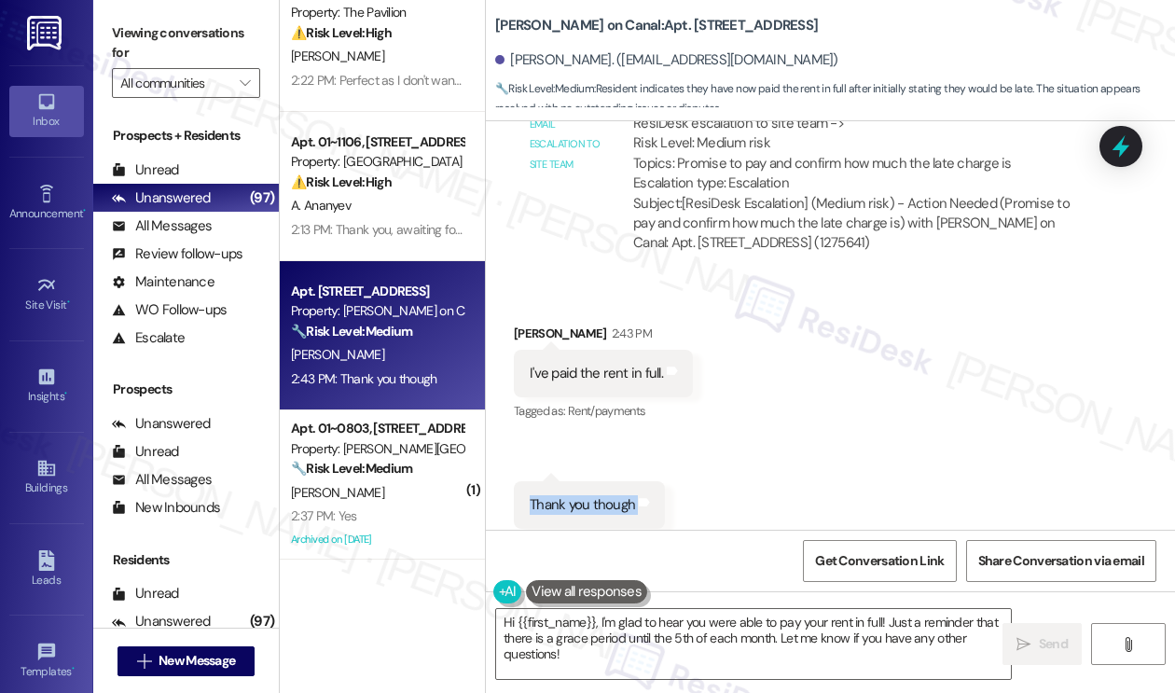
click at [577, 495] on div "Thank you though" at bounding box center [581, 505] width 105 height 20
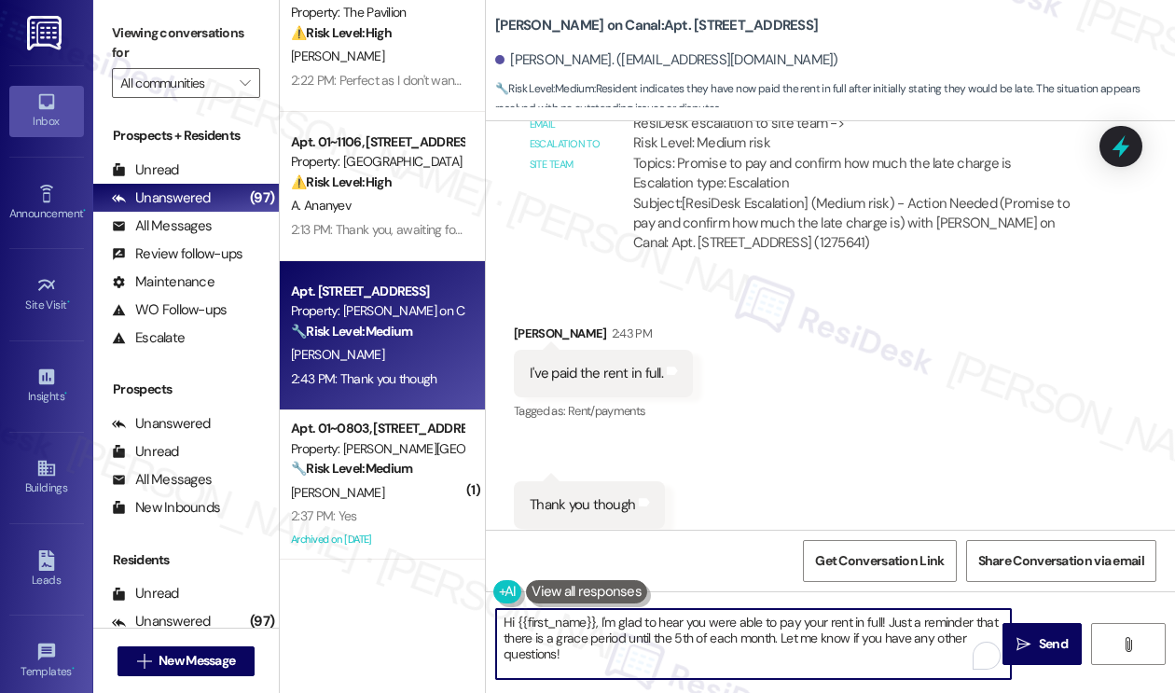
drag, startPoint x: 601, startPoint y: 620, endPoint x: 460, endPoint y: 618, distance: 140.8
click at [462, 618] on div "Apt. 01~017J, 1649 E. 50th St., Suite 1A Property: Twin Towers ⚠️ Risk Level: H…" at bounding box center [727, 346] width 895 height 693
drag, startPoint x: 951, startPoint y: 639, endPoint x: 768, endPoint y: 612, distance: 184.7
click at [768, 612] on textarea "I'm glad to hear you were able to pay your rent in full! Just a reminder that t…" at bounding box center [753, 644] width 515 height 70
click at [721, 633] on textarea "I'm glad to hear you were able to pay your rent in full! Just a reminder that t…" at bounding box center [753, 644] width 515 height 70
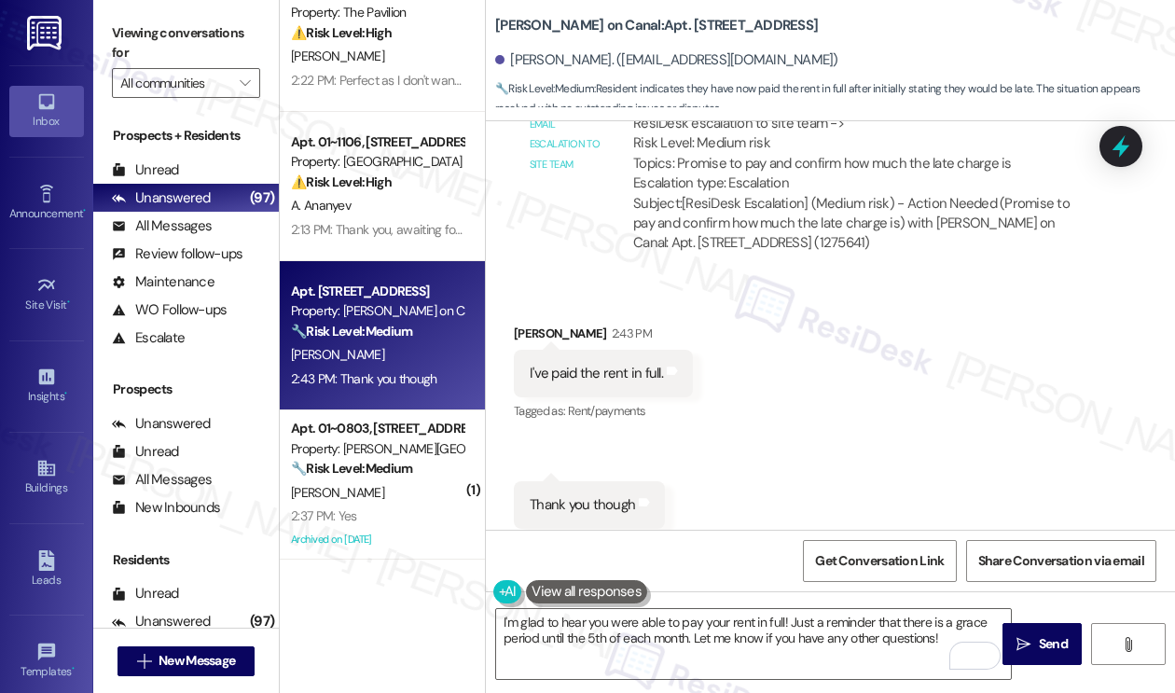
drag, startPoint x: 227, startPoint y: 40, endPoint x: 240, endPoint y: 52, distance: 17.8
click at [227, 40] on label "Viewing conversations for" at bounding box center [186, 43] width 148 height 49
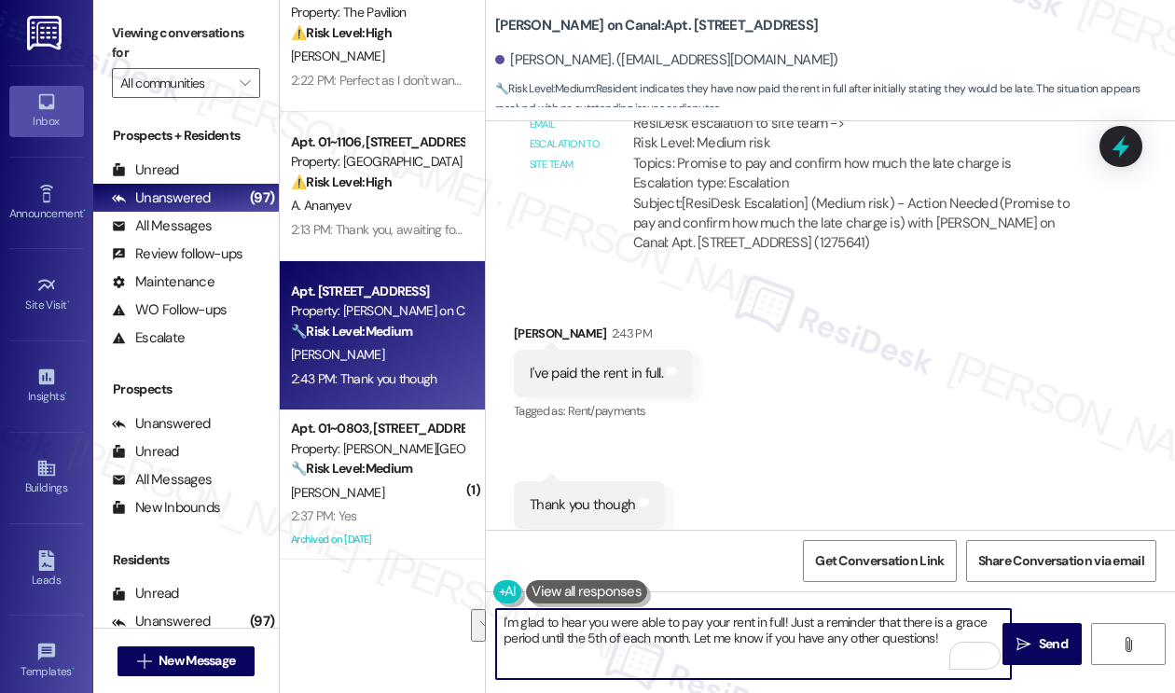
paste textarea "If you have any questions or concerns in the future, please feel free to let us…"
drag, startPoint x: 946, startPoint y: 640, endPoint x: 786, endPoint y: 614, distance: 162.4
type textarea "I'm glad to hear you were able to pay your rent in full! If you have any questi…"
click at [739, 616] on textarea "I'm glad to hear you were able to pay your rent in full! If you have any questi…" at bounding box center [753, 644] width 515 height 70
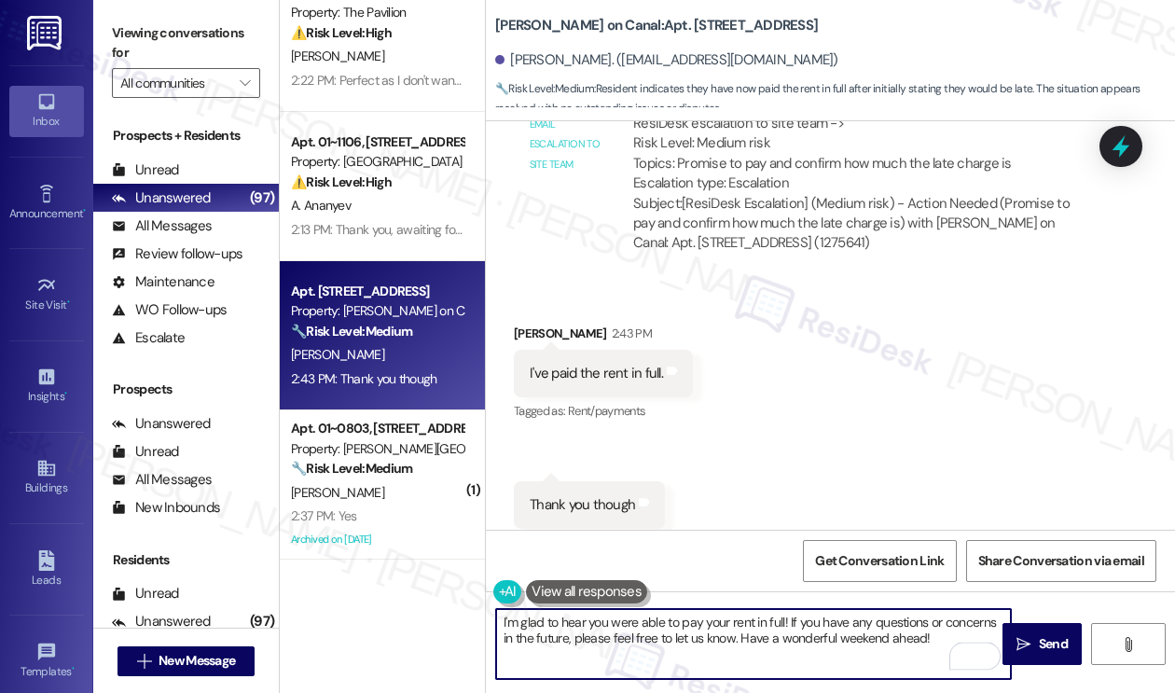
click at [739, 616] on textarea "I'm glad to hear you were able to pay your rent in full! If you have any questi…" at bounding box center [753, 644] width 515 height 70
click at [846, 638] on textarea "I'm glad to hear you were able to pay your rent in full! If you have any questi…" at bounding box center [753, 644] width 515 height 70
click at [853, 640] on textarea "I'm glad to hear you were able to pay your rent in full! If you have any questi…" at bounding box center [753, 644] width 515 height 70
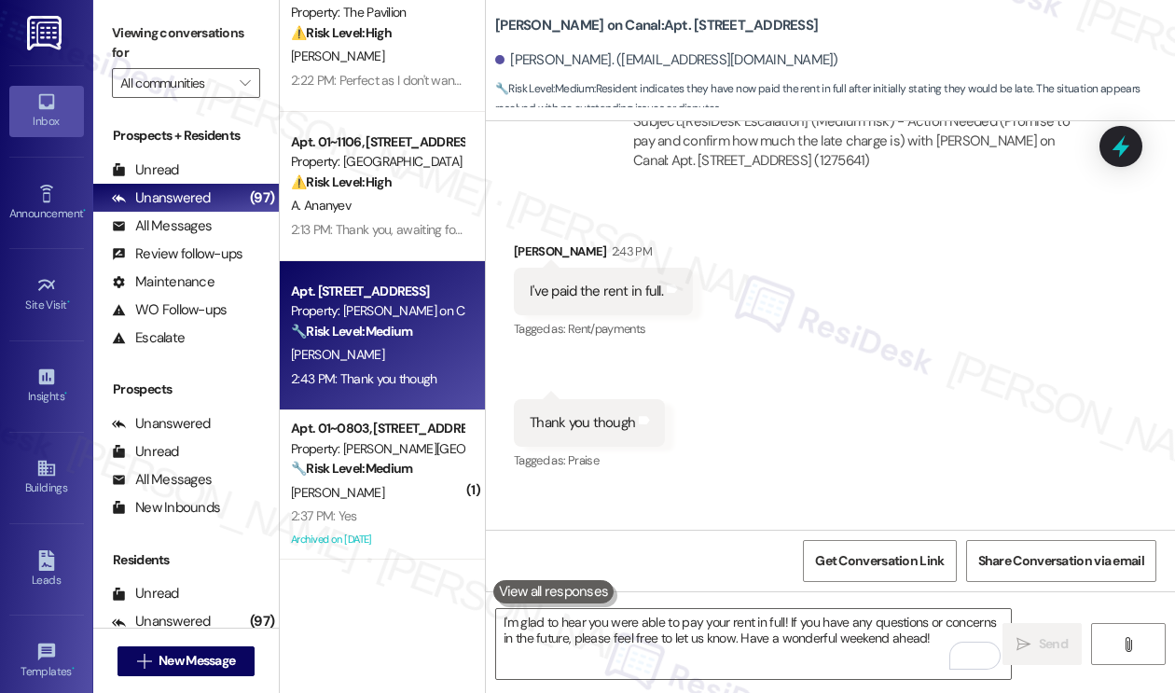
scroll to position [6615, 0]
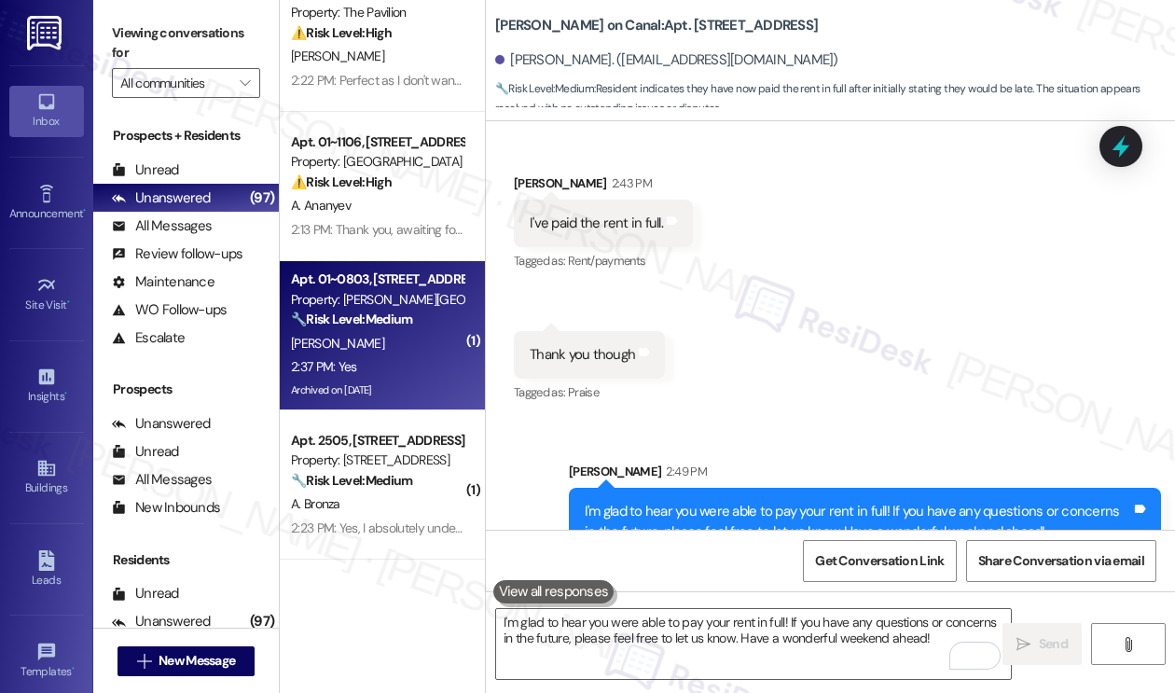
click at [431, 320] on div "🔧 Risk Level: Medium The resident has confirmed they will pay rent on the 12th …" at bounding box center [377, 319] width 172 height 20
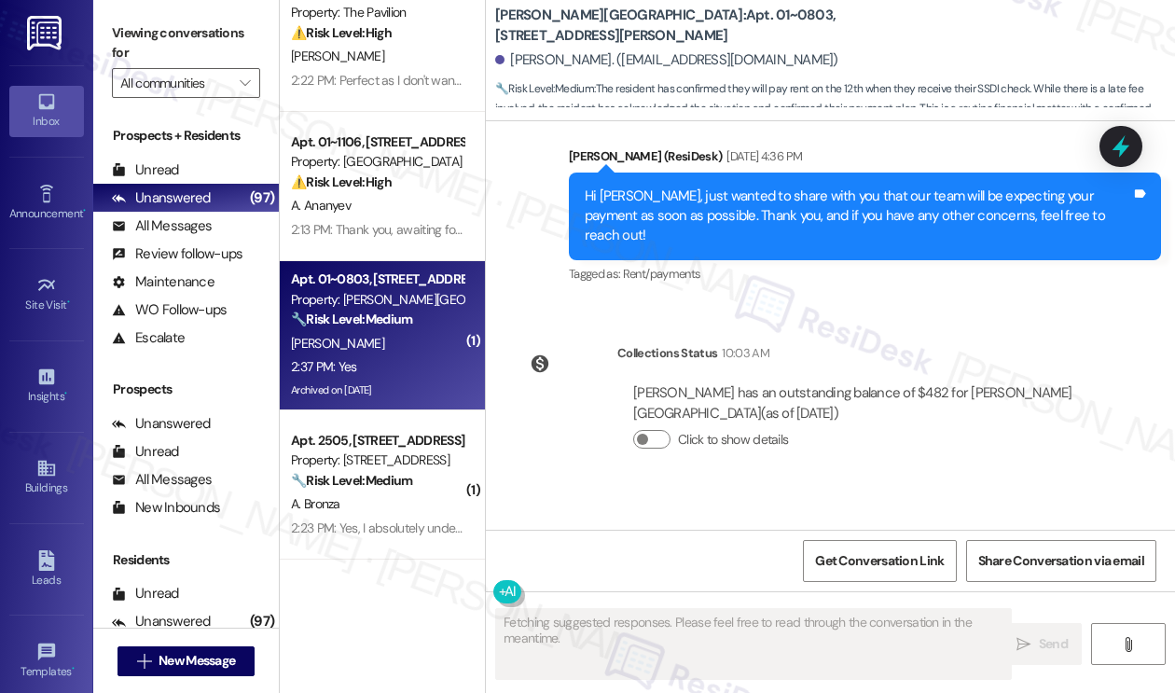
scroll to position [19464, 0]
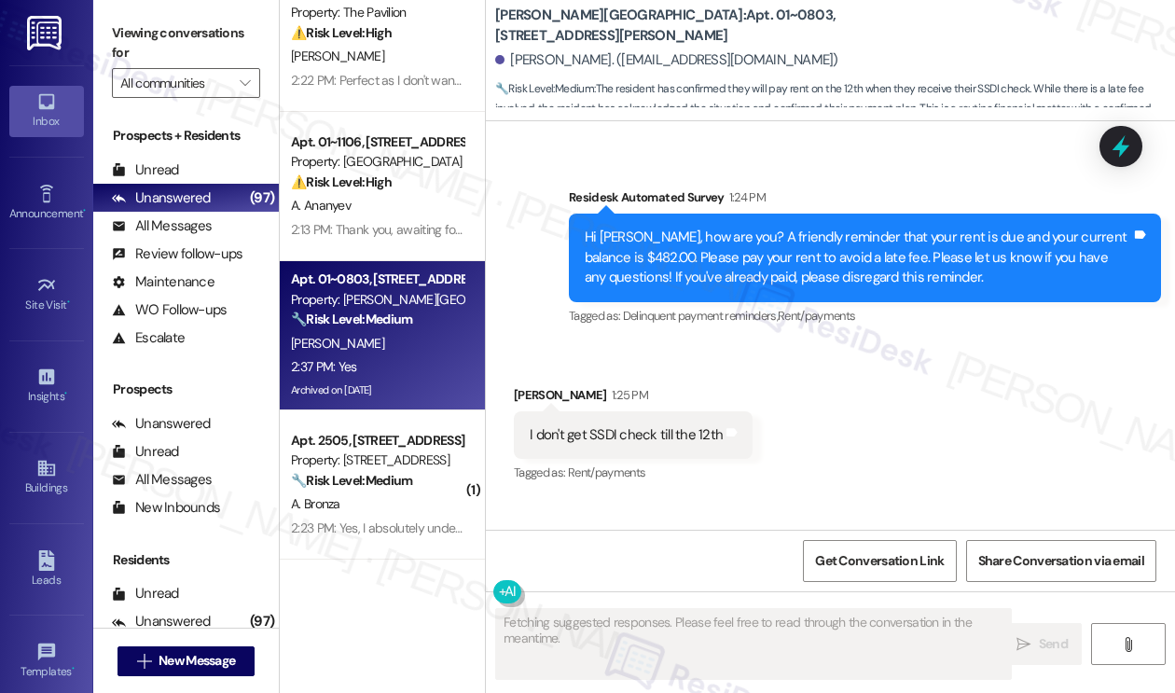
click at [802, 583] on div "Hi [PERSON_NAME], I understand you receive your SSDI check on the 12th. Just a …" at bounding box center [857, 613] width 546 height 60
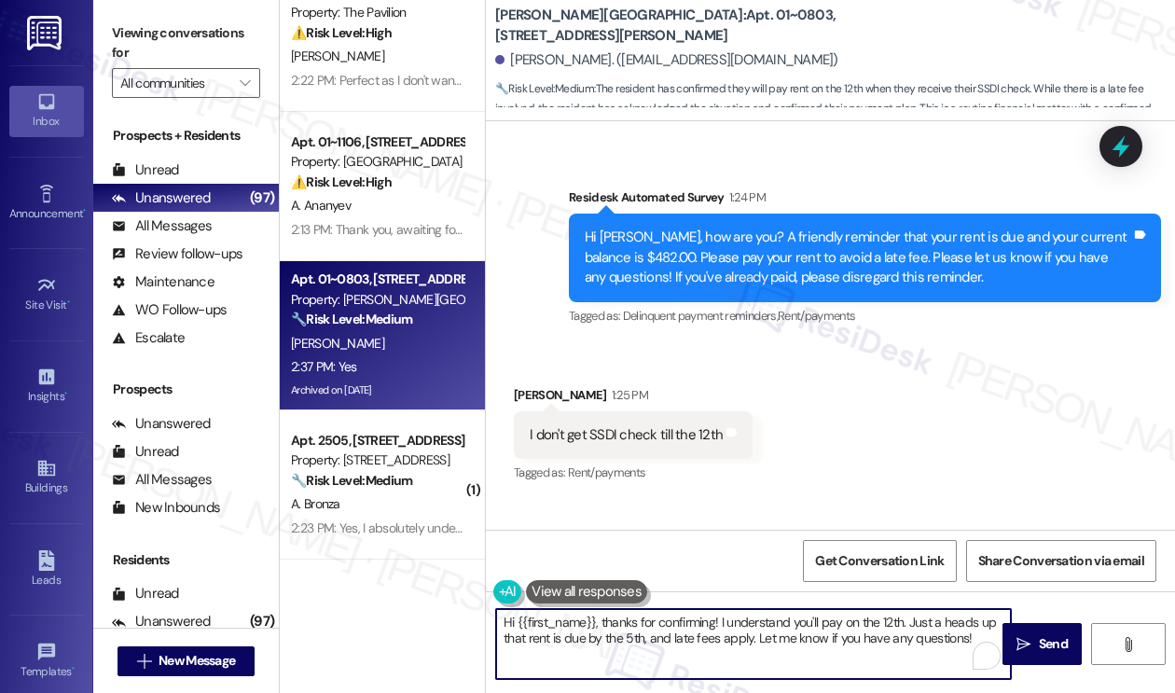
drag, startPoint x: 603, startPoint y: 620, endPoint x: 433, endPoint y: 615, distance: 170.7
click at [425, 618] on div "Apt. 01~017J, [STREET_ADDRESS] Property: Twin Towers ⚠️ Risk Level: High The re…" at bounding box center [727, 346] width 895 height 693
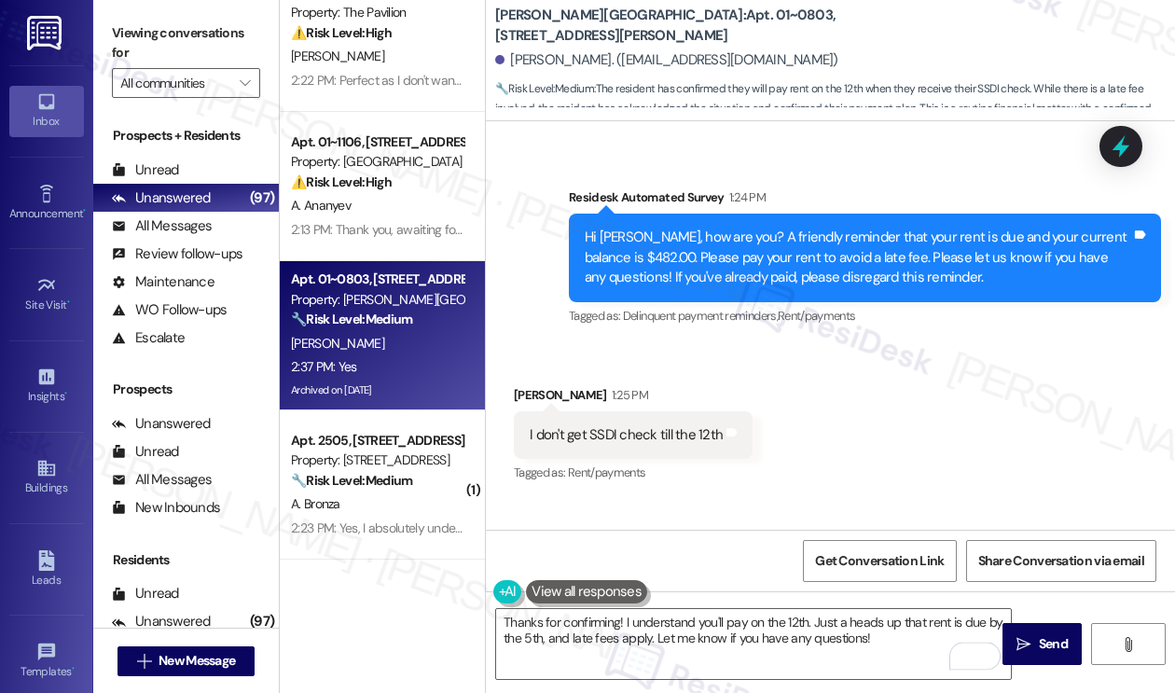
copy div "[PERSON_NAME]"
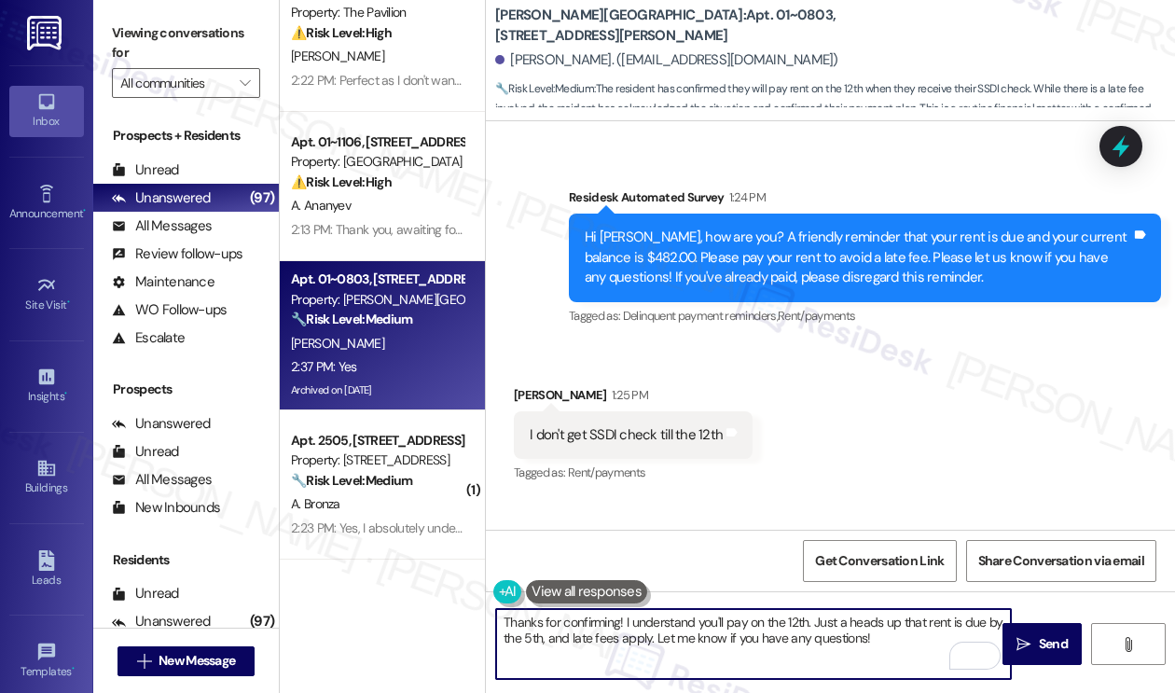
drag, startPoint x: 619, startPoint y: 624, endPoint x: 640, endPoint y: 618, distance: 22.2
click at [619, 624] on textarea "Thanks for confirming! I understand you'll pay on the 12th. Just a heads up tha…" at bounding box center [753, 644] width 515 height 70
paste textarea "[PERSON_NAME]"
drag, startPoint x: 932, startPoint y: 644, endPoint x: 675, endPoint y: 612, distance: 259.3
click at [675, 612] on textarea "Thanks for confirming, Michele! I understand you'll pay on the 12th. Just a hea…" at bounding box center [753, 644] width 515 height 70
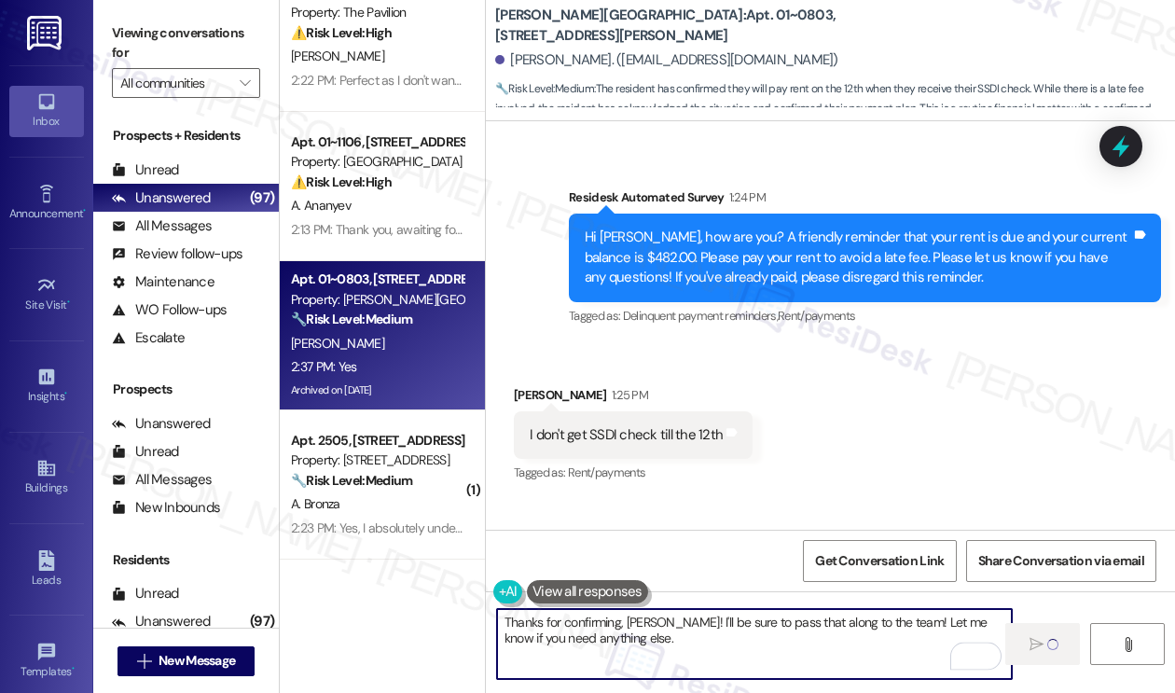
type textarea "Thanks for confirming, Michele! I'll be sure to pass that along to the team! Le…"
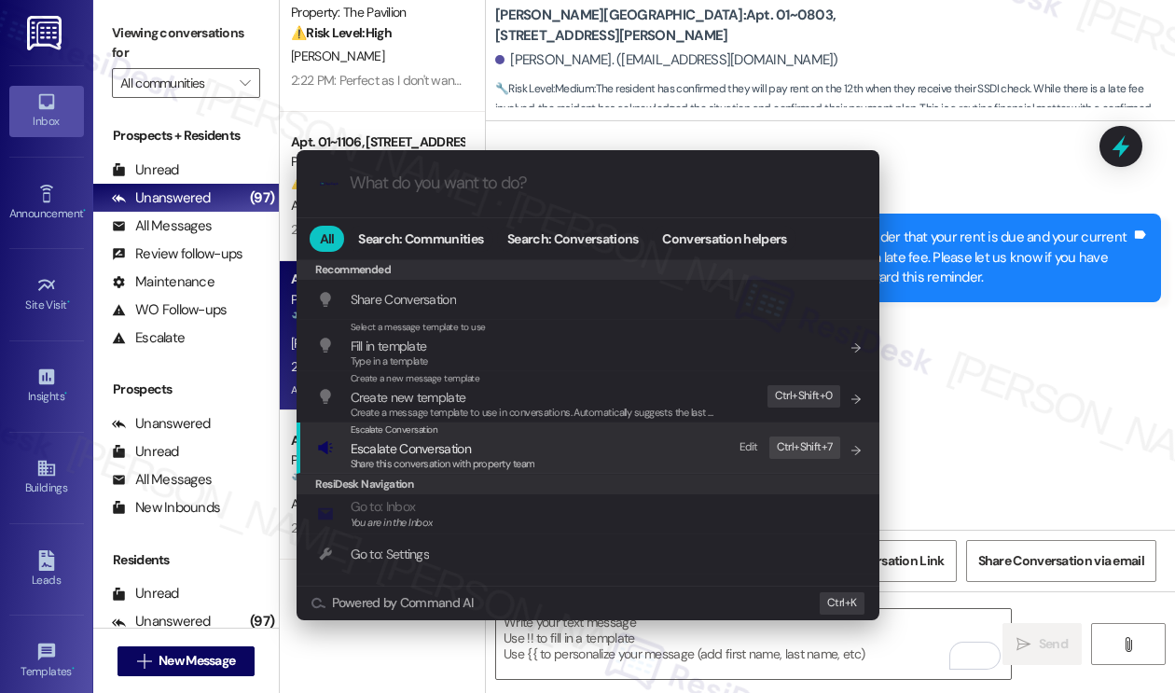
click at [394, 444] on span "Escalate Conversation" at bounding box center [410, 448] width 120 height 17
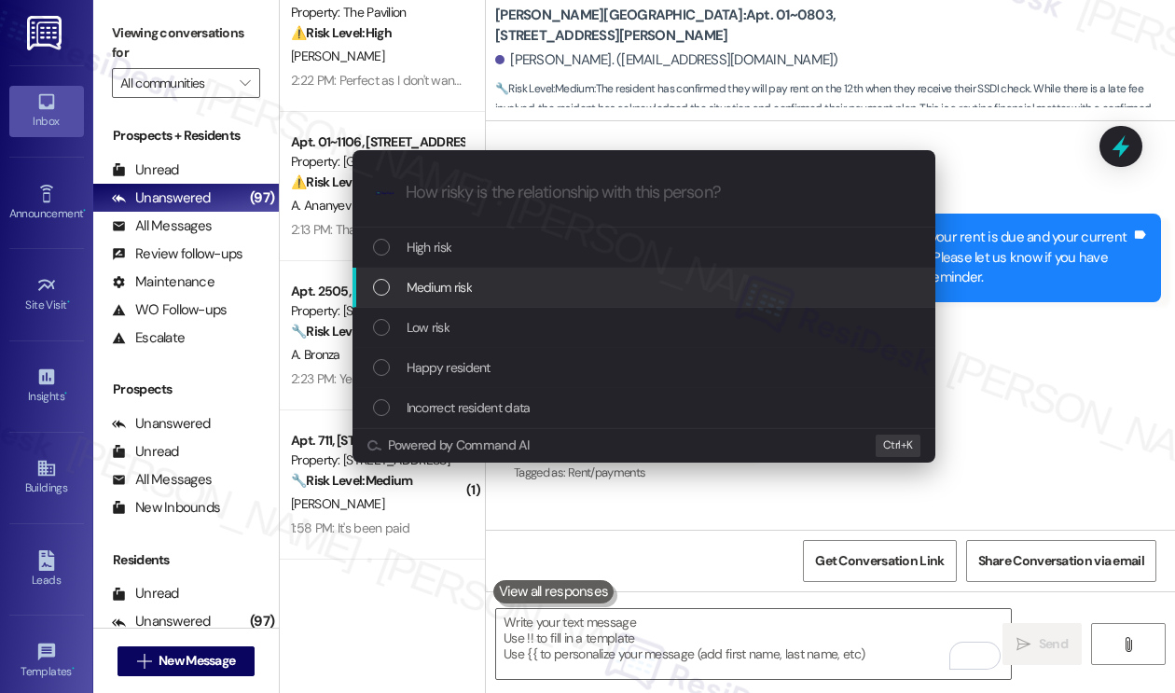
click at [462, 282] on span "Medium risk" at bounding box center [438, 287] width 65 height 21
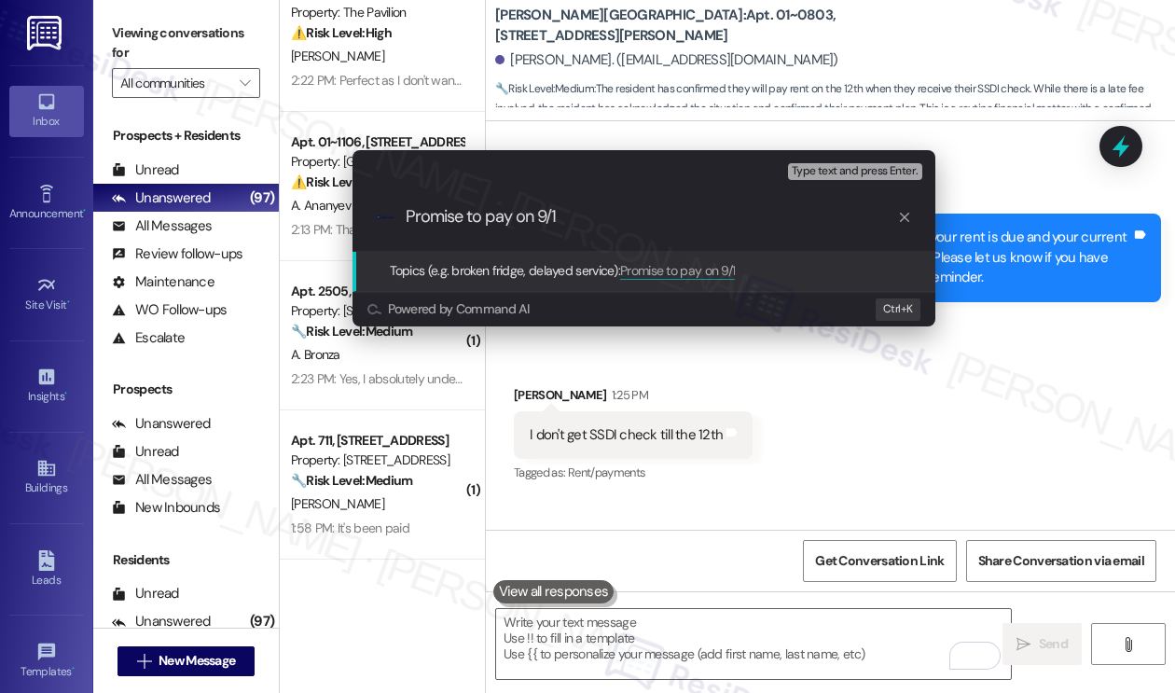
type input "Promise to pay on 9/12"
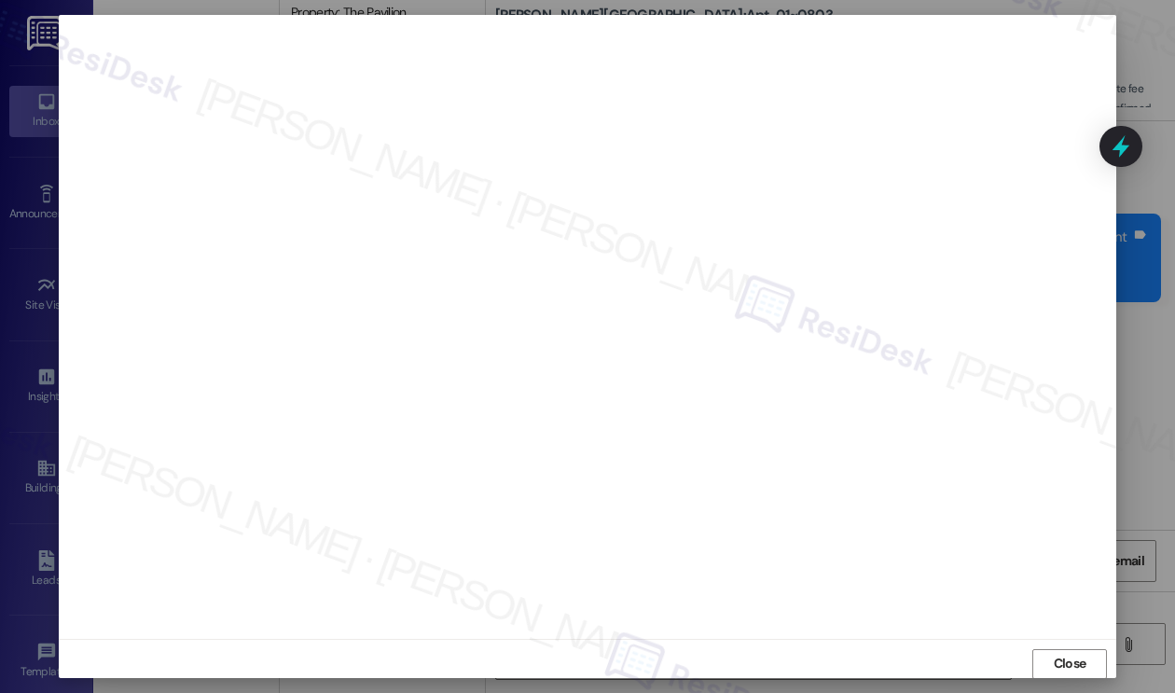
scroll to position [0, 0]
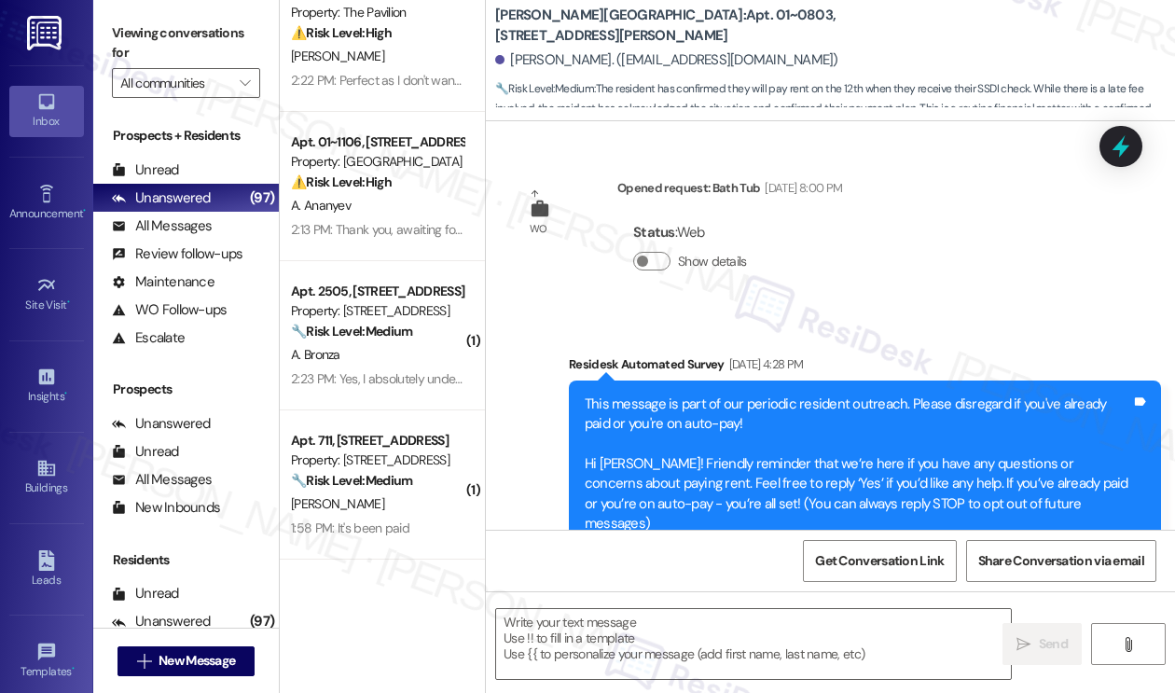
type textarea "Fetching suggested responses. Please feel free to read through the conversation…"
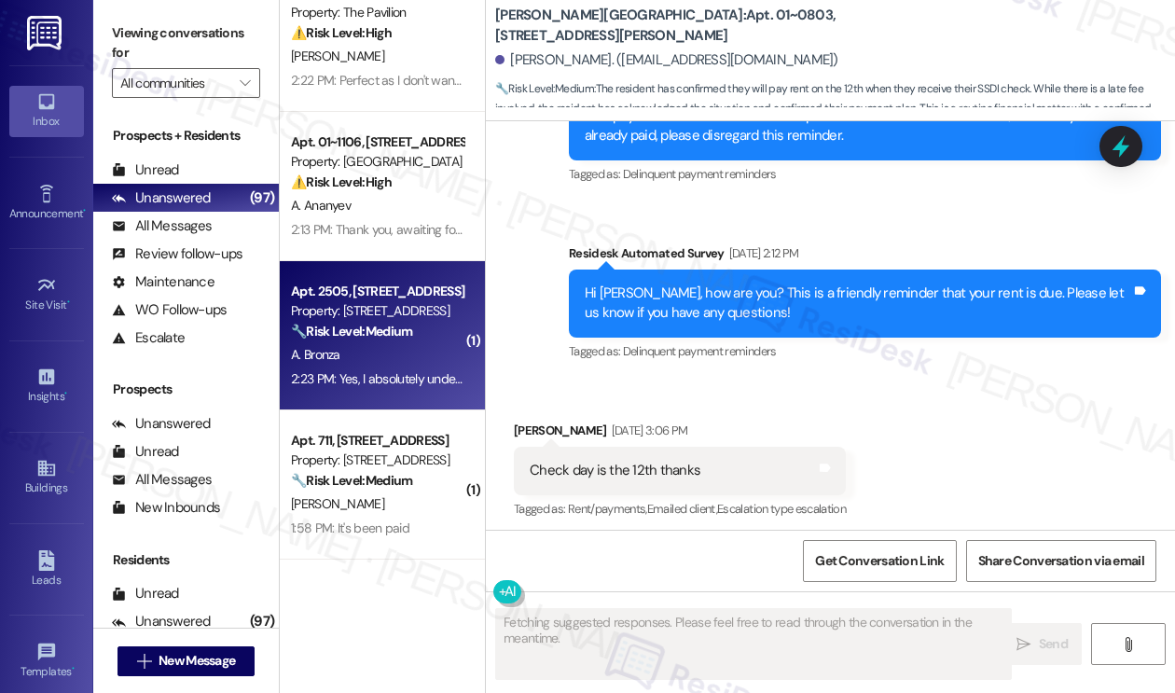
scroll to position [19464, 0]
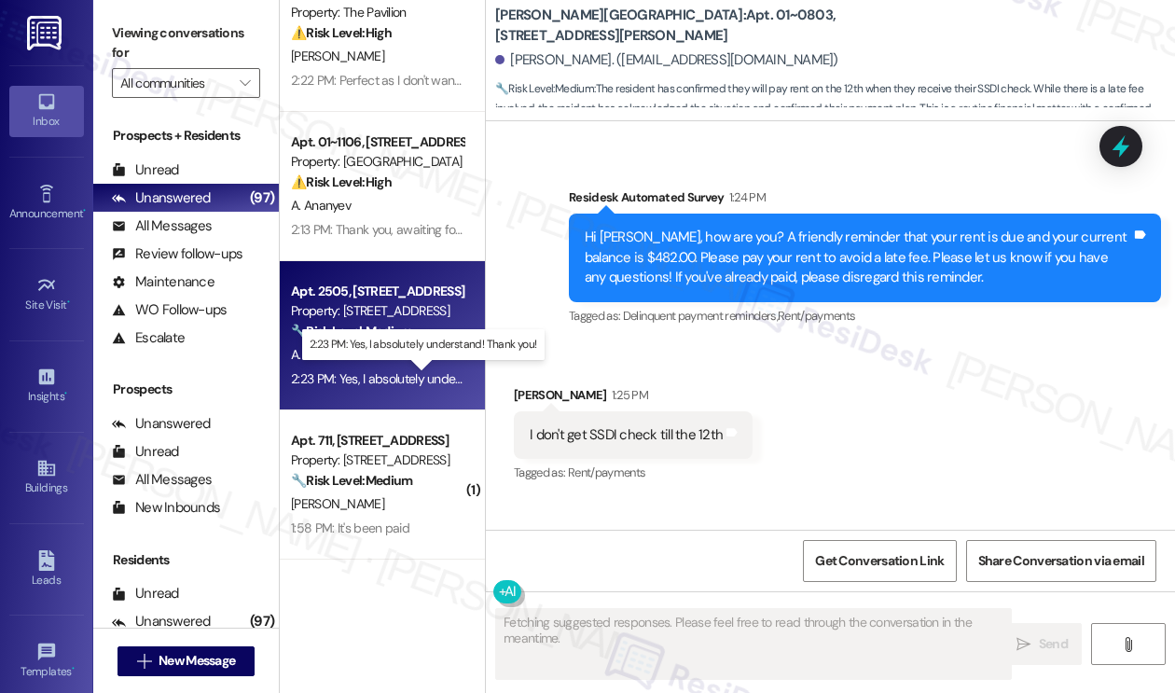
click at [395, 373] on div "2:23 PM: Yes, I absolutely understand! Thank you! 2:23 PM: Yes, I absolutely un…" at bounding box center [423, 378] width 265 height 17
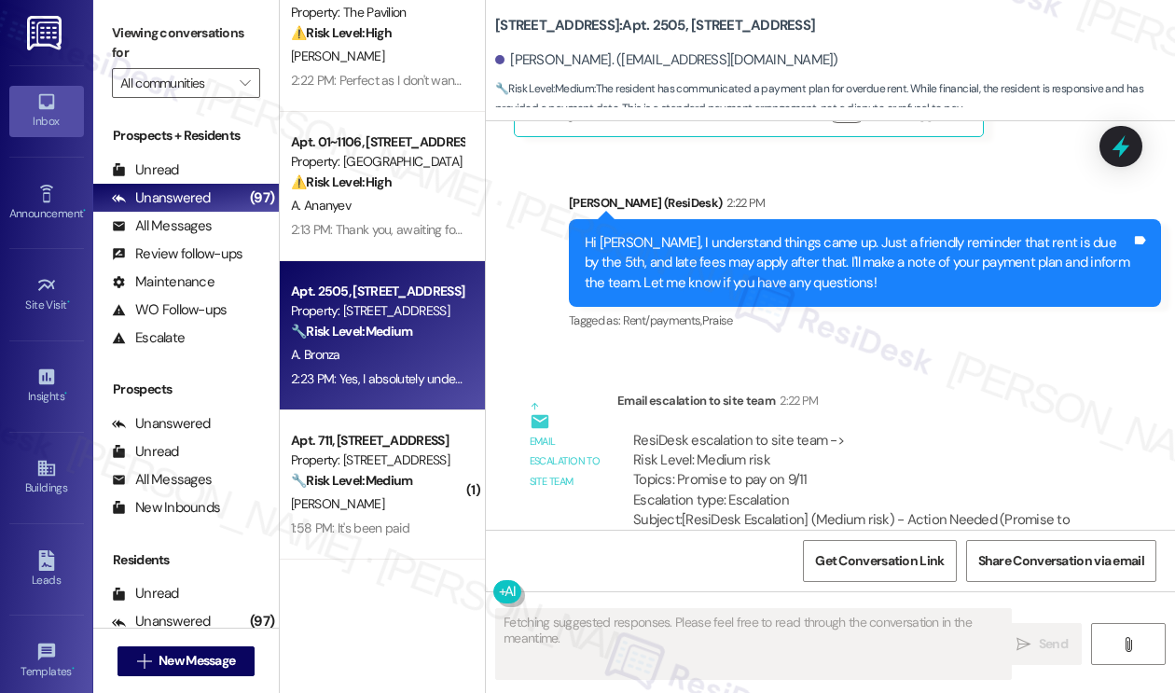
scroll to position [9315, 0]
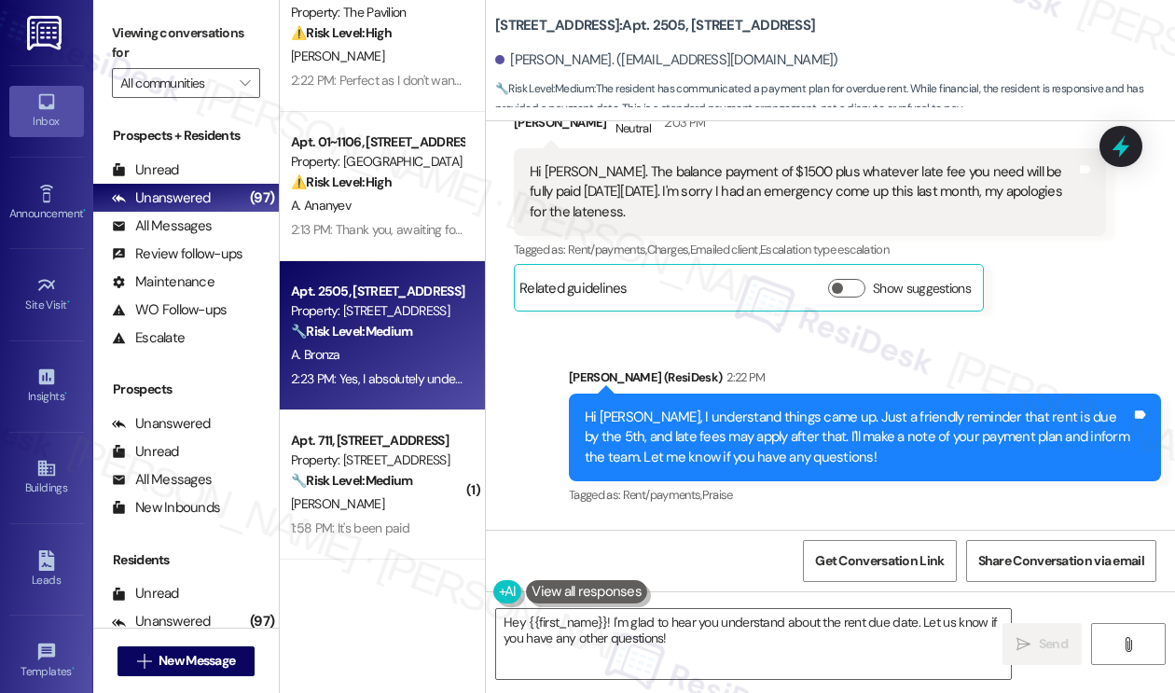
click at [757, 407] on div "Hi Angela, I understand things came up. Just a friendly reminder that rent is d…" at bounding box center [857, 437] width 546 height 60
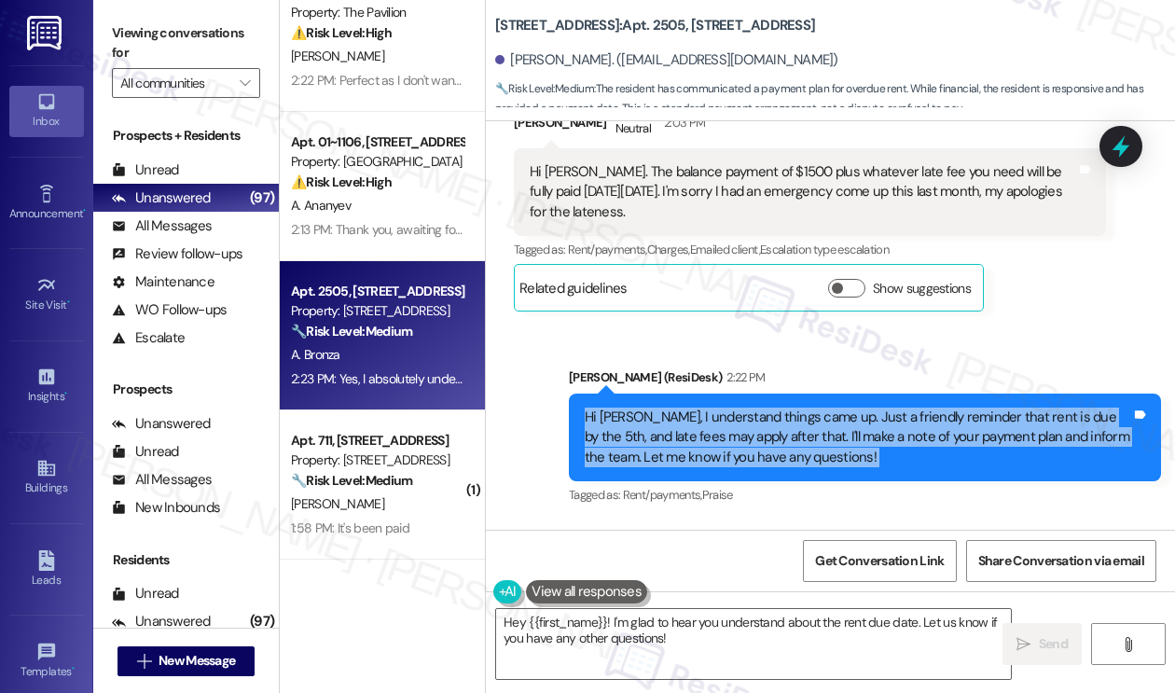
click at [757, 407] on div "Hi Angela, I understand things came up. Just a friendly reminder that rent is d…" at bounding box center [857, 437] width 546 height 60
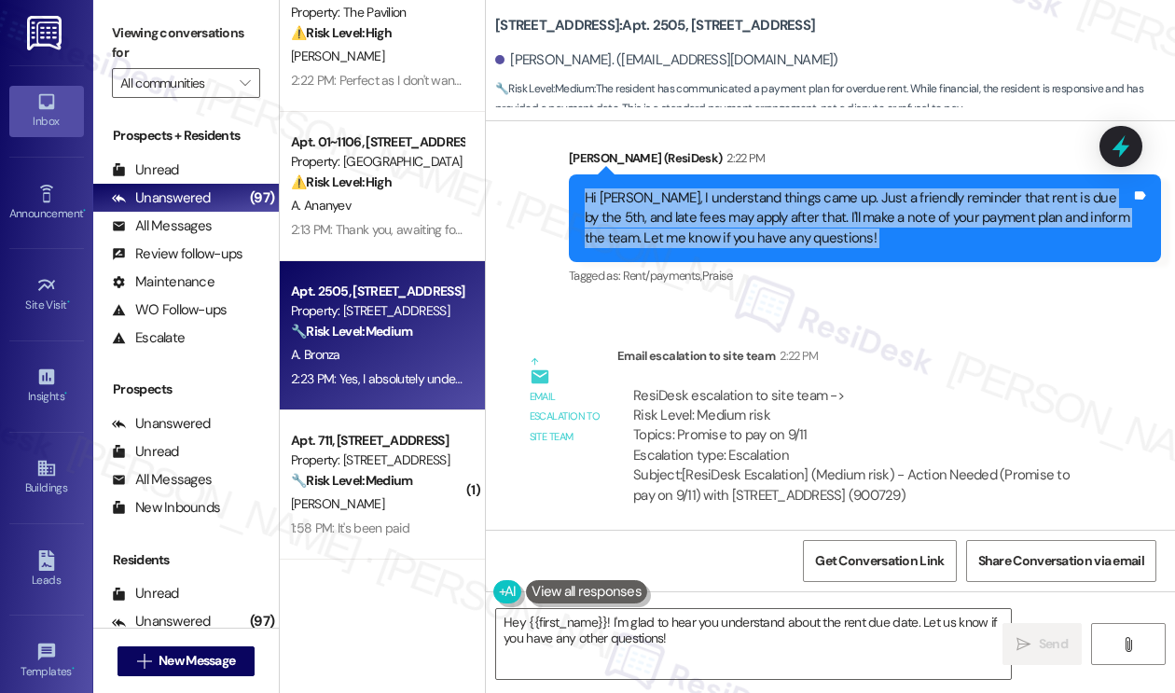
scroll to position [9595, 0]
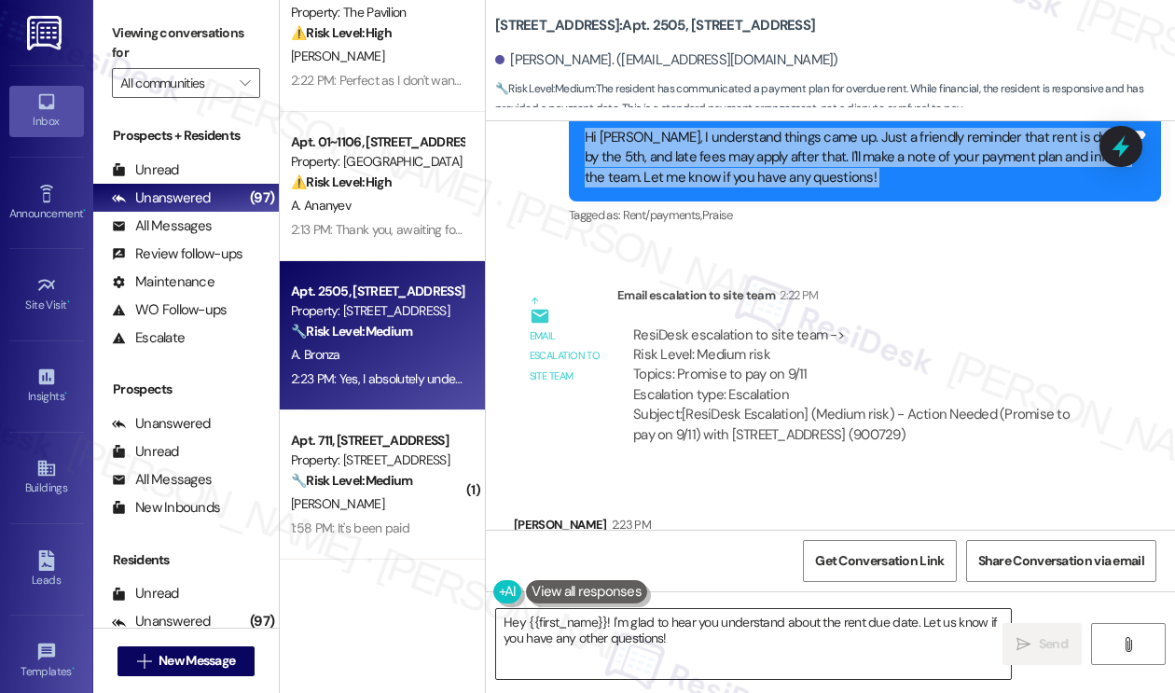
click at [667, 631] on textarea "Hey {{first_name}}! I'm glad to hear you understand about the rent due date. Le…" at bounding box center [753, 644] width 515 height 70
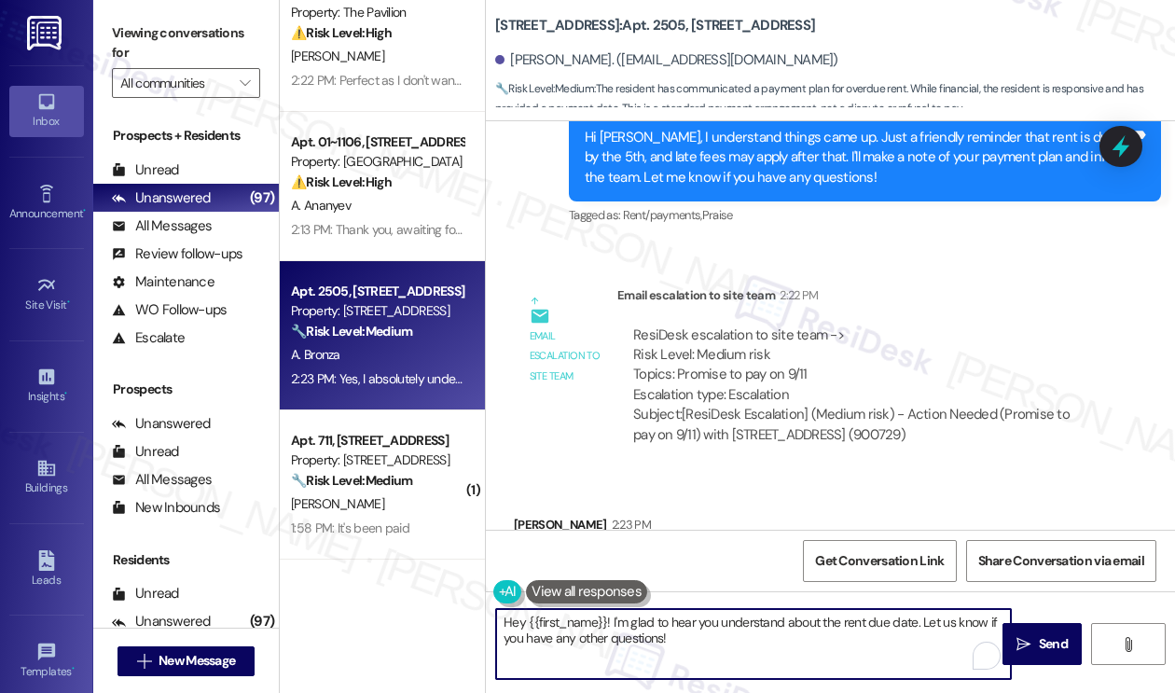
click at [667, 631] on textarea "Hey {{first_name}}! I'm glad to hear you understand about the rent due date. Le…" at bounding box center [753, 644] width 515 height 70
click at [714, 635] on textarea "Hey {{first_name}}! I'm glad to hear you understand about the rent due date. Le…" at bounding box center [753, 644] width 515 height 70
drag, startPoint x: 737, startPoint y: 633, endPoint x: 585, endPoint y: 624, distance: 152.2
click at [585, 624] on textarea "Hey {{first_name}}! I'm glad to hear you understand about the rent due date. Le…" at bounding box center [753, 644] width 515 height 70
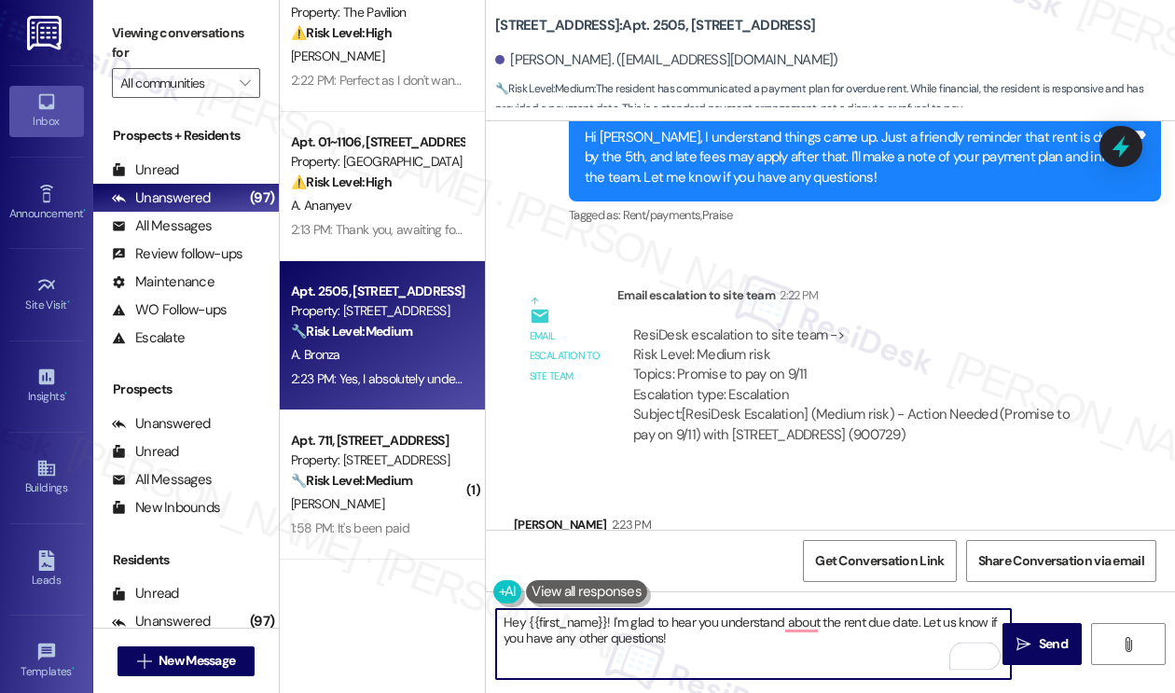
click at [796, 625] on textarea "Hey {{first_name}}! I'm glad to hear you understand about the rent due date. Le…" at bounding box center [753, 644] width 515 height 70
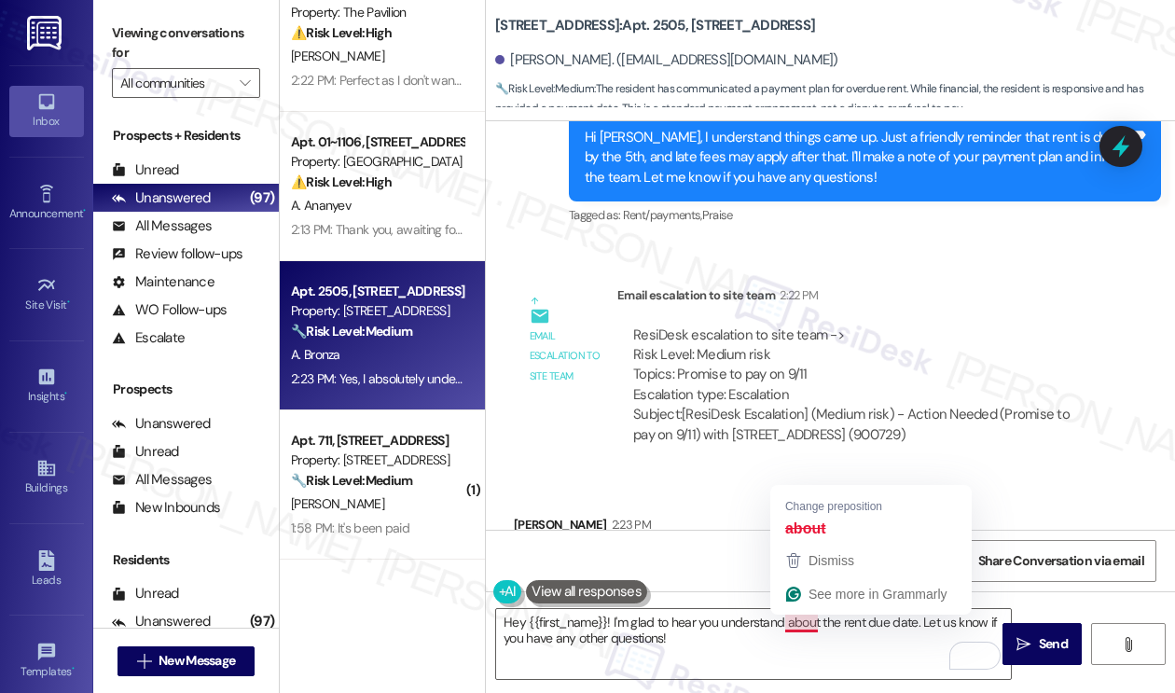
click at [749, 325] on div "ResiDesk escalation to site team -> Risk Level: Medium risk Topics: Promise to …" at bounding box center [861, 365] width 457 height 80
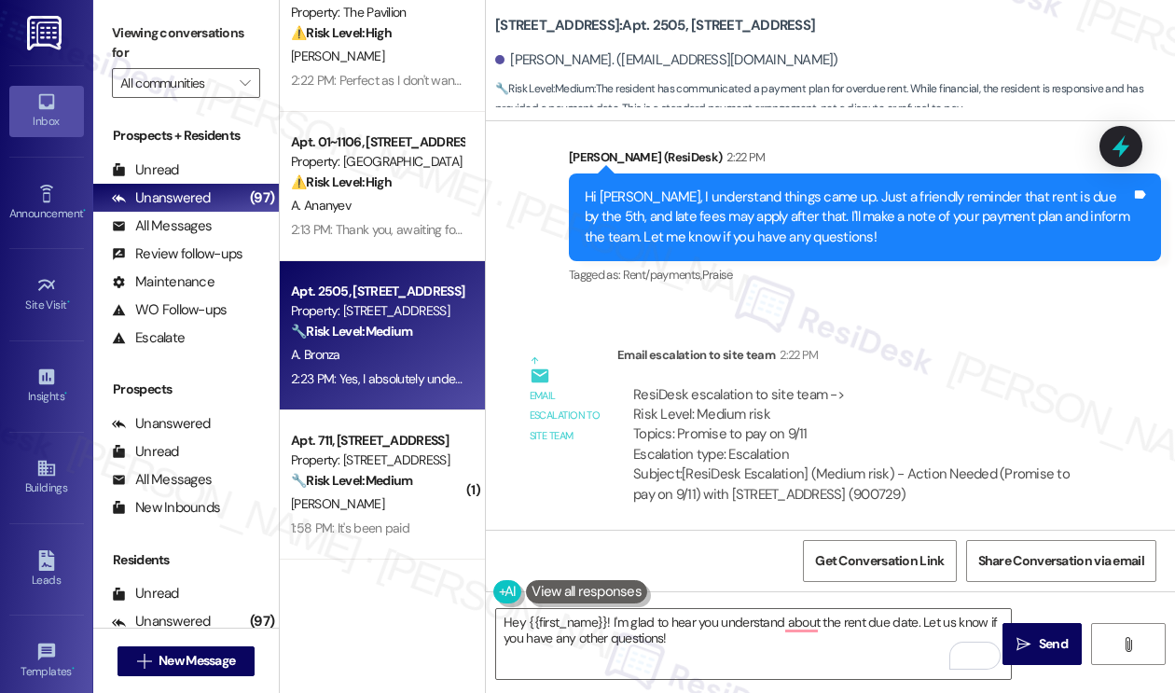
scroll to position [9408, 0]
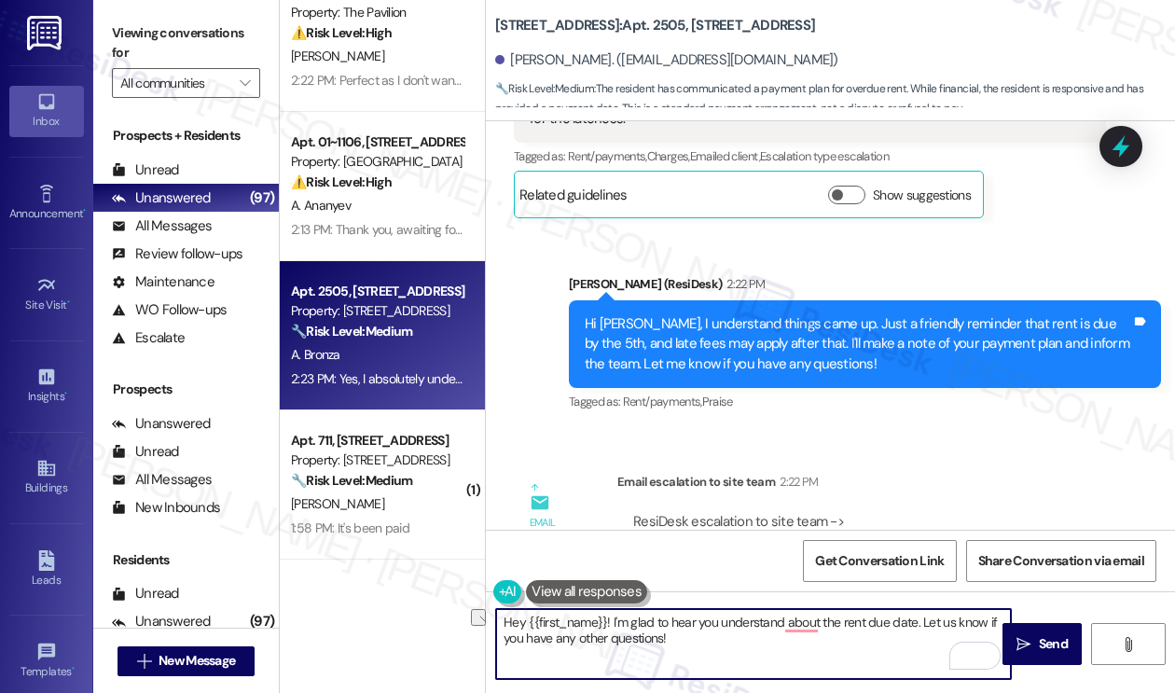
drag, startPoint x: 873, startPoint y: 633, endPoint x: 503, endPoint y: 610, distance: 369.9
click at [503, 618] on textarea "Hey {{first_name}}! I'm glad to hear you understand about the rent due date. Le…" at bounding box center [753, 644] width 515 height 70
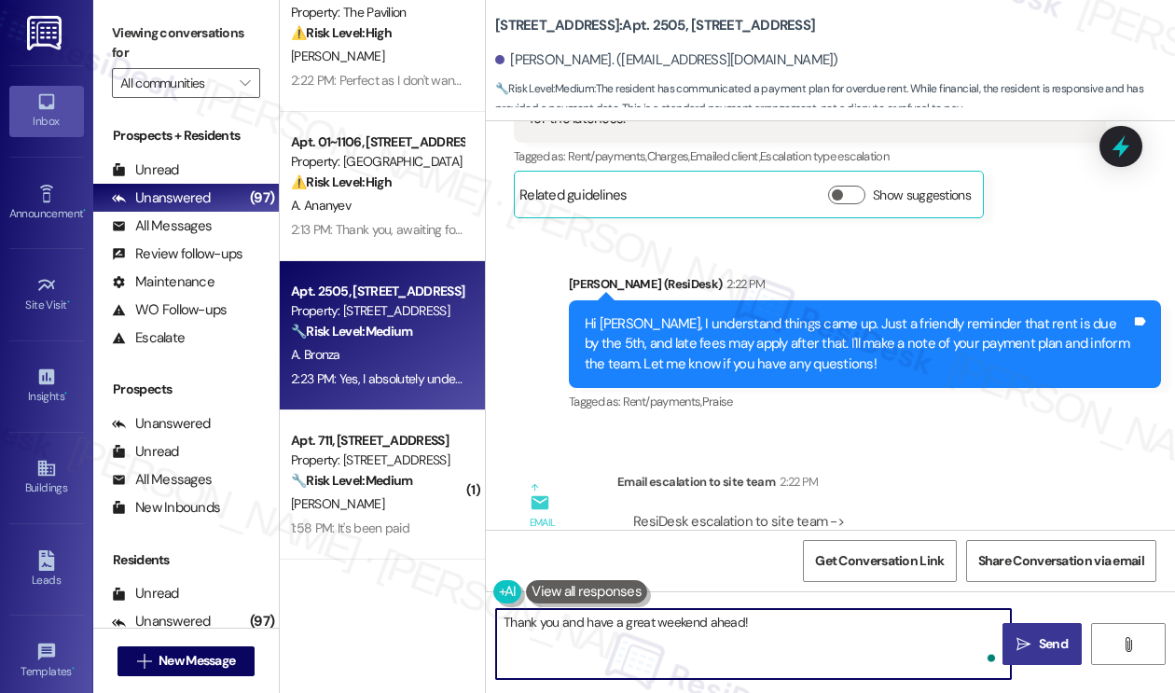
type textarea "Thank you and have a great weekend ahead!"
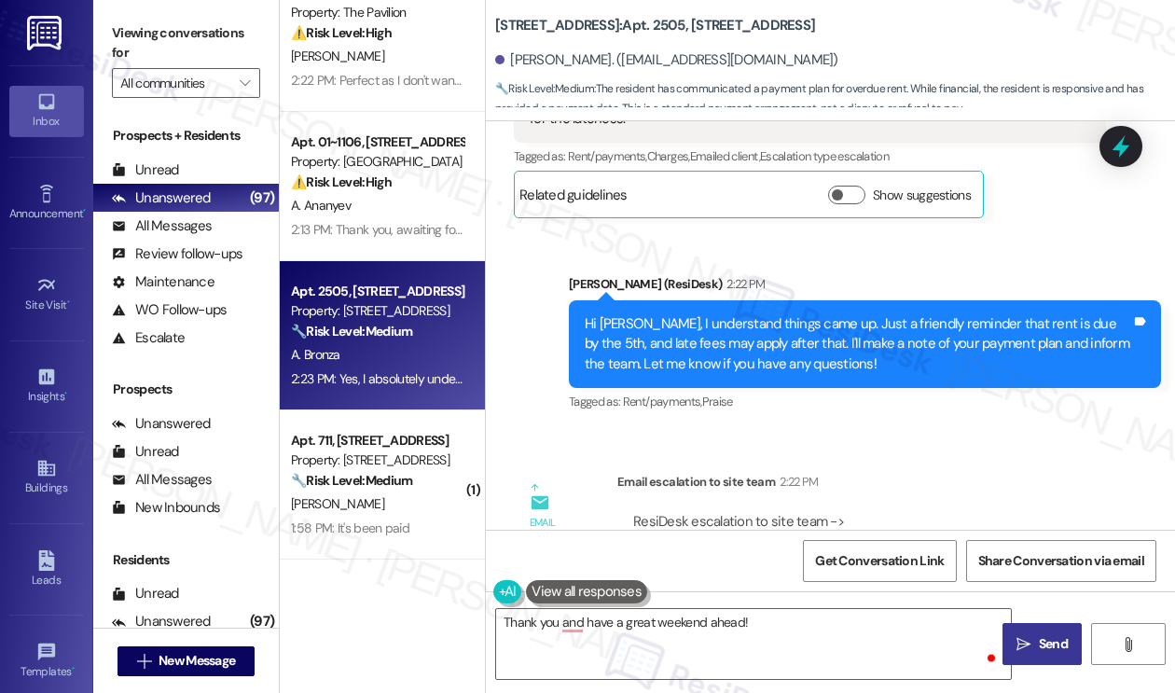
click at [1049, 642] on span "Send" at bounding box center [1052, 644] width 29 height 20
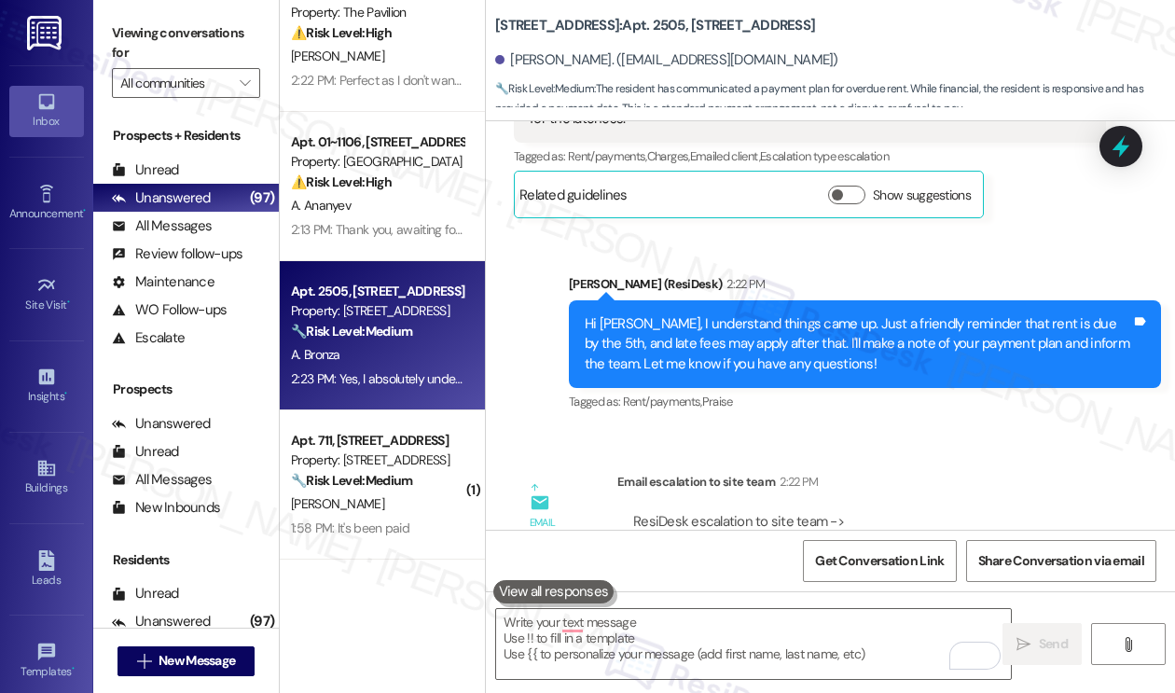
scroll to position [9594, 0]
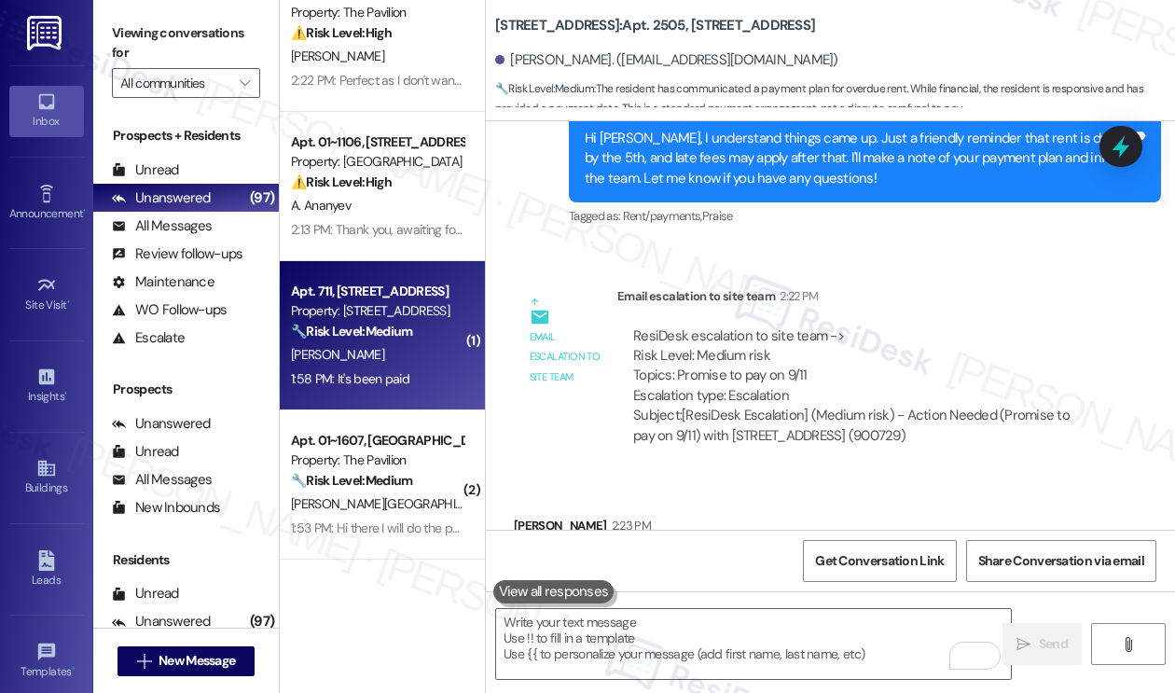
click at [455, 340] on div "🔧 Risk Level: Medium The resident confirmed that the rent has been paid in resp…" at bounding box center [377, 332] width 172 height 20
type textarea "Fetching suggested responses. Please feel free to read through the conversation…"
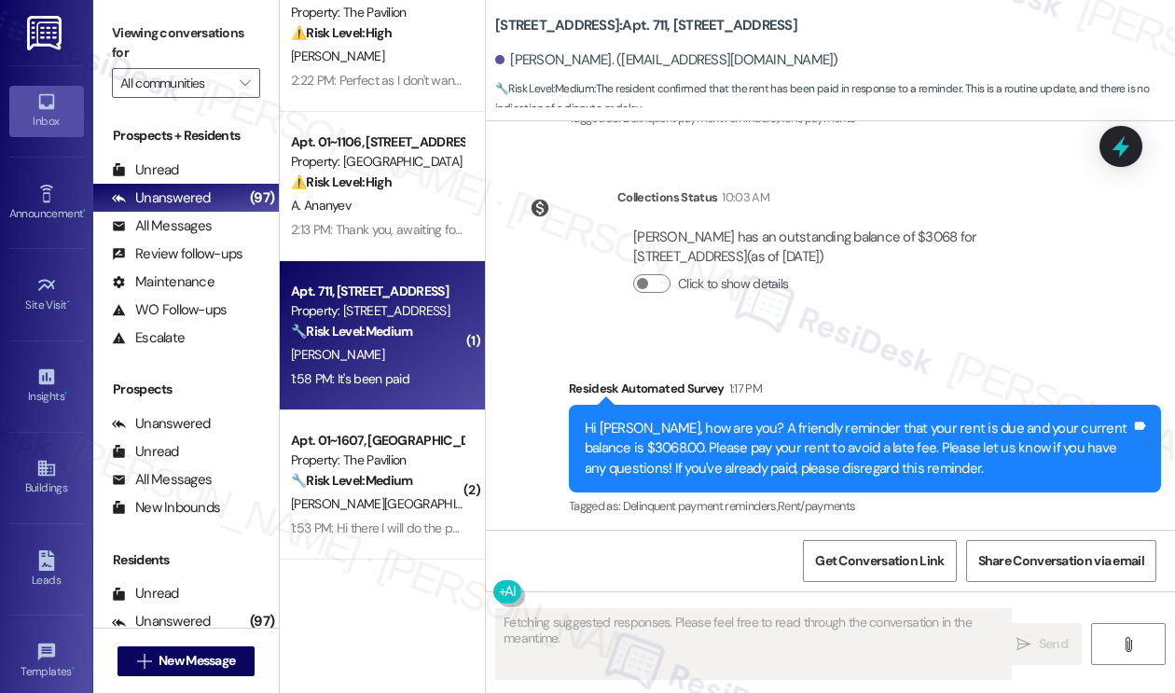
scroll to position [4267, 0]
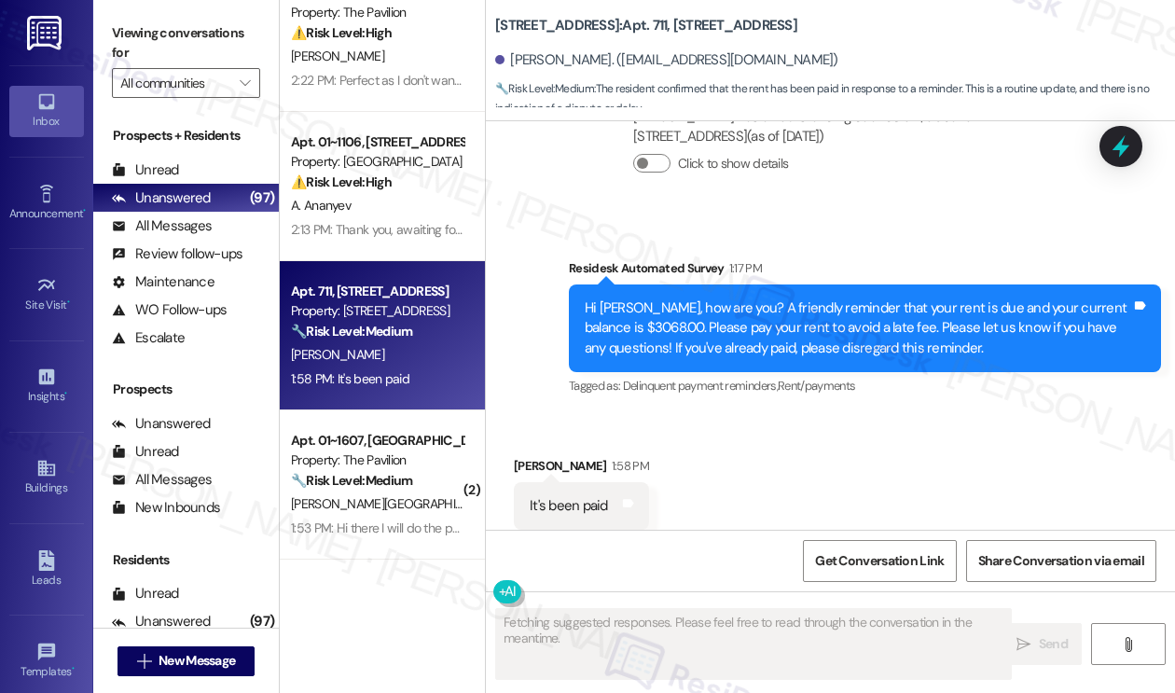
click at [206, 44] on label "Viewing conversations for" at bounding box center [186, 43] width 148 height 49
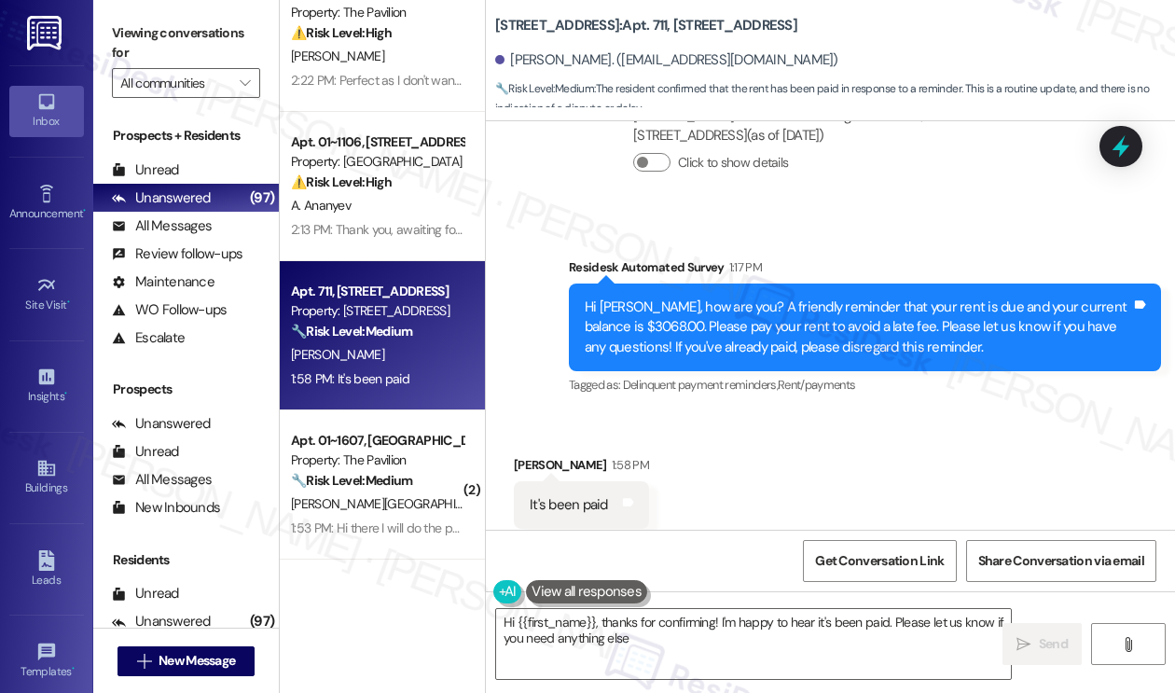
type textarea "Hi {{first_name}}, thanks for confirming! I'm happy to hear it's been paid. Ple…"
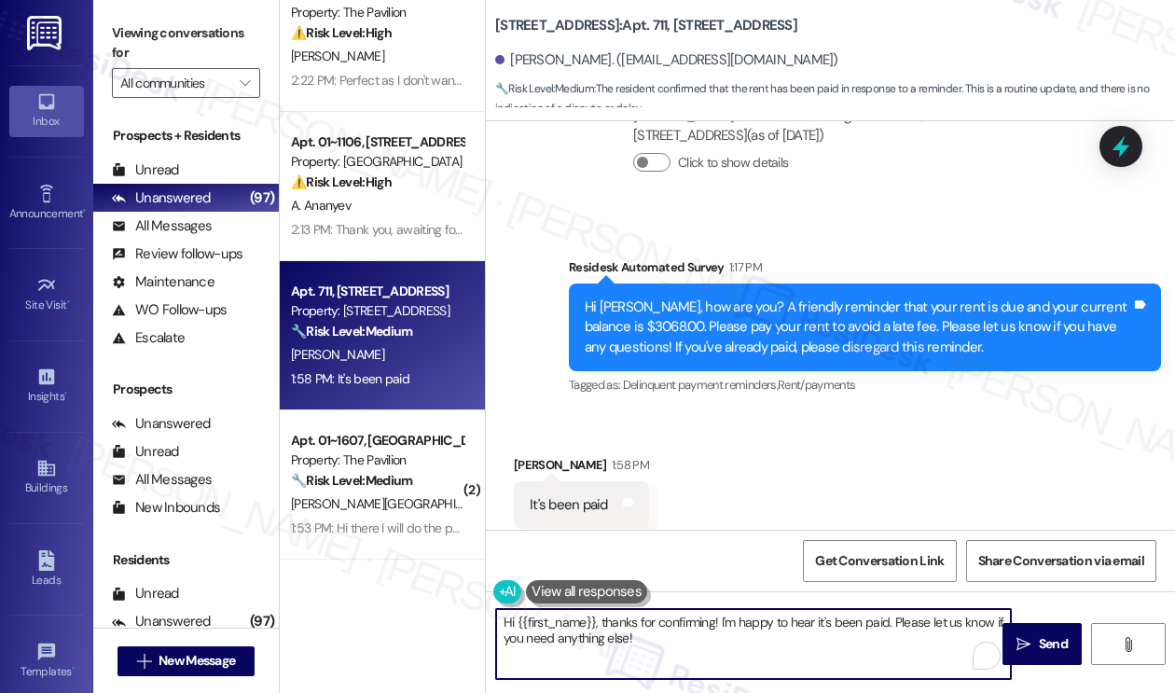
click at [675, 629] on textarea "Hi {{first_name}}, thanks for confirming! I'm happy to hear it's been paid. Ple…" at bounding box center [753, 644] width 515 height 70
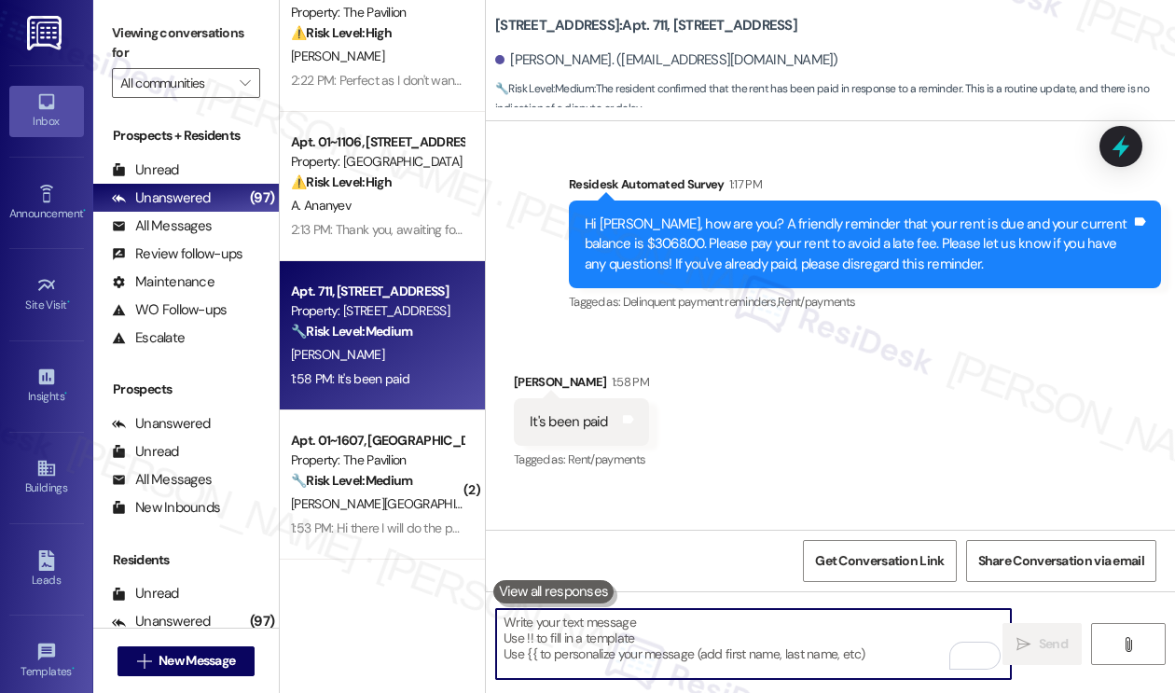
scroll to position [4418, 0]
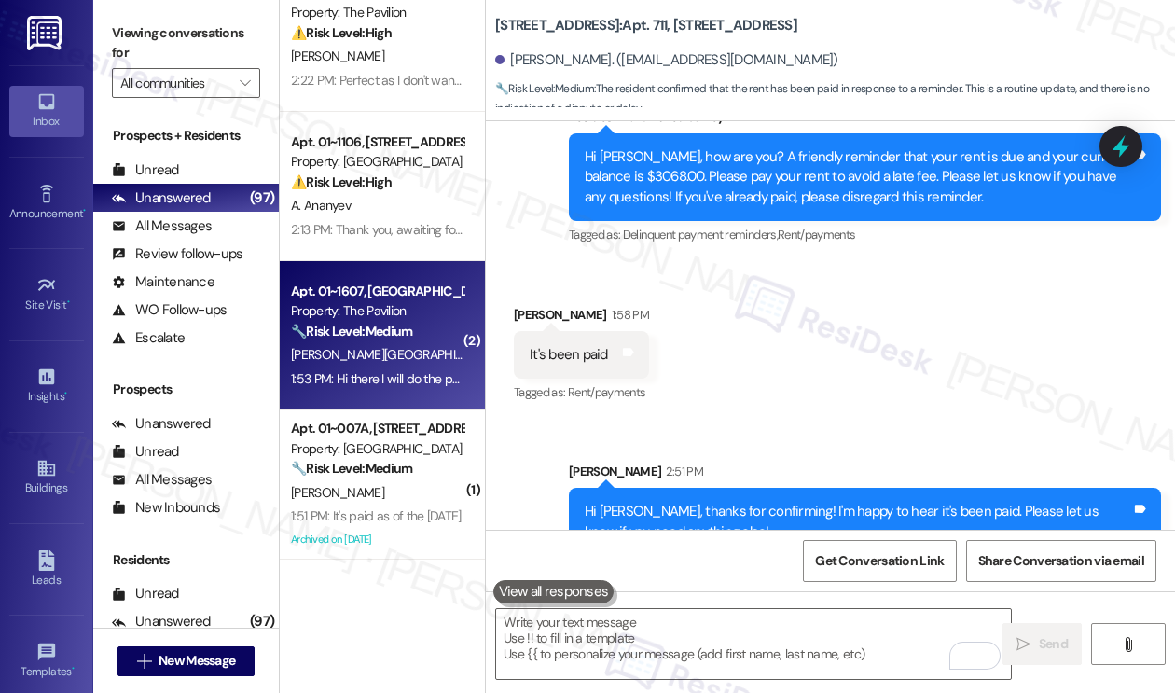
click at [440, 360] on div "Y. Rajabi" at bounding box center [377, 354] width 176 height 23
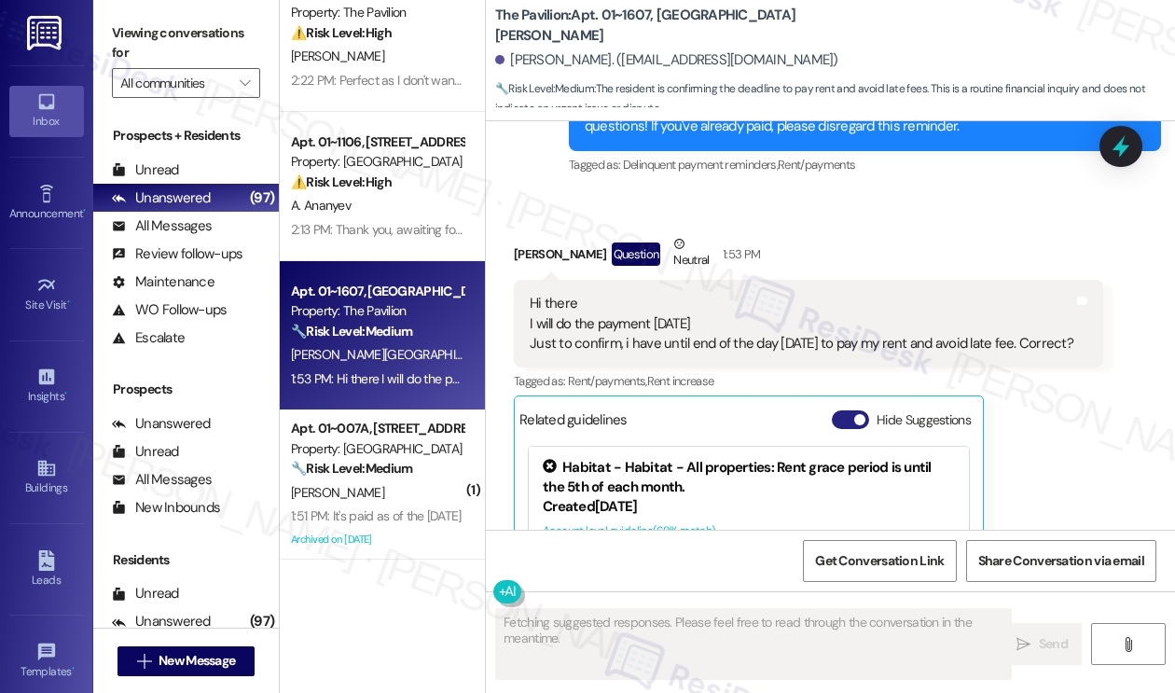
scroll to position [2830, 0]
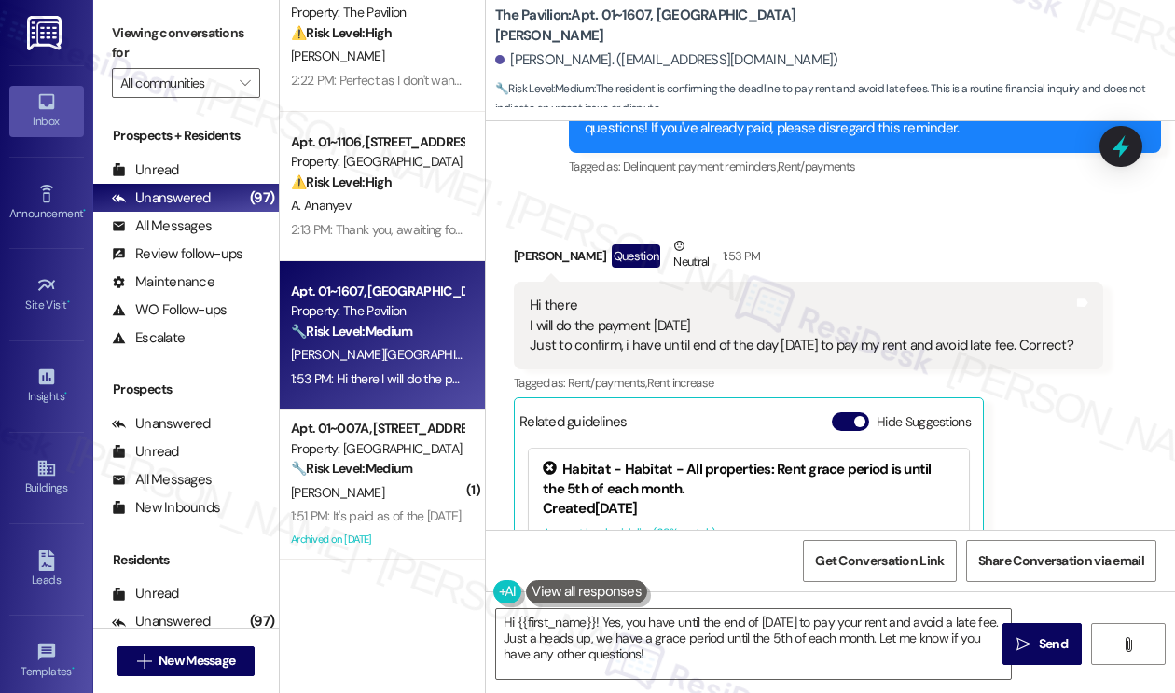
click at [649, 314] on div "Hi there I will do the payment today Just to confirm, i have until end of the d…" at bounding box center [800, 325] width 543 height 60
click at [662, 329] on div "Hi there I will do the payment today Just to confirm, i have until end of the d…" at bounding box center [800, 325] width 543 height 60
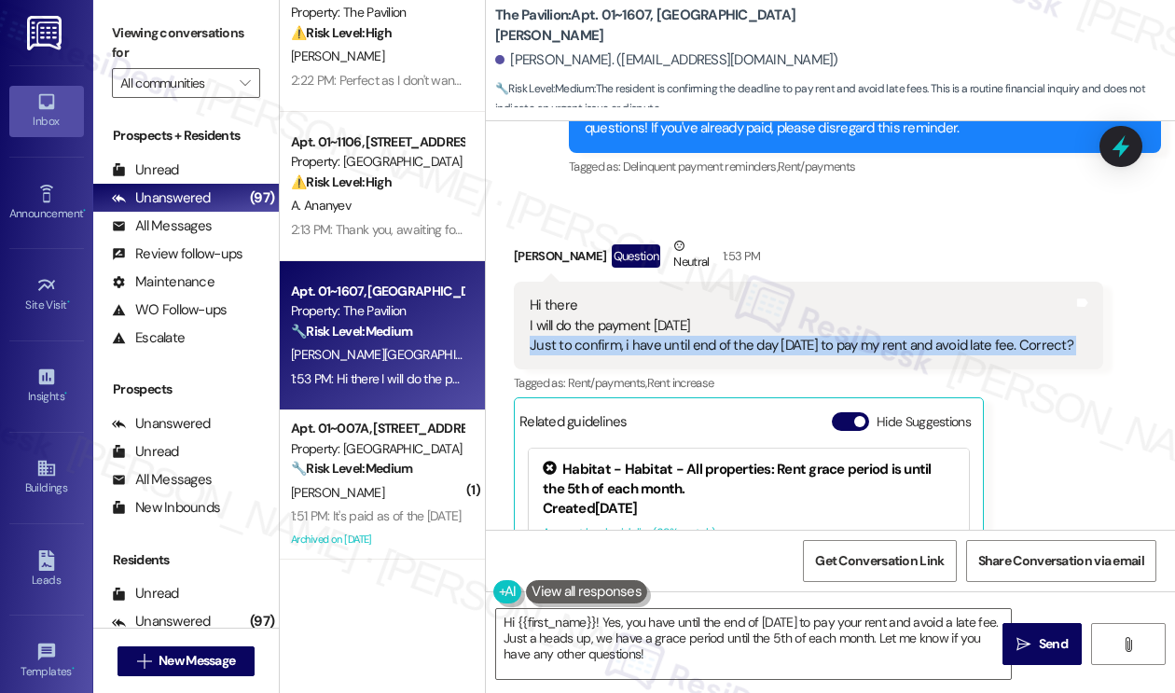
click at [662, 329] on div "Hi there I will do the payment today Just to confirm, i have until end of the d…" at bounding box center [800, 325] width 543 height 60
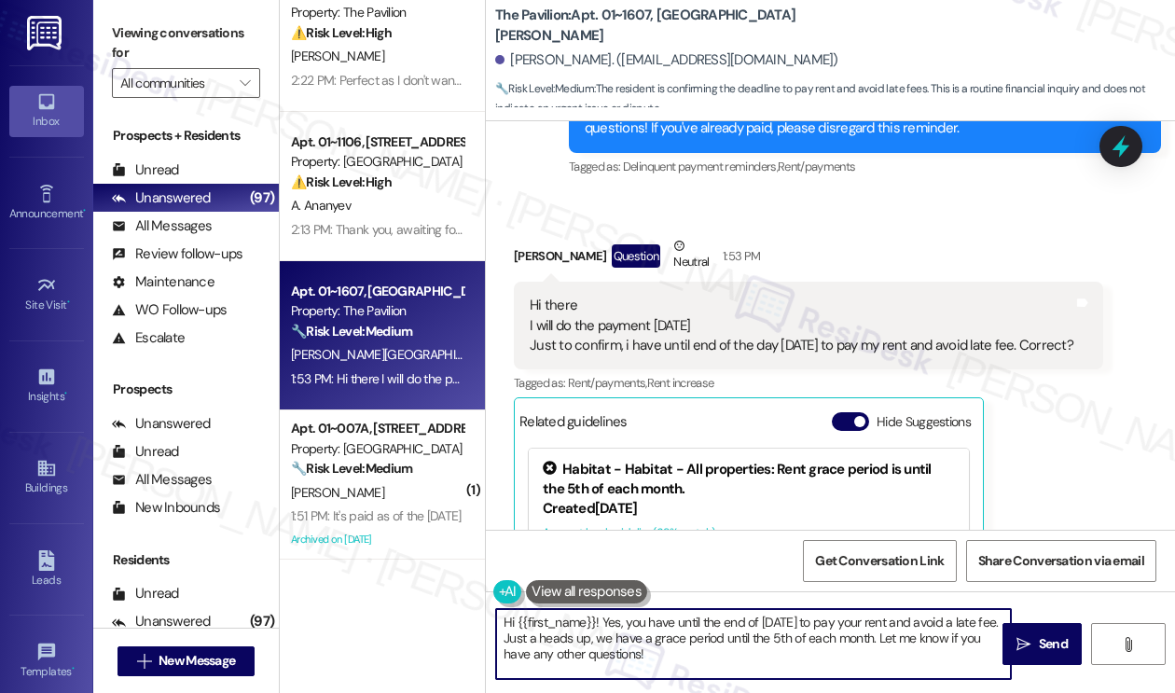
click at [663, 635] on textarea "Hi {{first_name}}! Yes, you have until the end of today to pay your rent and av…" at bounding box center [753, 644] width 515 height 70
click at [726, 644] on textarea "Hi {{first_name}}! Yes, you have until the end of today to pay your rent and av…" at bounding box center [753, 644] width 515 height 70
drag, startPoint x: 723, startPoint y: 652, endPoint x: 626, endPoint y: 626, distance: 100.2
click at [626, 626] on textarea "Hi {{first_name}}! Yes, you have until the end of today to pay your rent and av…" at bounding box center [753, 644] width 515 height 70
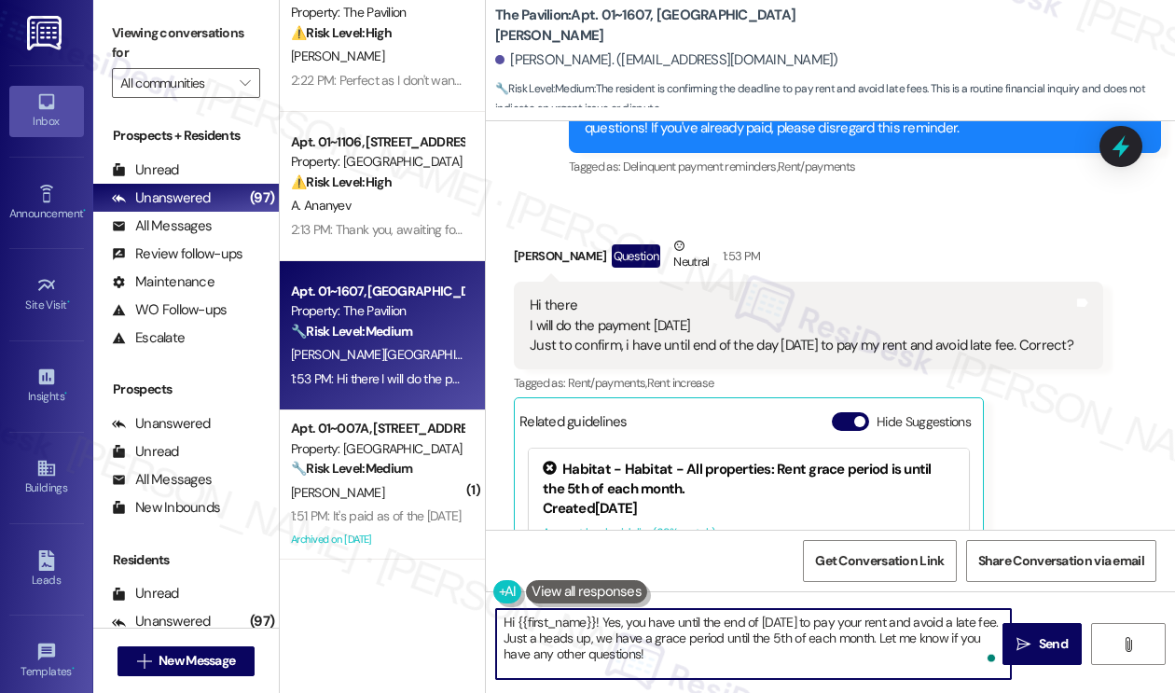
click at [730, 644] on textarea "Hi {{first_name}}! Yes, you have until the end of today to pay your rent and av…" at bounding box center [753, 644] width 515 height 70
drag, startPoint x: 873, startPoint y: 639, endPoint x: 467, endPoint y: 637, distance: 405.5
click at [467, 637] on div "Apt. 01~017J, 1649 E. 50th St., Suite 1A Property: Twin Towers ⚠️ Risk Level: H…" at bounding box center [727, 346] width 895 height 693
click at [778, 621] on textarea "Hi {{first_name}}! Yes, you have until the end of today to pay your rent and av…" at bounding box center [753, 644] width 515 height 70
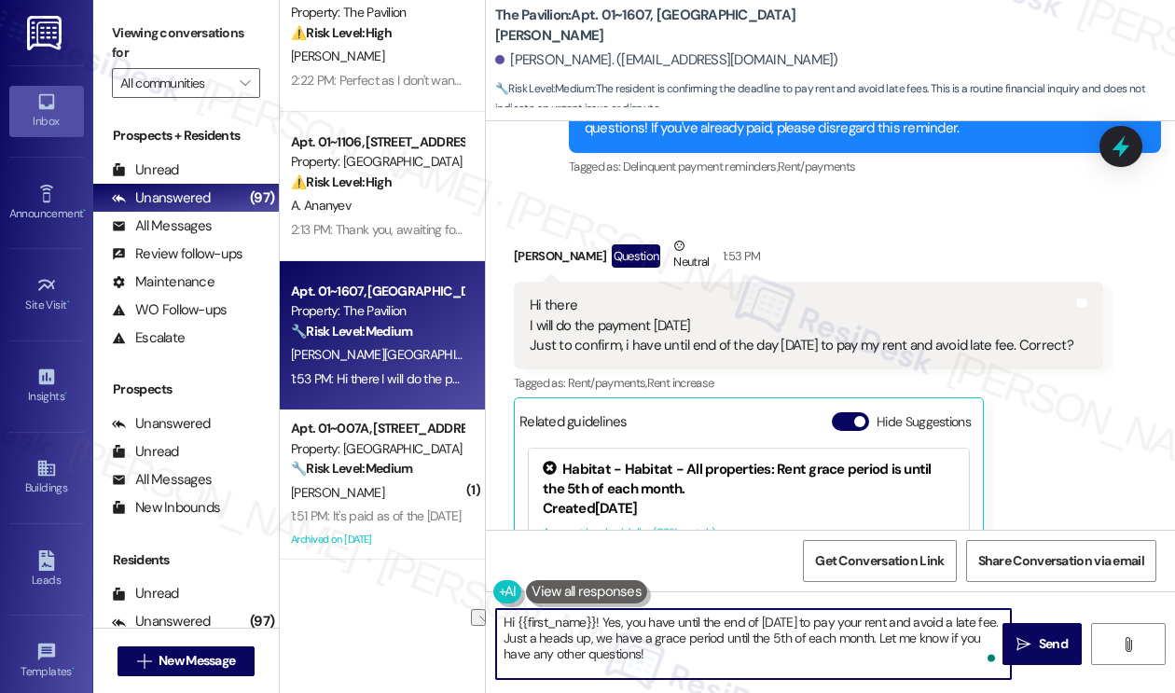
drag, startPoint x: 723, startPoint y: 622, endPoint x: 759, endPoint y: 626, distance: 35.7
click at [759, 626] on textarea "Hi {{first_name}}! Yes, you have until the end of today to pay your rent and av…" at bounding box center [753, 644] width 515 height 70
click at [748, 660] on textarea "Hi {{first_name}}! Yes, you have until 5 pm today to pay your rent and avoid a …" at bounding box center [753, 644] width 515 height 70
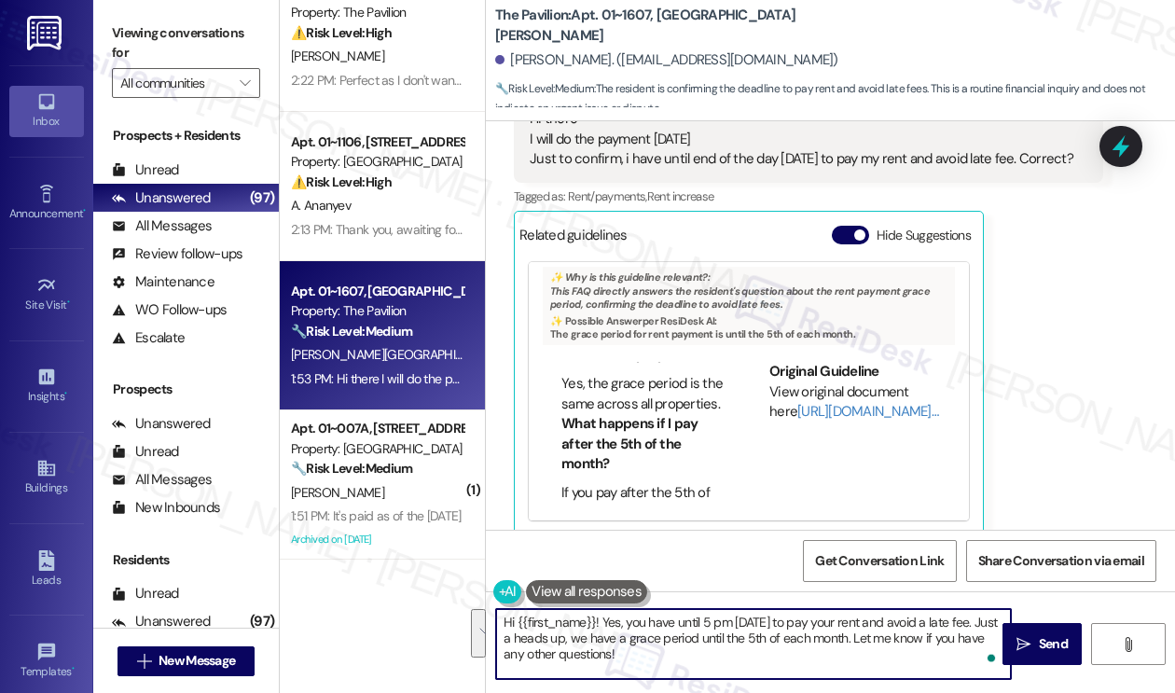
scroll to position [280, 0]
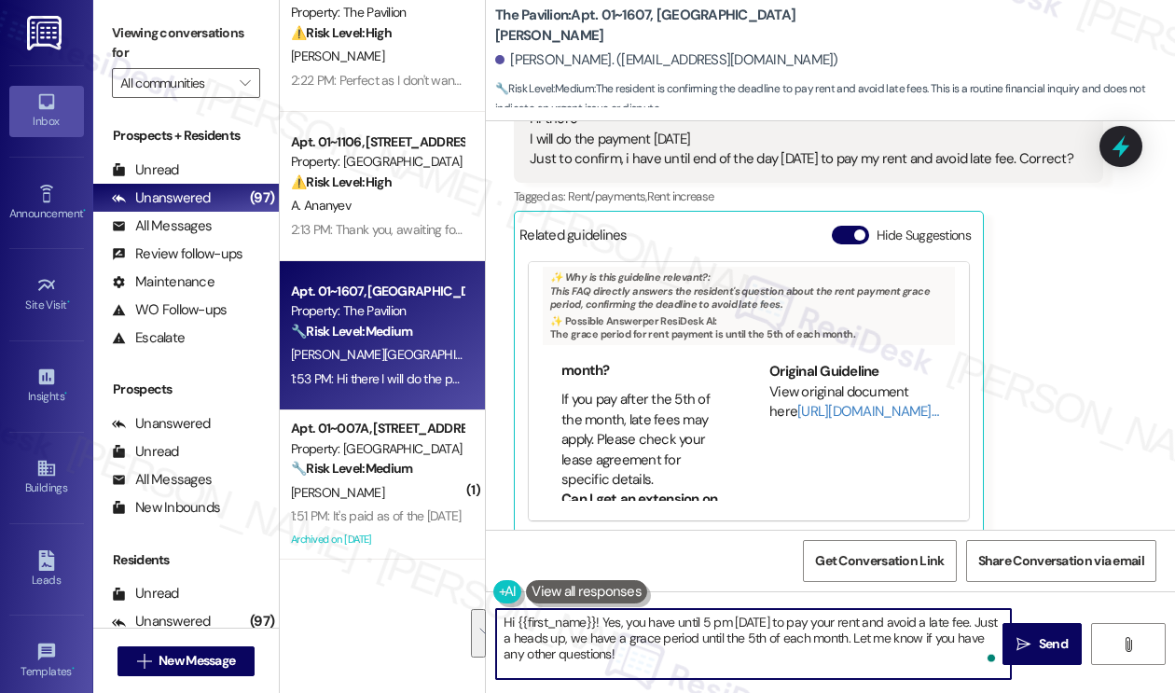
click at [691, 625] on textarea "Hi {{first_name}}! Yes, you have until 5 pm today to pay your rent and avoid a …" at bounding box center [753, 644] width 515 height 70
drag, startPoint x: 872, startPoint y: 638, endPoint x: 507, endPoint y: 640, distance: 364.5
click at [507, 640] on textarea "Hi {{first_name}}! Yes, you have until the end of today to pay your rent and av…" at bounding box center [753, 644] width 515 height 70
type textarea "Hi {{first_name}}! Yes, you have until the end of today to pay your rent and av…"
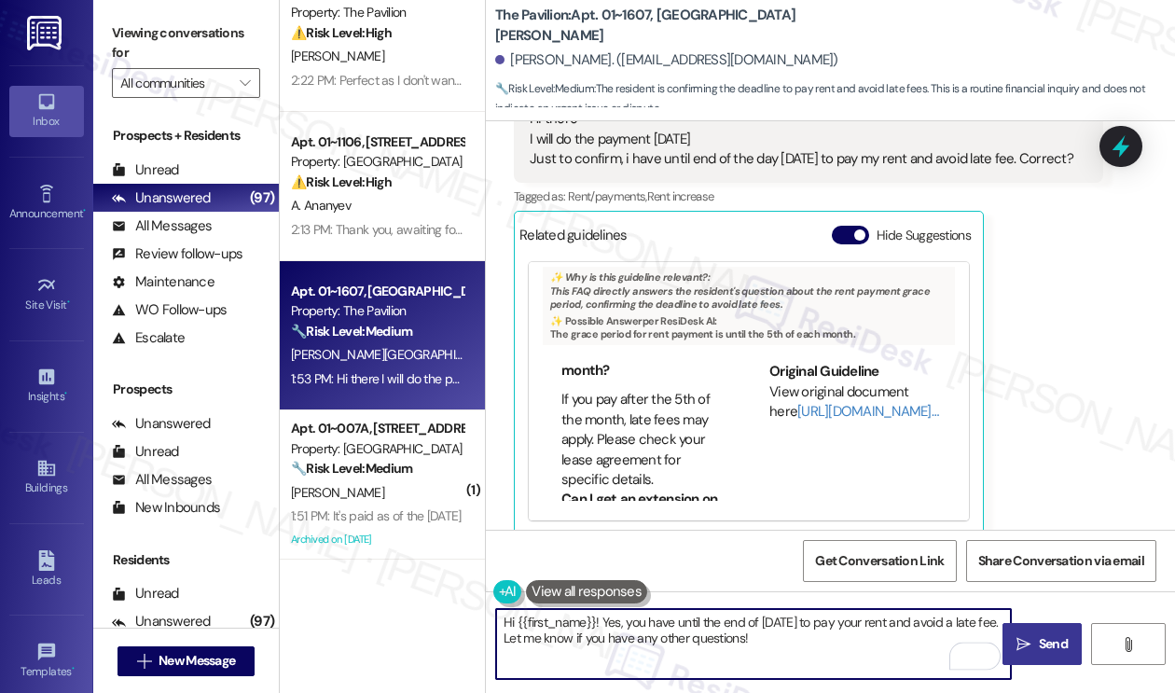
click at [1038, 652] on span "Send" at bounding box center [1052, 644] width 29 height 20
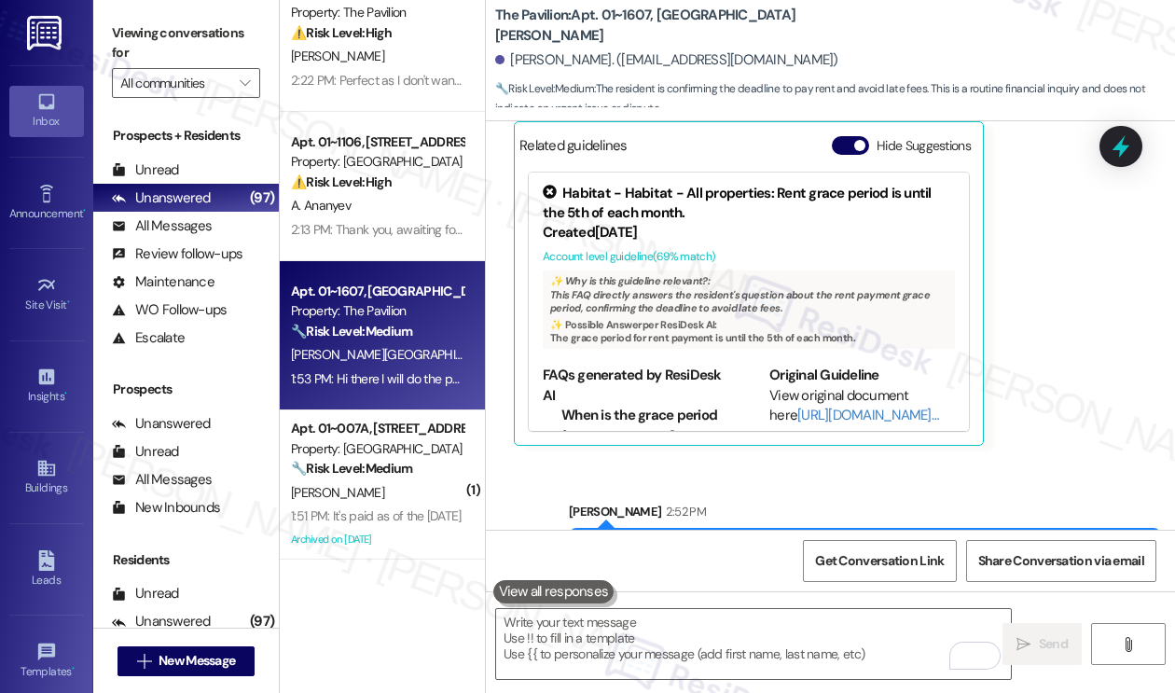
scroll to position [3167, 0]
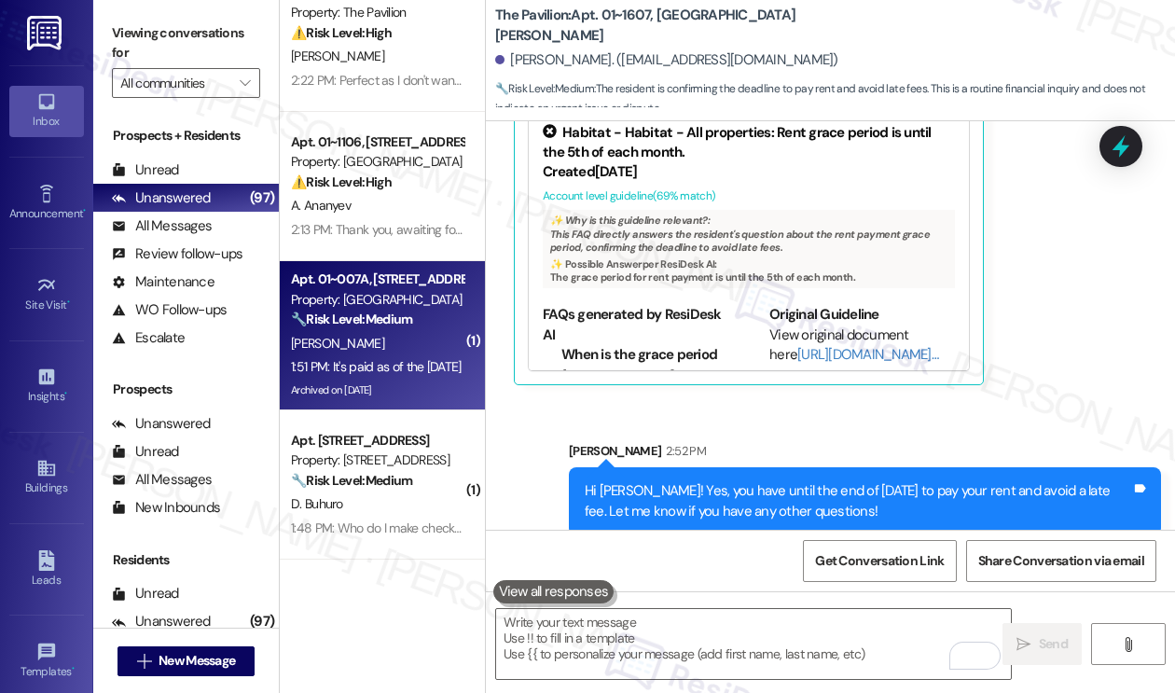
click at [405, 365] on div "1:51 PM: It's paid as of the 3rd of September 1:51 PM: It's paid as of the 3rd …" at bounding box center [376, 366] width 171 height 17
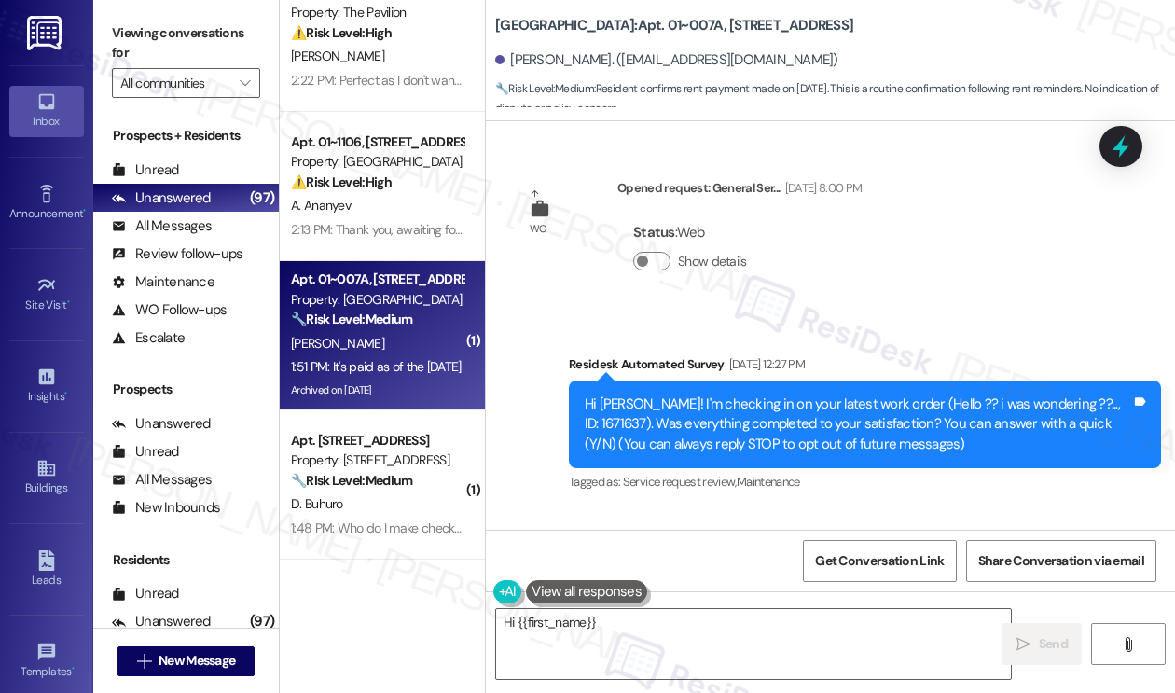
scroll to position [79916, 0]
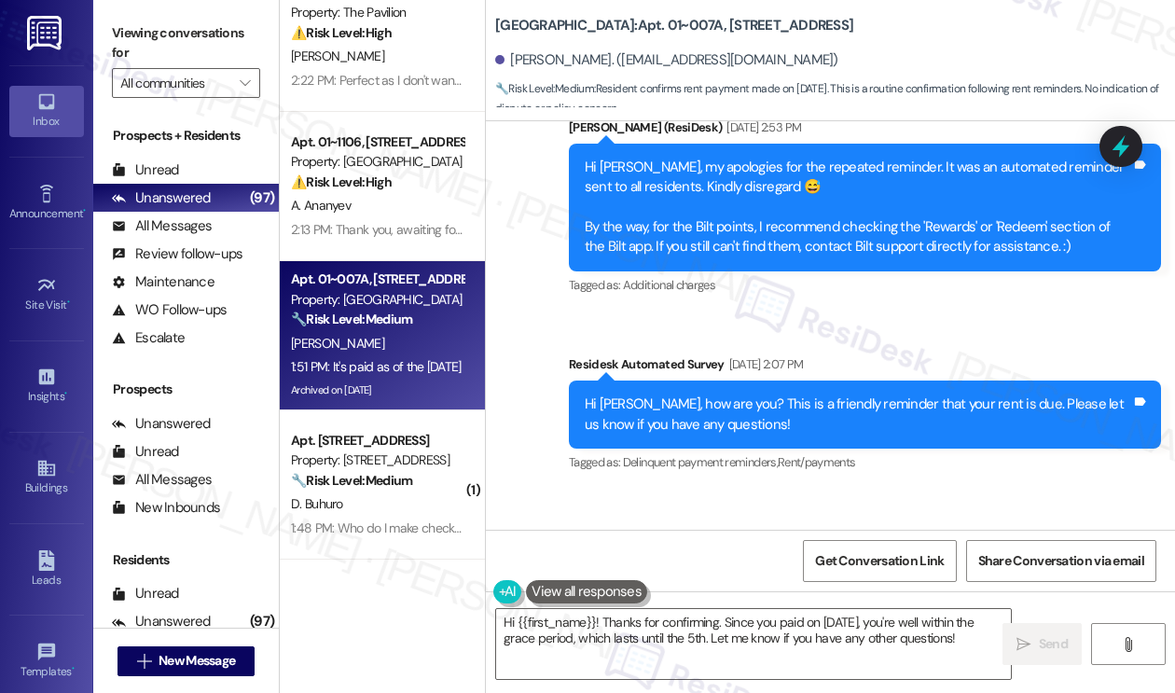
click at [172, 19] on label "Viewing conversations for" at bounding box center [186, 43] width 148 height 49
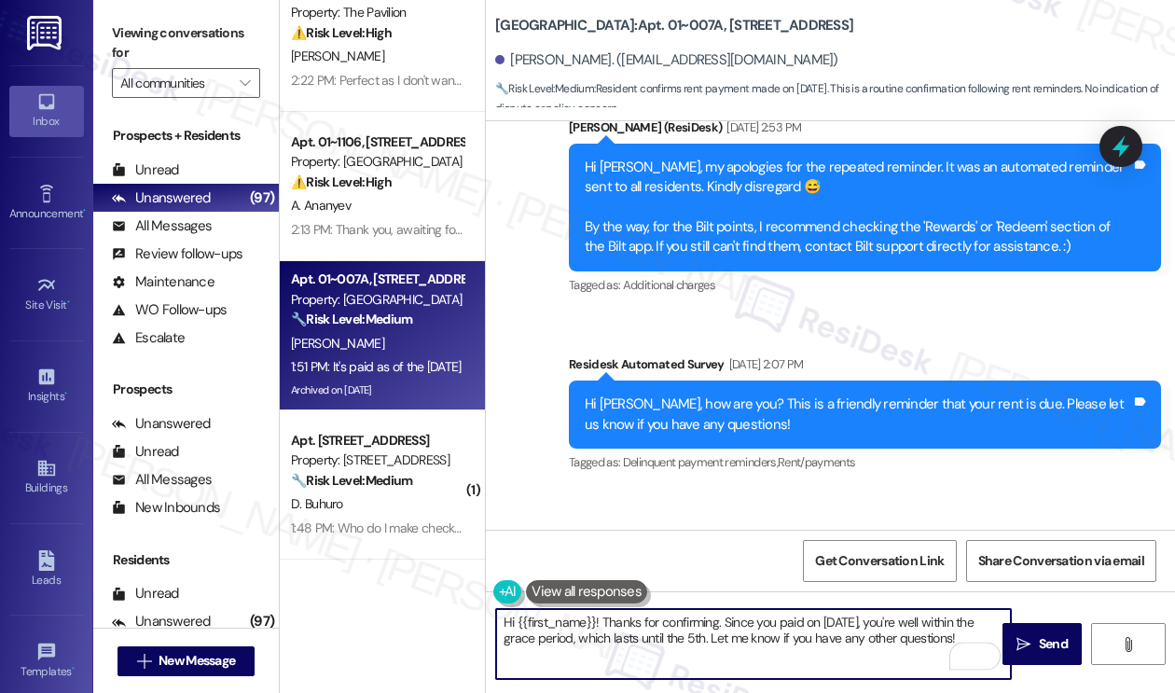
drag, startPoint x: 878, startPoint y: 639, endPoint x: 727, endPoint y: 612, distance: 153.2
click at [723, 619] on textarea "Hi {{first_name}}! Thanks for confirming. Since you paid on Sept 3rd, you're we…" at bounding box center [753, 644] width 515 height 70
paste textarea "Did you receive a payment confirmation receipt yet, or has the payment already …"
click at [718, 623] on textarea "Hi {{first_name}}! Thanks for confirming. Did you receive a payment confirmatio…" at bounding box center [753, 644] width 515 height 70
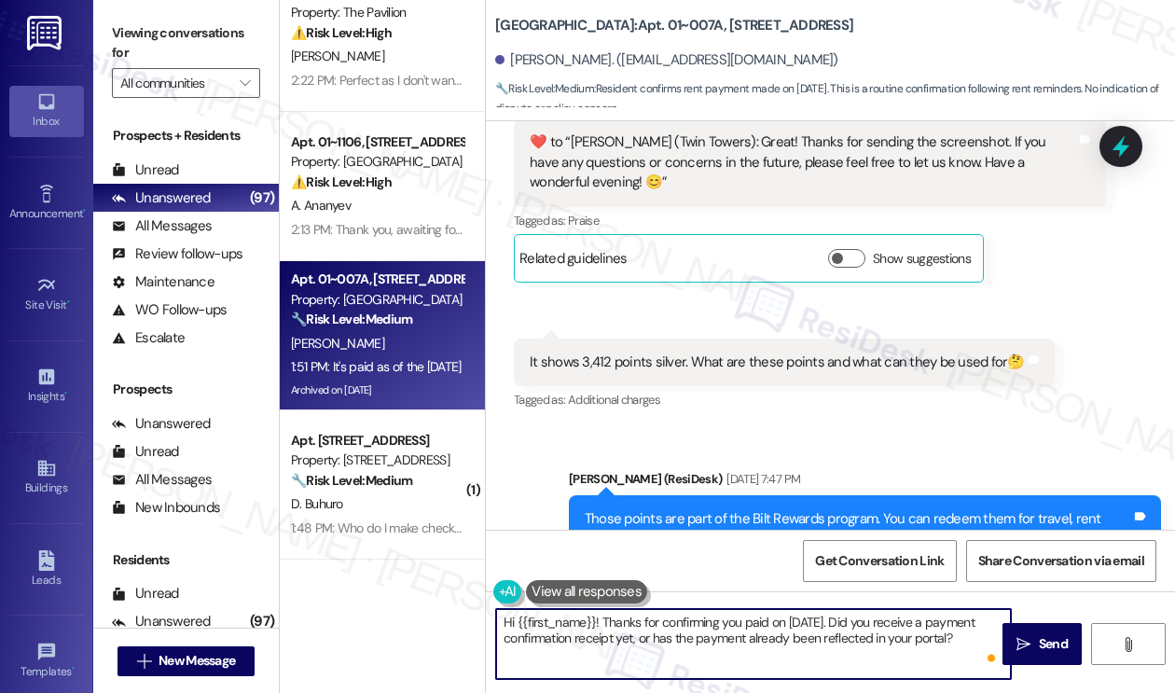
scroll to position [78705, 0]
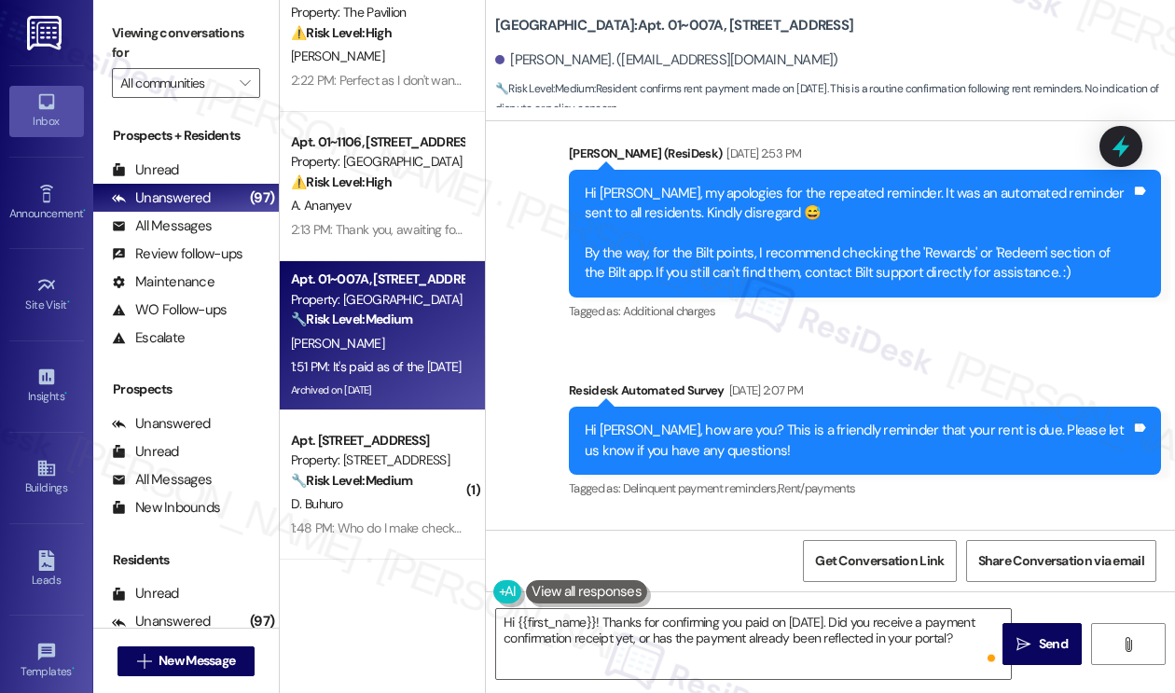
scroll to position [79916, 0]
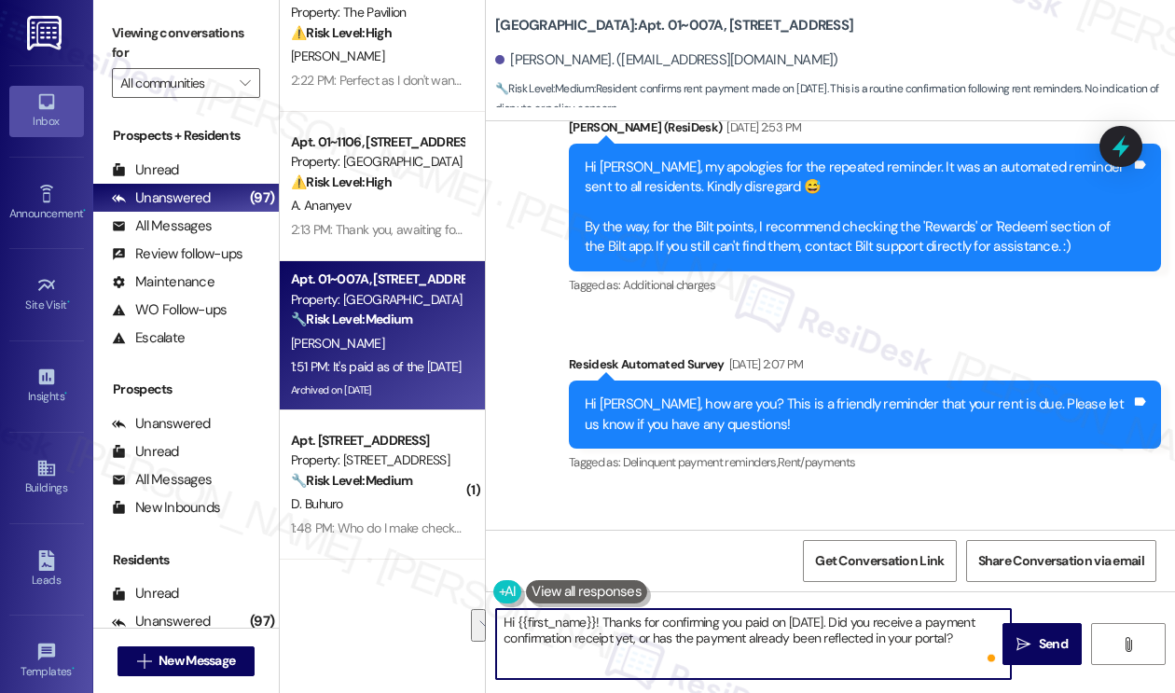
drag, startPoint x: 876, startPoint y: 622, endPoint x: 996, endPoint y: 644, distance: 121.4
click at [1000, 644] on textarea "Hi {{first_name}}! Thanks for confirming you paid on September 3rd. Did you rec…" at bounding box center [753, 644] width 515 height 70
click at [755, 642] on textarea "Hi {{first_name}}! Thanks for confirming you paid on September 3rd. Did you rec…" at bounding box center [753, 644] width 515 height 70
drag, startPoint x: 721, startPoint y: 639, endPoint x: 877, endPoint y: 622, distance: 156.7
click at [877, 622] on textarea "Hi {{first_name}}! Thanks for confirming you paid on September 3rd. Did you rec…" at bounding box center [753, 644] width 515 height 70
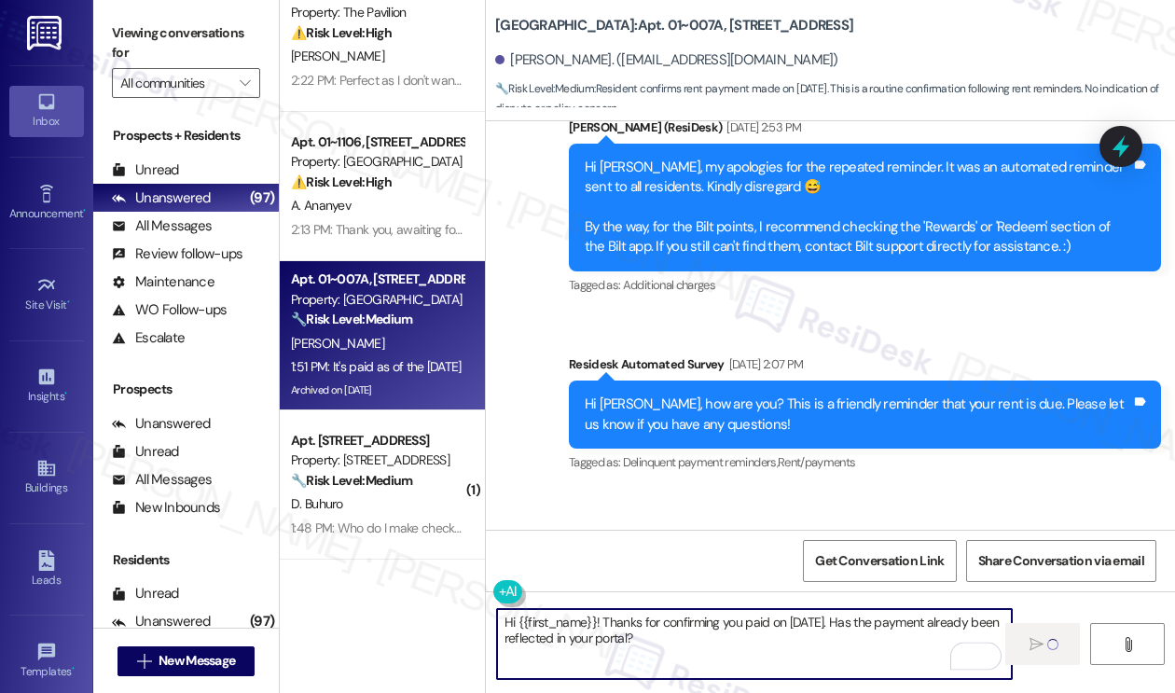
type textarea "Fetching suggested responses. Please feel free to read through the conversation…"
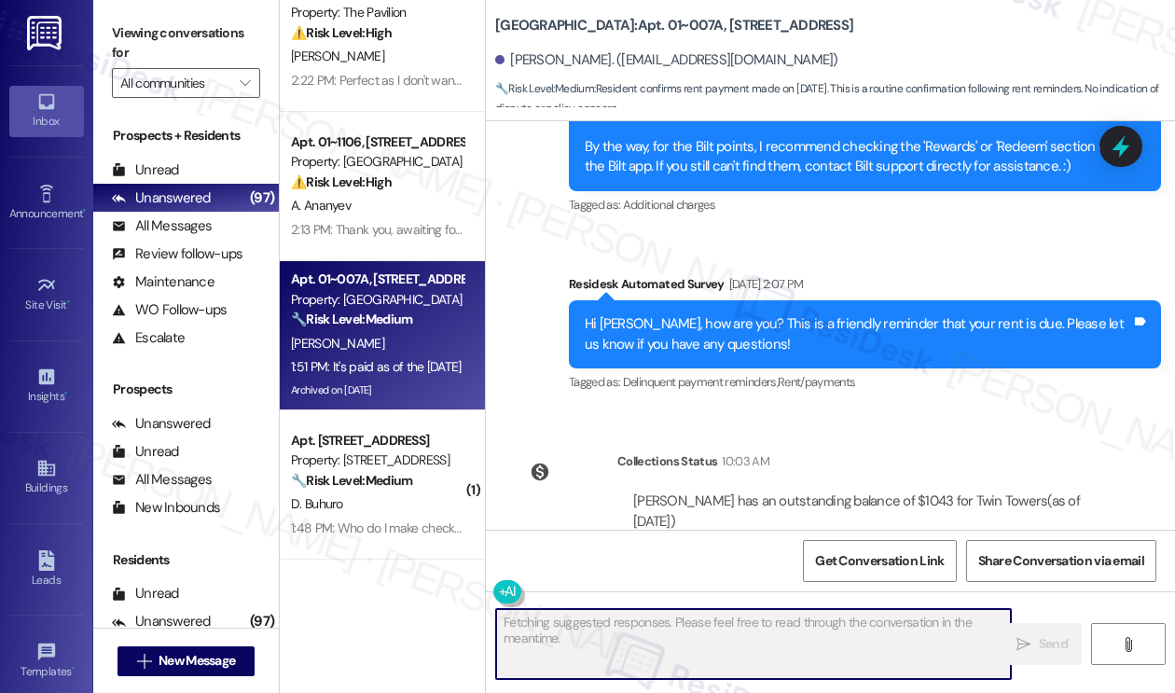
scroll to position [80067, 0]
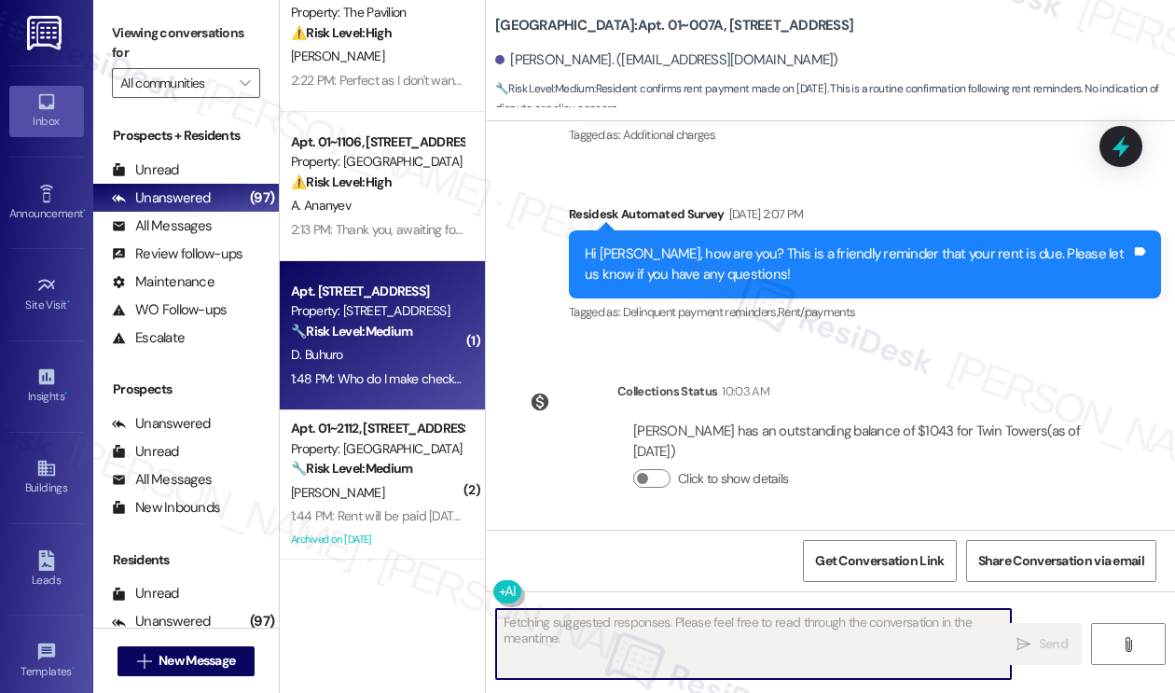
click at [460, 346] on div "Apt. 2804, 1333 South Wabash Property: 1333 S Wabash 🔧 Risk Level: Medium The r…" at bounding box center [382, 335] width 205 height 149
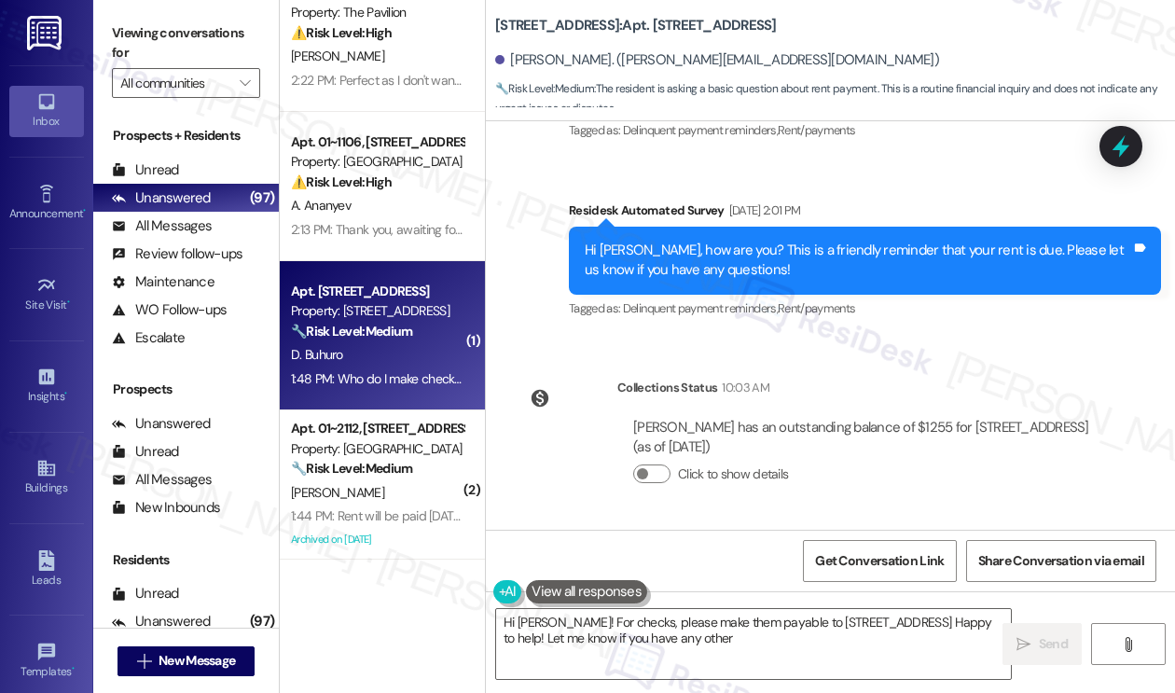
scroll to position [5598, 0]
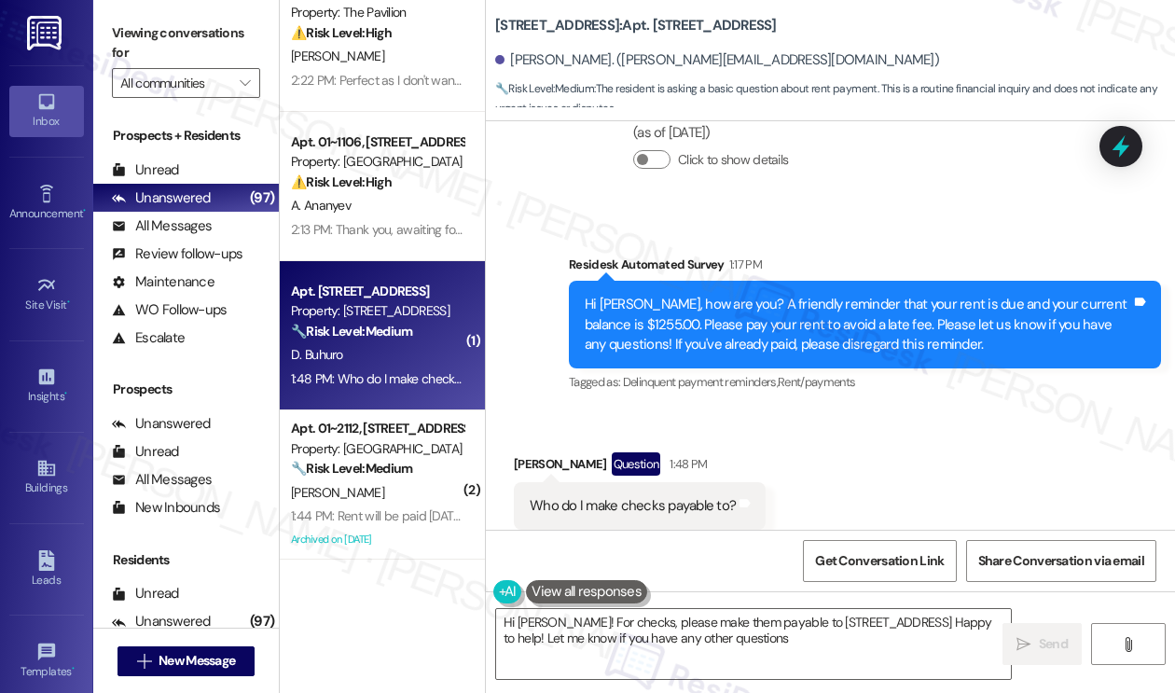
type textarea "Hi Danielle! For checks, please make them payable to 1333 S Wabash. Happy to he…"
click at [859, 295] on div "Hi Danielle, how are you? A friendly reminder that your rent is due and your cu…" at bounding box center [857, 325] width 546 height 60
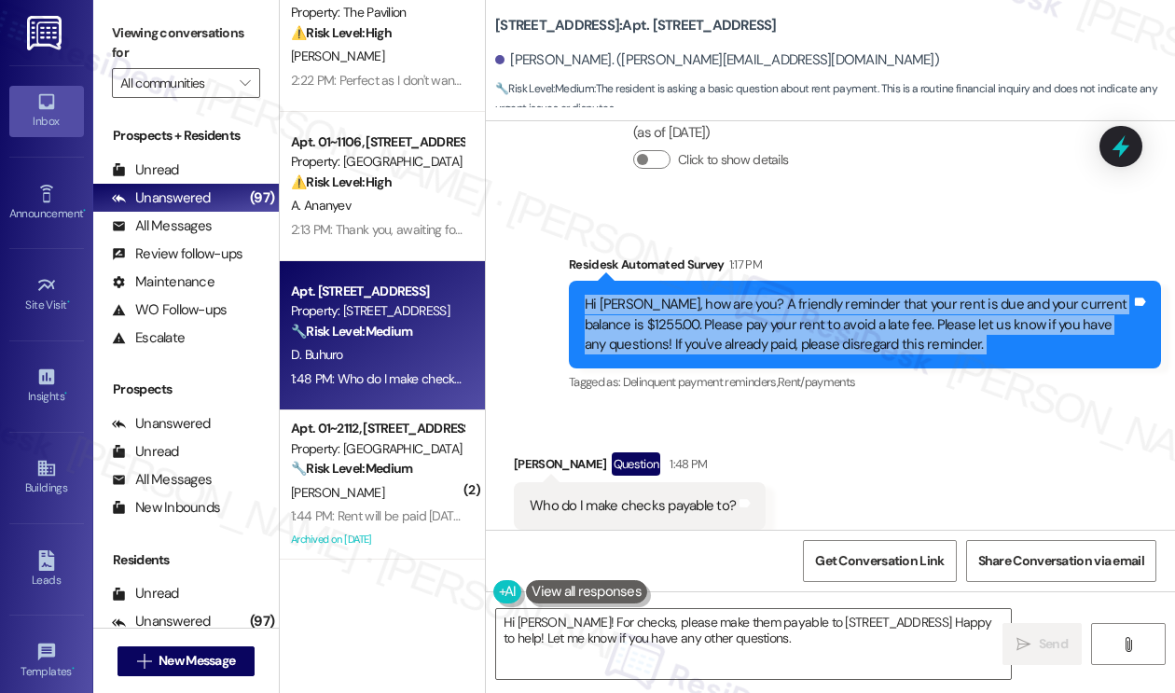
click at [859, 295] on div "Hi Danielle, how are you? A friendly reminder that your rent is due and your cu…" at bounding box center [857, 325] width 546 height 60
click at [720, 629] on textarea "Hi Danielle! For checks, please make them payable to 1333 S Wabash. Happy to he…" at bounding box center [753, 644] width 515 height 70
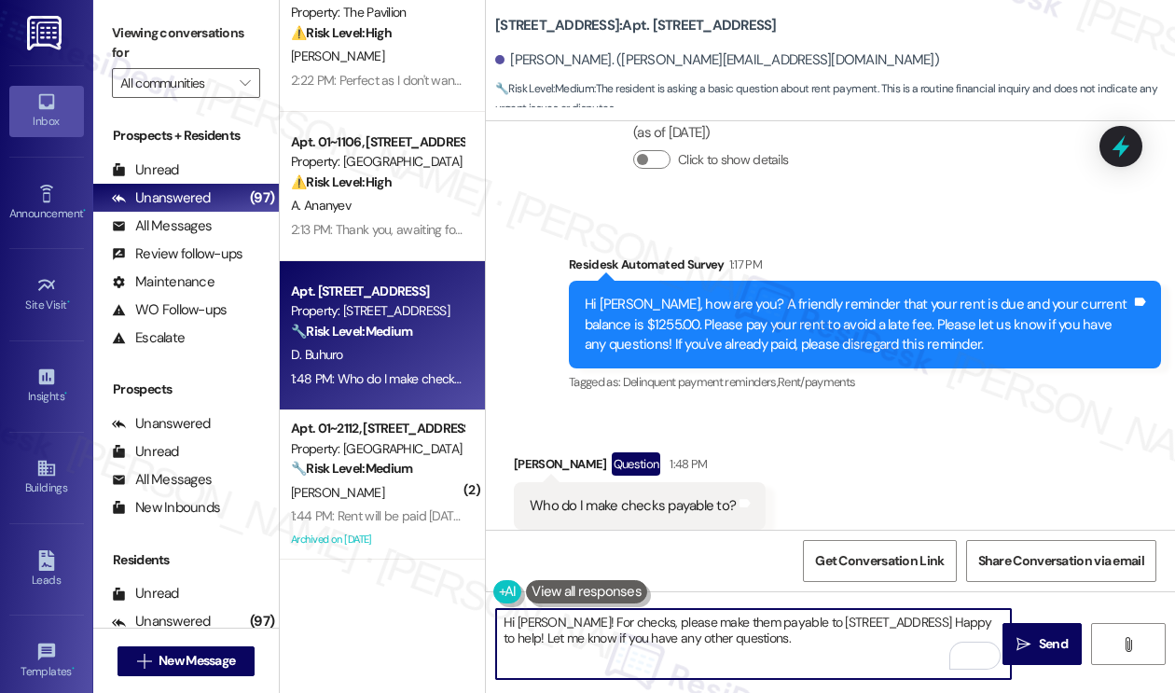
click at [524, 27] on b "1333 S Wabash: Apt. 2804, 1333 South Wabash" at bounding box center [636, 26] width 282 height 20
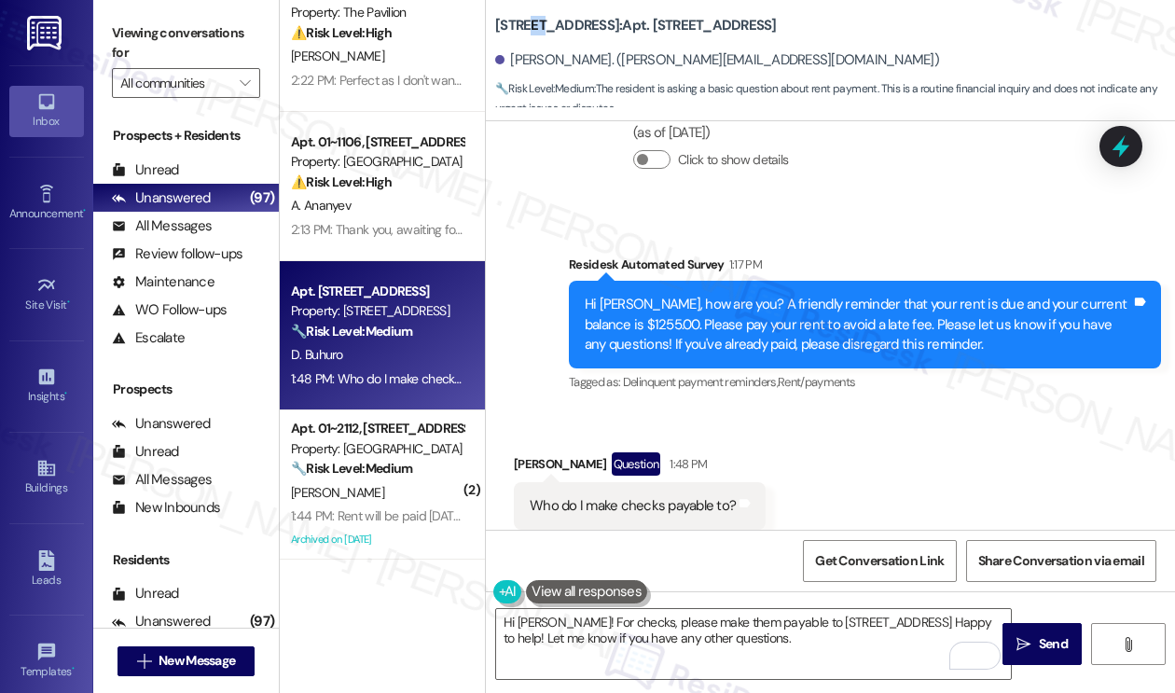
click at [524, 27] on b "1333 S Wabash: Apt. 2804, 1333 South Wabash" at bounding box center [636, 26] width 282 height 20
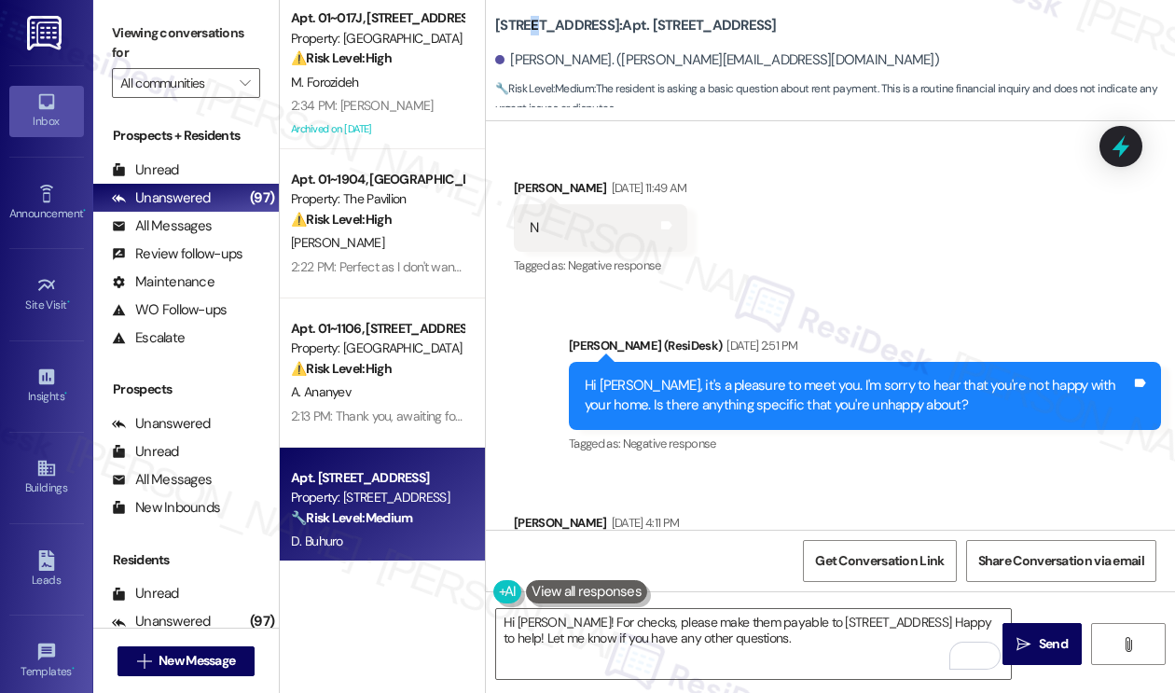
scroll to position [5598, 0]
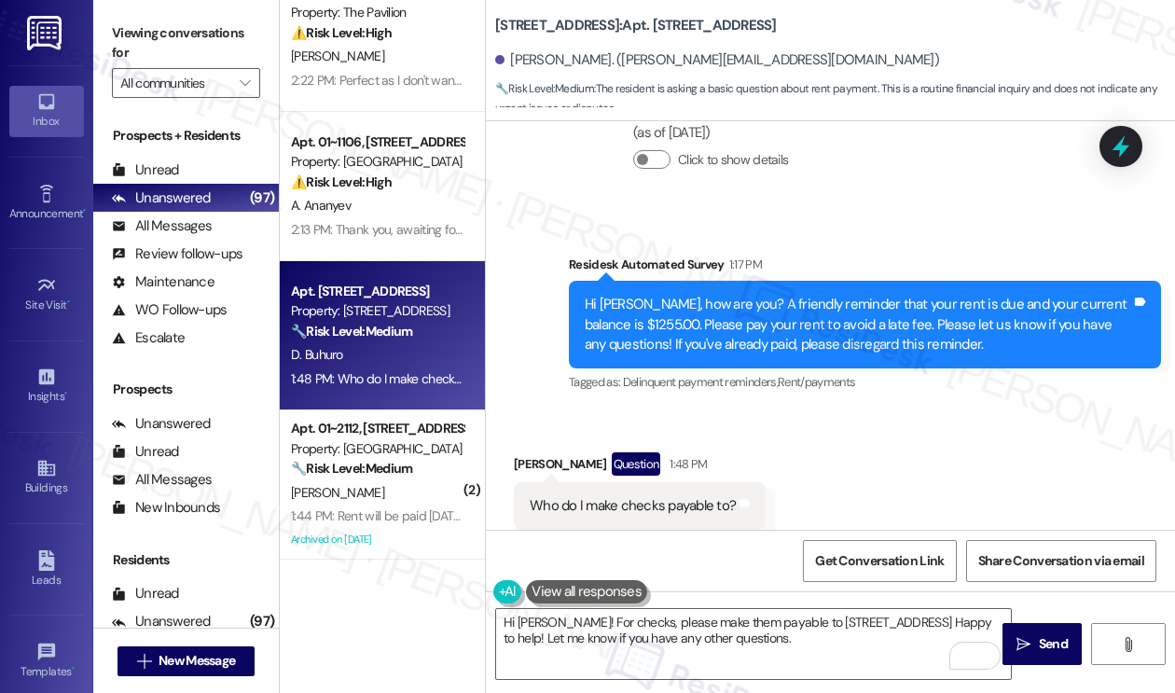
click at [615, 496] on div "Who do I make checks payable to?" at bounding box center [632, 506] width 206 height 20
click at [515, 30] on b "[STREET_ADDRESS]" at bounding box center [636, 26] width 282 height 20
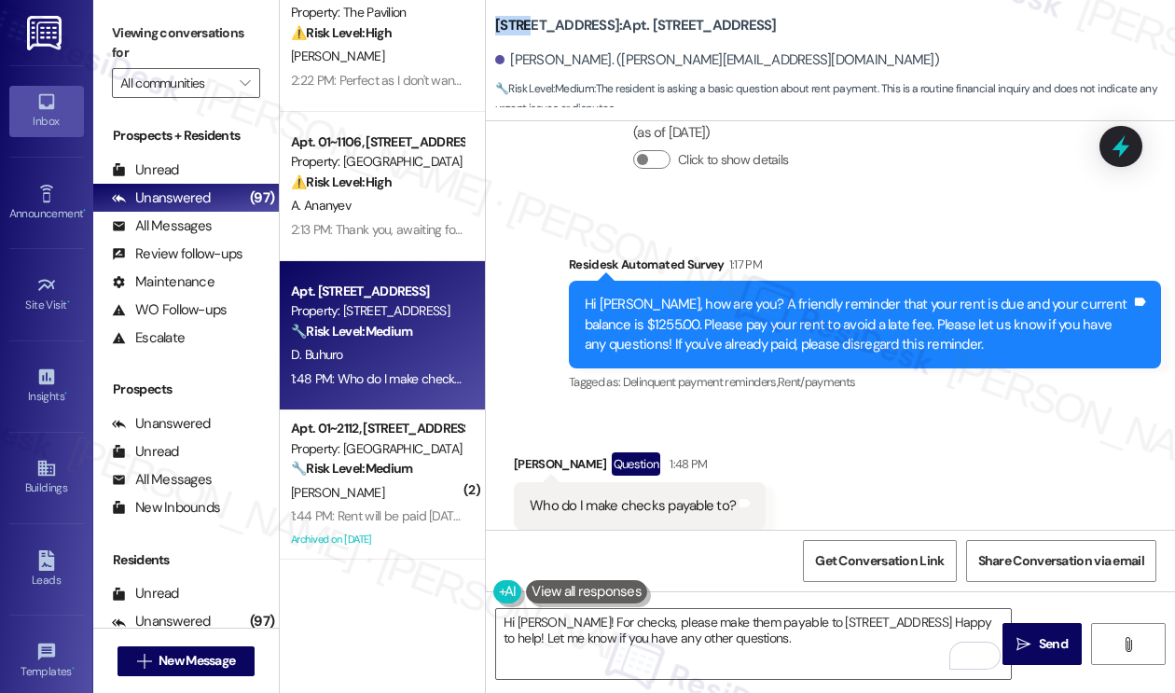
copy b "1333"
click at [177, 22] on label "Viewing conversations for" at bounding box center [186, 43] width 148 height 49
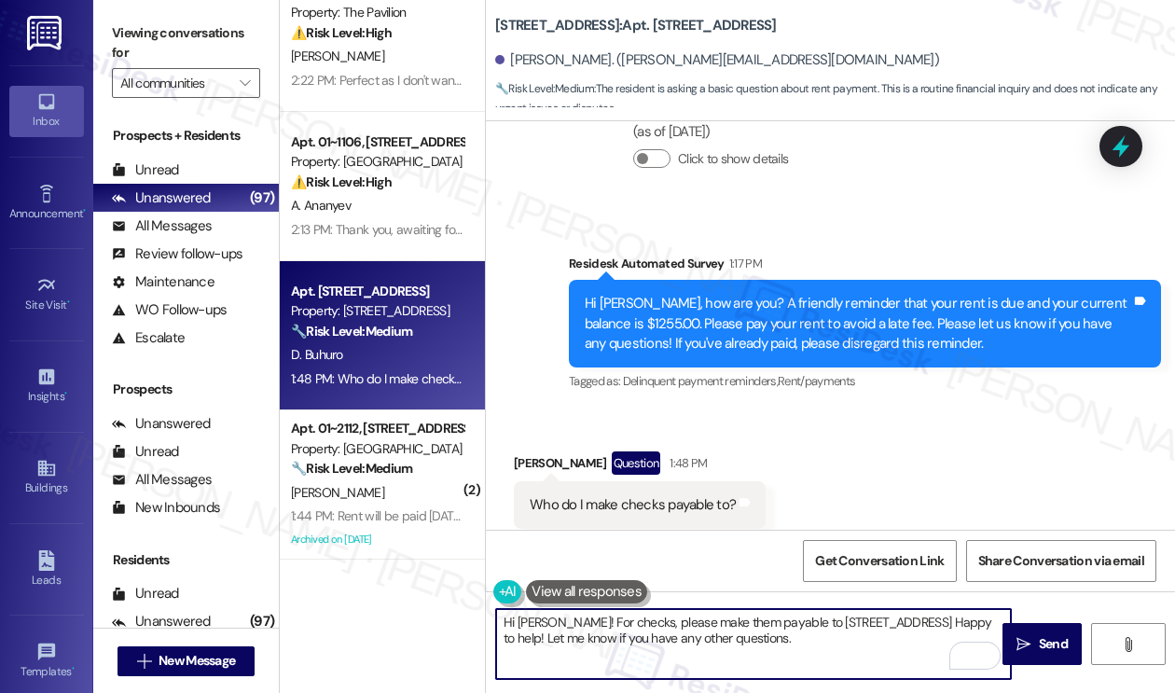
drag, startPoint x: 748, startPoint y: 639, endPoint x: 630, endPoint y: 612, distance: 120.7
click at [630, 612] on textarea "Hi [PERSON_NAME]! For checks, please make them payable to [STREET_ADDRESS] Happ…" at bounding box center [753, 644] width 515 height 70
click at [690, 625] on textarea "Hi [PERSON_NAME]! For checks, please make them payable to [STREET_ADDRESS] Happ…" at bounding box center [753, 644] width 515 height 70
drag, startPoint x: 749, startPoint y: 641, endPoint x: 564, endPoint y: 618, distance: 187.0
click at [564, 618] on textarea "Hi [PERSON_NAME]! For checks, please make them payable to [STREET_ADDRESS] Happ…" at bounding box center [753, 644] width 515 height 70
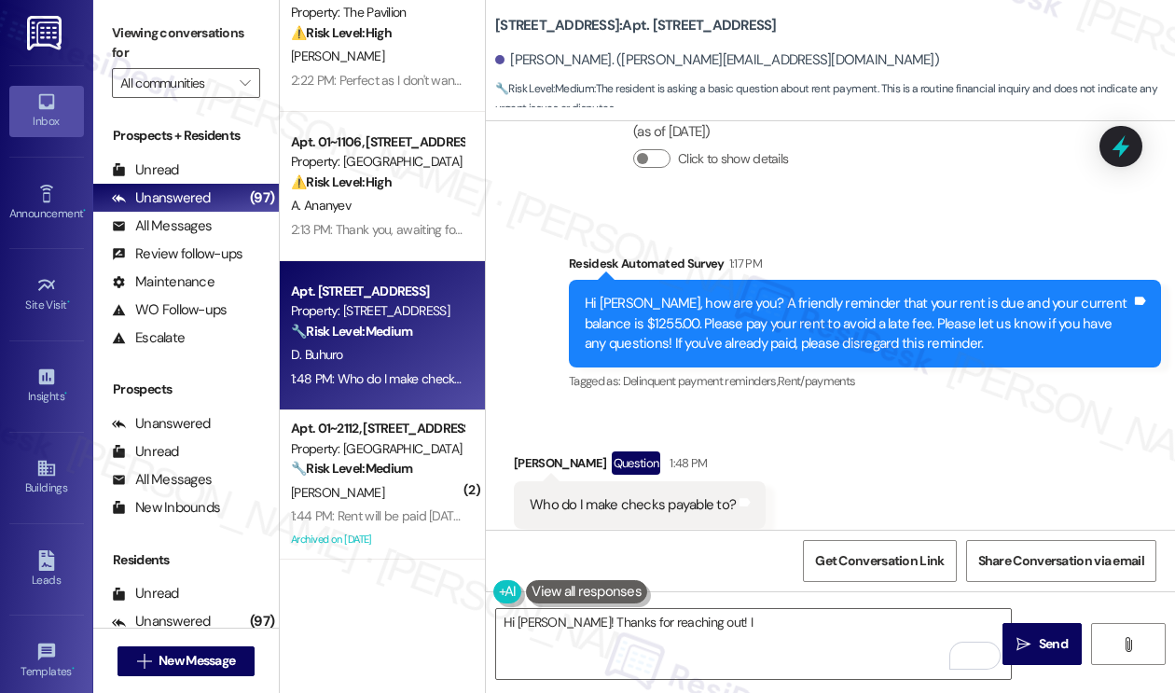
click at [174, 21] on label "Viewing conversations for" at bounding box center [186, 43] width 148 height 49
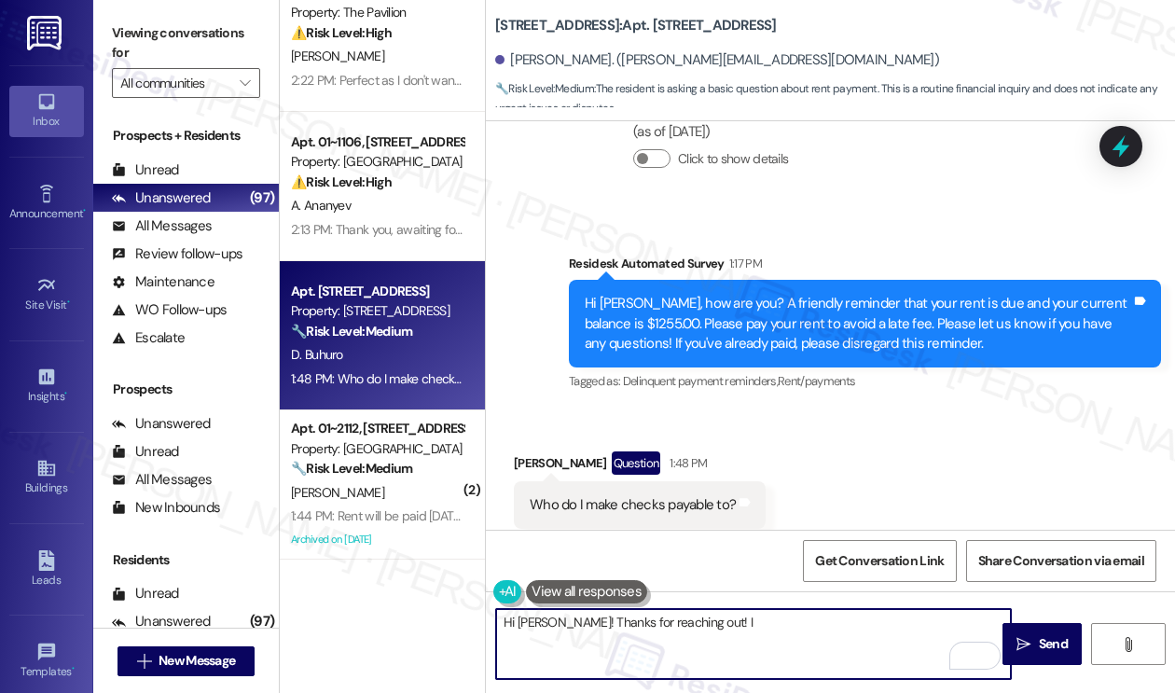
click at [740, 635] on textarea "Hi [PERSON_NAME]! Thanks for reaching out! I" at bounding box center [753, 644] width 515 height 70
click at [863, 633] on textarea "Hi [PERSON_NAME]! Thanks for reaching out! I understand you need to" at bounding box center [753, 644] width 515 height 70
click at [843, 640] on textarea "Hi [PERSON_NAME]! Thanks for reaching out! I understand you'll pay via check. I…" at bounding box center [753, 644] width 515 height 70
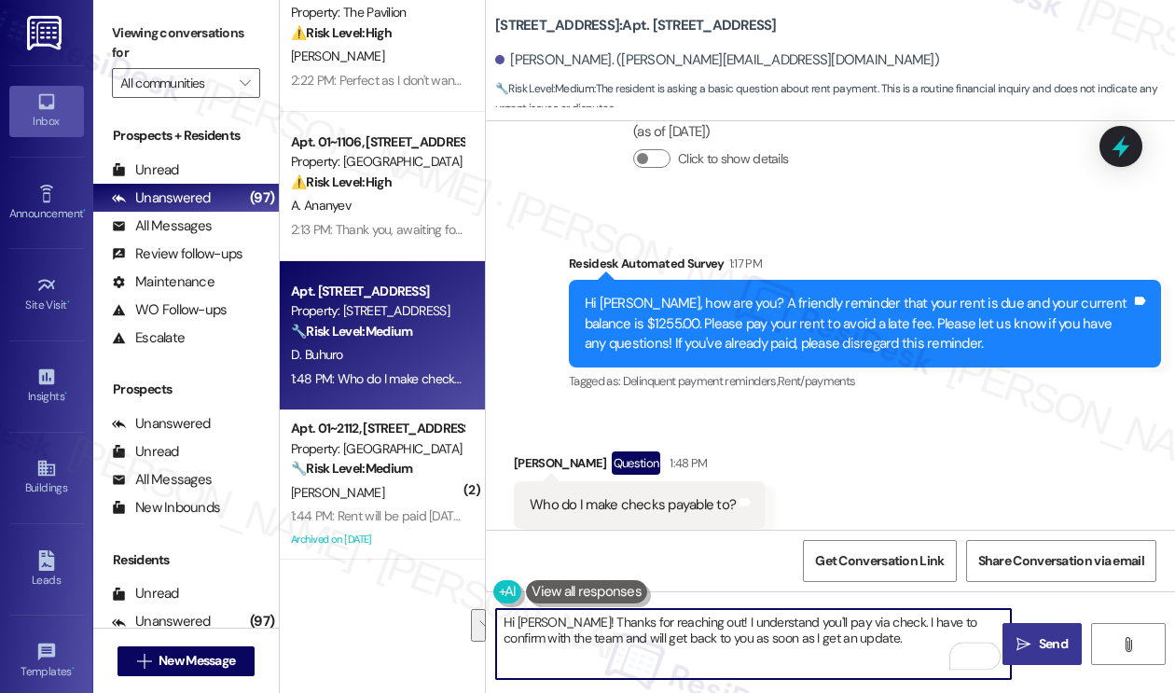
type textarea "Hi [PERSON_NAME]! Thanks for reaching out! I understand you'll pay via check. I…"
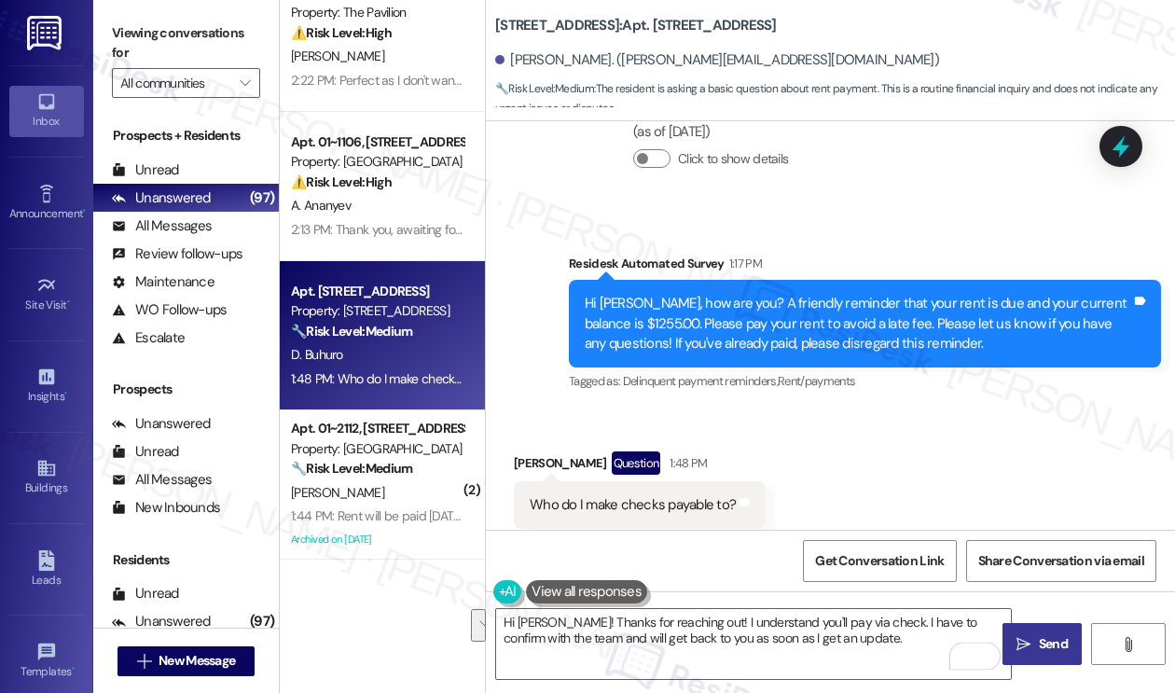
click at [1032, 641] on span " Send" at bounding box center [1041, 644] width 59 height 20
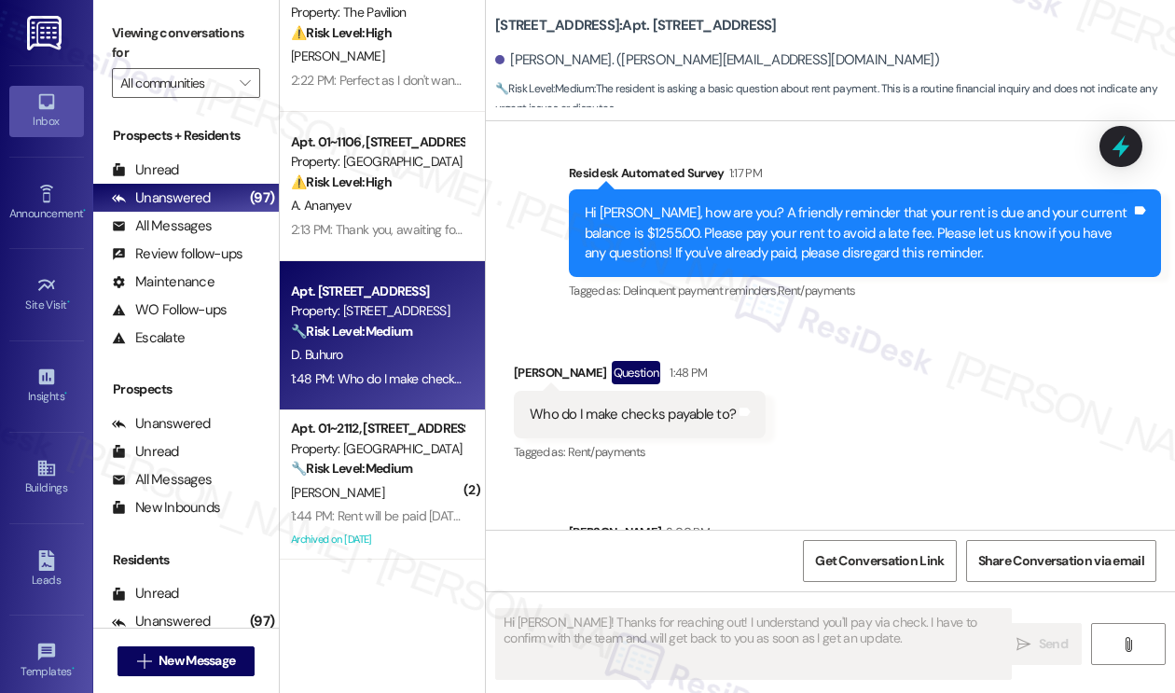
scroll to position [5749, 0]
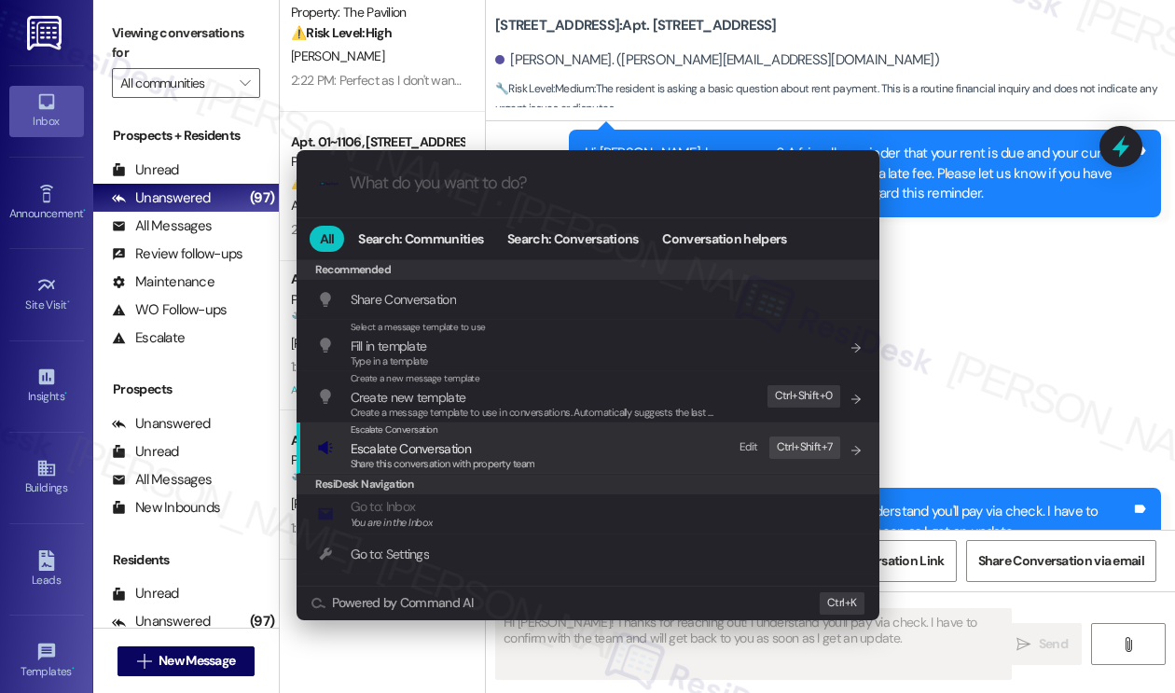
click at [636, 442] on div "Escalate Conversation Escalate Conversation Share this conversation with proper…" at bounding box center [589, 447] width 545 height 50
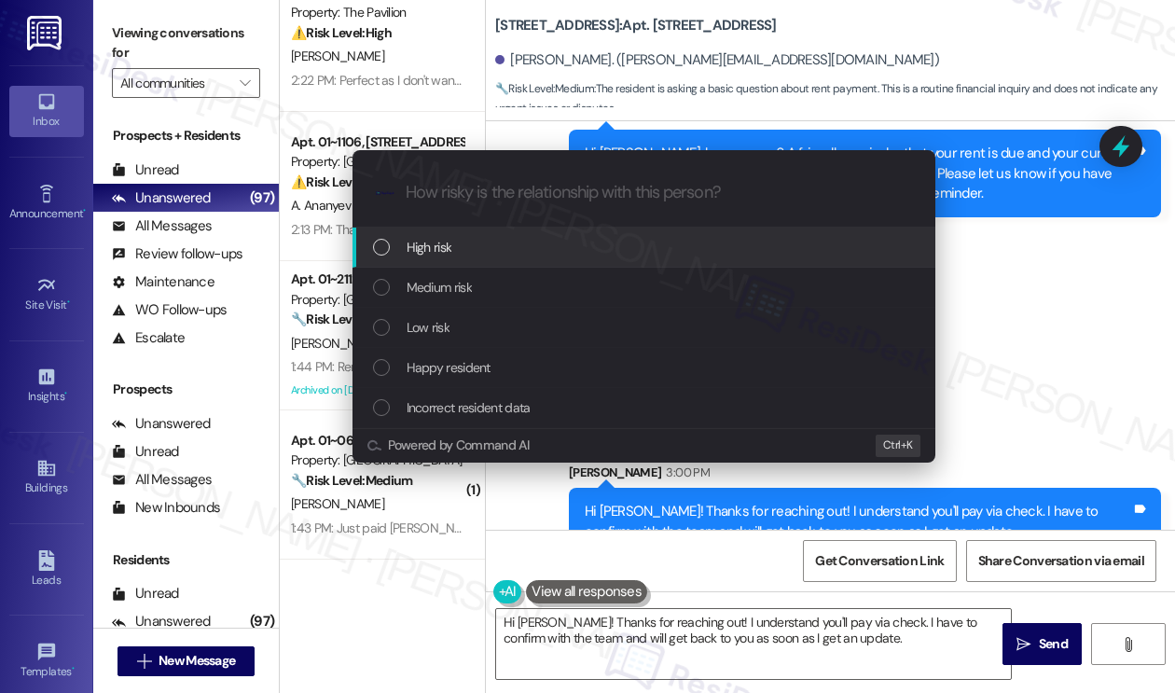
click at [514, 280] on div "Medium risk" at bounding box center [645, 287] width 545 height 21
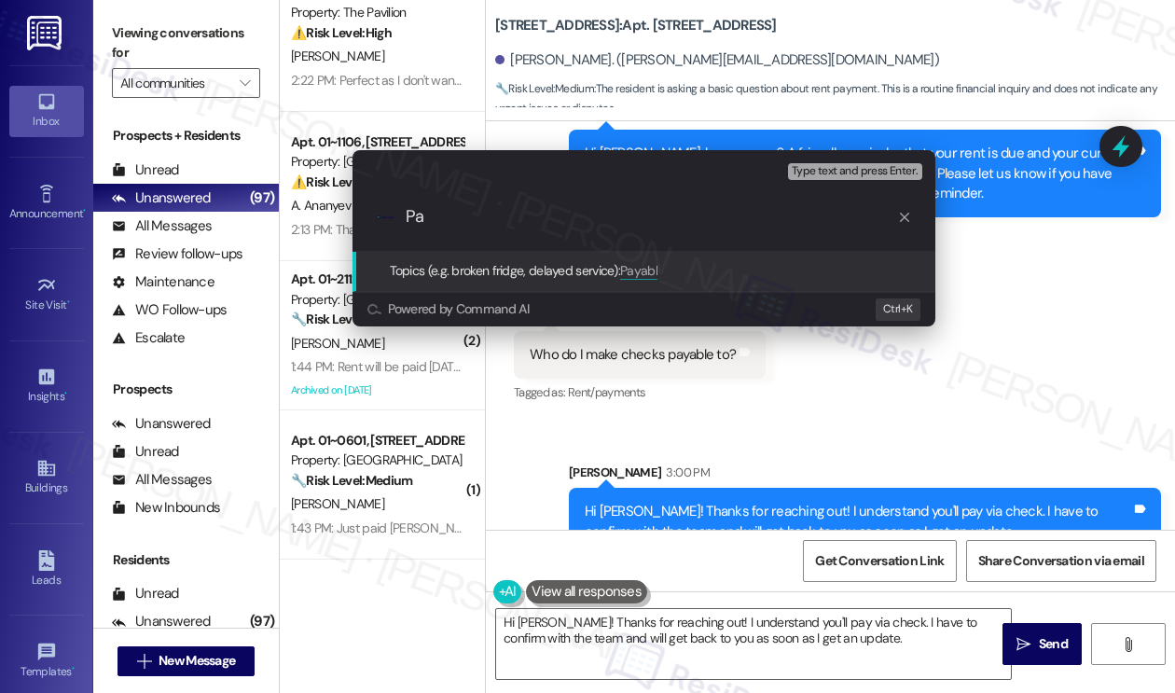
type input "P"
type input "Will pay via check - confirm payable to"
click at [761, 227] on div ".cls-1{fill:#0a055f;}.cls-2{fill:#0cc4c4;} resideskLogoBlueOrange Will pay via …" at bounding box center [643, 217] width 583 height 66
drag, startPoint x: 574, startPoint y: 243, endPoint x: 585, endPoint y: 235, distance: 14.0
click at [574, 244] on div ".cls-1{fill:#0a055f;}.cls-2{fill:#0cc4c4;} resideskLogoBlueOrange Will pay via …" at bounding box center [643, 217] width 583 height 66
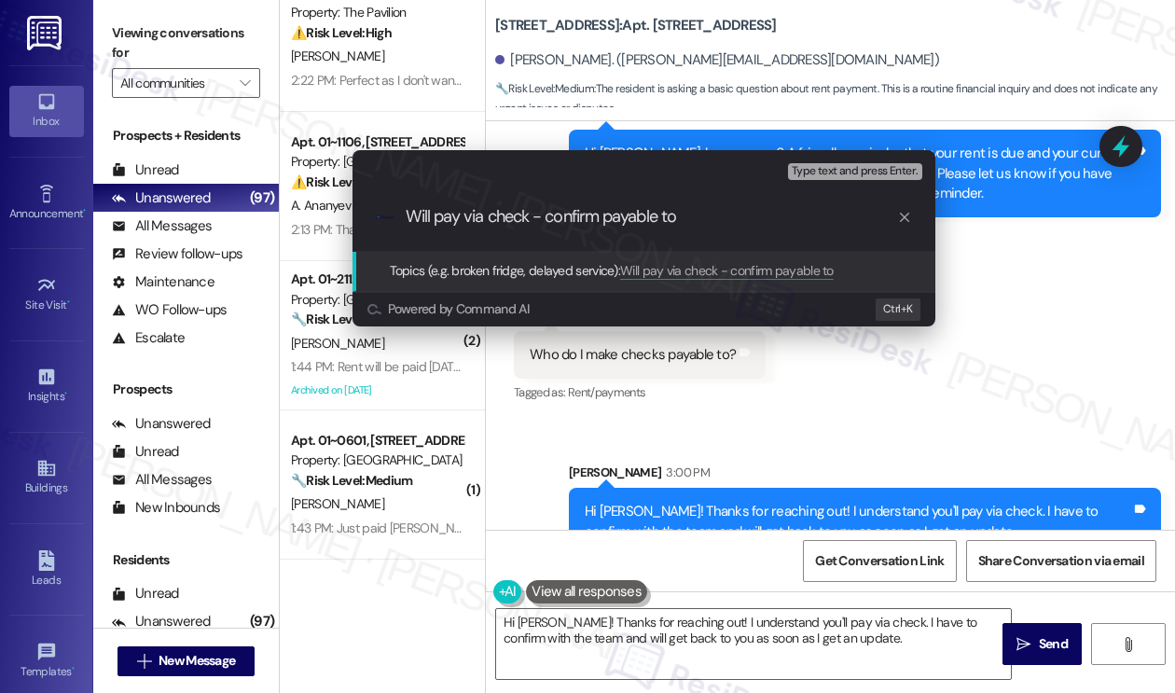
click at [594, 221] on input "Will pay via check - confirm payable to" at bounding box center [650, 217] width 491 height 20
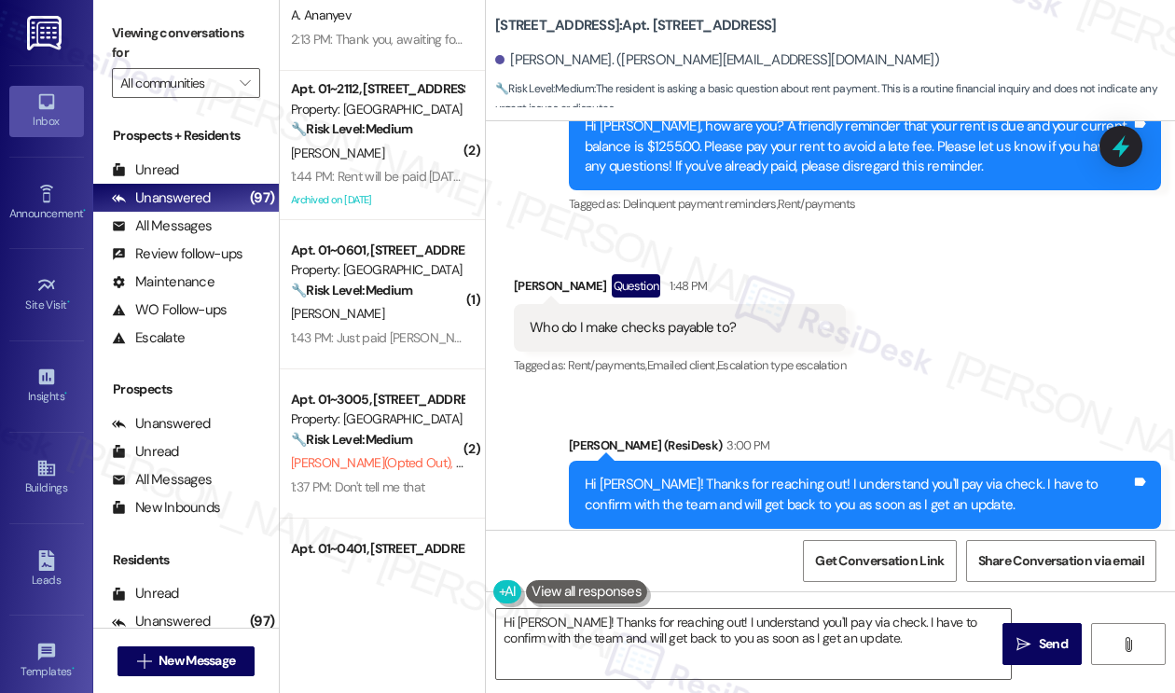
scroll to position [93, 0]
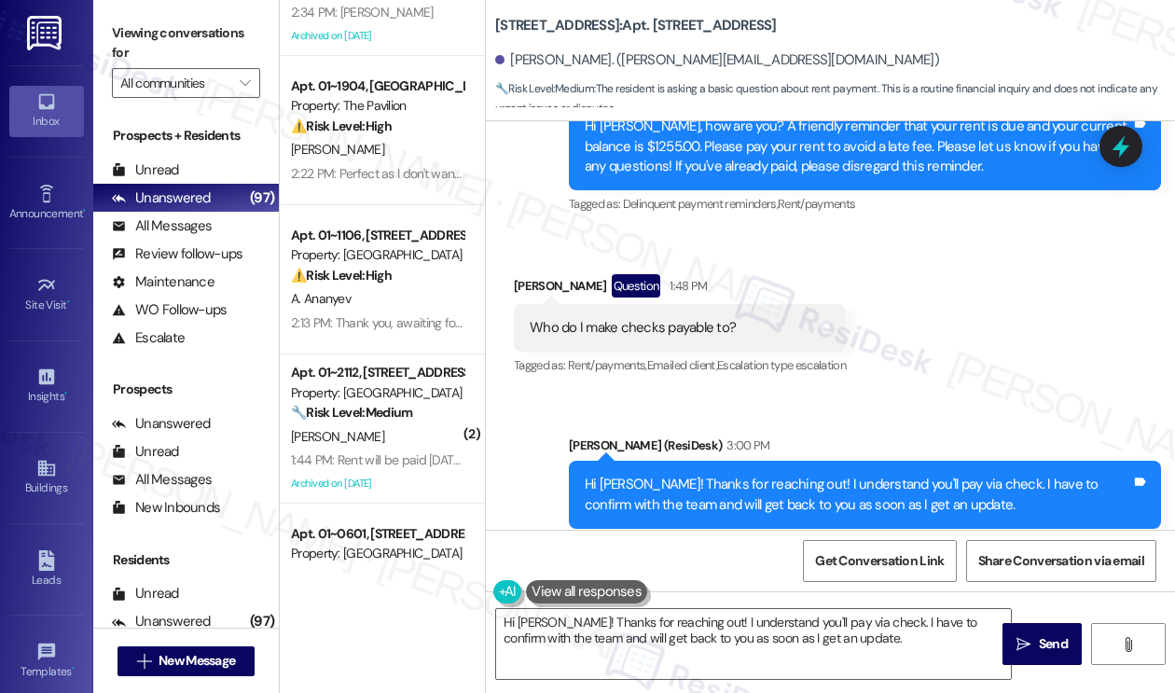
click at [696, 474] on div "Hi [PERSON_NAME]! Thanks for reaching out! I understand you'll pay via check. I…" at bounding box center [857, 494] width 546 height 40
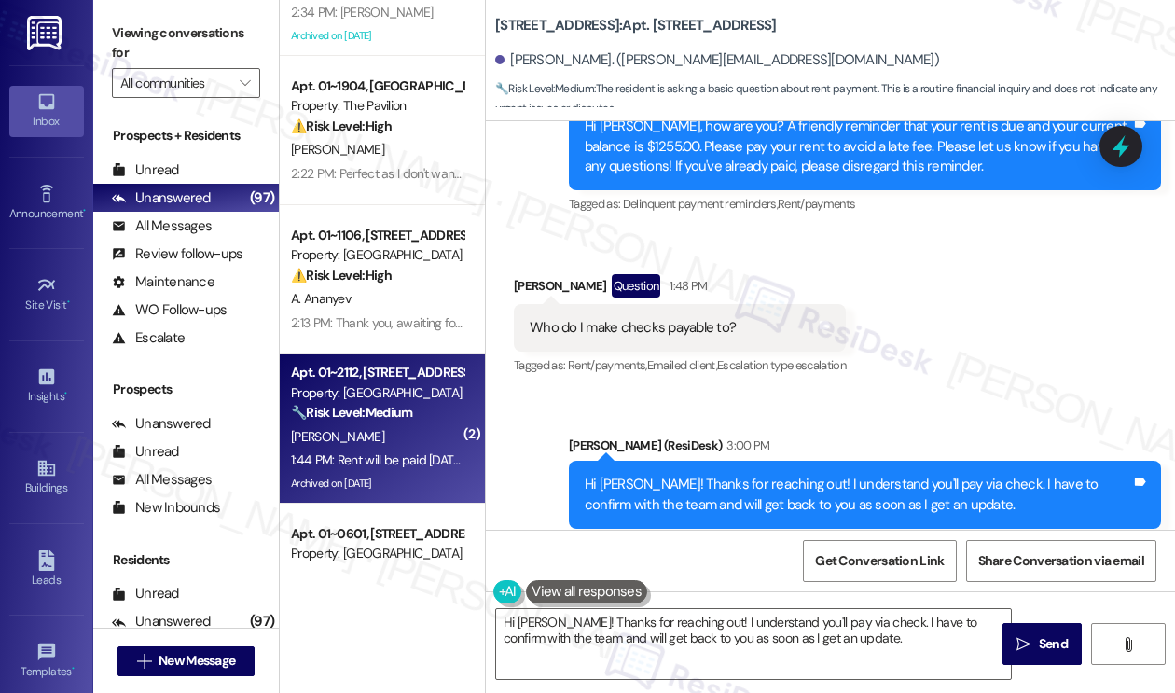
click at [350, 411] on strong "🔧 Risk Level: Medium" at bounding box center [351, 412] width 121 height 17
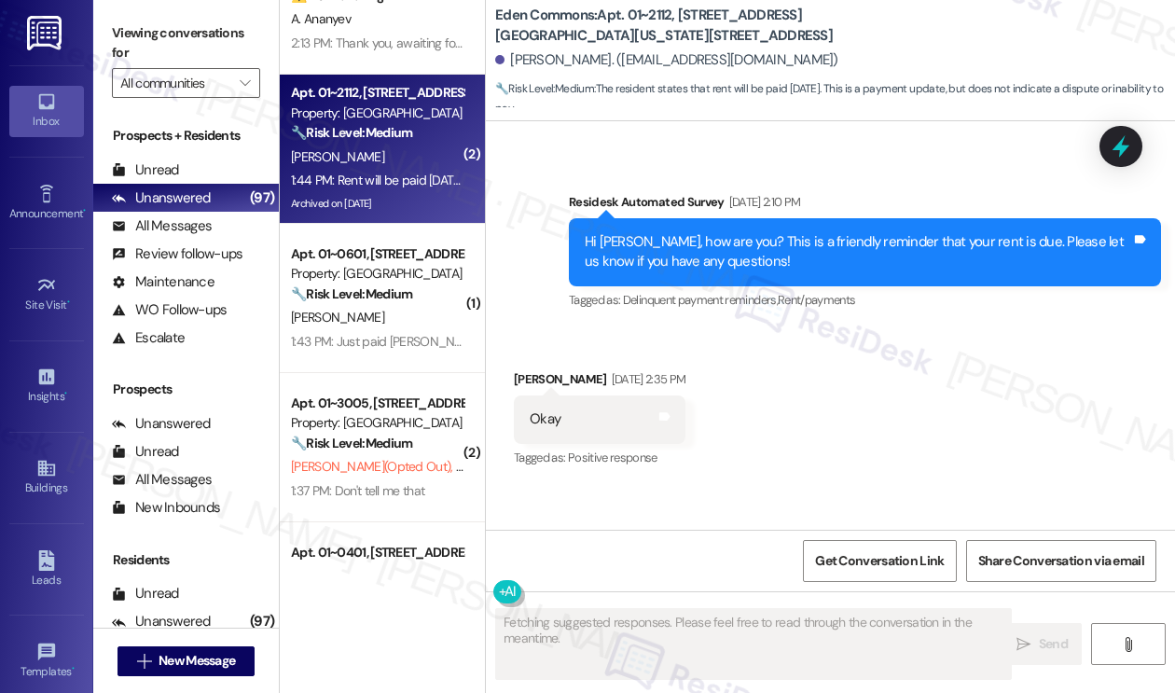
scroll to position [10650, 0]
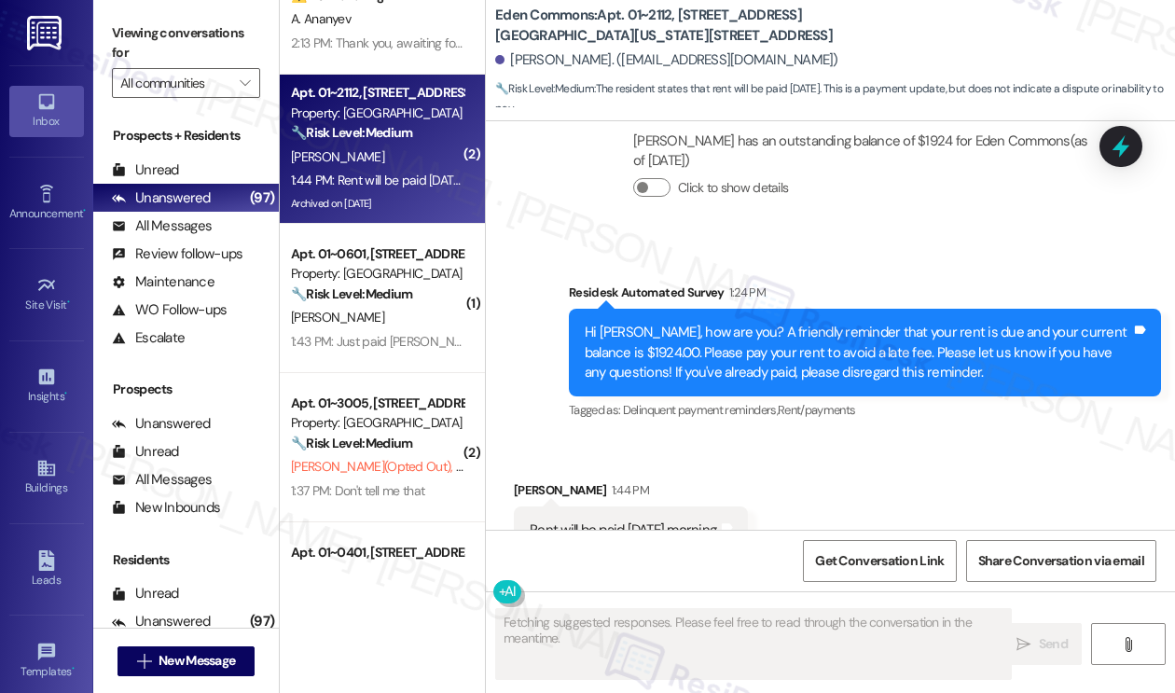
click at [672, 520] on div "Rent will be paid [DATE] morning." at bounding box center [623, 530] width 188 height 20
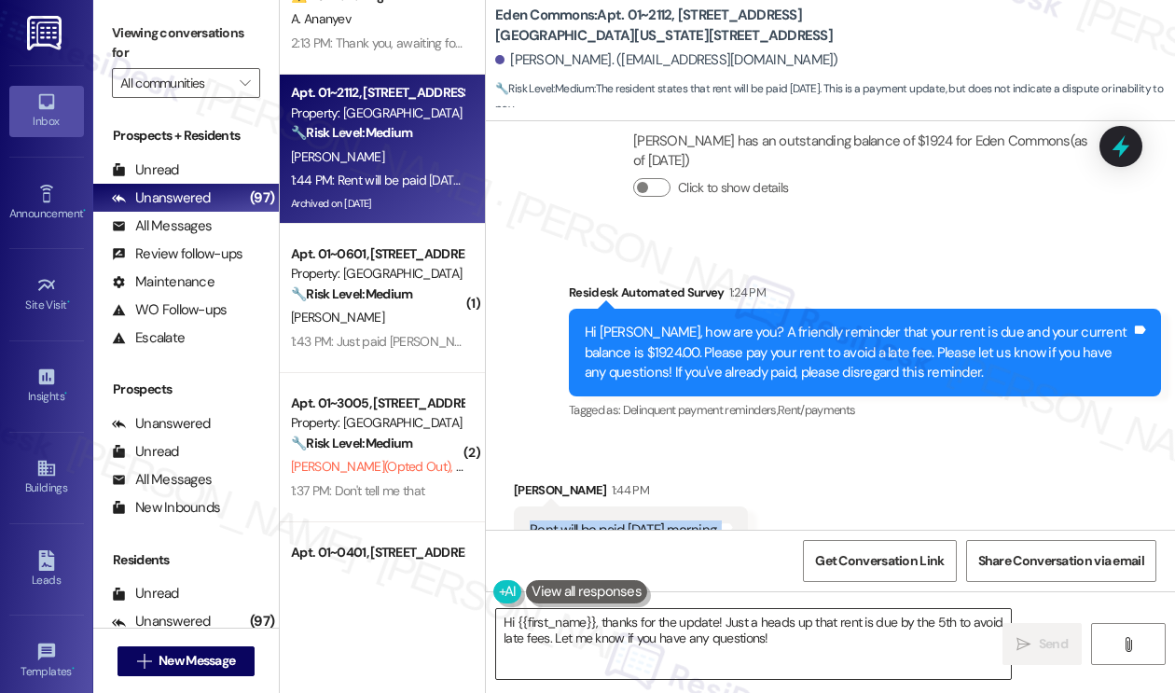
click at [764, 648] on textarea "Hi {{first_name}}, thanks for the update! Just a heads up that rent is due by t…" at bounding box center [753, 644] width 515 height 70
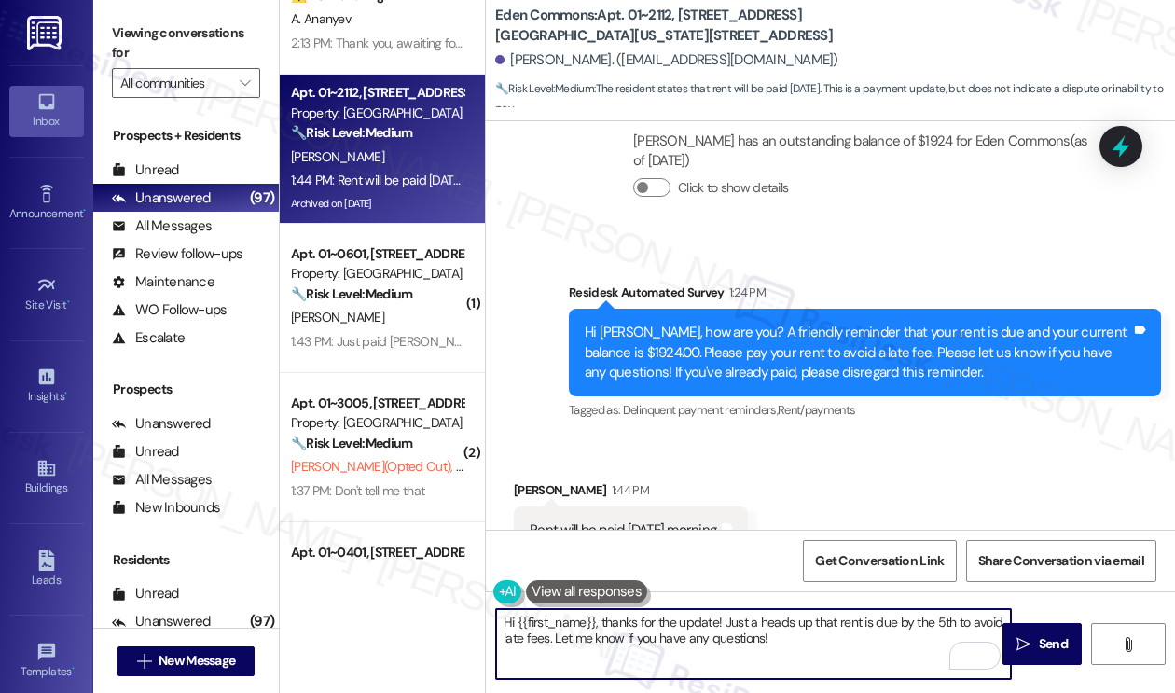
click at [828, 640] on textarea "Hi {{first_name}}, thanks for the update! Just a heads up that rent is due by t…" at bounding box center [753, 644] width 515 height 70
click at [823, 633] on textarea "Hi {{first_name}}, thanks for the update! Just a heads up that rent is due by t…" at bounding box center [753, 644] width 515 height 70
click at [759, 616] on textarea "Hi {{first_name}}, thanks for the update! Just a heads up that rent is due by t…" at bounding box center [753, 644] width 515 height 70
drag, startPoint x: 813, startPoint y: 622, endPoint x: 767, endPoint y: 621, distance: 45.7
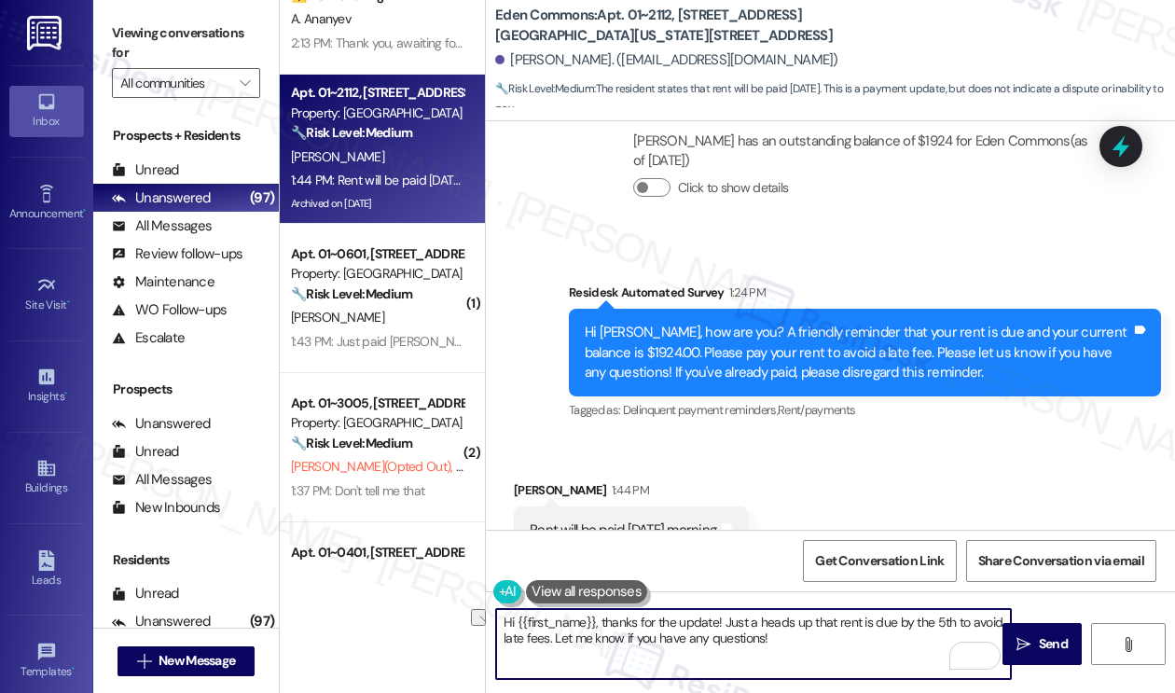
click at [759, 627] on textarea "Hi {{first_name}}, thanks for the update! Just a heads up that rent is due by t…" at bounding box center [753, 644] width 515 height 70
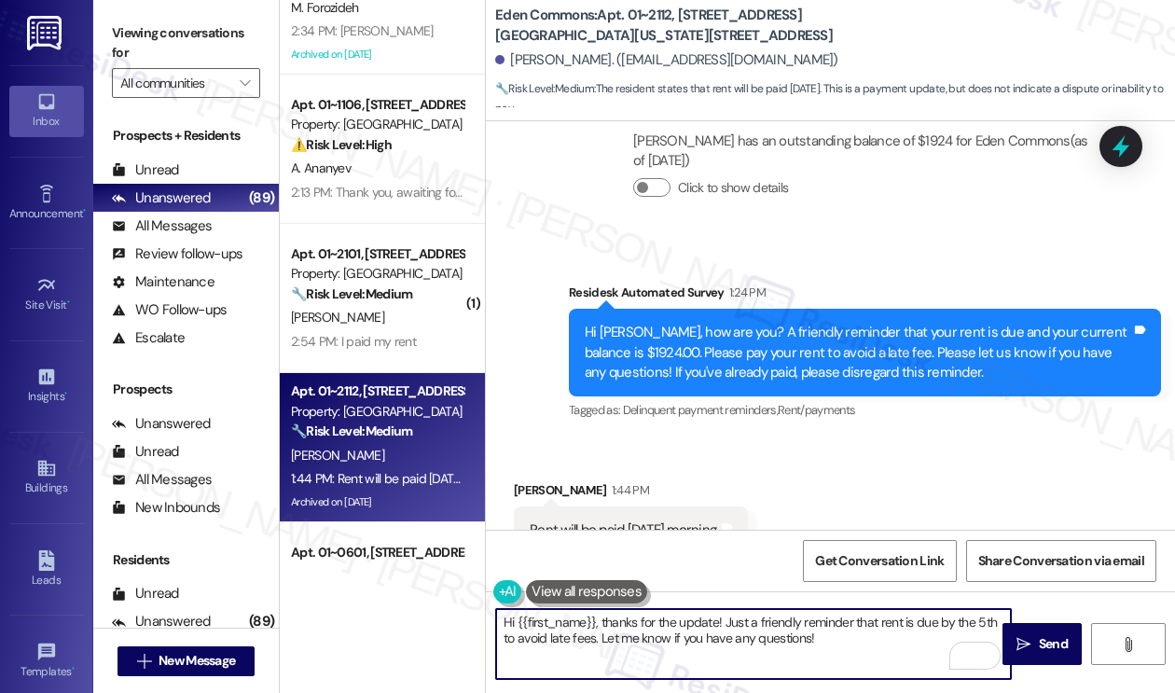
scroll to position [10651, 0]
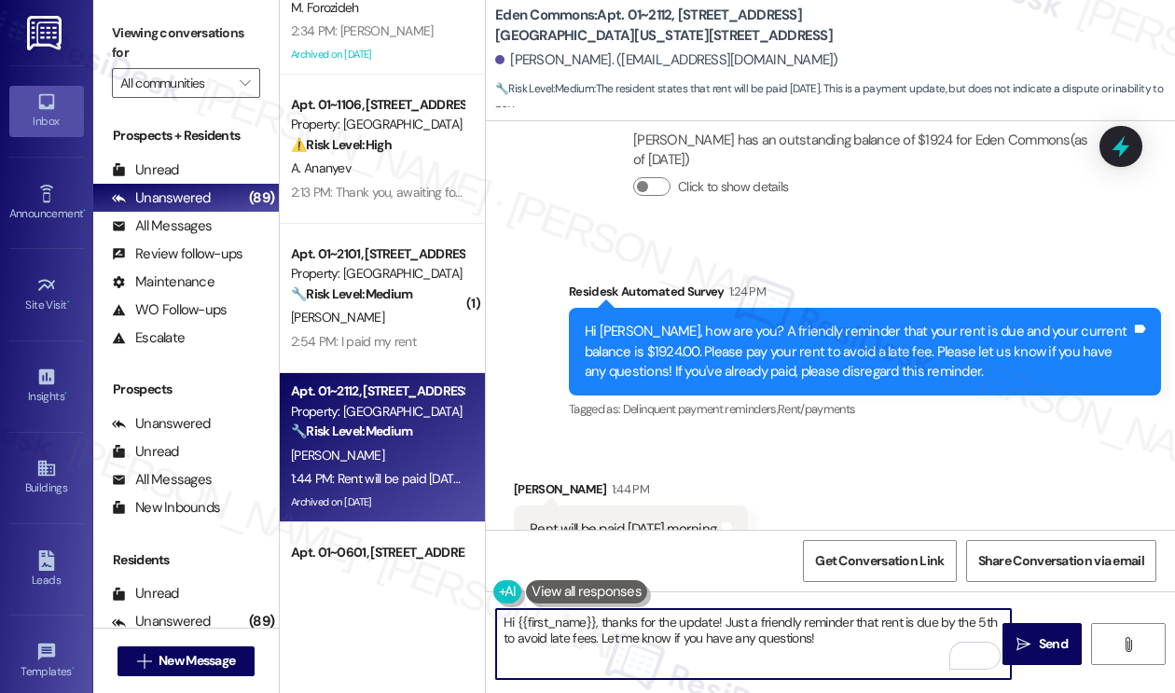
click at [627, 621] on textarea "Hi {{first_name}}, thanks for the update! Just a friendly reminder that rent is…" at bounding box center [753, 644] width 515 height 70
click at [745, 629] on textarea "Hi {{first_name}}, thanks for the update! Just a friendly reminder that rent is…" at bounding box center [753, 644] width 515 height 70
click at [815, 638] on textarea "Hi {{first_name}}, thanks for the update! Just a friendly reminder that rent is…" at bounding box center [753, 644] width 515 height 70
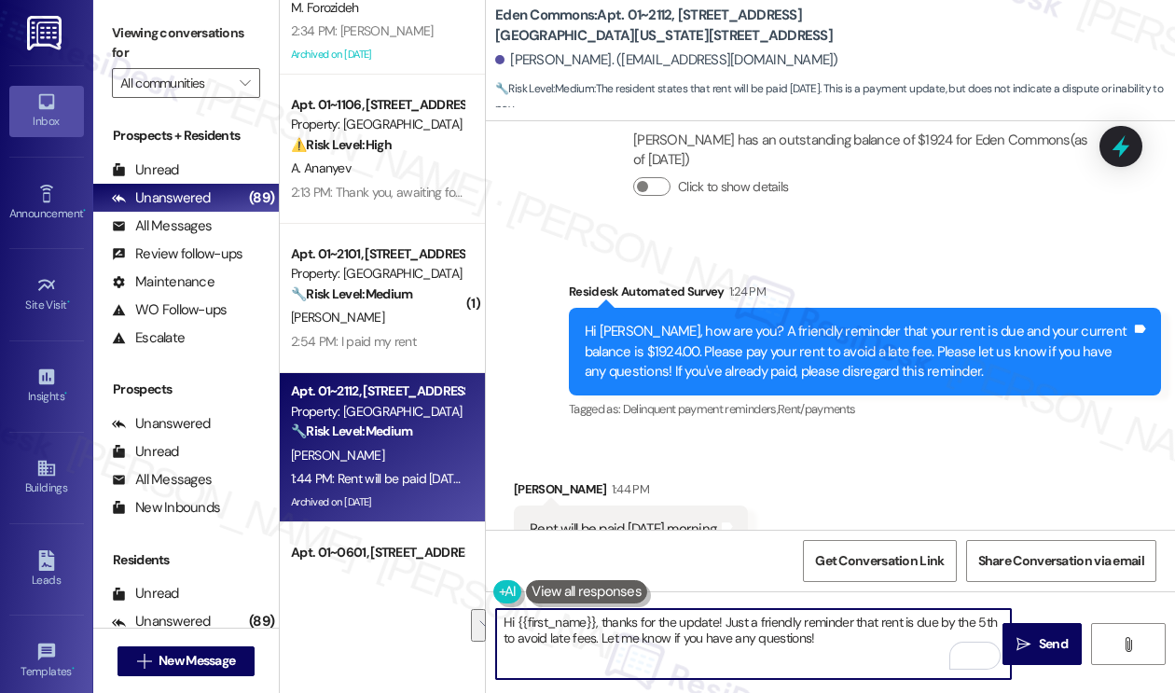
click at [864, 652] on textarea "Hi {{first_name}}, thanks for the update! Just a friendly reminder that rent is…" at bounding box center [753, 644] width 515 height 70
drag, startPoint x: 861, startPoint y: 648, endPoint x: 723, endPoint y: 623, distance: 140.2
click at [723, 623] on textarea "Hi {{first_name}}, thanks for the update! Just a friendly reminder that rent is…" at bounding box center [753, 644] width 515 height 70
click at [574, 637] on textarea "Hi {{first_name}}, thanks for the update! I'll inform the team that you plan to…" at bounding box center [753, 644] width 515 height 70
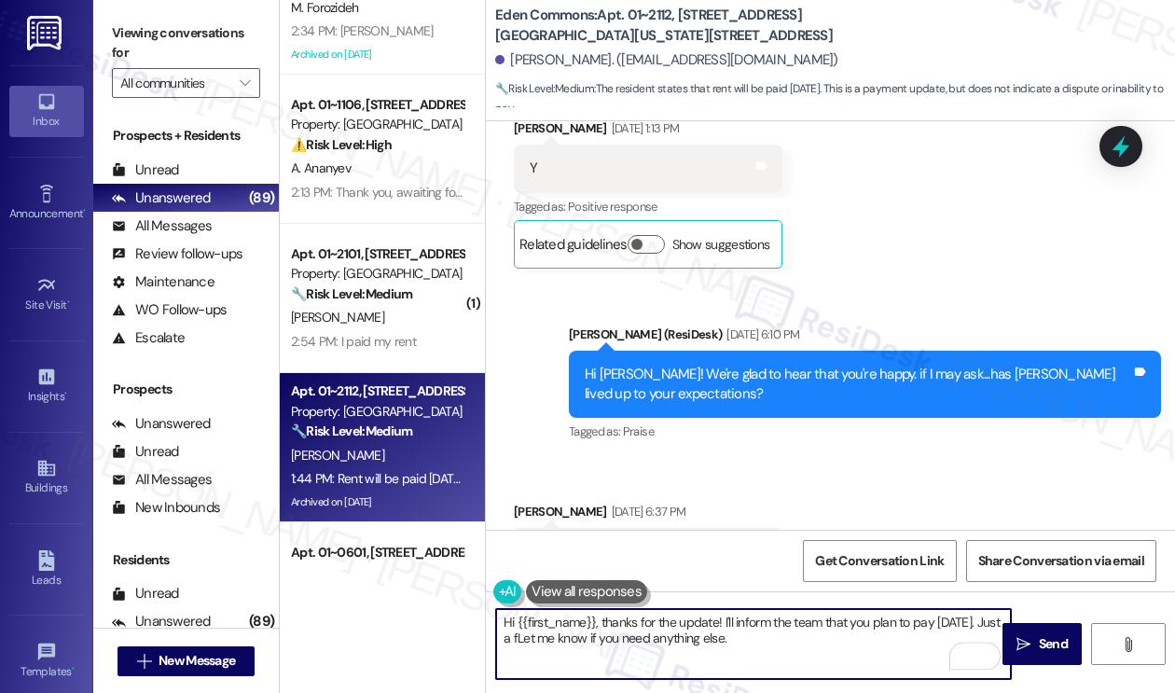
scroll to position [8787, 0]
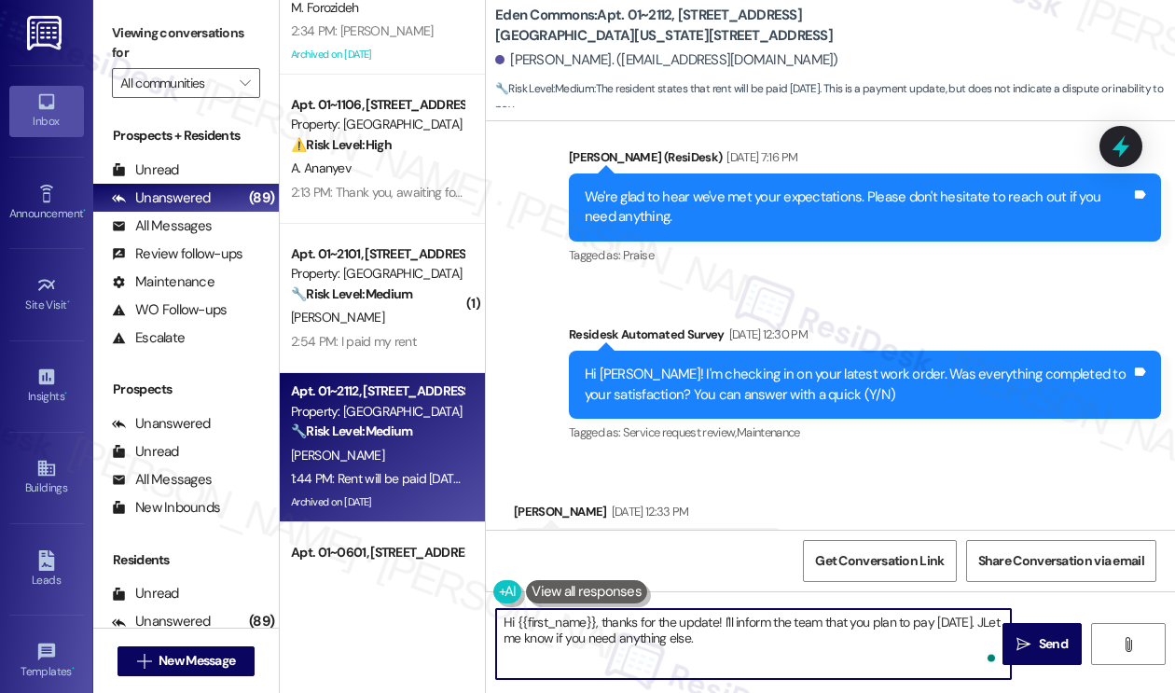
type textarea "Hi {{first_name}}, thanks for the update! I'll inform the team that you plan to…"
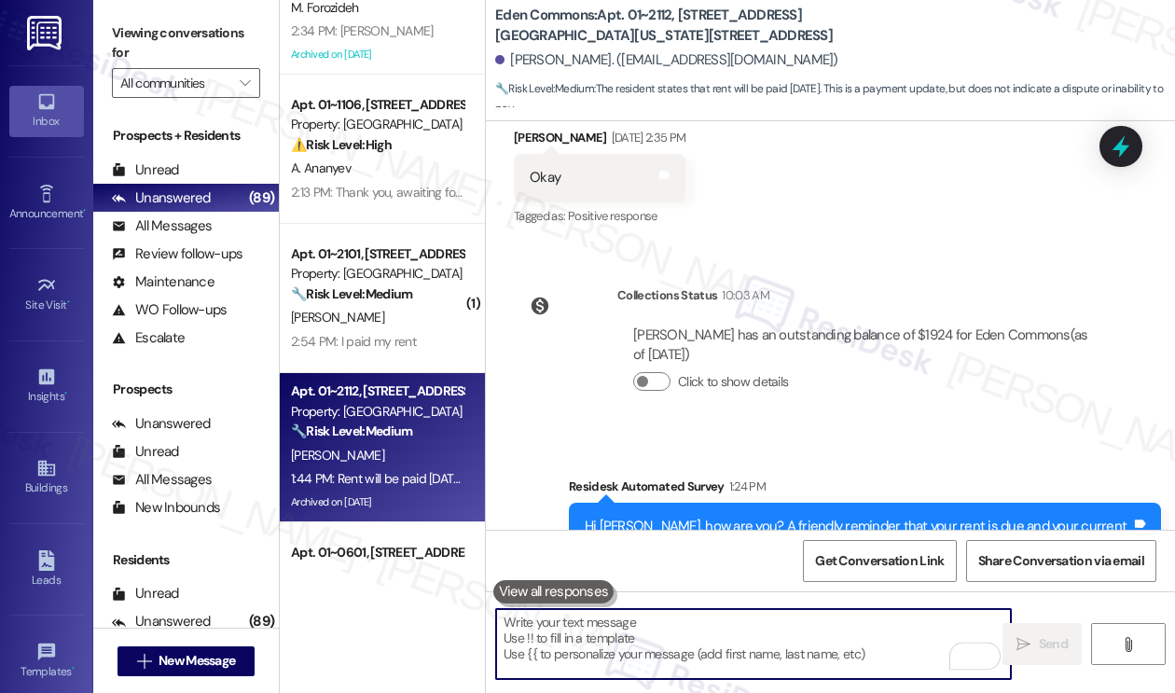
scroll to position [10651, 0]
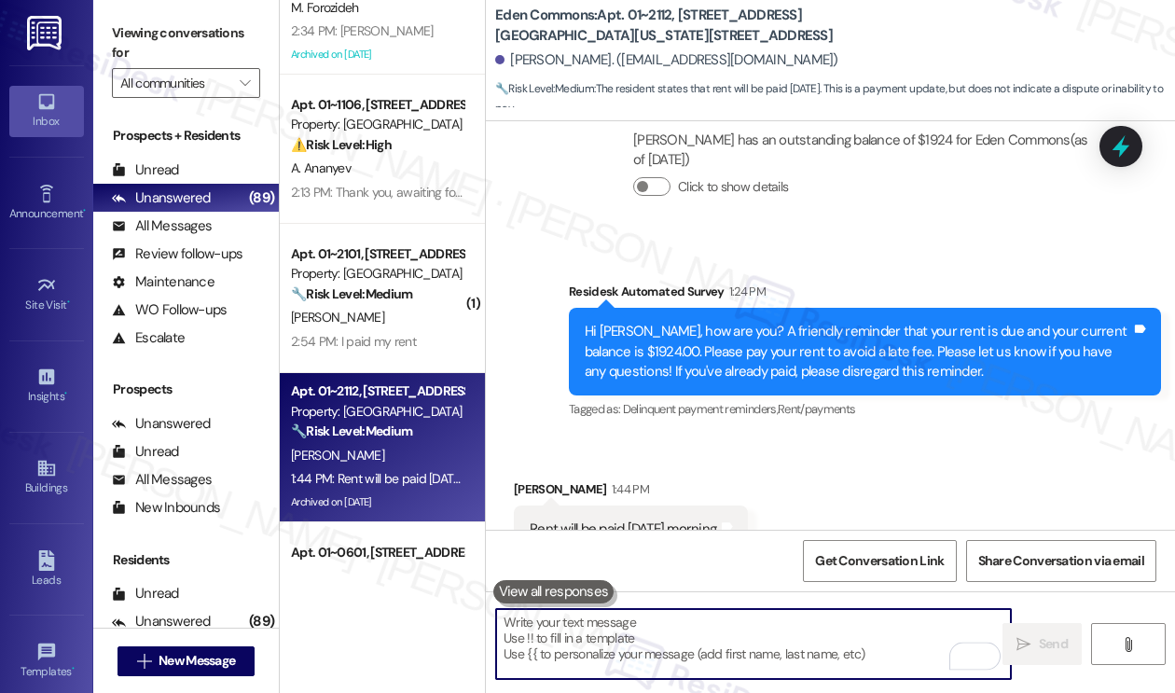
click at [617, 637] on textarea "To enrich screen reader interactions, please activate Accessibility in Grammarl…" at bounding box center [753, 644] width 515 height 70
click at [648, 624] on textarea "To enrich screen reader interactions, please activate Accessibility in Grammarl…" at bounding box center [753, 644] width 515 height 70
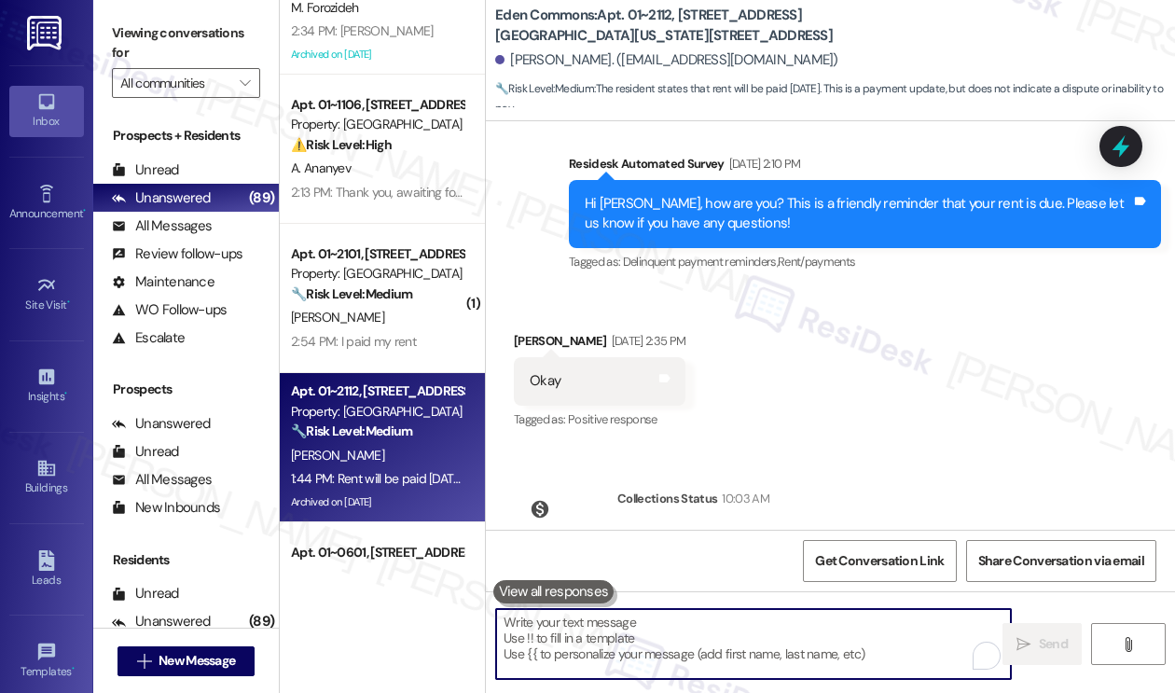
scroll to position [10371, 0]
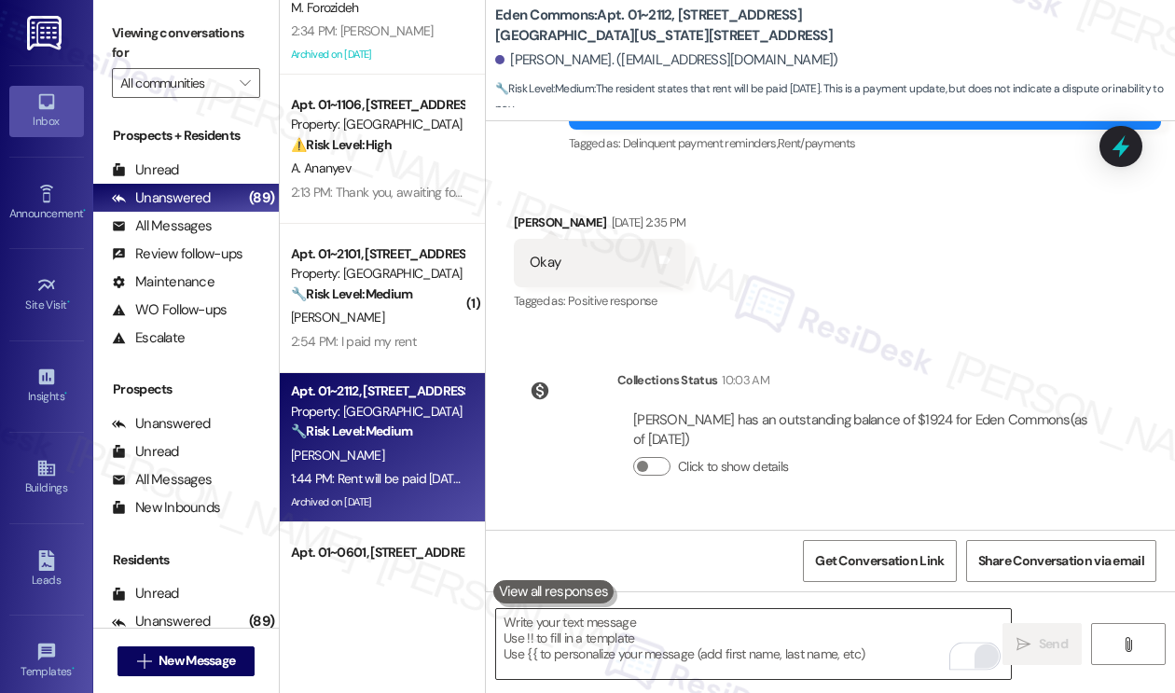
click at [987, 654] on div "Open Grammarly." at bounding box center [985, 655] width 25 height 25
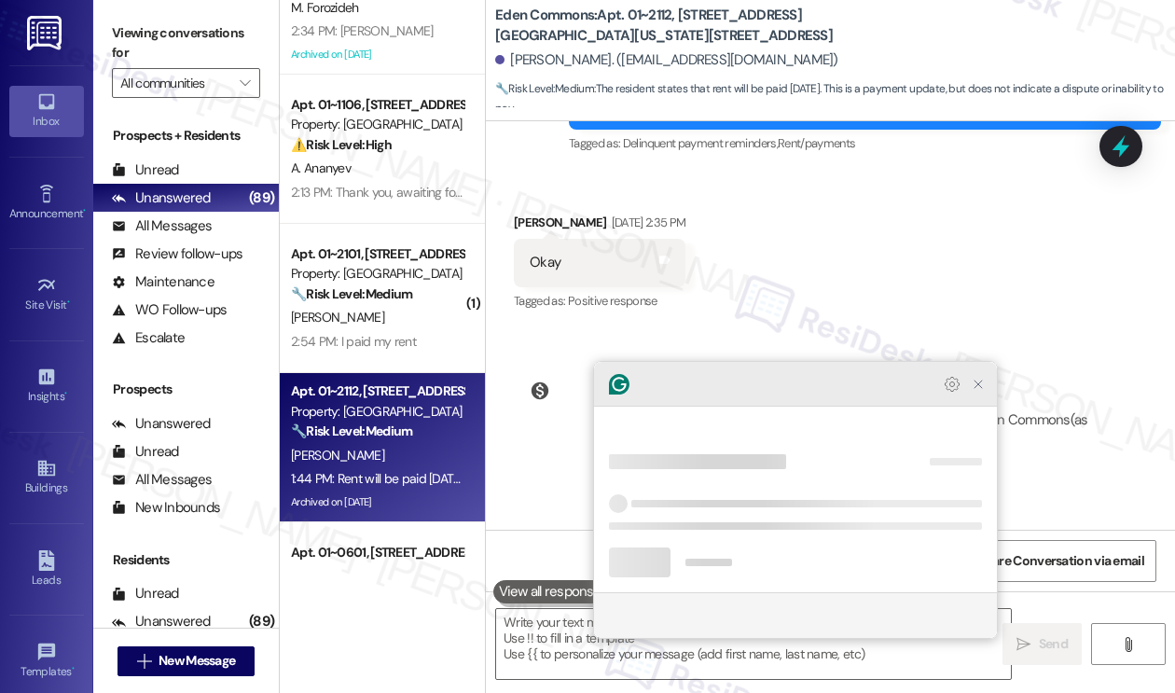
click at [981, 392] on icon "Close Grammarly Assistant" at bounding box center [977, 384] width 15 height 15
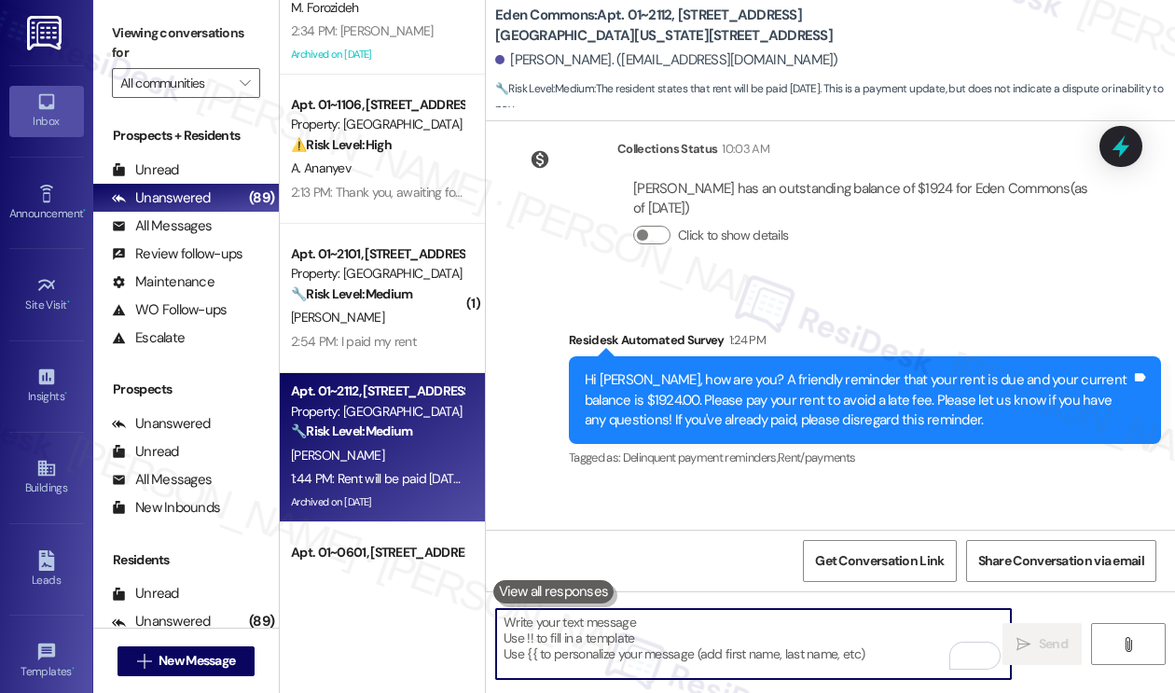
scroll to position [10651, 0]
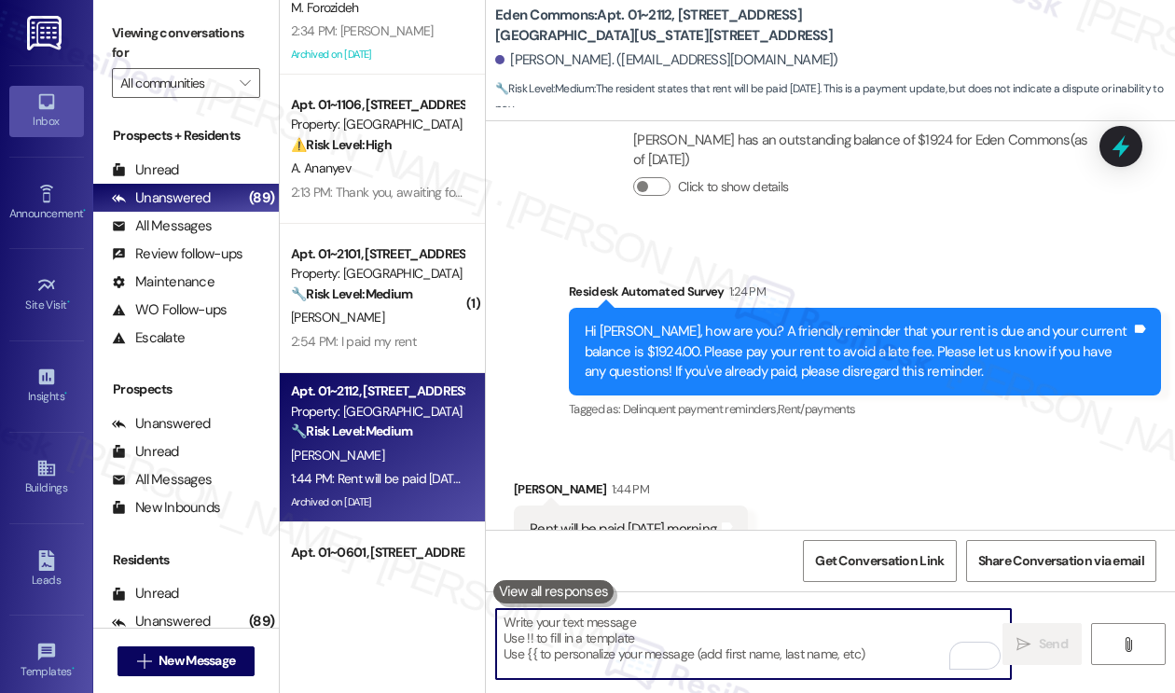
click at [717, 649] on textarea "To enrich screen reader interactions, please activate Accessibility in Grammarl…" at bounding box center [753, 644] width 515 height 70
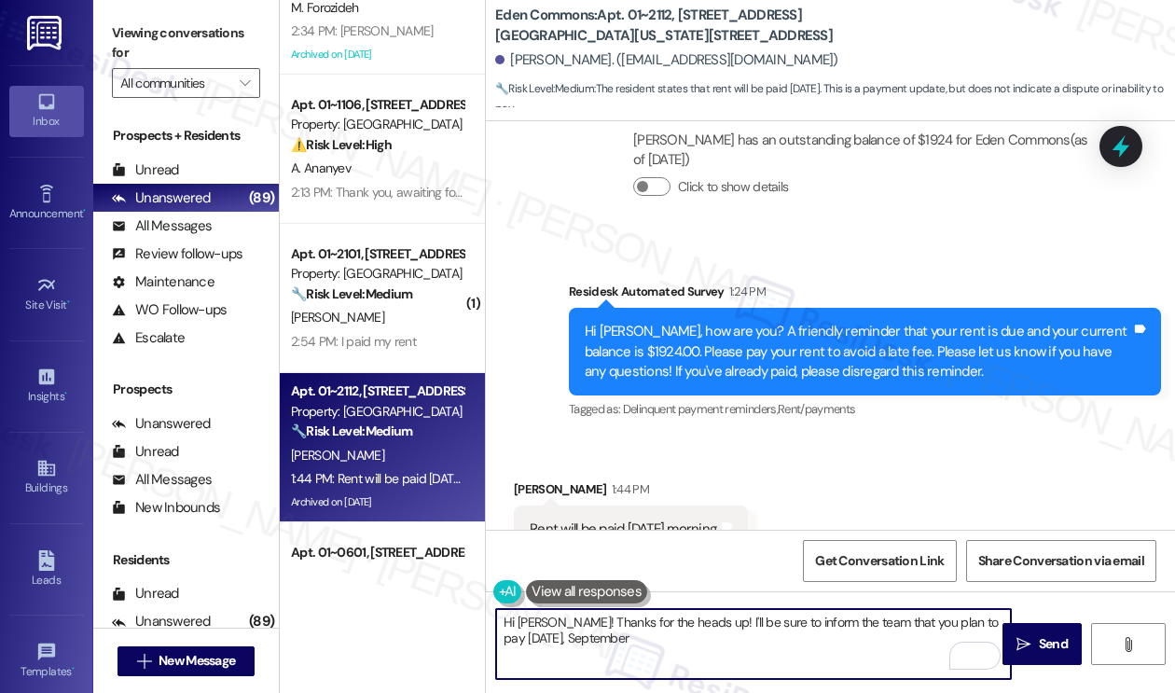
click at [685, 640] on textarea "Hi Mary! Thanks for the heads up! I'll be sure to inform the team that you plan…" at bounding box center [753, 644] width 515 height 70
type textarea "Hi Mary! Thanks for the heads up! I'll be sure to inform the team that you plan…"
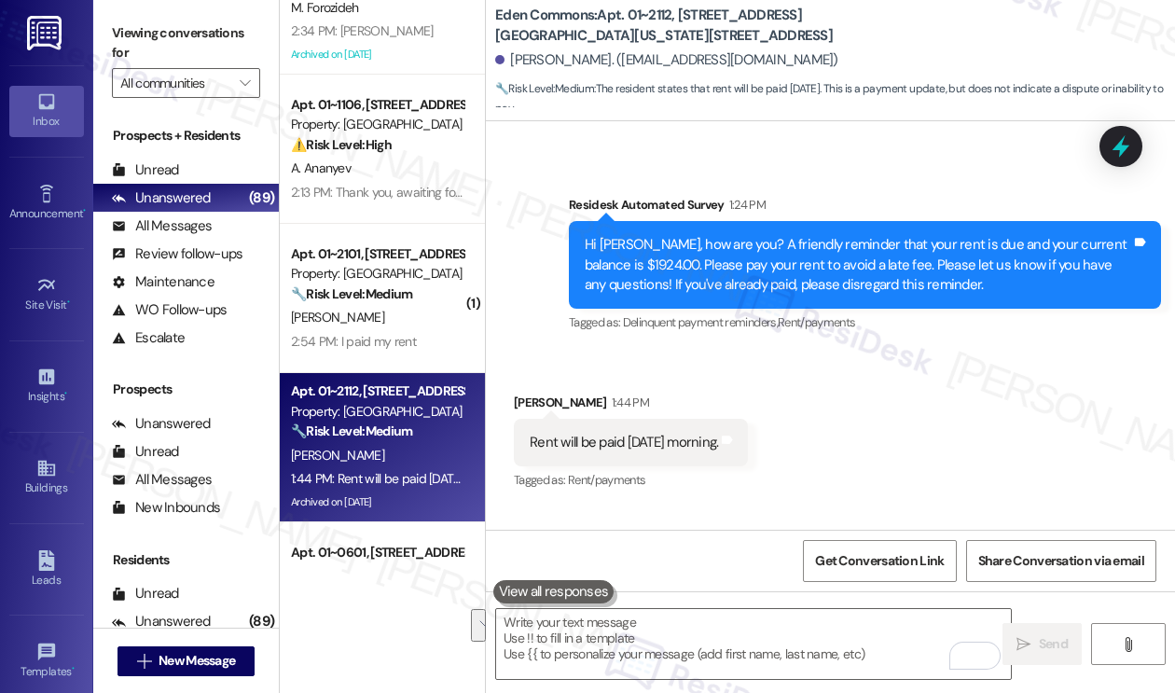
scroll to position [10801, 0]
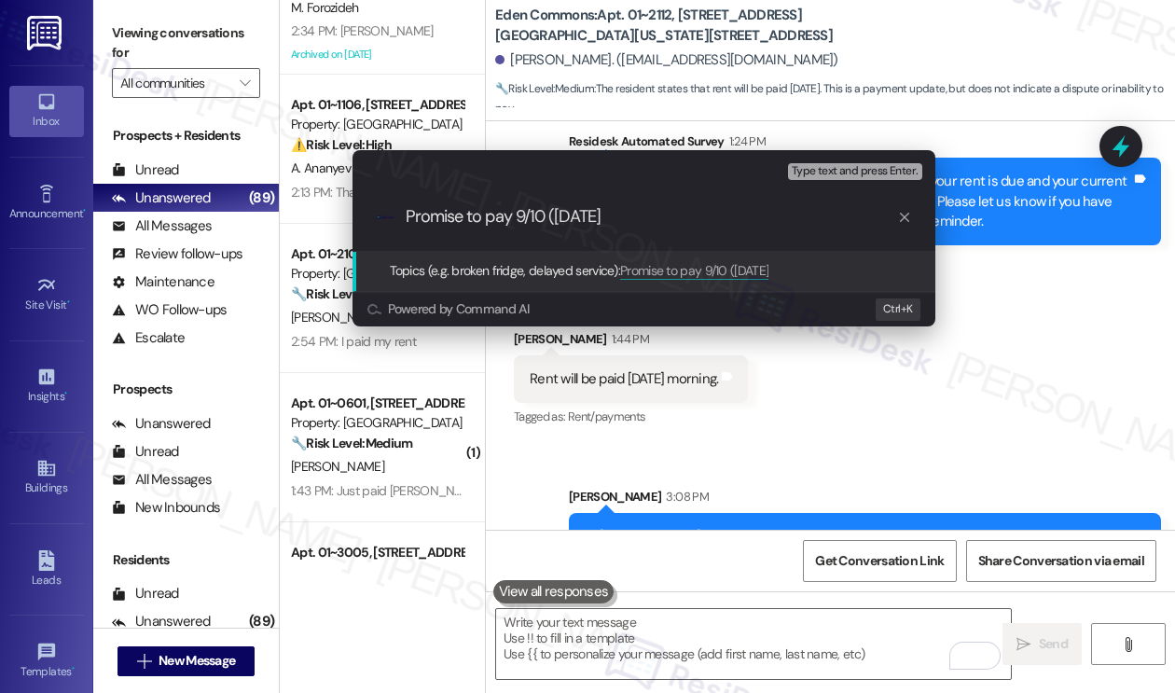
type input "Promise to pay 9/10 (Wednesday)"
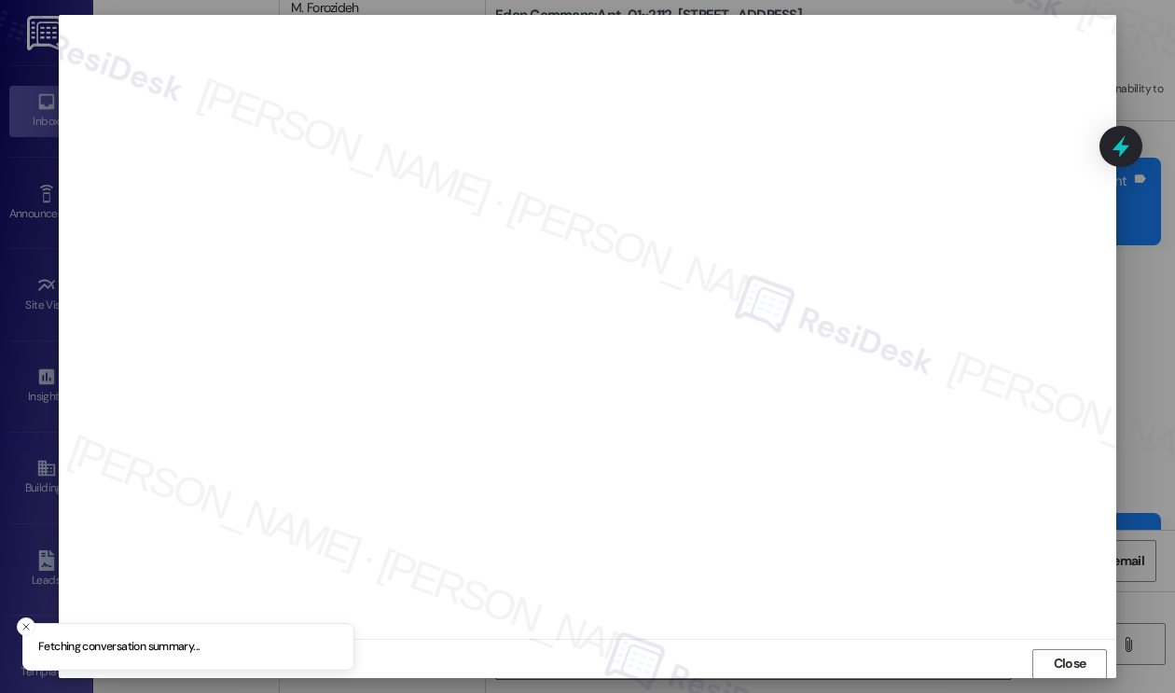
scroll to position [0, 0]
click at [1060, 662] on span "Close" at bounding box center [1069, 663] width 33 height 20
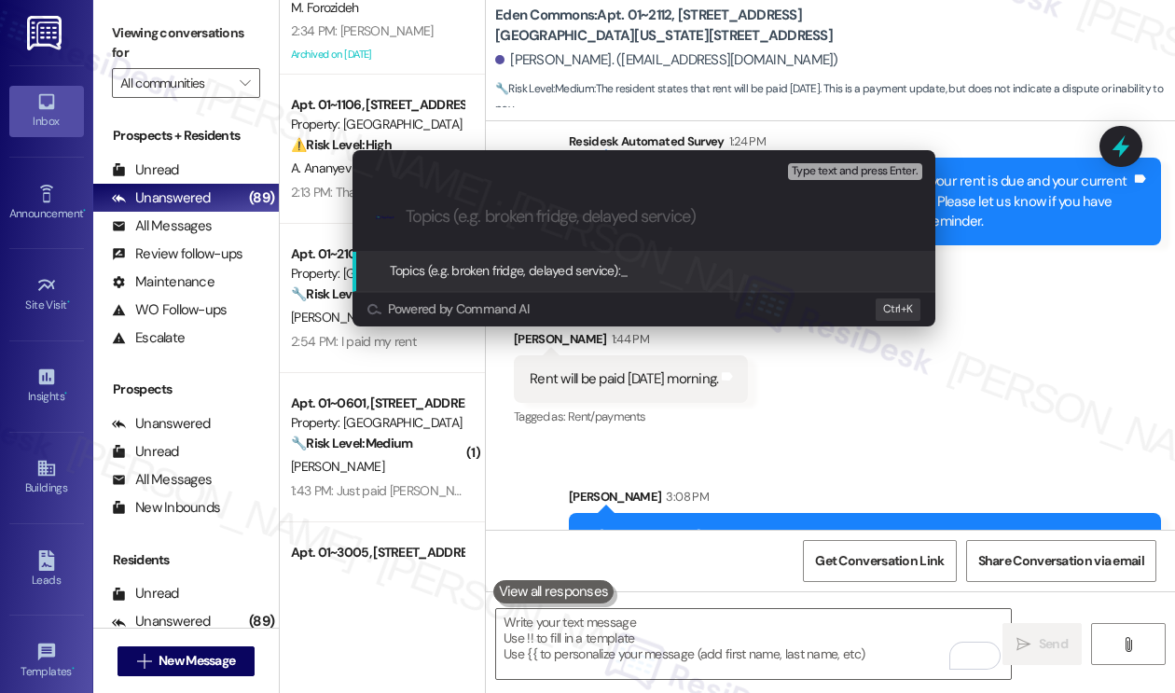
paste input "Promise to pay 9/10 (Wednesday)"
type input "Promise to pay 9/10 (Wednesday)"
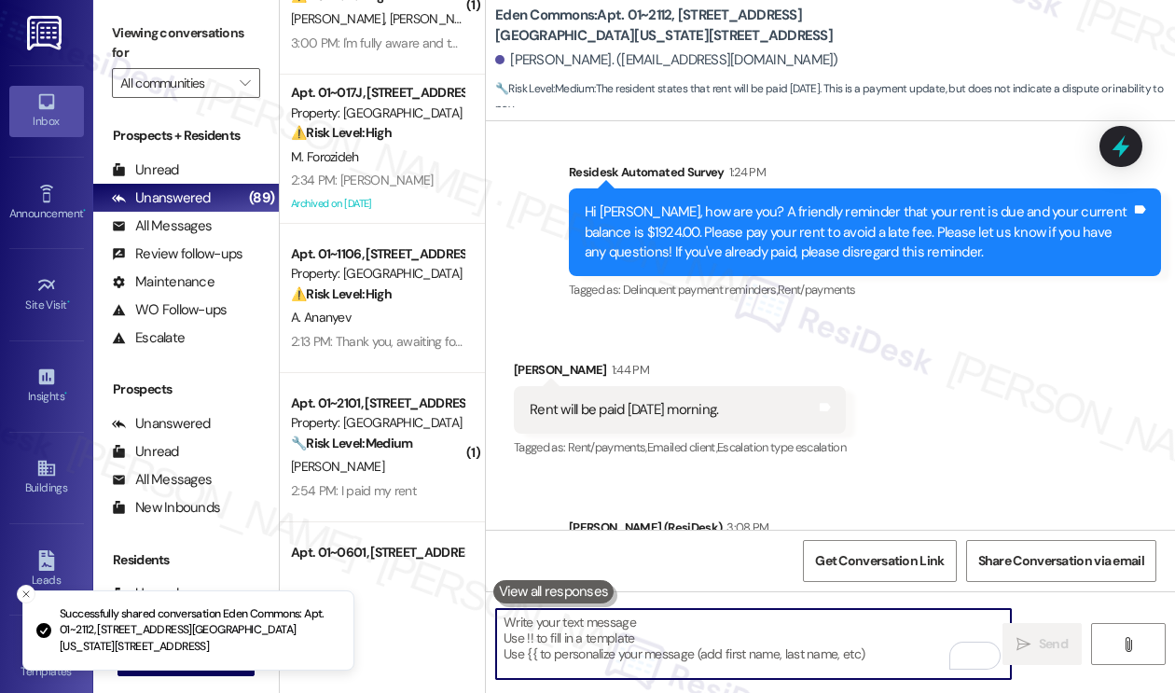
scroll to position [10828, 0]
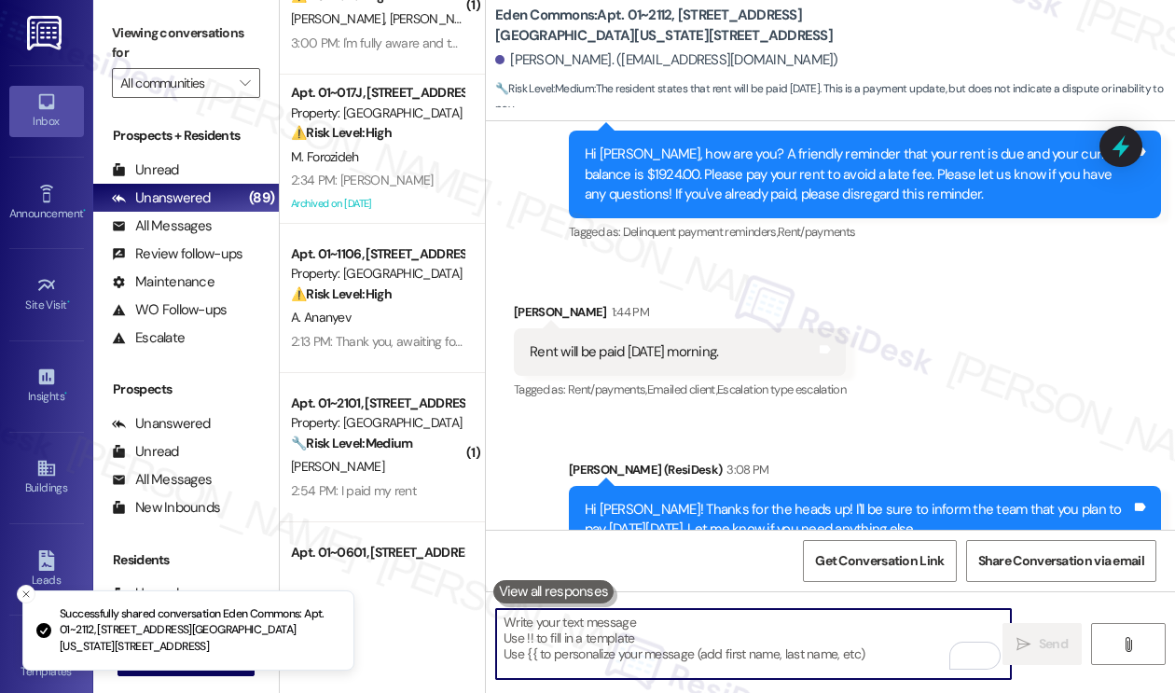
click at [684, 500] on div "Hi Mary! Thanks for the heads up! I'll be sure to inform the team that you plan…" at bounding box center [857, 520] width 546 height 40
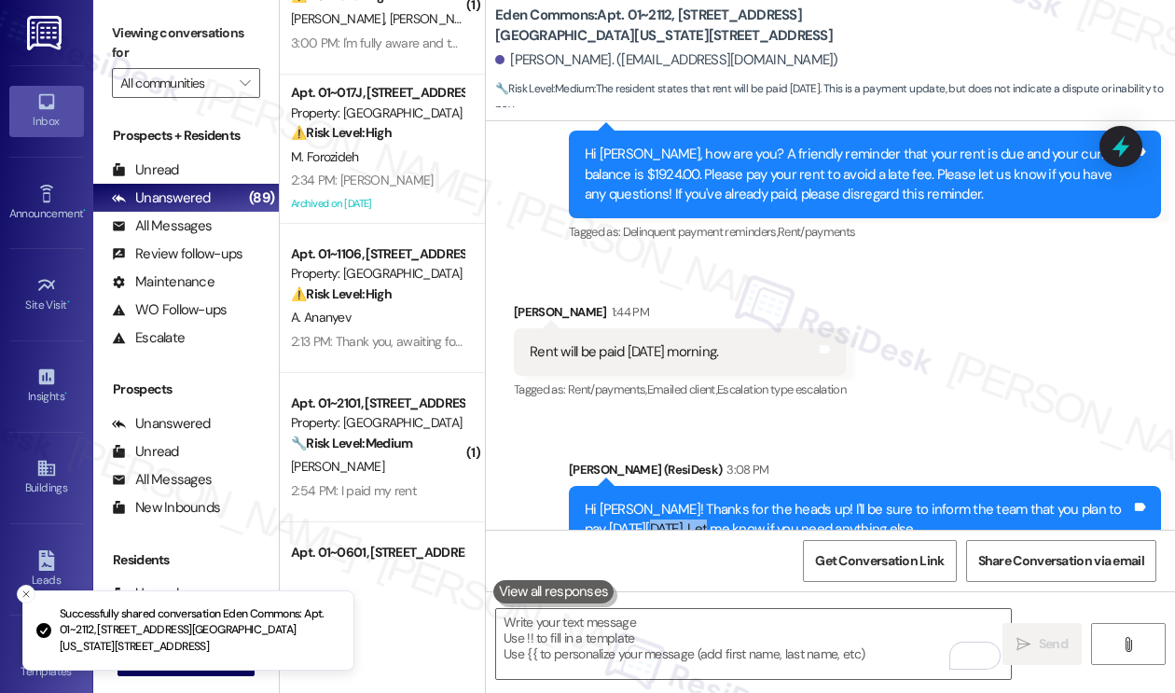
click at [684, 500] on div "Hi Mary! Thanks for the heads up! I'll be sure to inform the team that you plan…" at bounding box center [857, 520] width 546 height 40
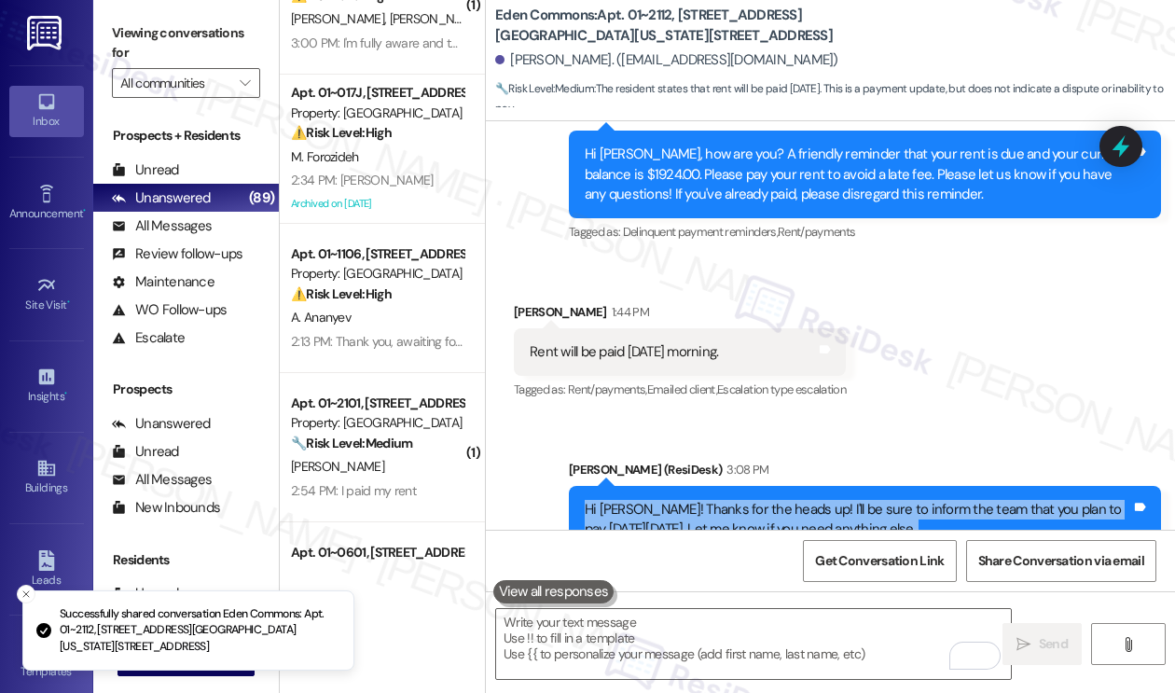
click at [684, 500] on div "Hi Mary! Thanks for the heads up! I'll be sure to inform the team that you plan…" at bounding box center [857, 520] width 546 height 40
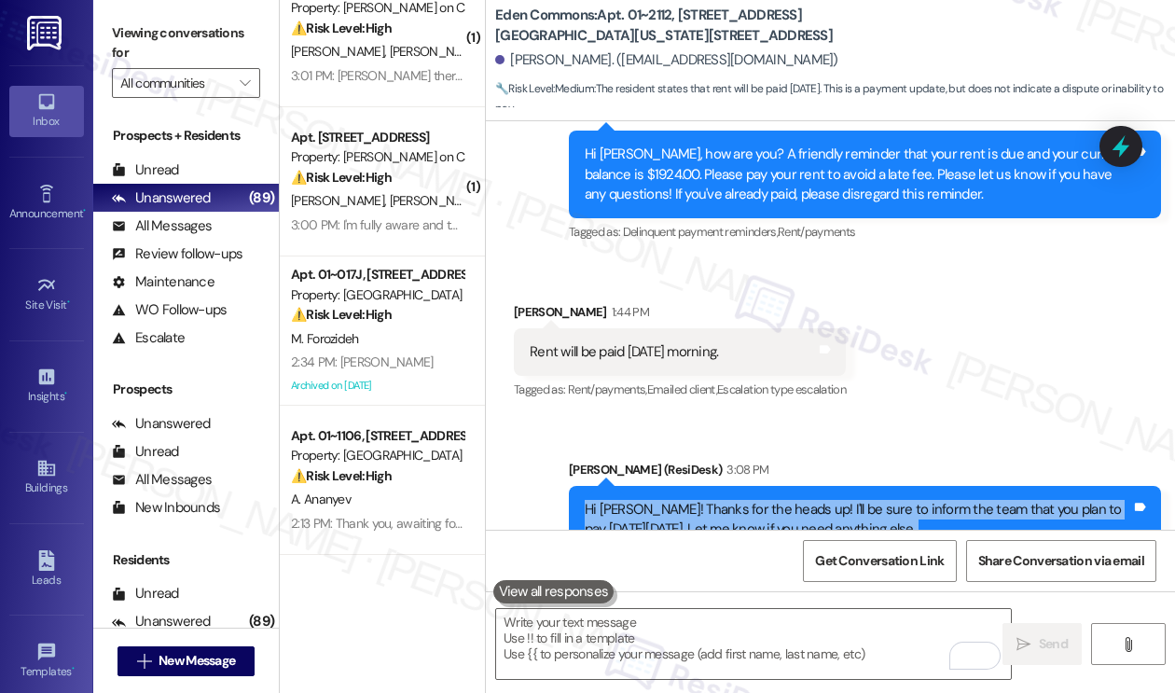
scroll to position [0, 0]
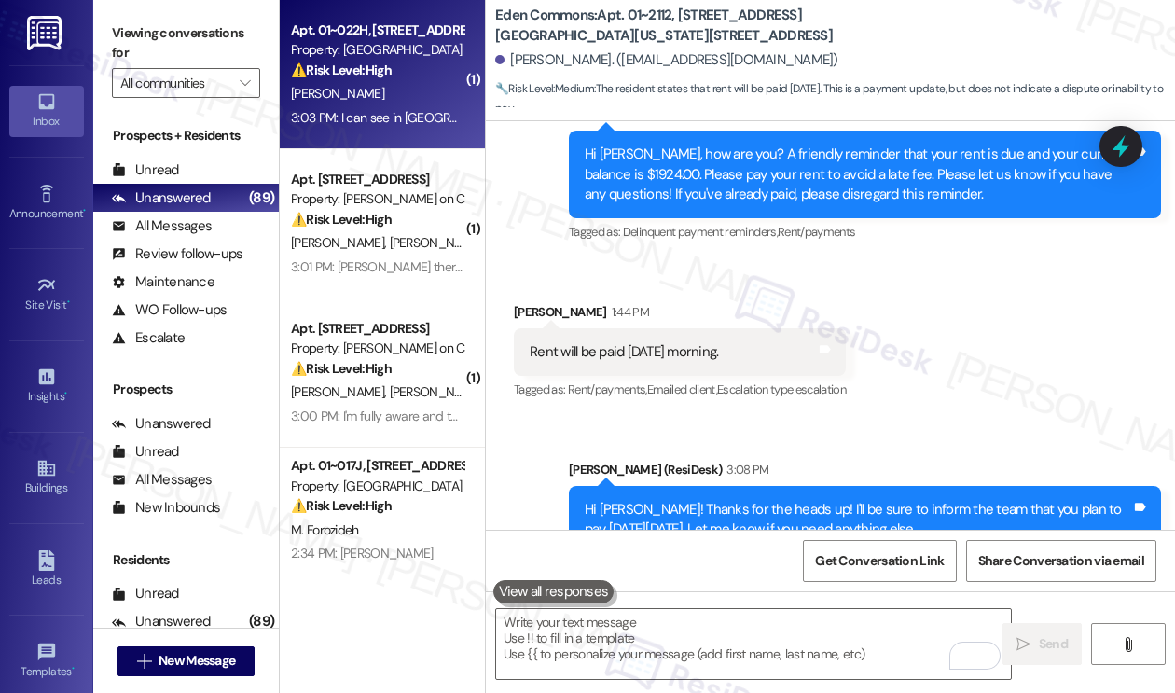
click at [377, 90] on div "[PERSON_NAME]" at bounding box center [377, 93] width 176 height 23
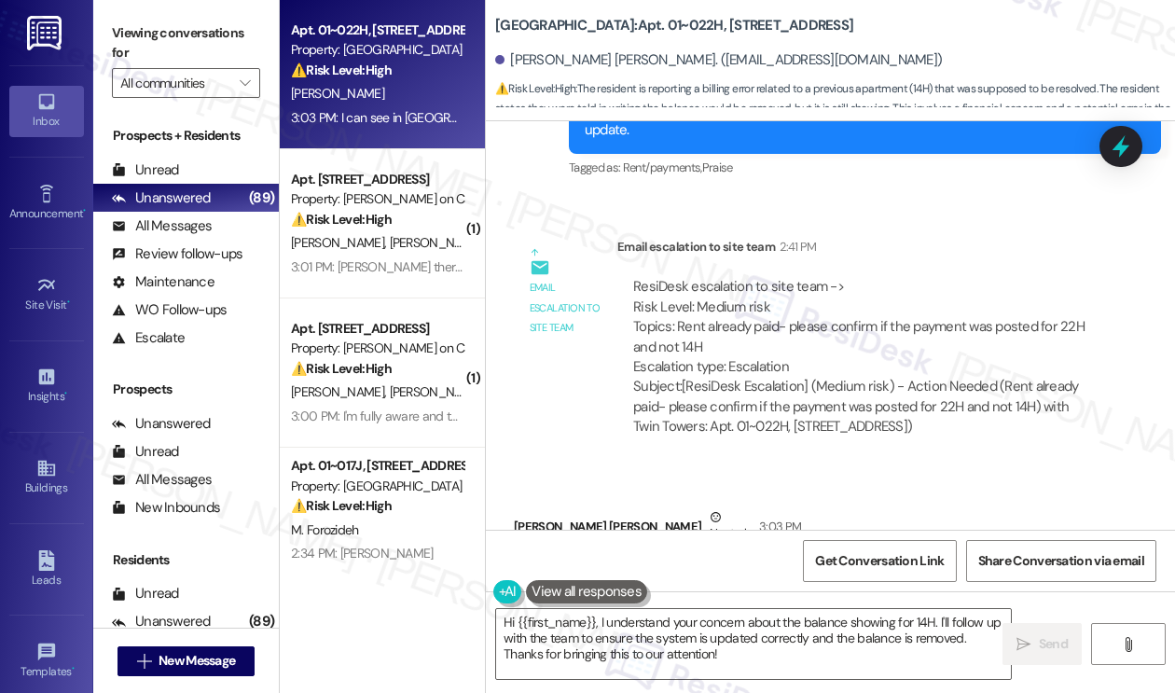
scroll to position [4124, 0]
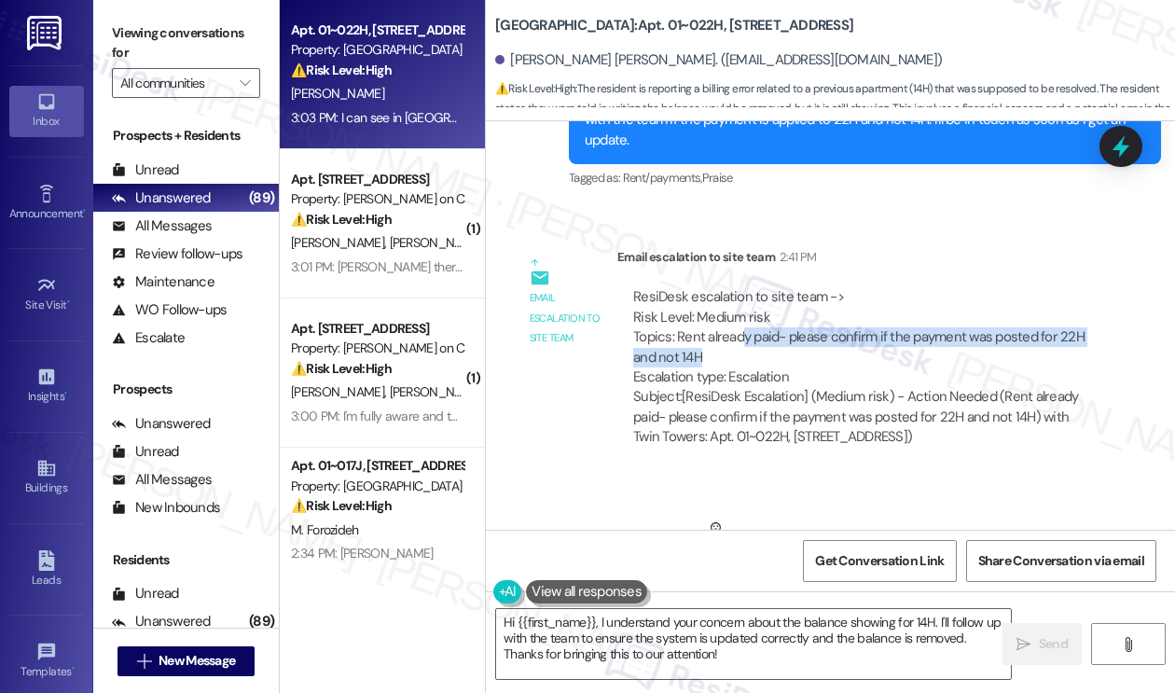
drag, startPoint x: 738, startPoint y: 282, endPoint x: 854, endPoint y: 298, distance: 116.7
click at [854, 298] on div "ResiDesk escalation to site team -> Risk Level: Medium risk Topics: Rent alread…" at bounding box center [861, 337] width 457 height 100
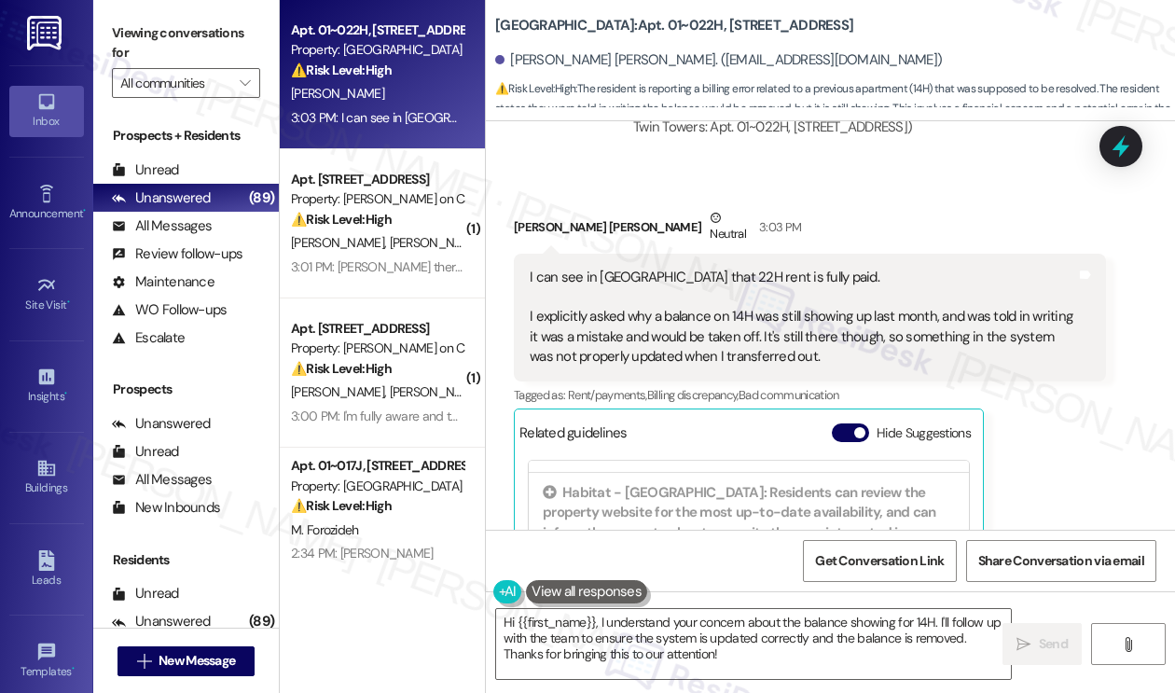
scroll to position [4404, 0]
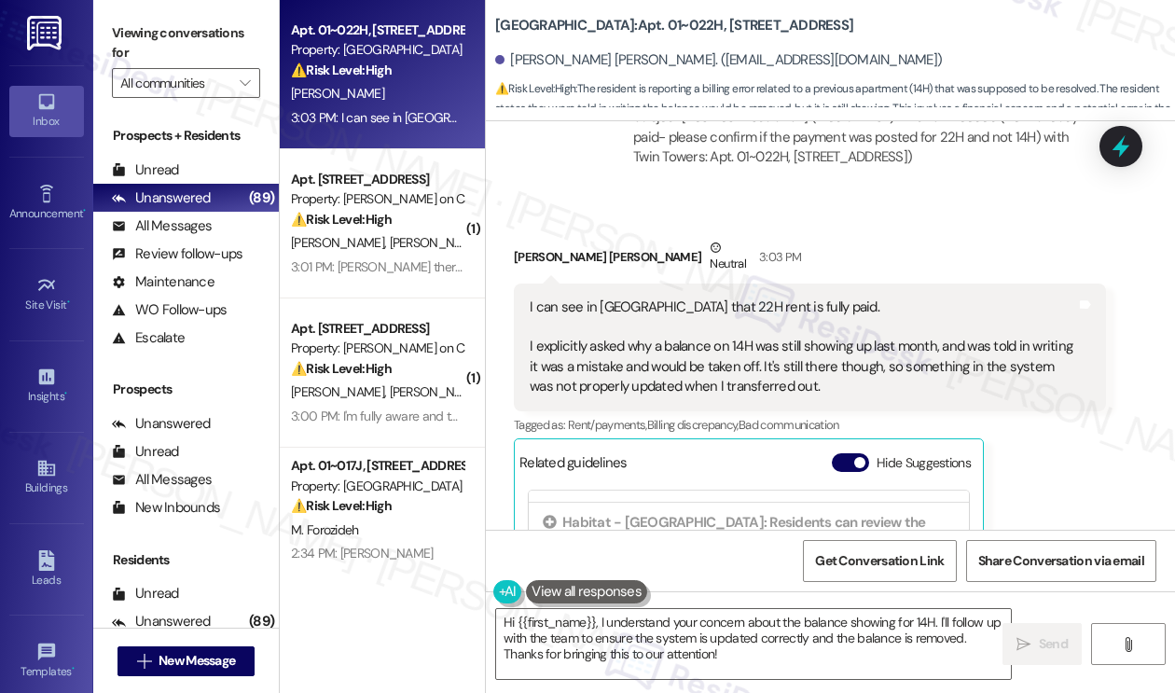
click at [587, 297] on div "I can see in BILT that 22H rent is fully paid. I explicitly asked why a balance…" at bounding box center [802, 347] width 546 height 100
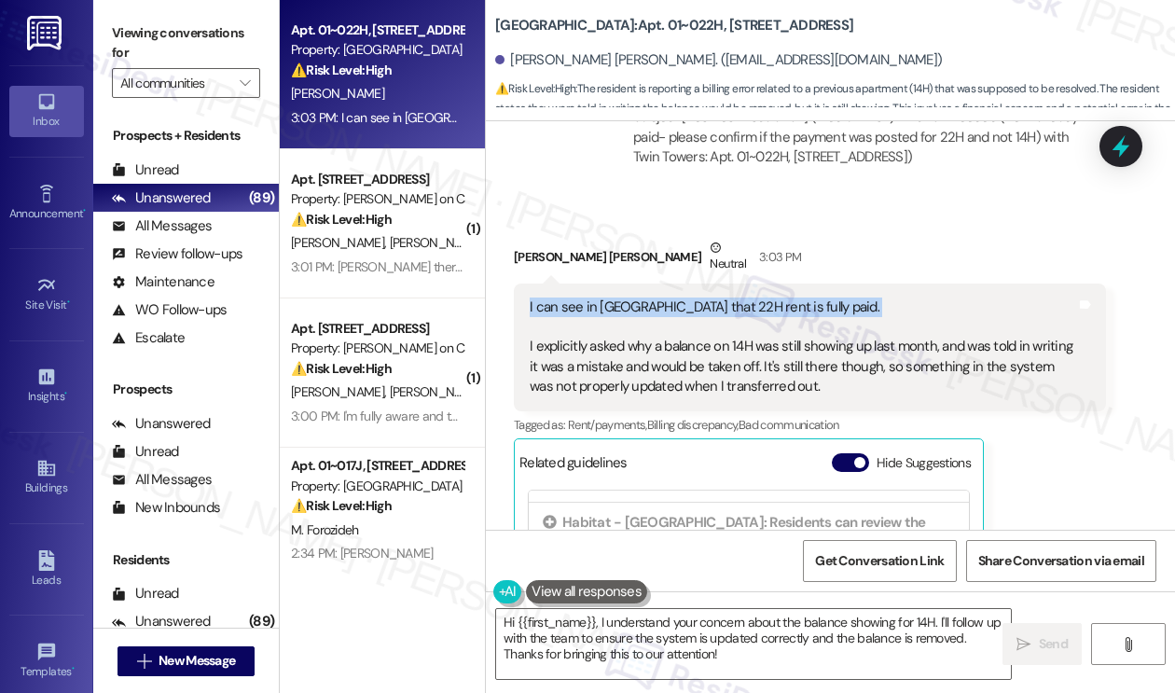
click at [587, 297] on div "I can see in BILT that 22H rent is fully paid. I explicitly asked why a balance…" at bounding box center [802, 347] width 546 height 100
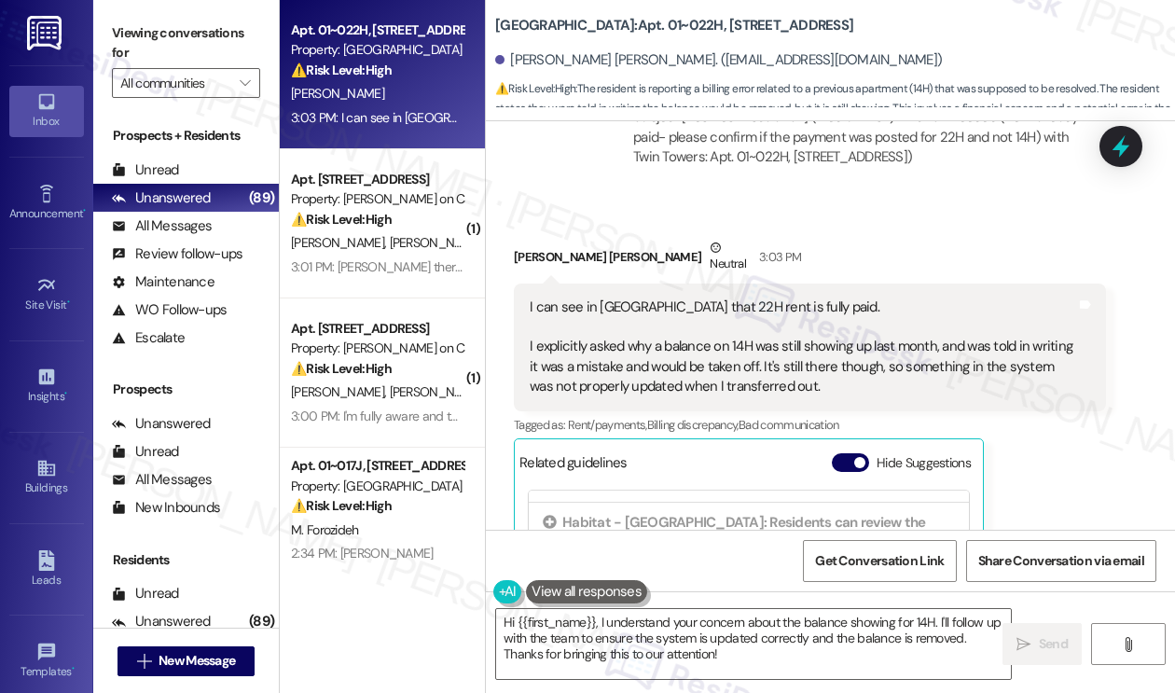
click at [618, 309] on div "I can see in BILT that 22H rent is fully paid. I explicitly asked why a balance…" at bounding box center [802, 347] width 546 height 100
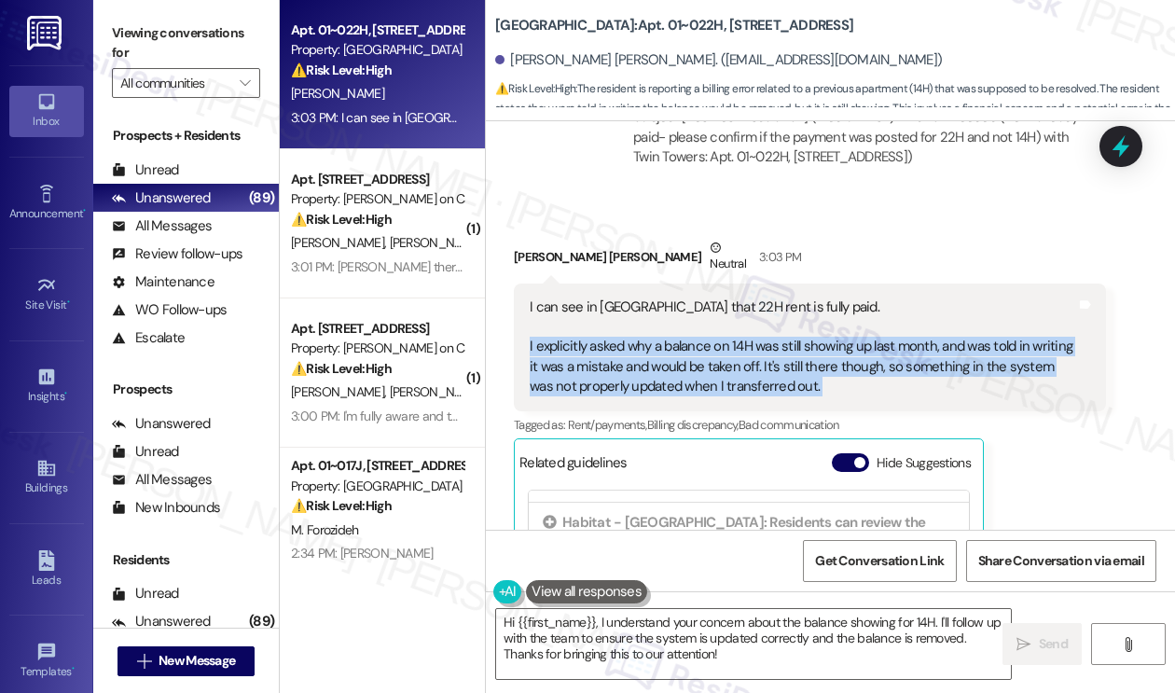
click at [618, 309] on div "I can see in BILT that 22H rent is fully paid. I explicitly asked why a balance…" at bounding box center [802, 347] width 546 height 100
click at [653, 304] on div "I can see in BILT that 22H rent is fully paid. I explicitly asked why a balance…" at bounding box center [802, 347] width 546 height 100
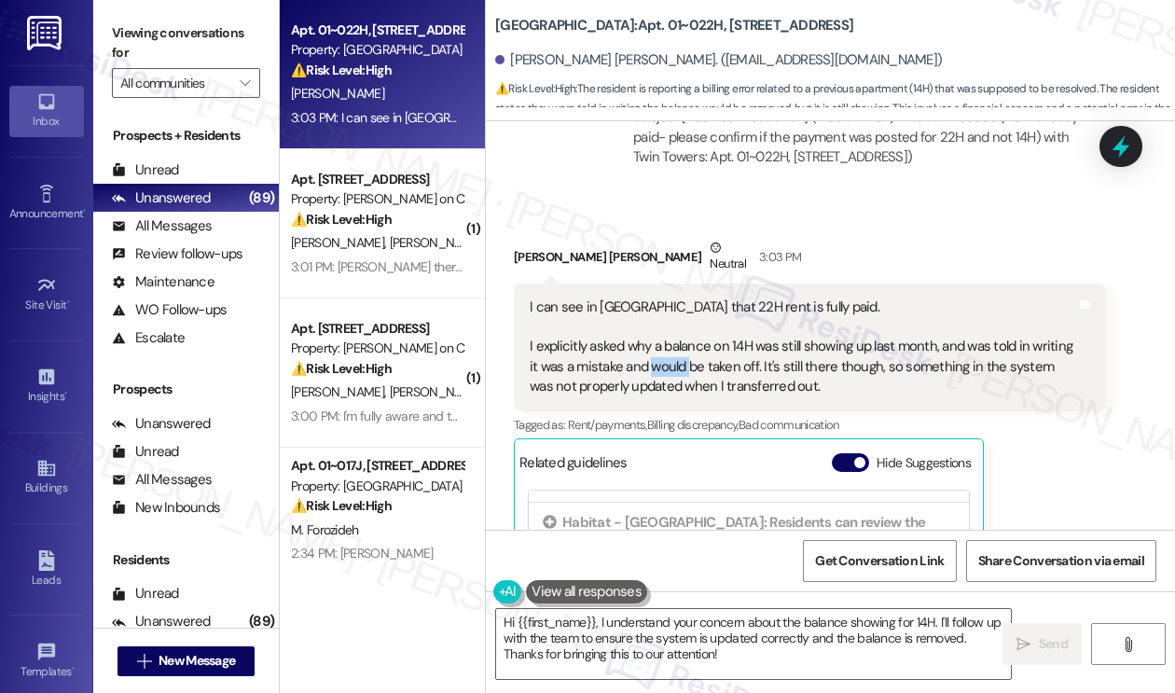
click at [653, 304] on div "I can see in BILT that 22H rent is fully paid. I explicitly asked why a balance…" at bounding box center [802, 347] width 546 height 100
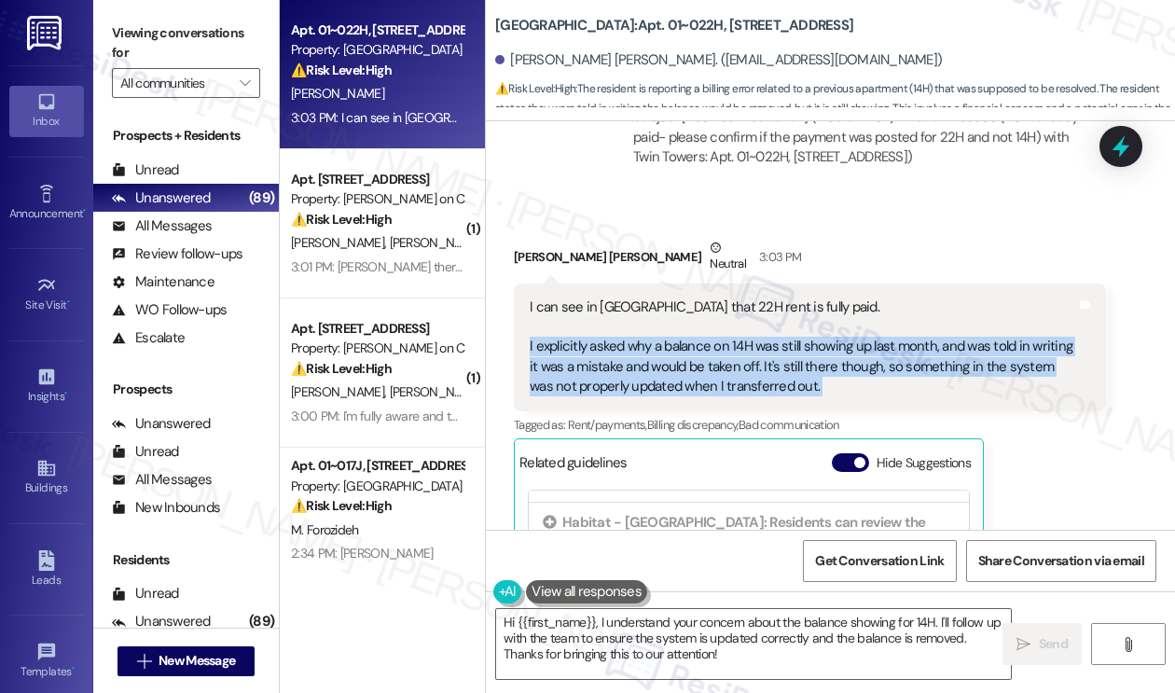
click at [653, 304] on div "I can see in BILT that 22H rent is fully paid. I explicitly asked why a balance…" at bounding box center [802, 347] width 546 height 100
click at [653, 318] on div "I can see in BILT that 22H rent is fully paid. I explicitly asked why a balance…" at bounding box center [802, 347] width 546 height 100
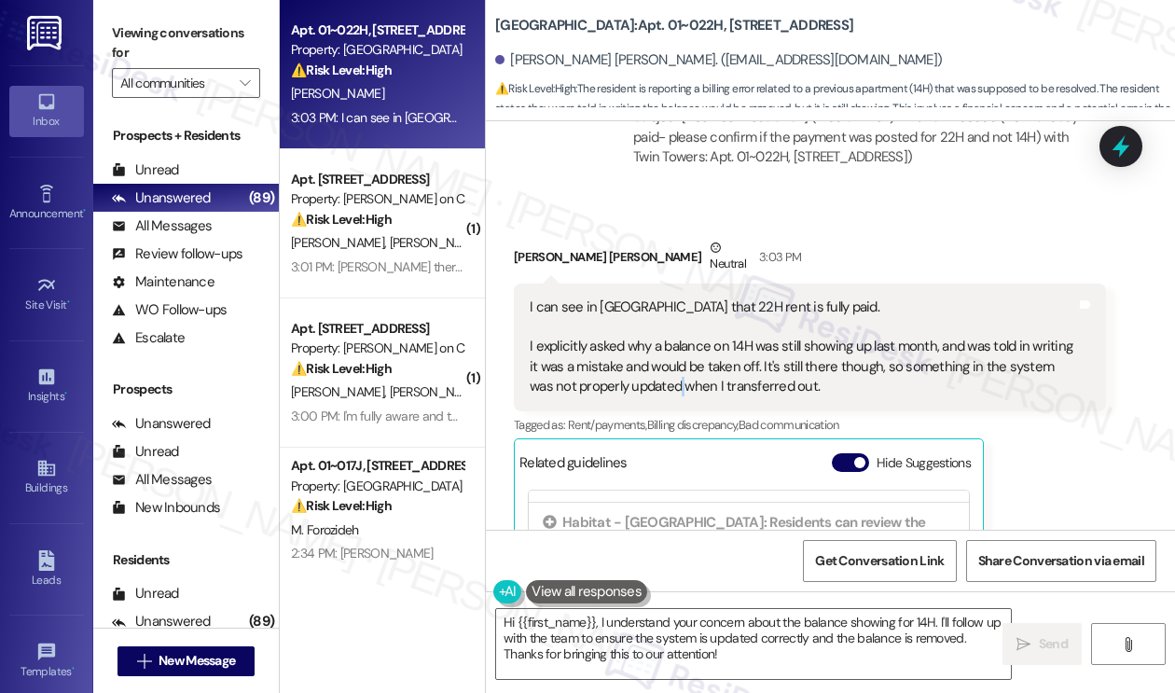
click at [653, 318] on div "I can see in BILT that 22H rent is fully paid. I explicitly asked why a balance…" at bounding box center [802, 347] width 546 height 100
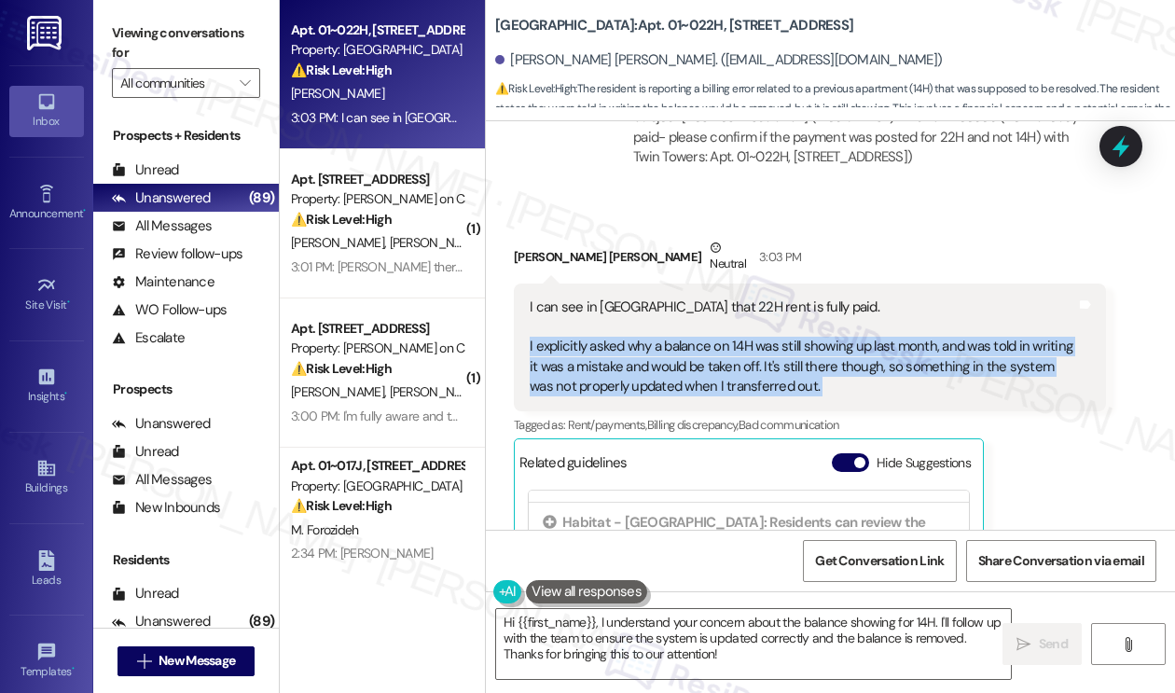
click at [653, 318] on div "I can see in BILT that 22H rent is fully paid. I explicitly asked why a balance…" at bounding box center [802, 347] width 546 height 100
click at [716, 300] on div "I can see in BILT that 22H rent is fully paid. I explicitly asked why a balance…" at bounding box center [802, 347] width 546 height 100
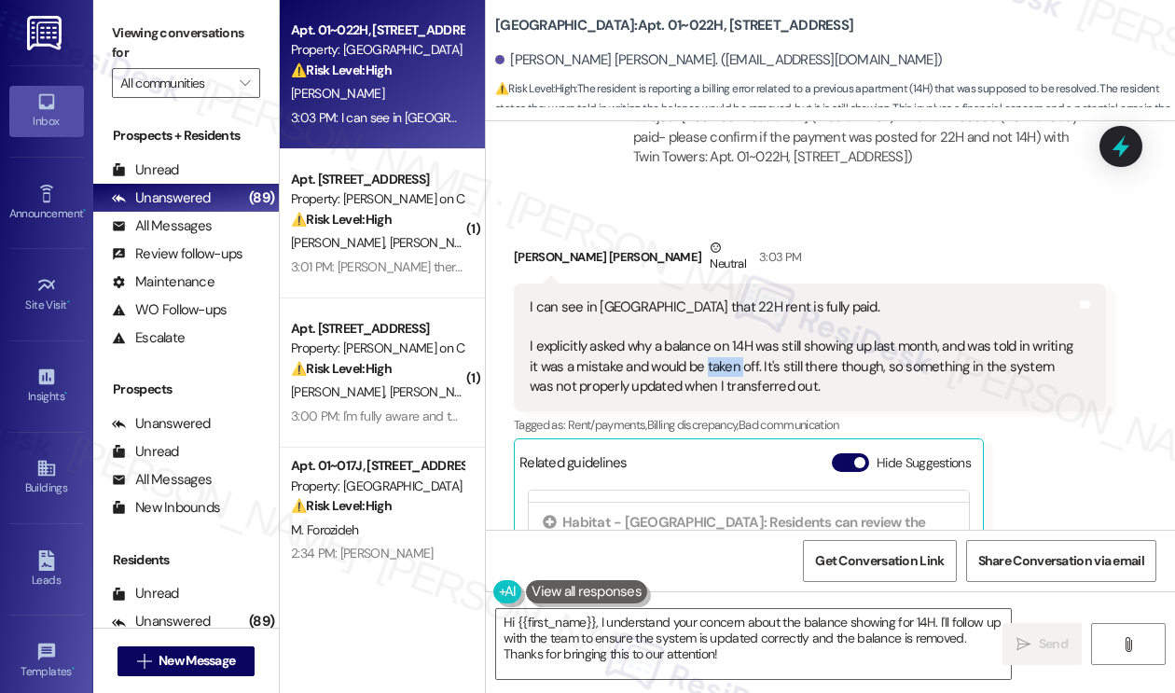
click at [716, 300] on div "I can see in BILT that 22H rent is fully paid. I explicitly asked why a balance…" at bounding box center [802, 347] width 546 height 100
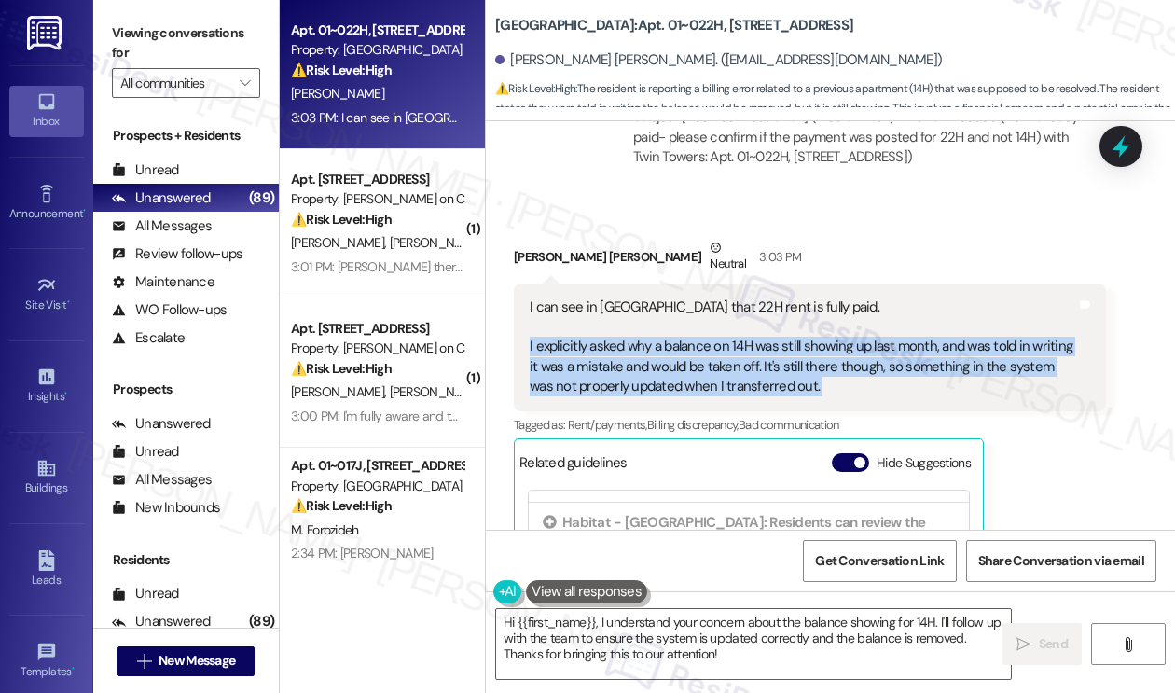
click at [716, 300] on div "I can see in BILT that 22H rent is fully paid. I explicitly asked why a balance…" at bounding box center [802, 347] width 546 height 100
click at [680, 307] on div "I can see in BILT that 22H rent is fully paid. I explicitly asked why a balance…" at bounding box center [802, 347] width 546 height 100
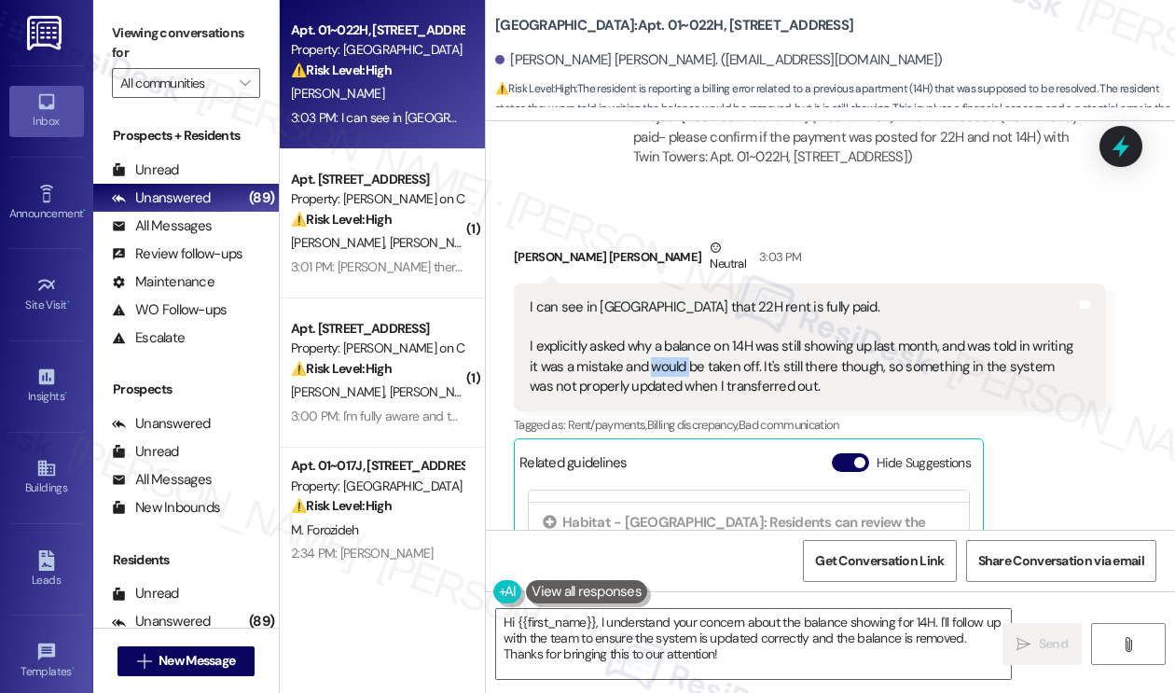
click at [680, 307] on div "I can see in BILT that 22H rent is fully paid. I explicitly asked why a balance…" at bounding box center [802, 347] width 546 height 100
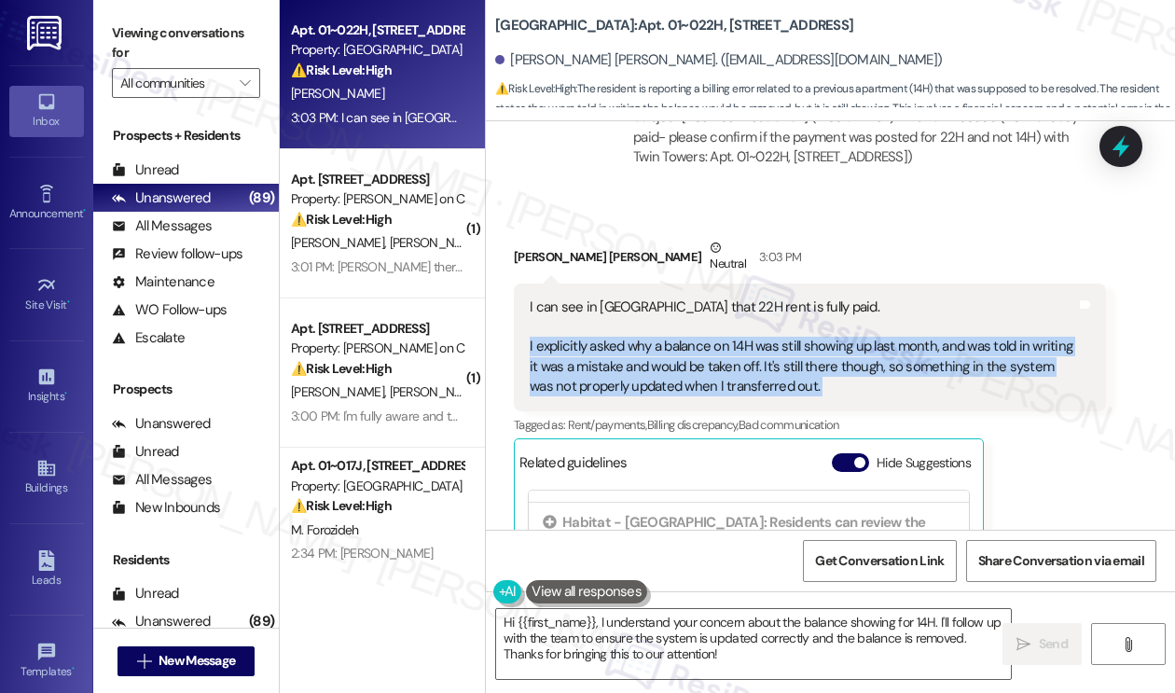
click at [680, 307] on div "I can see in BILT that 22H rent is fully paid. I explicitly asked why a balance…" at bounding box center [802, 347] width 546 height 100
click at [855, 457] on span "button" at bounding box center [859, 462] width 11 height 11
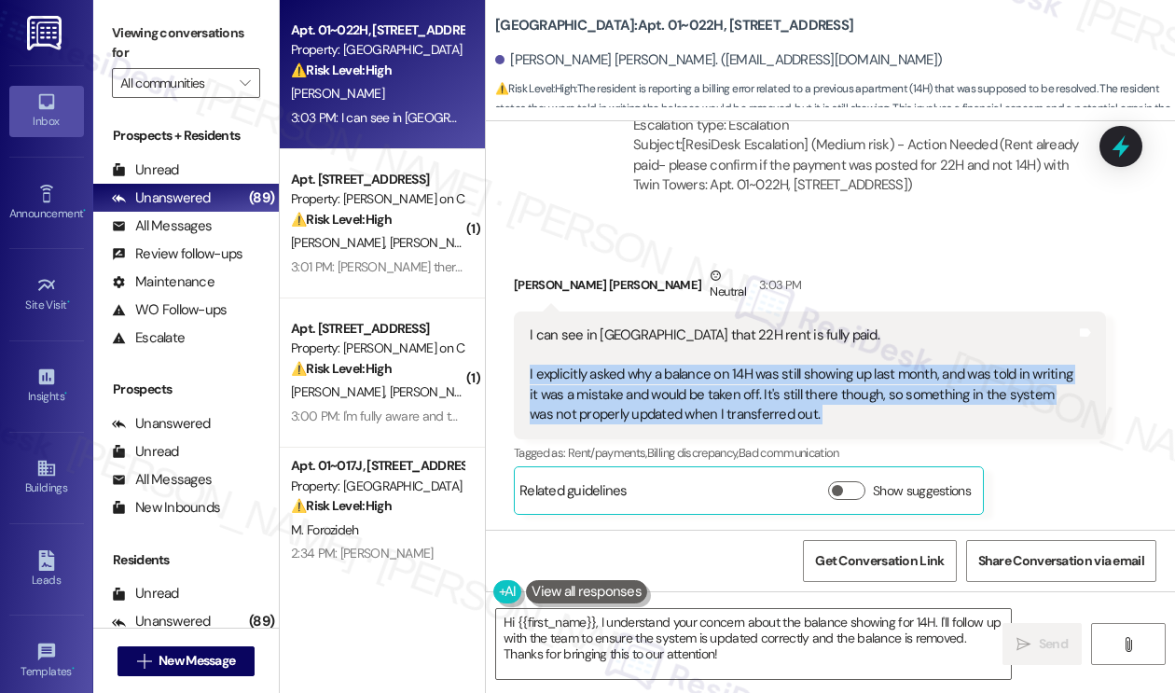
scroll to position [4314, 0]
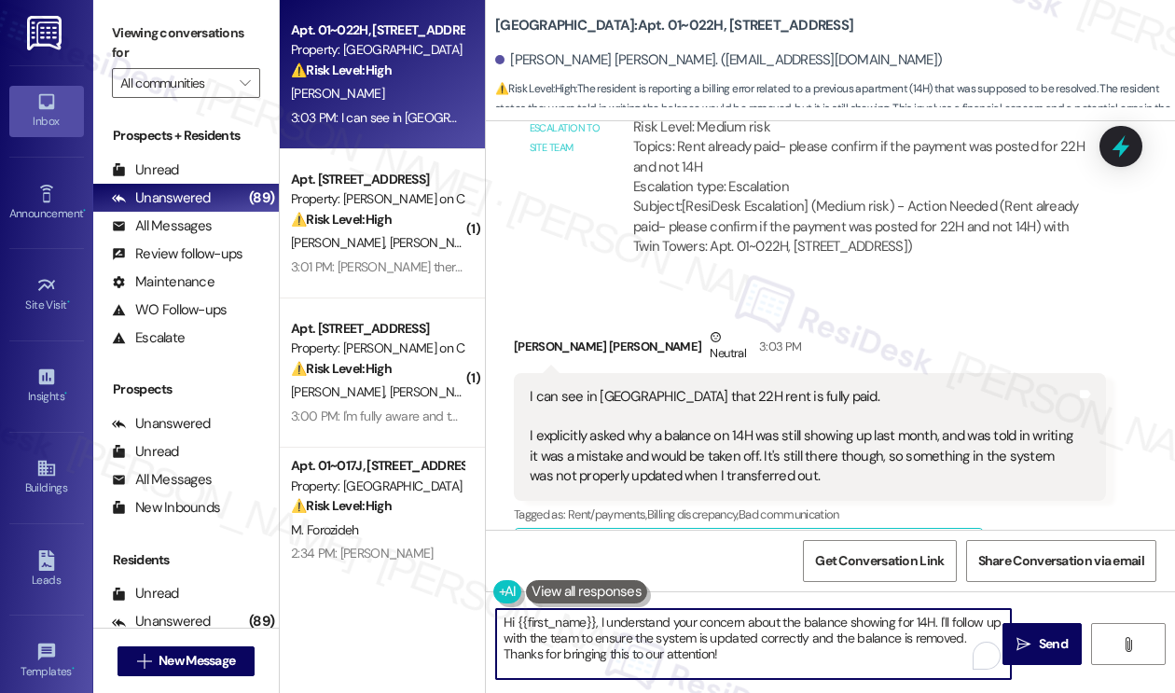
click at [710, 625] on textarea "Hi {{first_name}}, I understand your concern about the balance showing for 14H.…" at bounding box center [753, 644] width 515 height 70
click at [789, 647] on textarea "Hi {{first_name}}, I understand your concern about the balance showing for 14H.…" at bounding box center [753, 644] width 515 height 70
drag, startPoint x: 598, startPoint y: 620, endPoint x: 462, endPoint y: 621, distance: 135.2
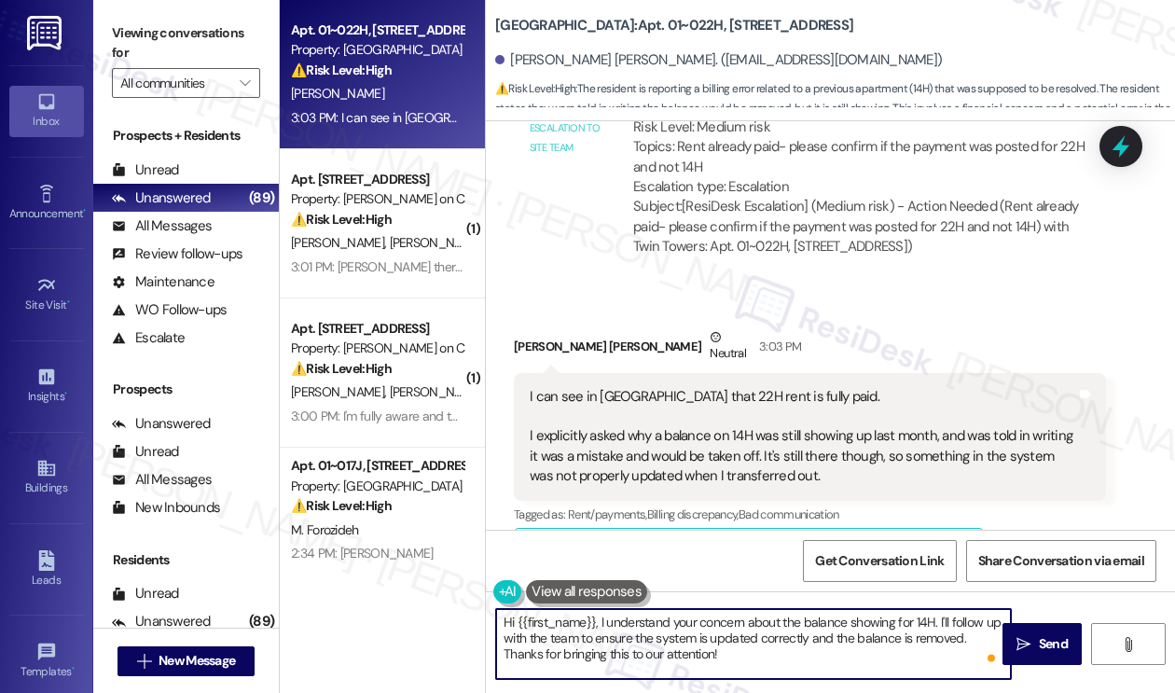
click at [462, 621] on div "Apt. 01~022H, 1649 E. 50th St., Suite 1A Property: Twin Towers ⚠️ Risk Level: H…" at bounding box center [727, 346] width 895 height 693
click at [866, 627] on textarea "I understand your concern about the balance showing for 14H. I'll follow up wit…" at bounding box center [753, 644] width 515 height 70
click at [863, 625] on textarea "I understand your concern about the balance showing for 14H. I'll have followed…" at bounding box center [753, 644] width 515 height 70
click at [864, 625] on textarea "I understand your concern about the balance showing for 14H. I'll have followed…" at bounding box center [753, 644] width 515 height 70
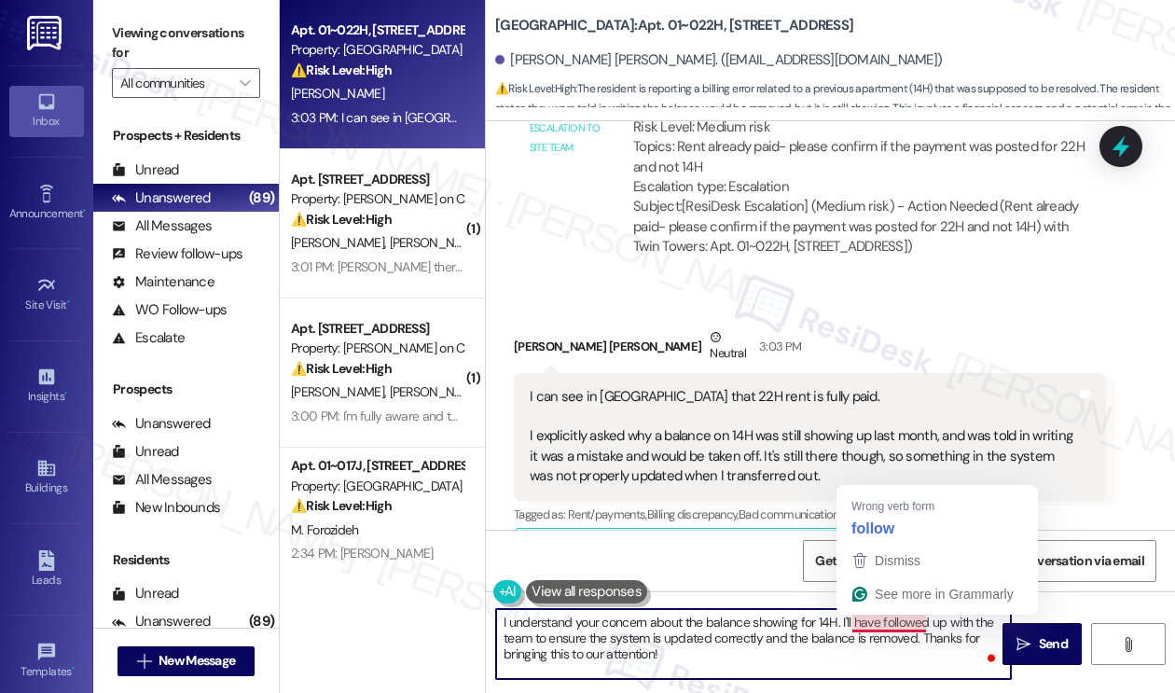
click at [842, 619] on textarea "I understand your concern about the balance showing for 14H. I'll have followed…" at bounding box center [753, 644] width 515 height 70
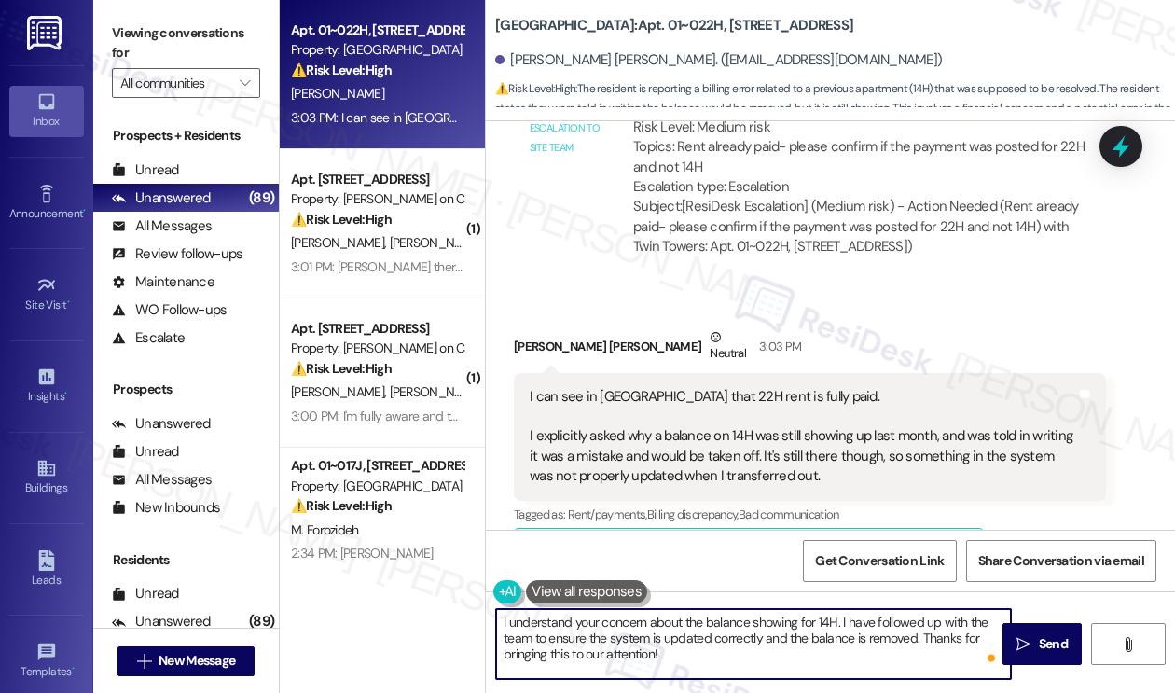
click at [685, 646] on textarea "I understand your concern about the balance showing for 14H. I have followed up…" at bounding box center [753, 644] width 515 height 70
click at [685, 645] on textarea "I understand your concern about the balance showing for 14H. I have followed up…" at bounding box center [753, 644] width 515 height 70
click at [660, 644] on textarea "I understand your concern about the balance showing for 14H. I have followed up…" at bounding box center [753, 644] width 515 height 70
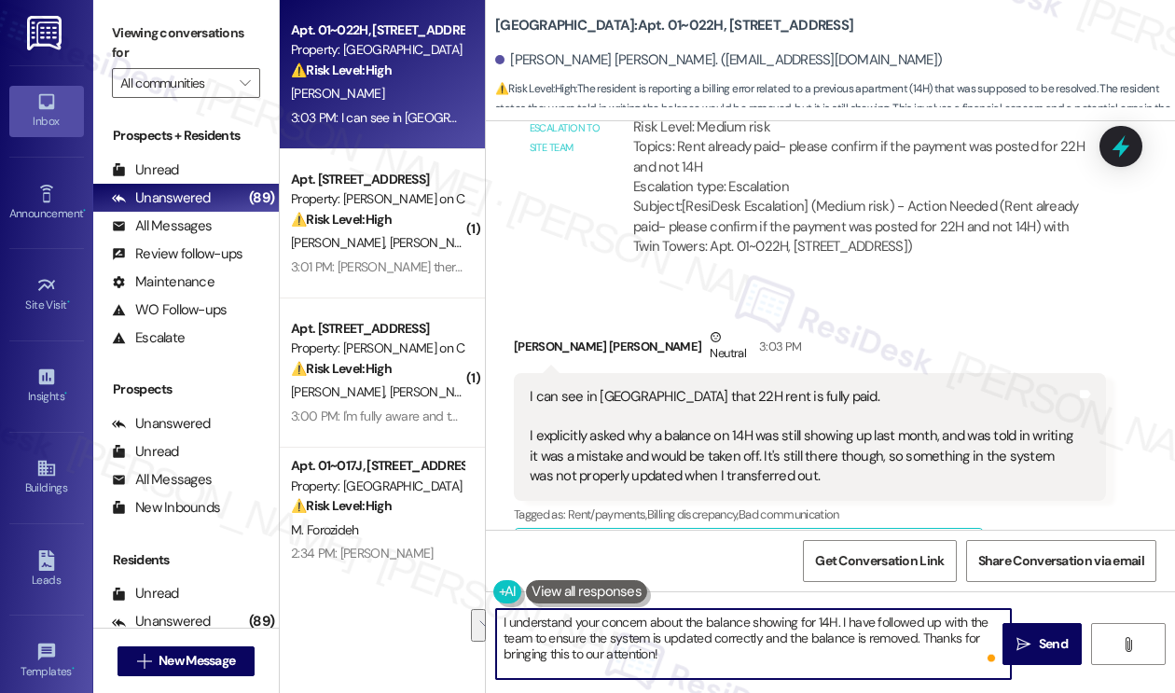
drag, startPoint x: 535, startPoint y: 639, endPoint x: 801, endPoint y: 666, distance: 267.1
click at [801, 666] on textarea "I understand your concern about the balance showing for 14H. I have followed up…" at bounding box center [753, 644] width 515 height 70
click at [804, 665] on textarea "I understand your concern about the balance showing for 14H. I have followed up…" at bounding box center [753, 644] width 515 height 70
drag, startPoint x: 533, startPoint y: 639, endPoint x: 916, endPoint y: 635, distance: 383.1
click at [916, 635] on textarea "I understand your concern about the balance showing for 14H. I have followed up…" at bounding box center [753, 644] width 515 height 70
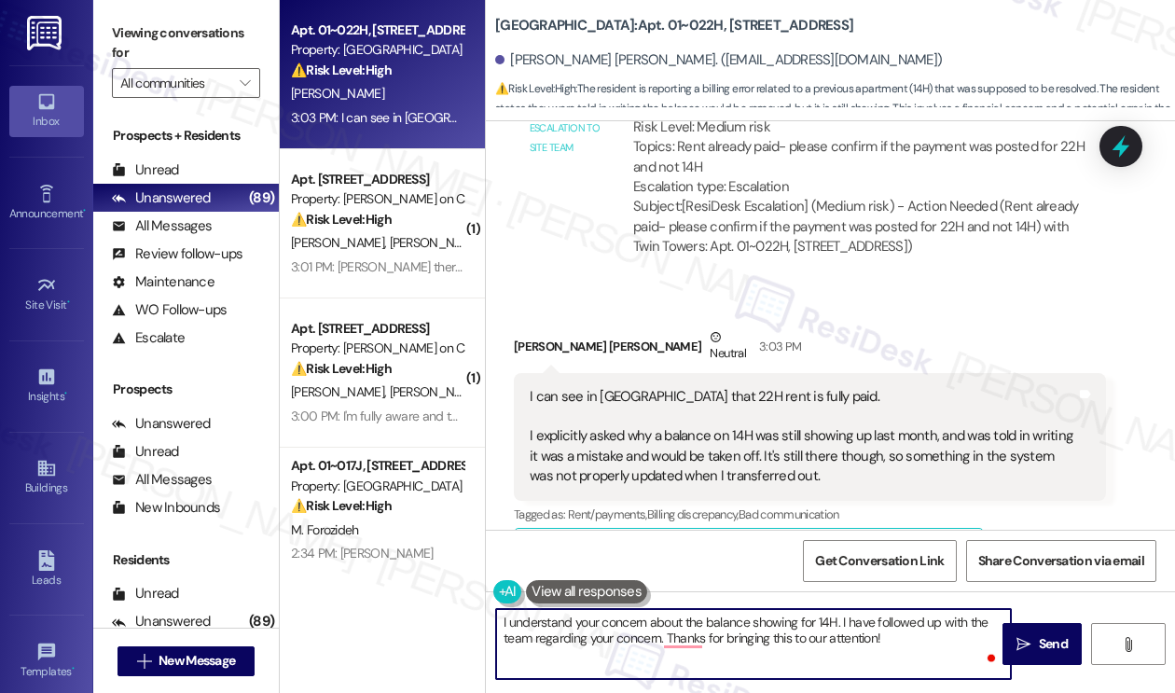
type textarea "I understand your concern about the balance showing for 14H. I have followed up…"
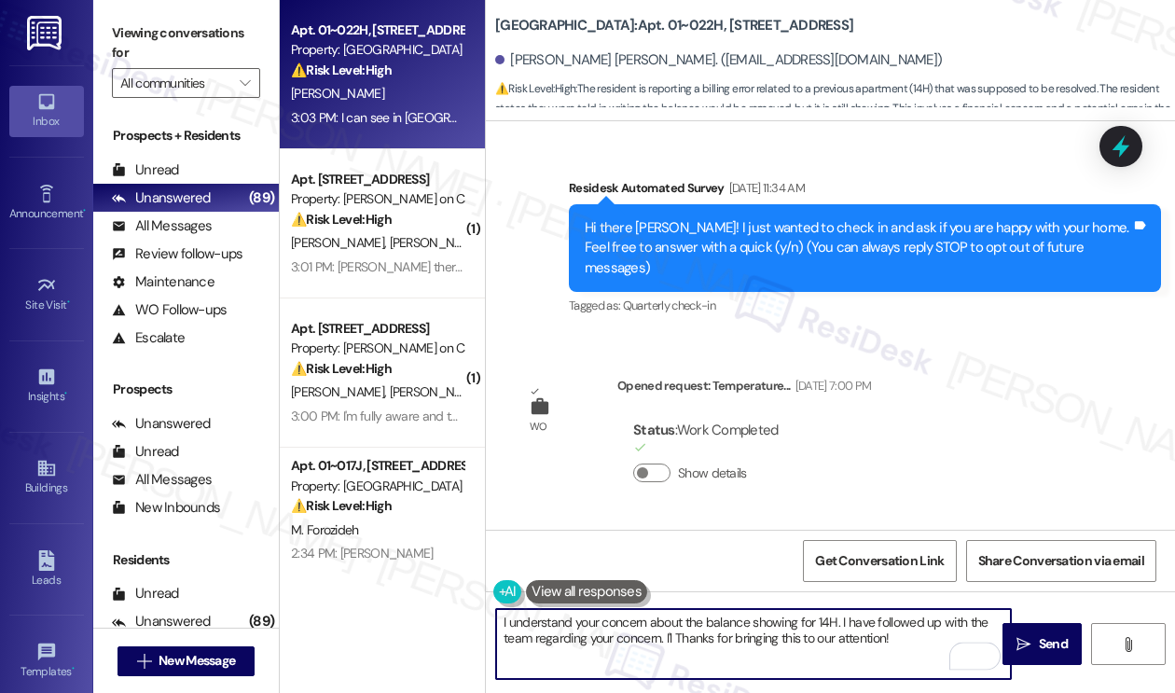
scroll to position [4314, 0]
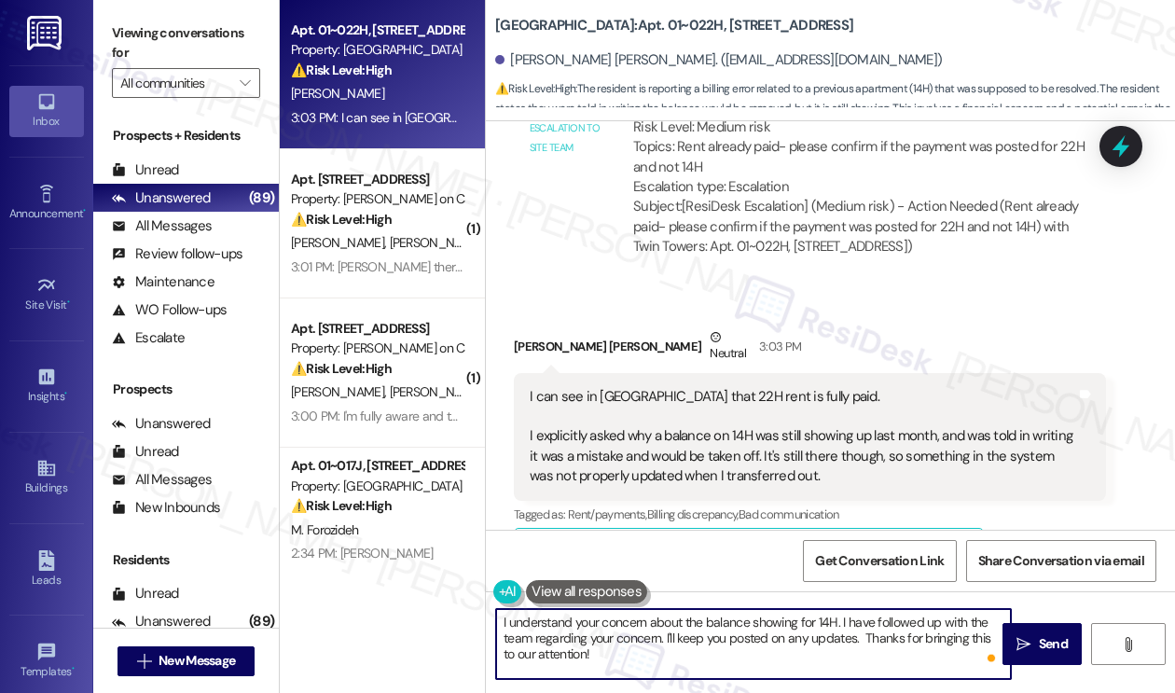
type textarea "I understand your concern about the balance showing for 14H. I have followed up…"
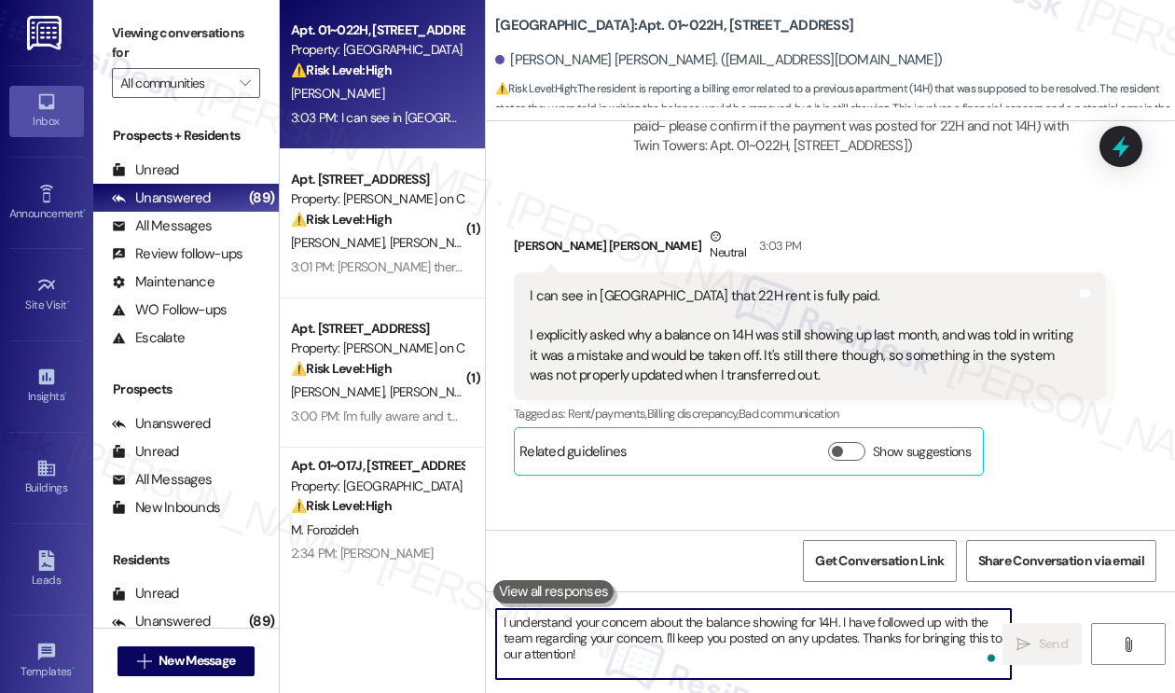
scroll to position [4484, 0]
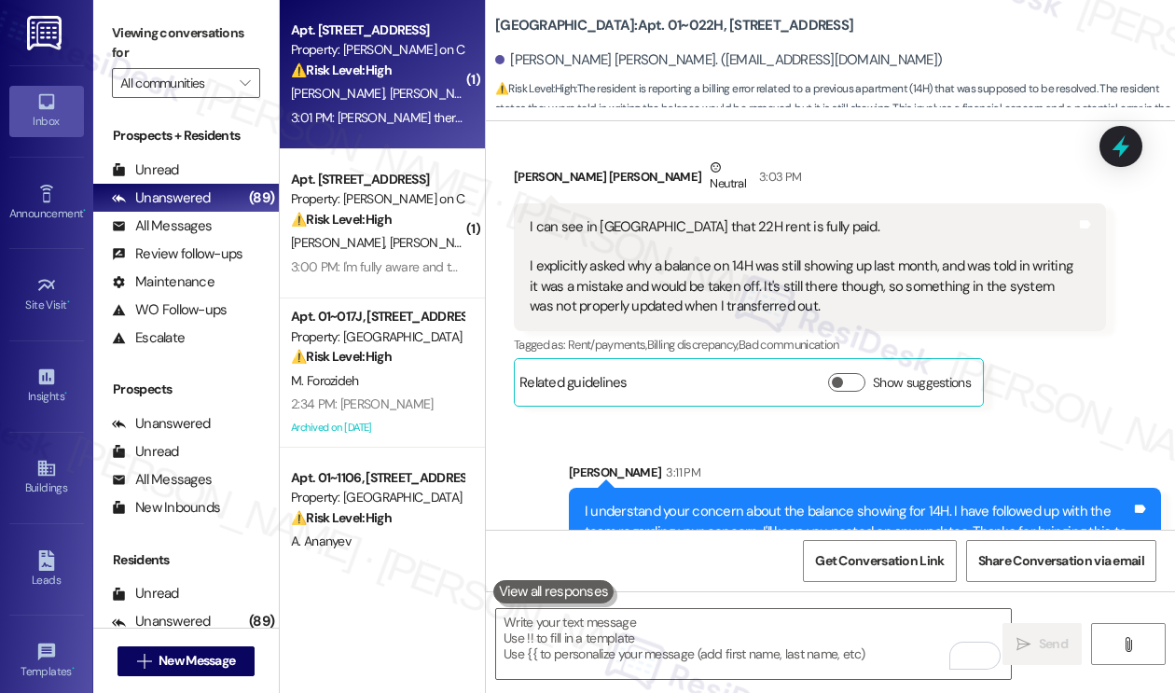
click at [378, 125] on div "3:01 PM: [PERSON_NAME] there must be a miscommunicstion with the leasing team. …" at bounding box center [654, 117] width 727 height 17
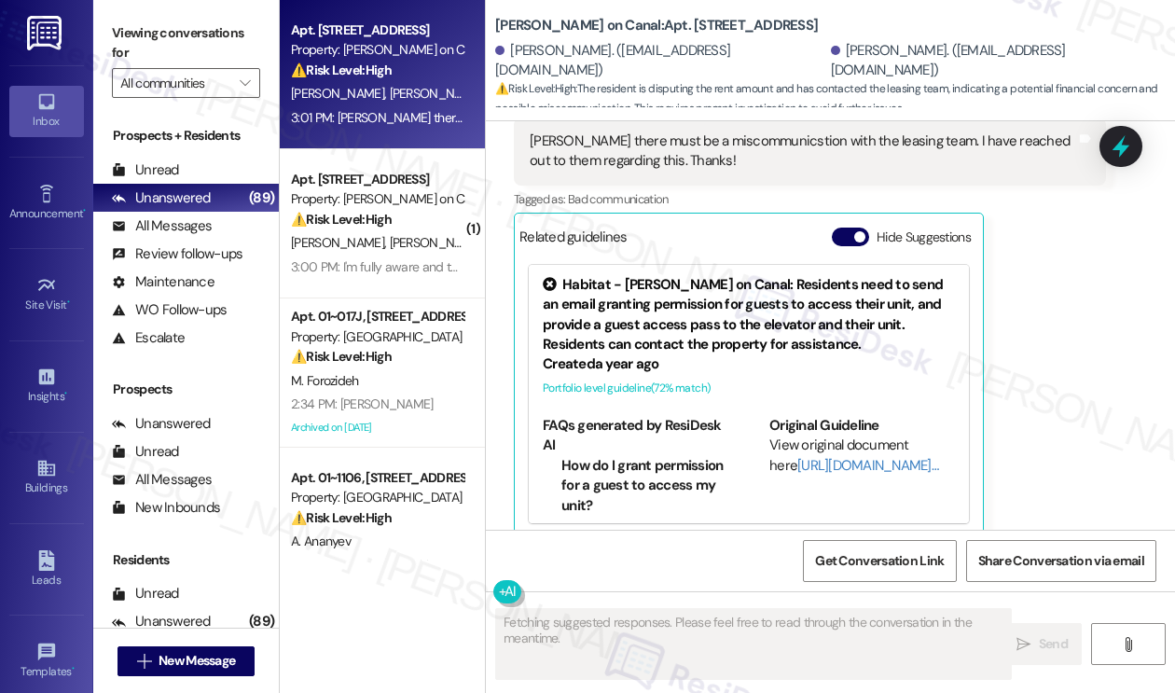
scroll to position [4418, 0]
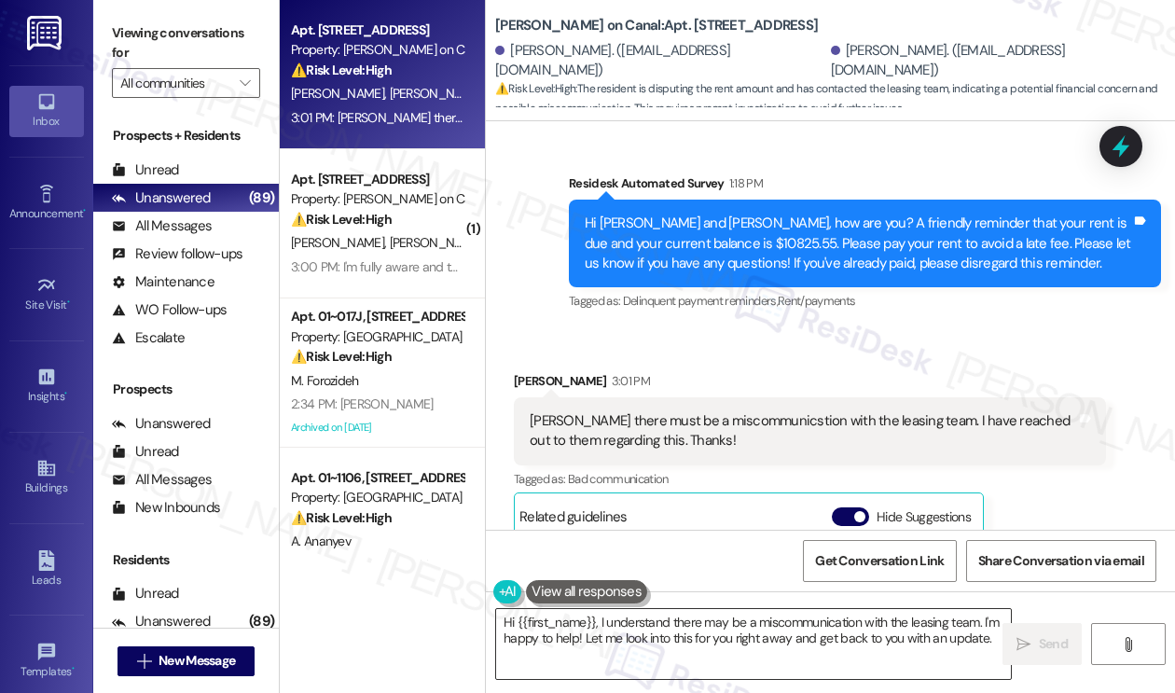
click at [653, 623] on textarea "Hi {{first_name}}, I understand there may be a miscommunication with the leasin…" at bounding box center [753, 644] width 515 height 70
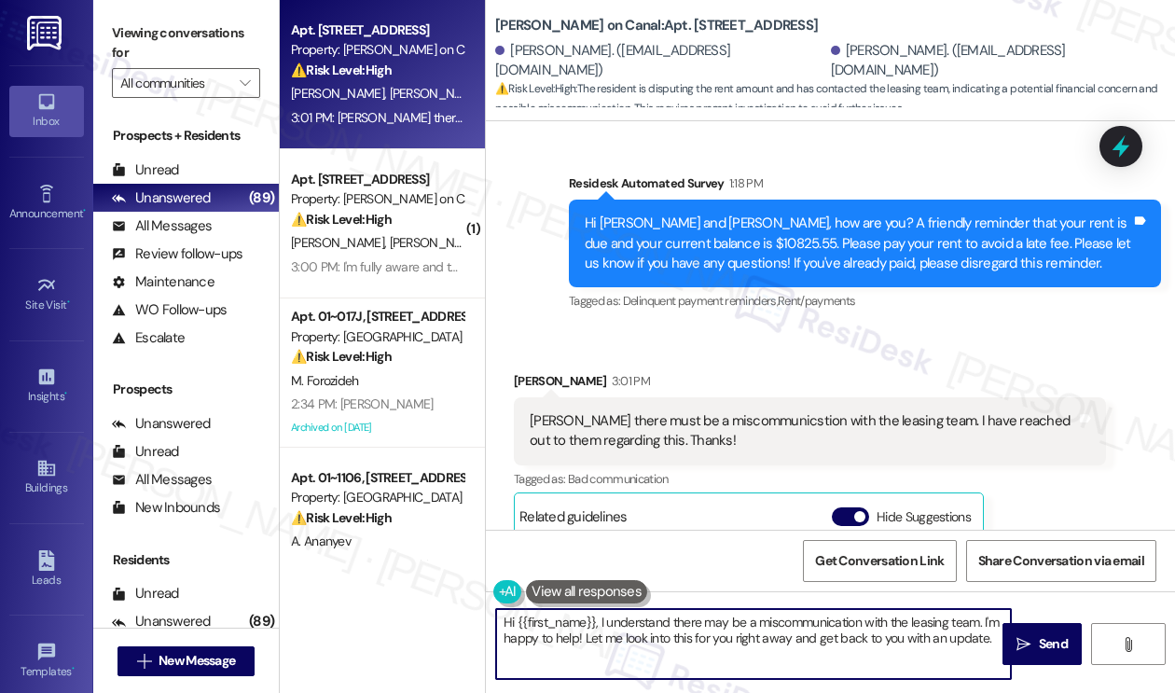
click at [653, 623] on textarea "Hi {{first_name}}, I understand there may be a miscommunication with the leasin…" at bounding box center [753, 644] width 515 height 70
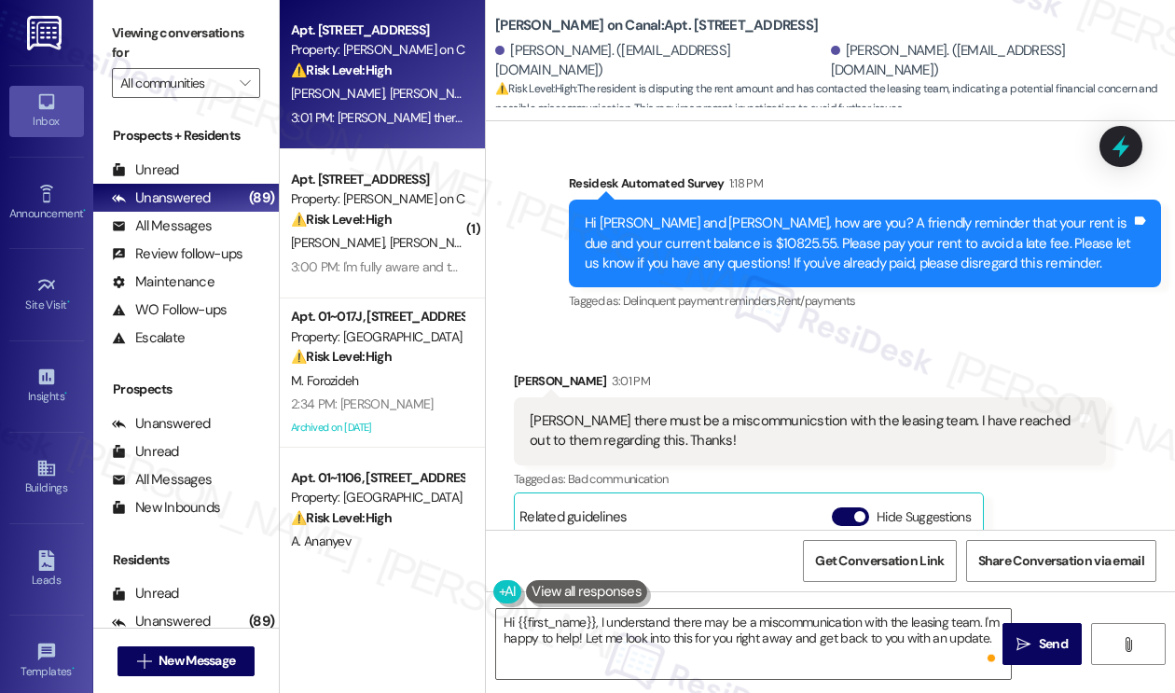
click at [724, 411] on div "[PERSON_NAME] there must be a miscommunicstion with the leasing team. I have re…" at bounding box center [802, 431] width 546 height 40
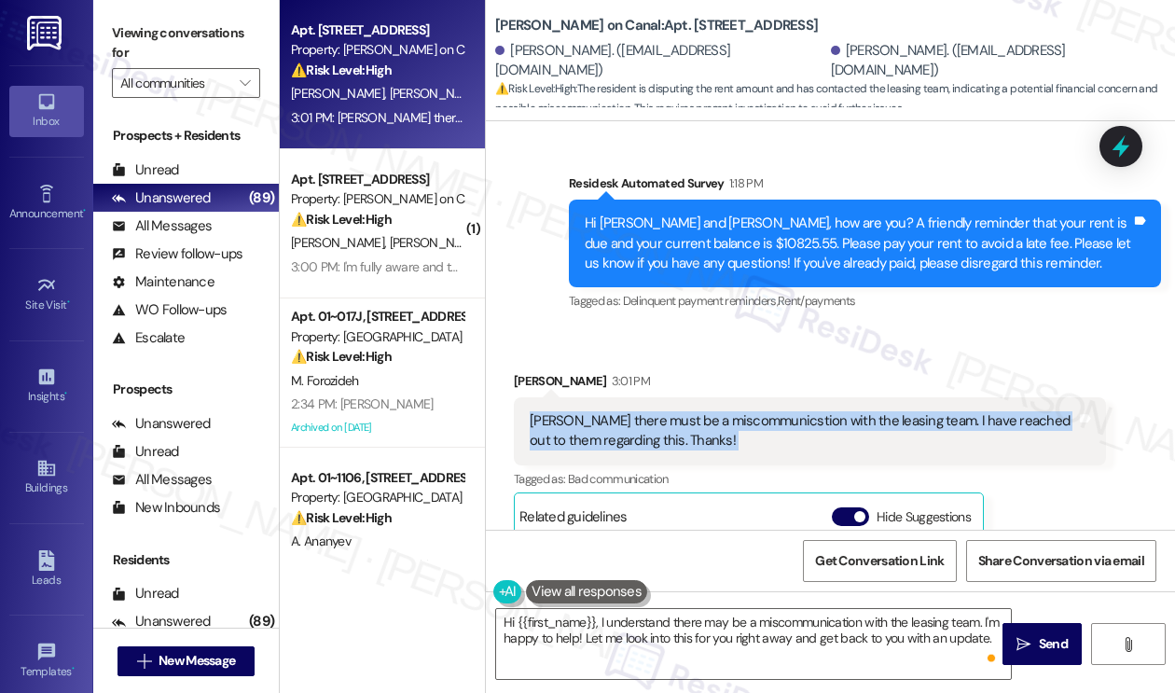
click at [724, 411] on div "[PERSON_NAME] there must be a miscommunicstion with the leasing team. I have re…" at bounding box center [802, 431] width 546 height 40
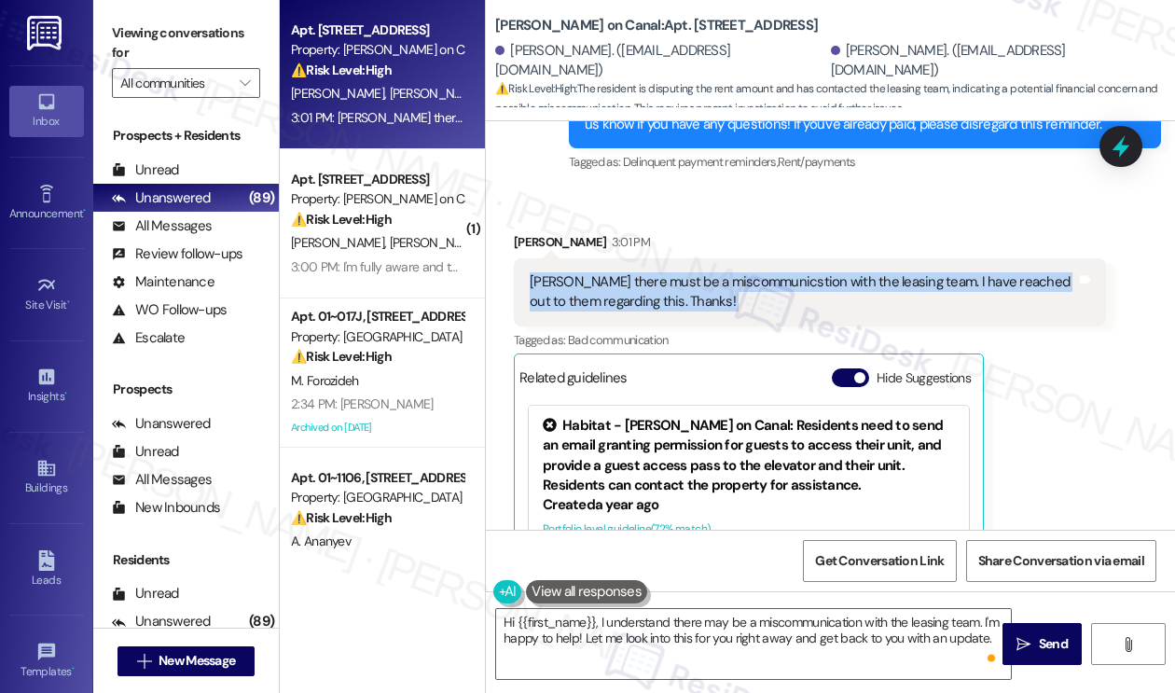
scroll to position [4698, 0]
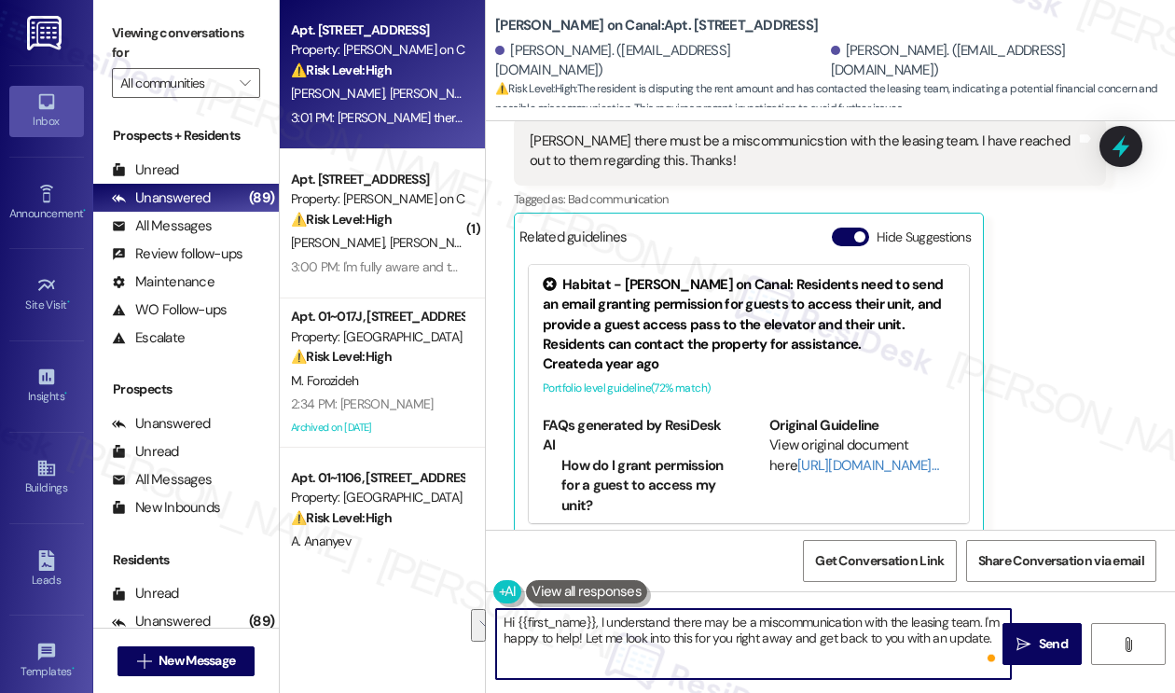
drag, startPoint x: 986, startPoint y: 639, endPoint x: 983, endPoint y: 618, distance: 21.8
click at [983, 618] on textarea "Hi {{first_name}}, I understand there may be a miscommunication with the leasin…" at bounding box center [753, 644] width 515 height 70
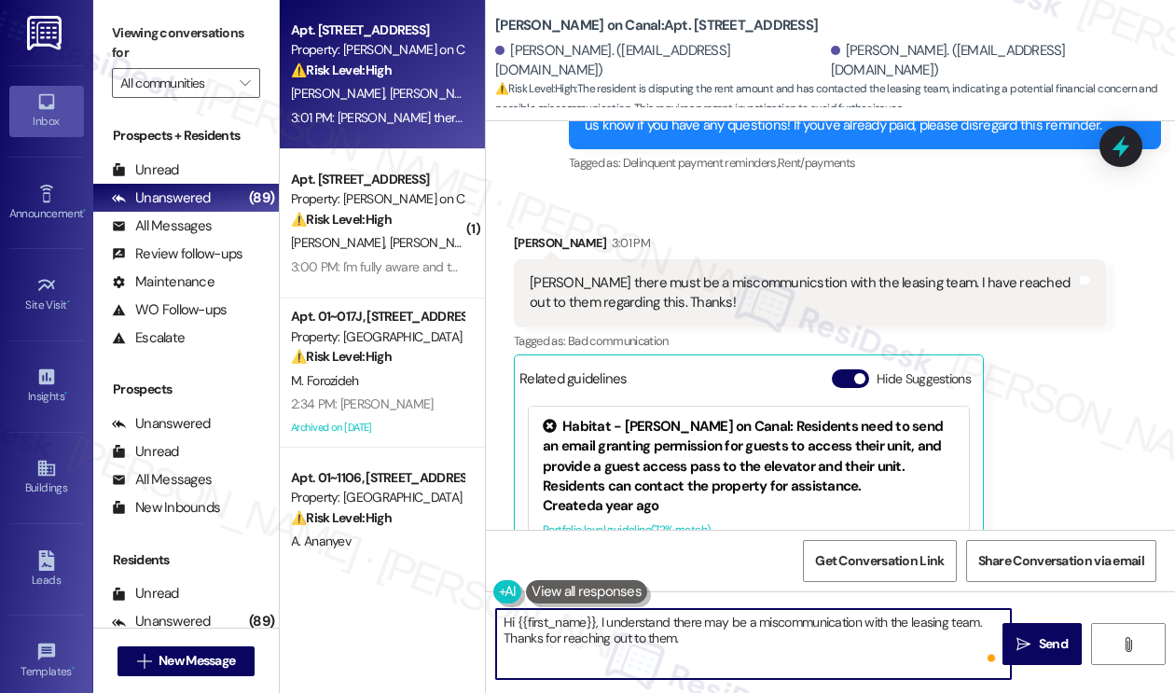
scroll to position [4418, 0]
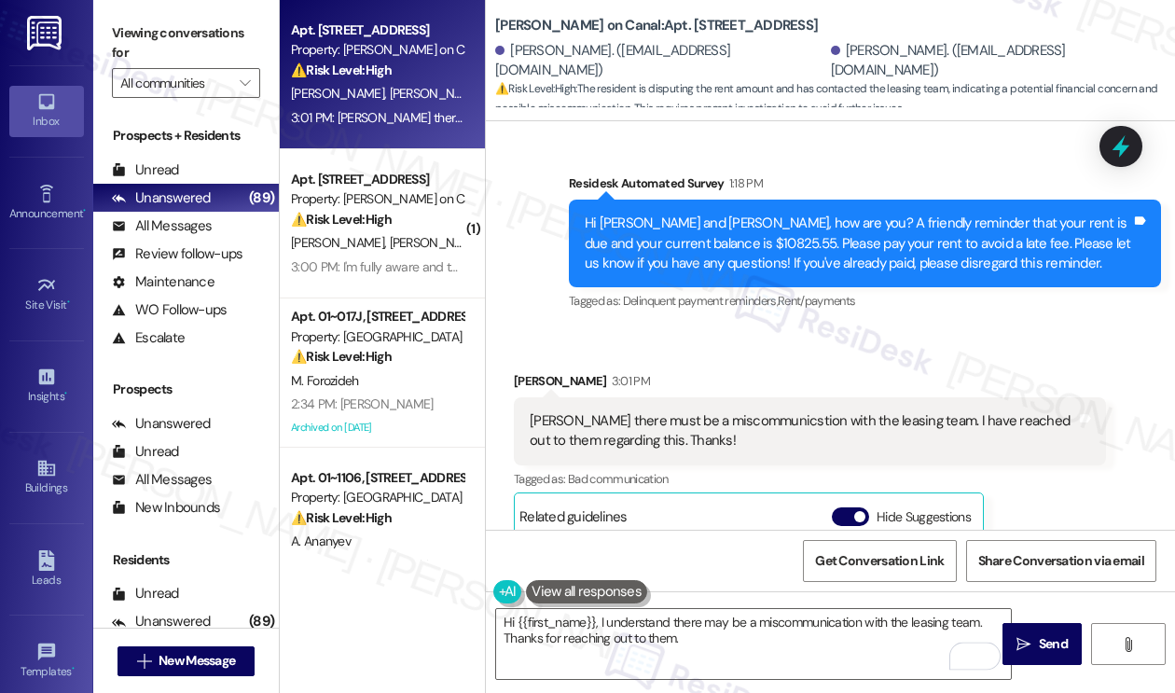
click at [532, 411] on div "[PERSON_NAME] there must be a miscommunicstion with the leasing team. I have re…" at bounding box center [802, 431] width 546 height 40
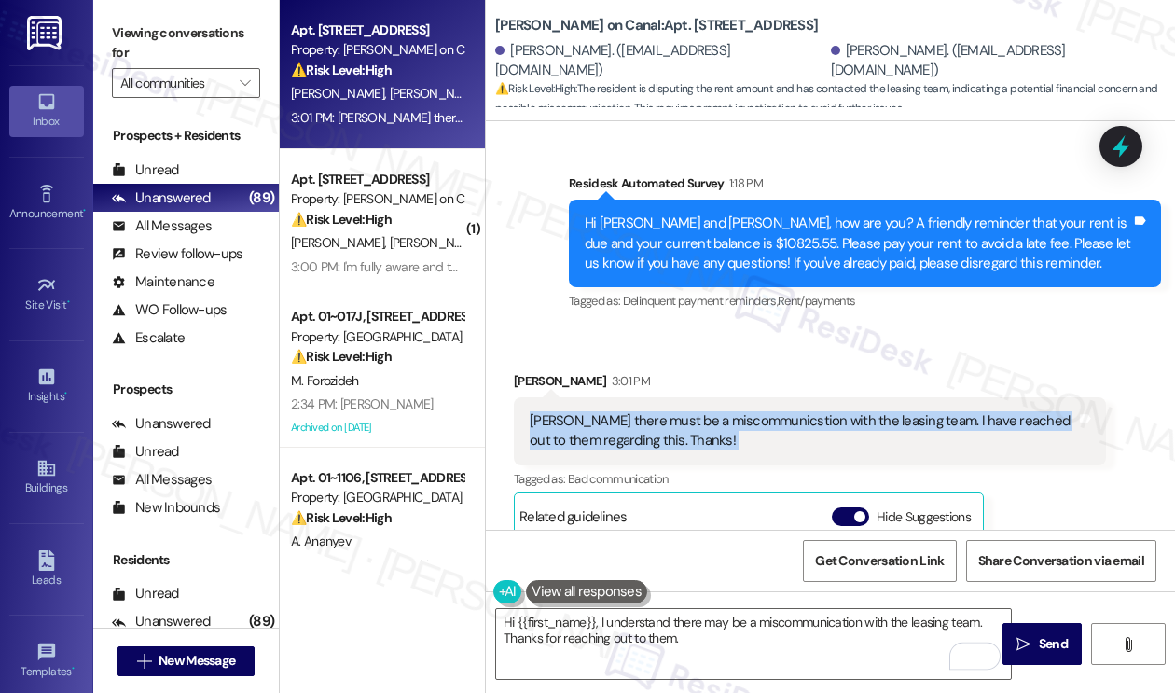
click at [532, 411] on div "[PERSON_NAME] there must be a miscommunicstion with the leasing team. I have re…" at bounding box center [802, 431] width 546 height 40
copy div "[PERSON_NAME] there must be a miscommunicstion with the leasing team. I have re…"
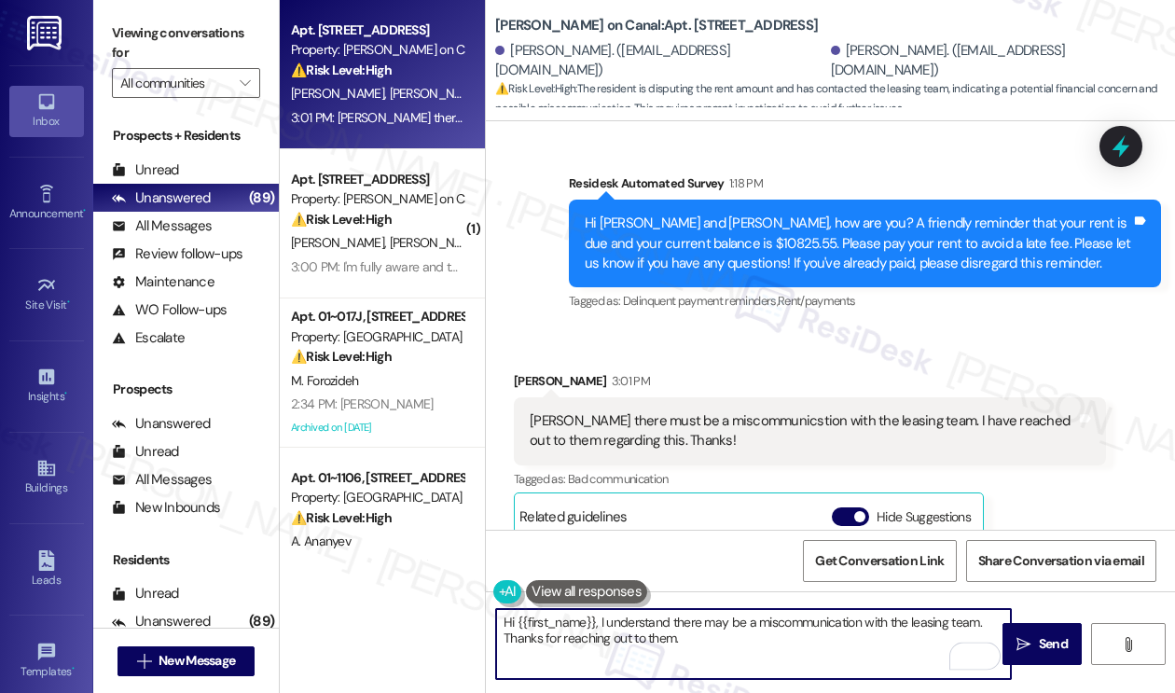
click at [746, 649] on textarea "Hi {{first_name}}, I understand there may be a miscommunication with the leasin…" at bounding box center [753, 644] width 515 height 70
click at [596, 422] on div "[PERSON_NAME] there must be a miscommunicstion with the leasing team. I have re…" at bounding box center [802, 431] width 546 height 40
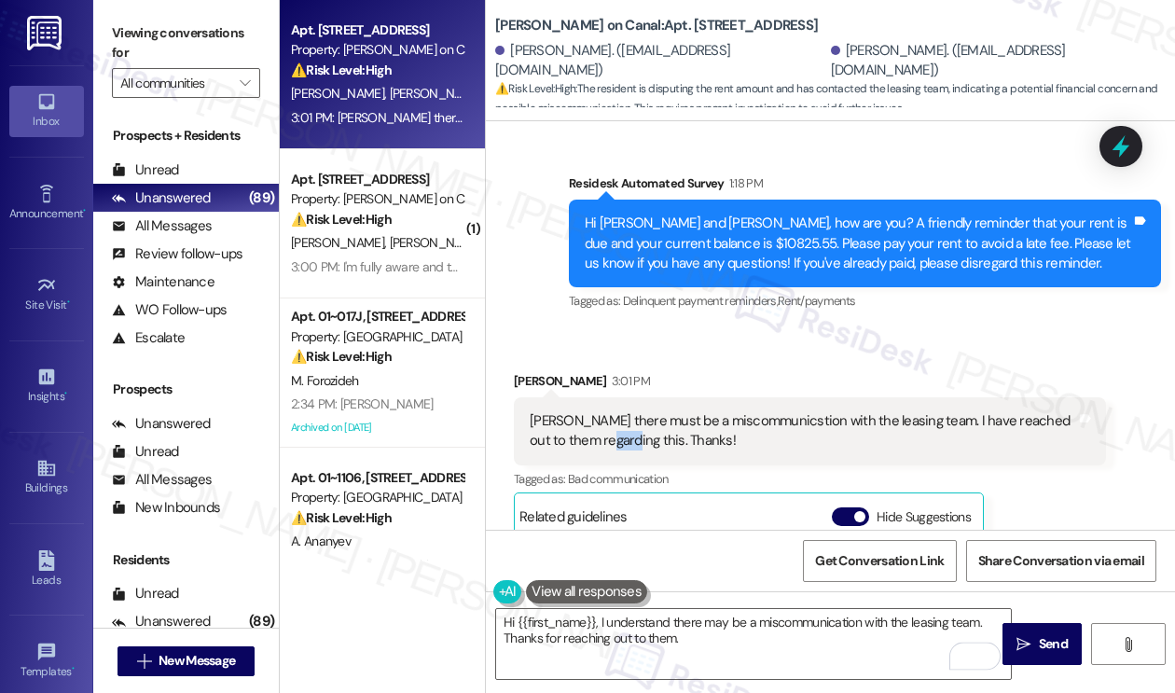
click at [596, 422] on div "[PERSON_NAME] there must be a miscommunicstion with the leasing team. I have re…" at bounding box center [802, 431] width 546 height 40
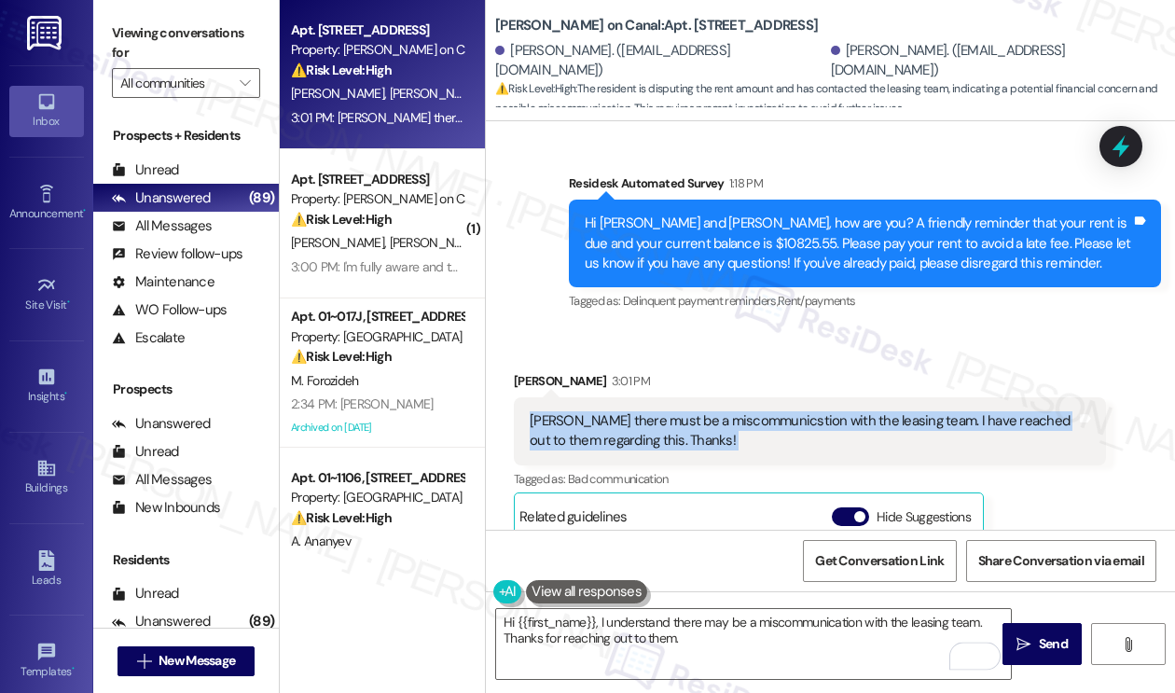
click at [596, 422] on div "[PERSON_NAME] there must be a miscommunicstion with the leasing team. I have re…" at bounding box center [802, 431] width 546 height 40
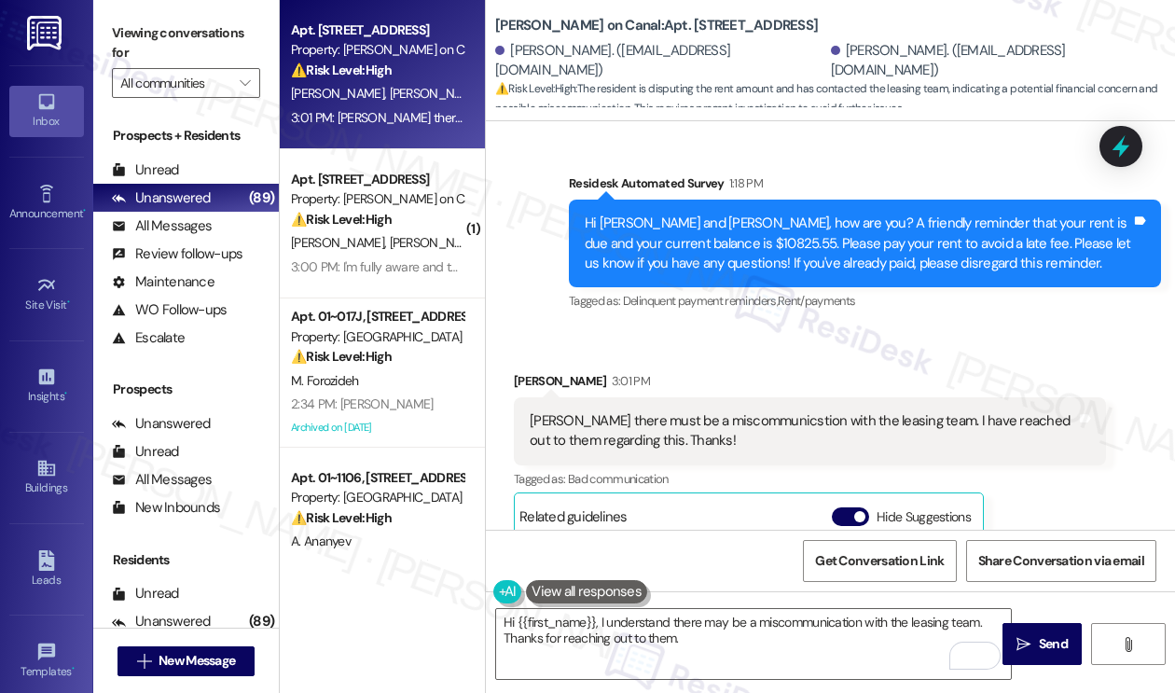
click at [747, 230] on div "Hi [PERSON_NAME] and [PERSON_NAME], how are you? A friendly reminder that your …" at bounding box center [857, 243] width 546 height 60
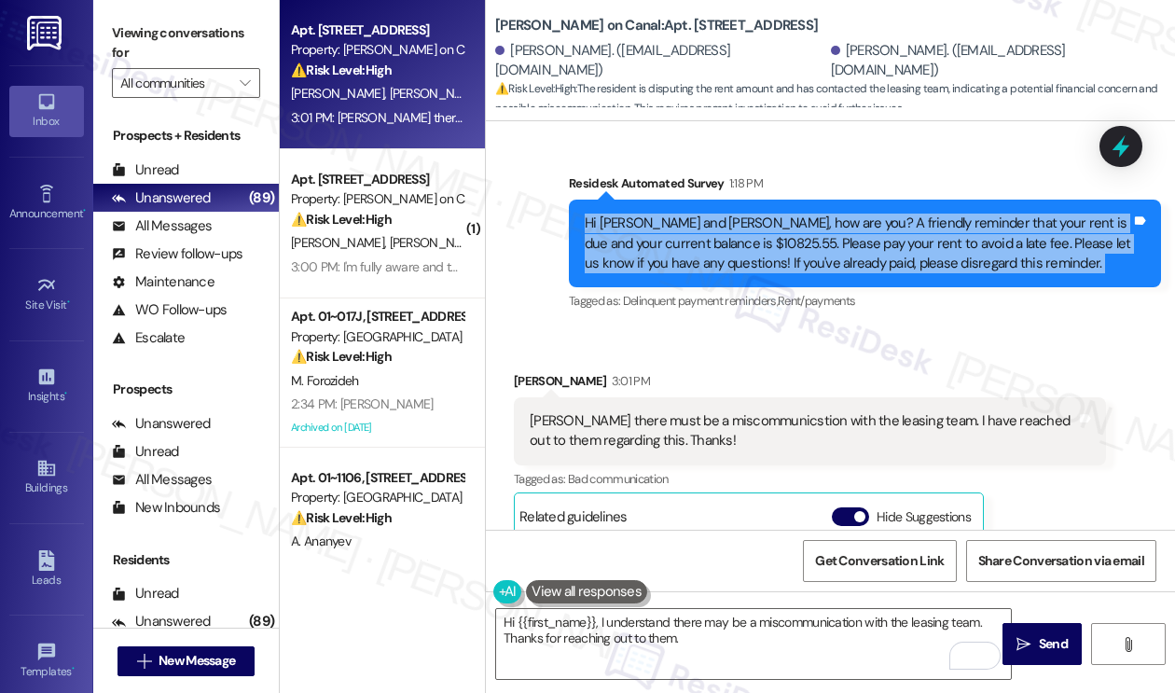
click at [747, 230] on div "Hi [PERSON_NAME] and [PERSON_NAME], how are you? A friendly reminder that your …" at bounding box center [857, 243] width 546 height 60
copy div "Hi [PERSON_NAME] and [PERSON_NAME], how are you? A friendly reminder that your …"
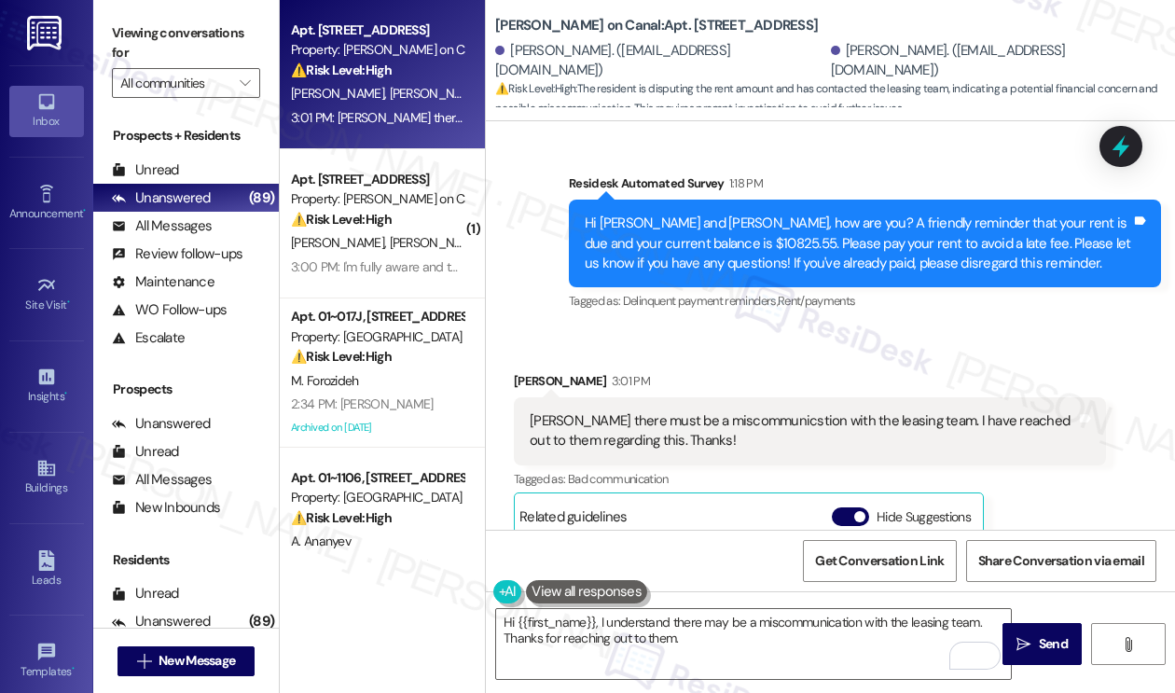
click at [749, 411] on div "[PERSON_NAME] there must be a miscommunicstion with the leasing team. I have re…" at bounding box center [802, 431] width 546 height 40
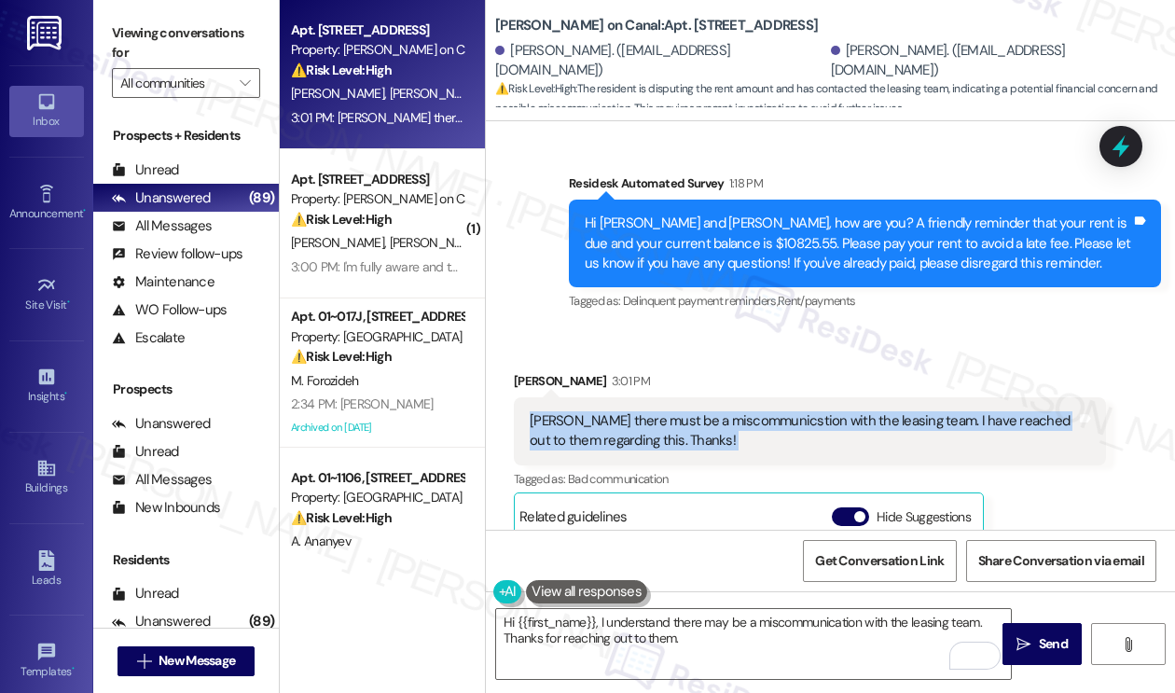
click at [749, 411] on div "[PERSON_NAME] there must be a miscommunicstion with the leasing team. I have re…" at bounding box center [802, 431] width 546 height 40
copy div "[PERSON_NAME] there must be a miscommunicstion with the leasing team. I have re…"
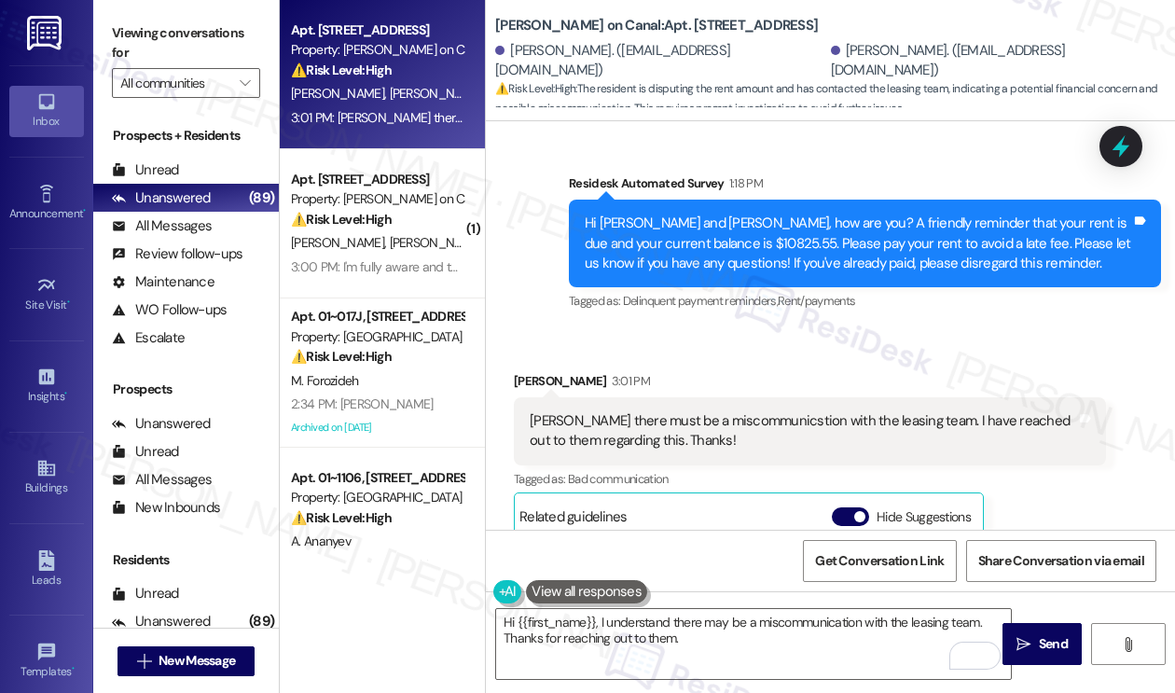
drag, startPoint x: 188, startPoint y: 25, endPoint x: 241, endPoint y: 24, distance: 53.1
click at [188, 25] on label "Viewing conversations for" at bounding box center [186, 43] width 148 height 49
click at [216, 57] on label "Viewing conversations for" at bounding box center [186, 43] width 148 height 49
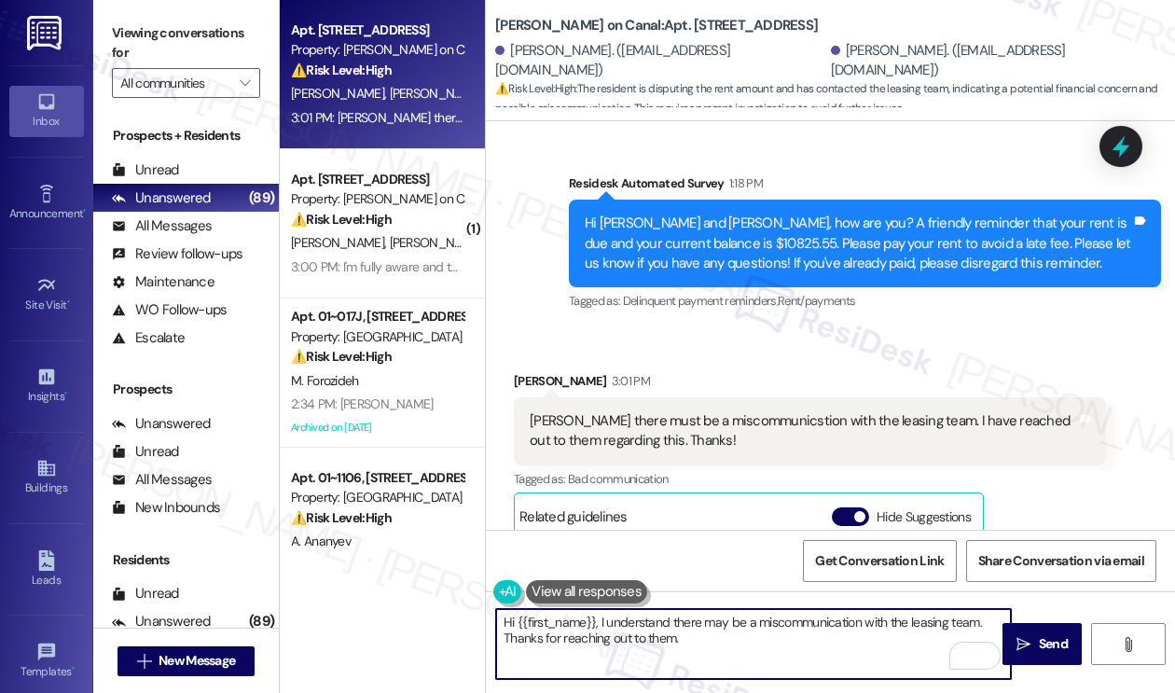
click at [802, 640] on textarea "Hi {{first_name}}, I understand there may be a miscommunication with the leasin…" at bounding box center [753, 644] width 515 height 70
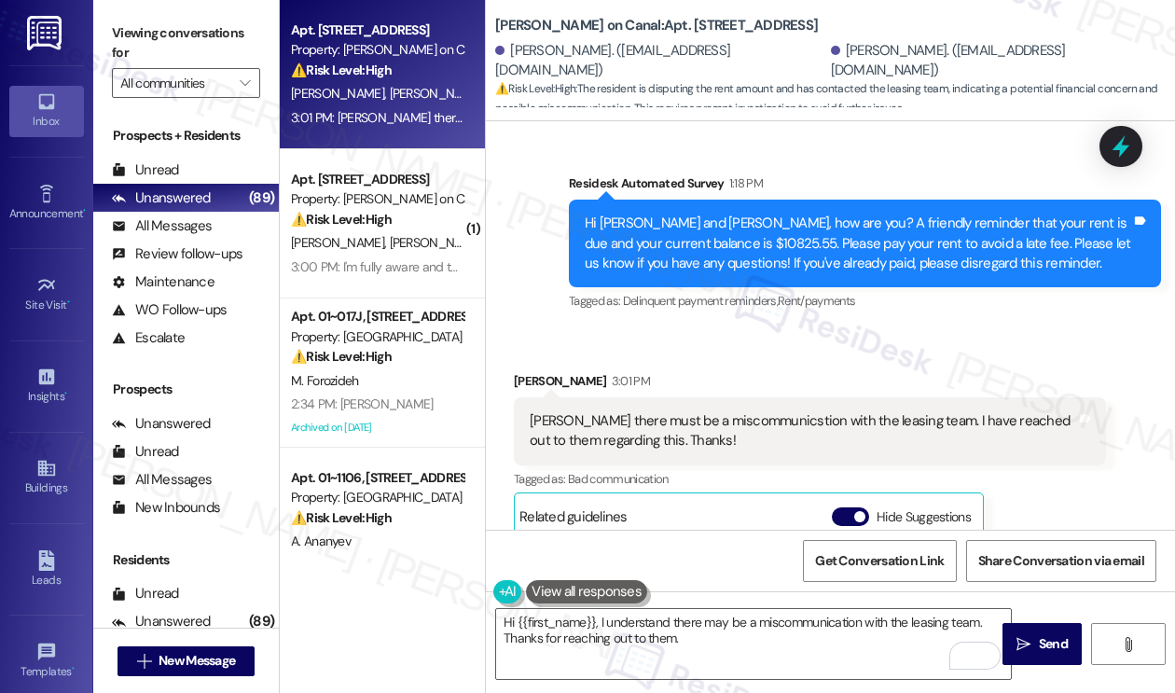
click at [216, 20] on label "Viewing conversations for" at bounding box center [186, 43] width 148 height 49
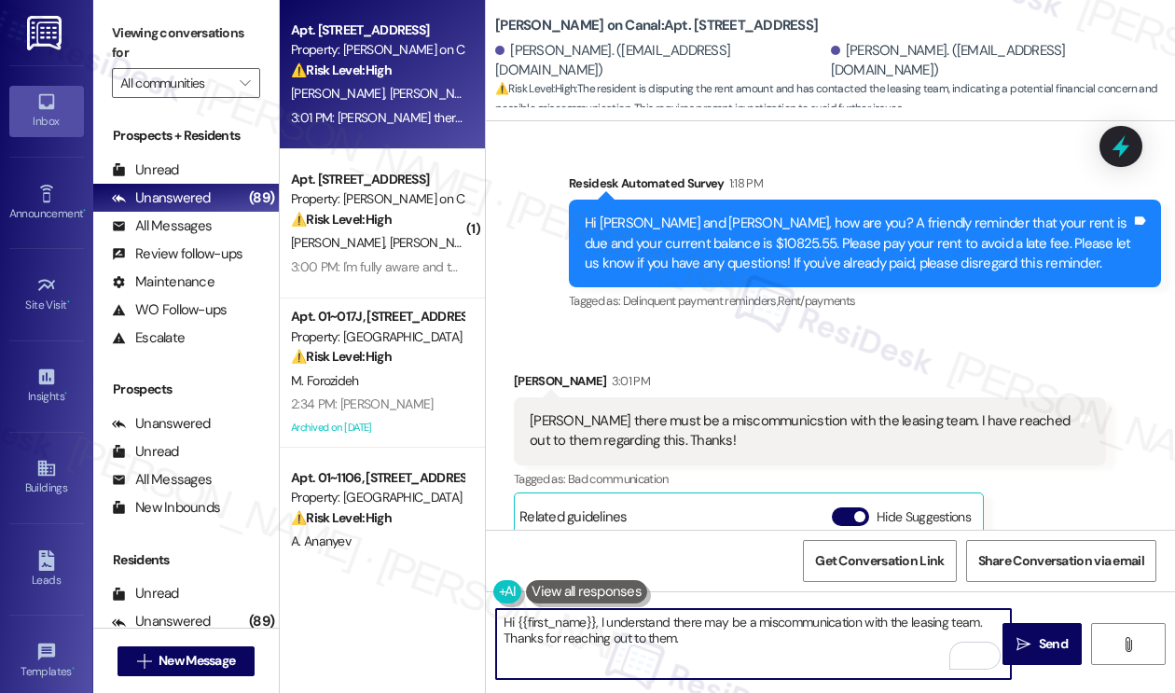
click at [710, 644] on textarea "Hi {{first_name}}, I understand there may be a miscommunication with the leasin…" at bounding box center [753, 644] width 515 height 70
paste textarea "Can you clarify what specific issue you reached out to the leasing team about, …"
click at [731, 637] on textarea "Hi {{first_name}}, I understand there may be a miscommunication with the leasin…" at bounding box center [753, 644] width 515 height 70
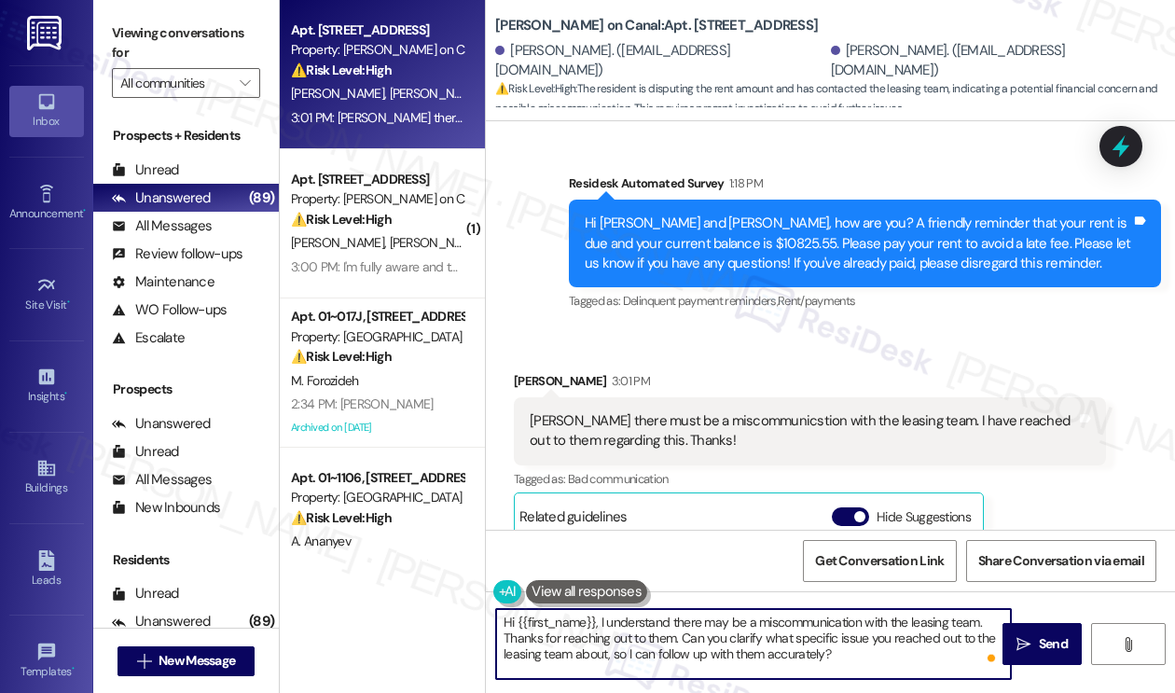
click at [728, 638] on textarea "Hi {{first_name}}, I understand there may be a miscommunication with the leasin…" at bounding box center [753, 644] width 515 height 70
click at [902, 666] on textarea "Hi {{first_name}}, I understand there may be a miscommunication with the leasin…" at bounding box center [753, 644] width 515 height 70
click at [835, 658] on textarea "Hi {{first_name}}, I understand there may be a miscommunication with the leasin…" at bounding box center [753, 644] width 515 height 70
click at [835, 657] on textarea "Hi {{first_name}}, I understand there may be a miscommunication with the leasin…" at bounding box center [753, 644] width 515 height 70
drag, startPoint x: 514, startPoint y: 335, endPoint x: 513, endPoint y: 349, distance: 14.0
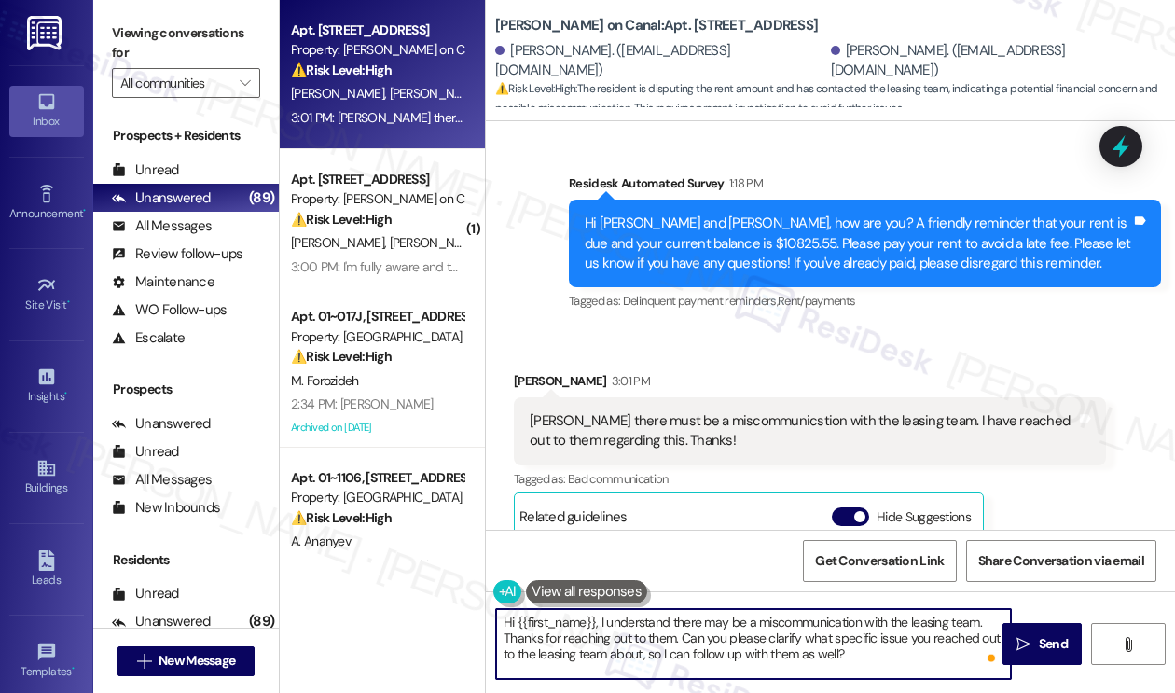
click at [513, 357] on div "Received via SMS [PERSON_NAME] 3:01 PM [PERSON_NAME] there must be a miscommuni…" at bounding box center [810, 594] width 620 height 474
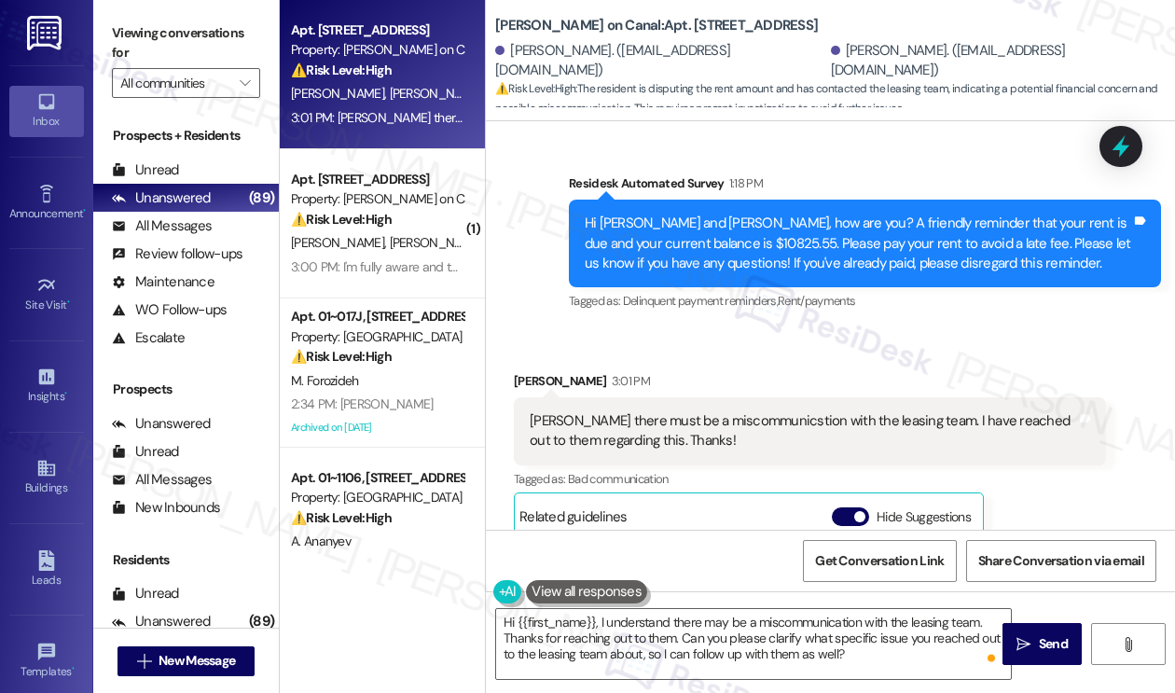
click at [519, 371] on div "[PERSON_NAME] 3:01 PM" at bounding box center [810, 384] width 592 height 26
copy div "Anais"
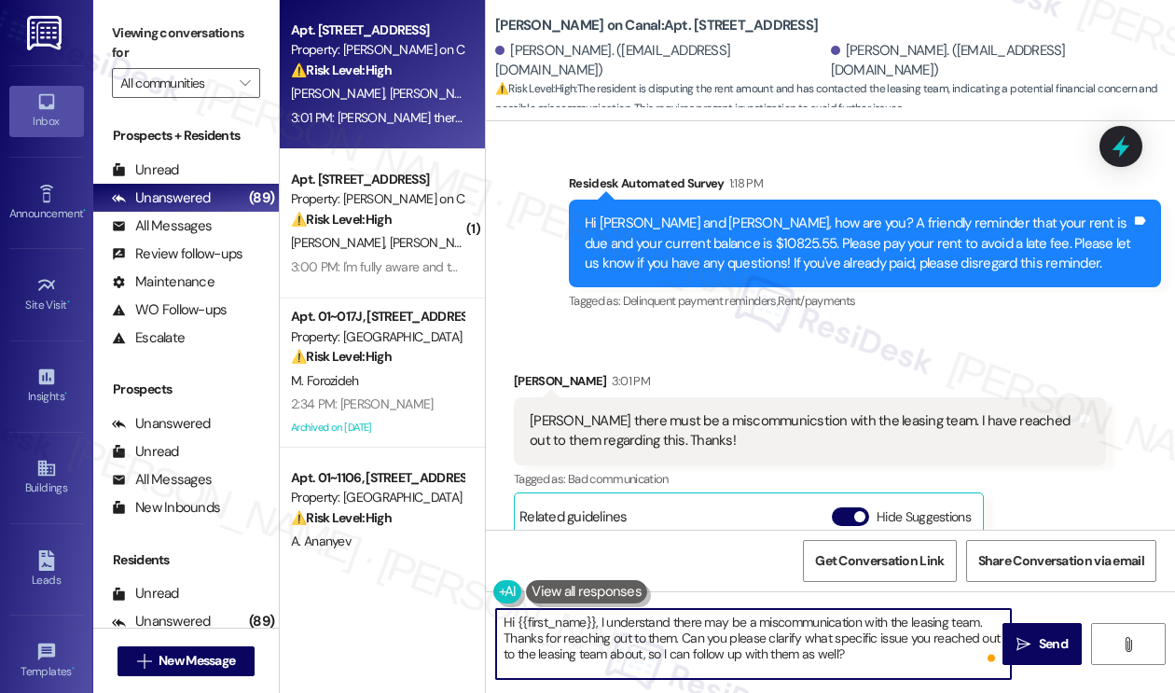
drag, startPoint x: 517, startPoint y: 623, endPoint x: 595, endPoint y: 613, distance: 77.9
click at [595, 613] on textarea "Hi {{first_name}}, I understand there may be a miscommunication with the leasin…" at bounding box center [753, 644] width 515 height 70
paste textarea "Anais"
type textarea "Hi Anais, I understand there may be a miscommunication with the leasing team. T…"
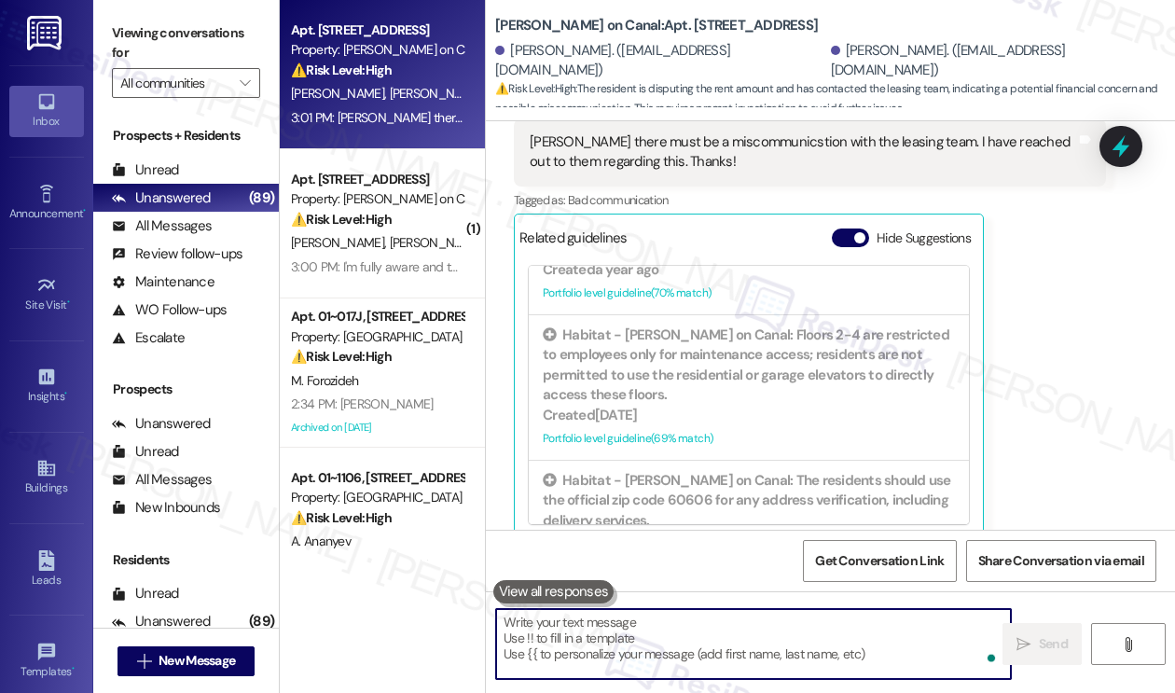
scroll to position [559, 0]
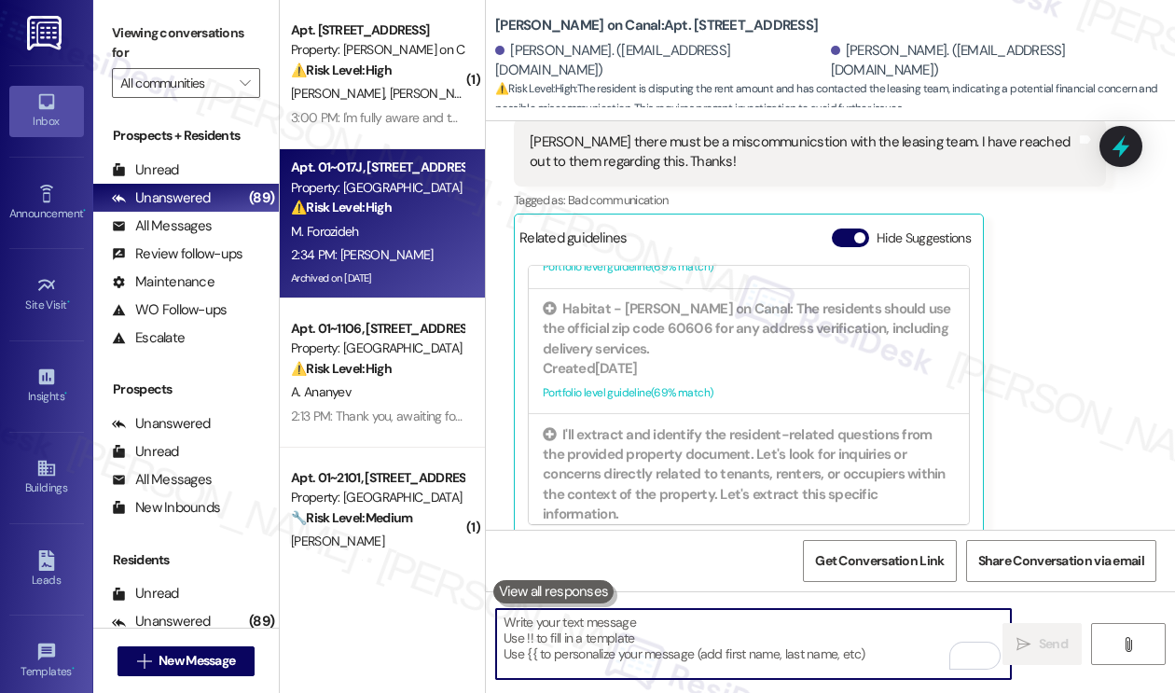
drag, startPoint x: 403, startPoint y: 305, endPoint x: 382, endPoint y: 231, distance: 76.4
click at [382, 231] on div "M. Forozideh" at bounding box center [377, 231] width 176 height 23
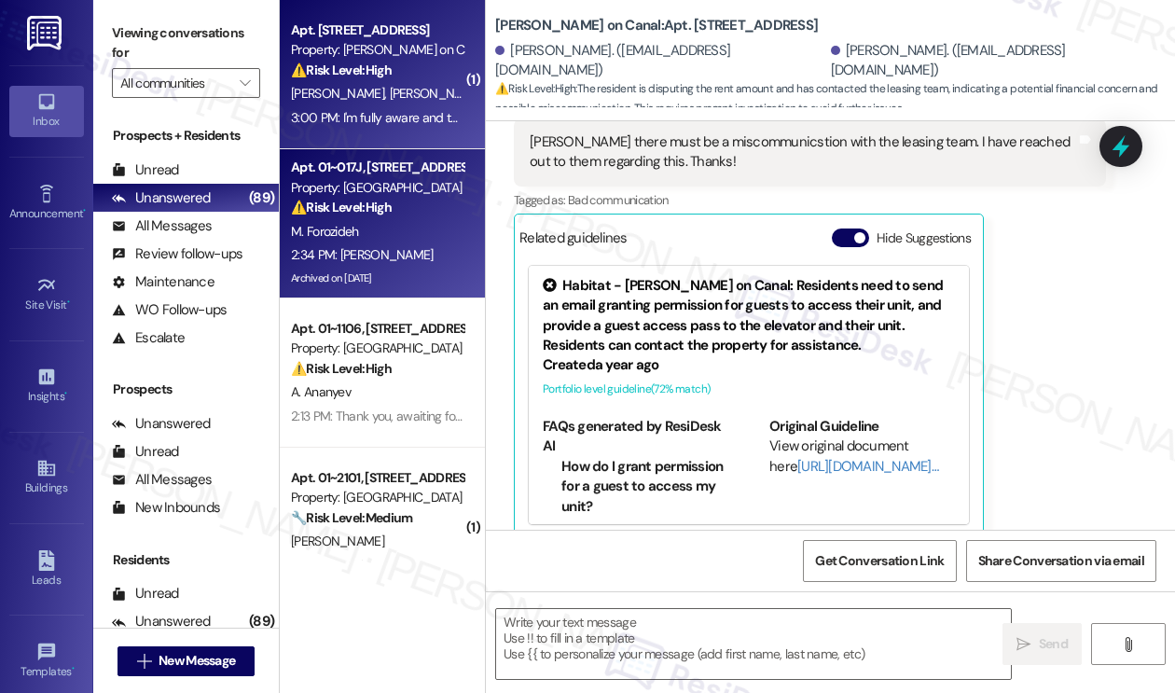
type textarea "Fetching suggested responses. Please feel free to read through the conversation…"
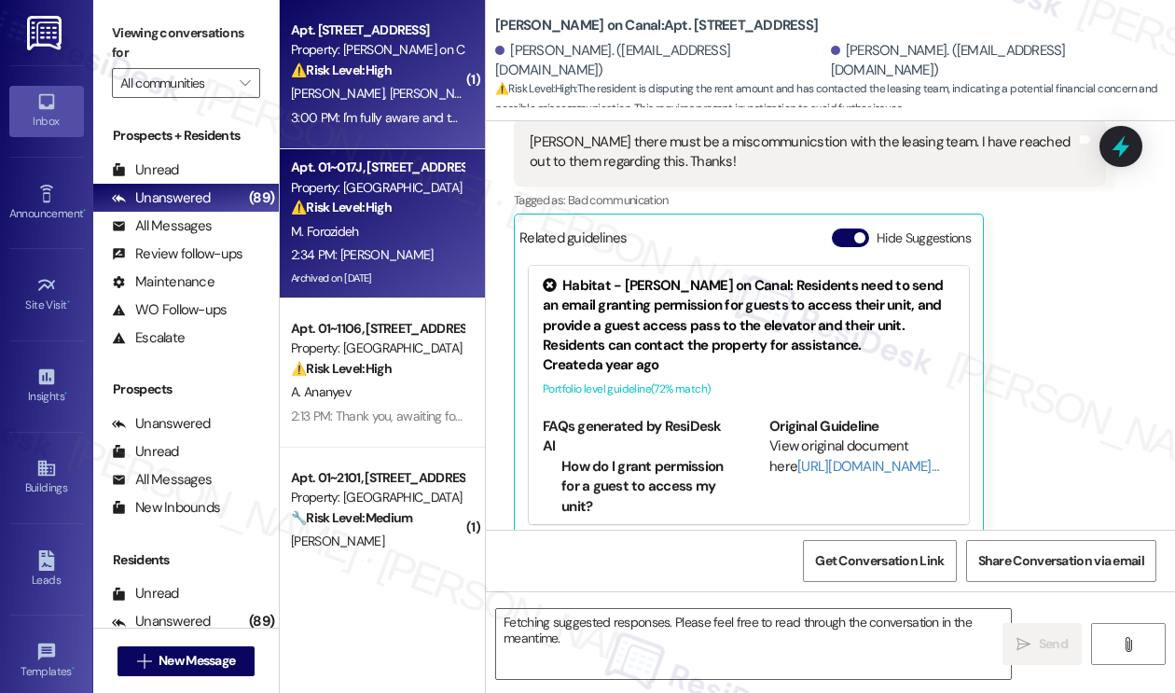
click at [403, 124] on div "3:00 PM: I'm fully aware and that response was irrelevant to what I said but th…" at bounding box center [513, 117] width 445 height 17
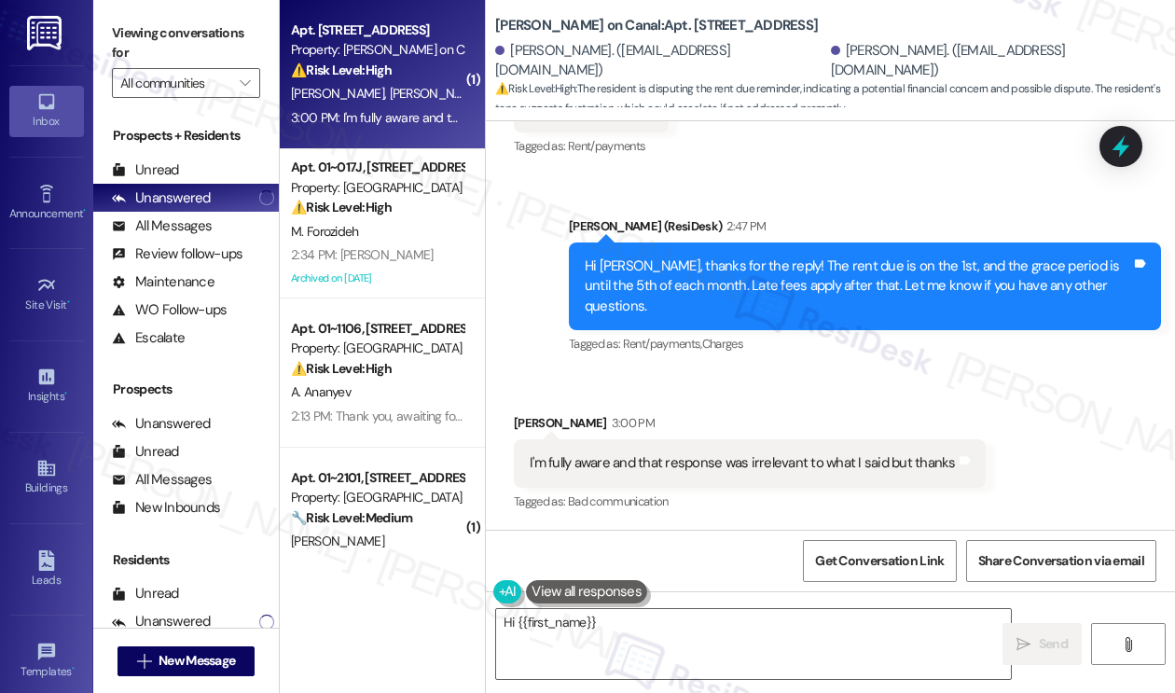
scroll to position [8908, 0]
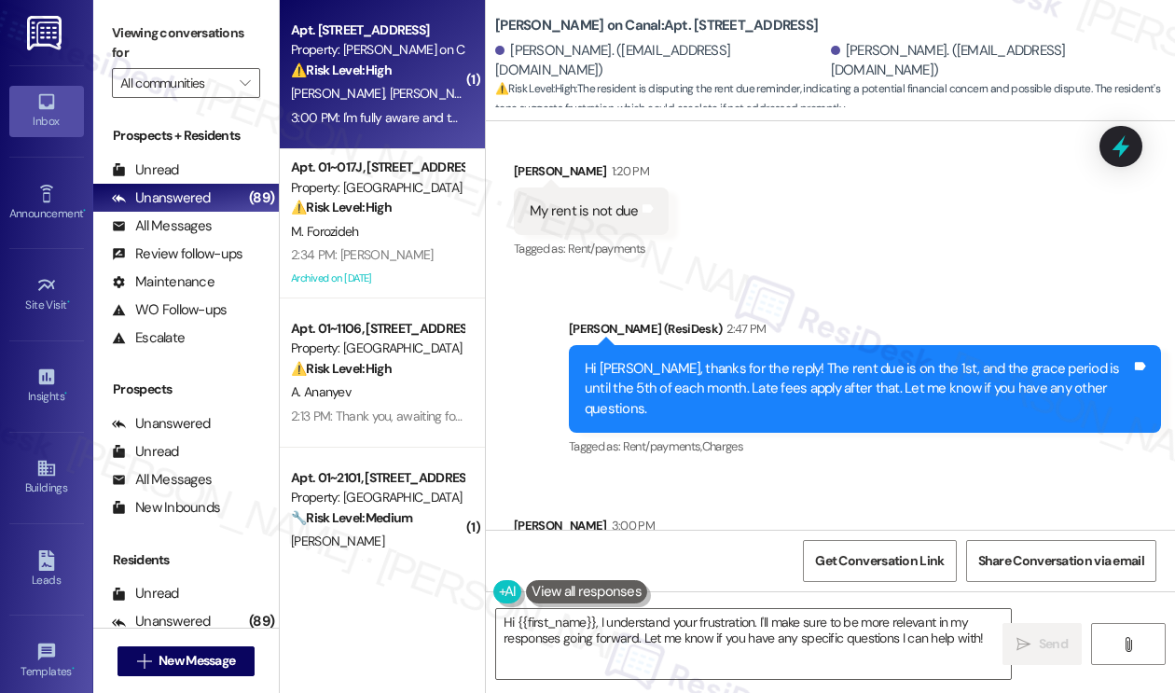
click at [627, 556] on div "I'm fully aware and that response was irrelevant to what I said but thanks" at bounding box center [742, 566] width 426 height 20
click at [716, 359] on div "Hi [PERSON_NAME], thanks for the reply! The rent due is on the 1st, and the gra…" at bounding box center [857, 389] width 546 height 60
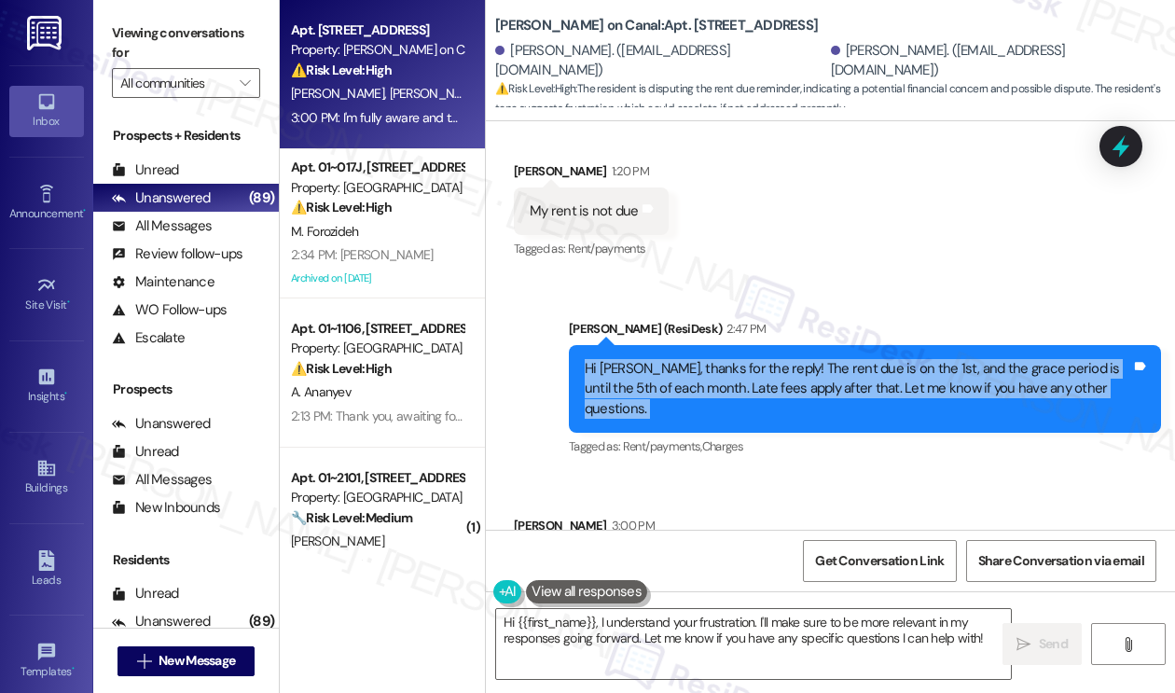
click at [716, 359] on div "Hi [PERSON_NAME], thanks for the reply! The rent due is on the 1st, and the gra…" at bounding box center [857, 389] width 546 height 60
click at [731, 359] on div "Hi [PERSON_NAME], thanks for the reply! The rent due is on the 1st, and the gra…" at bounding box center [857, 389] width 546 height 60
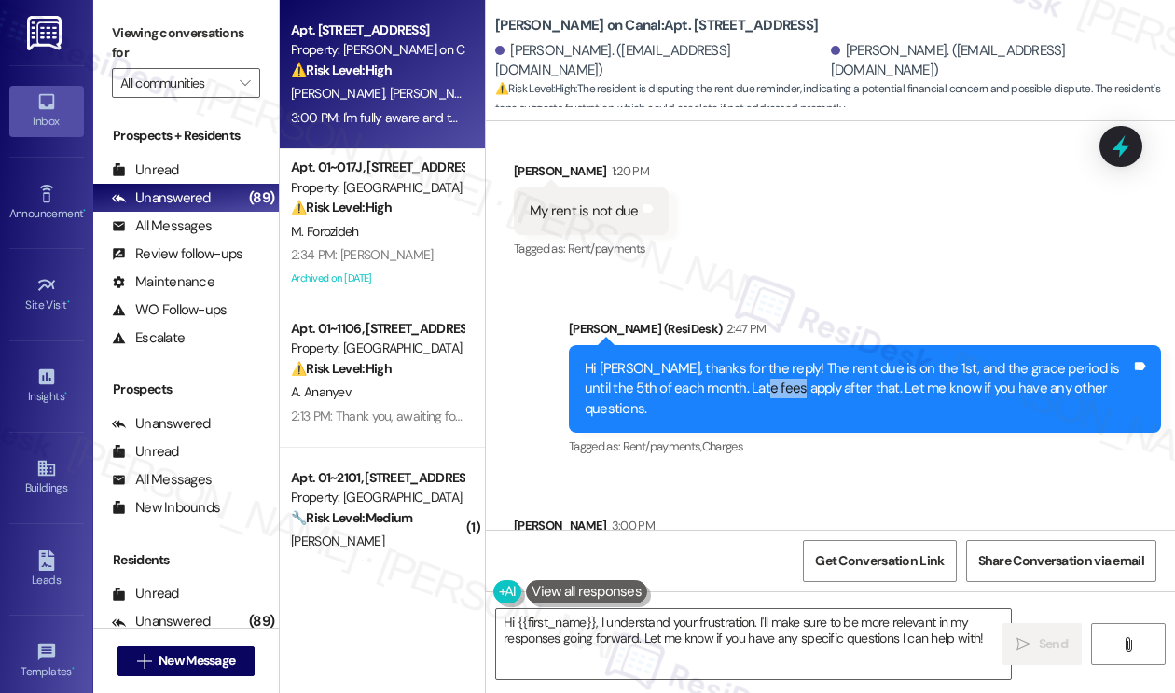
click at [731, 359] on div "Hi [PERSON_NAME], thanks for the reply! The rent due is on the 1st, and the gra…" at bounding box center [857, 389] width 546 height 60
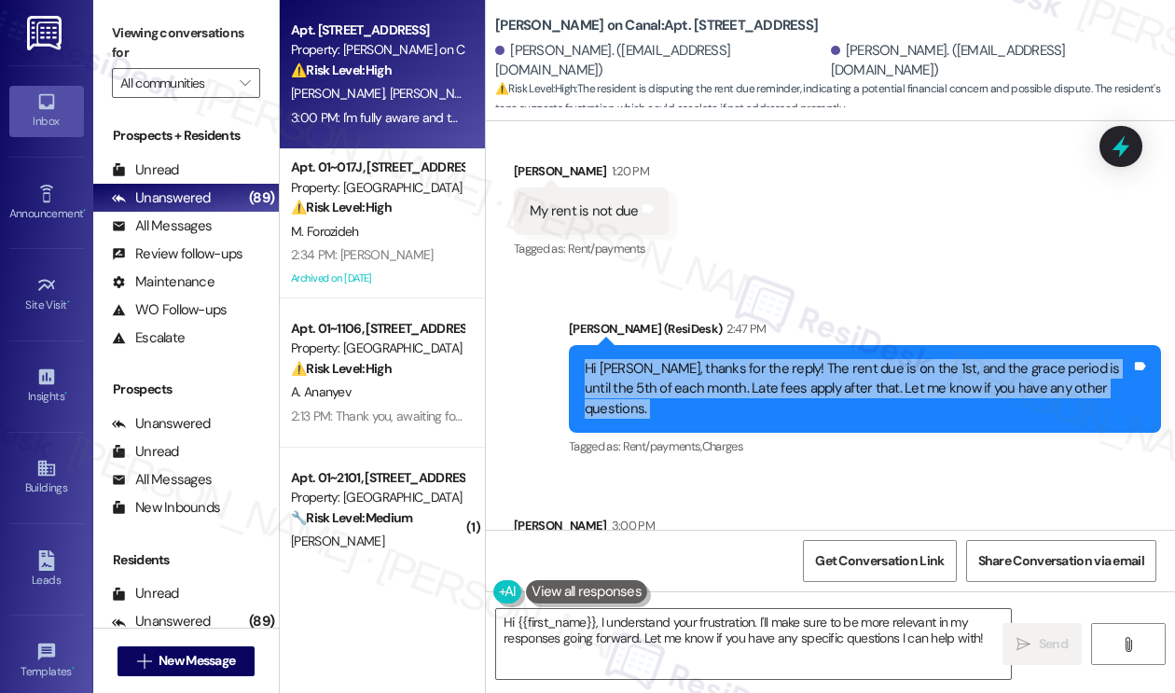
click at [731, 359] on div "Hi [PERSON_NAME], thanks for the reply! The rent due is on the 1st, and the gra…" at bounding box center [857, 389] width 546 height 60
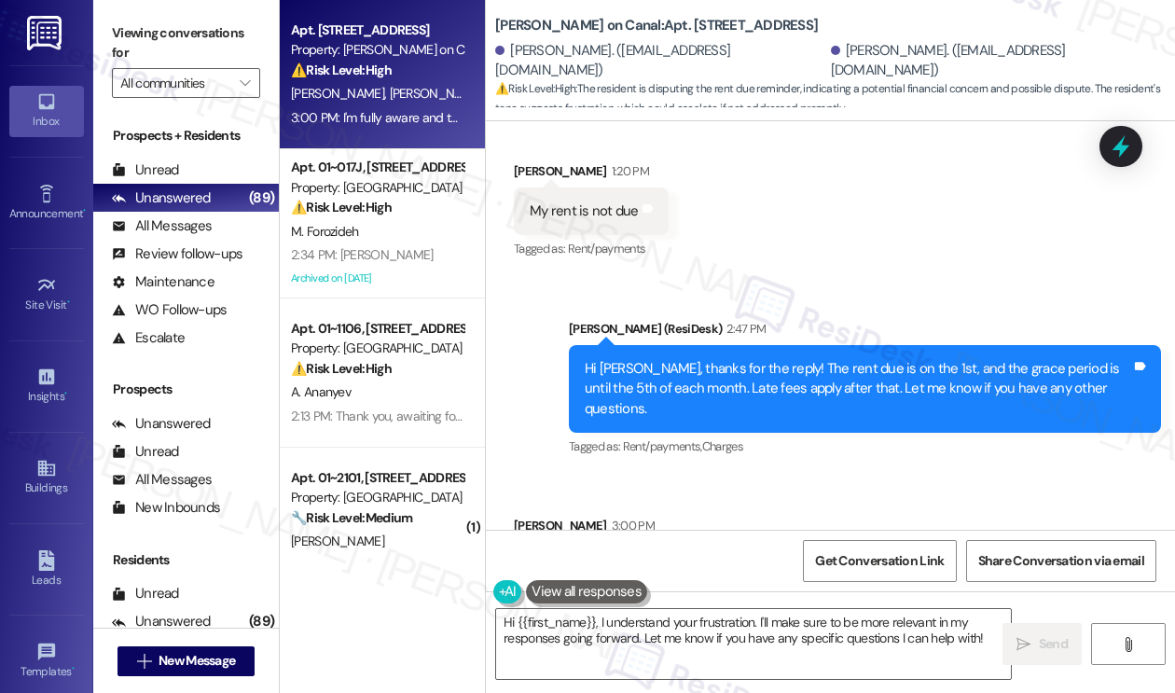
click at [679, 556] on div "I'm fully aware and that response was irrelevant to what I said but thanks" at bounding box center [742, 566] width 426 height 20
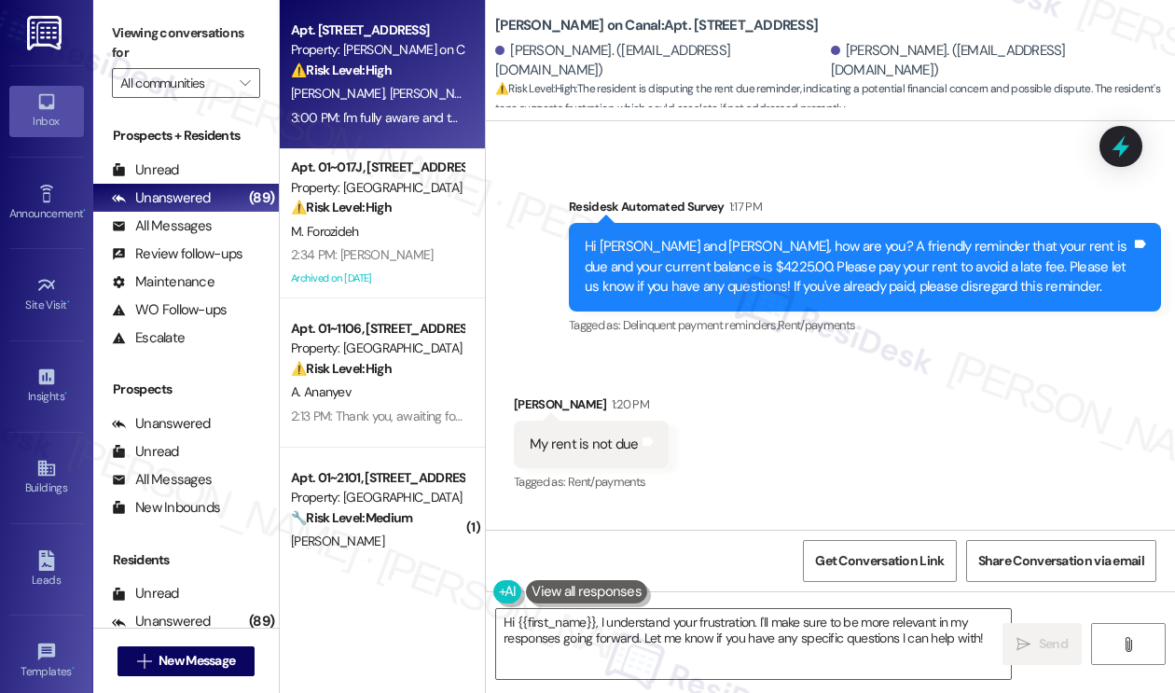
scroll to position [8628, 0]
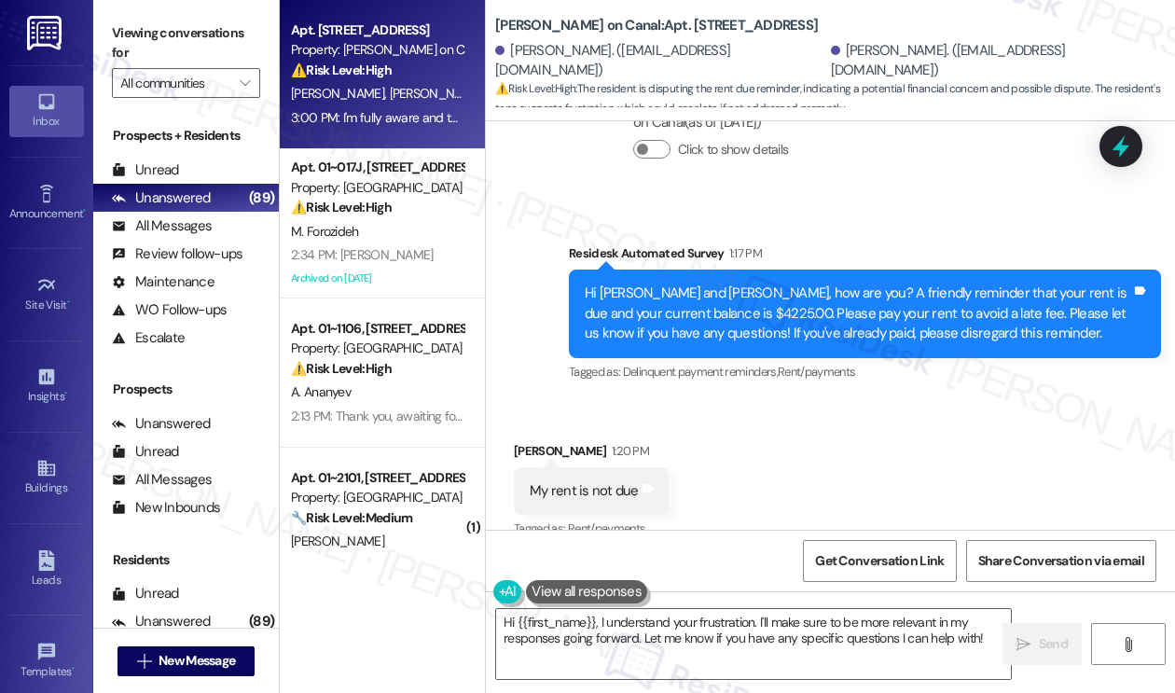
click at [548, 481] on div "My rent is not due" at bounding box center [583, 491] width 109 height 20
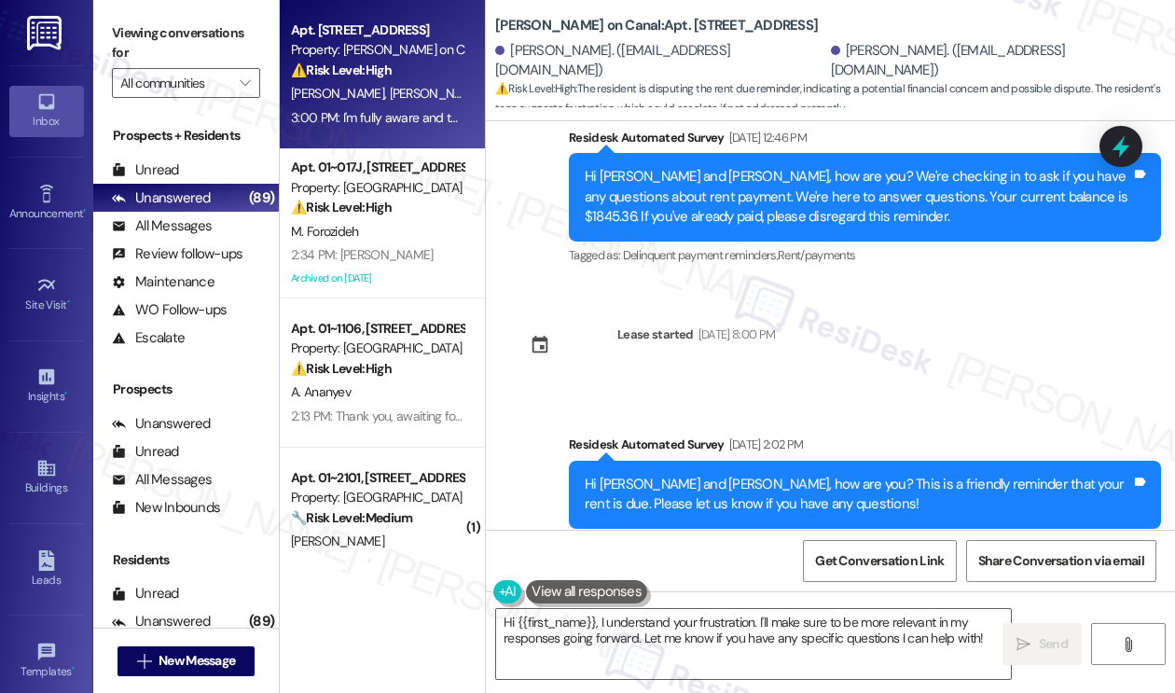
scroll to position [7882, 0]
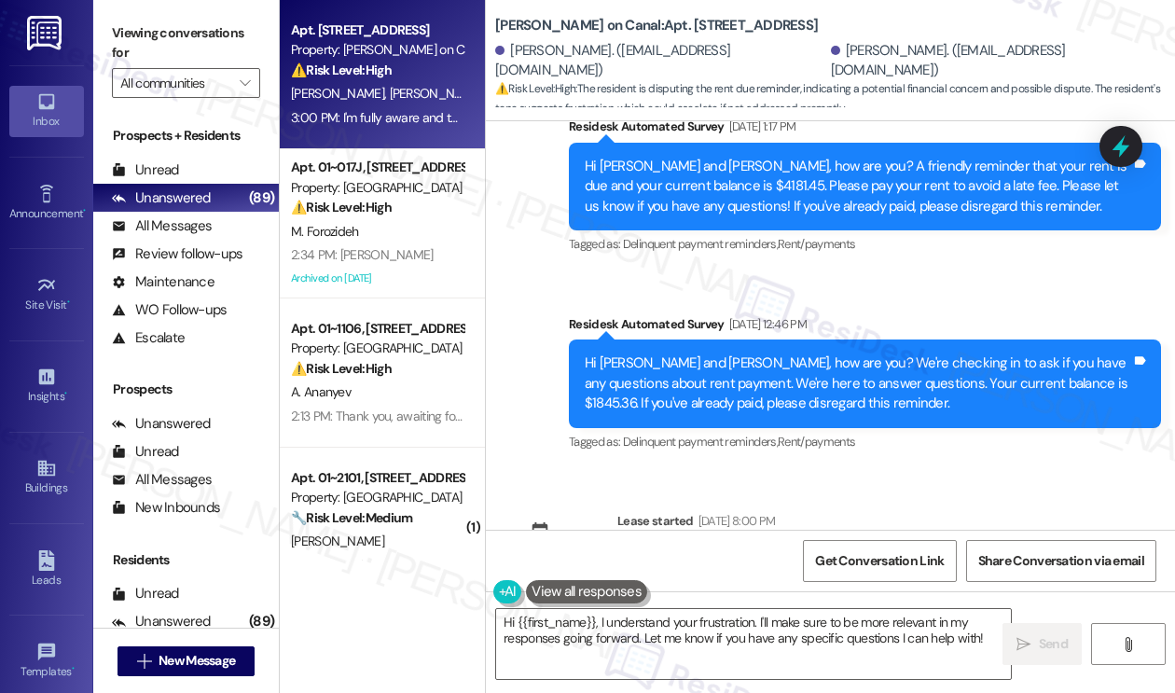
drag, startPoint x: 704, startPoint y: 443, endPoint x: 769, endPoint y: 439, distance: 65.4
click at [769, 511] on div "[DATE] 8:00 PM" at bounding box center [735, 521] width 82 height 20
click at [696, 353] on div "Hi [PERSON_NAME] and [PERSON_NAME], how are you? We're checking in to ask if yo…" at bounding box center [857, 383] width 546 height 60
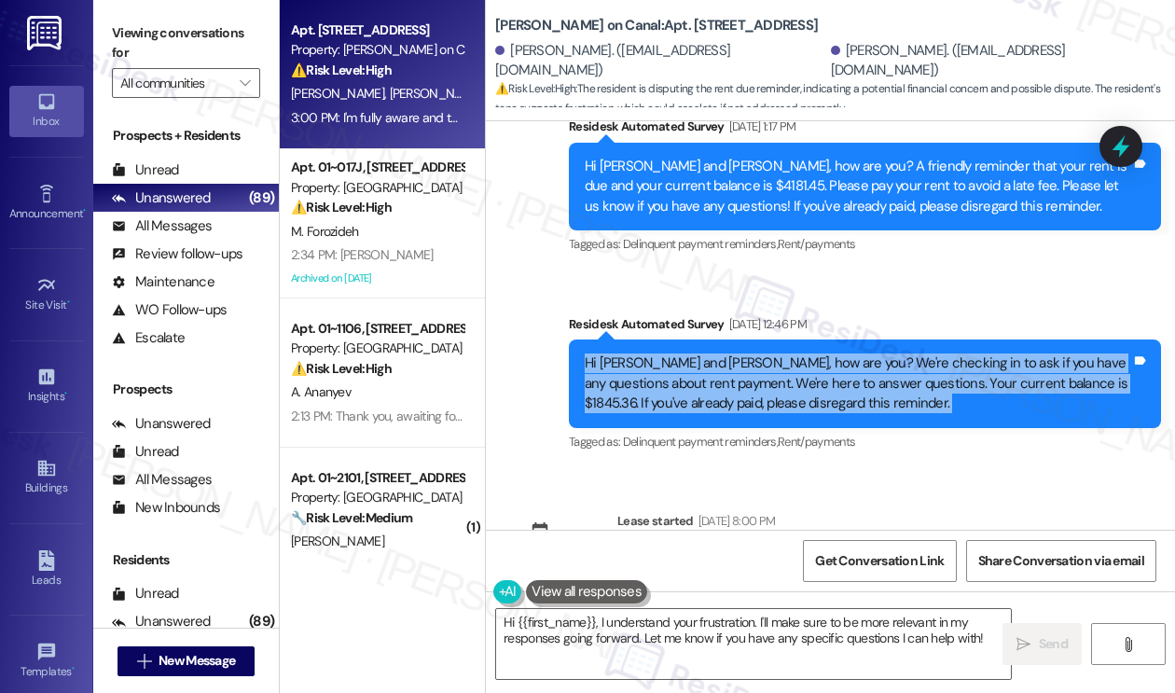
click at [696, 353] on div "Hi [PERSON_NAME] and [PERSON_NAME], how are you? We're checking in to ask if yo…" at bounding box center [857, 383] width 546 height 60
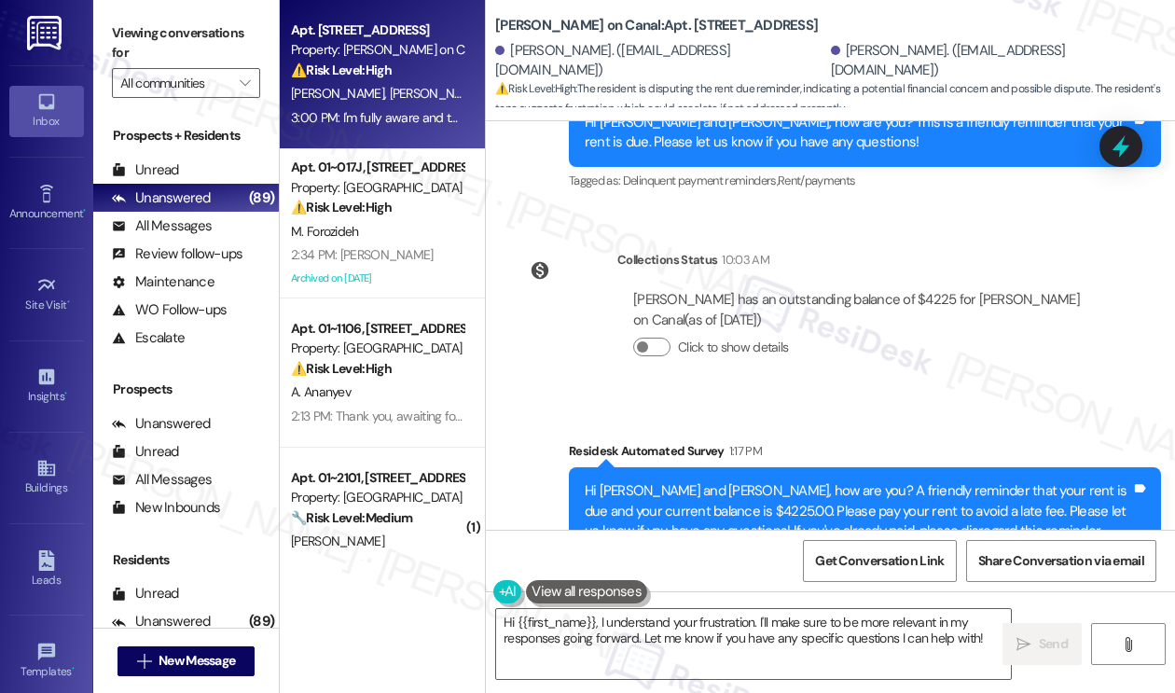
scroll to position [8628, 0]
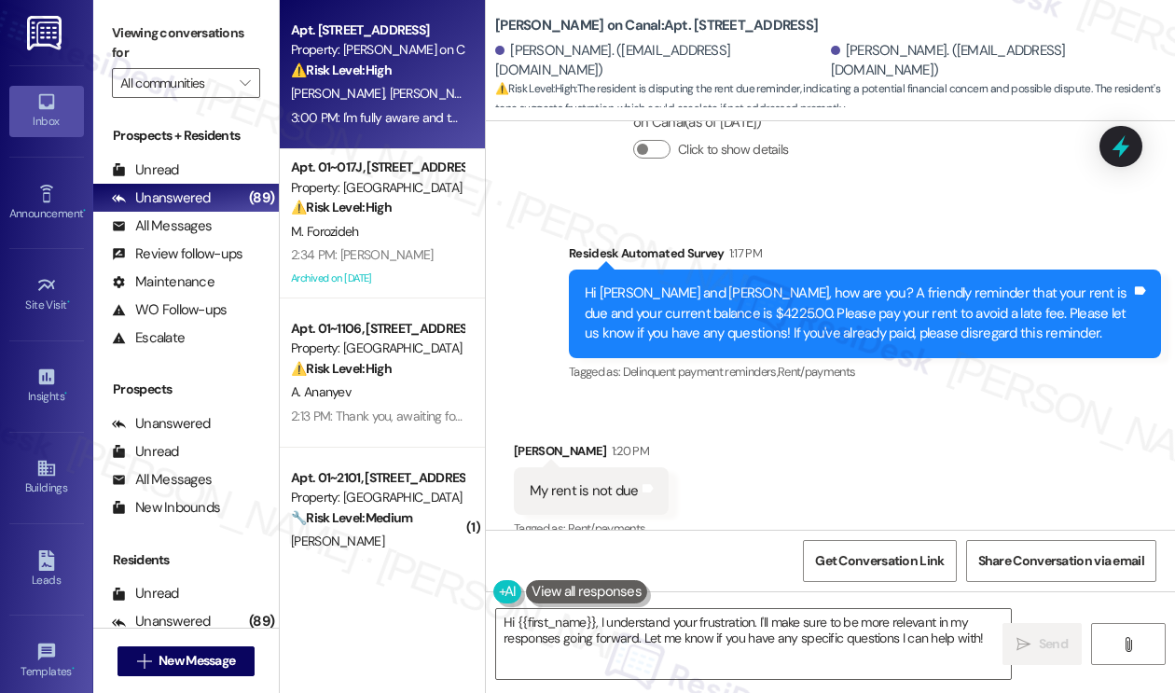
click at [643, 283] on div "Hi [PERSON_NAME] and [PERSON_NAME], how are you? A friendly reminder that your …" at bounding box center [857, 313] width 546 height 60
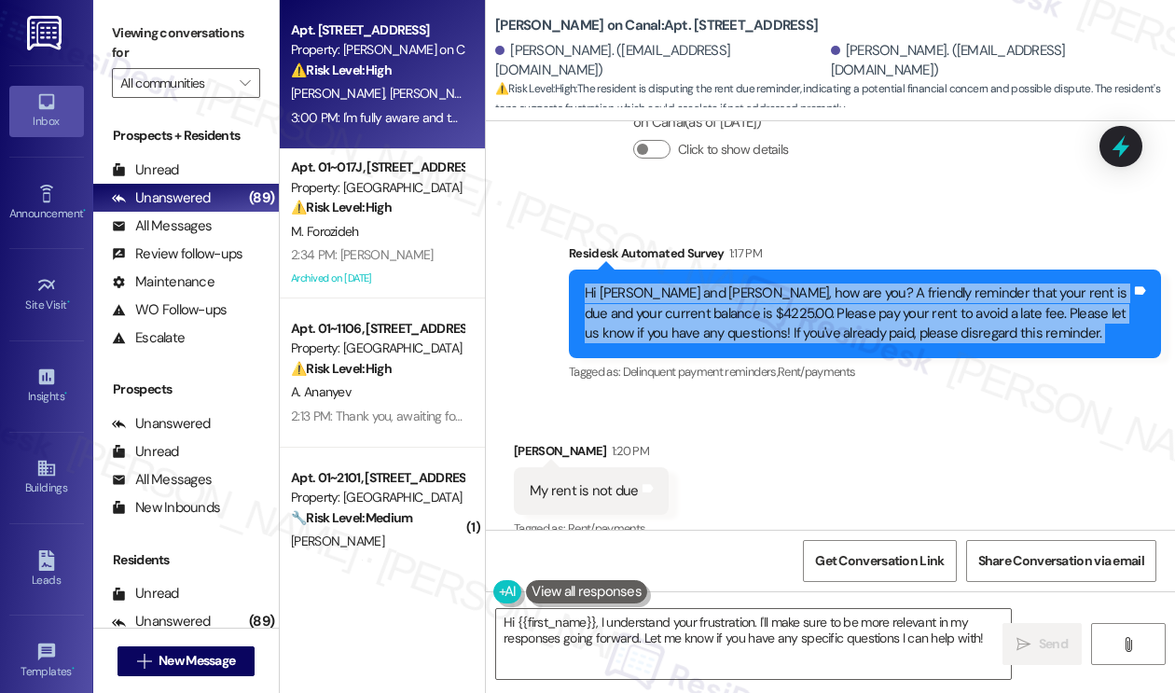
click at [642, 283] on div "Hi [PERSON_NAME] and [PERSON_NAME], how are you? A friendly reminder that your …" at bounding box center [857, 313] width 546 height 60
copy div "Hi [PERSON_NAME] and [PERSON_NAME], how are you? A friendly reminder that your …"
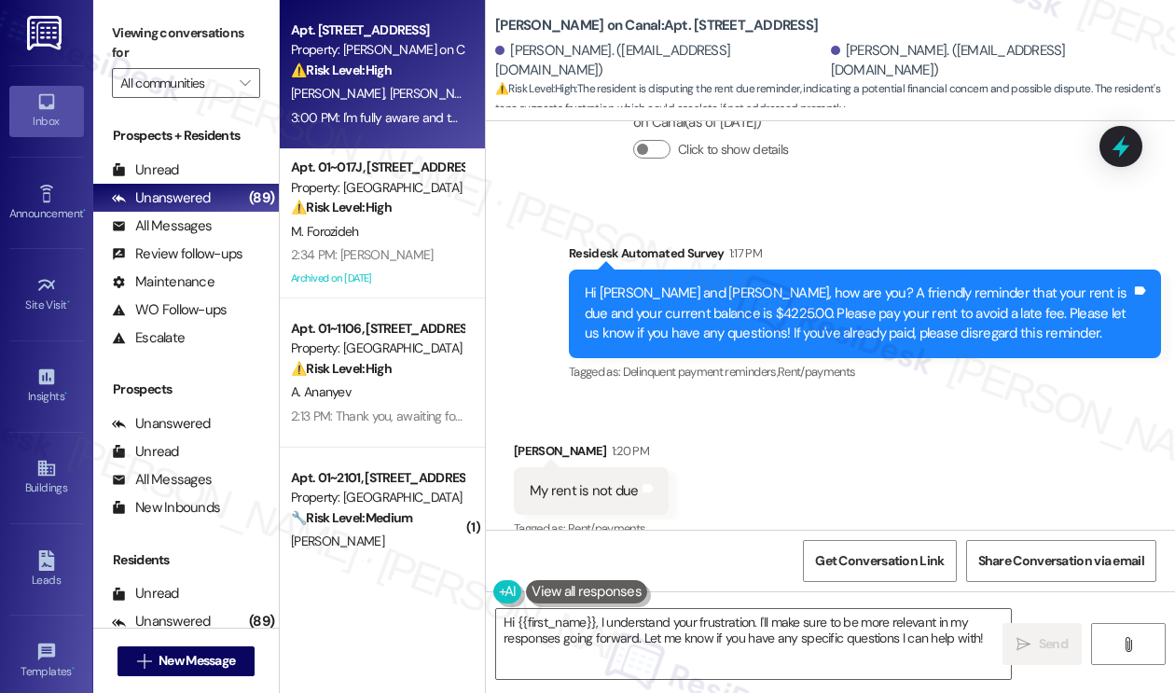
click at [163, 27] on label "Viewing conversations for" at bounding box center [186, 43] width 148 height 49
click at [569, 481] on div "My rent is not due" at bounding box center [583, 491] width 109 height 20
click at [570, 481] on div "My rent is not due" at bounding box center [583, 491] width 109 height 20
copy div "My rent is not due Tags and notes"
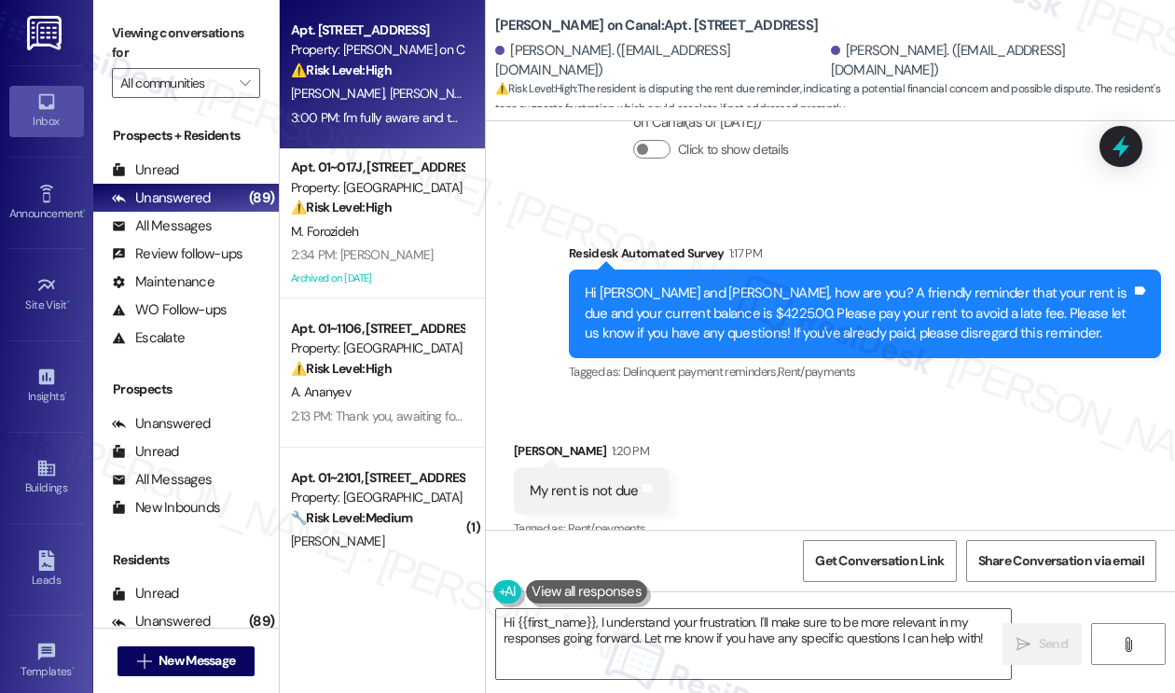
click at [156, 33] on label "Viewing conversations for" at bounding box center [186, 43] width 148 height 49
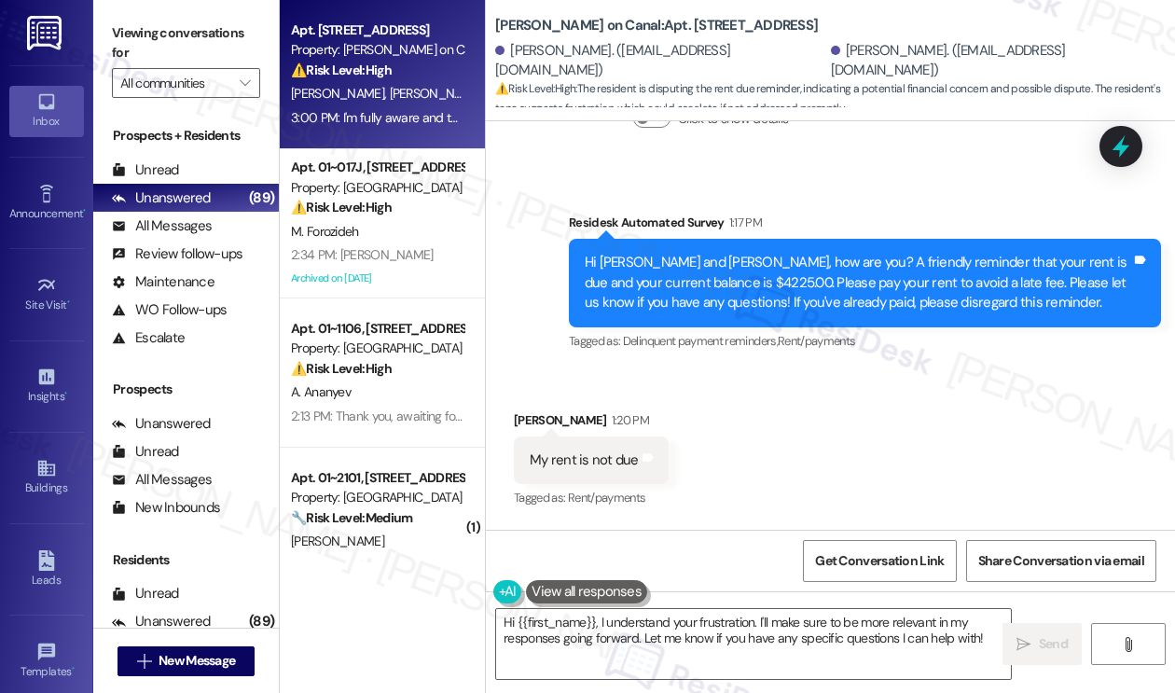
scroll to position [8908, 0]
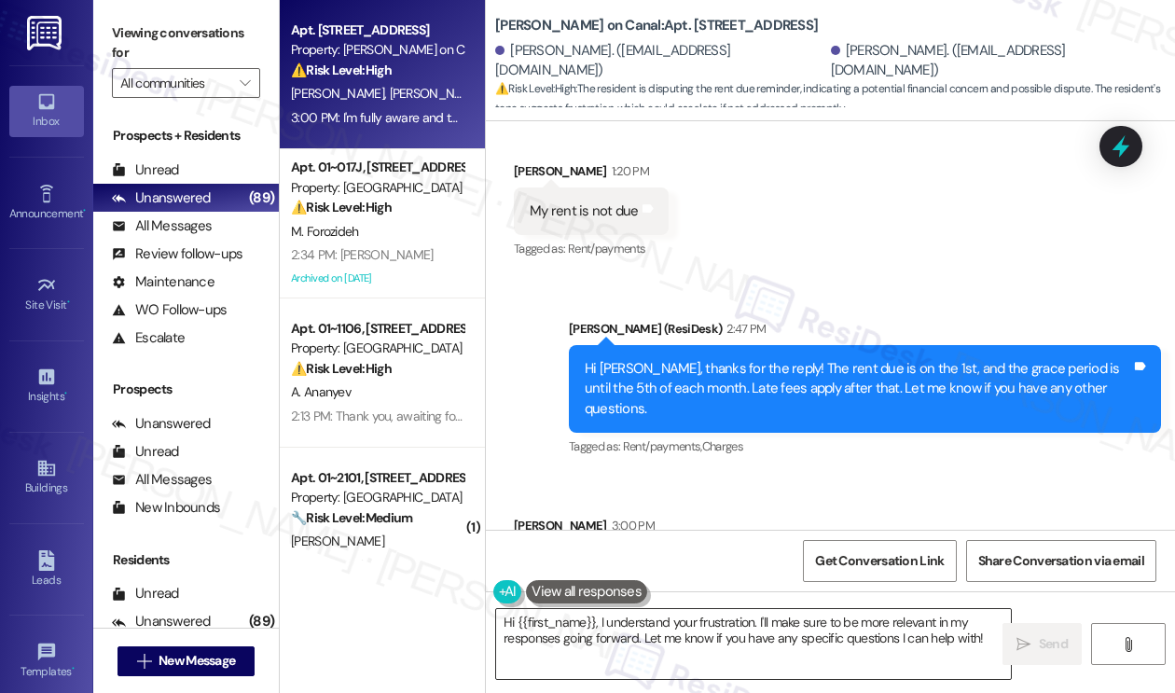
click at [712, 616] on textarea "Hi {{first_name}}, I understand your frustration. I'll make sure to be more rel…" at bounding box center [753, 644] width 515 height 70
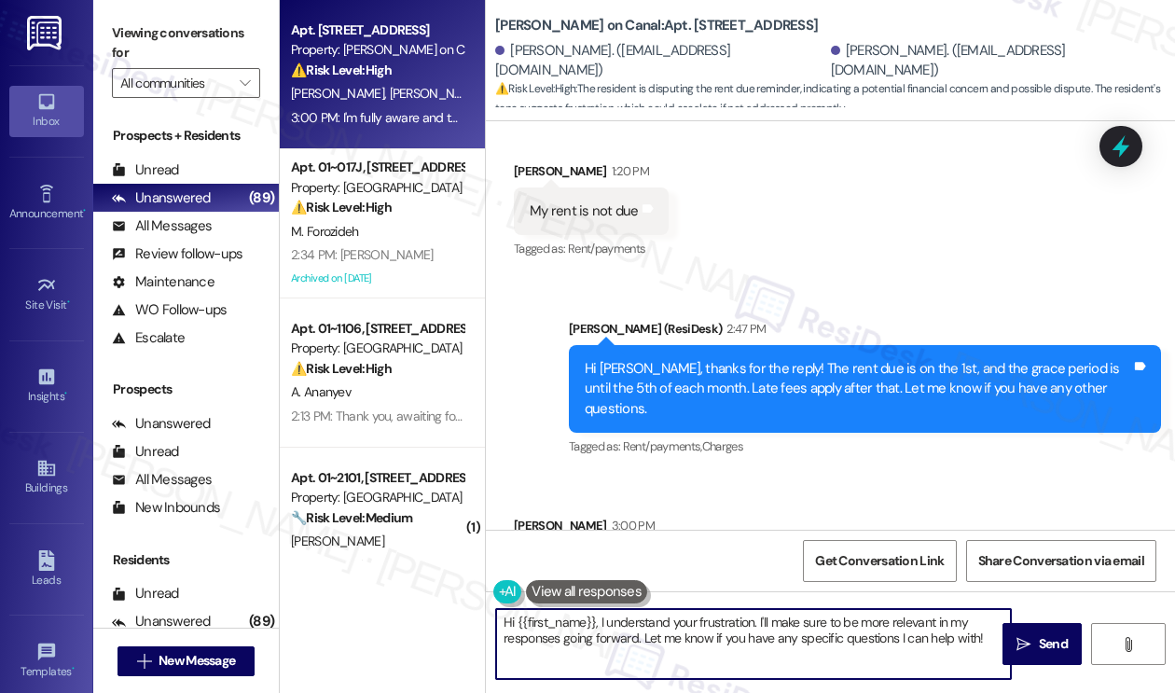
click at [712, 616] on textarea "Hi {{first_name}}, I understand your frustration. I'll make sure to be more rel…" at bounding box center [753, 644] width 515 height 70
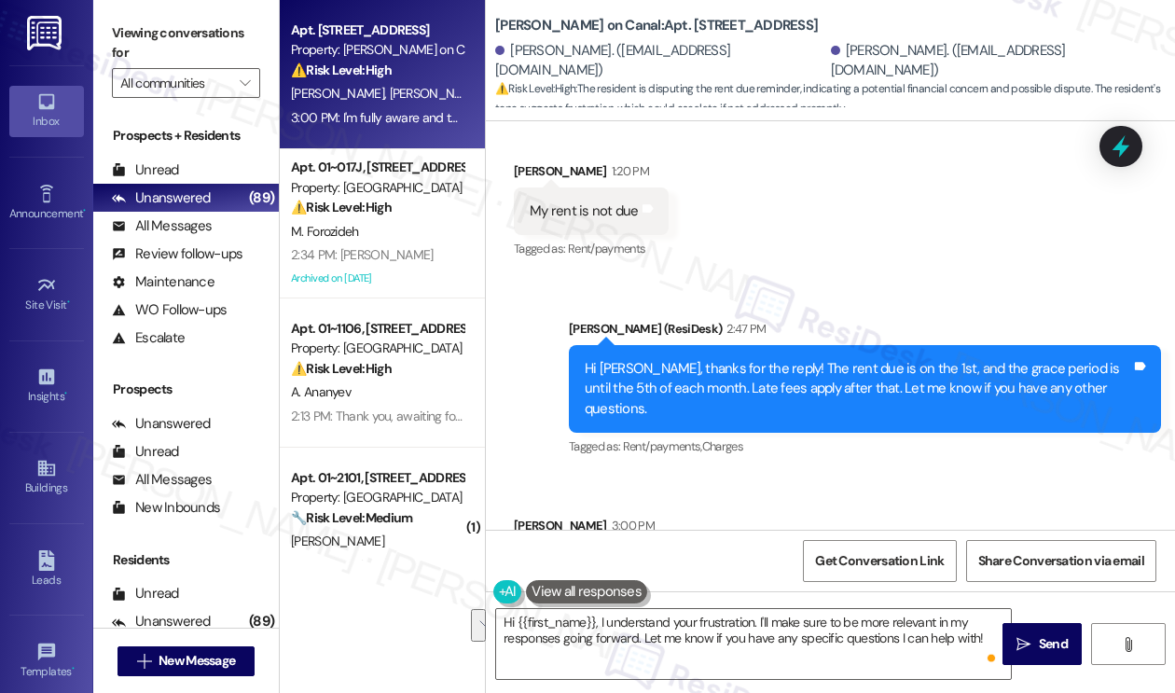
click at [863, 556] on div "I'm fully aware and that response was irrelevant to what I said but thanks" at bounding box center [742, 566] width 426 height 20
click at [715, 359] on div "Hi [PERSON_NAME], thanks for the reply! The rent due is on the 1st, and the gra…" at bounding box center [857, 389] width 546 height 60
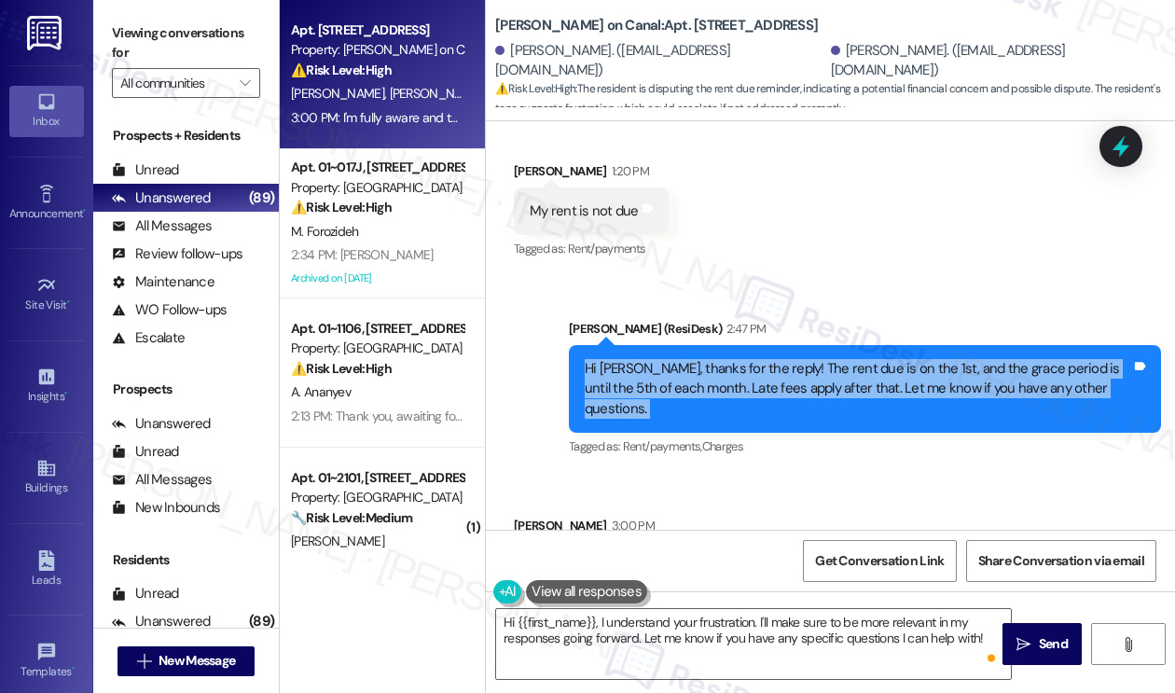
click at [715, 359] on div "Hi [PERSON_NAME], thanks for the reply! The rent due is on the 1st, and the gra…" at bounding box center [857, 389] width 546 height 60
click at [813, 359] on div "Hi [PERSON_NAME], thanks for the reply! The rent due is on the 1st, and the gra…" at bounding box center [857, 389] width 546 height 60
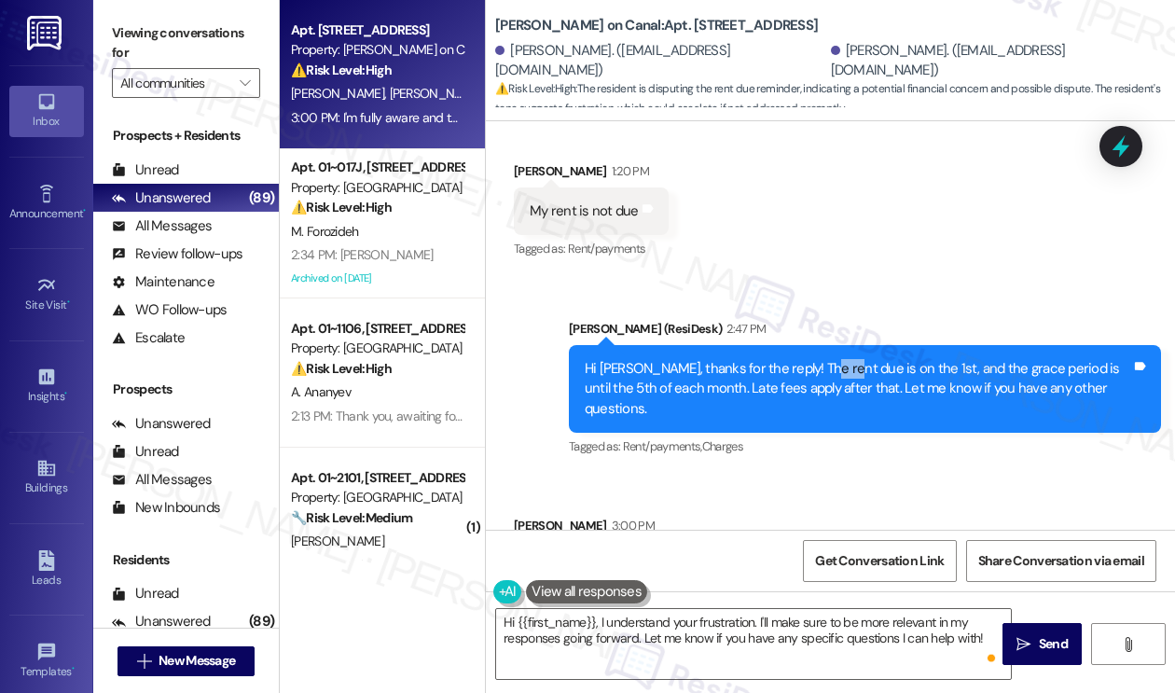
click at [813, 359] on div "Hi [PERSON_NAME], thanks for the reply! The rent due is on the 1st, and the gra…" at bounding box center [857, 389] width 546 height 60
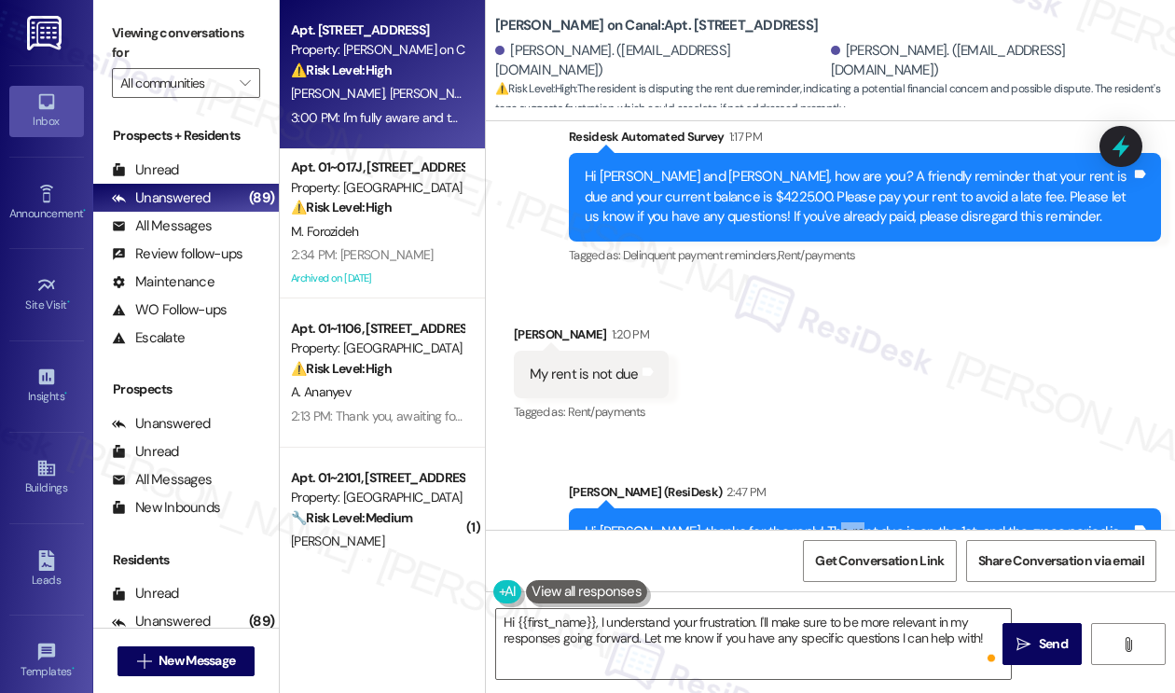
scroll to position [8628, 0]
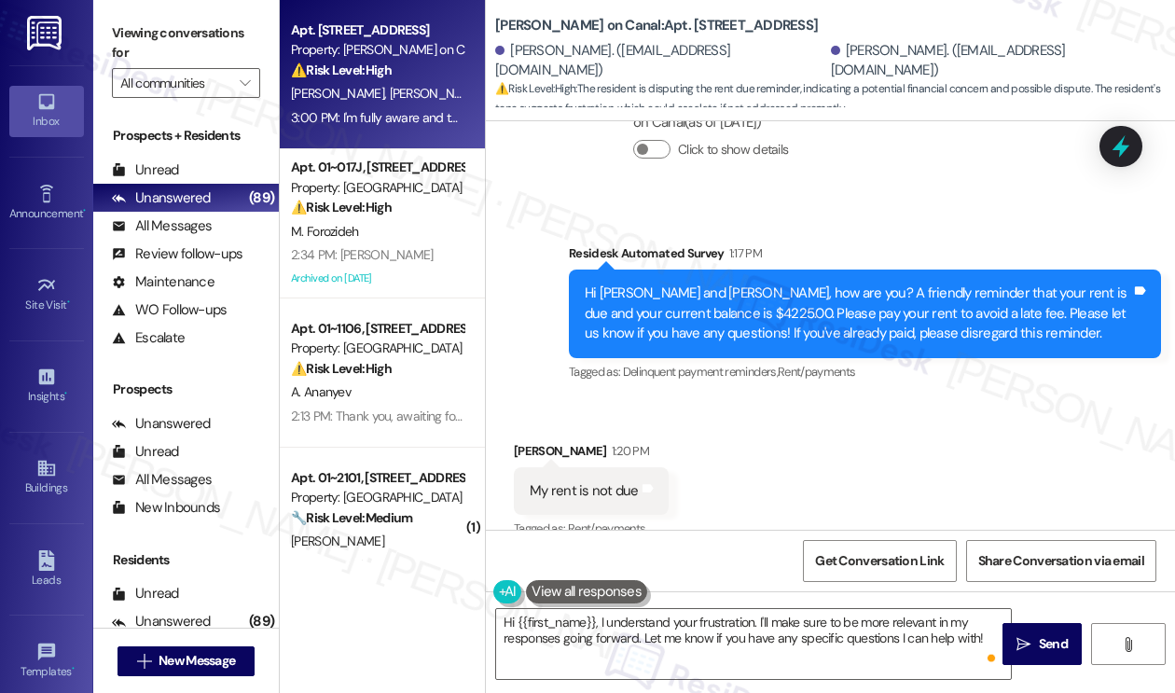
click at [571, 481] on div "My rent is not due" at bounding box center [583, 491] width 109 height 20
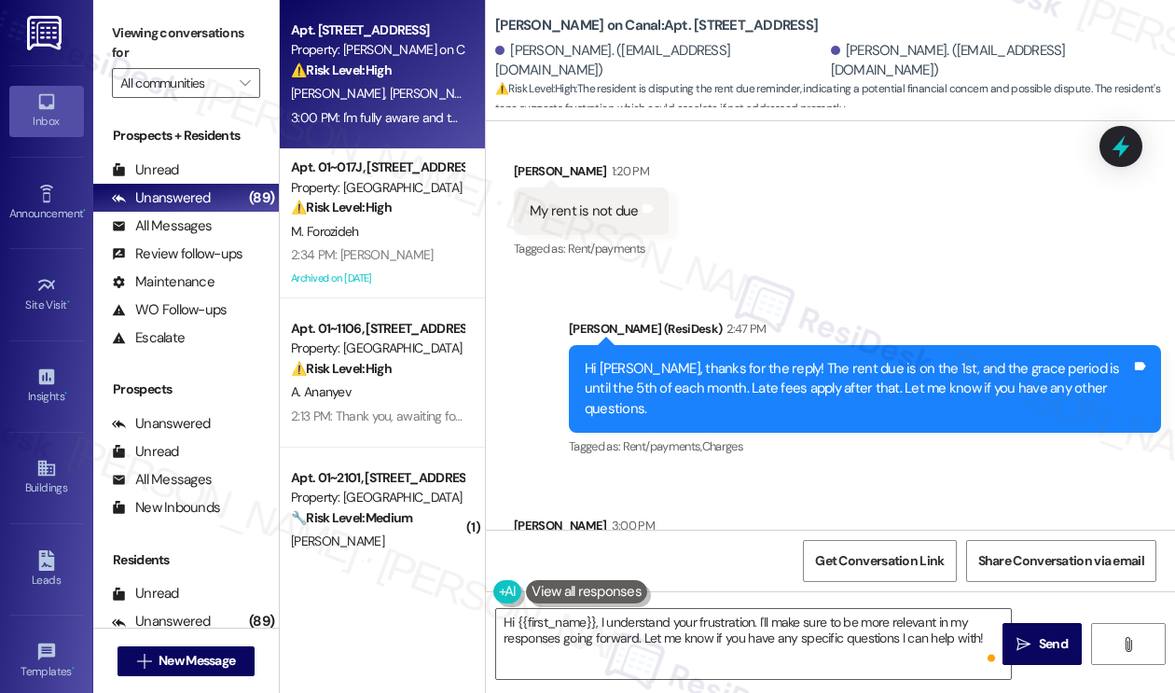
click at [843, 359] on div "Hi [PERSON_NAME], thanks for the reply! The rent due is on the 1st, and the gra…" at bounding box center [857, 389] width 546 height 60
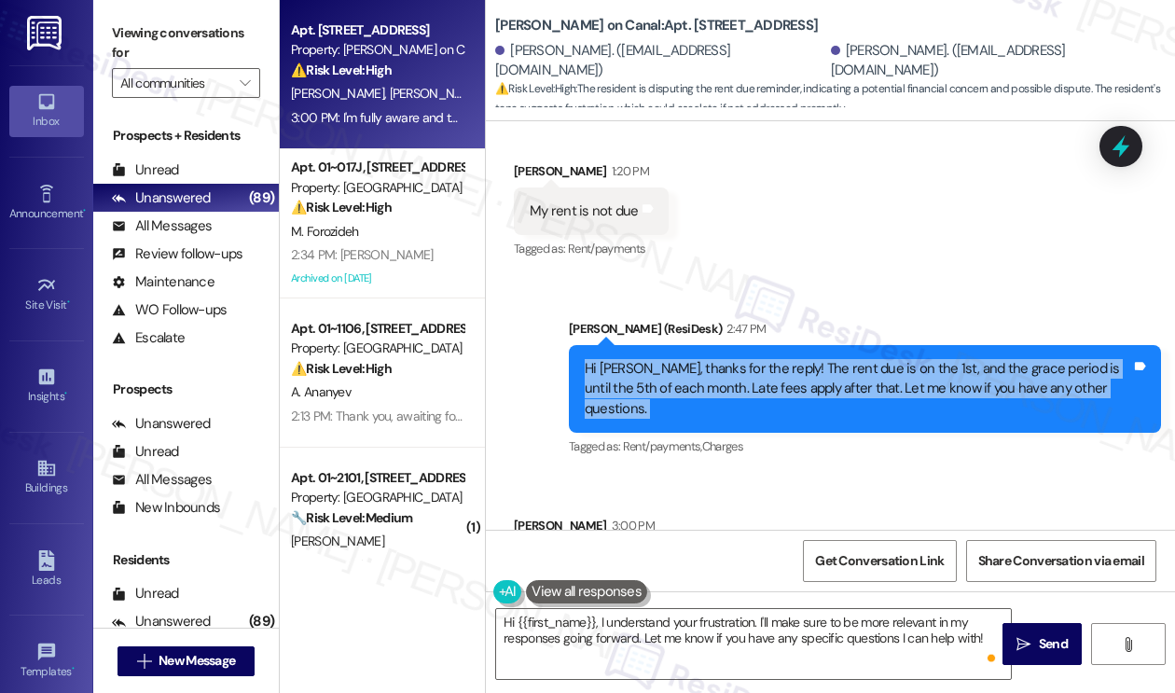
click at [843, 359] on div "Hi [PERSON_NAME], thanks for the reply! The rent due is on the 1st, and the gra…" at bounding box center [857, 389] width 546 height 60
click at [835, 359] on div "Hi [PERSON_NAME], thanks for the reply! The rent due is on the 1st, and the gra…" at bounding box center [857, 389] width 546 height 60
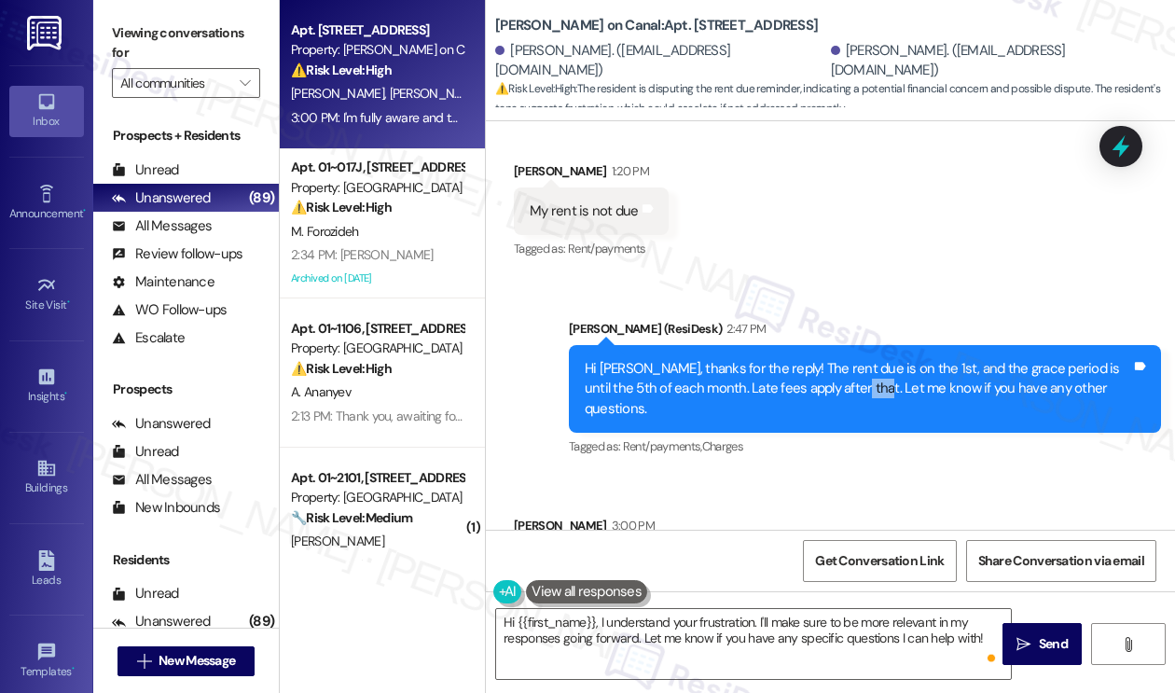
click at [835, 359] on div "Hi [PERSON_NAME], thanks for the reply! The rent due is on the 1st, and the gra…" at bounding box center [857, 389] width 546 height 60
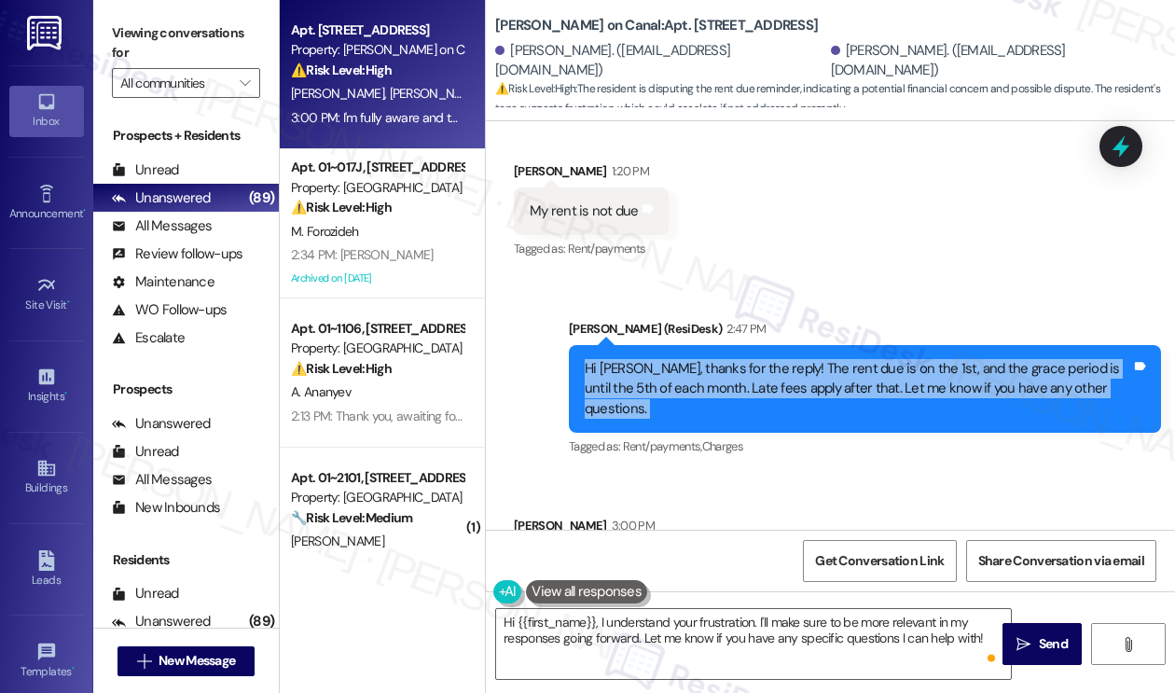
click at [835, 359] on div "Hi [PERSON_NAME], thanks for the reply! The rent due is on the 1st, and the gra…" at bounding box center [857, 389] width 546 height 60
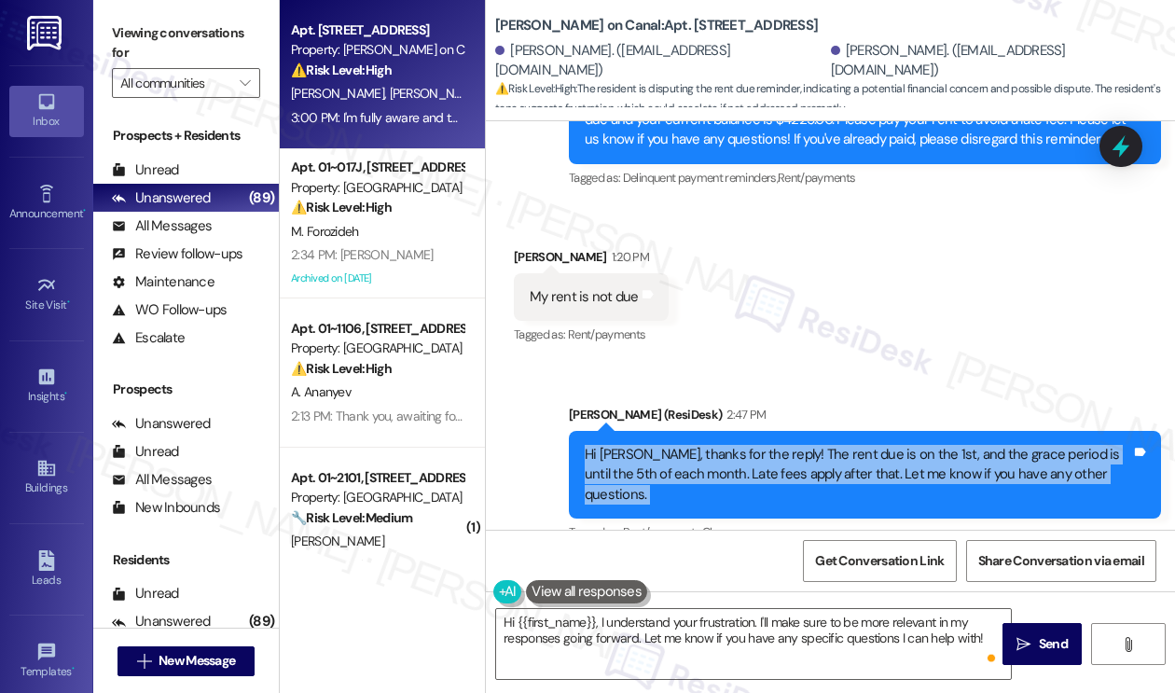
scroll to position [8721, 0]
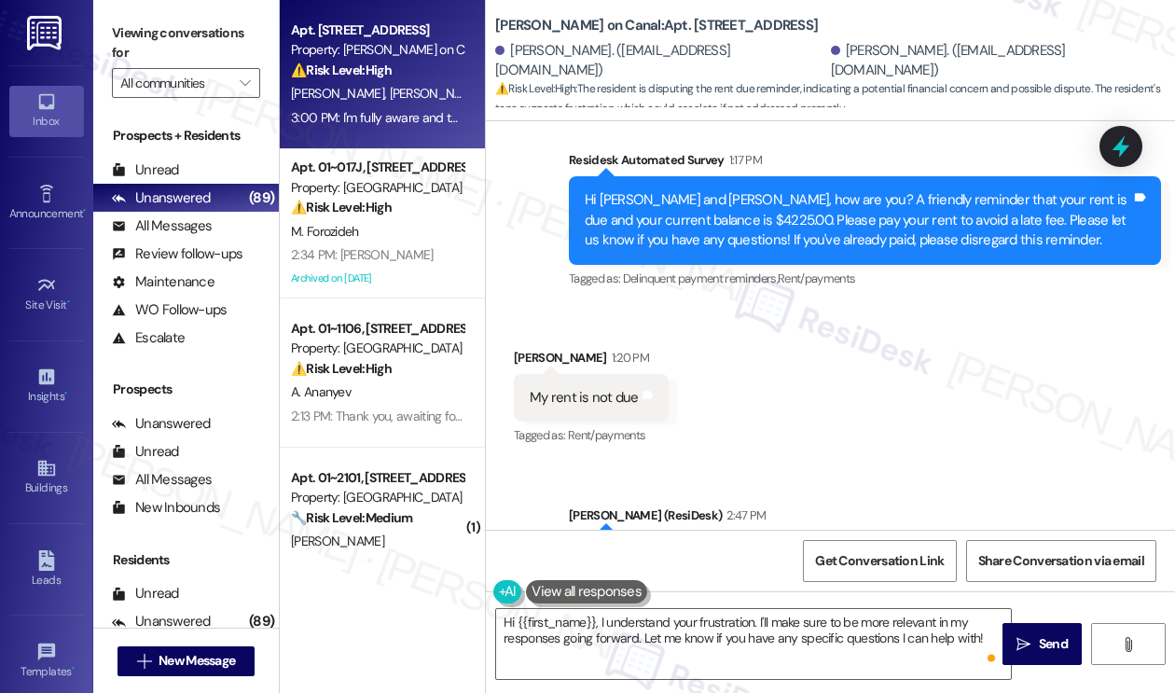
click at [603, 388] on div "My rent is not due" at bounding box center [583, 398] width 109 height 20
drag, startPoint x: 108, startPoint y: 27, endPoint x: 127, endPoint y: 31, distance: 19.0
click at [108, 27] on div "Viewing conversations for All communities " at bounding box center [186, 58] width 186 height 117
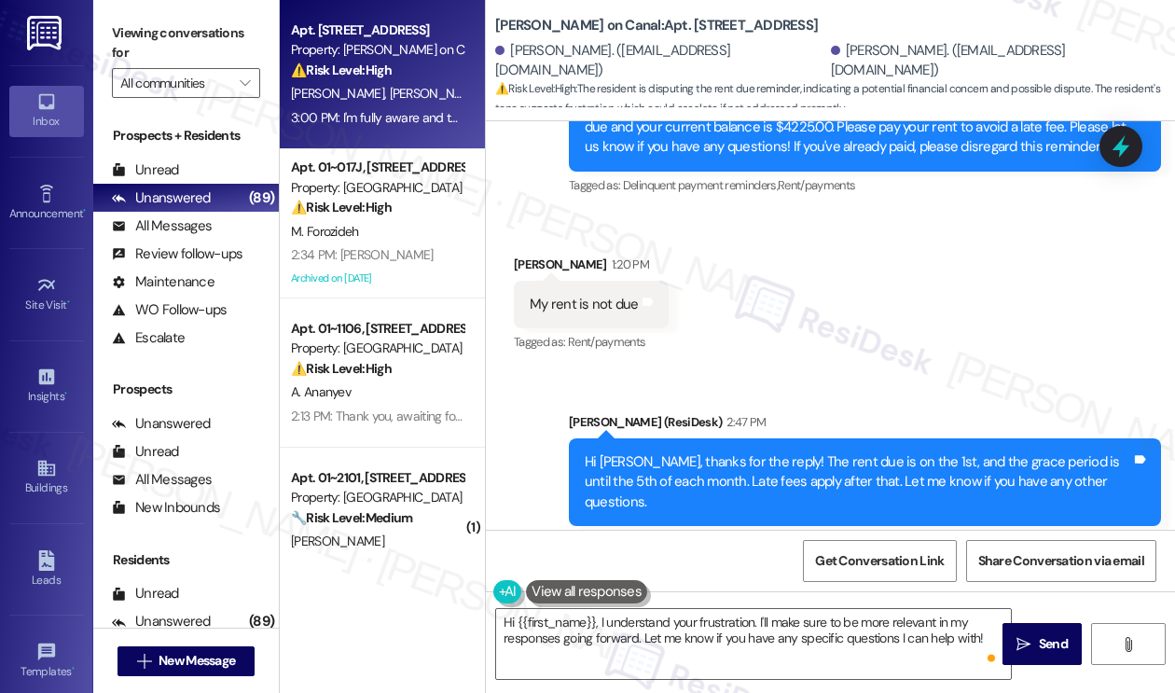
scroll to position [8908, 0]
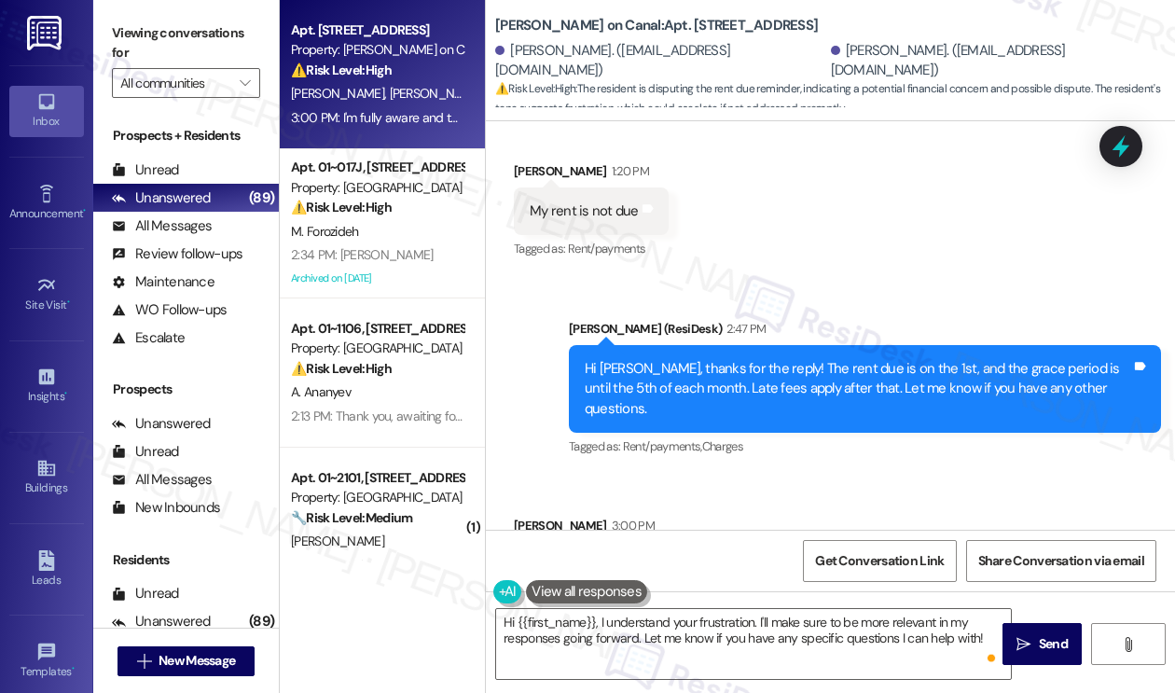
click at [675, 542] on div "I'm fully aware and that response was irrelevant to what I said but thanks Tags…" at bounding box center [750, 566] width 472 height 48
click at [726, 359] on div "Hi [PERSON_NAME], thanks for the reply! The rent due is on the 1st, and the gra…" at bounding box center [857, 389] width 546 height 60
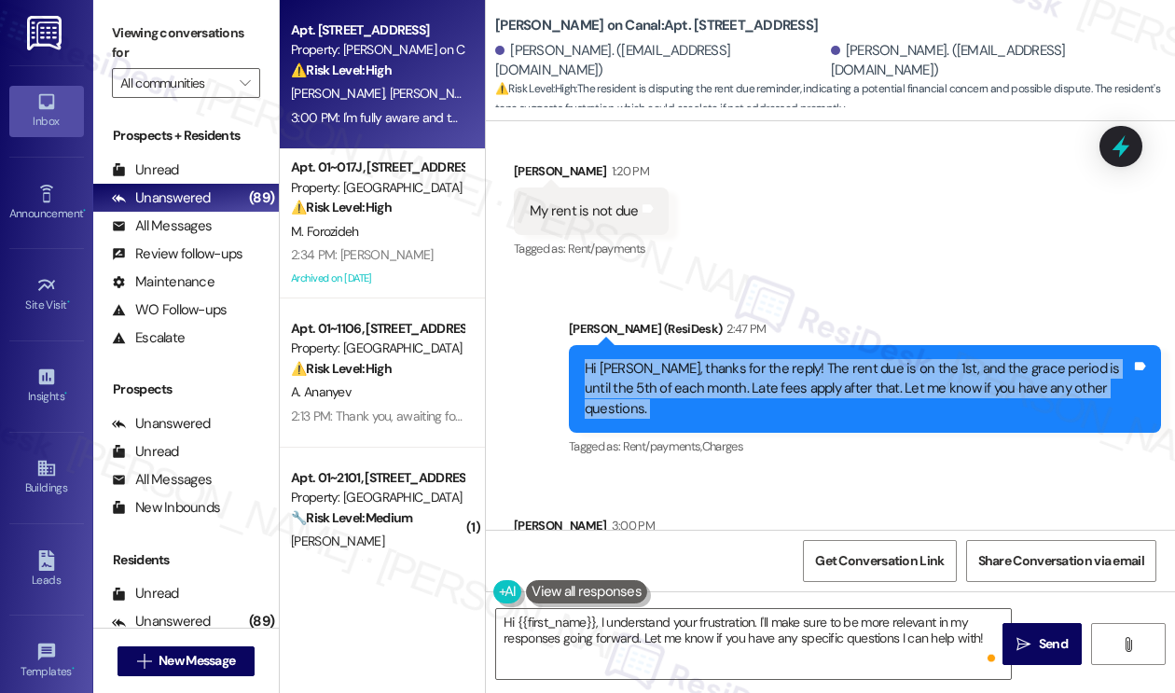
click at [726, 359] on div "Hi [PERSON_NAME], thanks for the reply! The rent due is on the 1st, and the gra…" at bounding box center [857, 389] width 546 height 60
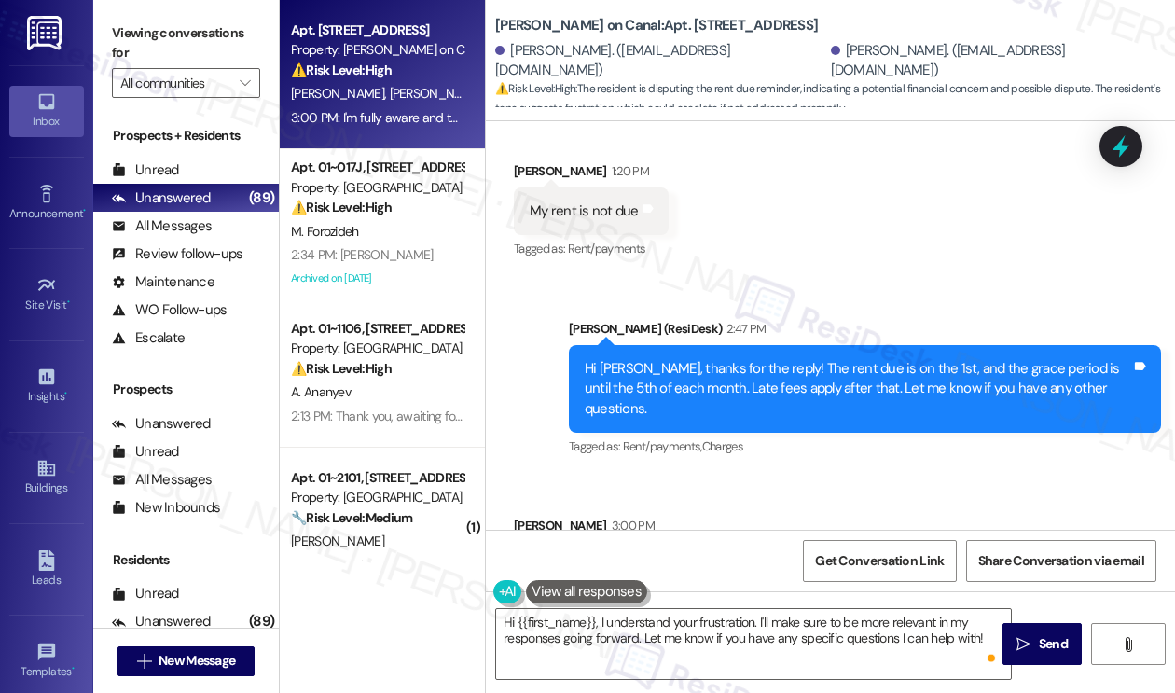
click at [712, 556] on div "I'm fully aware and that response was irrelevant to what I said but thanks" at bounding box center [742, 566] width 426 height 20
copy div "I'm fully aware and that response was irrelevant to what I said but thanks Tags…"
click at [158, 36] on label "Viewing conversations for" at bounding box center [186, 43] width 148 height 49
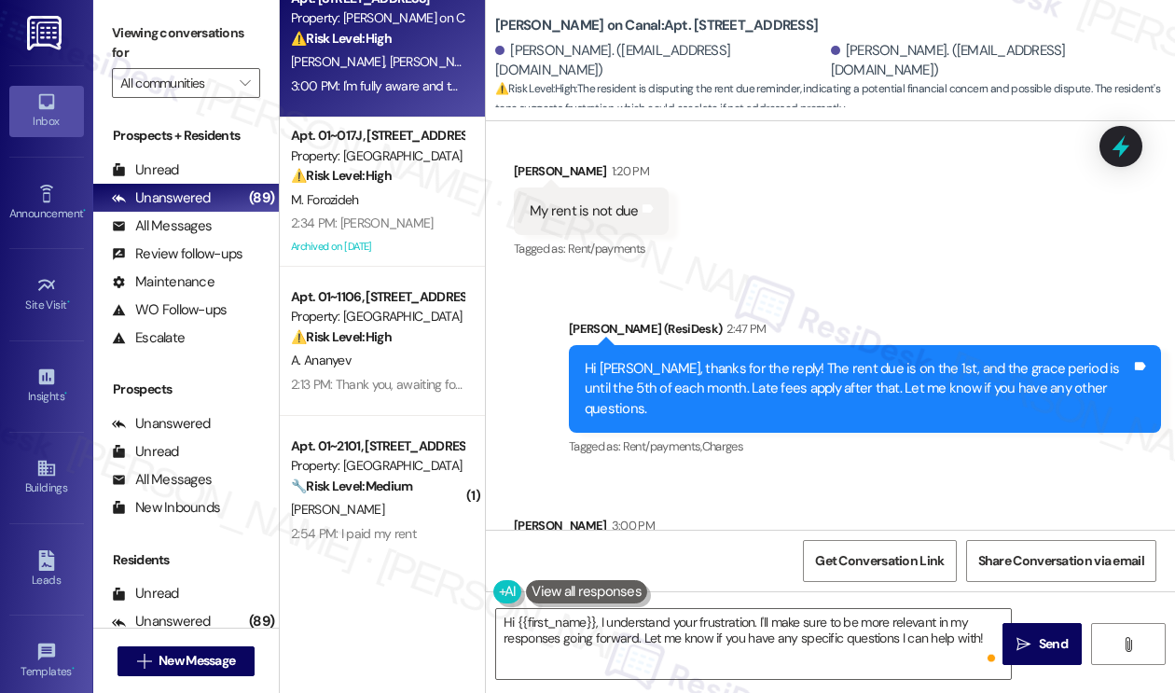
scroll to position [0, 0]
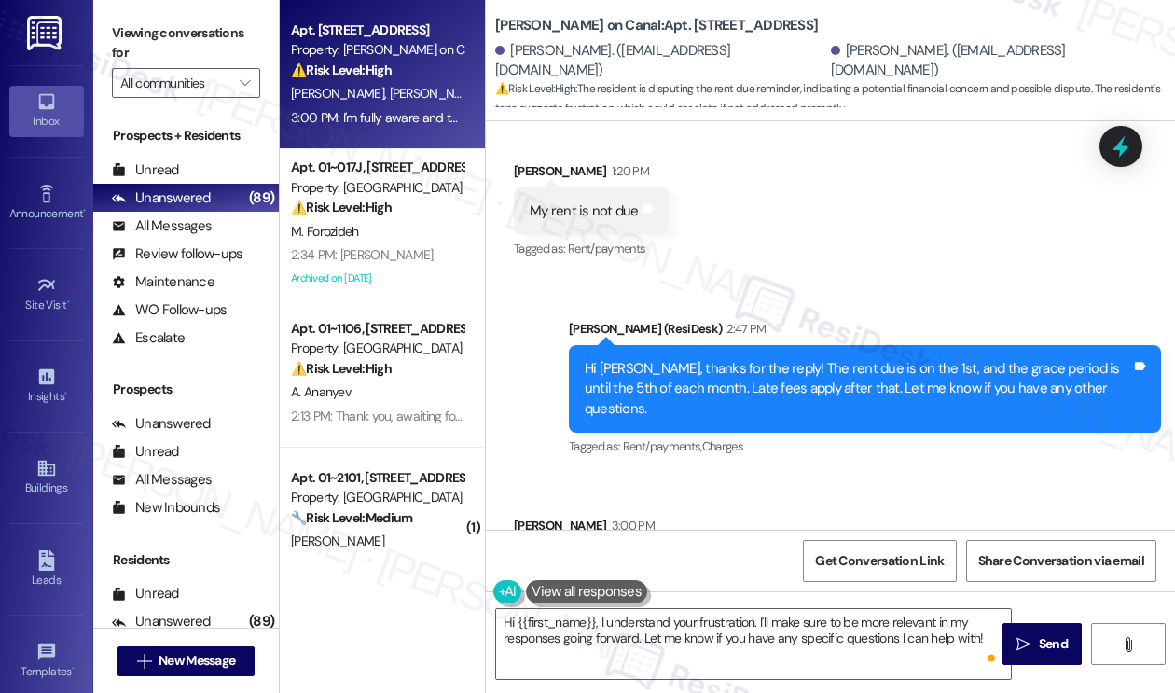
click at [739, 556] on div "I'm fully aware and that response was irrelevant to what I said but thanks" at bounding box center [742, 566] width 426 height 20
drag, startPoint x: 226, startPoint y: 46, endPoint x: 277, endPoint y: 107, distance: 80.1
click at [226, 46] on label "Viewing conversations for" at bounding box center [186, 43] width 148 height 49
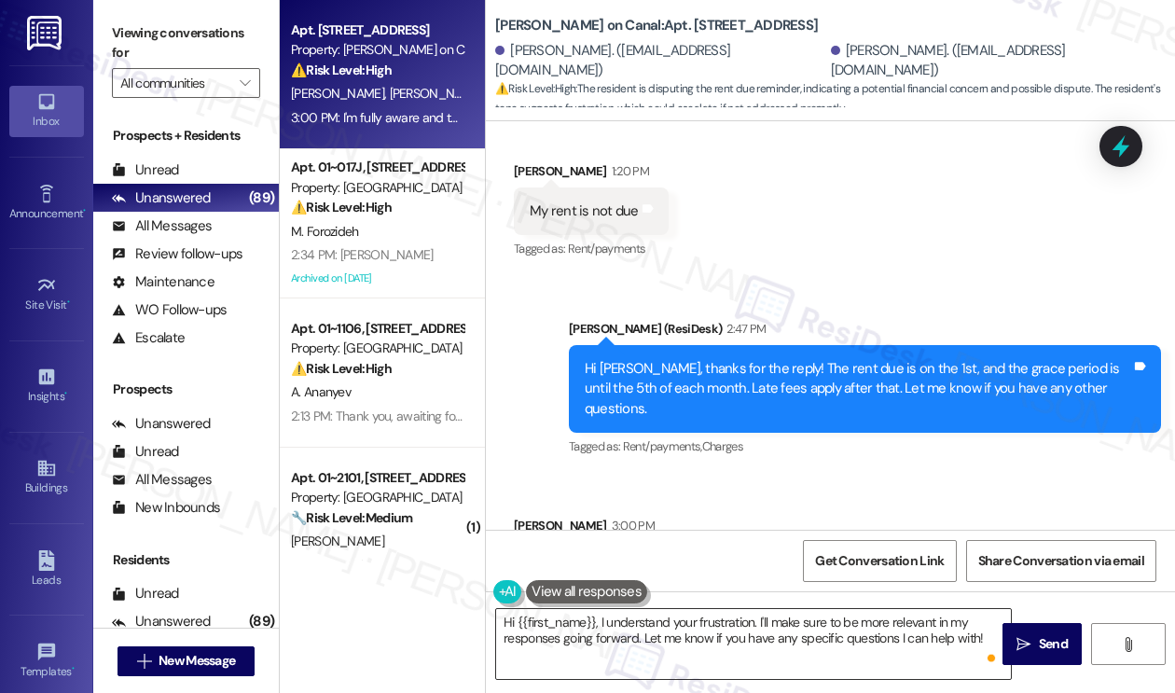
click at [682, 619] on textarea "Hi {{first_name}}, I understand your frustration. I'll make sure to be more rel…" at bounding box center [753, 644] width 515 height 70
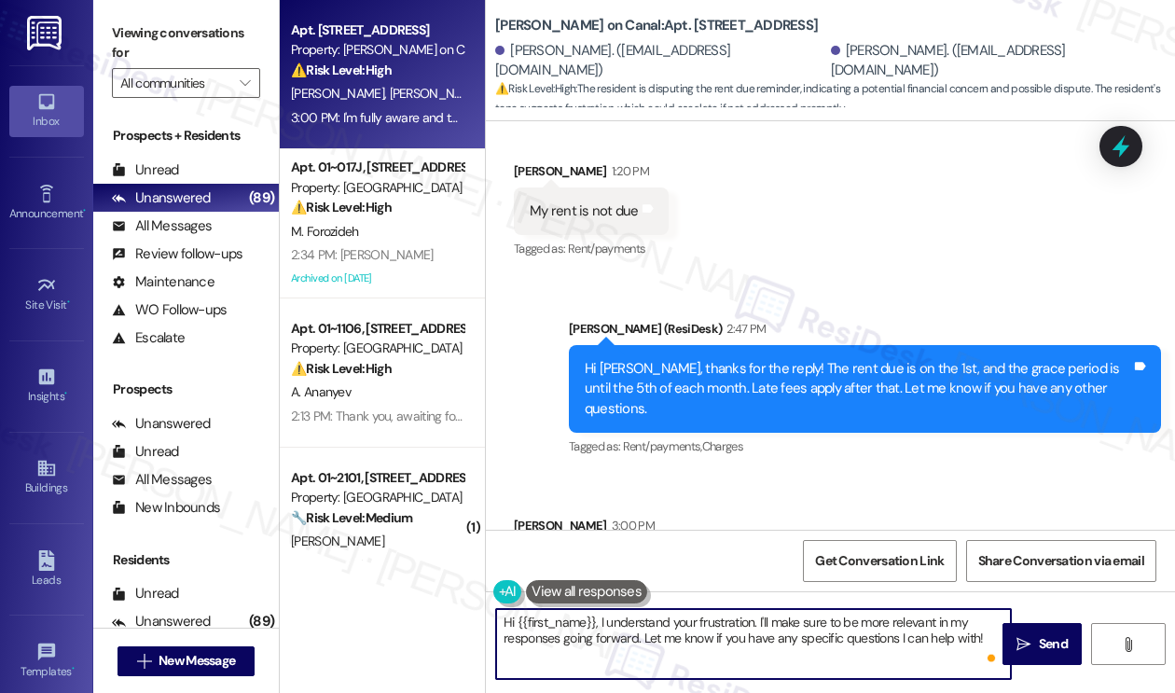
click at [682, 619] on textarea "Hi {{first_name}}, I understand your frustration. I'll make sure to be more rel…" at bounding box center [753, 644] width 515 height 70
paste textarea "Thank you for your feedback, and I’m sorry if my previous response didn’t direc…"
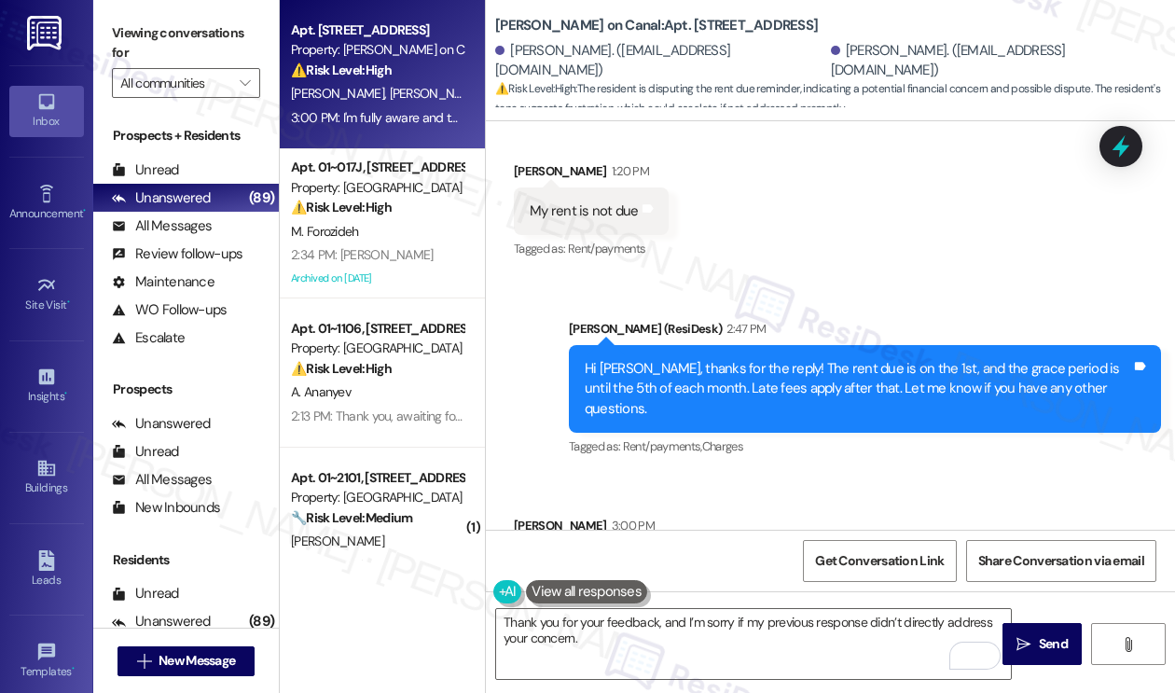
click at [200, 25] on label "Viewing conversations for" at bounding box center [186, 43] width 148 height 49
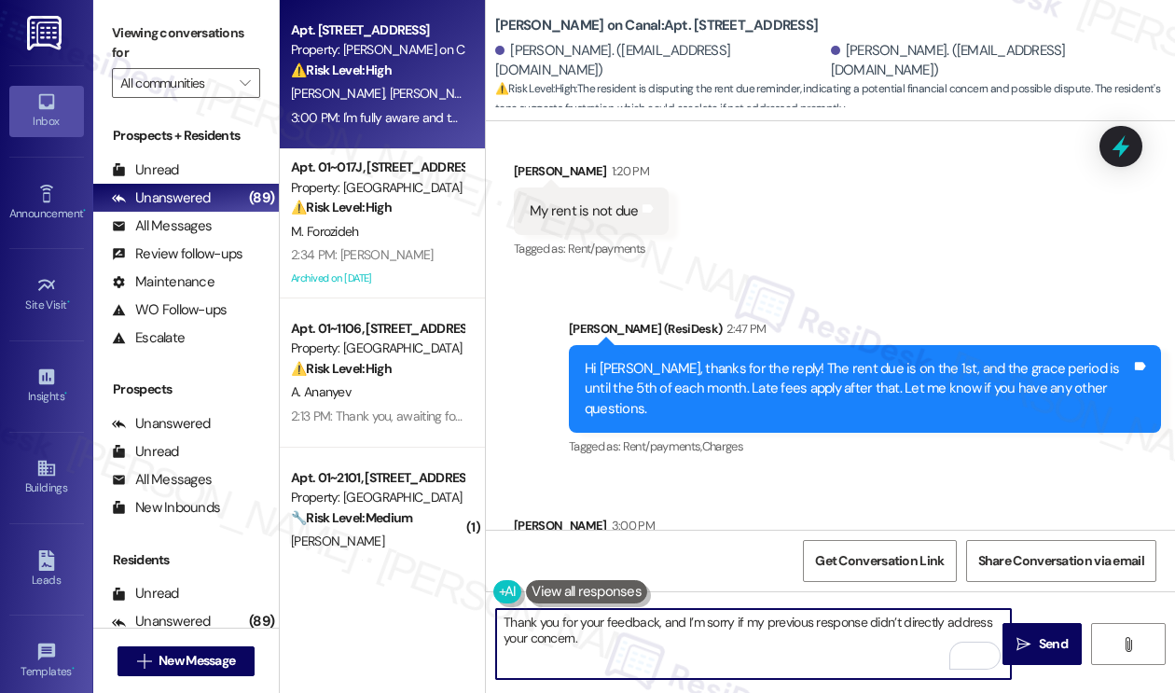
drag, startPoint x: 581, startPoint y: 635, endPoint x: 530, endPoint y: 643, distance: 51.0
click at [530, 643] on textarea "Thank you for your feedback, and I’m sorry if my previous response didn’t direc…" at bounding box center [753, 644] width 515 height 70
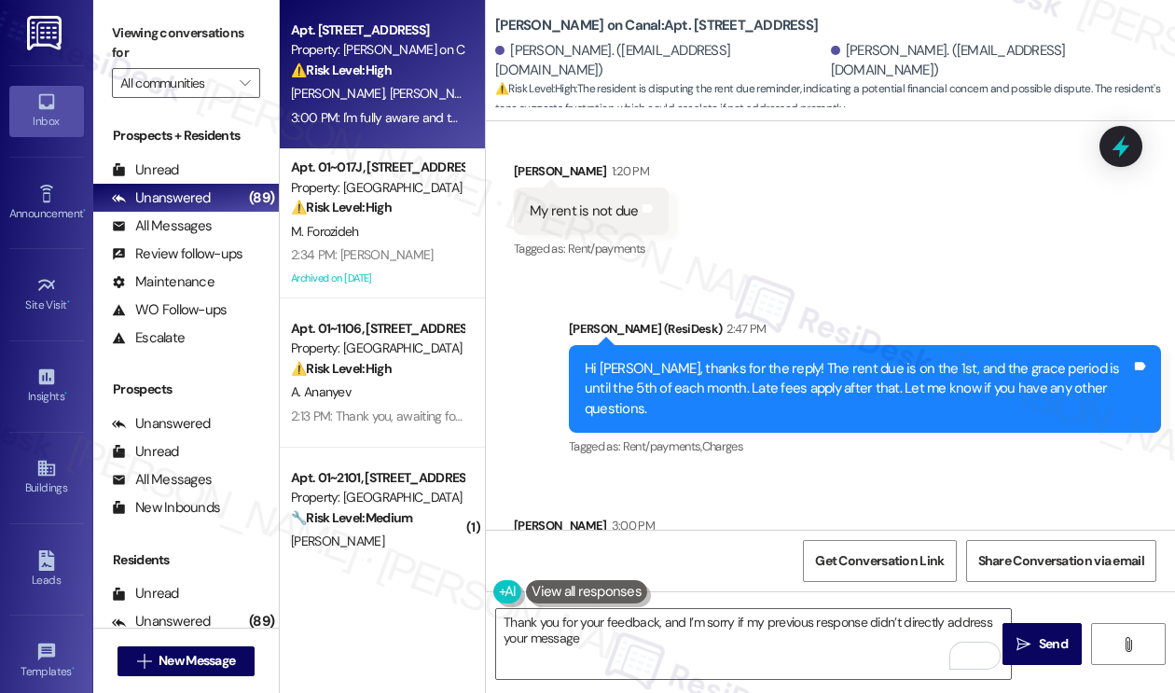
click at [211, 21] on label "Viewing conversations for" at bounding box center [186, 43] width 148 height 49
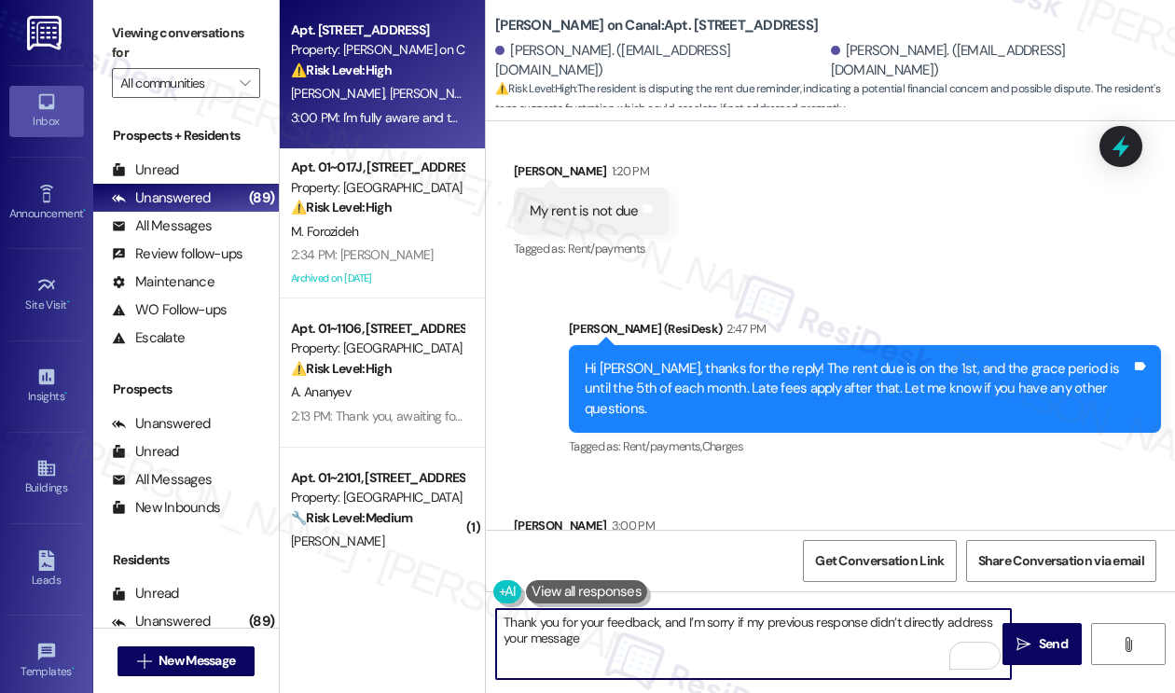
click at [625, 625] on textarea "Thank you for your feedback, and I’m sorry if my previous response didn’t direc…" at bounding box center [753, 644] width 515 height 70
click at [595, 640] on textarea "Thank you for your feedback, and I’m sorry if my previous response didn’t direc…" at bounding box center [753, 644] width 515 height 70
paste textarea "Can you help me understand why you believe your rent isn’t due at this time?"
click at [538, 515] on div "[PERSON_NAME] 3:00 PM" at bounding box center [750, 528] width 472 height 26
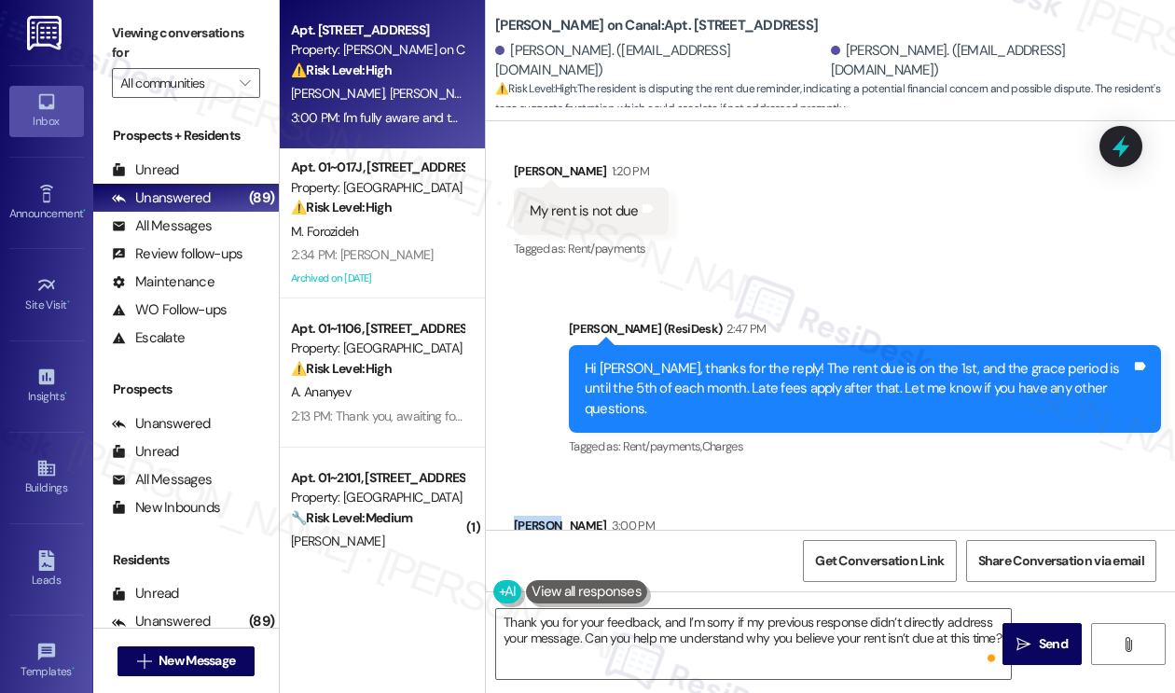
click at [538, 515] on div "[PERSON_NAME] 3:00 PM" at bounding box center [750, 528] width 472 height 26
copy div "[PERSON_NAME]"
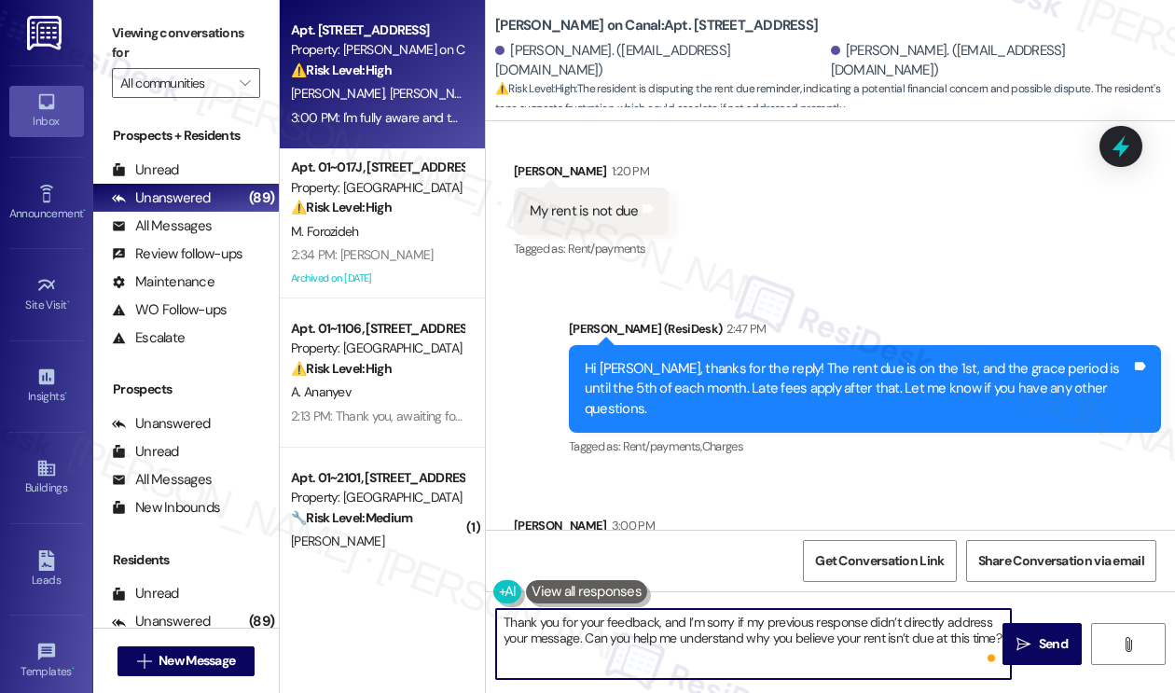
click at [656, 618] on textarea "Thank you for your feedback, and I’m sorry if my previous response didn’t direc…" at bounding box center [753, 644] width 515 height 70
paste textarea "[PERSON_NAME]"
click at [702, 618] on textarea "Thank you for your feedback, [PERSON_NAME], and I’m sorry if my previous respon…" at bounding box center [753, 644] width 515 height 70
click at [686, 655] on textarea "Thank you for your feedback, [PERSON_NAME], and I’m sorry if my previous respon…" at bounding box center [753, 644] width 515 height 70
type textarea "Fetching suggested responses. Please feel free to read through the conversation…"
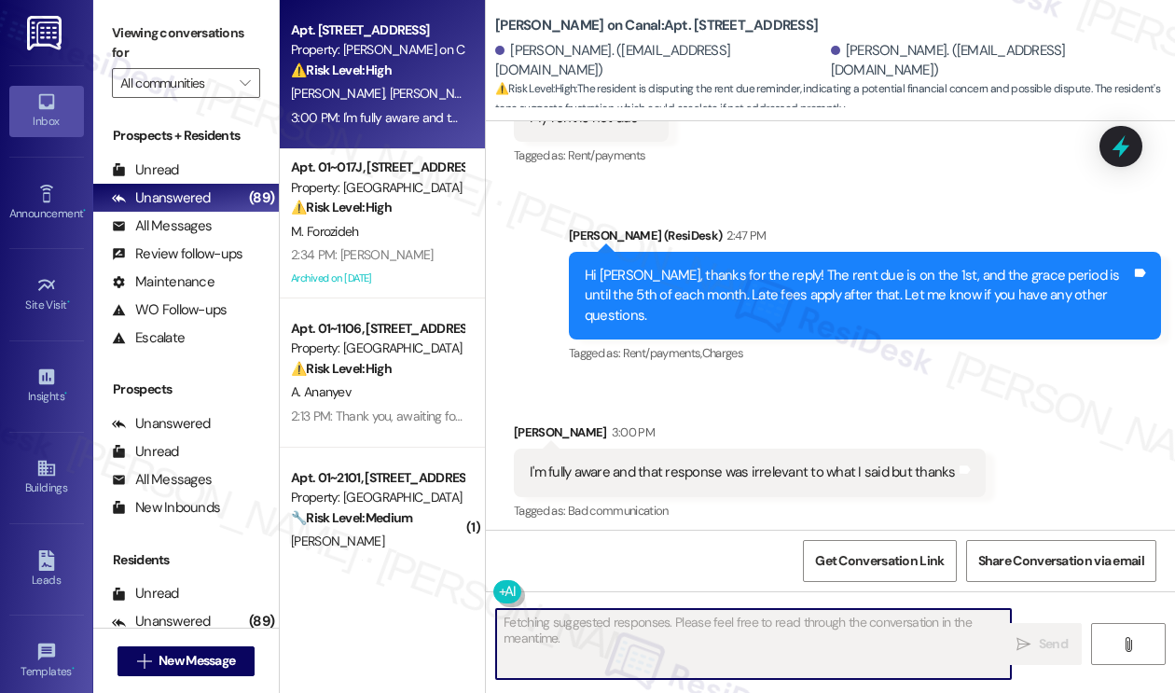
scroll to position [9078, 0]
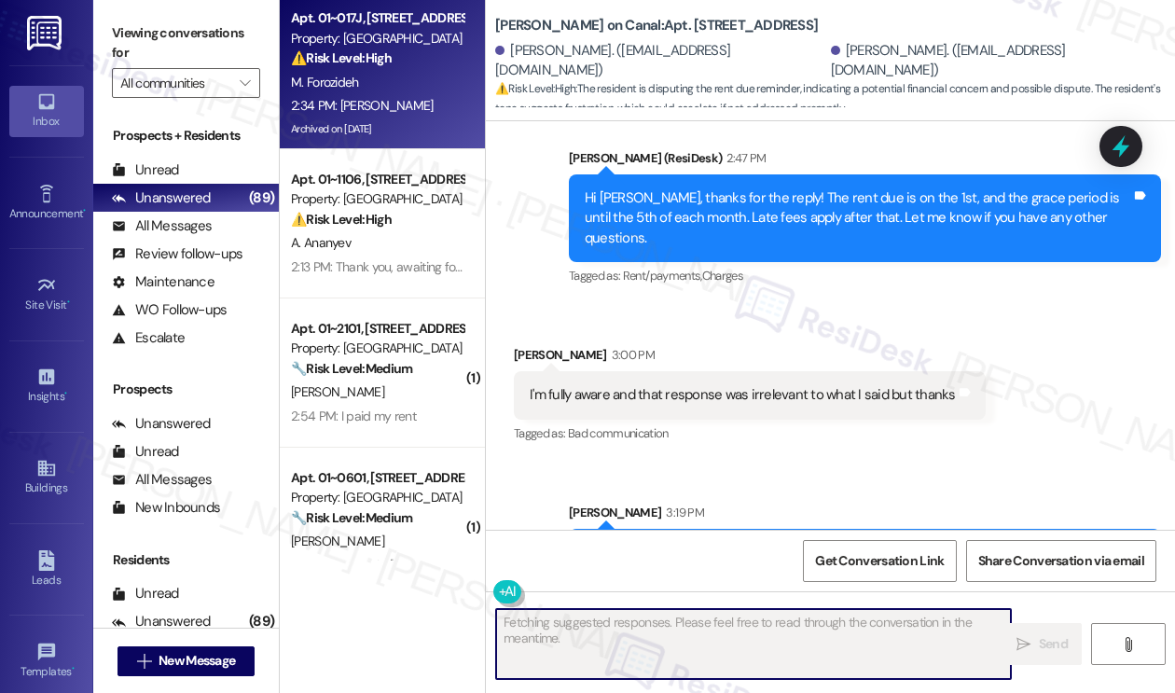
click at [337, 85] on span "M. Forozideh" at bounding box center [325, 82] width 68 height 17
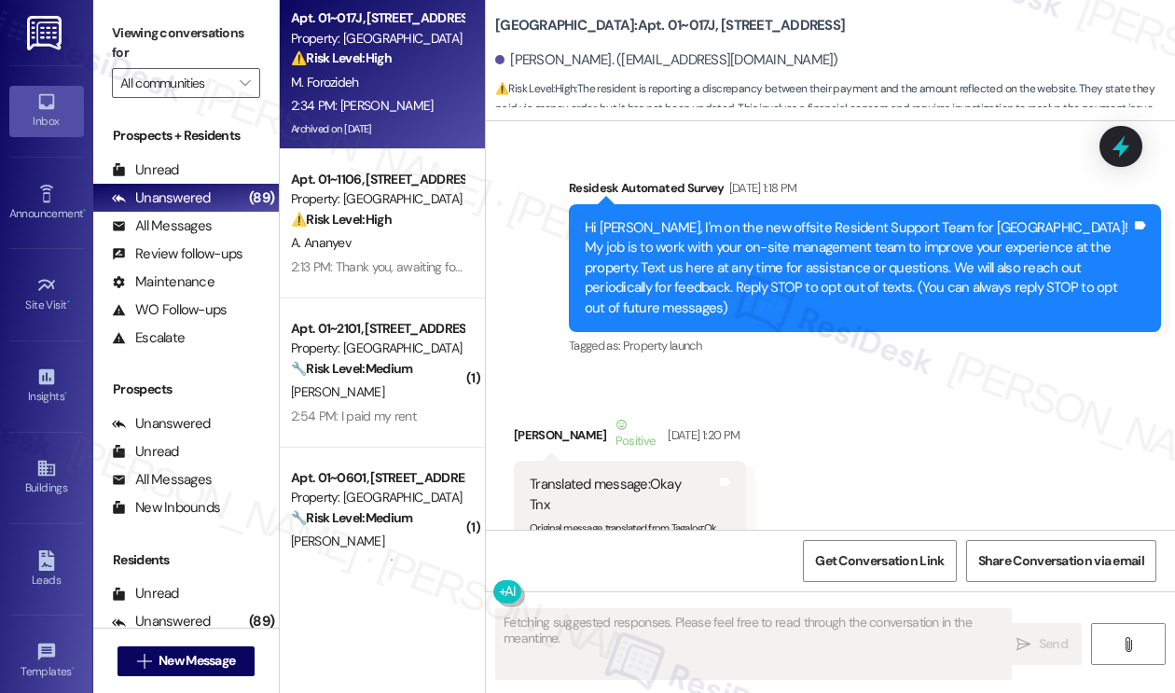
scroll to position [31069, 0]
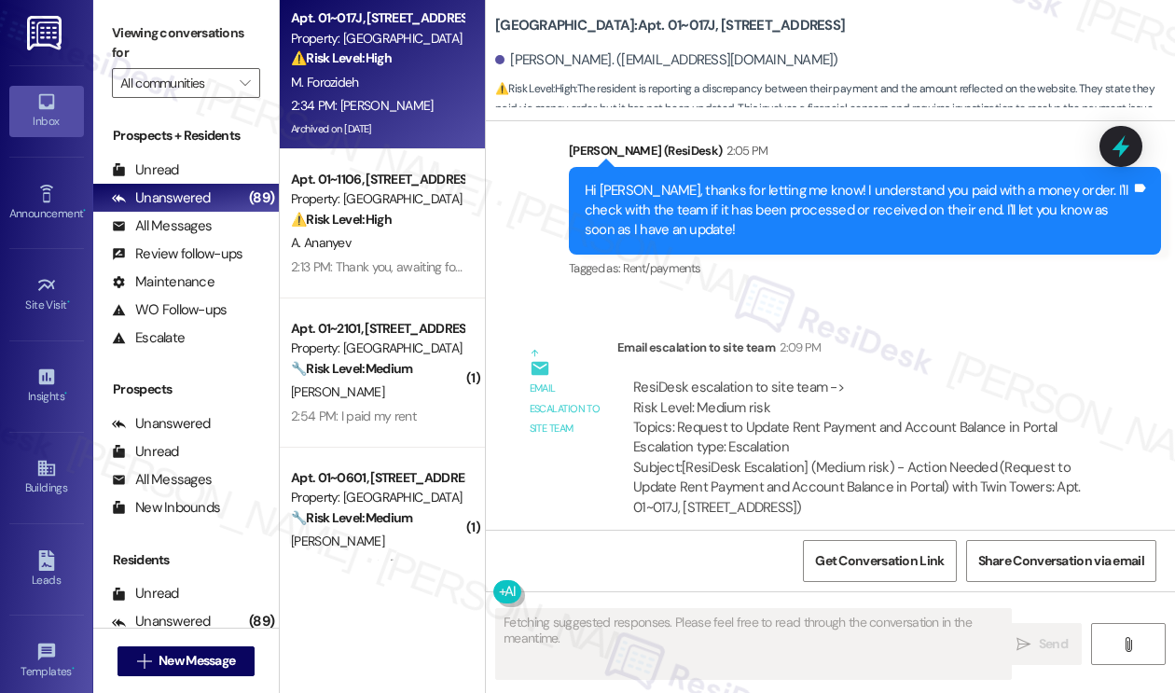
click at [701, 627] on div "Translated message: Thanks [PERSON_NAME]" at bounding box center [662, 637] width 267 height 20
drag, startPoint x: 736, startPoint y: 234, endPoint x: 870, endPoint y: 230, distance: 133.4
click at [870, 378] on div "ResiDesk escalation to site team -> Risk Level: Medium risk Topics: Request to …" at bounding box center [861, 418] width 457 height 80
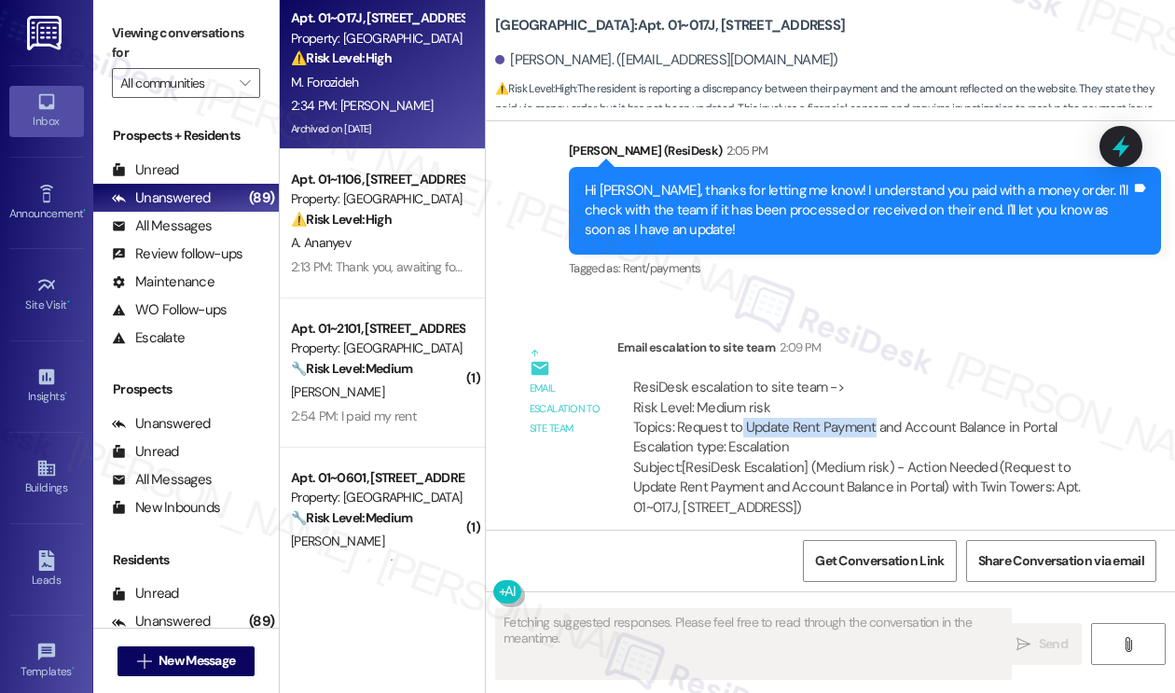
click at [869, 378] on div "ResiDesk escalation to site team -> Risk Level: Medium risk Topics: Request to …" at bounding box center [861, 418] width 457 height 80
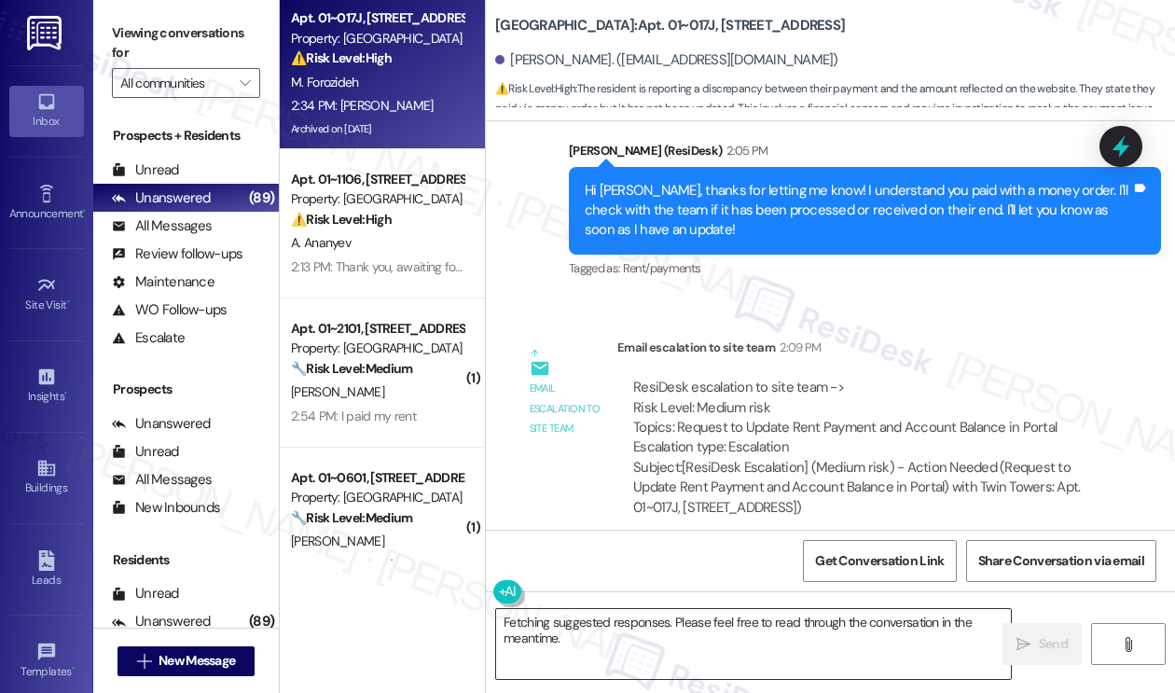
click at [626, 625] on textarea "Fetching suggested responses. Please feel free to read through the conversation…" at bounding box center [753, 644] width 515 height 70
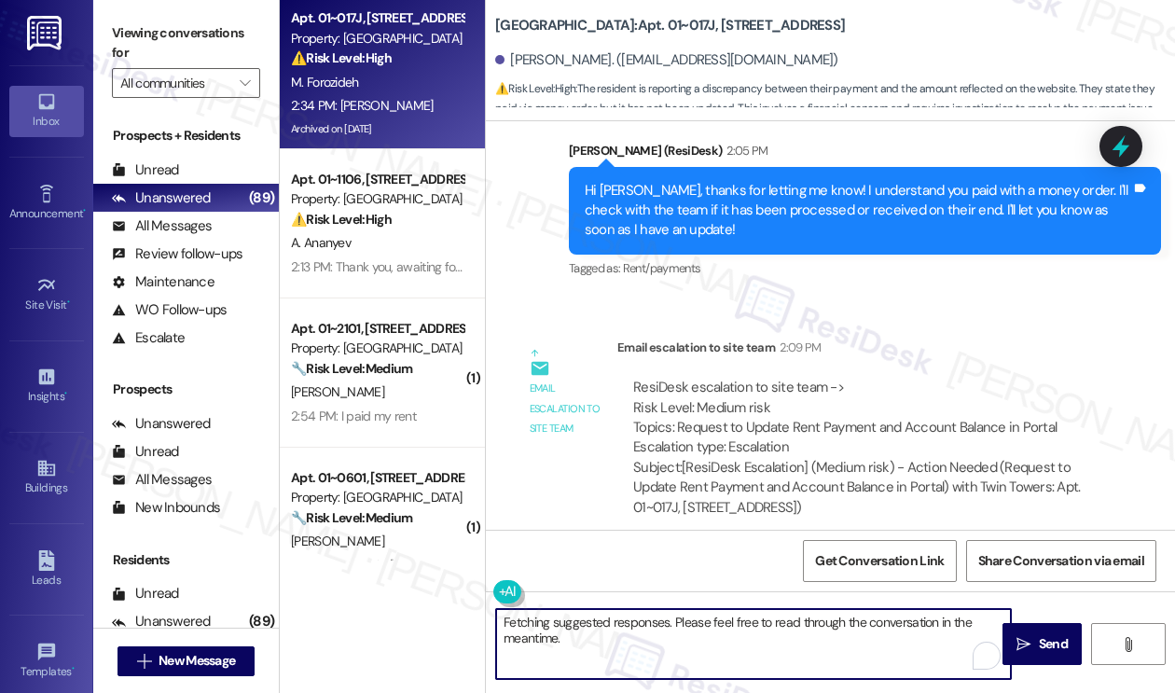
click at [626, 625] on textarea "Fetching suggested responses. Please feel free to read through the conversation…" at bounding box center [753, 644] width 515 height 70
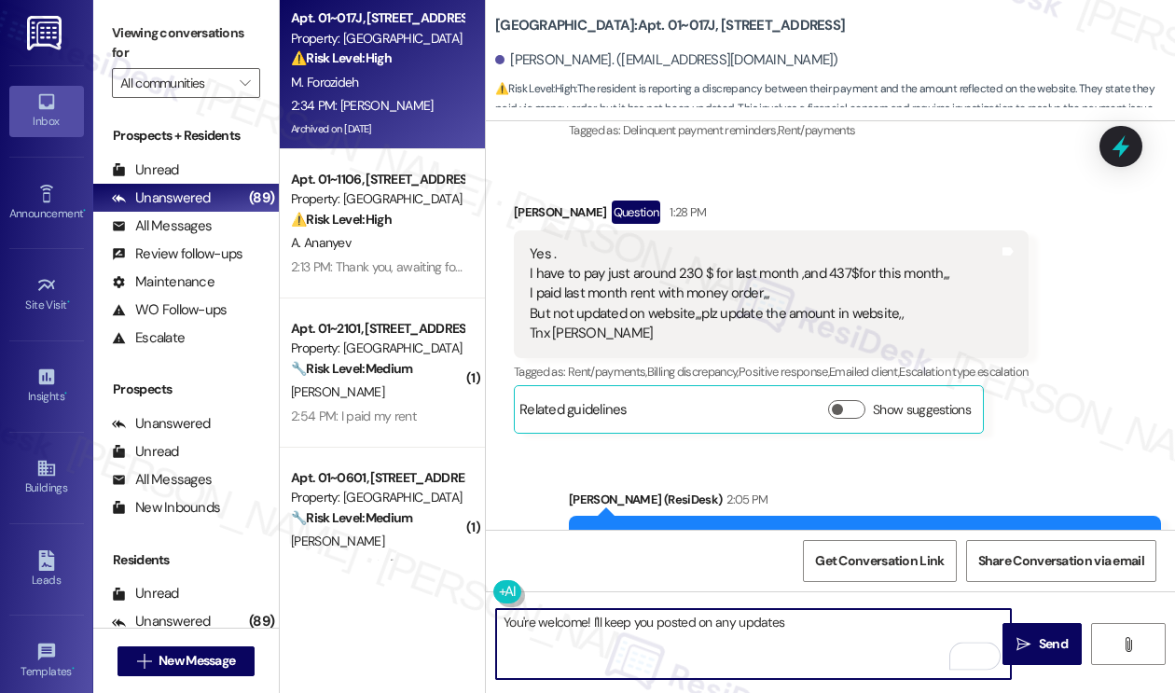
scroll to position [30789, 0]
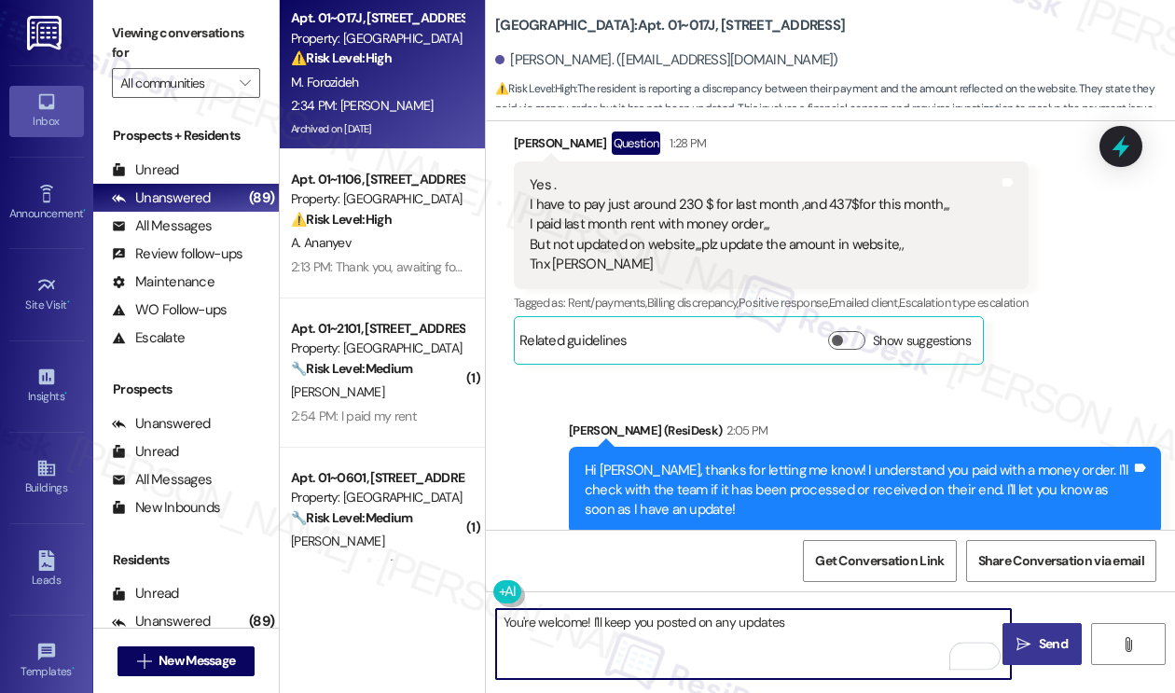
type textarea "You're welcome! I'll keep you posted on any updates"
click at [1021, 637] on icon "" at bounding box center [1023, 644] width 14 height 15
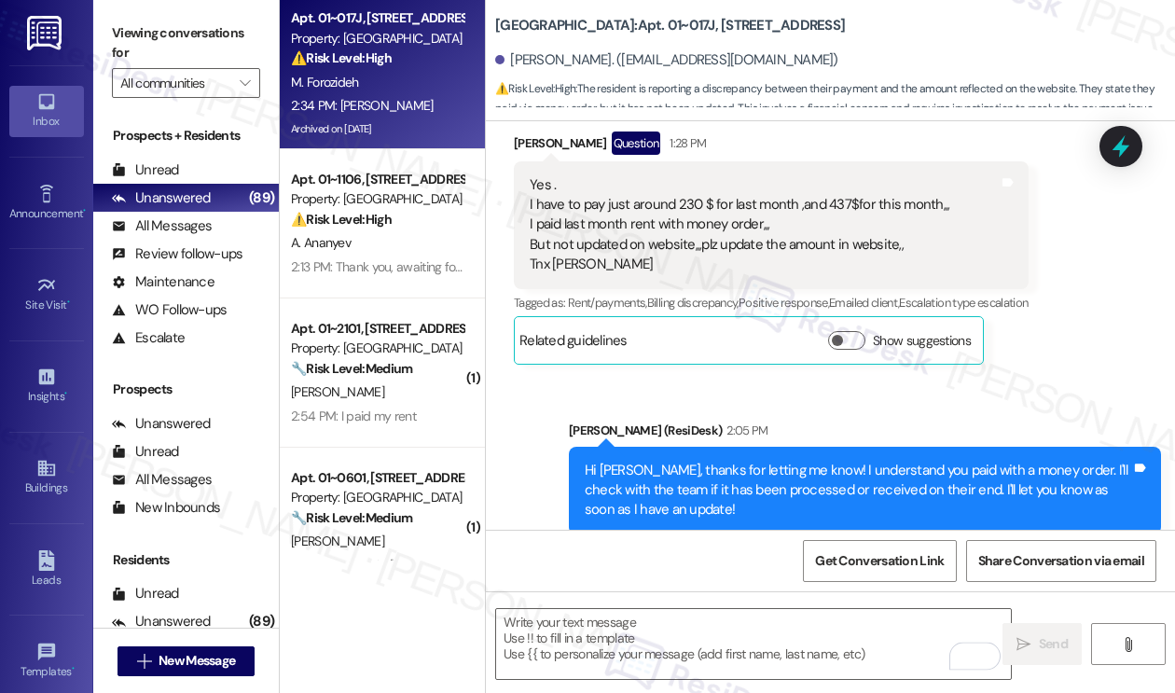
scroll to position [31068, 0]
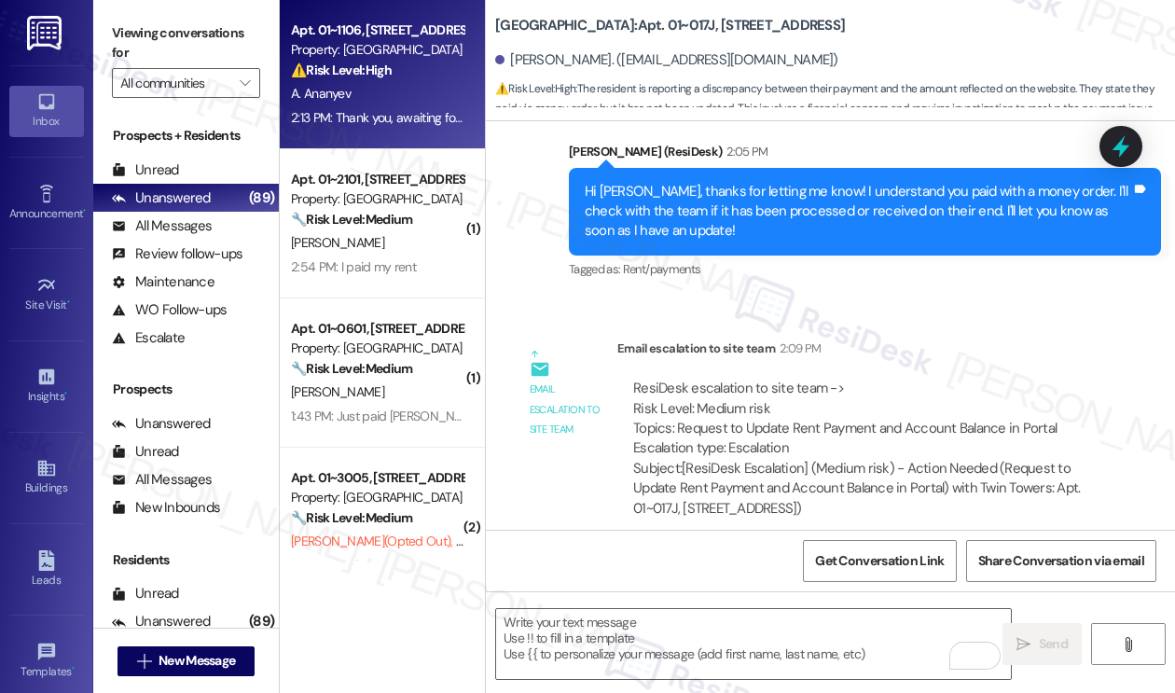
click at [455, 103] on div "A. Ananyev" at bounding box center [377, 93] width 176 height 23
type textarea "Fetching suggested responses. Please feel free to read through the conversation…"
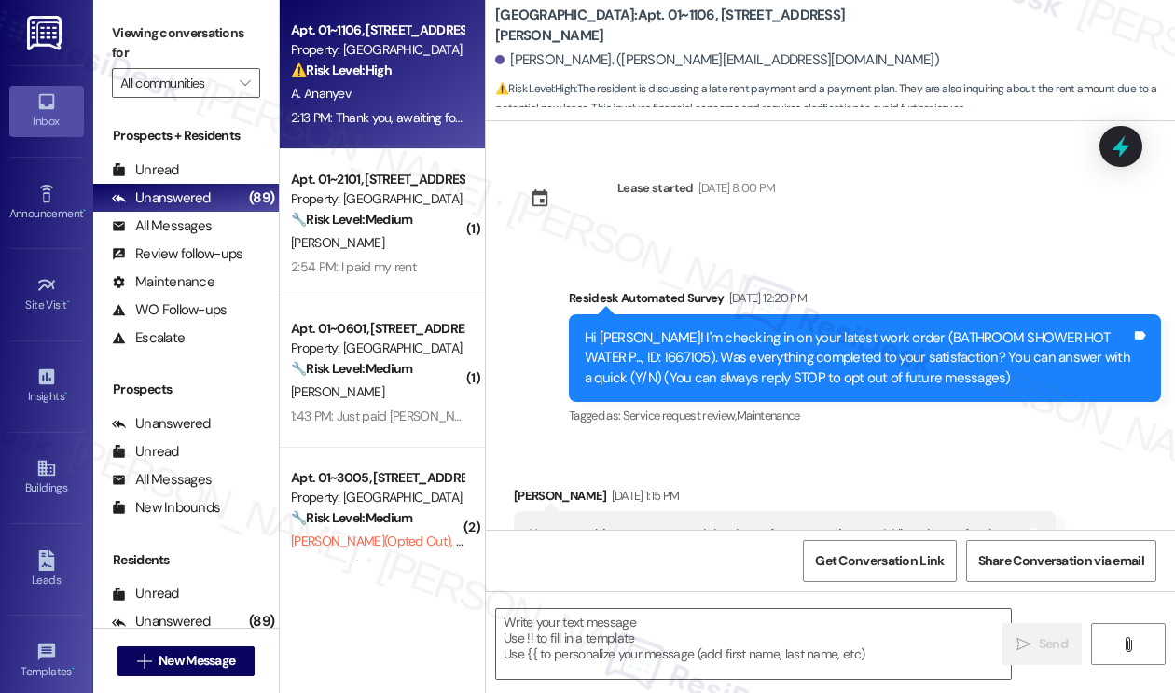
scroll to position [11324, 0]
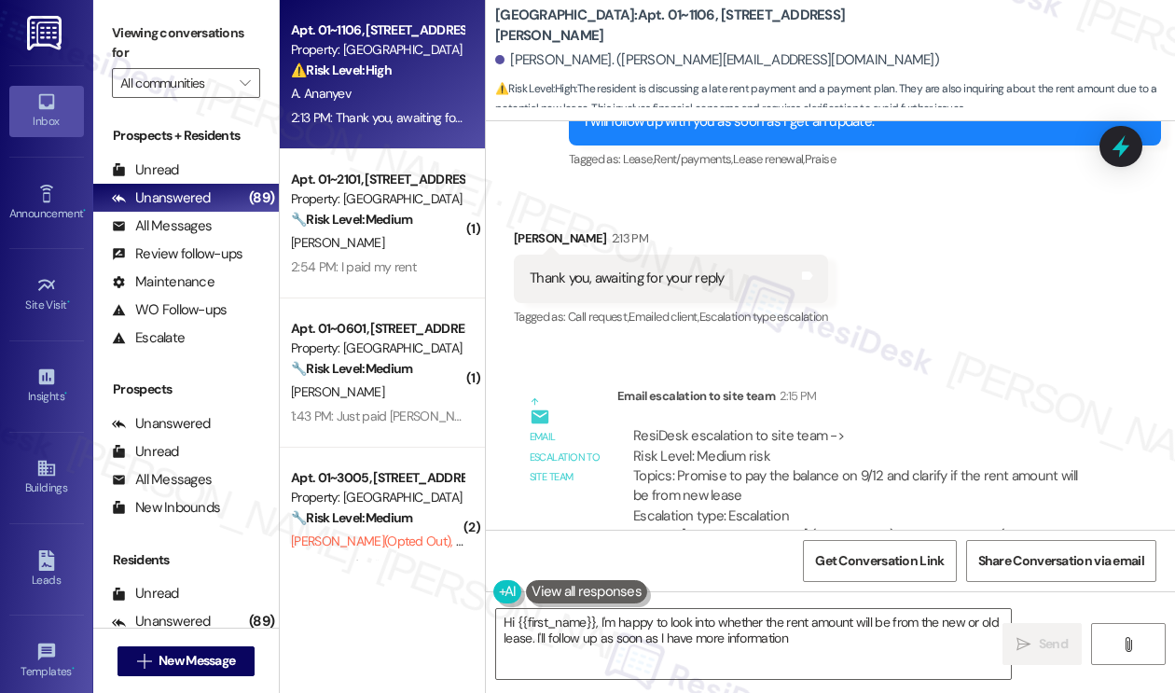
type textarea "Hi {{first_name}}, I'm happy to look into whether the rent amount will be from …"
